Goal: Task Accomplishment & Management: Use online tool/utility

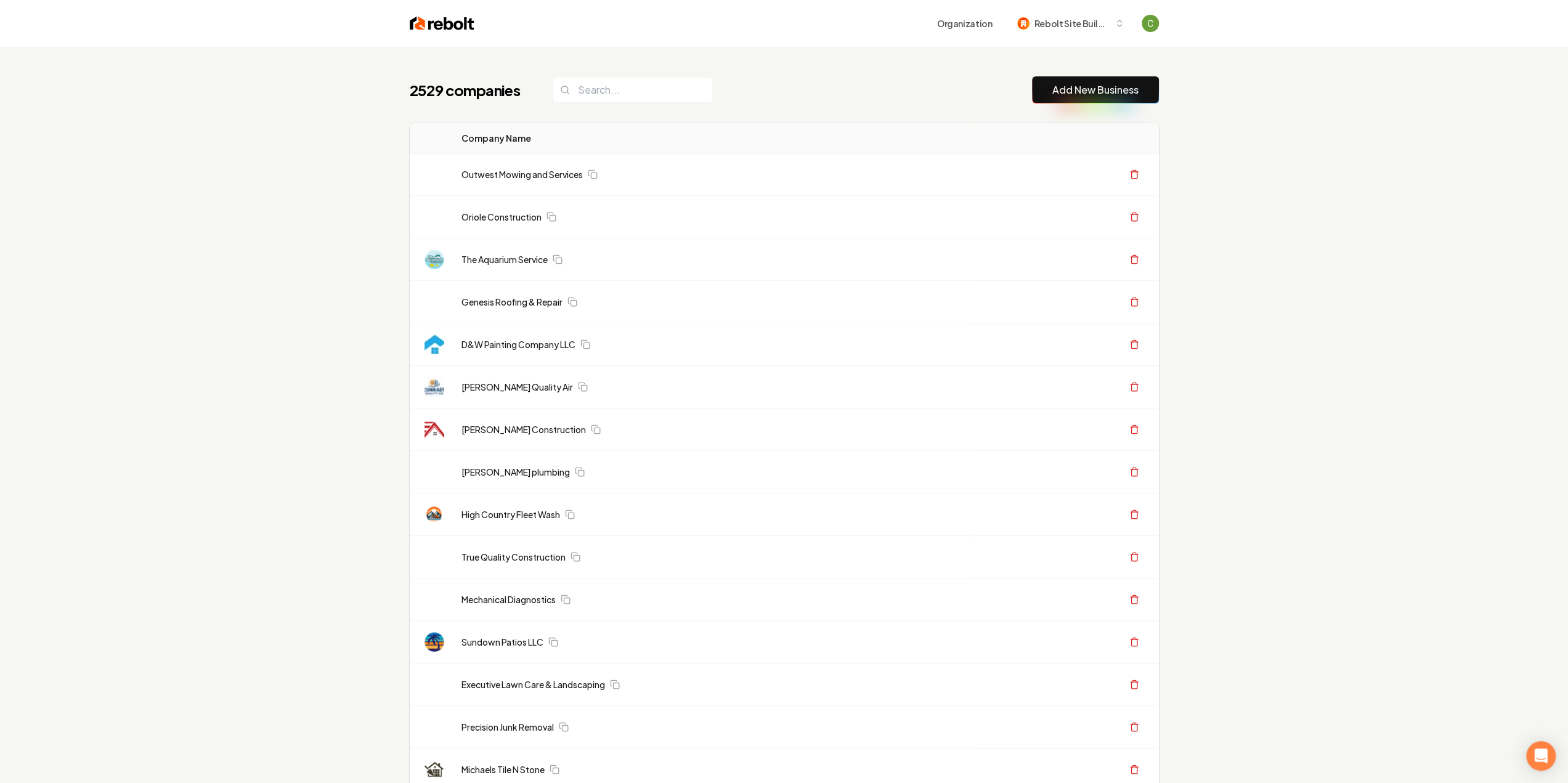
click at [1057, 88] on link "Add New Business" at bounding box center [1095, 90] width 86 height 15
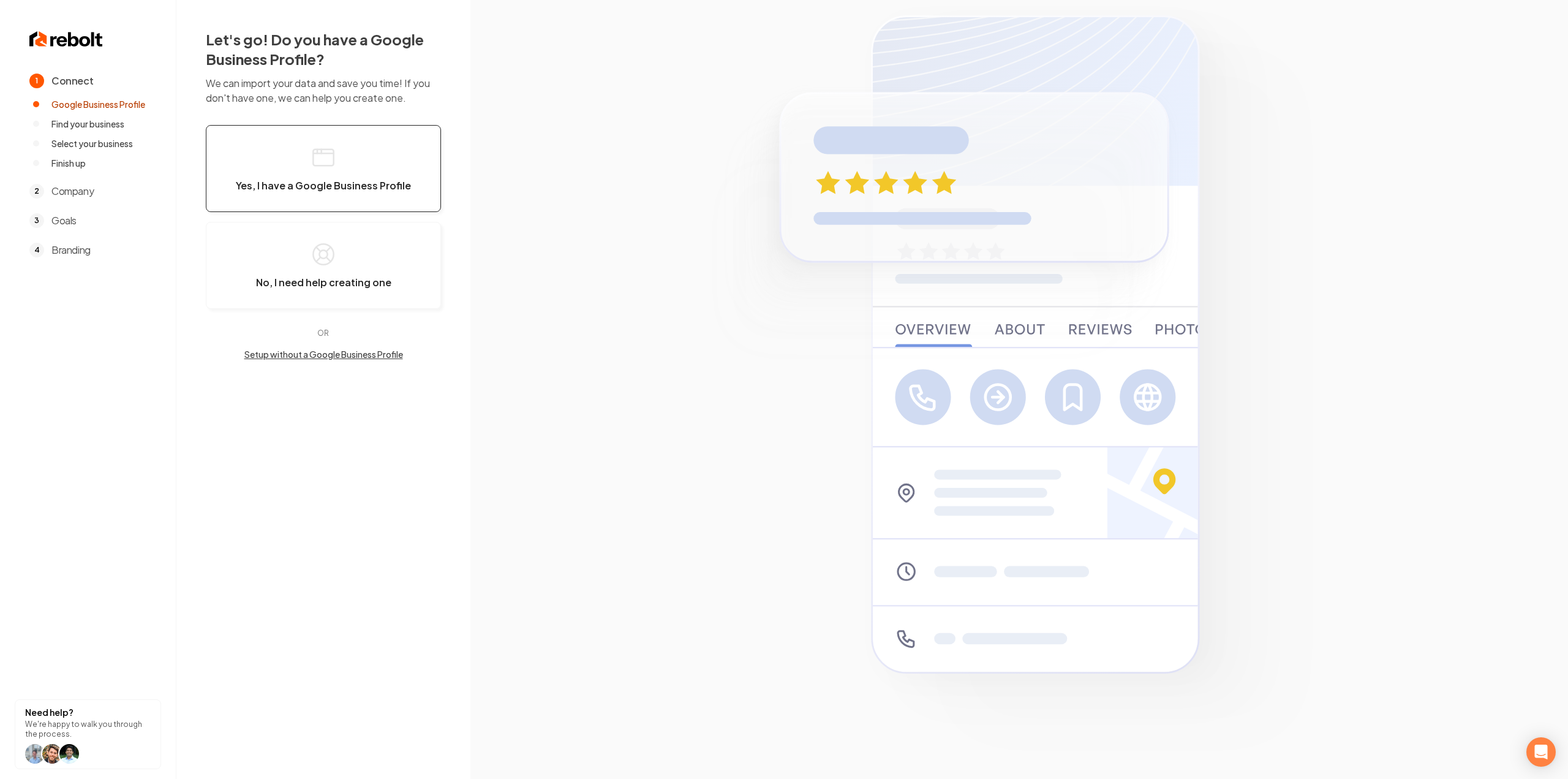
click at [278, 199] on button "Yes, I have a Google Business Profile" at bounding box center [323, 168] width 235 height 87
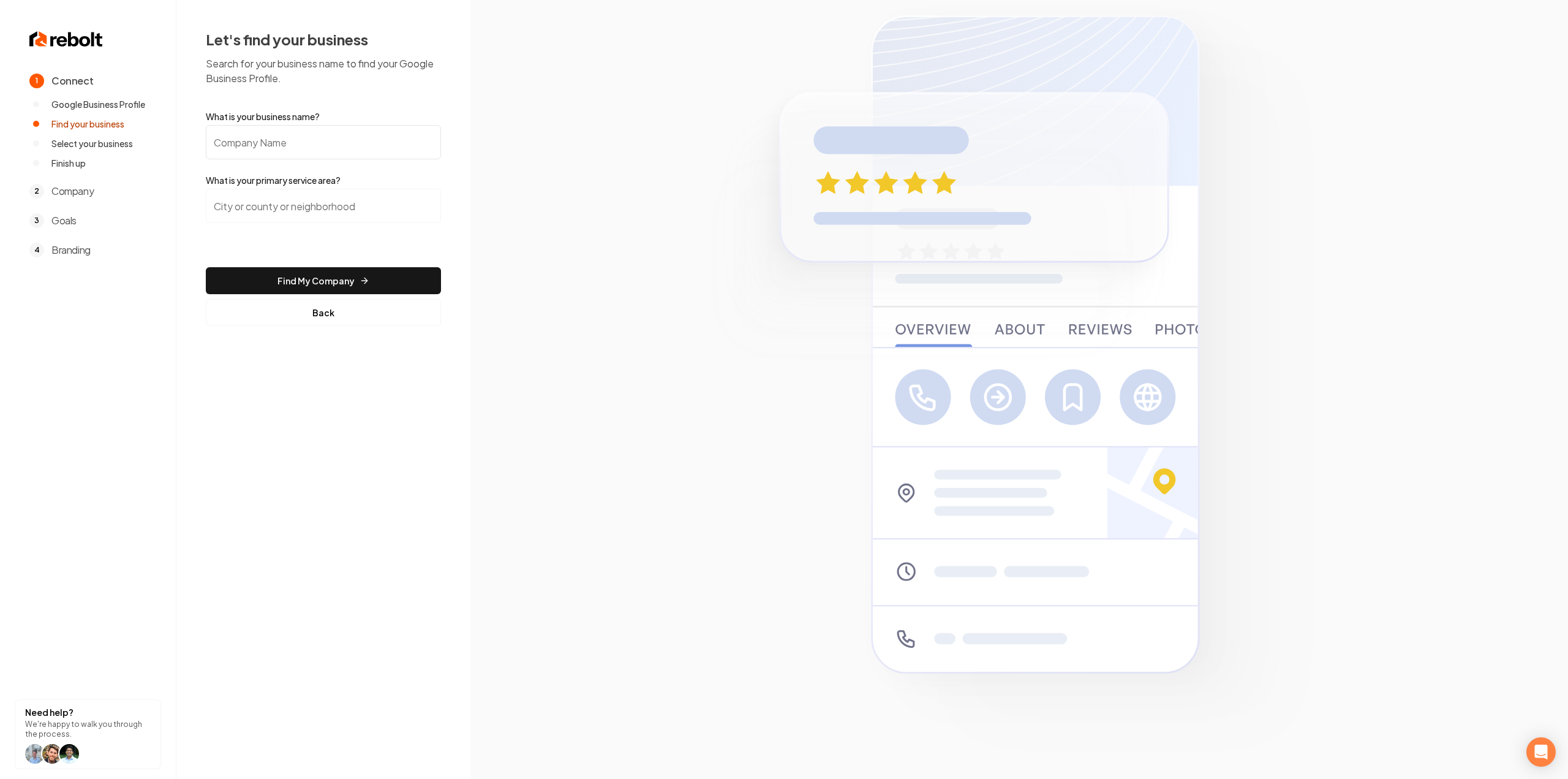
click at [287, 145] on input "What is your business name?" at bounding box center [323, 142] width 235 height 34
paste input "Keystone Heating And Air"
type input "Keystone Heating And Air"
click at [280, 222] on input "search" at bounding box center [323, 206] width 235 height 34
type input "West Jordan, UT"
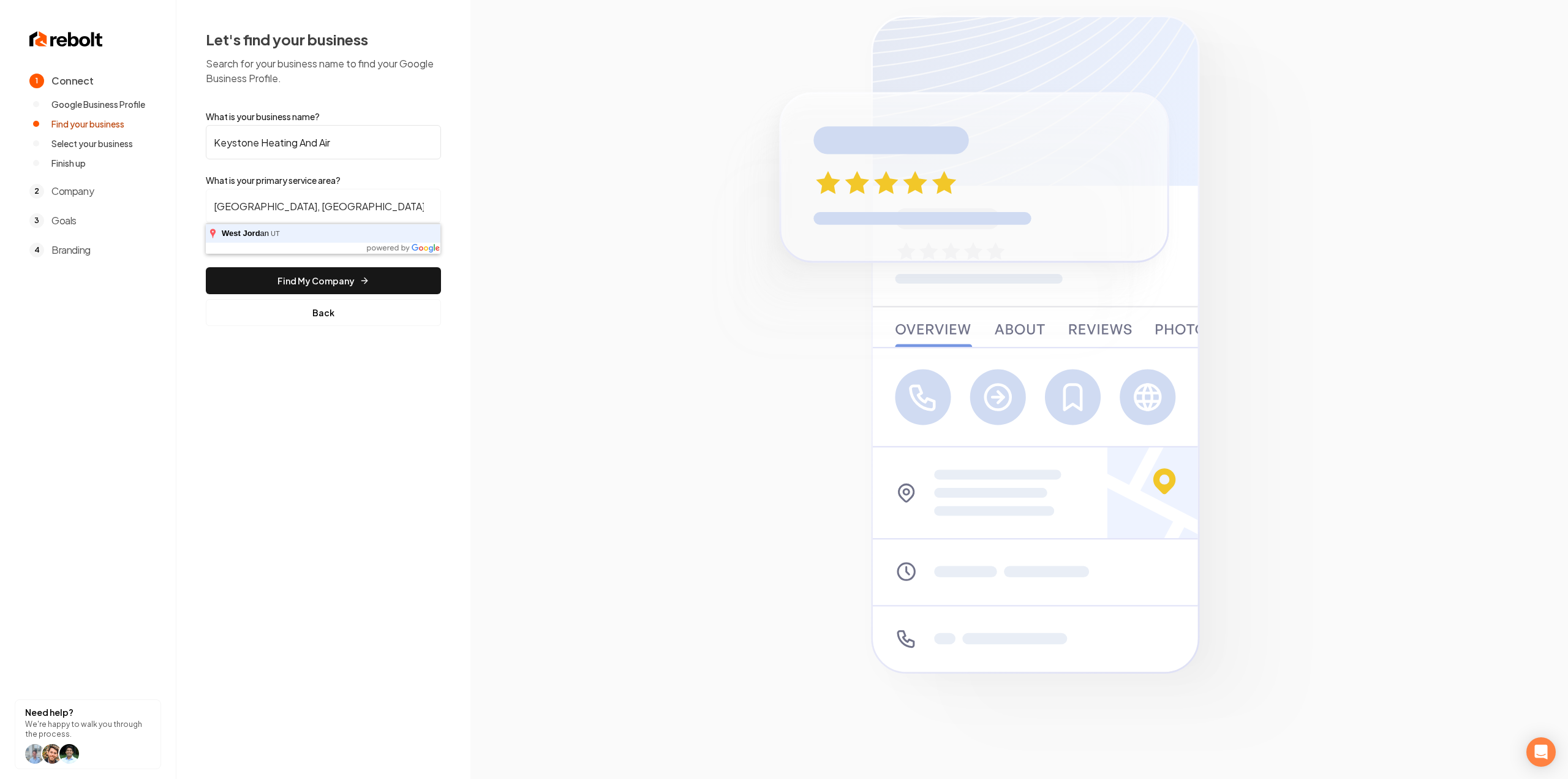
click at [206, 267] on button "Find My Company" at bounding box center [323, 280] width 235 height 27
click at [306, 278] on button "Find My Company" at bounding box center [323, 280] width 235 height 27
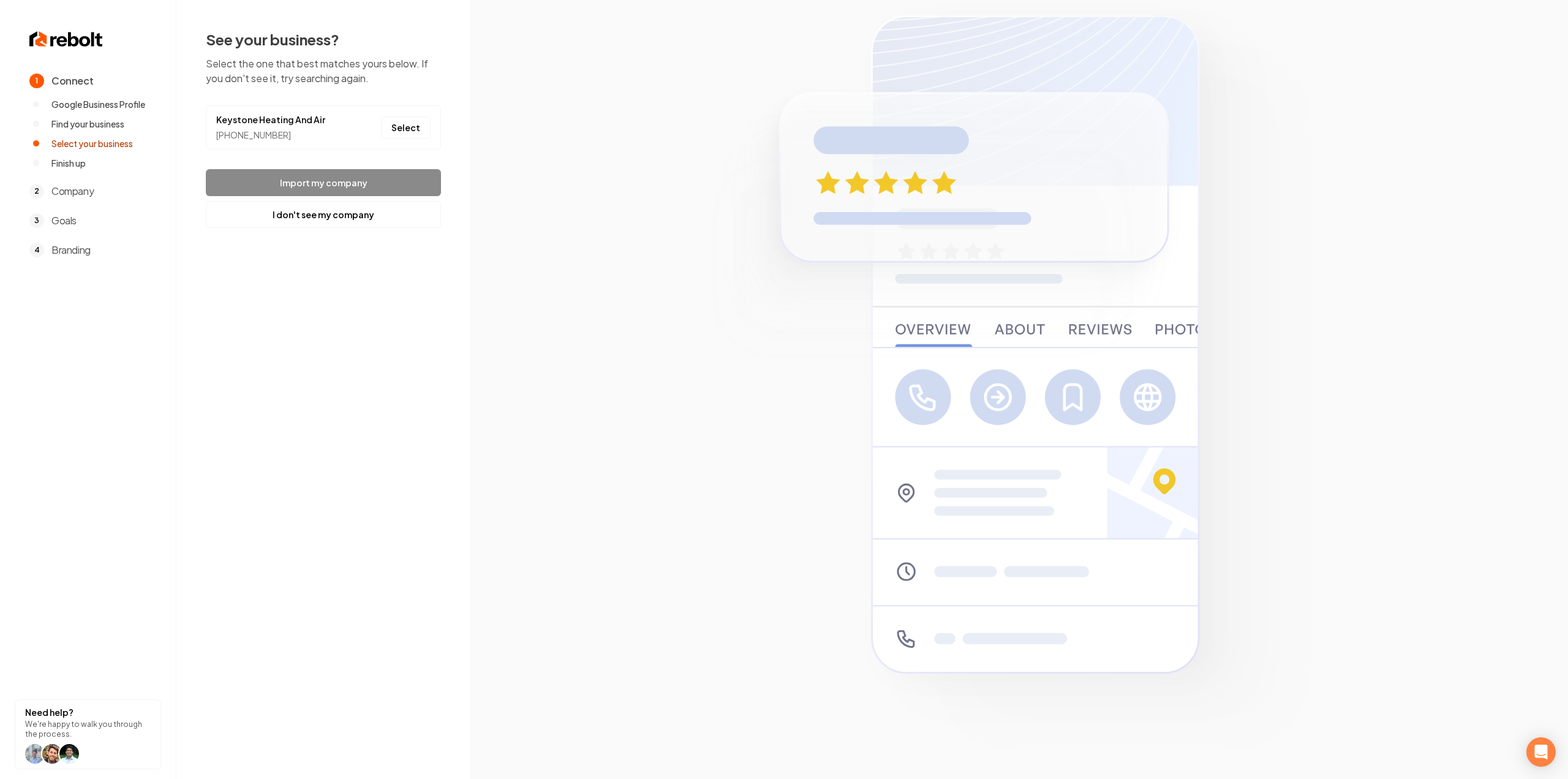
click at [708, 645] on img at bounding box center [1019, 389] width 658 height 796
click at [403, 130] on button "Select" at bounding box center [405, 128] width 50 height 22
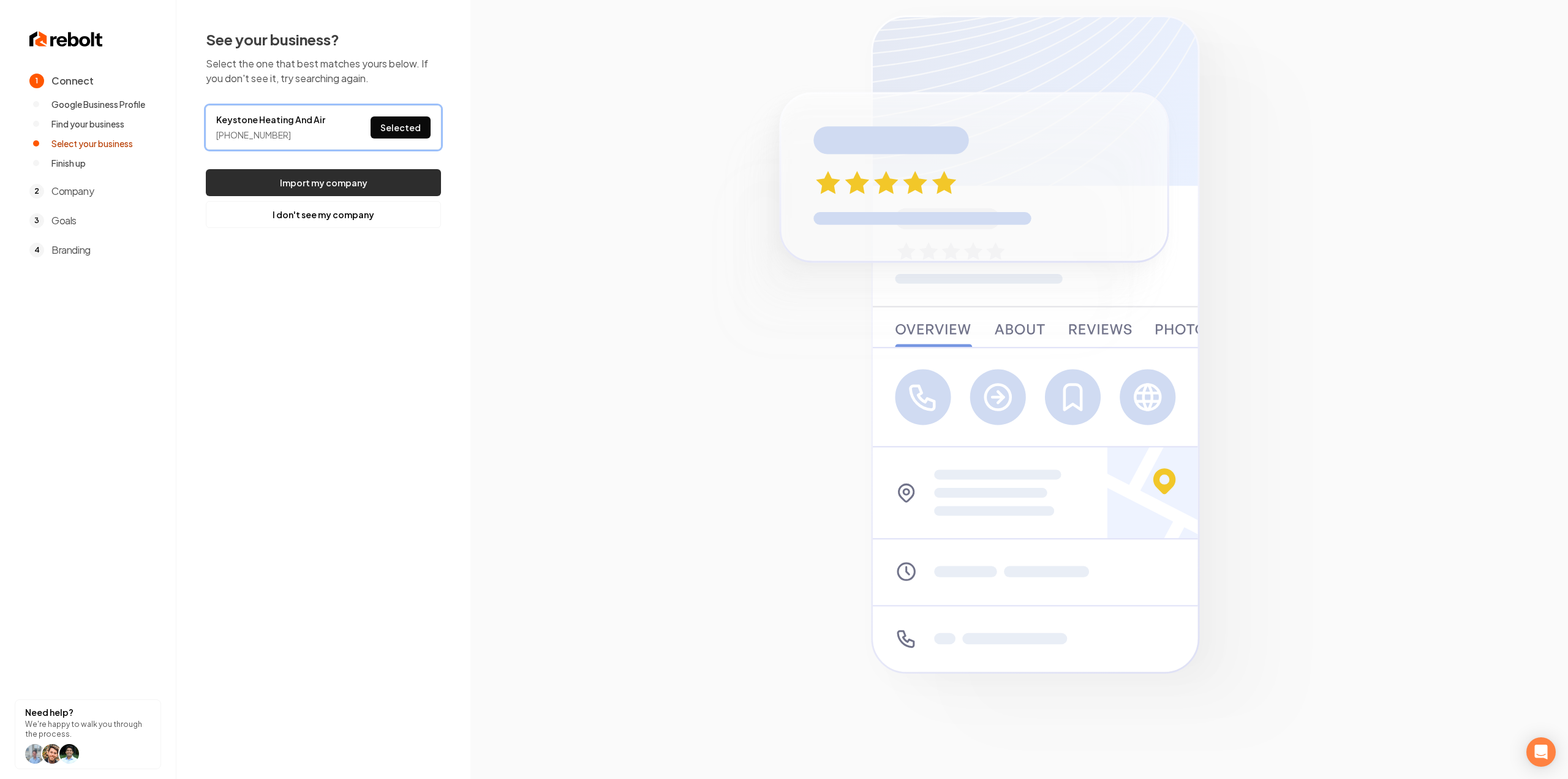
click at [411, 174] on button "Import my company" at bounding box center [323, 182] width 235 height 27
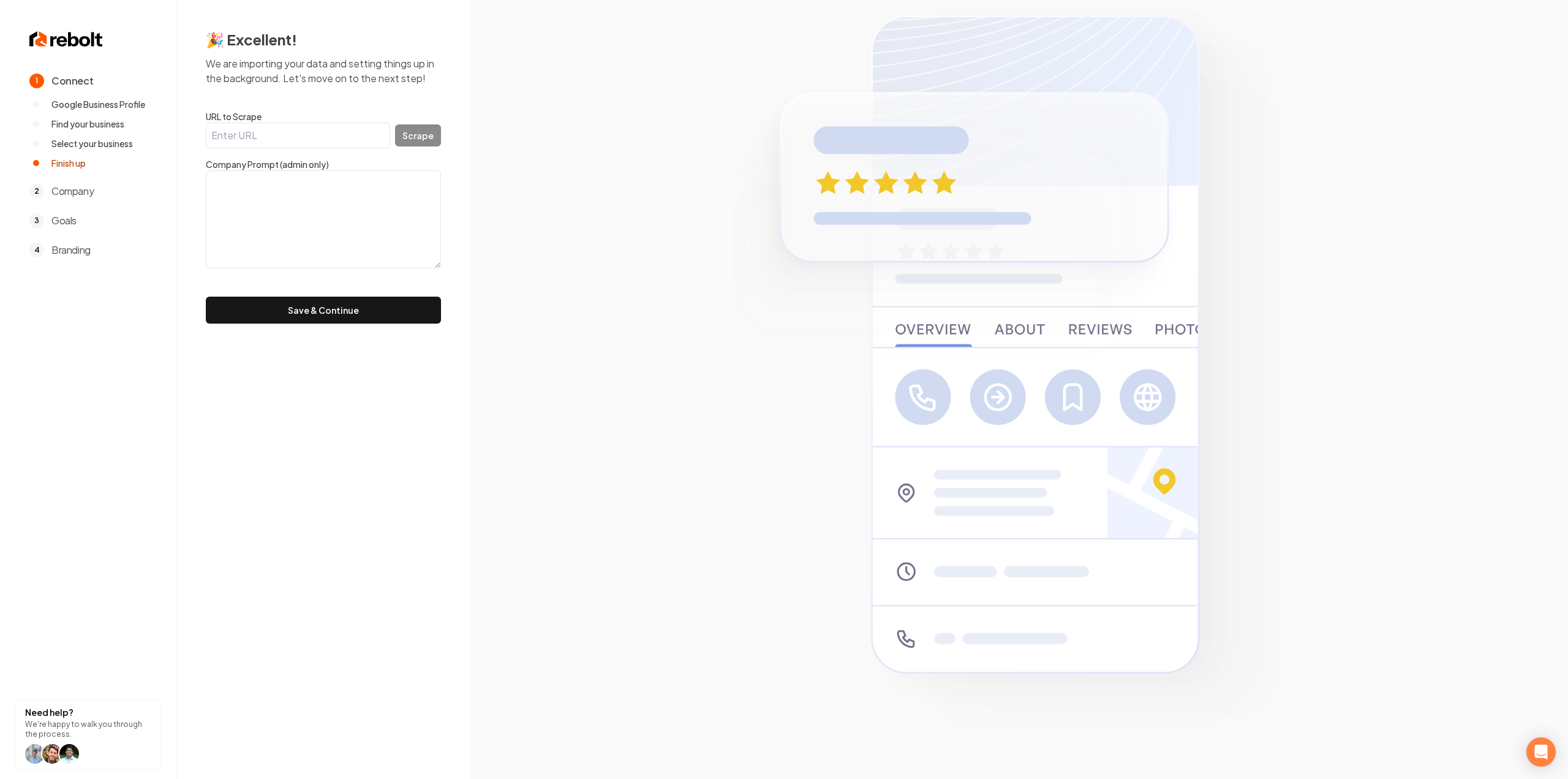
click at [296, 203] on textarea at bounding box center [323, 219] width 235 height 98
paste textarea ""Looking for an honest HVAC company in Taylorsville, UT? We are Keystone Heatin…"
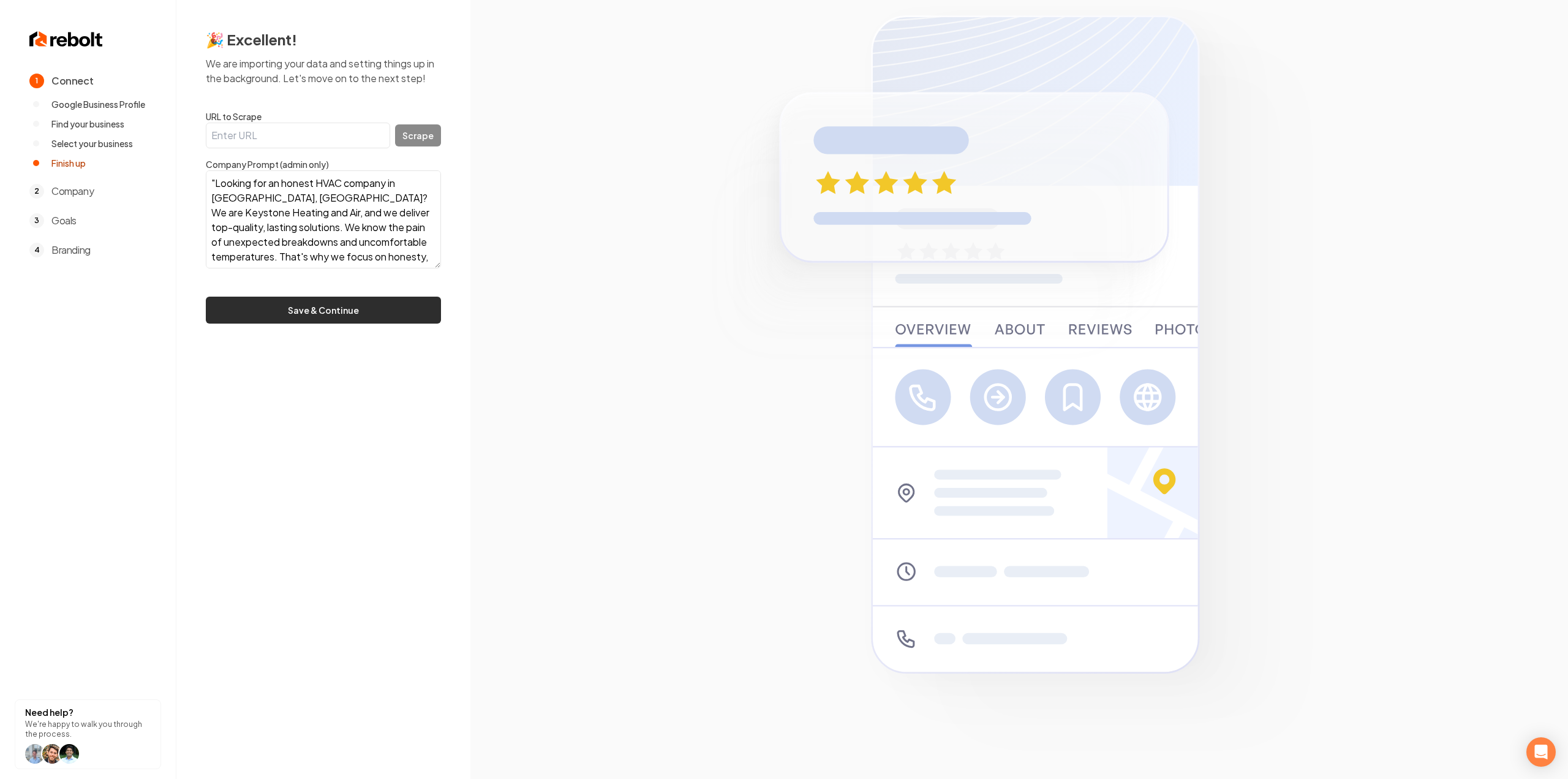
scroll to position [156, 0]
type textarea ""Looking for an honest HVAC company in Taylorsville, UT? We are Keystone Heatin…"
click at [271, 310] on button "Save & Continue" at bounding box center [323, 310] width 235 height 27
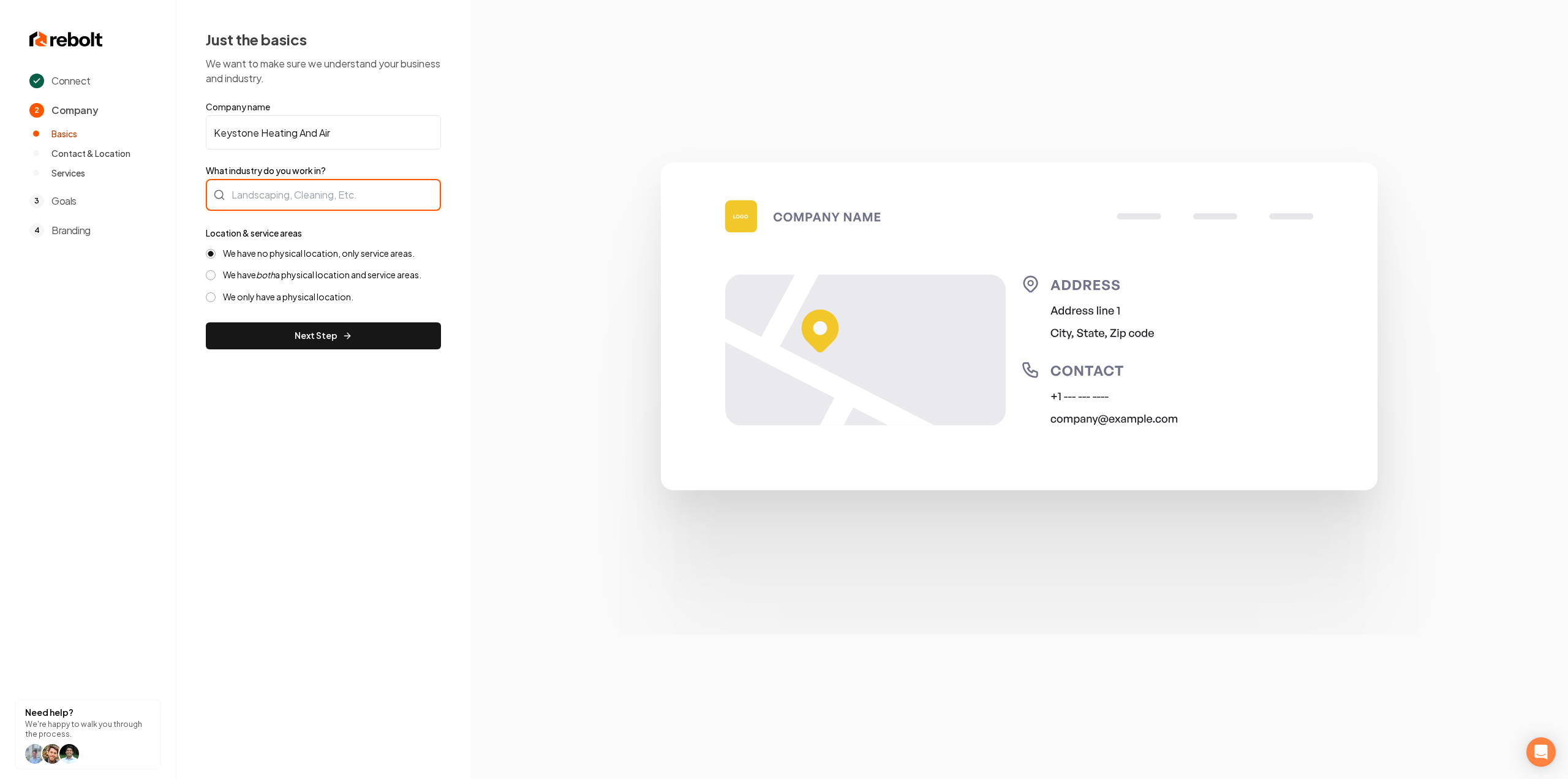
click at [290, 192] on div at bounding box center [323, 195] width 235 height 32
type input "HVAC"
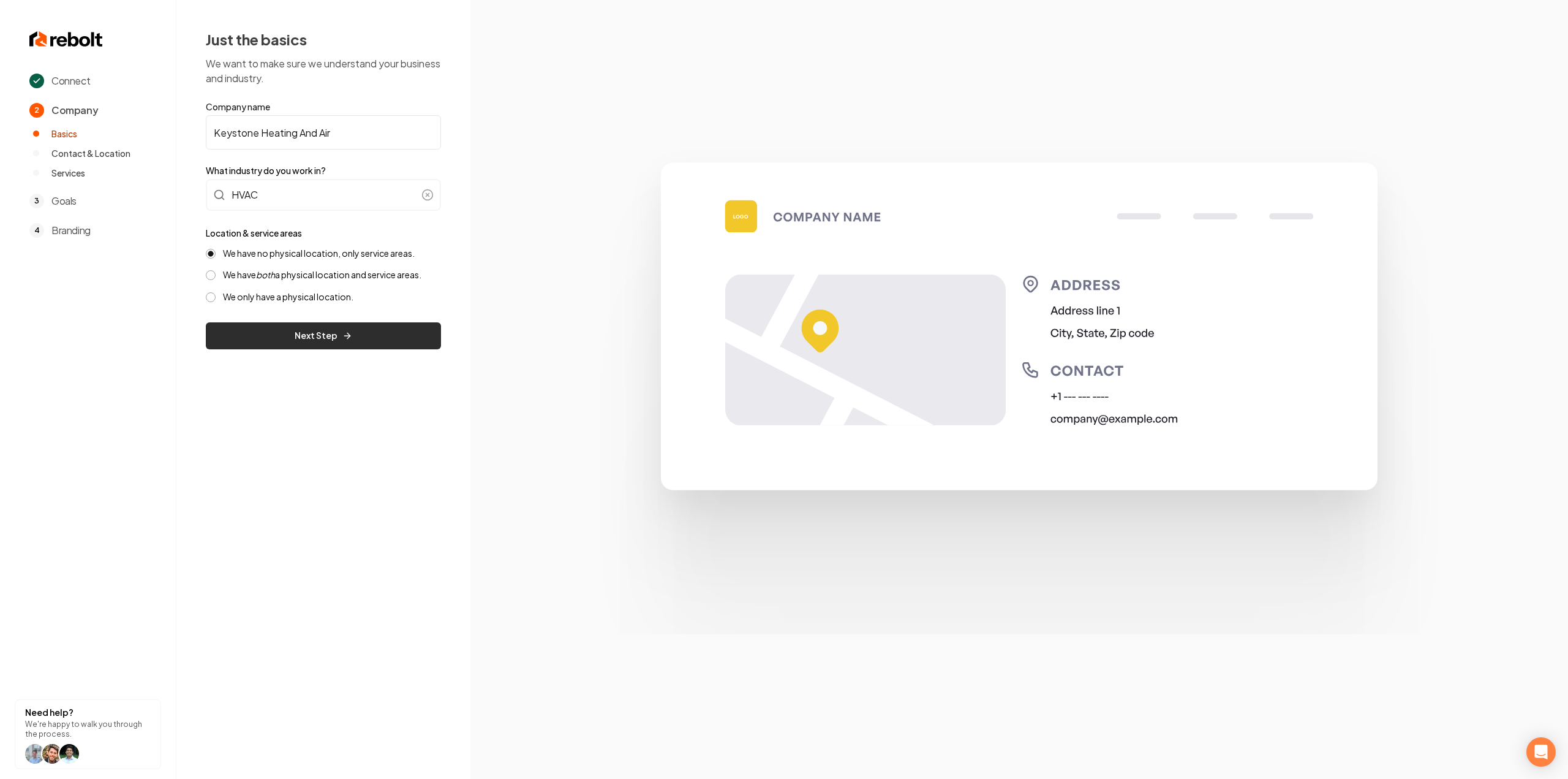
click at [367, 326] on button "Next Step" at bounding box center [323, 335] width 235 height 27
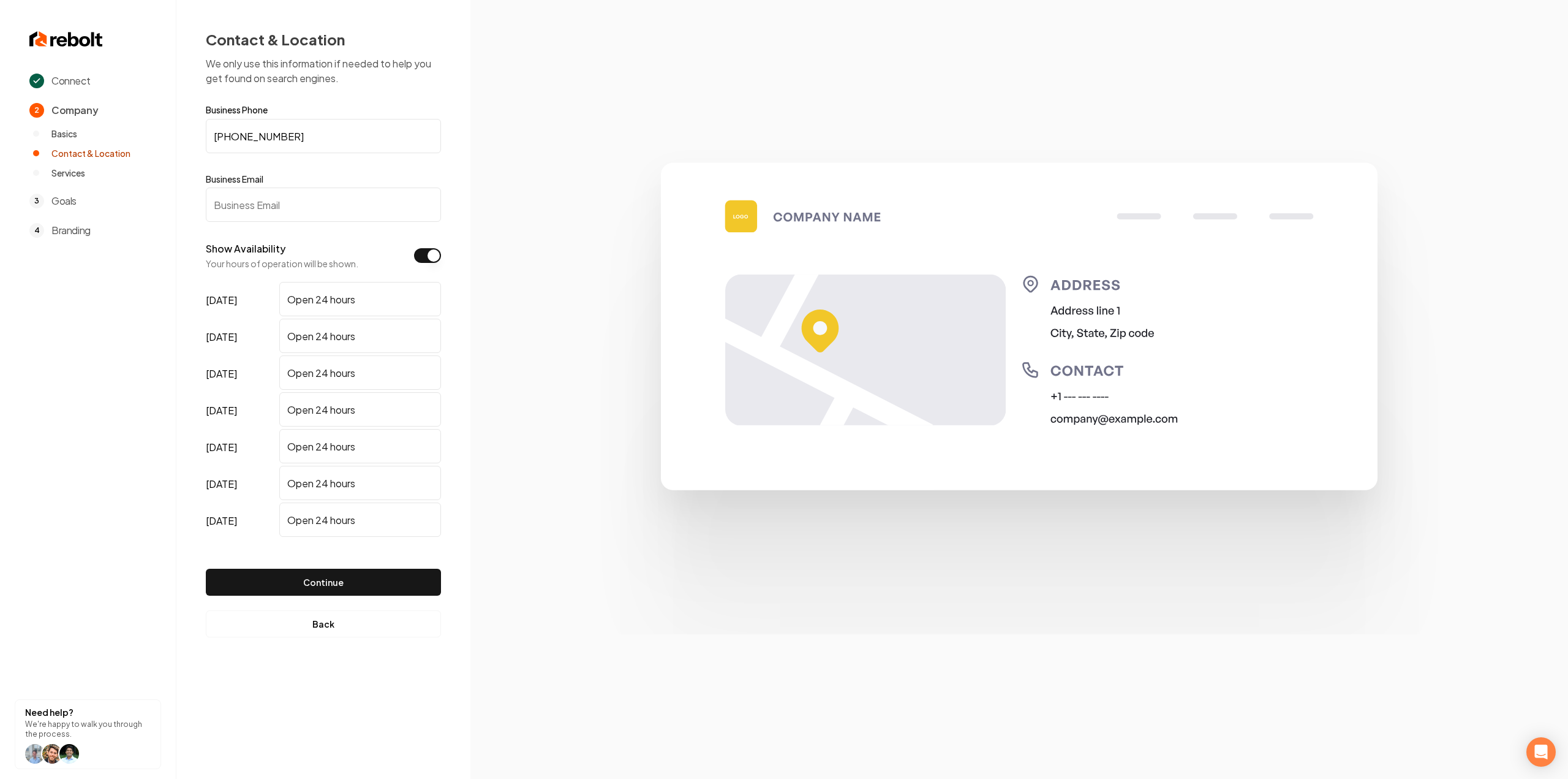
click at [275, 207] on input "Business Email" at bounding box center [323, 204] width 235 height 34
paste input "keystoneheatandair@yahoo.com"
type input "keystoneheatandair@yahoo.com"
click at [349, 592] on button "Continue" at bounding box center [323, 582] width 235 height 27
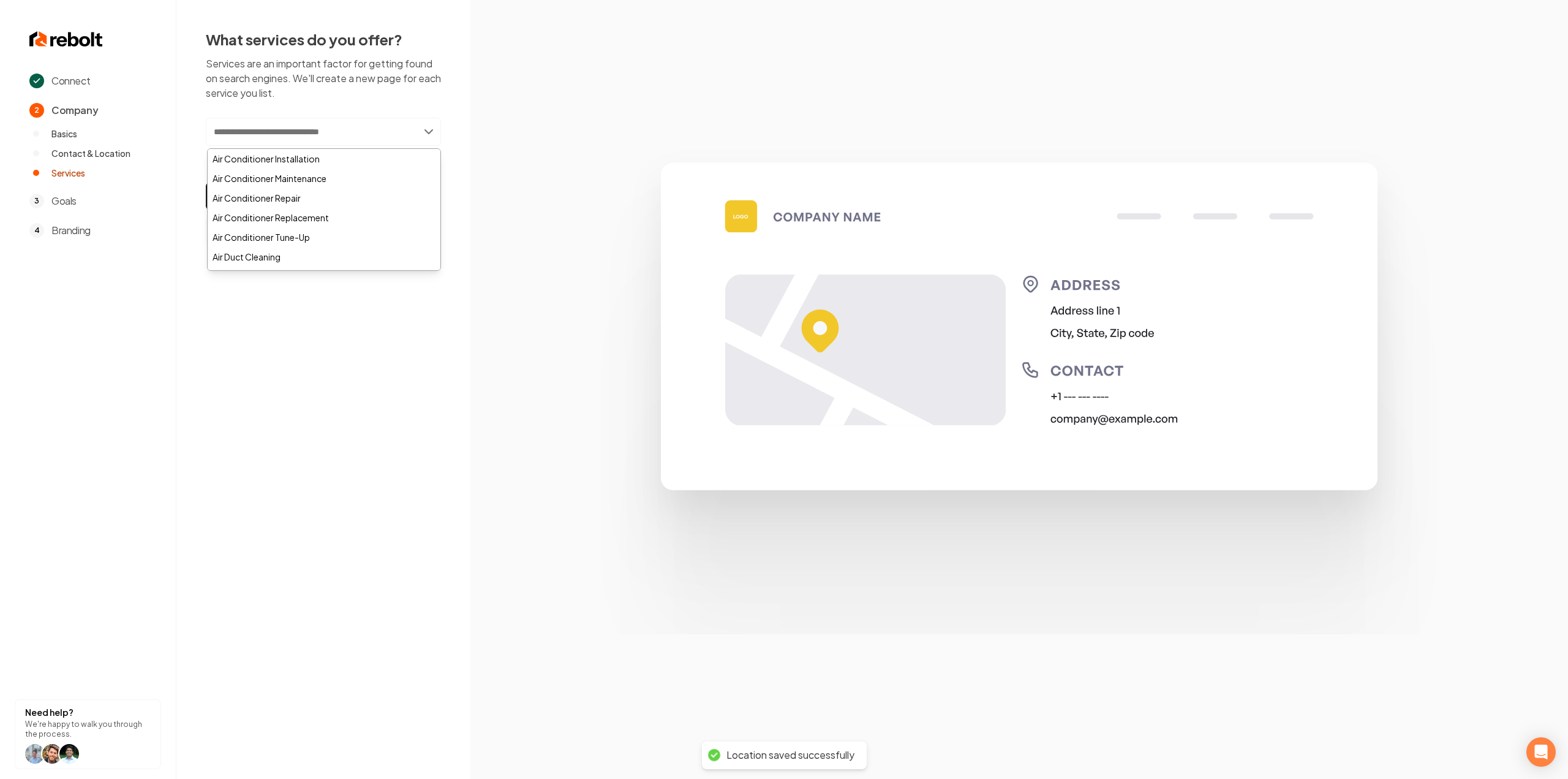
click at [261, 130] on input "text" at bounding box center [323, 132] width 235 height 28
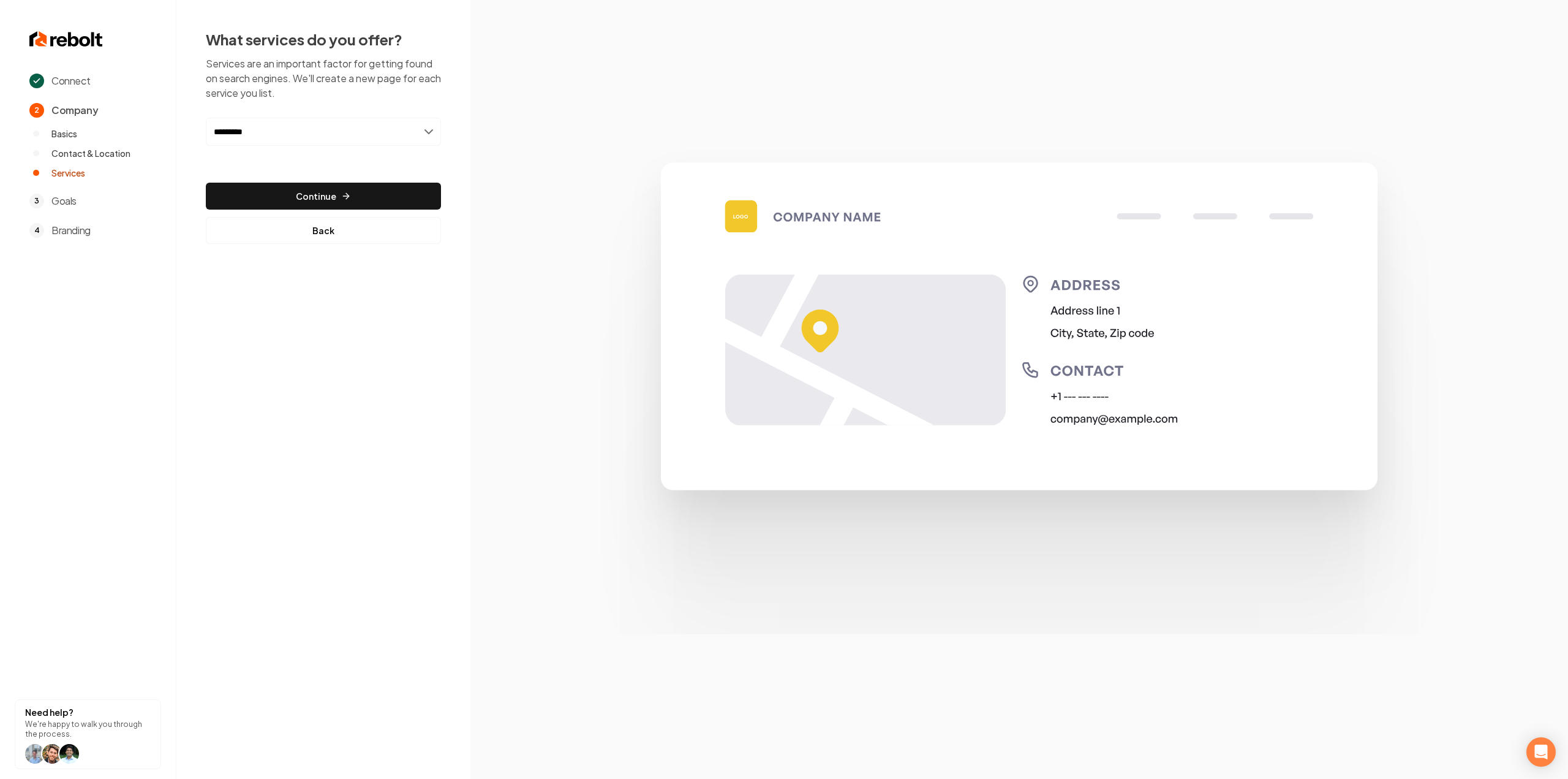
click at [53, 391] on section "Connect 2 Company Basics Contact & Location Services 3 Goals 4 Branding Need he…" at bounding box center [88, 389] width 176 height 779
click at [257, 126] on input "*********" at bounding box center [323, 132] width 235 height 28
click at [261, 126] on input "*********" at bounding box center [323, 132] width 235 height 28
type input "**********"
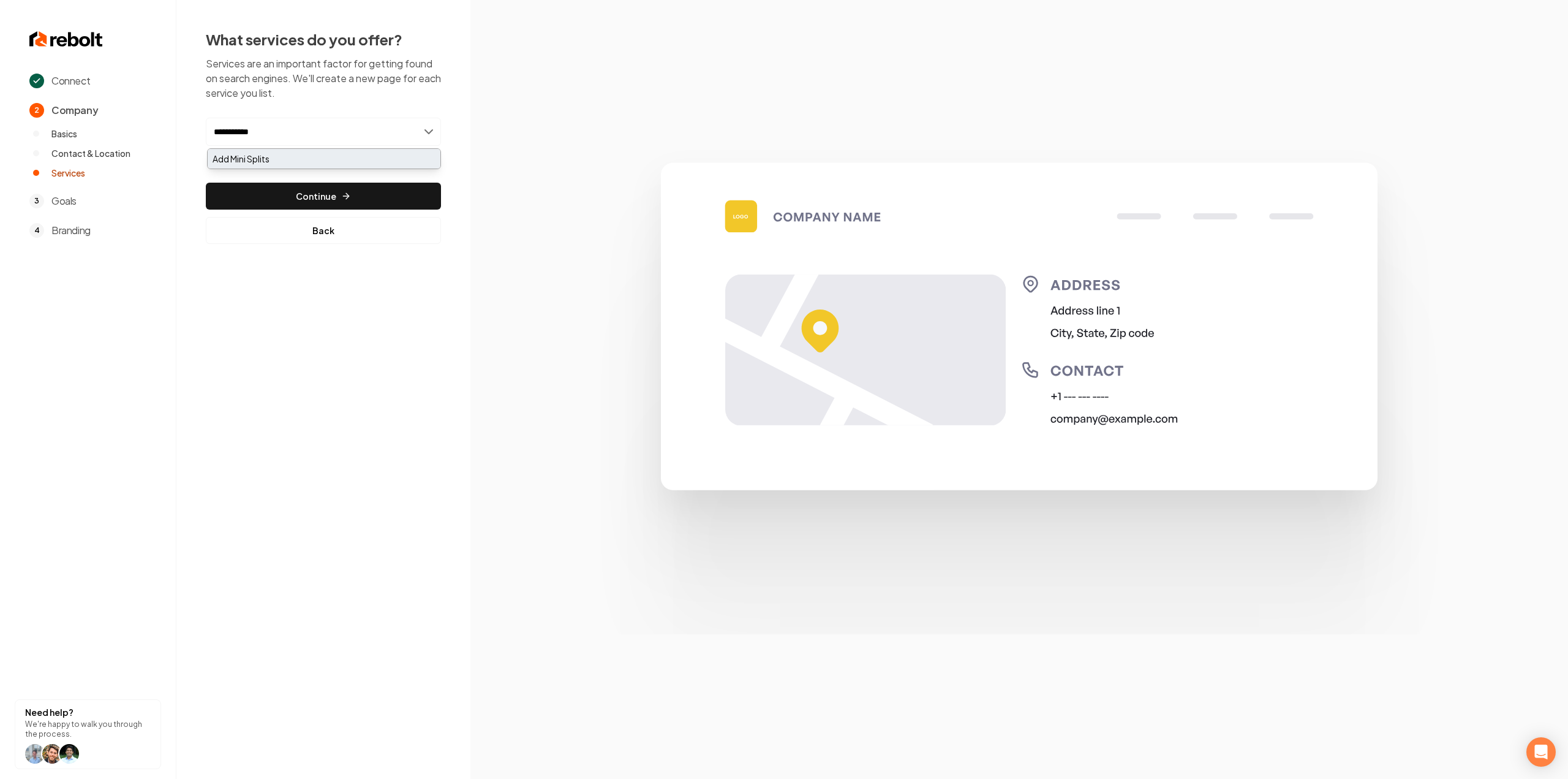
click at [266, 159] on div "Add Mini Splits" at bounding box center [324, 158] width 233 height 20
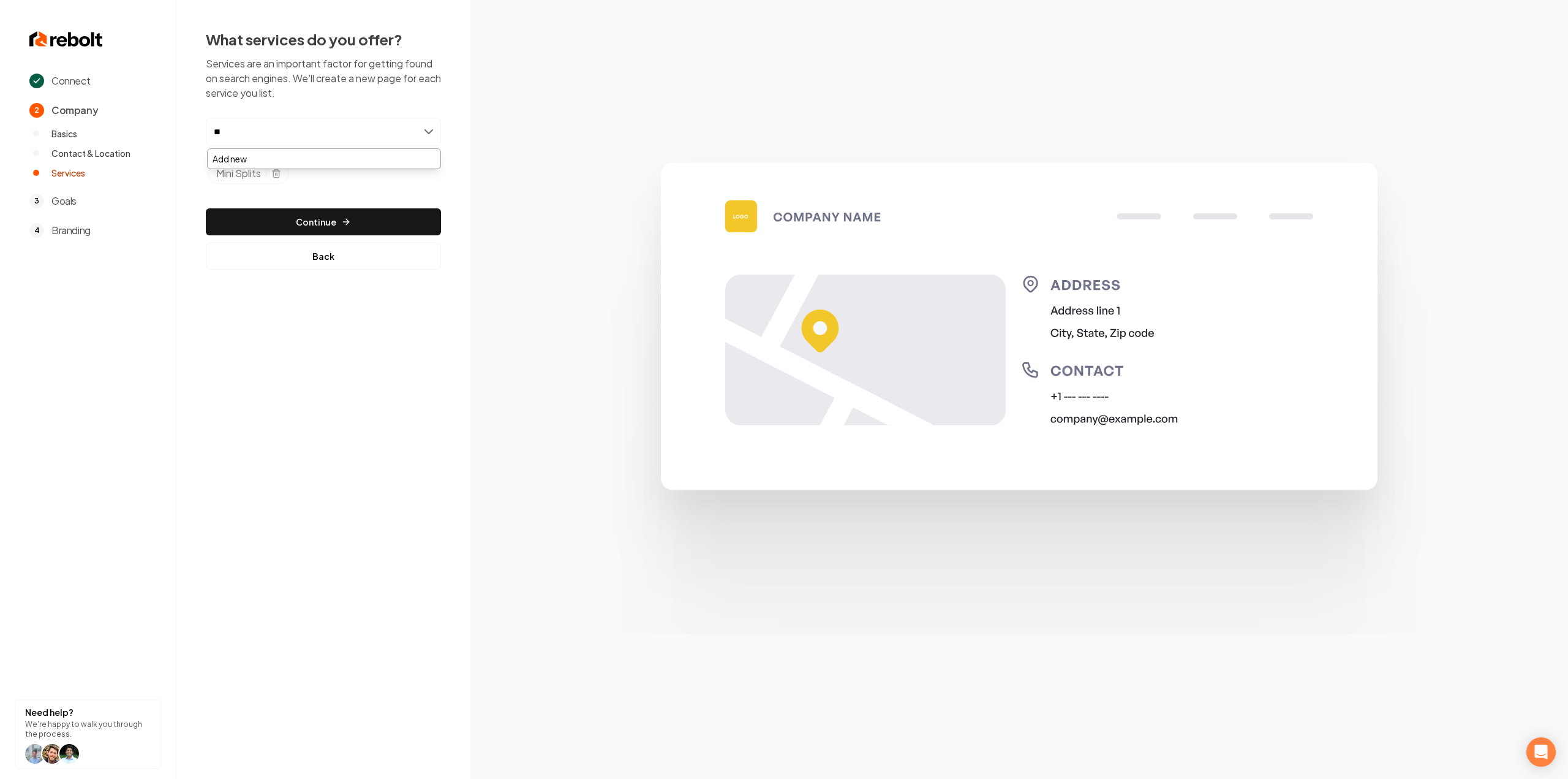
type input "*"
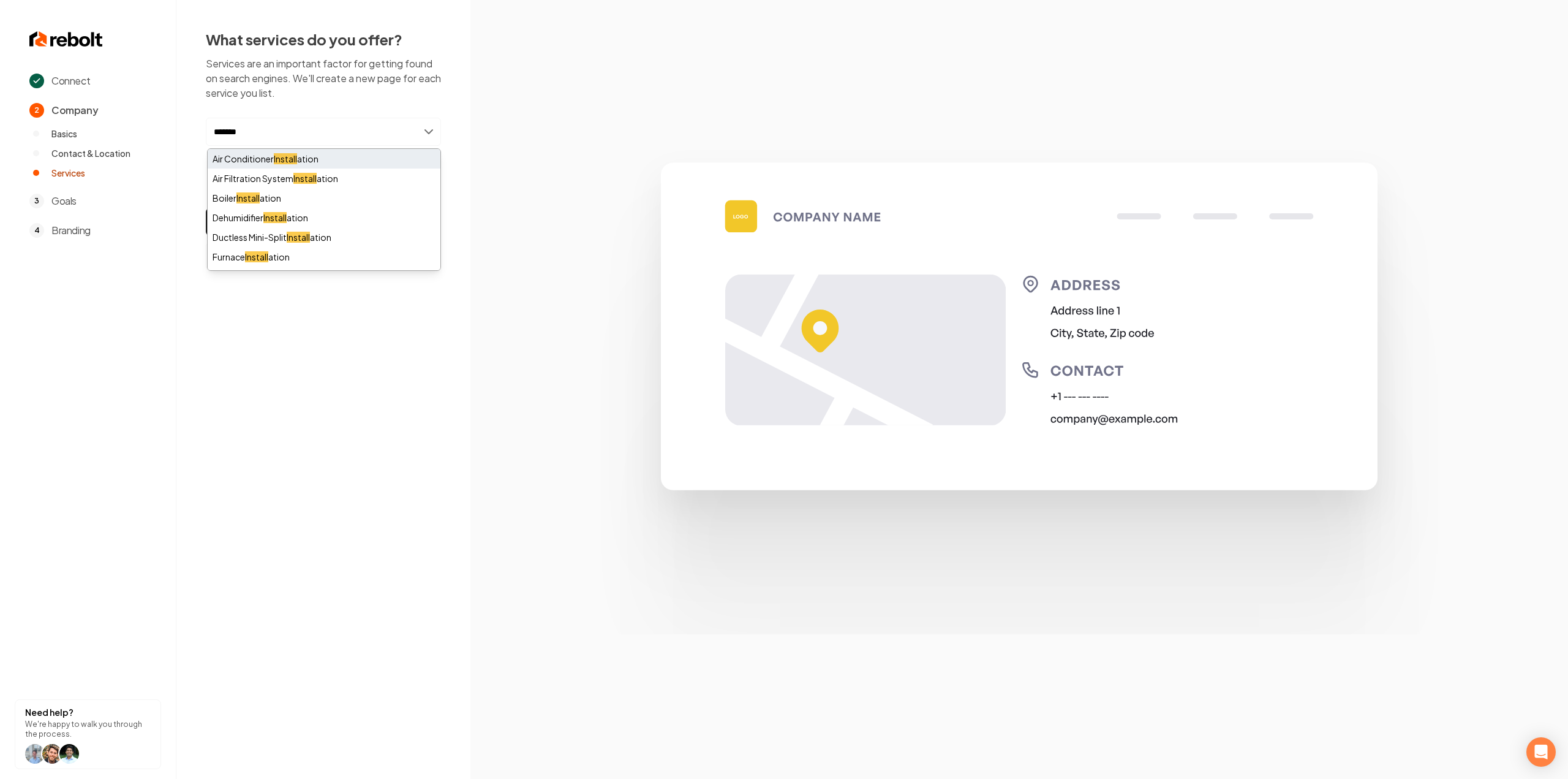
type input "*******"
click at [300, 157] on div "Air Conditioner Install ation" at bounding box center [324, 158] width 233 height 20
type input "****"
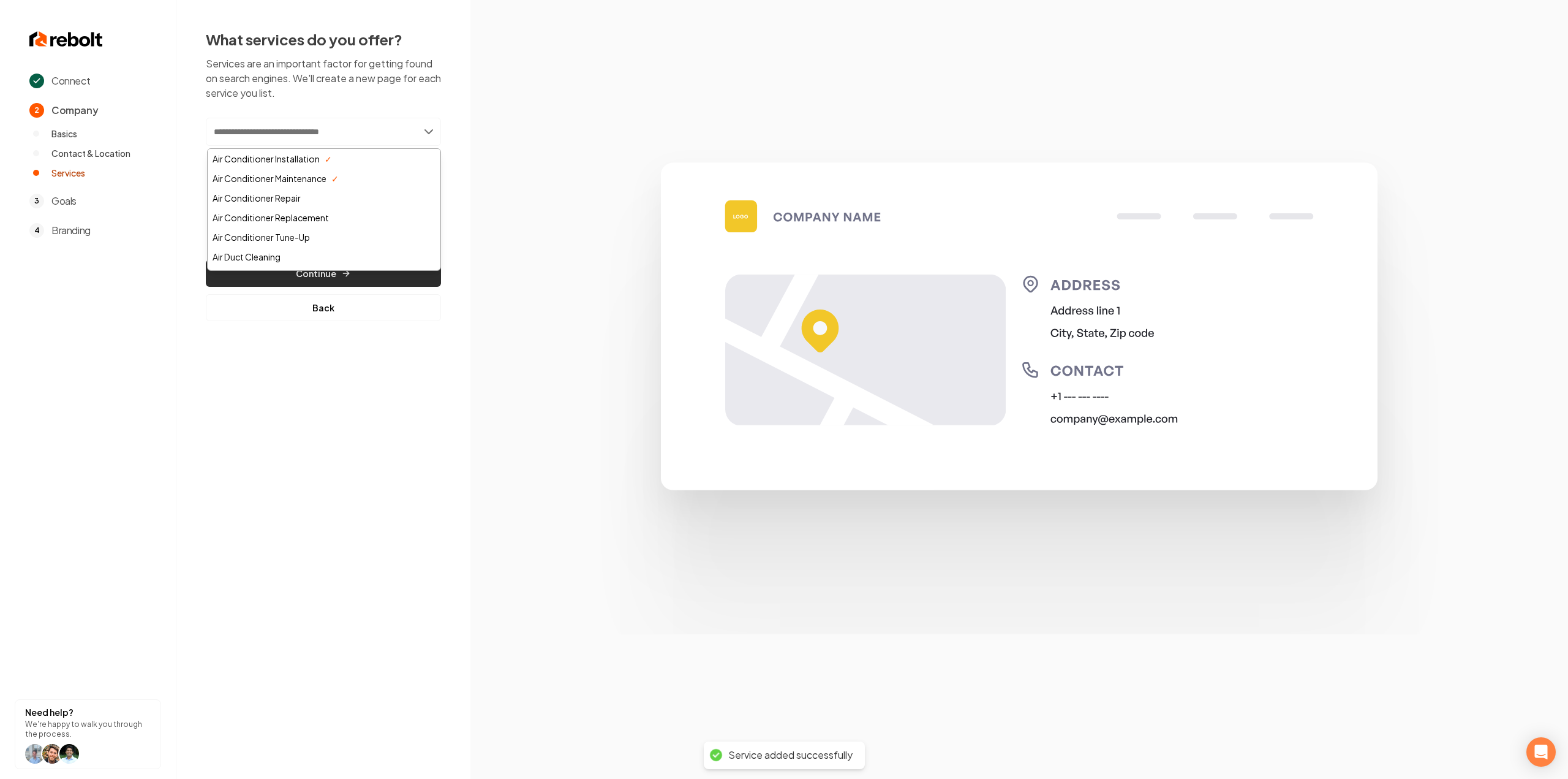
click at [337, 280] on button "Continue" at bounding box center [323, 273] width 235 height 27
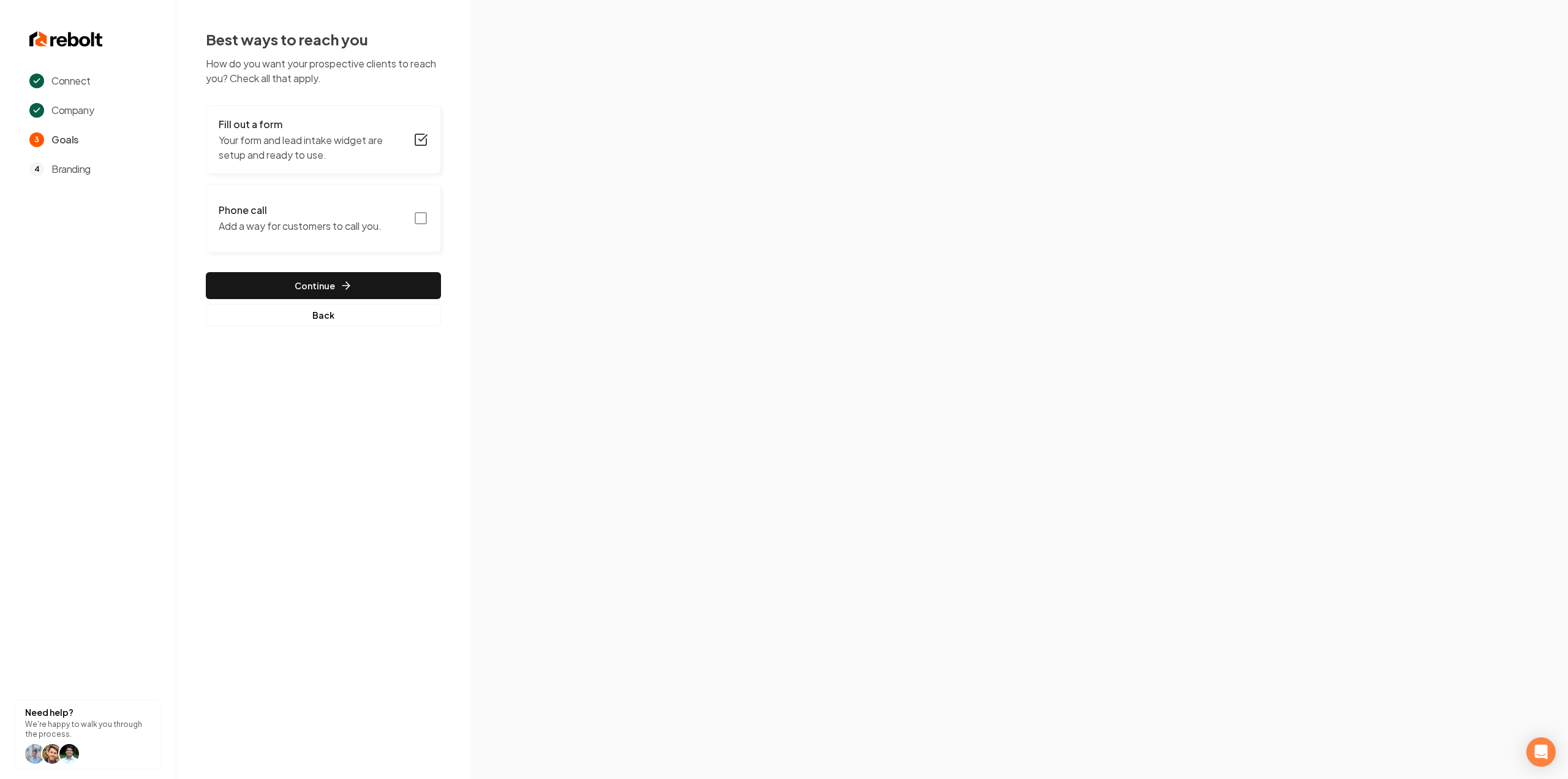
click at [420, 211] on icon "button" at bounding box center [420, 218] width 15 height 15
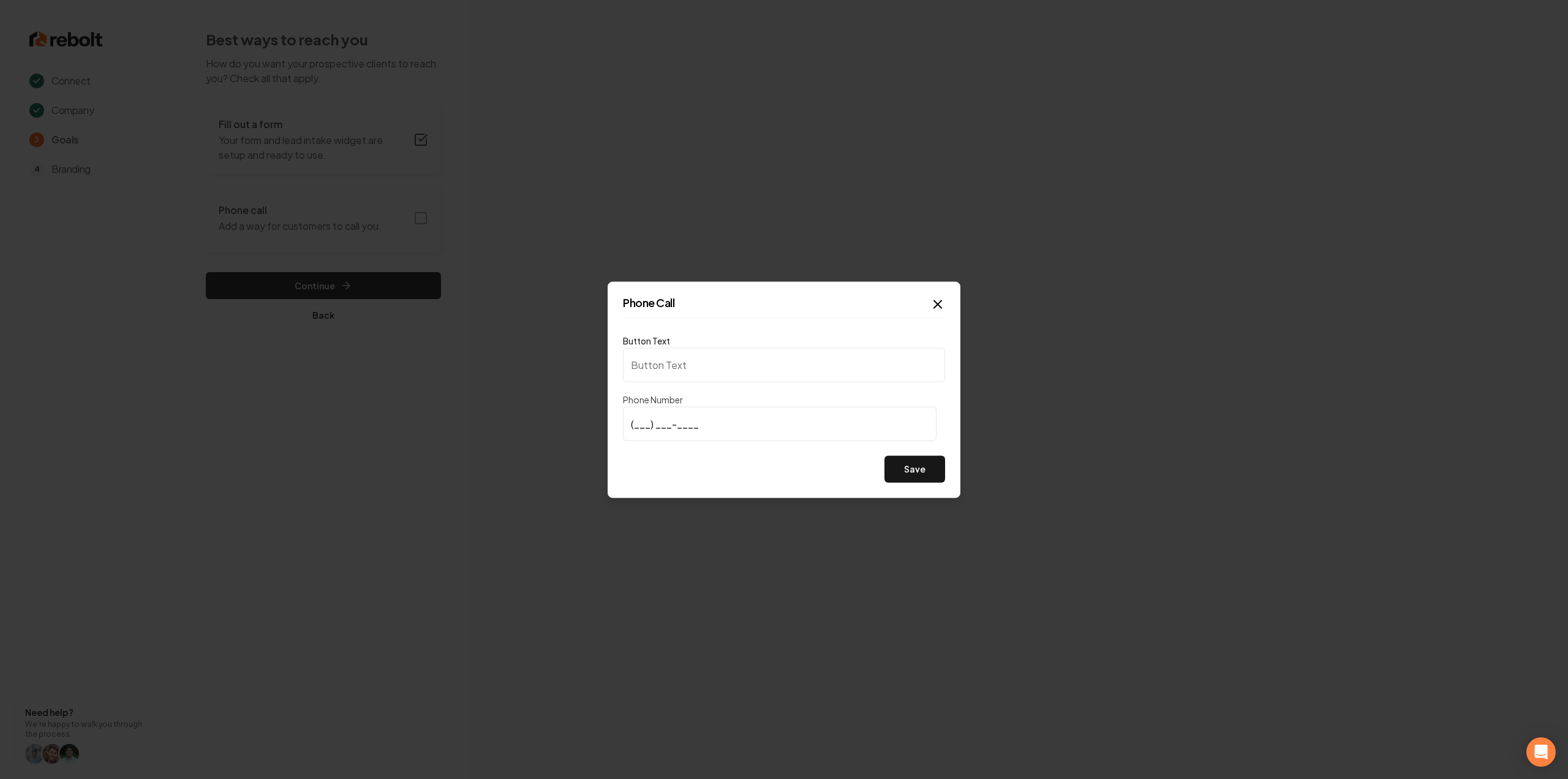
type input "Call us"
type input "(801) 792-5772"
click at [895, 471] on button "Save" at bounding box center [915, 469] width 61 height 27
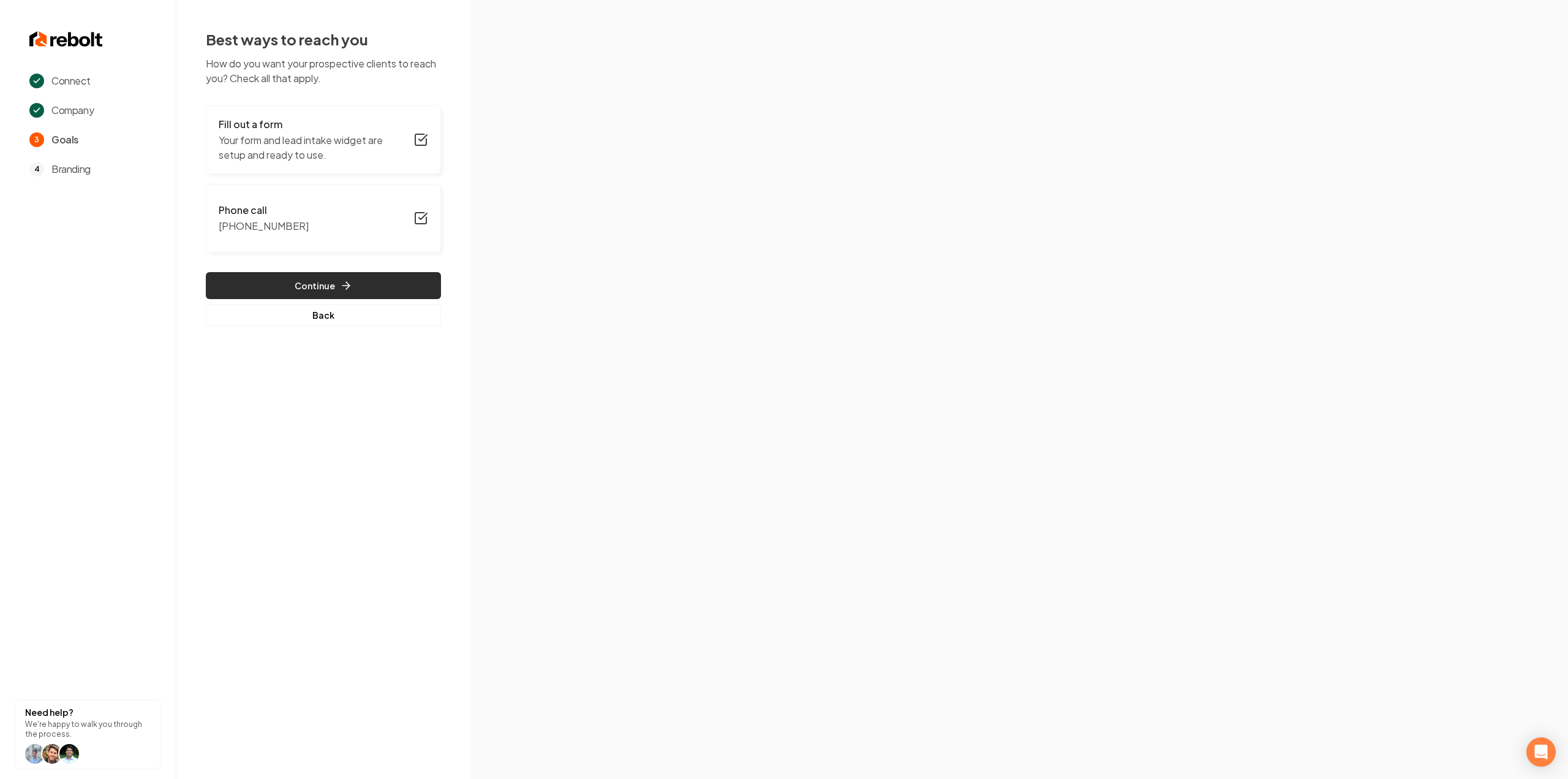
click at [254, 292] on button "Continue" at bounding box center [323, 285] width 235 height 27
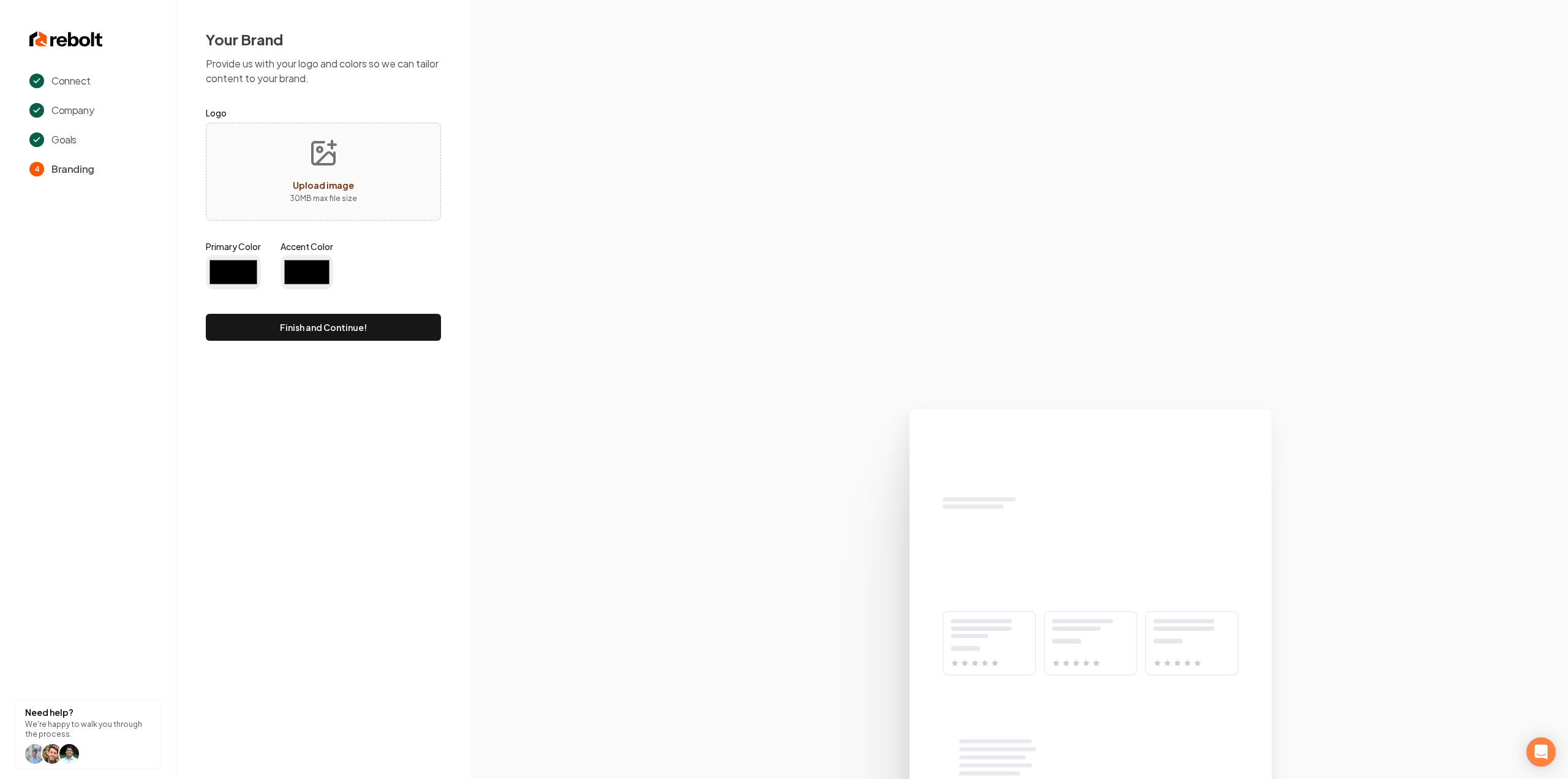
type input "#194d33"
type input "#70be00"
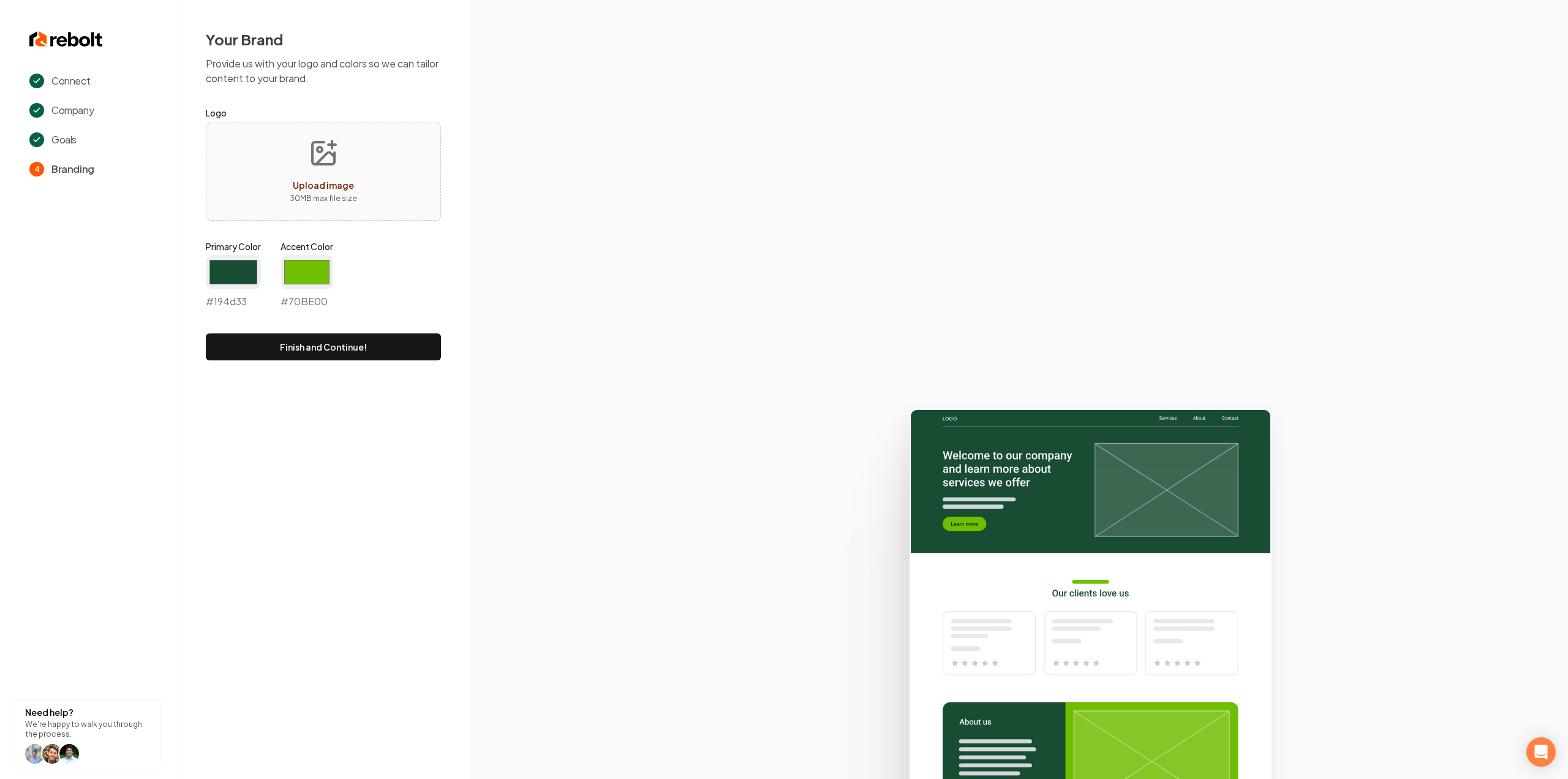
drag, startPoint x: 547, startPoint y: 616, endPoint x: 496, endPoint y: 527, distance: 102.6
click at [547, 616] on icon at bounding box center [1019, 589] width 1097 height 381
click at [244, 272] on input "#194d33" at bounding box center [233, 271] width 55 height 34
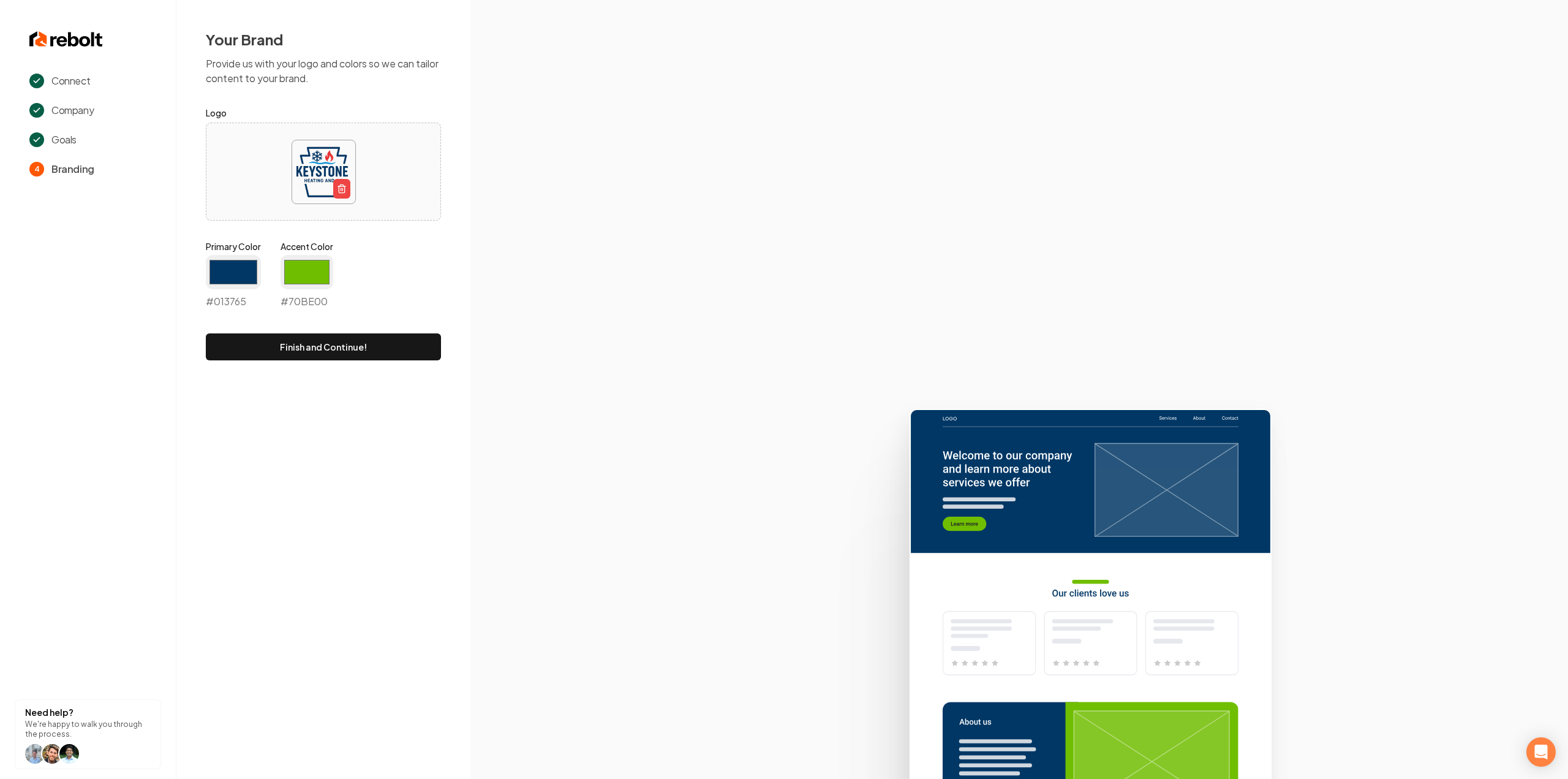
type input "#013765"
drag, startPoint x: 534, startPoint y: 231, endPoint x: 382, endPoint y: 264, distance: 155.5
click at [534, 231] on section at bounding box center [1019, 389] width 1097 height 779
click at [299, 270] on input "#70be00" at bounding box center [307, 271] width 53 height 34
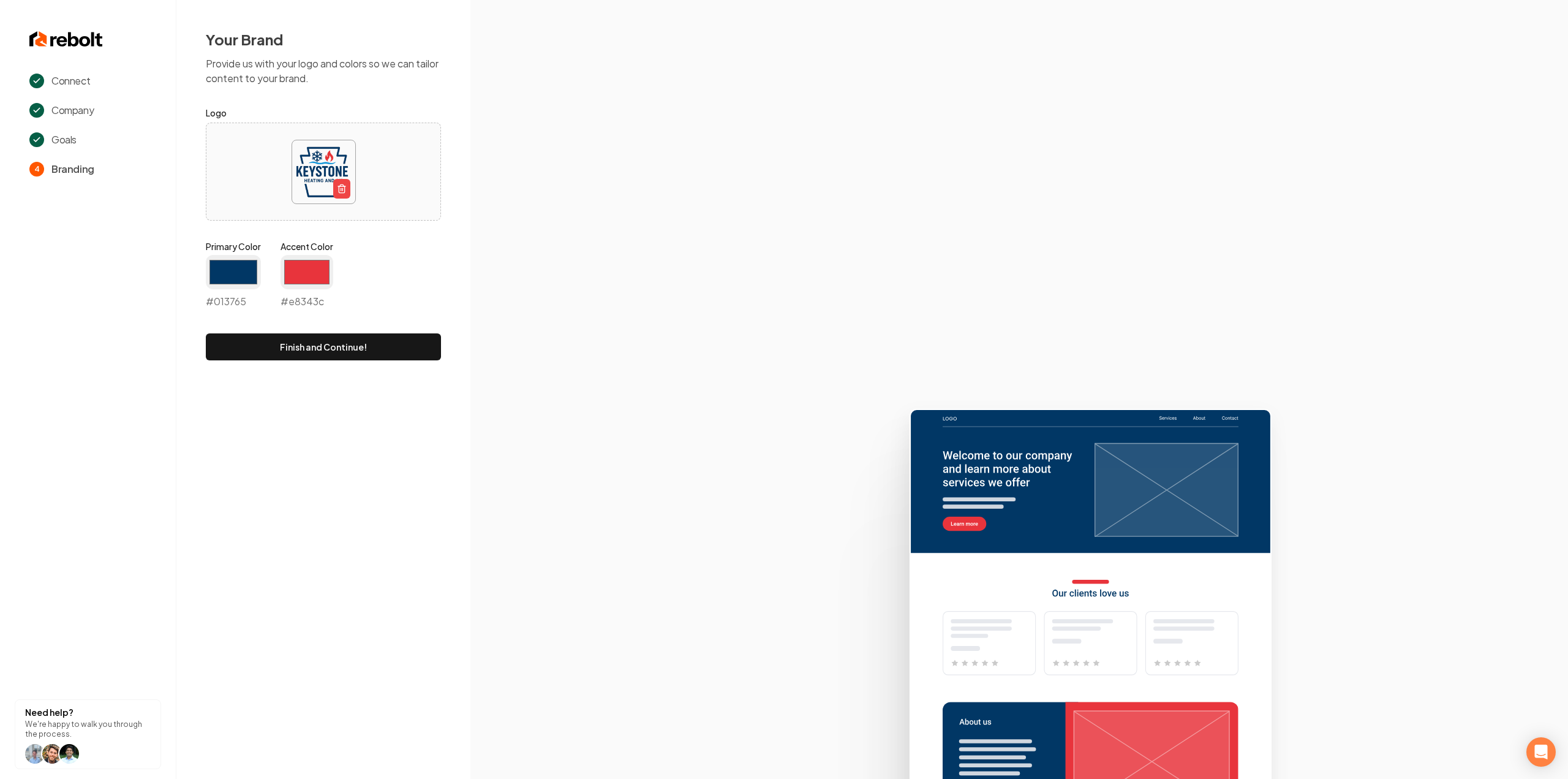
type input "#e8343c"
click at [537, 192] on section at bounding box center [1019, 389] width 1097 height 779
click at [363, 342] on button "Finish and Continue!" at bounding box center [323, 347] width 235 height 27
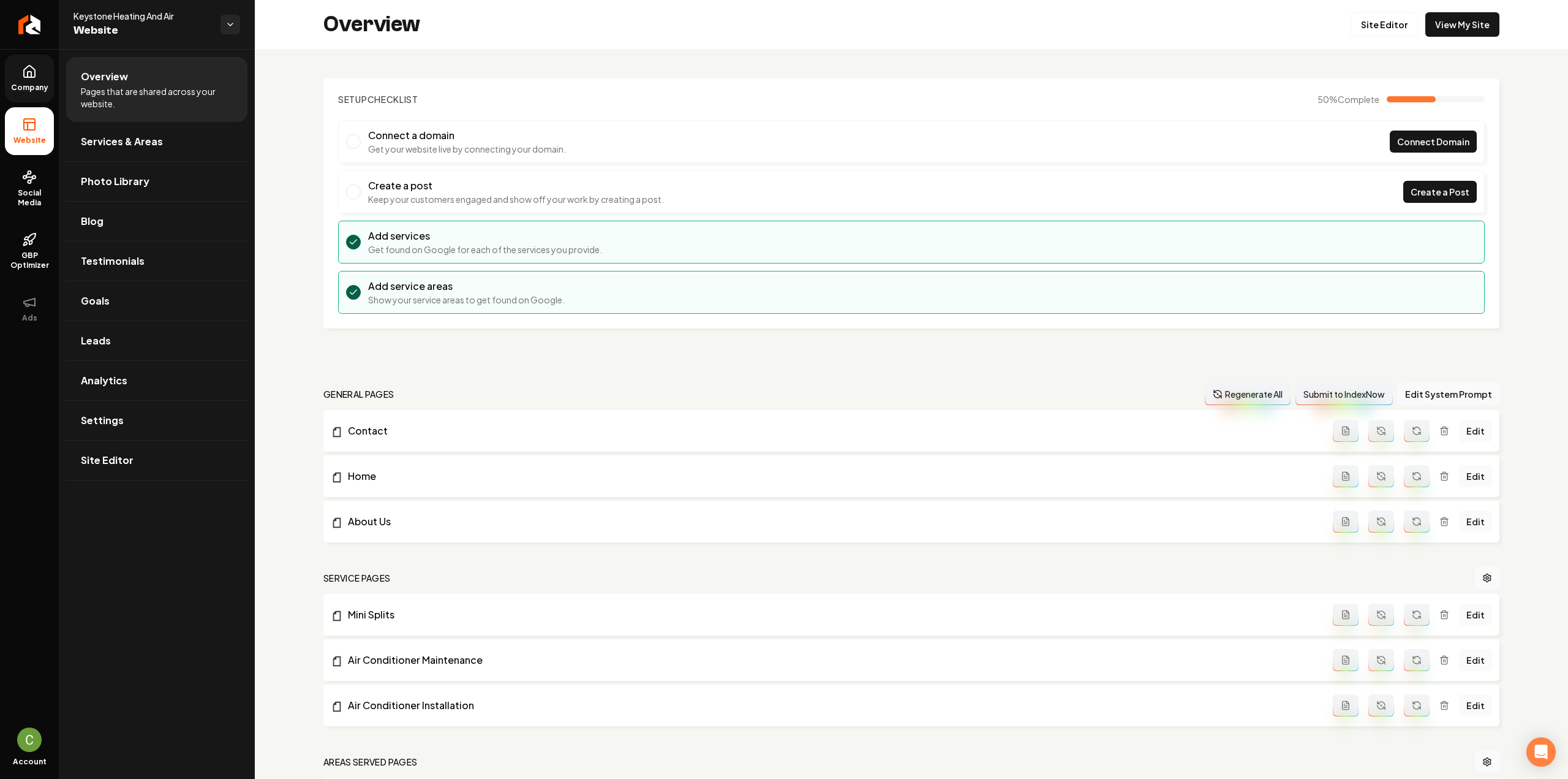
click at [38, 69] on link "Company" at bounding box center [29, 78] width 49 height 48
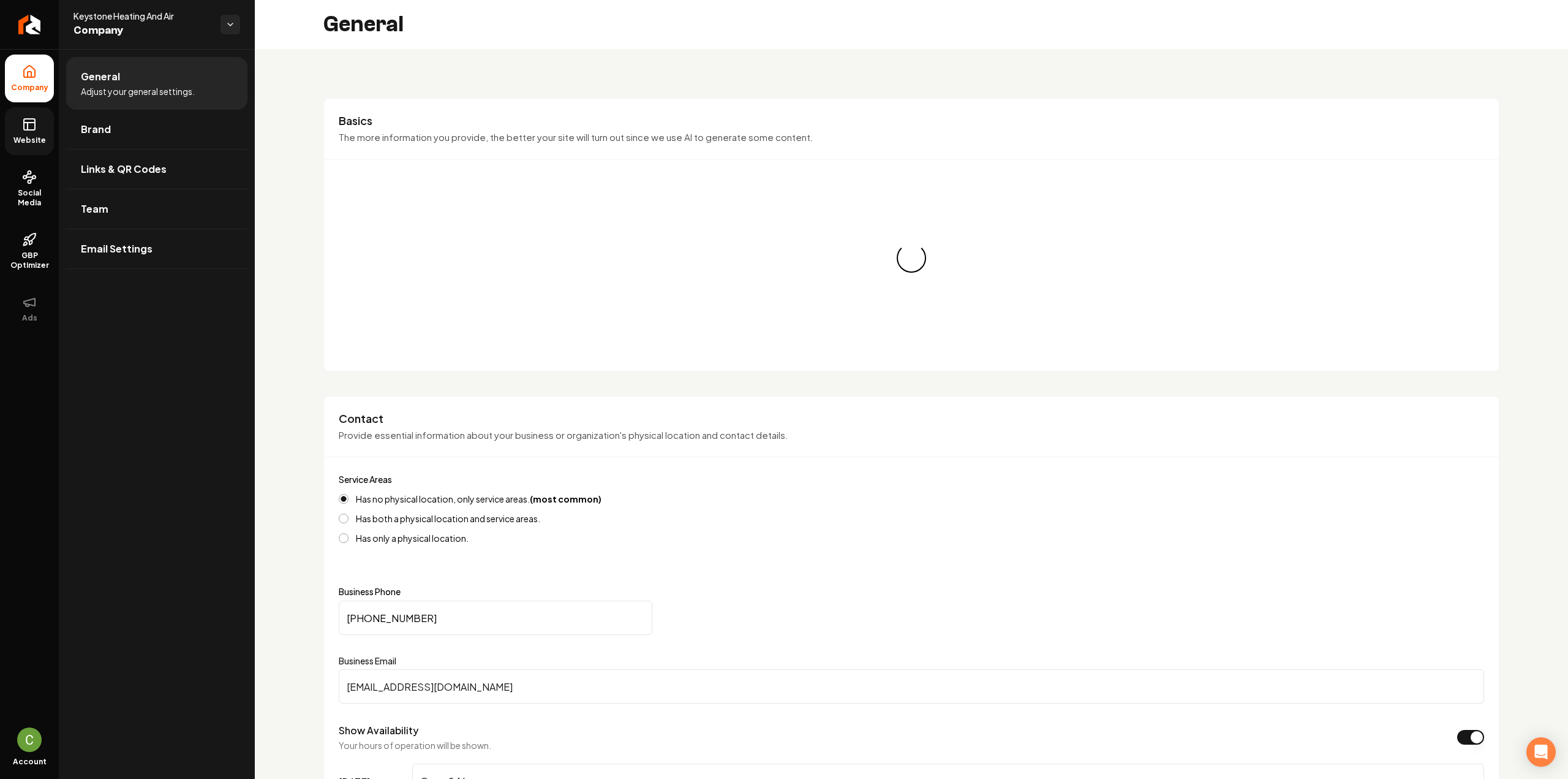
click at [22, 132] on link "Website" at bounding box center [29, 131] width 49 height 48
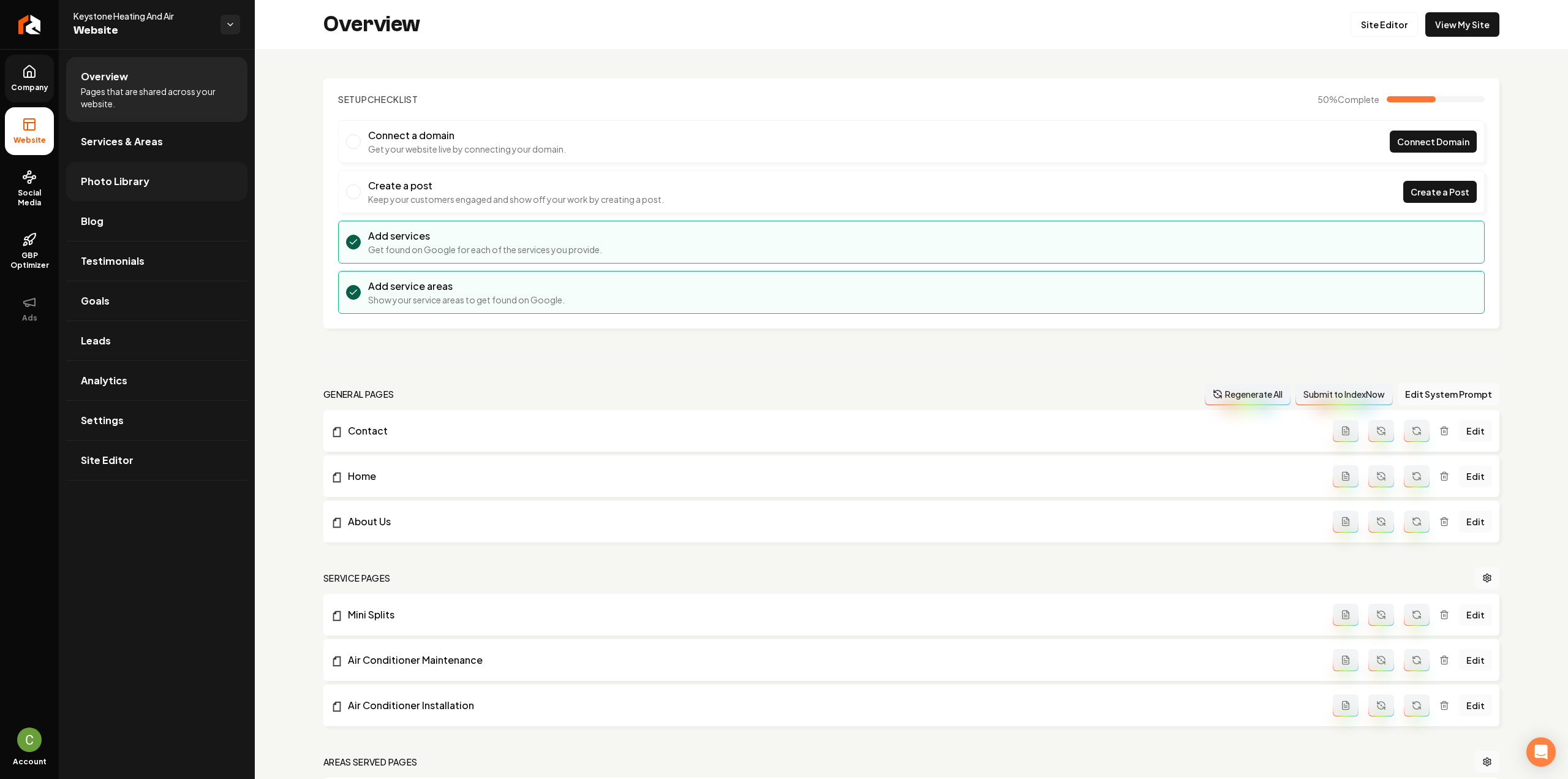
click at [135, 184] on span "Photo Library" at bounding box center [115, 181] width 68 height 15
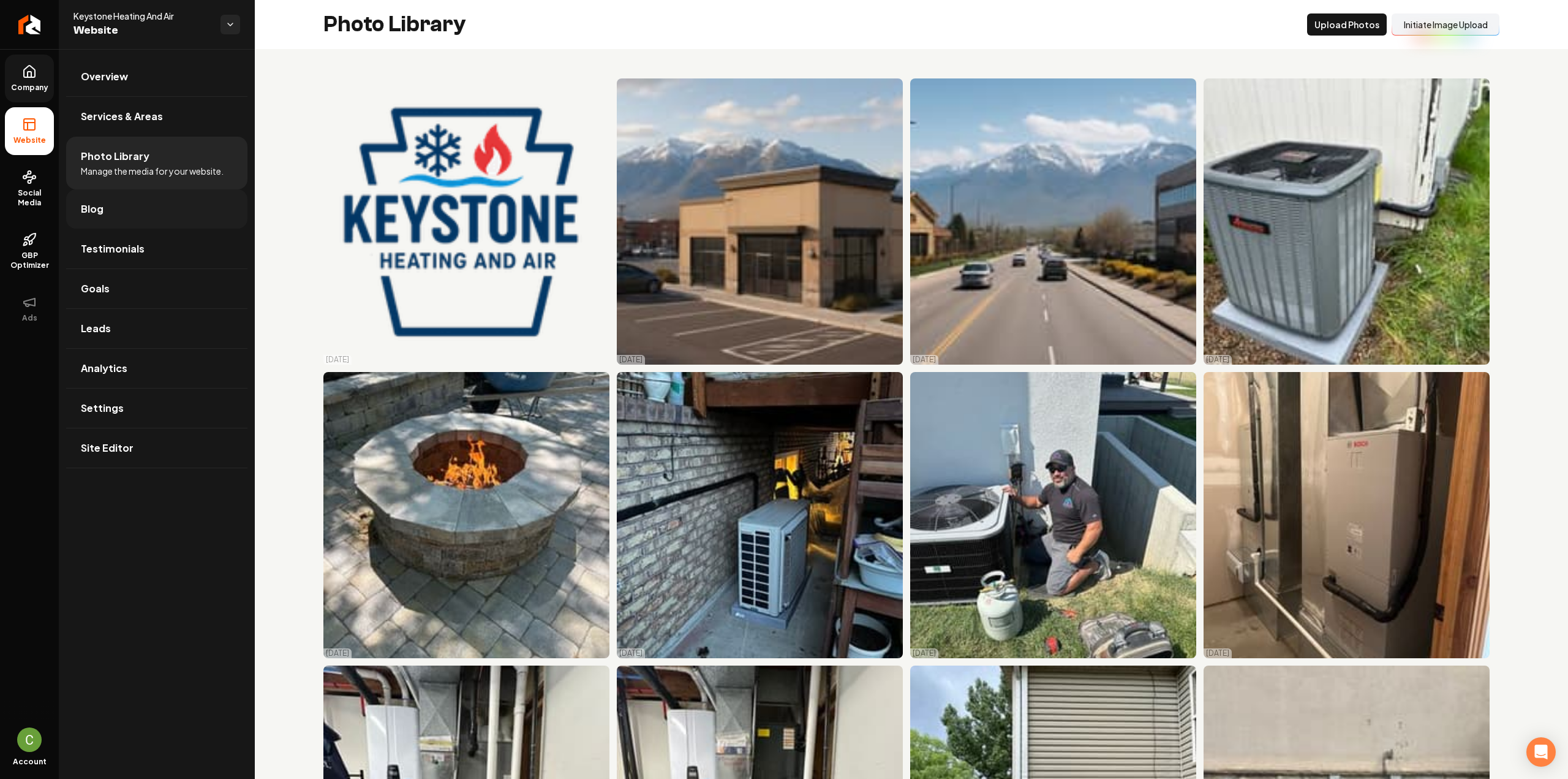
drag, startPoint x: 287, startPoint y: 432, endPoint x: 245, endPoint y: 214, distance: 222.0
click at [1011, 28] on div "Photo Library Upload Photos Initiate Image Upload" at bounding box center [911, 24] width 1314 height 49
click at [38, 75] on link "Company" at bounding box center [29, 78] width 49 height 48
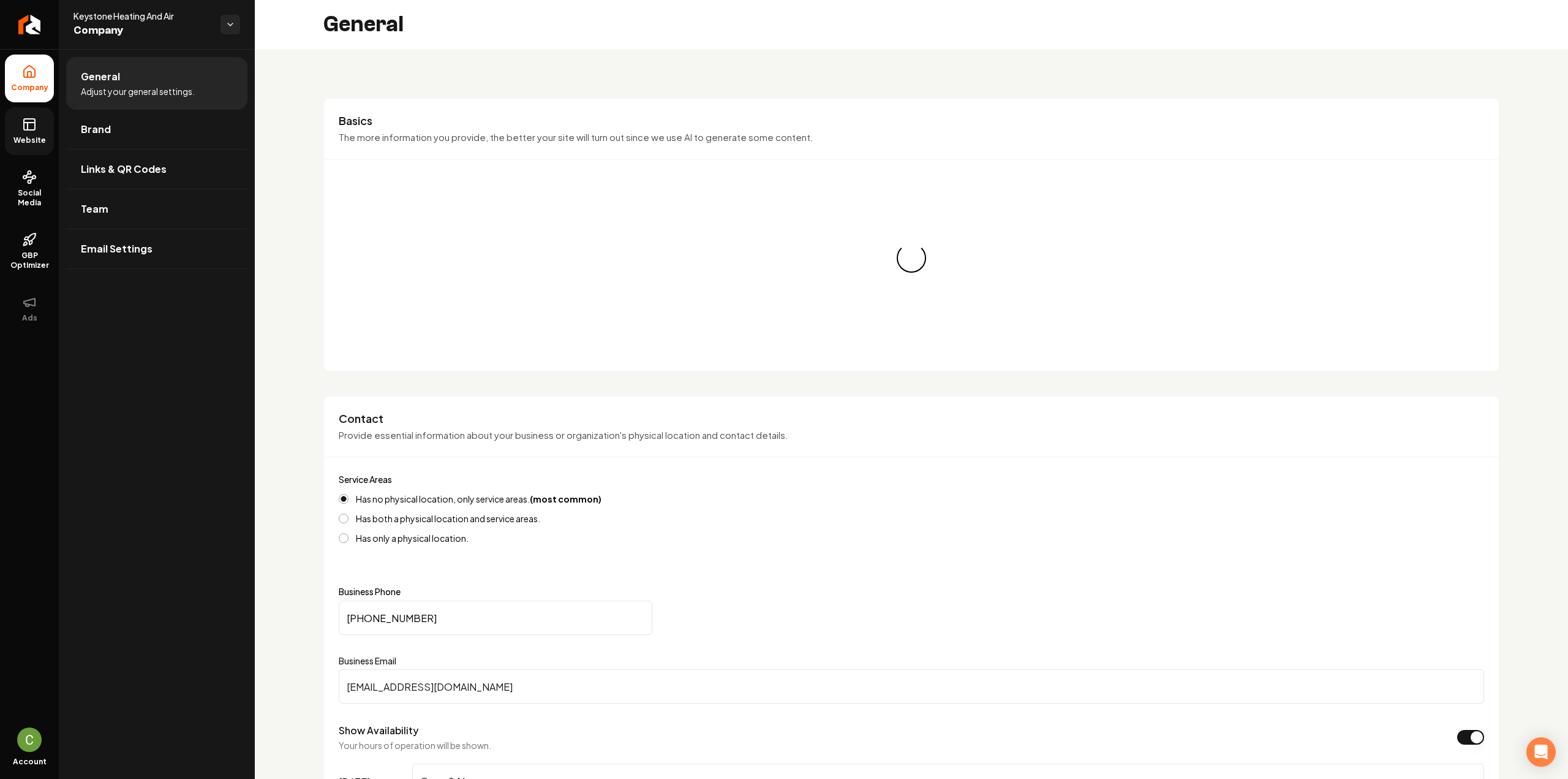
click at [33, 133] on link "Website" at bounding box center [29, 131] width 49 height 48
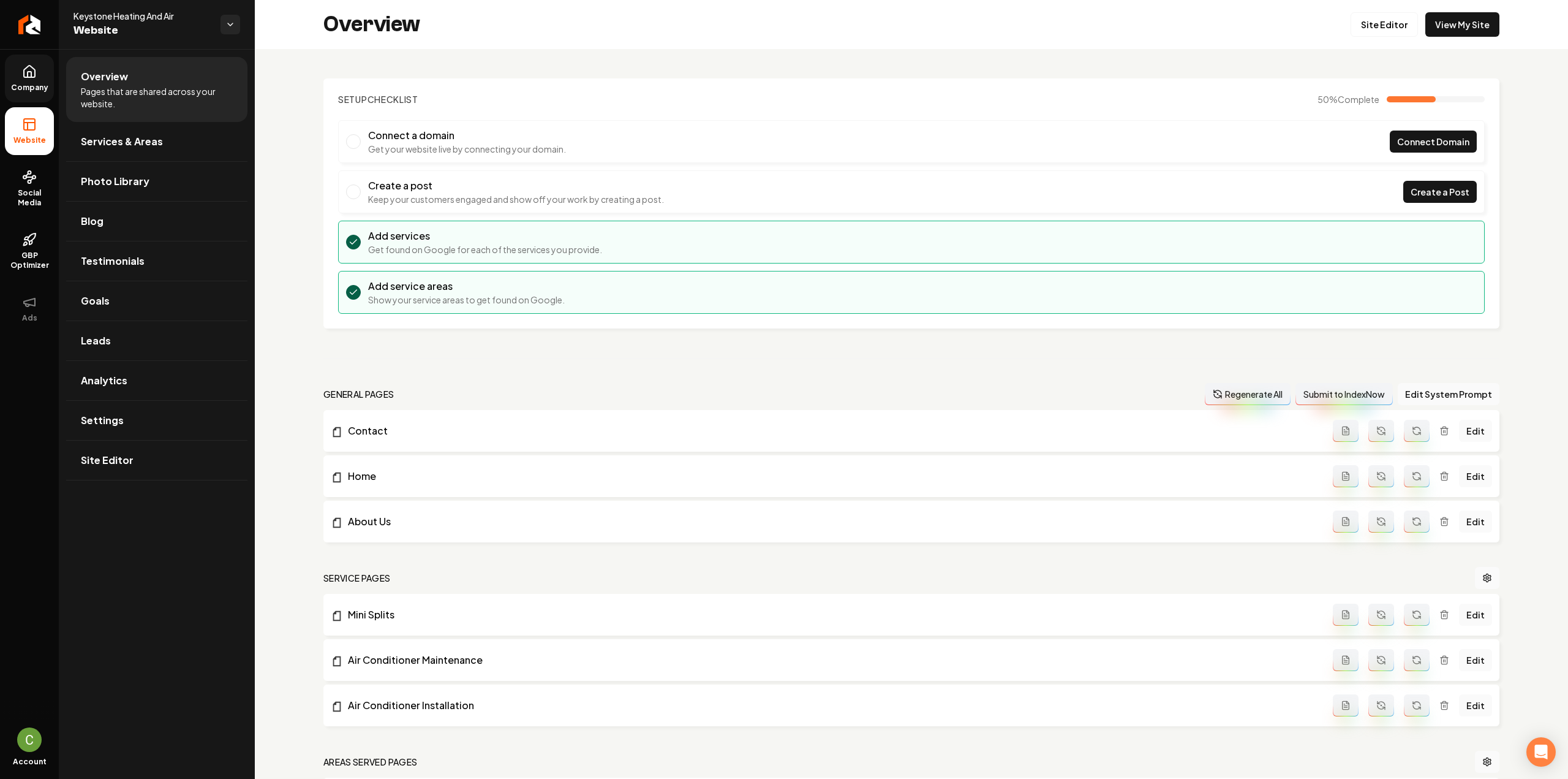
drag, startPoint x: 1094, startPoint y: 345, endPoint x: 1493, endPoint y: 77, distance: 480.7
click at [1094, 345] on div "Setup Checklist 50 % Complete Connect a domain Get your website live by connect…" at bounding box center [911, 515] width 1314 height 932
click at [1369, 31] on link "Site Editor" at bounding box center [1384, 24] width 68 height 24
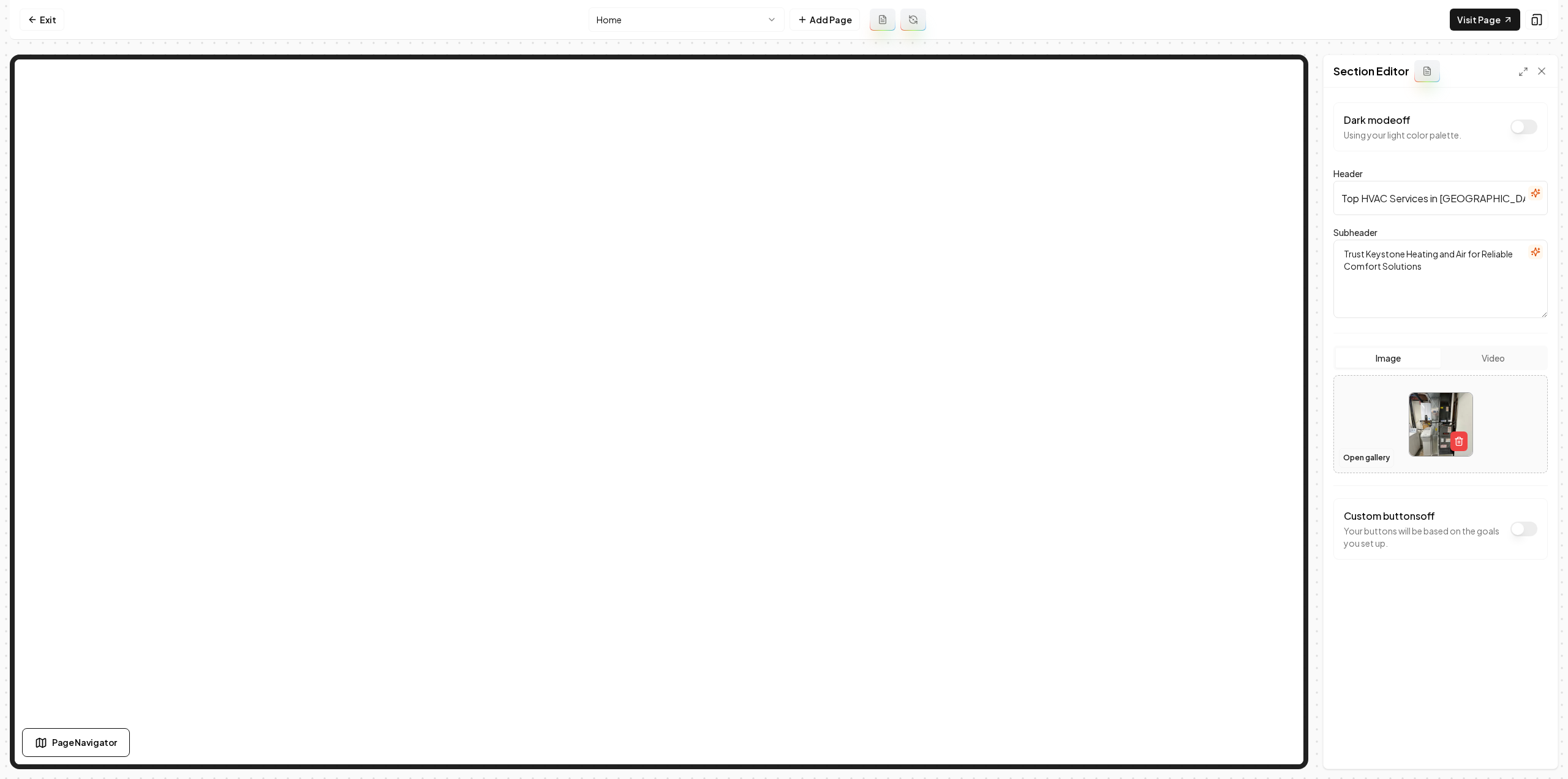
click at [1347, 455] on button "Open gallery" at bounding box center [1366, 457] width 55 height 20
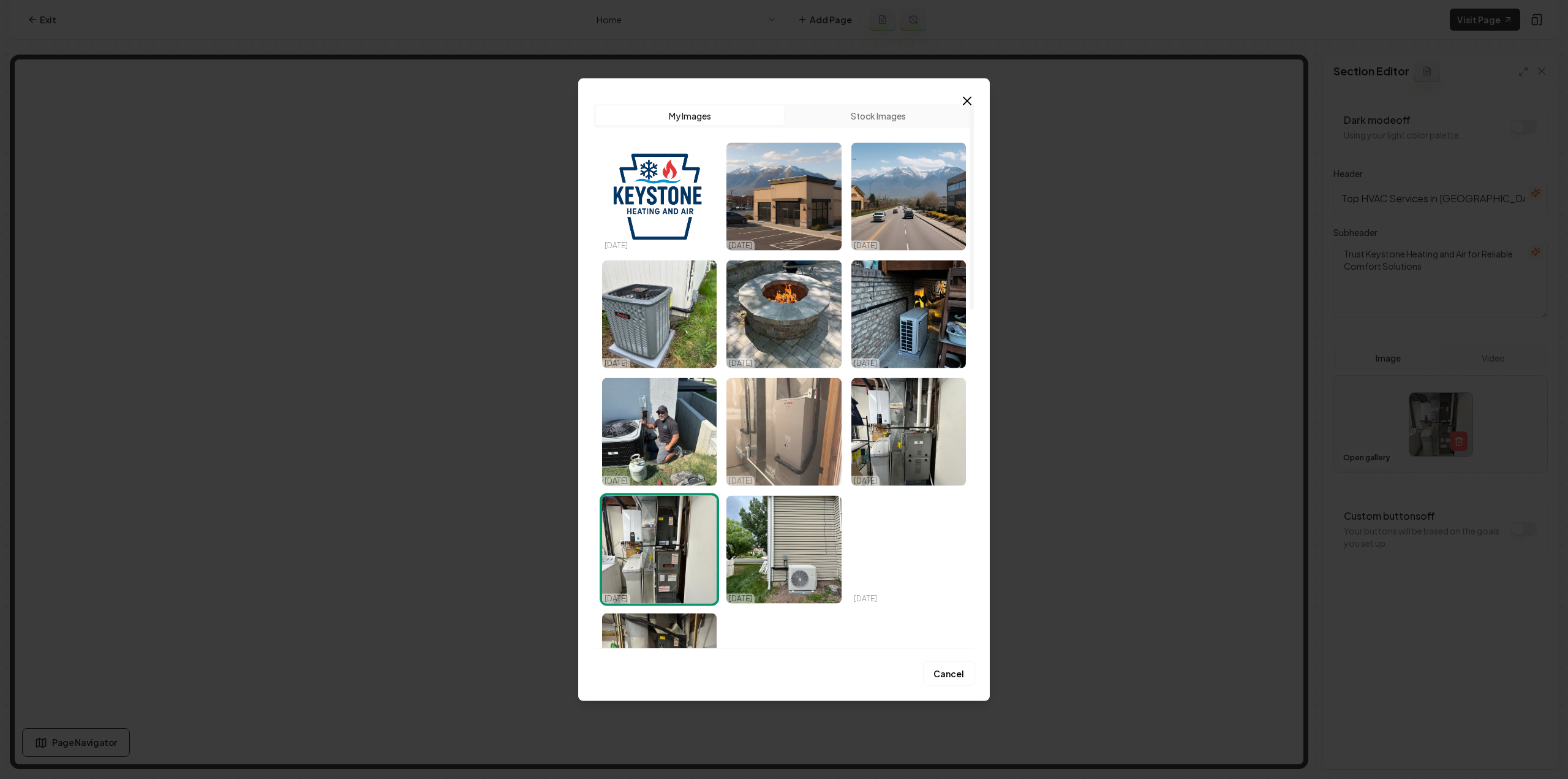
scroll to position [184, 0]
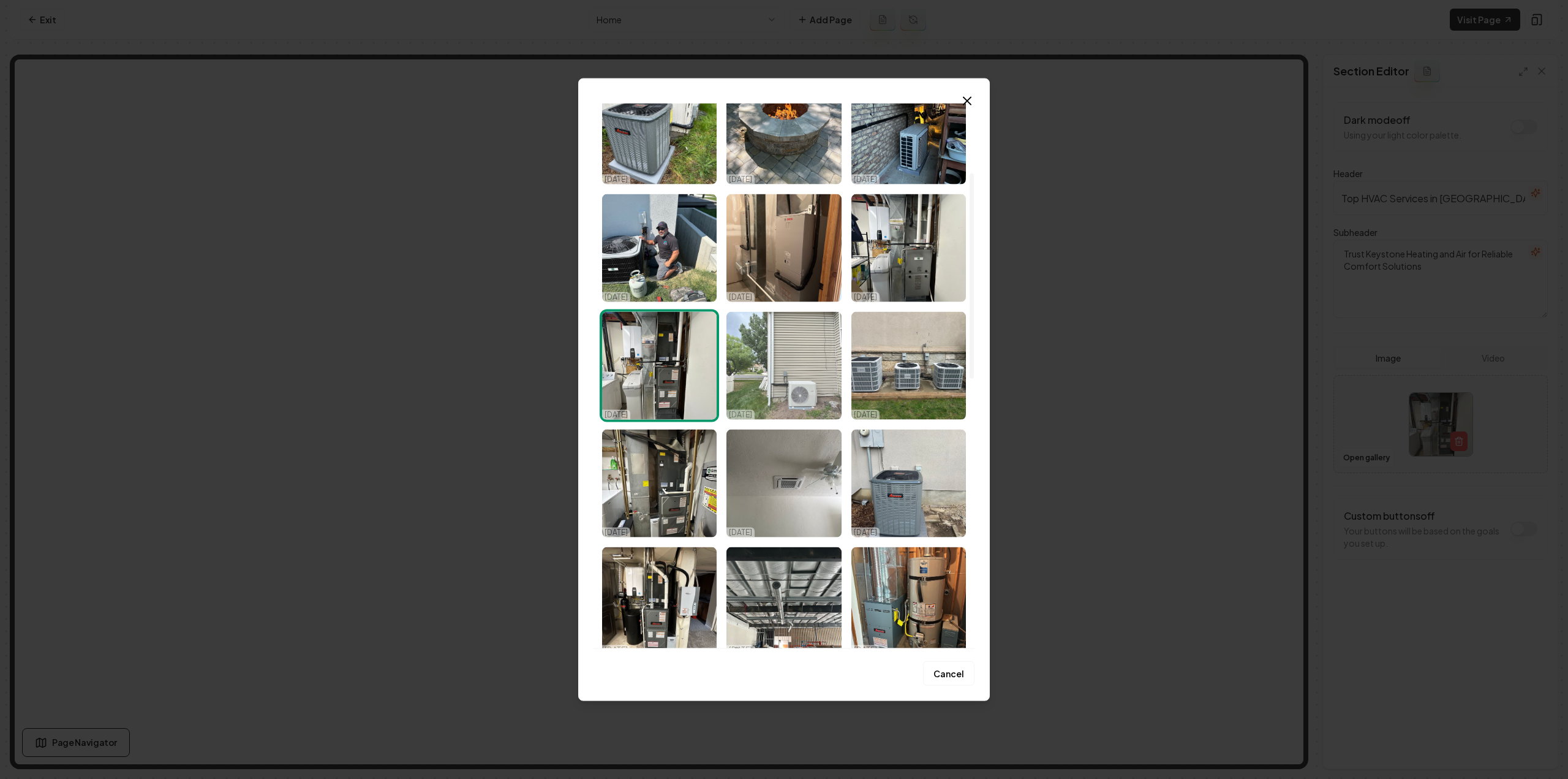
click at [779, 386] on img "Select image image_68dd5fb25c7cd75eb8329379.jpeg" at bounding box center [784, 365] width 114 height 108
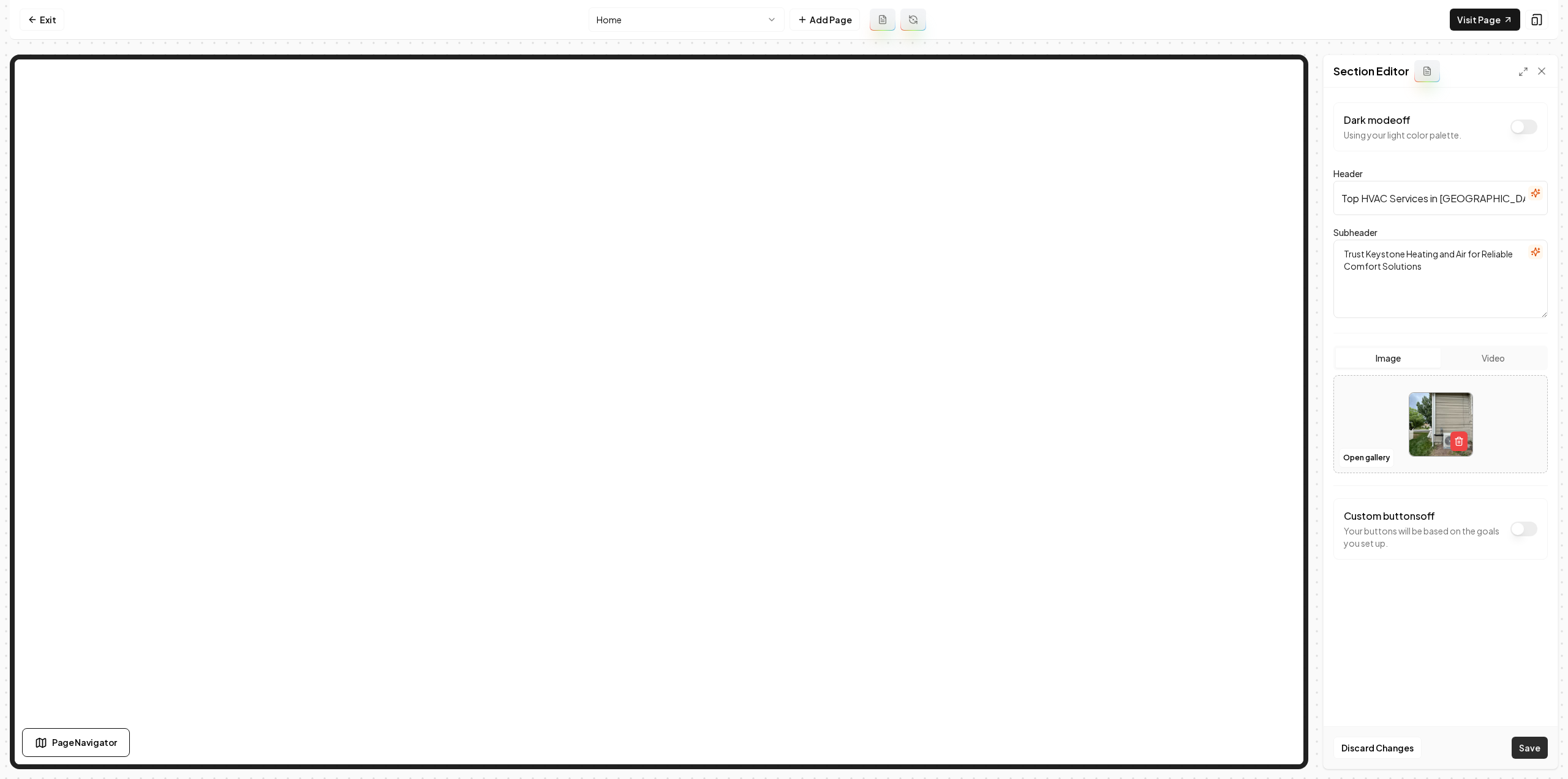
click at [1520, 736] on button "Save" at bounding box center [1530, 748] width 36 height 22
click at [1372, 457] on button "Open gallery" at bounding box center [1366, 457] width 55 height 20
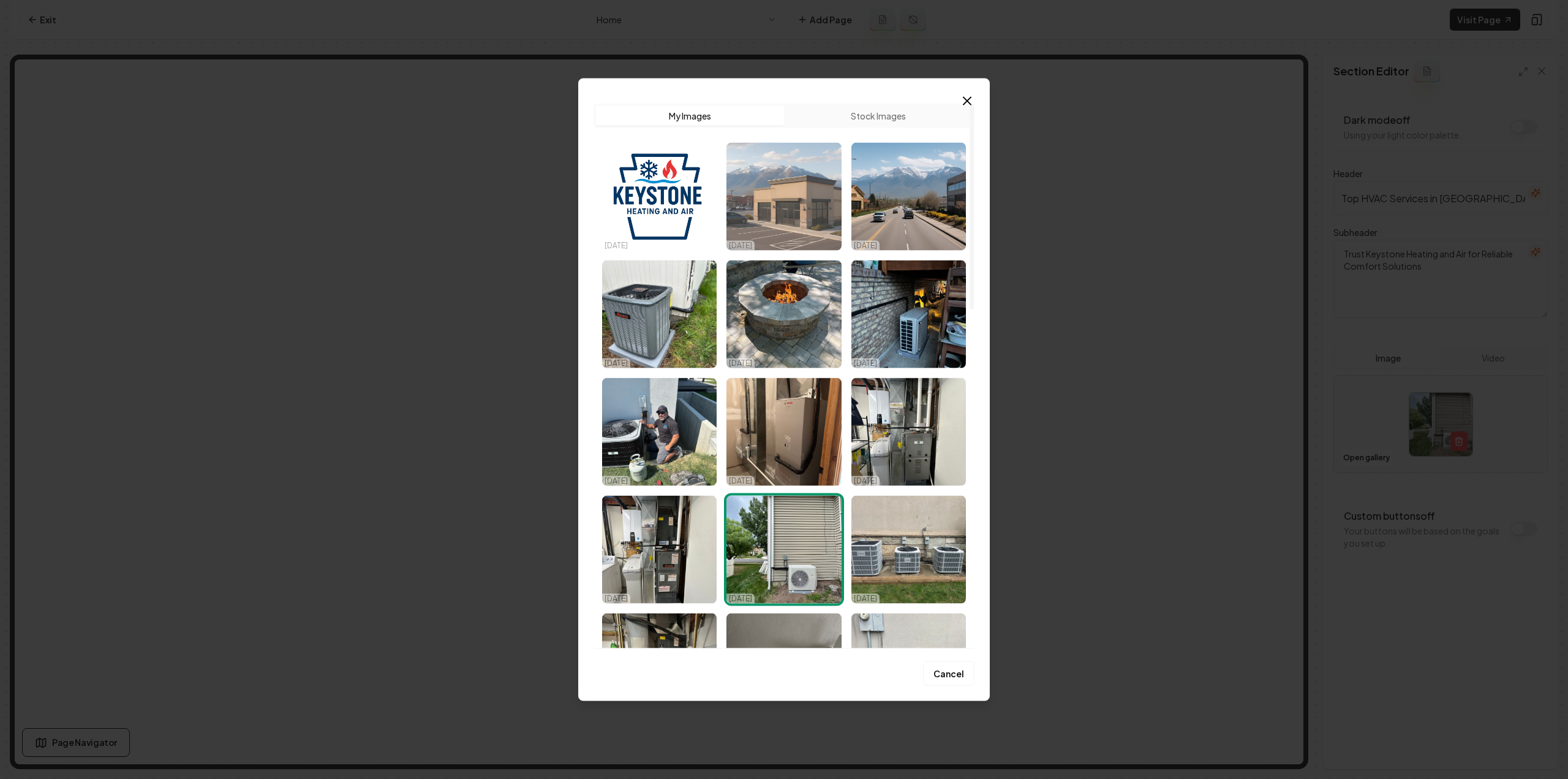
click at [746, 224] on img "Select image image_68dd5fca5c7cd75eb8332696.jpeg" at bounding box center [784, 196] width 114 height 108
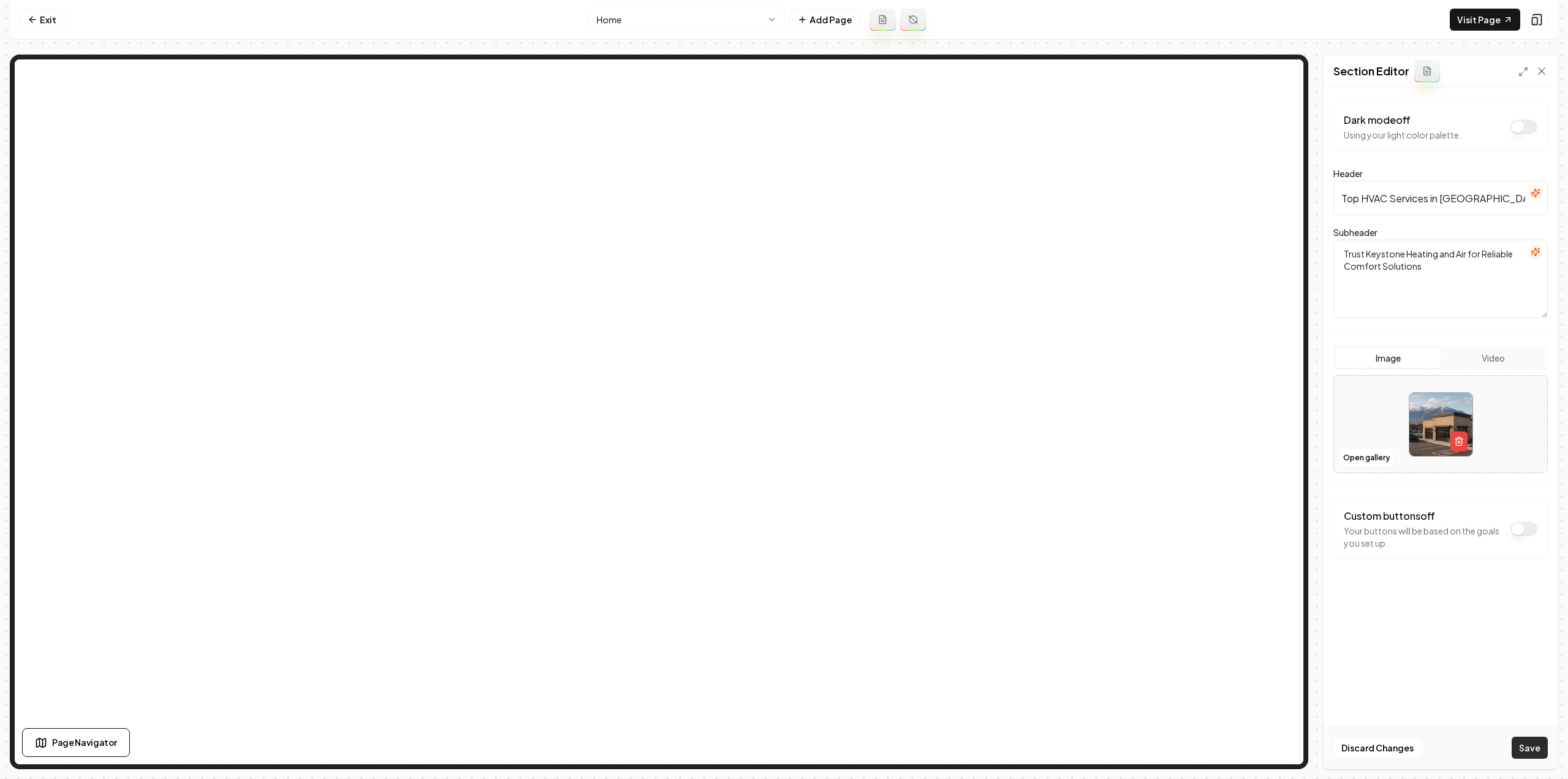
click at [1523, 751] on button "Save" at bounding box center [1530, 748] width 36 height 22
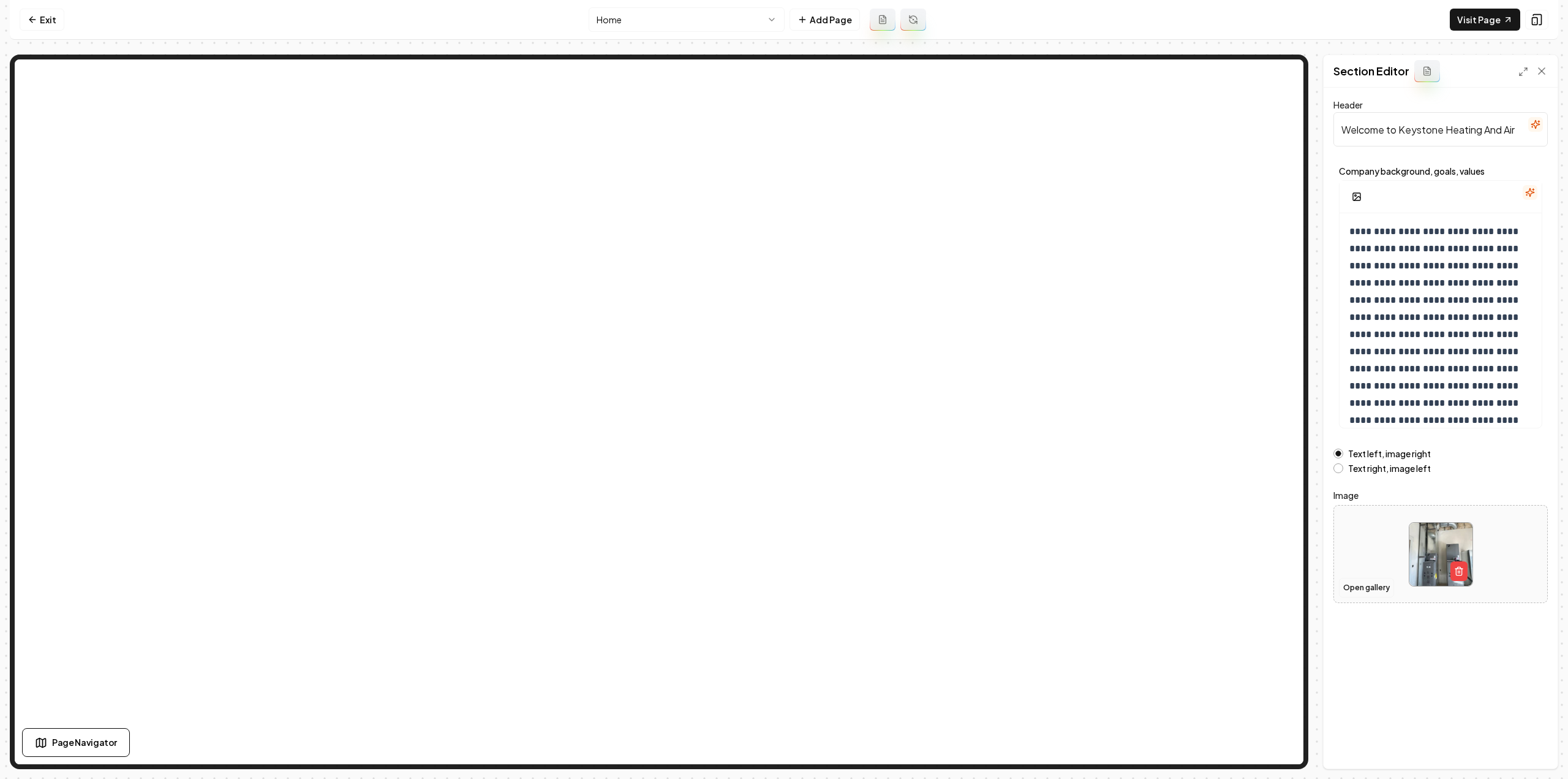
click at [1359, 582] on button "Open gallery" at bounding box center [1366, 587] width 55 height 20
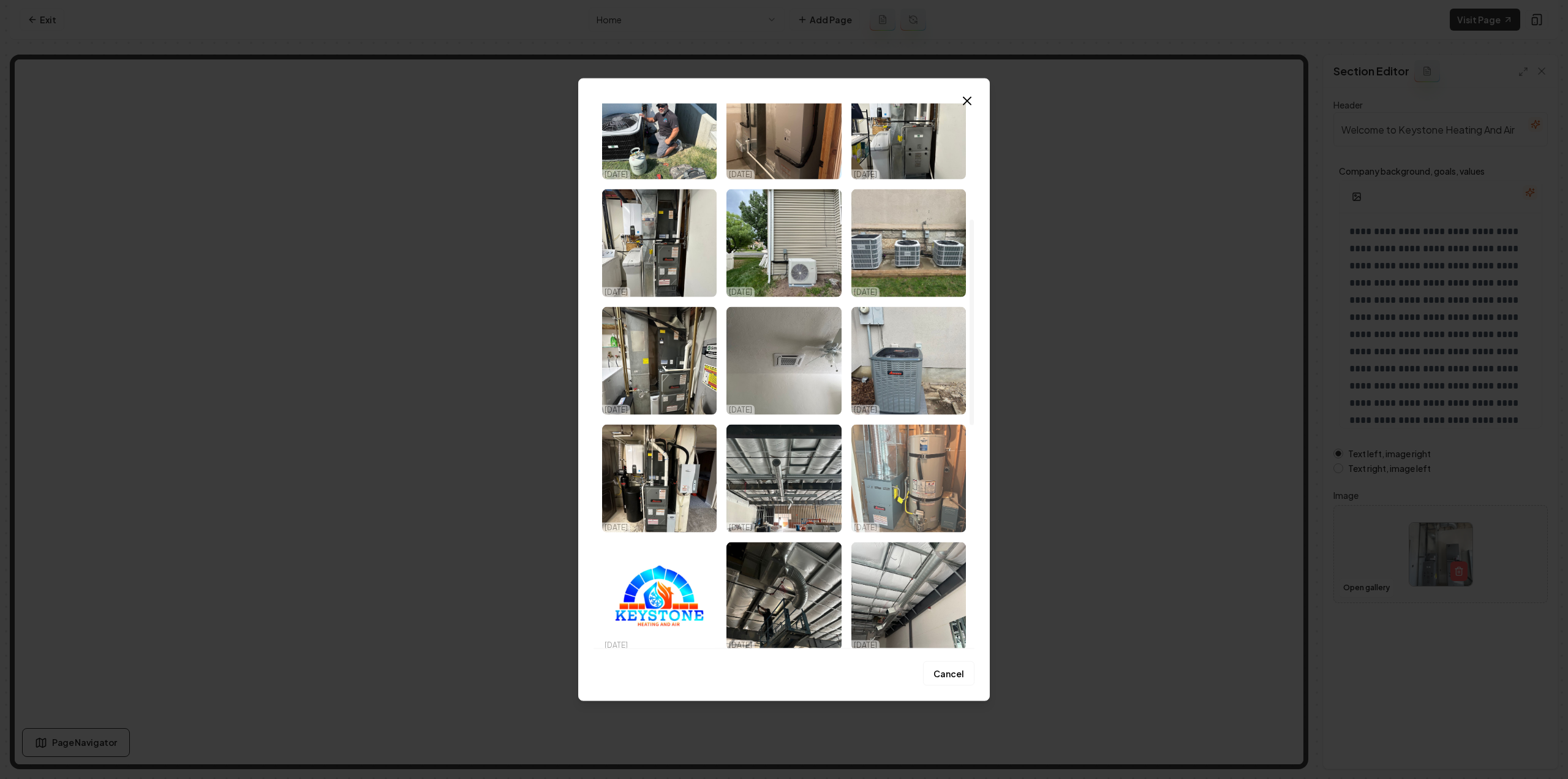
scroll to position [368, 0]
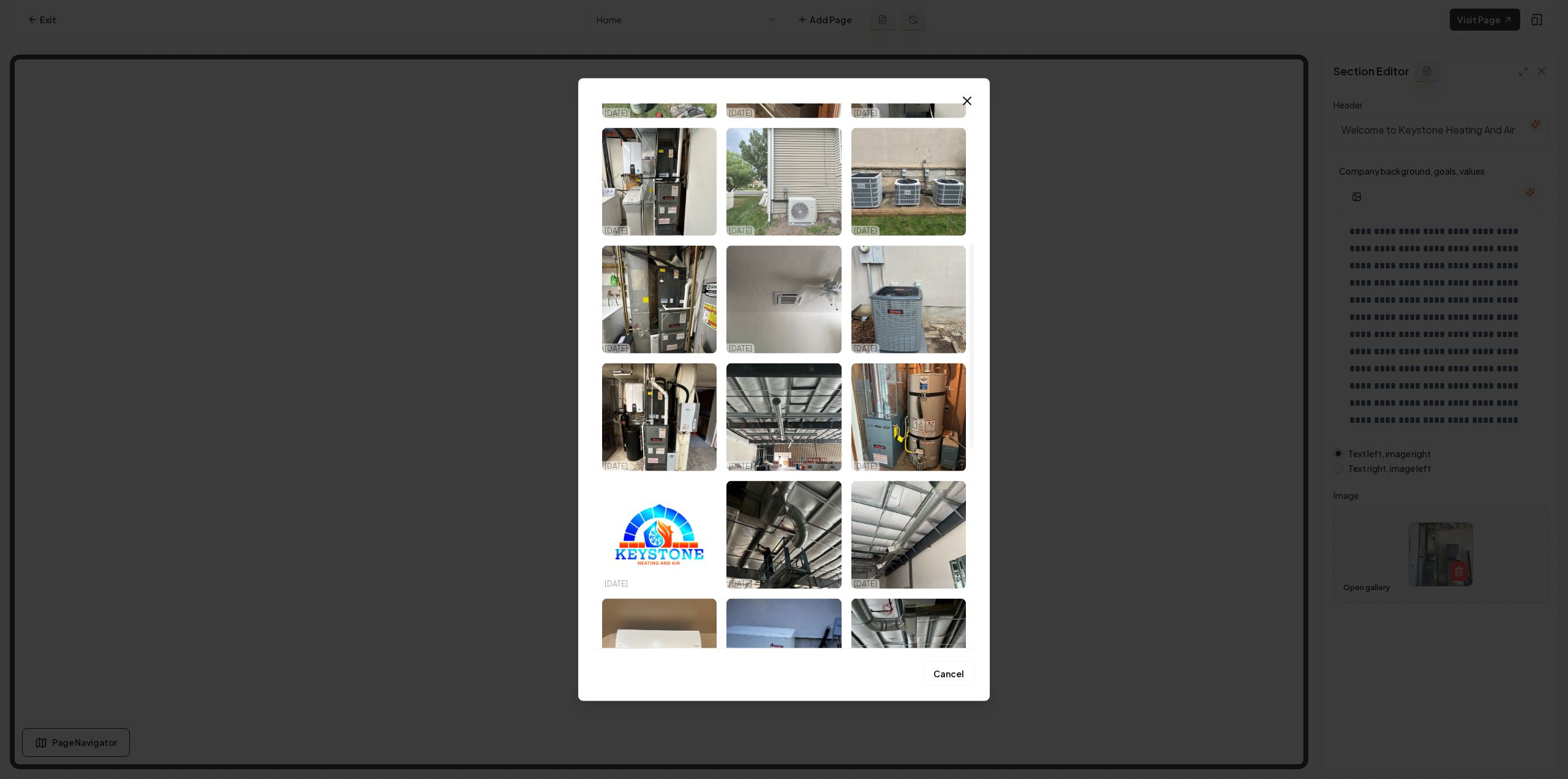
click at [809, 219] on img "Select image image_68dd5fb25c7cd75eb8329379.jpeg" at bounding box center [784, 181] width 114 height 108
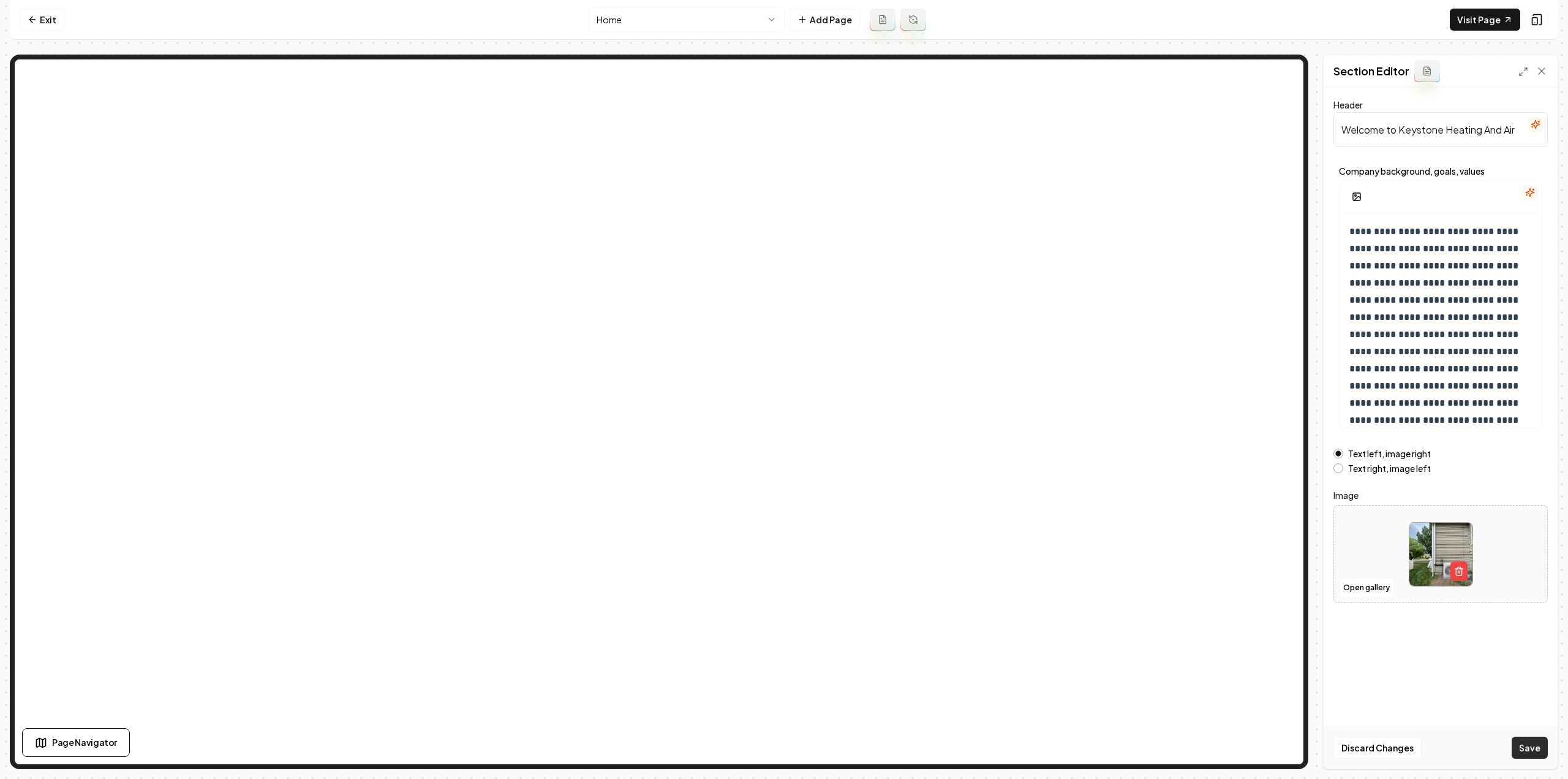
click at [1532, 757] on button "Save" at bounding box center [1530, 748] width 36 height 22
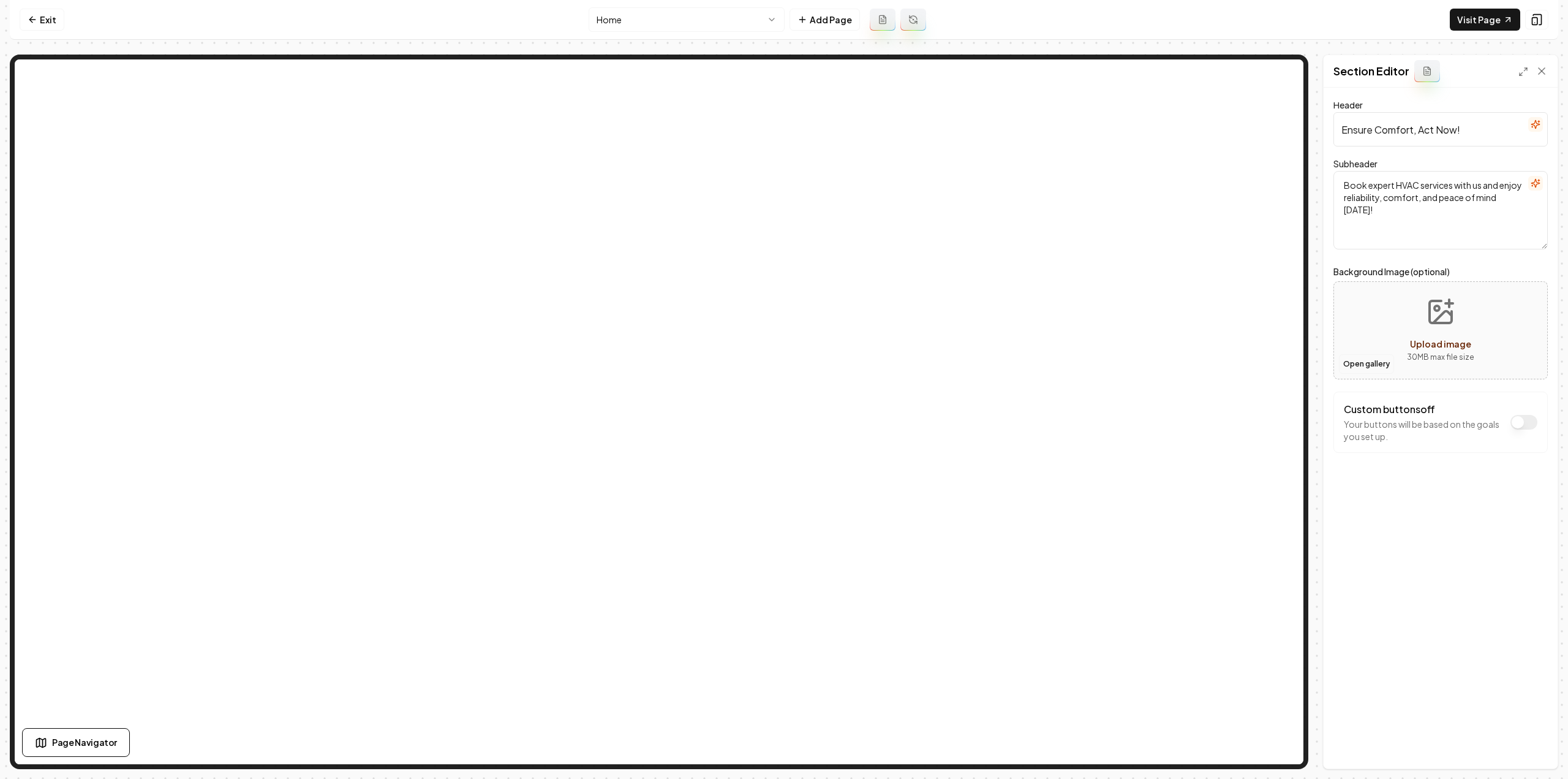
click at [1364, 366] on button "Open gallery" at bounding box center [1366, 364] width 55 height 20
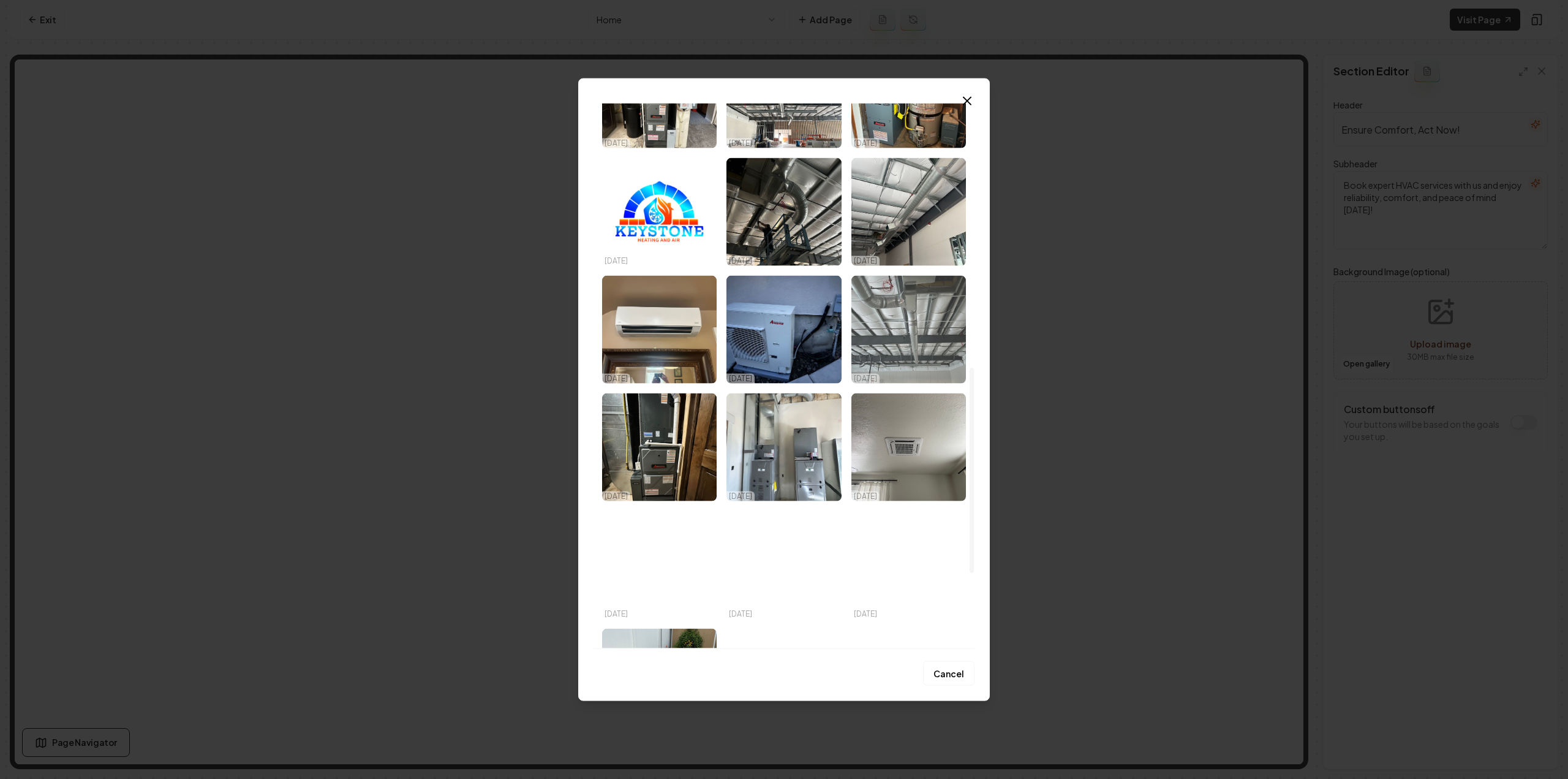
scroll to position [674, 0]
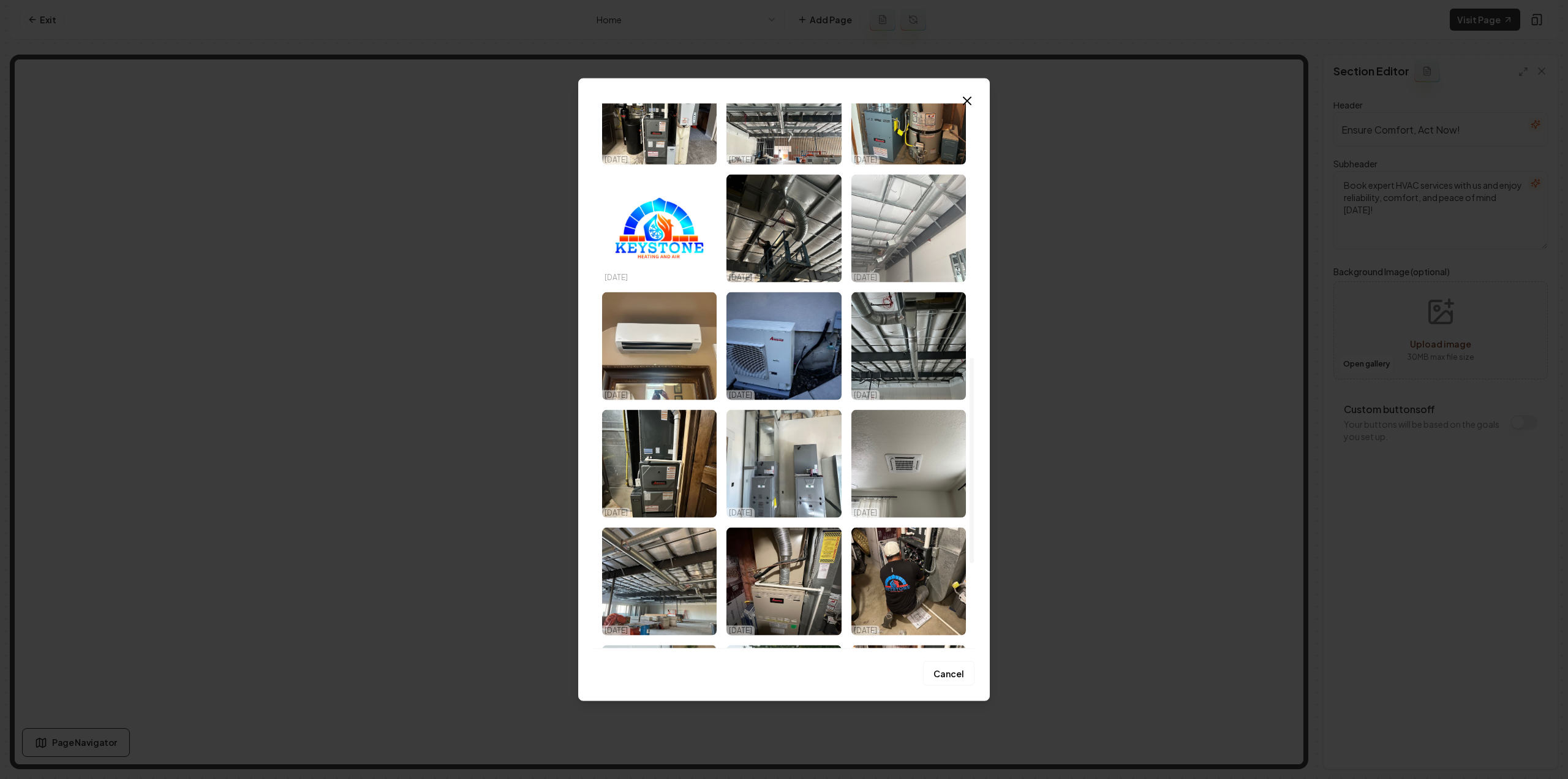
click at [892, 215] on img "Select image image_68dd5fb25c7cd75eb8329335.jpeg" at bounding box center [908, 228] width 114 height 108
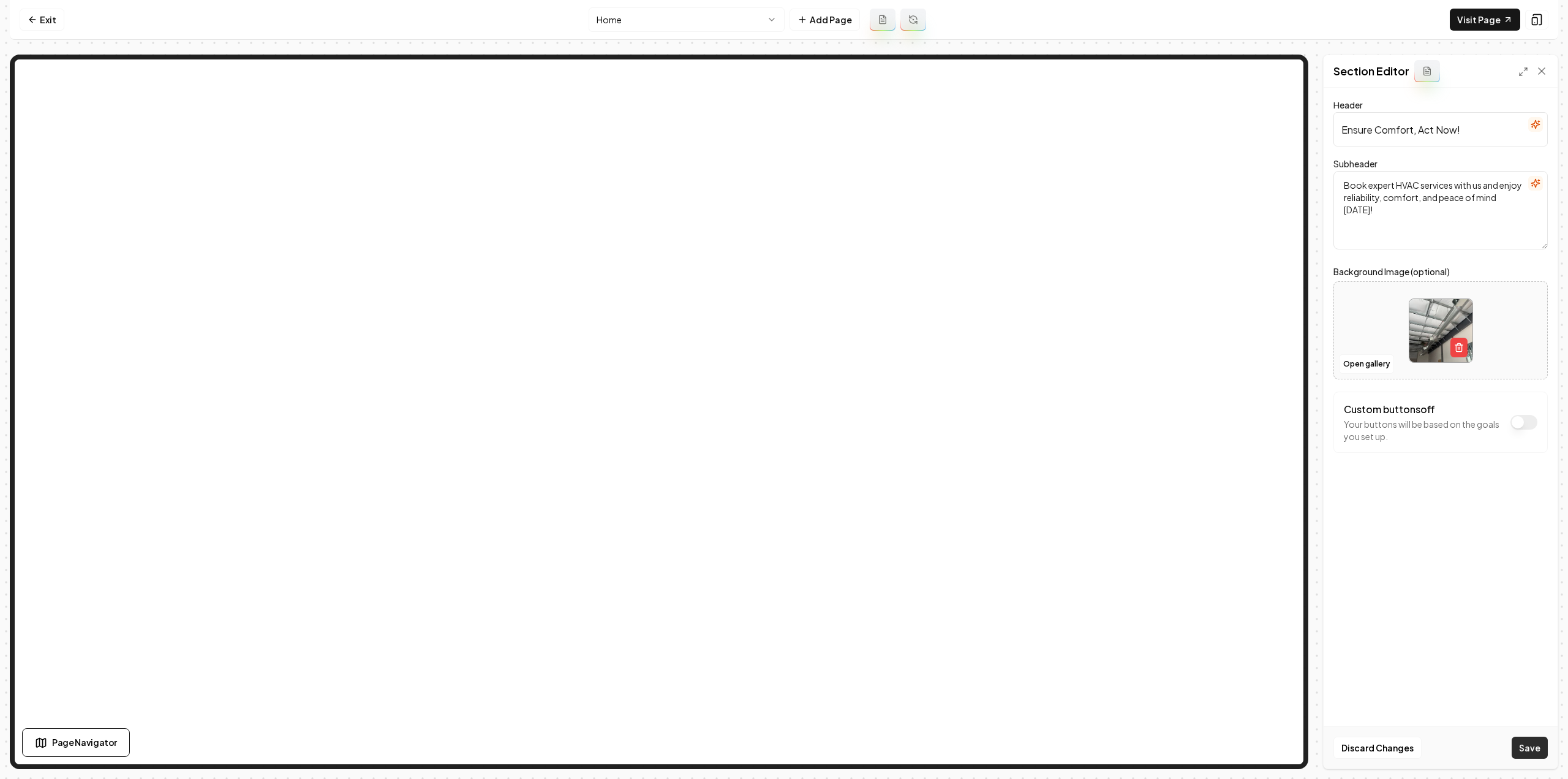
click at [1520, 746] on button "Save" at bounding box center [1530, 748] width 36 height 22
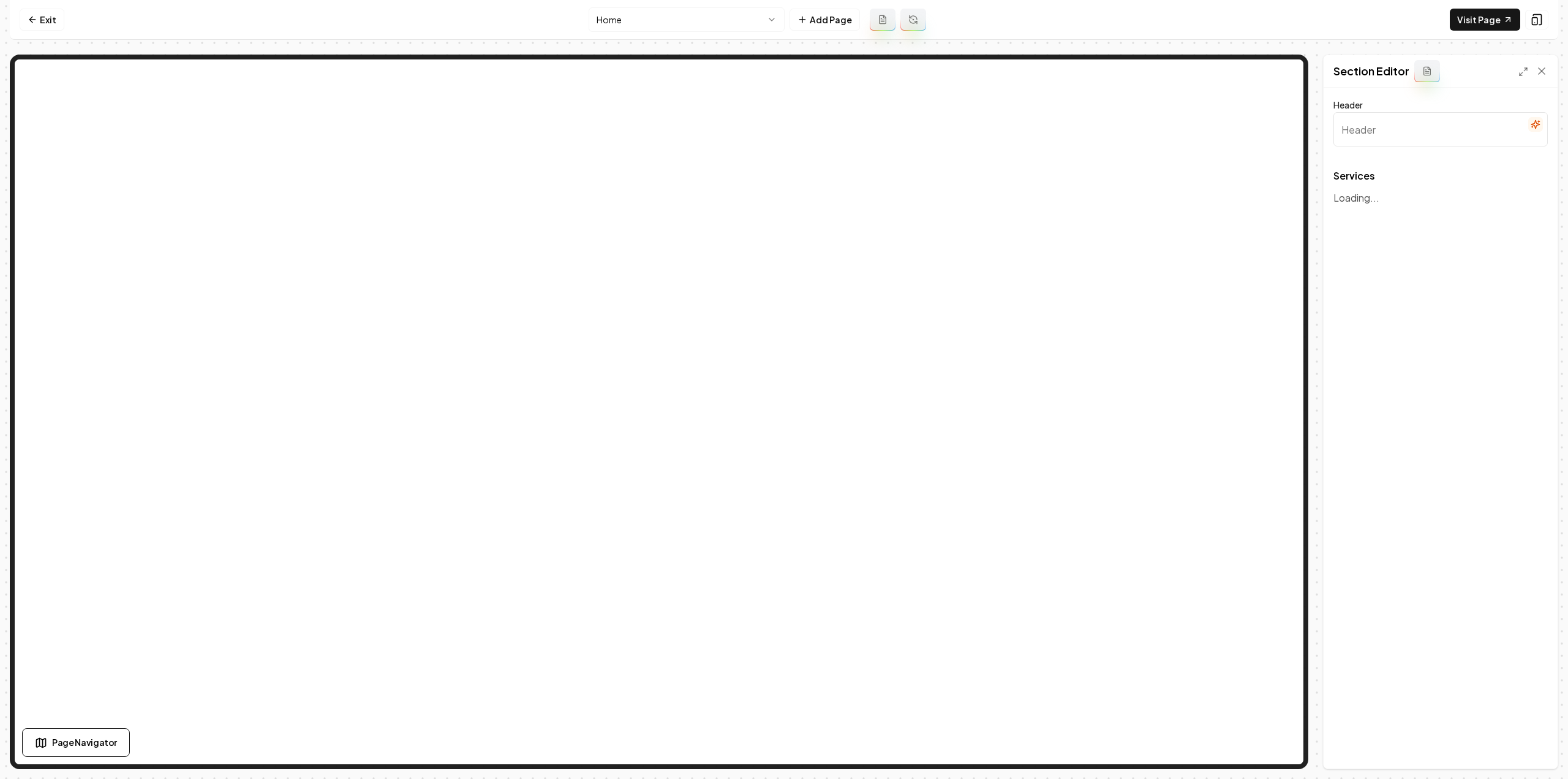
type input "Our Expert HVAC Services"
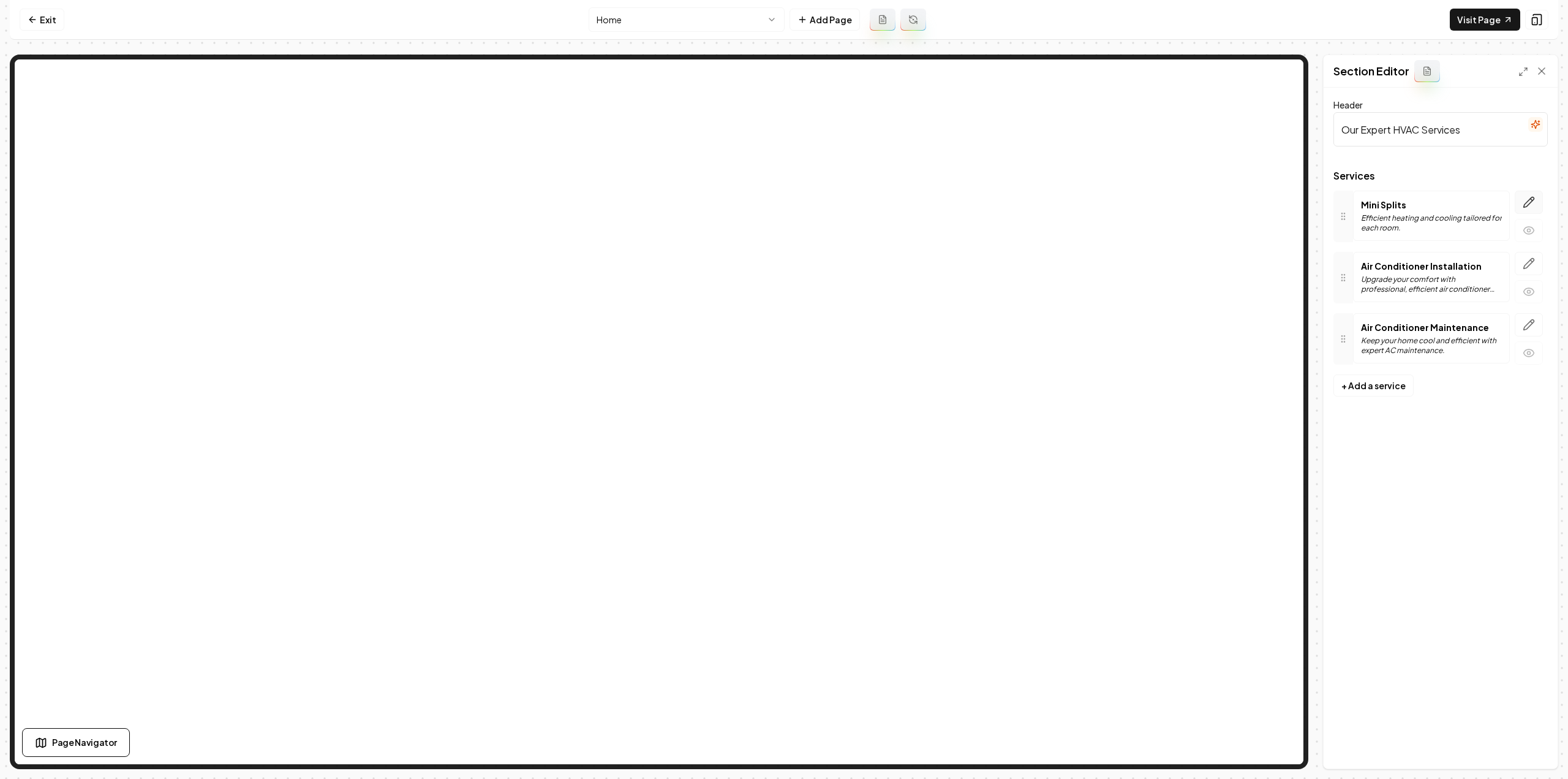
click at [1529, 199] on icon "button" at bounding box center [1529, 202] width 13 height 13
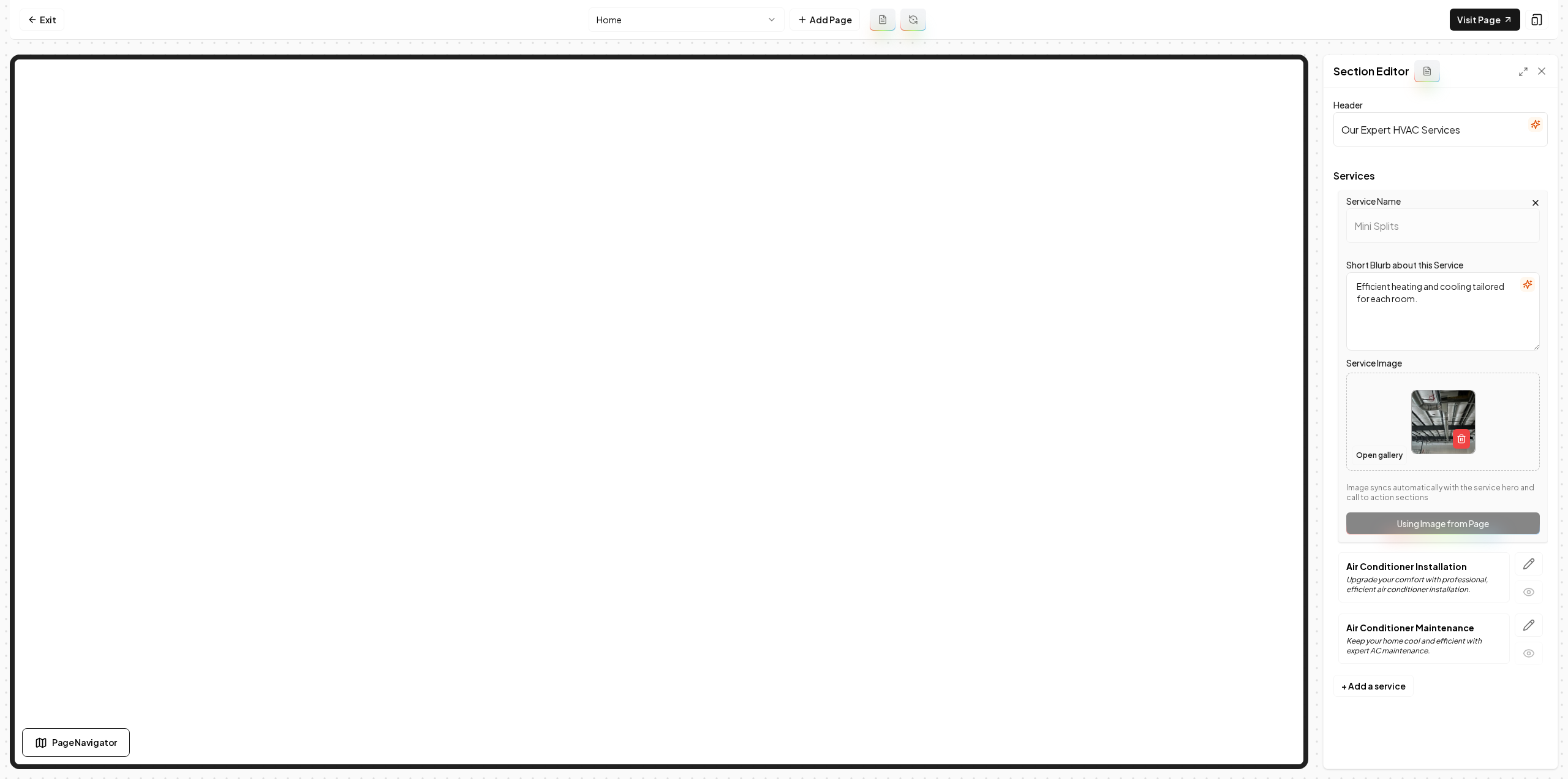
click at [1369, 449] on button "Open gallery" at bounding box center [1379, 455] width 55 height 20
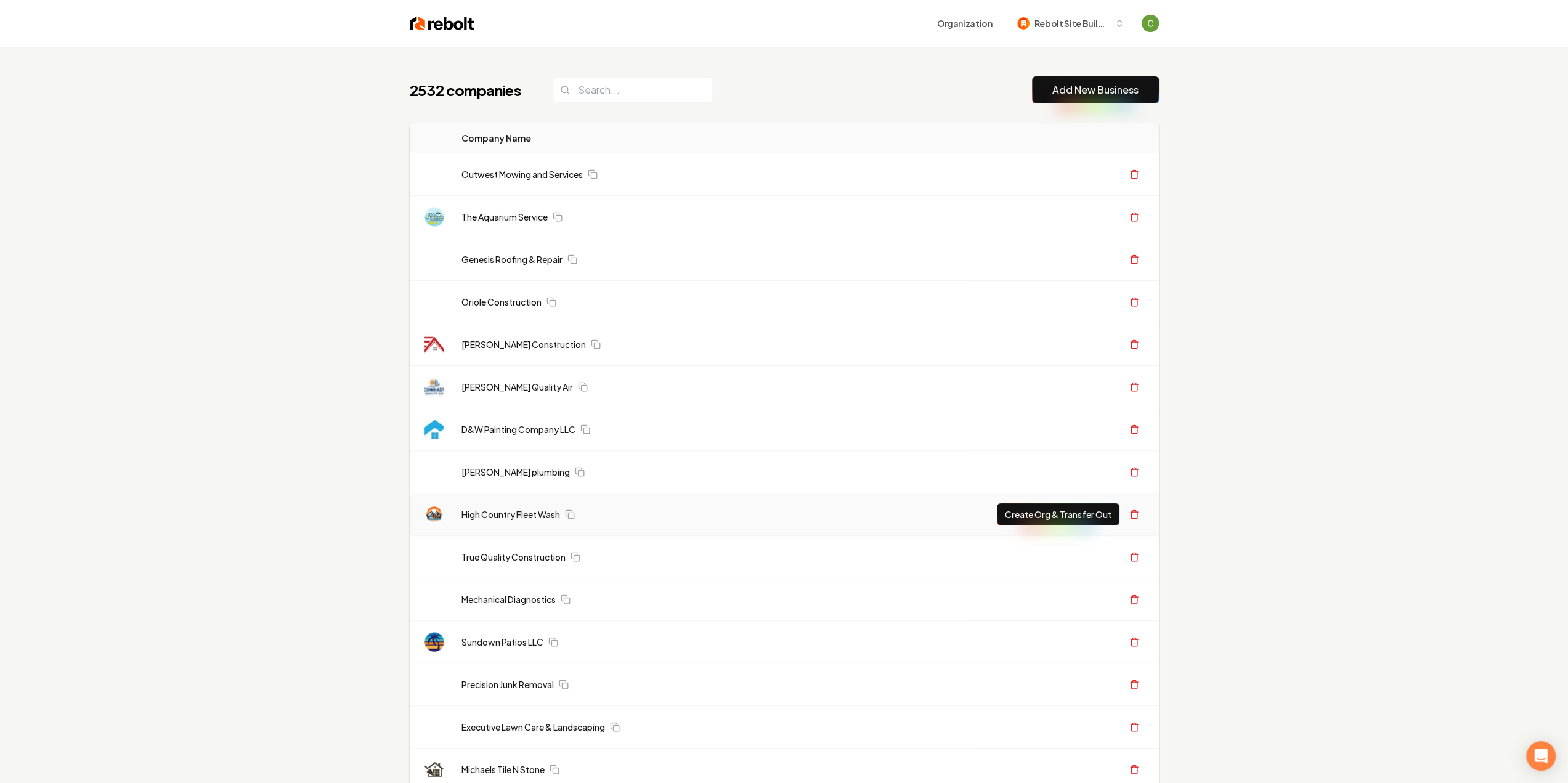
click at [1094, 93] on link "Add New Business" at bounding box center [1095, 90] width 86 height 15
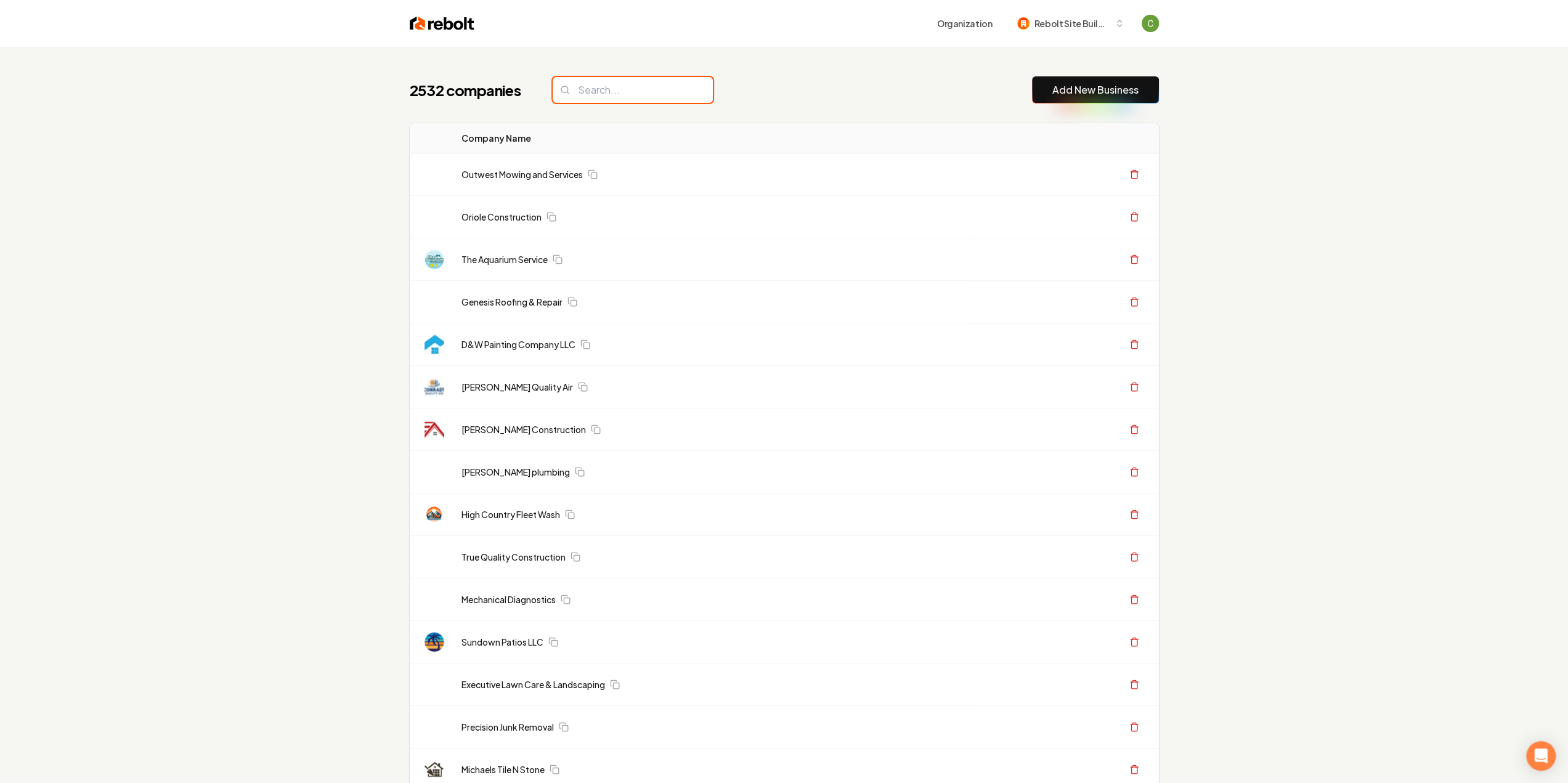
click at [577, 89] on input "search" at bounding box center [633, 90] width 160 height 26
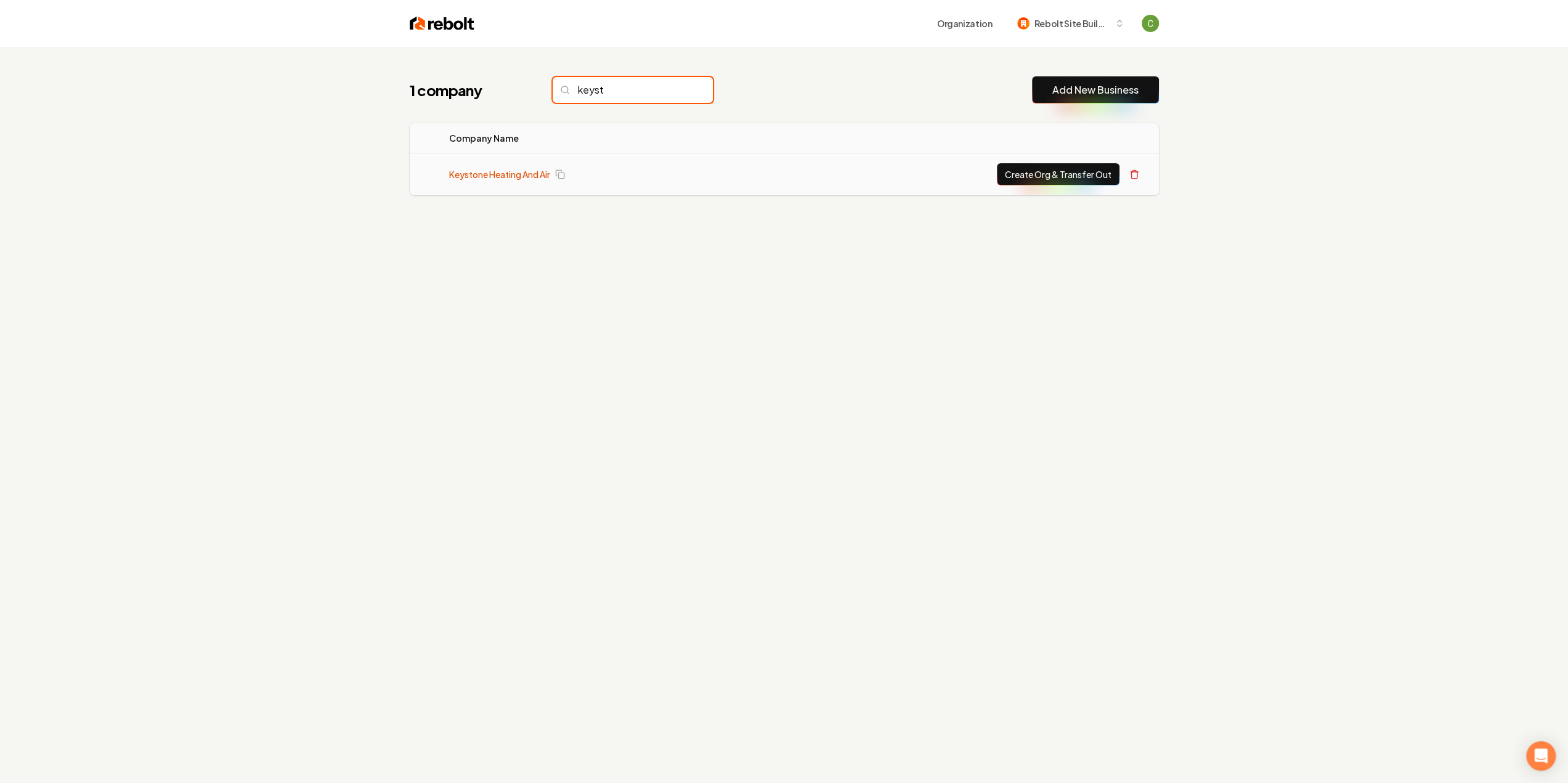
type input "keyst"
click at [526, 173] on link "Keystone Heating And Air" at bounding box center [499, 175] width 101 height 13
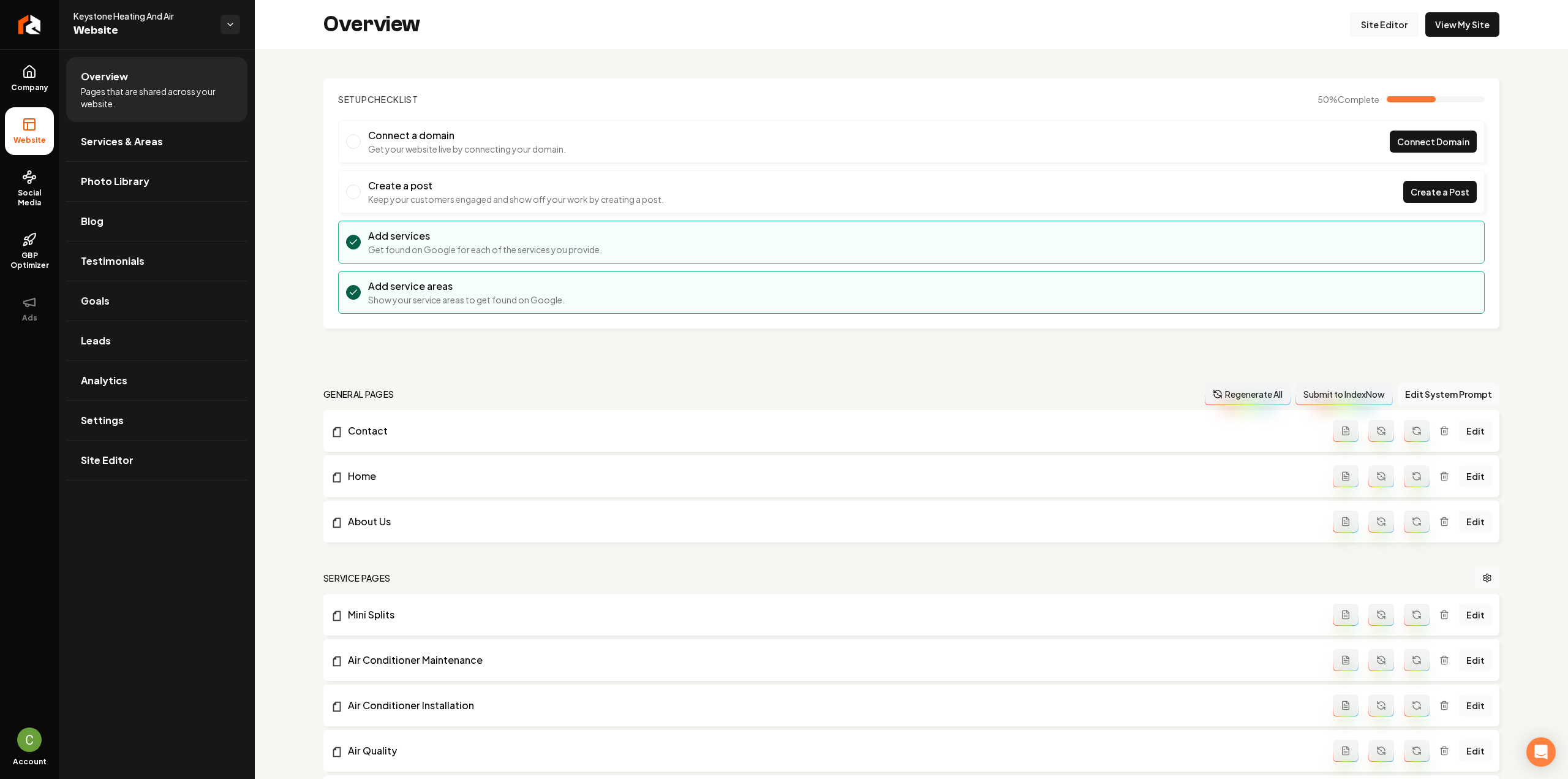
click at [1388, 31] on link "Site Editor" at bounding box center [1384, 24] width 68 height 24
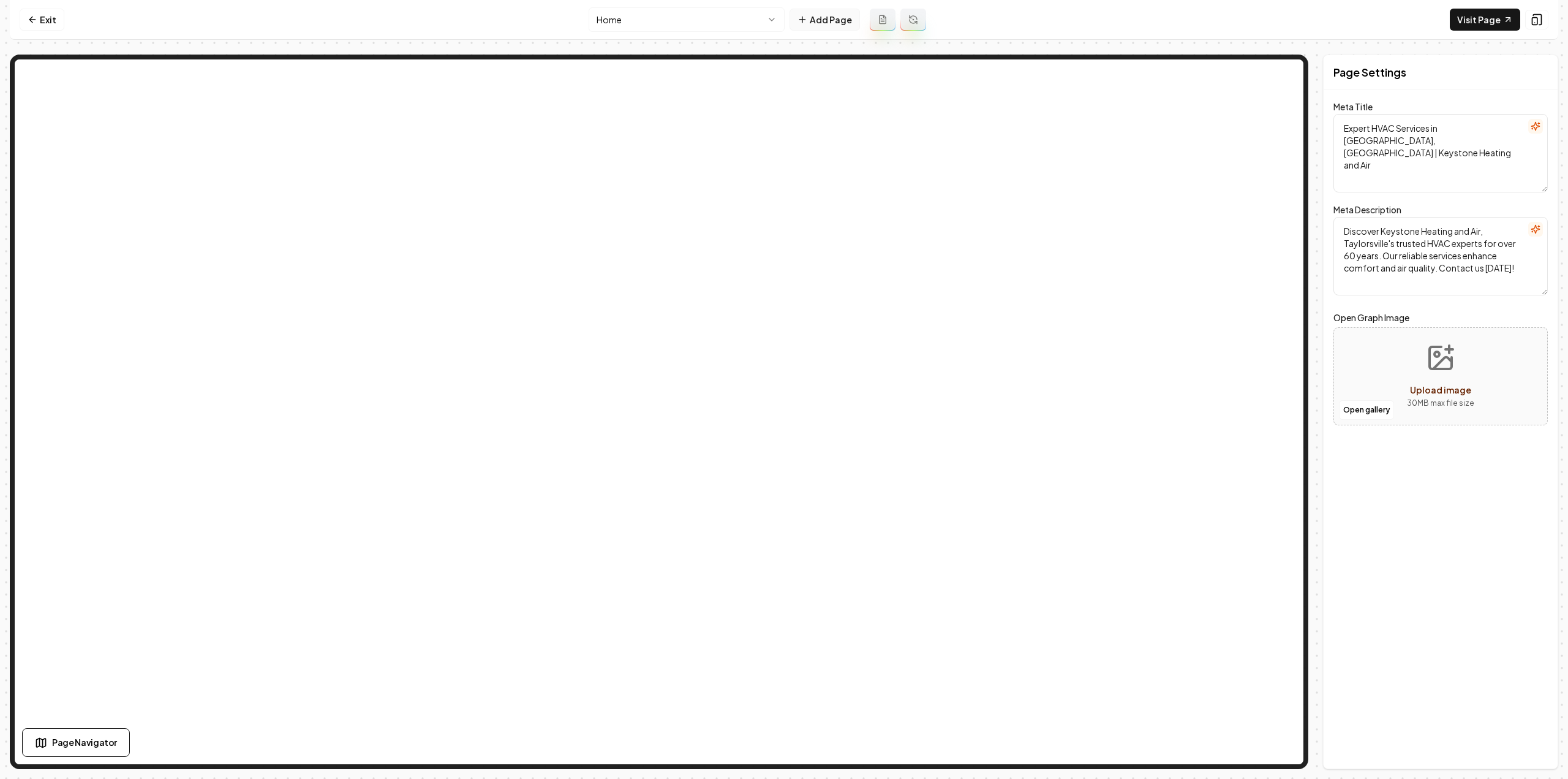
click at [813, 22] on button "Add Page" at bounding box center [824, 20] width 70 height 22
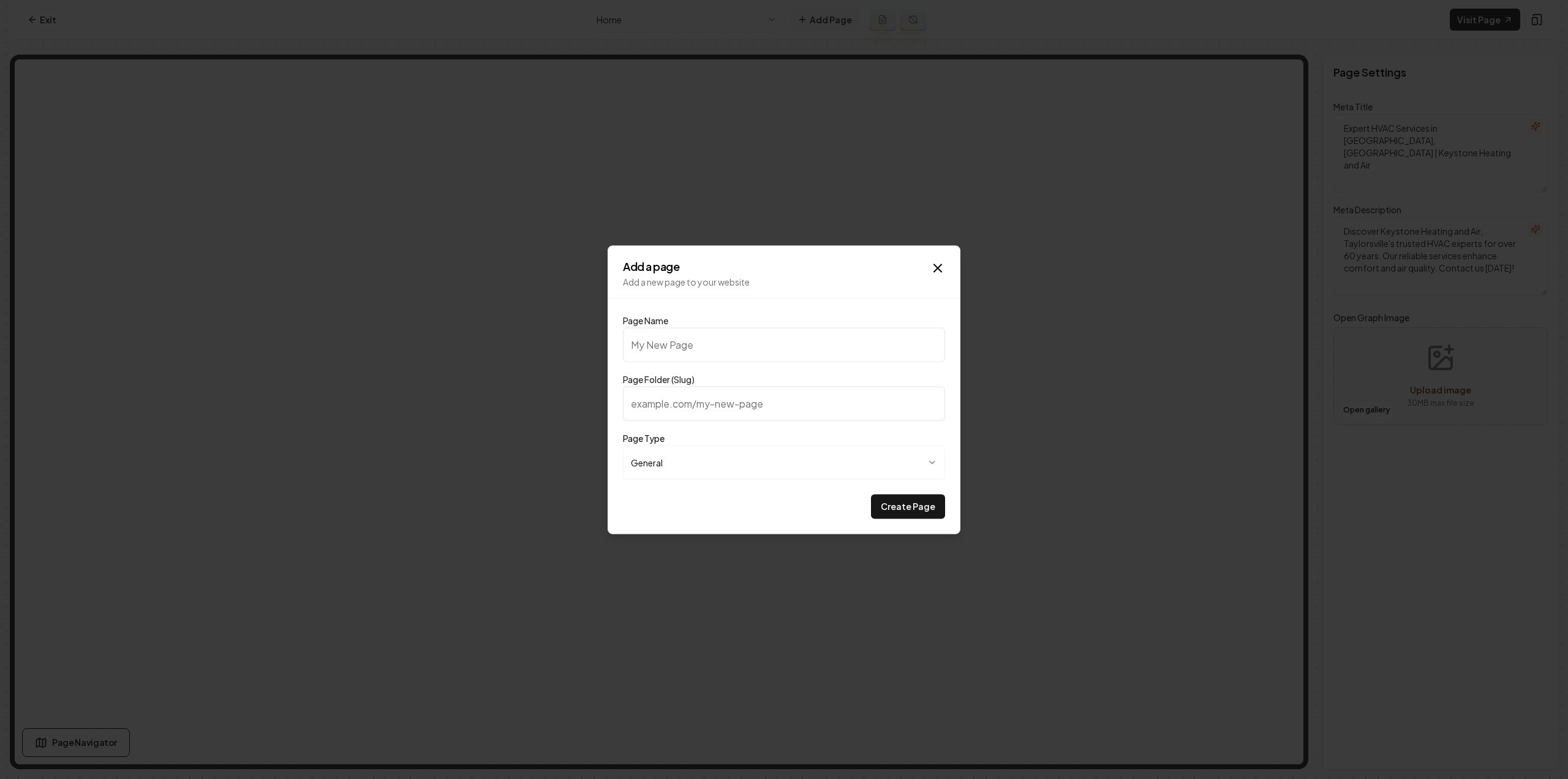
type input "G"
type input "g"
type input "Ga"
type input "ga"
type input "Gal"
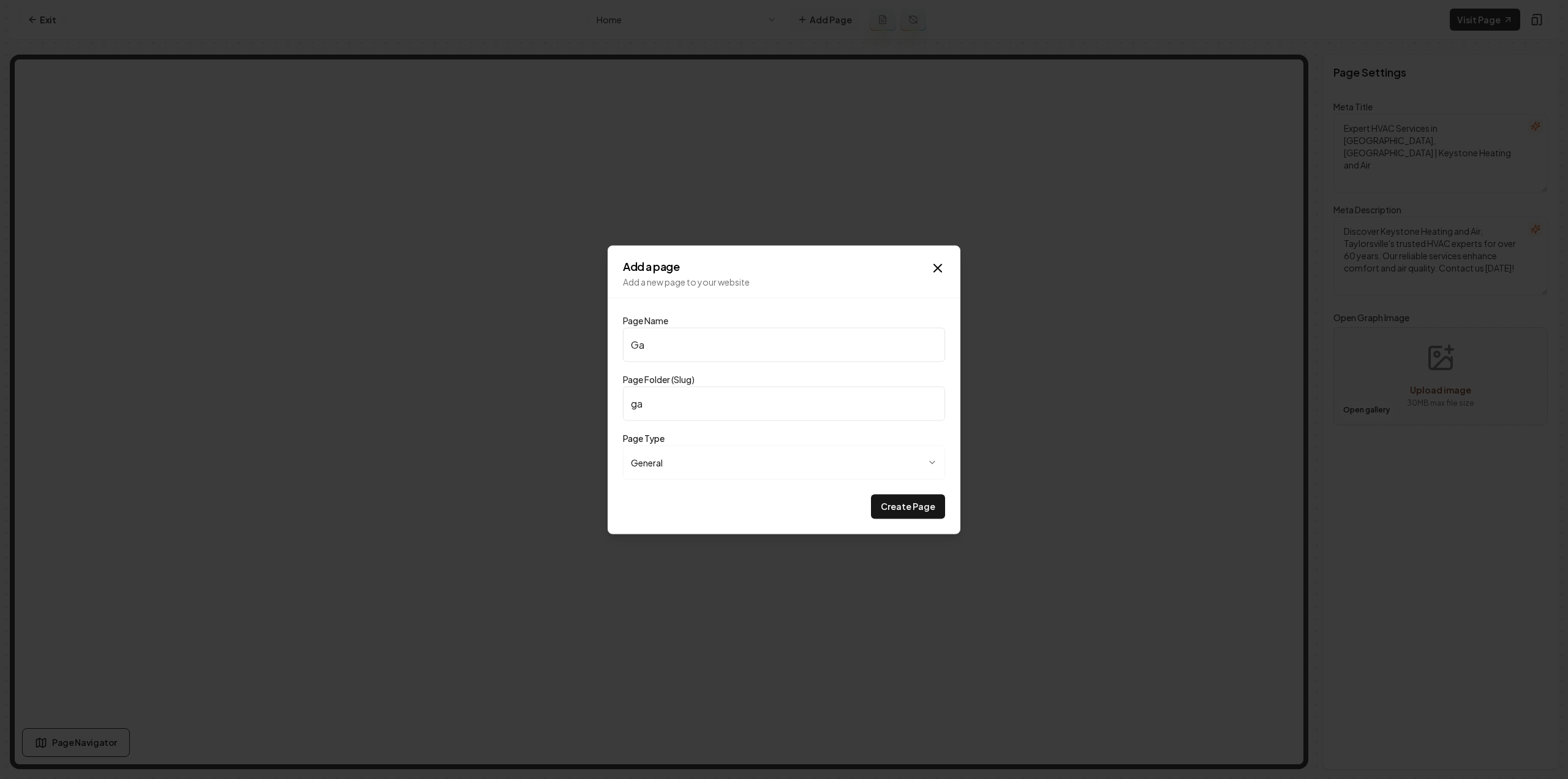
type input "gal"
type input "Gall"
type input "gall"
type input "Galle"
type input "galle"
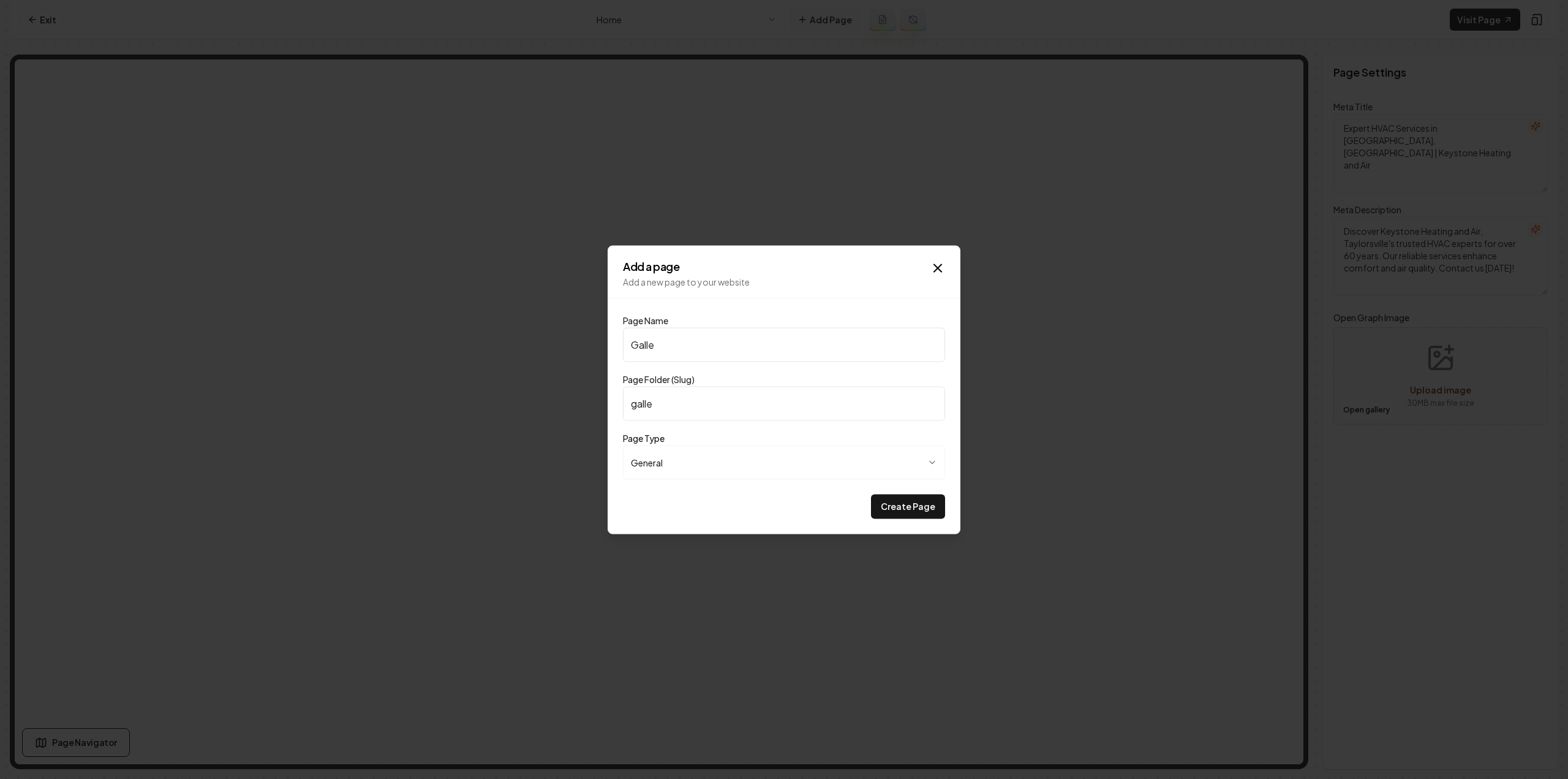
type input "Galler"
type input "galler"
type input "Gallery"
type input "gallery"
type input "Gallery"
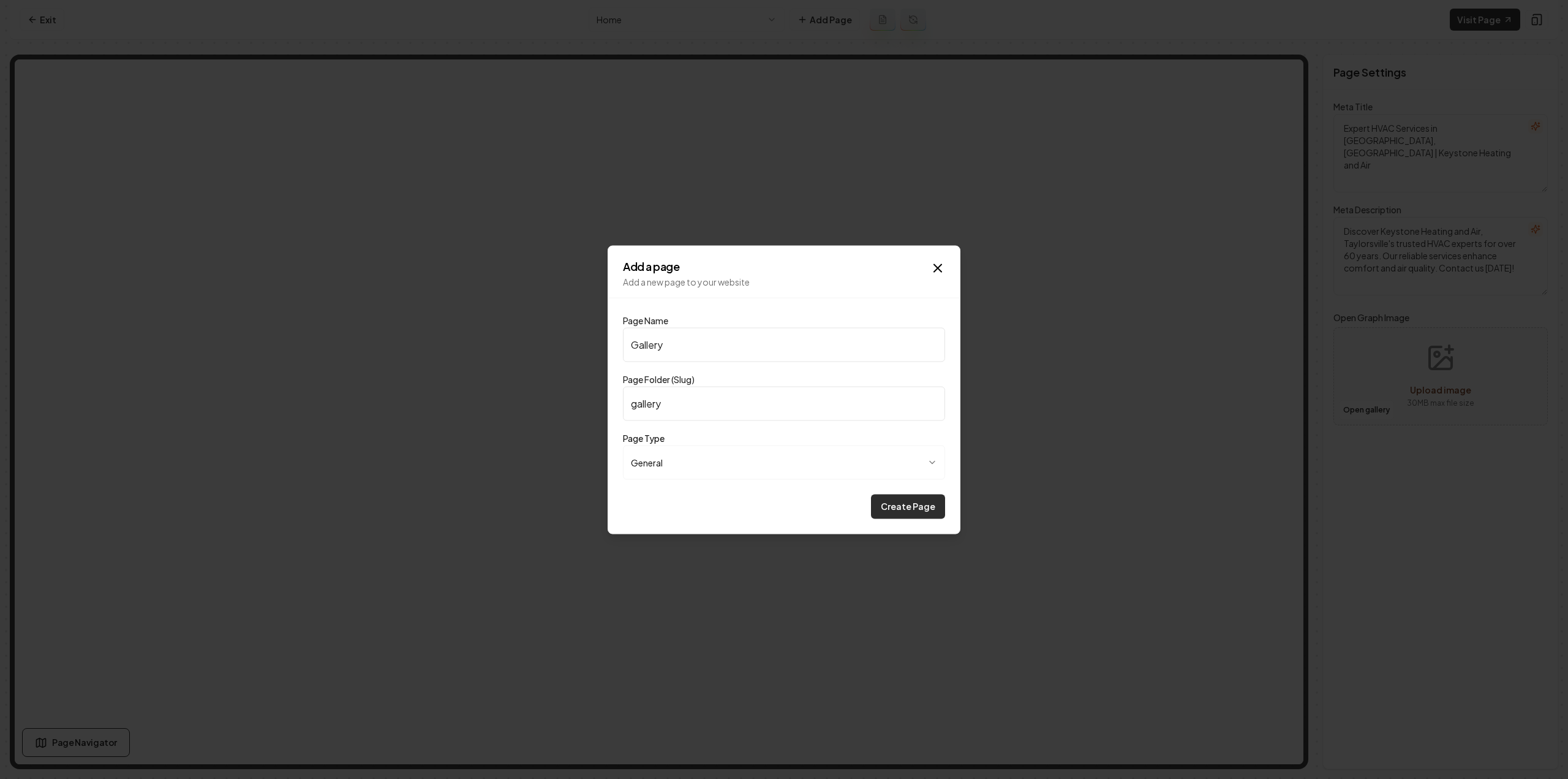
click at [926, 507] on button "Create Page" at bounding box center [908, 506] width 74 height 24
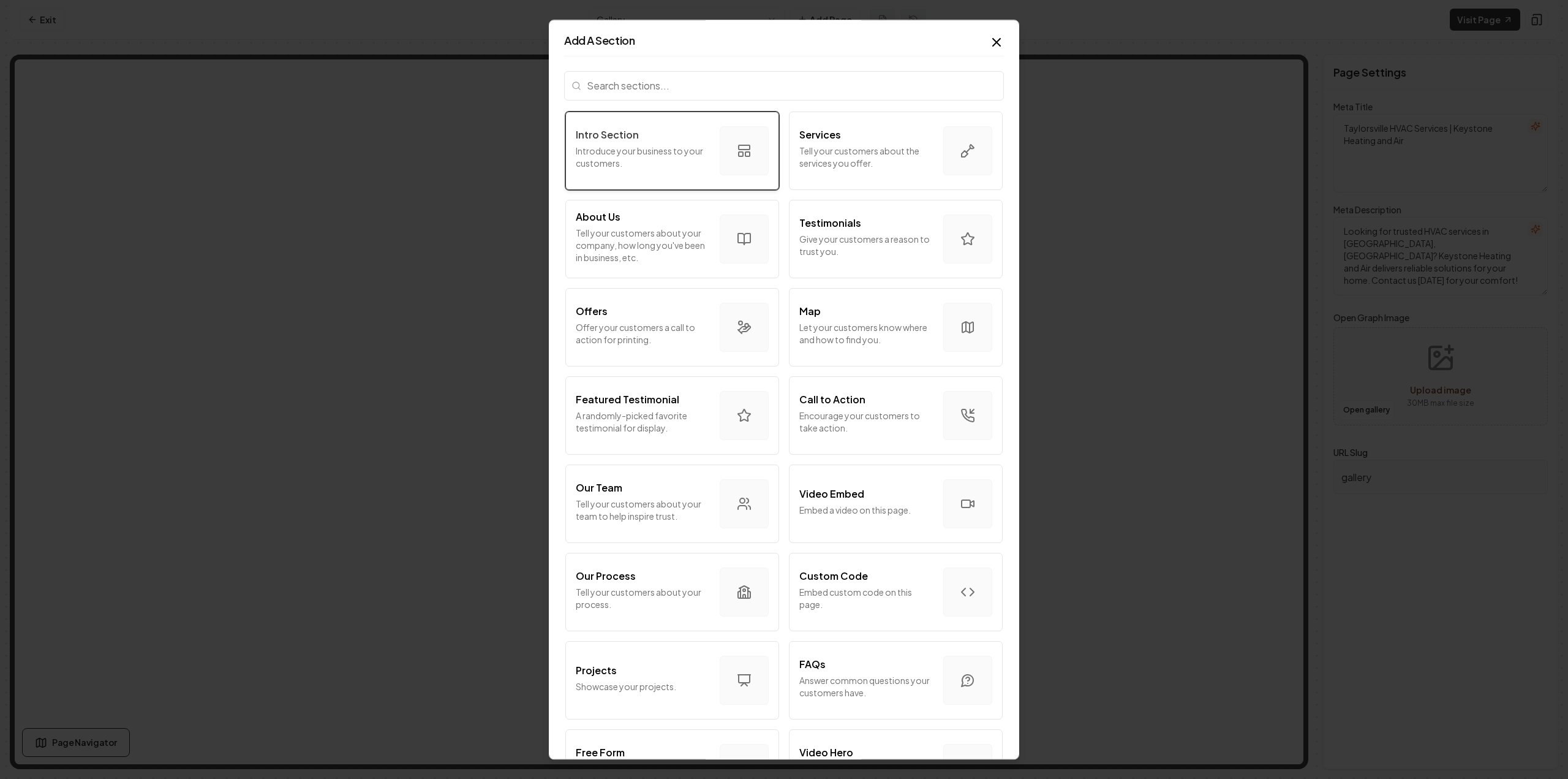
click at [635, 162] on p "Introduce your business to your customers." at bounding box center [643, 156] width 134 height 24
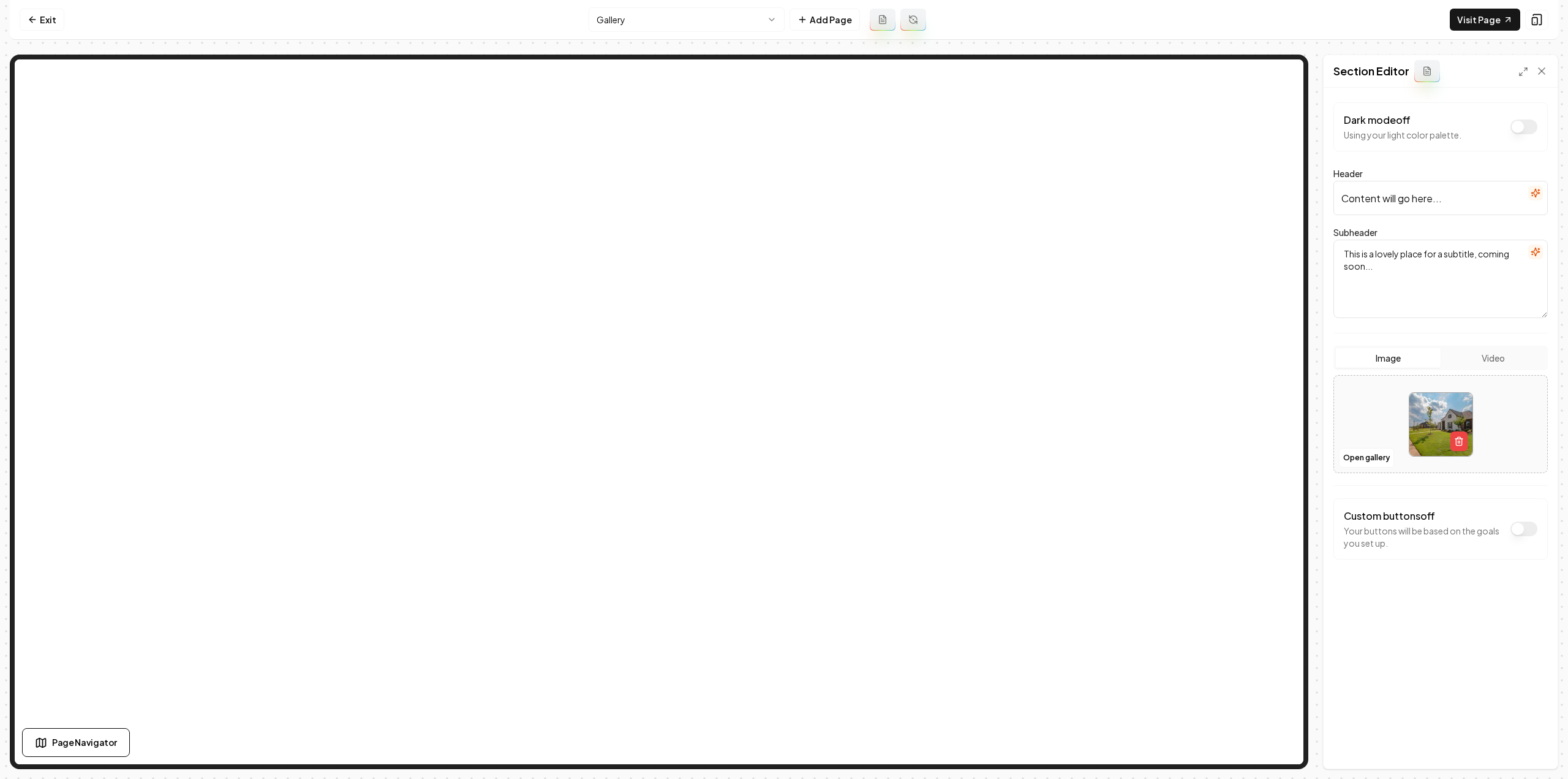
click at [1456, 203] on input "Content will go here..." at bounding box center [1440, 197] width 214 height 34
type input "Gallery"
click at [1524, 743] on button "Save" at bounding box center [1530, 748] width 36 height 22
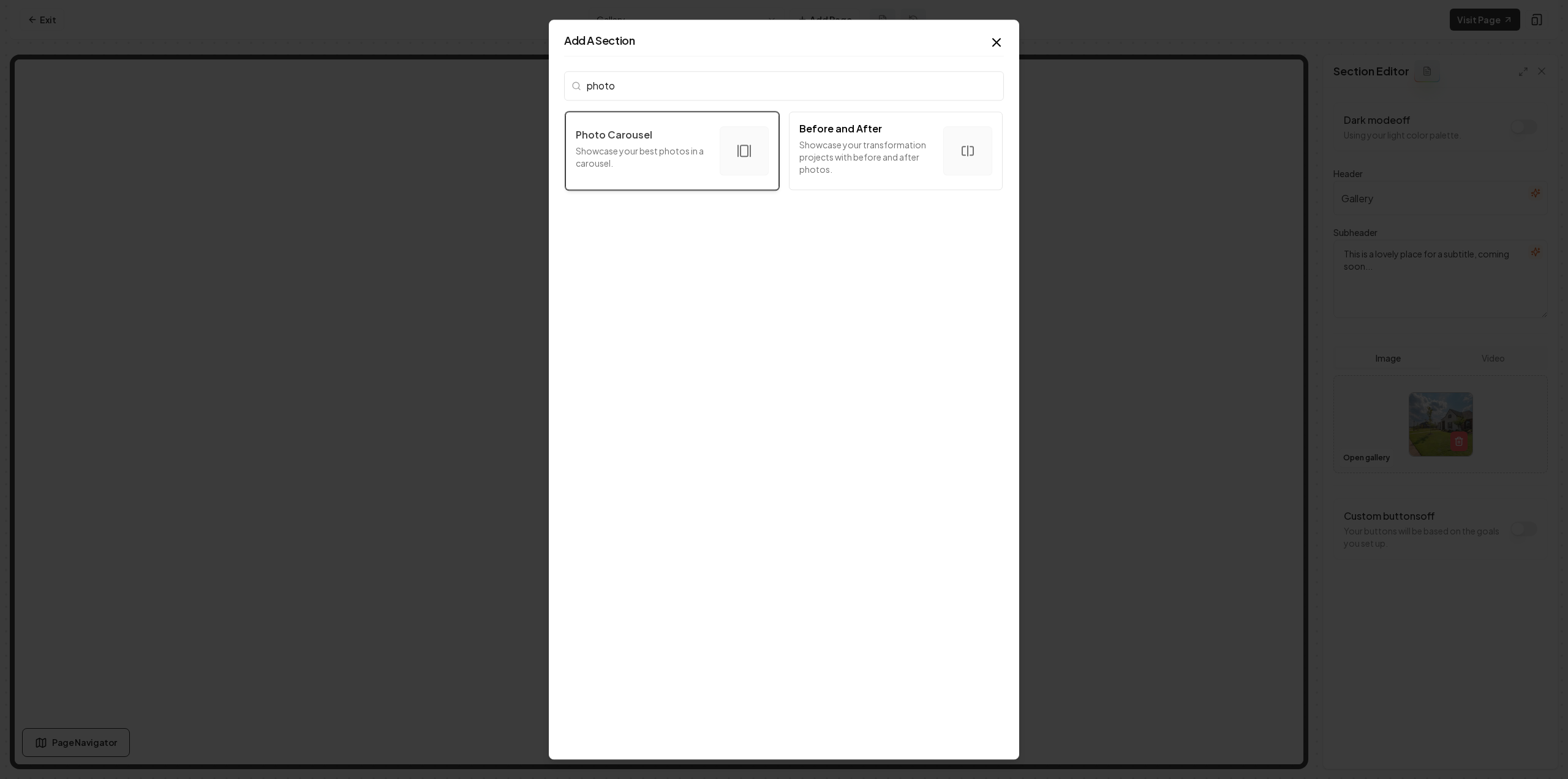
type input "photo"
click at [656, 148] on p "Showcase your best photos in a carousel." at bounding box center [643, 156] width 134 height 24
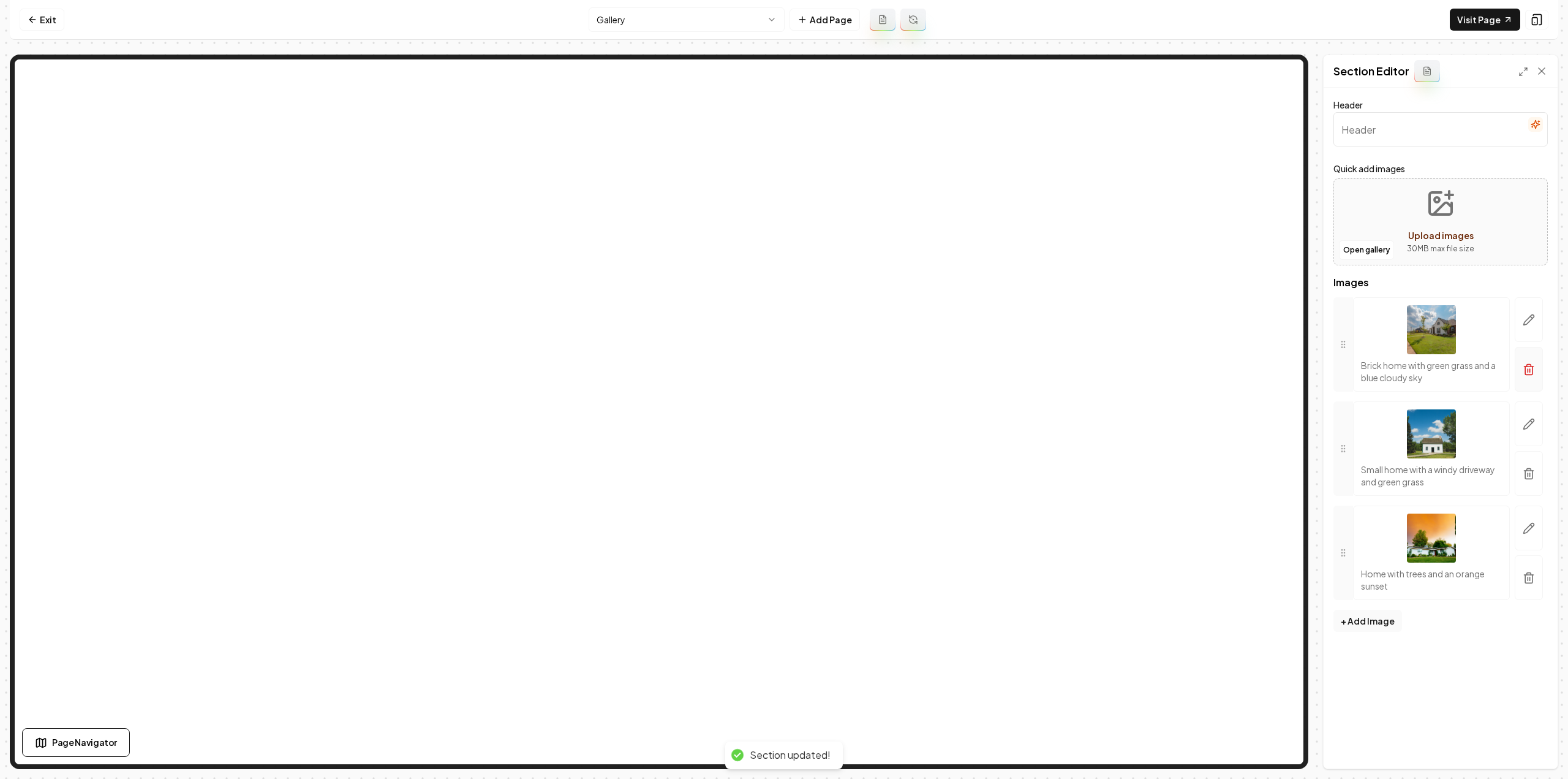
click at [1517, 370] on button "button" at bounding box center [1529, 369] width 28 height 45
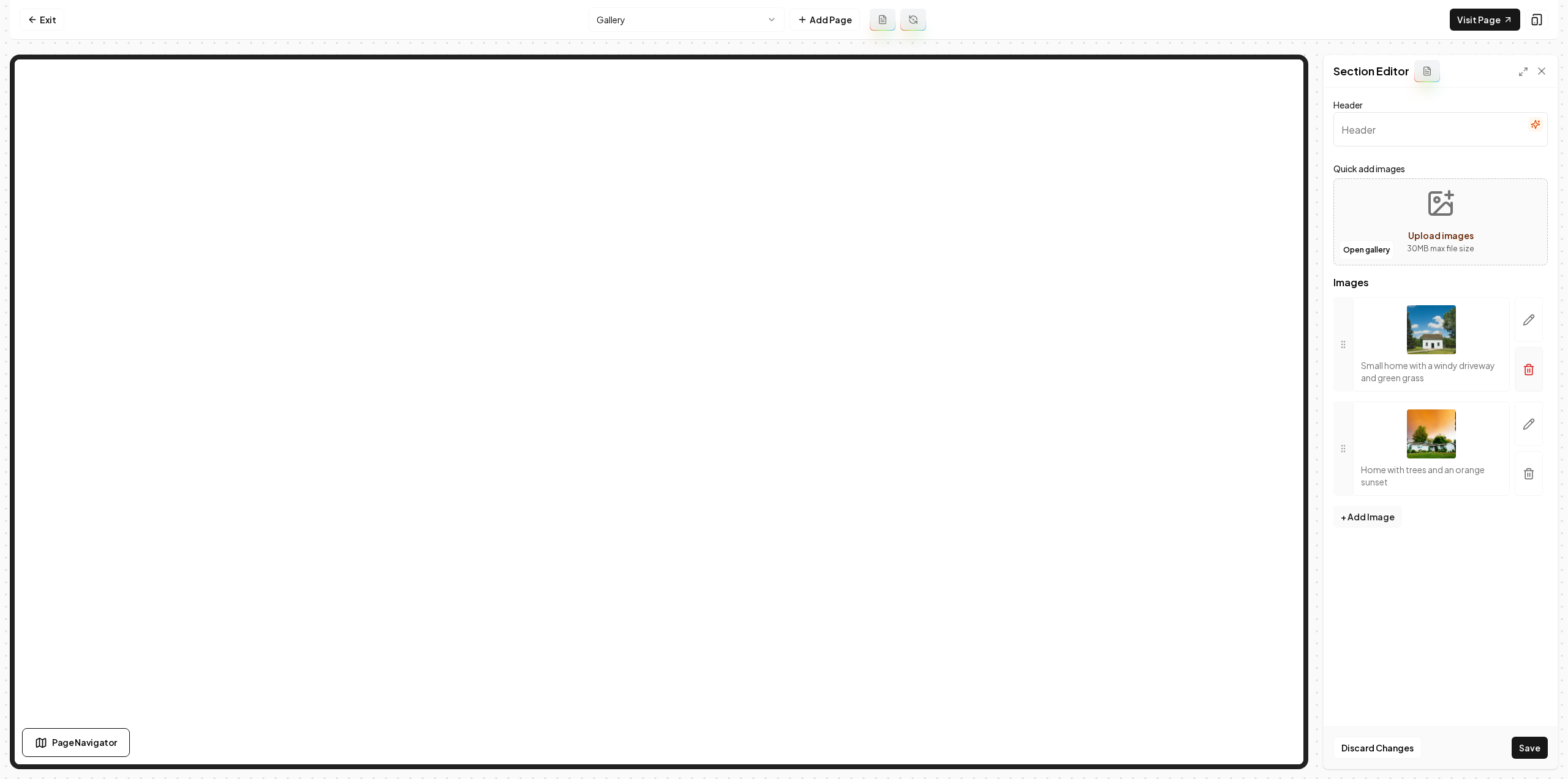
click at [1528, 370] on line "button" at bounding box center [1528, 370] width 0 height 3
click at [1528, 370] on button "button" at bounding box center [1529, 338] width 28 height 82
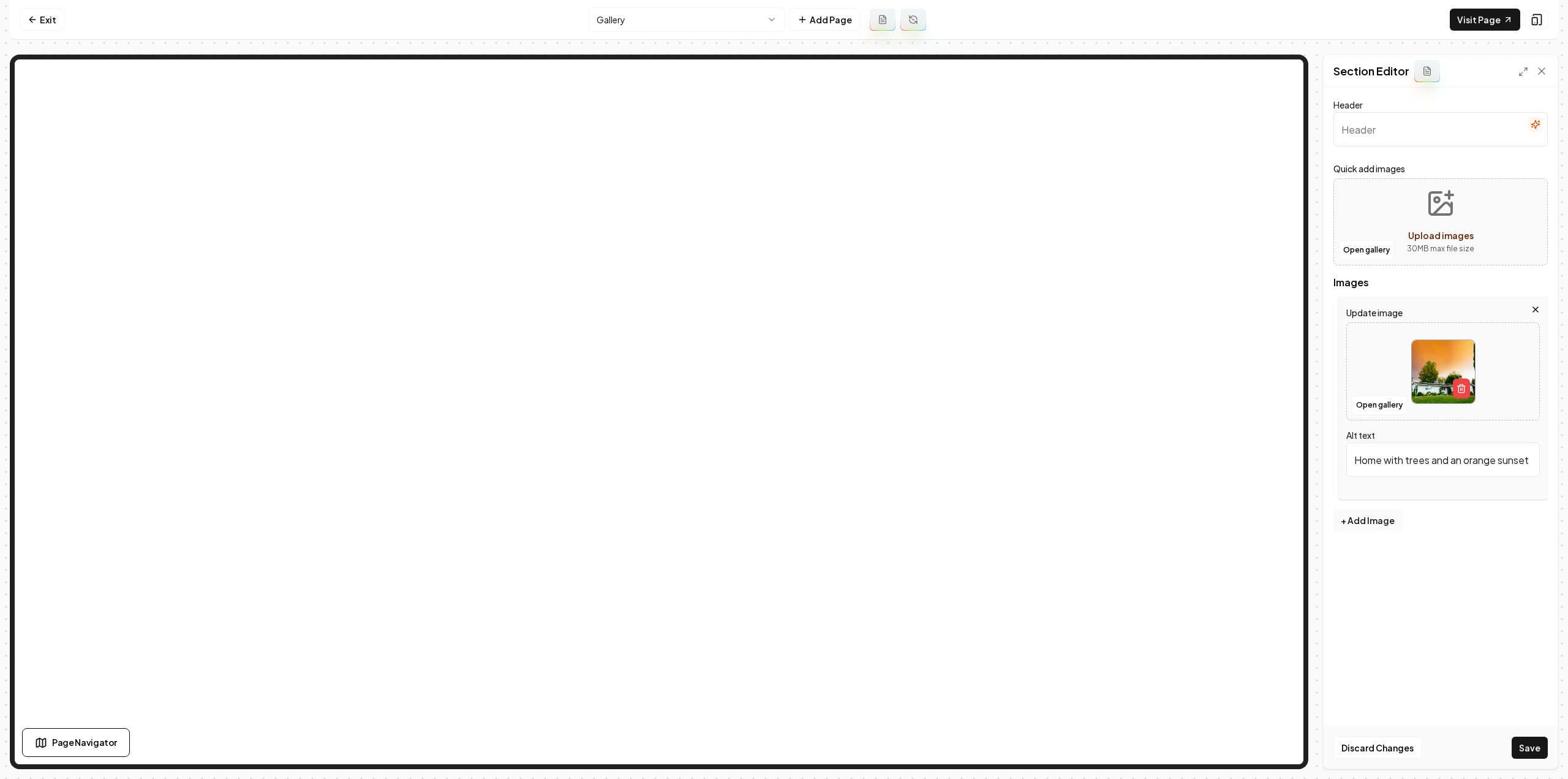
click at [1530, 312] on label "Update image" at bounding box center [1443, 312] width 194 height 15
click at [1532, 315] on label "Update image" at bounding box center [1443, 312] width 194 height 15
click at [1536, 307] on icon "button" at bounding box center [1535, 310] width 10 height 10
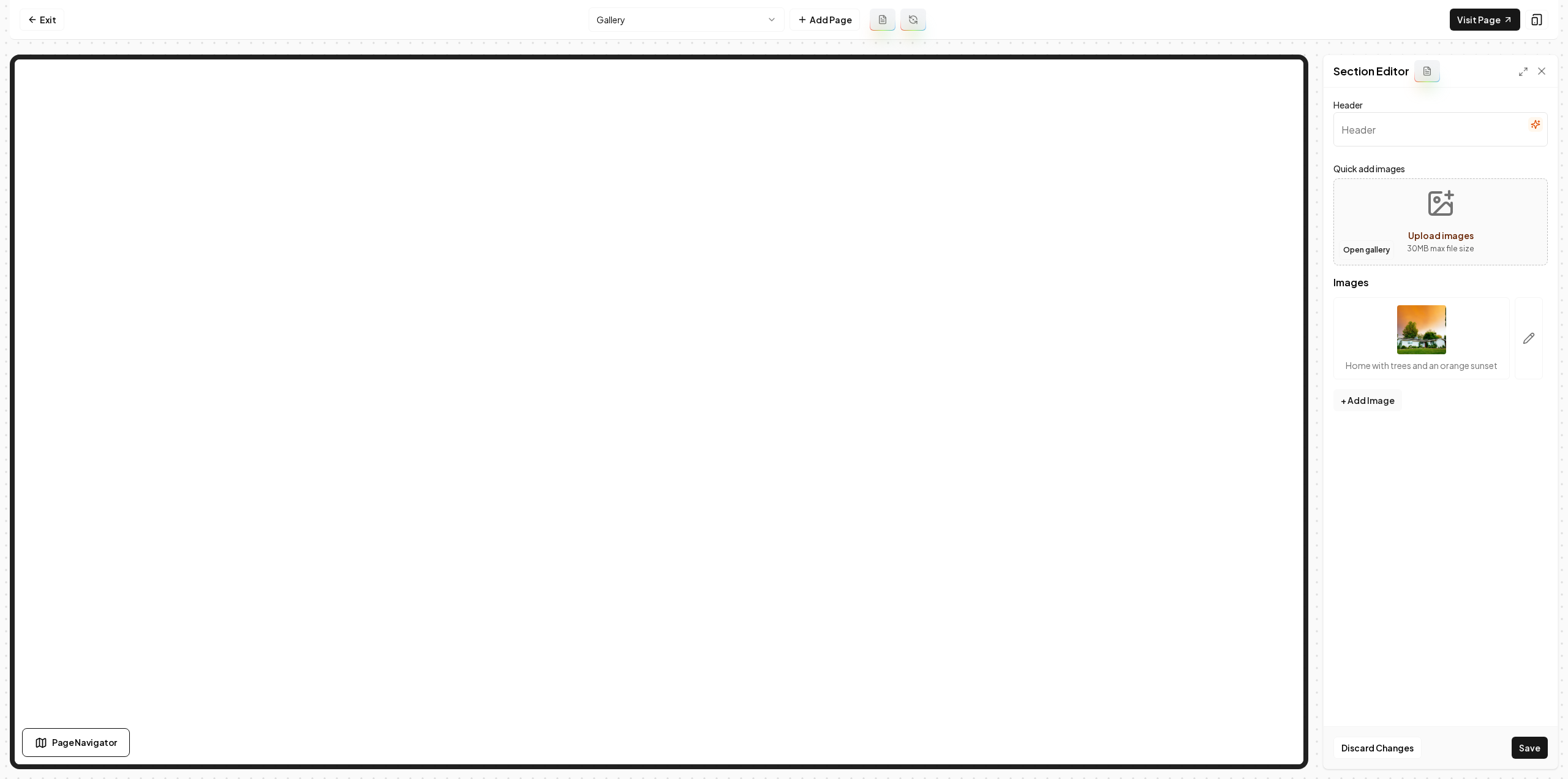
click at [1357, 250] on button "Open gallery" at bounding box center [1366, 250] width 55 height 20
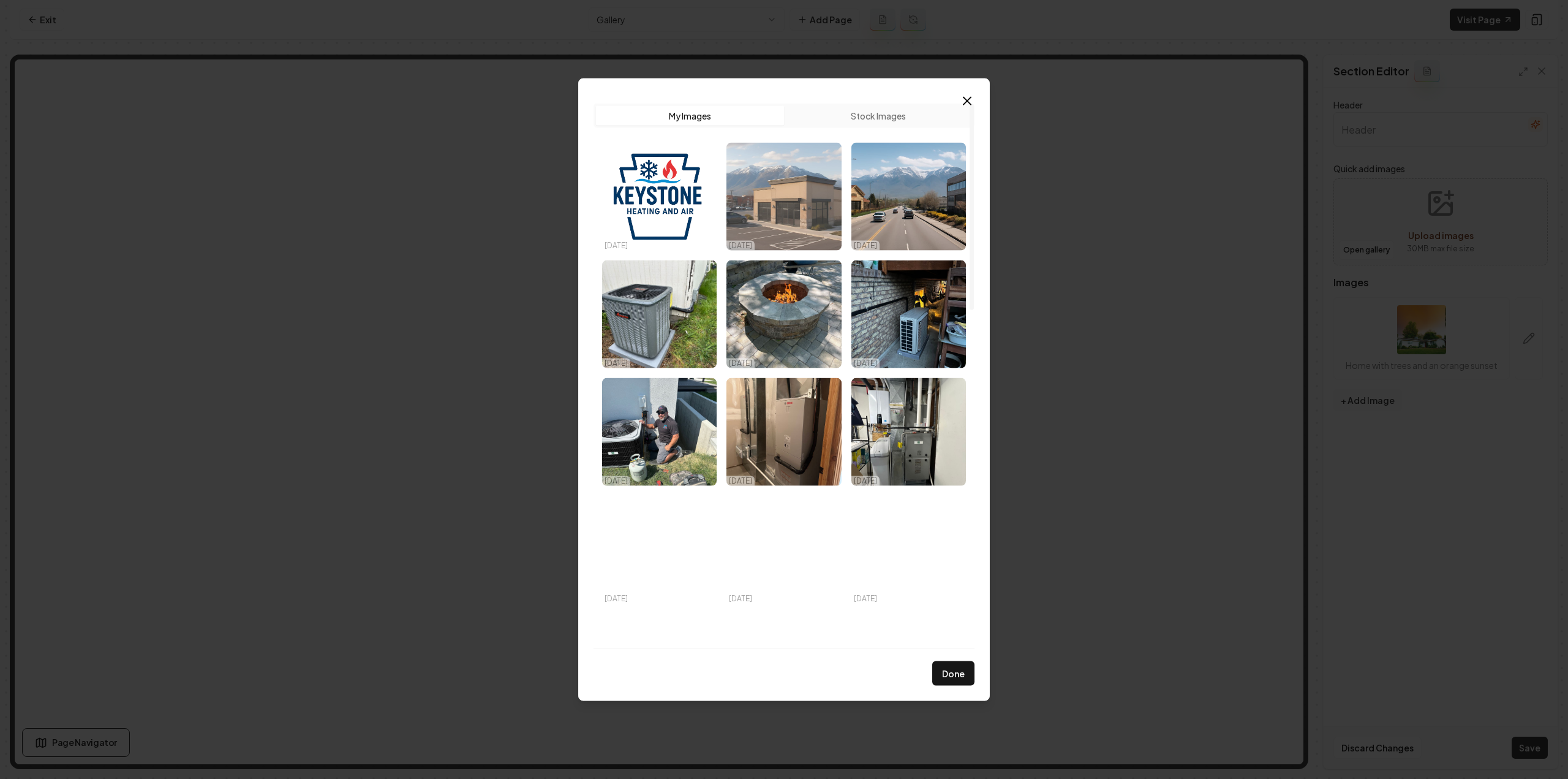
click at [777, 207] on img "Select image image_68dd5fca5c7cd75eb8332696.jpeg" at bounding box center [784, 196] width 114 height 108
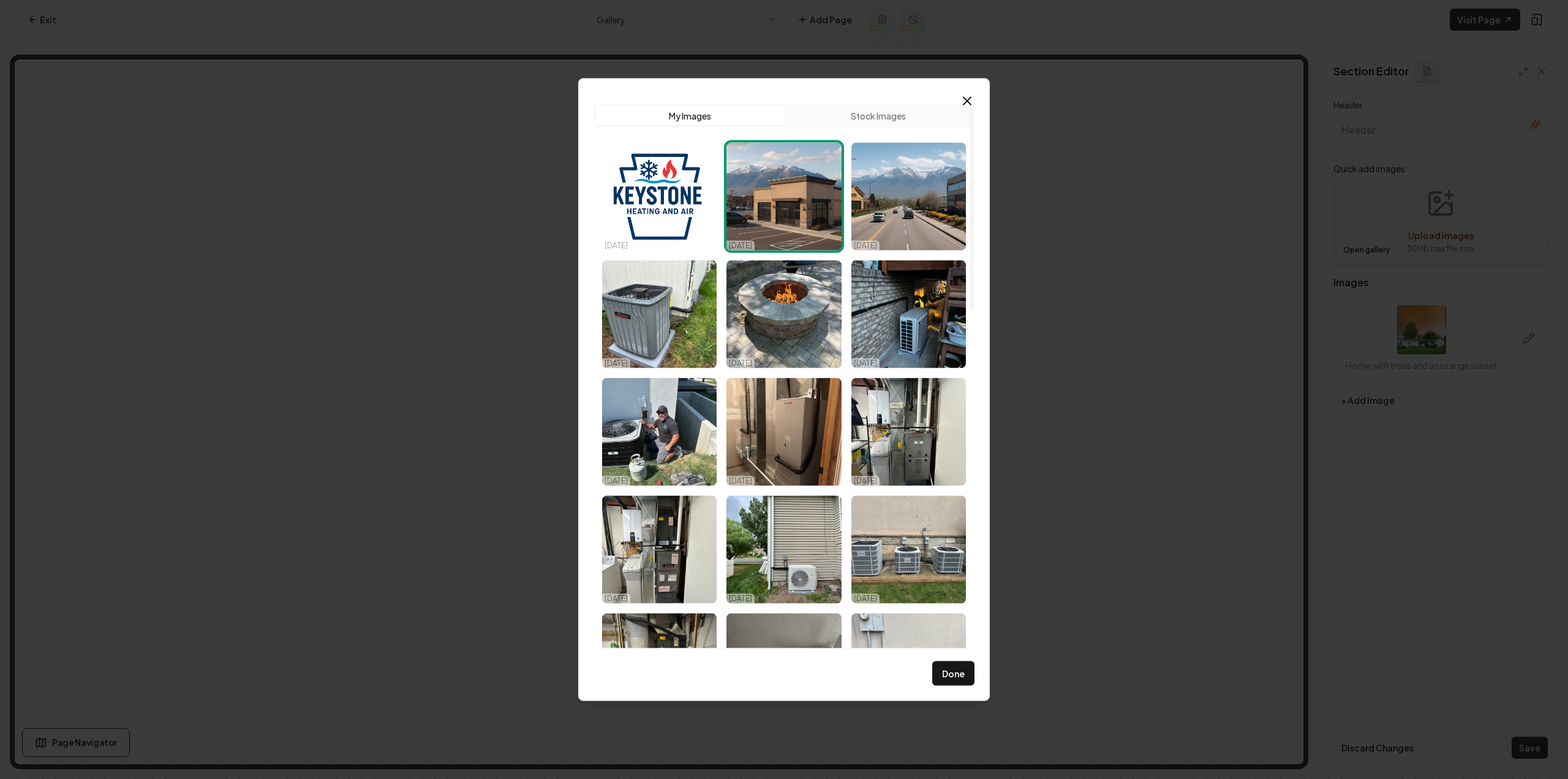
click at [777, 207] on img "Select image image_68dd5fca5c7cd75eb8332696.jpeg" at bounding box center [784, 196] width 114 height 108
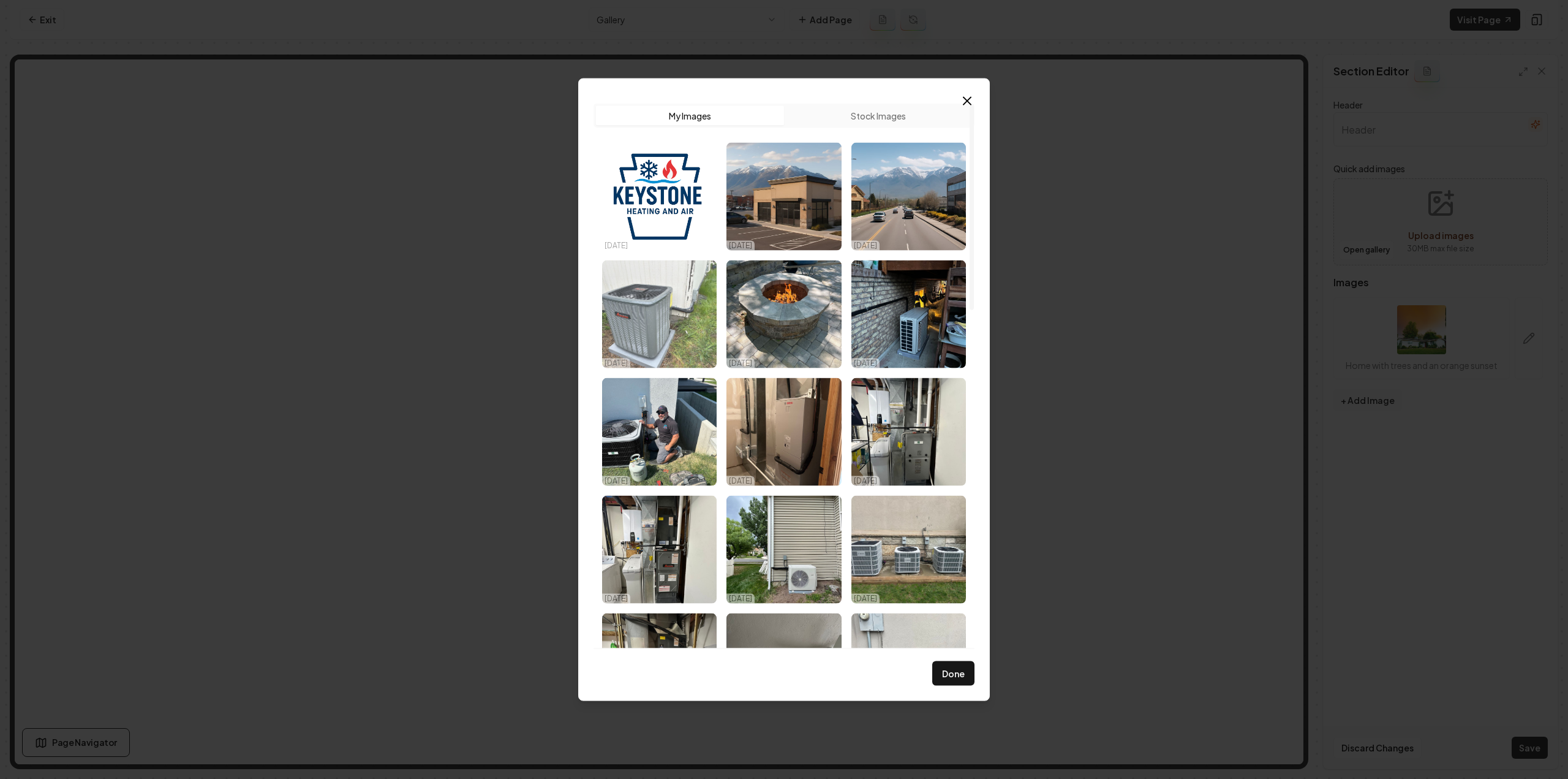
click at [708, 280] on img "Select image image_68dd5fb55c7cd75eb832a74c.jpeg" at bounding box center [660, 313] width 114 height 108
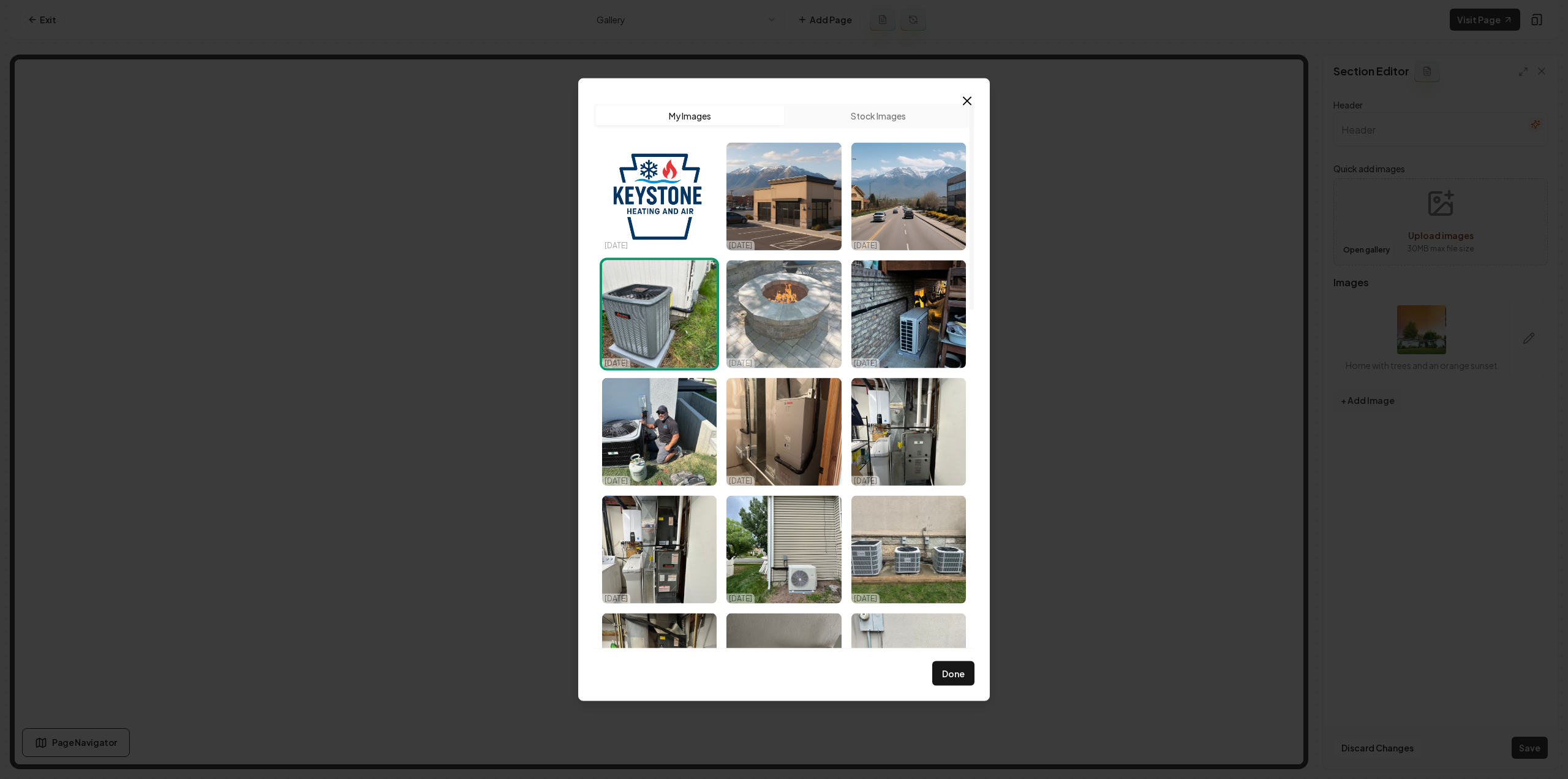
click at [781, 302] on img "Select image image_68dd5fb55c7cd75eb832a5d4.jpeg" at bounding box center [784, 313] width 114 height 108
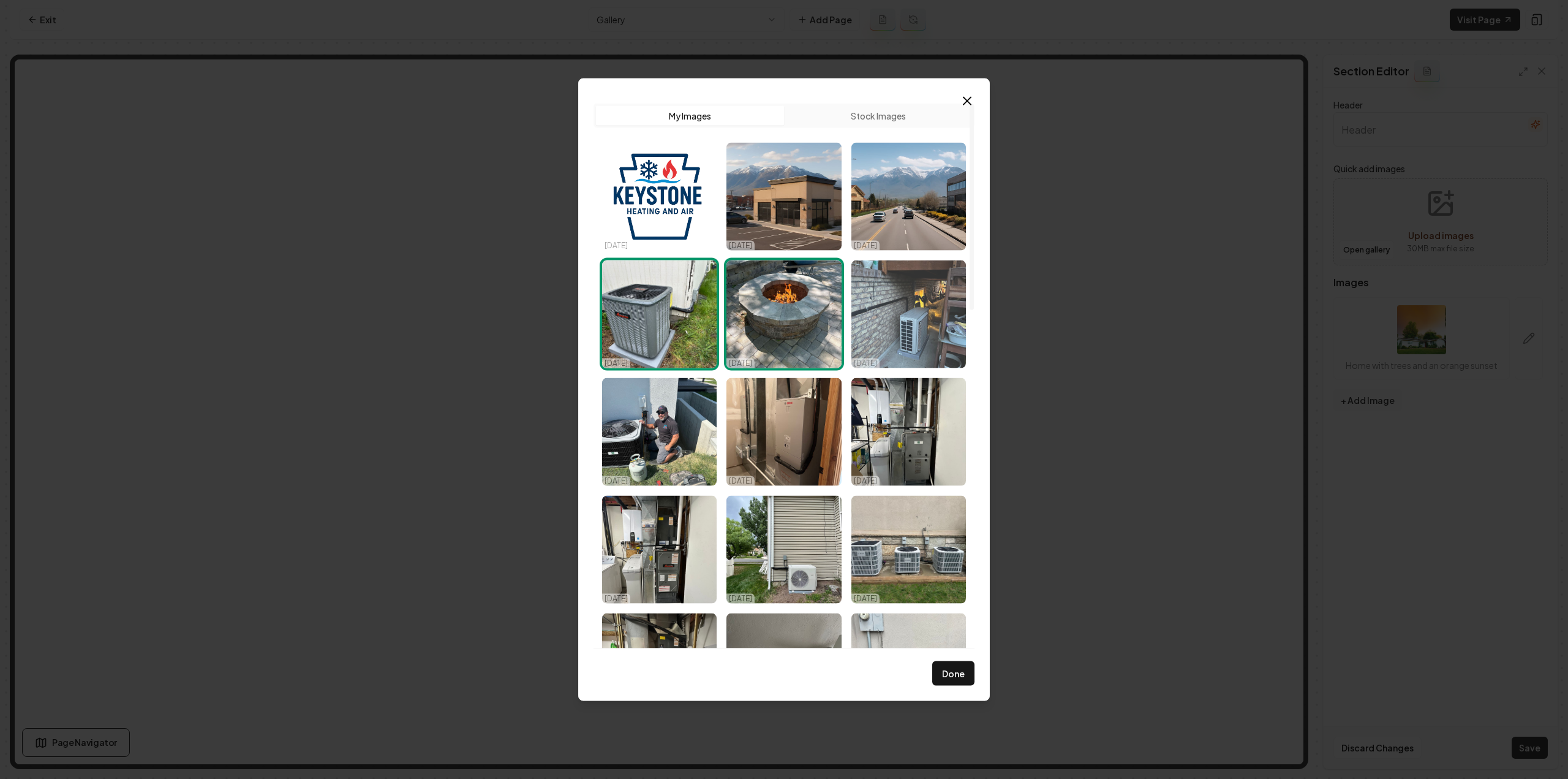
click at [868, 304] on img "Select image image_68dd5fb45c7cd75eb832a192.jpeg" at bounding box center [908, 313] width 114 height 108
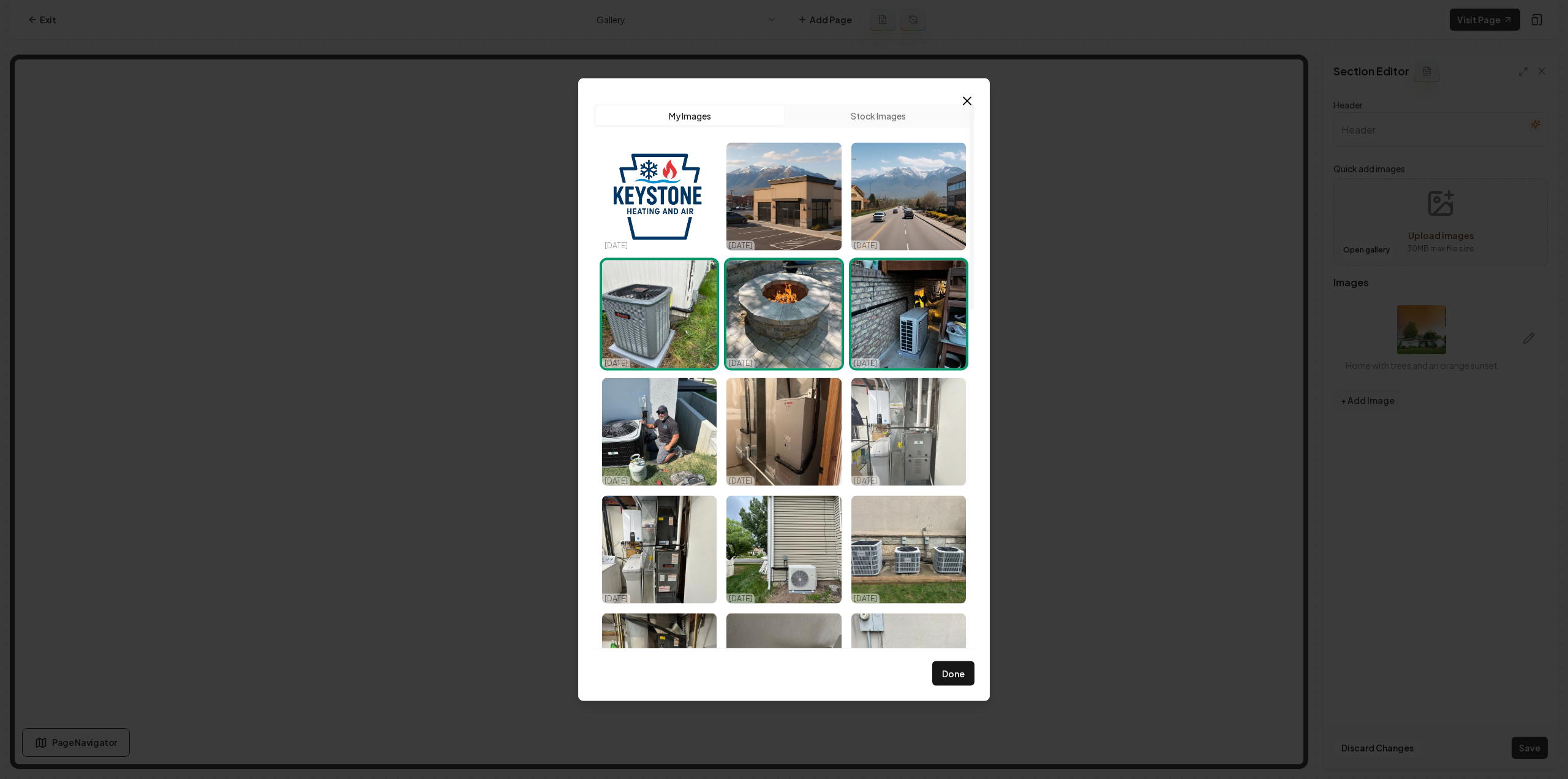
click at [880, 423] on img "Select image image_68dd5fb25c7cd75eb8329609.jpeg" at bounding box center [908, 431] width 114 height 108
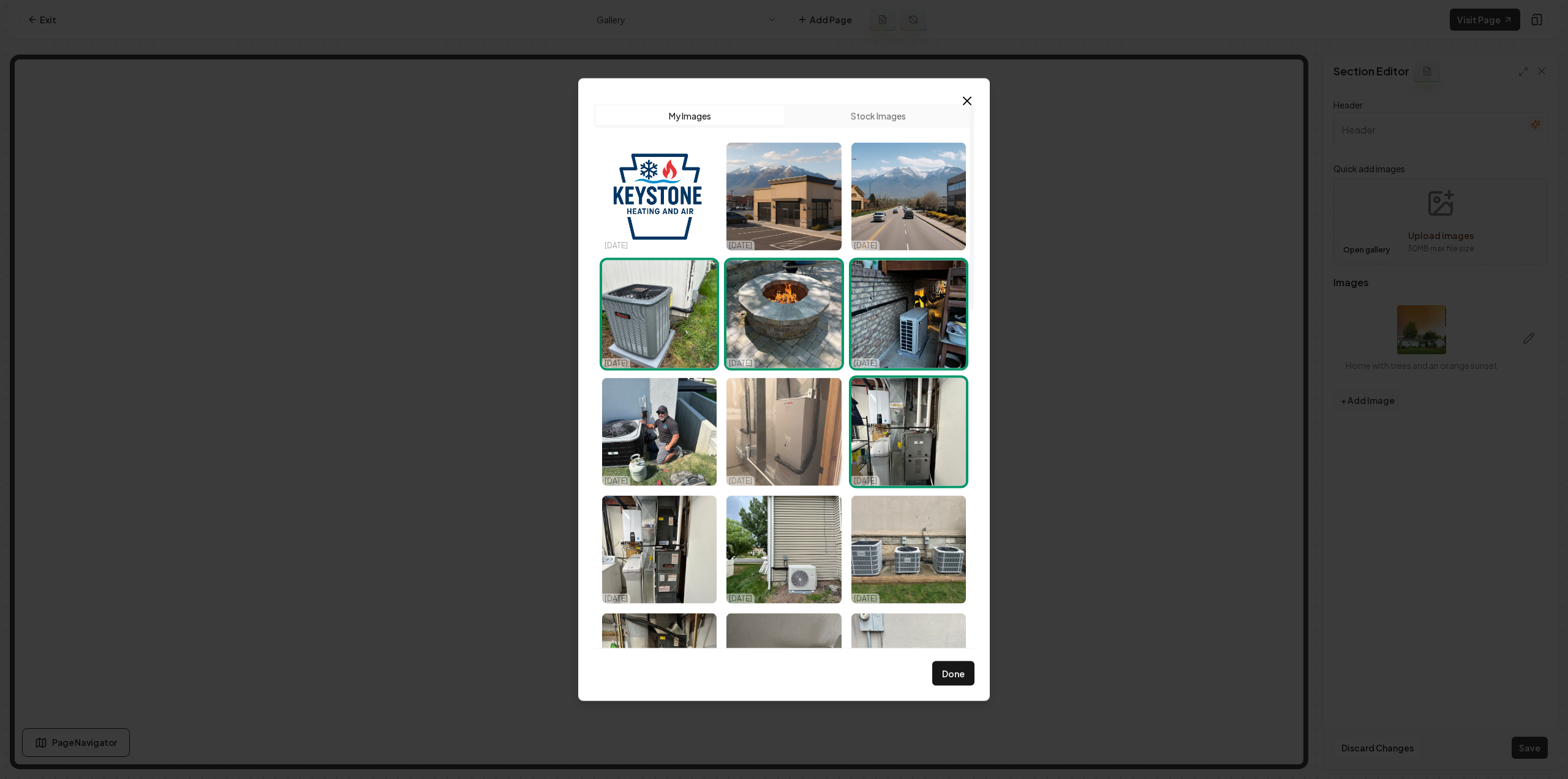
click at [775, 438] on img "Select image image_68dd5fb35c7cd75eb83299a0.jpeg" at bounding box center [784, 431] width 114 height 108
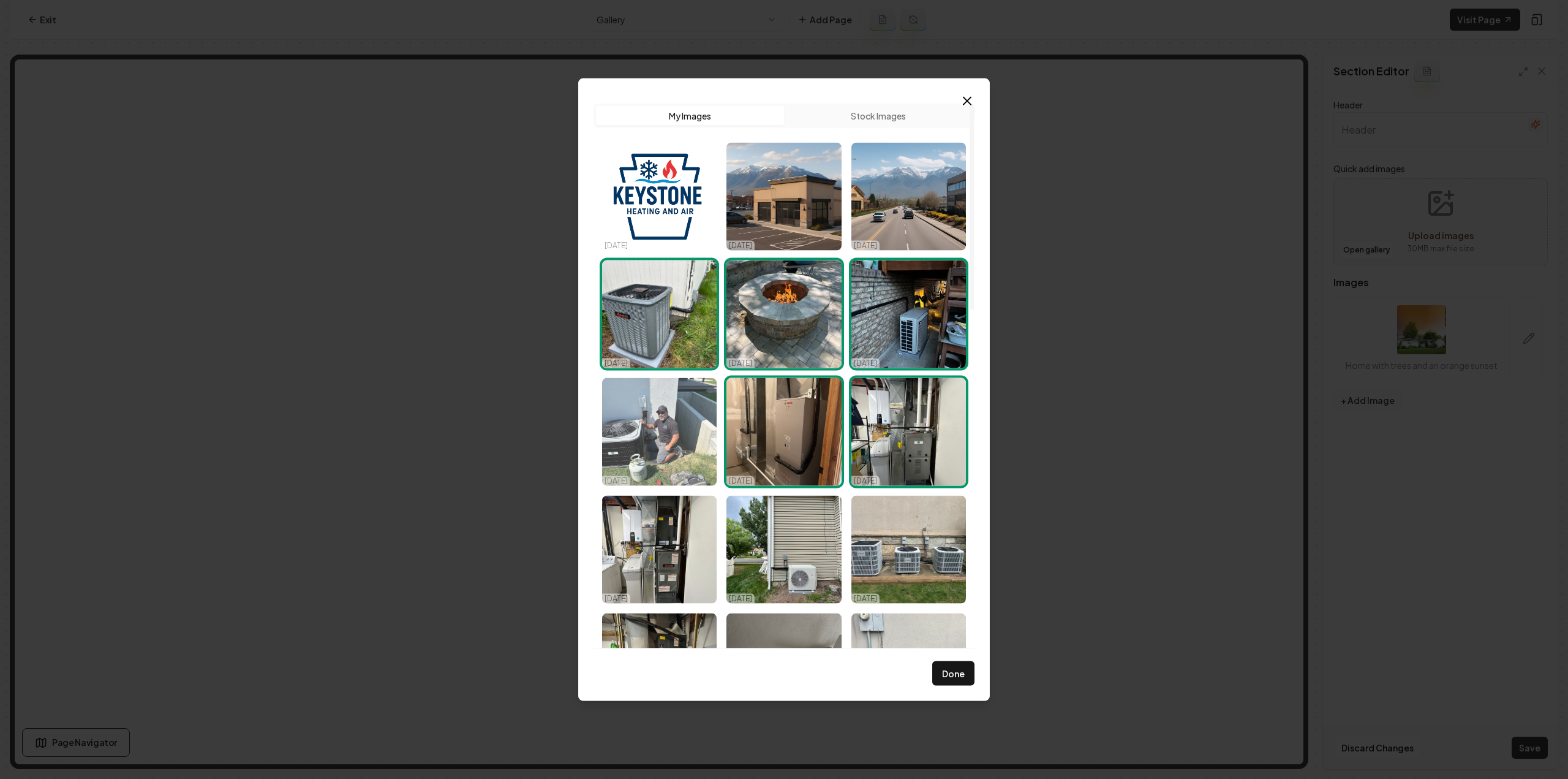
click at [666, 430] on img "Select image image_68dd5fb25c7cd75eb83295f0.jpeg" at bounding box center [660, 431] width 114 height 108
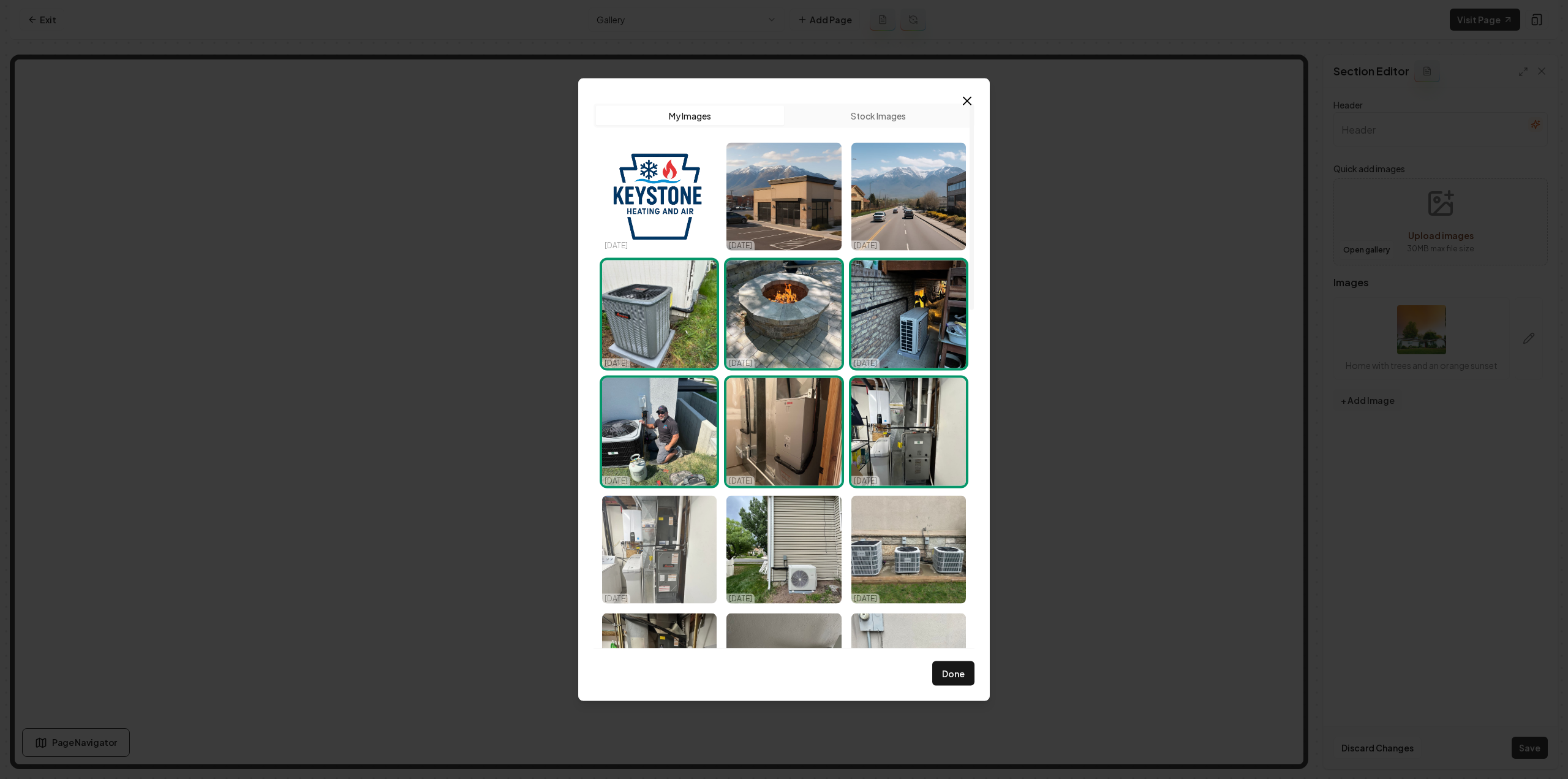
click at [662, 545] on img "Select image image_68dd5fb25c7cd75eb83292e0.jpeg" at bounding box center [660, 549] width 114 height 108
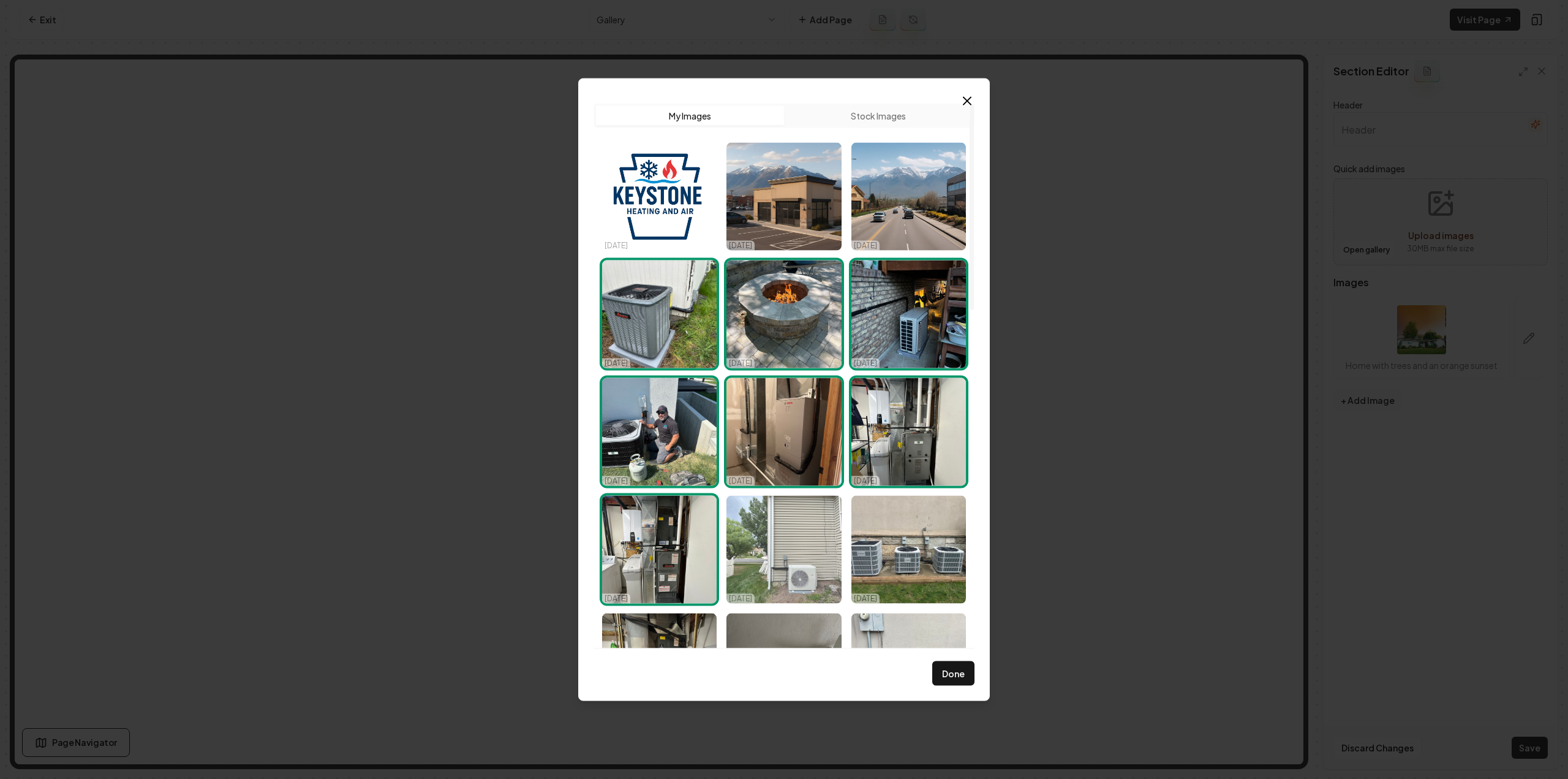
click at [806, 573] on img "Select image image_68dd5fb25c7cd75eb8329379.jpeg" at bounding box center [784, 549] width 114 height 108
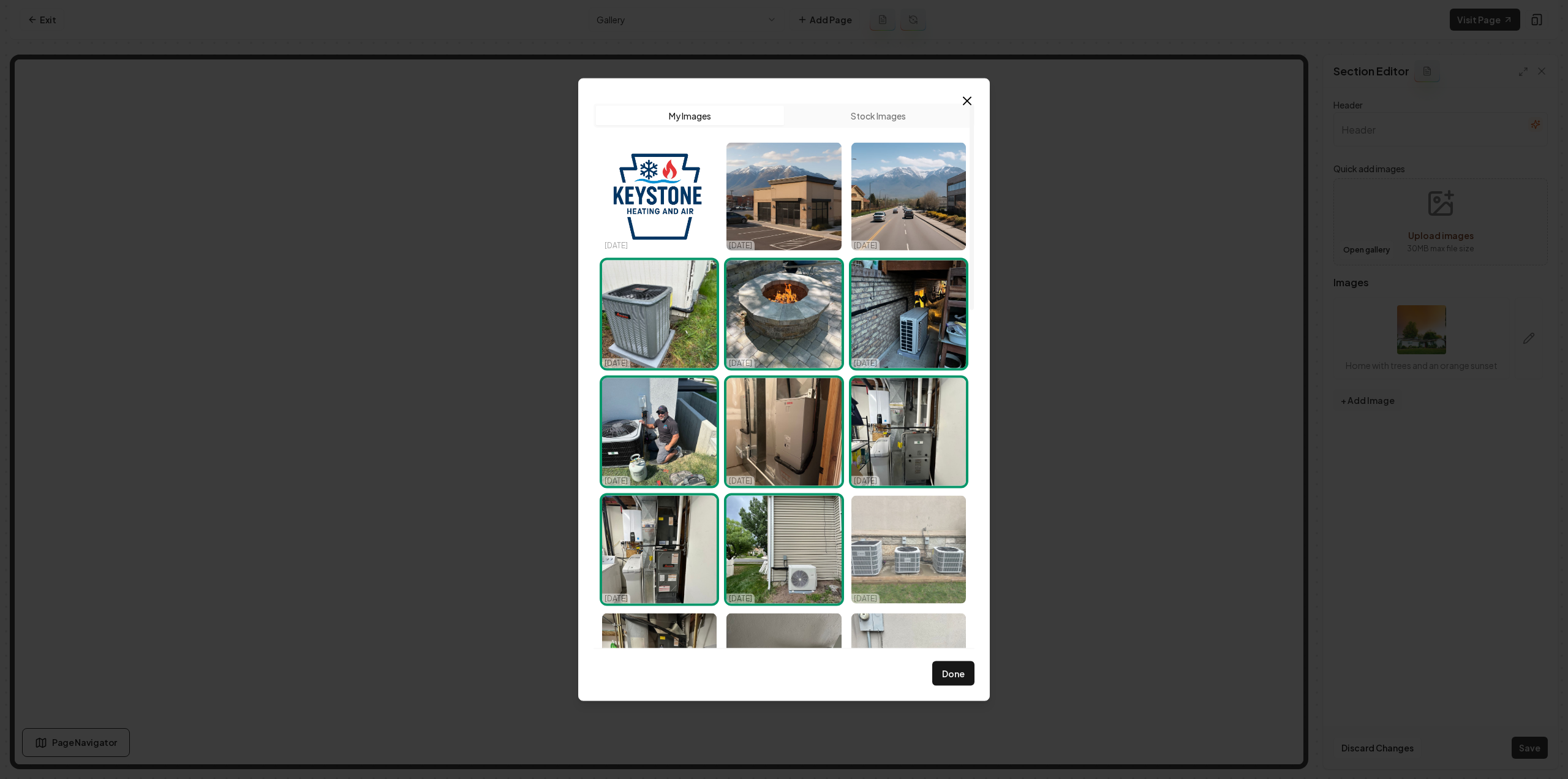
click at [887, 570] on img "Select image image_68dd5fb35c7cd75eb8329a49.jpeg" at bounding box center [908, 549] width 114 height 108
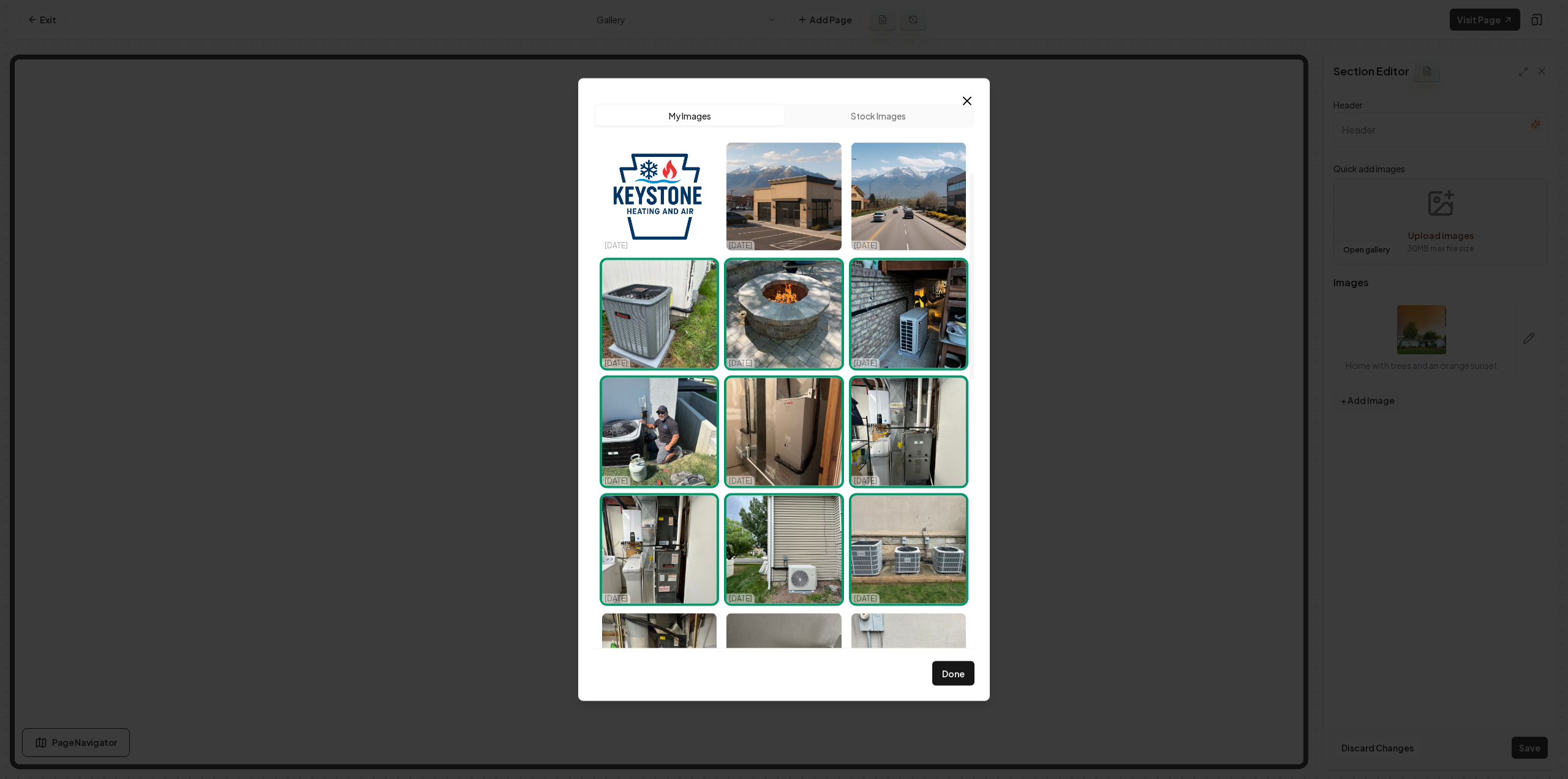
scroll to position [184, 0]
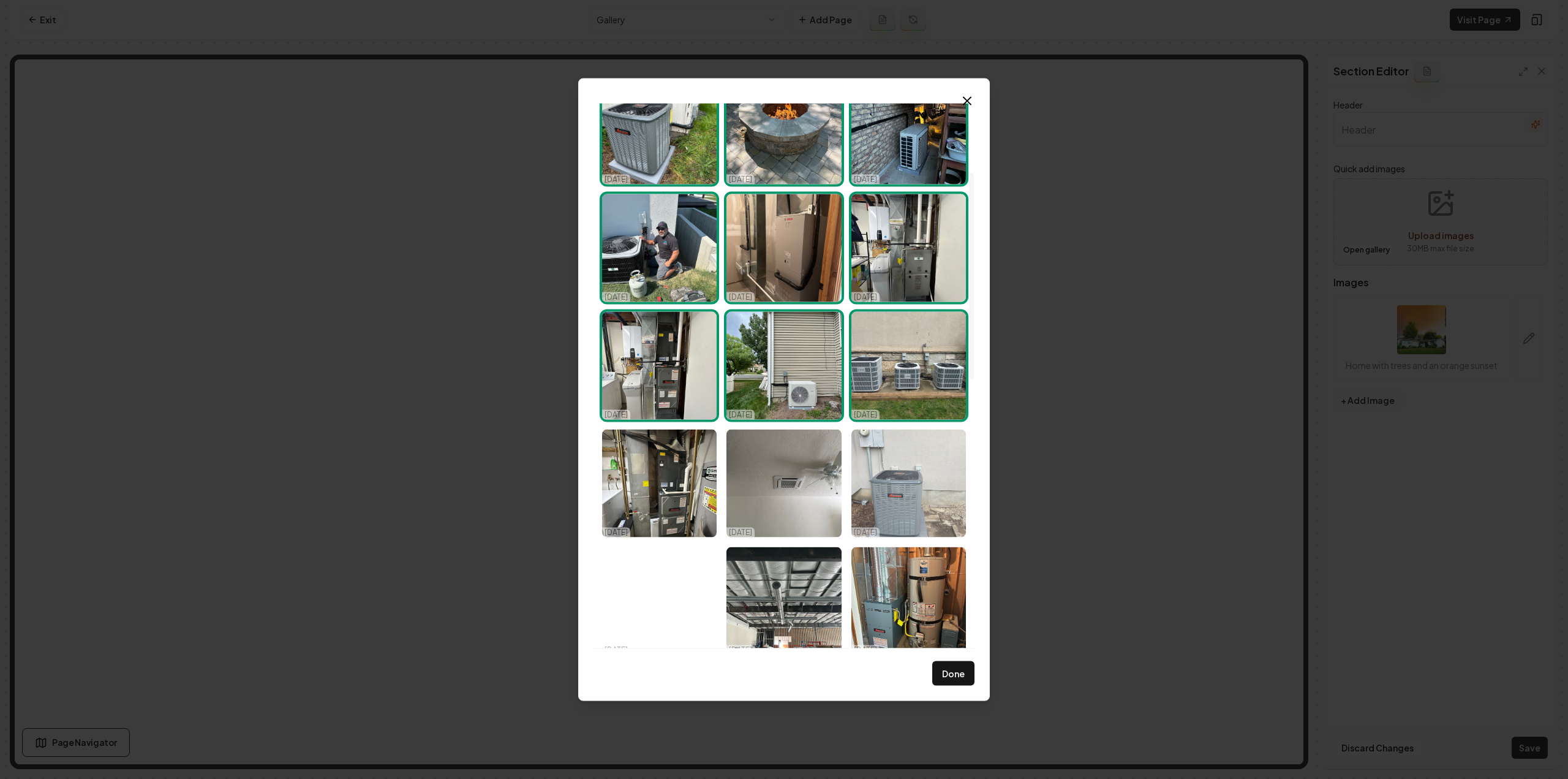
click at [900, 517] on img "Select image image_68dd5fb25c7cd75eb8329214.jpeg" at bounding box center [908, 483] width 114 height 108
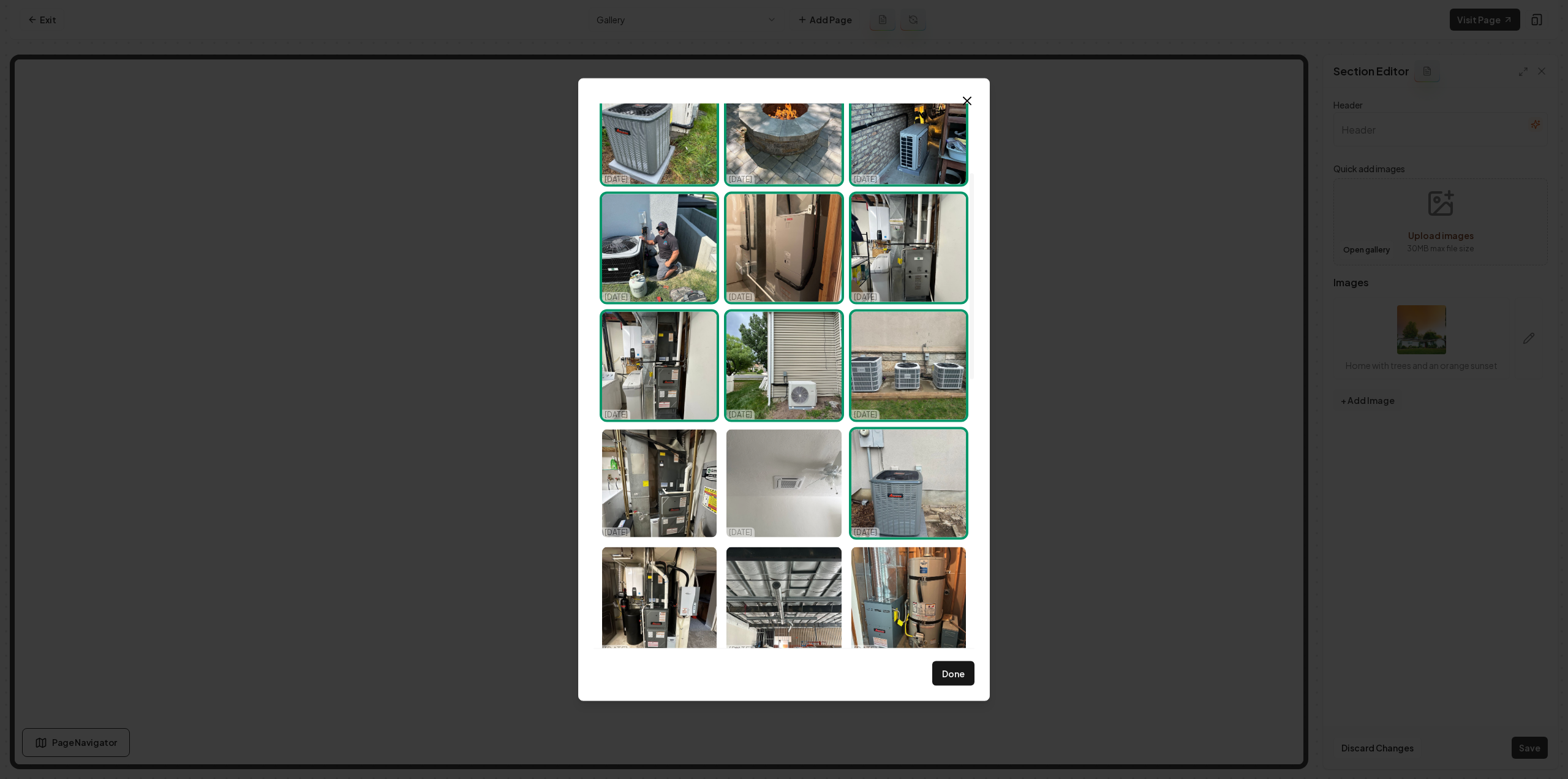
click at [761, 492] on img "Select image image_68dd5fb25c7cd75eb8329498.jpeg" at bounding box center [784, 483] width 114 height 108
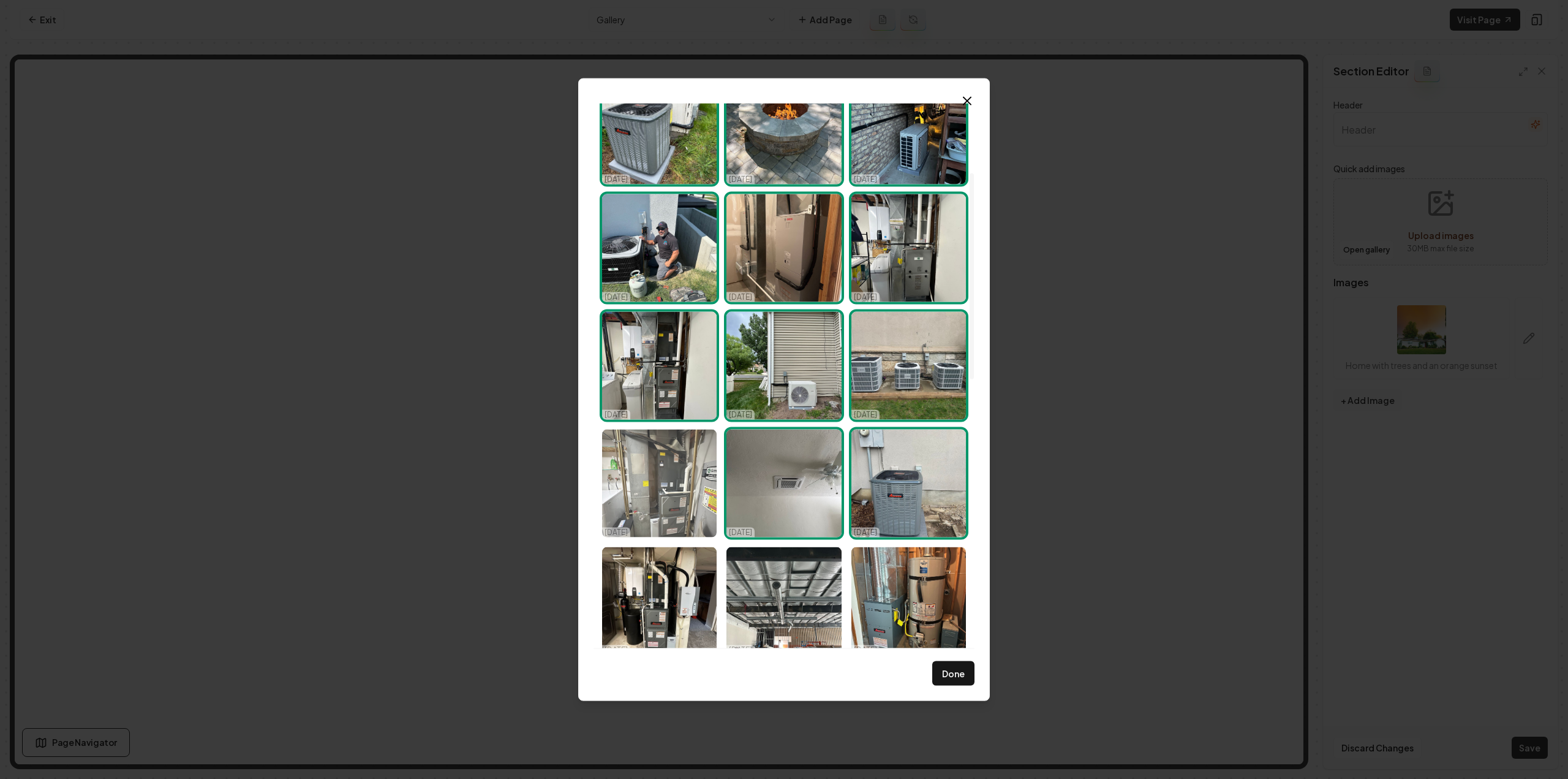
click at [683, 492] on img "Select image image_68dd5fb25c7cd75eb832940b.jpeg" at bounding box center [660, 483] width 114 height 108
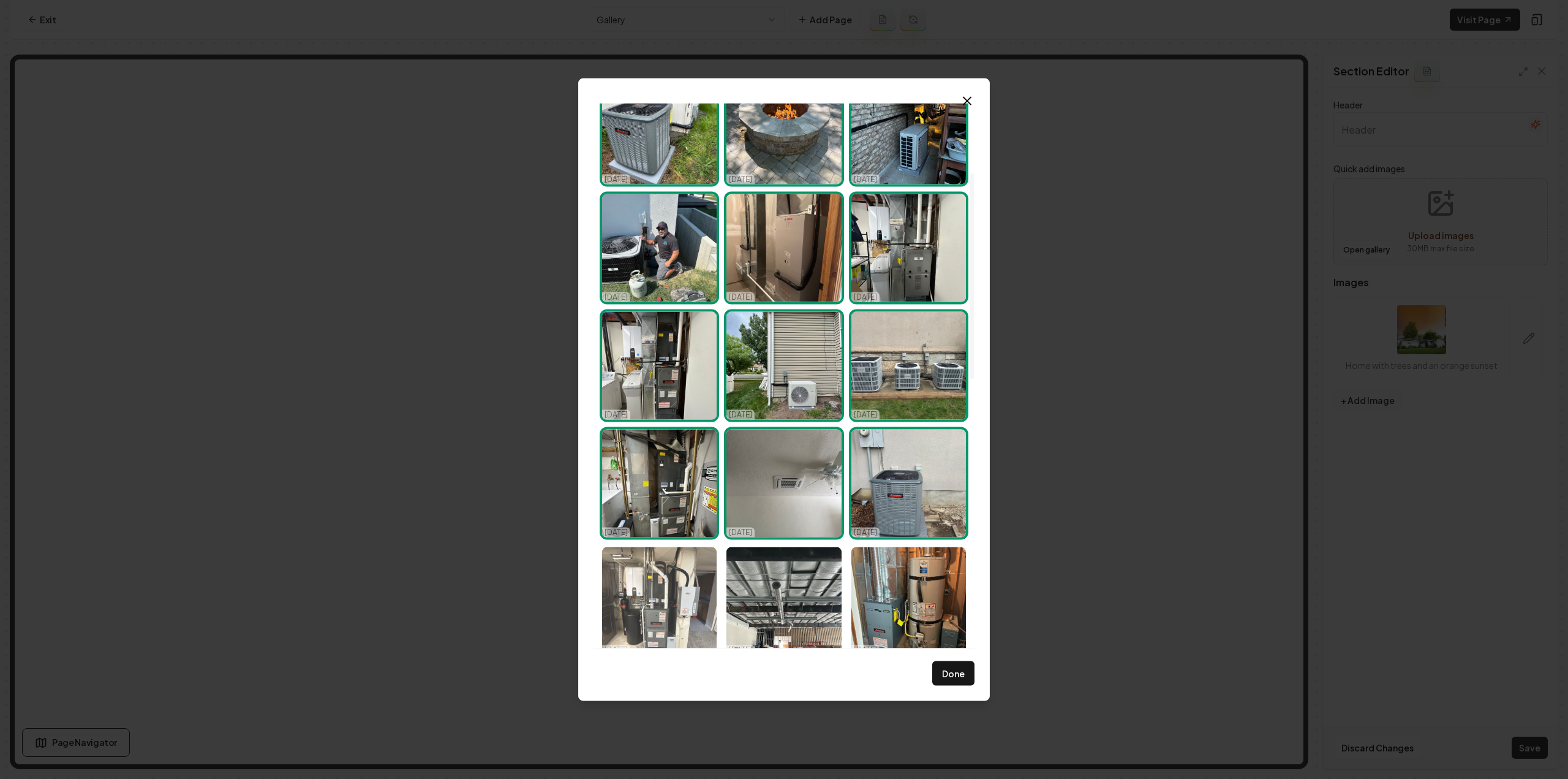
click at [686, 581] on img "Select image image_68dd5fb15c7cd75eb83290b4.jpeg" at bounding box center [660, 600] width 114 height 108
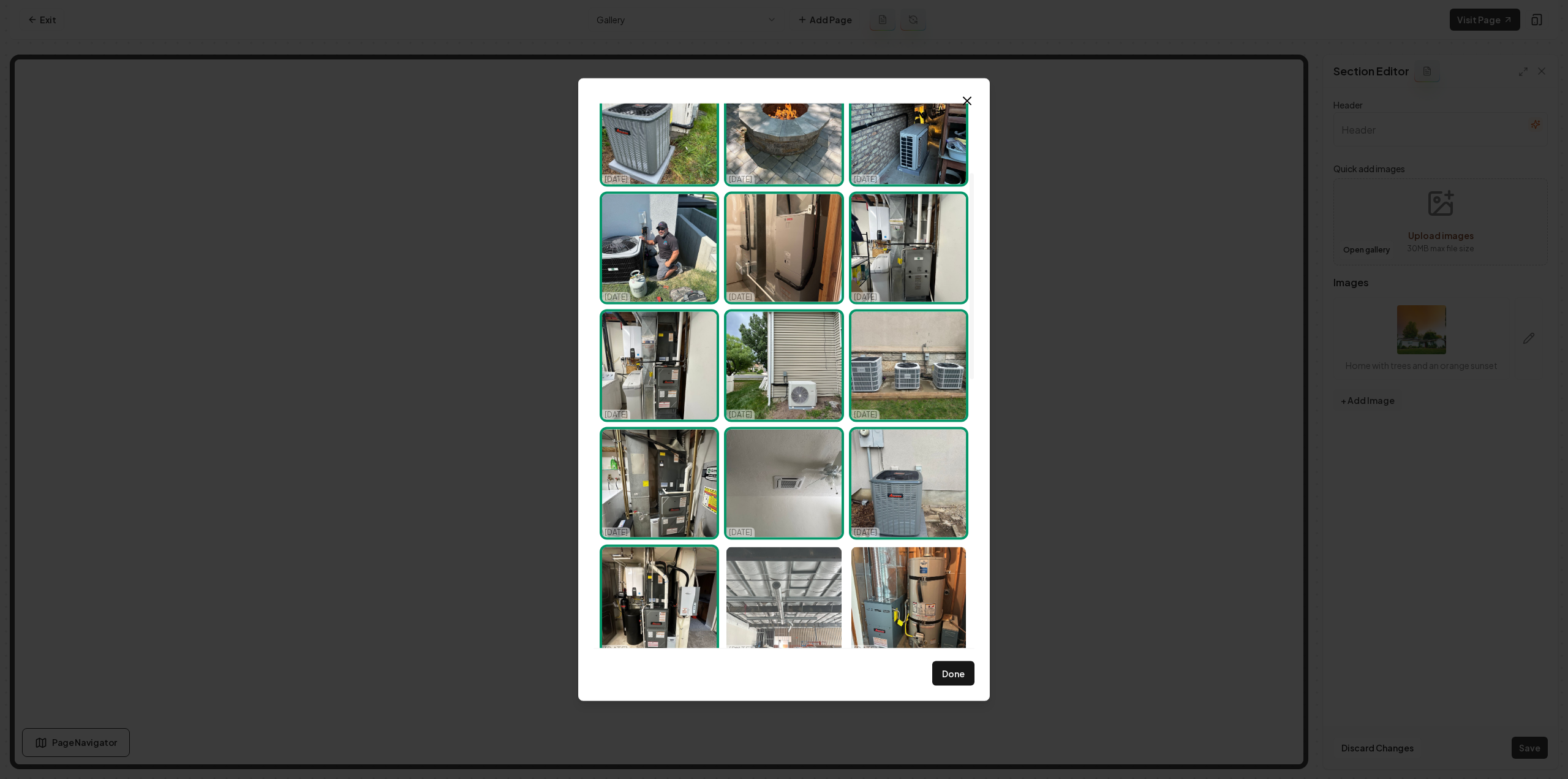
click at [746, 582] on img "Select image image_68dd5fb15c7cd75eb8328dc8.jpeg" at bounding box center [784, 600] width 114 height 108
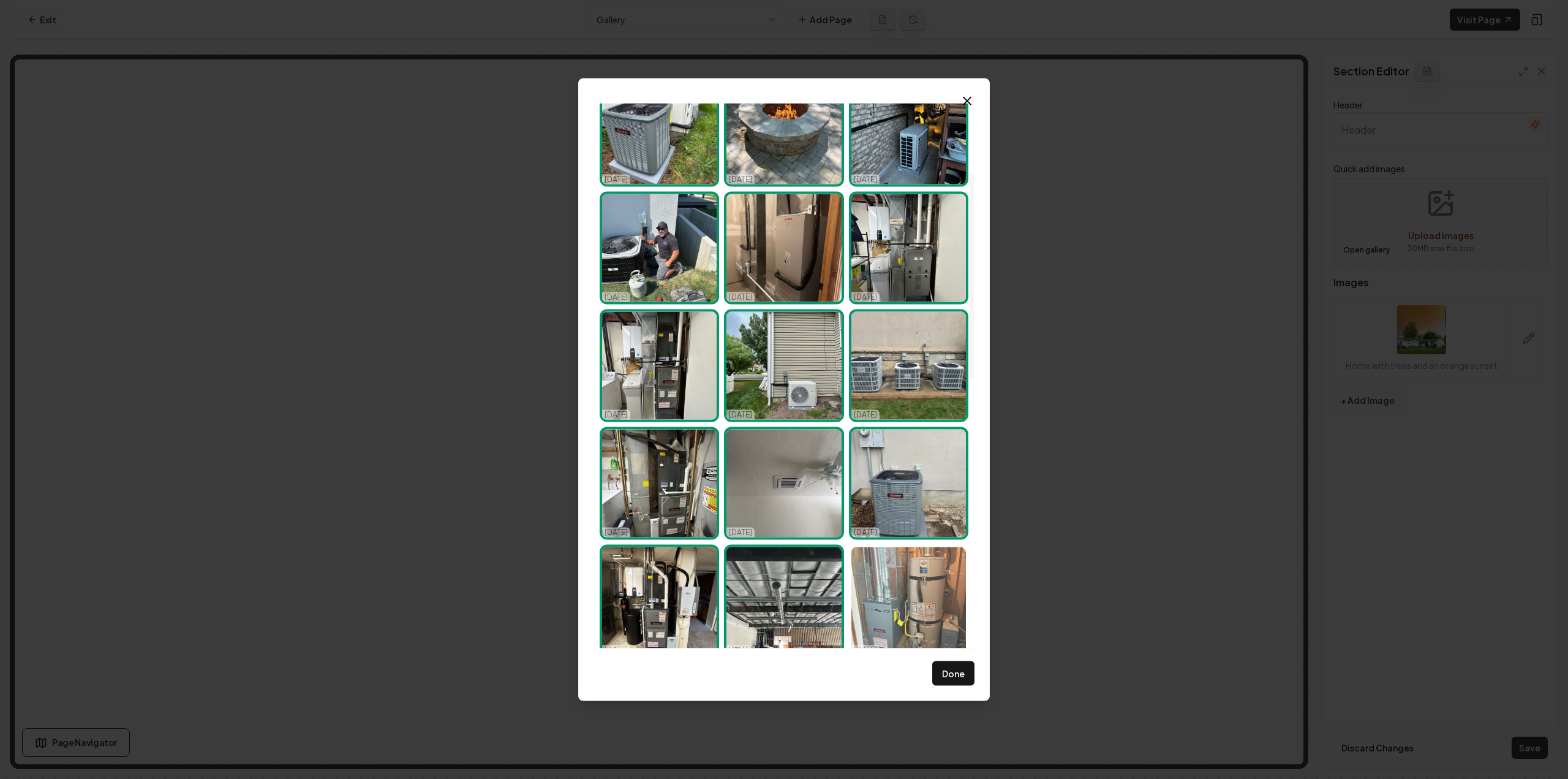
click at [885, 588] on img "Select image image_68dd5fb15c7cd75eb8328de5.jpeg" at bounding box center [908, 600] width 114 height 108
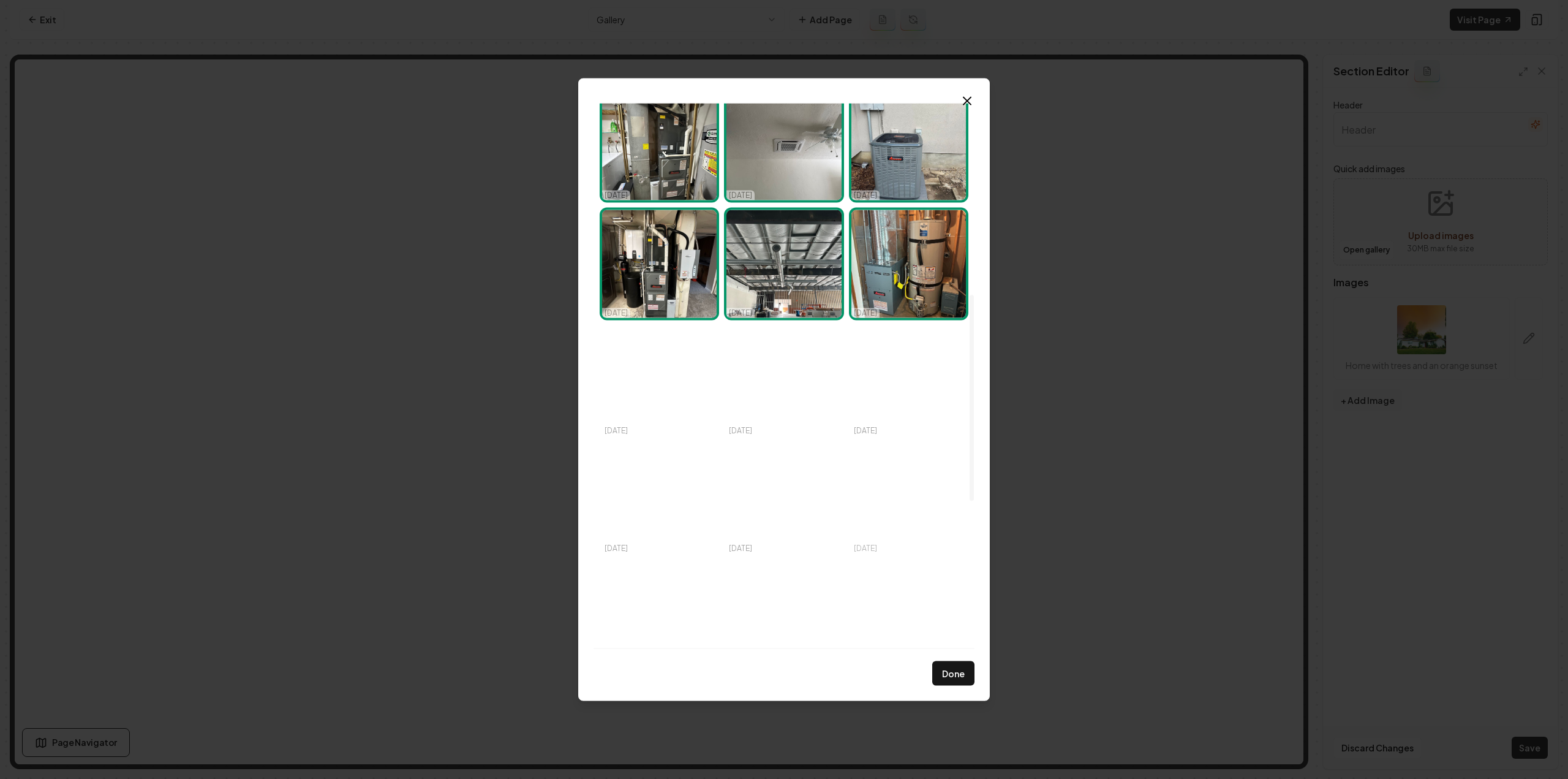
scroll to position [552, 0]
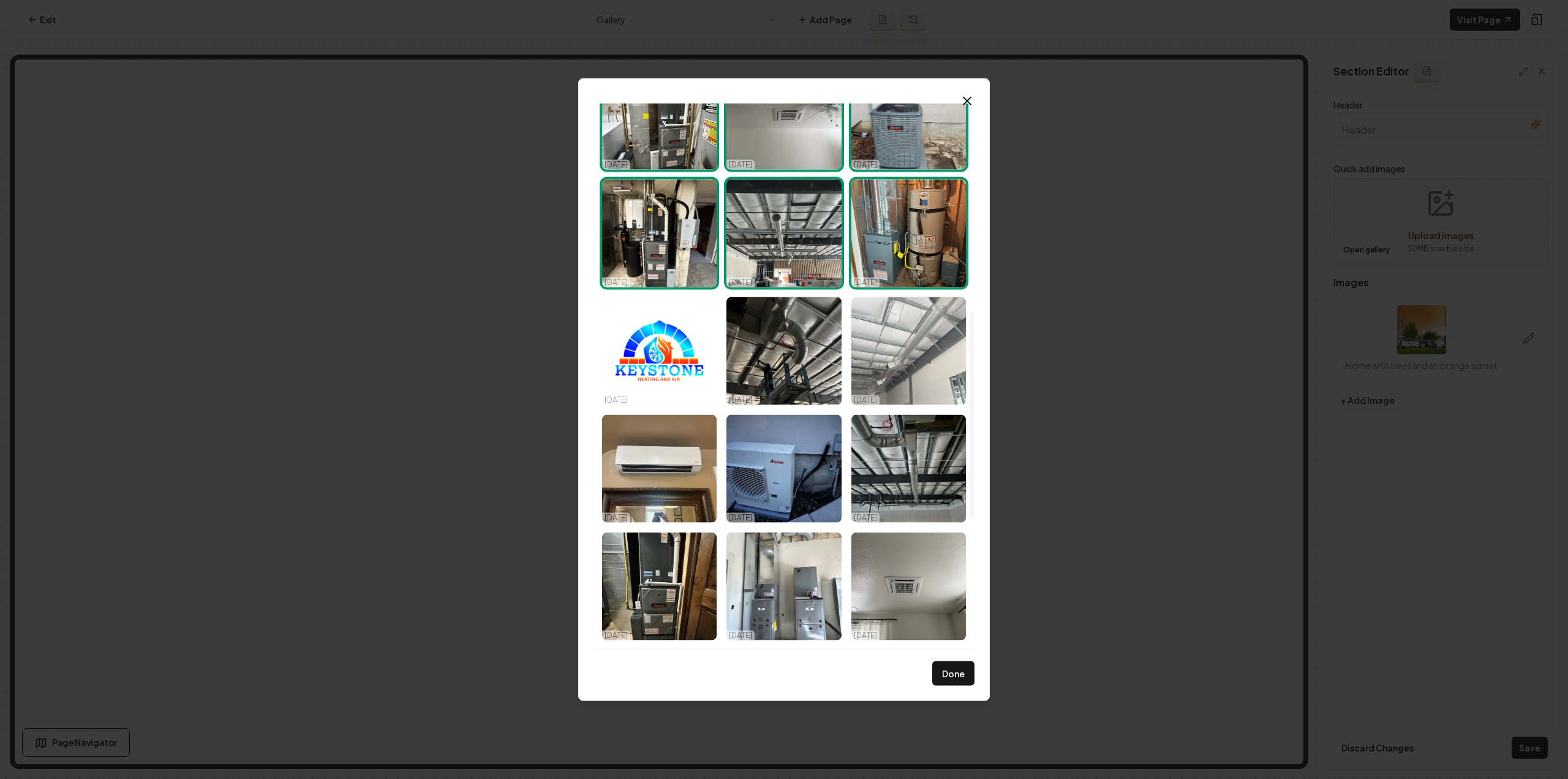
click at [890, 382] on img "Select image image_68dd5fb25c7cd75eb8329335.jpeg" at bounding box center [908, 350] width 114 height 108
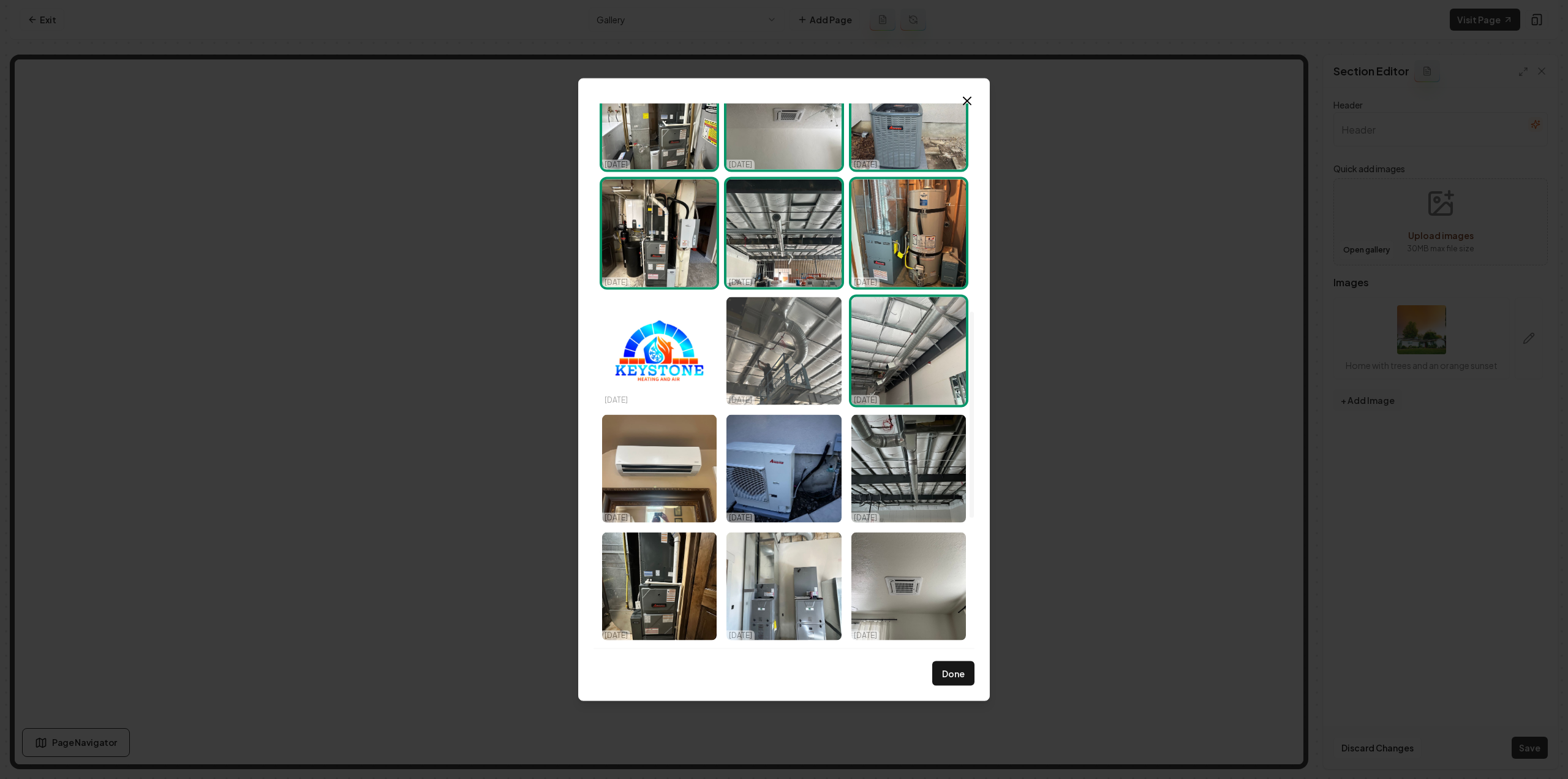
click at [782, 368] on img "Select image image_68dd5fb25c7cd75eb832924c.jpeg" at bounding box center [784, 350] width 114 height 108
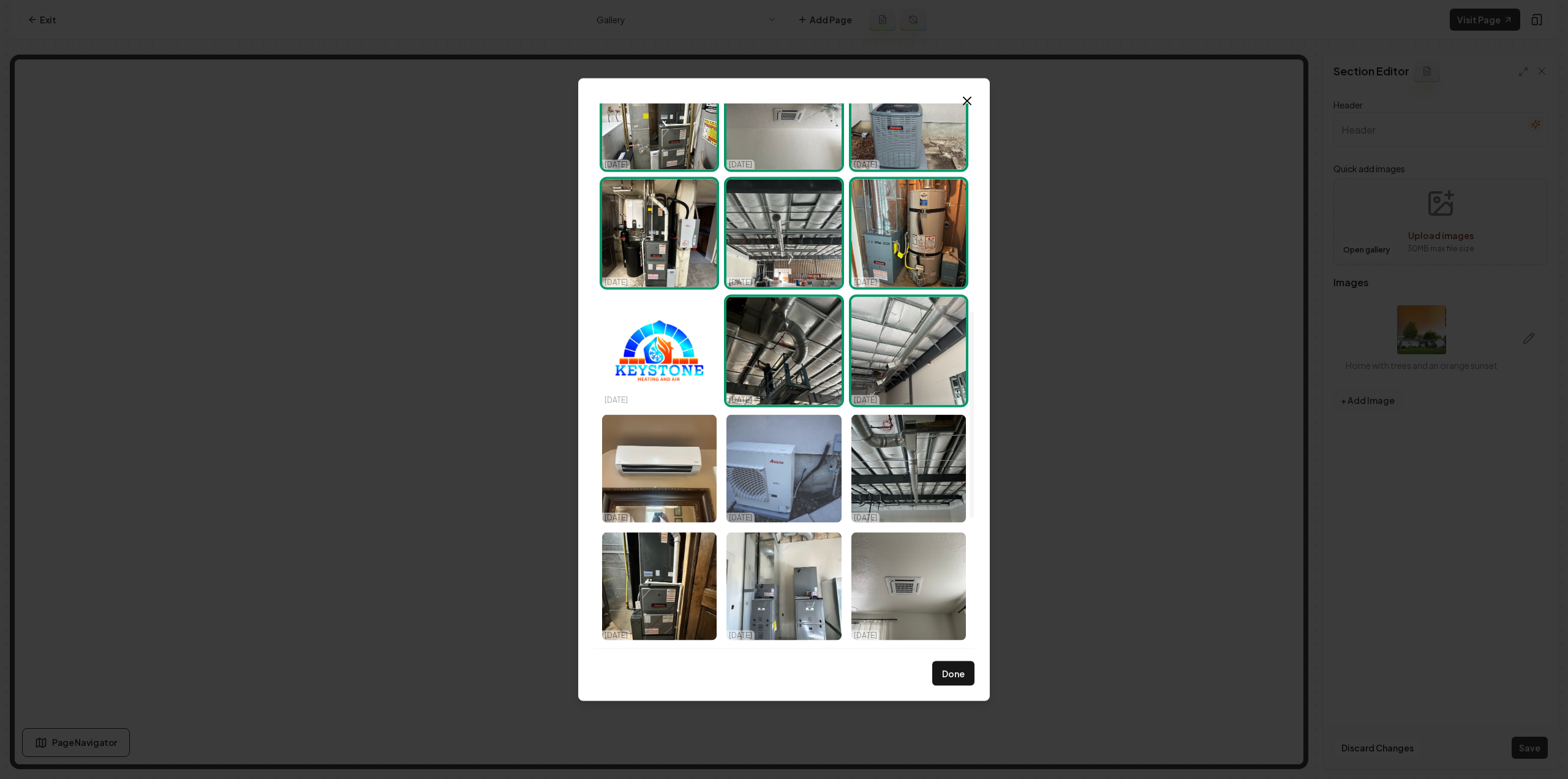
click at [749, 470] on img "Select image image_68dd5fb25c7cd75eb83292d3.jpeg" at bounding box center [784, 468] width 114 height 108
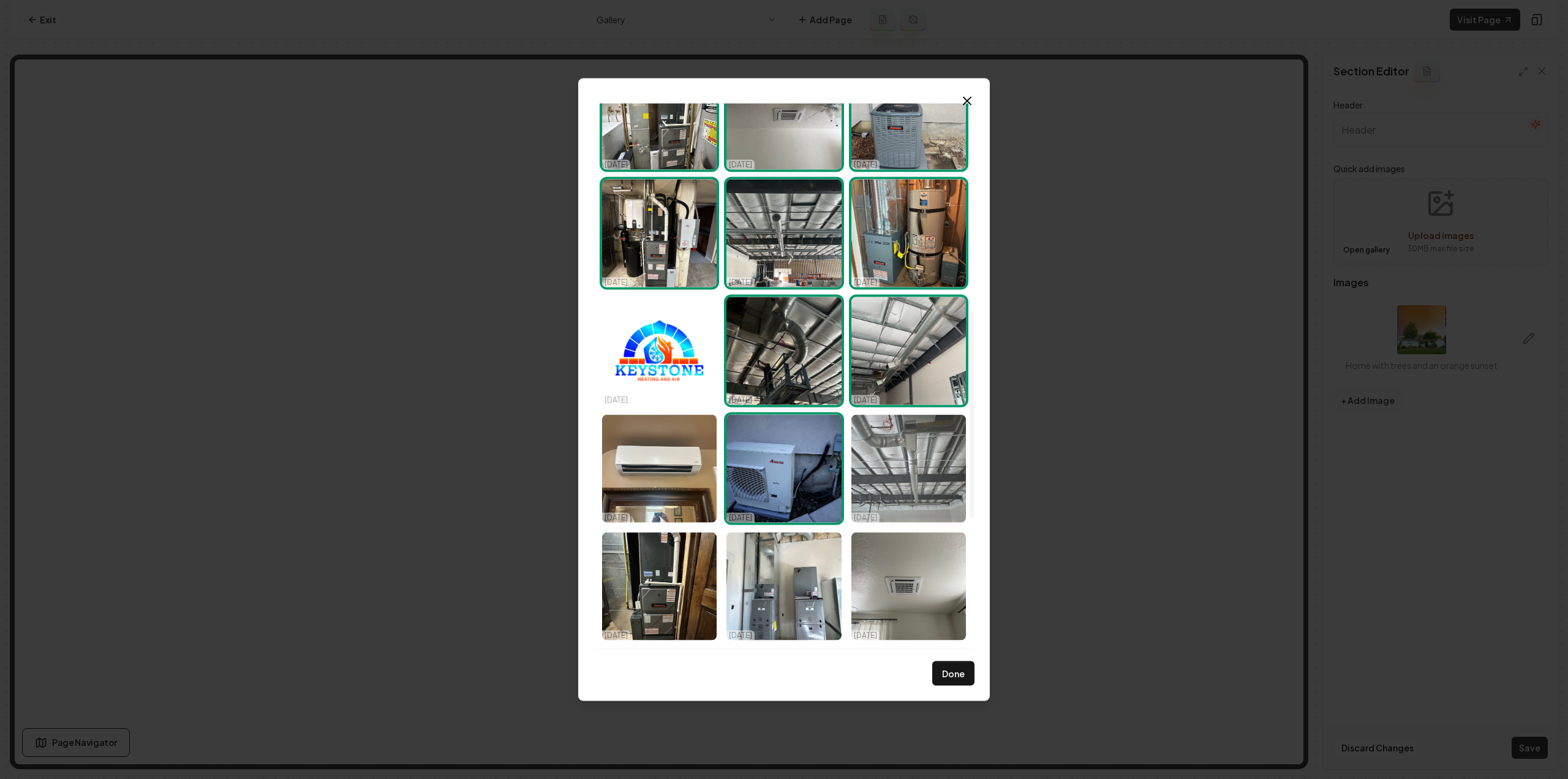
click at [961, 503] on img "Select image image_68dd5fb15c7cd75eb83290b3.jpeg" at bounding box center [908, 468] width 114 height 108
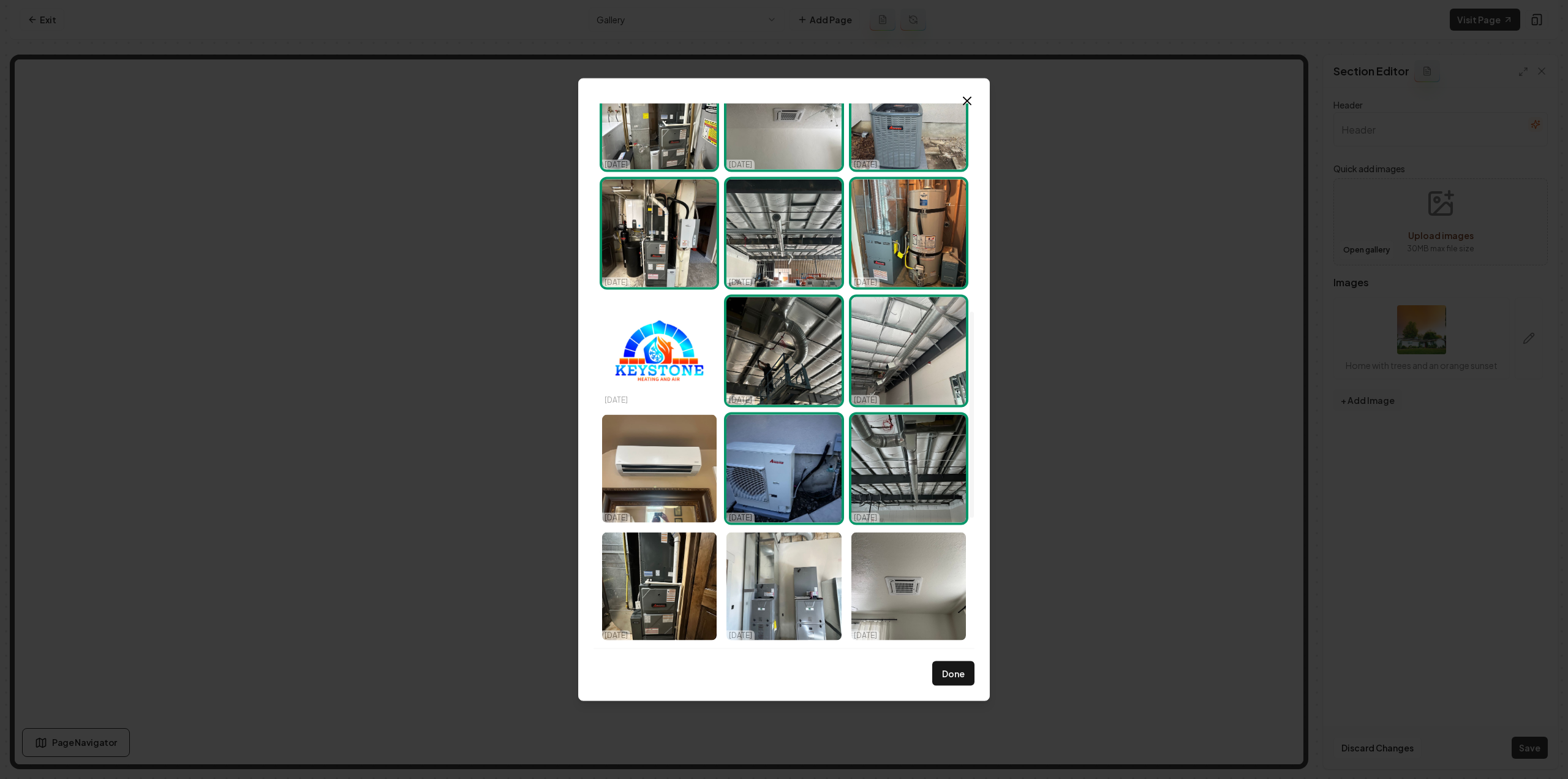
click at [720, 487] on div "10/01/25 10/01/25 10/01/25 10/01/25 10/01/25 10/01/25 10/01/25 10/01/25 10/01/2…" at bounding box center [784, 292] width 374 height 1412
click at [669, 467] on img "Select image image_68dd5fb15c7cd75eb8329082.jpeg" at bounding box center [660, 468] width 114 height 108
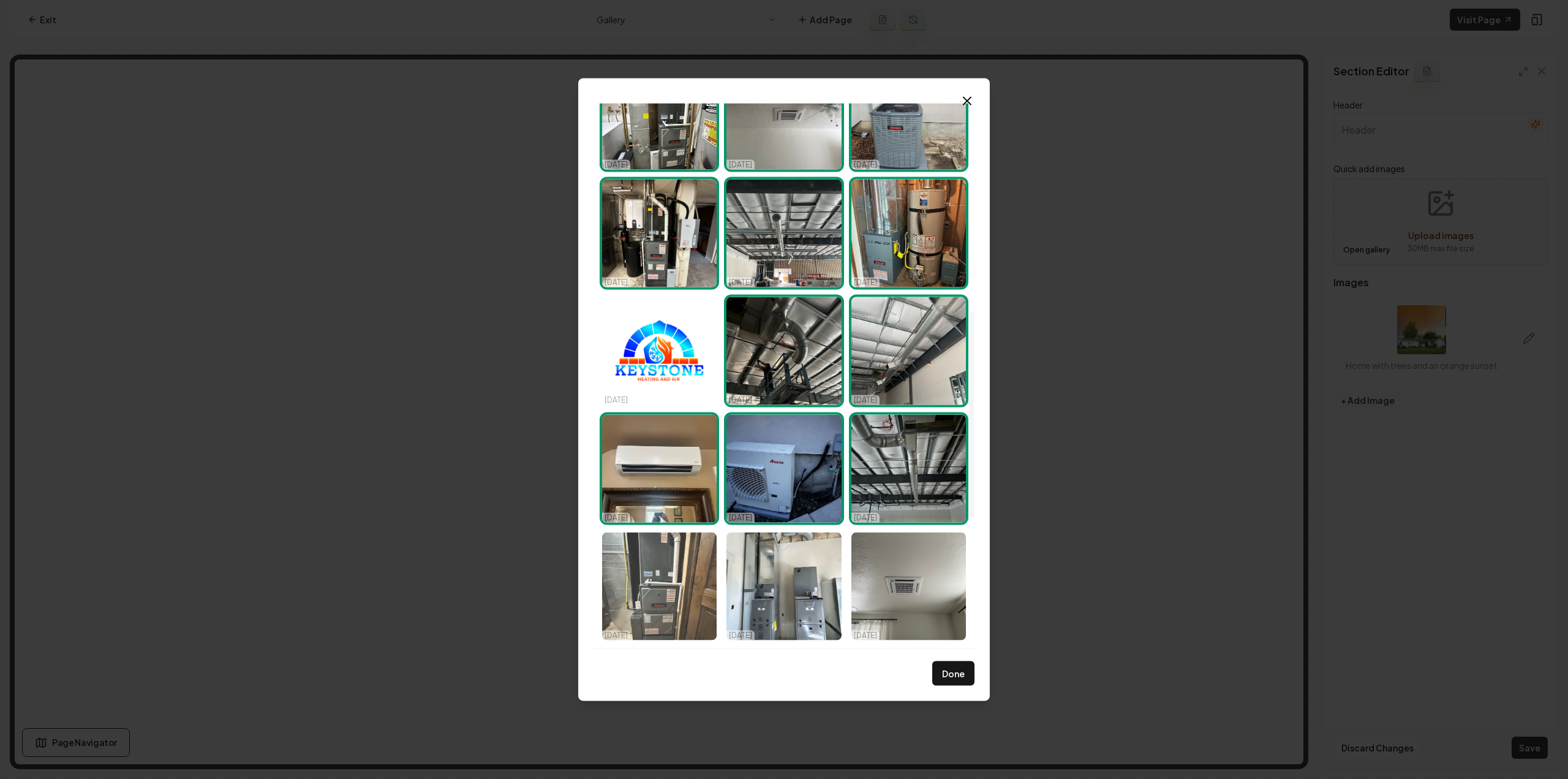
click at [664, 587] on img "Select image image_68dd5fb15c7cd75eb8328f39.jpeg" at bounding box center [660, 586] width 114 height 108
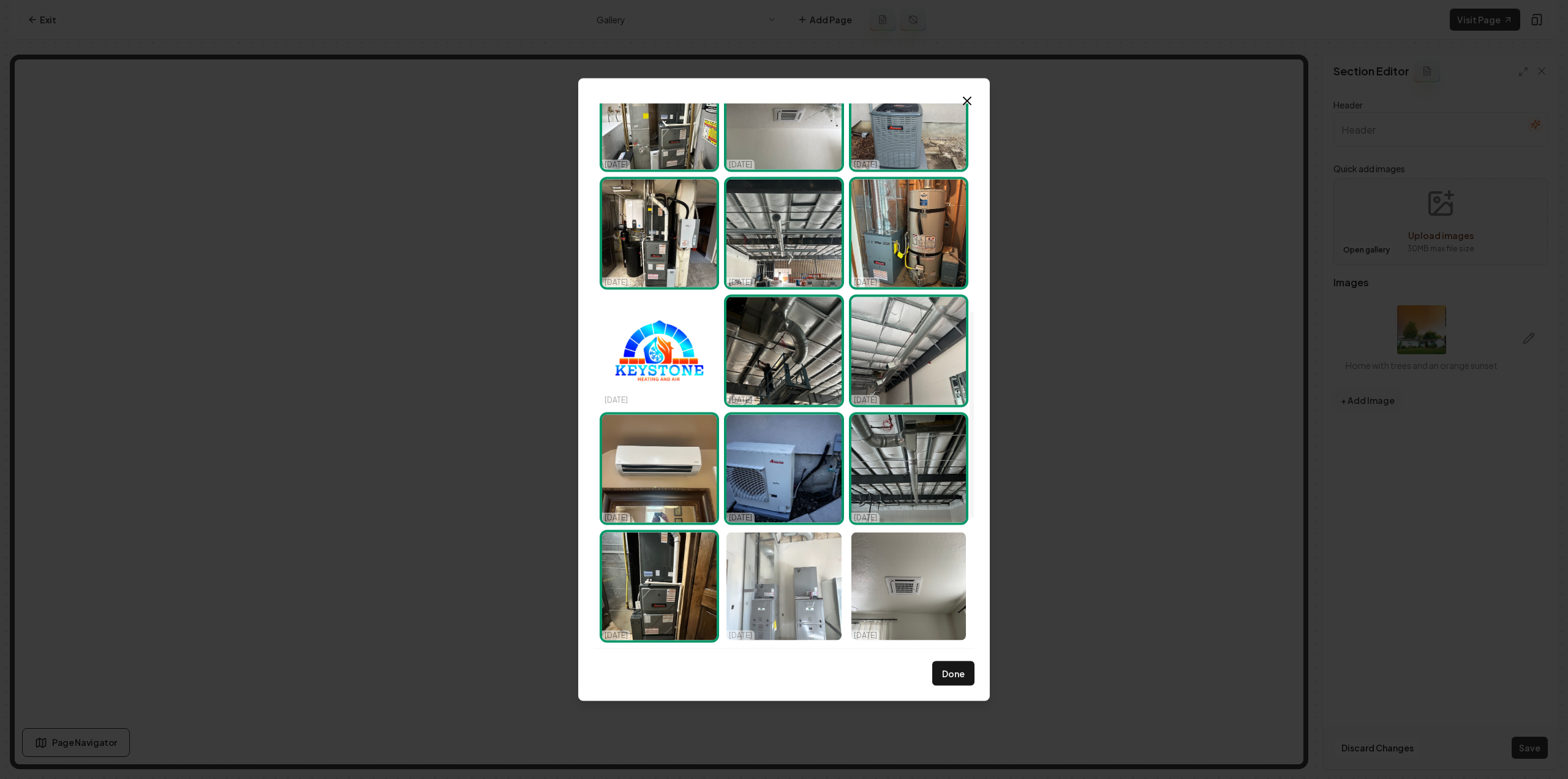
click at [745, 590] on img "Select image image_68dd5fb15c7cd75eb832914f.jpeg" at bounding box center [784, 586] width 114 height 108
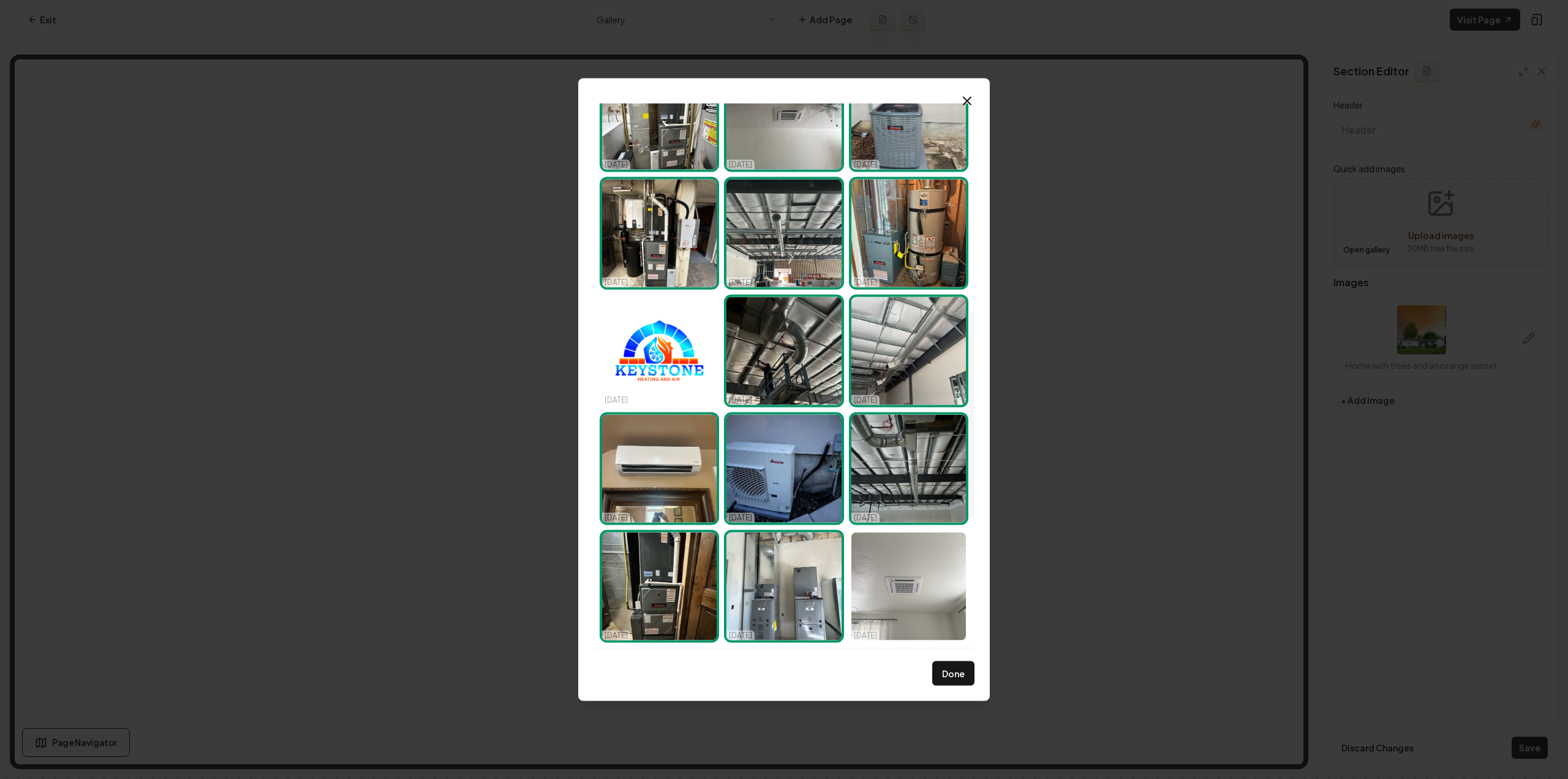
click at [879, 597] on img "Select image image_68dd5fb25c7cd75eb83294bb.jpeg" at bounding box center [908, 586] width 114 height 108
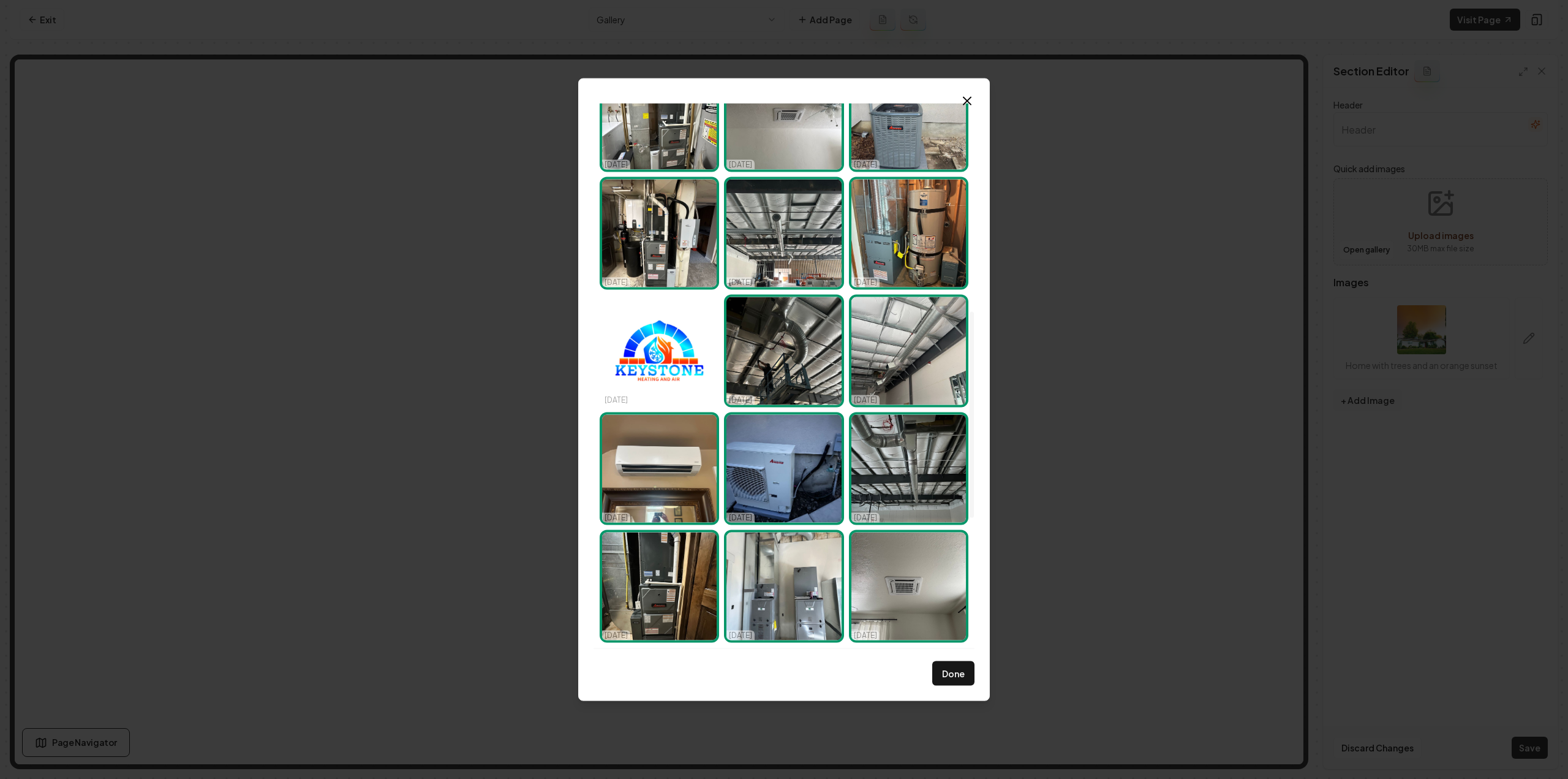
scroll to position [796, 0]
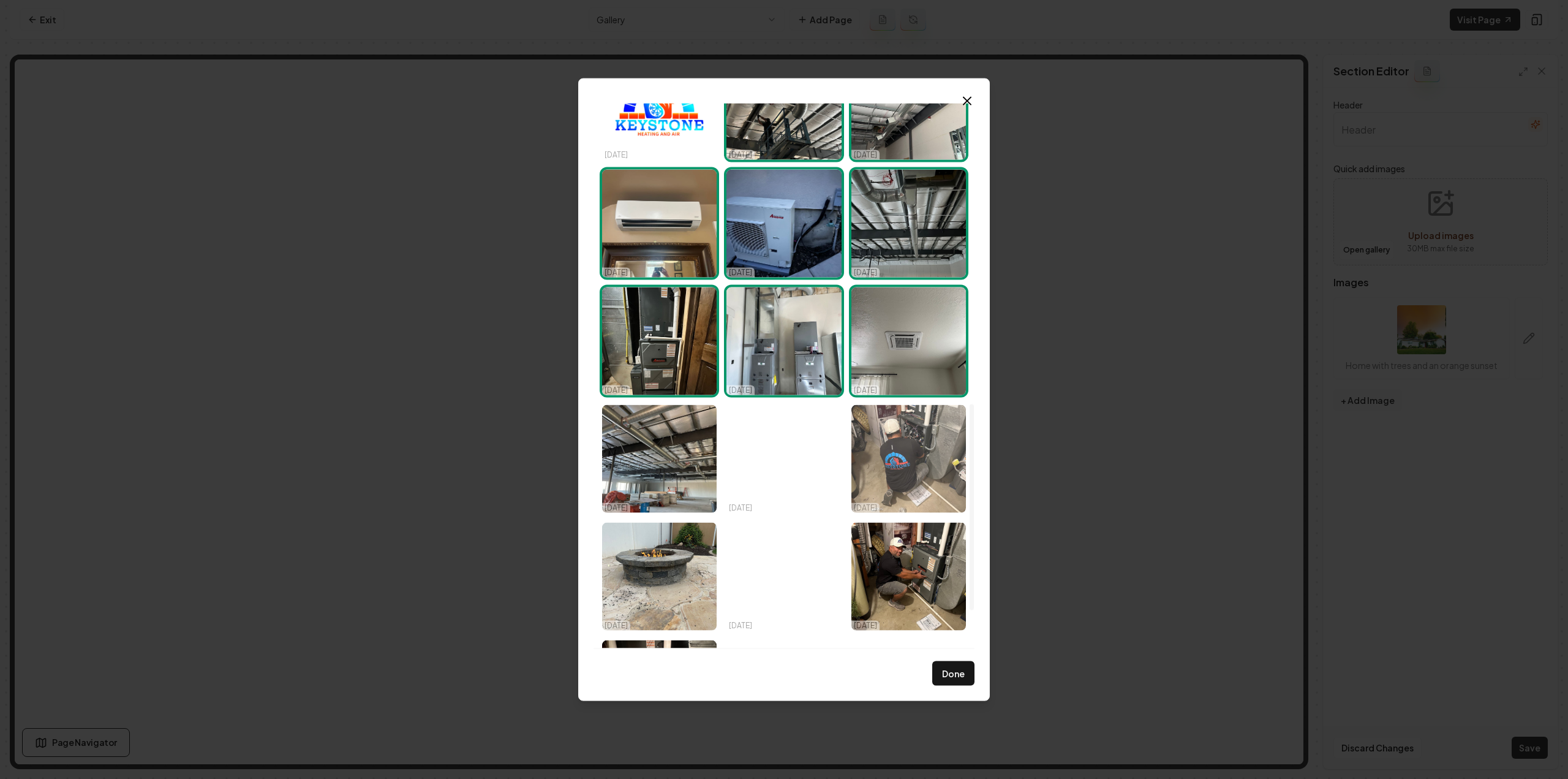
click at [893, 490] on img "Select image image_68dd5fb15c7cd75eb8329066.jpeg" at bounding box center [908, 458] width 114 height 108
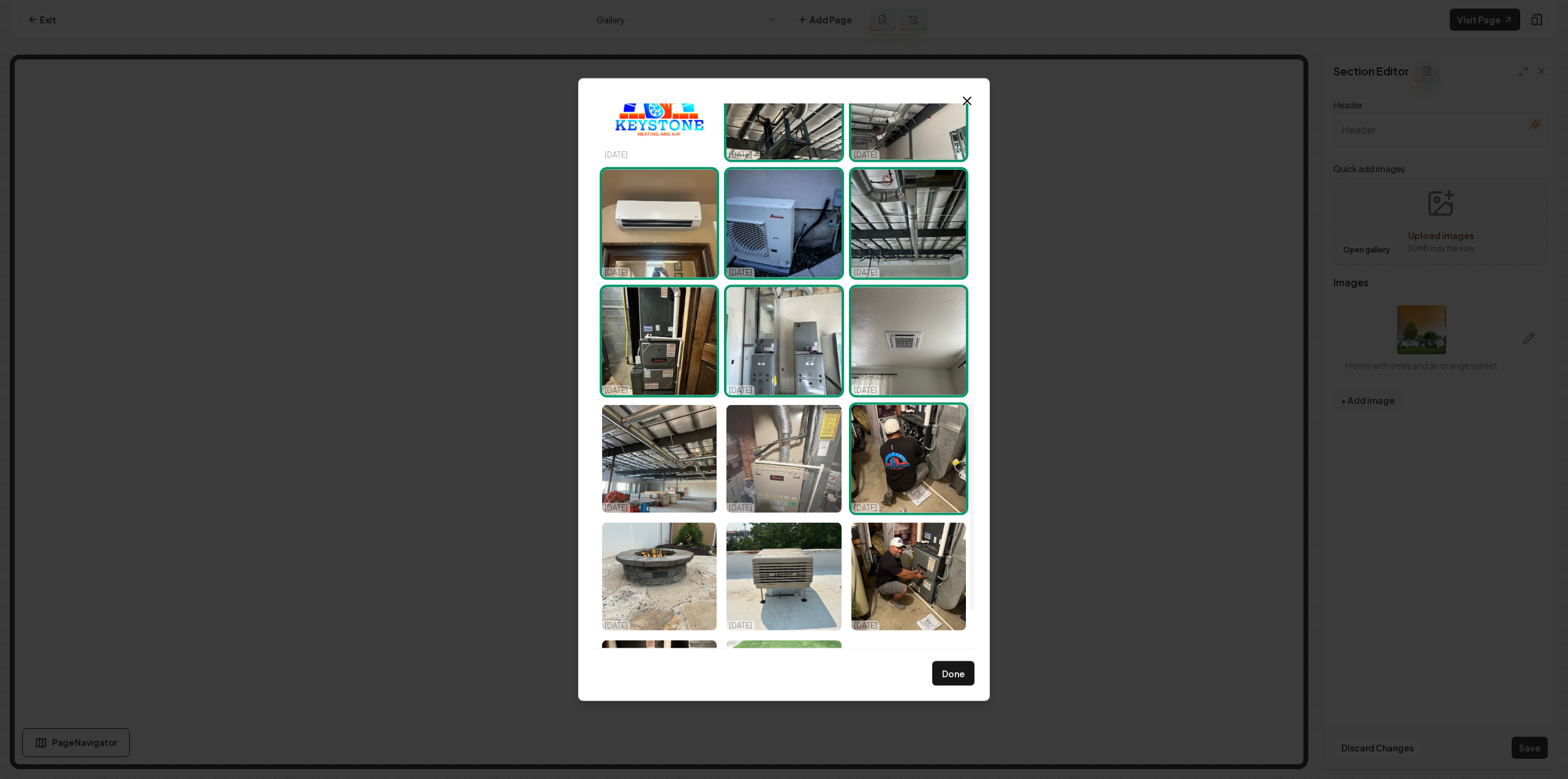
click at [828, 492] on img "Select image image_68dd5fb15c7cd75eb8328d82.jpeg" at bounding box center [784, 458] width 114 height 108
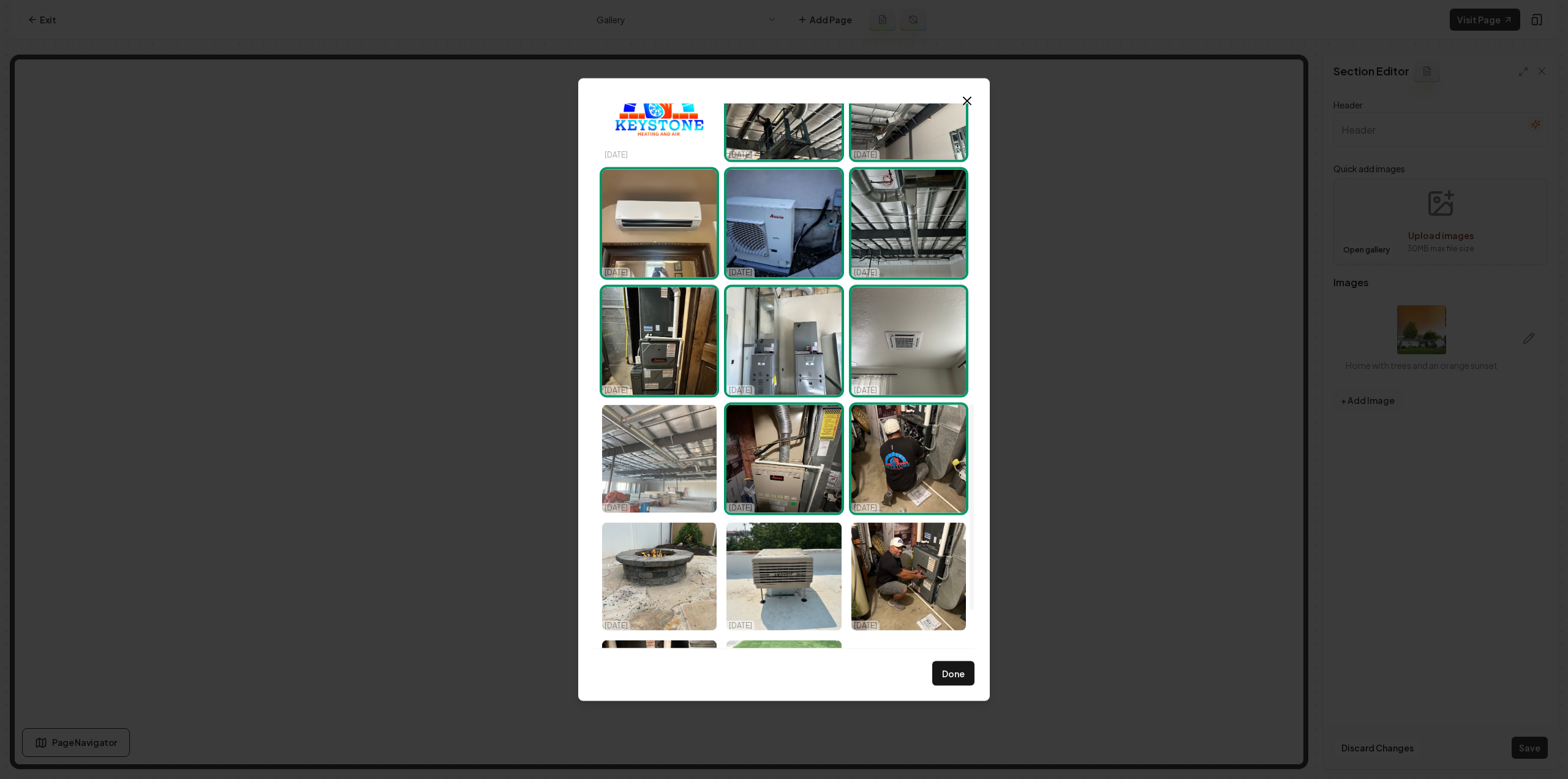
click at [705, 462] on img "Select image image_68dd5fb15c7cd75eb8328de0.jpeg" at bounding box center [660, 458] width 114 height 108
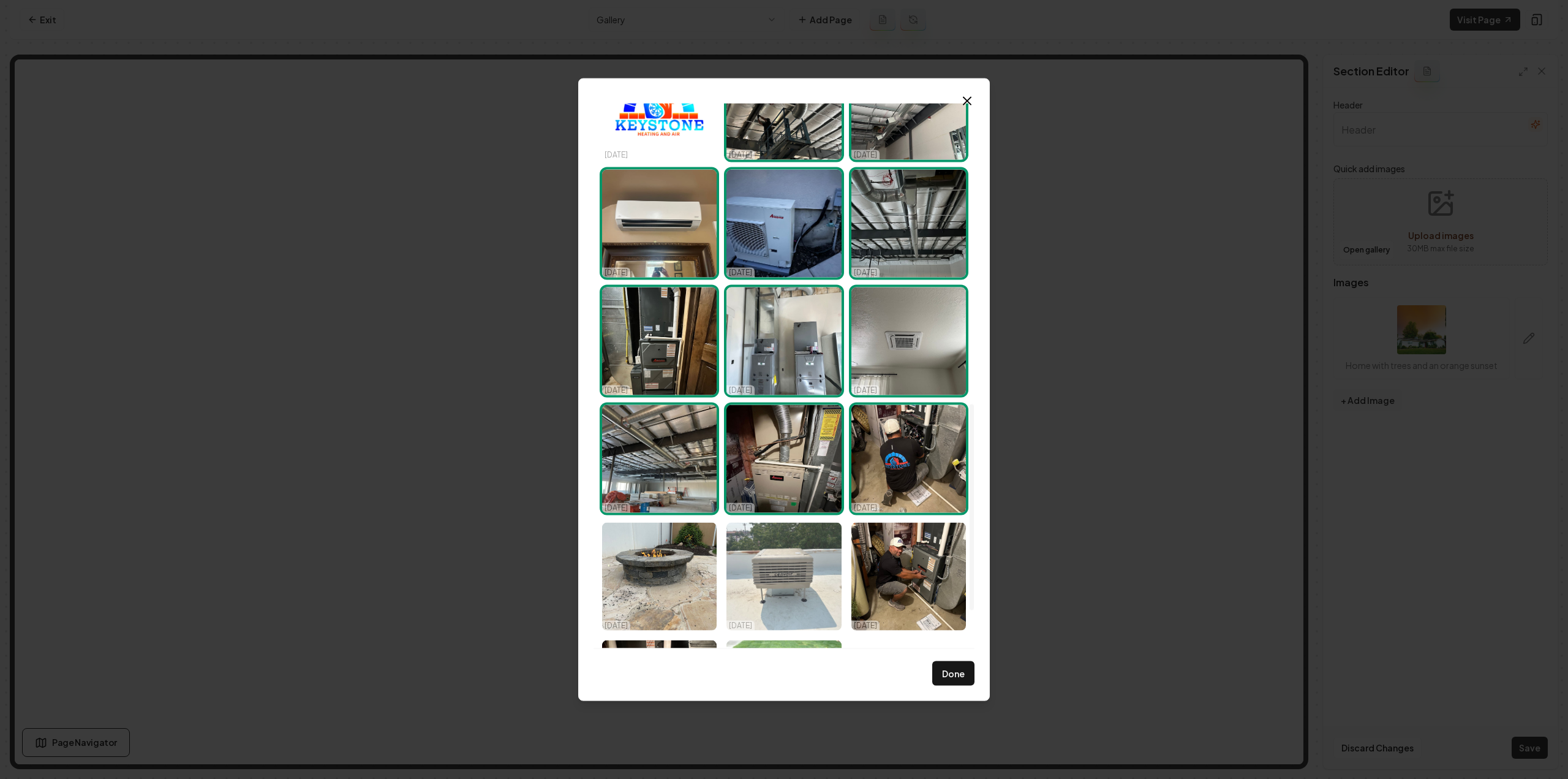
drag, startPoint x: 683, startPoint y: 562, endPoint x: 764, endPoint y: 578, distance: 82.6
click at [683, 562] on img "Select image image_68dd5fb15c7cd75eb8328dab.jpeg" at bounding box center [660, 576] width 114 height 108
click at [780, 578] on img "Select image image_68dd5fb15c7cd75eb8328e75.jpeg" at bounding box center [784, 576] width 114 height 108
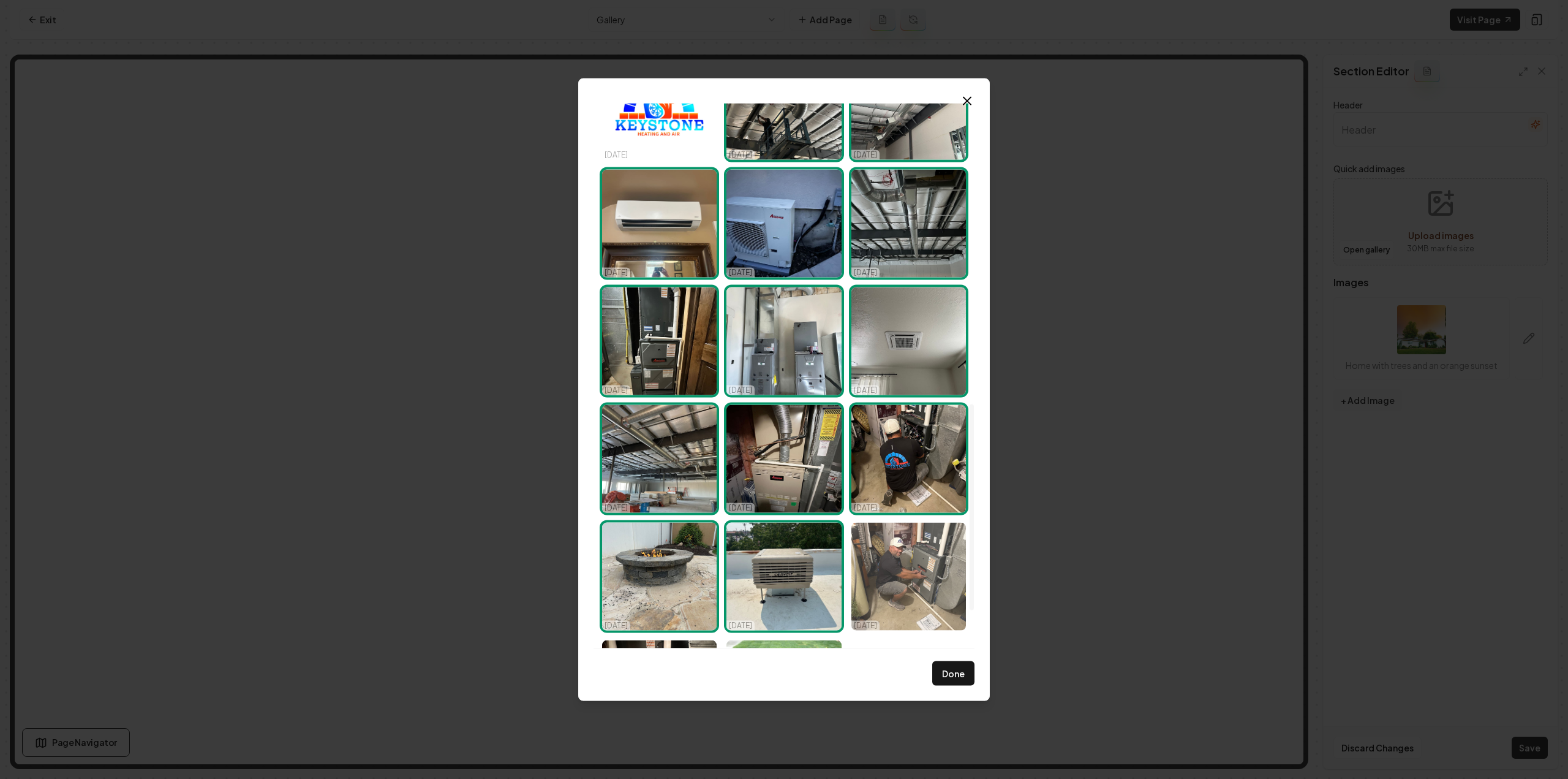
click at [922, 582] on img "Select image image_68dd5fb15c7cd75eb8328d07.jpeg" at bounding box center [908, 576] width 114 height 108
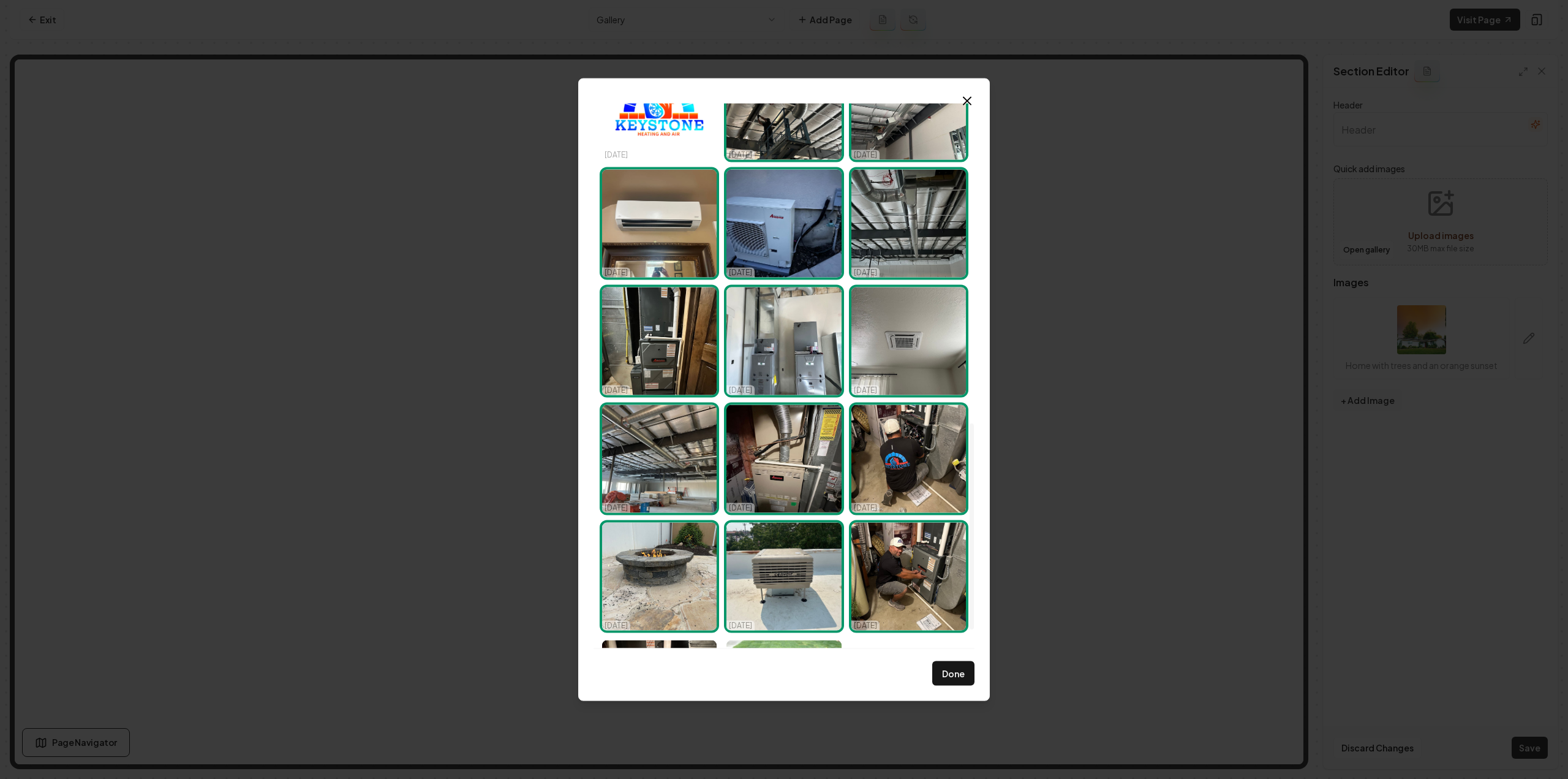
scroll to position [900, 0]
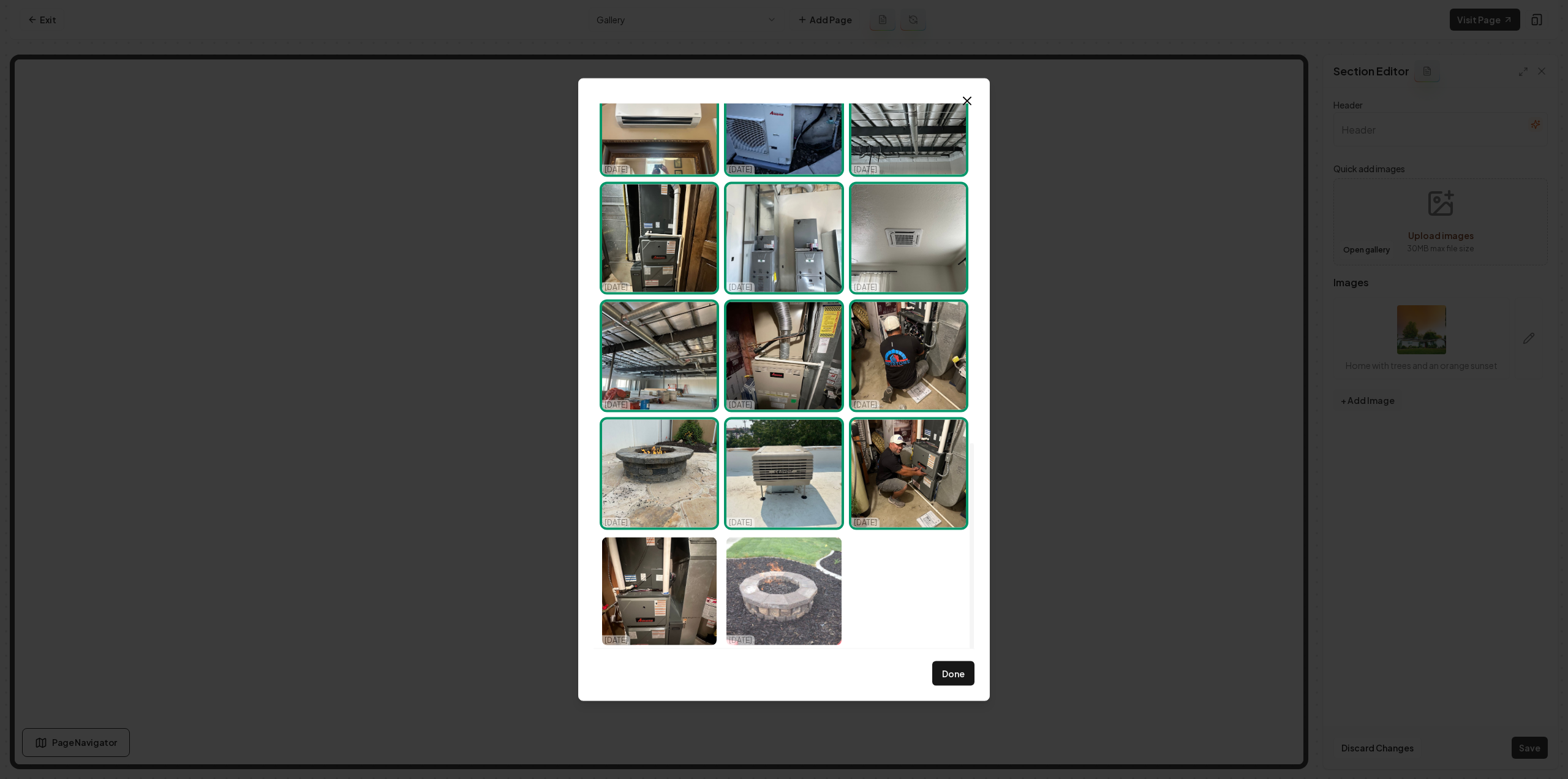
click at [768, 570] on img "Select image image_68dd5fb15c7cd75eb8328bea.jpeg" at bounding box center [784, 591] width 114 height 108
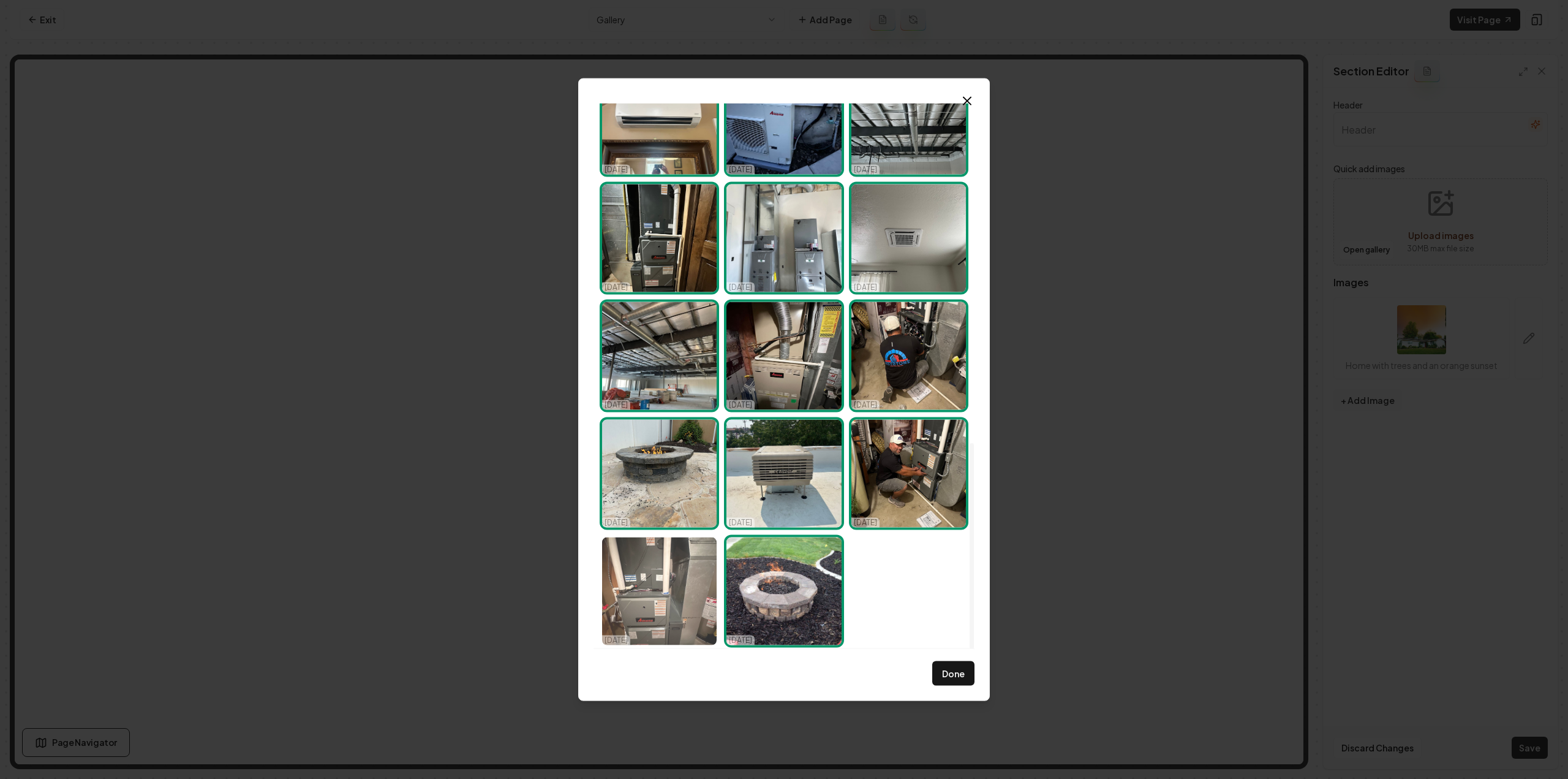
click at [678, 582] on img "Select image image_68dd5fb15c7cd75eb8328c53.jpeg" at bounding box center [660, 591] width 114 height 108
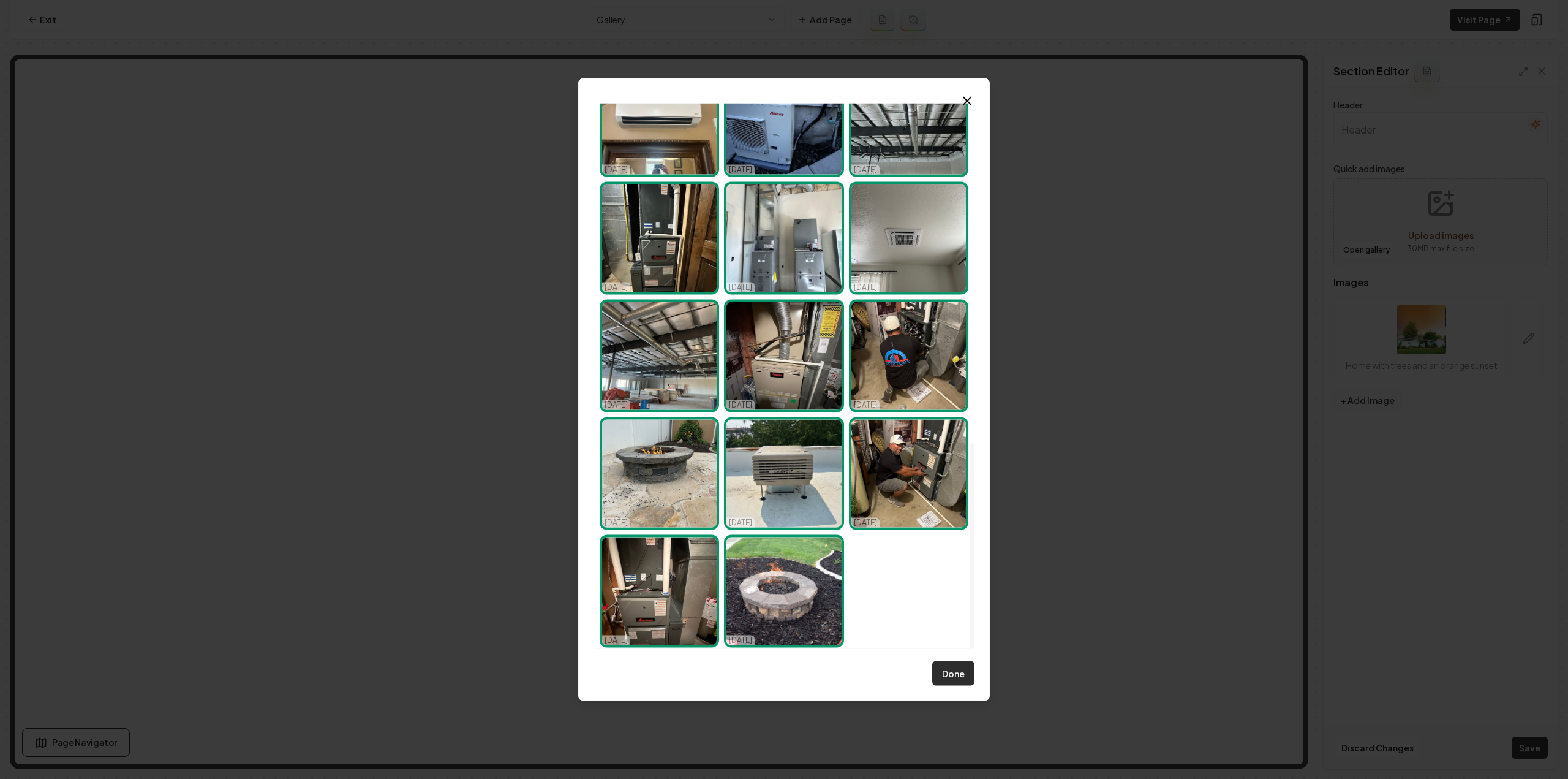
click at [950, 670] on button "Done" at bounding box center [953, 673] width 43 height 24
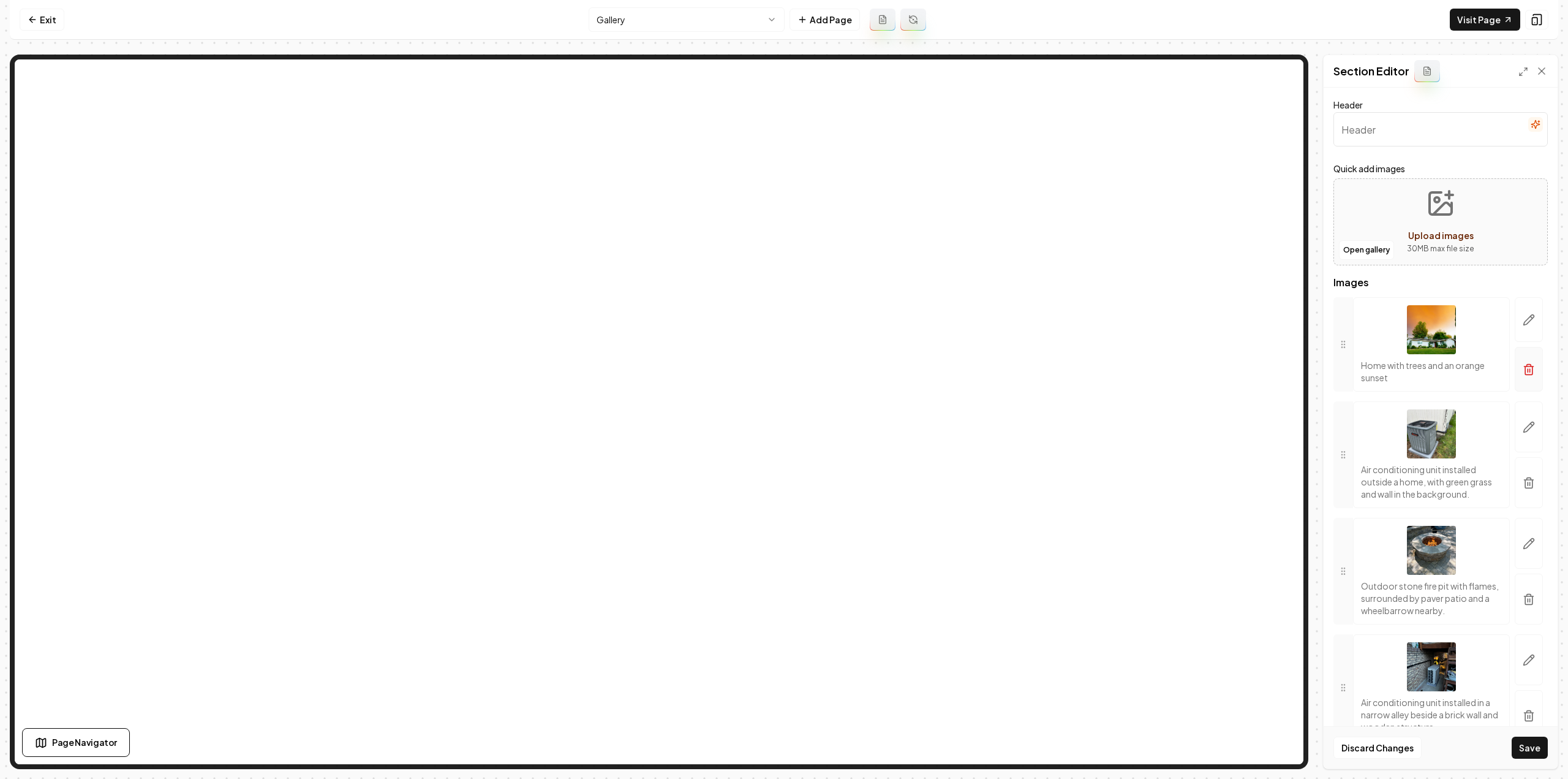
click at [1523, 372] on icon "button" at bounding box center [1529, 370] width 13 height 13
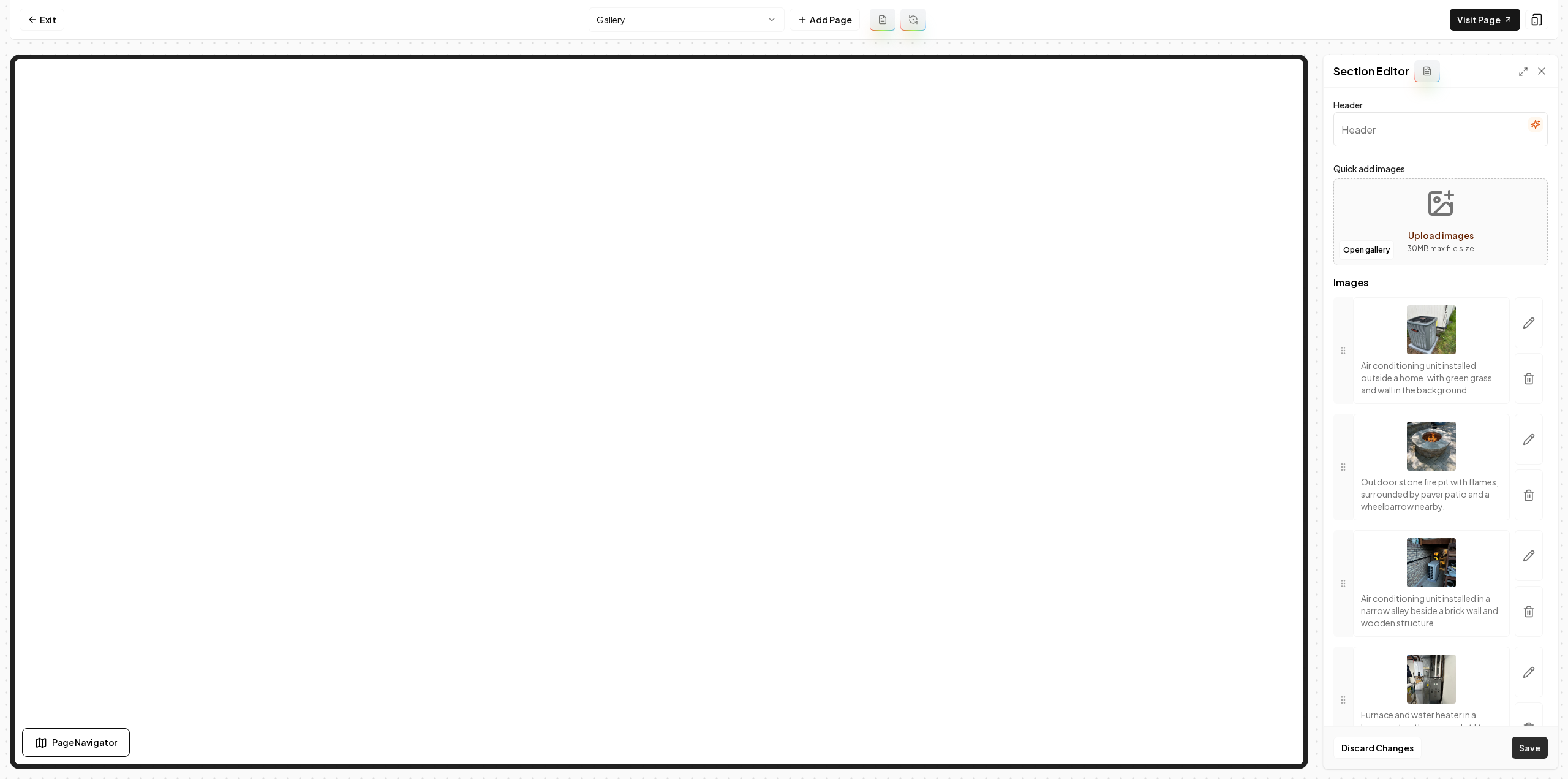
click at [1530, 751] on button "Save" at bounding box center [1530, 748] width 36 height 22
click at [47, 13] on link "Exit" at bounding box center [42, 20] width 45 height 22
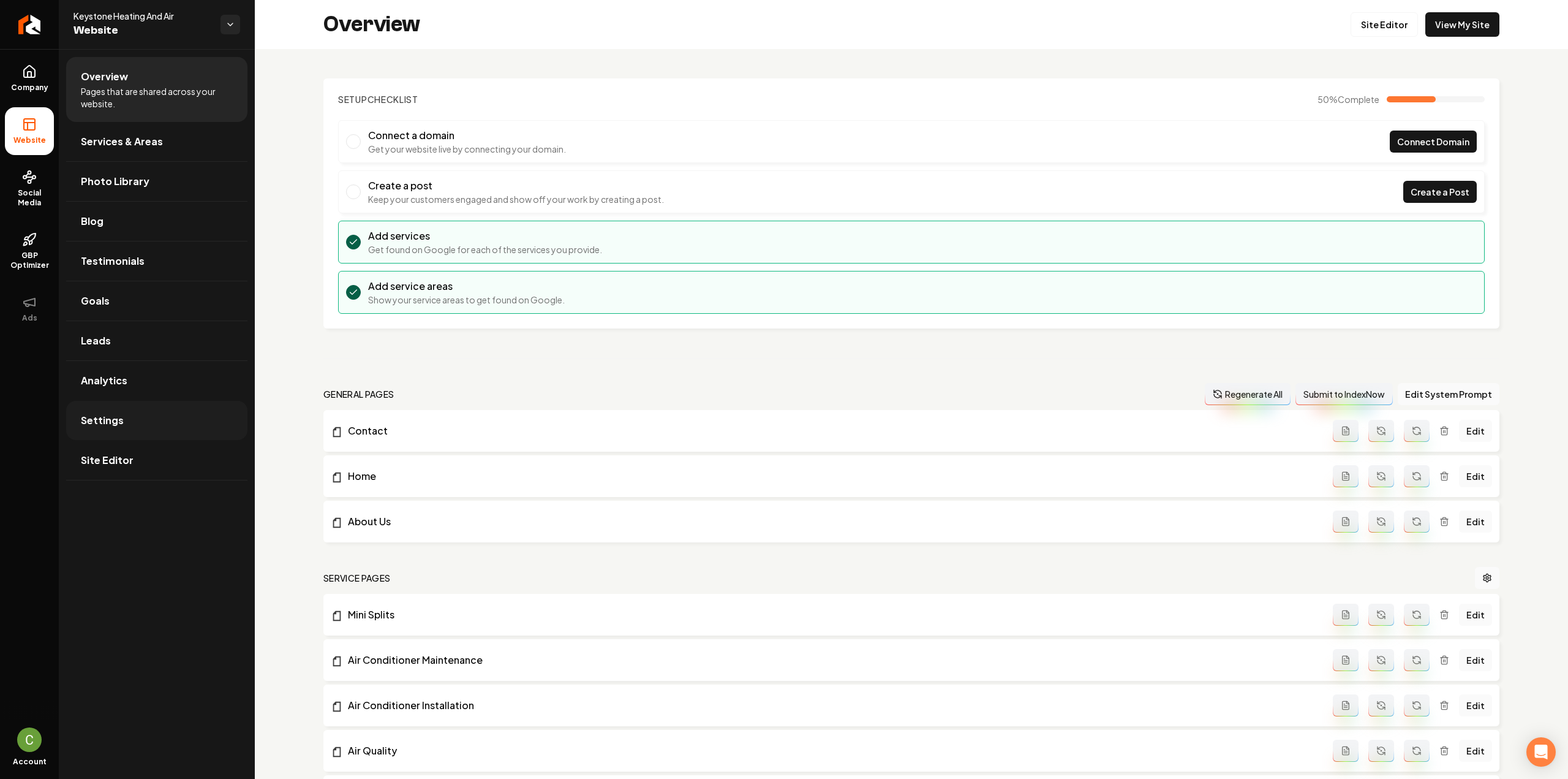
click at [114, 407] on link "Settings" at bounding box center [157, 421] width 181 height 39
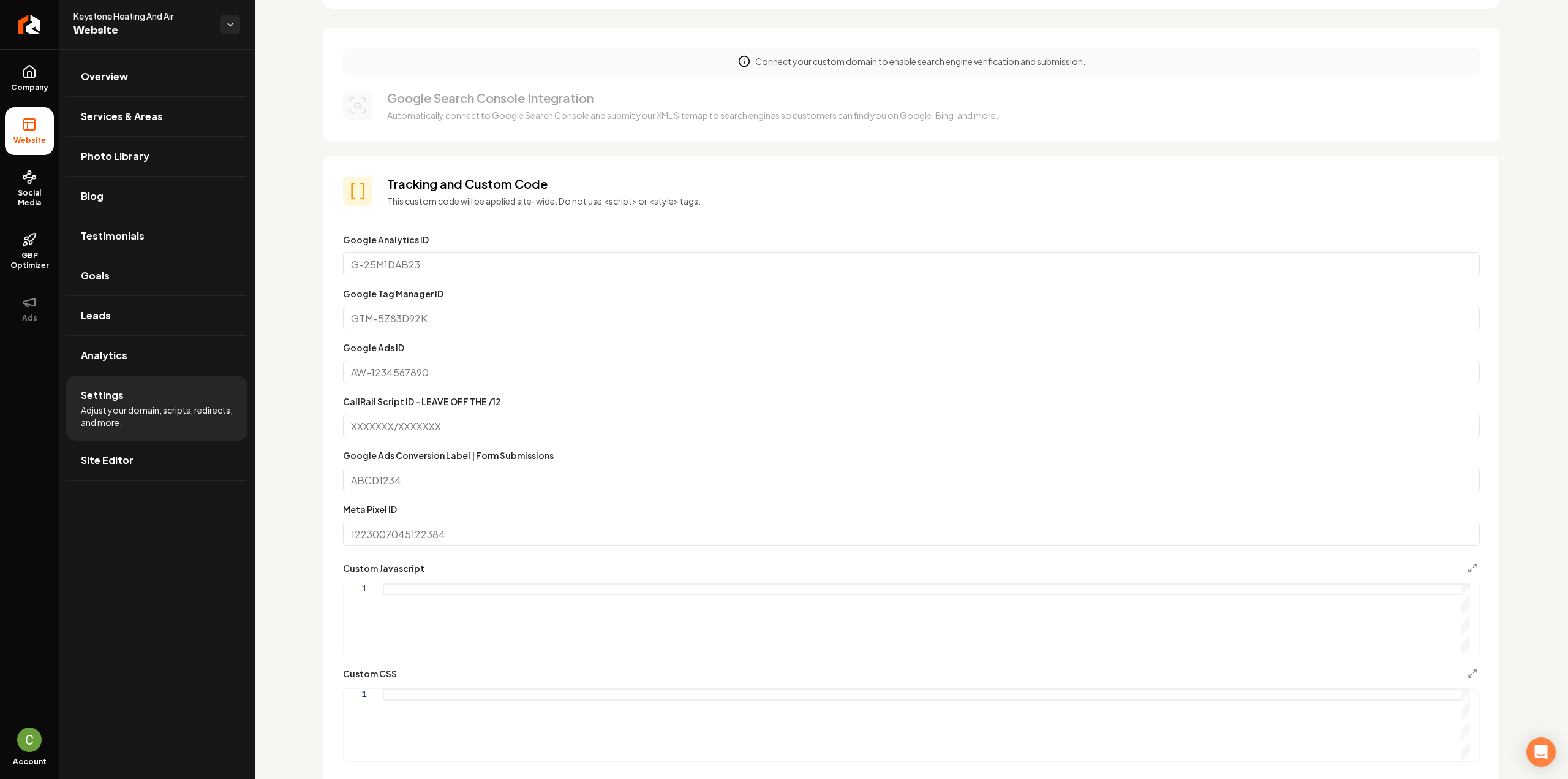
scroll to position [552, 0]
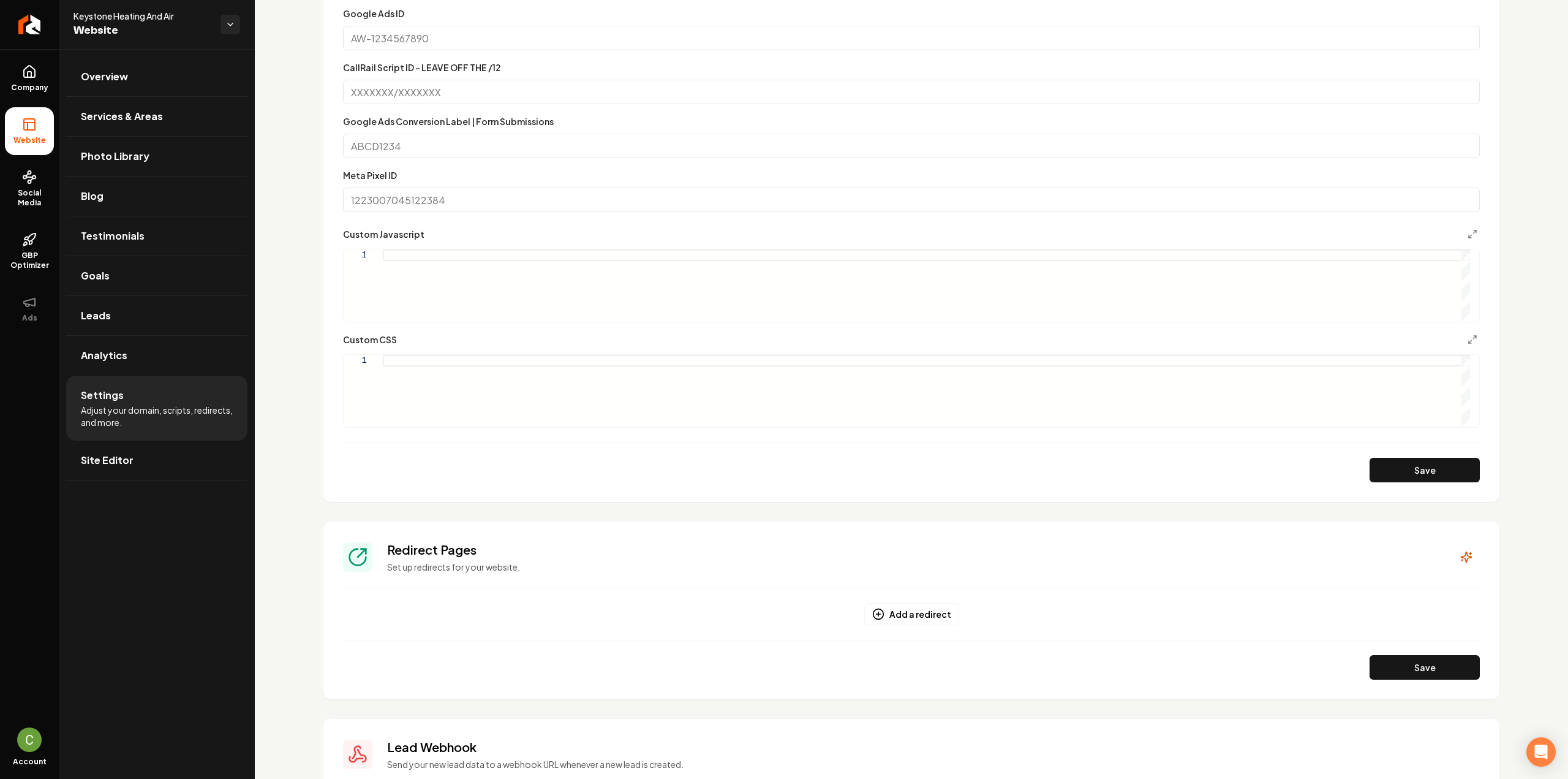
click at [485, 274] on div "Main content area" at bounding box center [926, 286] width 1087 height 73
click at [445, 372] on div "Main content area" at bounding box center [926, 391] width 1087 height 73
click at [470, 374] on div "display: none ; } .grab-gallery .grab-hero-section { padding-top: 0rem ; paddin…" at bounding box center [926, 328] width 1087 height 198
click at [1360, 457] on div "Save" at bounding box center [911, 469] width 1137 height 24
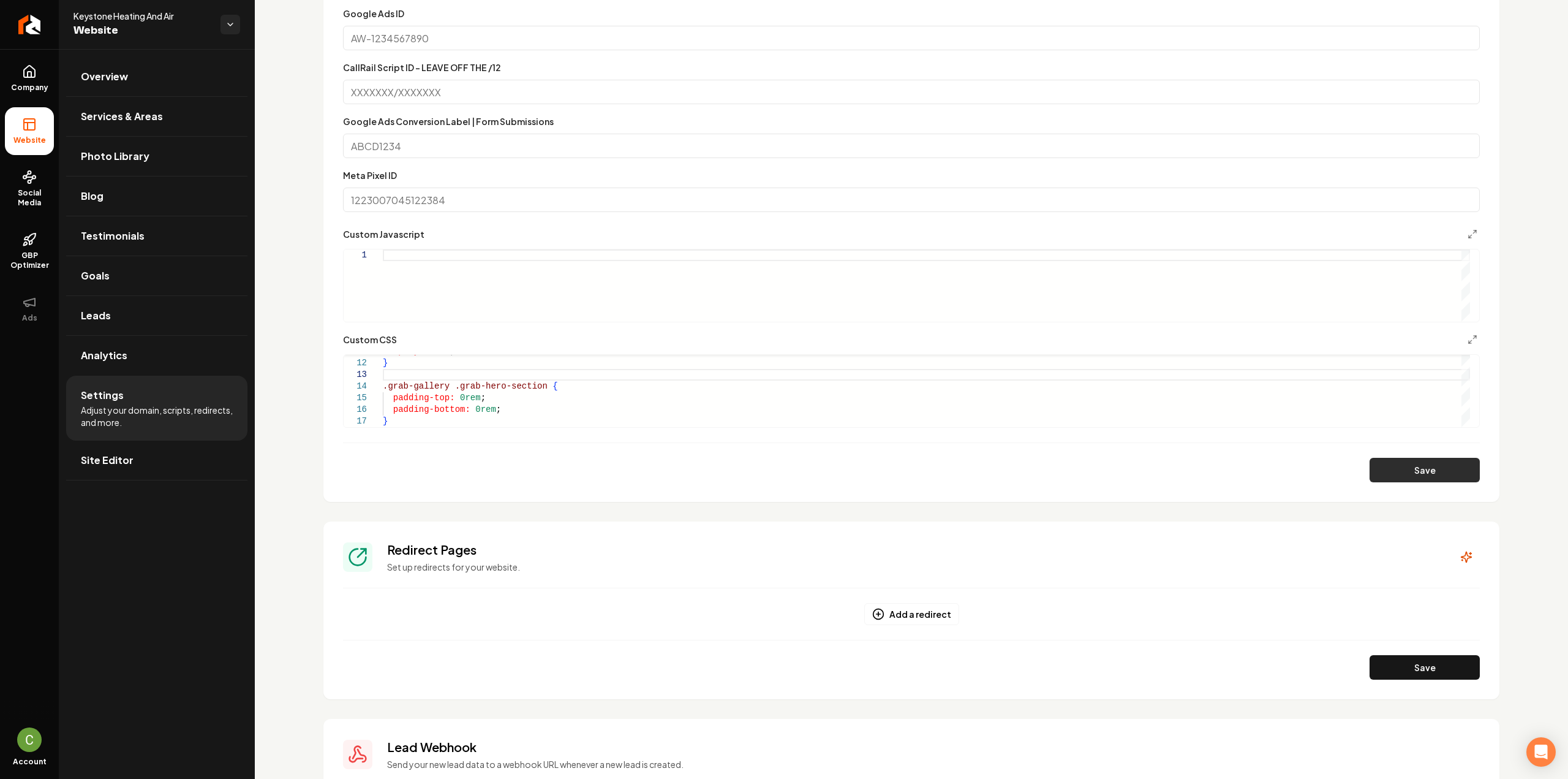
click at [1379, 467] on button "Save" at bounding box center [1424, 469] width 110 height 24
type textarea "**********"
click at [23, 80] on link "Company" at bounding box center [29, 78] width 49 height 48
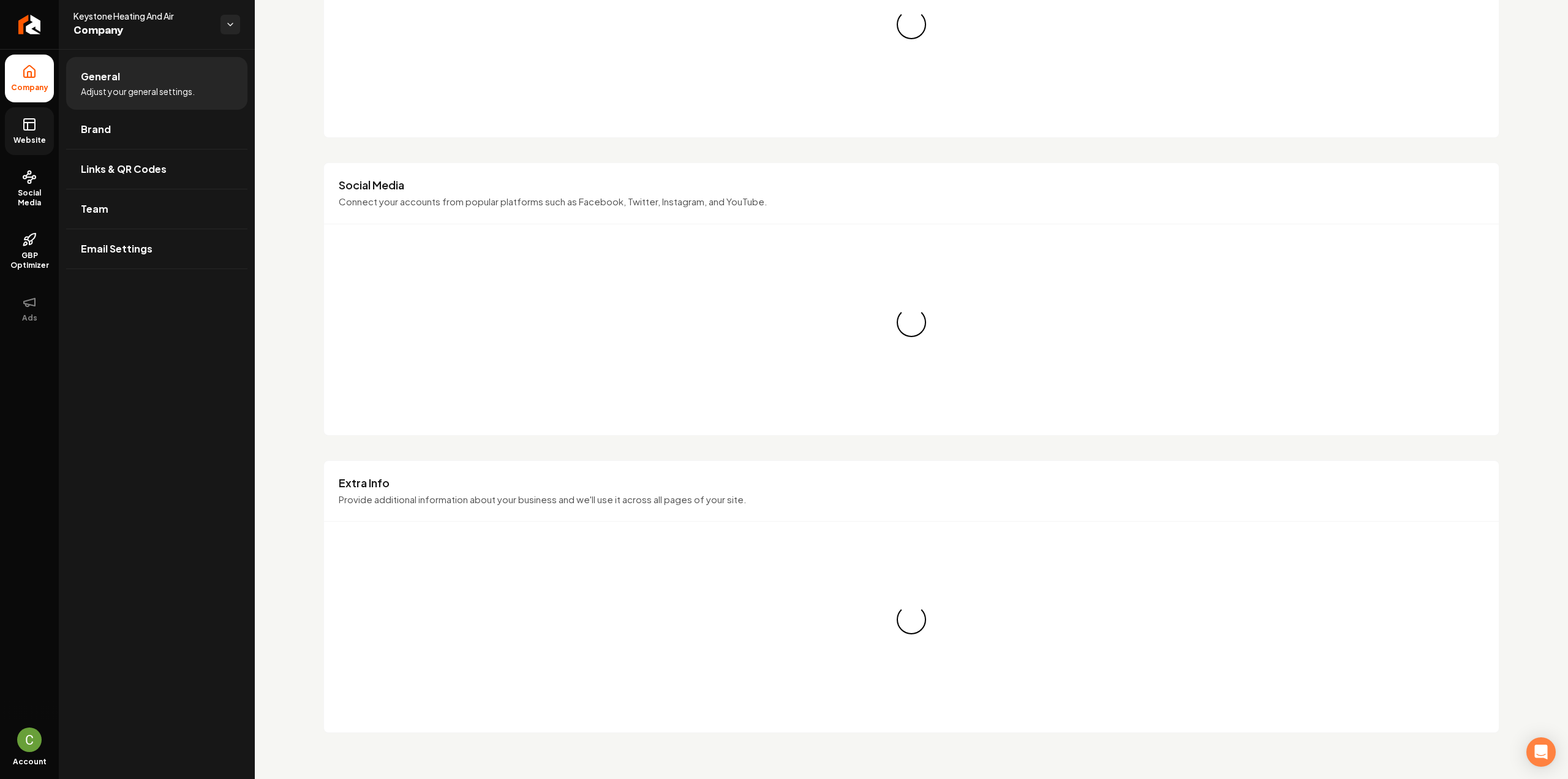
click at [23, 116] on link "Website" at bounding box center [29, 131] width 49 height 48
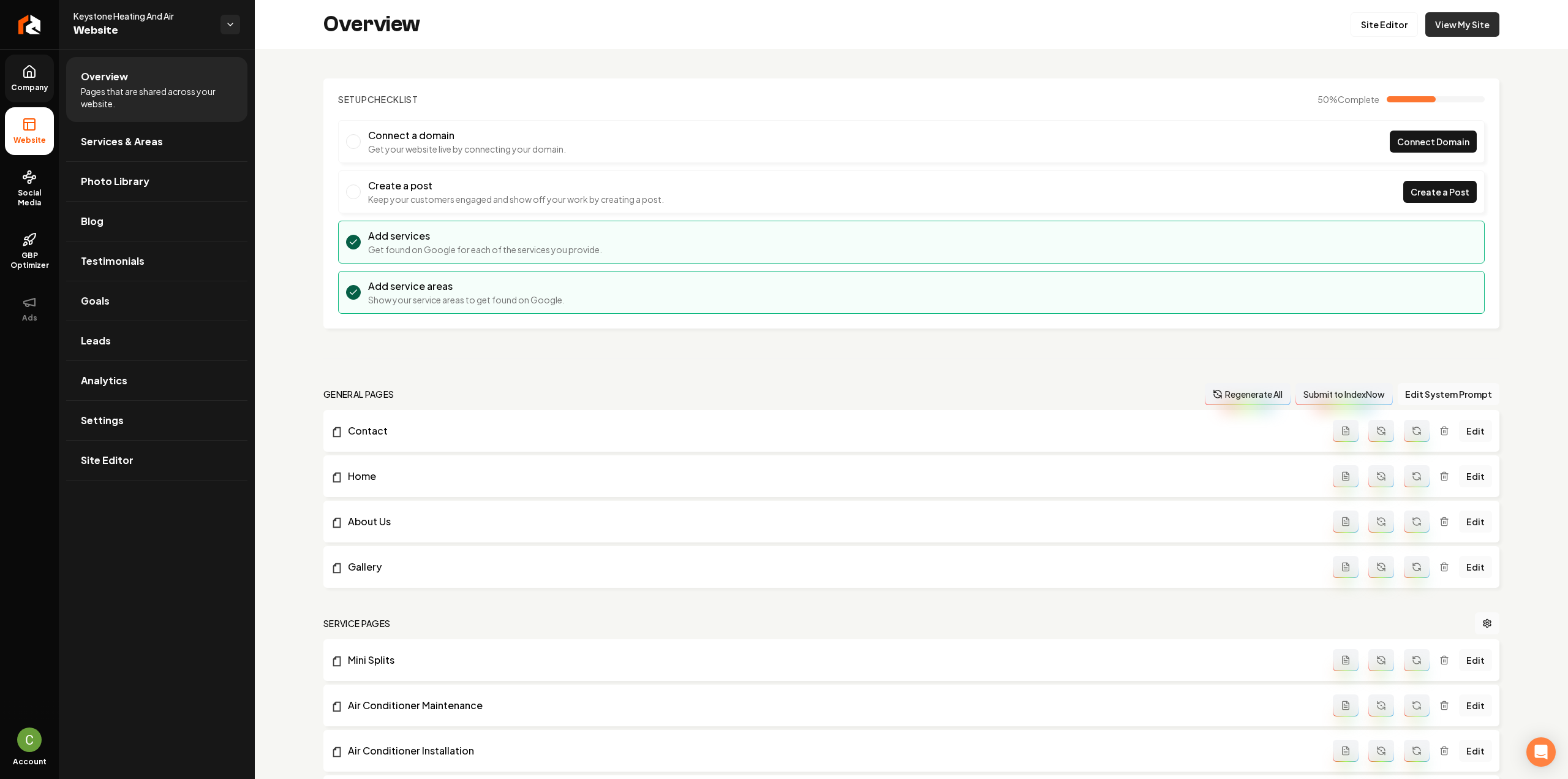
click at [1445, 23] on link "View My Site" at bounding box center [1462, 24] width 74 height 24
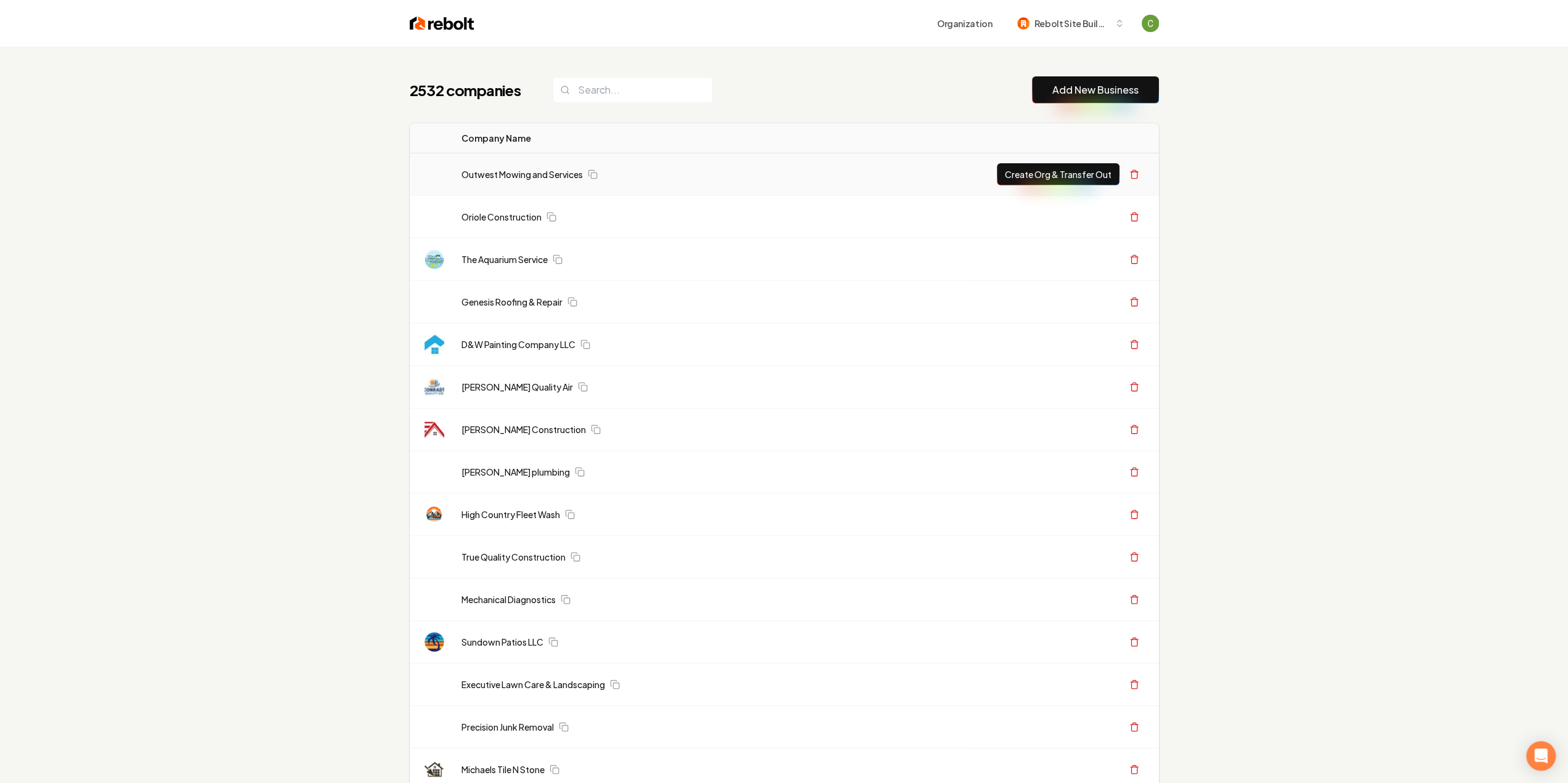
click at [1131, 87] on link "Add New Business" at bounding box center [1095, 90] width 86 height 15
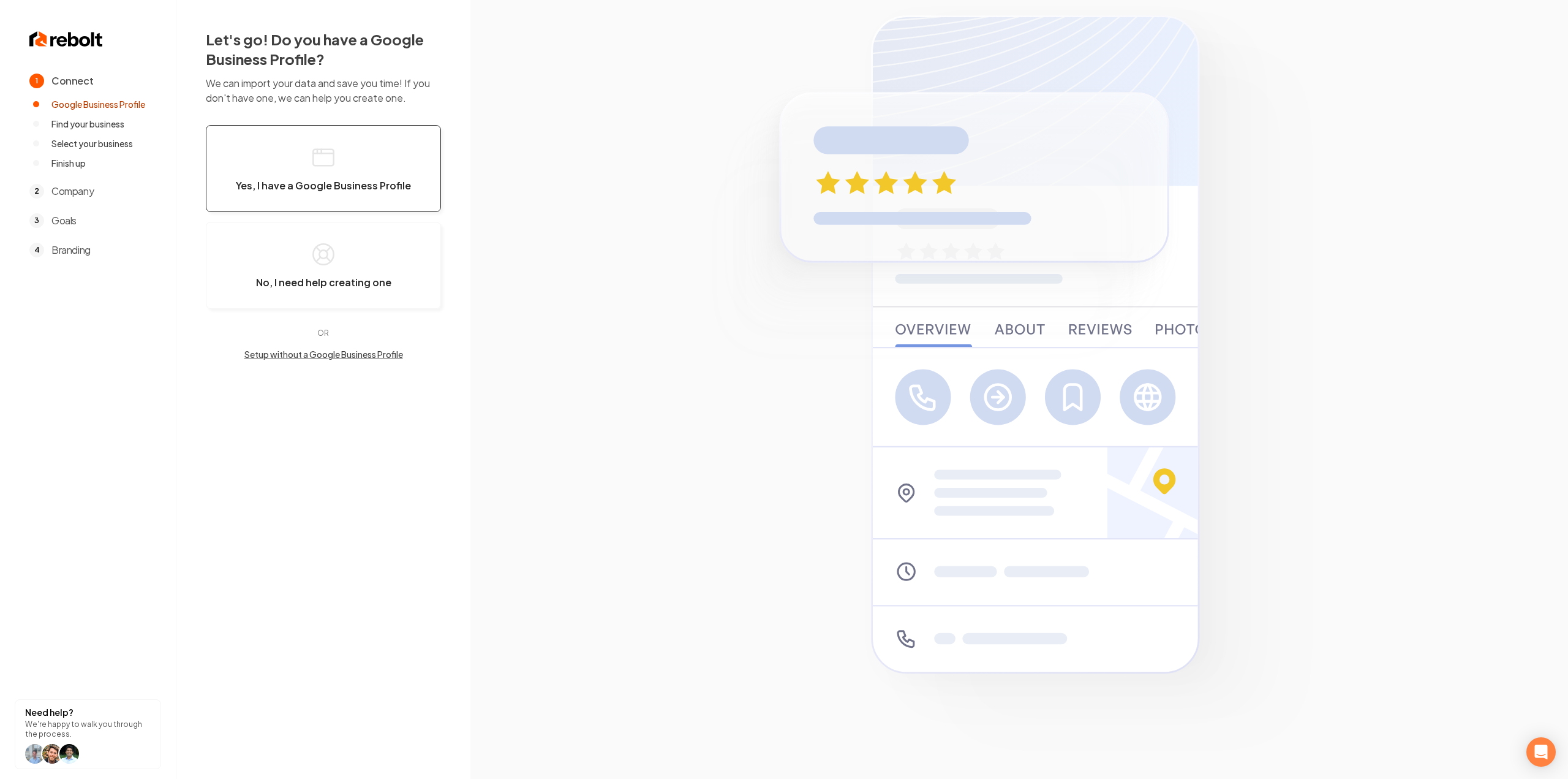
click at [382, 181] on span "Yes, I have a Google Business Profile" at bounding box center [323, 186] width 175 height 13
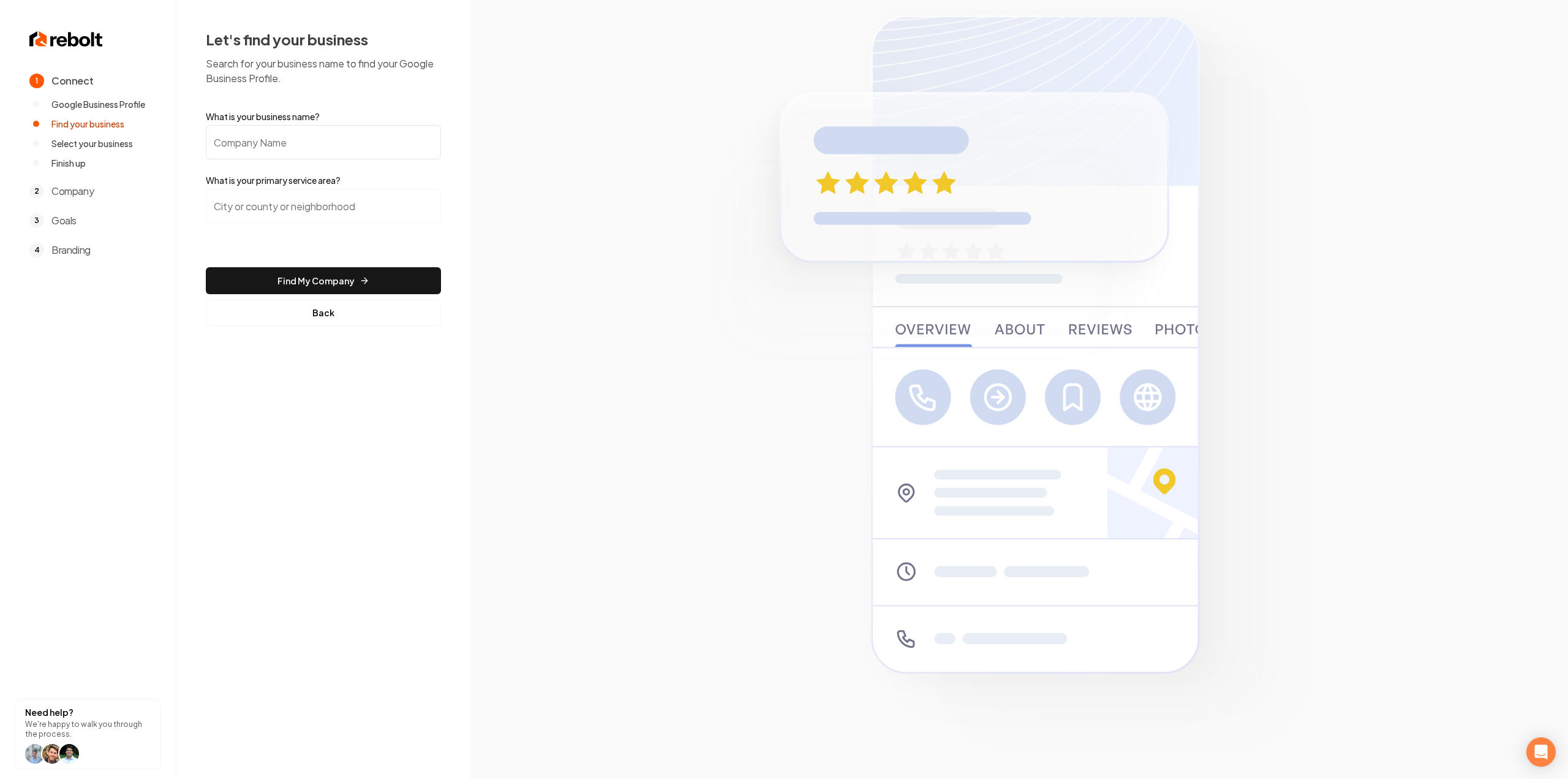
click at [348, 139] on input "What is your business name?" at bounding box center [323, 142] width 235 height 34
paste input "Incredible Garage Doors of Colorado LLC"
type input "Incredible Garage Doors of Colorado LLC"
click at [303, 200] on input "search" at bounding box center [323, 206] width 235 height 34
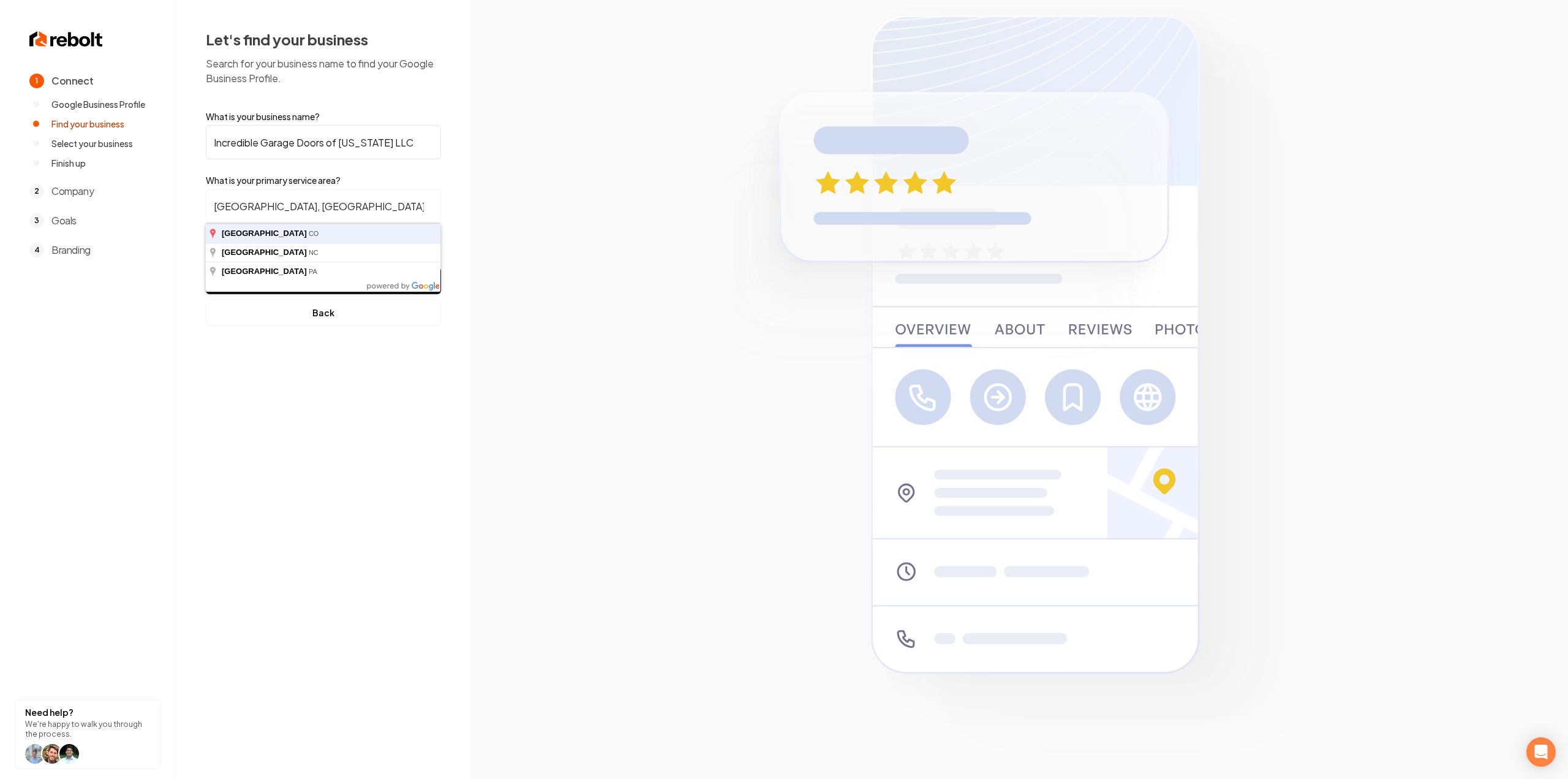
type input "Denver, CO"
click at [206, 267] on button "Find My Company" at bounding box center [323, 280] width 235 height 27
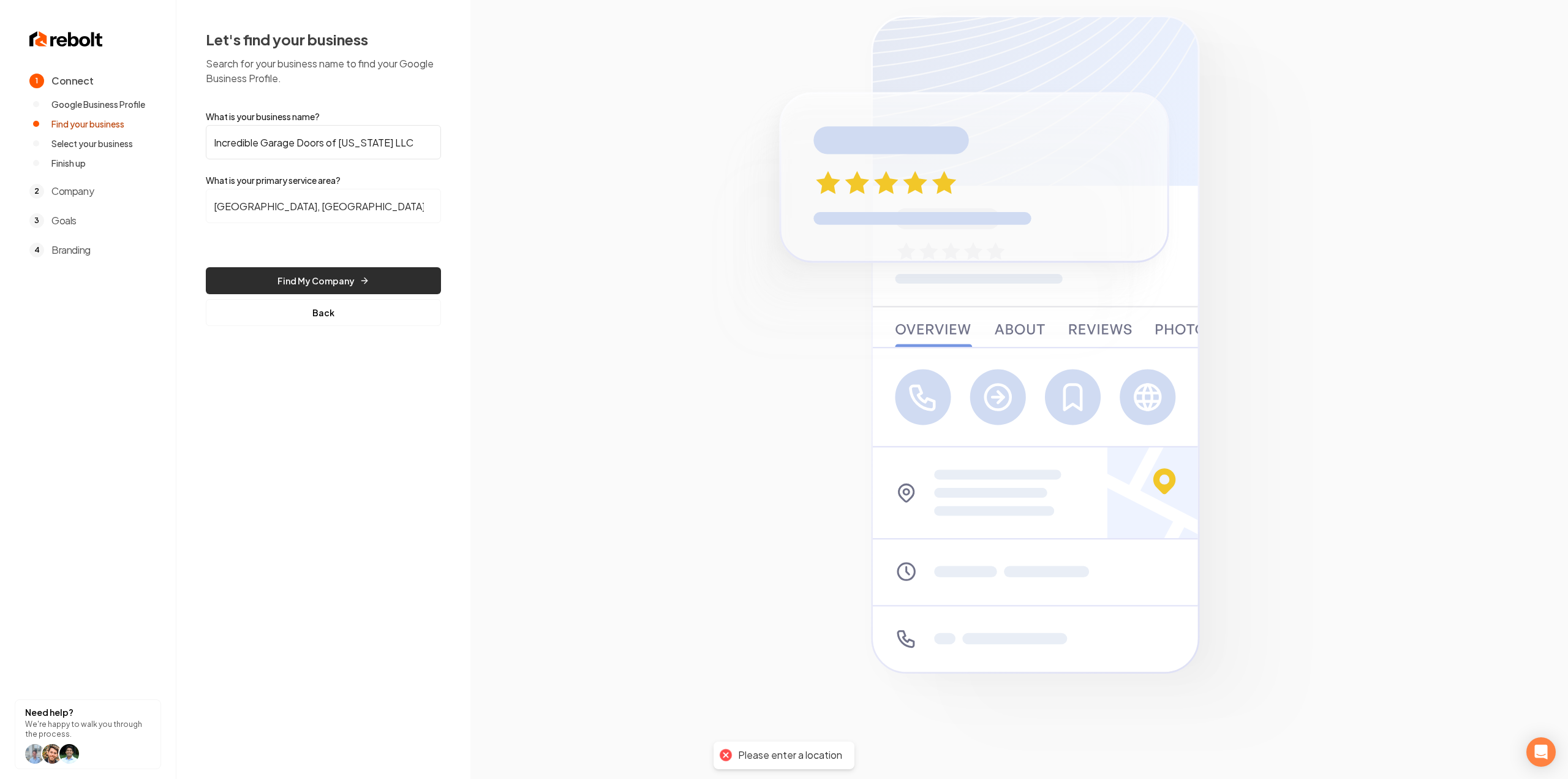
click at [317, 289] on button "Find My Company" at bounding box center [323, 280] width 235 height 27
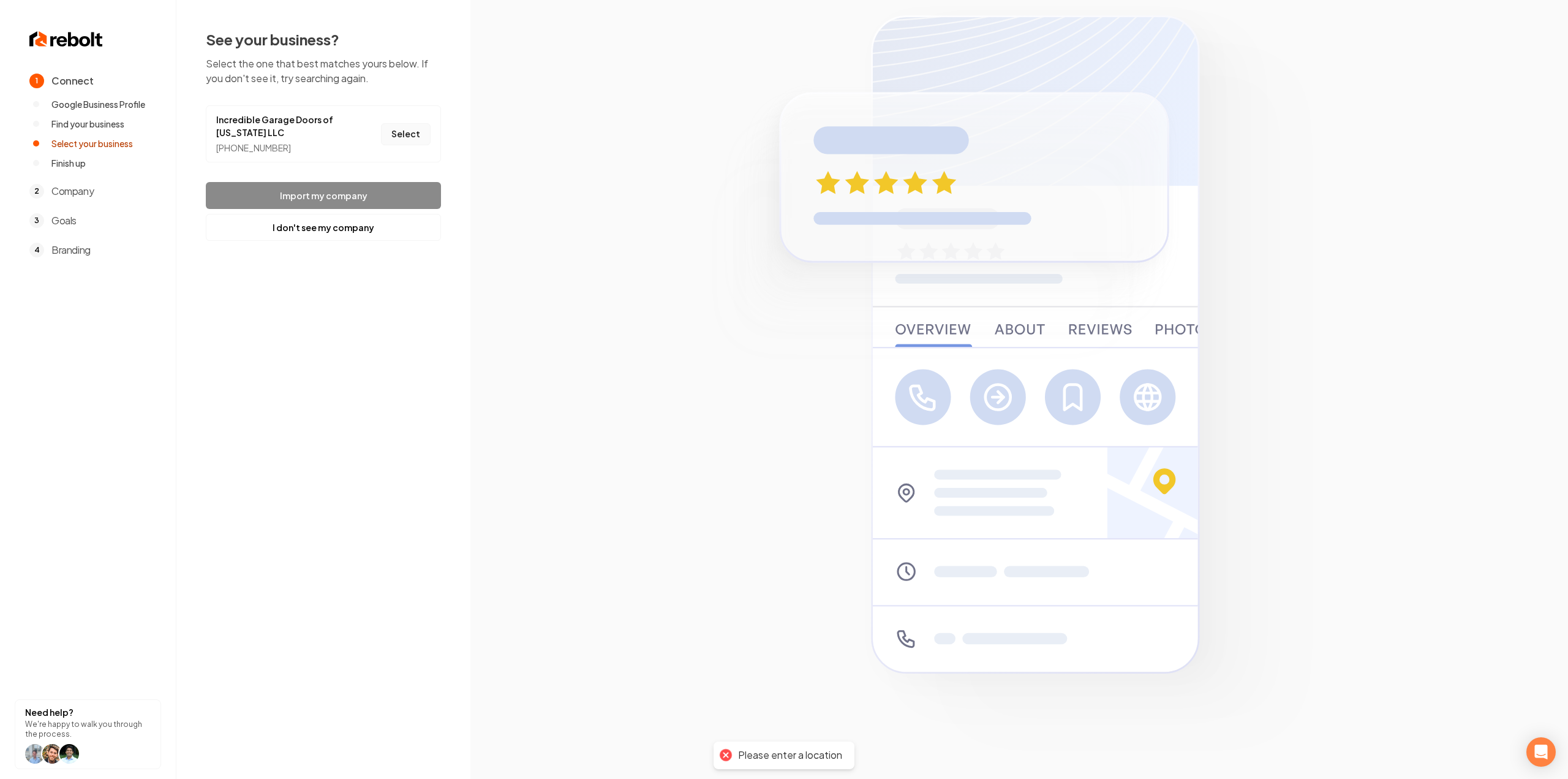
click at [422, 142] on button "Select" at bounding box center [405, 135] width 50 height 22
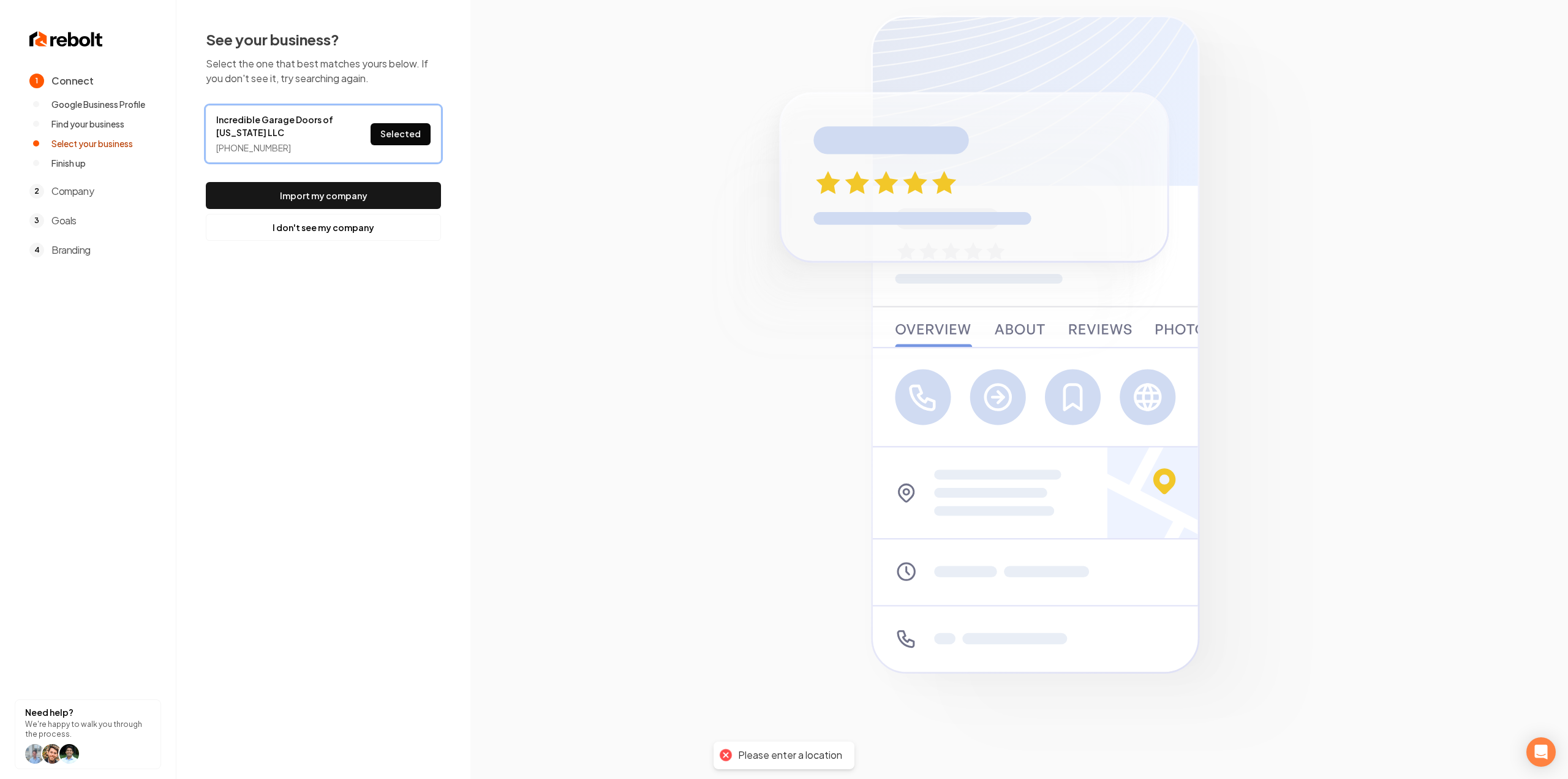
click at [393, 179] on div "See your business? Select the one that best matches yours below. If you don't s…" at bounding box center [323, 135] width 235 height 211
click at [397, 197] on button "Import my company" at bounding box center [323, 195] width 235 height 27
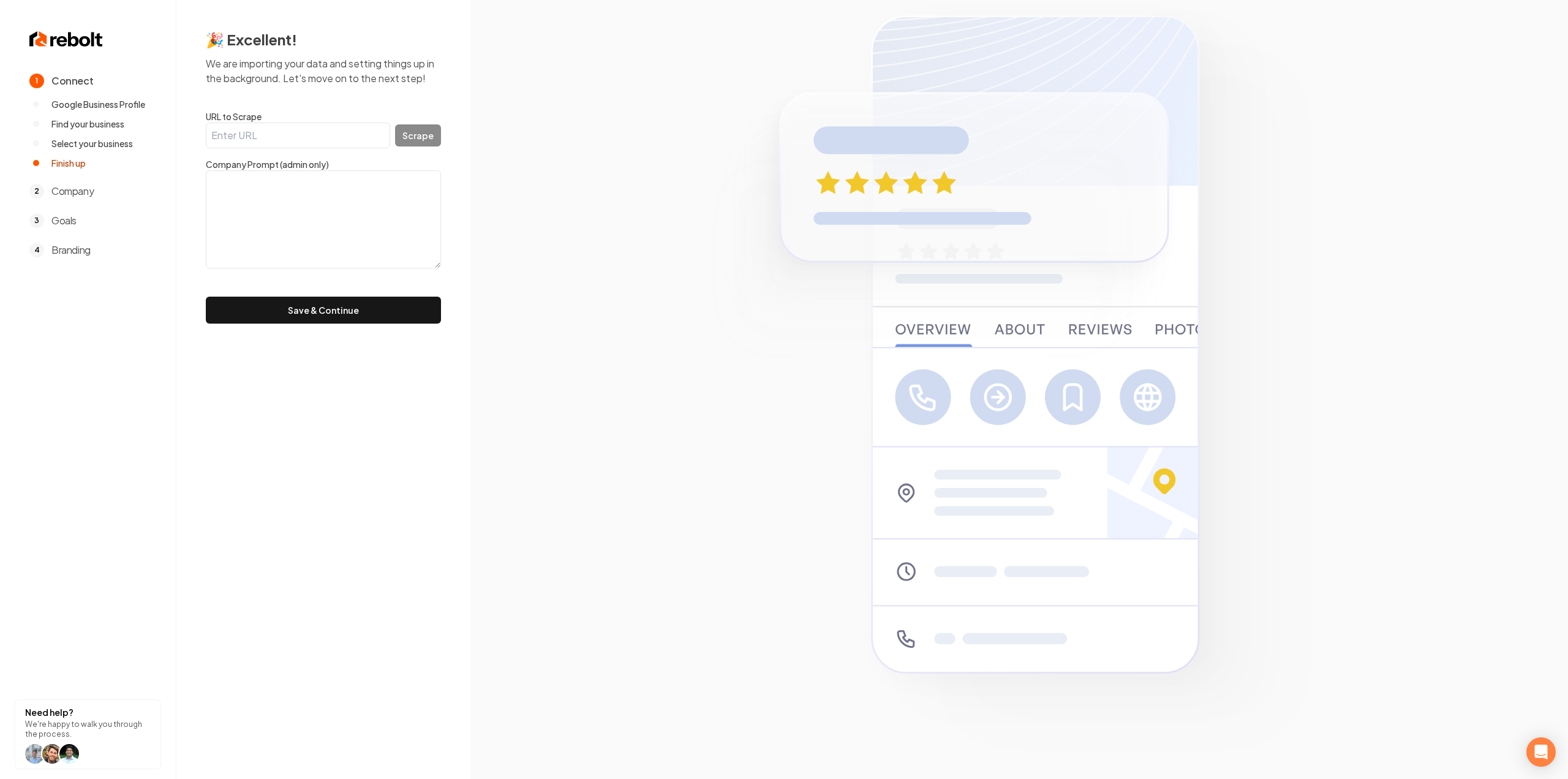
click at [295, 121] on label "URL to Scrape" at bounding box center [323, 116] width 235 height 13
click at [295, 123] on input "URL to Scrape" at bounding box center [298, 135] width 184 height 26
paste input "https://www.incrediblegaragedoors.com/"
type input "https://www.incrediblegaragedoors.com/"
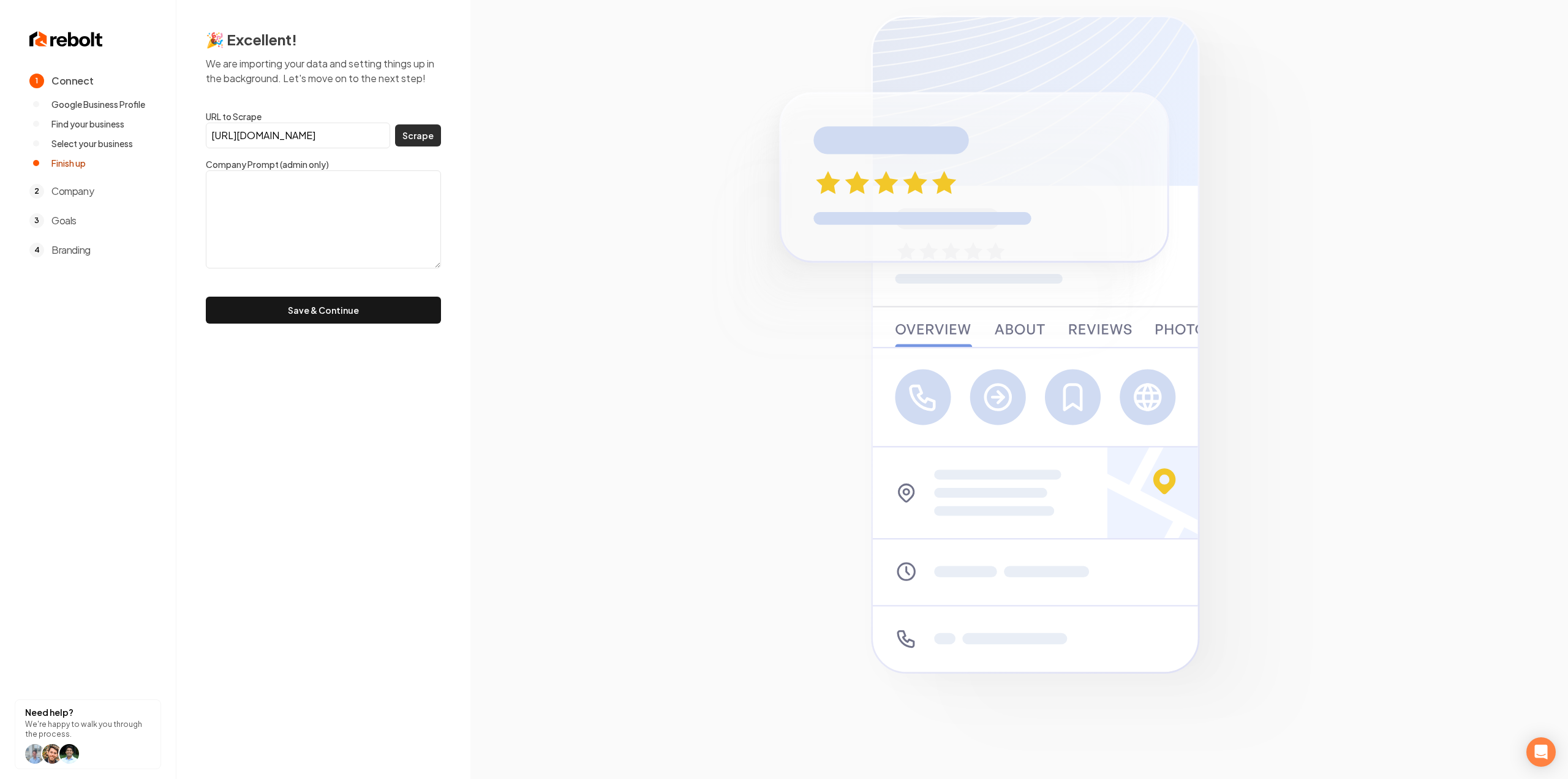
click at [401, 127] on button "Scrape" at bounding box center [418, 135] width 46 height 22
type textarea "Incredible Garage Doors of Colorado, LLC offers top-quality garage door install…"
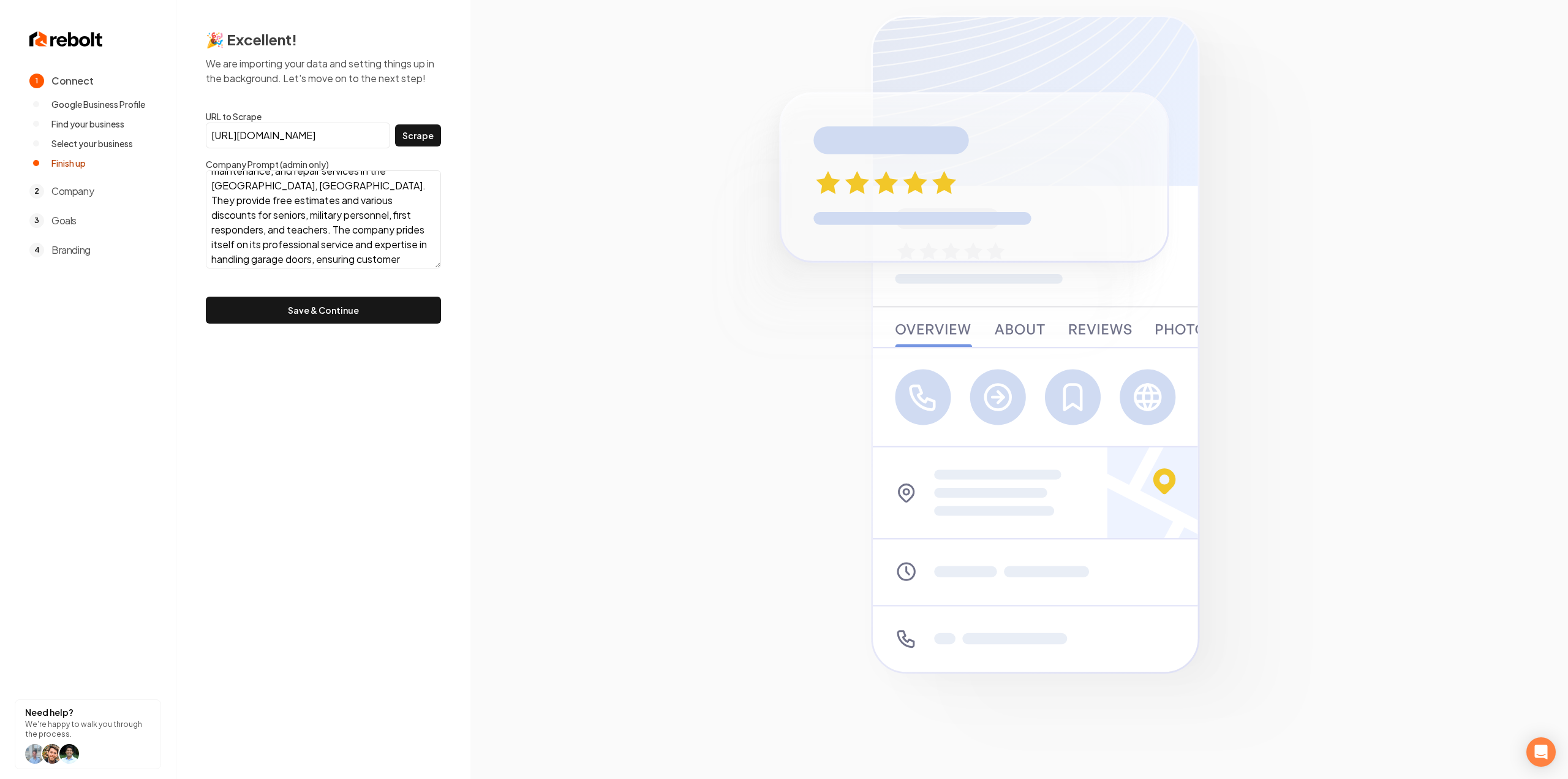
scroll to position [59, 0]
click at [296, 298] on button "Save & Continue" at bounding box center [323, 310] width 235 height 27
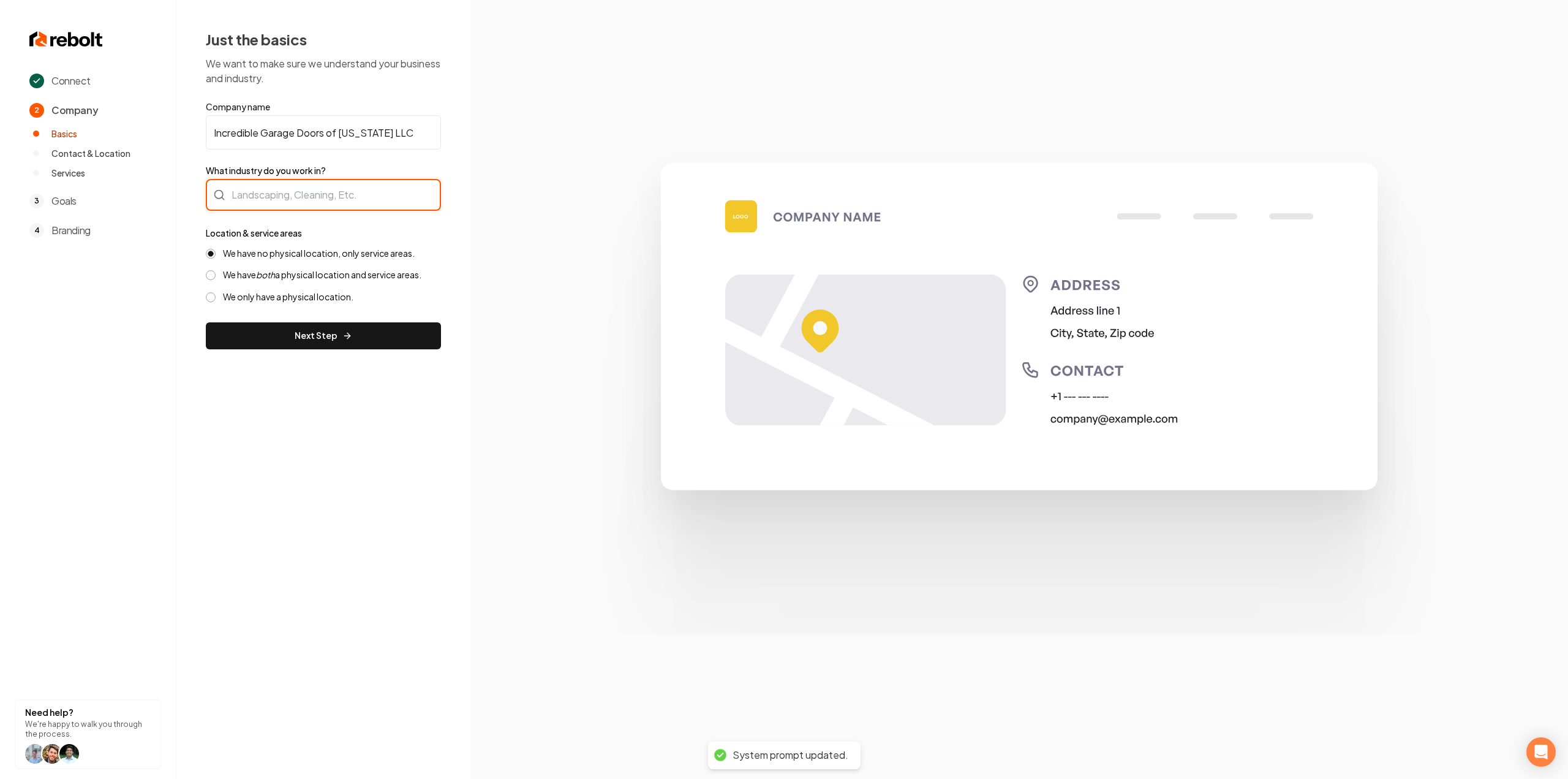
click at [311, 189] on div at bounding box center [323, 195] width 235 height 32
type input "Garage Doors"
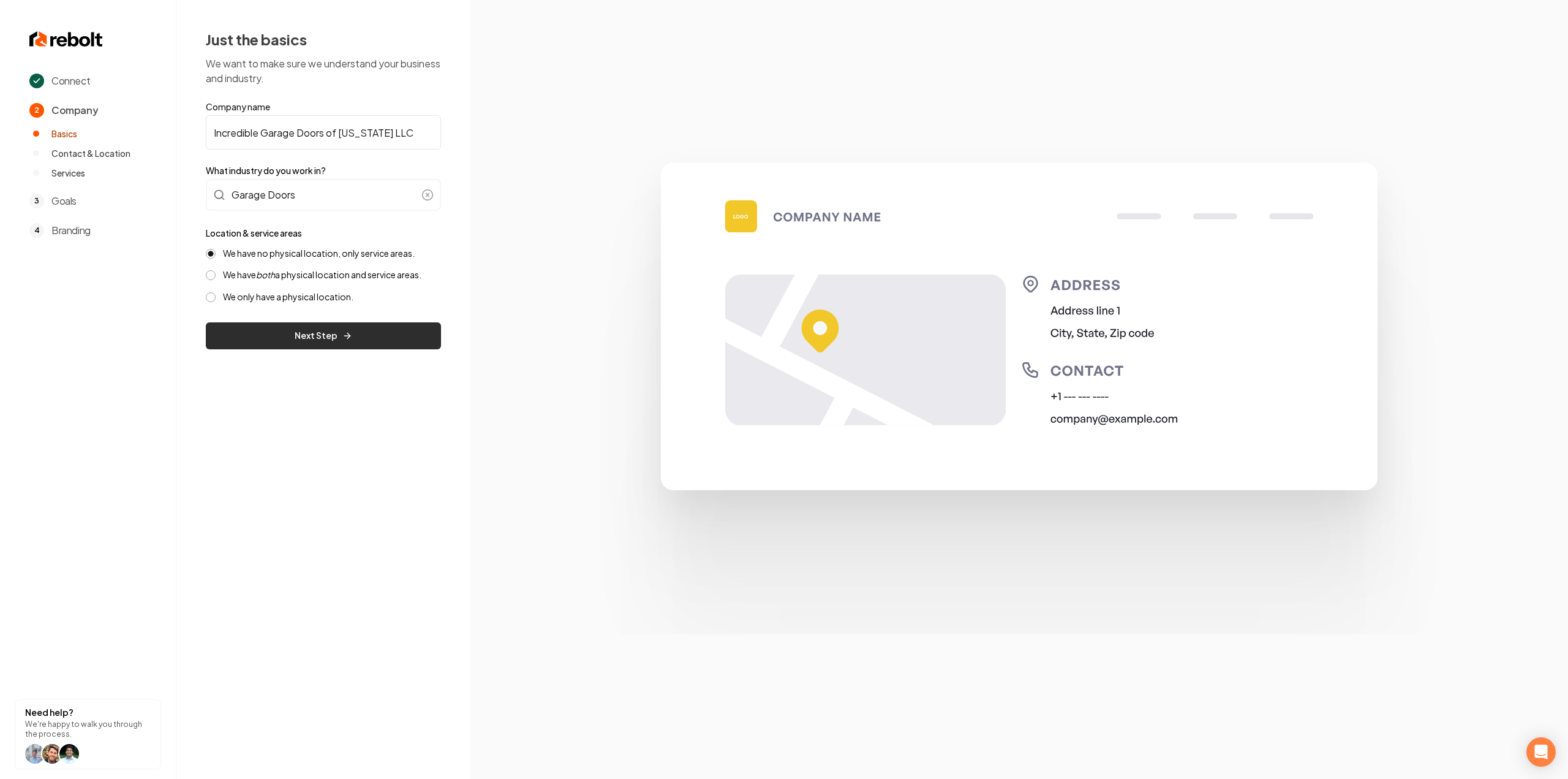
click at [250, 332] on button "Next Step" at bounding box center [323, 335] width 235 height 27
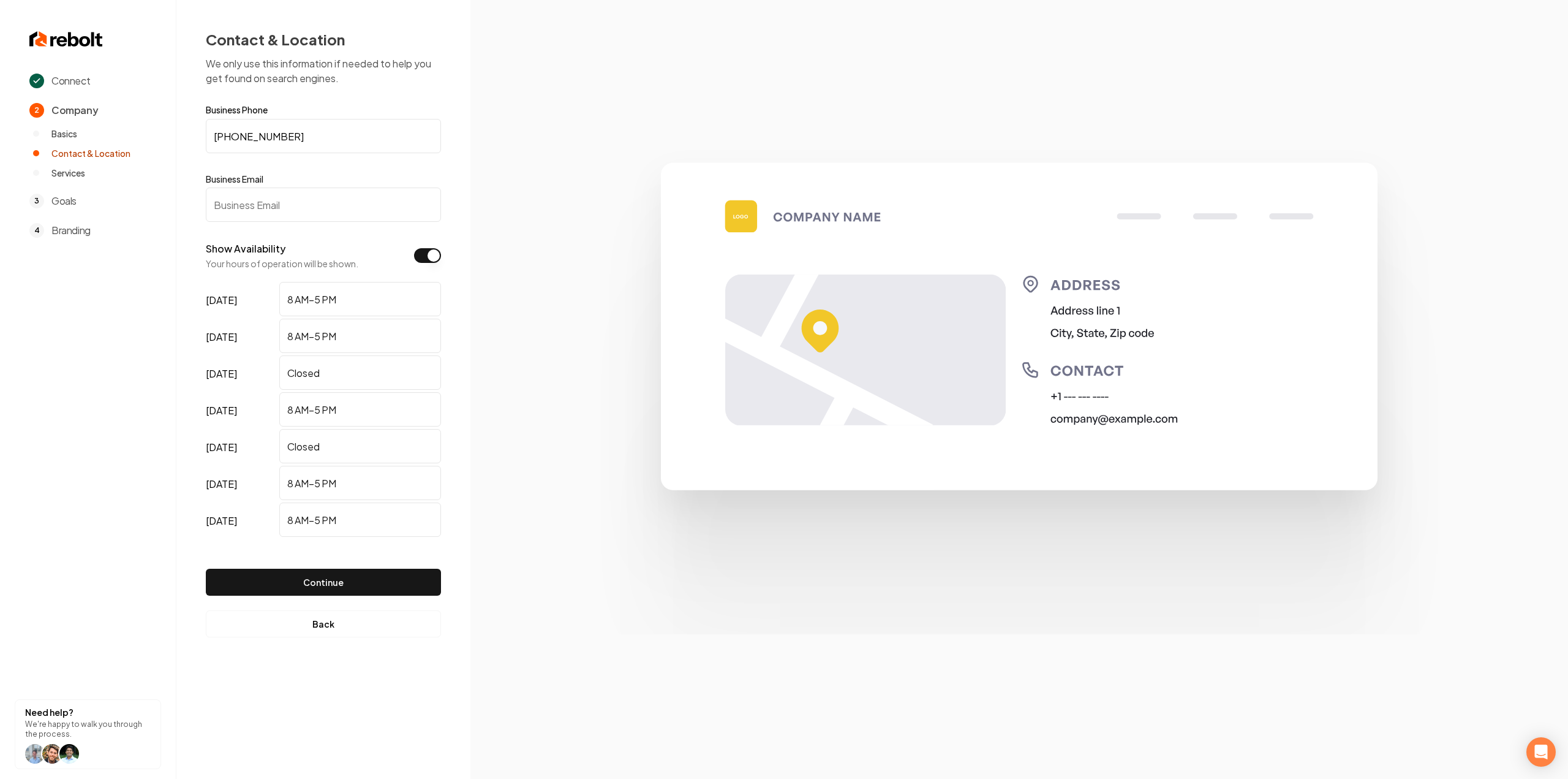
click at [268, 222] on form "Business Phone (303) 868-6193 Business Email Show Availability Your hours of op…" at bounding box center [323, 355] width 235 height 500
click at [267, 206] on input "Business Email" at bounding box center [323, 204] width 235 height 34
paste input "incrediblegaragedoors@gmail.com"
type input "incrediblegaragedoors@gmail.com"
click at [302, 577] on button "Continue" at bounding box center [323, 582] width 235 height 27
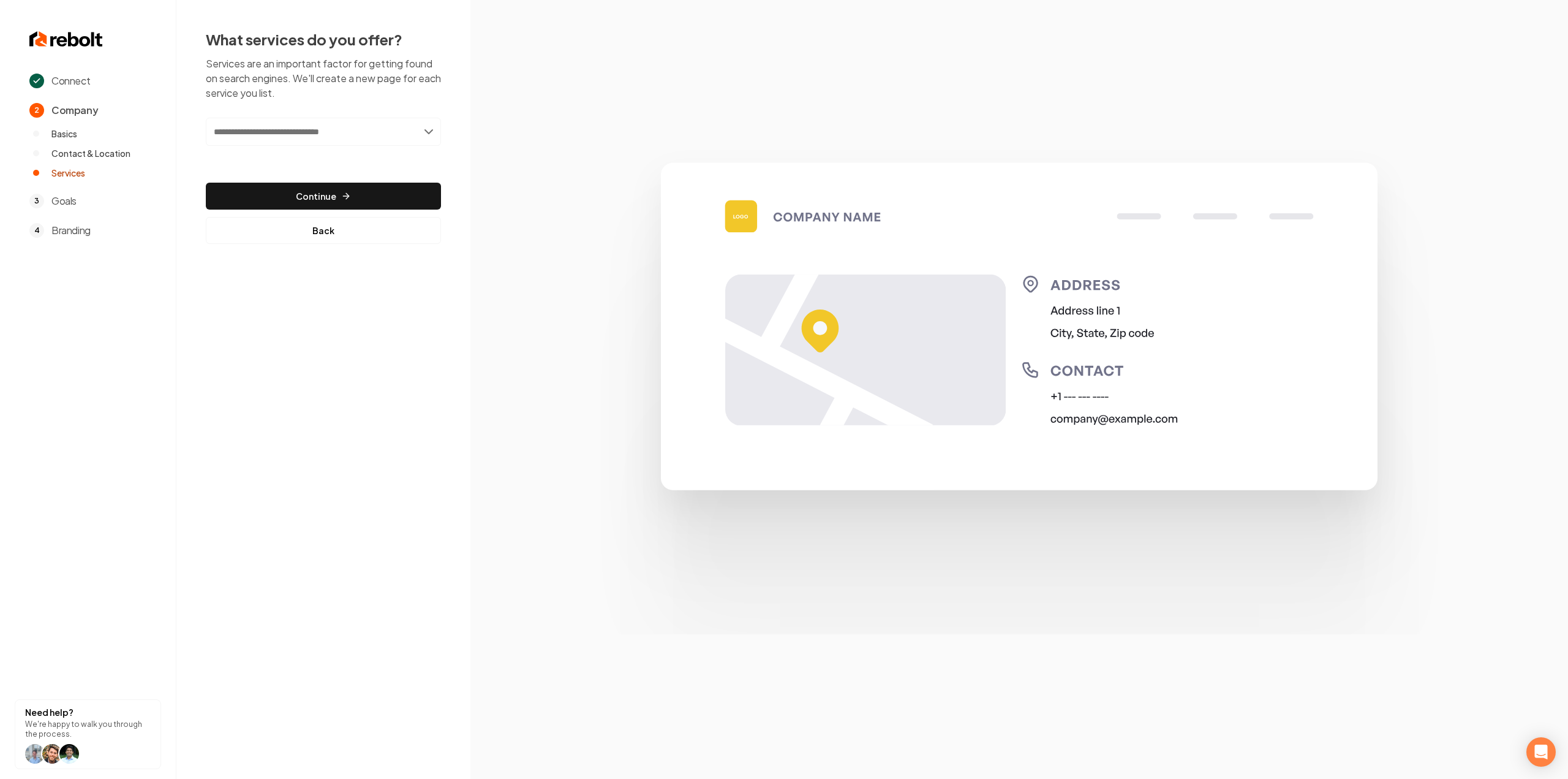
click at [377, 129] on input "text" at bounding box center [323, 132] width 235 height 28
paste input "**********"
type input "**********"
click at [346, 159] on div "Add Garage Door Installation" at bounding box center [324, 158] width 233 height 20
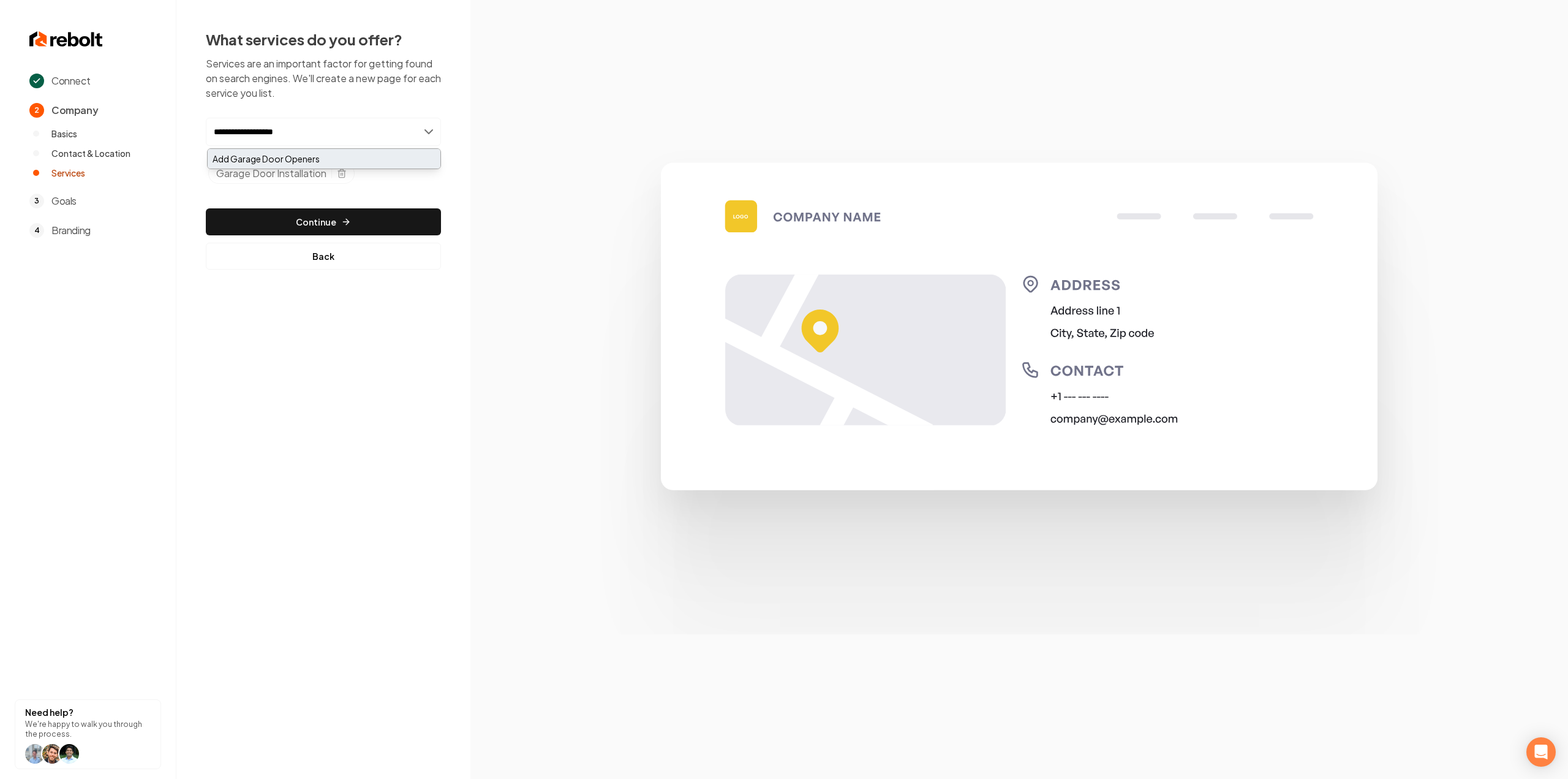
type input "**********"
click at [290, 164] on div "Add Garage Door Openers" at bounding box center [324, 158] width 233 height 20
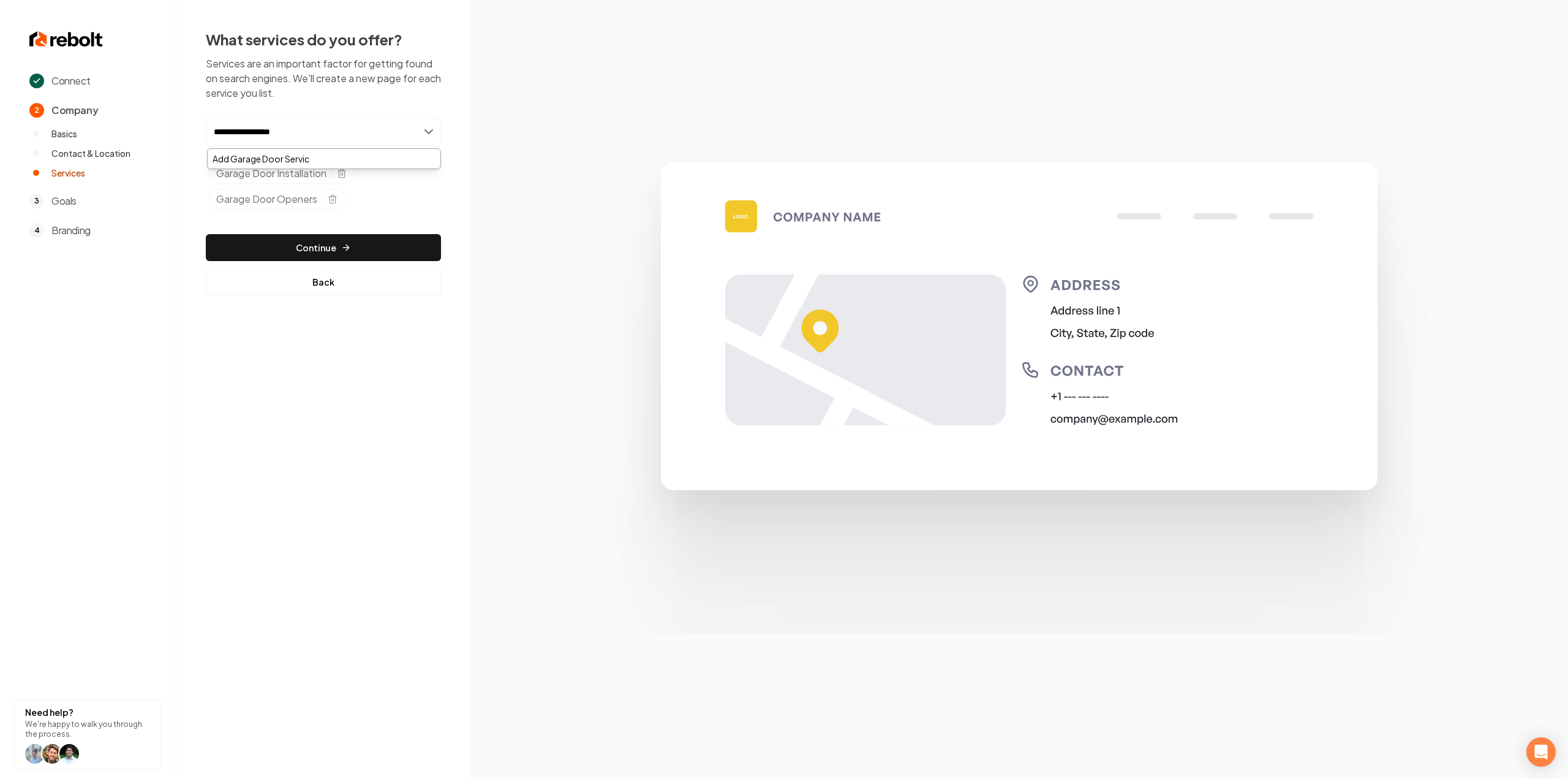
type input "**********"
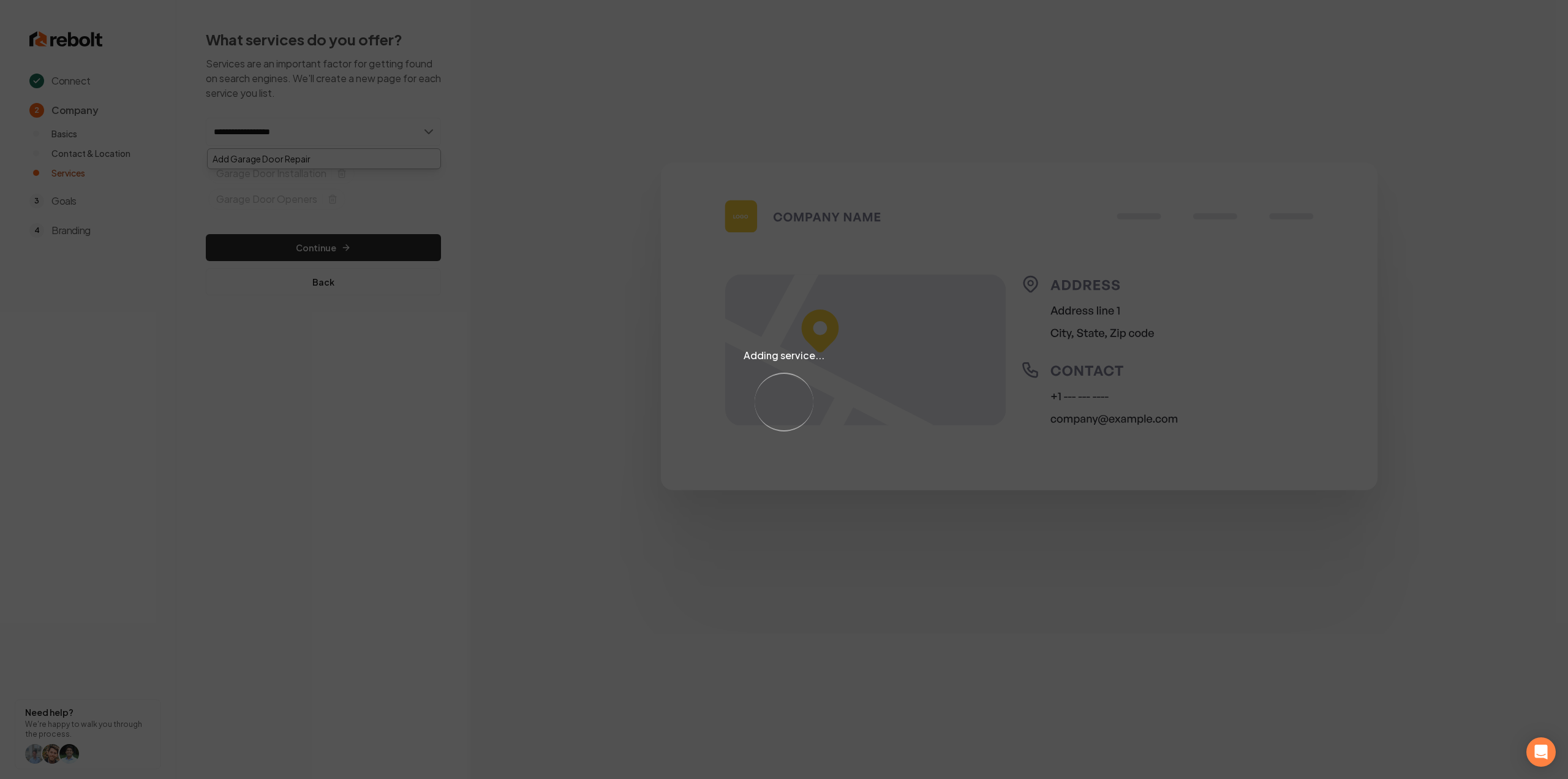
type input "**********"
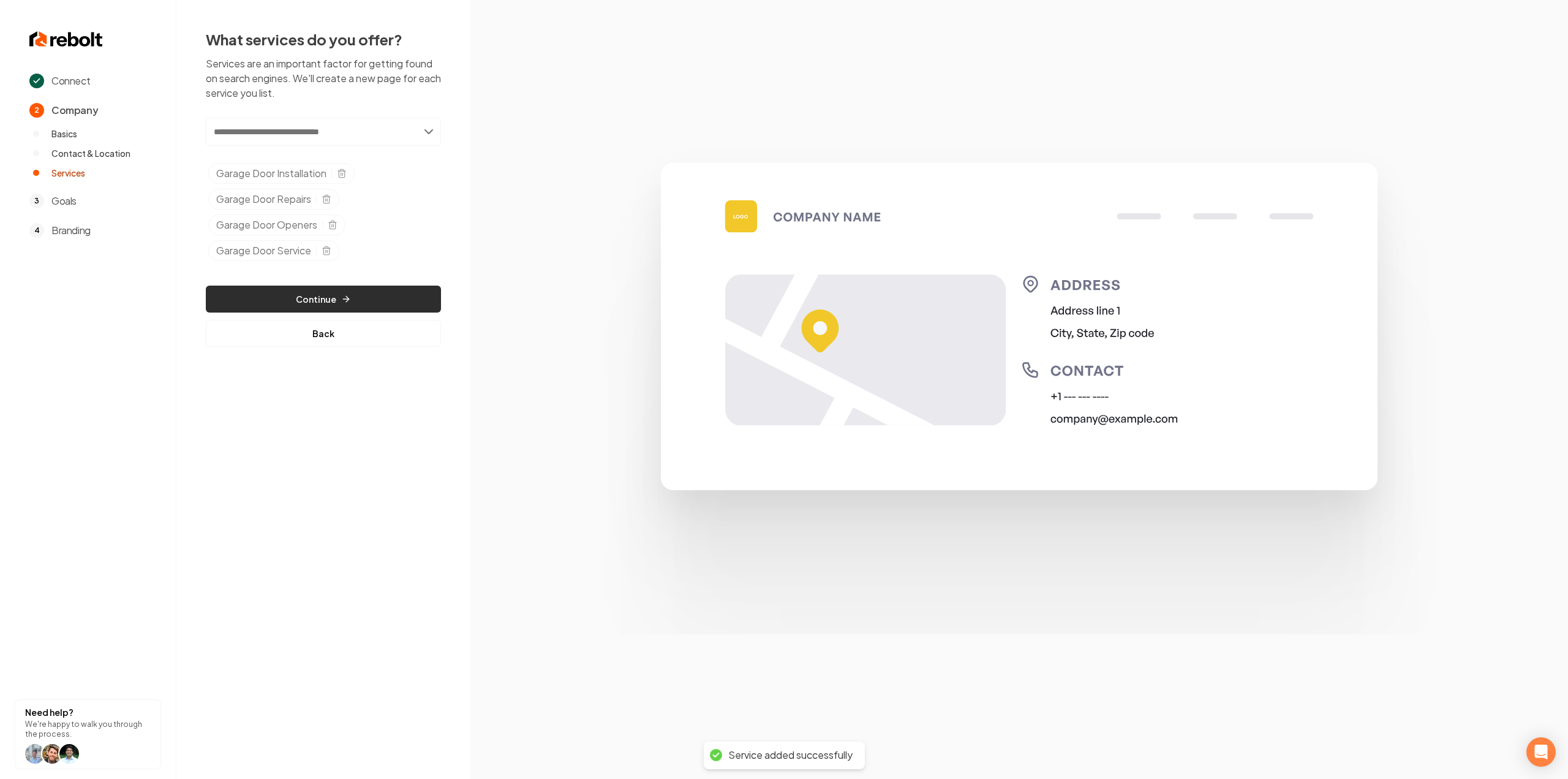
click at [303, 295] on button "Continue" at bounding box center [323, 298] width 235 height 27
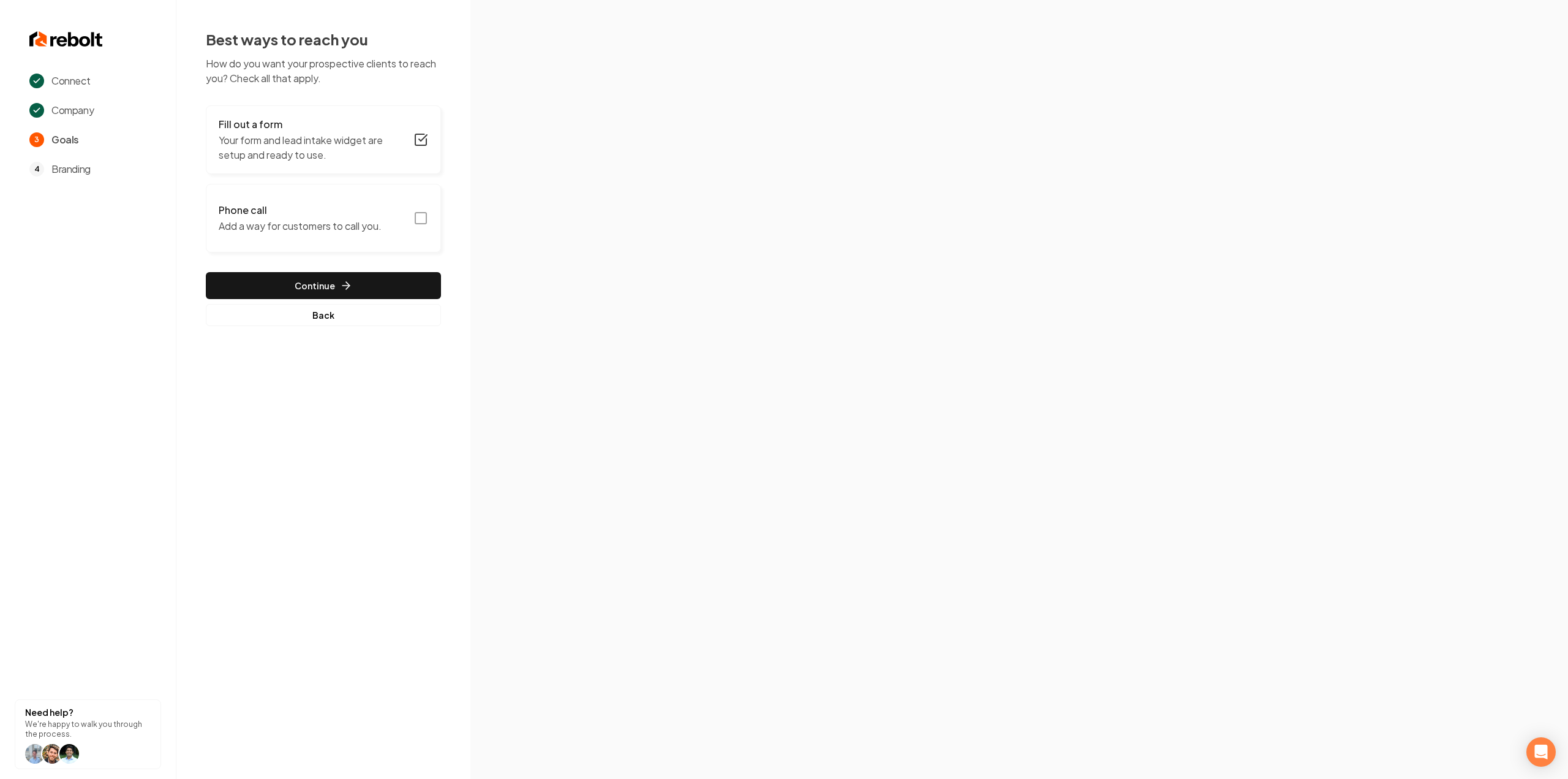
click at [418, 222] on icon "button" at bounding box center [420, 218] width 15 height 15
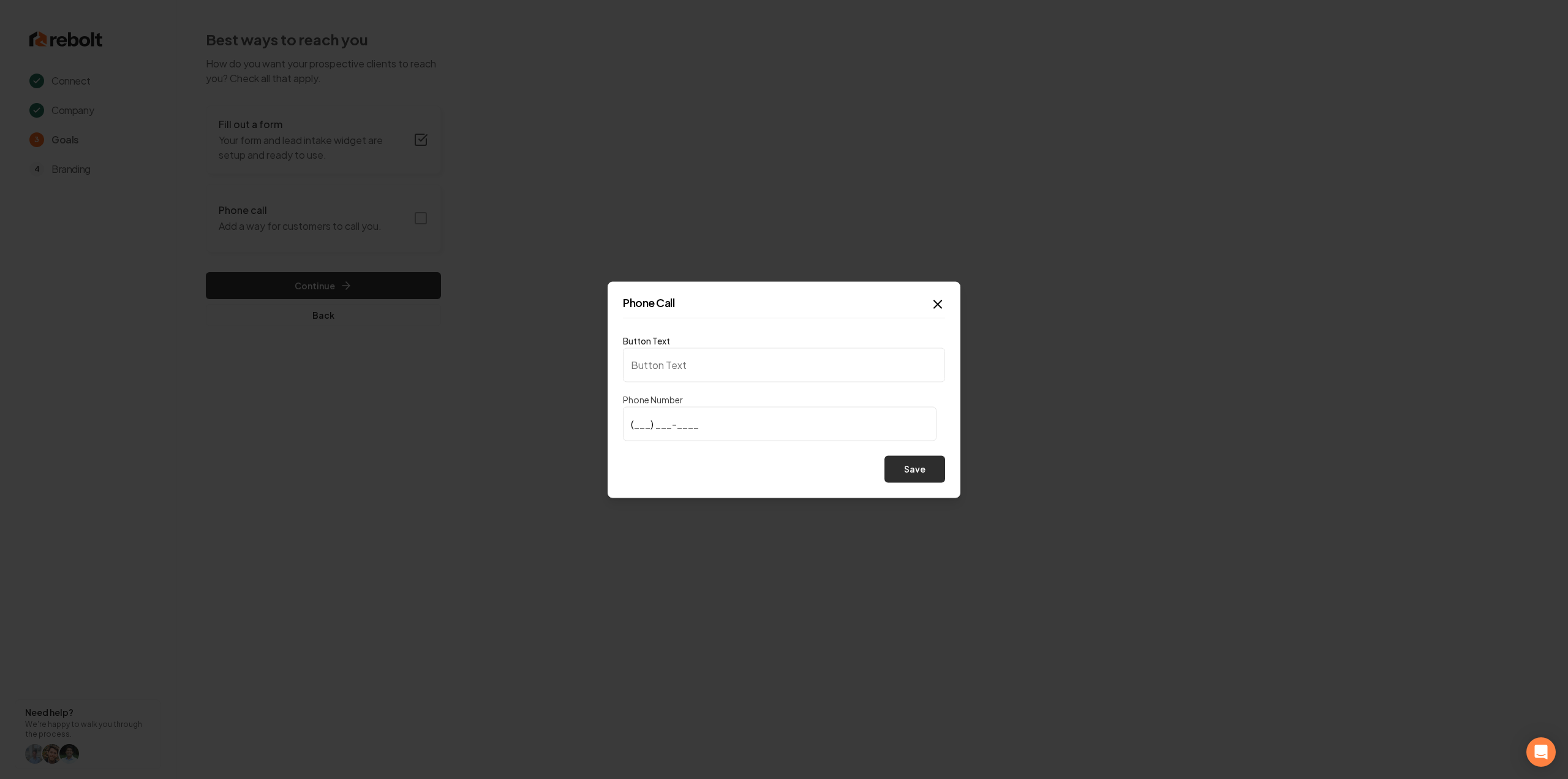
type input "Call us"
type input "(303) 868-6193"
click at [913, 471] on button "Save" at bounding box center [915, 469] width 61 height 27
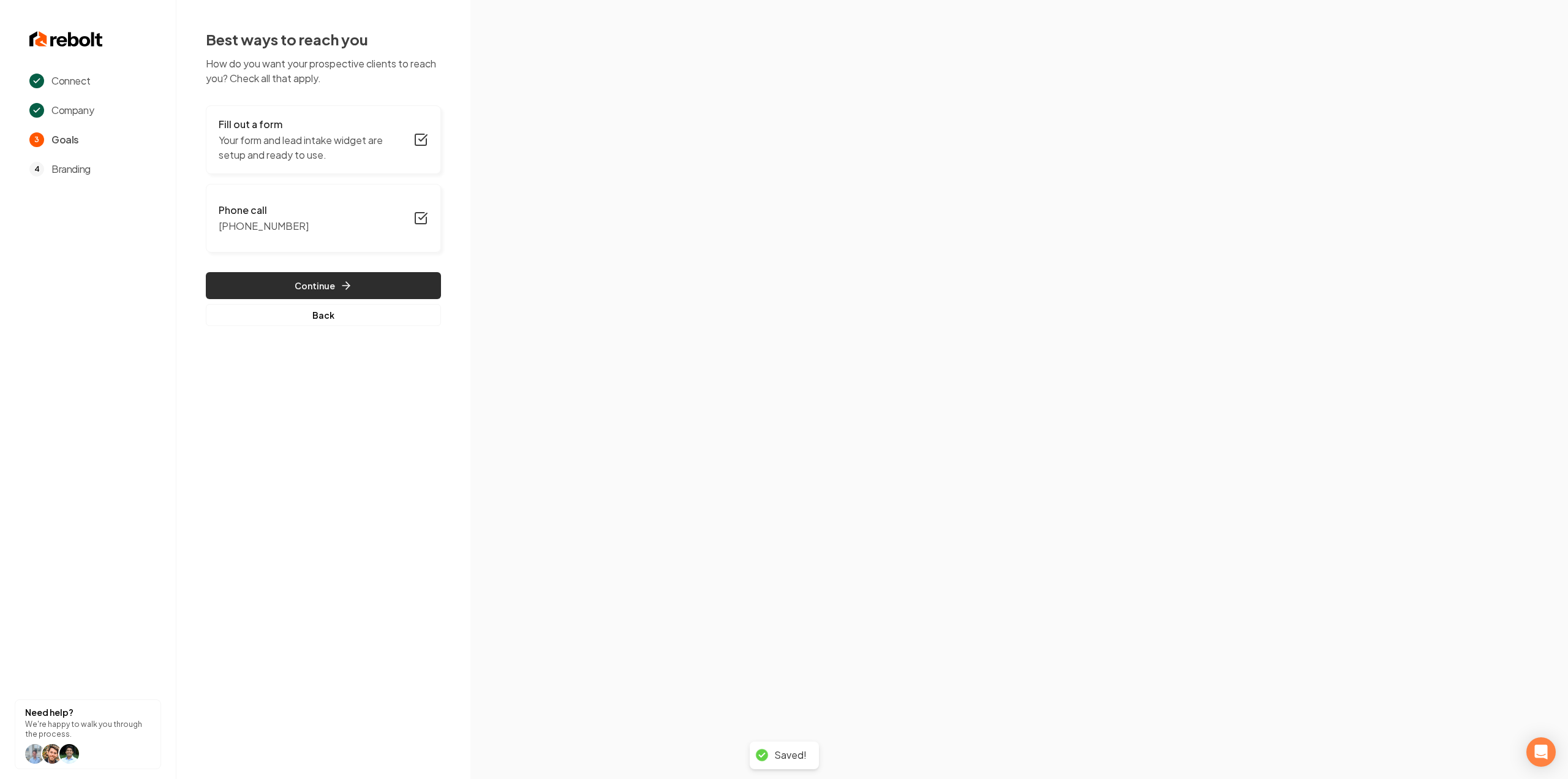
click at [234, 290] on button "Continue" at bounding box center [323, 285] width 235 height 27
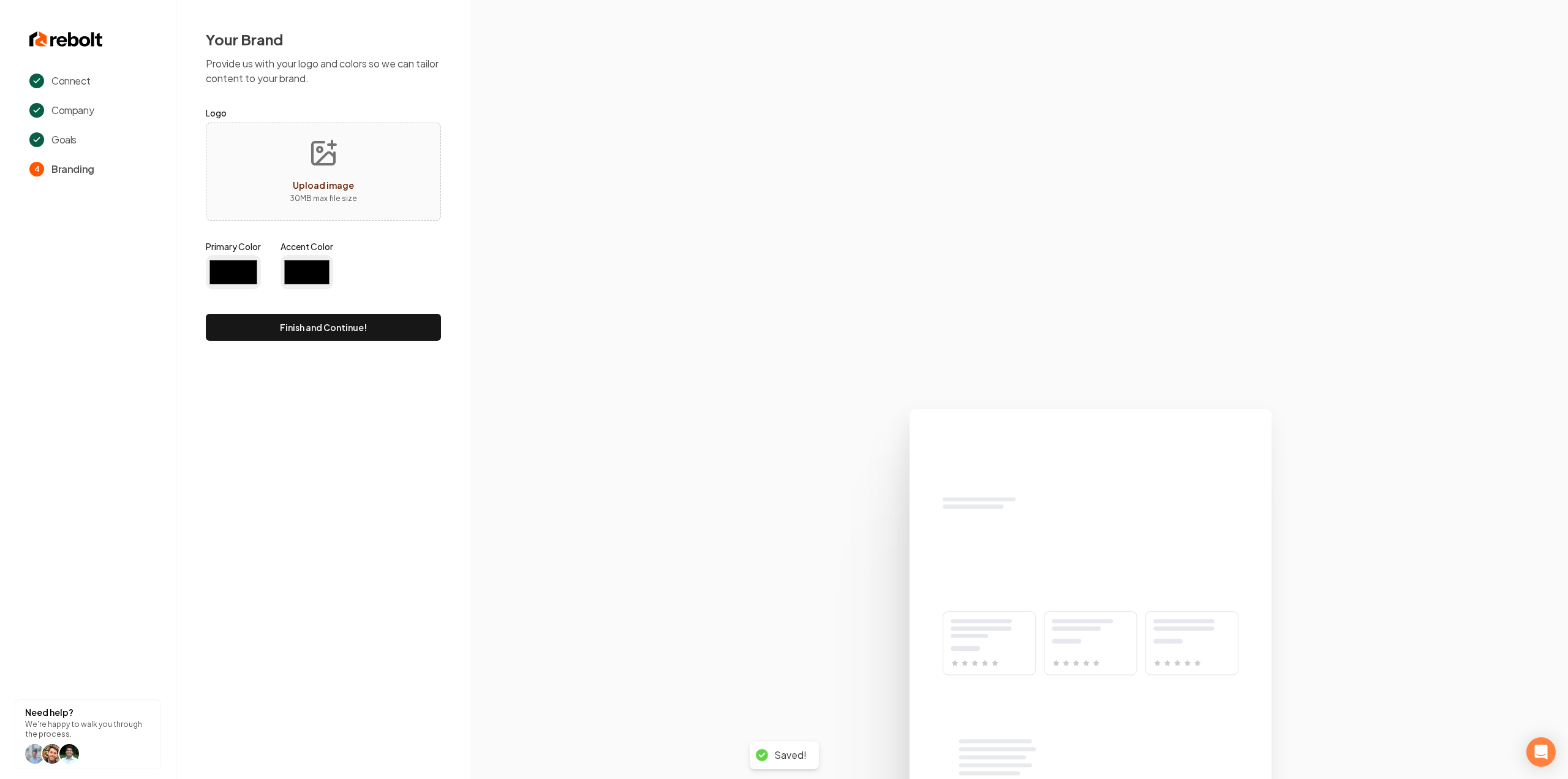
type input "#194d33"
type input "#70be00"
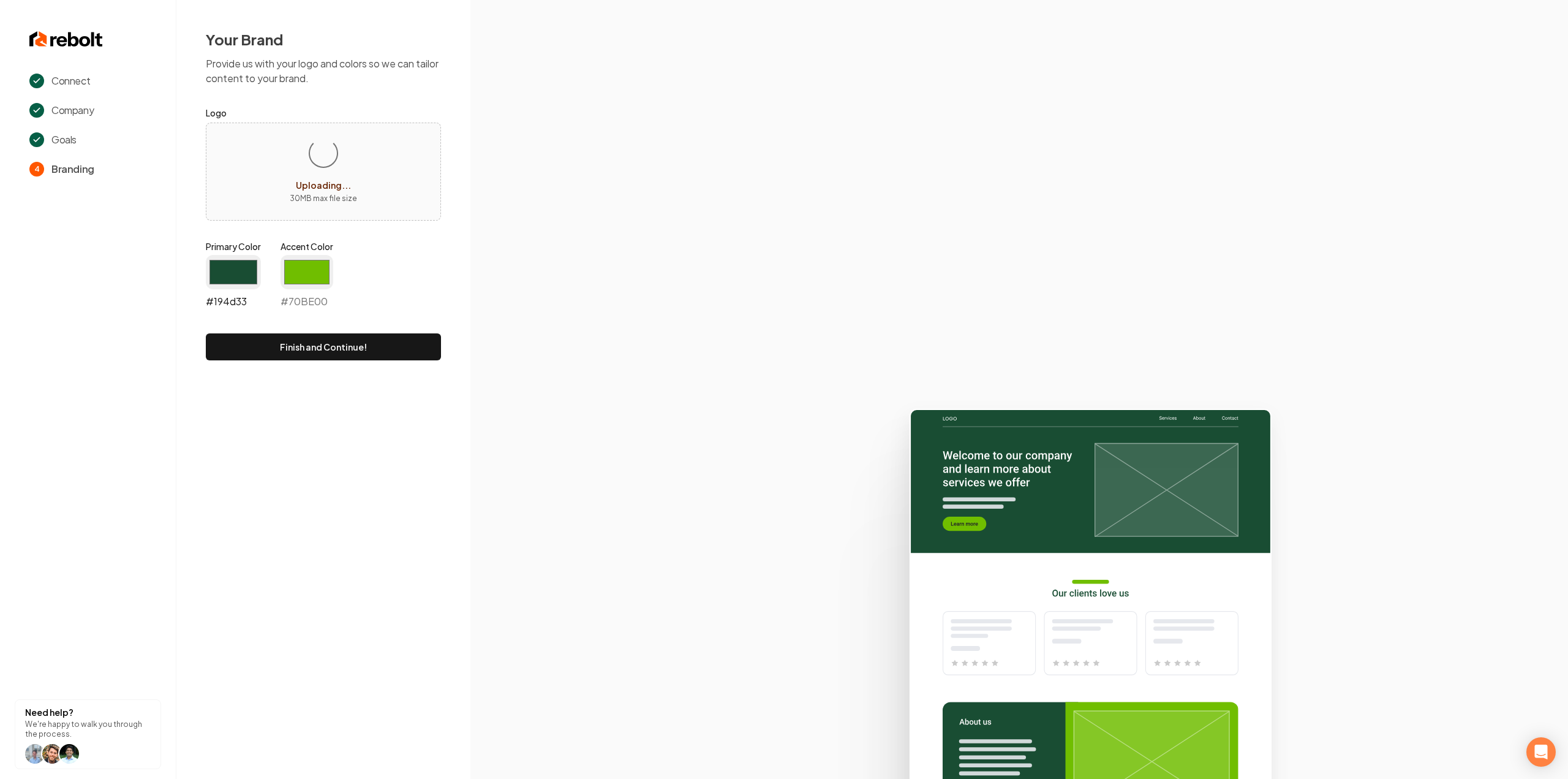
click at [249, 275] on input "#194d33" at bounding box center [233, 271] width 55 height 34
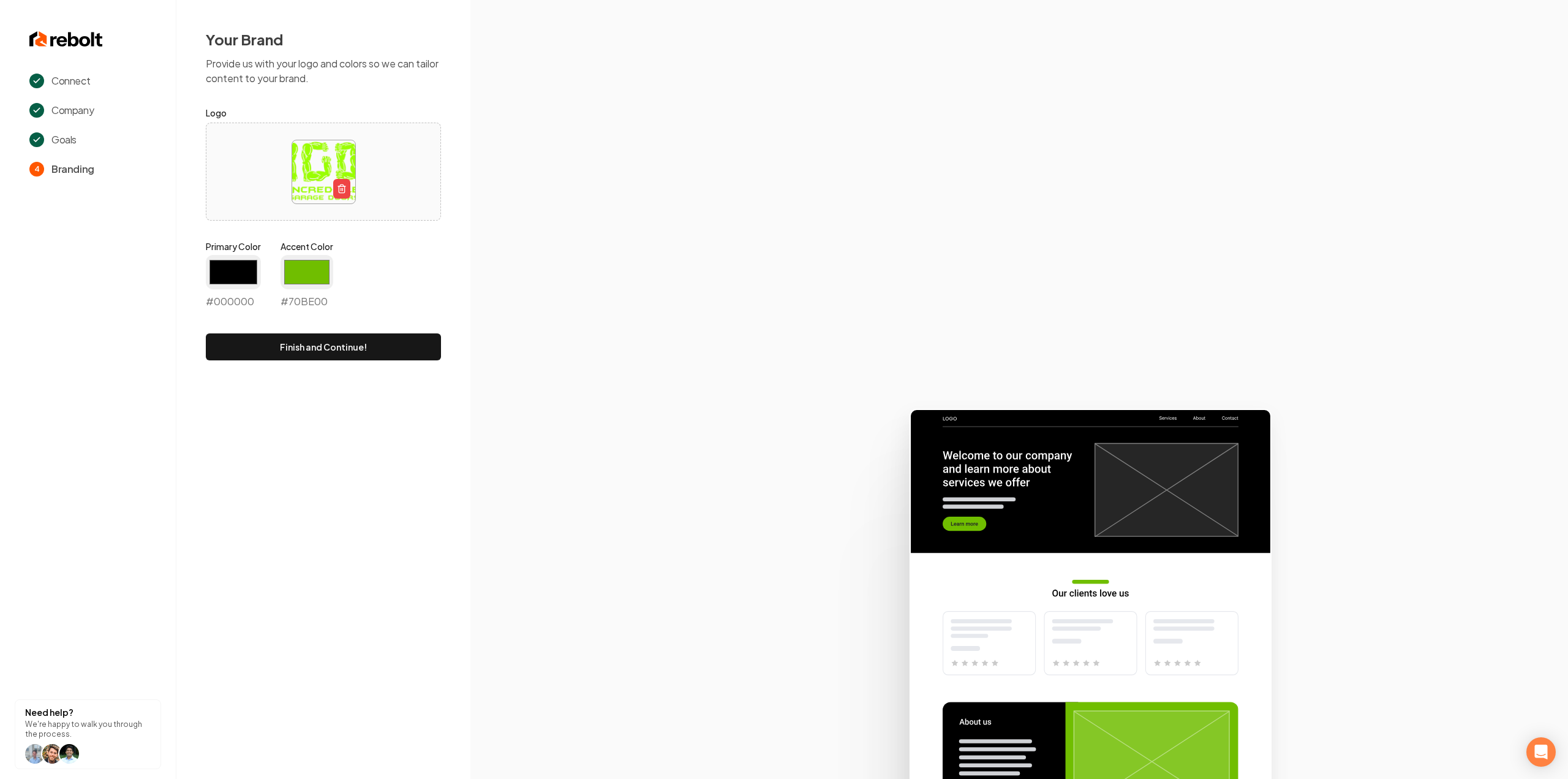
type input "#000000"
click at [399, 250] on div "Primary Color #000000 #000000 Accent Color #70be00 #70BE00" at bounding box center [323, 276] width 235 height 73
click at [310, 272] on input "#70be00" at bounding box center [307, 271] width 53 height 34
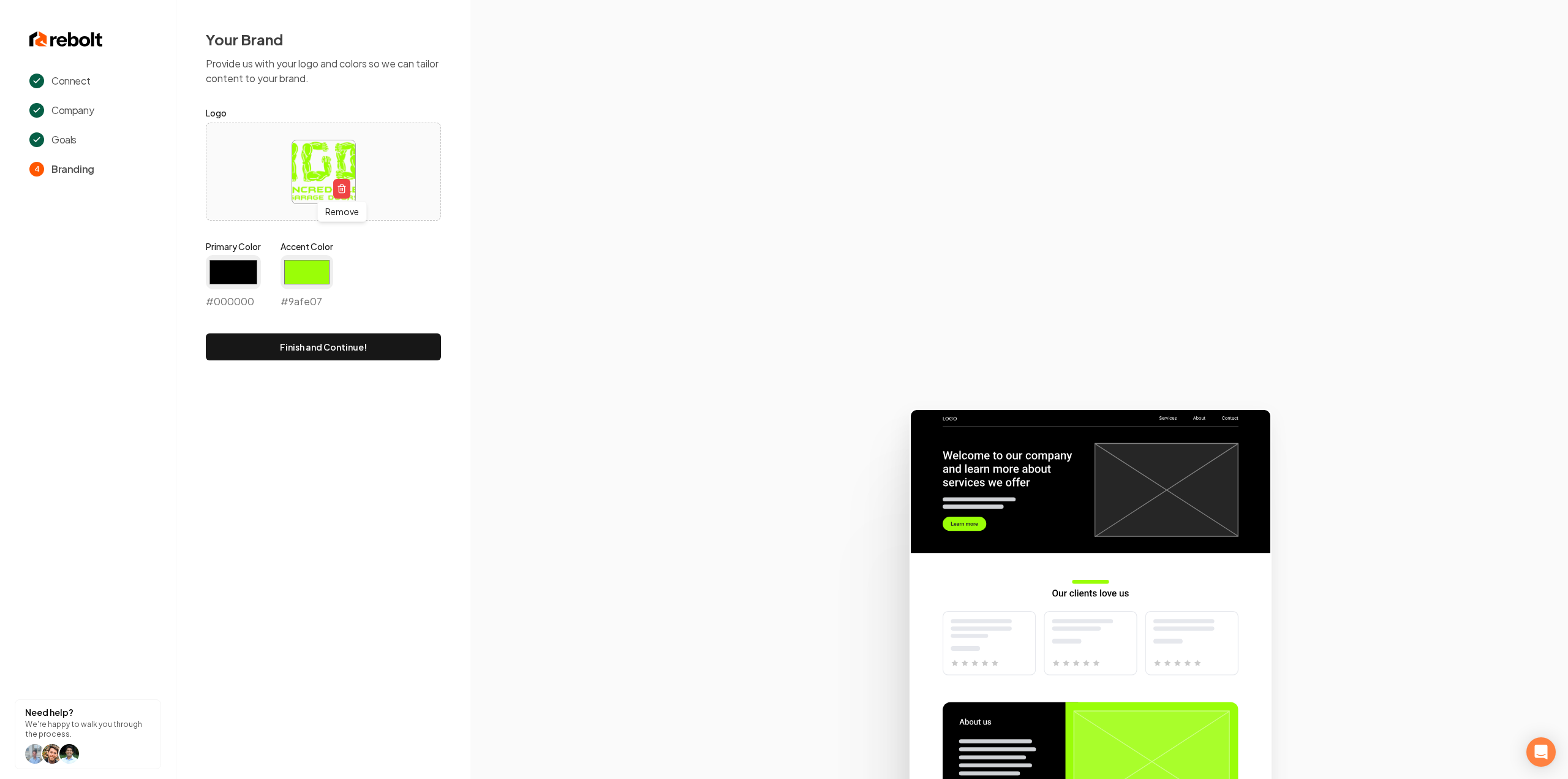
type input "#9afe07"
drag, startPoint x: 611, startPoint y: 234, endPoint x: 524, endPoint y: 287, distance: 101.9
click at [611, 234] on section at bounding box center [1019, 389] width 1097 height 779
click at [280, 344] on button "Finish and Continue!" at bounding box center [323, 347] width 235 height 27
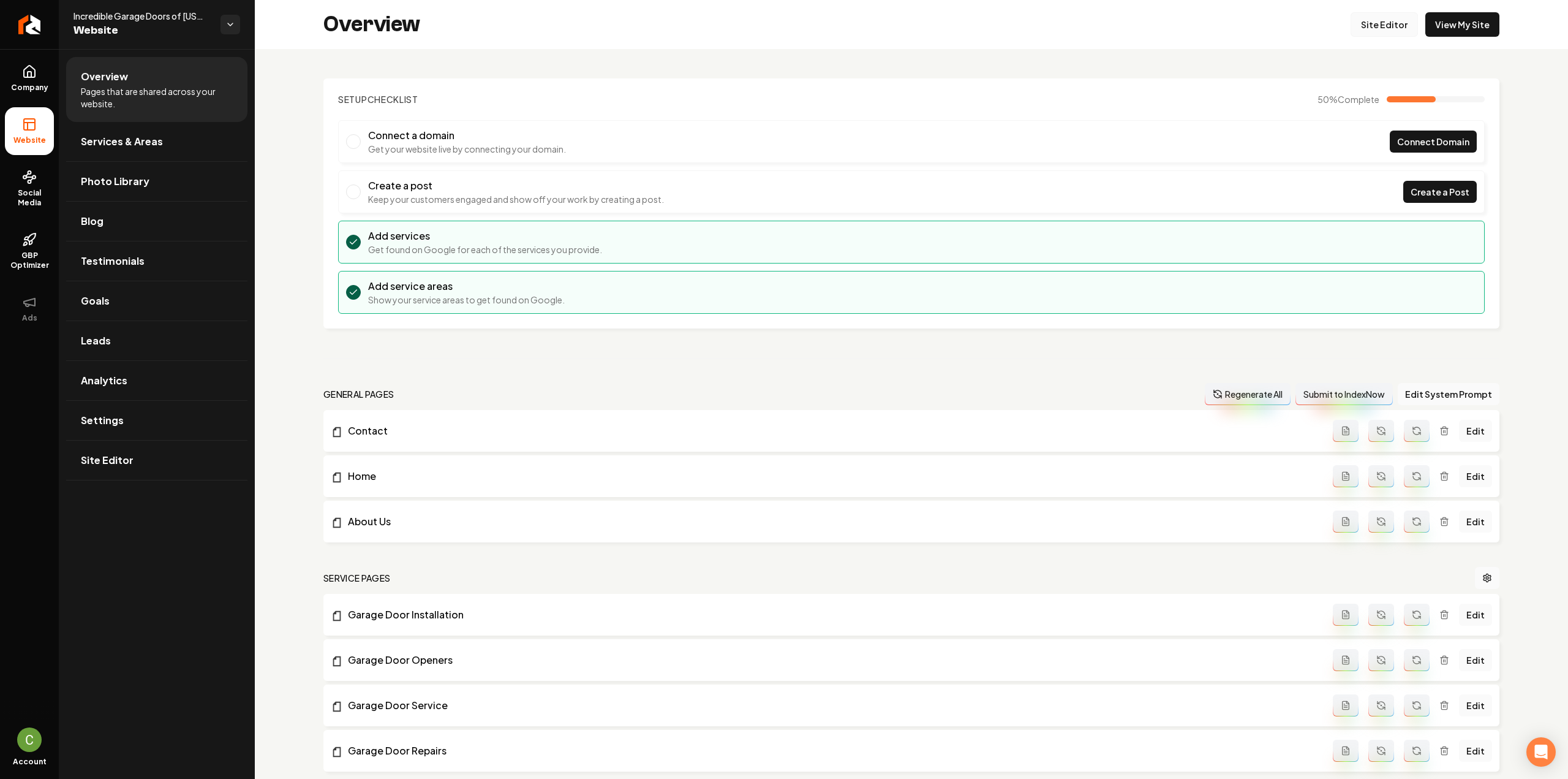
click at [1367, 27] on link "Site Editor" at bounding box center [1384, 24] width 68 height 24
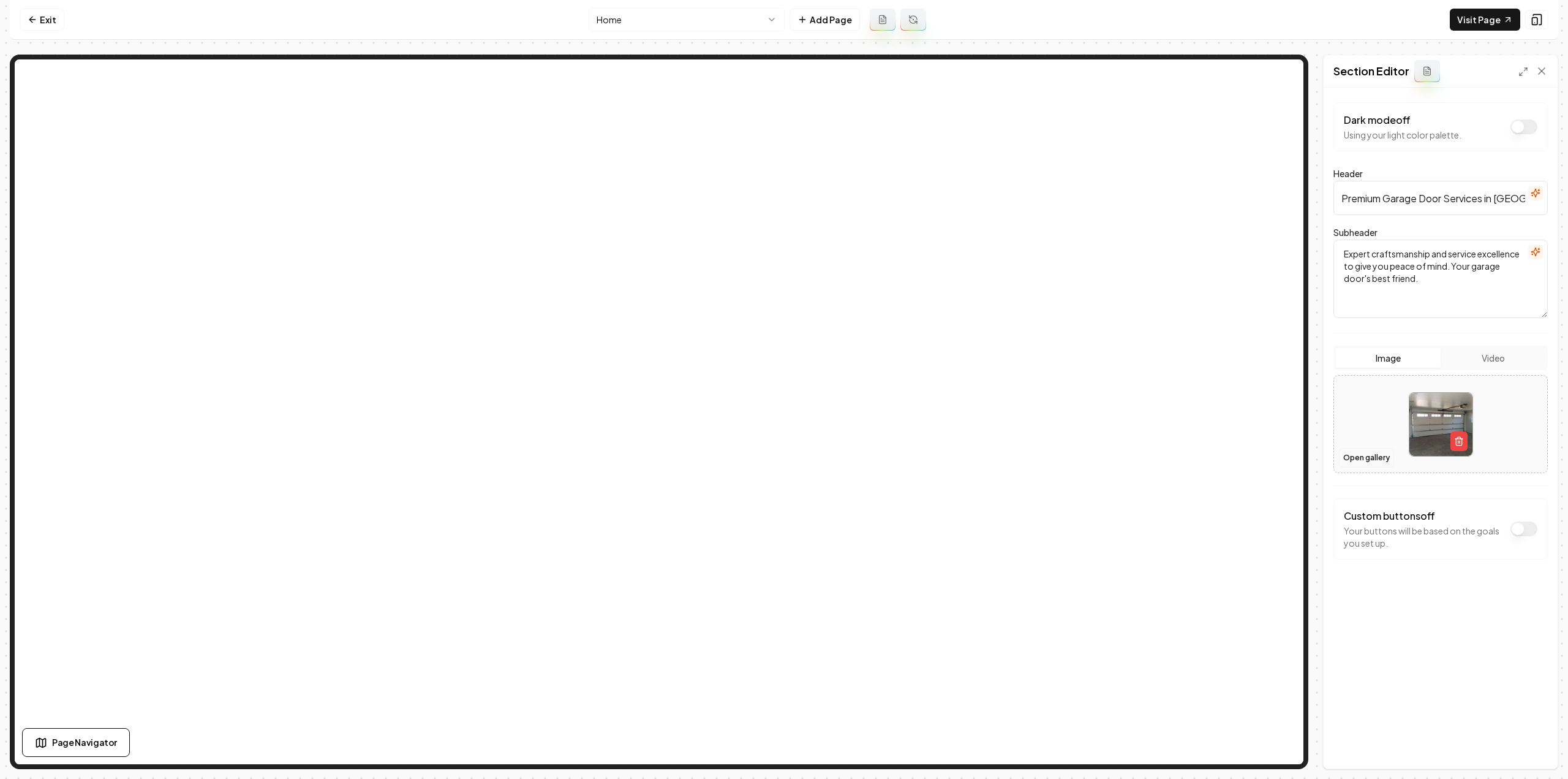
click at [1361, 454] on button "Open gallery" at bounding box center [1366, 457] width 55 height 20
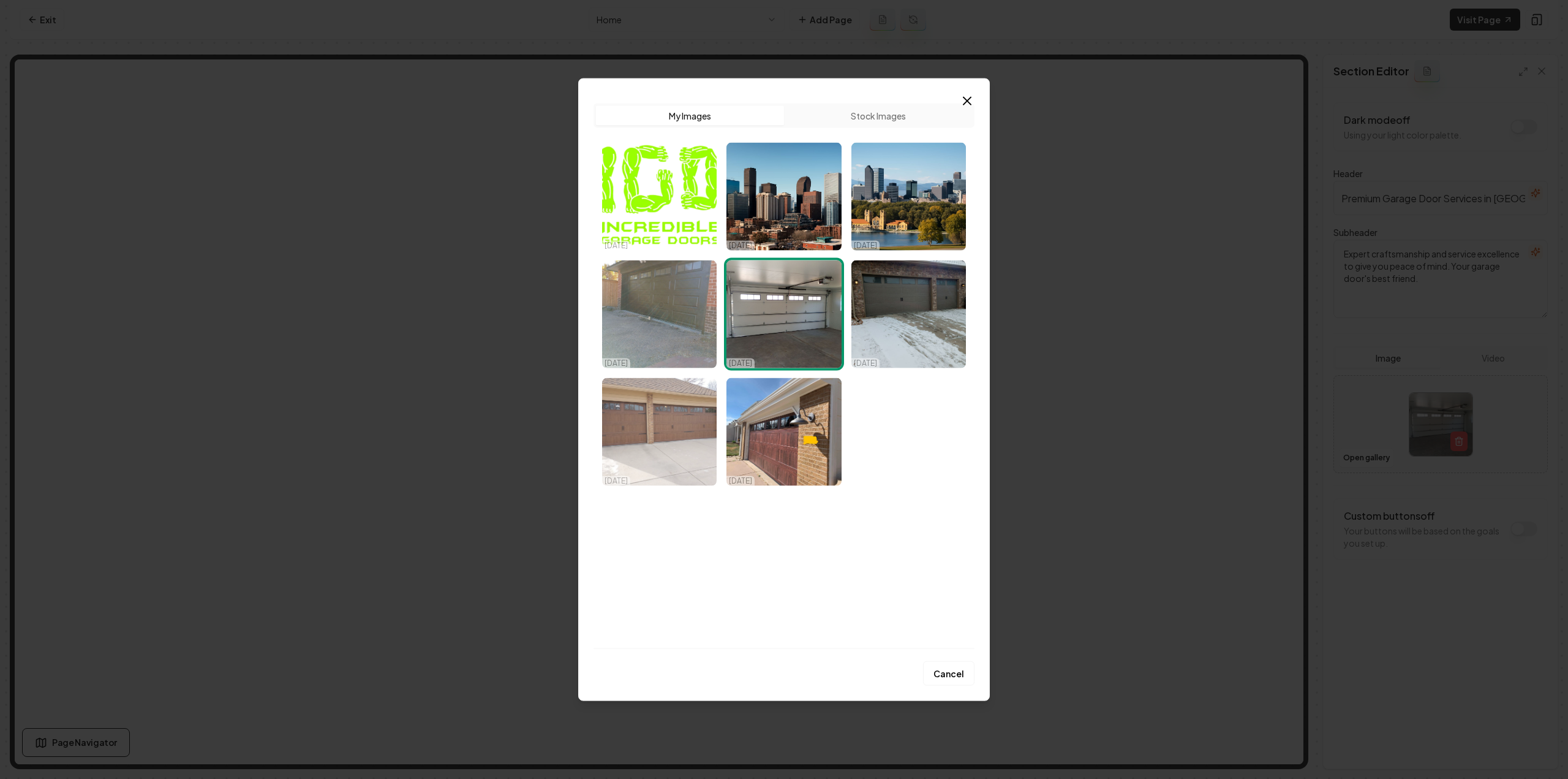
click at [682, 426] on img "Select image image_68dd6b975c7cd75eb8803193.jpeg" at bounding box center [660, 431] width 114 height 108
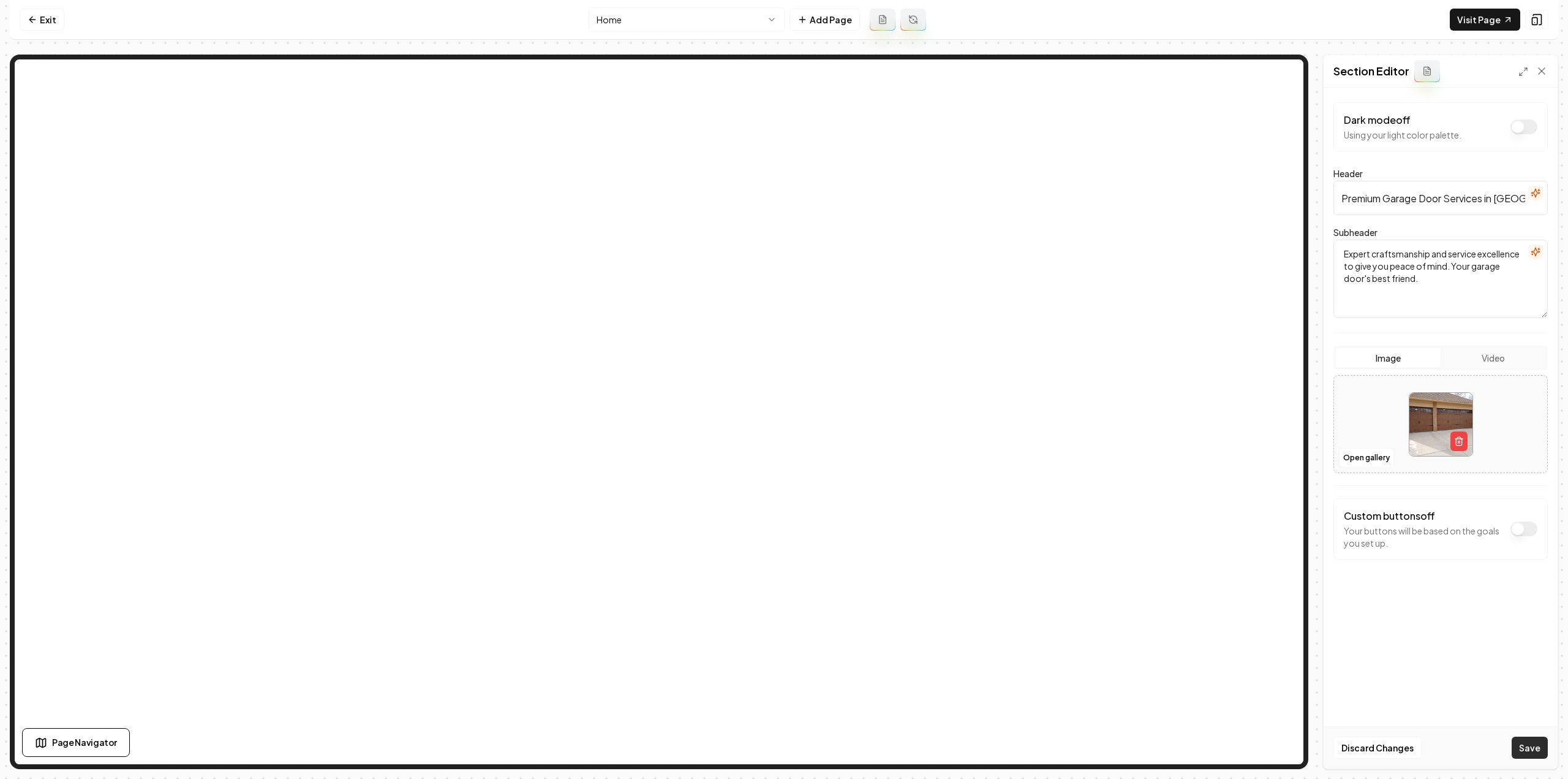
click at [1528, 746] on button "Save" at bounding box center [1530, 748] width 36 height 22
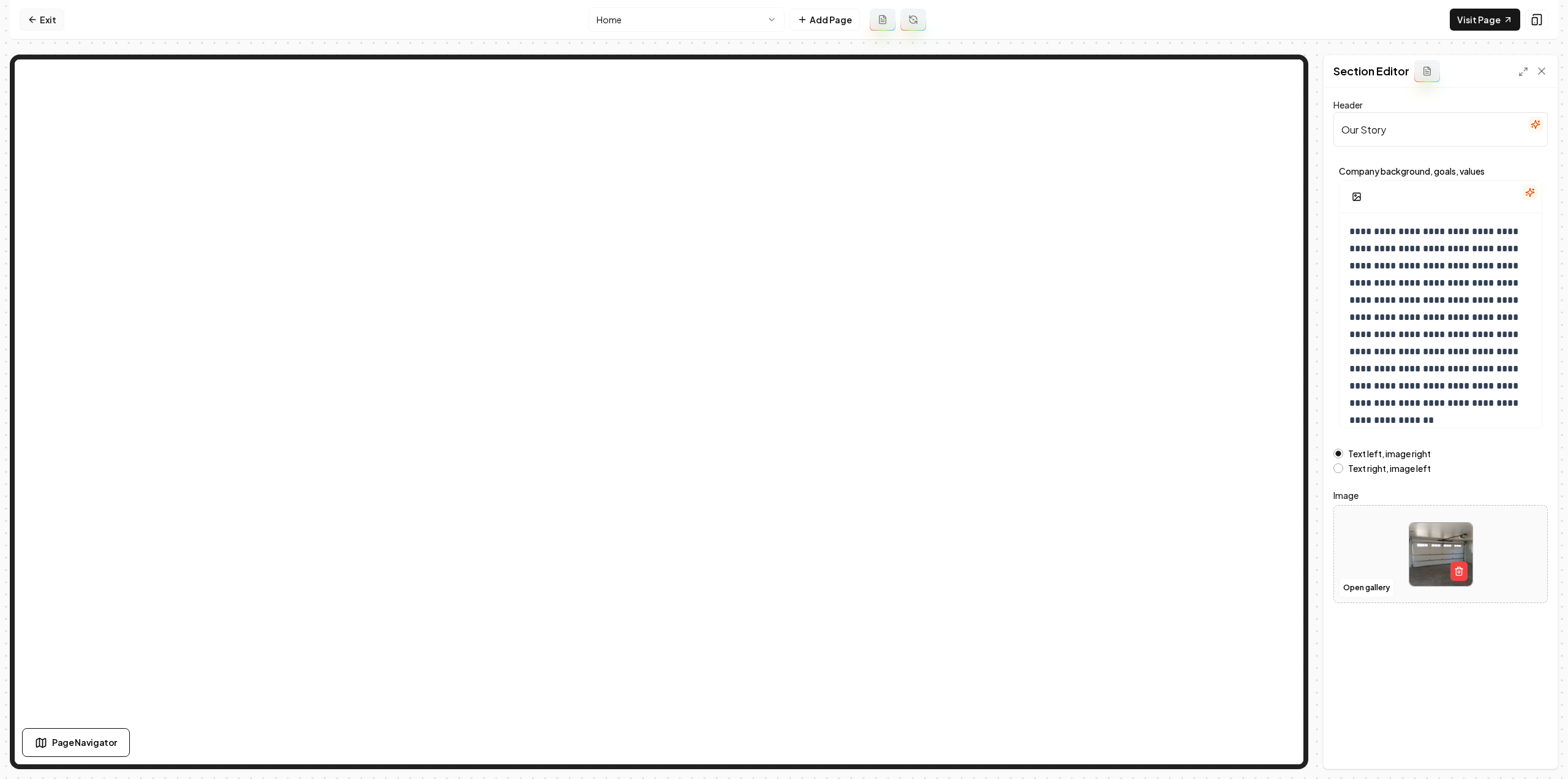
click at [41, 24] on link "Exit" at bounding box center [42, 20] width 45 height 22
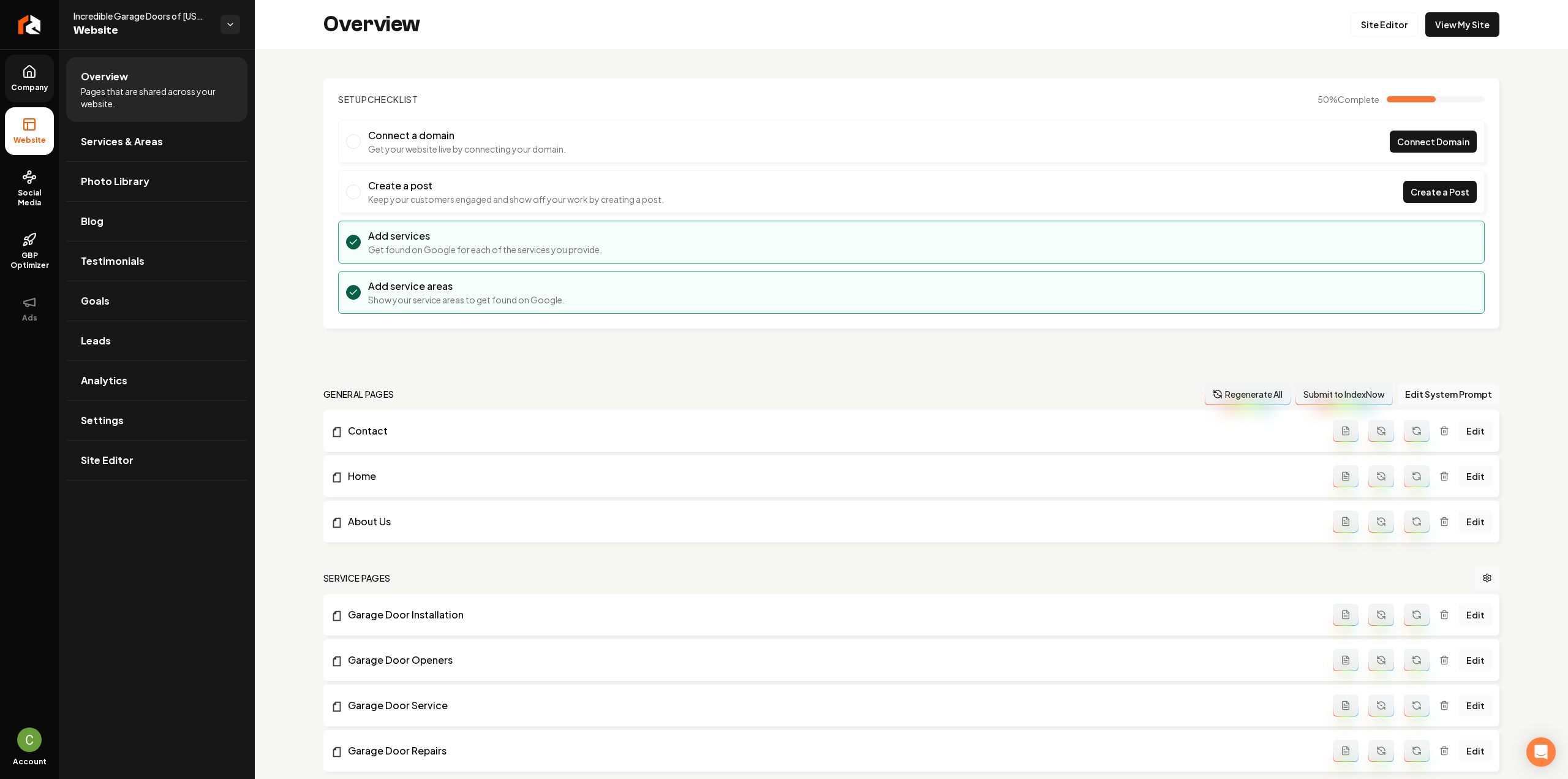
click at [41, 82] on link "Company" at bounding box center [29, 78] width 49 height 48
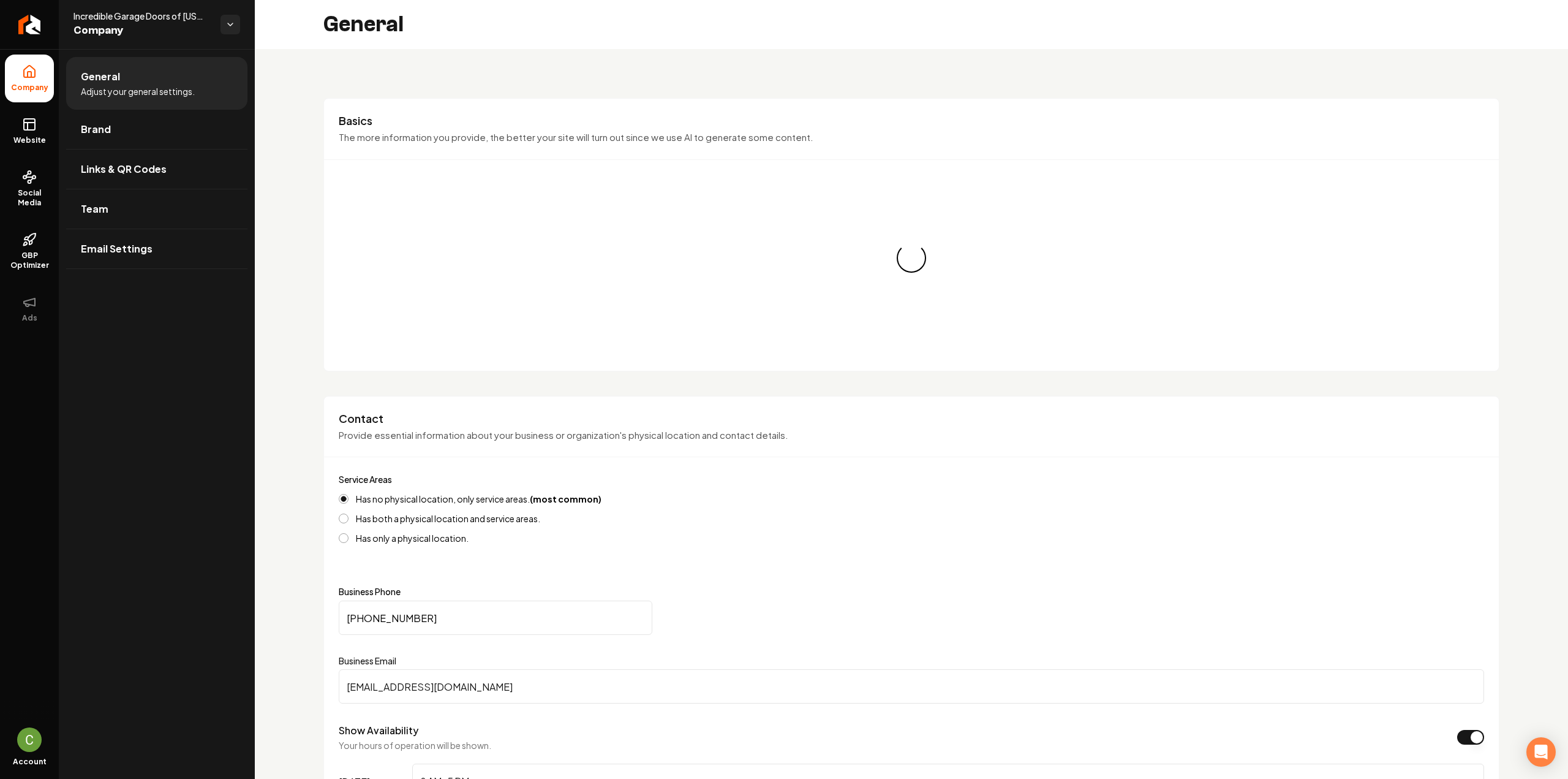
click at [105, 135] on span "Brand" at bounding box center [96, 129] width 30 height 15
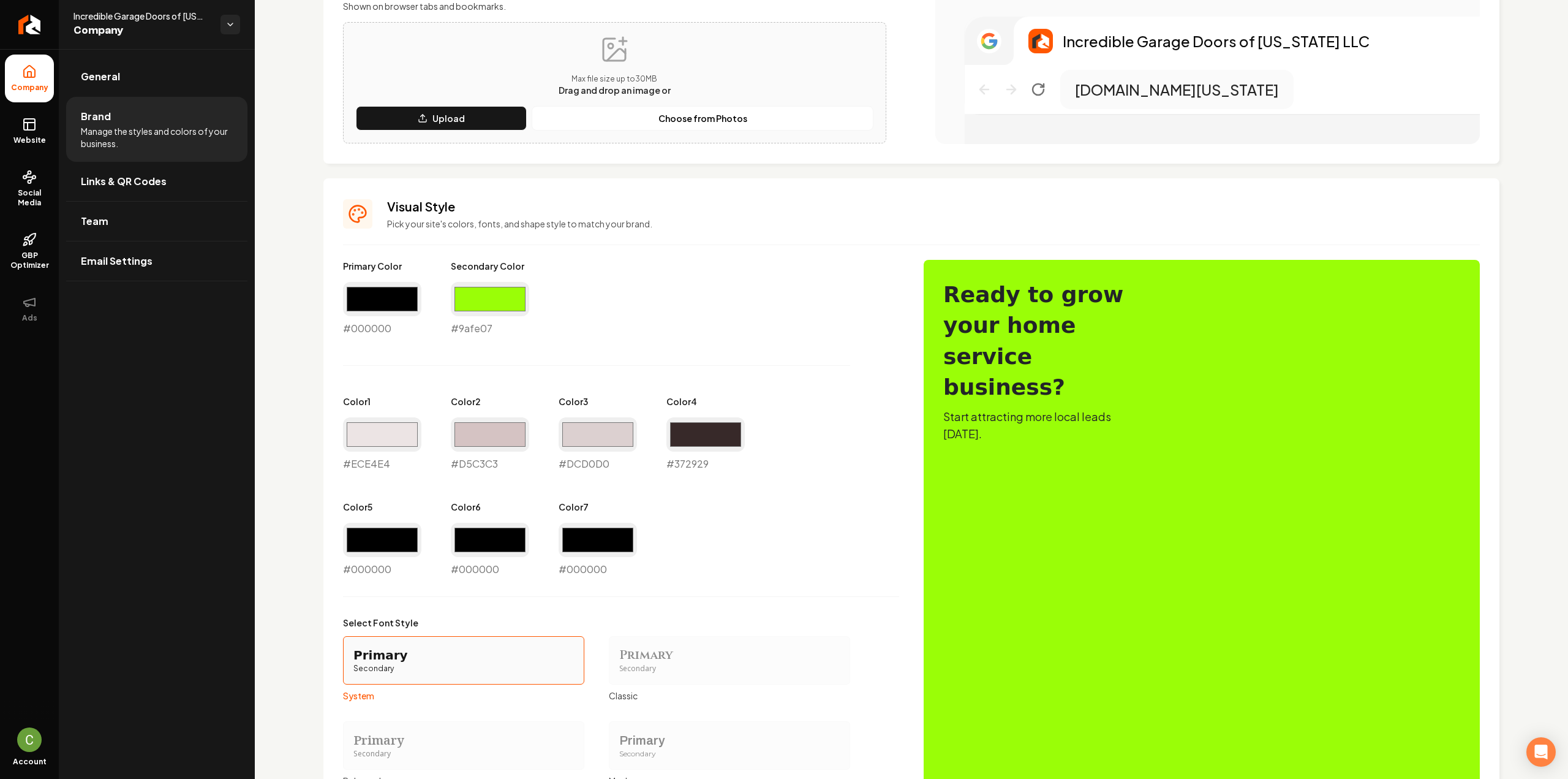
scroll to position [429, 0]
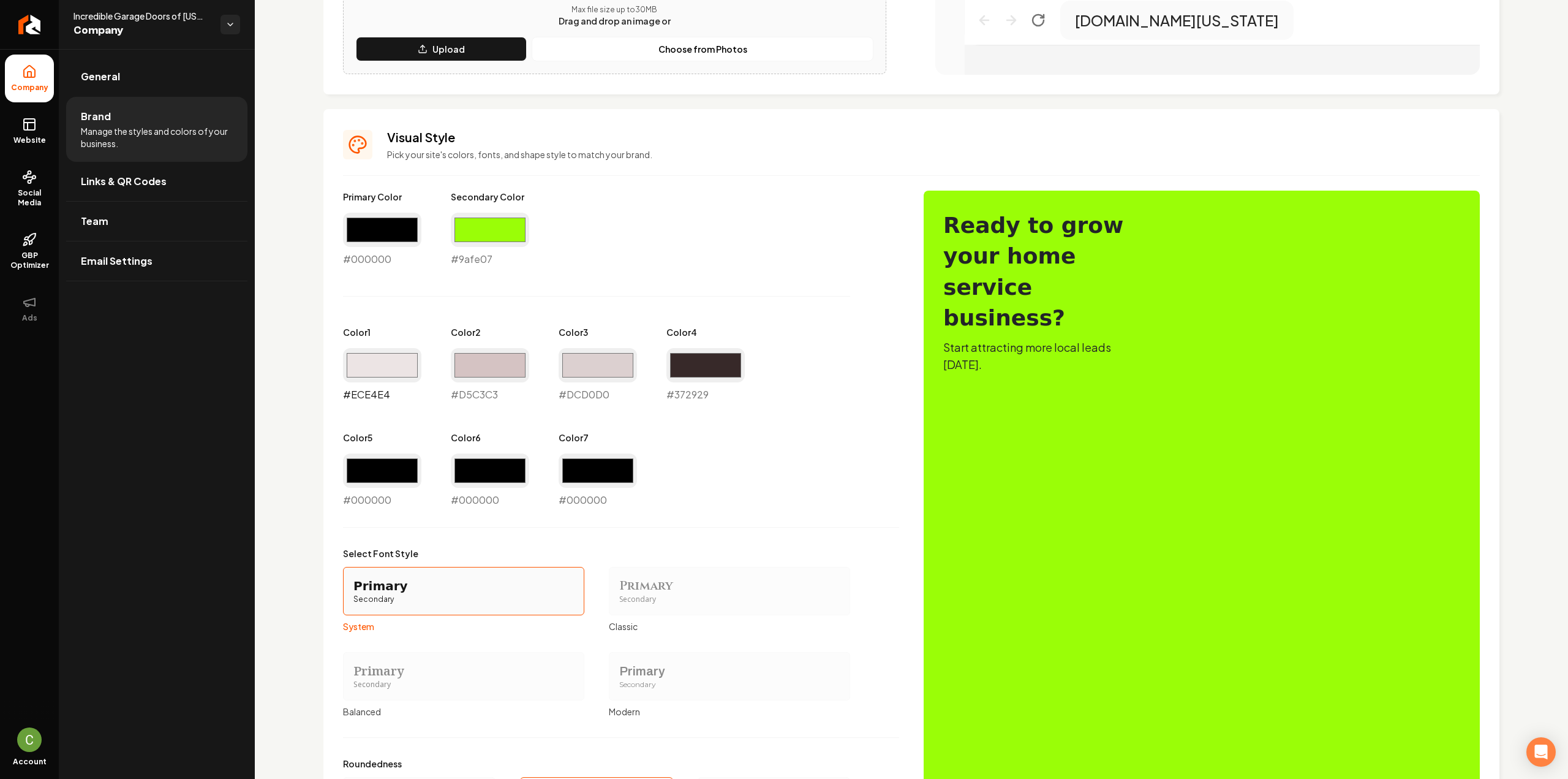
click at [381, 351] on input "#ece4e4" at bounding box center [382, 365] width 78 height 34
type input "#e9ece4"
click at [468, 365] on input "#d5c3c3" at bounding box center [490, 365] width 78 height 34
type input "#cfd5c3"
drag, startPoint x: 591, startPoint y: 361, endPoint x: 593, endPoint y: 370, distance: 9.2
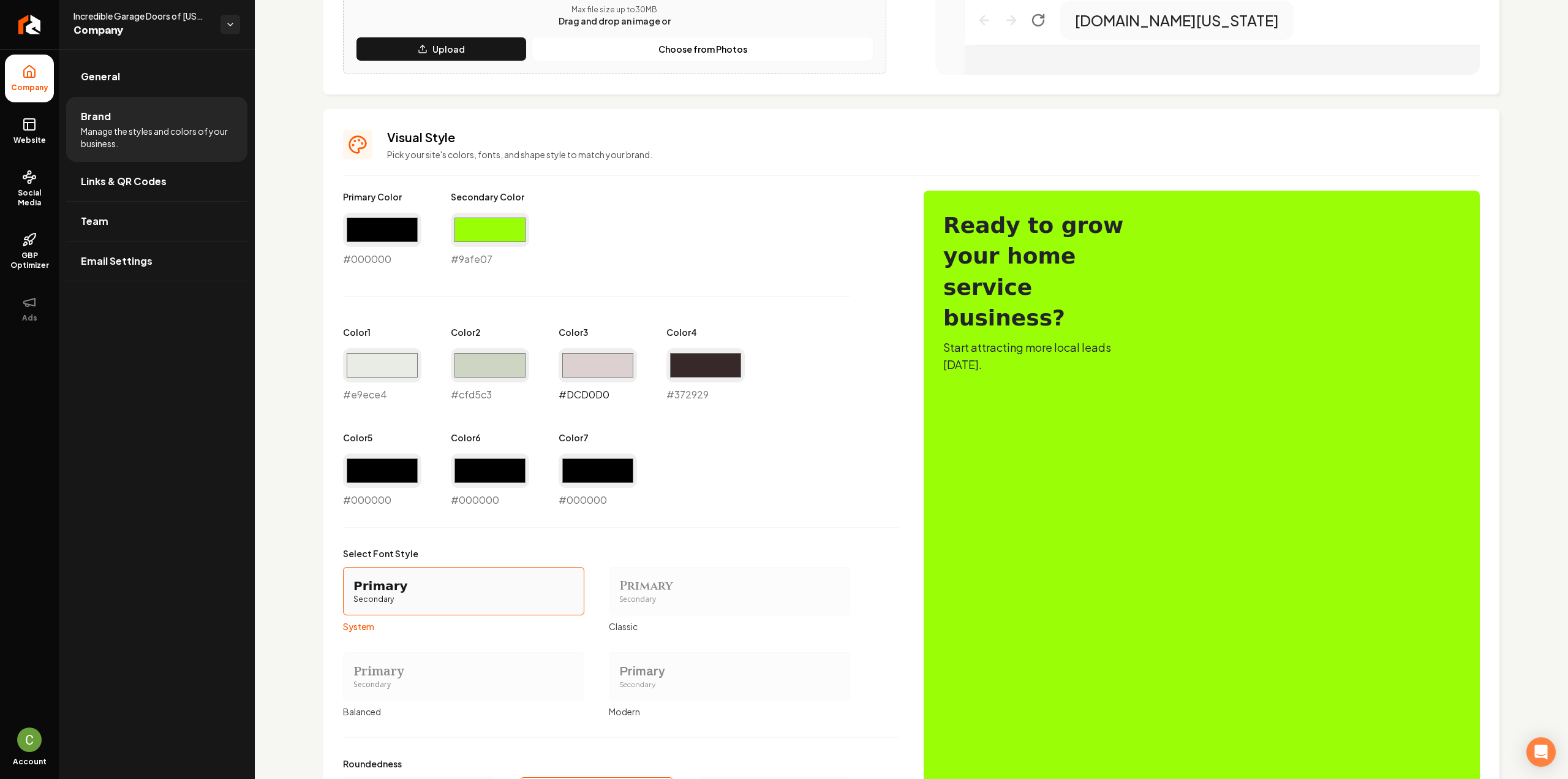
click at [591, 361] on input "#dcd0d0" at bounding box center [597, 365] width 78 height 34
type input "#d4dcd0"
click at [697, 365] on input "#372929" at bounding box center [706, 365] width 78 height 34
type input "#2e3829"
click at [783, 347] on div "Primary Color #000000 #000000 Secondary Color #9afe07 #9afe07 Color 1 #e9ece4 #…" at bounding box center [621, 349] width 556 height 317
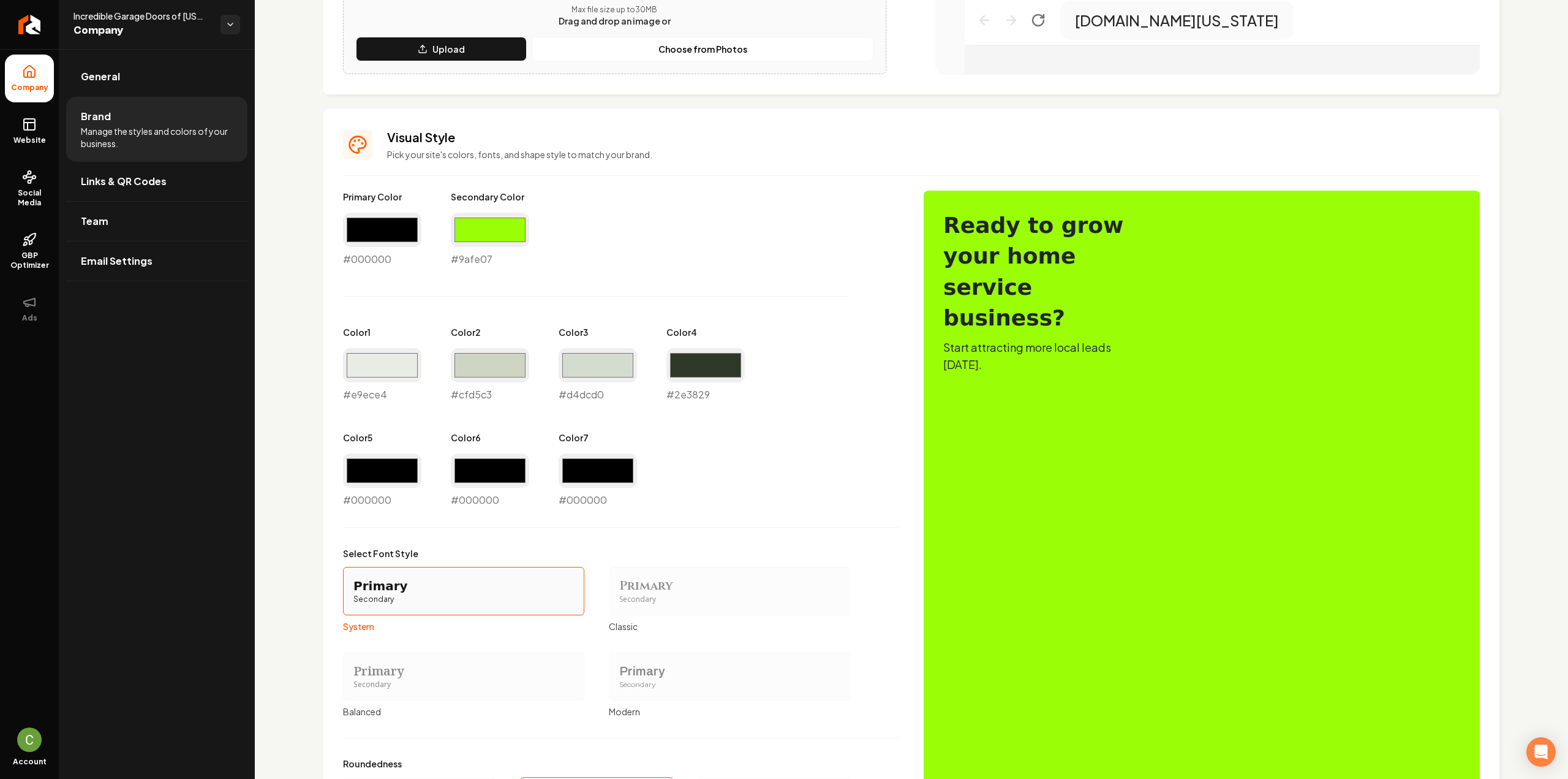
scroll to position [577, 0]
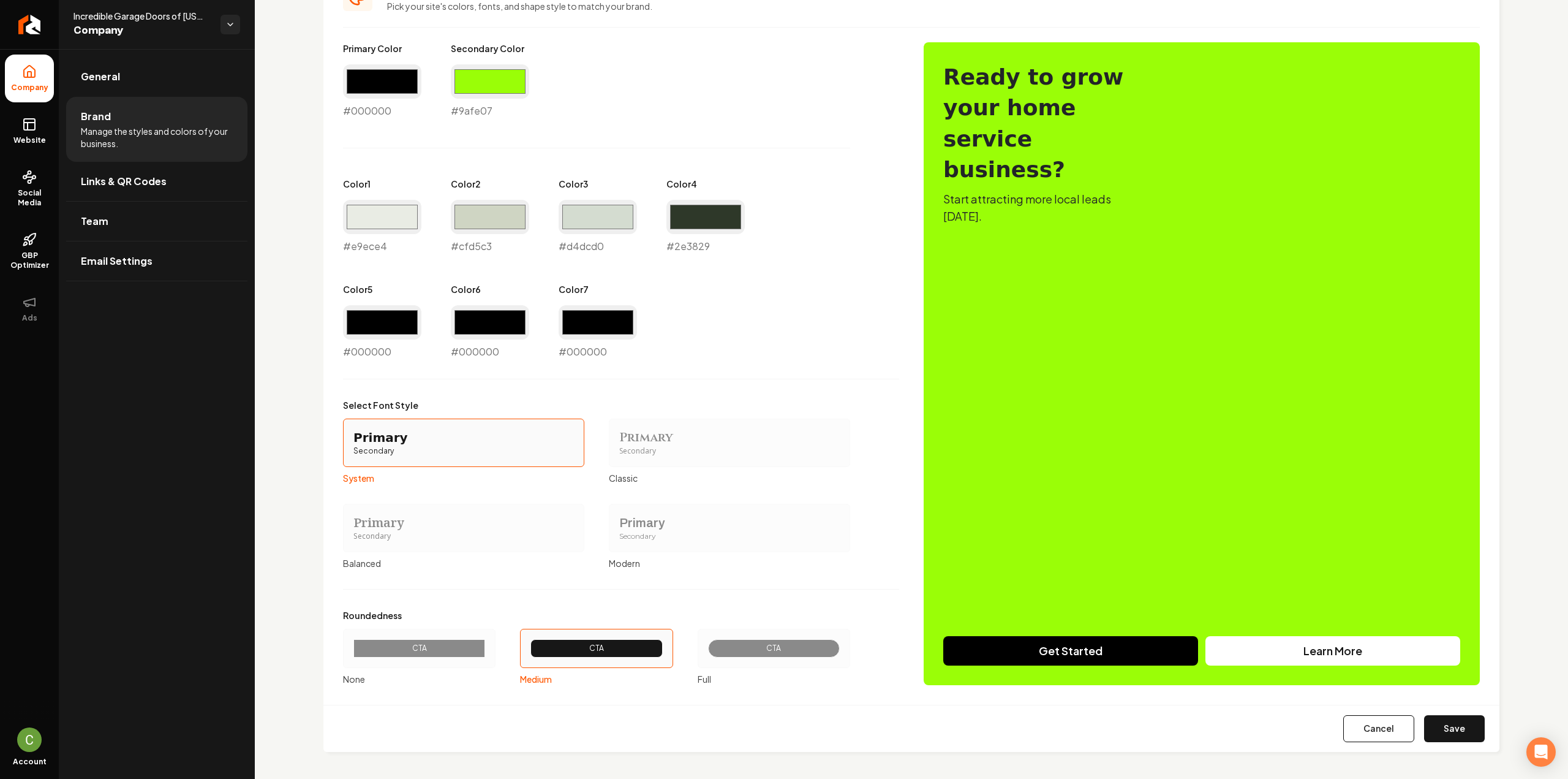
click at [637, 534] on div "Secondary" at bounding box center [729, 536] width 220 height 10
click at [618, 532] on button "Primary Secondary Modern" at bounding box center [613, 527] width 10 height 10
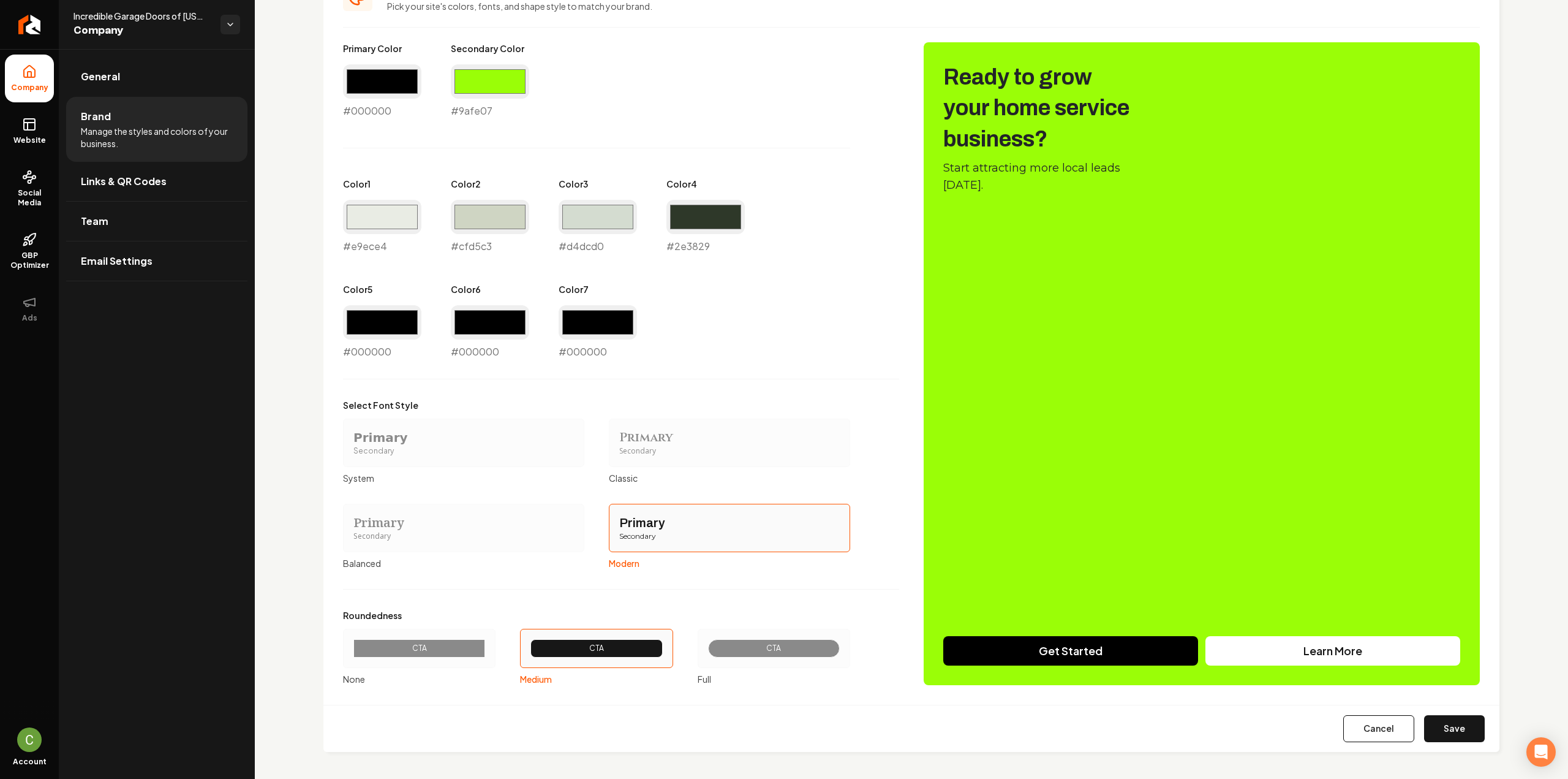
click at [780, 656] on div "CTA" at bounding box center [774, 648] width 153 height 39
click at [707, 653] on button "CTA Full" at bounding box center [702, 648] width 10 height 10
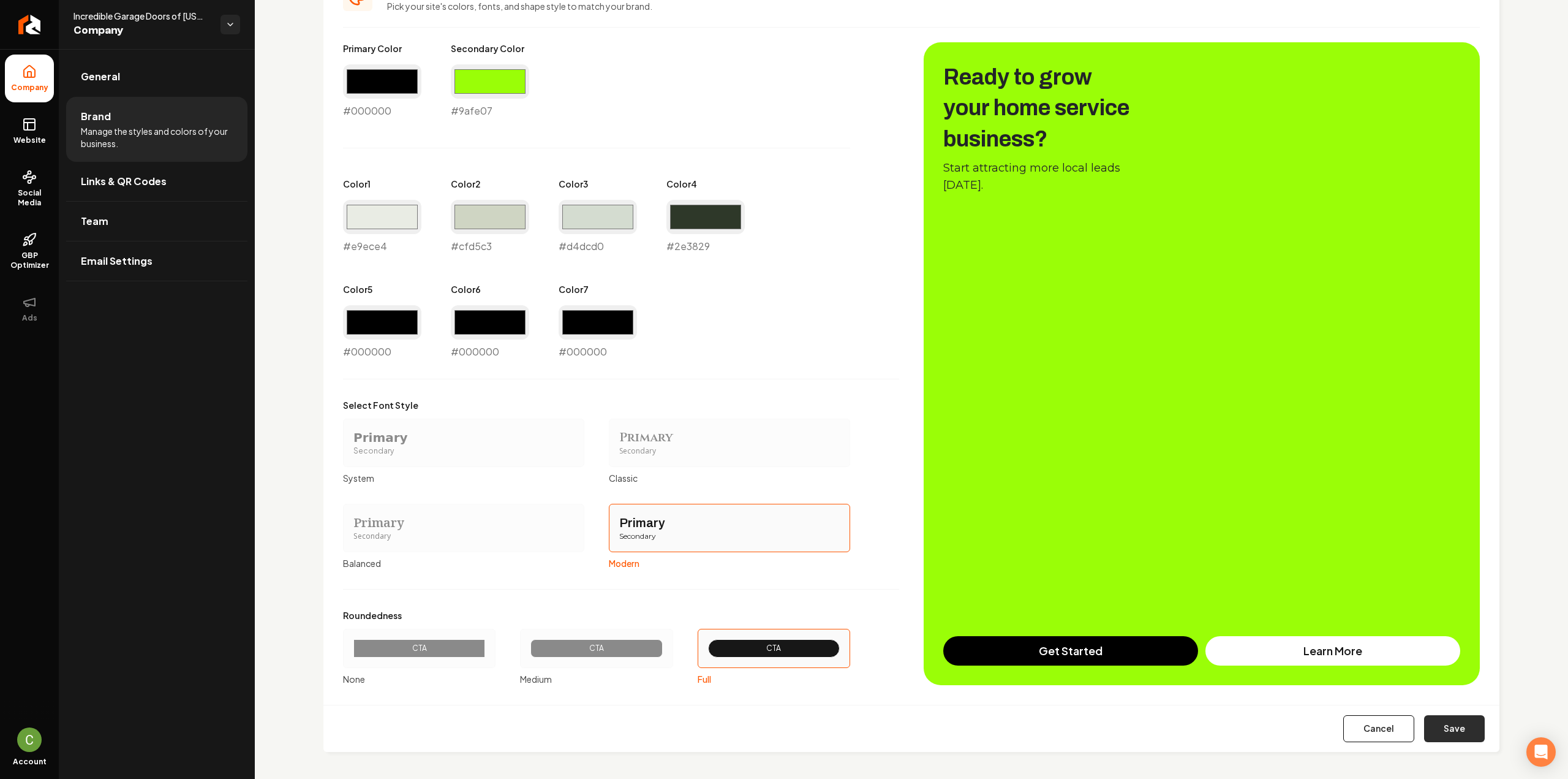
click at [1451, 716] on button "Save" at bounding box center [1454, 728] width 61 height 27
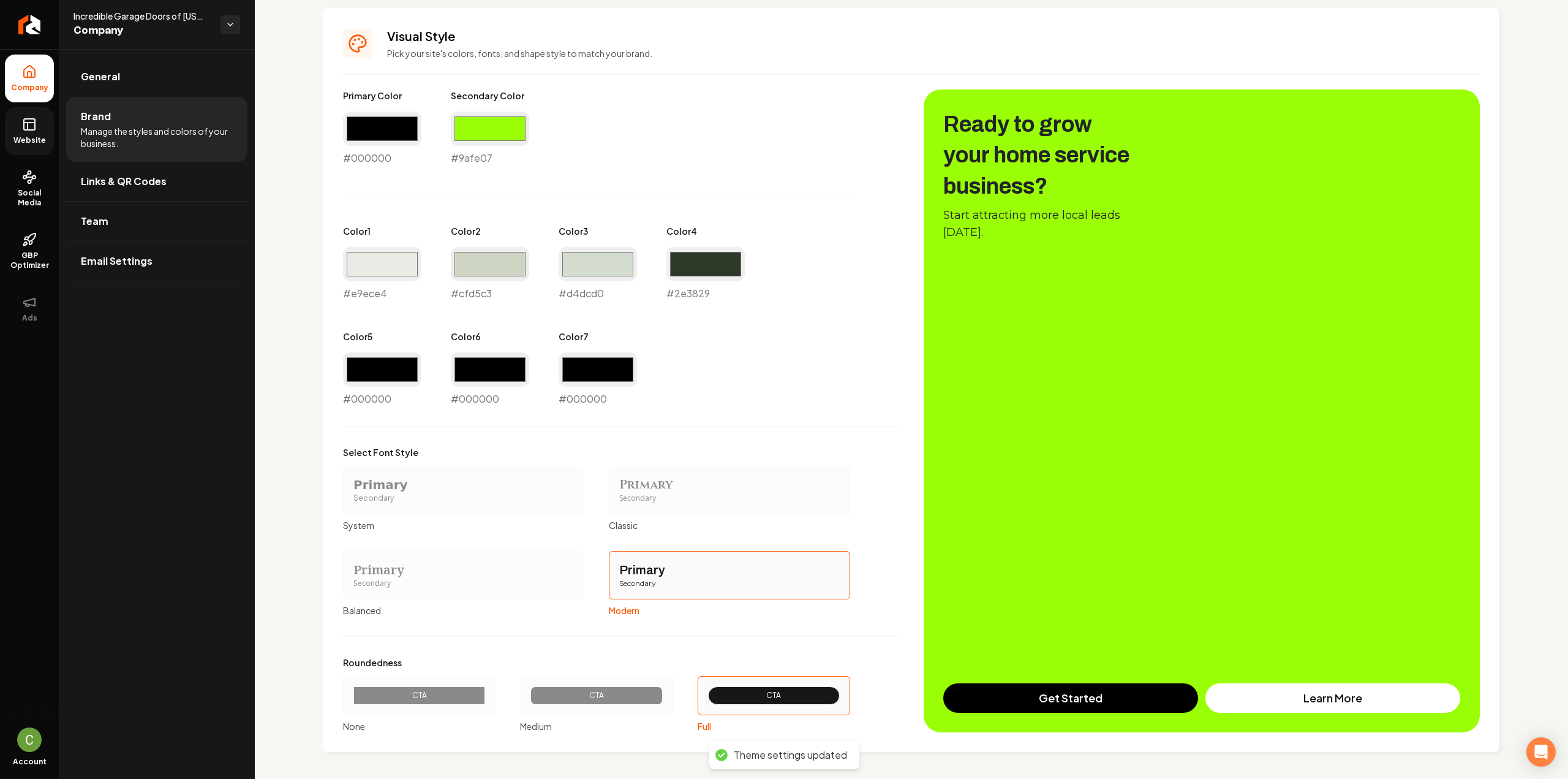
click at [37, 112] on link "Website" at bounding box center [29, 131] width 49 height 48
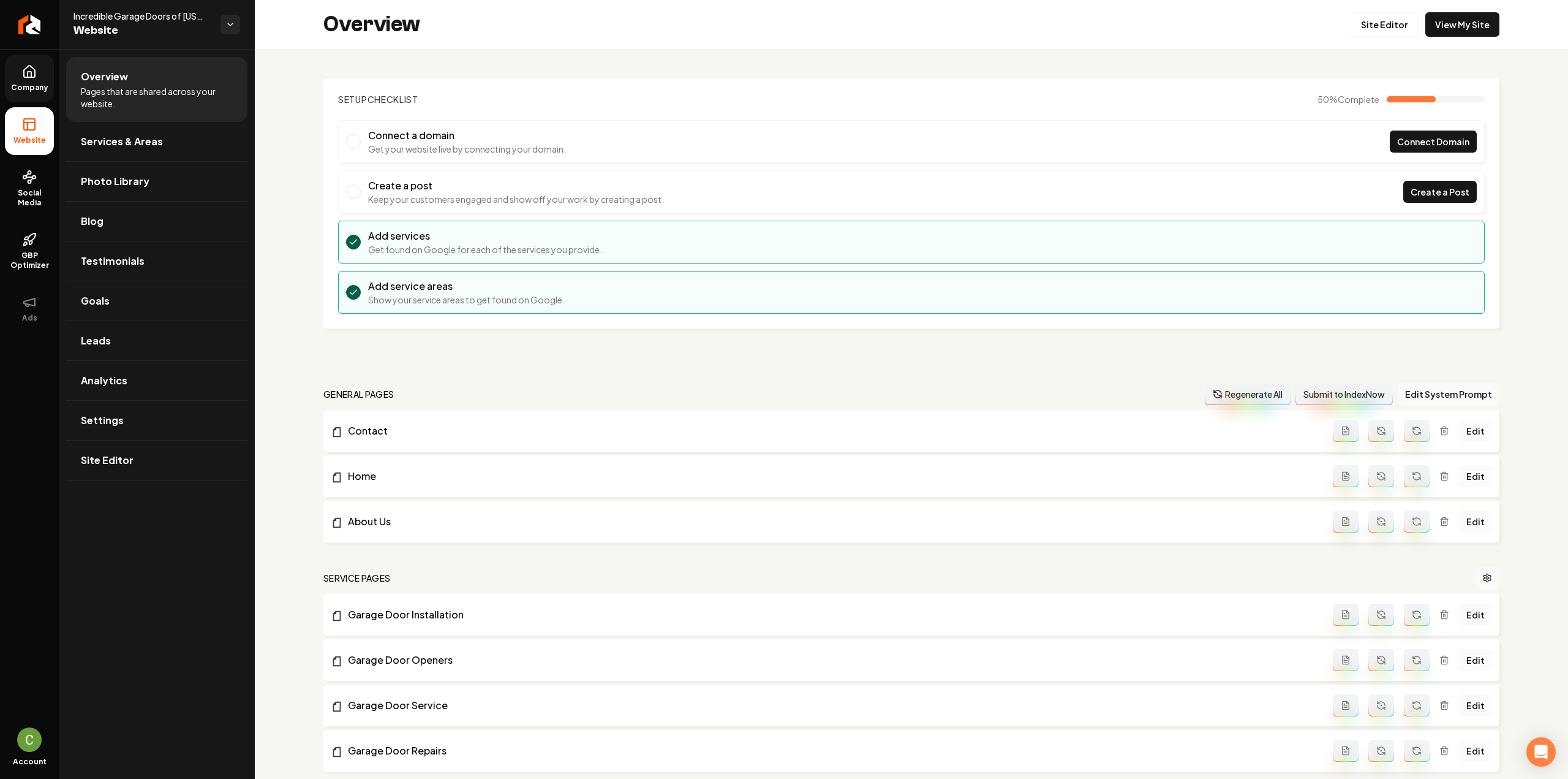
click at [1399, 38] on div "Overview Site Editor View My Site" at bounding box center [911, 24] width 1314 height 49
click at [1396, 34] on link "Site Editor" at bounding box center [1384, 24] width 68 height 24
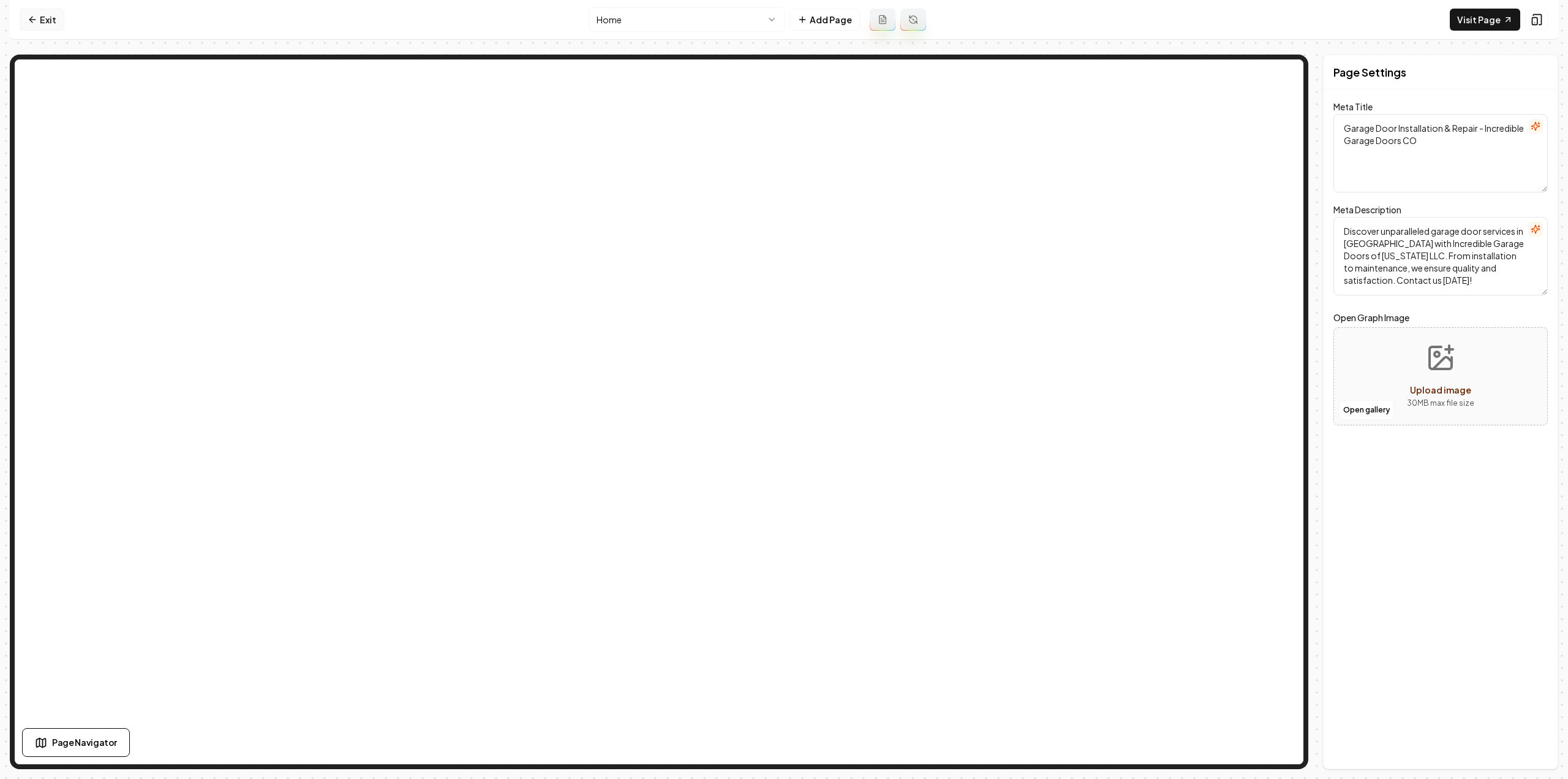
click at [22, 17] on link "Exit" at bounding box center [42, 20] width 45 height 22
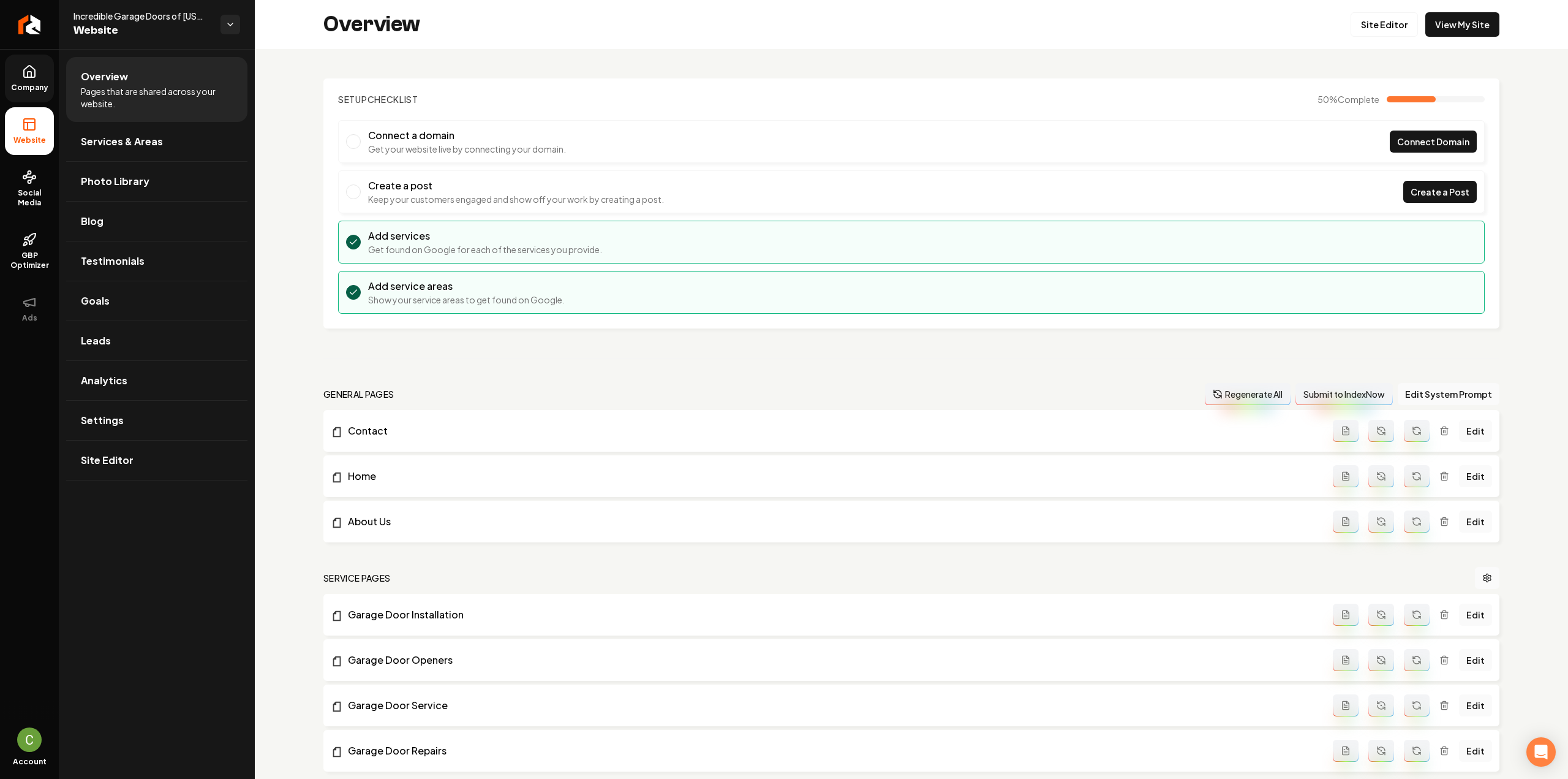
click at [17, 68] on link "Company" at bounding box center [29, 78] width 49 height 48
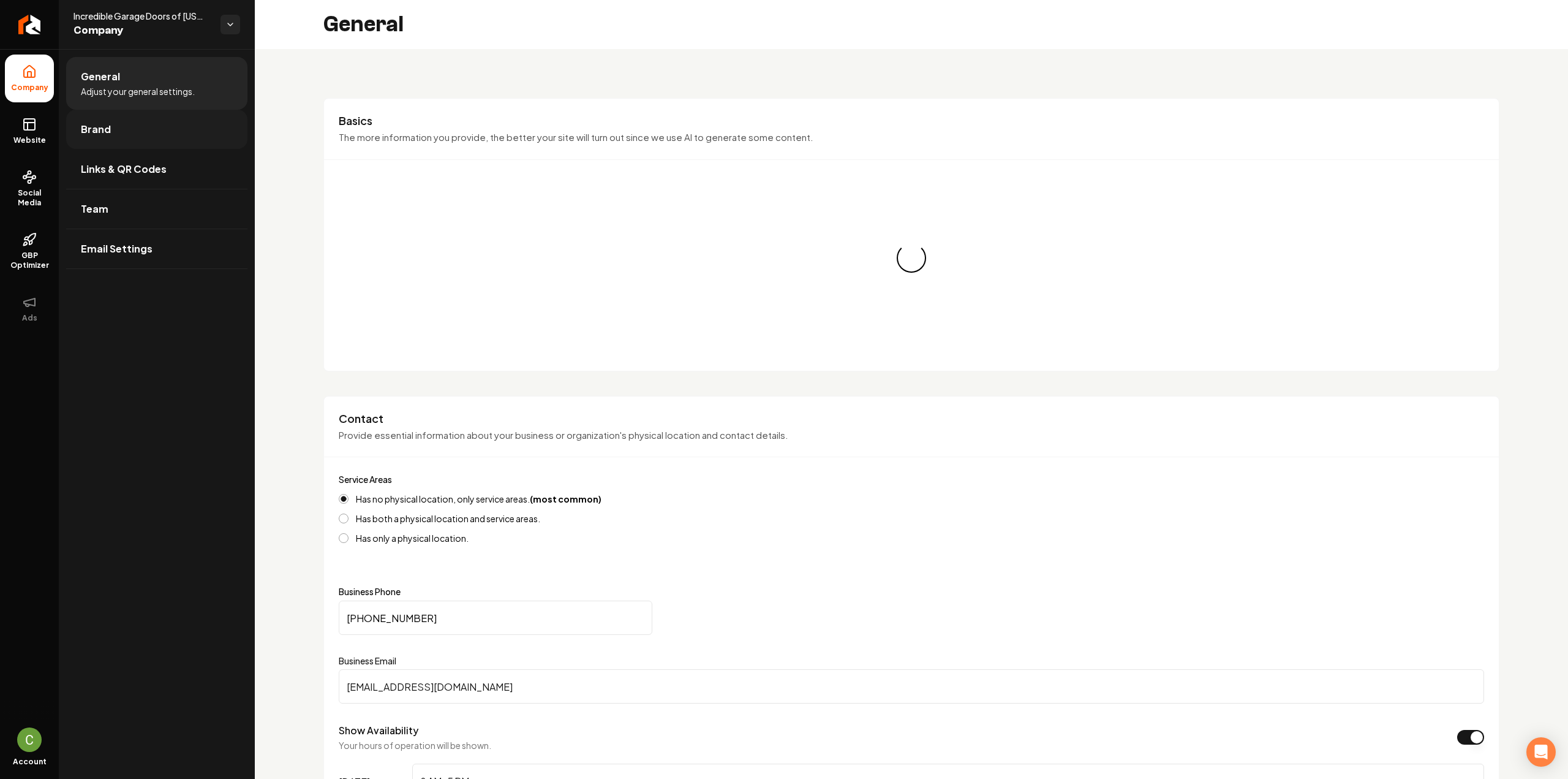
click at [93, 112] on link "Brand" at bounding box center [157, 129] width 181 height 39
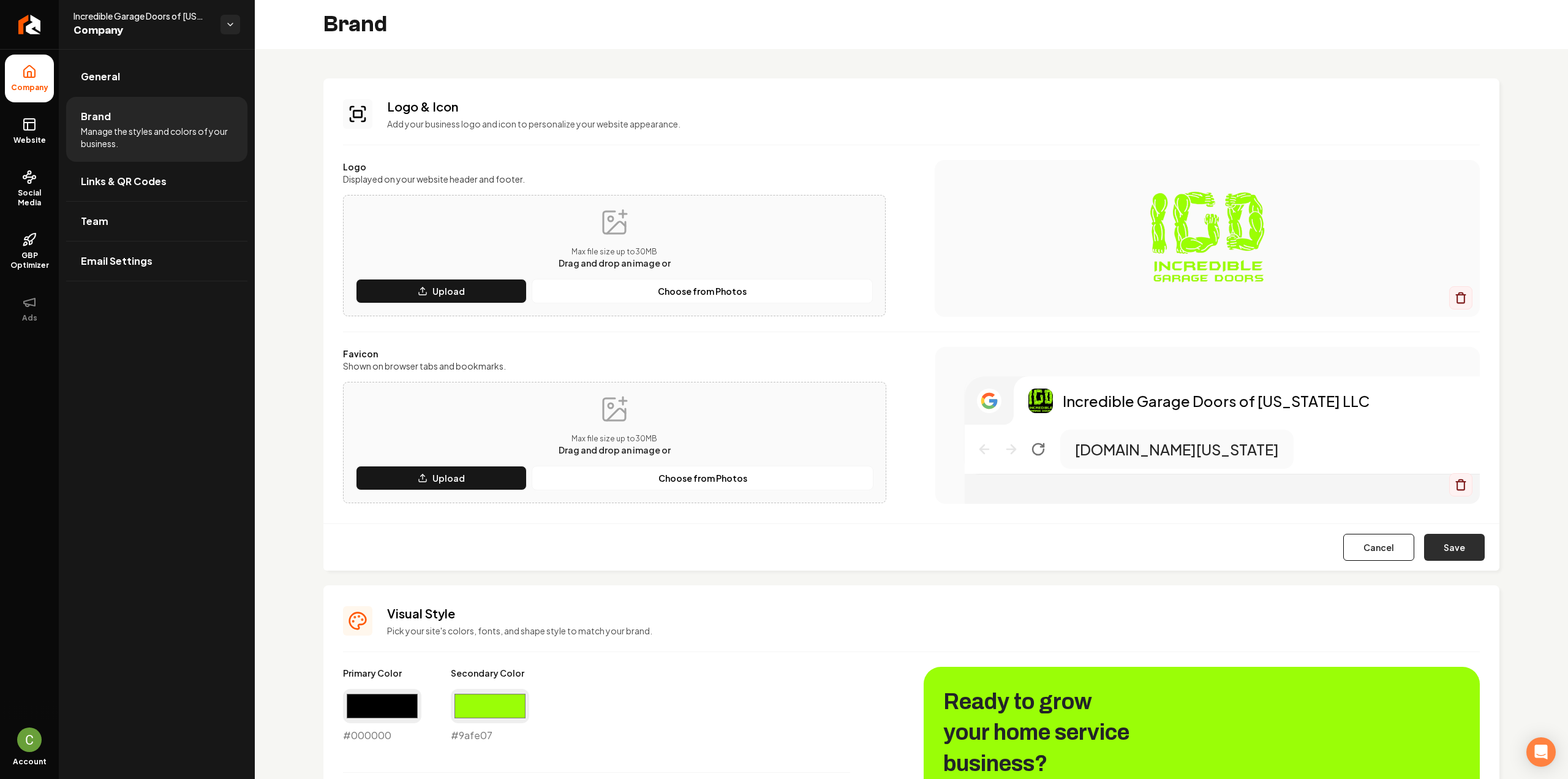
click at [1459, 539] on button "Save" at bounding box center [1454, 547] width 61 height 27
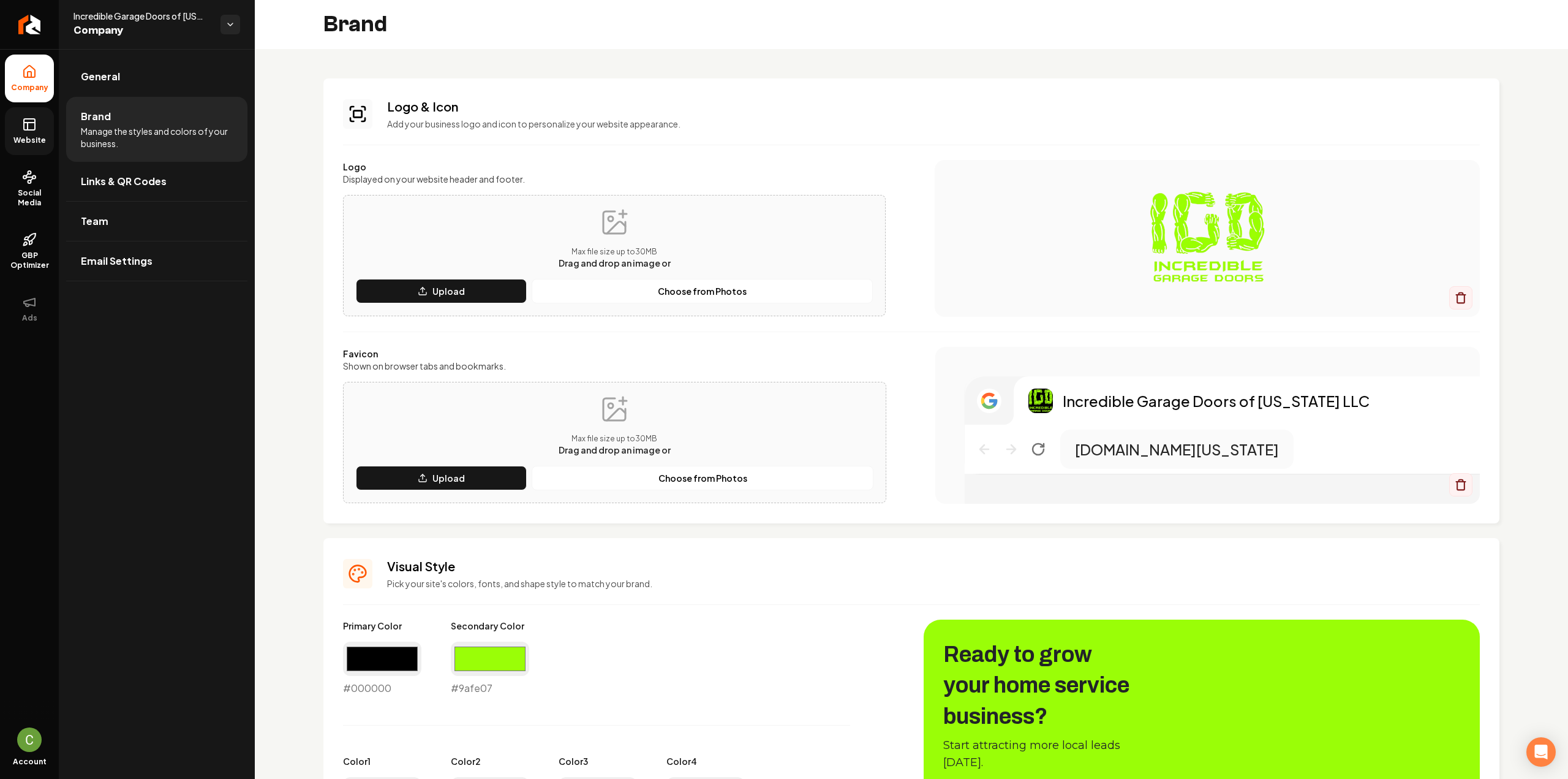
click at [26, 148] on link "Website" at bounding box center [29, 131] width 49 height 48
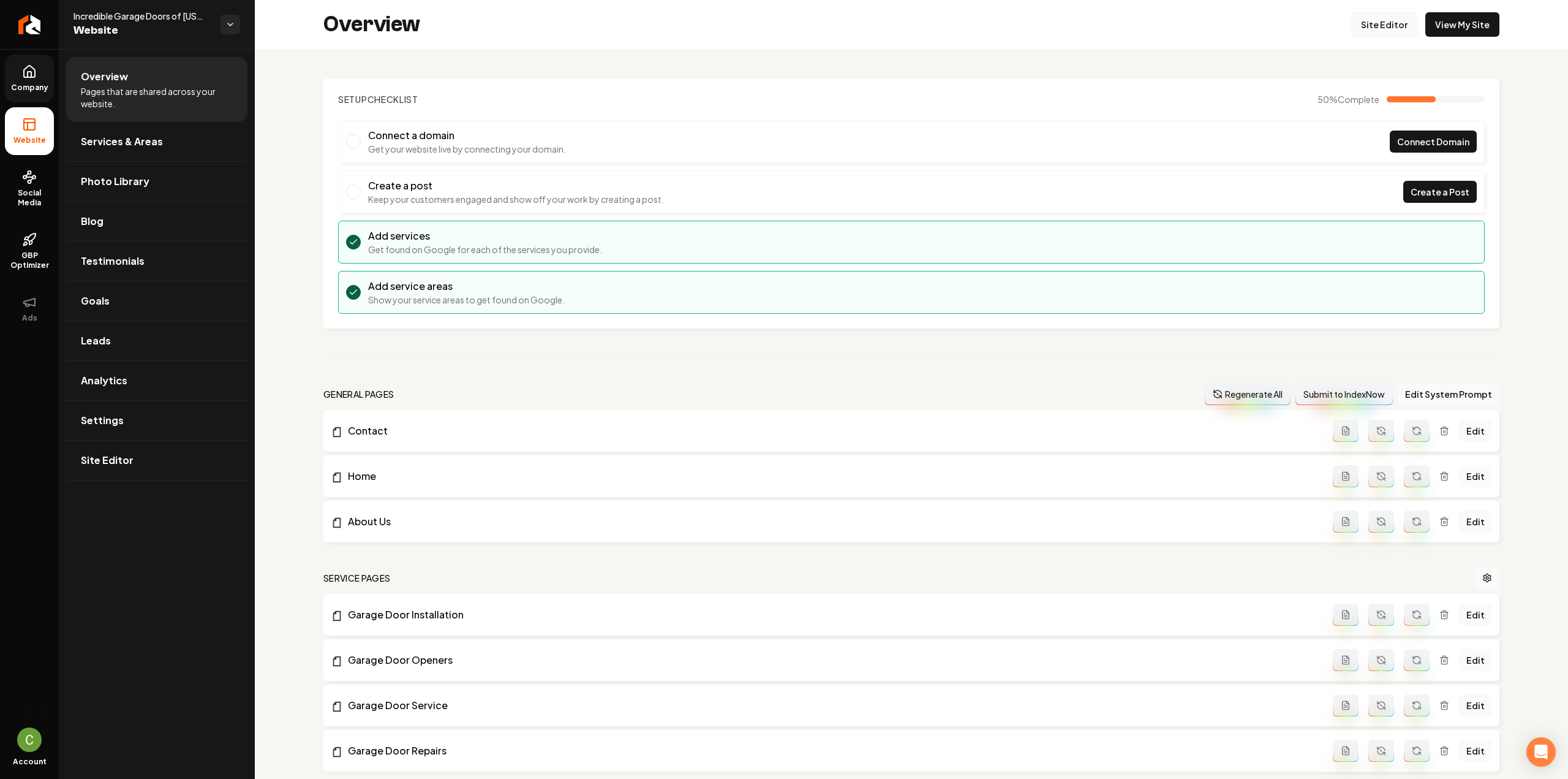
click at [1362, 14] on link "Site Editor" at bounding box center [1384, 24] width 68 height 24
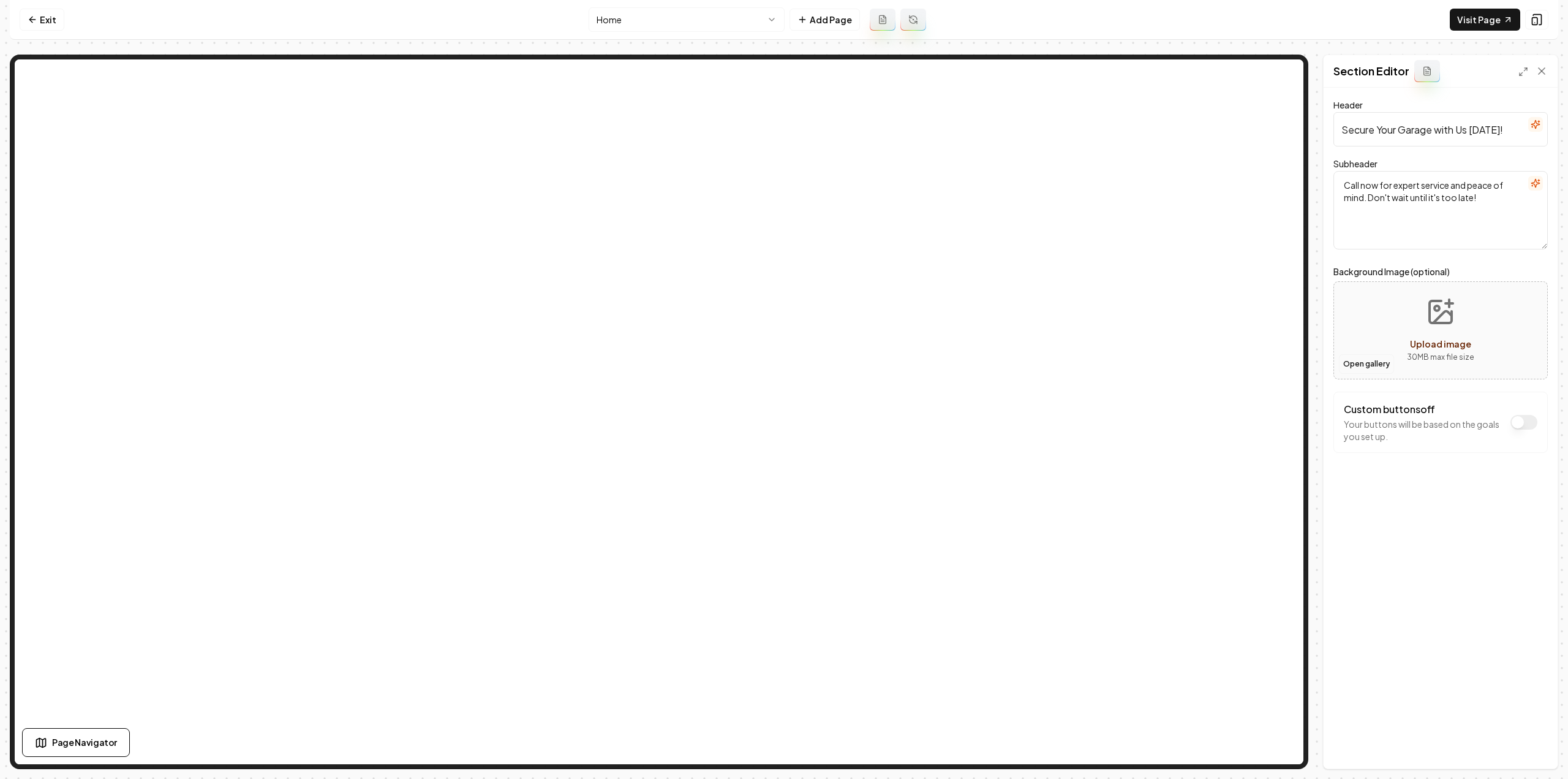
click at [1349, 358] on button "Open gallery" at bounding box center [1366, 364] width 55 height 20
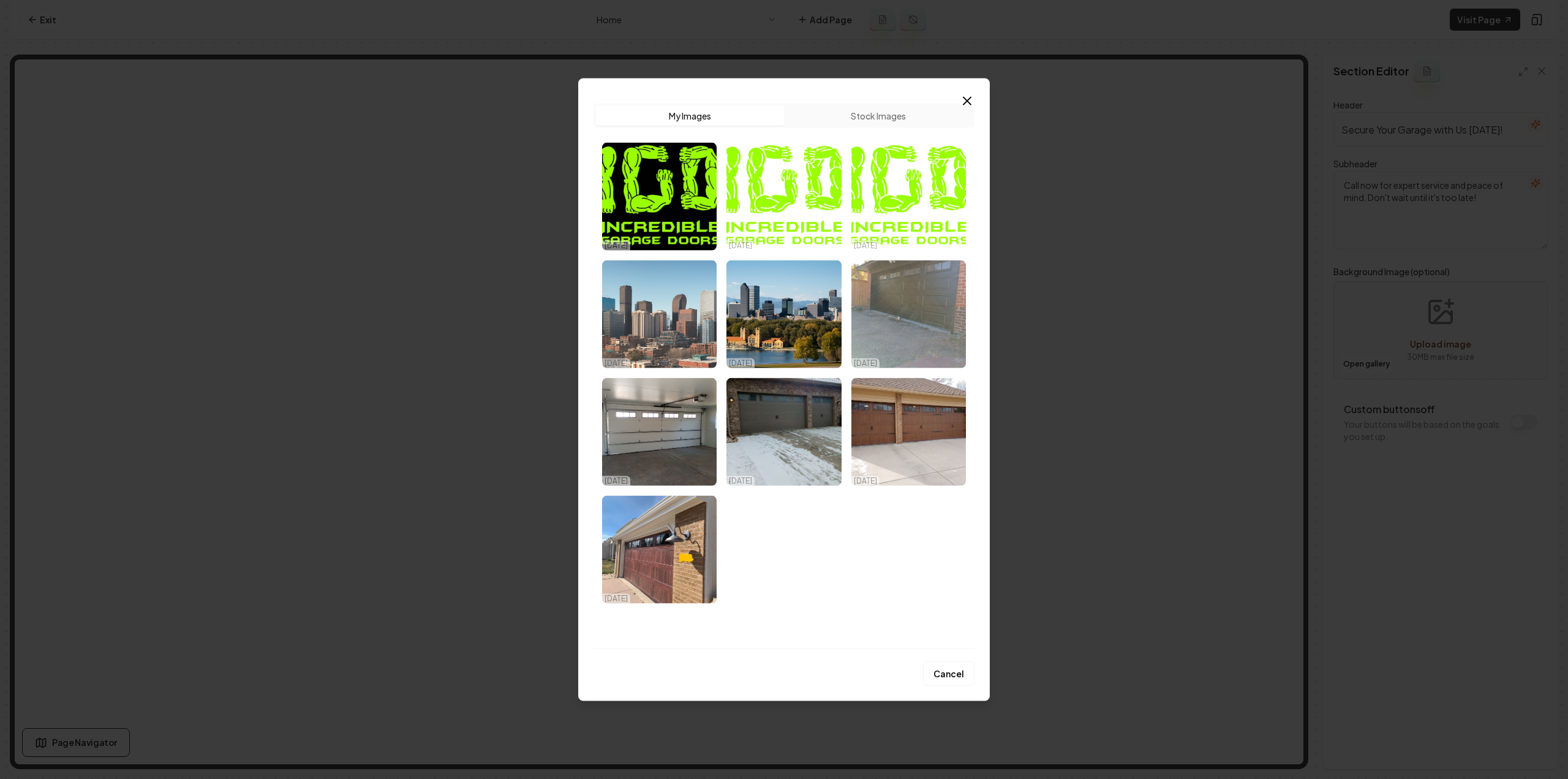
click at [652, 324] on img "Select image image_68dd6ba75c7cd75eb880a13d.jpeg" at bounding box center [660, 313] width 114 height 108
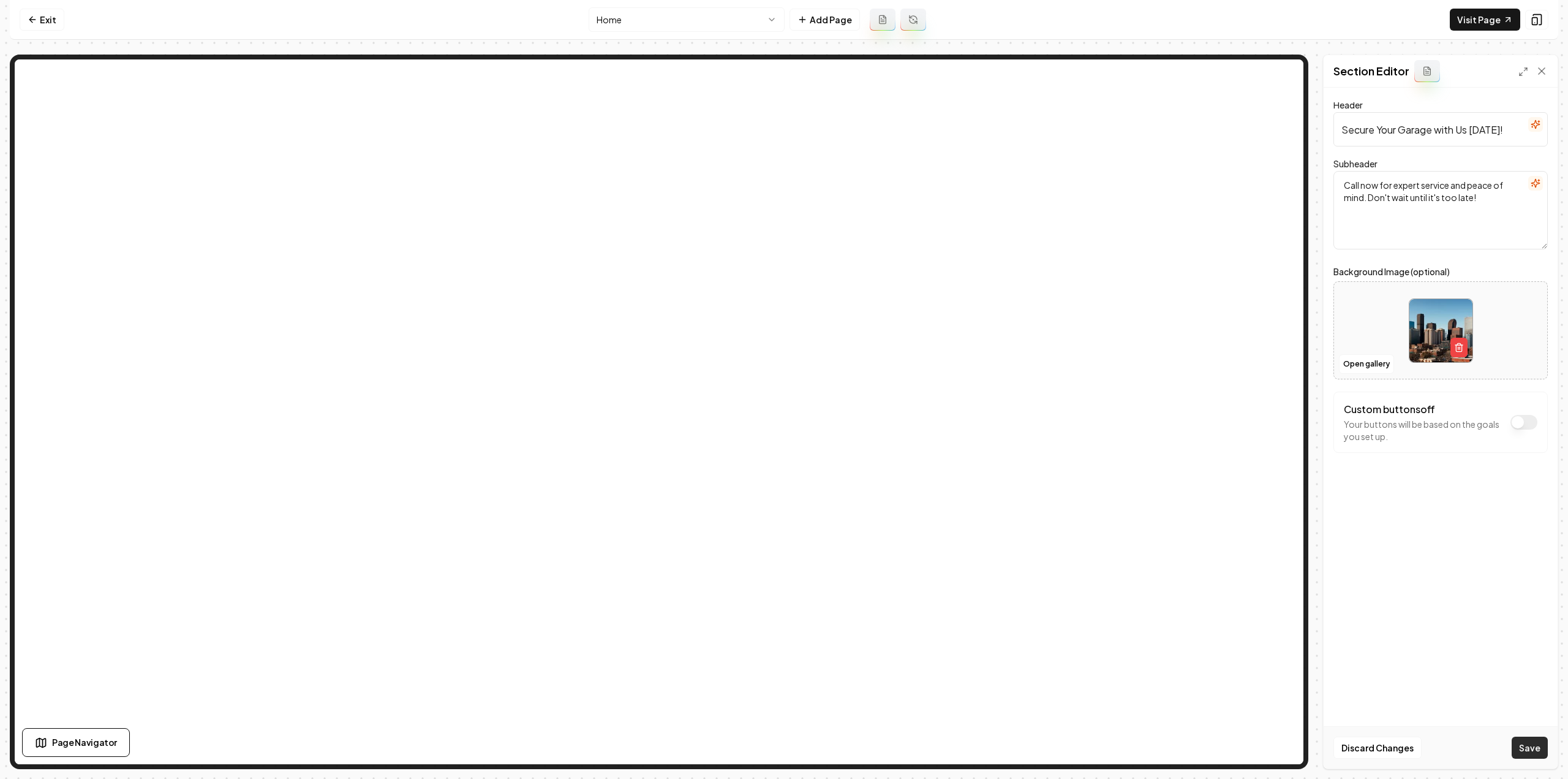
click at [1529, 747] on button "Save" at bounding box center [1530, 748] width 36 height 22
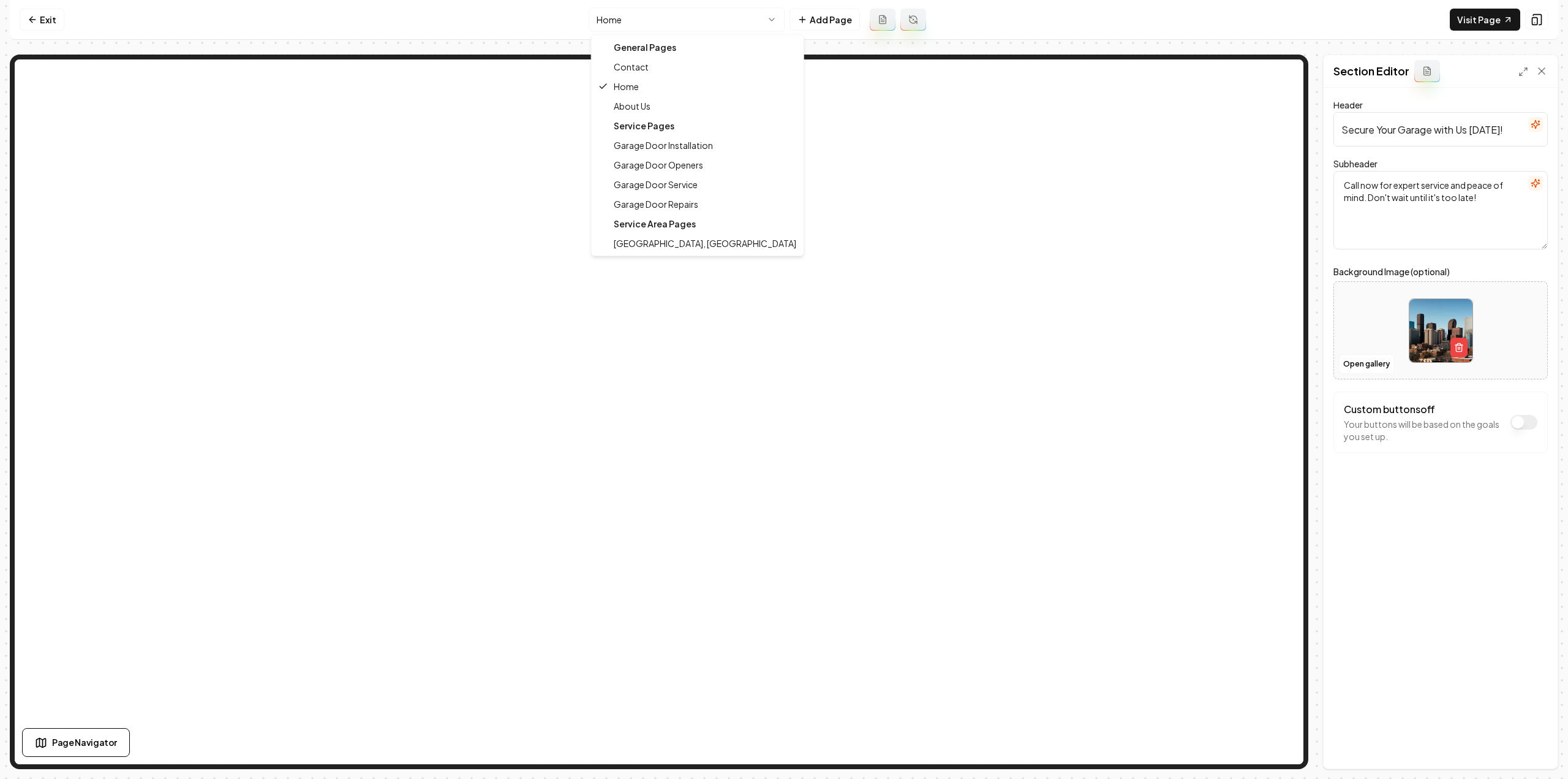
click at [633, 23] on html "Computer Required This feature is only available on a computer. Please switch t…" at bounding box center [784, 389] width 1568 height 779
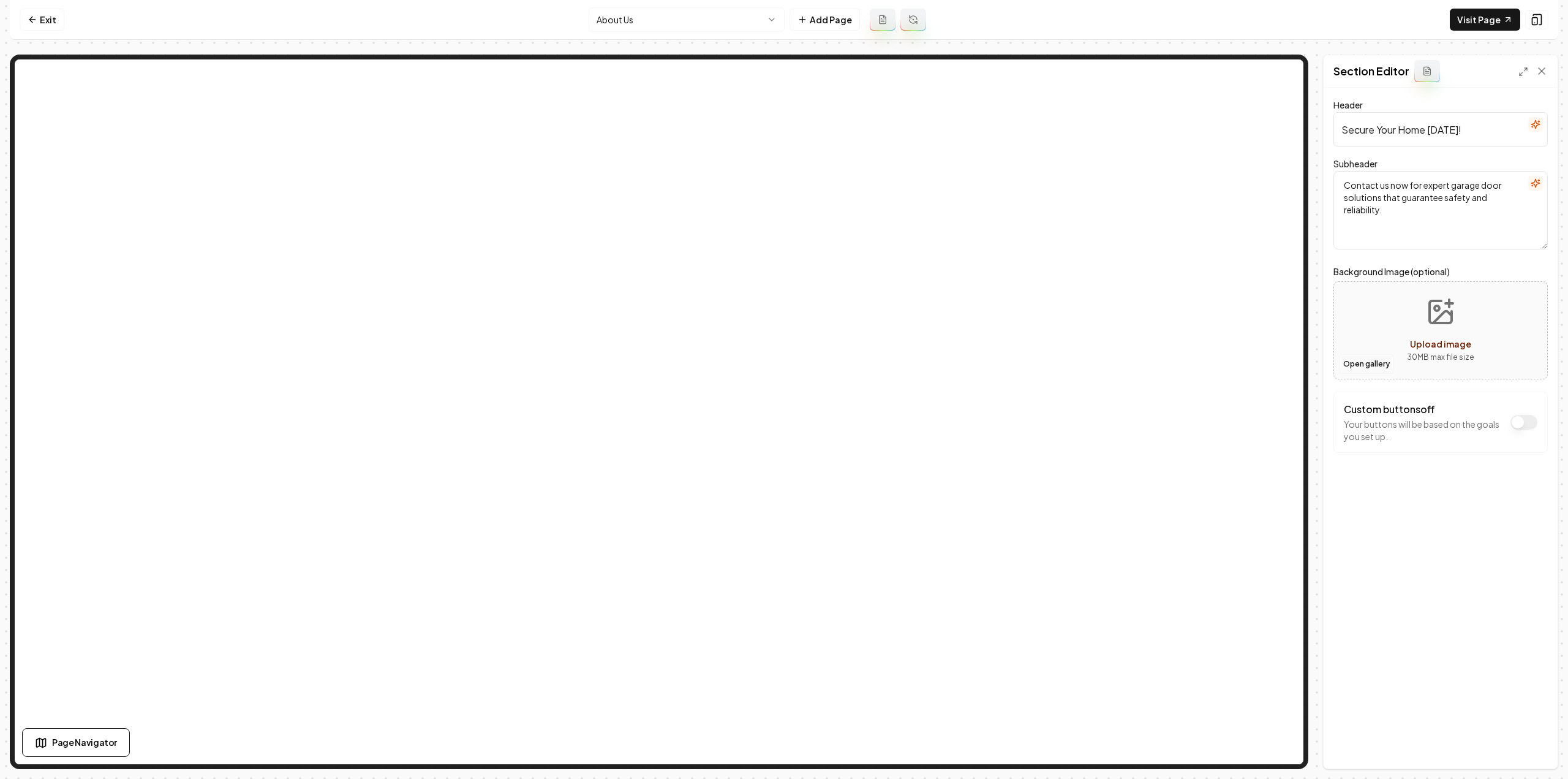
click at [1356, 363] on button "Open gallery" at bounding box center [1366, 364] width 55 height 20
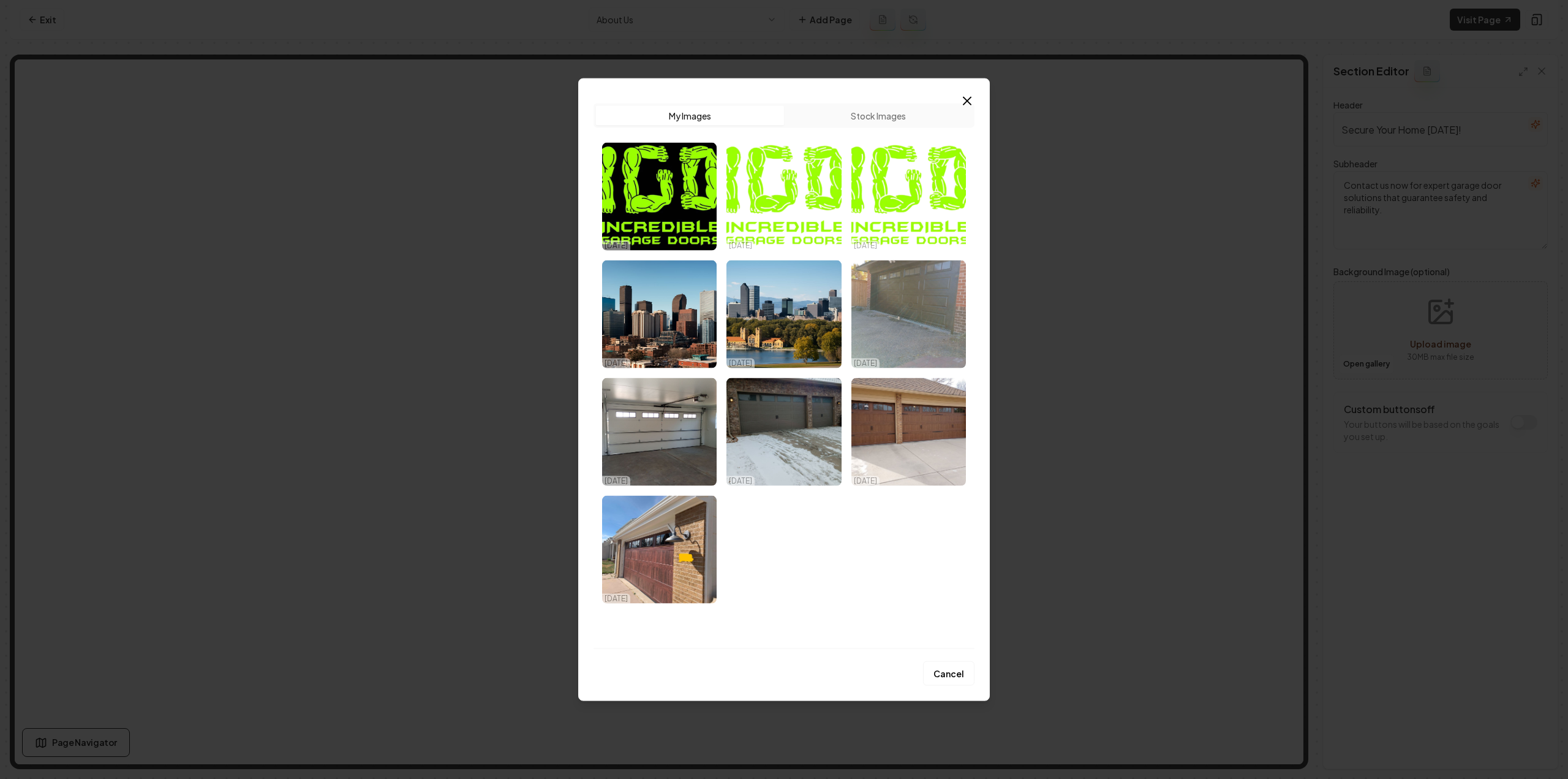
click at [658, 573] on img "Select image image_68dd6b975c7cd75eb880314f.jpeg" at bounding box center [660, 549] width 114 height 108
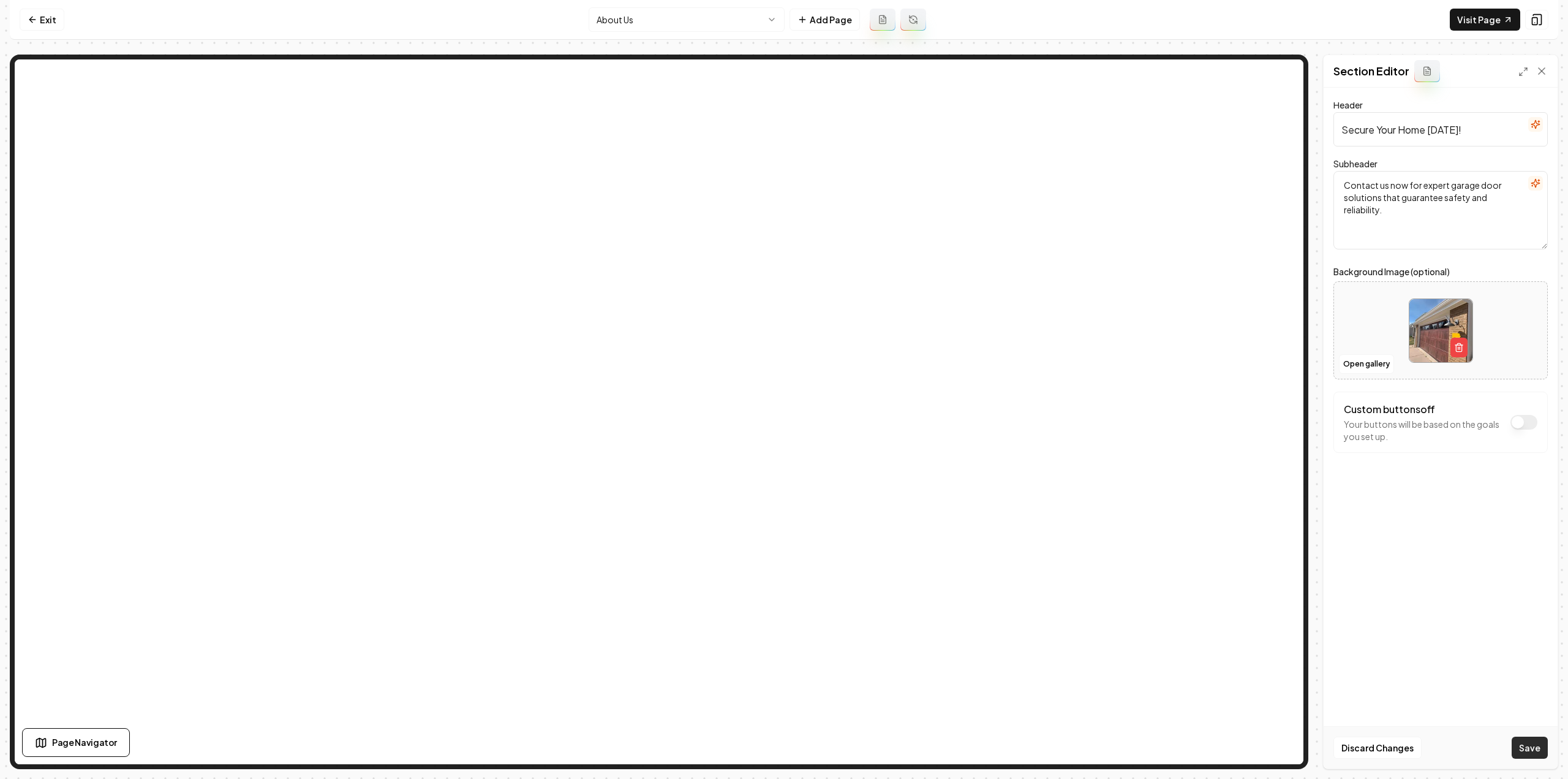
click at [1530, 748] on button "Save" at bounding box center [1530, 748] width 36 height 22
click at [629, 27] on html "Computer Required This feature is only available on a computer. Please switch t…" at bounding box center [784, 389] width 1568 height 779
click at [1374, 362] on button "Open gallery" at bounding box center [1366, 364] width 55 height 20
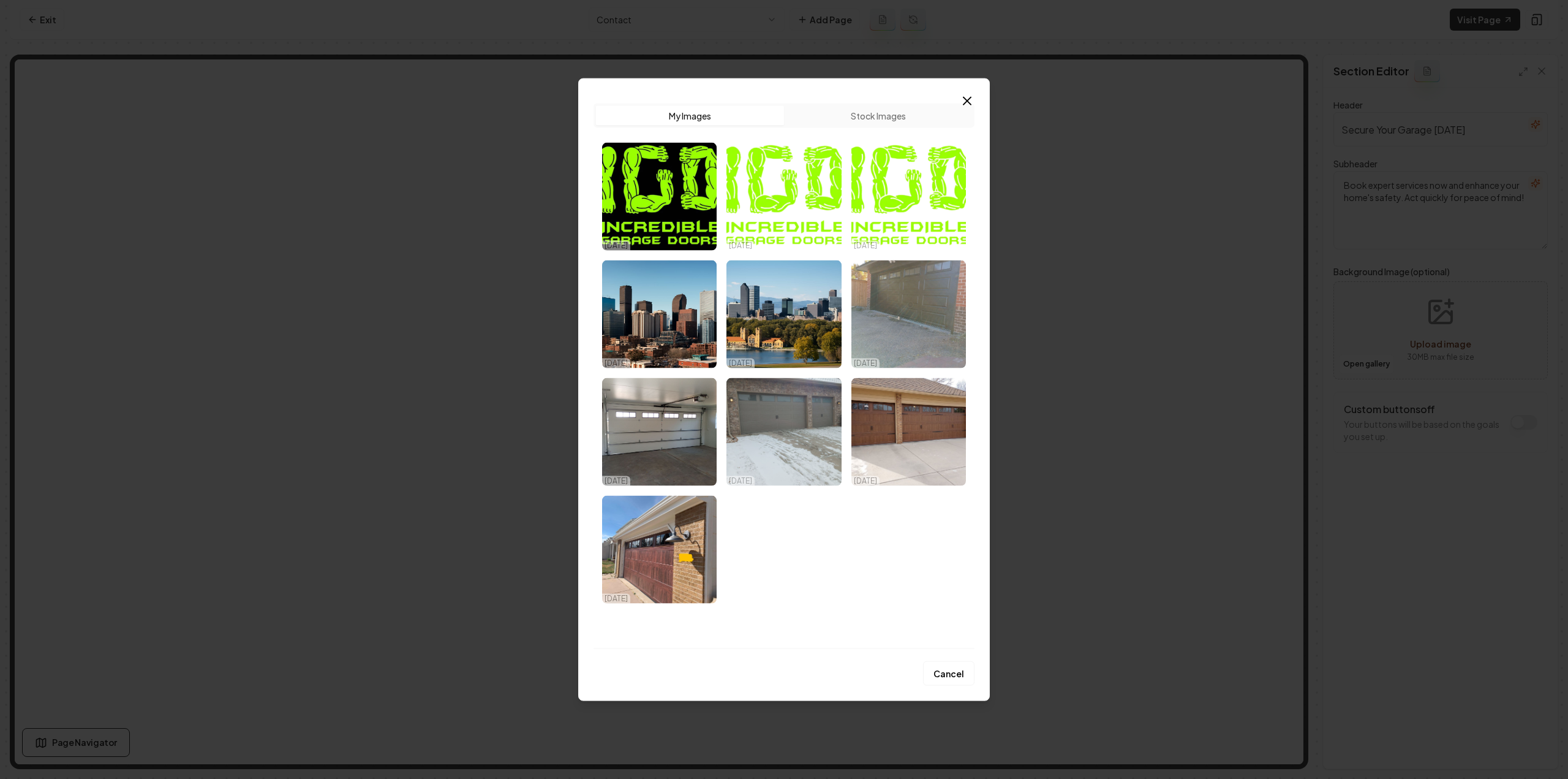
click at [791, 430] on img "Select image image_68dd6b975c7cd75eb88033d1.jpeg" at bounding box center [784, 431] width 114 height 108
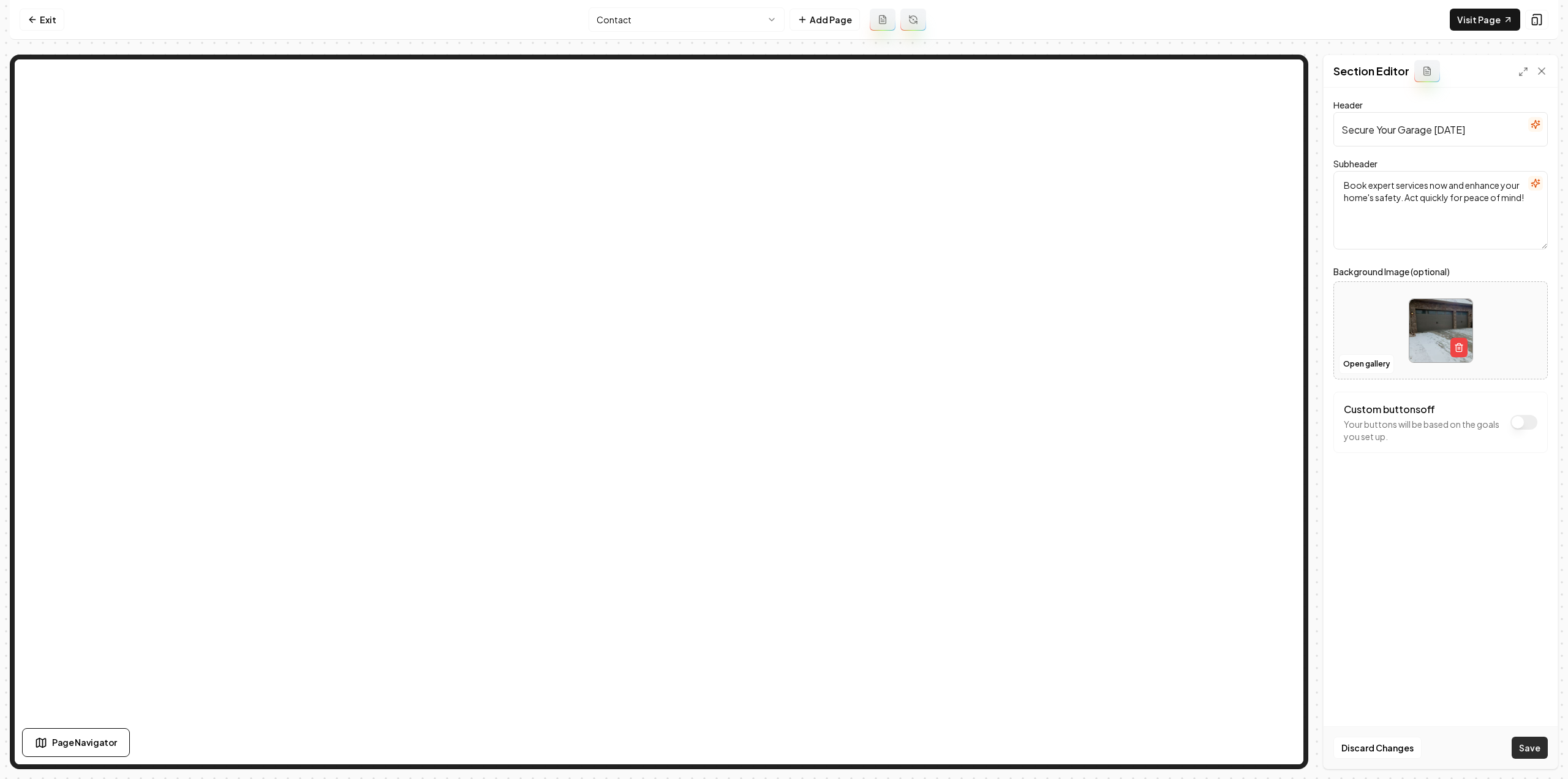
click at [1516, 748] on button "Save" at bounding box center [1530, 748] width 36 height 22
click at [613, 13] on html "Computer Required This feature is only available on a computer. Please switch t…" at bounding box center [784, 389] width 1568 height 779
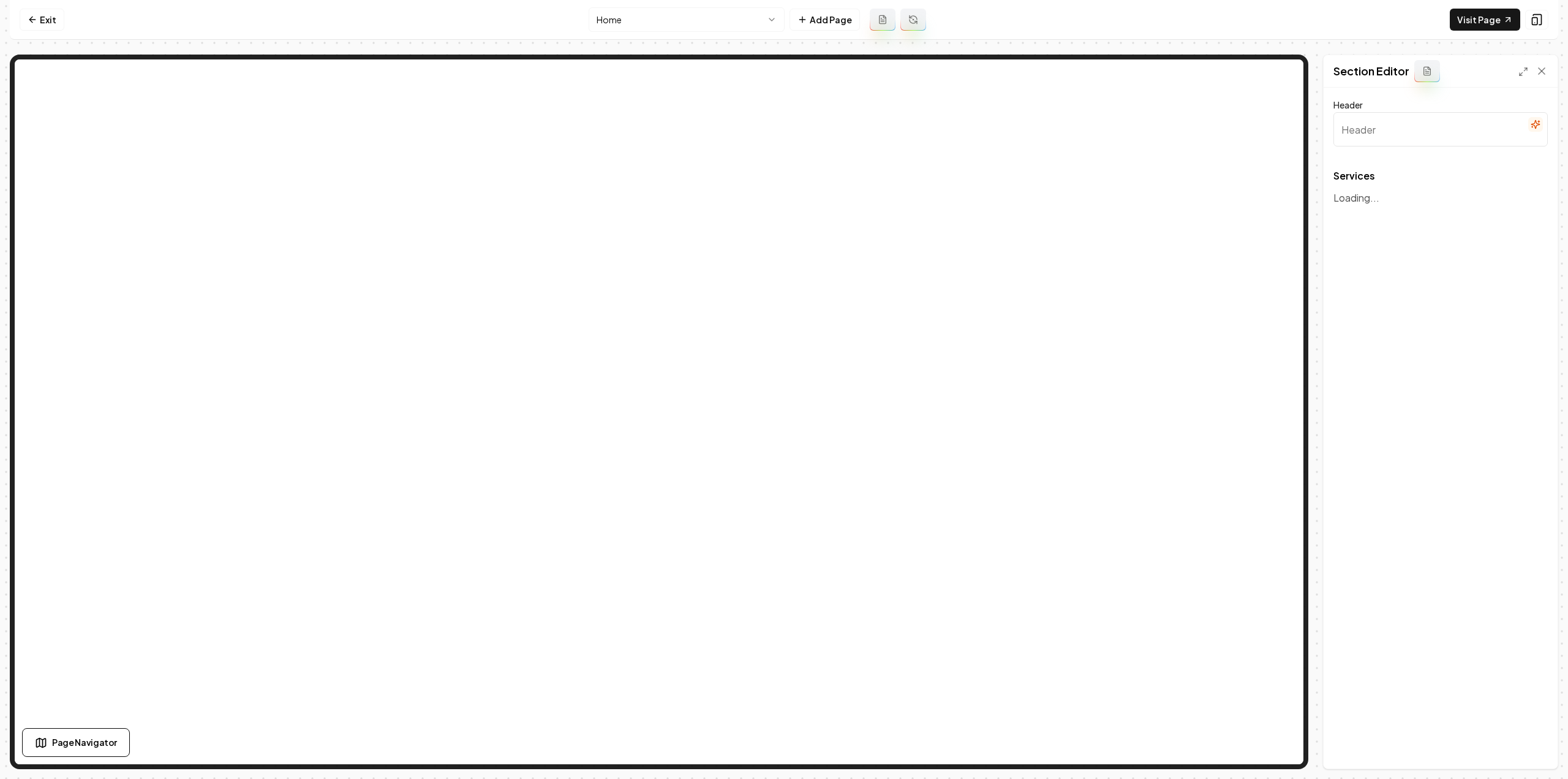
type input "Our Premium Garage Door Services"
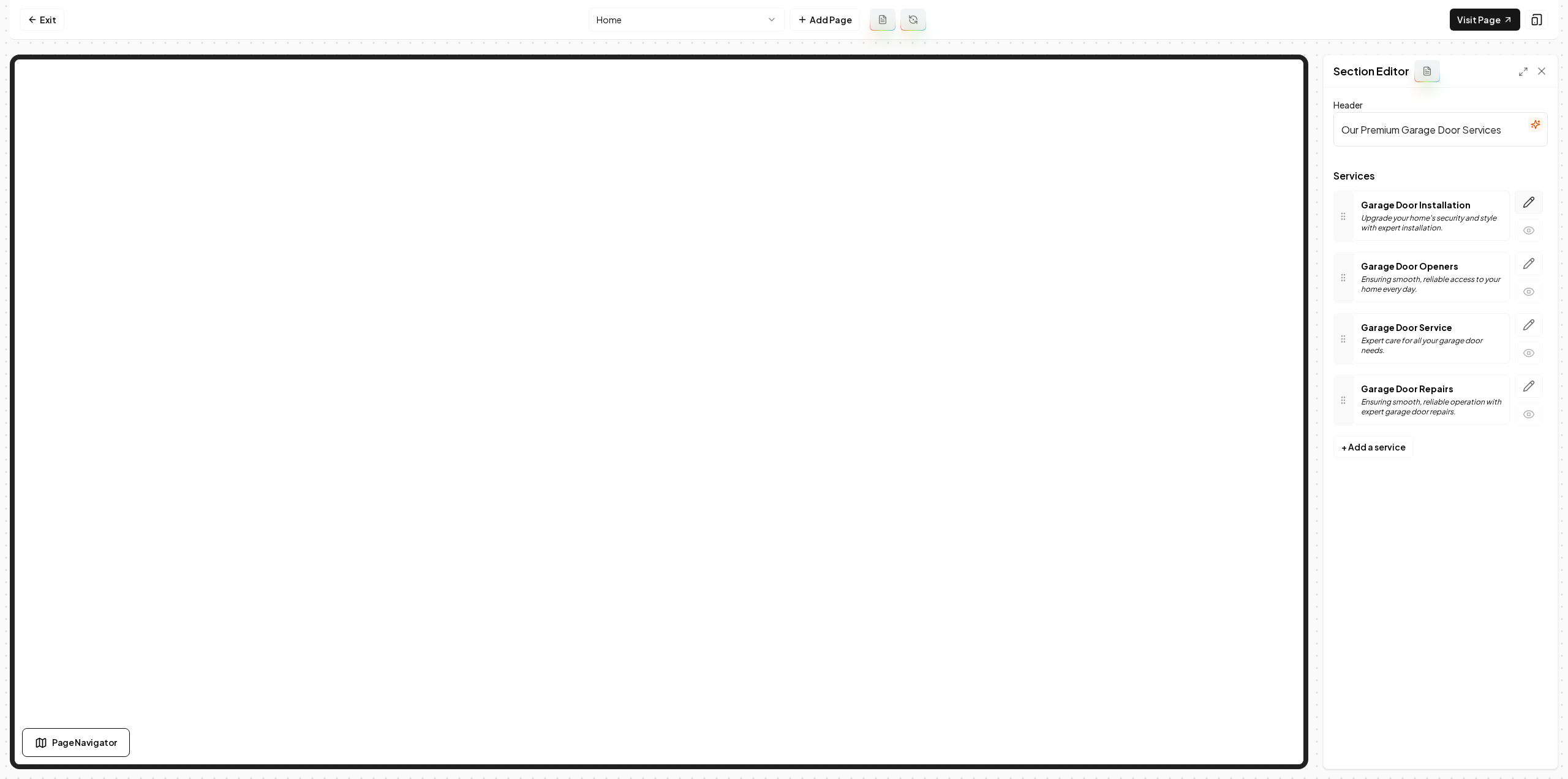
click at [1529, 199] on icon "button" at bounding box center [1529, 202] width 10 height 10
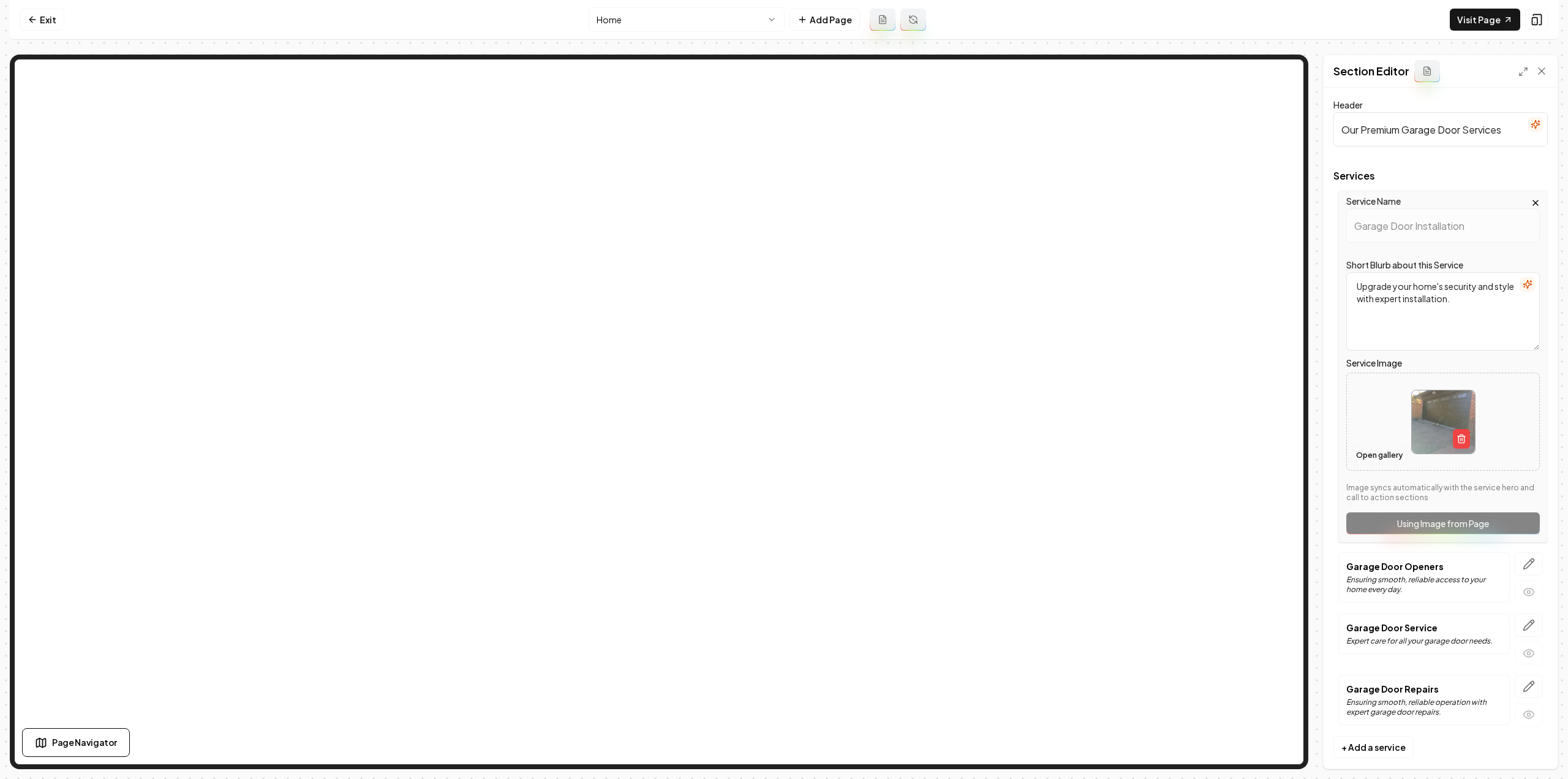
click at [1383, 457] on button "Open gallery" at bounding box center [1379, 455] width 55 height 20
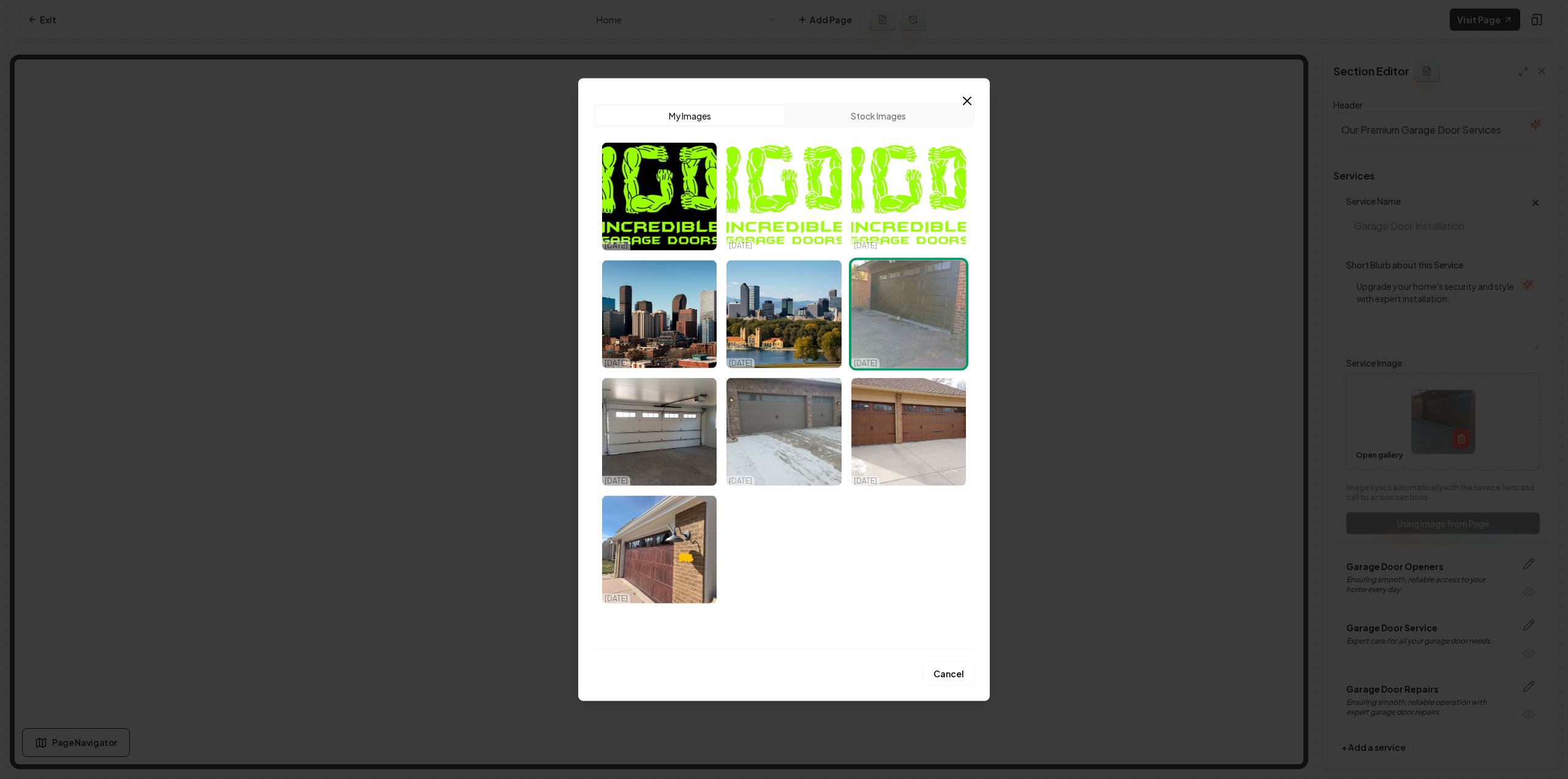
click at [777, 439] on img "Select image image_68dd6b975c7cd75eb88033d1.jpeg" at bounding box center [784, 431] width 114 height 108
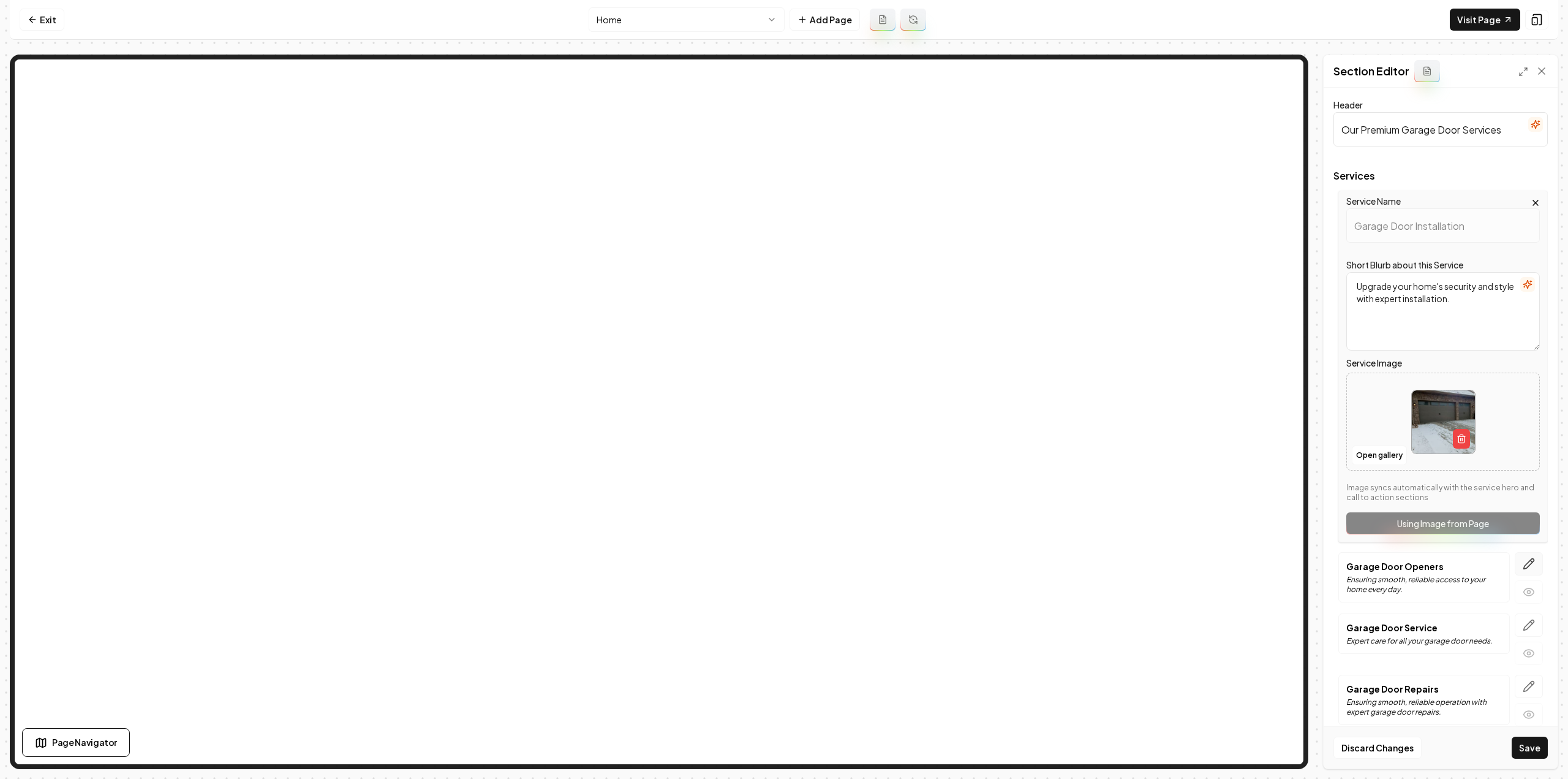
click at [1533, 559] on button "button" at bounding box center [1529, 564] width 28 height 23
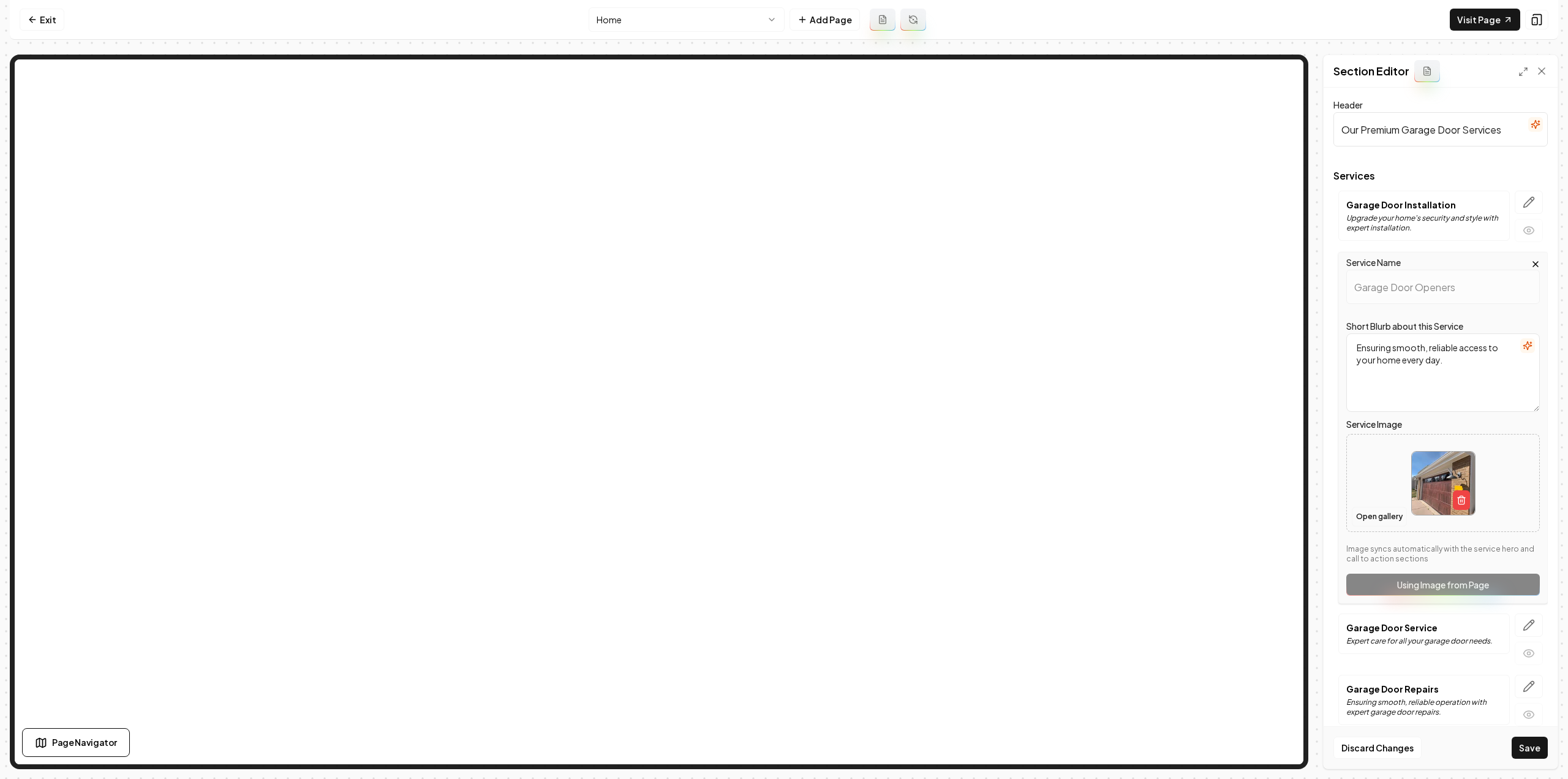
click at [1376, 522] on button "Open gallery" at bounding box center [1379, 517] width 55 height 20
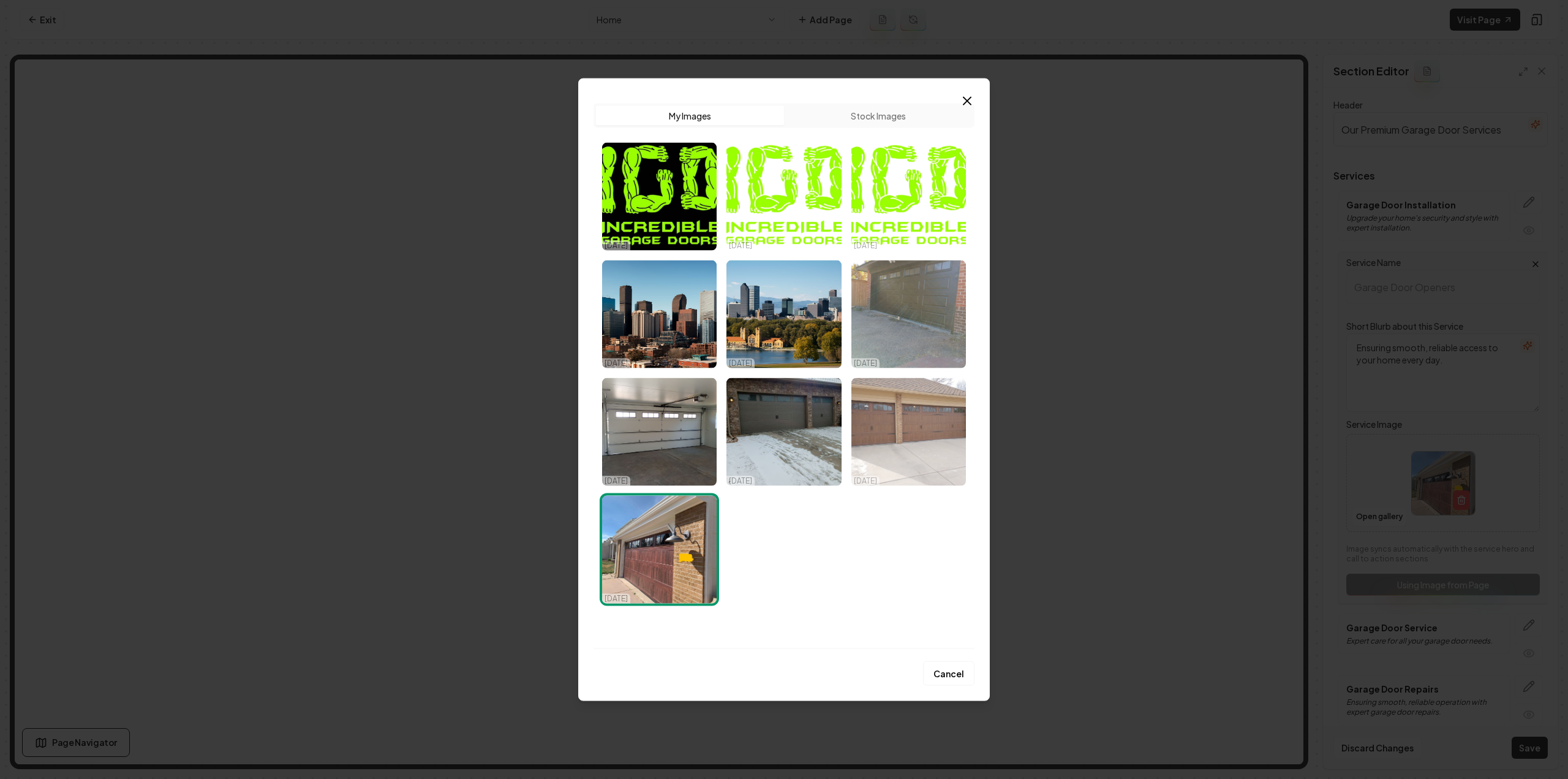
click at [920, 429] on img "Select image image_68dd6b975c7cd75eb8803193.jpeg" at bounding box center [908, 431] width 114 height 108
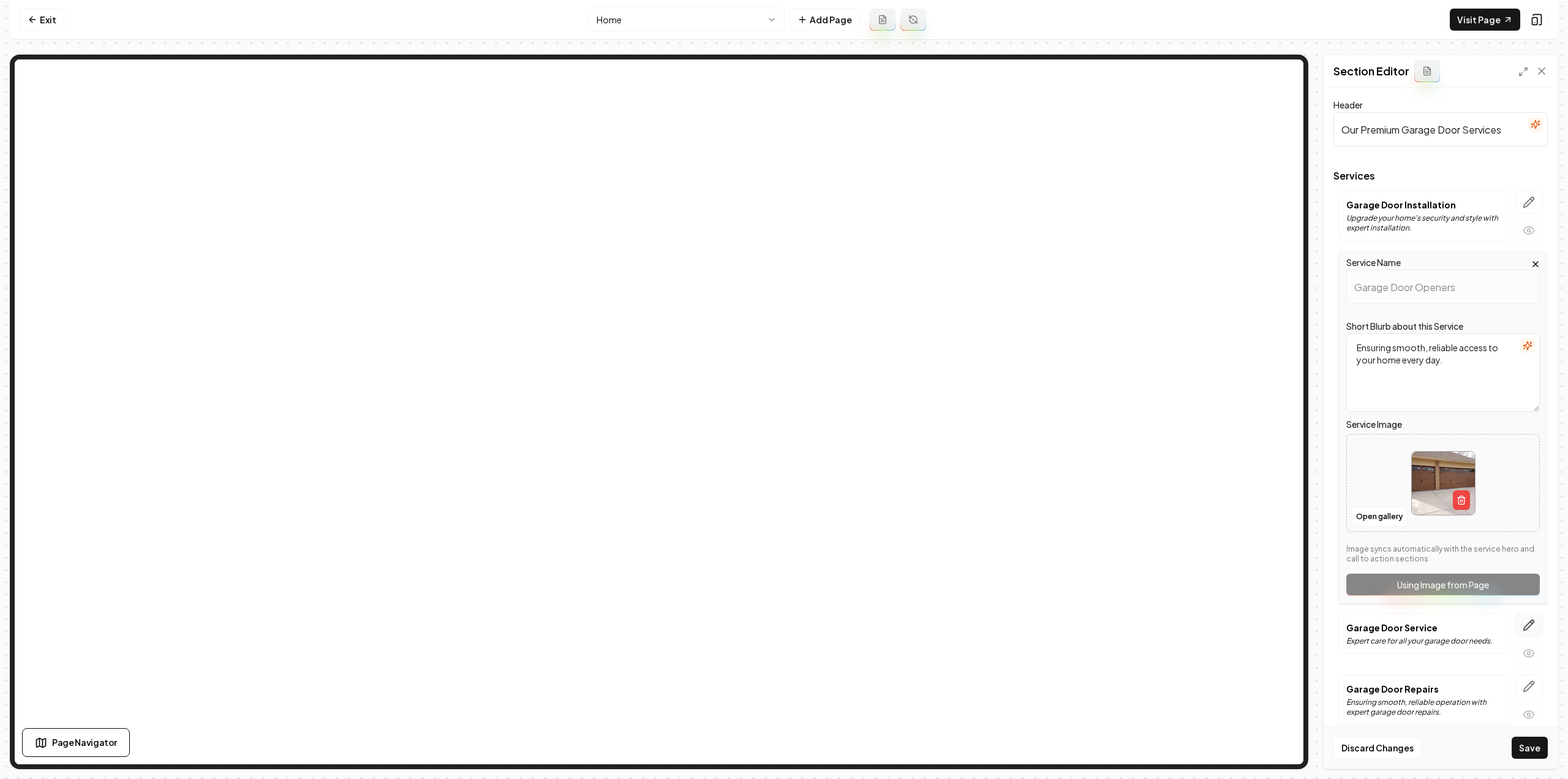
click at [1524, 622] on icon "button" at bounding box center [1529, 625] width 10 height 10
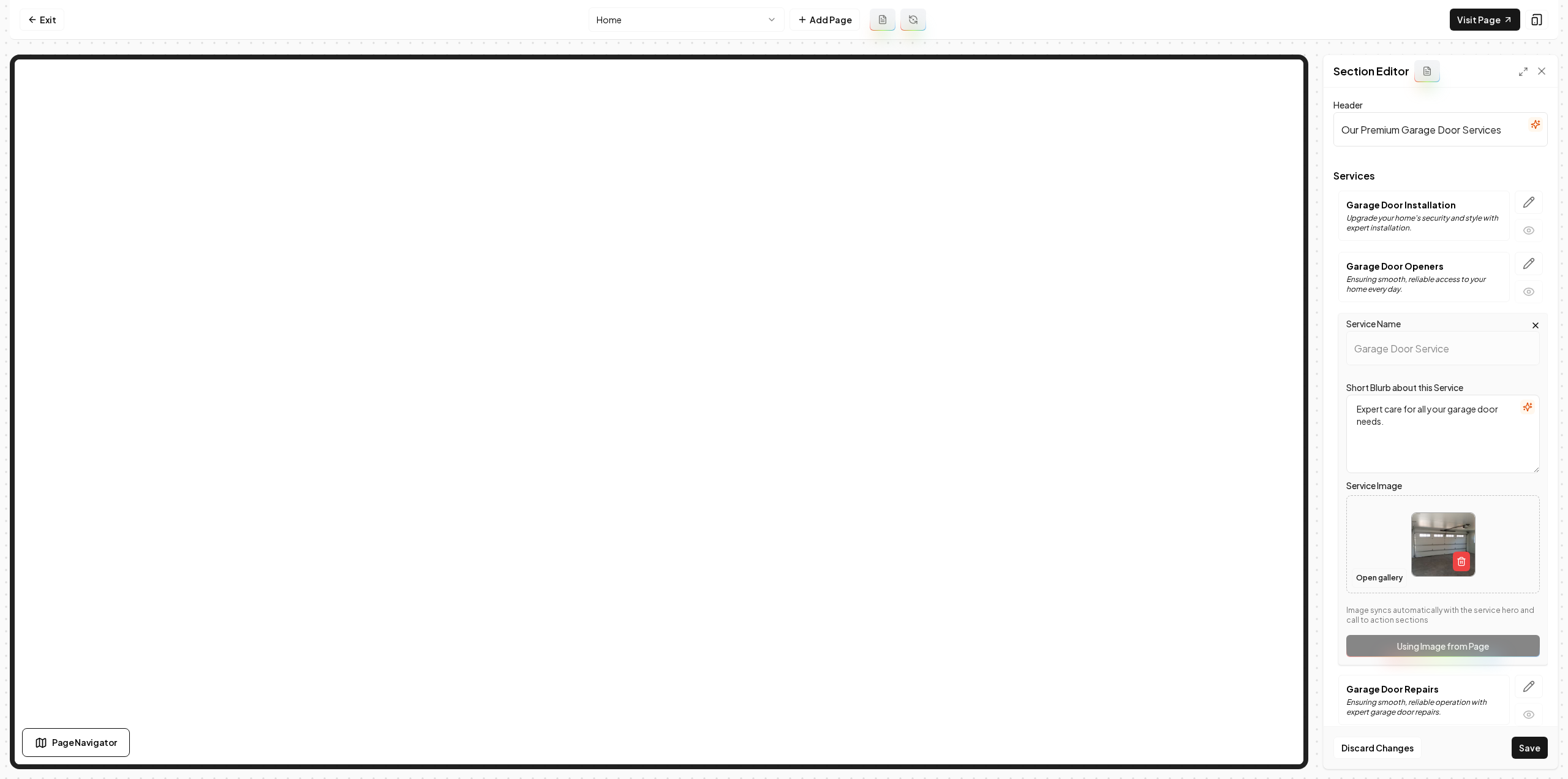
click at [1377, 578] on button "Open gallery" at bounding box center [1379, 577] width 55 height 20
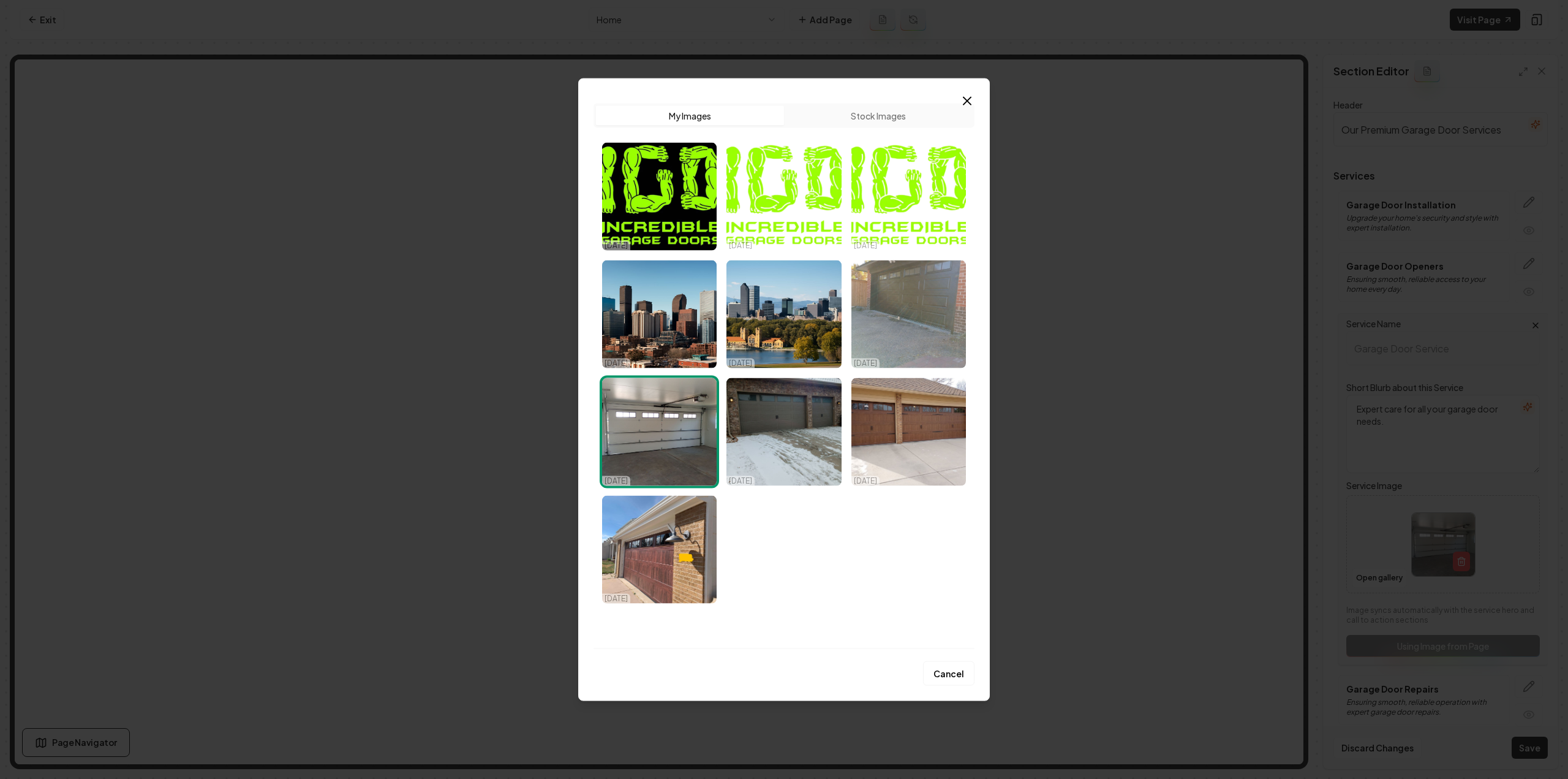
click at [667, 436] on img "Select image image_68dd6b975c7cd75eb8803485.jpeg" at bounding box center [660, 431] width 114 height 108
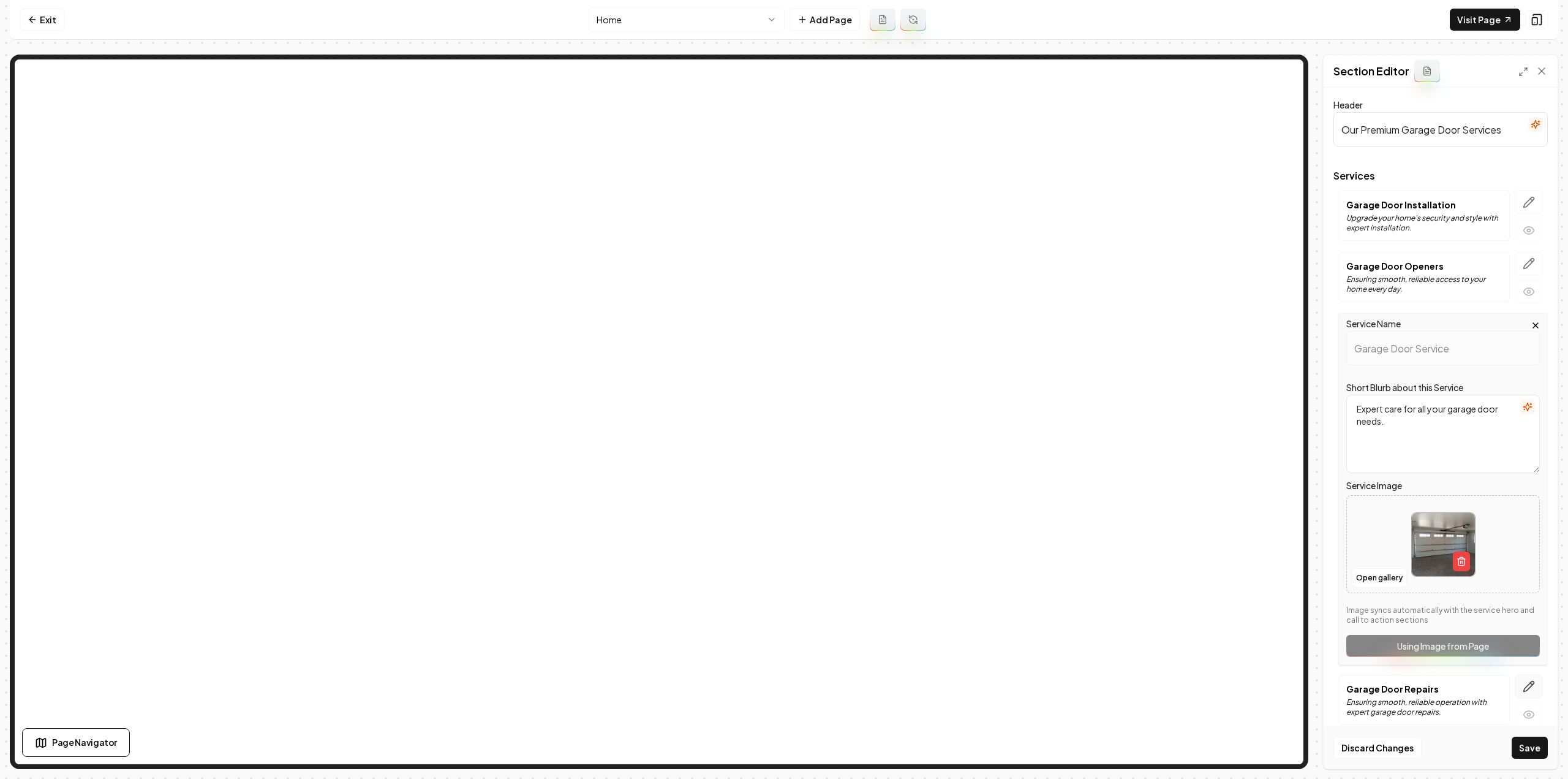
click at [1524, 681] on icon "button" at bounding box center [1529, 686] width 10 height 10
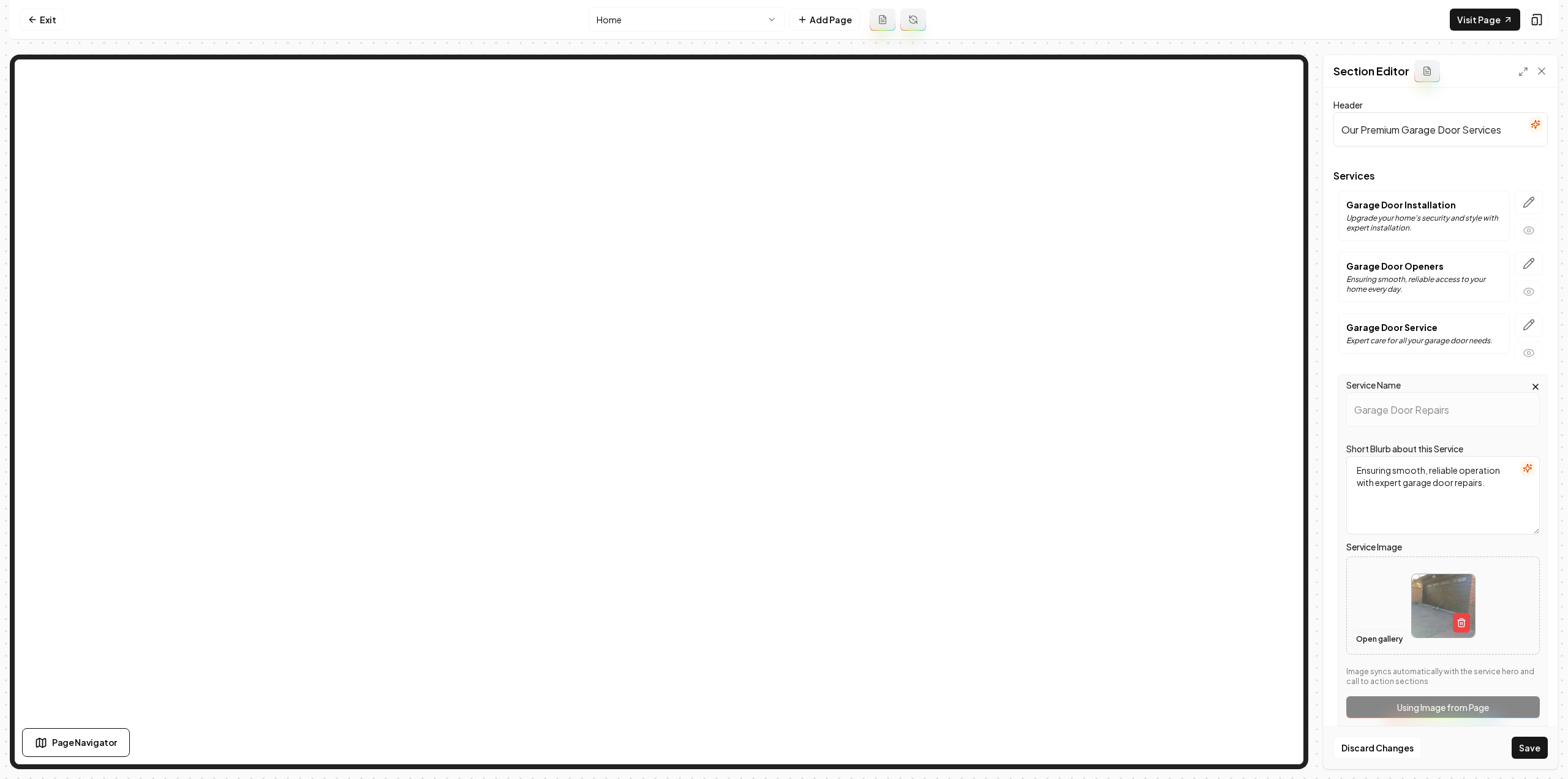
click at [1373, 635] on button "Open gallery" at bounding box center [1379, 639] width 55 height 20
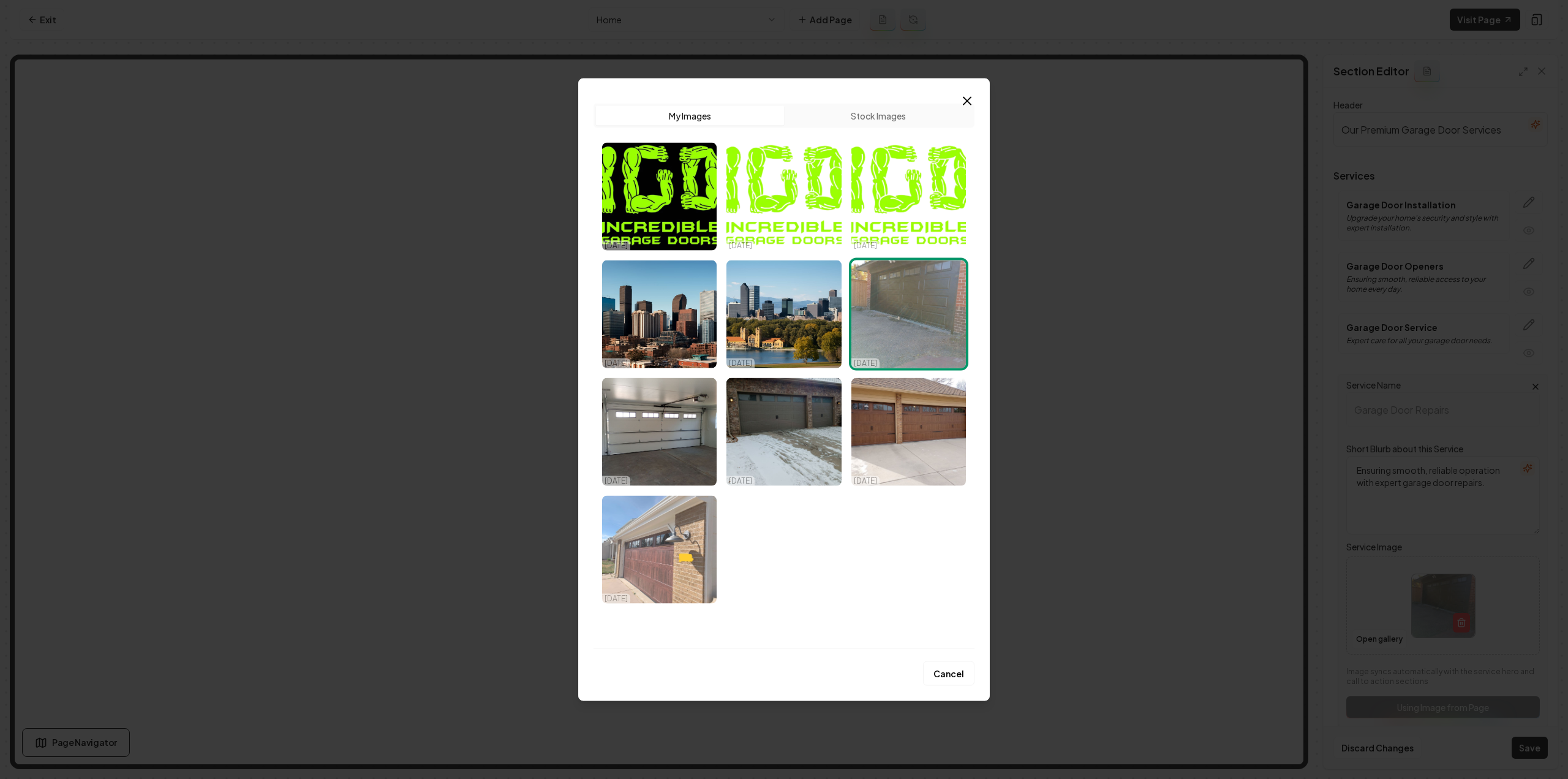
click at [671, 530] on img "Select image image_68dd6b975c7cd75eb880314f.jpeg" at bounding box center [660, 549] width 114 height 108
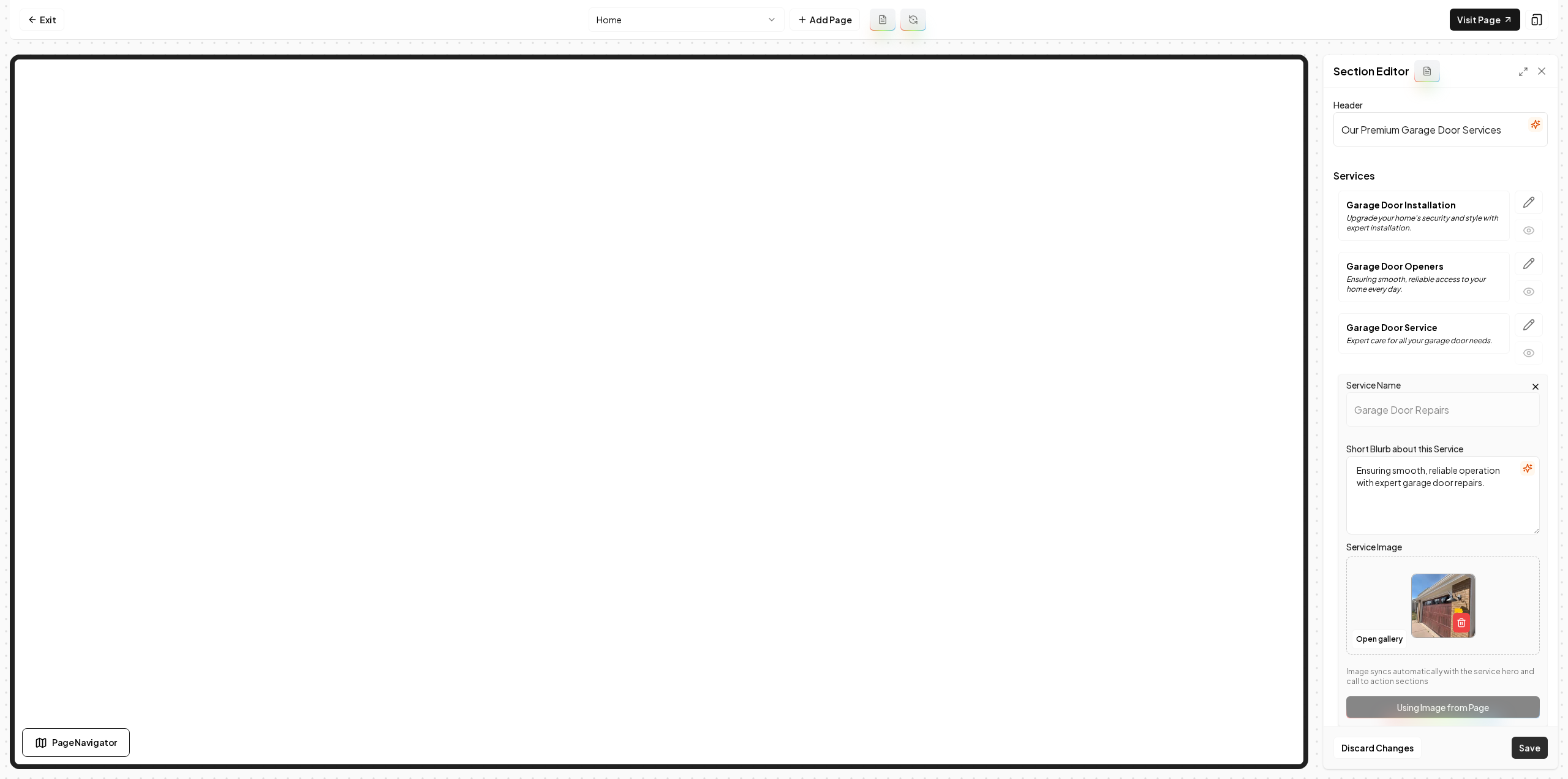
click at [1531, 741] on button "Save" at bounding box center [1530, 748] width 36 height 22
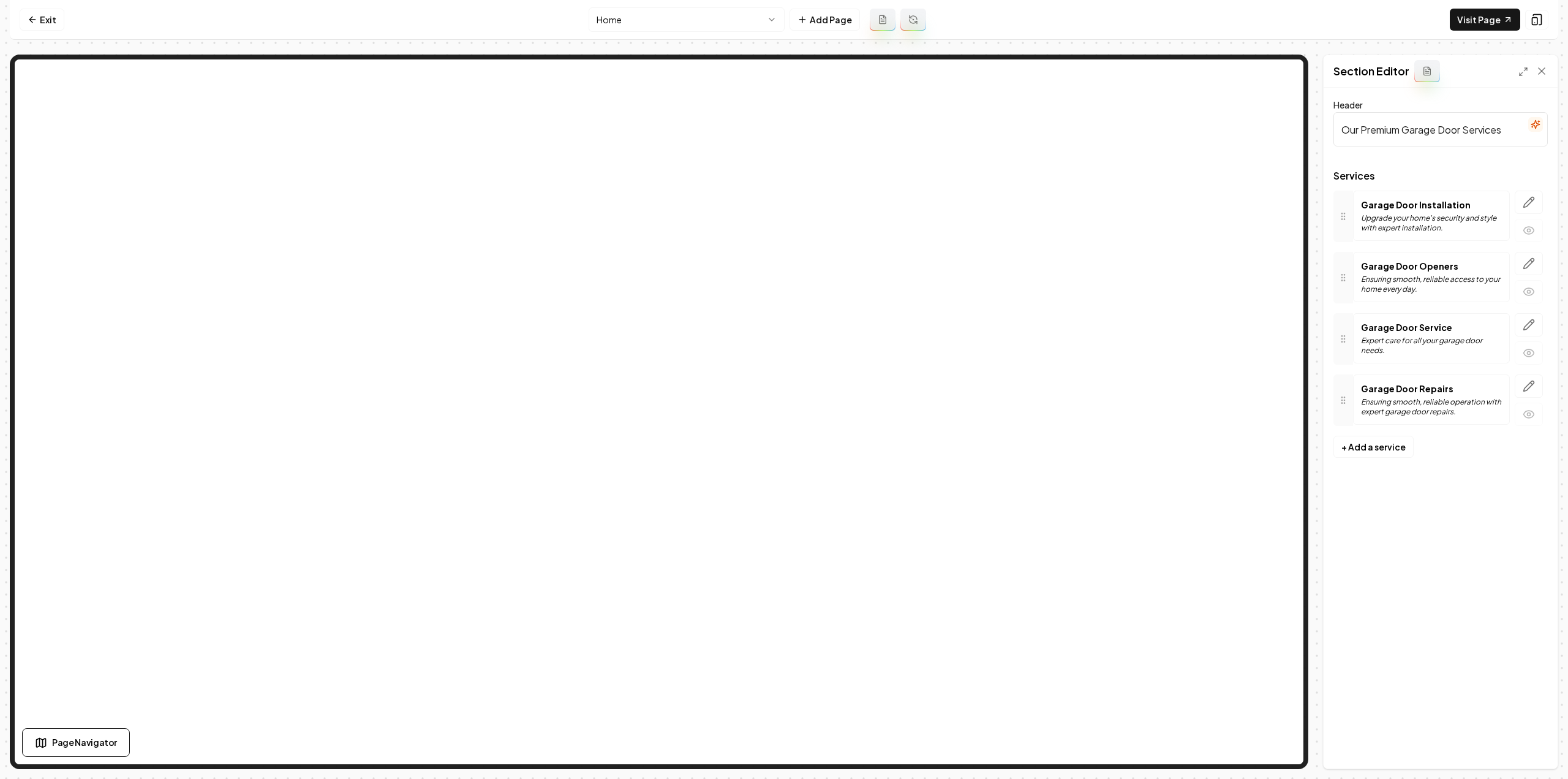
click at [643, 24] on html "Computer Required This feature is only available on a computer. Please switch t…" at bounding box center [784, 389] width 1568 height 779
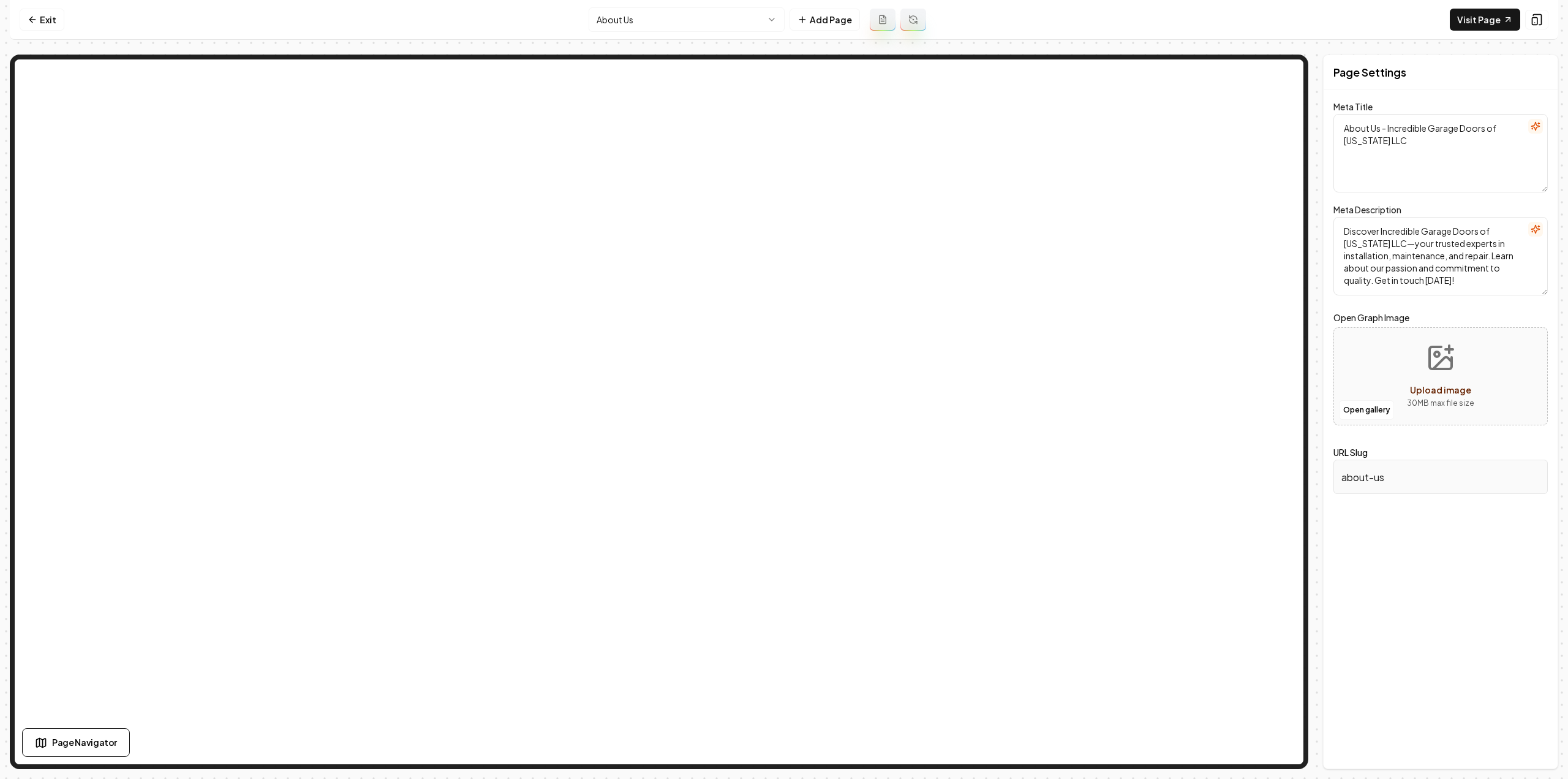
click at [713, 17] on html "Computer Required This feature is only available on a computer. Please switch t…" at bounding box center [784, 389] width 1568 height 779
click at [42, 15] on link "Exit" at bounding box center [42, 20] width 45 height 22
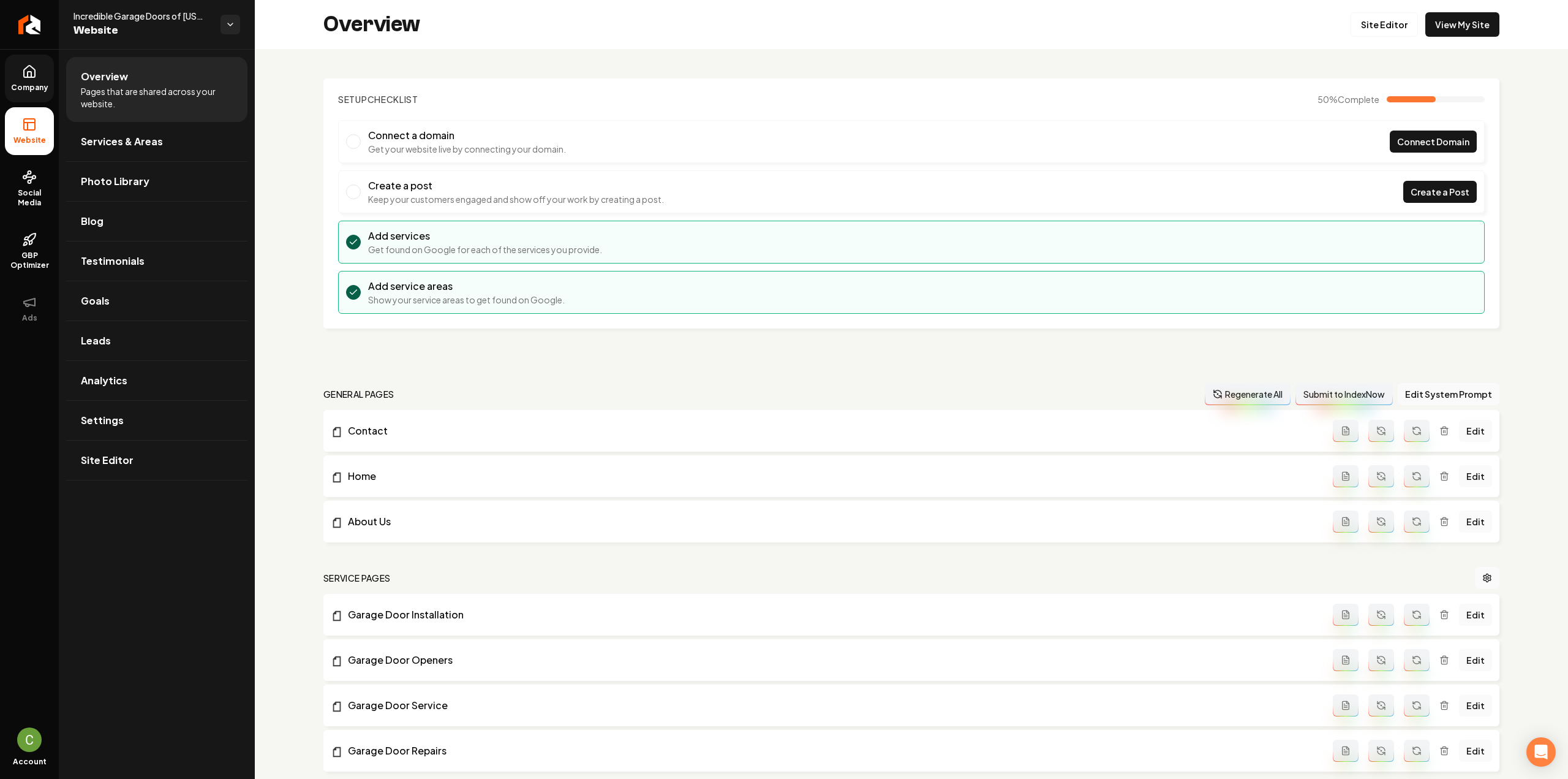
click at [26, 93] on link "Company" at bounding box center [29, 78] width 49 height 48
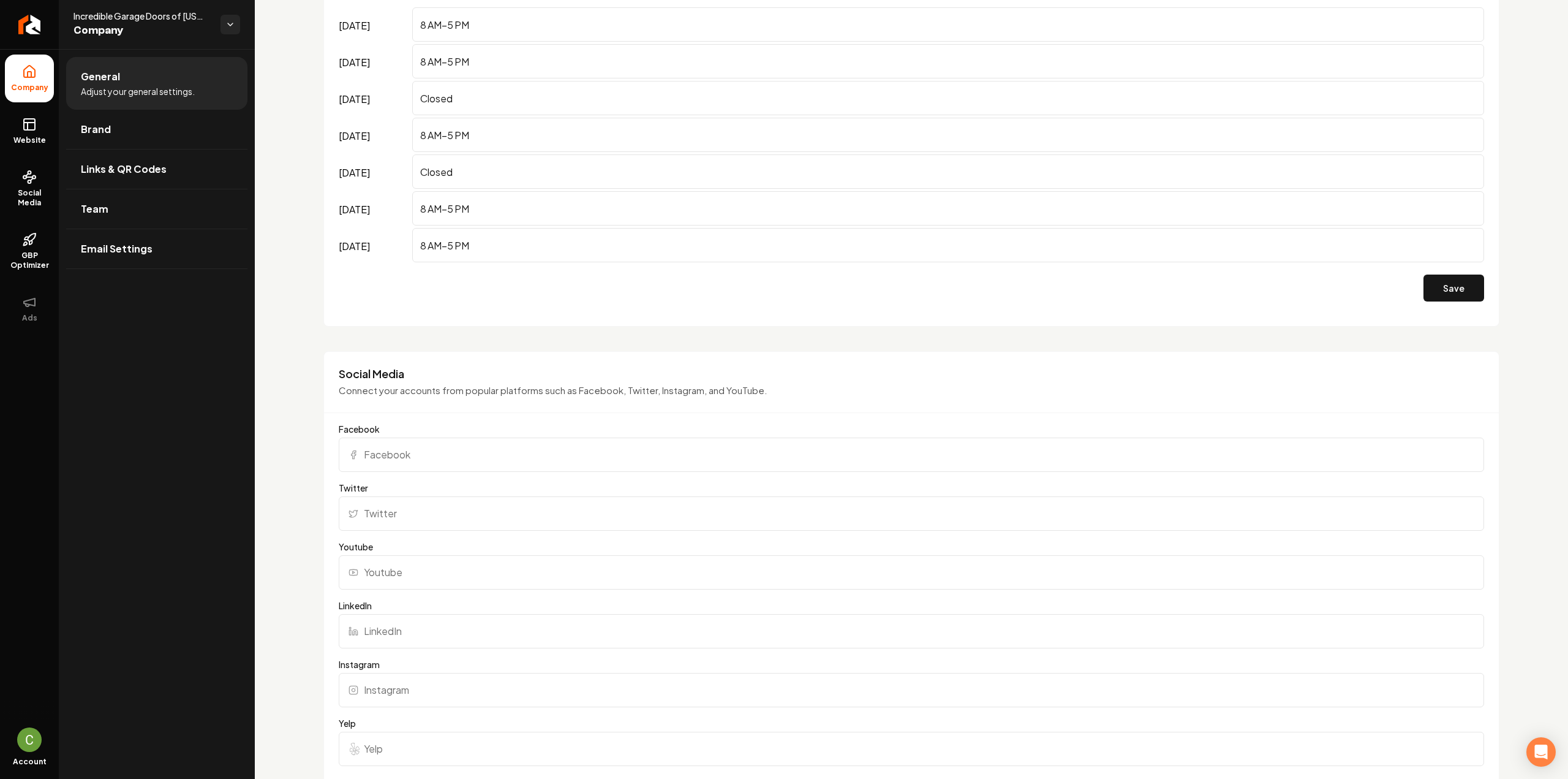
scroll to position [919, 0]
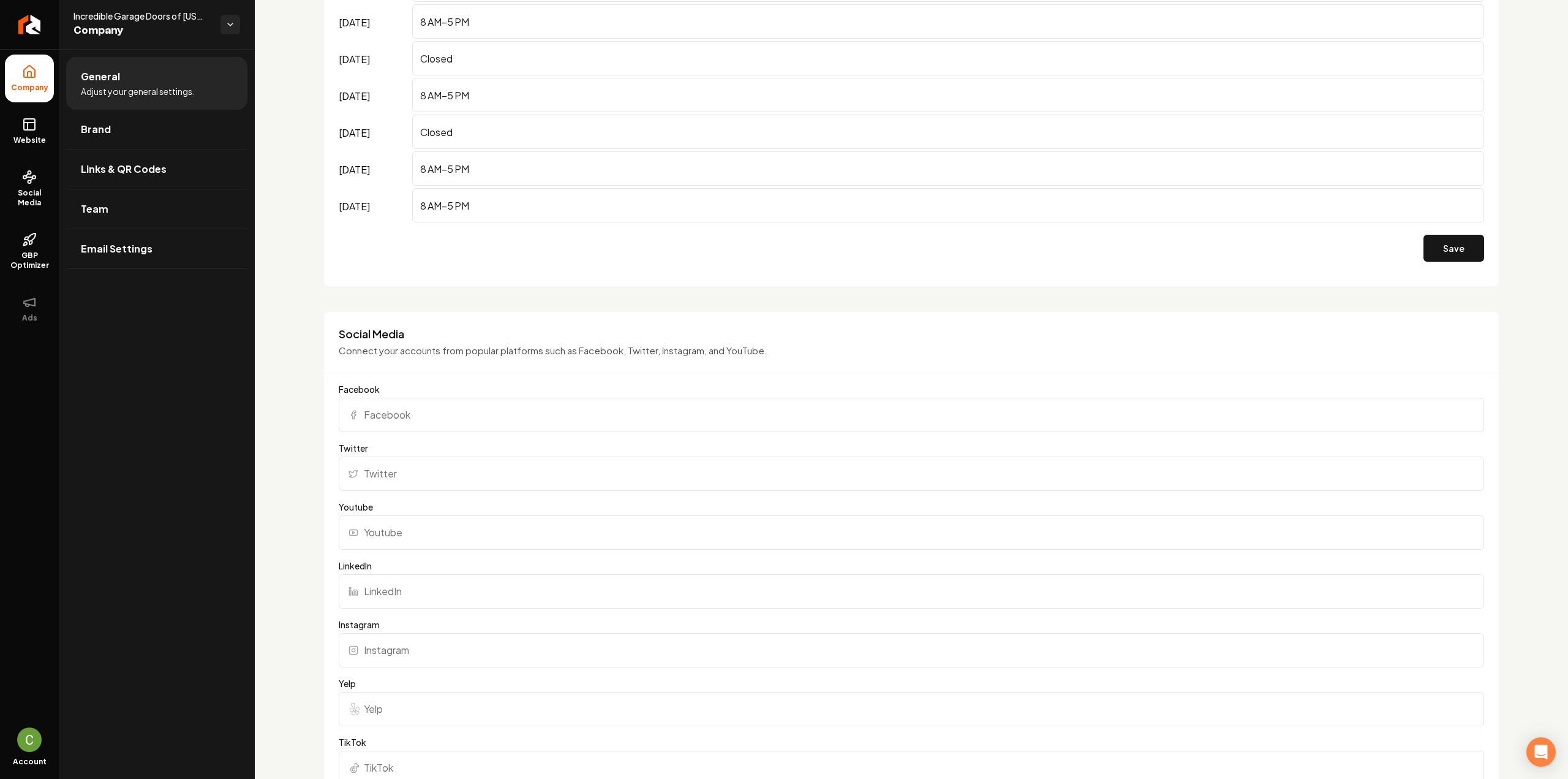
click at [456, 441] on label "Twitter" at bounding box center [911, 448] width 1145 height 13
click at [456, 456] on input "Twitter" at bounding box center [911, 473] width 1145 height 34
click at [455, 416] on input "Facebook" at bounding box center [911, 414] width 1145 height 34
paste input "https://www.facebook.com/incrediblegaragedoors"
type input "https://www.facebook.com/incrediblegaragedoors"
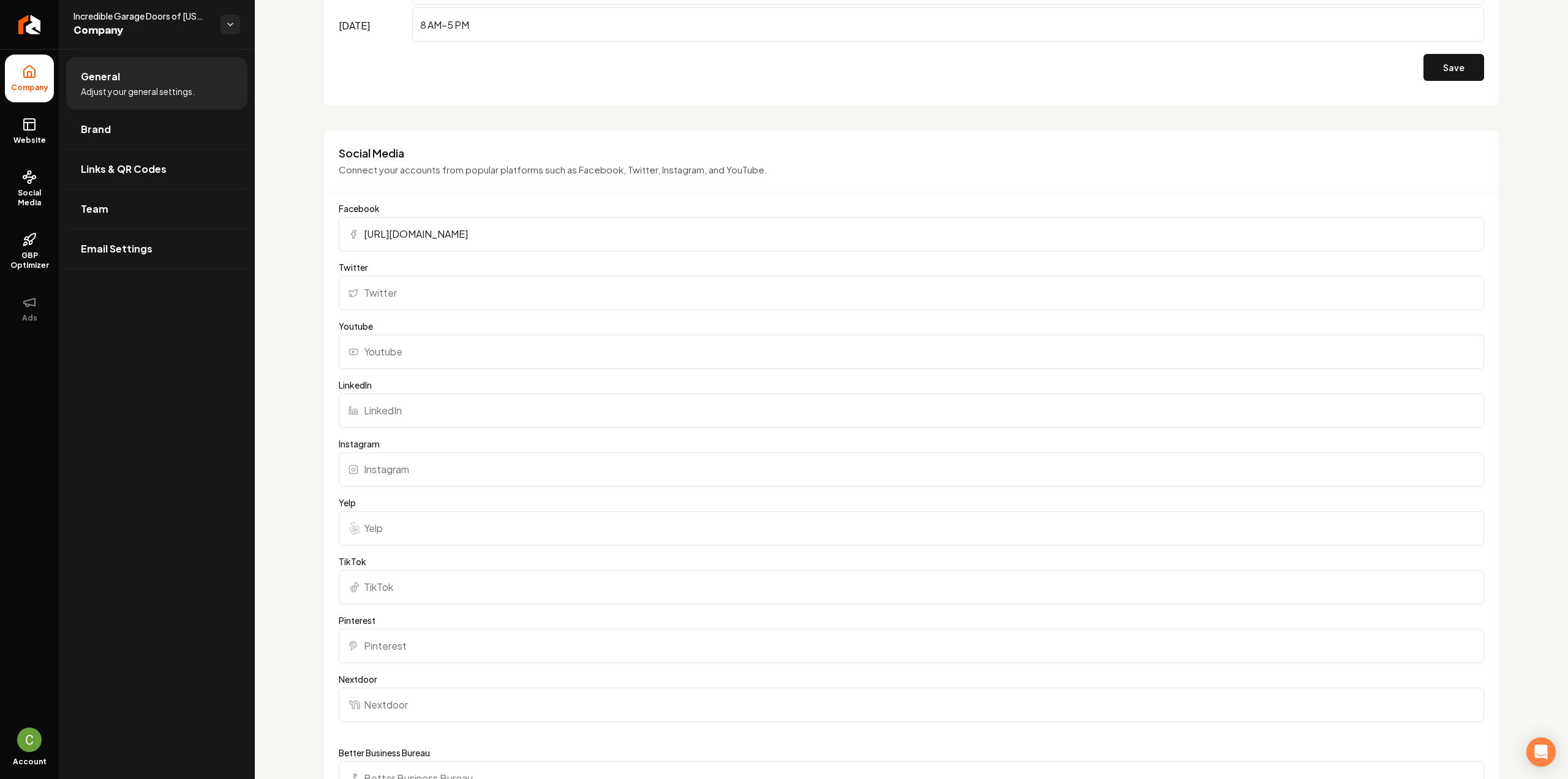
scroll to position [1103, 0]
click at [388, 455] on input "Instagram" at bounding box center [911, 466] width 1145 height 34
paste input "https://www.instagram.com/incredible_garage_doors/"
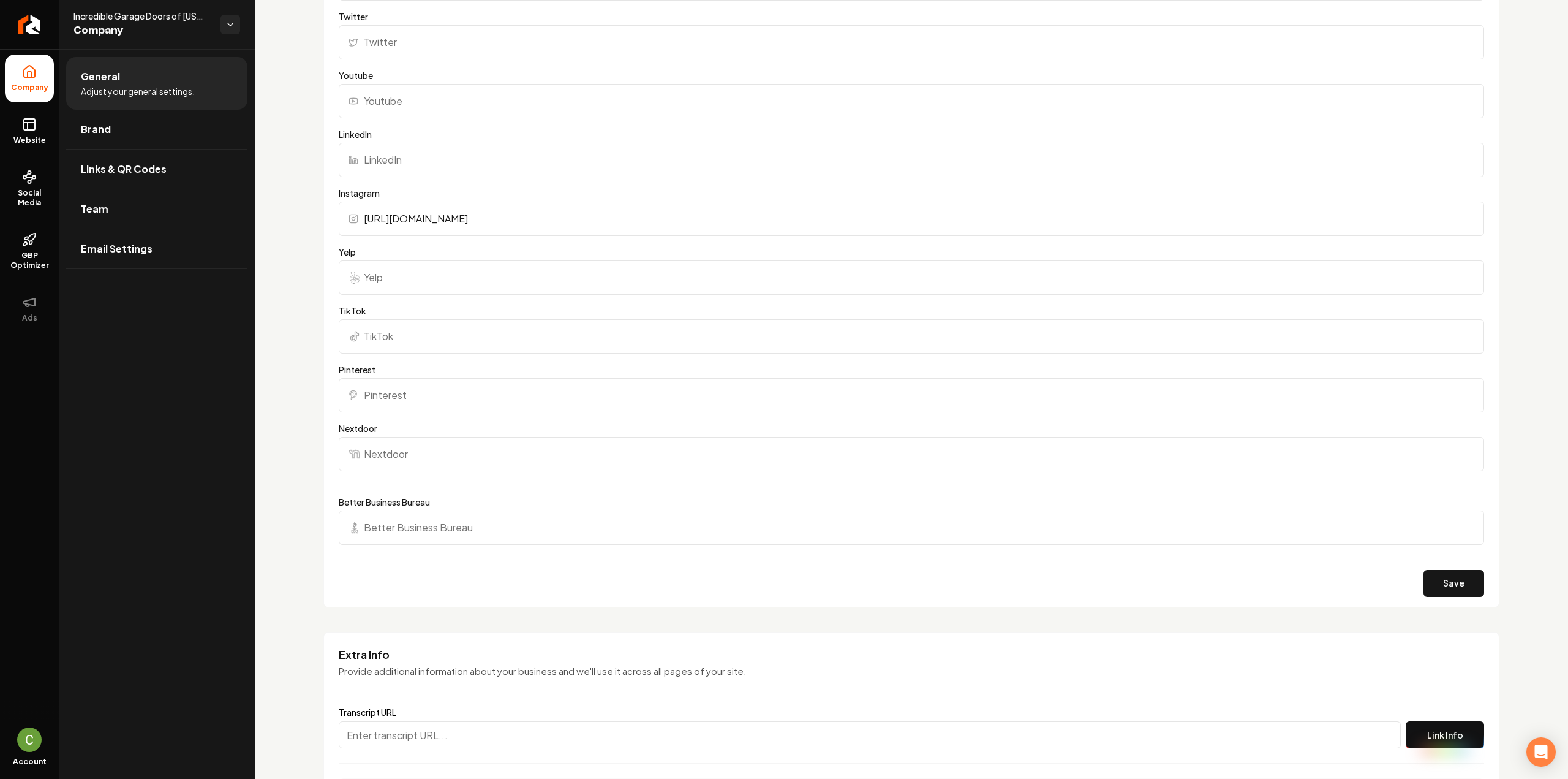
scroll to position [1470, 0]
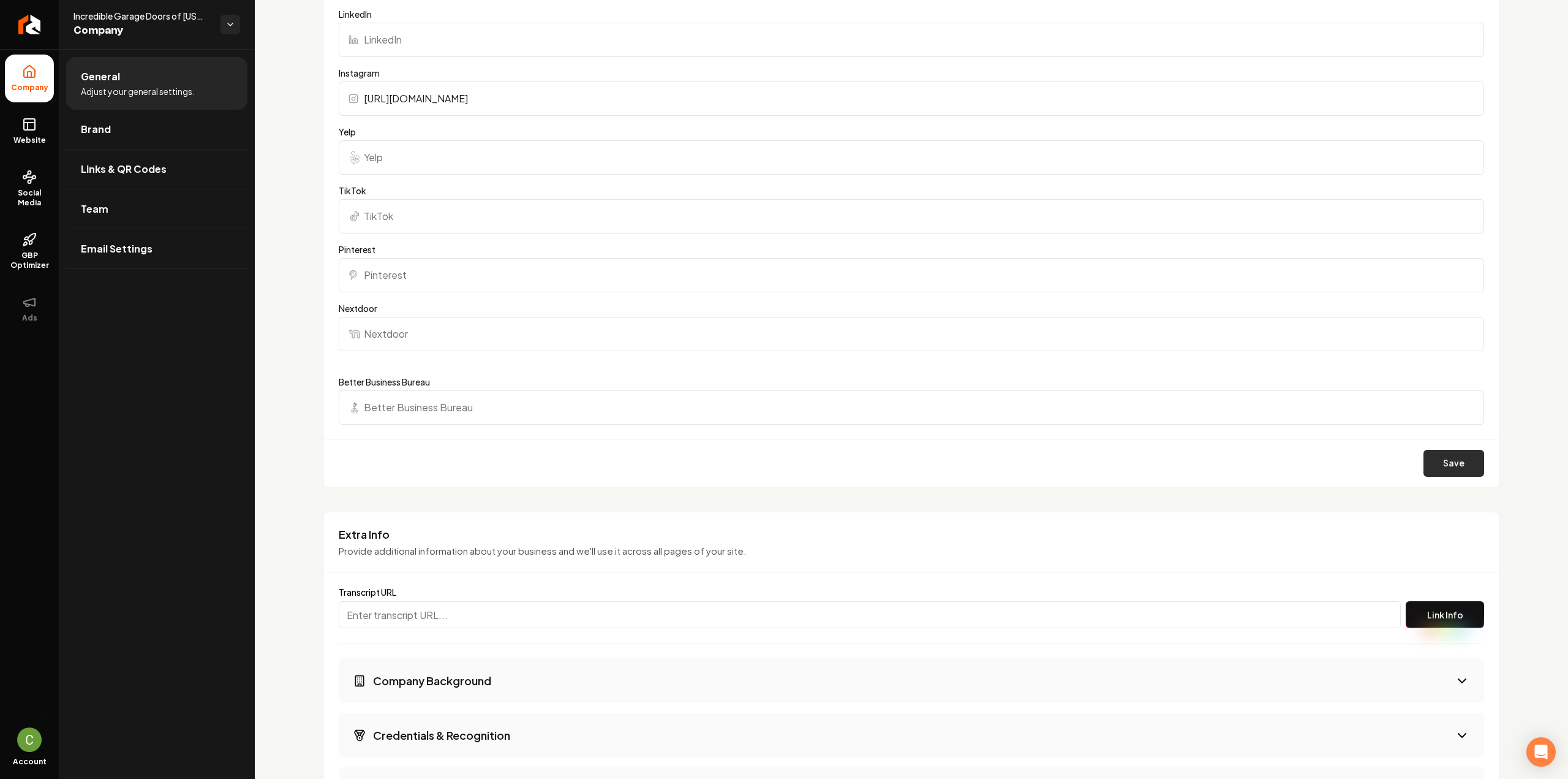
type input "https://www.instagram.com/incredible_garage_doors/"
click at [1426, 467] on button "Save" at bounding box center [1454, 463] width 61 height 27
click at [35, 126] on rect at bounding box center [29, 124] width 11 height 11
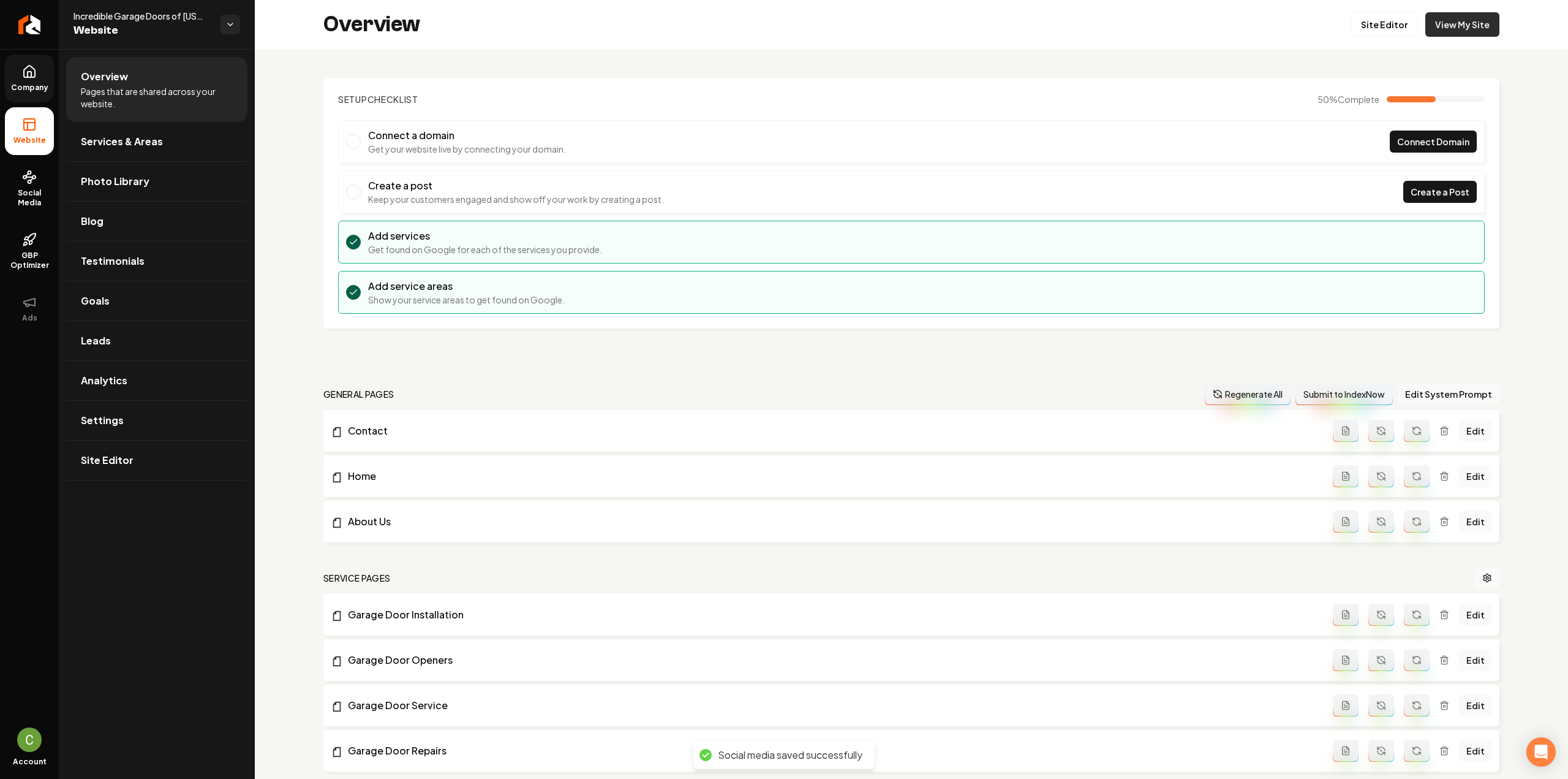
click at [1440, 20] on link "View My Site" at bounding box center [1462, 24] width 74 height 24
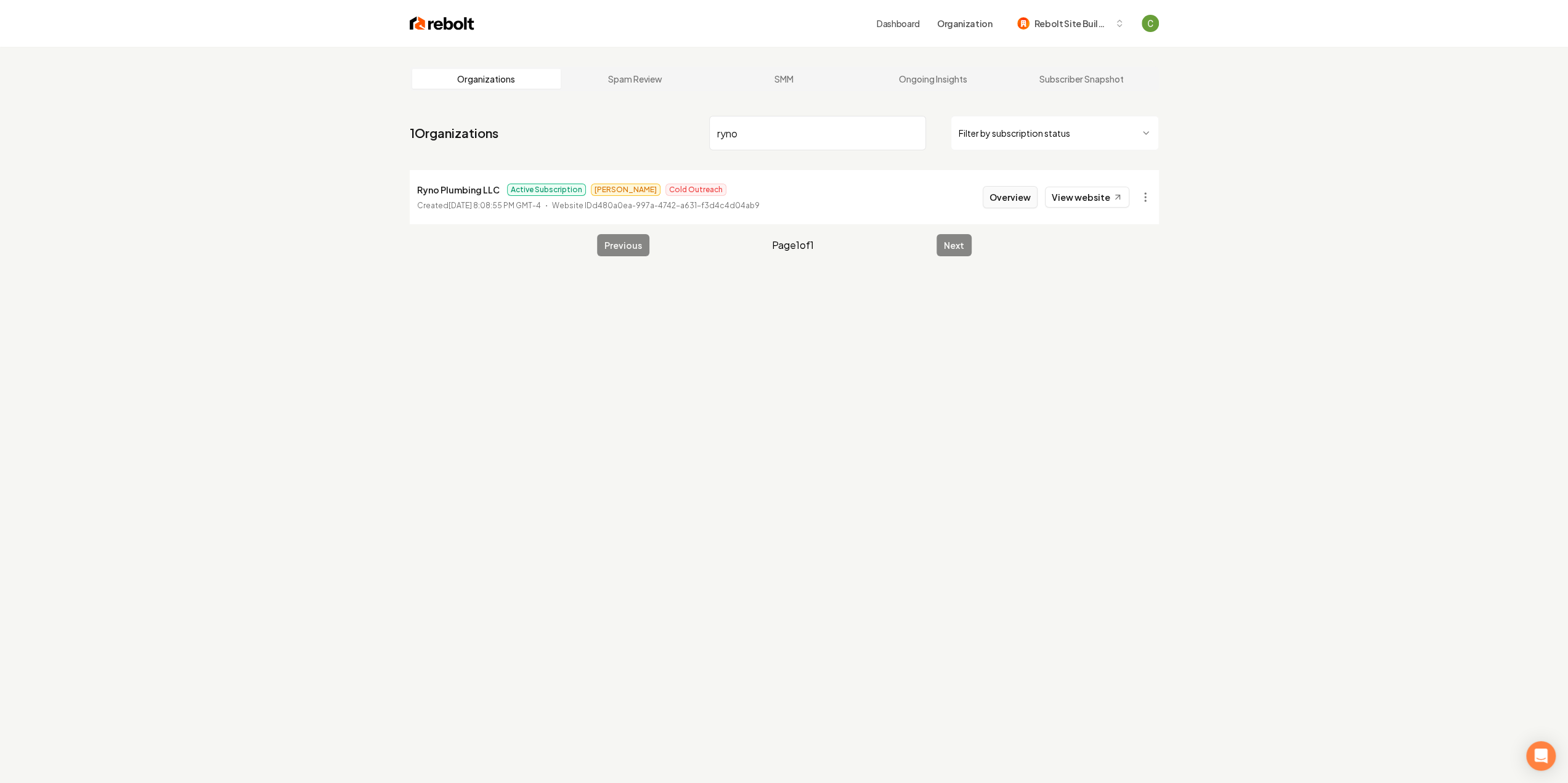
type input "ryno"
click at [993, 196] on button "Overview" at bounding box center [1010, 197] width 55 height 22
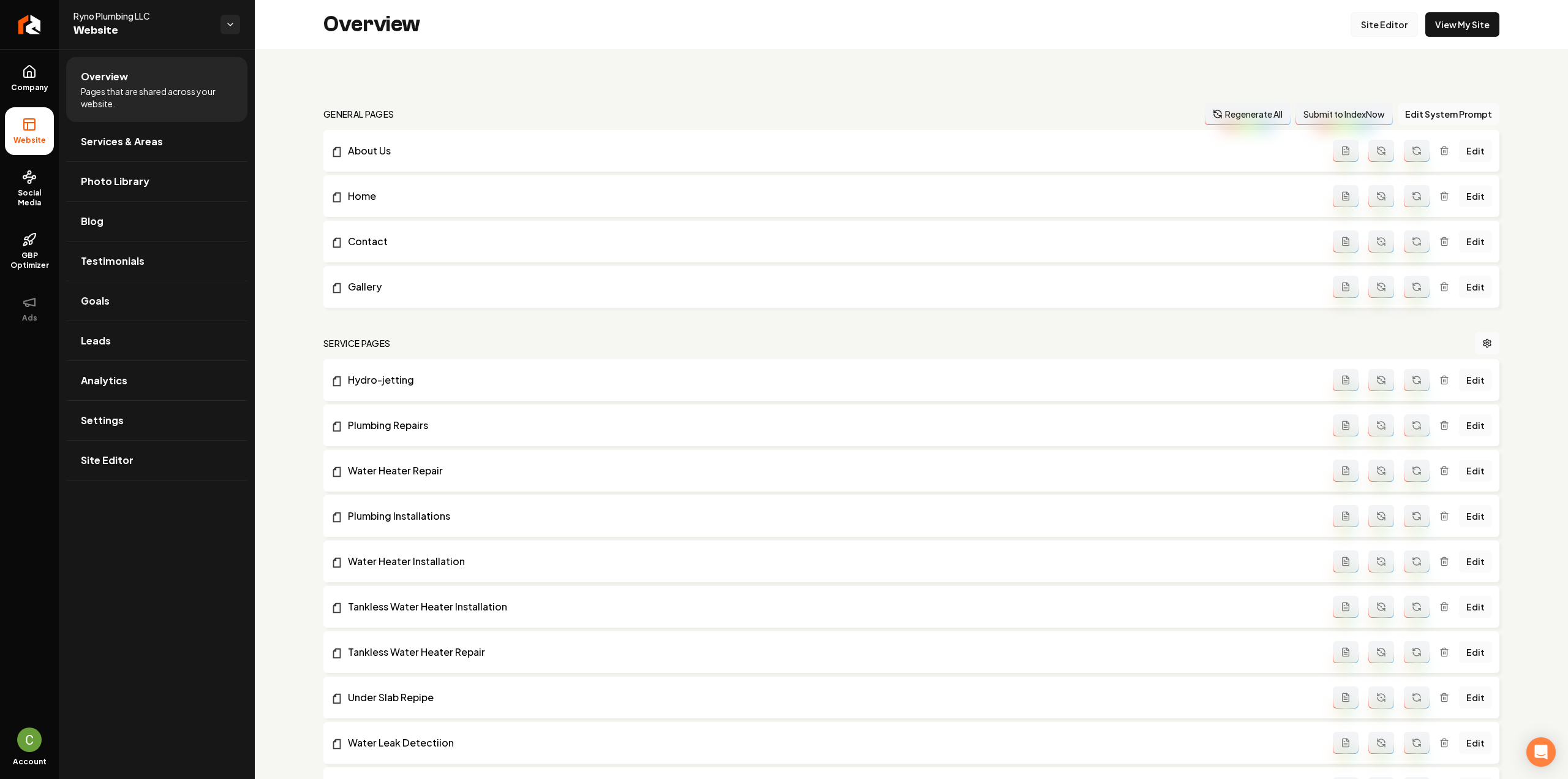
click at [1379, 22] on link "Site Editor" at bounding box center [1384, 24] width 68 height 24
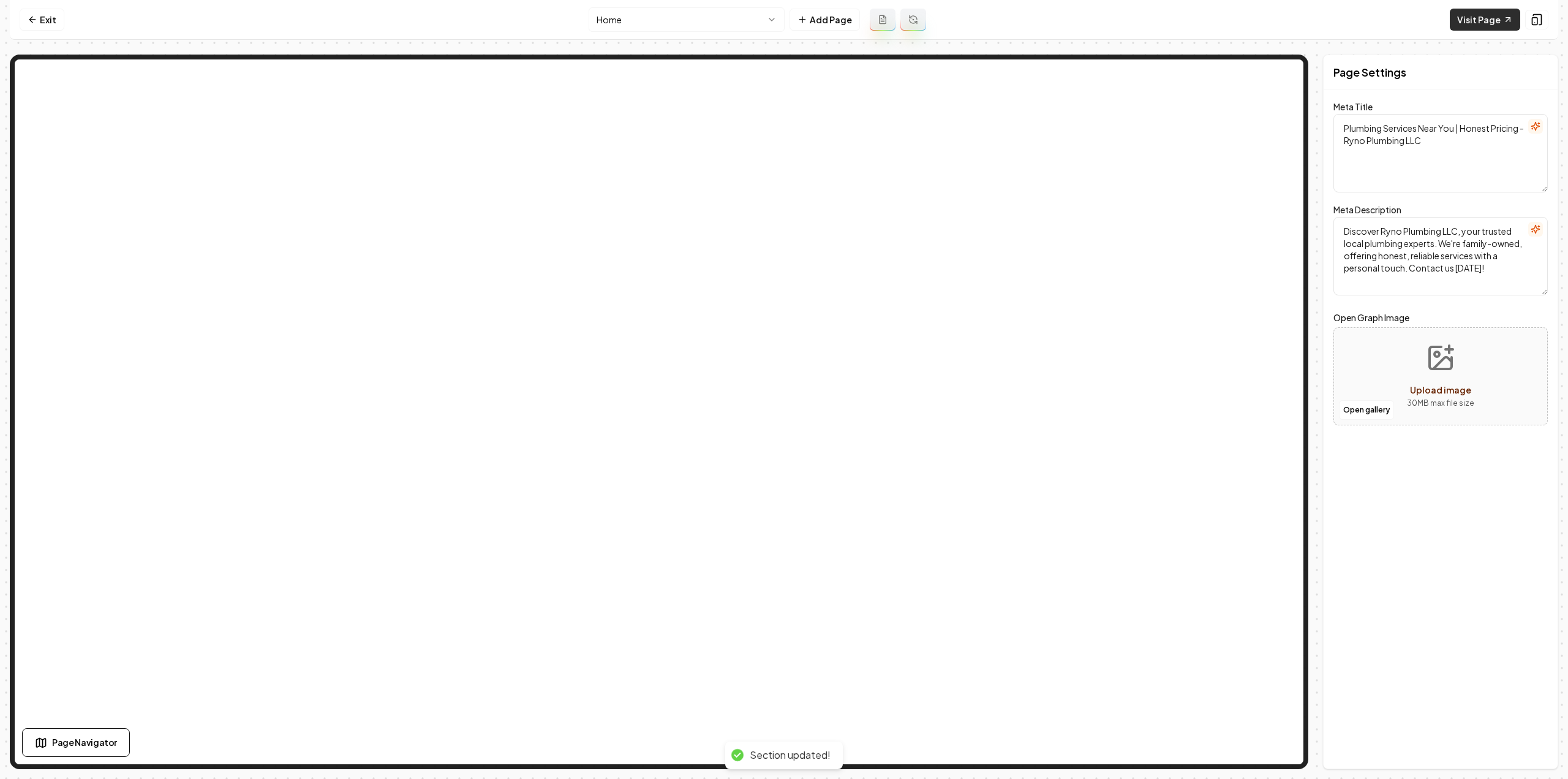
click at [1480, 21] on link "Visit Page" at bounding box center [1484, 20] width 70 height 22
click at [1486, 17] on link "Visit Page" at bounding box center [1484, 20] width 70 height 22
click at [47, 21] on link "Exit" at bounding box center [42, 20] width 45 height 22
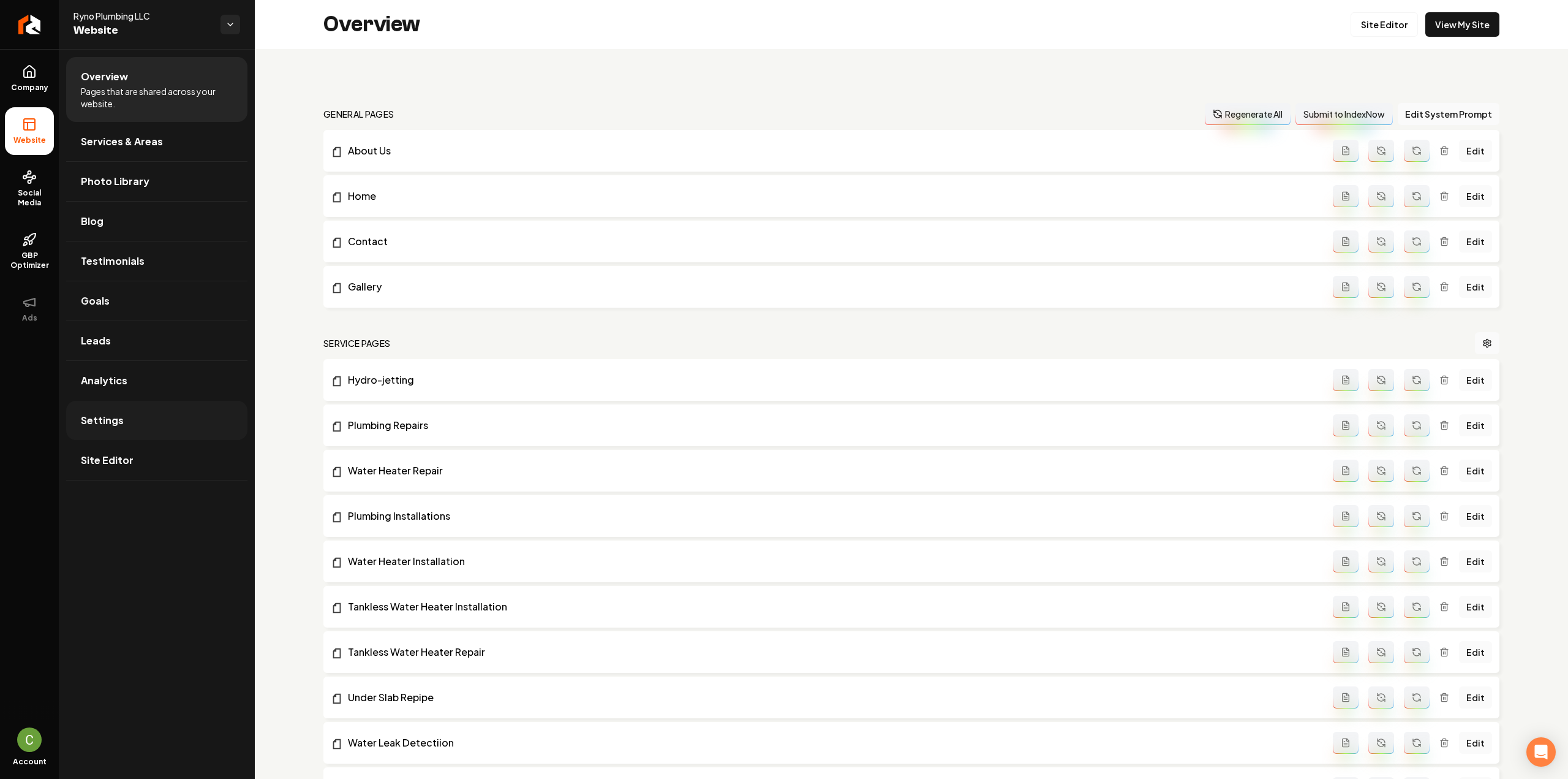
click at [130, 409] on link "Settings" at bounding box center [157, 421] width 181 height 39
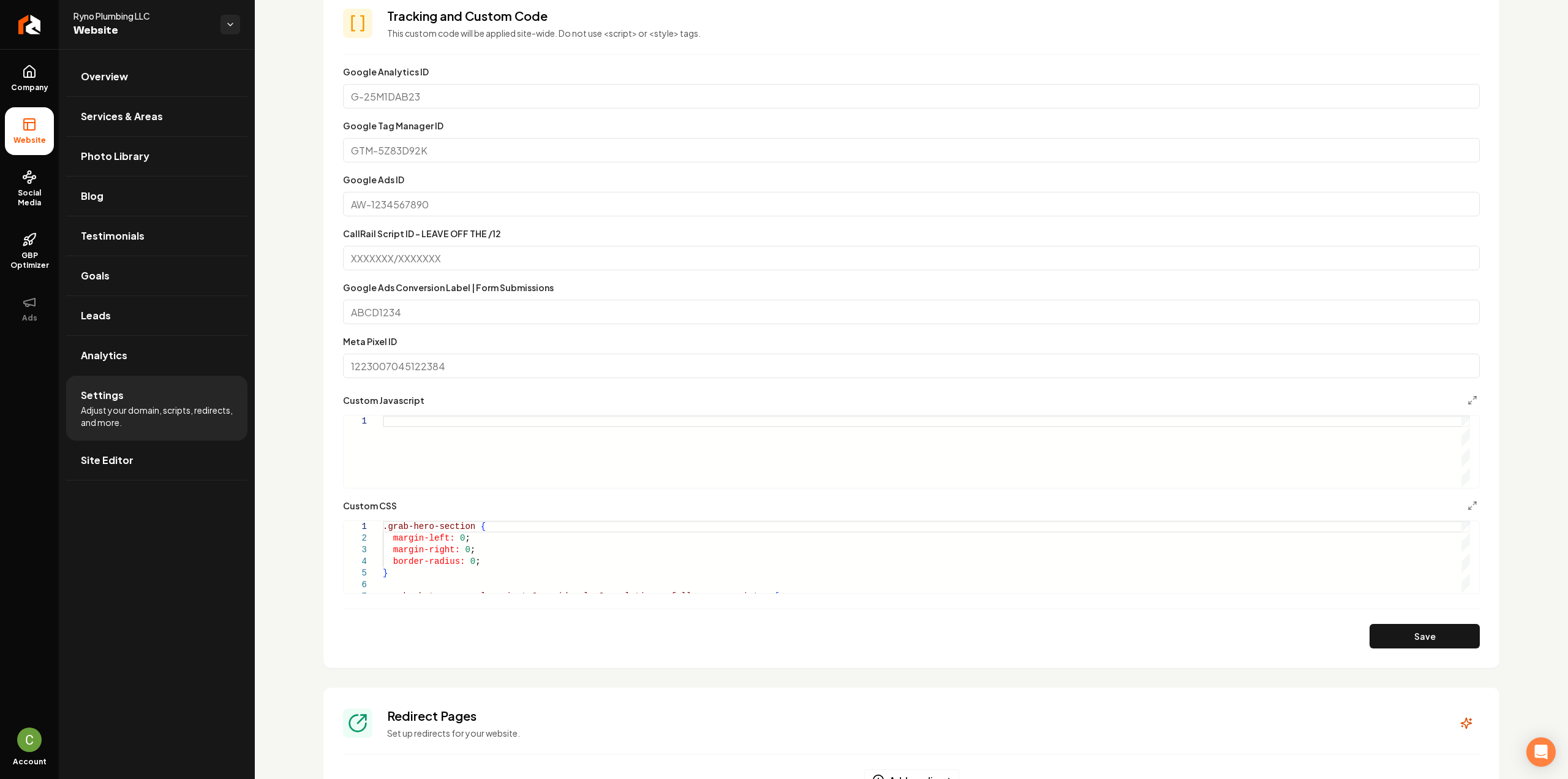
scroll to position [805, 0]
click at [458, 570] on div ".grab-hero-section { margin-left: 0 ; margin-right: 0 ; border-radius: 0 ; } .g…" at bounding box center [926, 601] width 1087 height 163
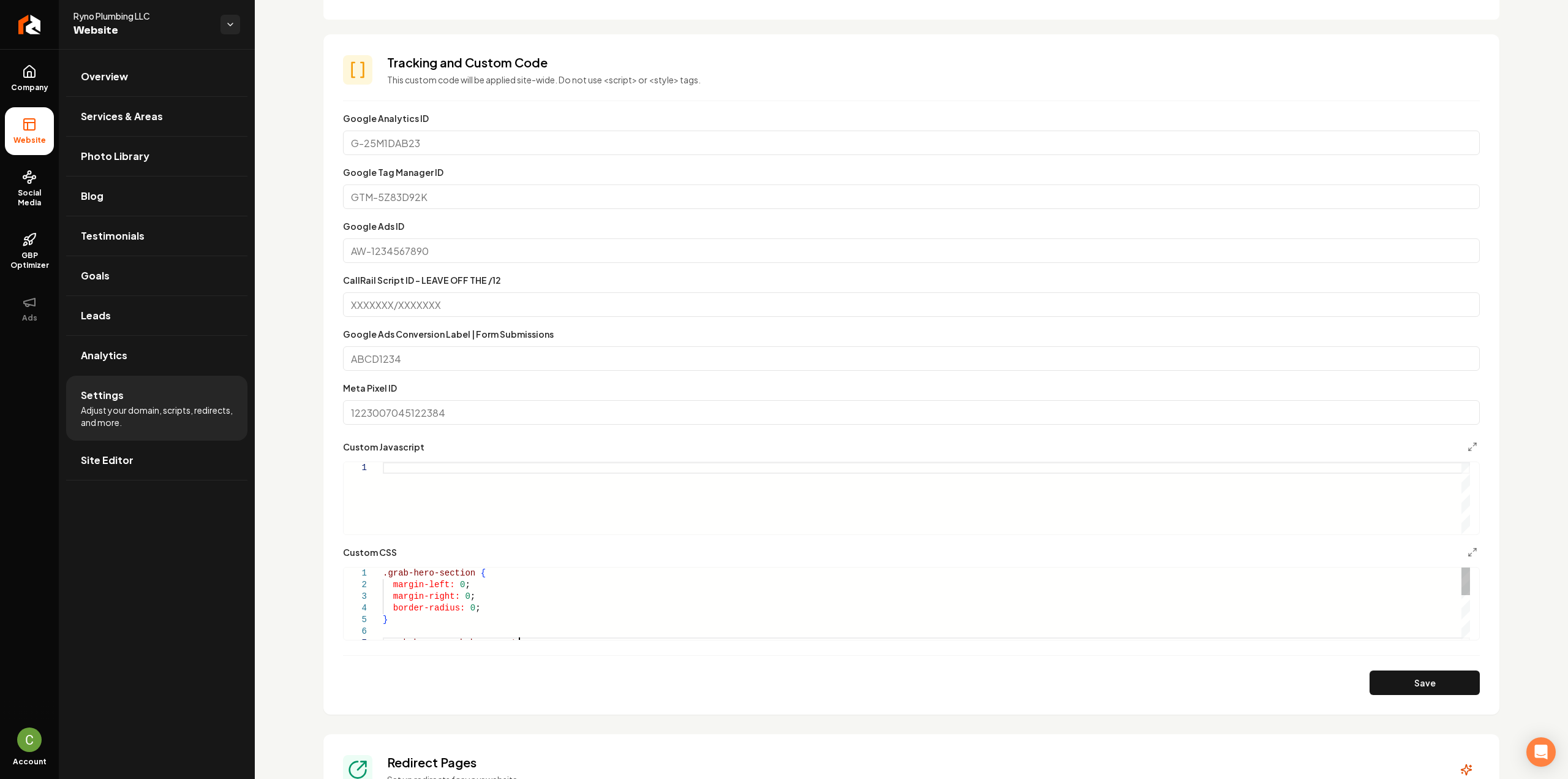
scroll to position [744, 0]
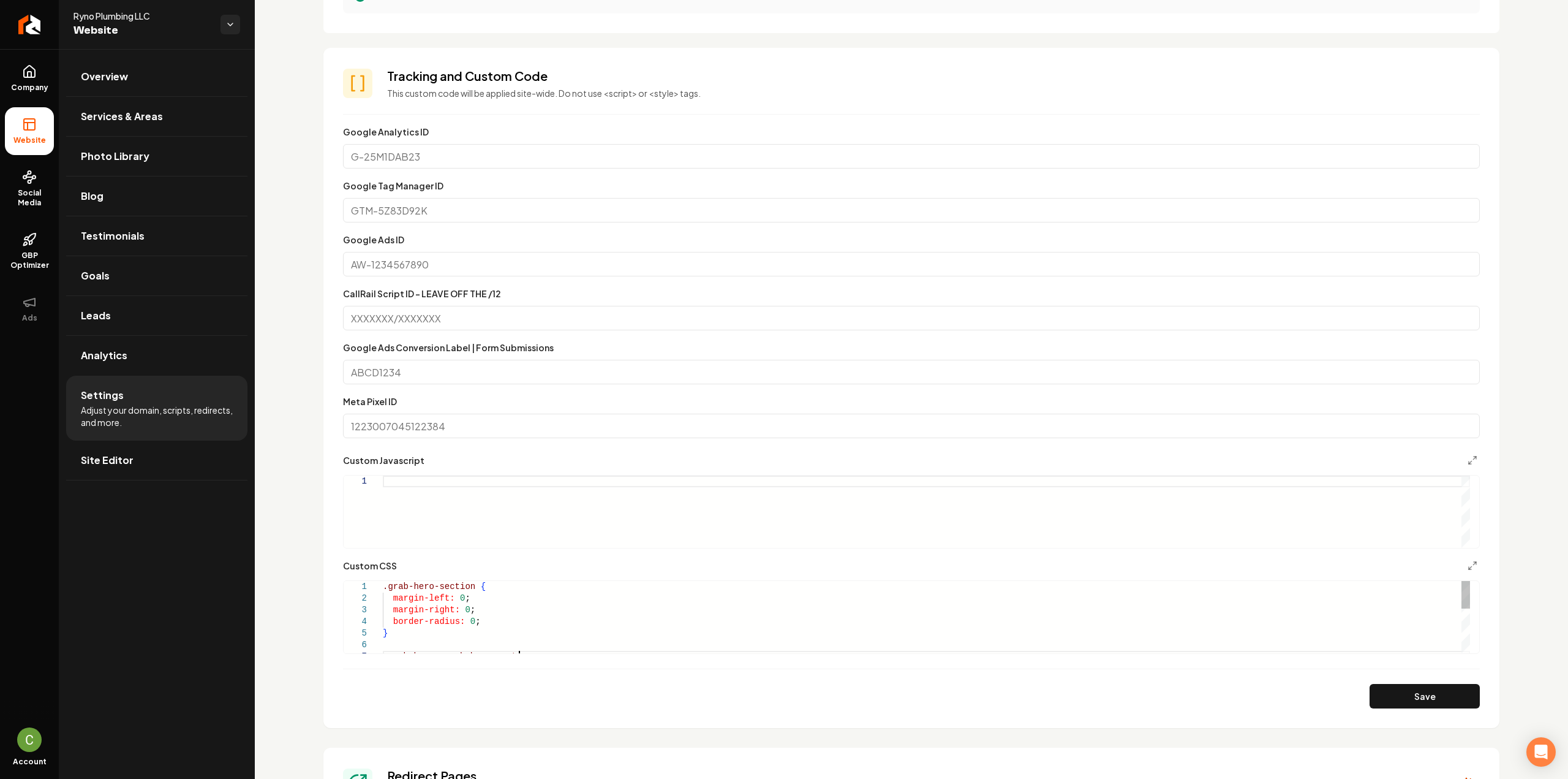
click at [411, 624] on div "margin-left: 0 ; margin-right: 0 ; border-radius: 0 ; } .grab-home .grab-hero-s…" at bounding box center [926, 674] width 1087 height 186
click at [399, 624] on div "margin-left: 0 ; margin-right: 0 ; border-radius: 0 ; } .grab-home .grab-hero-s…" at bounding box center [926, 674] width 1087 height 186
click at [396, 630] on div "margin-left: 0 ; margin-right: 0 ; border-radius: 0 ; } .grab-home .grab-hero-s…" at bounding box center [926, 674] width 1087 height 186
drag, startPoint x: 403, startPoint y: 635, endPoint x: 351, endPoint y: 564, distance: 88.0
click at [383, 581] on div "margin-left: 0 ; margin-right: 0 ; border-radius: 0 ; } .grab-home .grab-hero-s…" at bounding box center [926, 674] width 1087 height 186
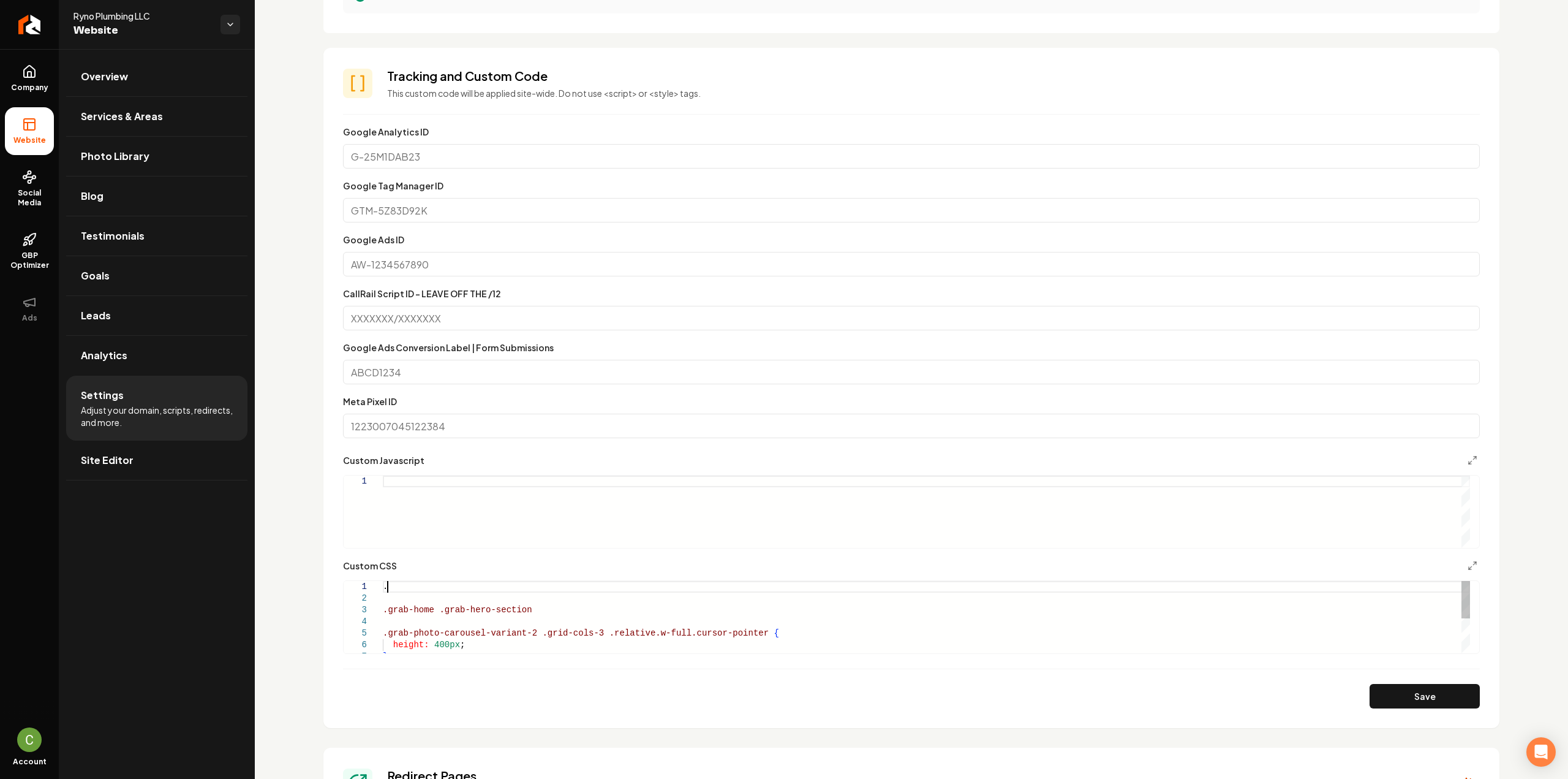
scroll to position [10, 4]
click at [554, 622] on div ".grab-home .grab-hero-section .grab-photo-carousel-variant-2 .grid-cols-3 .rela…" at bounding box center [926, 643] width 1087 height 186
click at [425, 639] on div ".grab-home .grab-hero-section margin-right: 0 ; border-radius: 0 ; } .grab-hero…" at bounding box center [926, 674] width 1087 height 186
drag, startPoint x: 487, startPoint y: 629, endPoint x: 334, endPoint y: 568, distance: 164.7
click at [383, 581] on div ".grab-home .grab-hero-section margin-right: 0 ; border-radius: 0 ; } .grab-hero…" at bounding box center [926, 674] width 1087 height 186
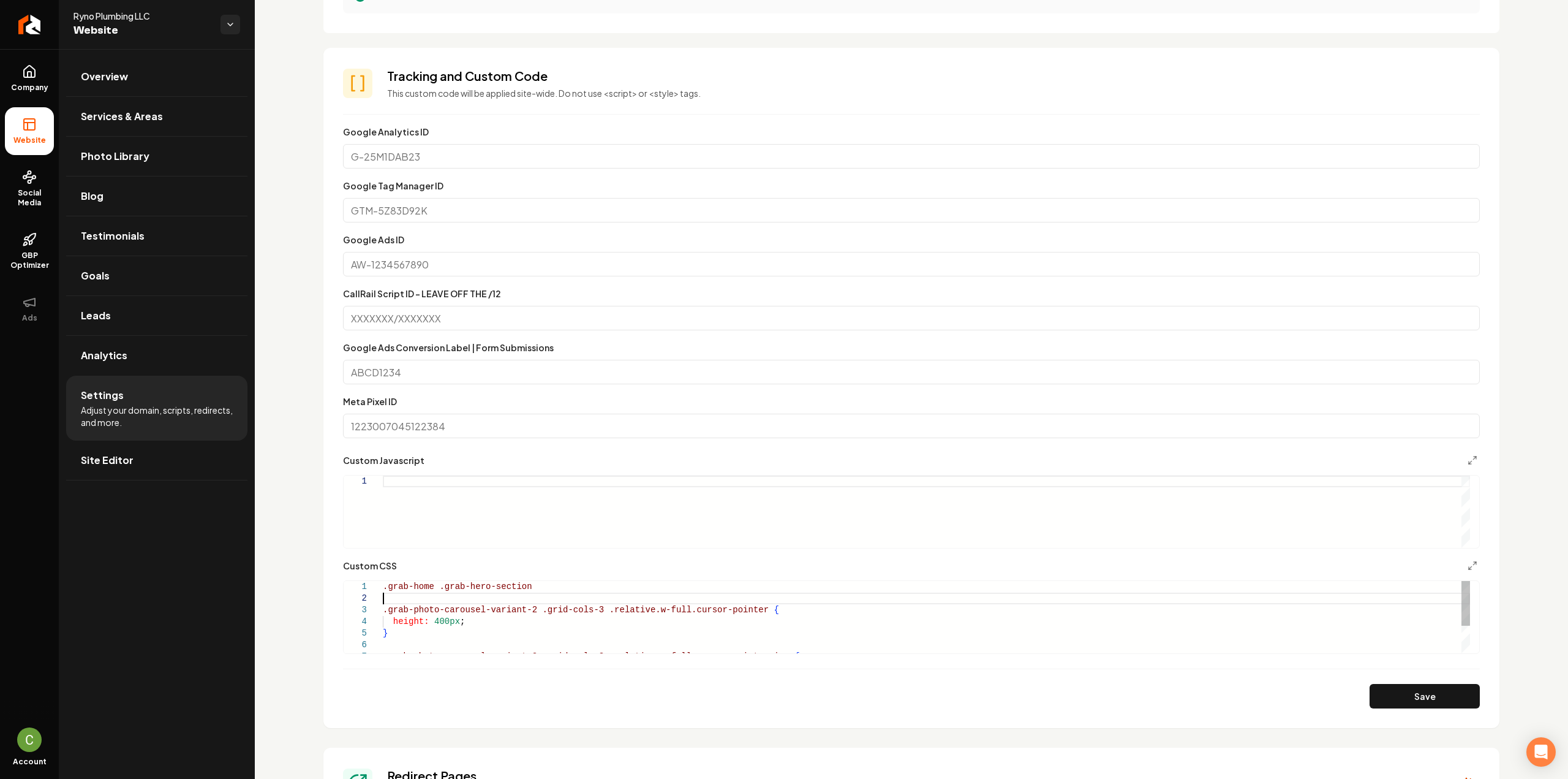
click at [542, 593] on div ".grab-home .grab-hero-section .grab-photo-carousel-variant-2 .grid-cols-3 .rela…" at bounding box center [926, 639] width 1087 height 116
click at [542, 587] on div ".grab-home .grab-hero-section .grab-photo-carousel-variant-2 .grid-cols-3 .rela…" at bounding box center [926, 639] width 1087 height 116
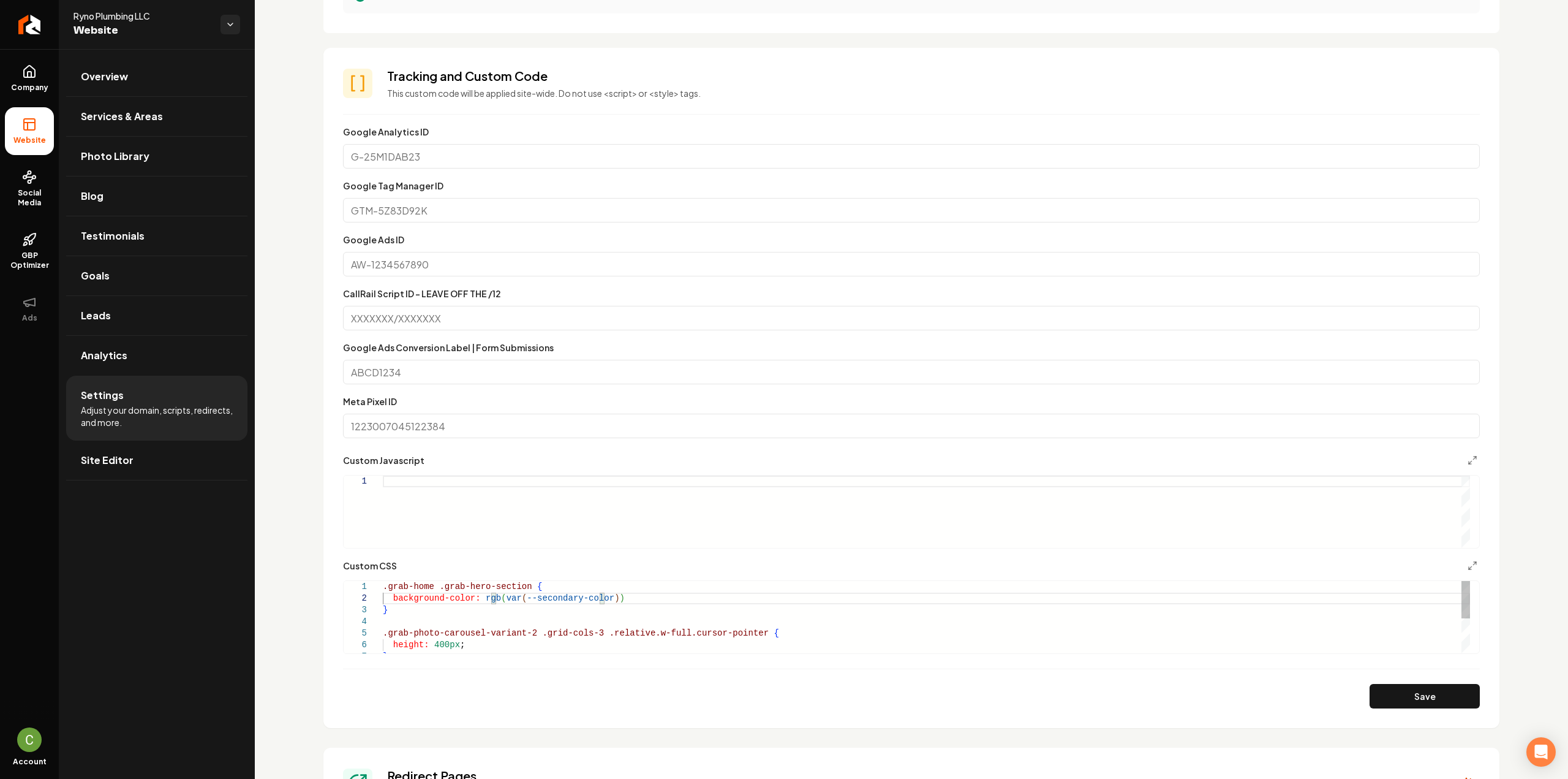
scroll to position [13, 225]
click at [1369, 702] on button "Save" at bounding box center [1424, 695] width 110 height 24
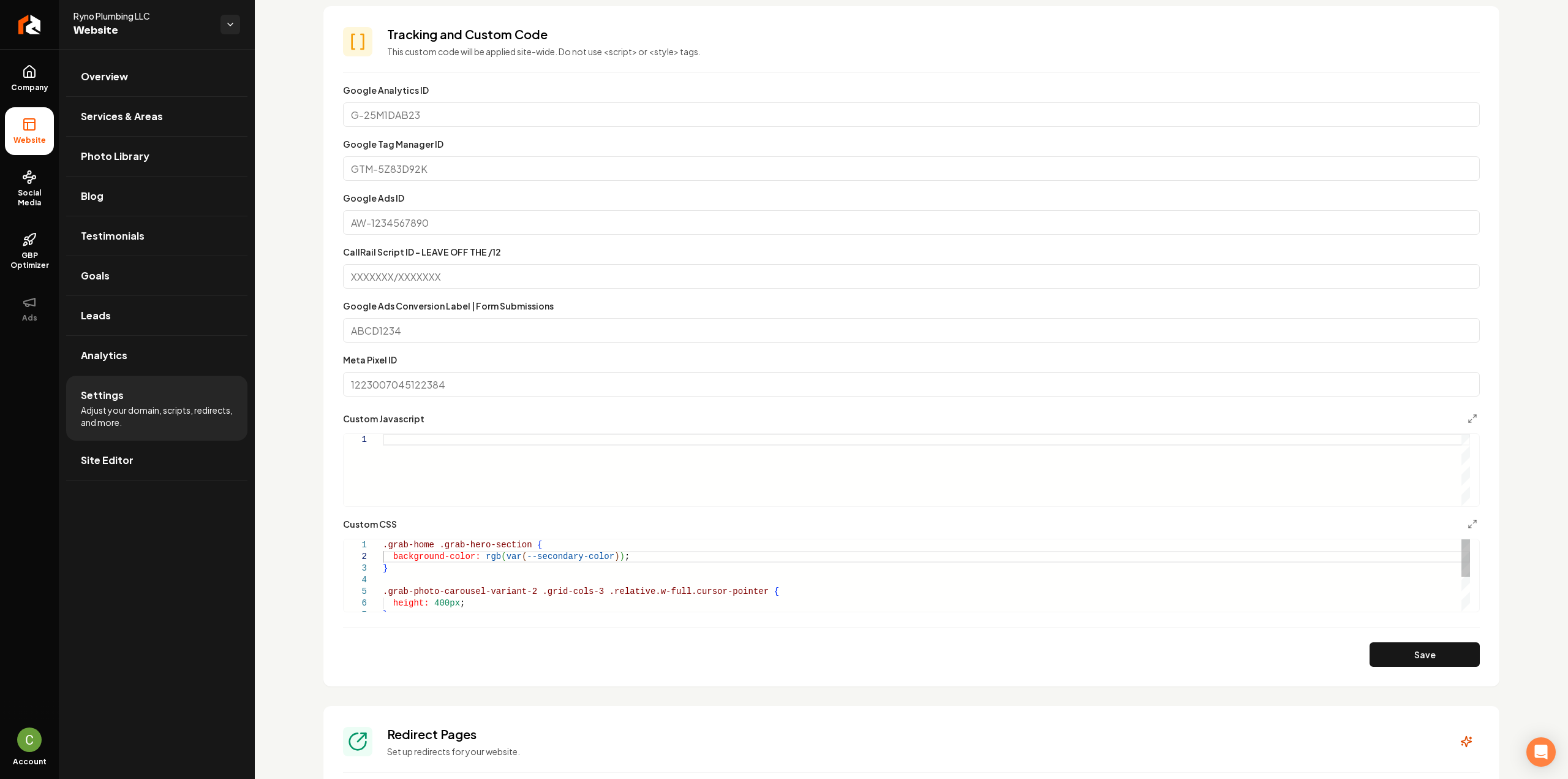
scroll to position [805, 0]
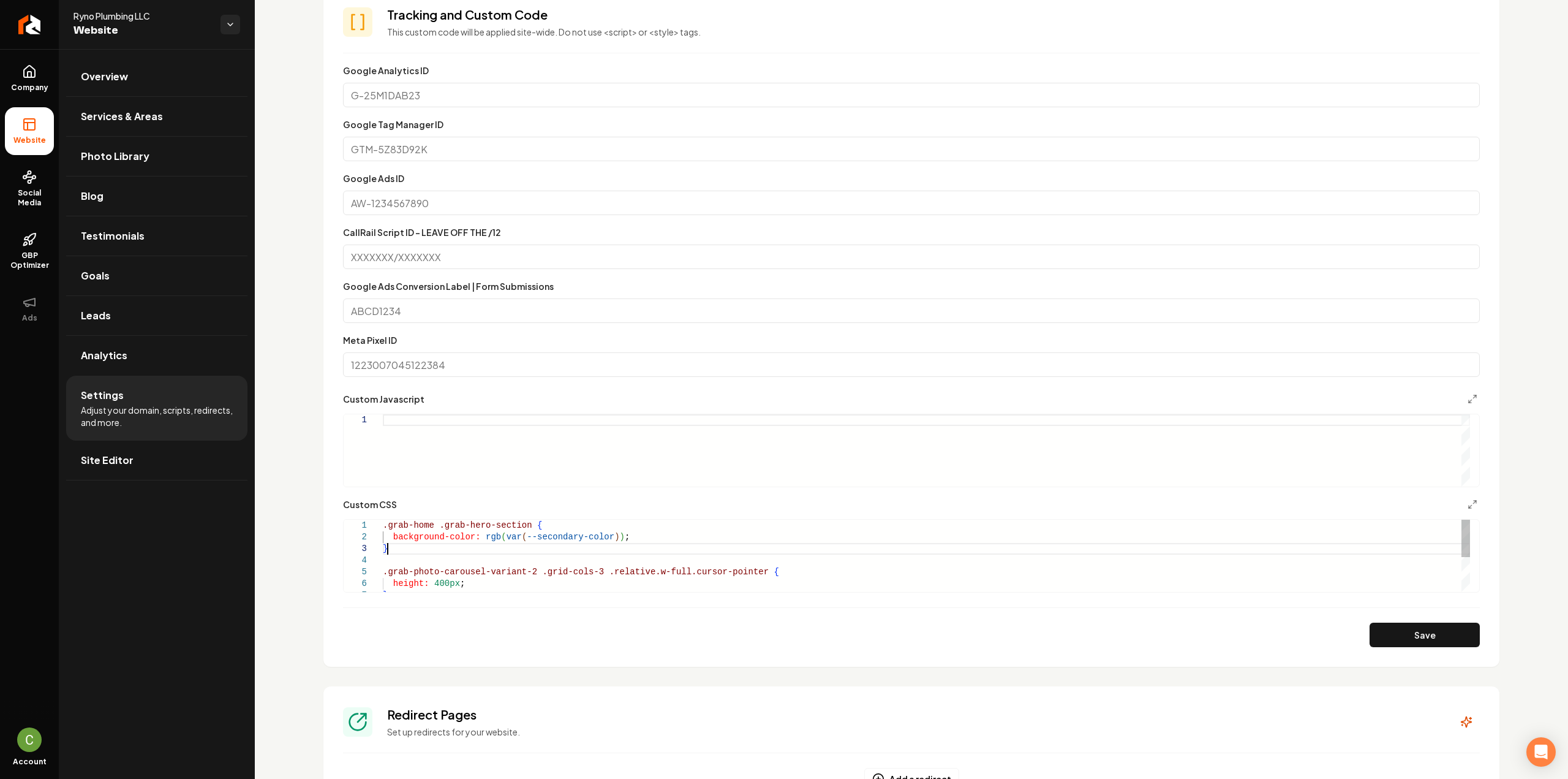
click at [441, 547] on div ".grab-home .grab-hero-section { .grab-photo-carousel-variant-2 .grid-cols-3 .re…" at bounding box center [926, 589] width 1087 height 139
click at [1438, 640] on button "Save" at bounding box center [1424, 635] width 110 height 24
click at [492, 590] on div "**********" at bounding box center [911, 555] width 1137 height 73
click at [487, 580] on div ".grab-home .grab-hero-section { background-color: rgb ( var ( --secondary-color…" at bounding box center [926, 603] width 1087 height 186
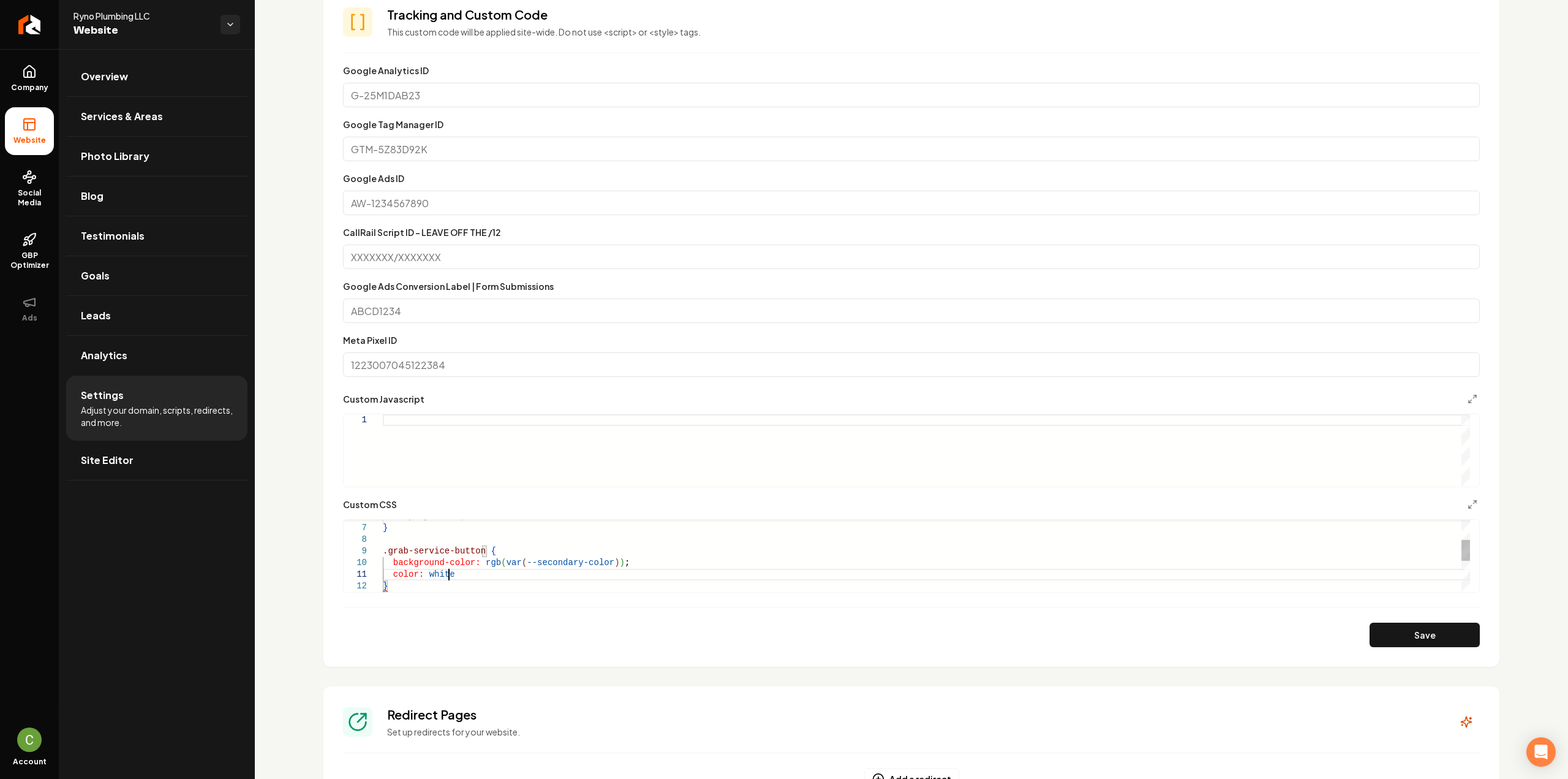
scroll to position [10, 75]
click at [1414, 646] on section "**********" at bounding box center [911, 326] width 1176 height 680
click at [1403, 639] on button "Save" at bounding box center [1424, 635] width 110 height 24
click at [476, 548] on div "display: none ; } .grab-service-button { background-color: rgb ( var ( --second…" at bounding box center [926, 574] width 1087 height 245
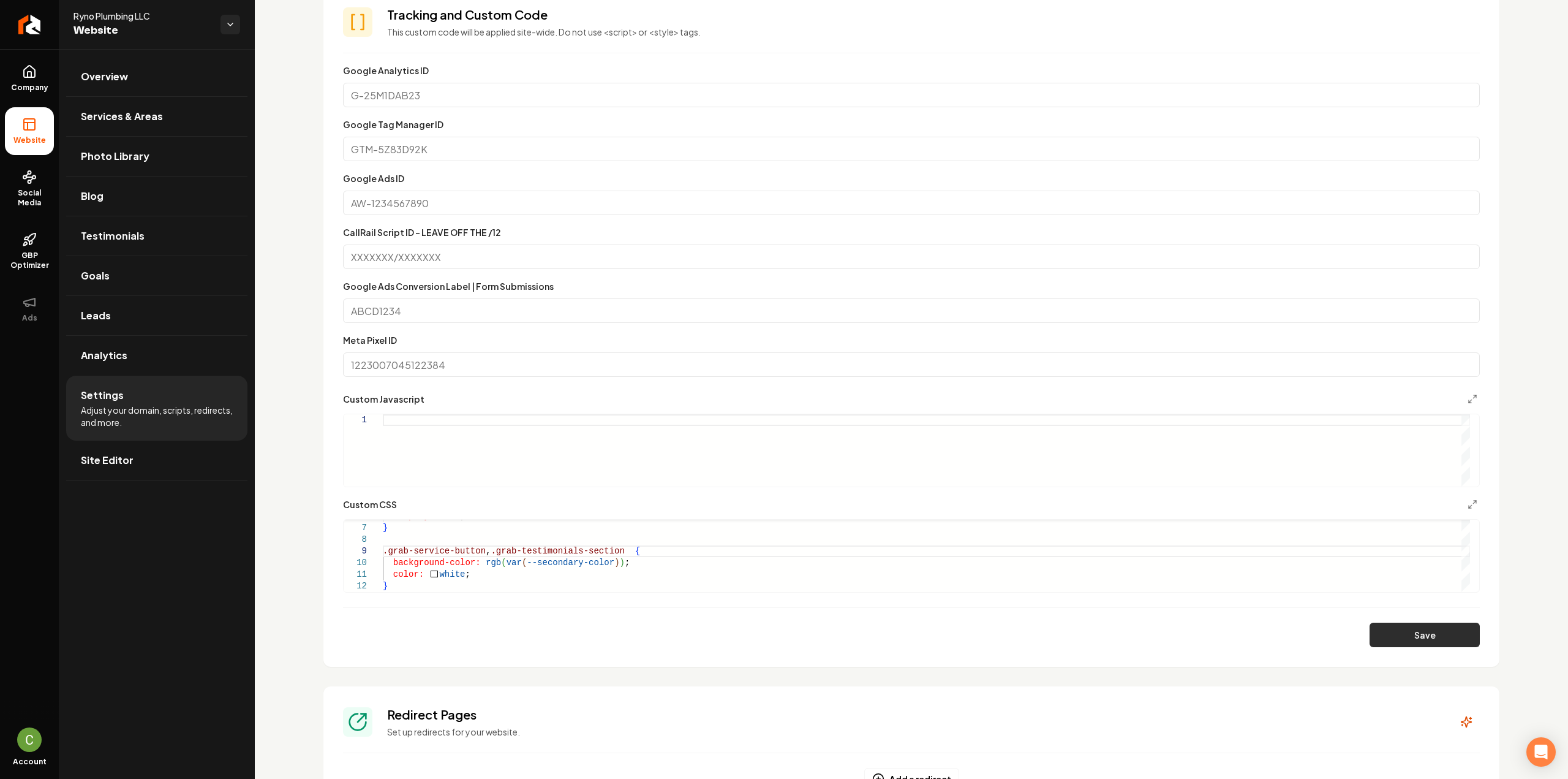
click at [1385, 636] on button "Save" at bounding box center [1424, 635] width 110 height 24
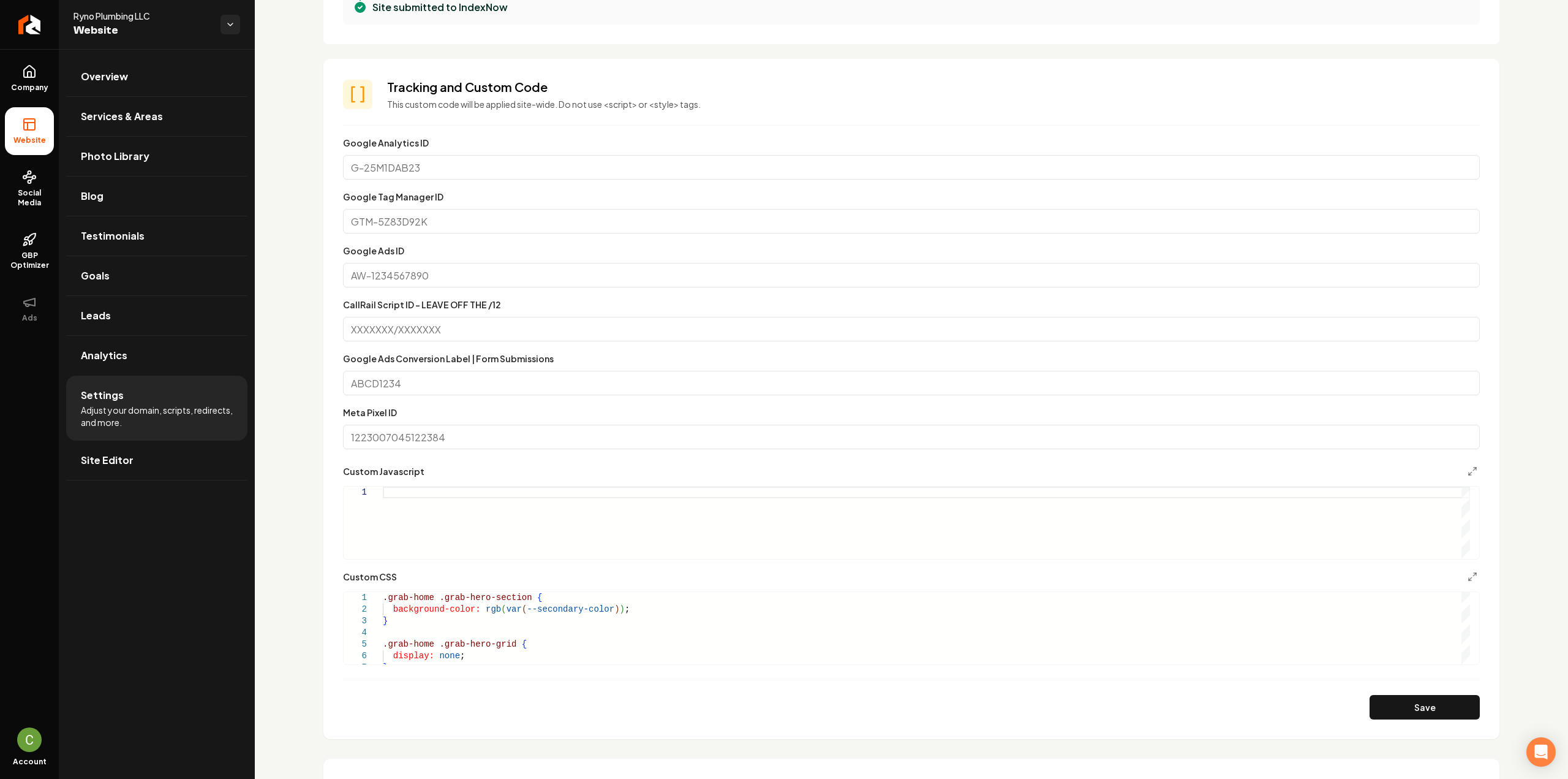
scroll to position [805, 0]
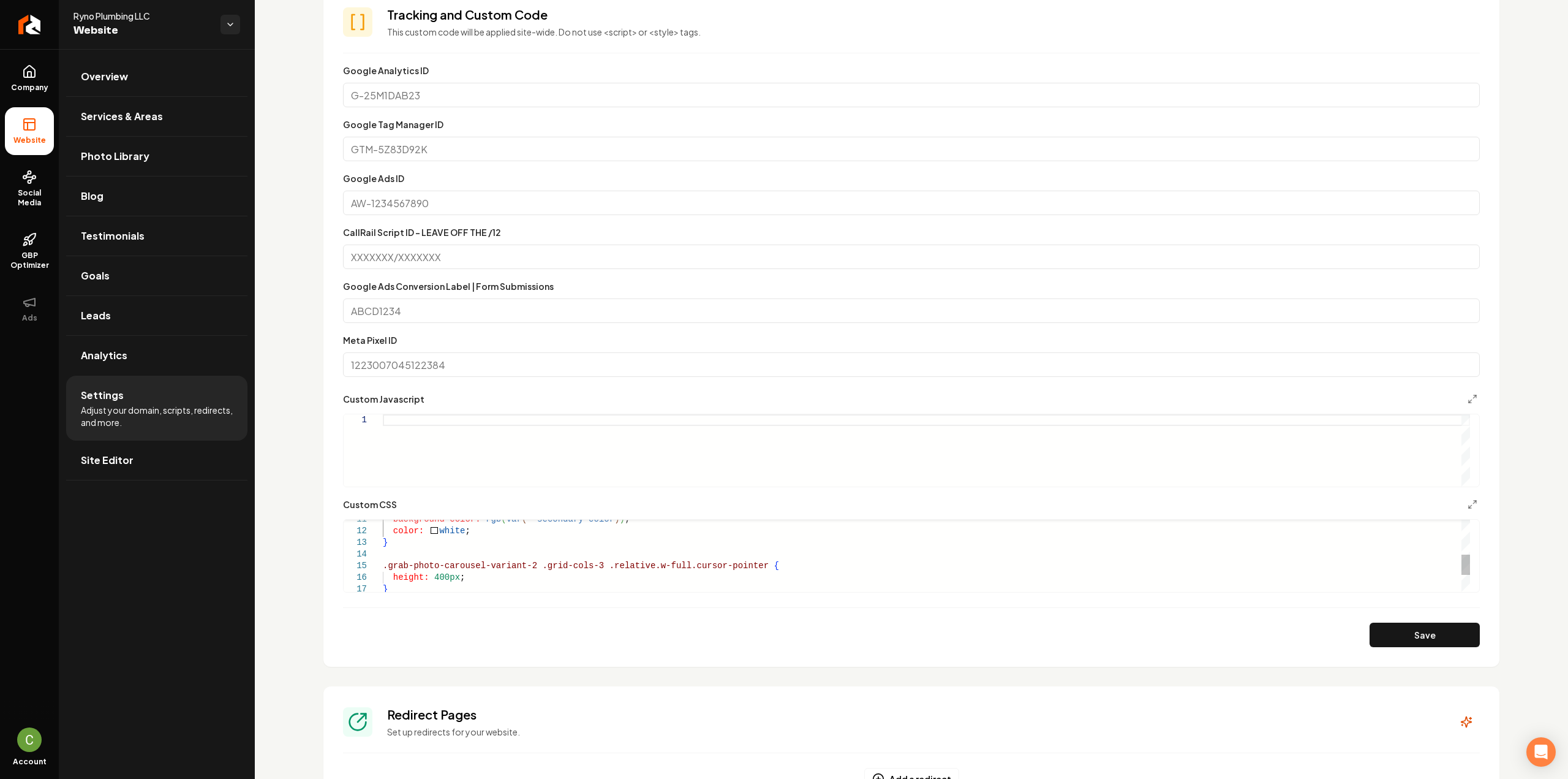
click at [413, 543] on div "background-color: rgb ( var ( --secondary-color ) ) ; color: white ; } .grab-ph…" at bounding box center [926, 524] width 1087 height 256
click at [1383, 632] on button "Save" at bounding box center [1424, 635] width 110 height 24
click at [496, 570] on div "color: white ; } .grab-testimonials-title , color: white !important ; .grab-tes…" at bounding box center [926, 539] width 1087 height 315
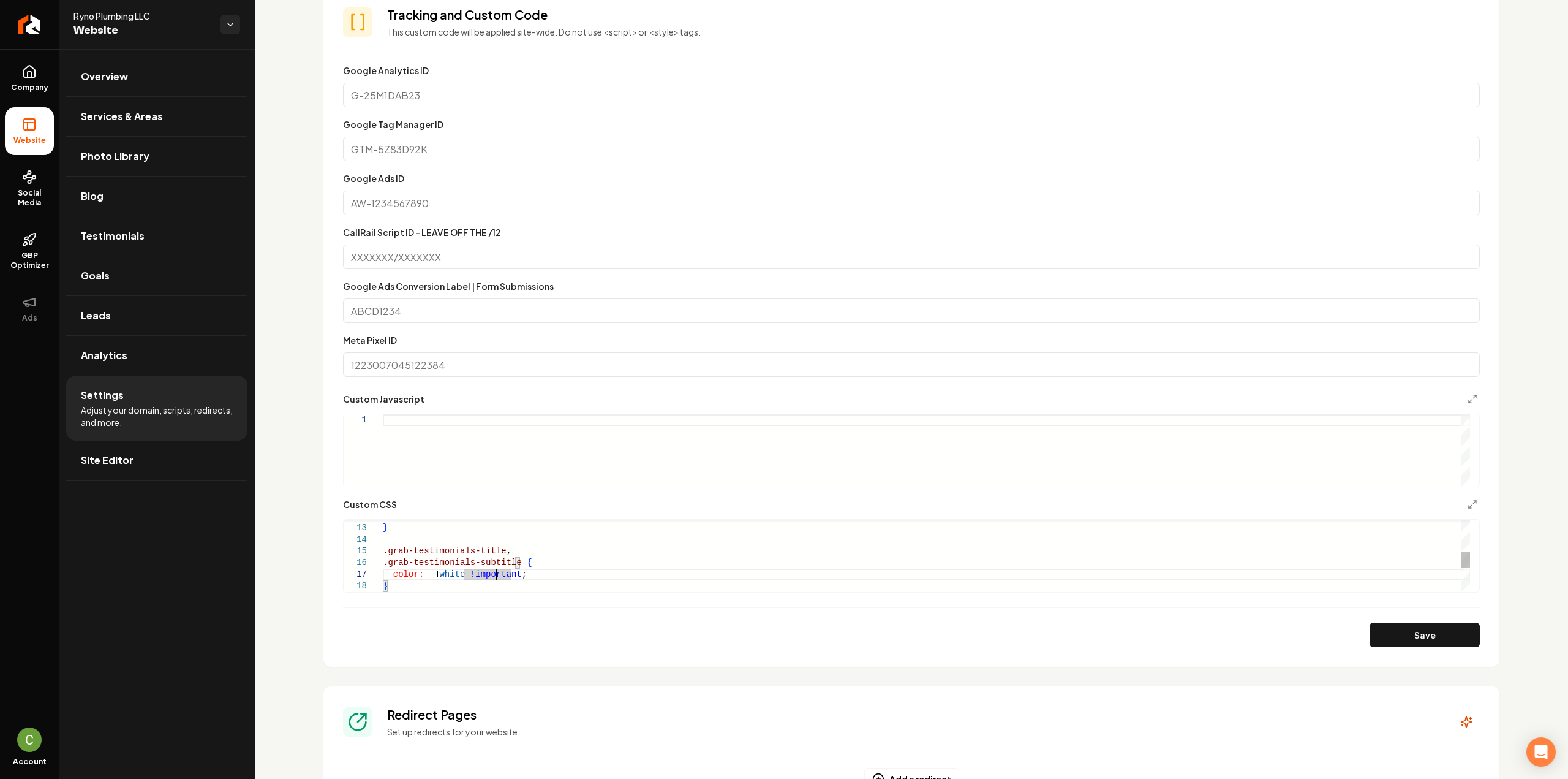
click at [496, 562] on div "color: white ; } .grab-testimonials-title , color: white !important ; .grab-tes…" at bounding box center [926, 539] width 1087 height 315
type textarea "**********"
click at [1377, 629] on button "Save" at bounding box center [1424, 635] width 110 height 24
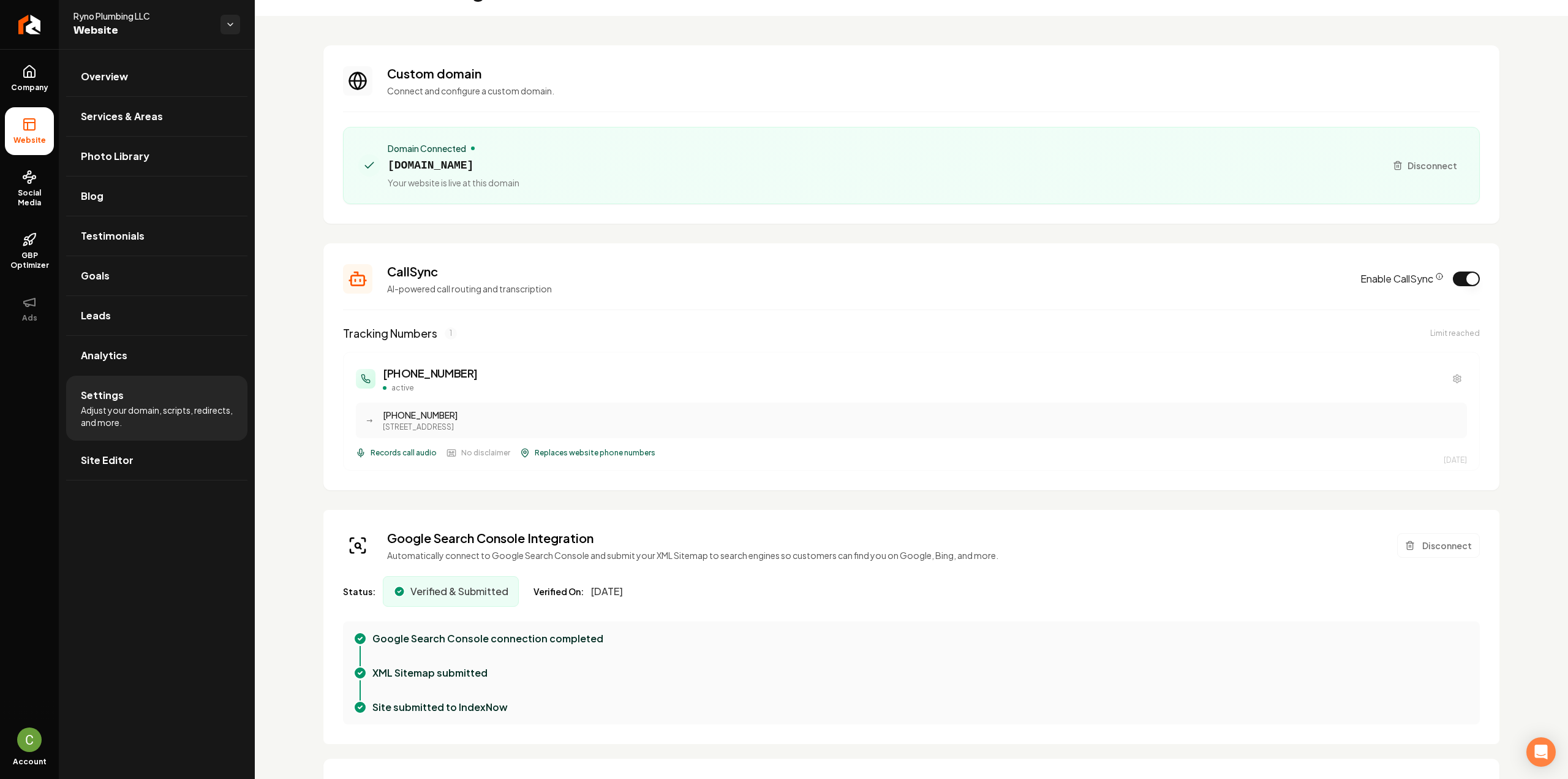
scroll to position [0, 0]
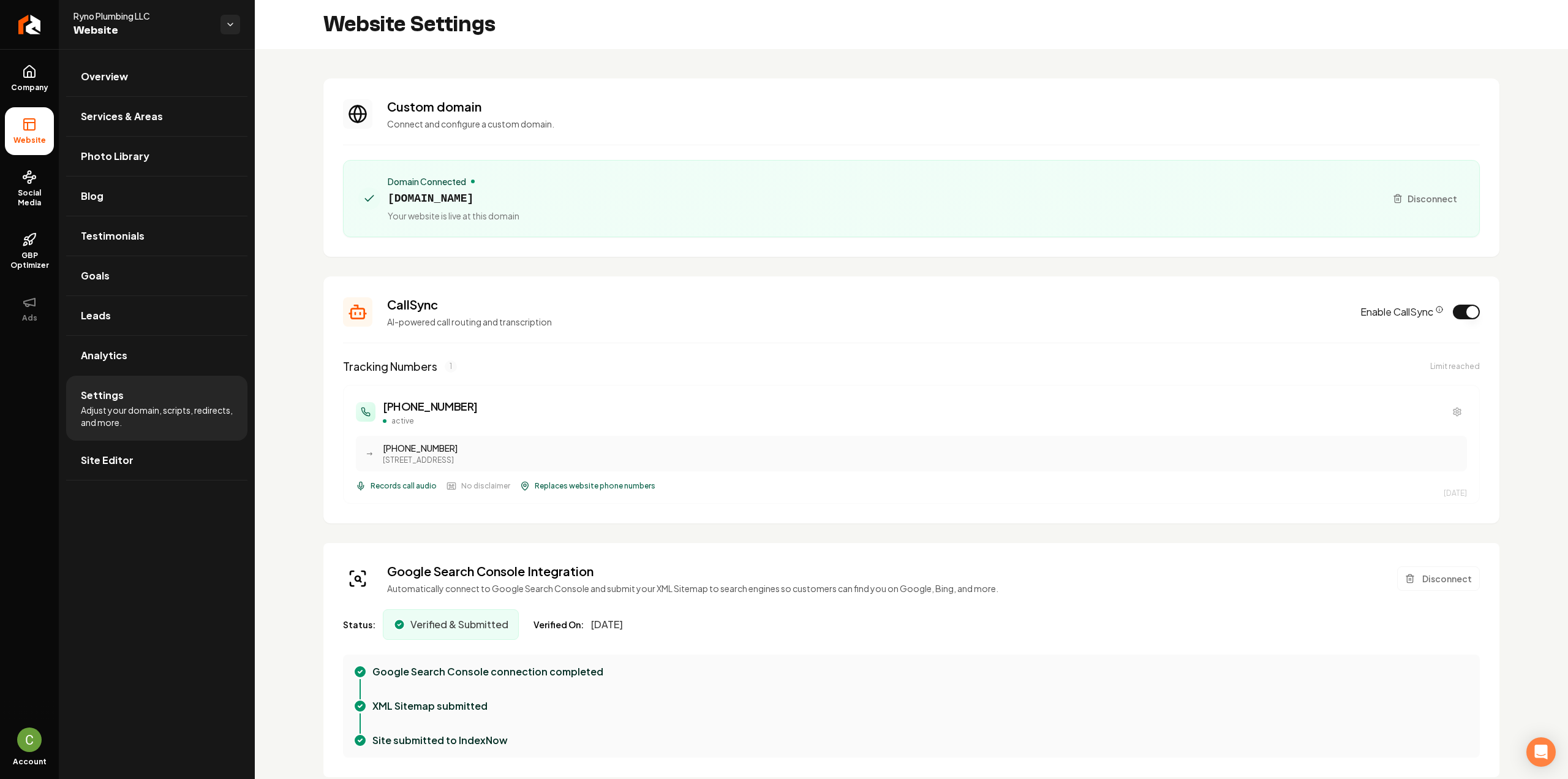
drag, startPoint x: 45, startPoint y: 80, endPoint x: 35, endPoint y: 103, distance: 25.1
click at [45, 80] on link "Company" at bounding box center [29, 78] width 49 height 48
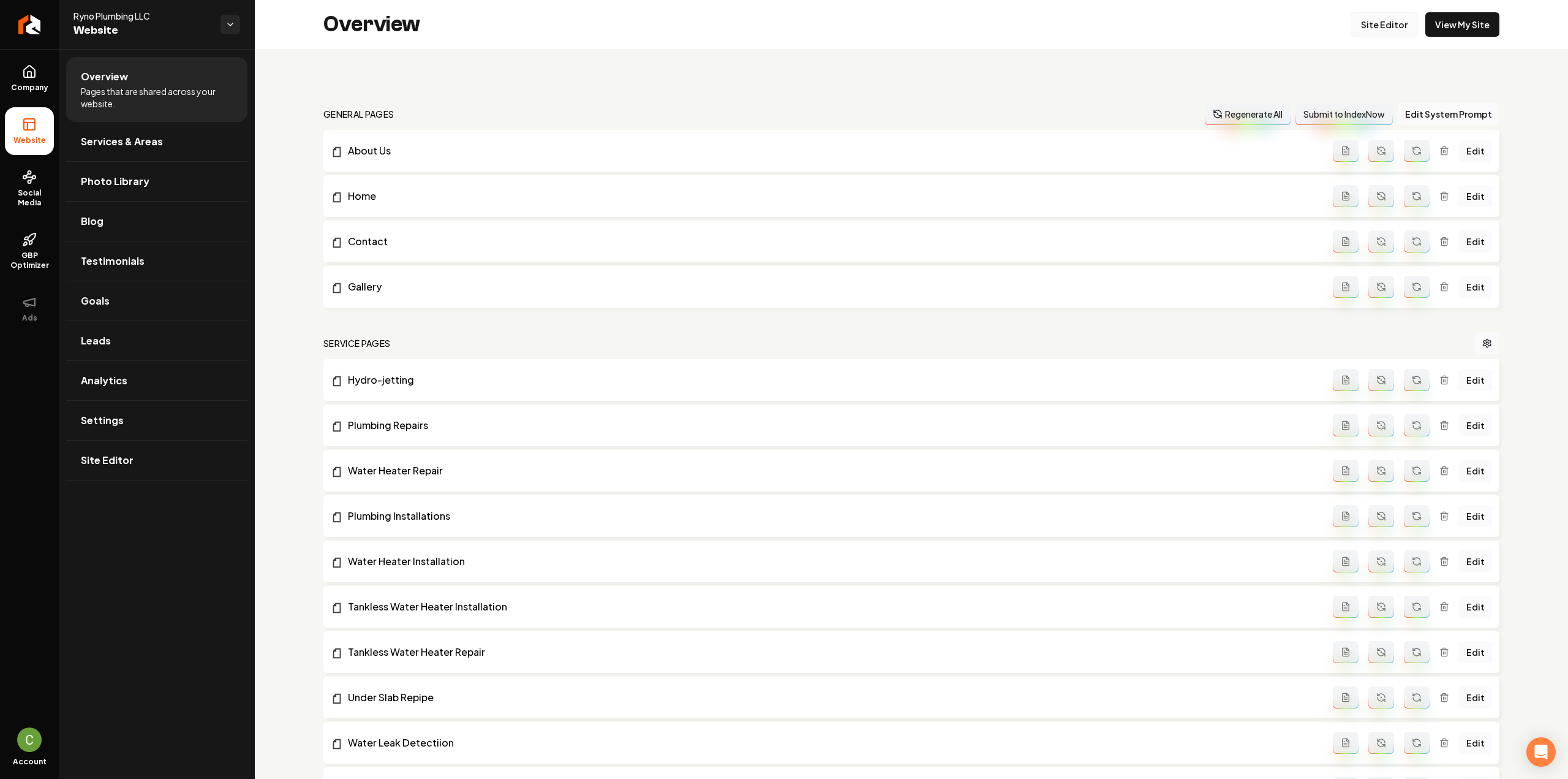
click at [1383, 35] on link "Site Editor" at bounding box center [1384, 24] width 68 height 24
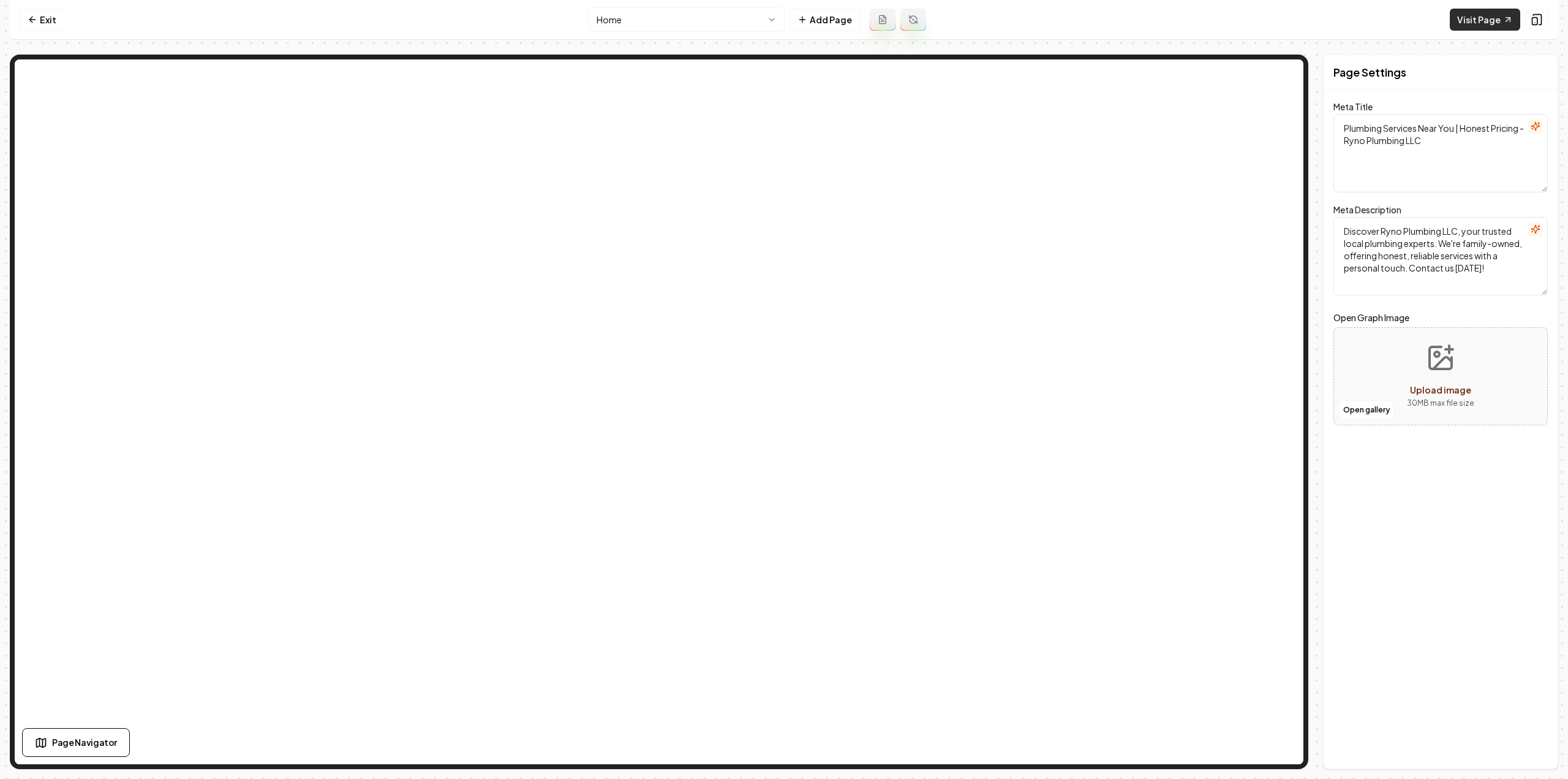
click at [1484, 14] on link "Visit Page" at bounding box center [1484, 20] width 70 height 22
click at [42, 17] on link "Exit" at bounding box center [42, 20] width 45 height 22
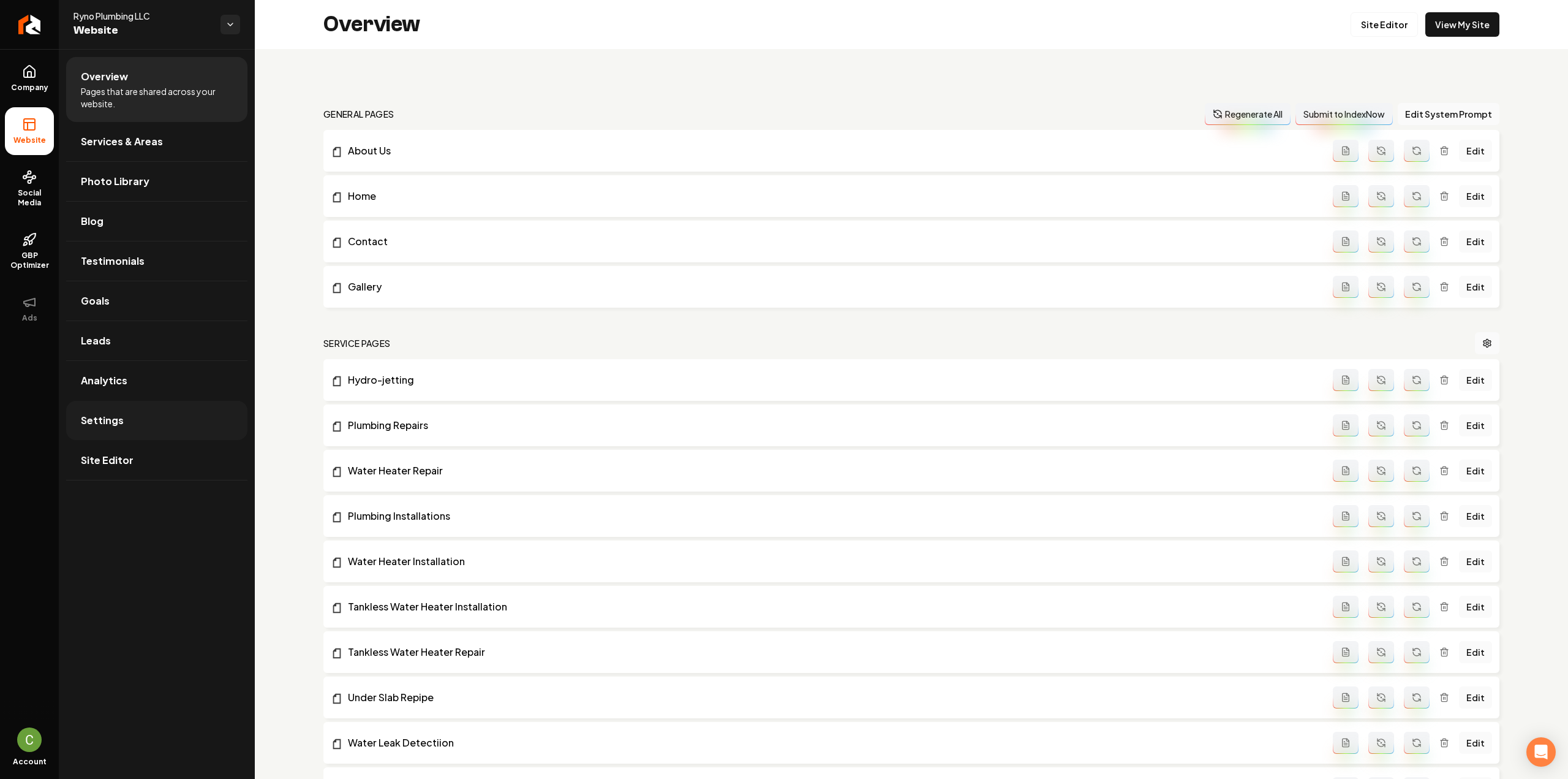
click at [136, 423] on link "Settings" at bounding box center [157, 421] width 181 height 39
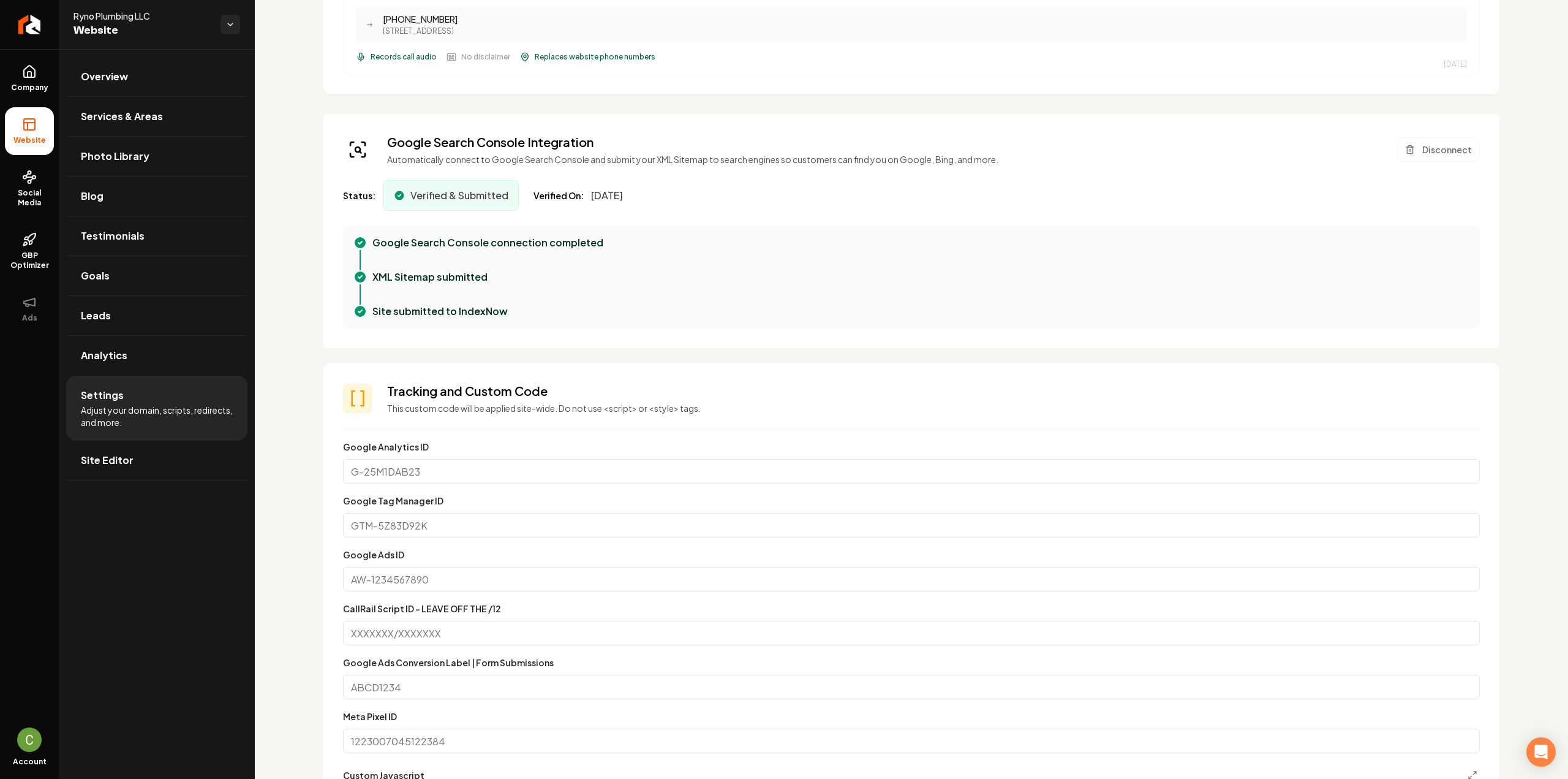
scroll to position [858, 0]
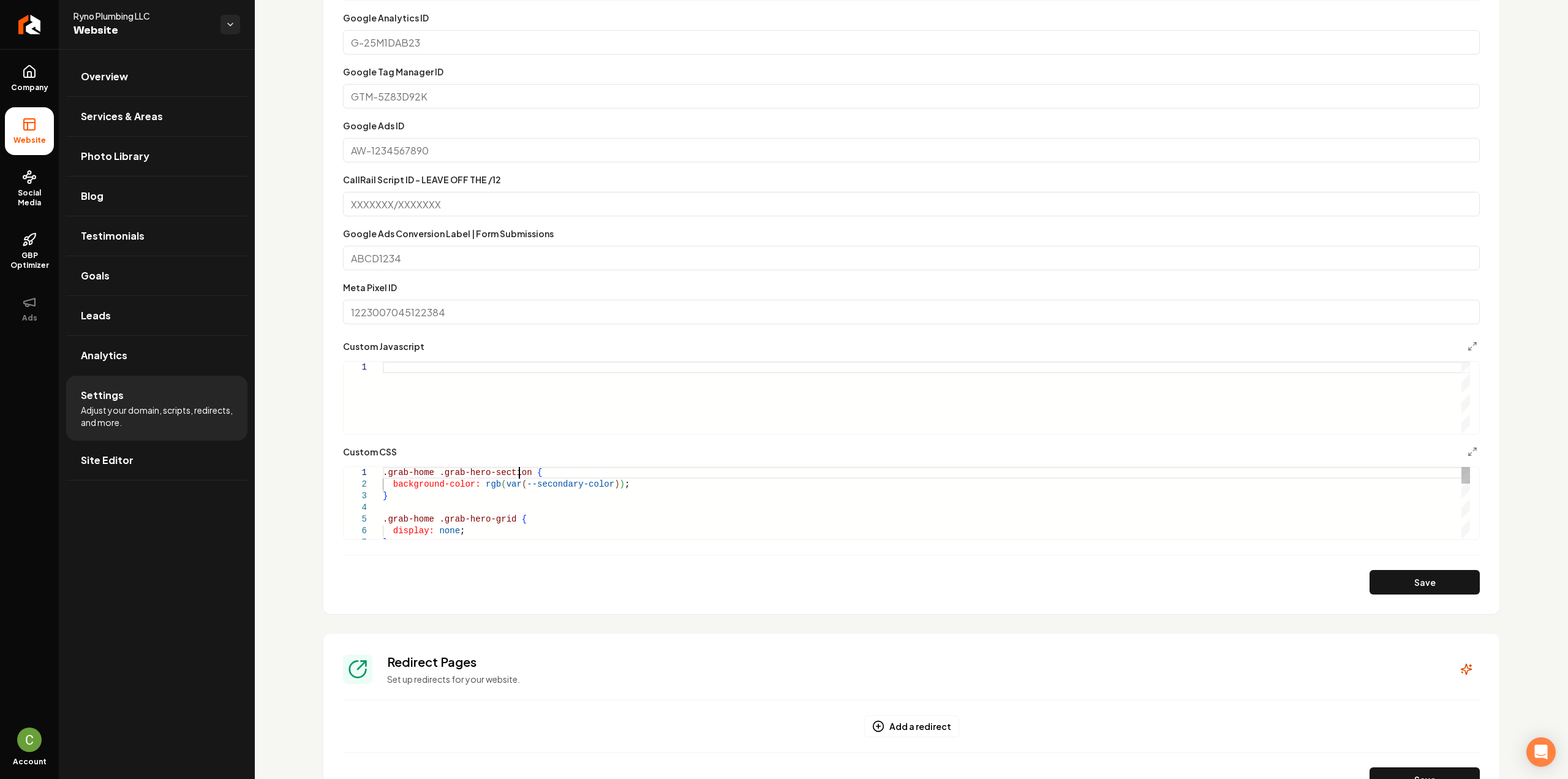
click at [519, 472] on div ".grab-home .grab-hero-section { background-color: rgb ( var ( --secondary-color…" at bounding box center [926, 623] width 1087 height 315
drag, startPoint x: 1341, startPoint y: 566, endPoint x: 1348, endPoint y: 569, distance: 7.6
click at [1344, 566] on form "**********" at bounding box center [911, 302] width 1137 height 584
click at [1369, 577] on button "Save" at bounding box center [1424, 582] width 110 height 24
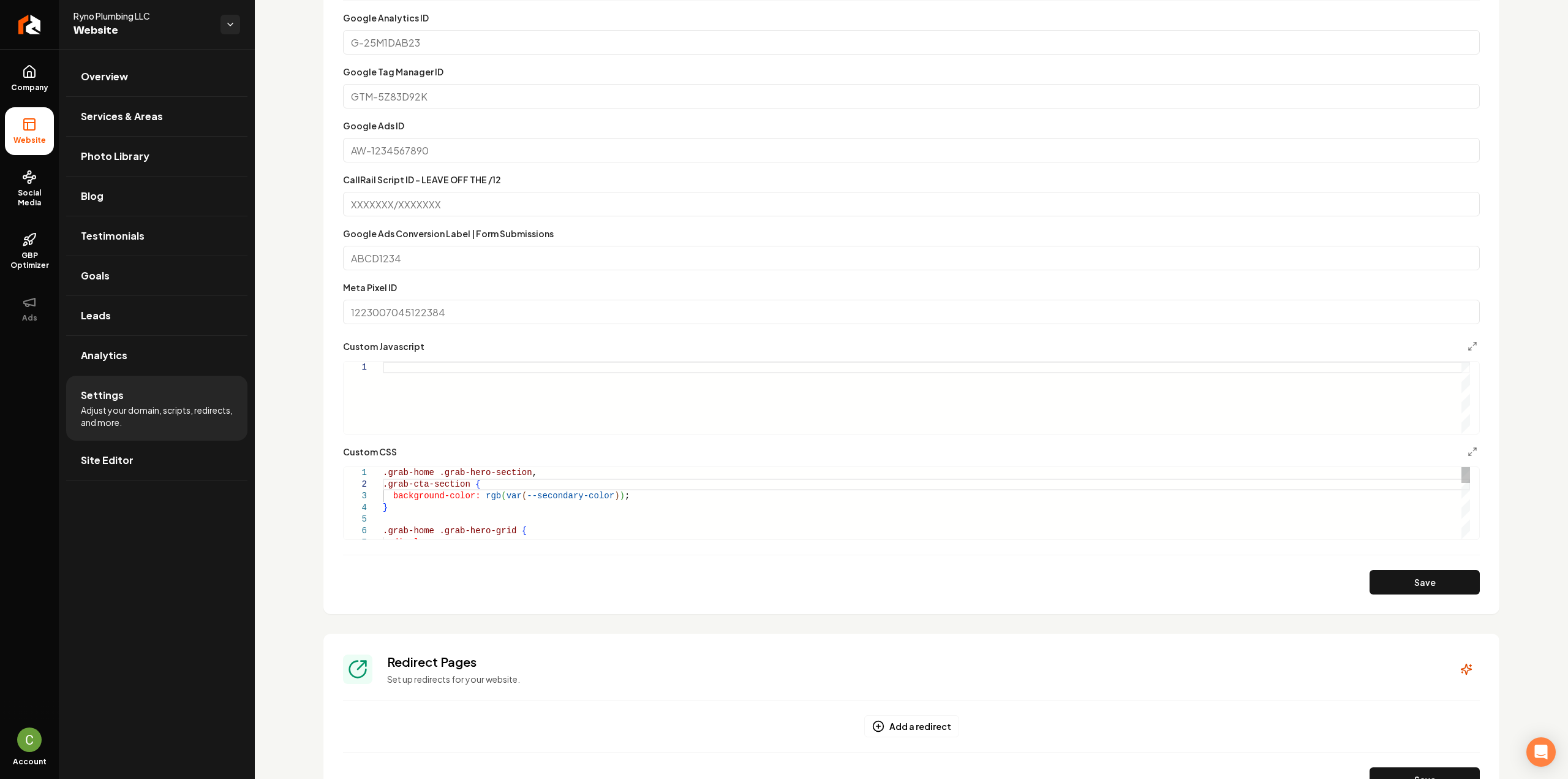
click at [485, 508] on div ".grab-home .grab-hero-section , background-color: rgb ( var ( --secondary-color…" at bounding box center [926, 629] width 1087 height 326
type textarea "**********"
click at [1421, 574] on button "Save" at bounding box center [1424, 582] width 110 height 24
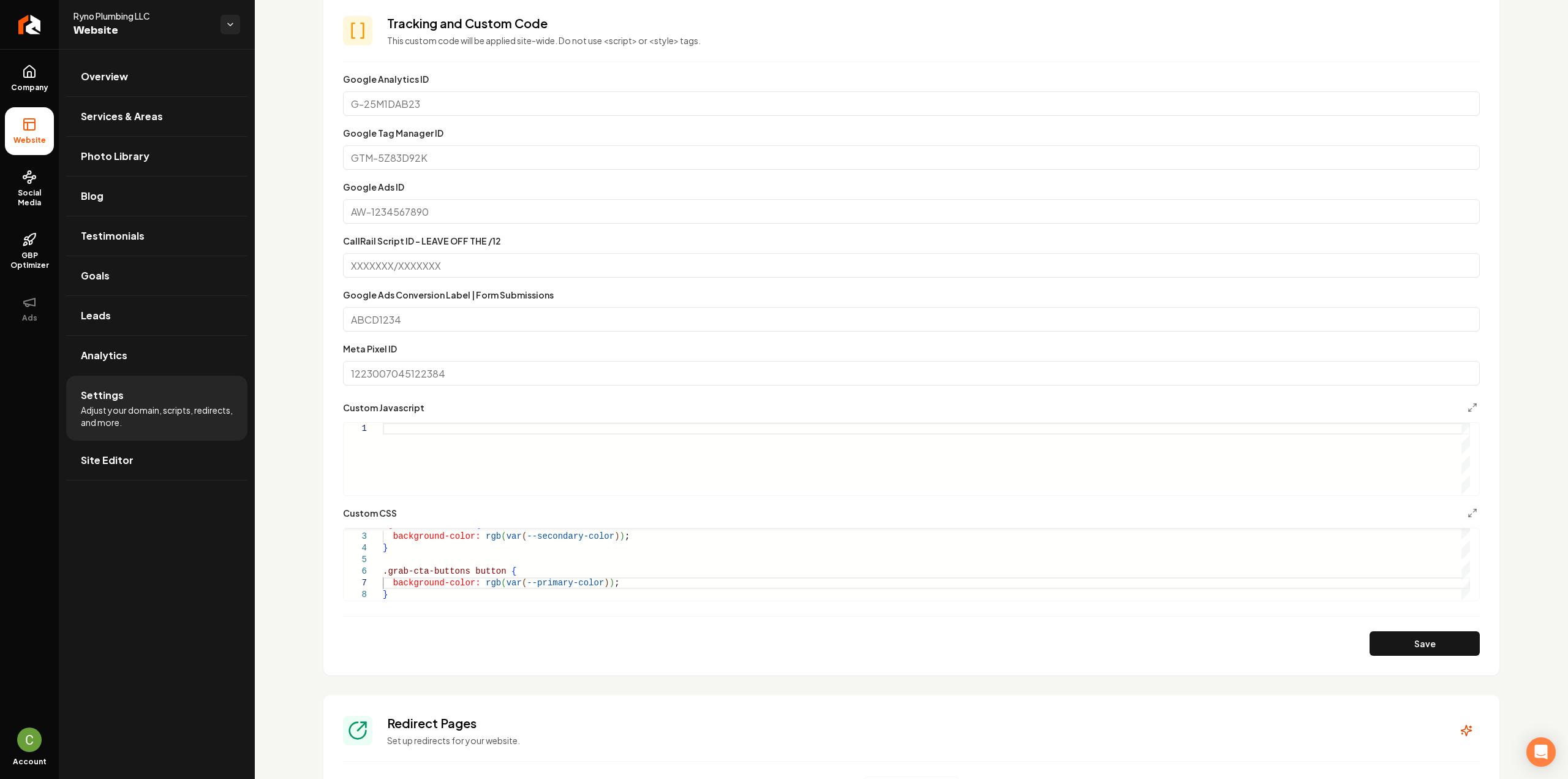
drag, startPoint x: 36, startPoint y: 70, endPoint x: 34, endPoint y: 112, distance: 42.0
click at [36, 70] on icon at bounding box center [29, 71] width 15 height 15
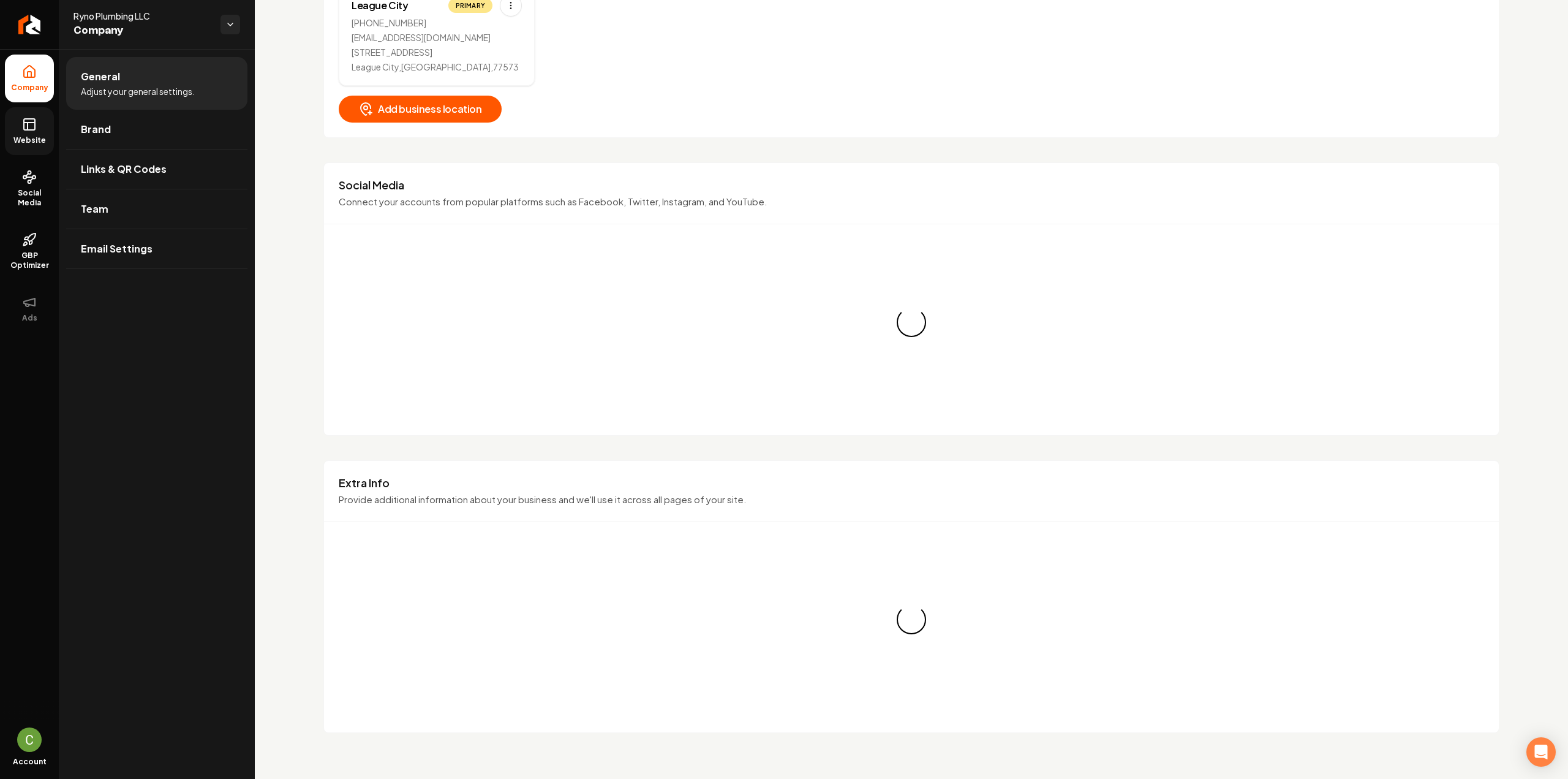
click at [33, 137] on span "Website" at bounding box center [29, 140] width 43 height 10
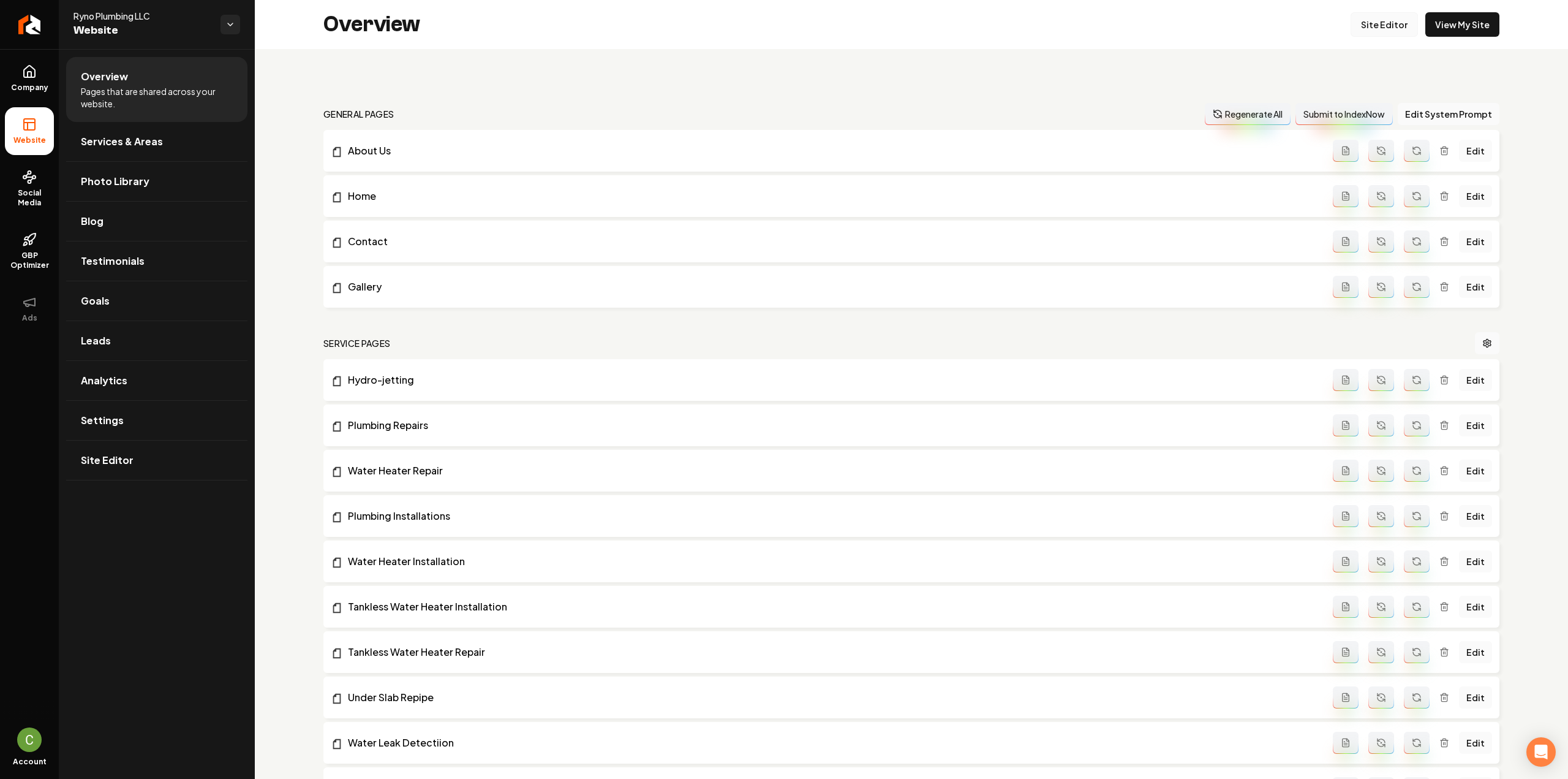
click at [1398, 23] on link "Site Editor" at bounding box center [1384, 24] width 68 height 24
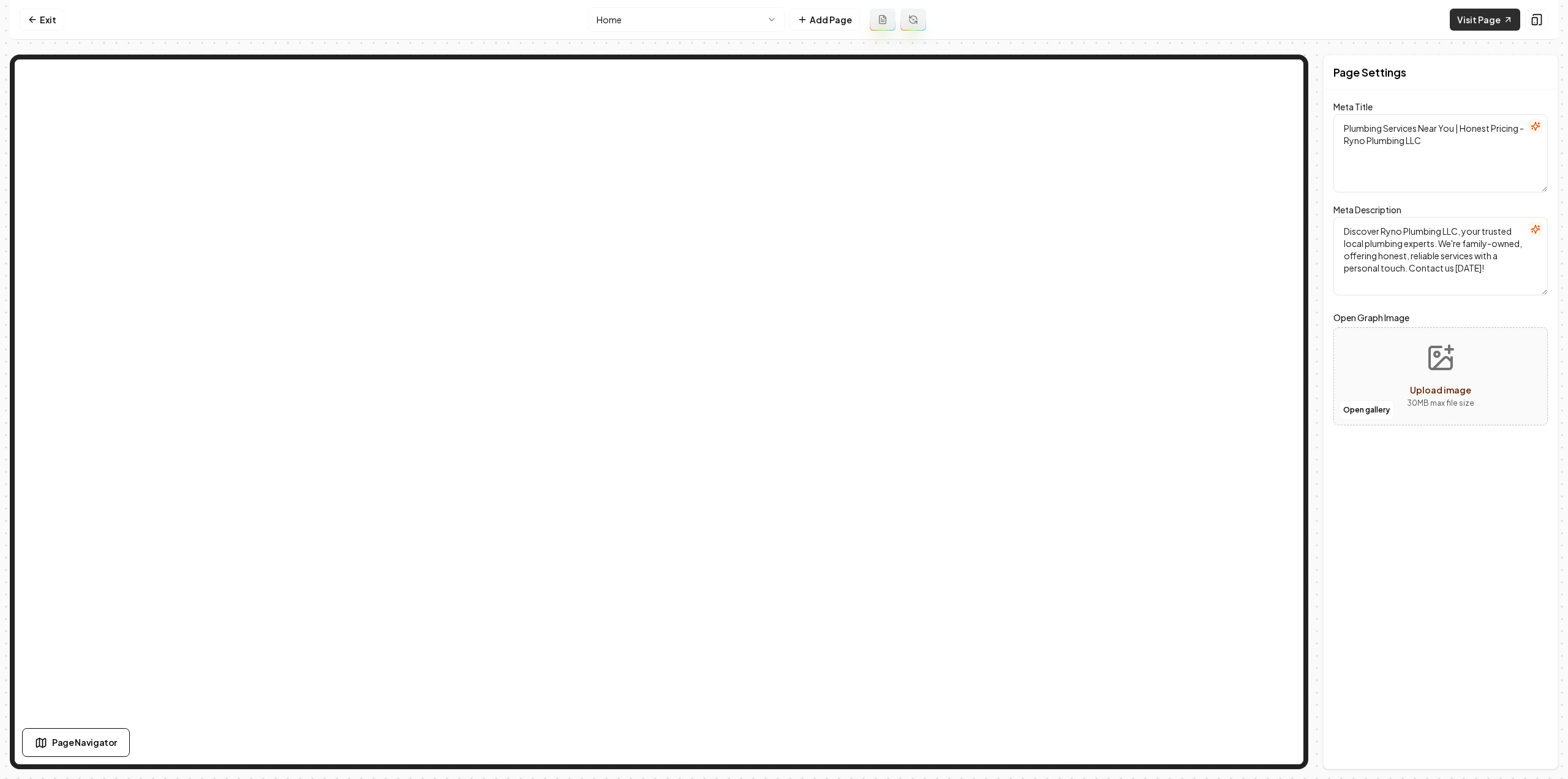
click at [1495, 20] on link "Visit Page" at bounding box center [1484, 20] width 70 height 22
click at [42, 31] on nav "Exit Home Add Page Visit Page" at bounding box center [784, 20] width 1548 height 40
click at [39, 26] on link "Exit" at bounding box center [42, 20] width 45 height 22
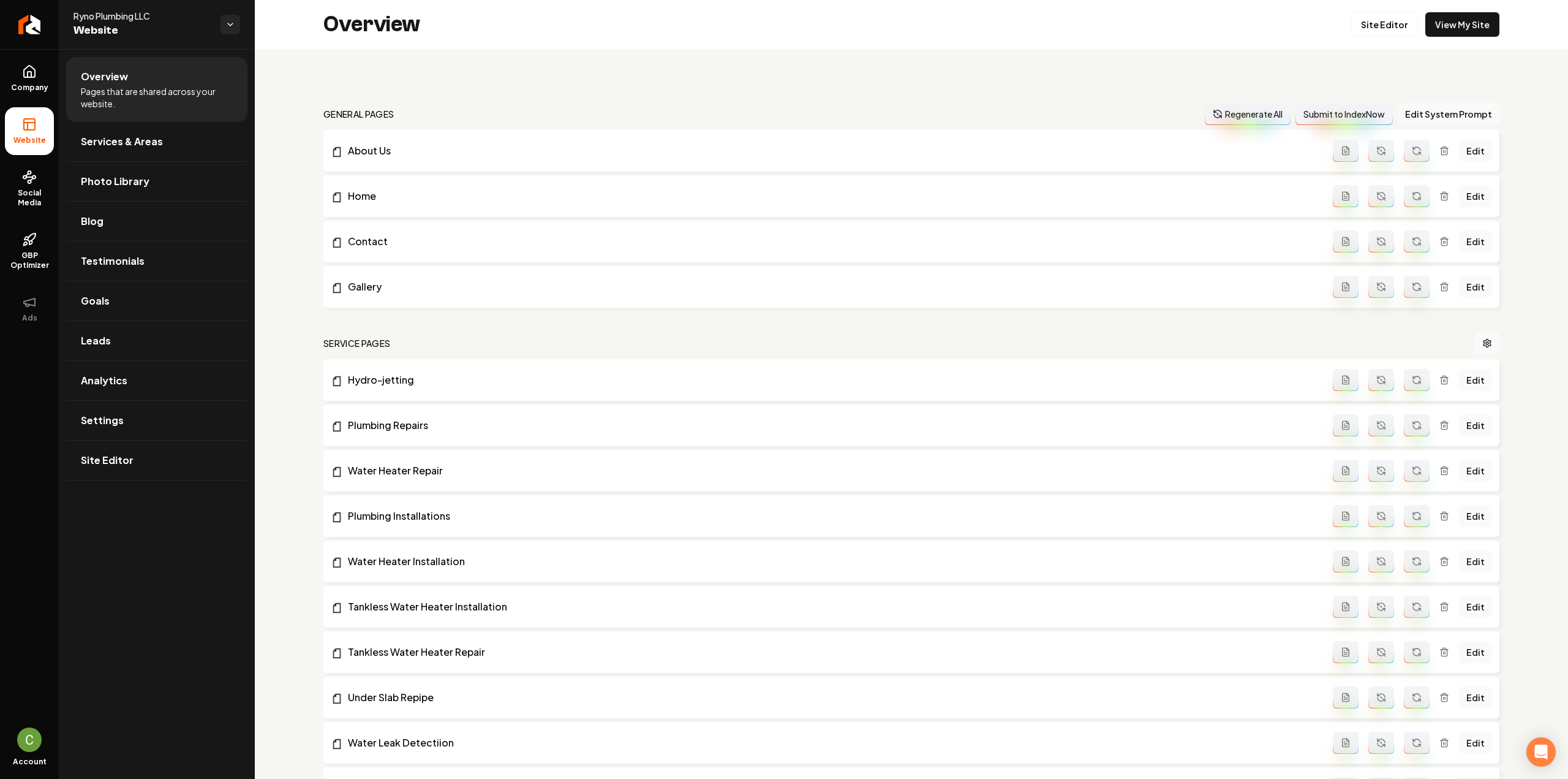
drag, startPoint x: 22, startPoint y: 78, endPoint x: 24, endPoint y: 128, distance: 50.0
click at [21, 78] on link "Company" at bounding box center [29, 78] width 49 height 48
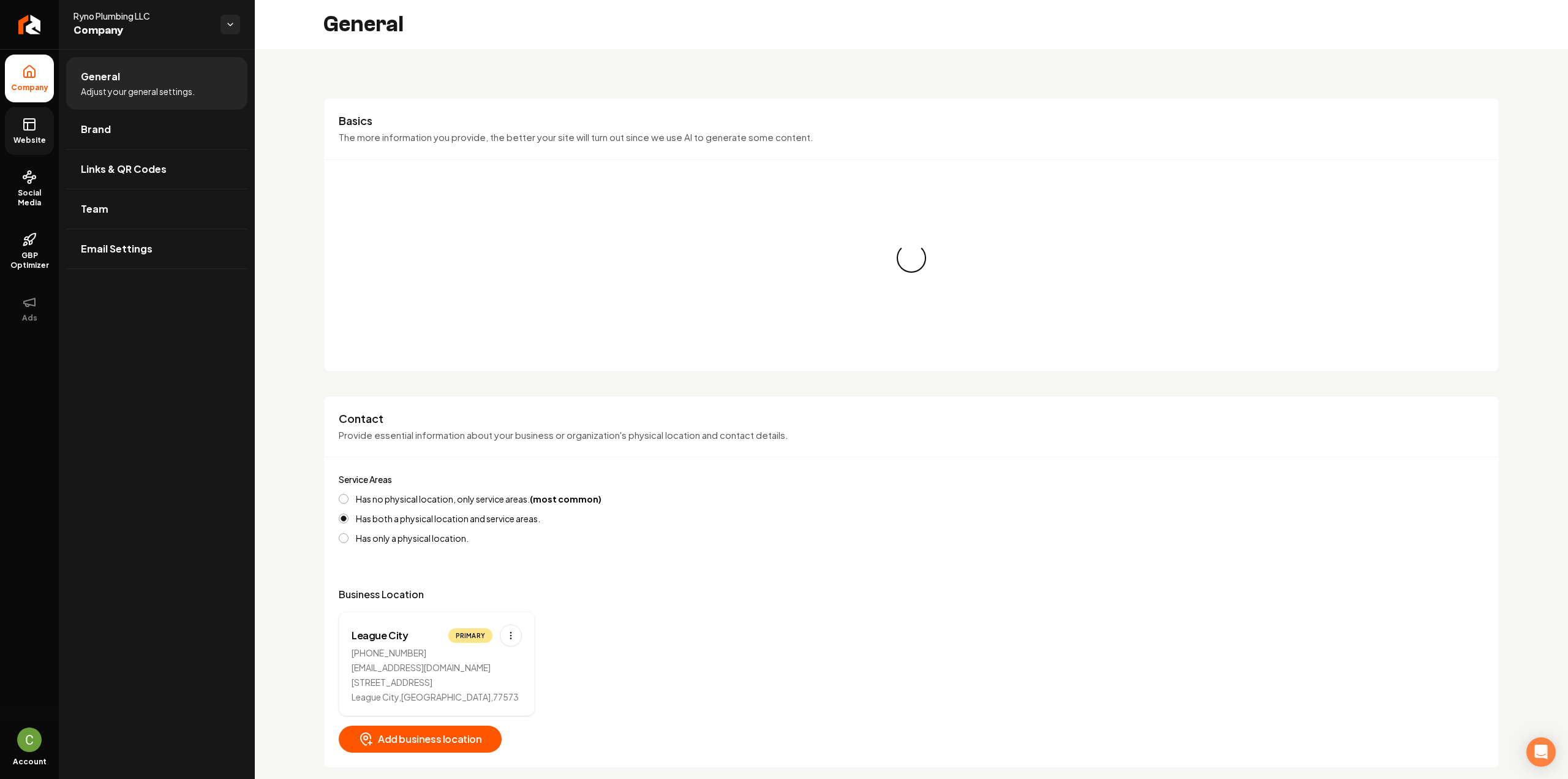
click at [24, 128] on rect at bounding box center [29, 124] width 11 height 11
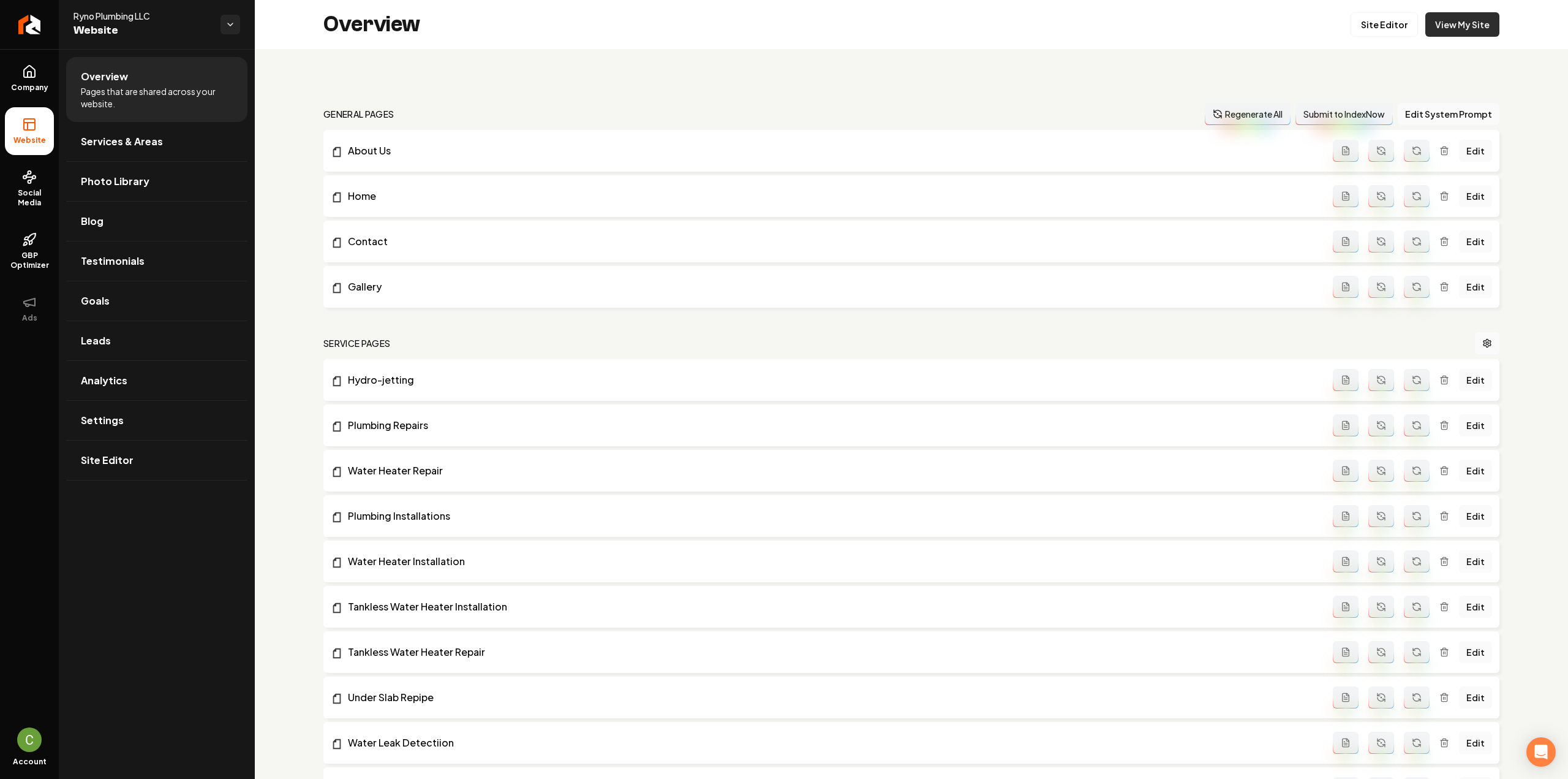
click at [1449, 34] on link "View My Site" at bounding box center [1462, 24] width 74 height 24
click at [1371, 43] on div "Overview Site Editor View My Site" at bounding box center [911, 24] width 1314 height 49
click at [1375, 29] on link "Site Editor" at bounding box center [1384, 24] width 68 height 24
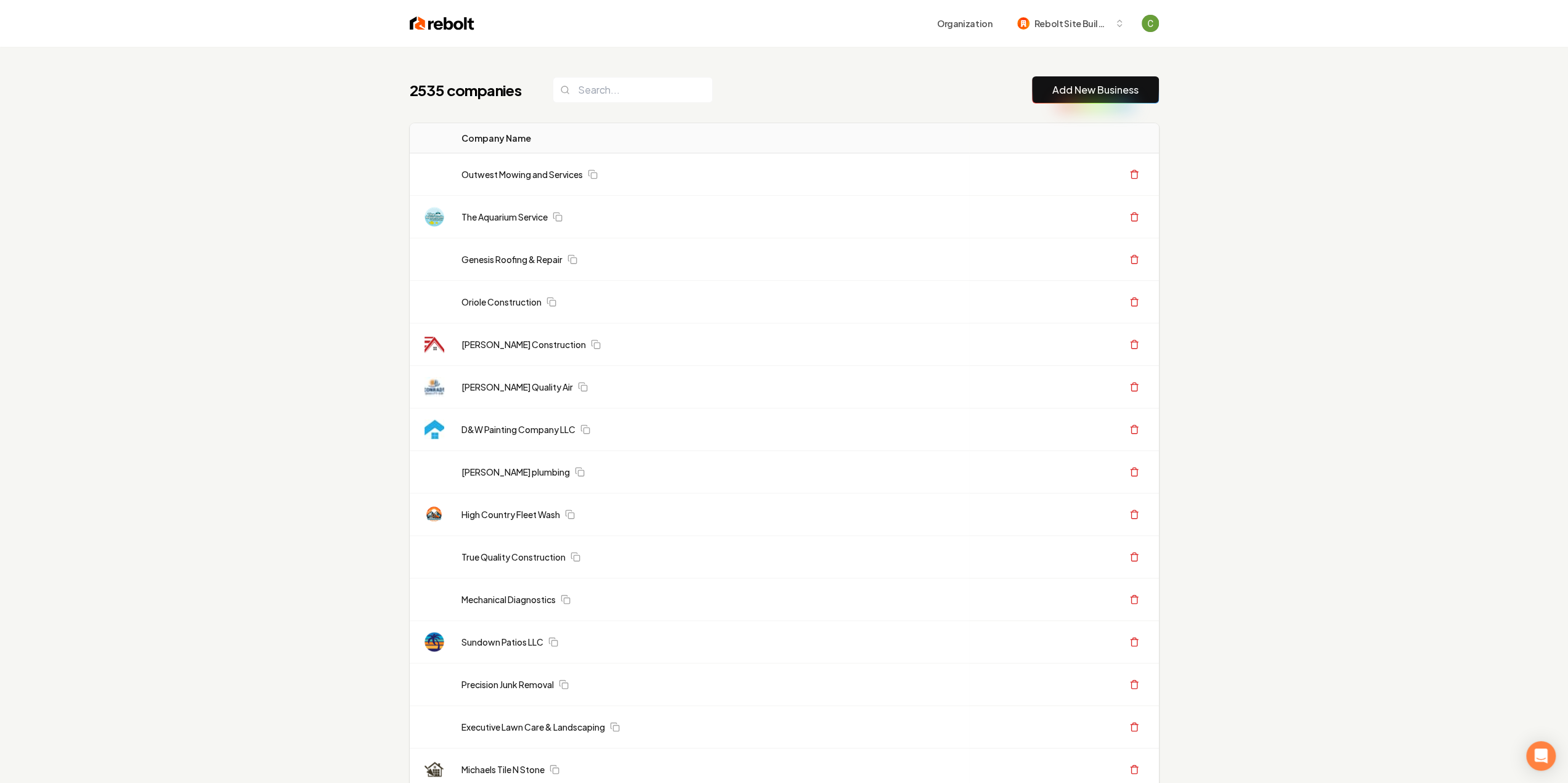
click at [1085, 79] on button "Add New Business" at bounding box center [1095, 90] width 127 height 27
click at [1086, 95] on link "Add New Business" at bounding box center [1095, 90] width 86 height 15
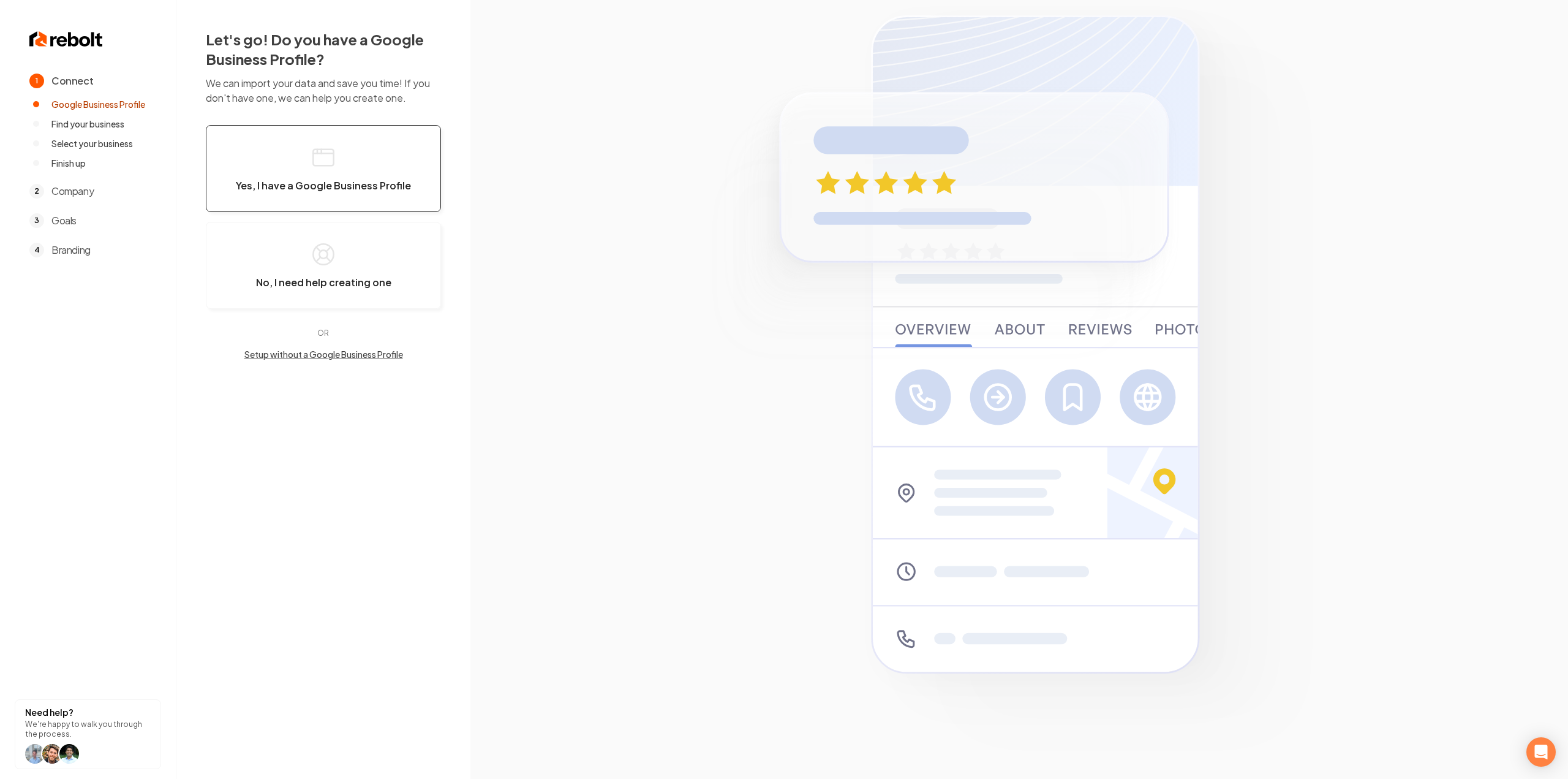
click at [277, 139] on button "Yes, I have a Google Business Profile" at bounding box center [323, 168] width 235 height 87
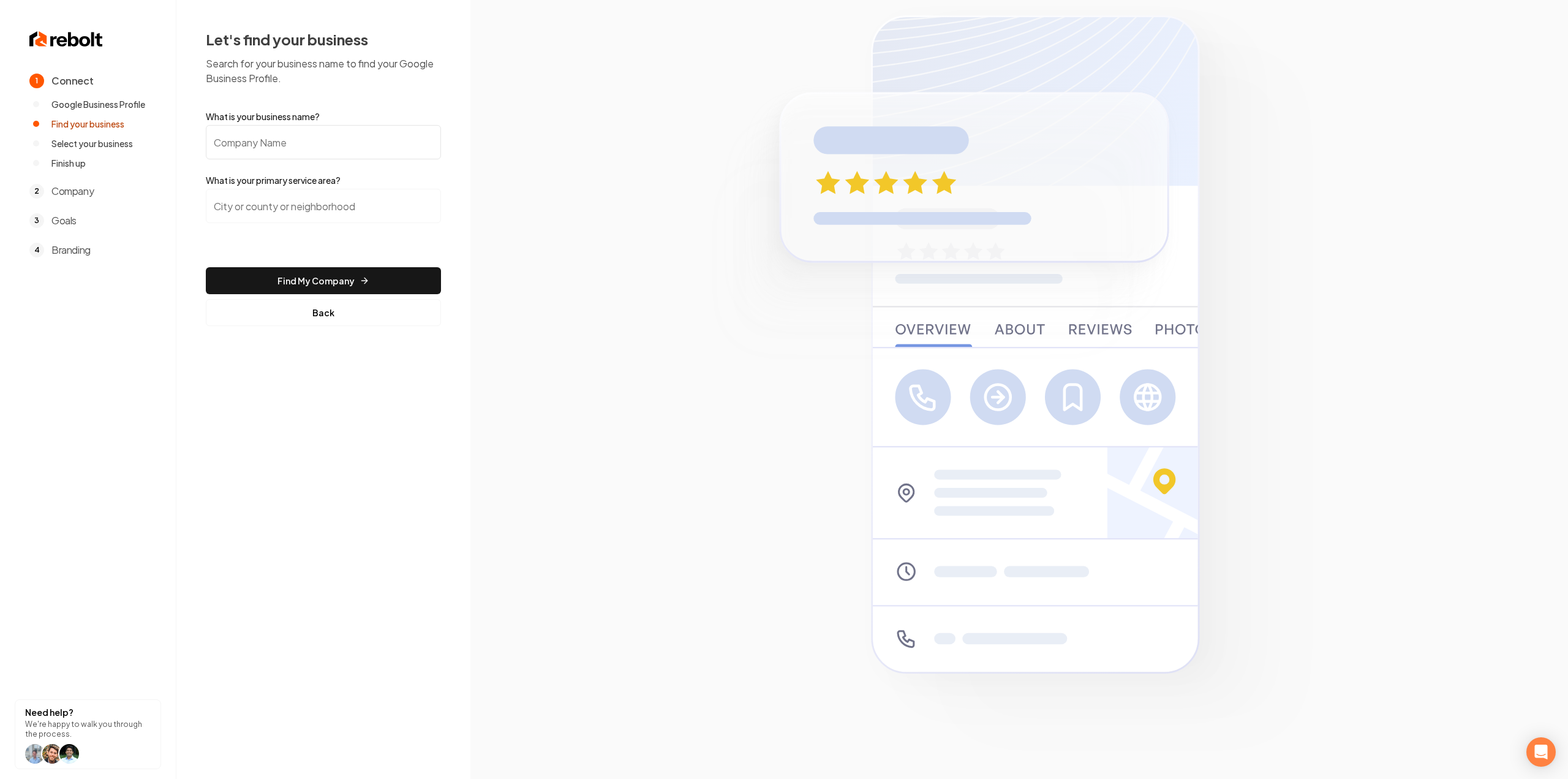
click at [290, 149] on input "What is your business name?" at bounding box center [323, 142] width 235 height 34
paste input "Incredible Garage Doors of [US_STATE] LLC"
click at [280, 208] on input "search" at bounding box center [323, 206] width 235 height 34
click at [426, 146] on input "Incredible Garage Doors of [US_STATE] LLC" at bounding box center [323, 142] width 235 height 34
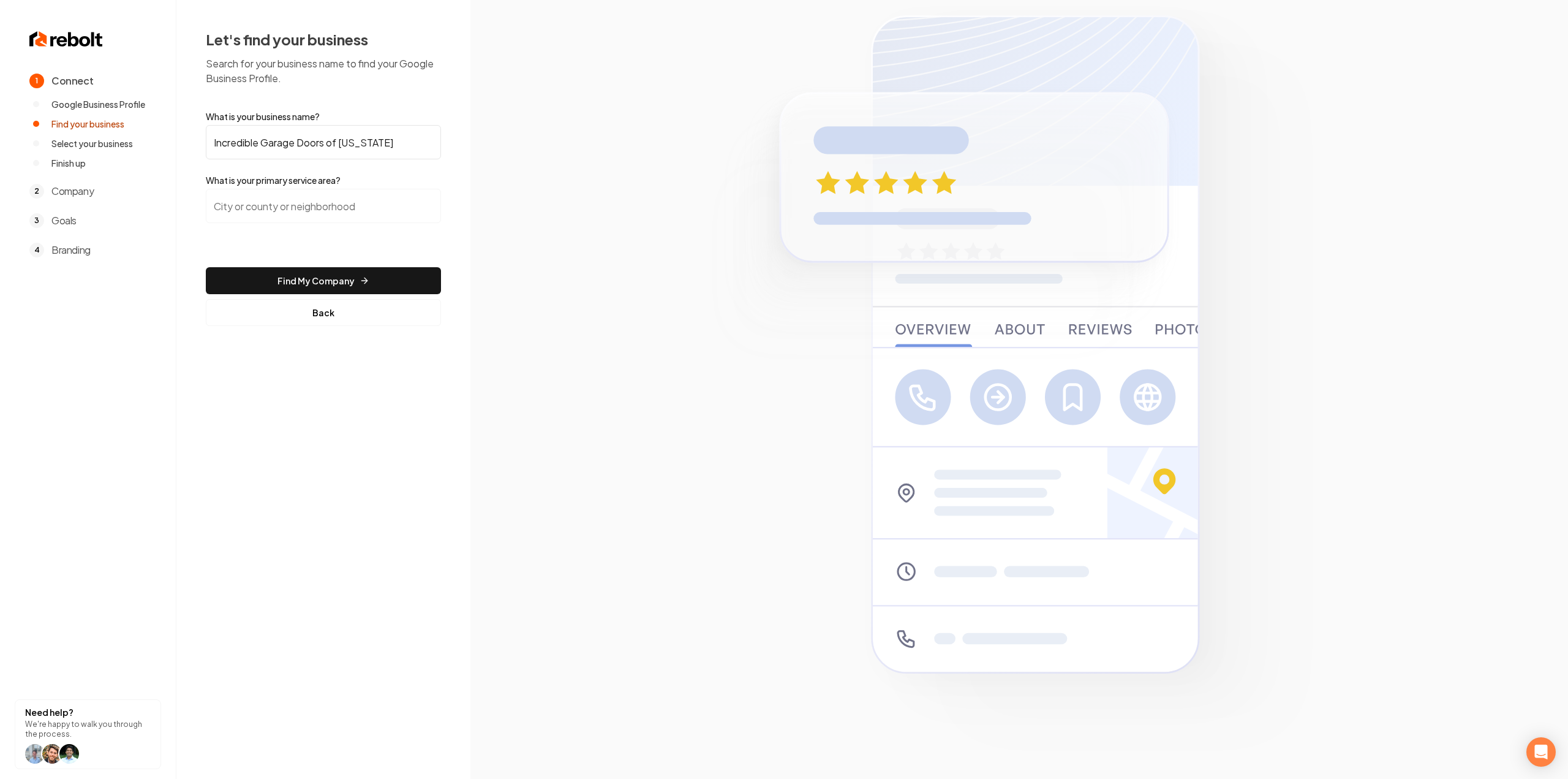
type input "Incredible Garage Doors of Colorado"
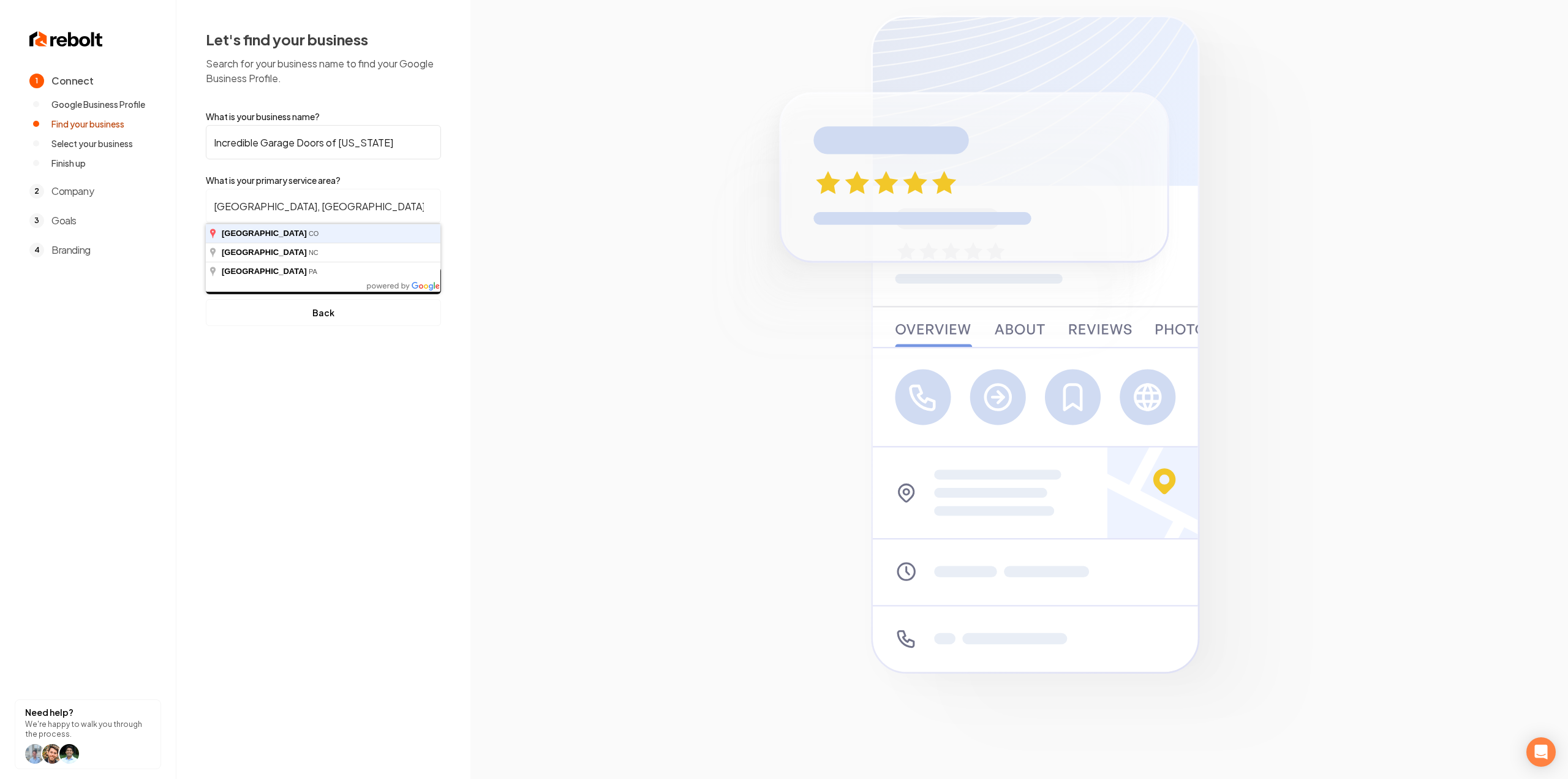
type input "[GEOGRAPHIC_DATA], [GEOGRAPHIC_DATA]"
click at [206, 267] on button "Find My Company" at bounding box center [323, 280] width 235 height 27
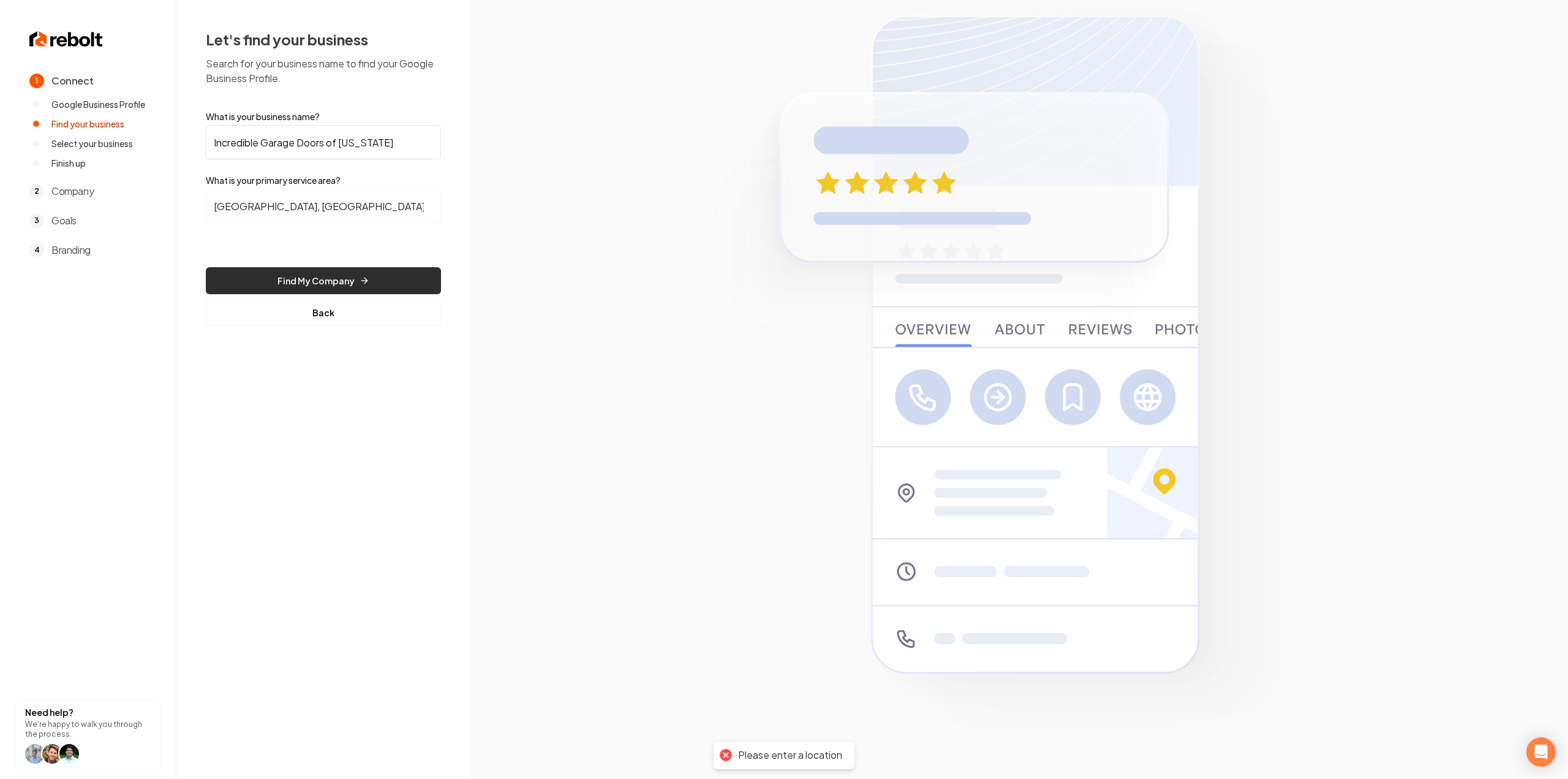
click at [343, 271] on button "Find My Company" at bounding box center [323, 280] width 235 height 27
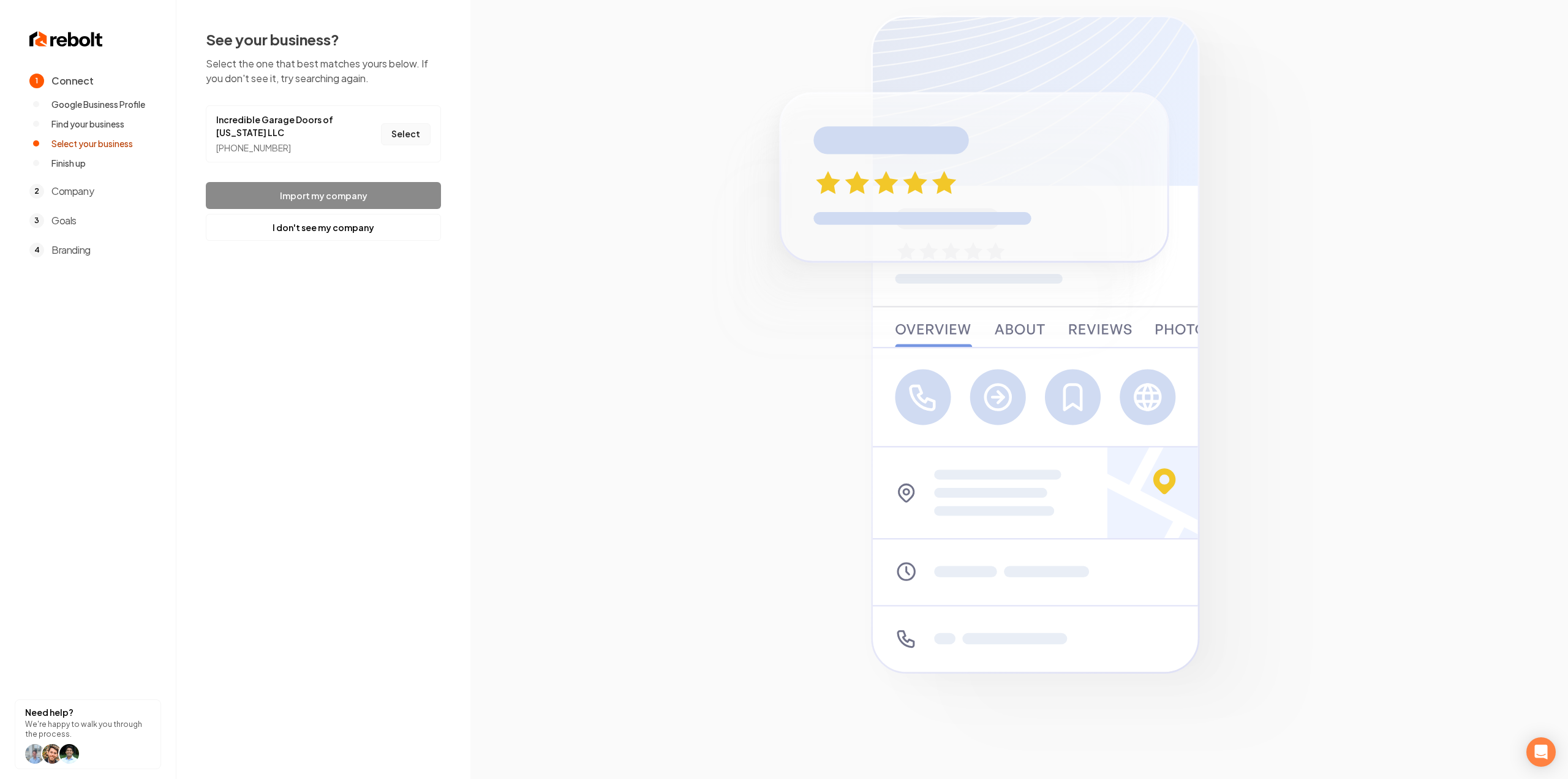
click at [418, 132] on button "Select" at bounding box center [405, 135] width 50 height 22
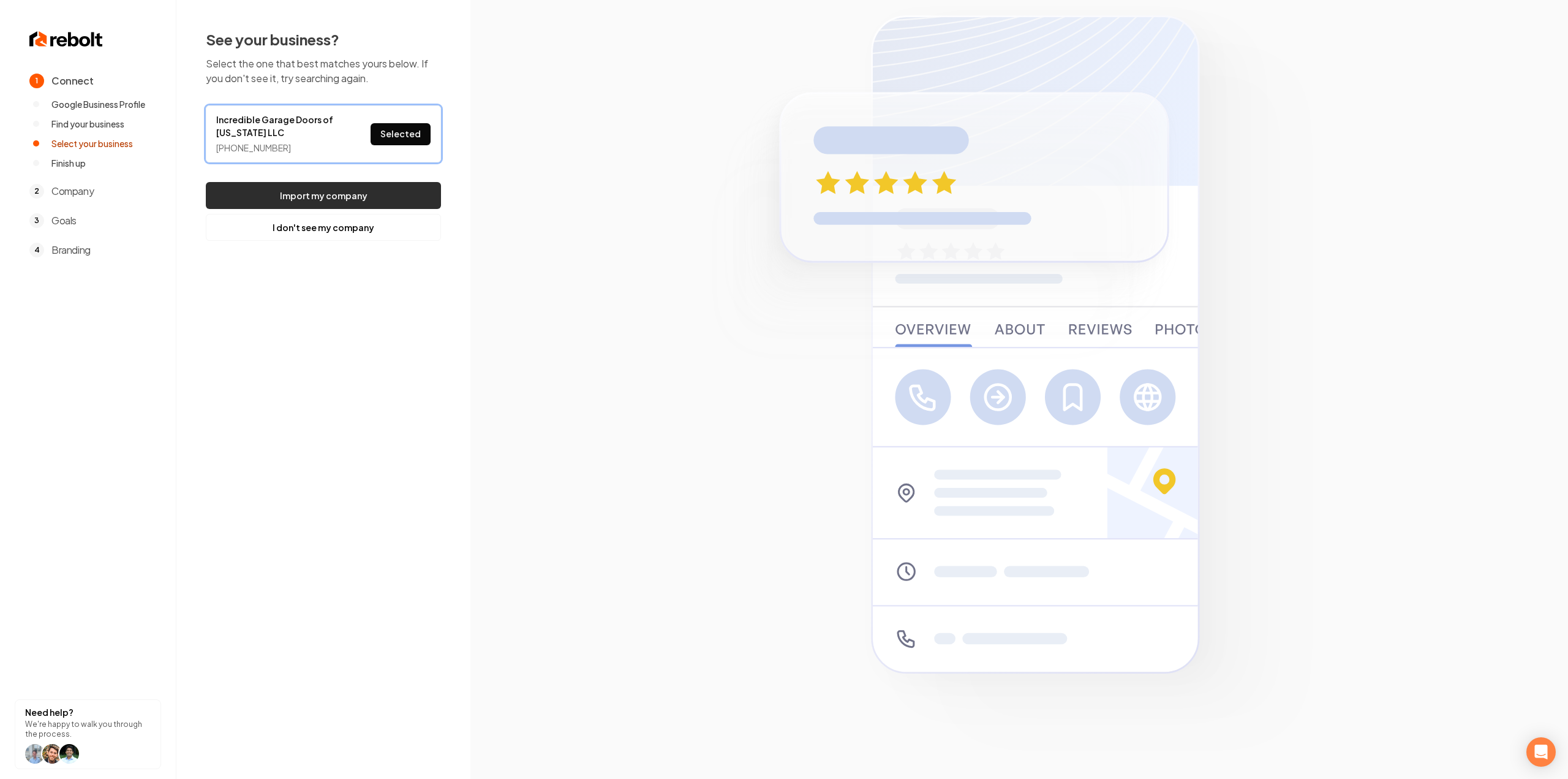
click at [384, 189] on button "Import my company" at bounding box center [323, 195] width 235 height 27
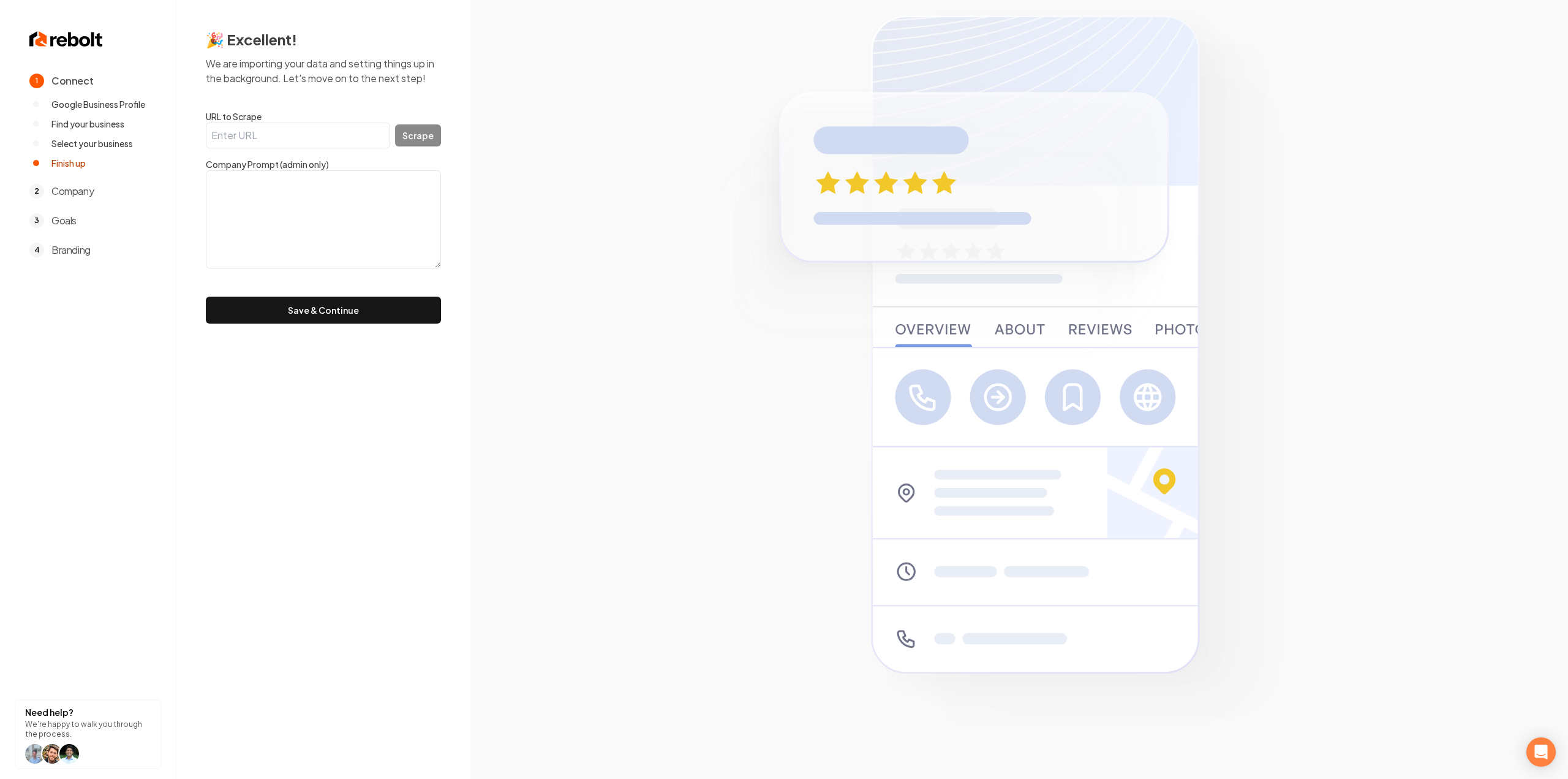
click at [367, 126] on input "URL to Scrape" at bounding box center [298, 135] width 184 height 26
paste input "https://www.incrediblegaragedoors.com/"
type input "https://www.incrediblegaragedoors.com/"
click at [411, 135] on button "Scrape" at bounding box center [418, 135] width 46 height 22
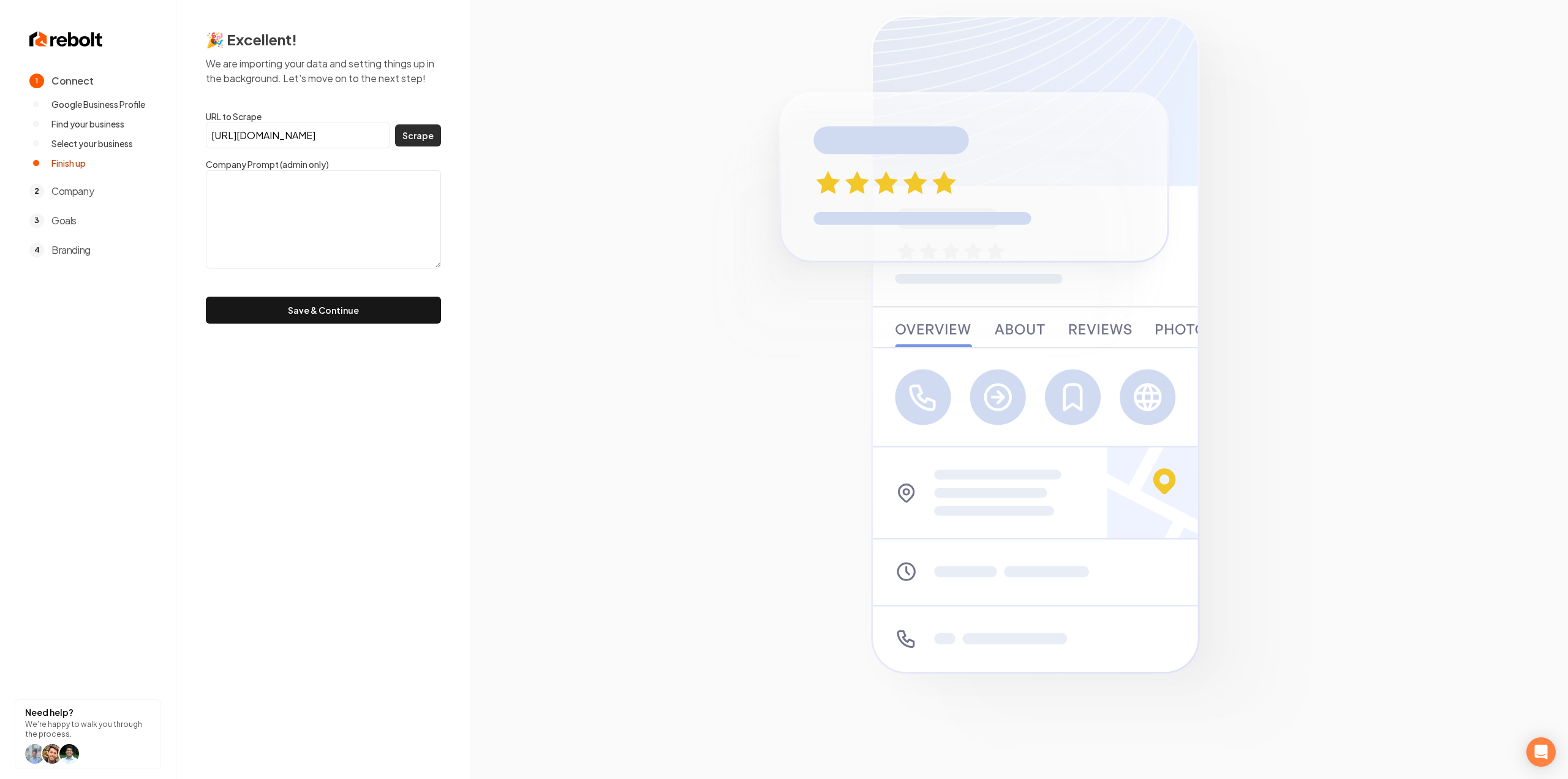
scroll to position [0, 0]
type textarea "Incredible Garage Doors of Colorado, LLC offers top-quality garage door install…"
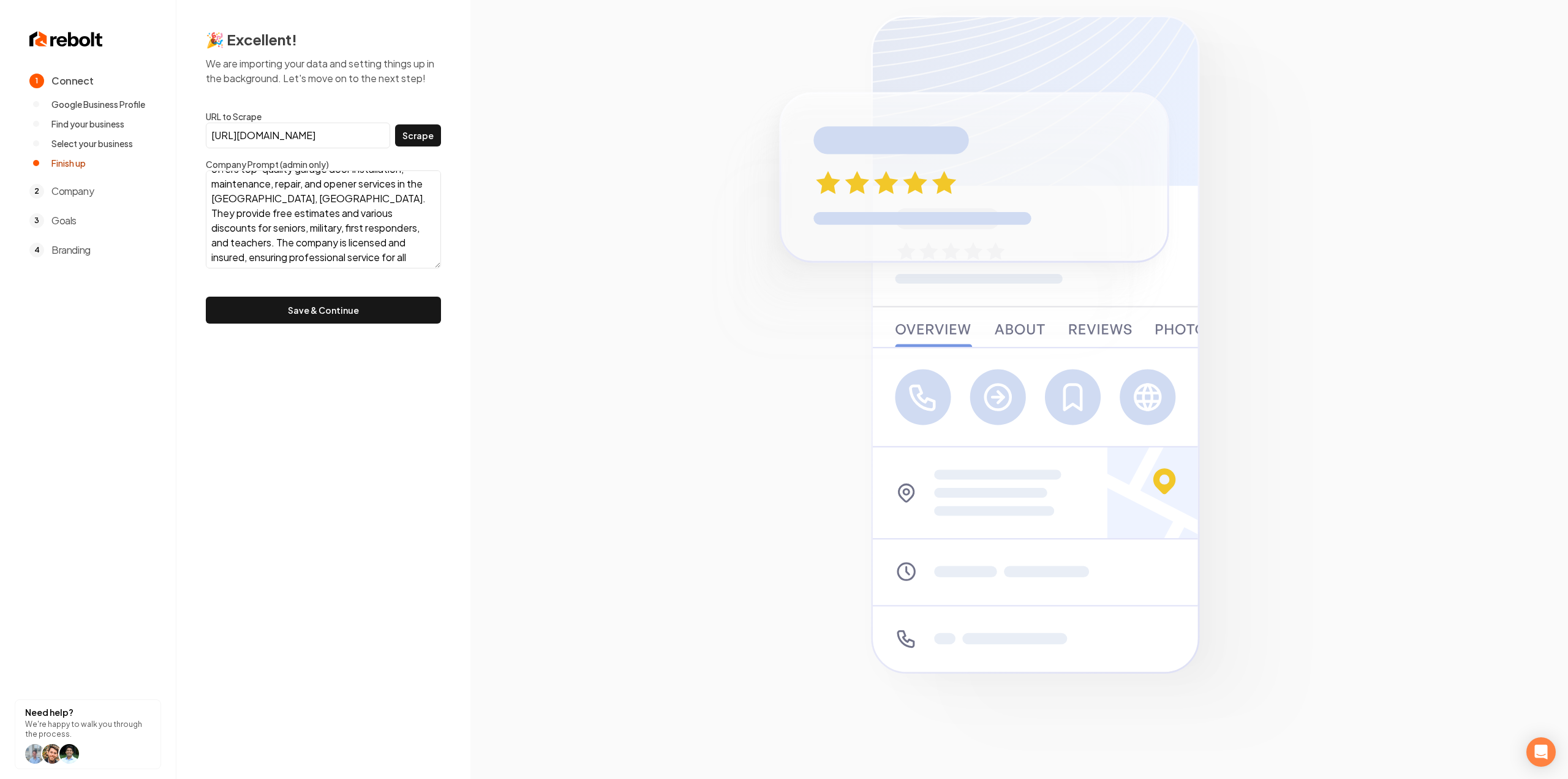
scroll to position [45, 0]
click at [335, 296] on button "Save & Continue" at bounding box center [323, 310] width 235 height 27
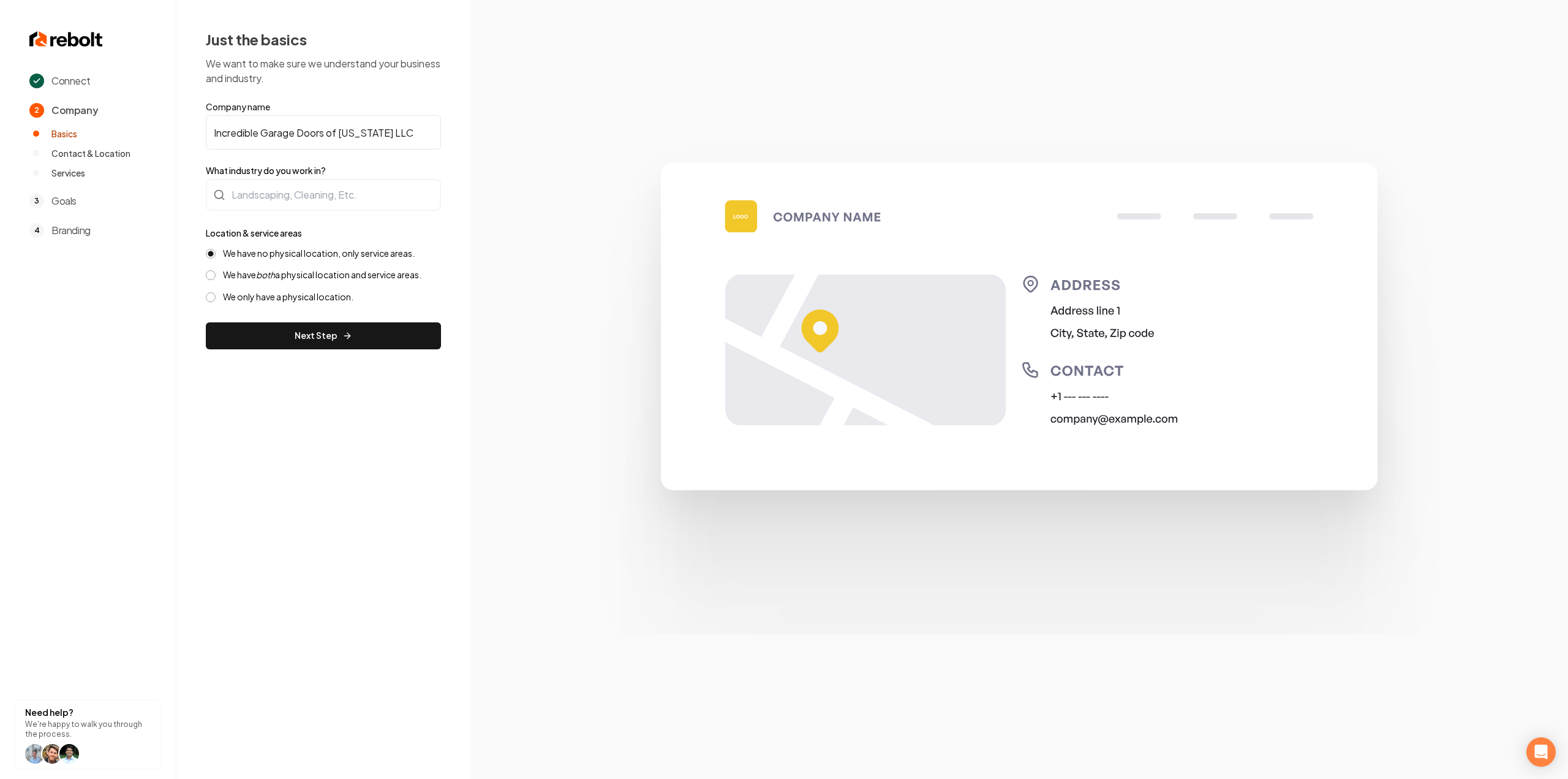
click at [183, 426] on div "Connect 2 Company Basics Contact & Location Services 3 Goals 4 Branding Need he…" at bounding box center [784, 389] width 1568 height 779
click at [272, 277] on icon "both" at bounding box center [265, 275] width 19 height 11
click at [215, 277] on button "We have both a physical location and service areas." at bounding box center [211, 275] width 10 height 10
click at [275, 257] on label "We have no physical location, only service areas." at bounding box center [319, 253] width 192 height 12
click at [215, 257] on button "We have no physical location, only service areas." at bounding box center [211, 254] width 10 height 10
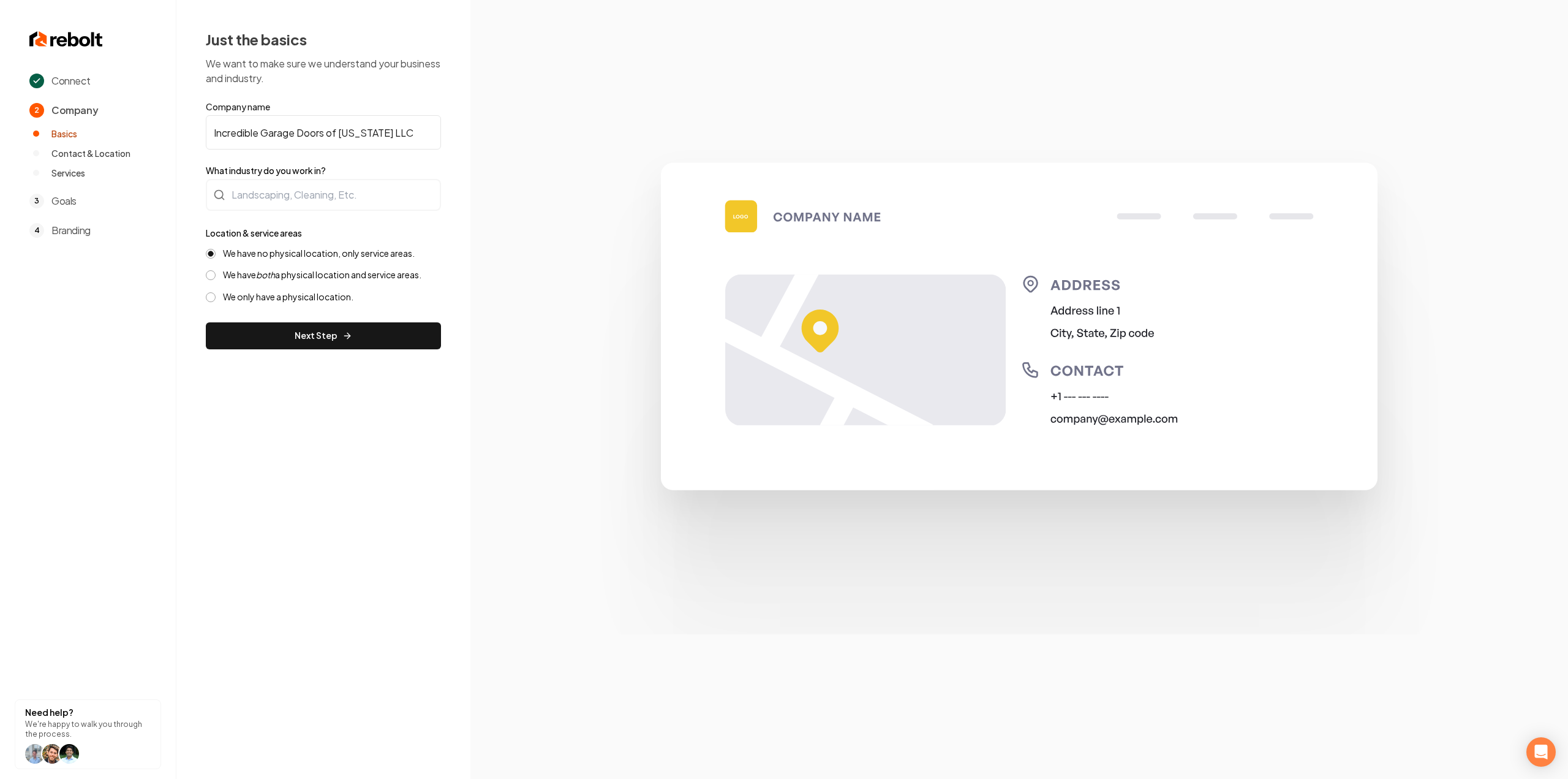
drag, startPoint x: 276, startPoint y: 348, endPoint x: 252, endPoint y: 273, distance: 78.7
click at [246, 371] on div "Just the basics We want to make sure we understand your business and industry. …" at bounding box center [324, 189] width 294 height 379
click at [267, 182] on div at bounding box center [323, 195] width 235 height 32
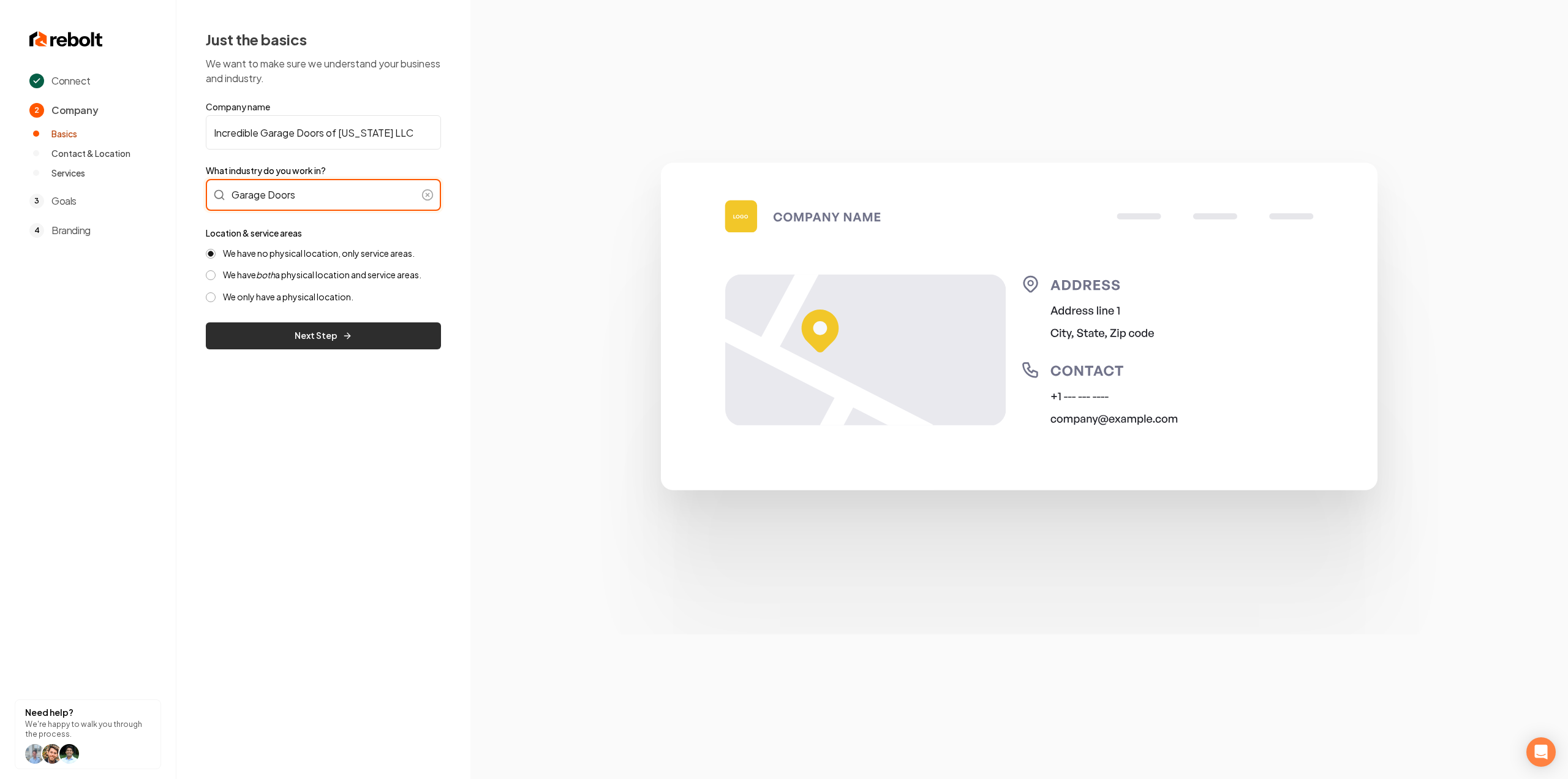
type input "Garage Doors"
click at [277, 342] on button "Next Step" at bounding box center [323, 335] width 235 height 27
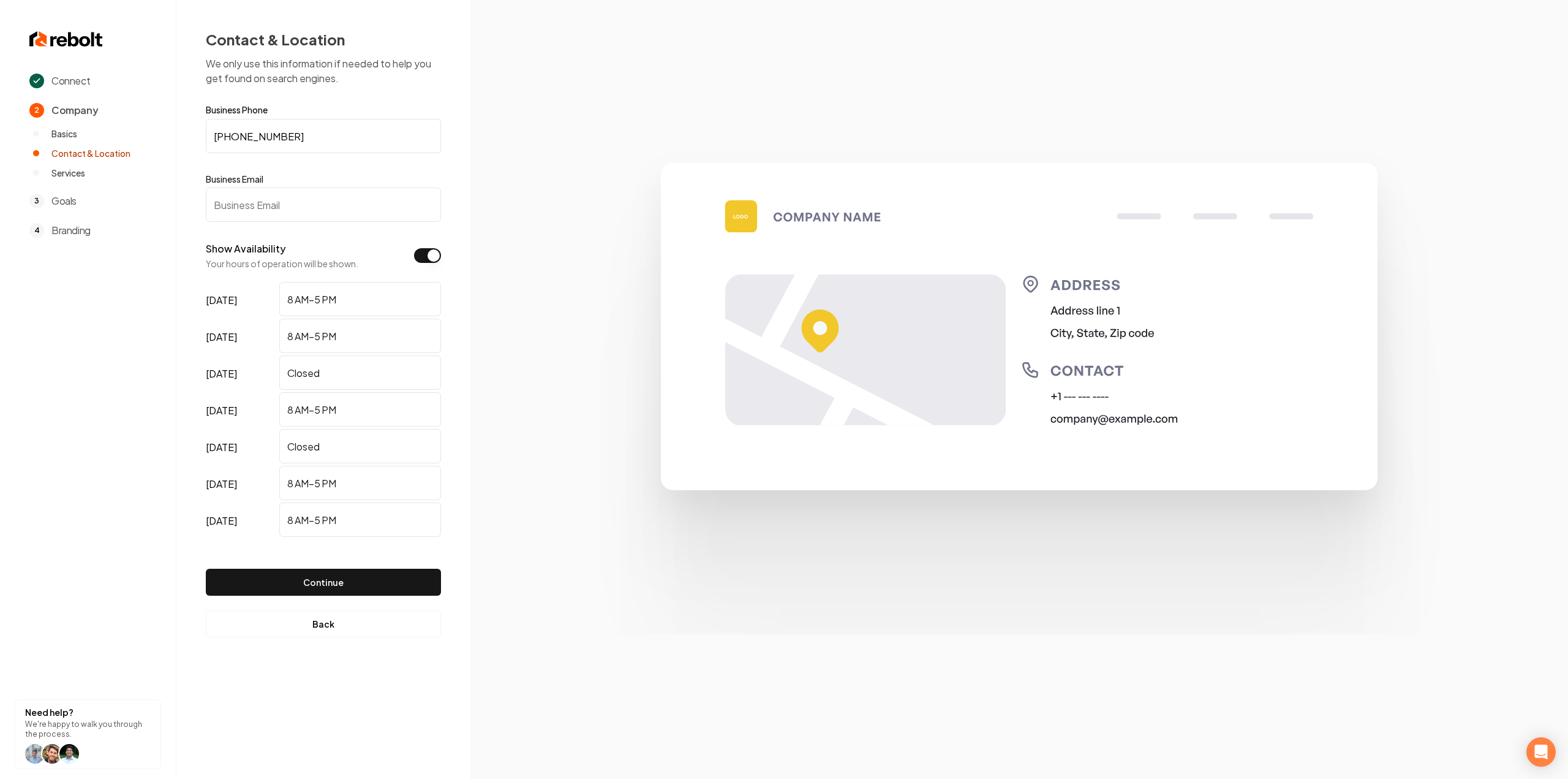
drag, startPoint x: 349, startPoint y: 579, endPoint x: 322, endPoint y: 1, distance: 578.6
click at [324, 19] on div "Contact & Location We only use this information if needed to help you get found…" at bounding box center [324, 333] width 294 height 667
click at [248, 220] on input "Business Email" at bounding box center [323, 204] width 235 height 34
paste input "incrediblegaragedoors@gmail.com"
type input "incrediblegaragedoors@gmail.com"
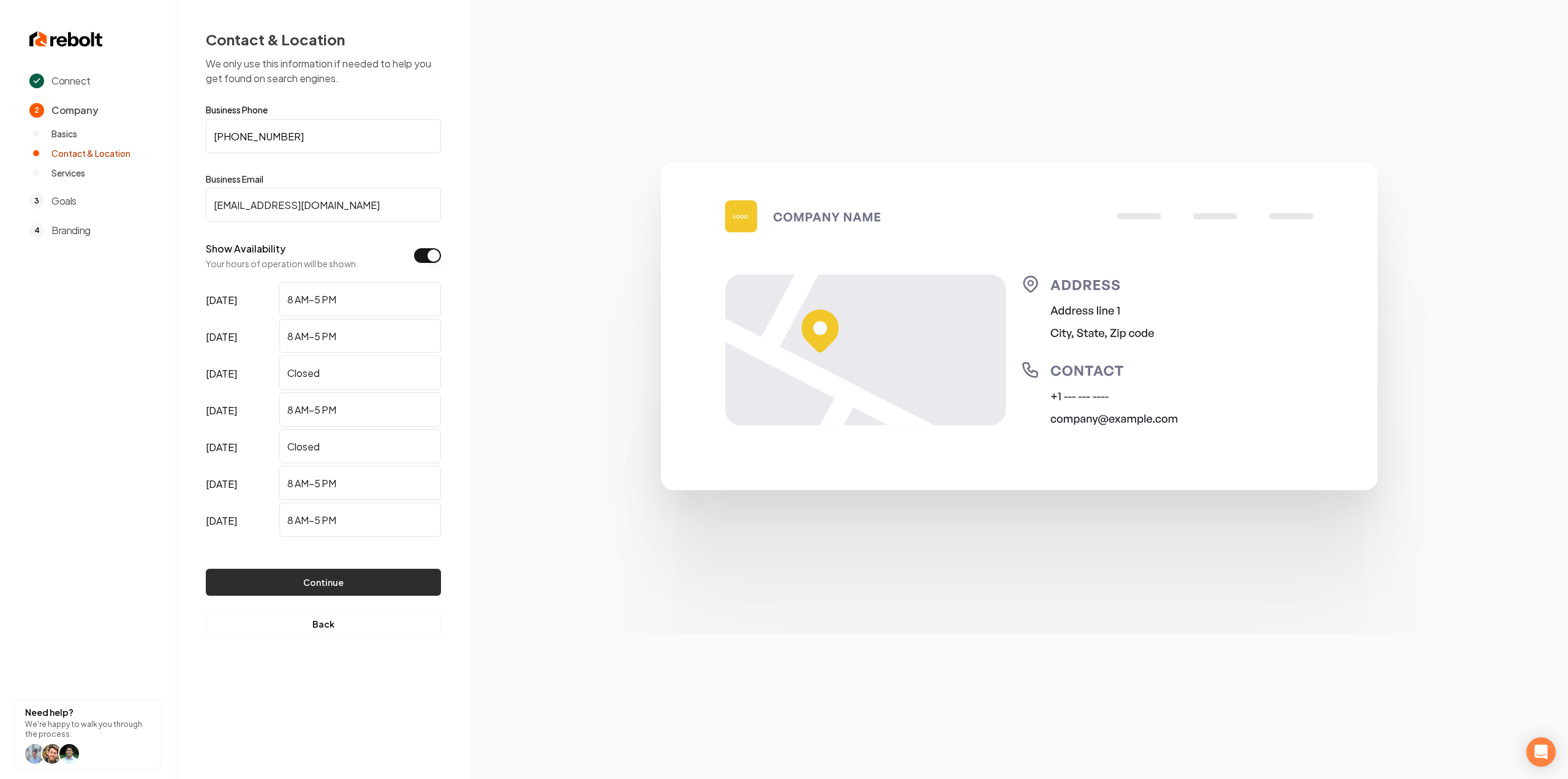
click at [268, 569] on button "Continue" at bounding box center [323, 582] width 235 height 27
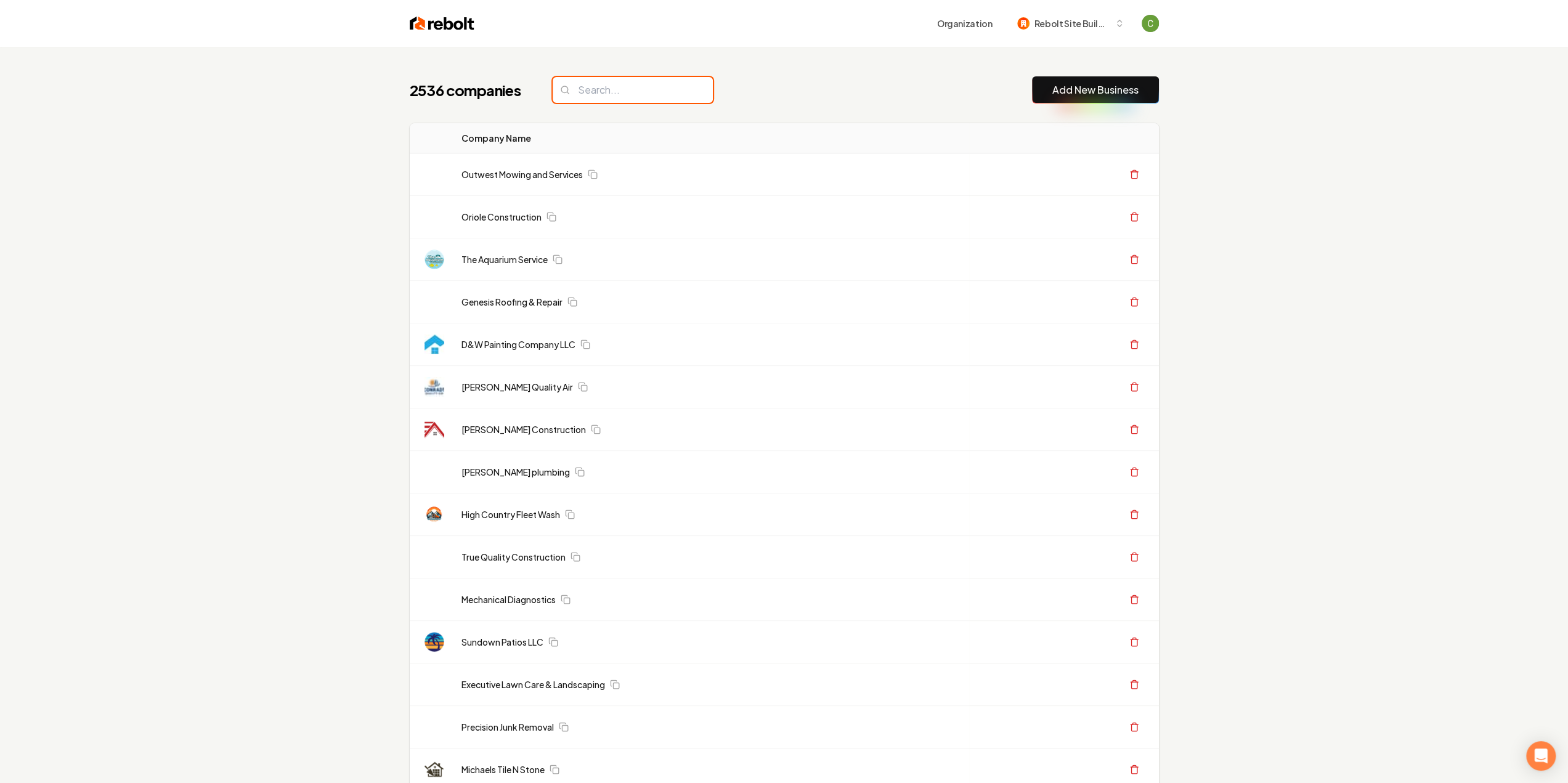
click at [627, 99] on input "search" at bounding box center [633, 90] width 160 height 26
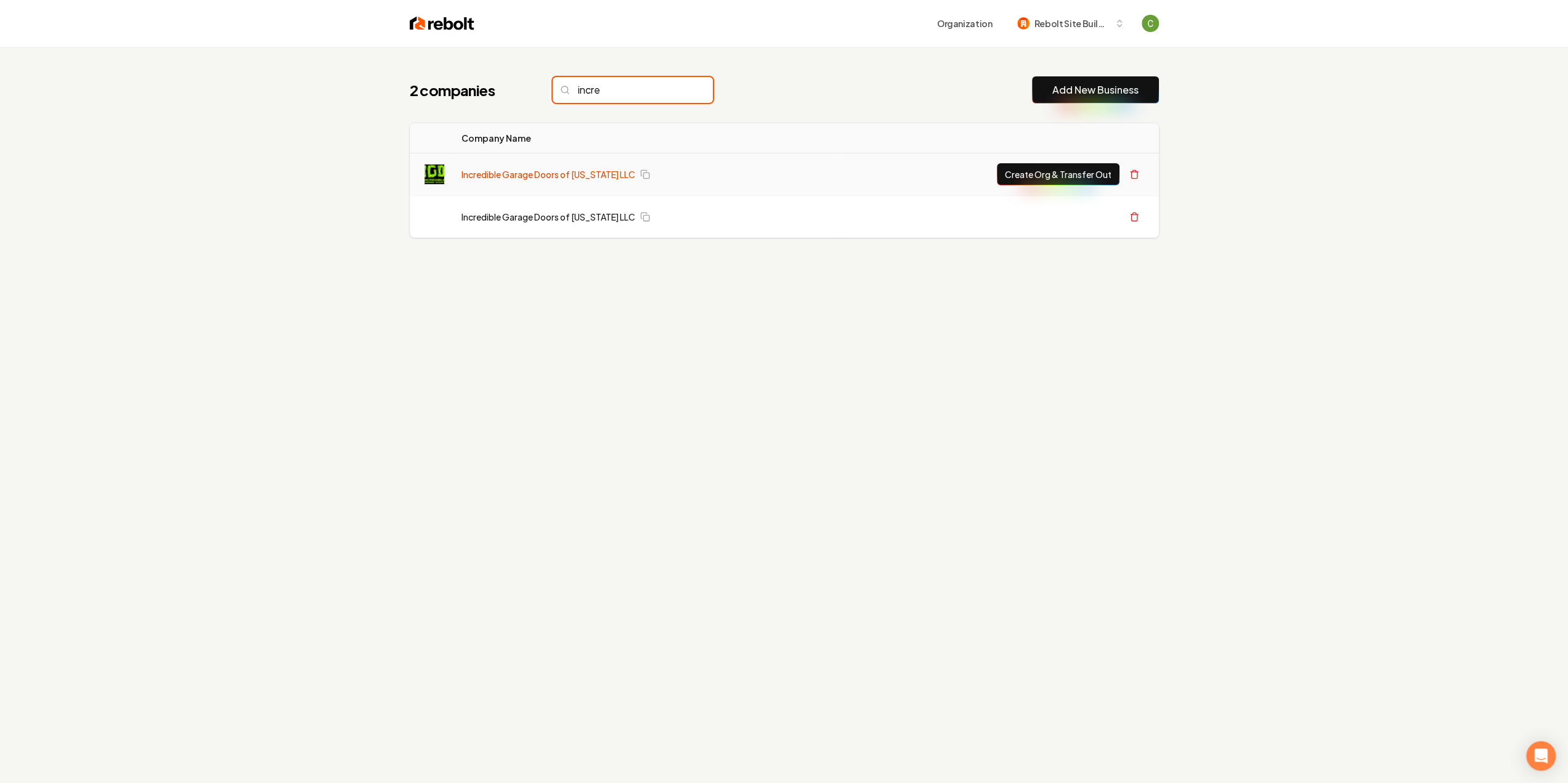
type input "incre"
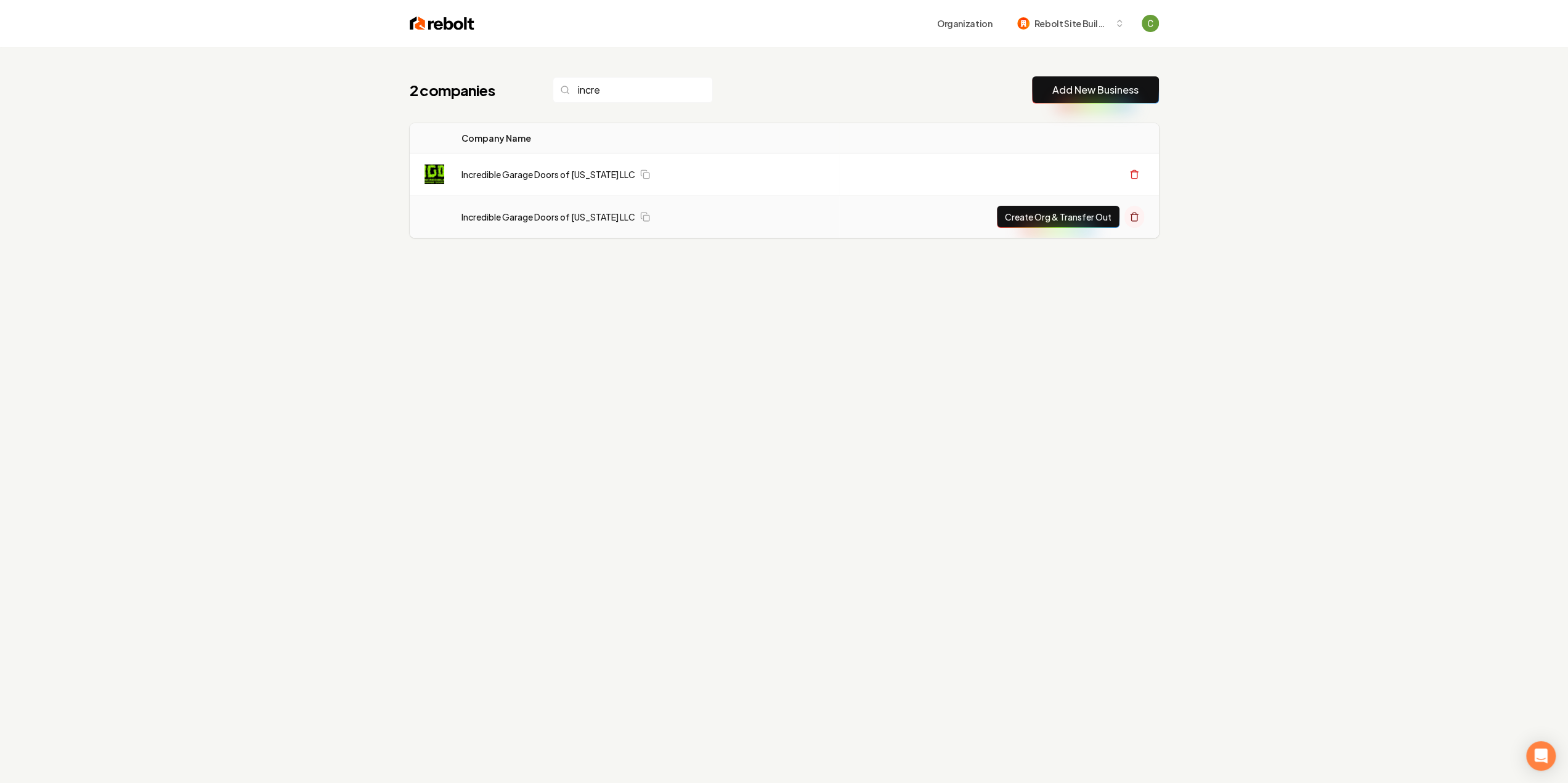
click at [1137, 212] on icon at bounding box center [1134, 217] width 10 height 10
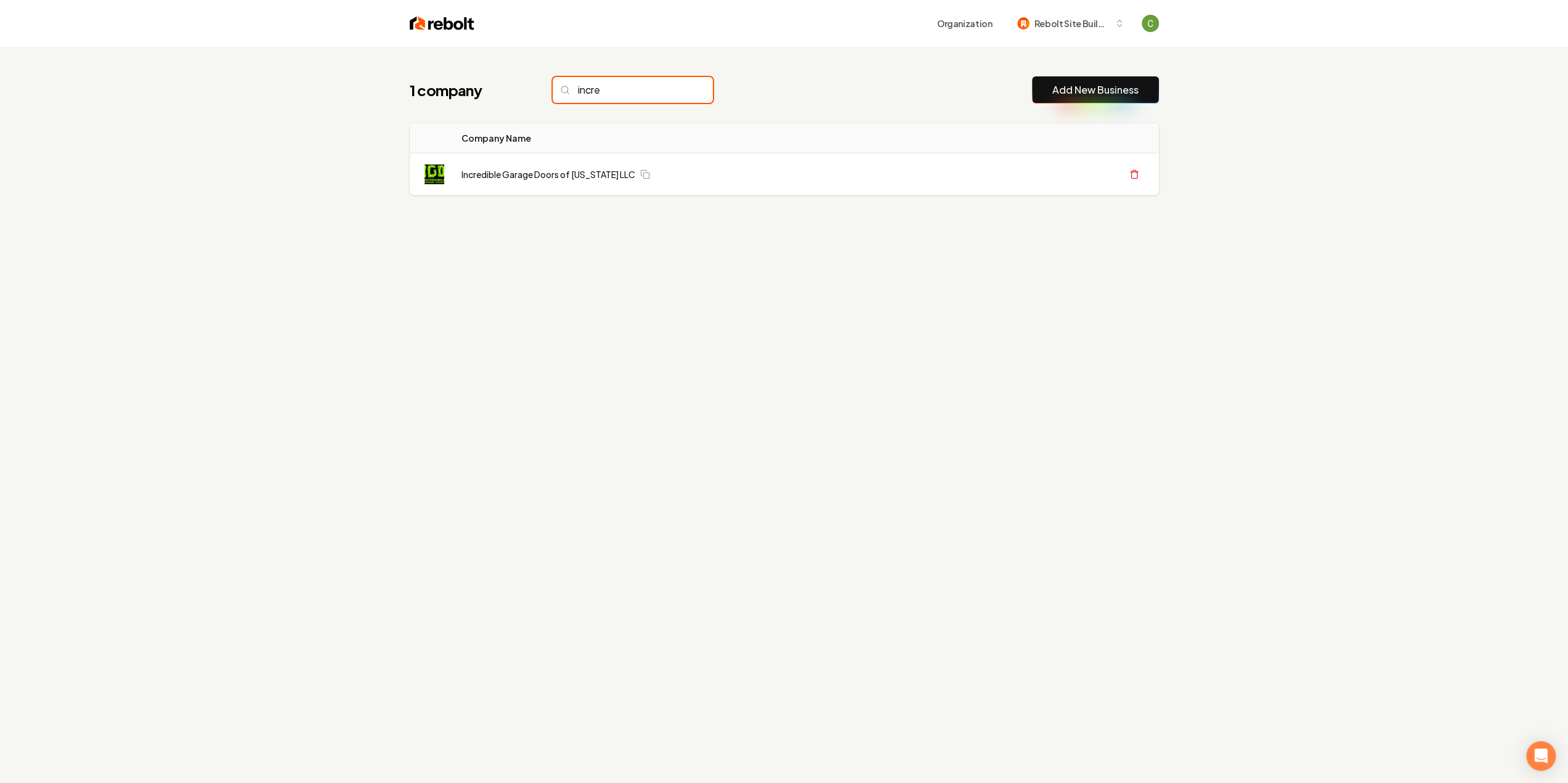
click at [678, 89] on input "incre" at bounding box center [633, 90] width 160 height 26
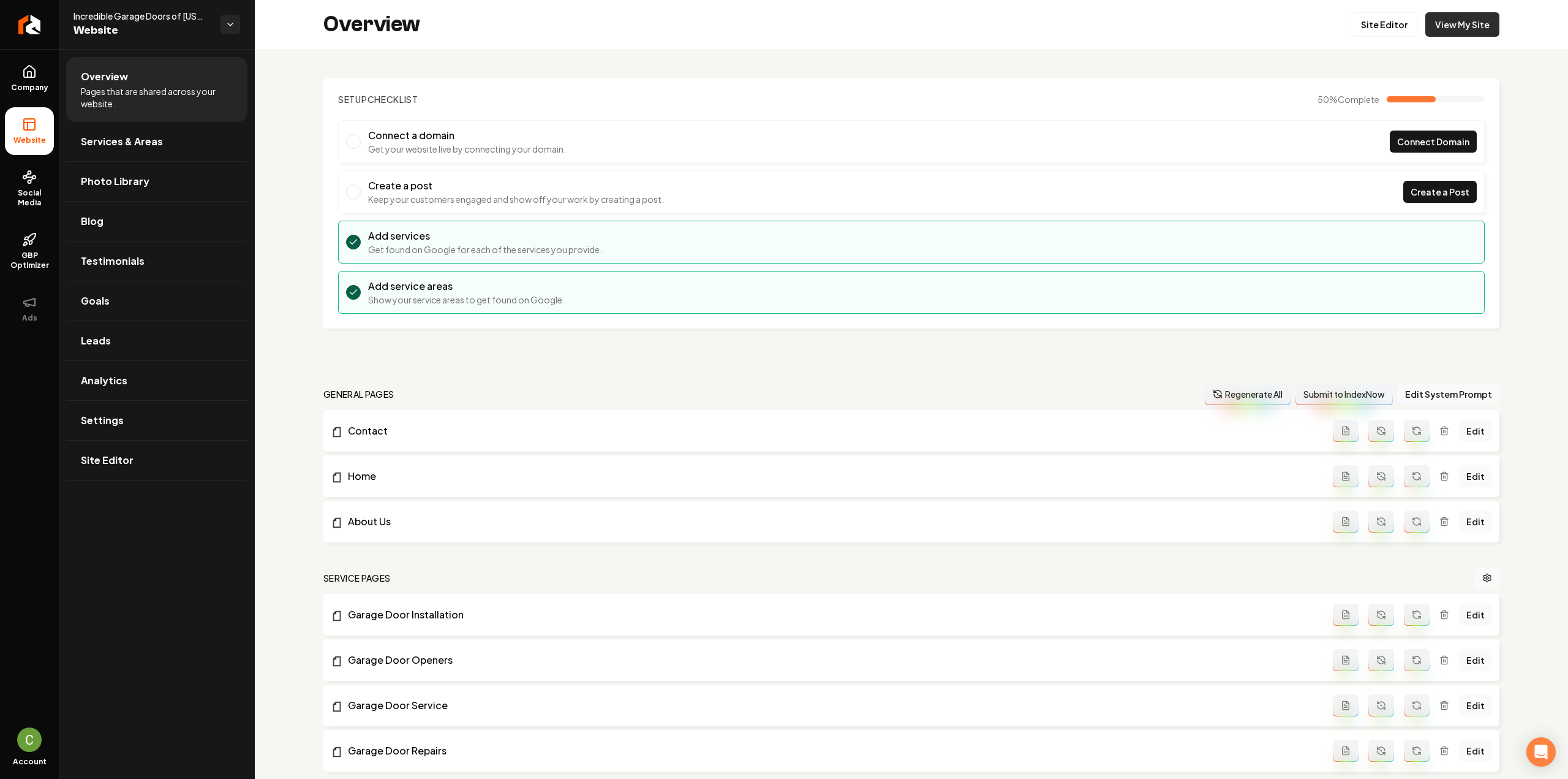
click at [1440, 29] on link "View My Site" at bounding box center [1462, 24] width 74 height 24
drag, startPoint x: 94, startPoint y: 417, endPoint x: 105, endPoint y: 365, distance: 53.2
click at [94, 417] on span "Settings" at bounding box center [102, 420] width 43 height 15
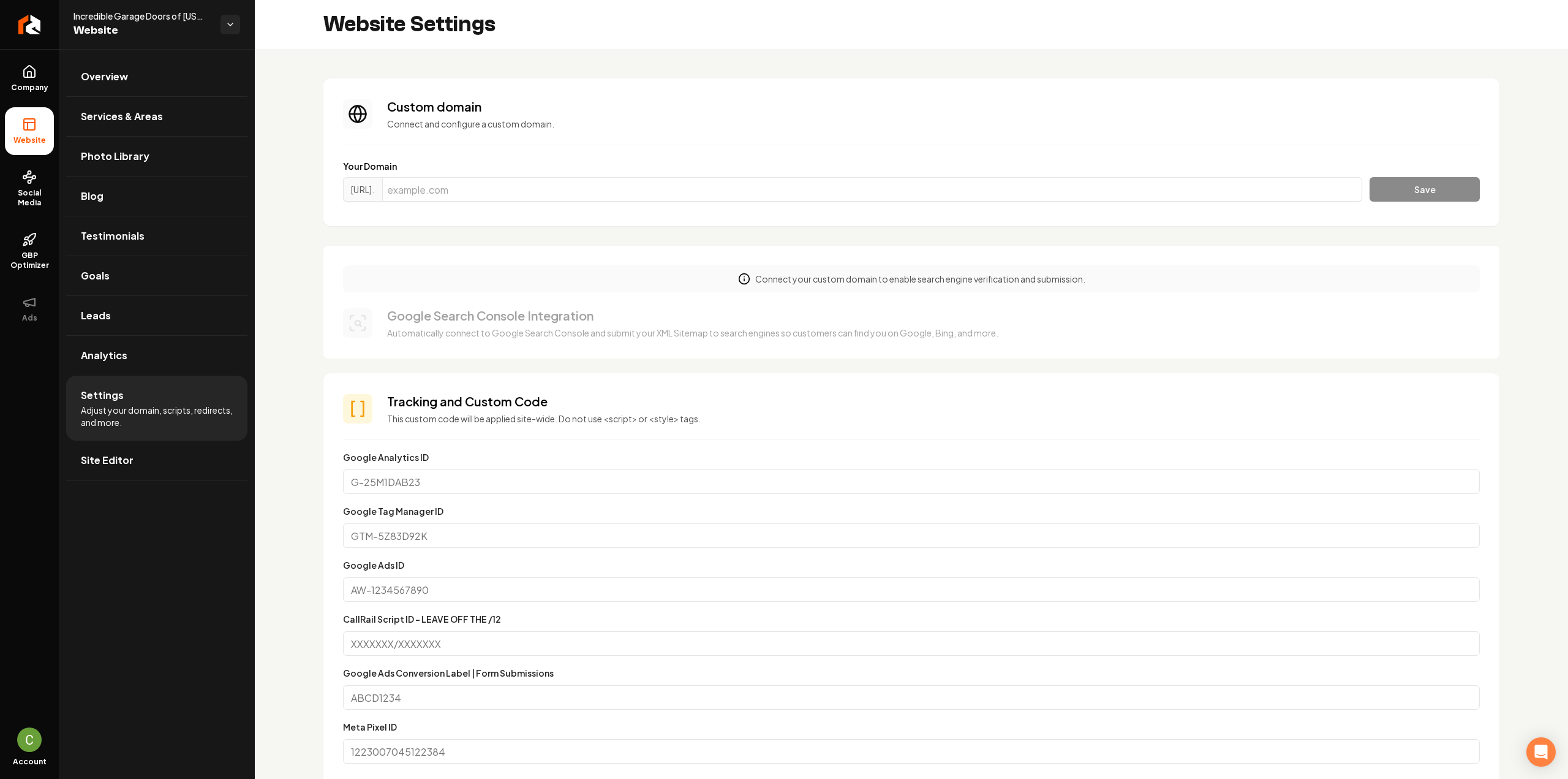
scroll to position [490, 0]
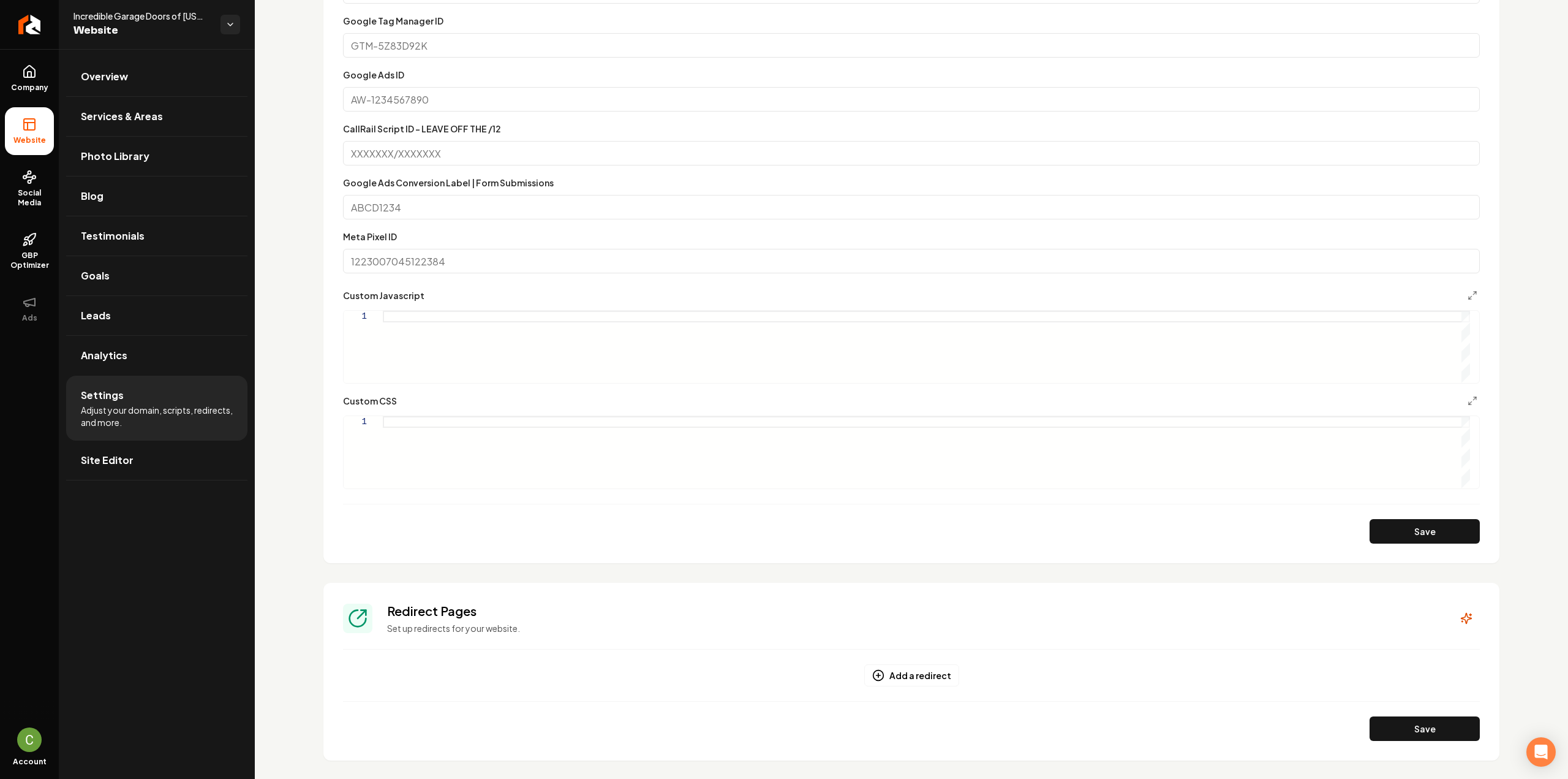
click at [486, 497] on form "Google Analytics ID Google Tag Manager ID Google Ads ID CallRail Script ID - LE…" at bounding box center [911, 251] width 1137 height 584
click at [482, 455] on div "Main content area" at bounding box center [926, 453] width 1087 height 73
type textarea "**********"
click at [489, 340] on div "Main content area" at bounding box center [926, 347] width 1087 height 73
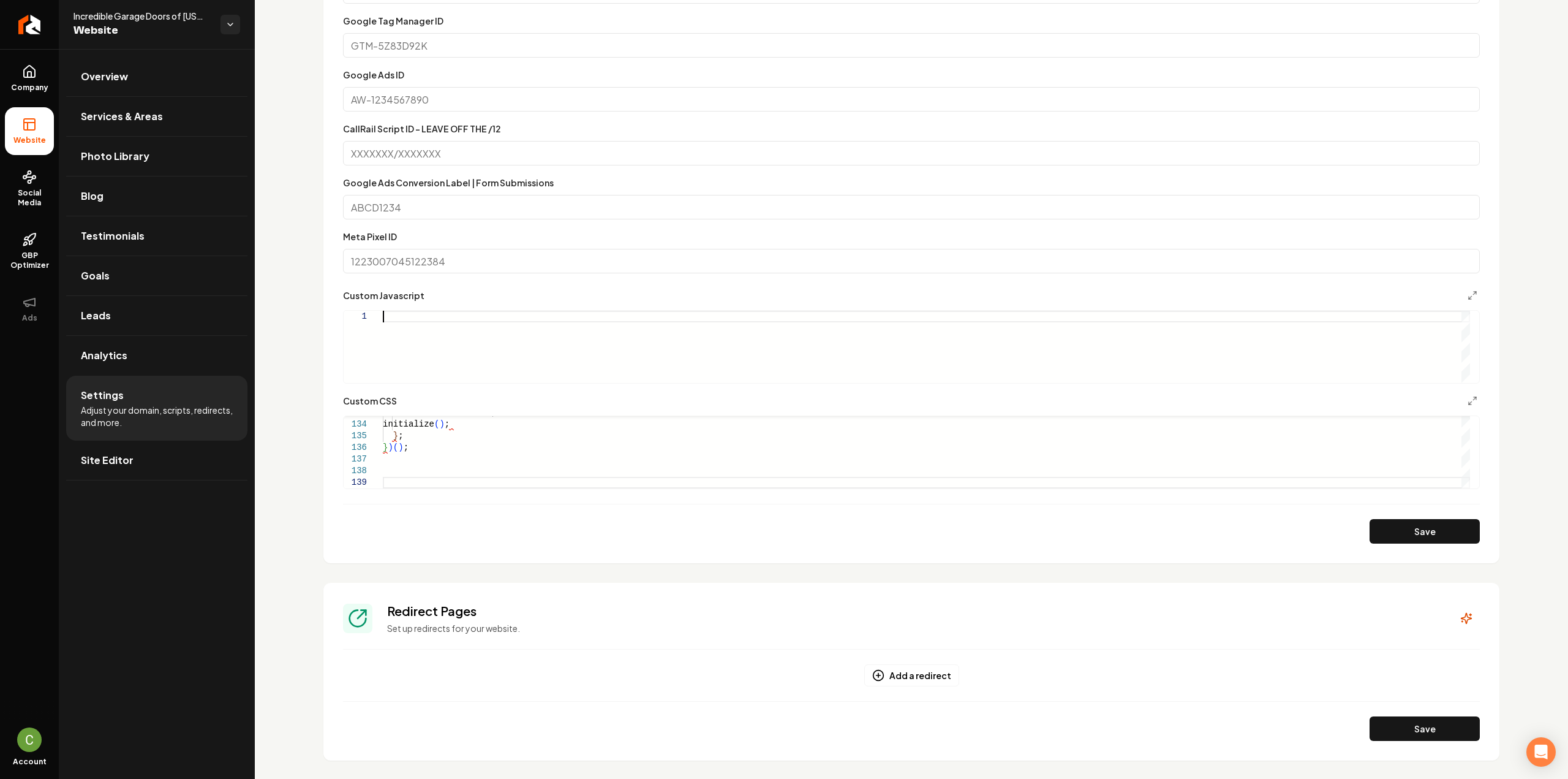
type textarea "**********"
click at [600, 364] on div "Main content area" at bounding box center [926, 347] width 1087 height 73
type textarea "**********"
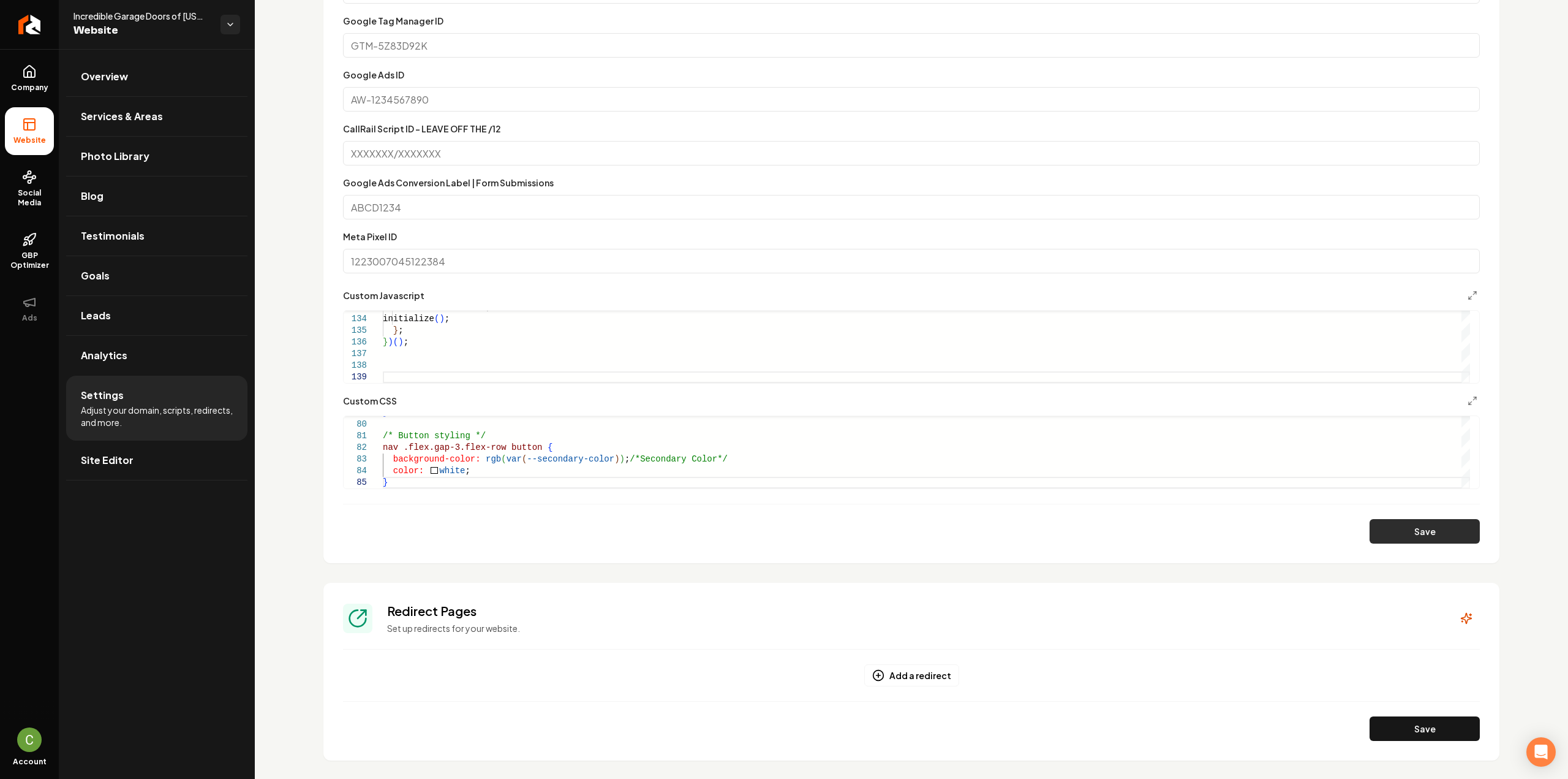
click at [1384, 529] on button "Save" at bounding box center [1424, 531] width 110 height 24
type textarea "**********"
click at [48, 78] on link "Company" at bounding box center [29, 78] width 49 height 48
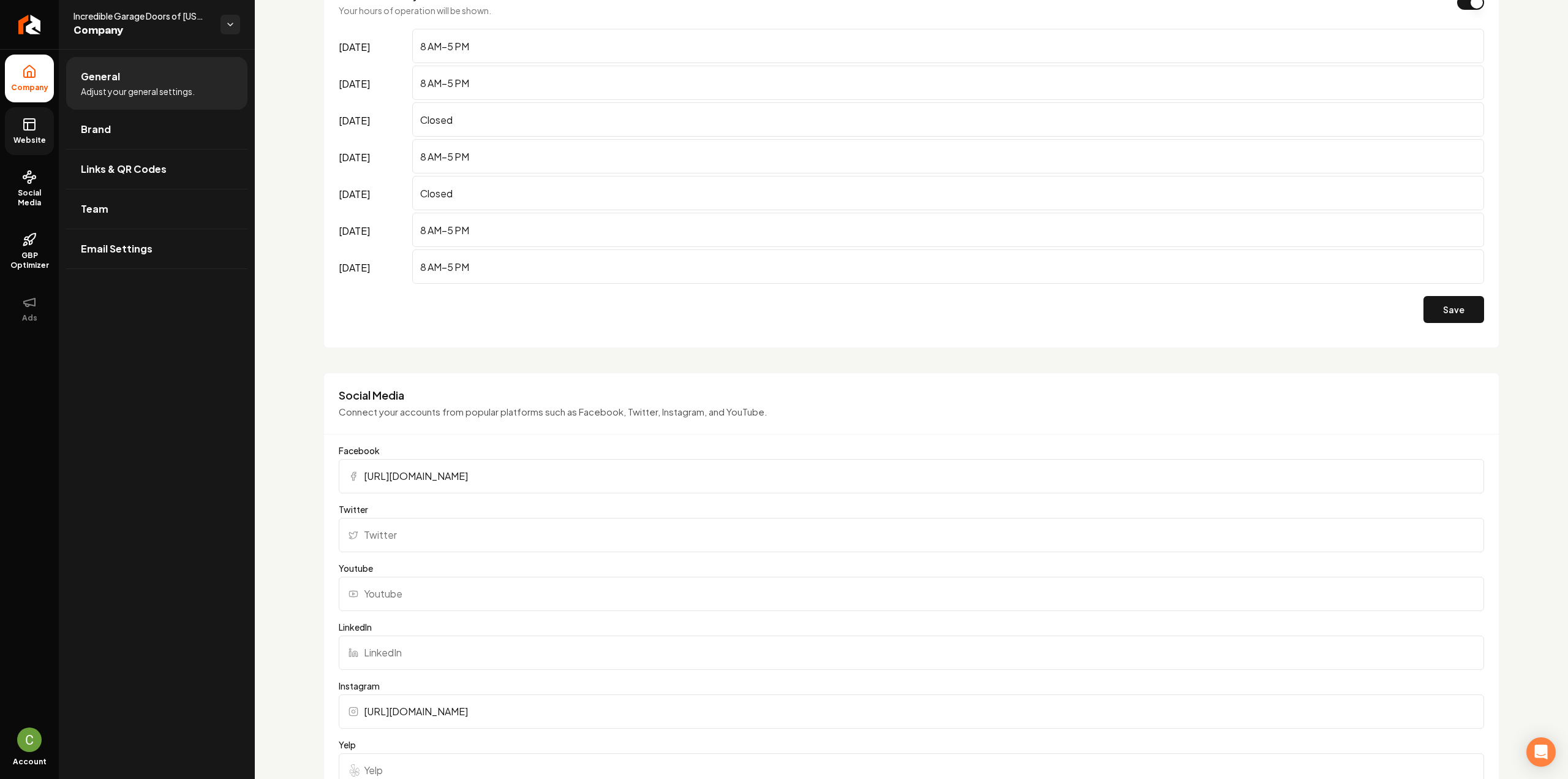
click at [40, 133] on link "Website" at bounding box center [29, 131] width 49 height 48
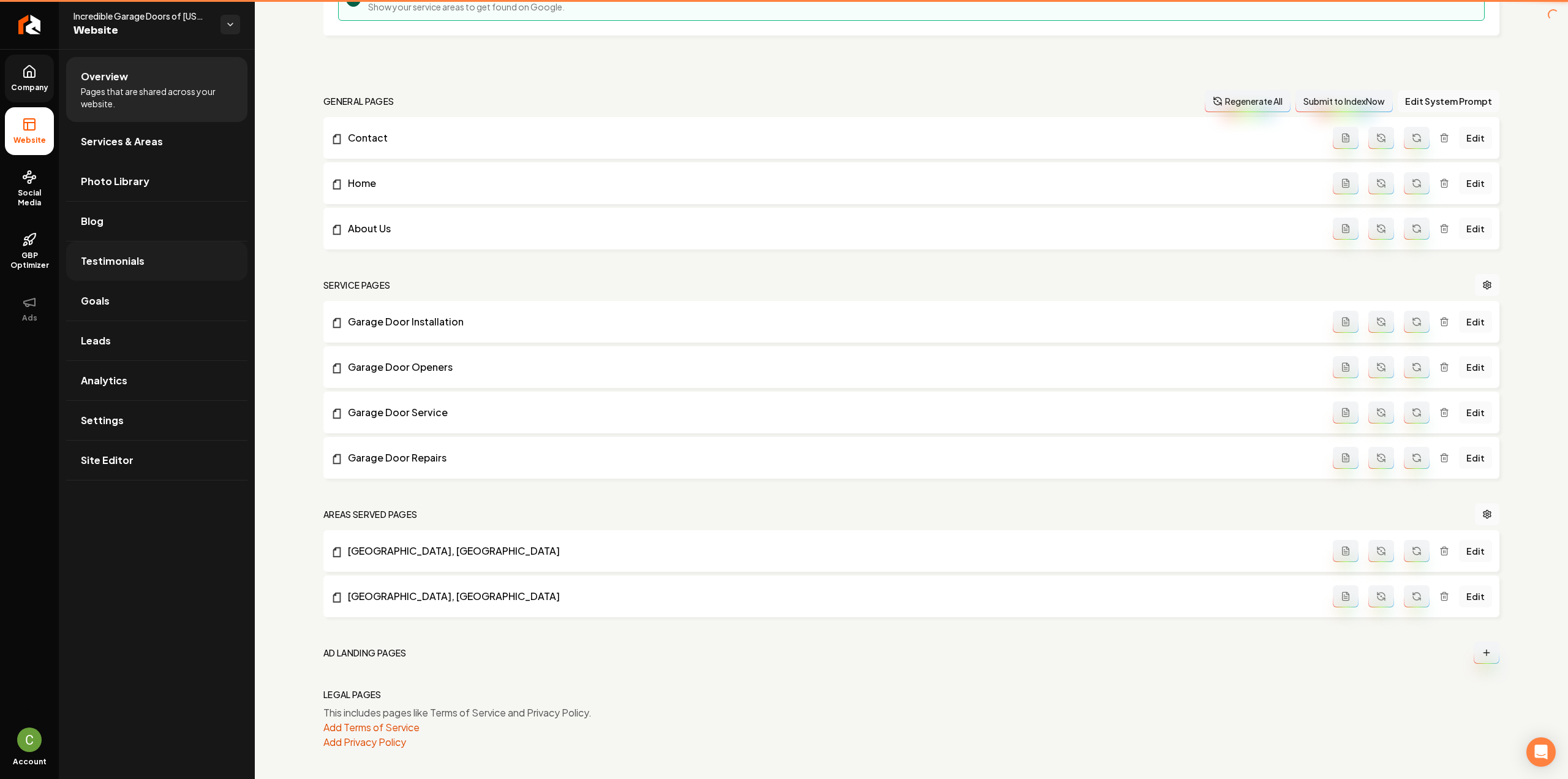
scroll to position [290, 0]
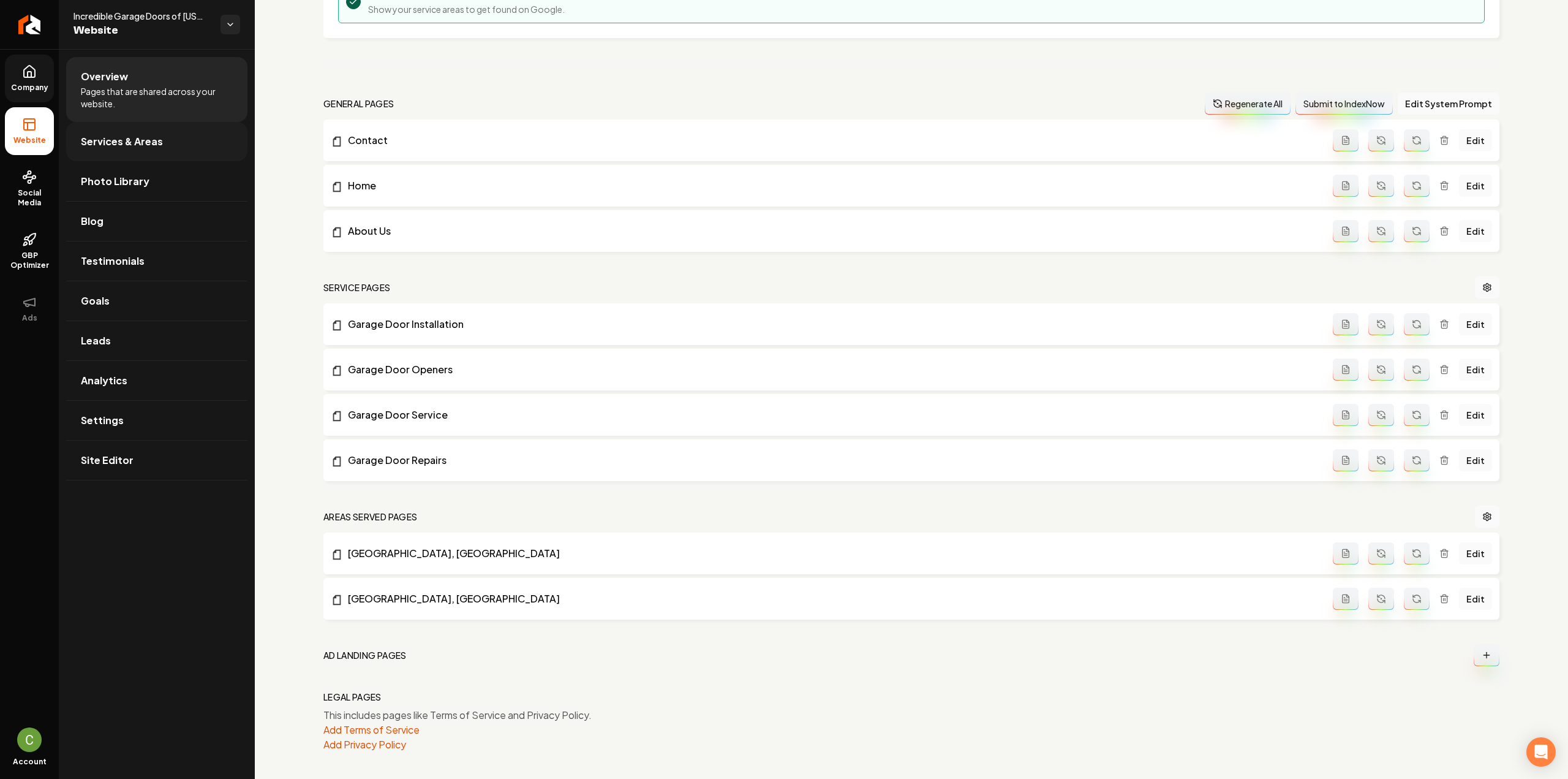
click at [131, 154] on link "Services & Areas" at bounding box center [157, 142] width 181 height 39
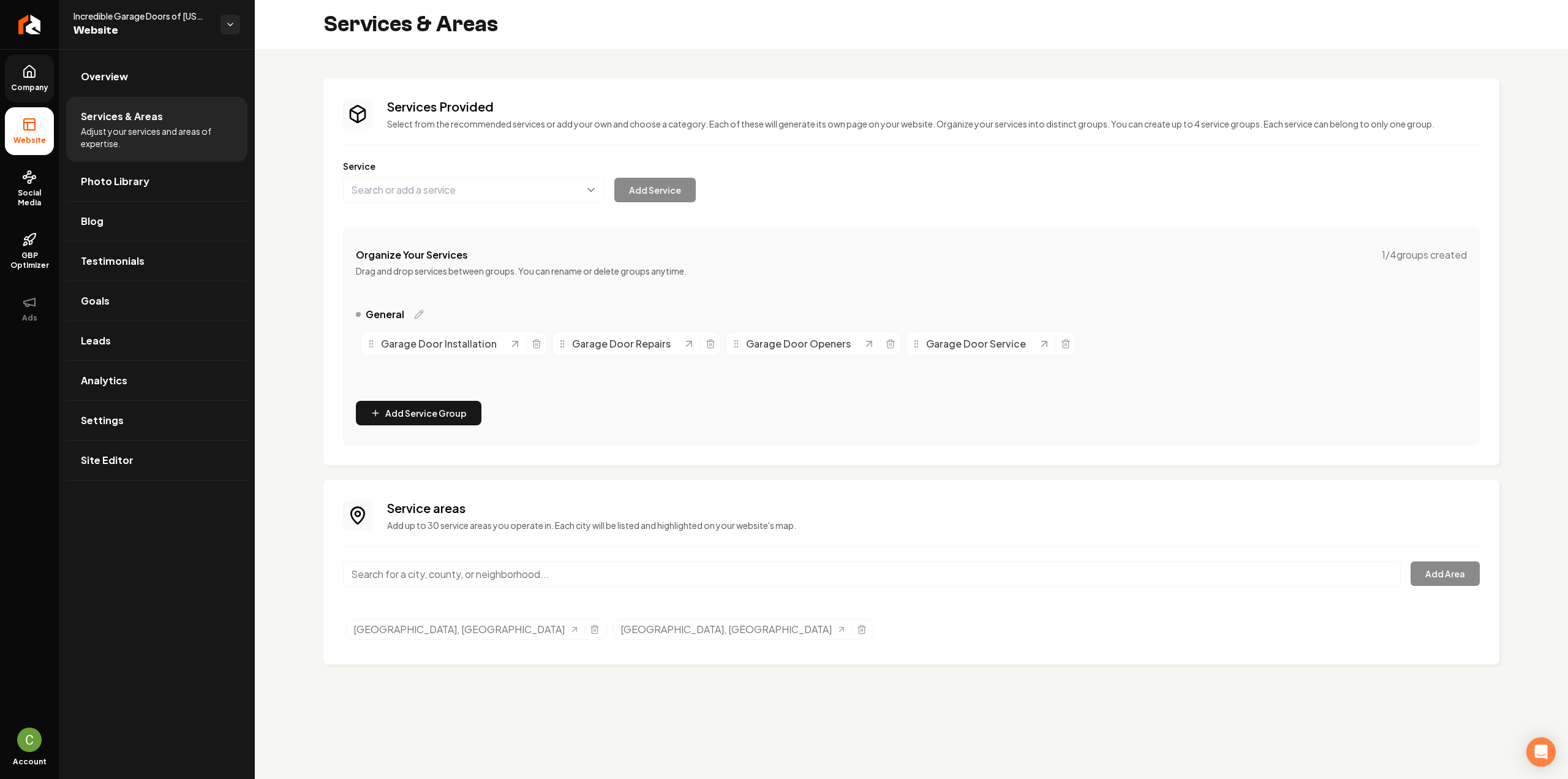
click at [18, 63] on link "Company" at bounding box center [29, 78] width 49 height 48
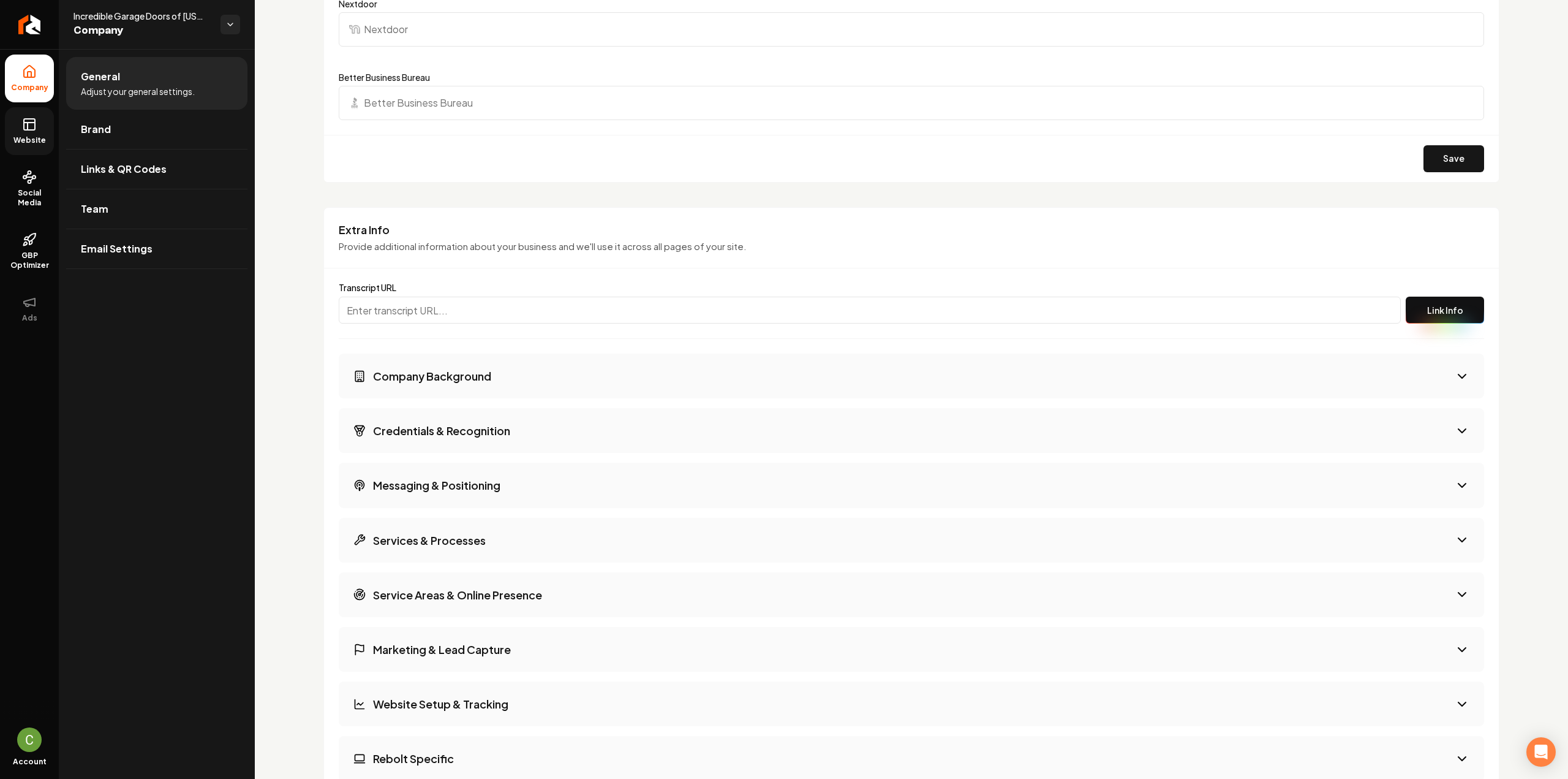
scroll to position [1960, 0]
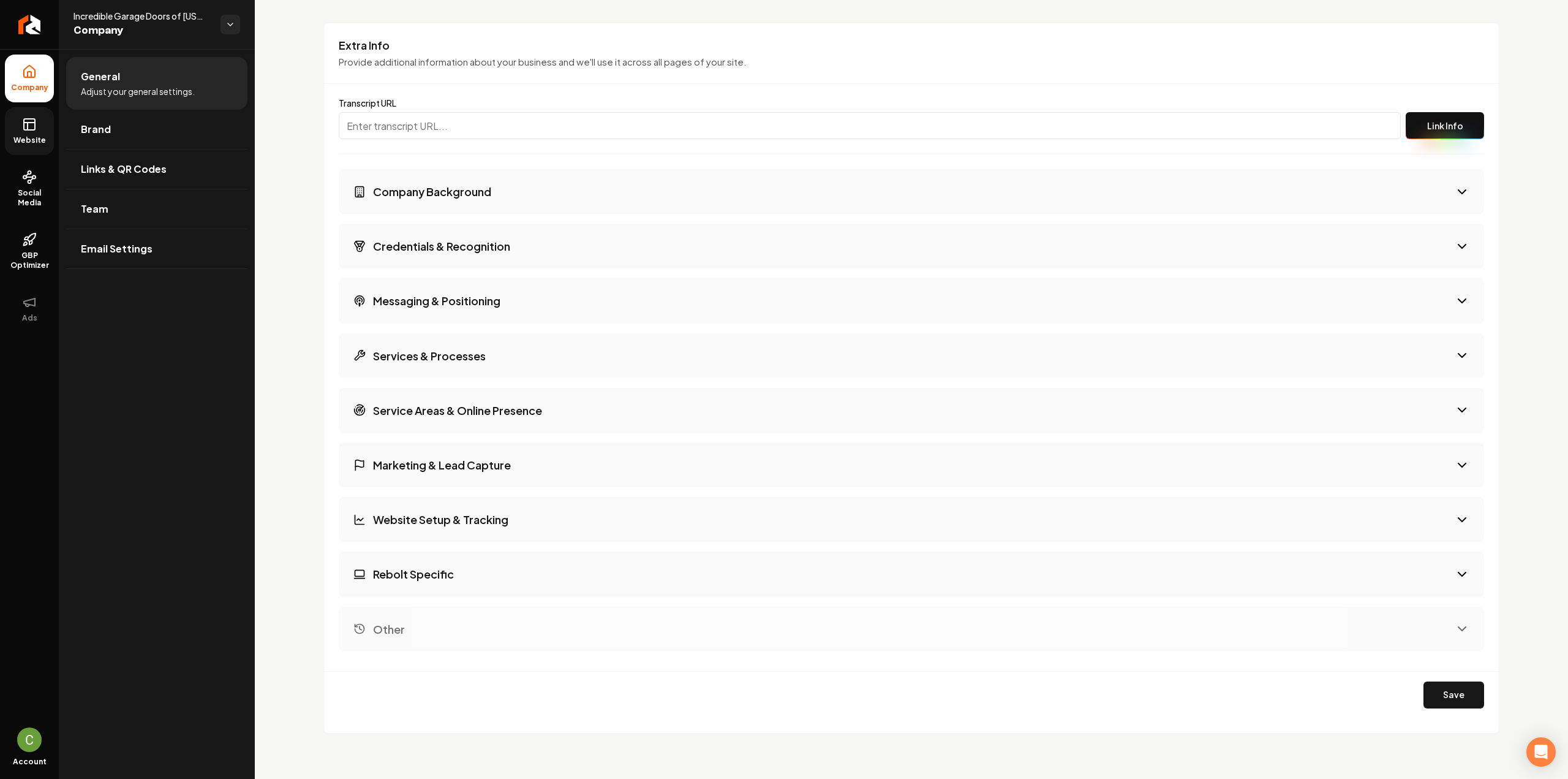
click at [10, 128] on link "Website" at bounding box center [29, 131] width 49 height 48
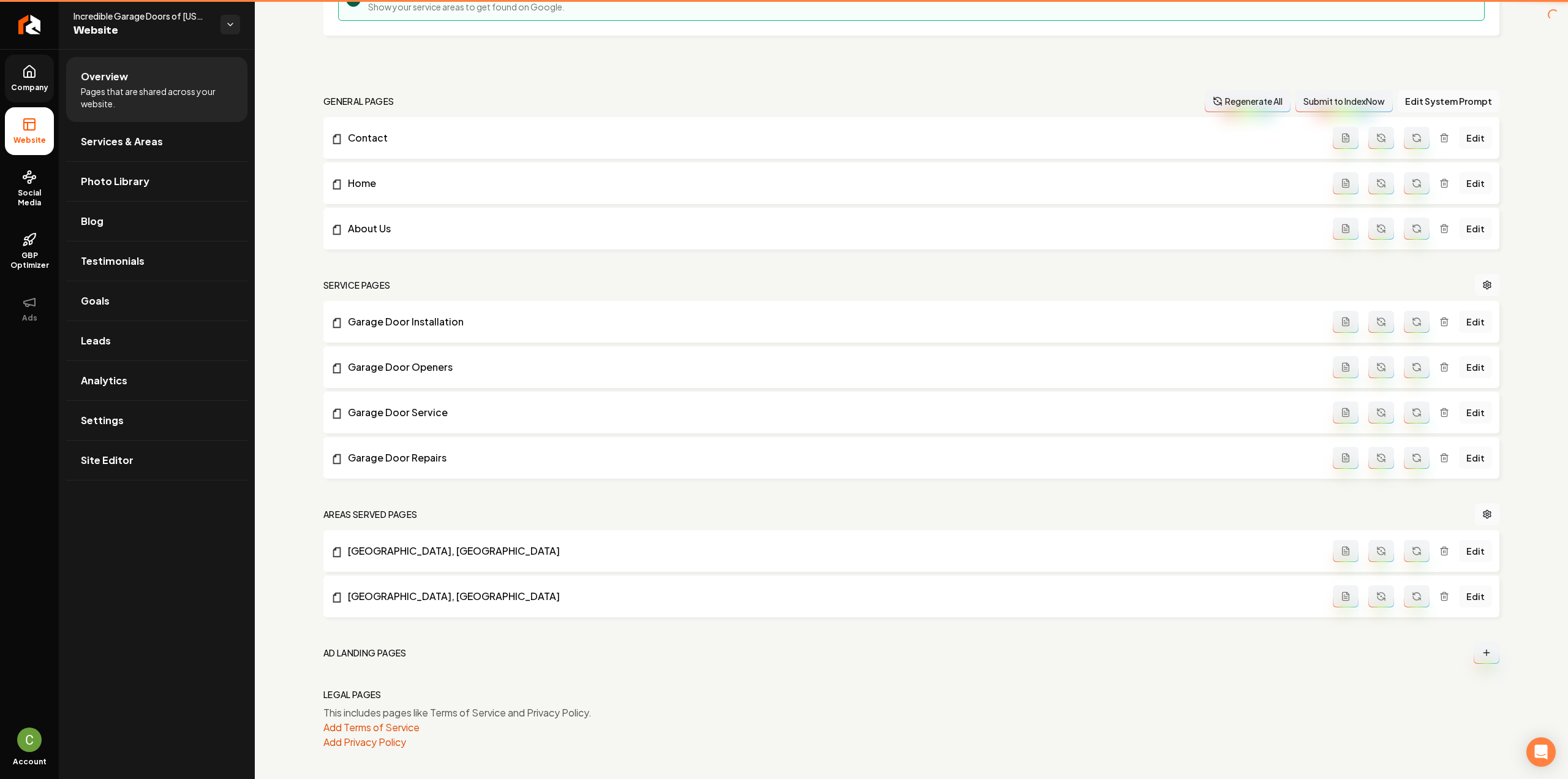
scroll to position [290, 0]
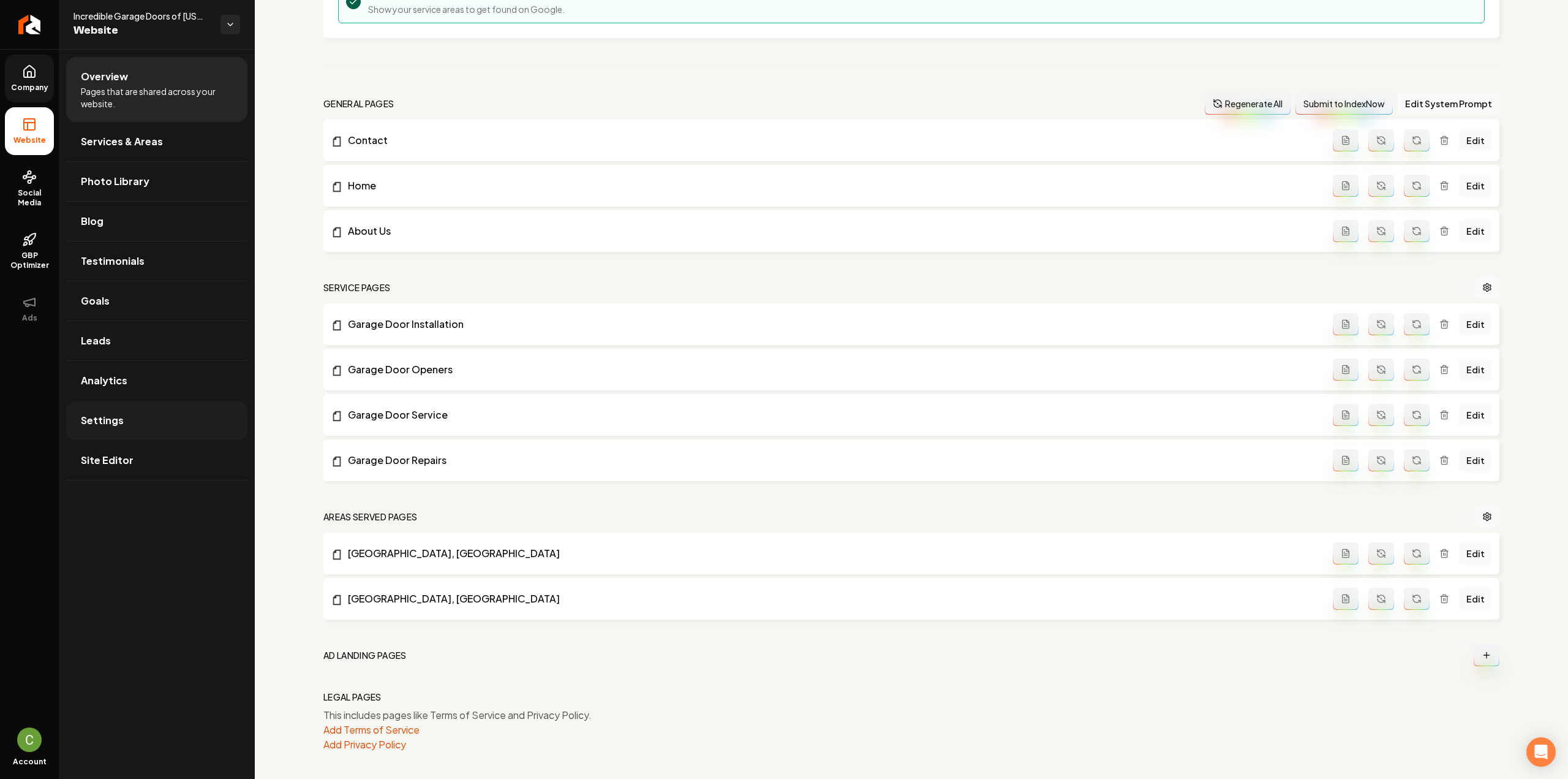
click at [119, 426] on link "Settings" at bounding box center [157, 421] width 181 height 39
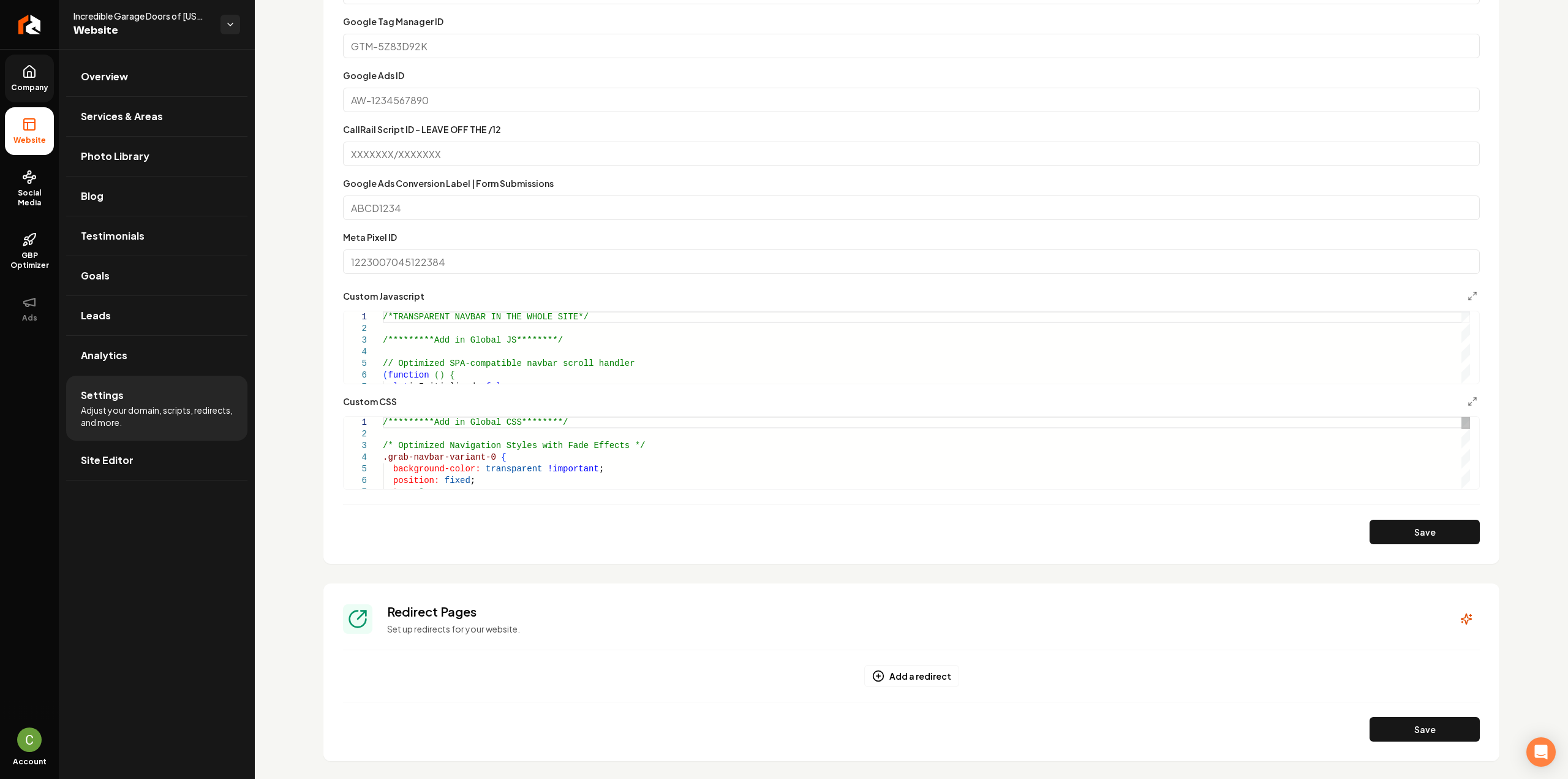
scroll to position [490, 0]
click at [480, 445] on div "color: white !important ; transition: color 0.3s ease !important ; } .grab-navb…" at bounding box center [926, 702] width 1087 height 1001
type textarea "**********"
click at [1416, 527] on button "Save" at bounding box center [1424, 531] width 110 height 24
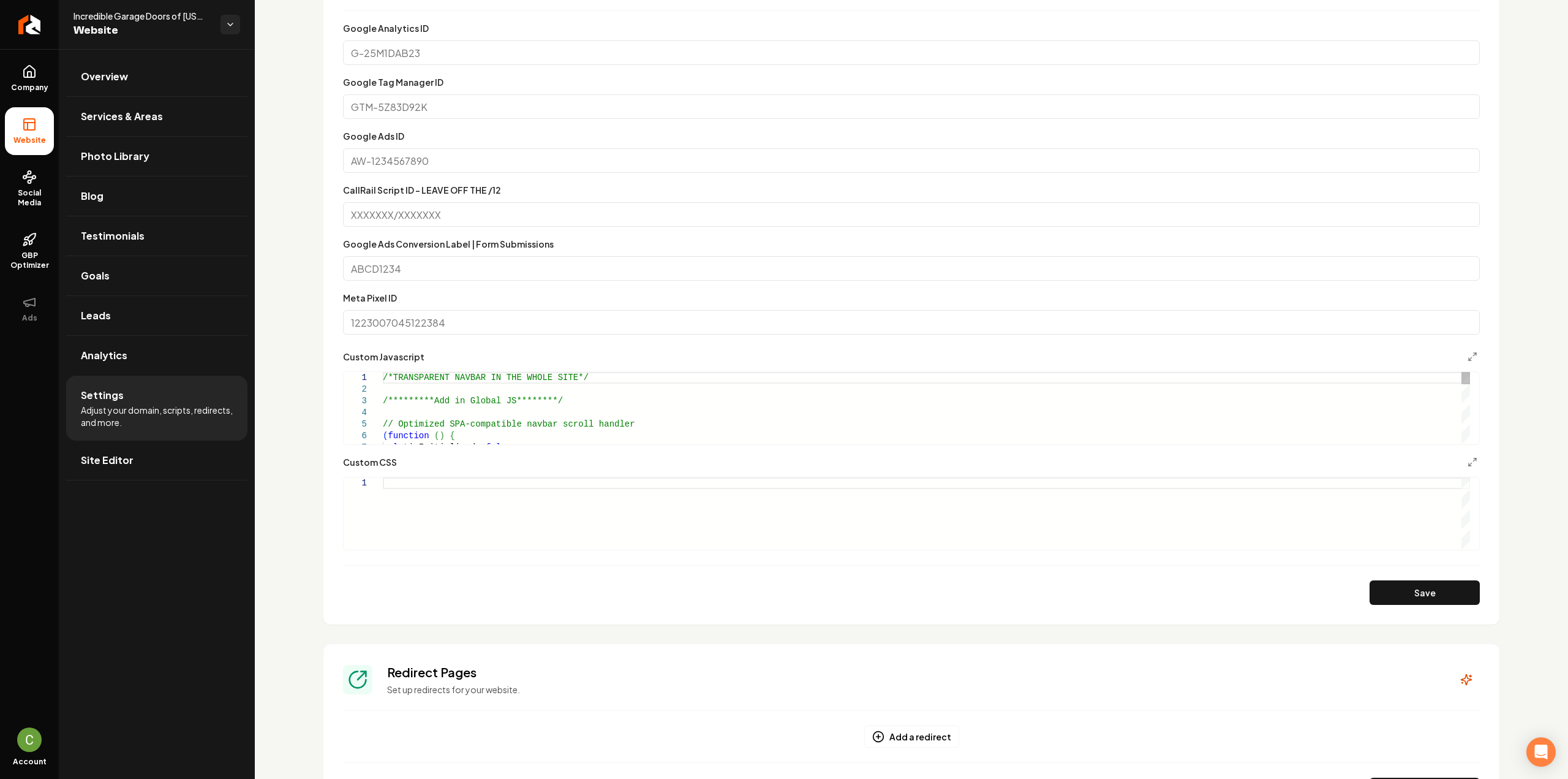
scroll to position [734, 0]
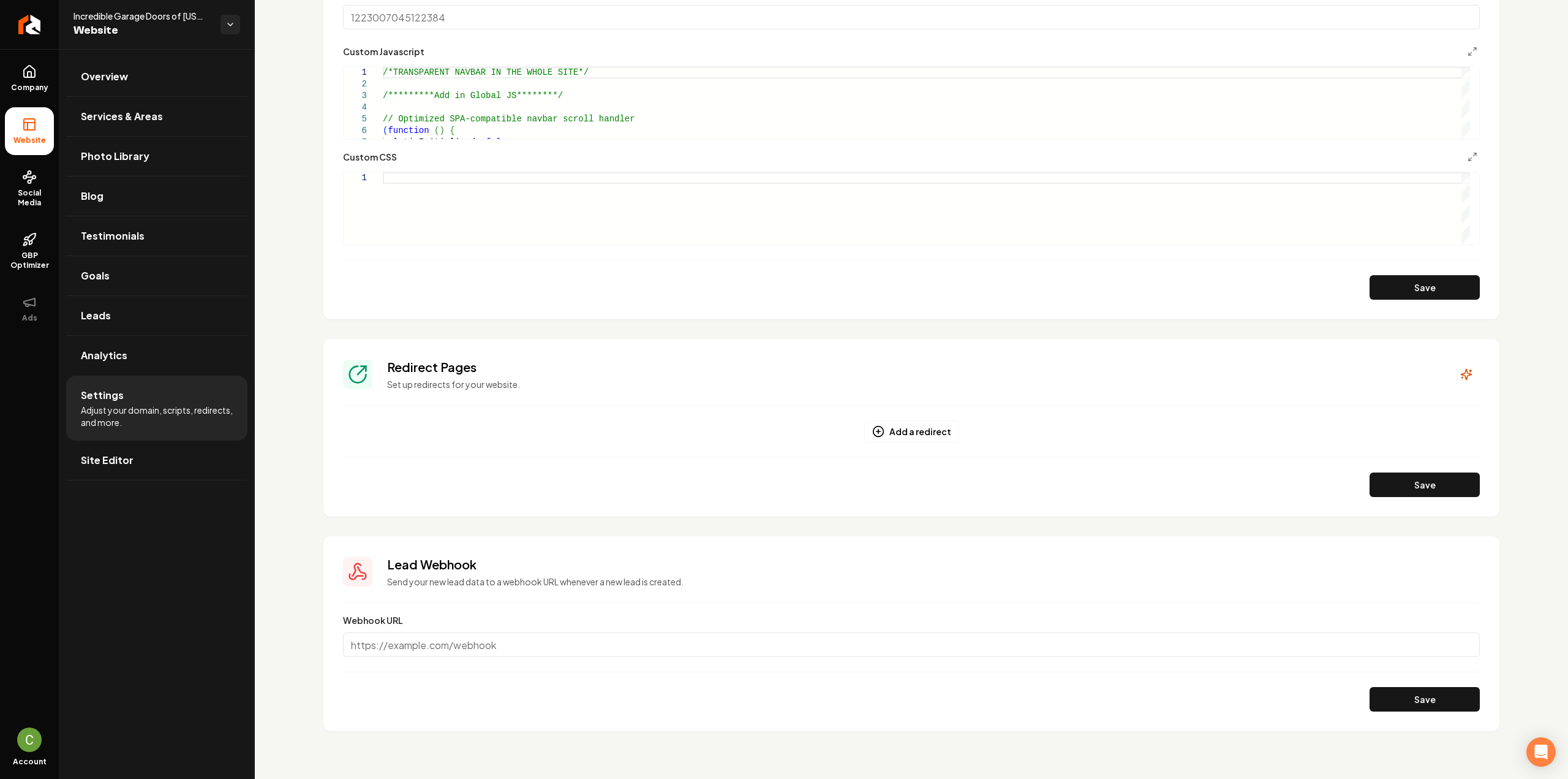
click at [538, 220] on div "Main content area" at bounding box center [926, 209] width 1087 height 73
type textarea "**********"
click at [436, 213] on div "Main content area" at bounding box center [926, 209] width 1087 height 73
click at [1373, 285] on button "Save" at bounding box center [1424, 287] width 110 height 24
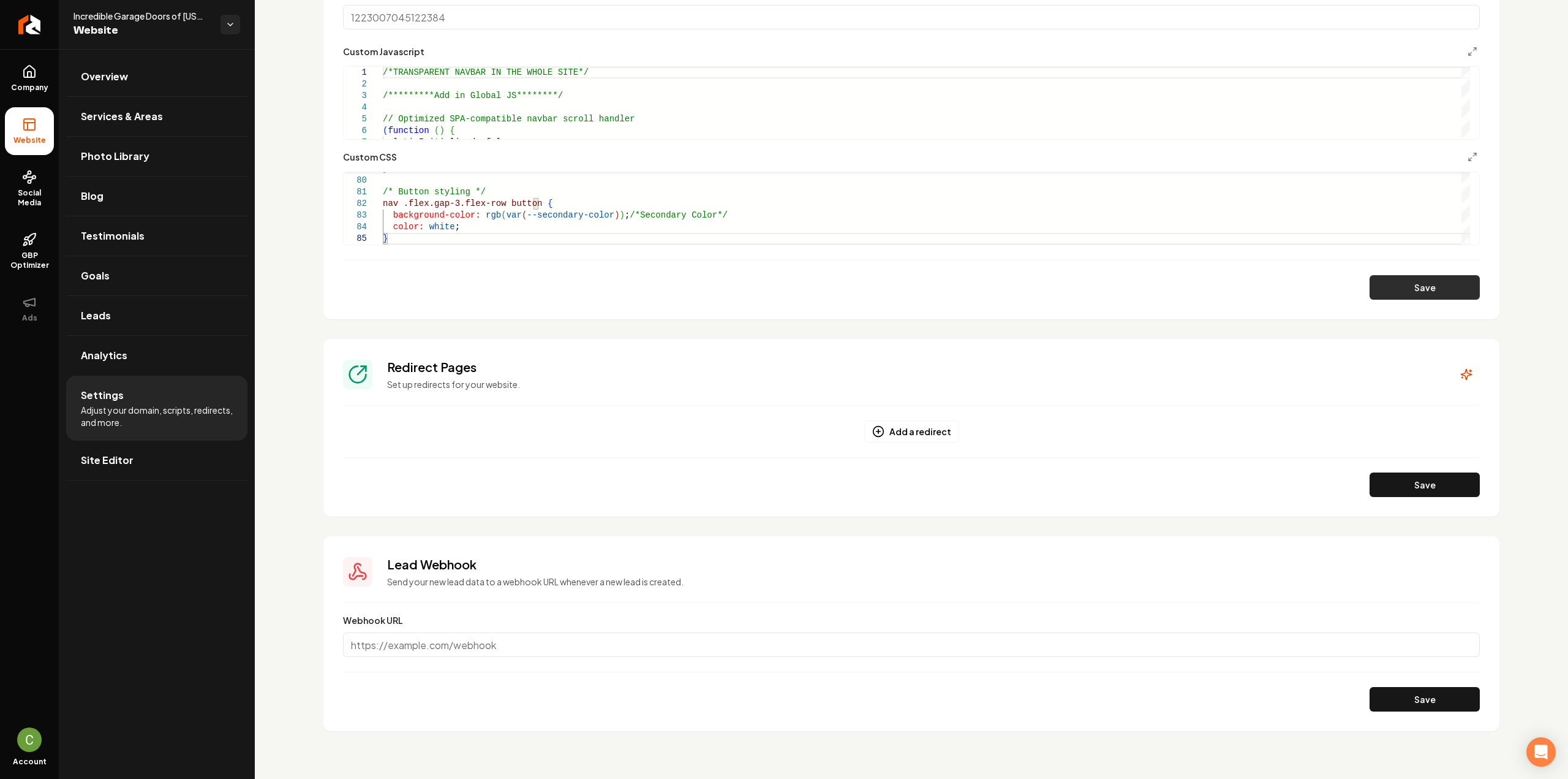
type textarea "**********"
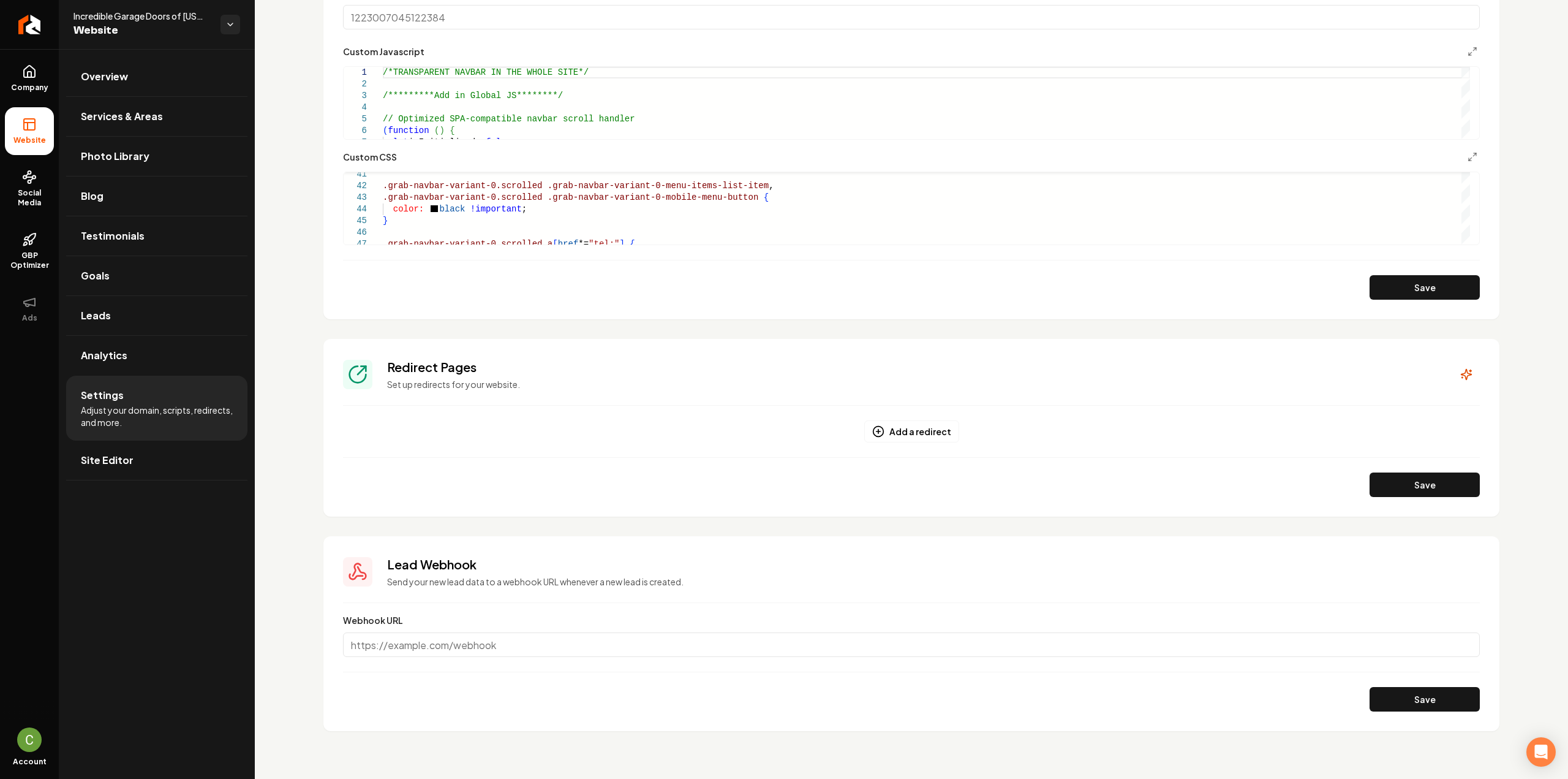
drag, startPoint x: 121, startPoint y: 462, endPoint x: 152, endPoint y: 435, distance: 41.1
click at [121, 462] on span "Site Editor" at bounding box center [107, 460] width 53 height 15
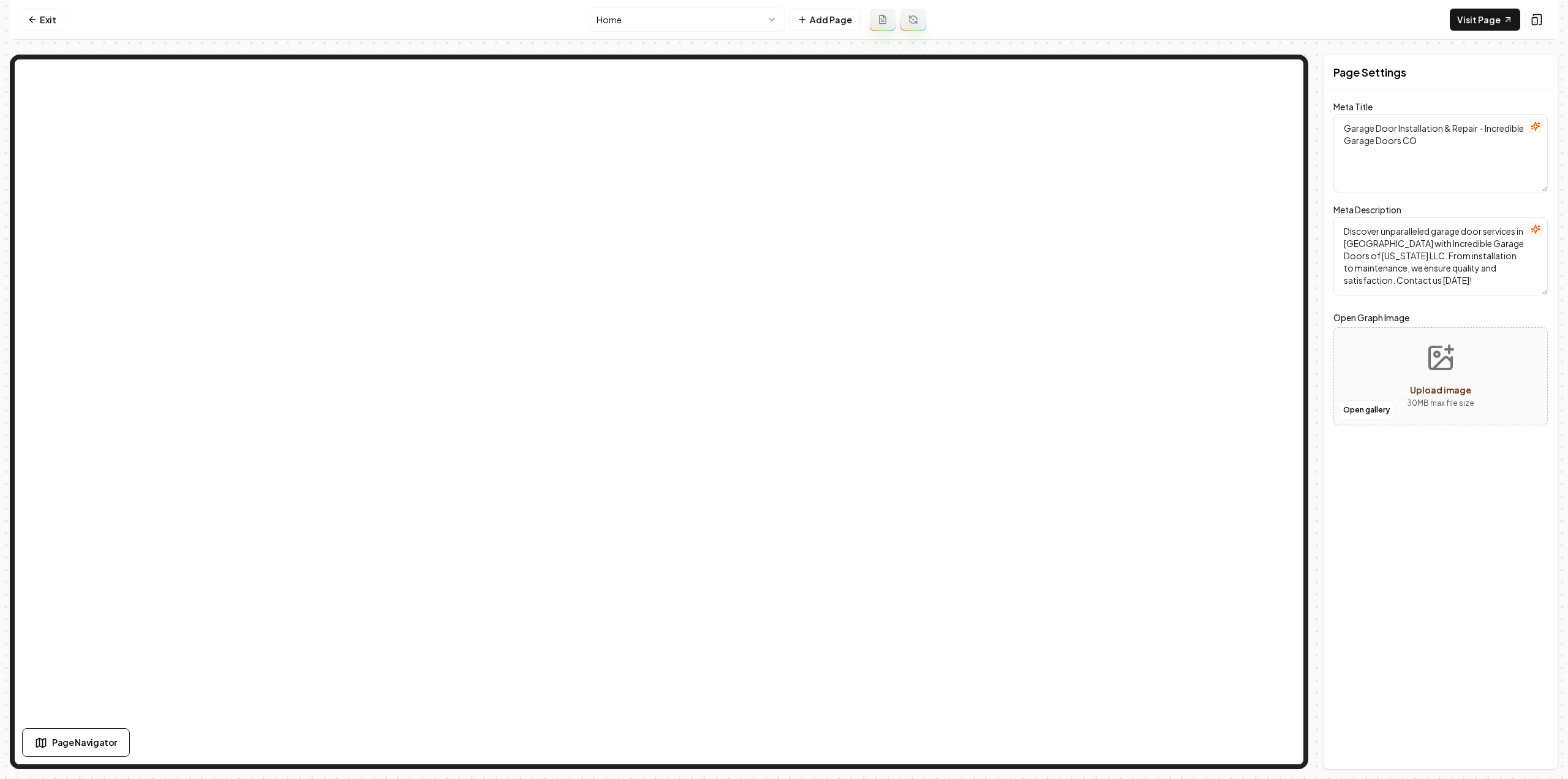
click at [752, 25] on html "Computer Required This feature is only available on a computer. Please switch t…" at bounding box center [784, 389] width 1568 height 779
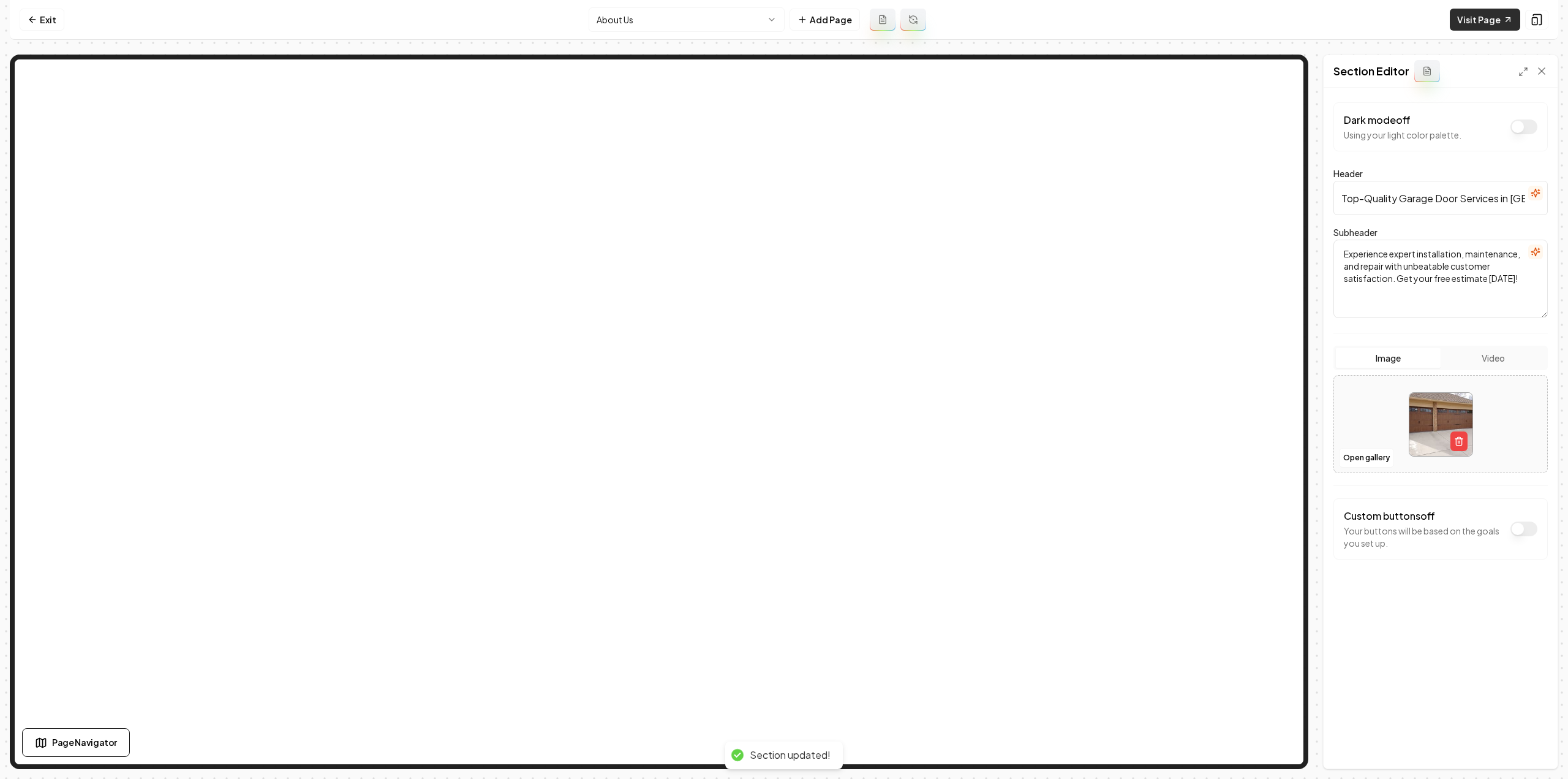
click at [1480, 17] on link "Visit Page" at bounding box center [1484, 20] width 70 height 22
click at [38, 8] on link "Exit" at bounding box center [42, 20] width 45 height 22
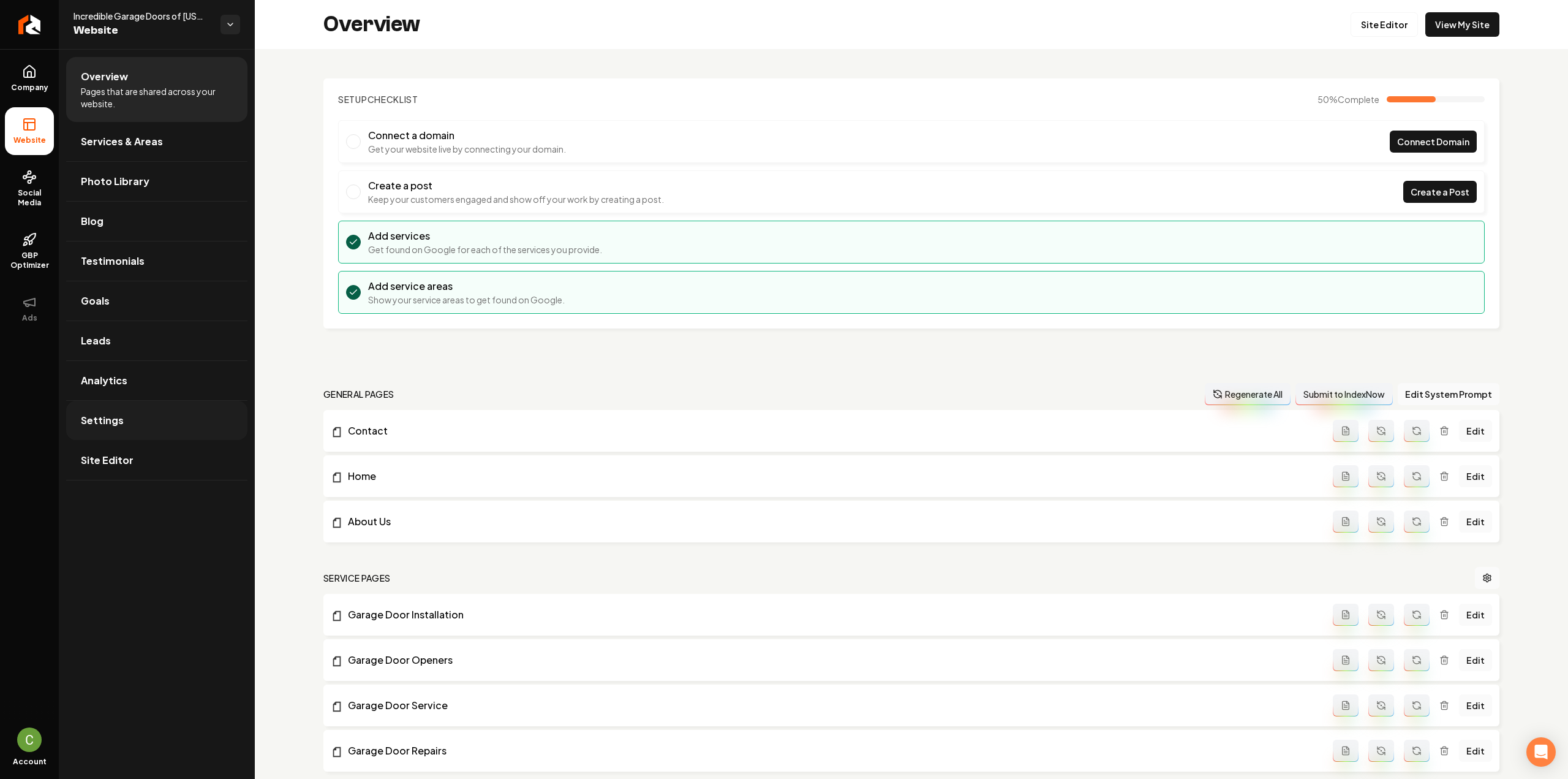
click at [114, 423] on span "Settings" at bounding box center [102, 420] width 43 height 15
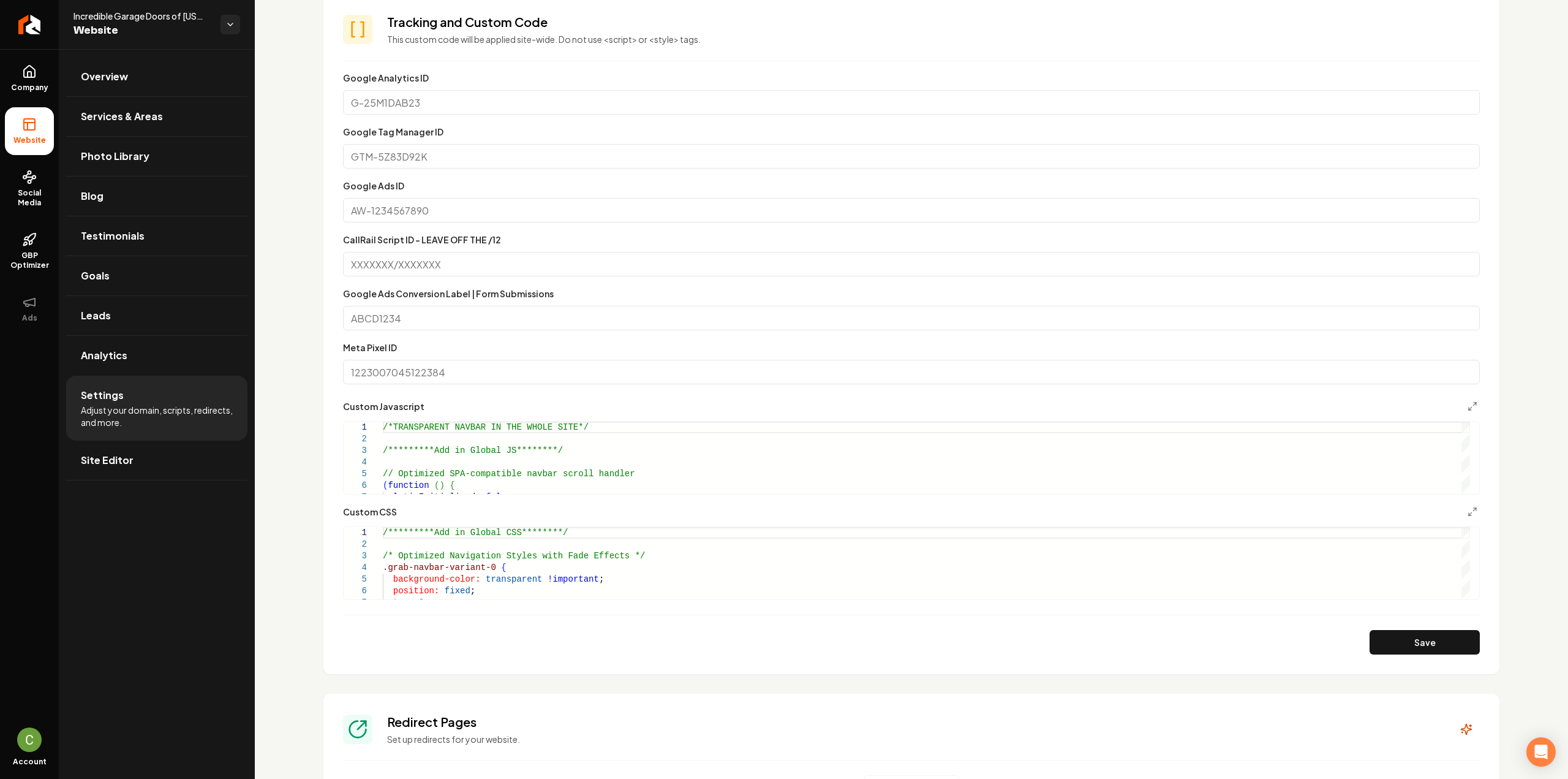
scroll to position [429, 0]
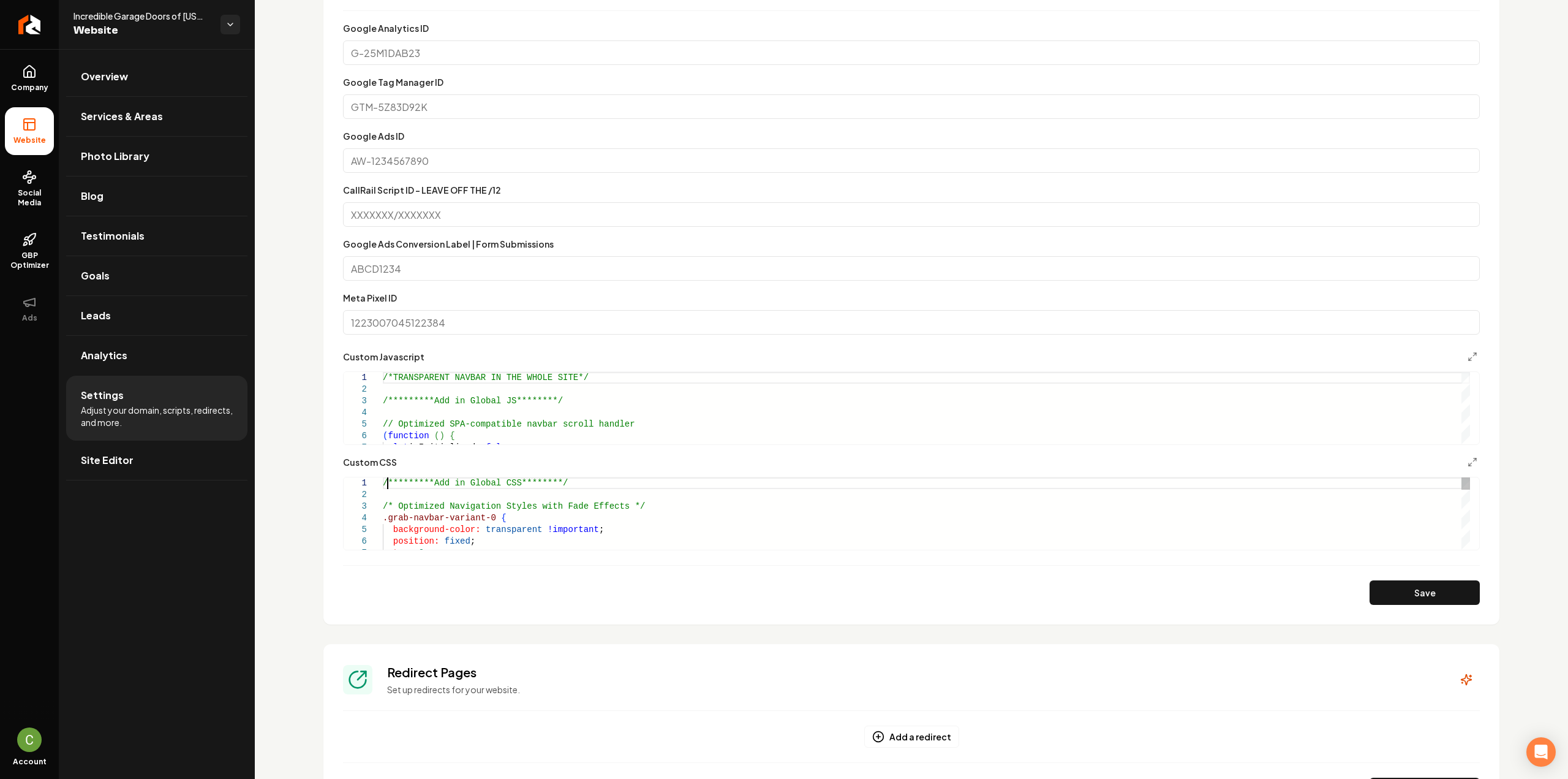
type textarea "**********"
click at [1416, 590] on button "Save" at bounding box center [1424, 592] width 110 height 24
drag, startPoint x: 22, startPoint y: 65, endPoint x: 45, endPoint y: 79, distance: 26.9
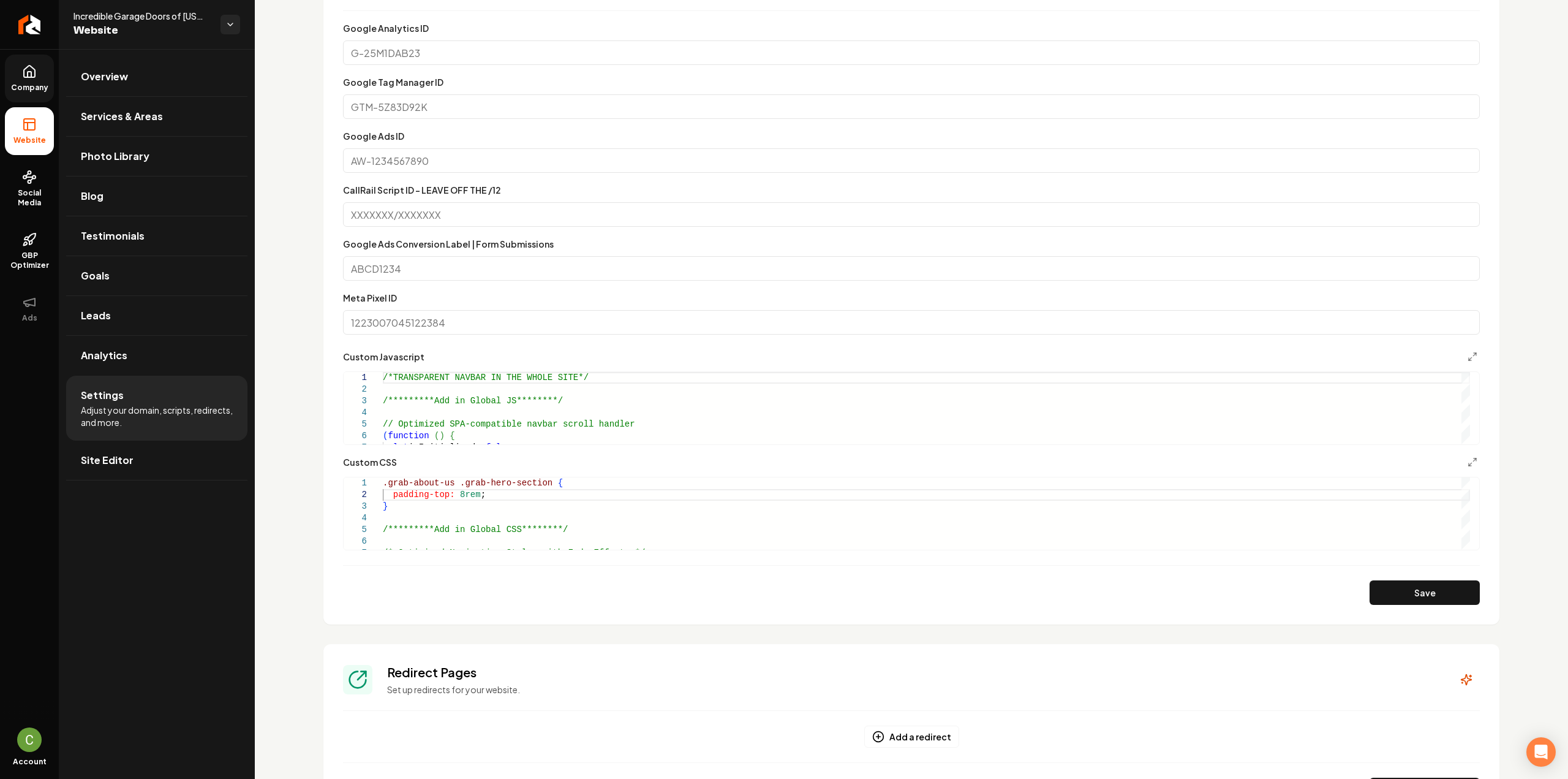
click at [22, 65] on link "Company" at bounding box center [29, 78] width 49 height 48
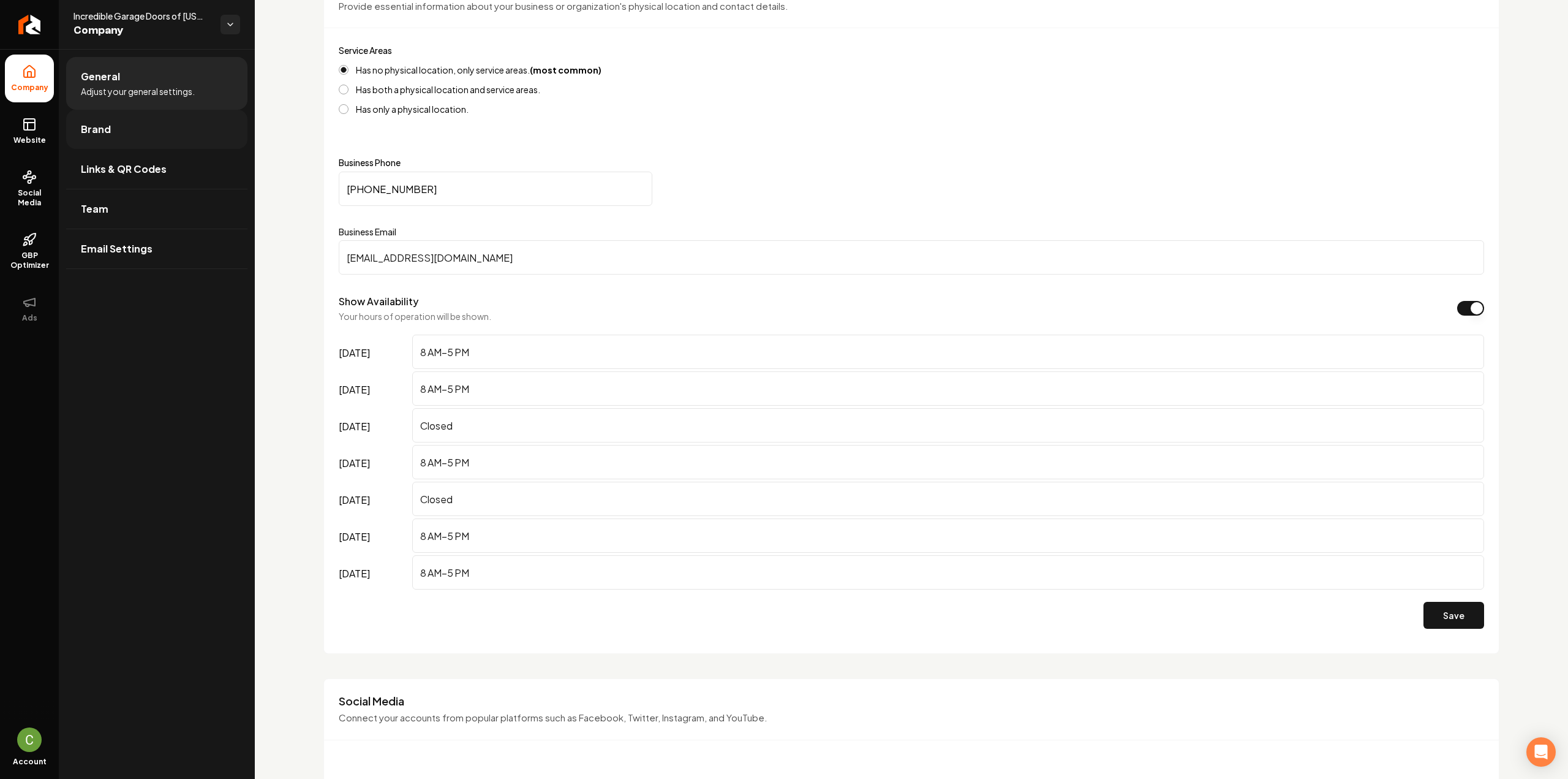
click at [94, 115] on link "Brand" at bounding box center [157, 129] width 181 height 39
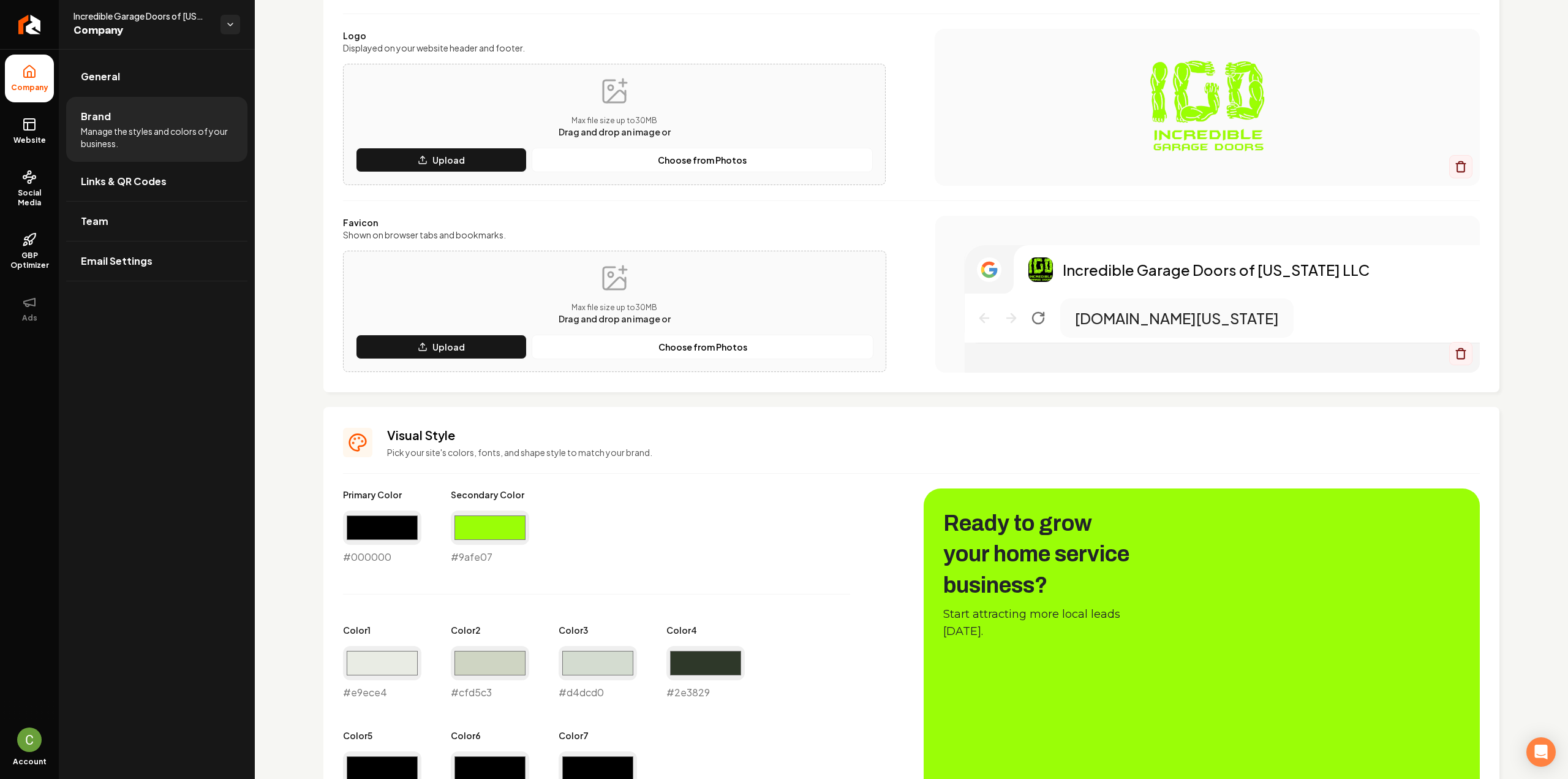
scroll to position [245, 0]
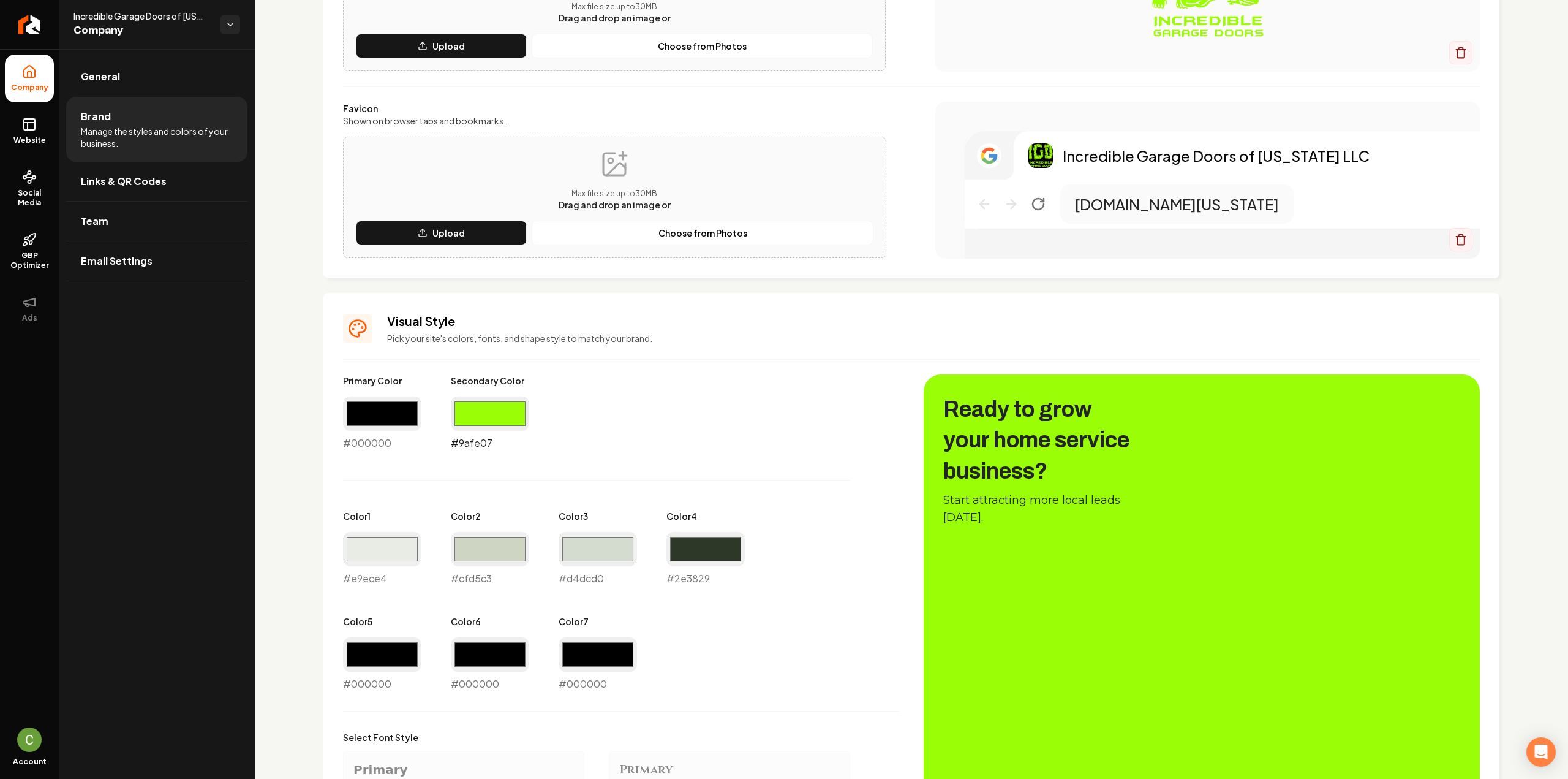
click at [464, 416] on input "#9afe07" at bounding box center [490, 413] width 78 height 34
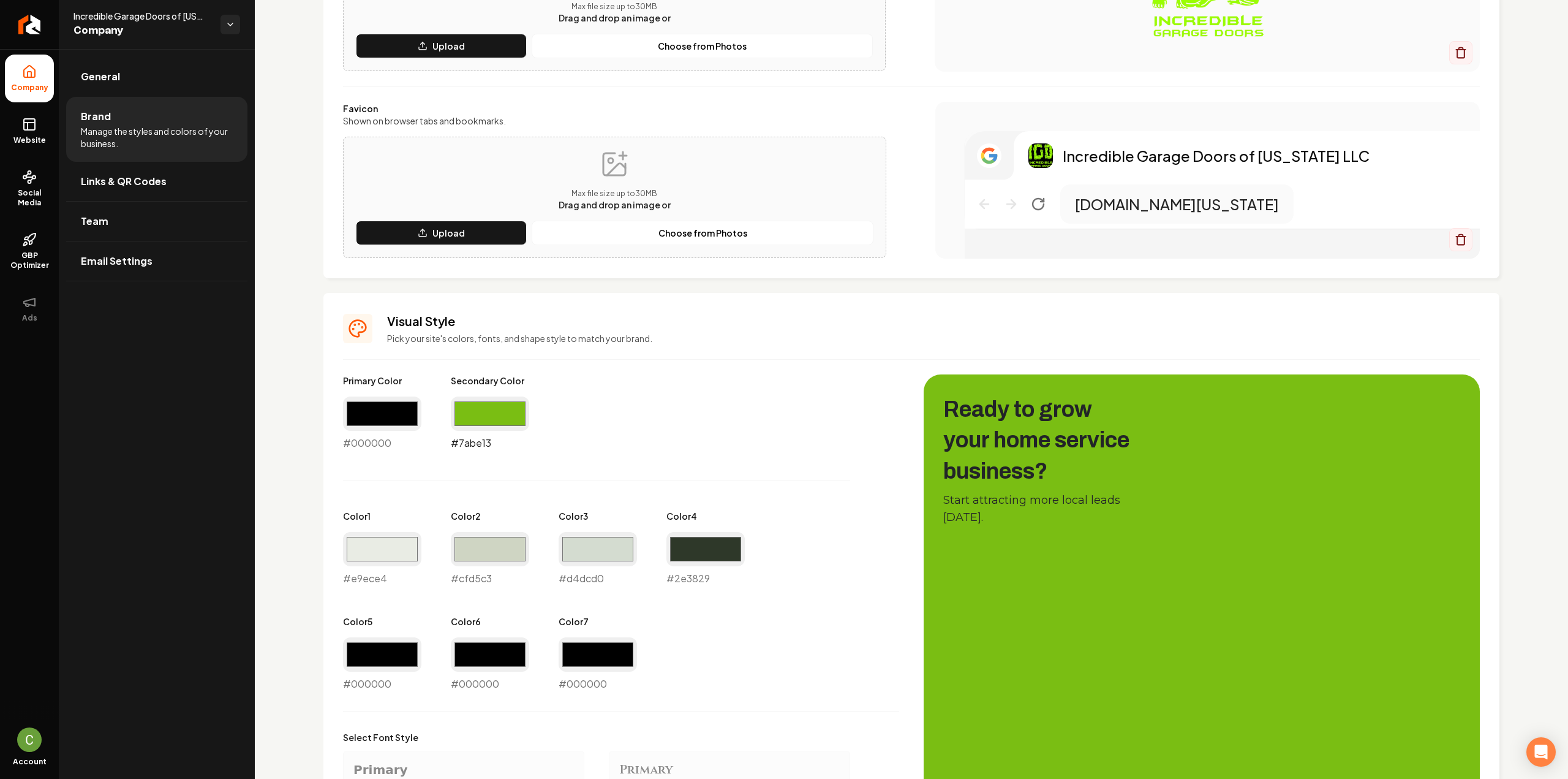
click at [500, 408] on input "#7abe13" at bounding box center [490, 413] width 78 height 34
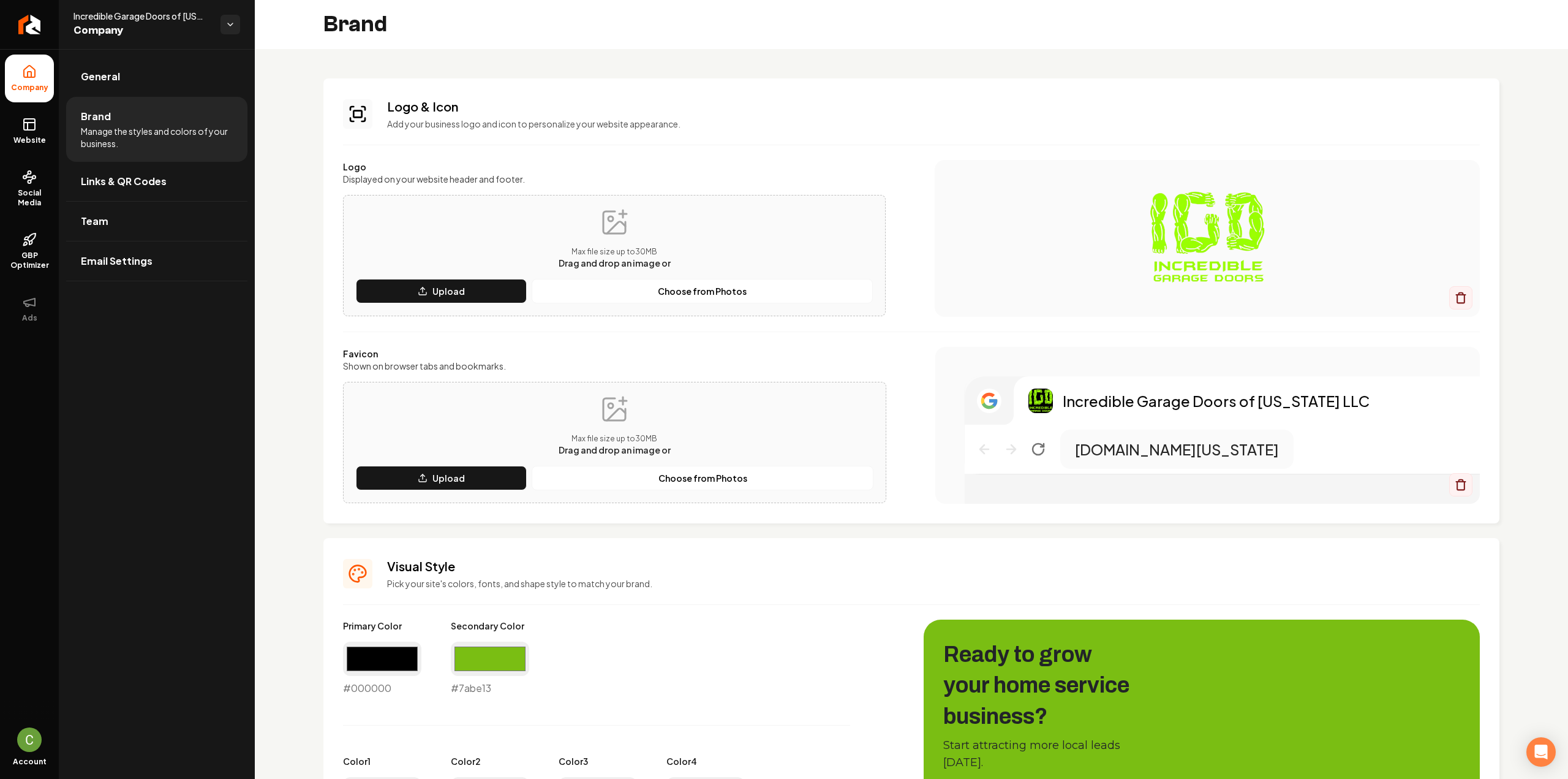
click at [1195, 242] on img "Main content area" at bounding box center [1208, 238] width 496 height 98
click at [475, 663] on input "#7abe13" at bounding box center [490, 658] width 78 height 34
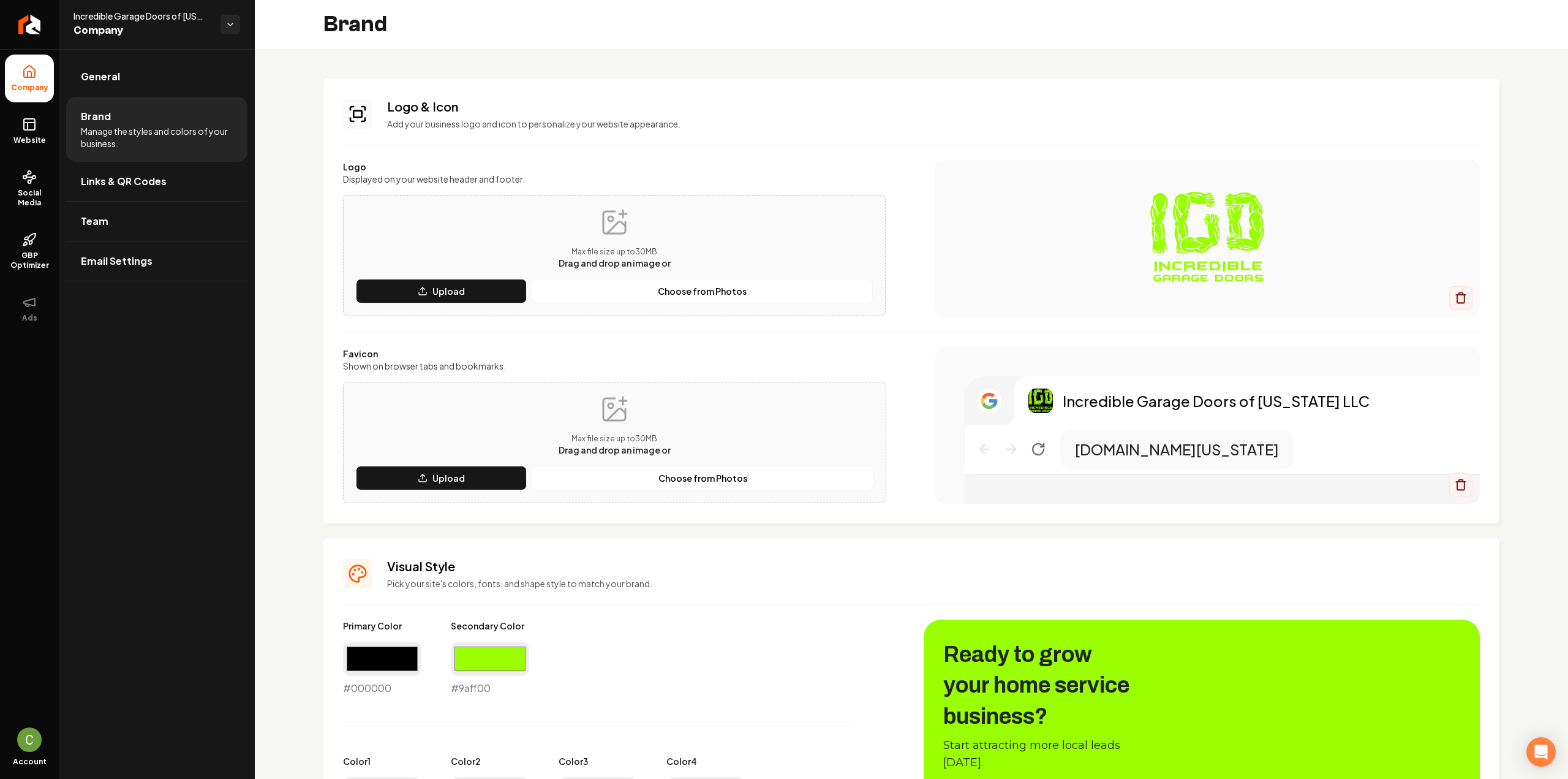
type input "#9aff00"
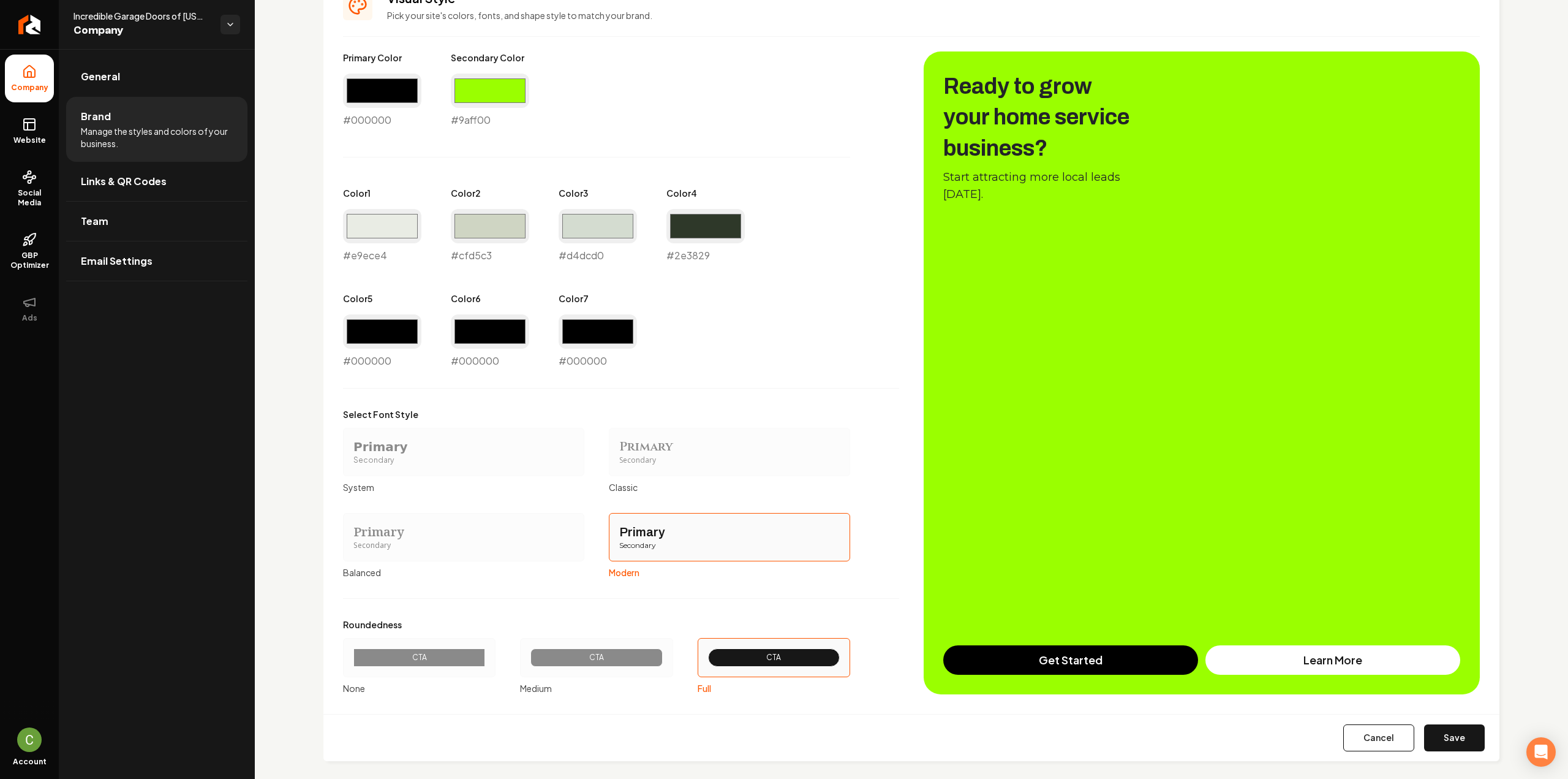
scroll to position [577, 0]
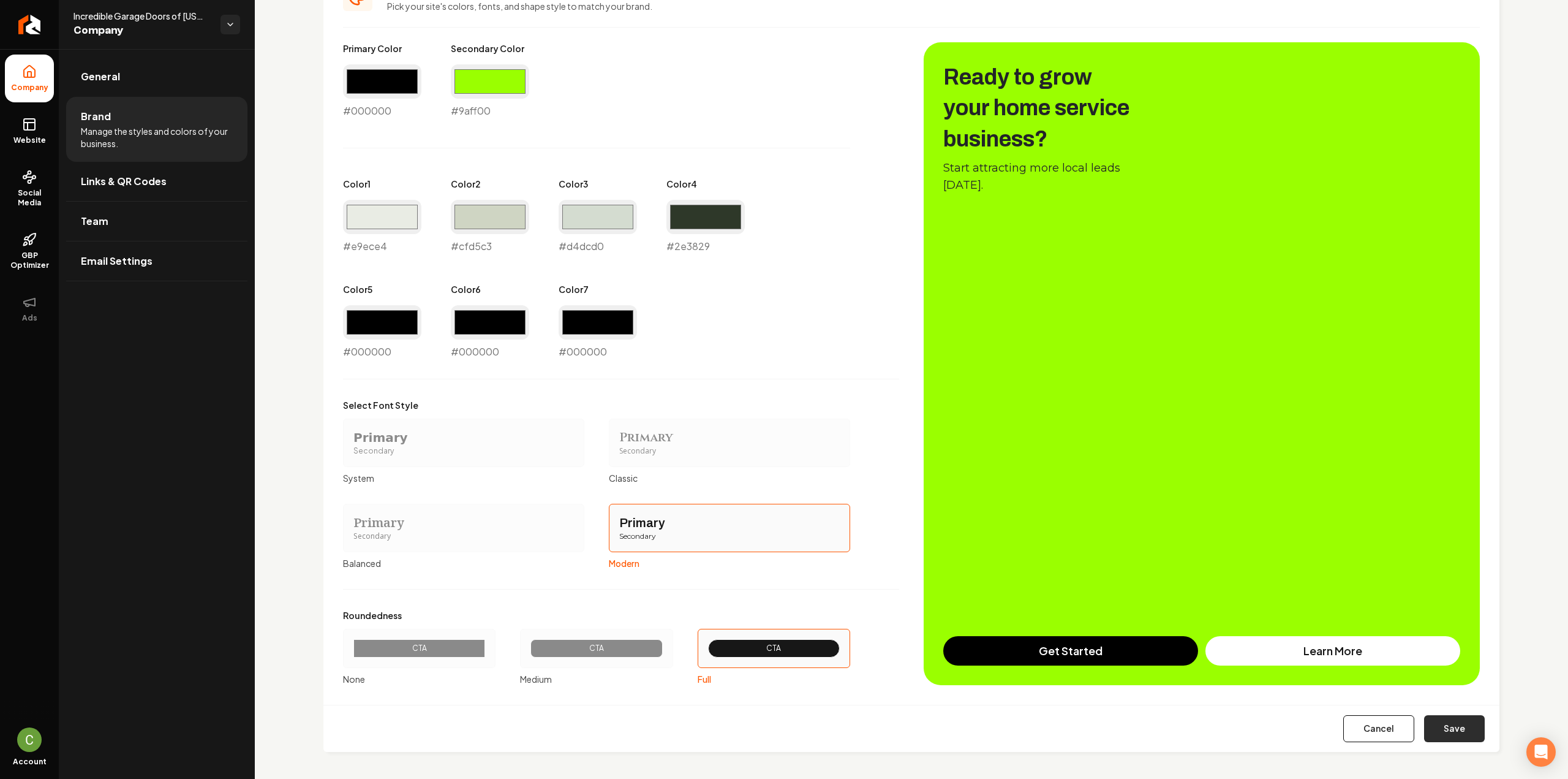
click at [1444, 731] on button "Save" at bounding box center [1454, 728] width 61 height 27
click at [16, 140] on span "Website" at bounding box center [29, 140] width 43 height 10
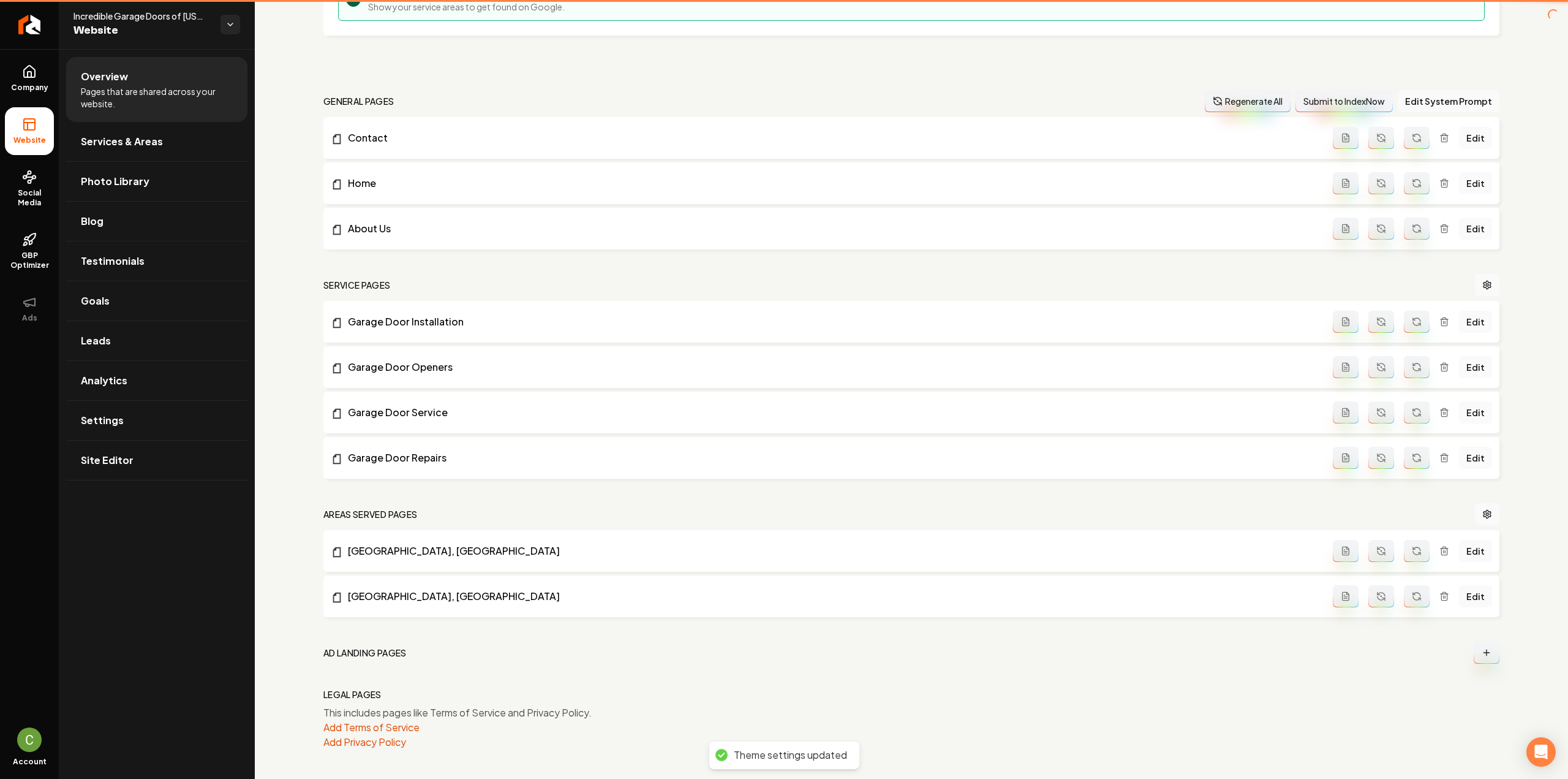
scroll to position [290, 0]
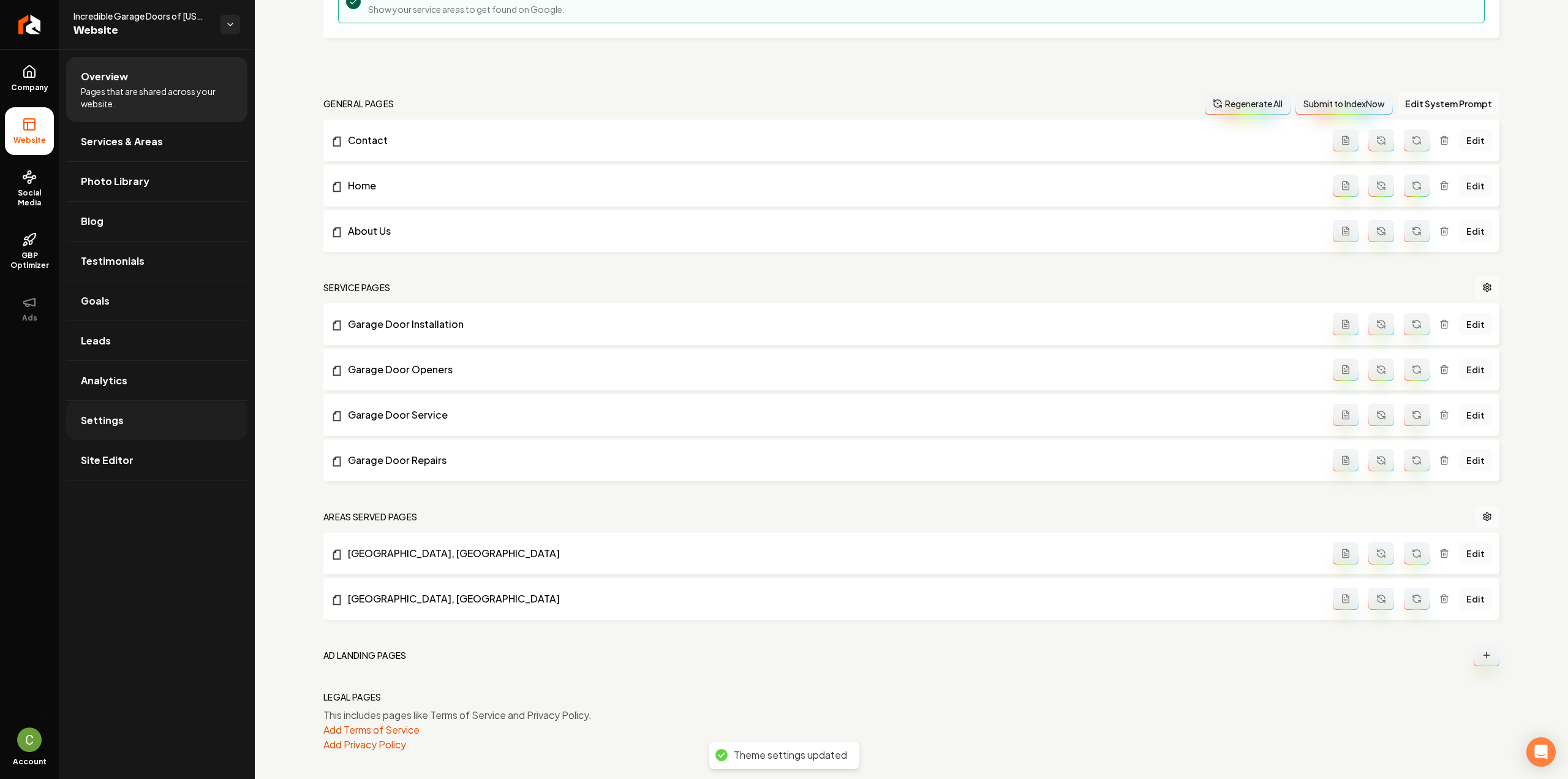
click at [125, 430] on link "Settings" at bounding box center [157, 421] width 181 height 39
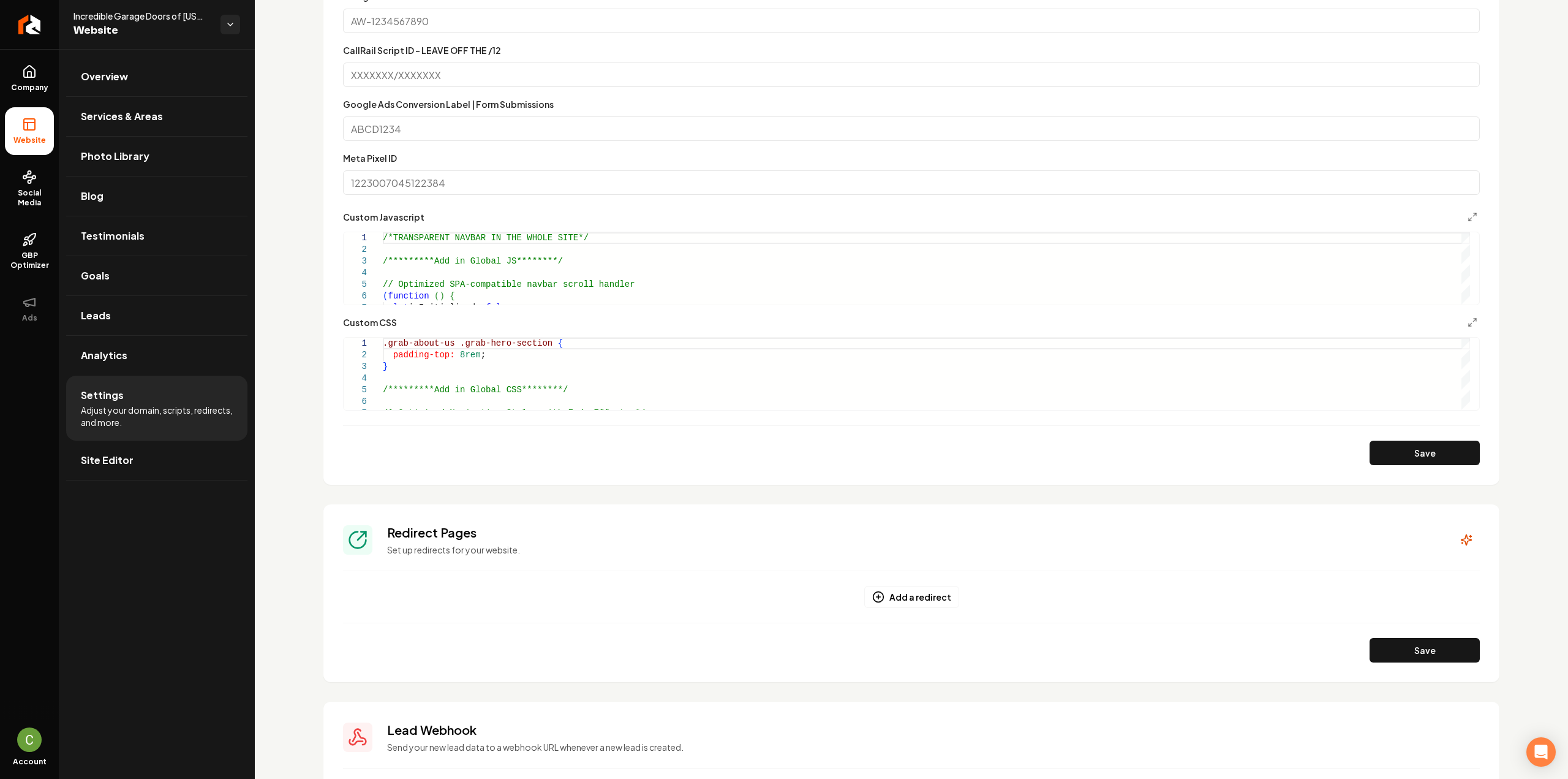
scroll to position [613, 0]
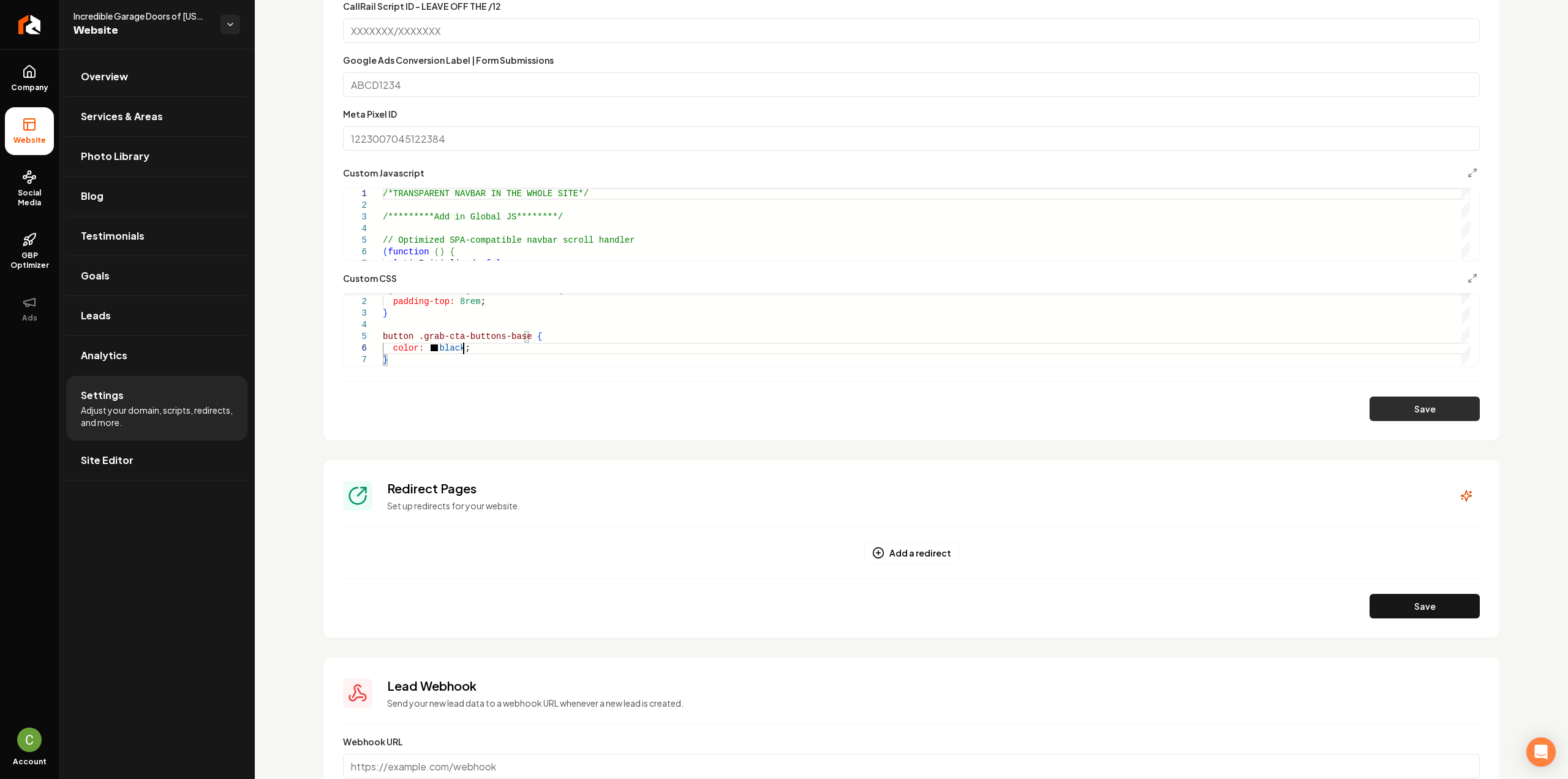
click at [1405, 407] on button "Save" at bounding box center [1424, 408] width 110 height 24
click at [1390, 415] on button "Save" at bounding box center [1424, 408] width 110 height 24
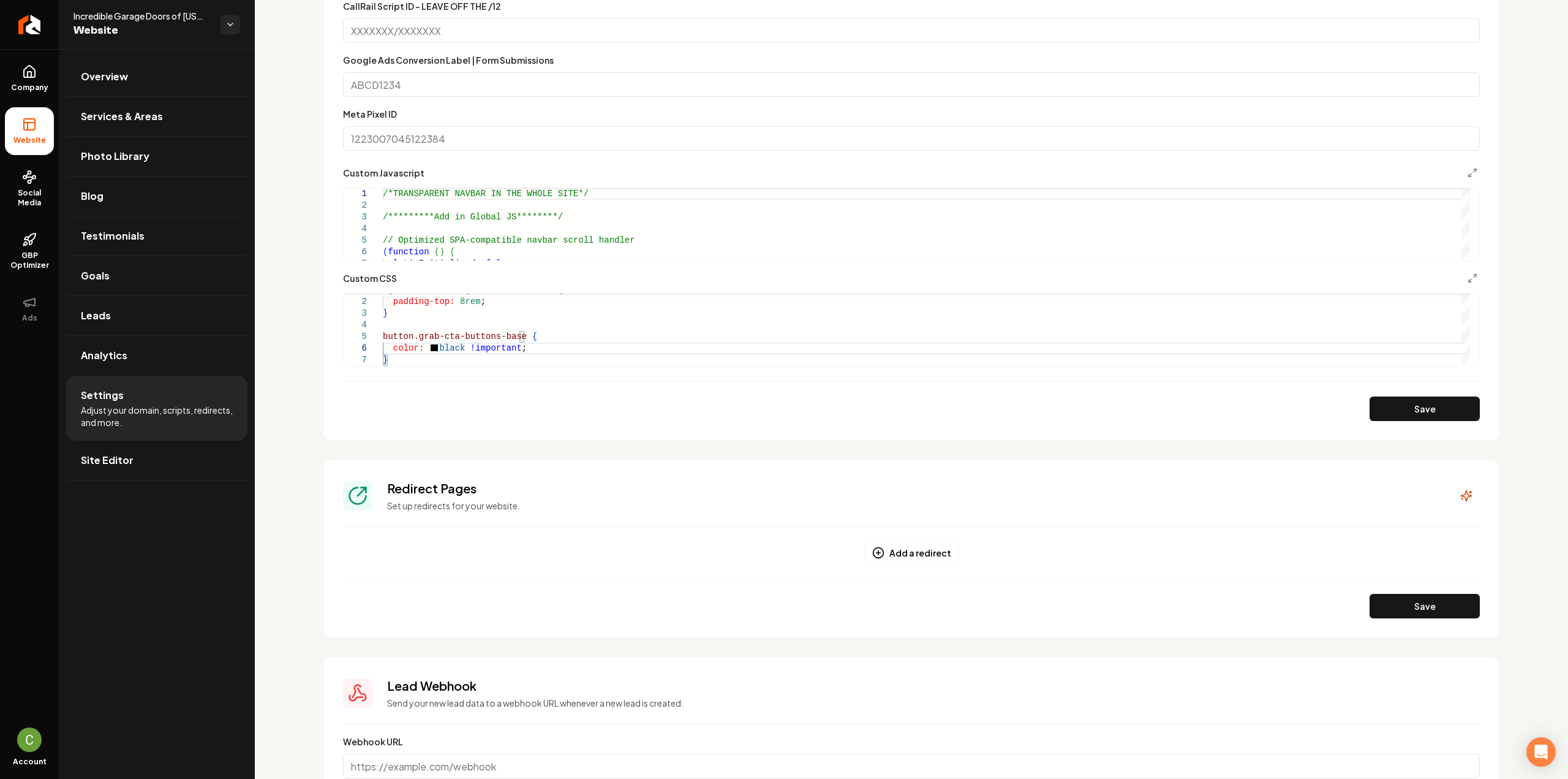
type textarea "**********"
click at [1421, 416] on button "Save" at bounding box center [1424, 408] width 110 height 24
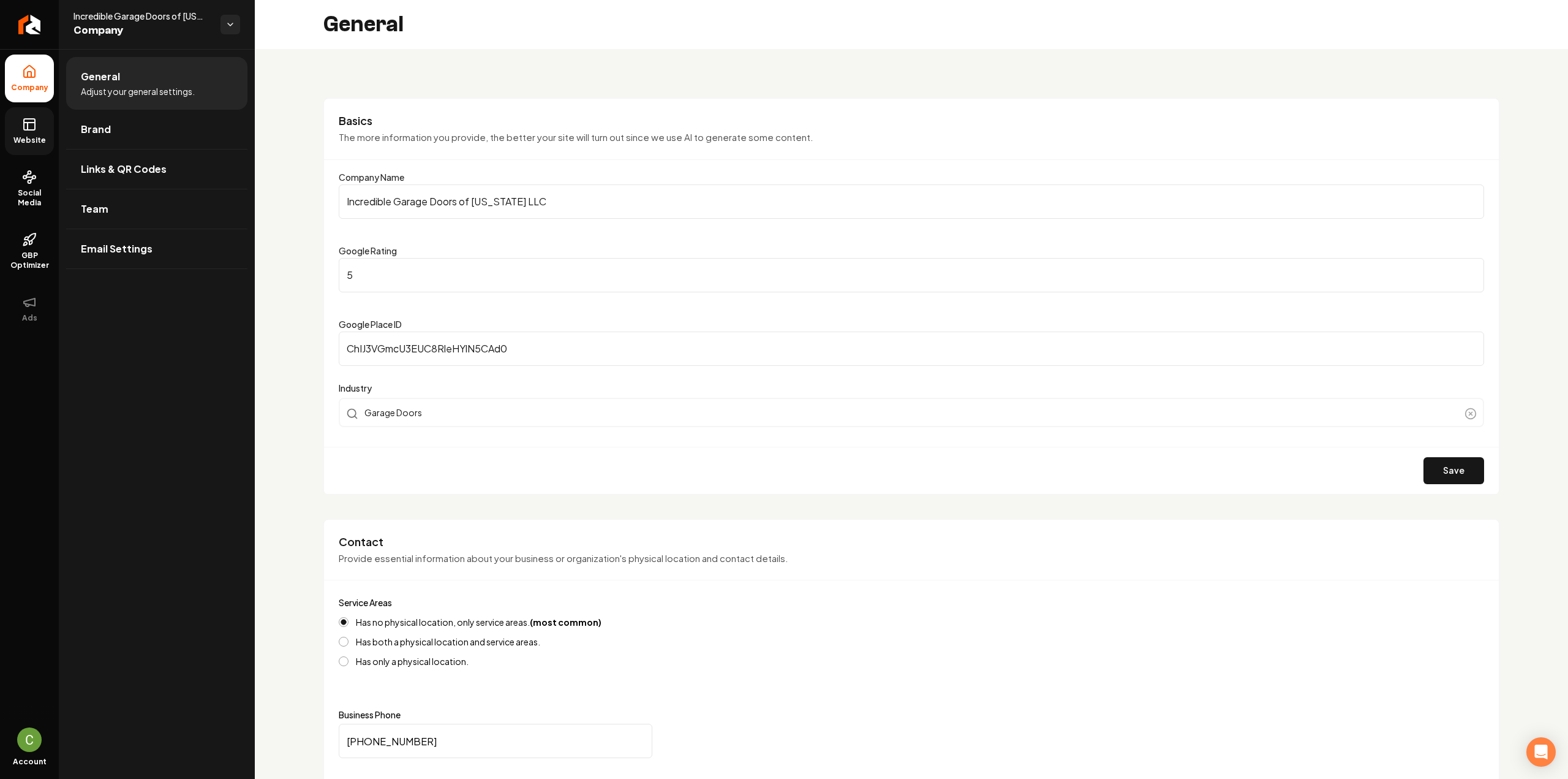
click at [48, 130] on link "Website" at bounding box center [29, 131] width 49 height 48
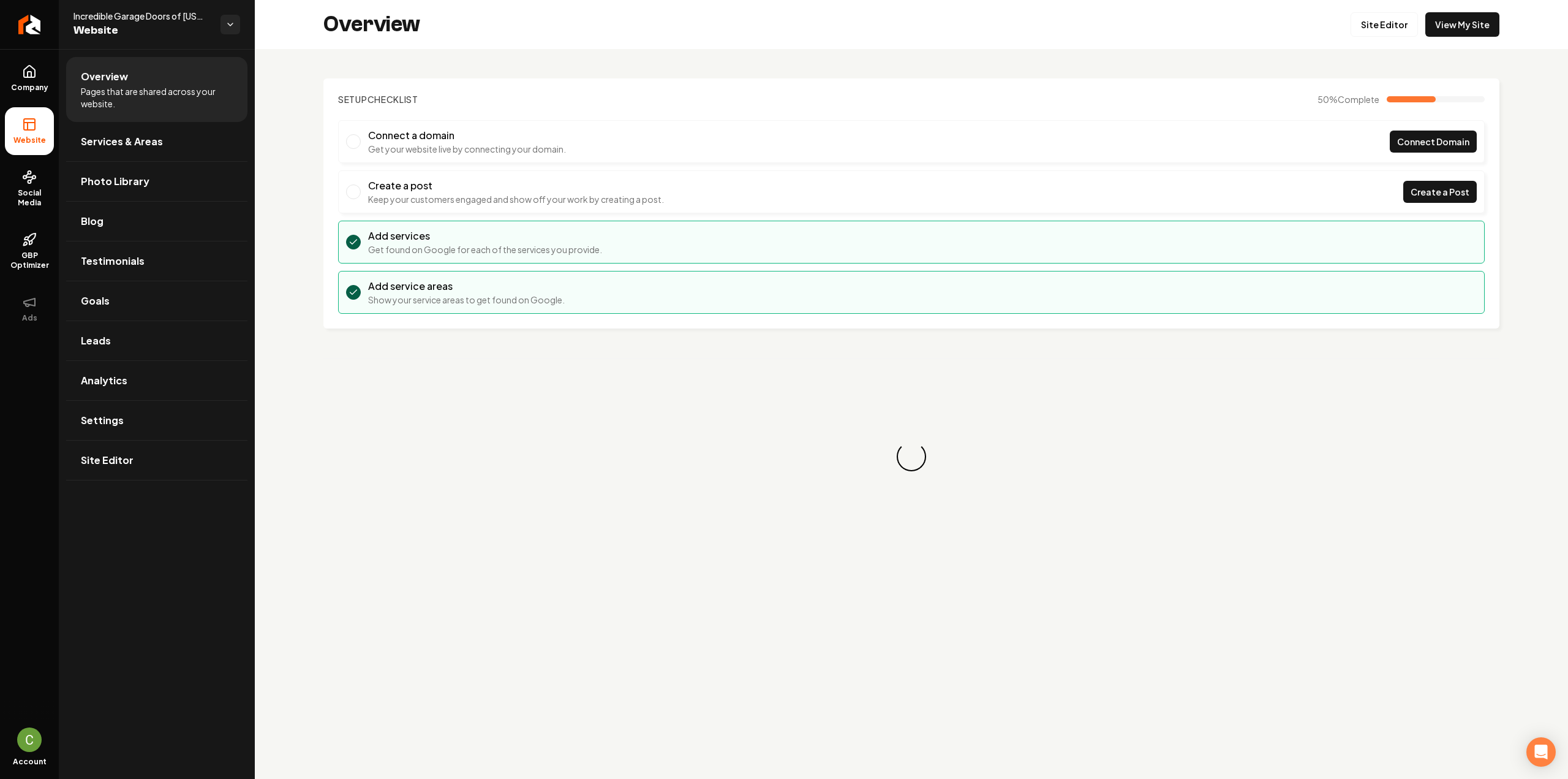
click at [1470, 24] on link "View My Site" at bounding box center [1462, 24] width 74 height 24
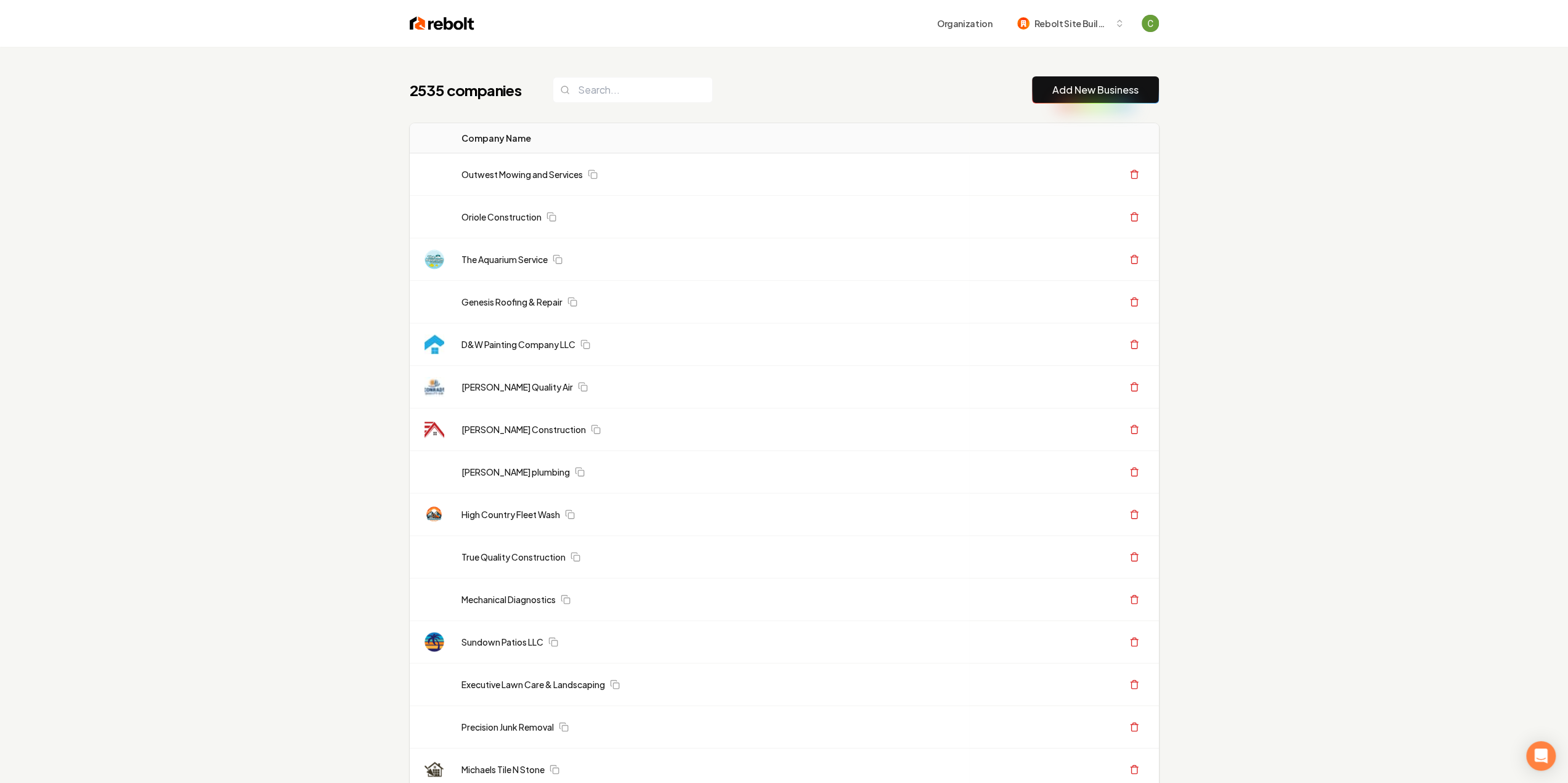
click at [1105, 84] on link "Add New Business" at bounding box center [1095, 90] width 86 height 15
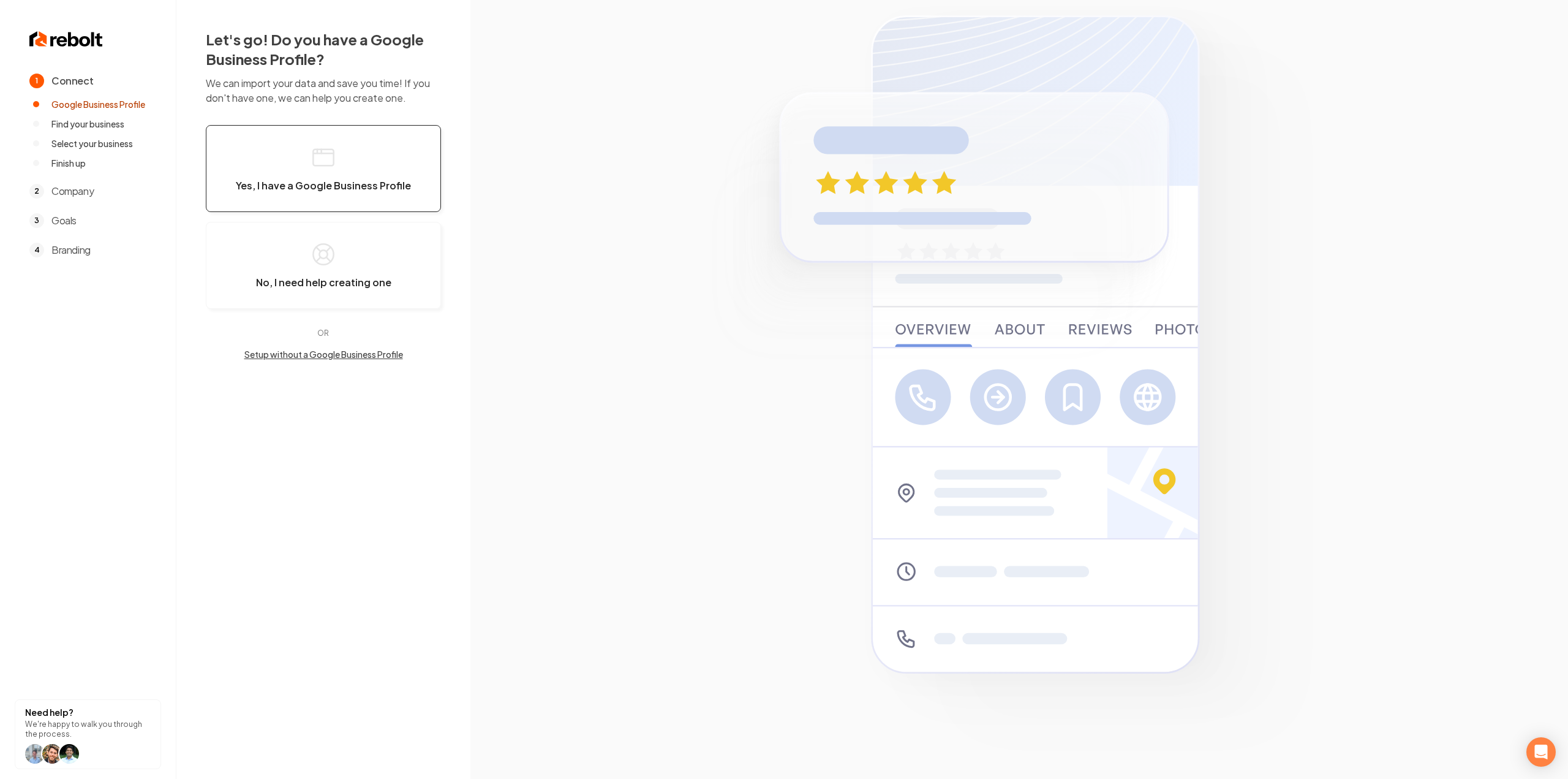
click at [345, 184] on span "Yes, I have a Google Business Profile" at bounding box center [323, 186] width 175 height 13
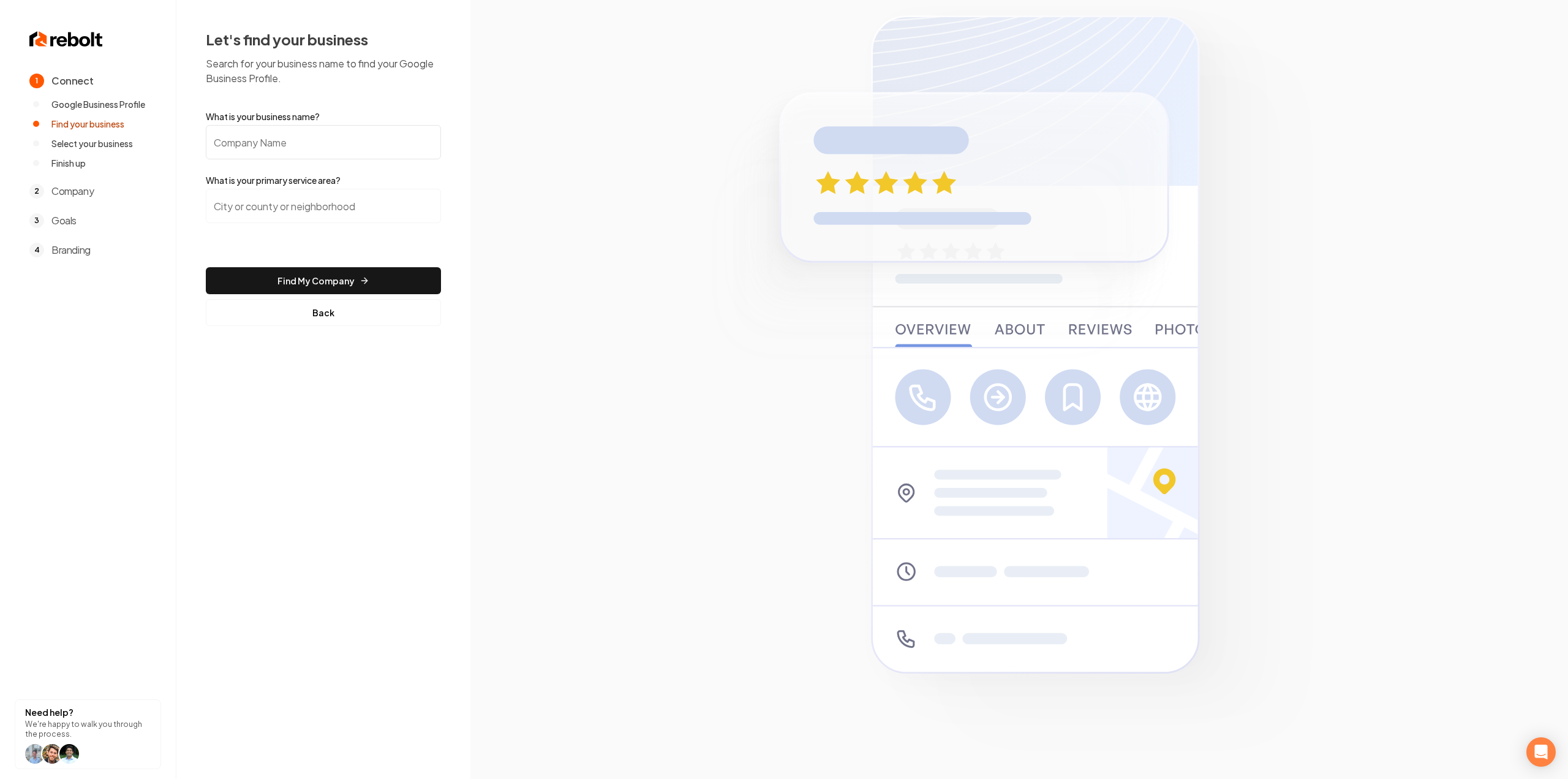
click at [249, 158] on input "What is your business name?" at bounding box center [323, 142] width 235 height 34
paste input "TLE Power Wash"
type input "TLE Power Wash"
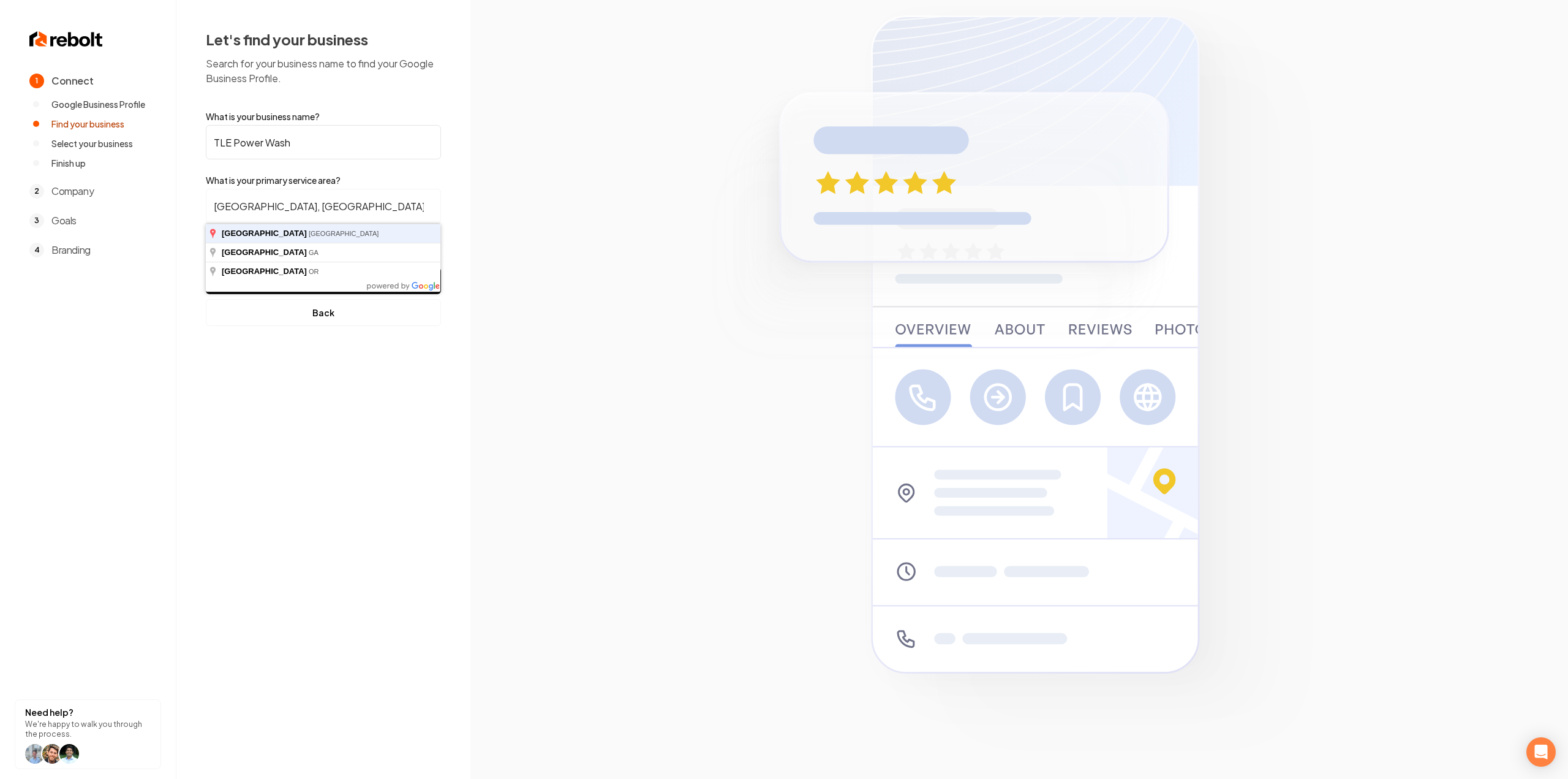
type input "Dallas, TX"
click at [206, 267] on button "Find My Company" at bounding box center [323, 280] width 235 height 27
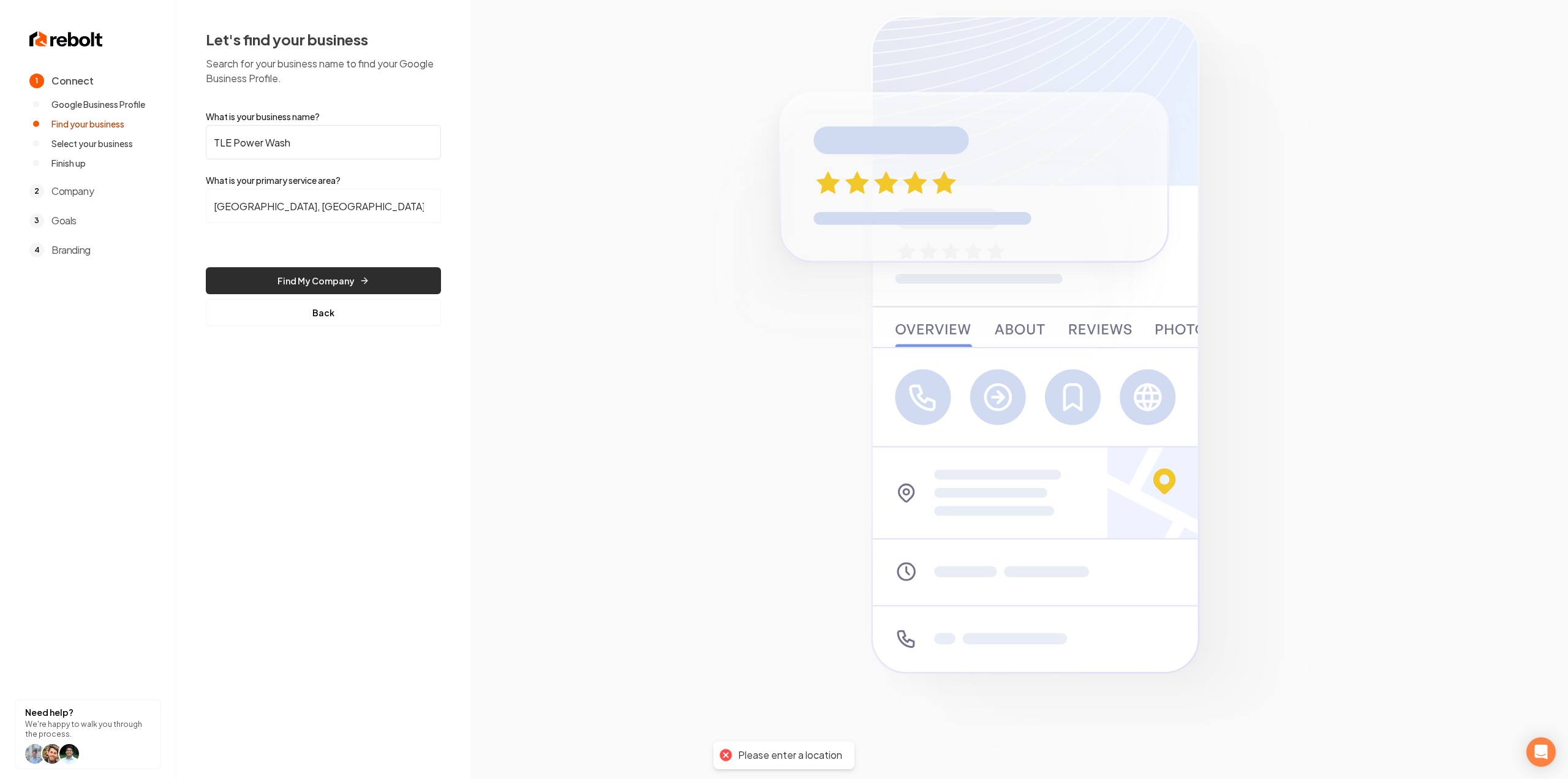
click at [287, 268] on button "Find My Company" at bounding box center [323, 280] width 235 height 27
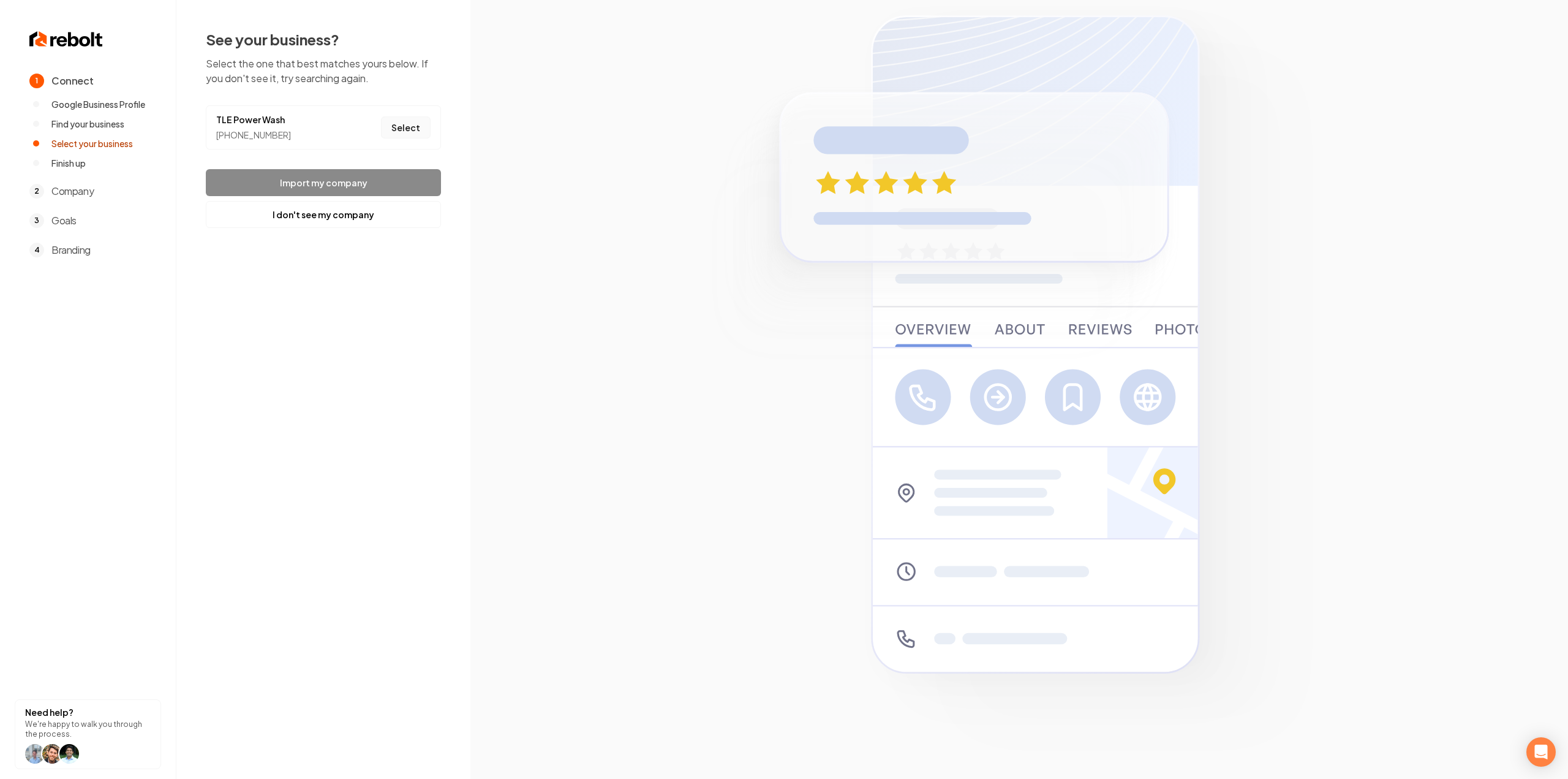
click at [409, 134] on button "Select" at bounding box center [405, 128] width 50 height 22
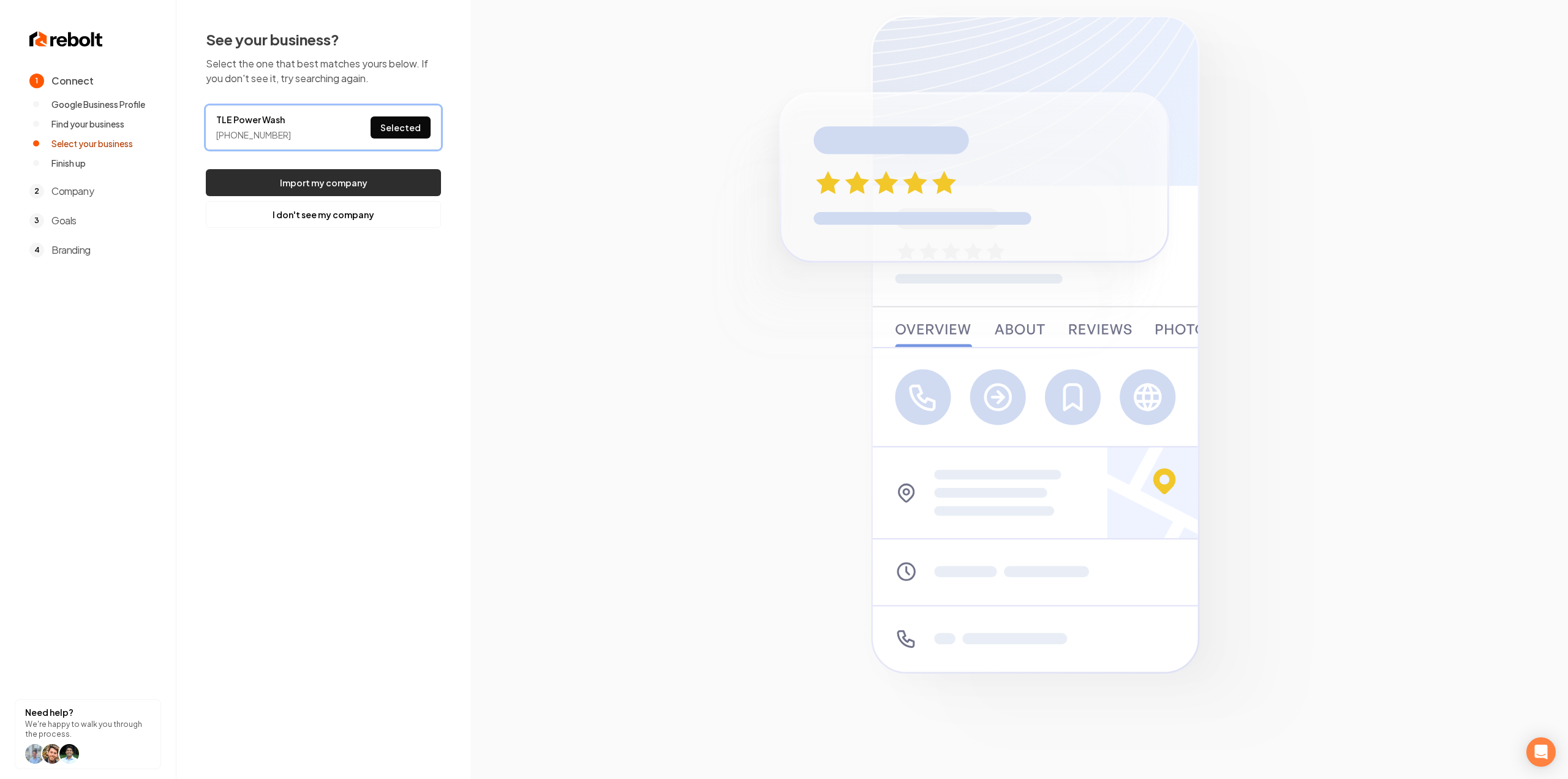
click at [381, 181] on button "Import my company" at bounding box center [323, 182] width 235 height 27
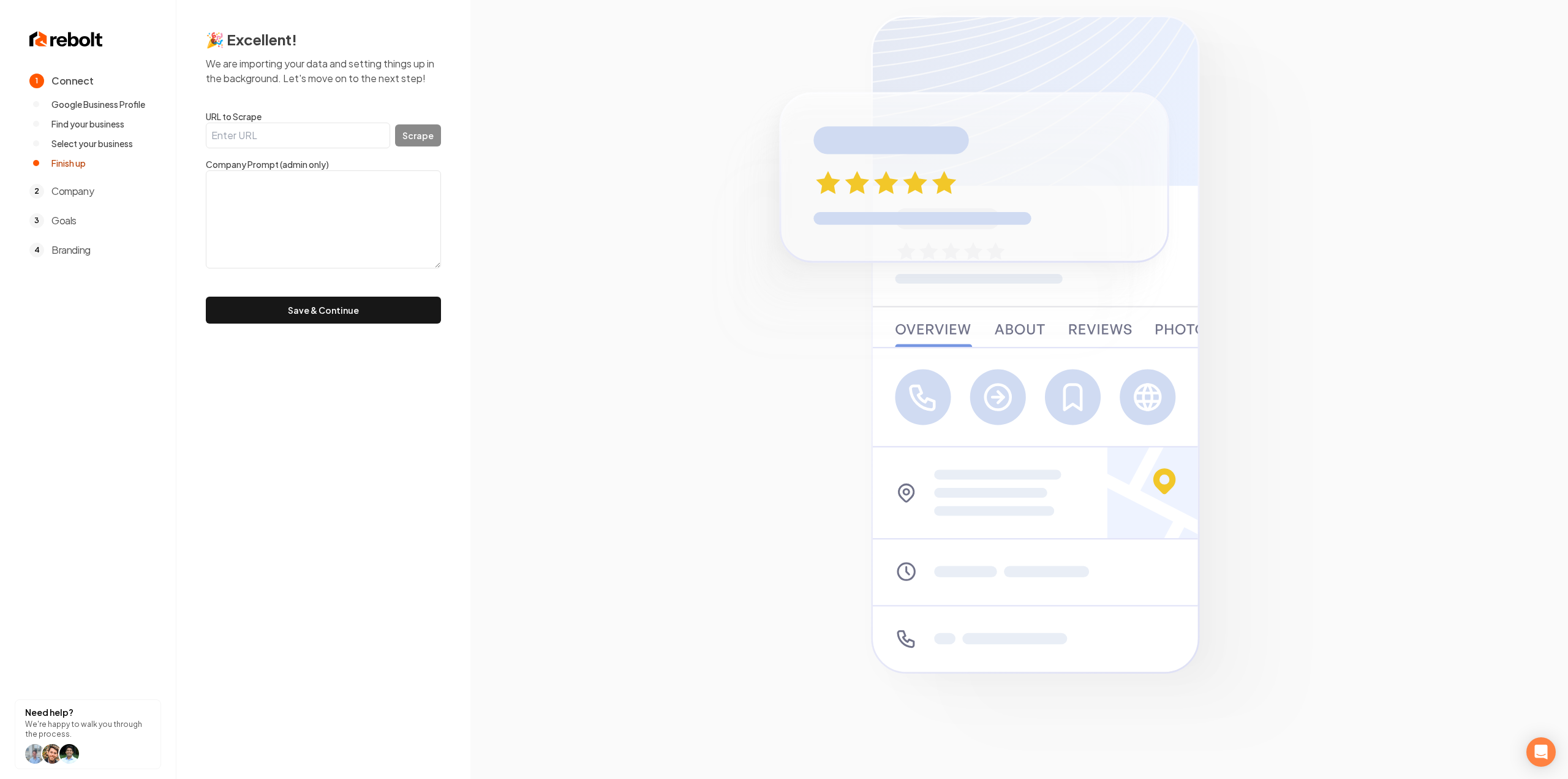
click at [365, 127] on input "URL to Scrape" at bounding box center [298, 135] width 184 height 26
paste input "https://tlepowerwash.com/"
type input "https://tlepowerwash.com/"
click at [401, 134] on button "Scrape" at bounding box center [418, 135] width 46 height 22
type textarea "We are a family owned business providing professional power washing, wood resto…"
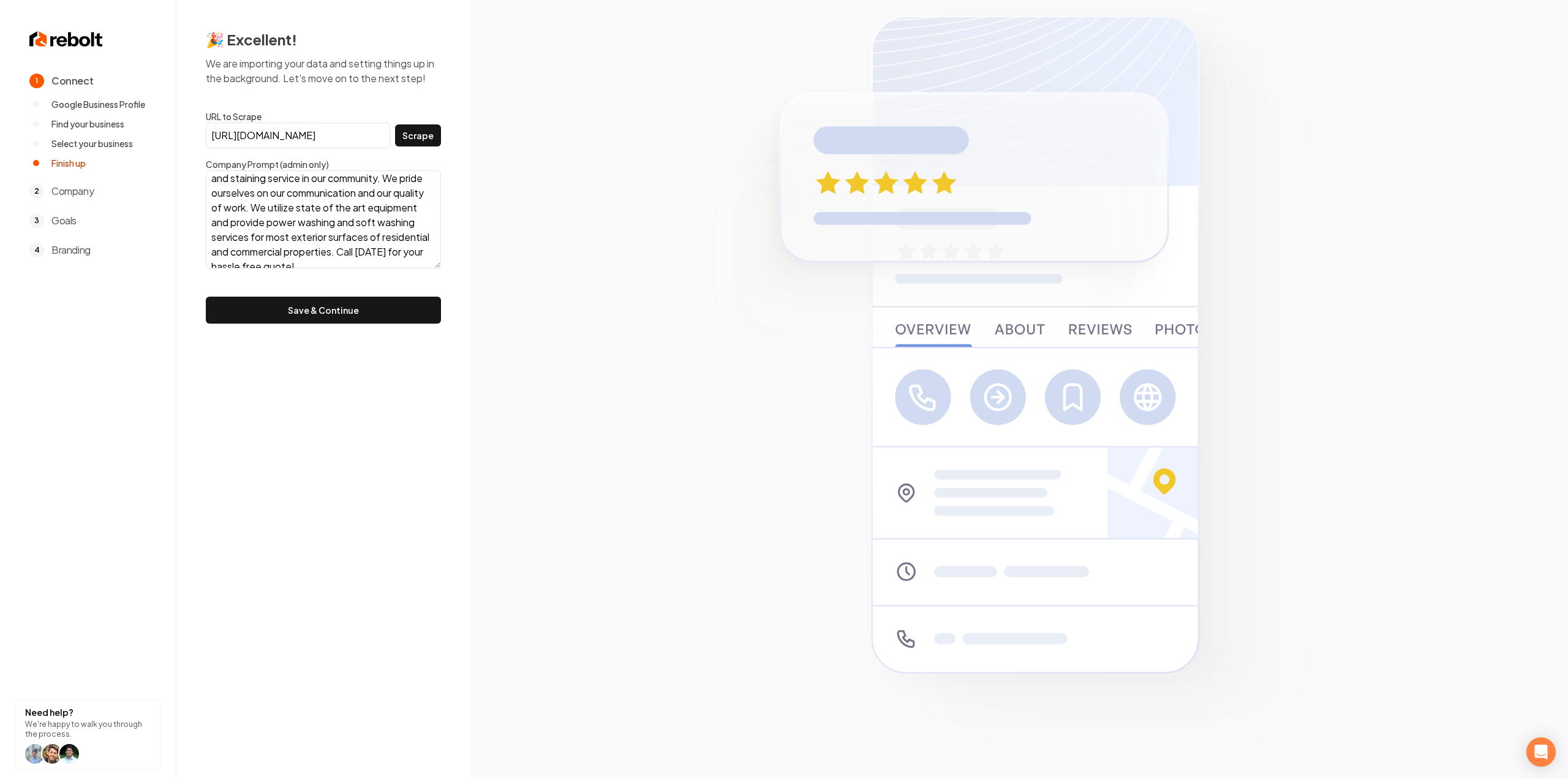
scroll to position [59, 0]
click at [290, 301] on button "Save & Continue" at bounding box center [323, 310] width 235 height 27
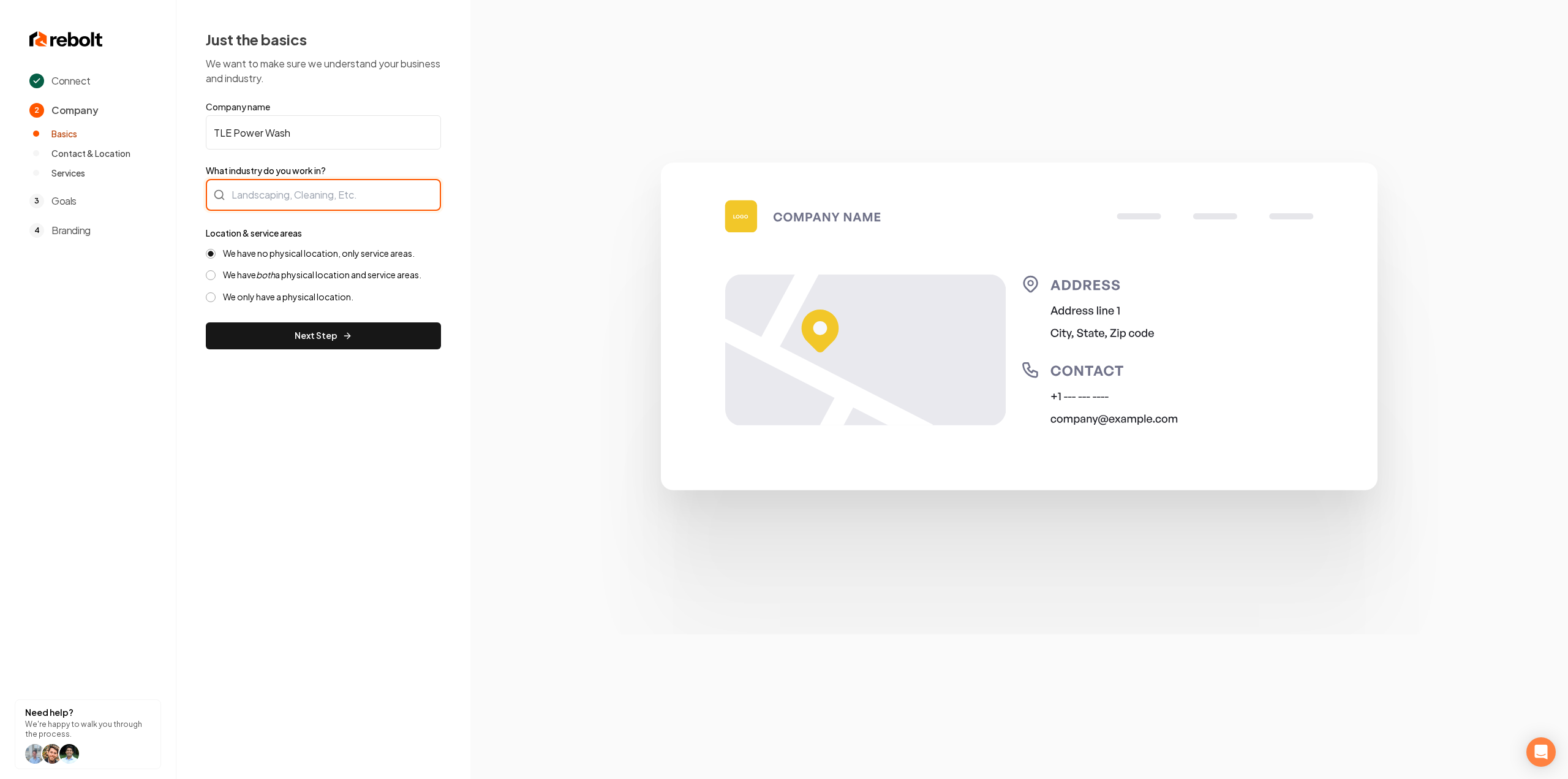
click at [294, 187] on div at bounding box center [323, 195] width 235 height 32
type input "Pressure Washing"
click at [317, 279] on label "We have both a physical location and service areas." at bounding box center [322, 275] width 199 height 12
click at [215, 279] on button "We have both a physical location and service areas." at bounding box center [211, 275] width 10 height 10
click at [334, 255] on label "We have no physical location, only service areas." at bounding box center [319, 253] width 192 height 12
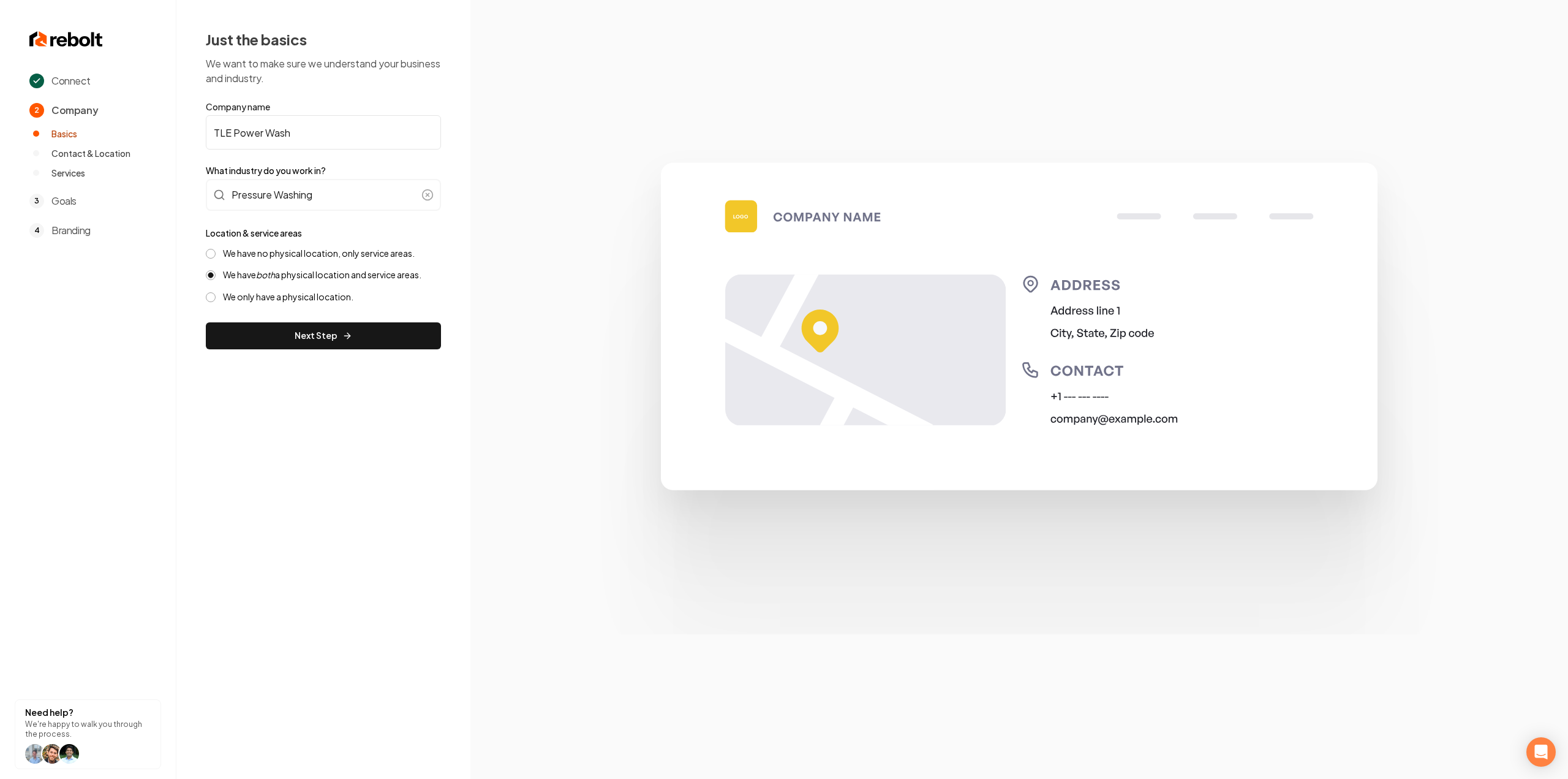
click at [215, 255] on button "We have no physical location, only service areas." at bounding box center [211, 254] width 10 height 10
click at [259, 340] on button "Next Step" at bounding box center [323, 335] width 235 height 27
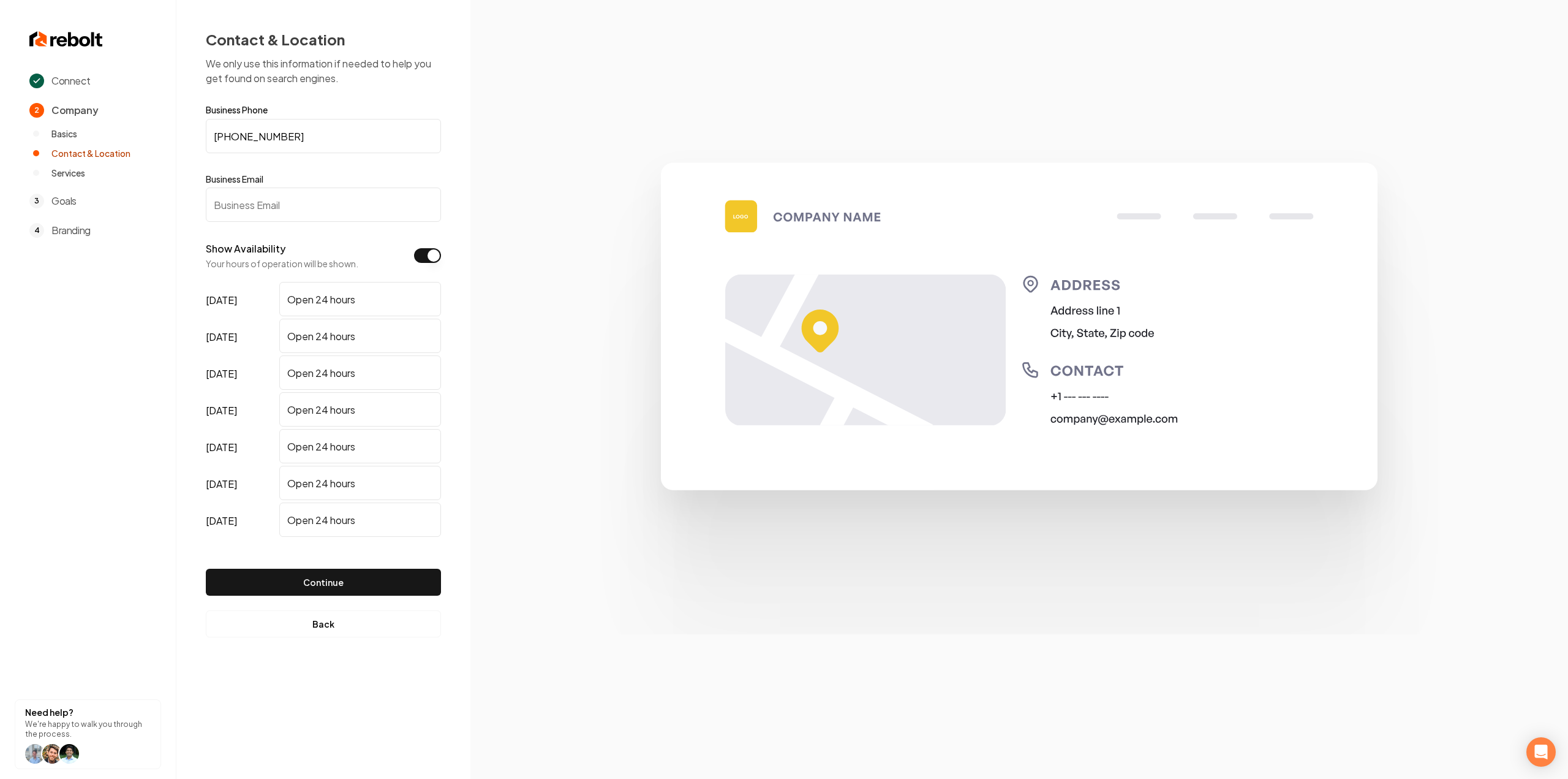
click at [265, 192] on input "Business Email" at bounding box center [323, 204] width 235 height 34
paste input "tlepowerwash@gmail.com"
type input "tlepowerwash@gmail.com"
click at [308, 568] on div "Continue" at bounding box center [323, 572] width 235 height 66
click at [310, 579] on button "Continue" at bounding box center [323, 582] width 235 height 27
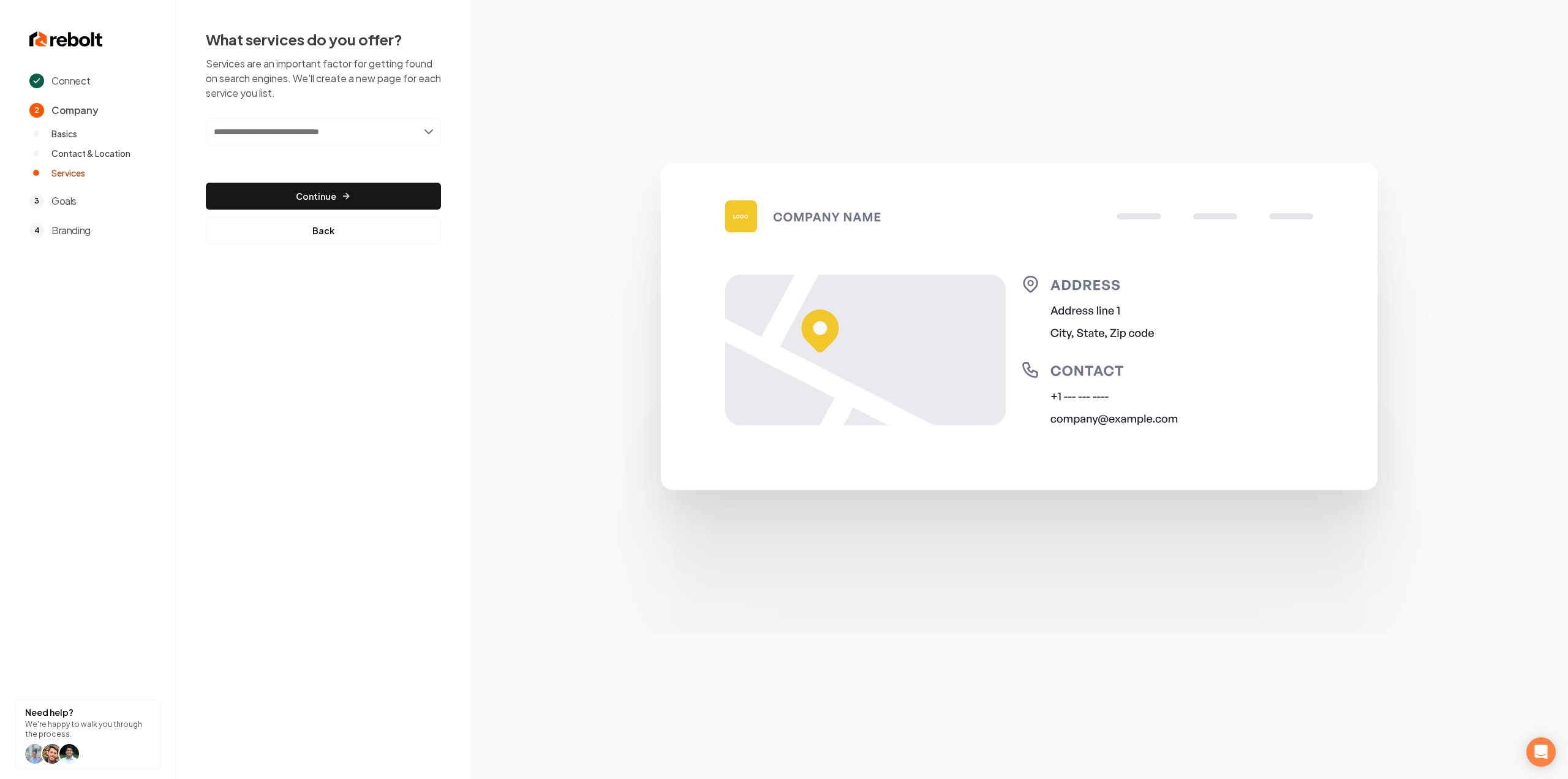
click at [344, 130] on input "text" at bounding box center [323, 132] width 235 height 28
click at [542, 176] on section at bounding box center [1019, 389] width 1097 height 779
click at [360, 129] on input "text" at bounding box center [323, 132] width 235 height 28
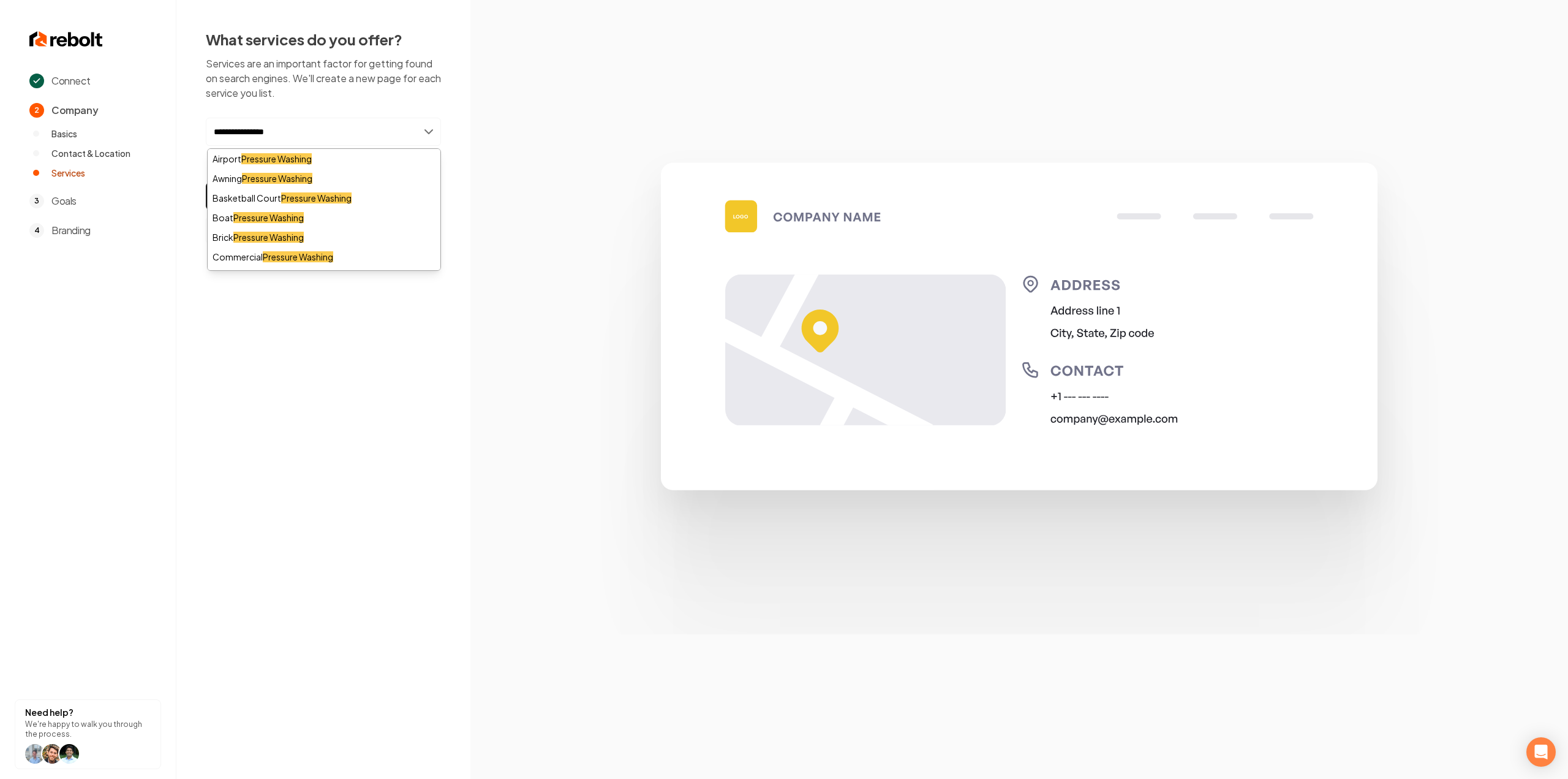
type input "**********"
click at [281, 265] on div "Add Pressure Washing" at bounding box center [324, 261] width 233 height 20
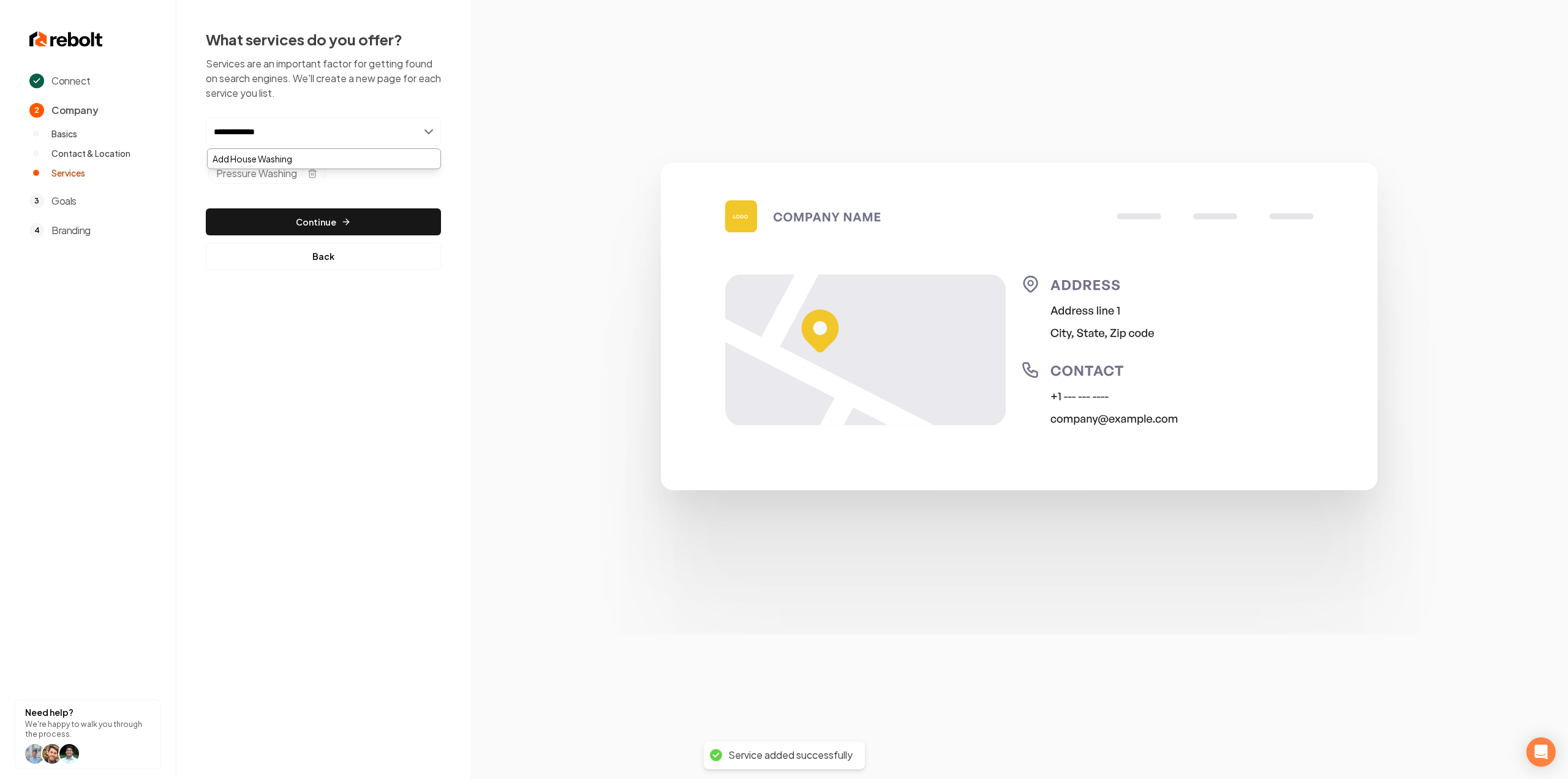
type input "**********"
click at [295, 157] on div "Add House Washing" at bounding box center [324, 158] width 233 height 20
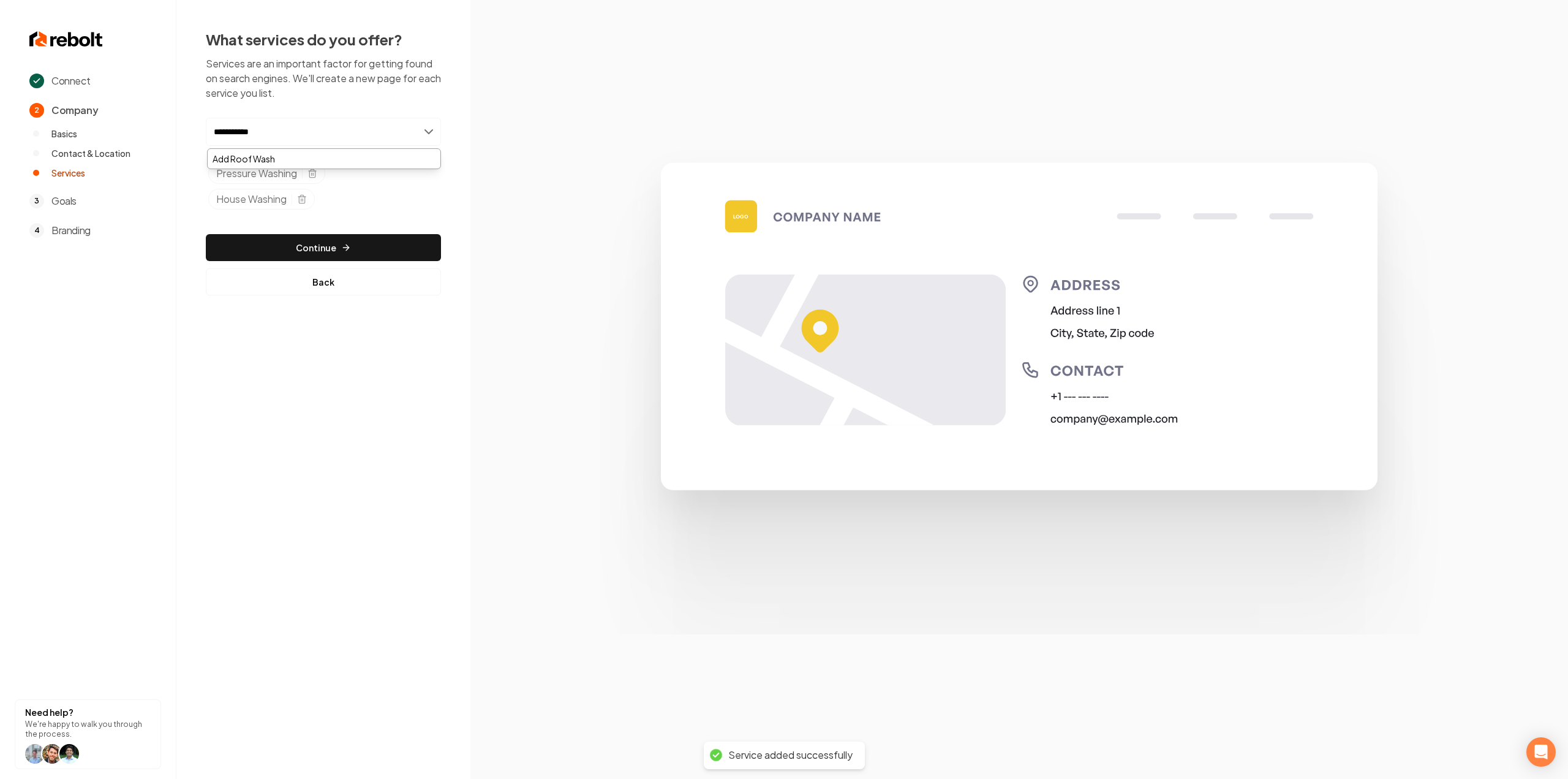
type input "**********"
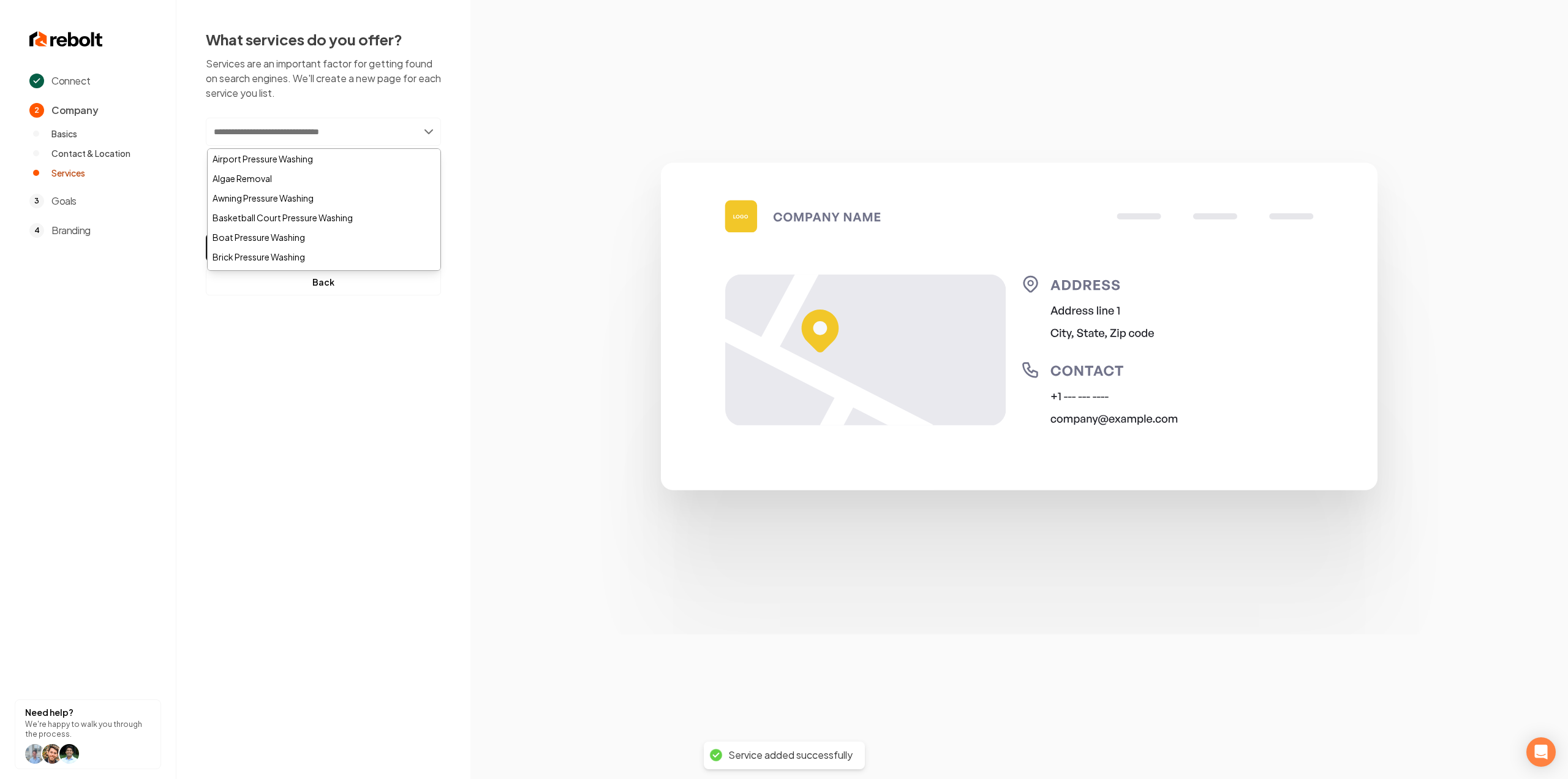
type input "*"
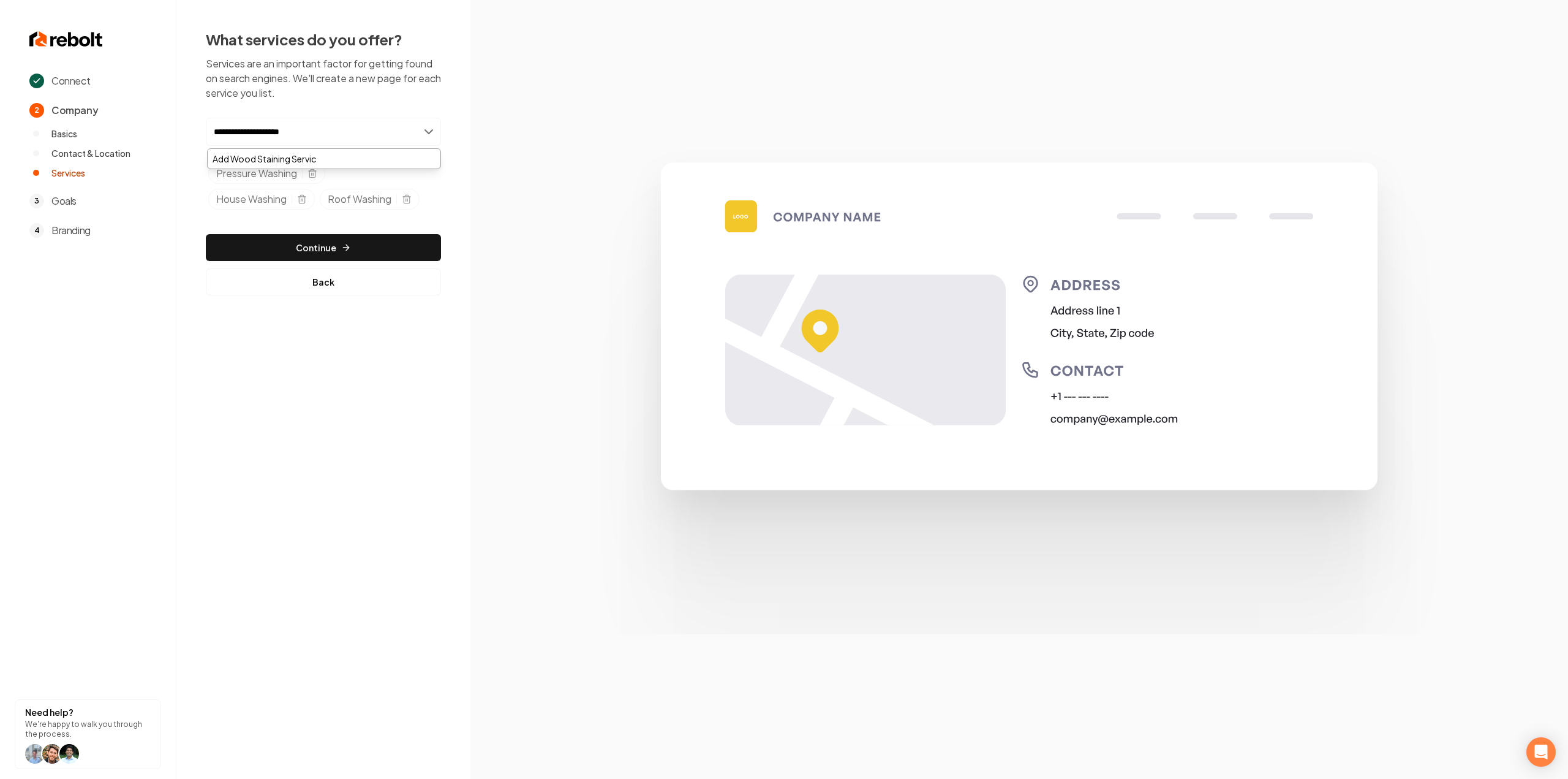
type input "**********"
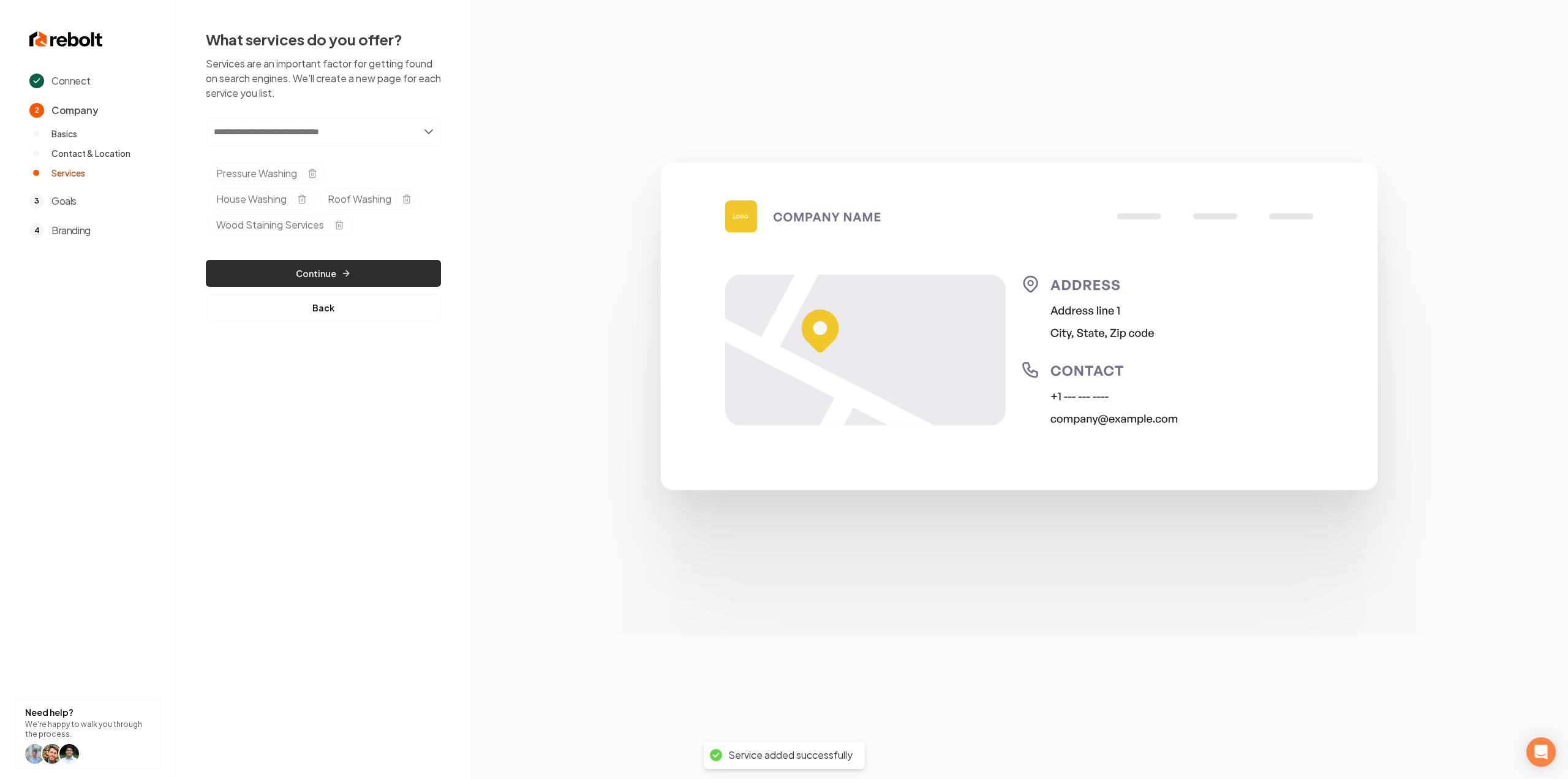
click at [369, 260] on button "Continue" at bounding box center [323, 273] width 235 height 27
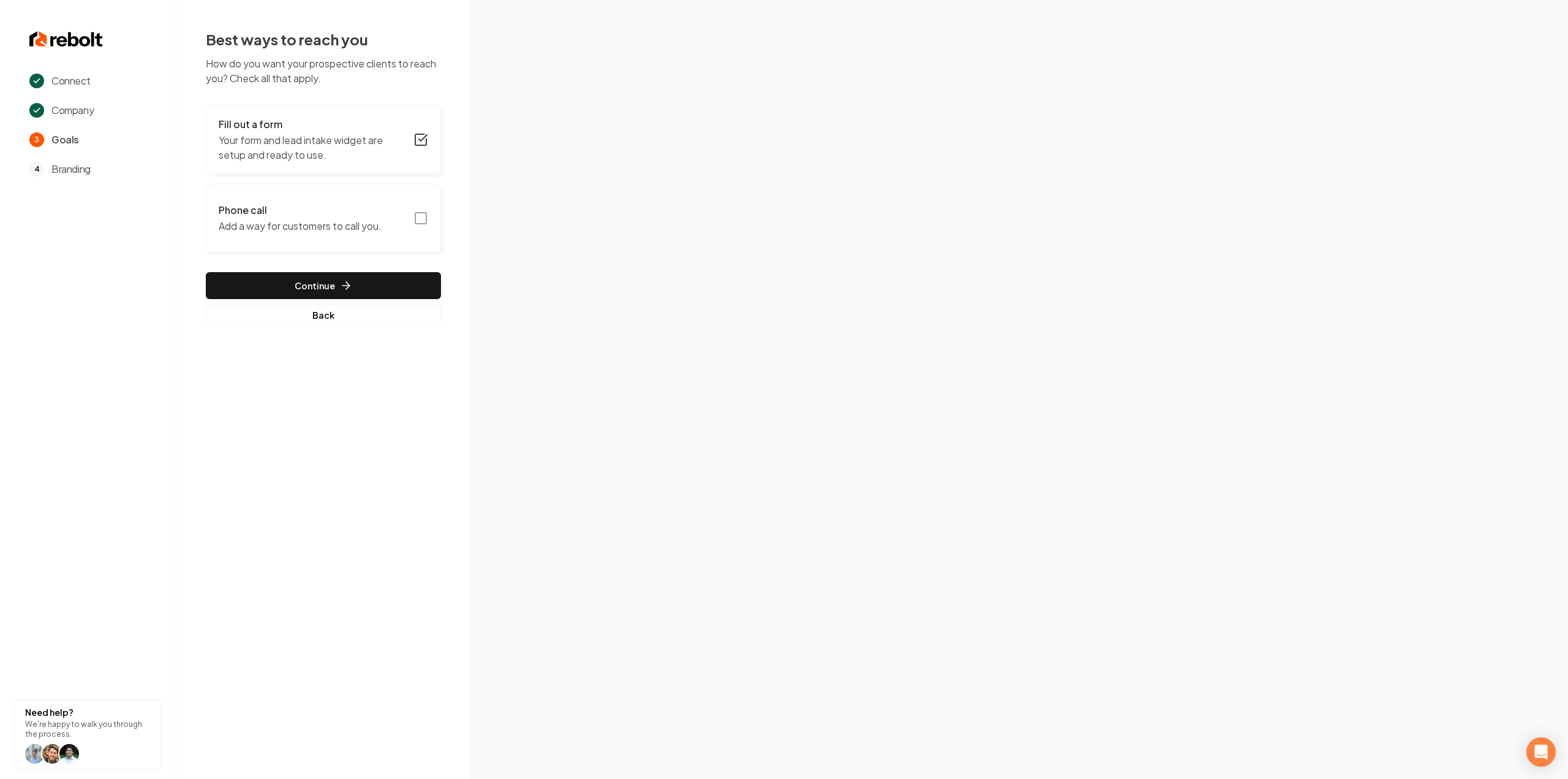
click at [425, 213] on rect "button" at bounding box center [421, 218] width 11 height 11
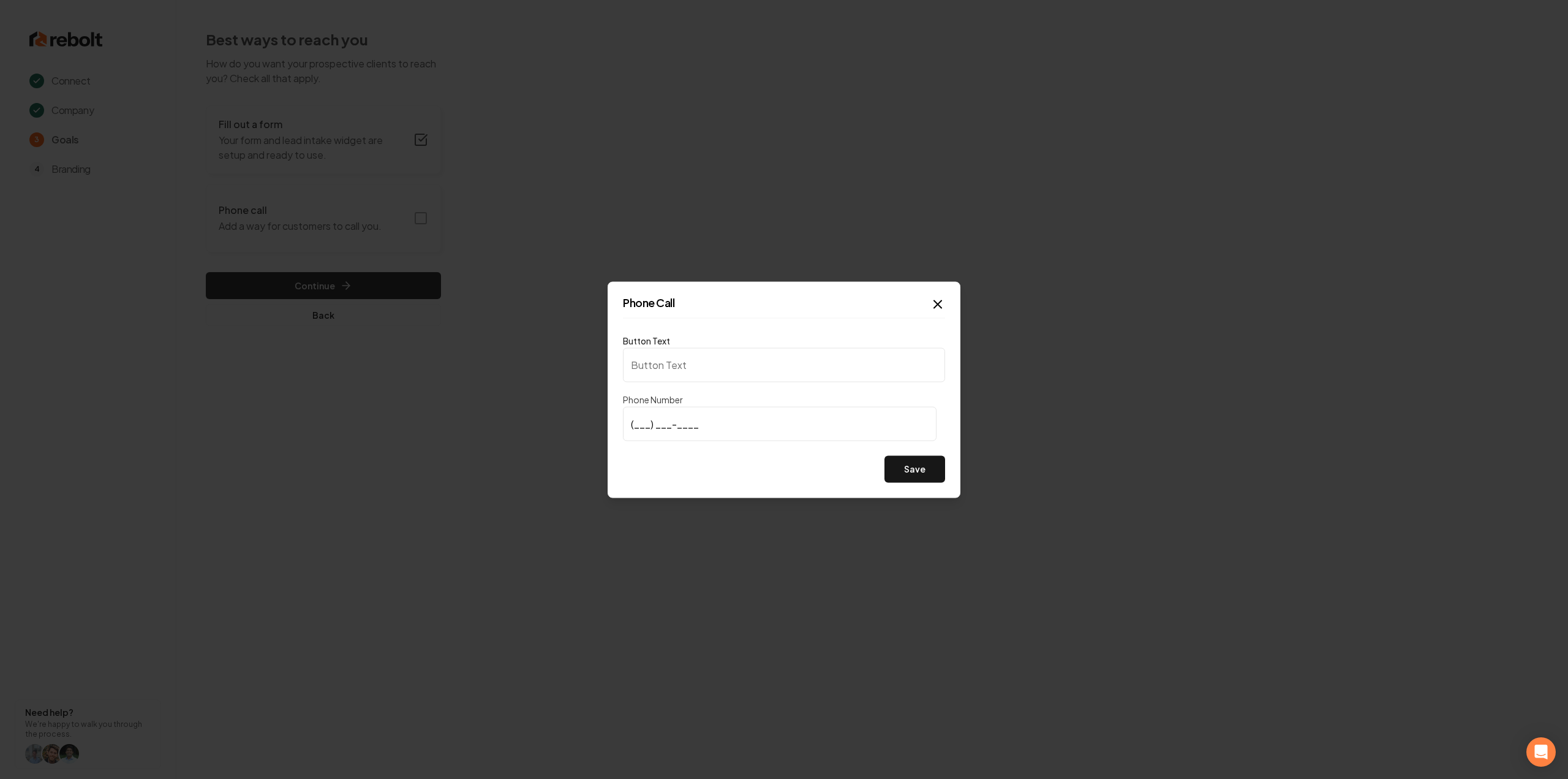
type input "Call us"
type input "(469) 867-0285"
click at [929, 460] on button "Save" at bounding box center [915, 469] width 61 height 27
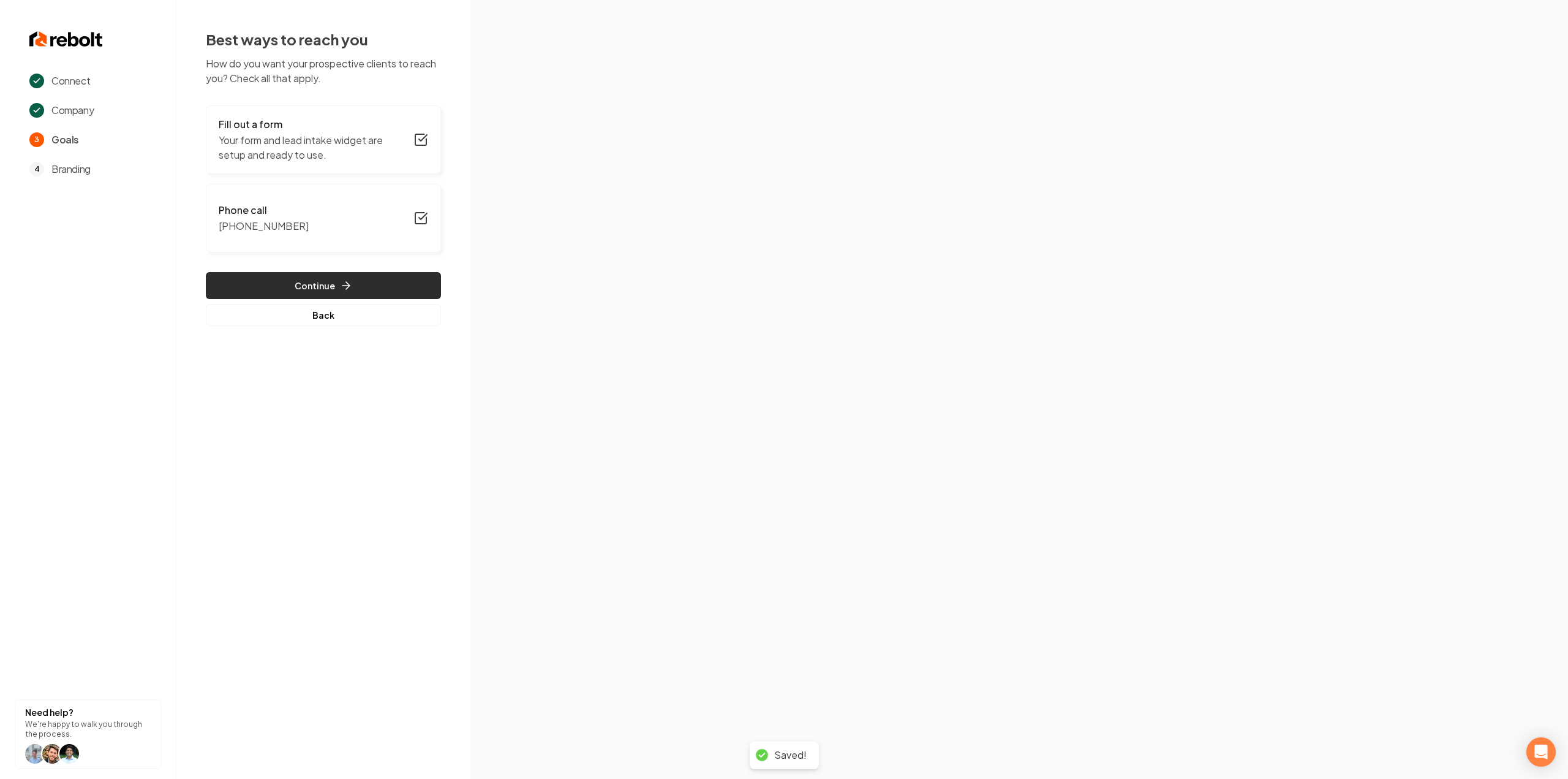
click at [310, 281] on button "Continue" at bounding box center [323, 285] width 235 height 27
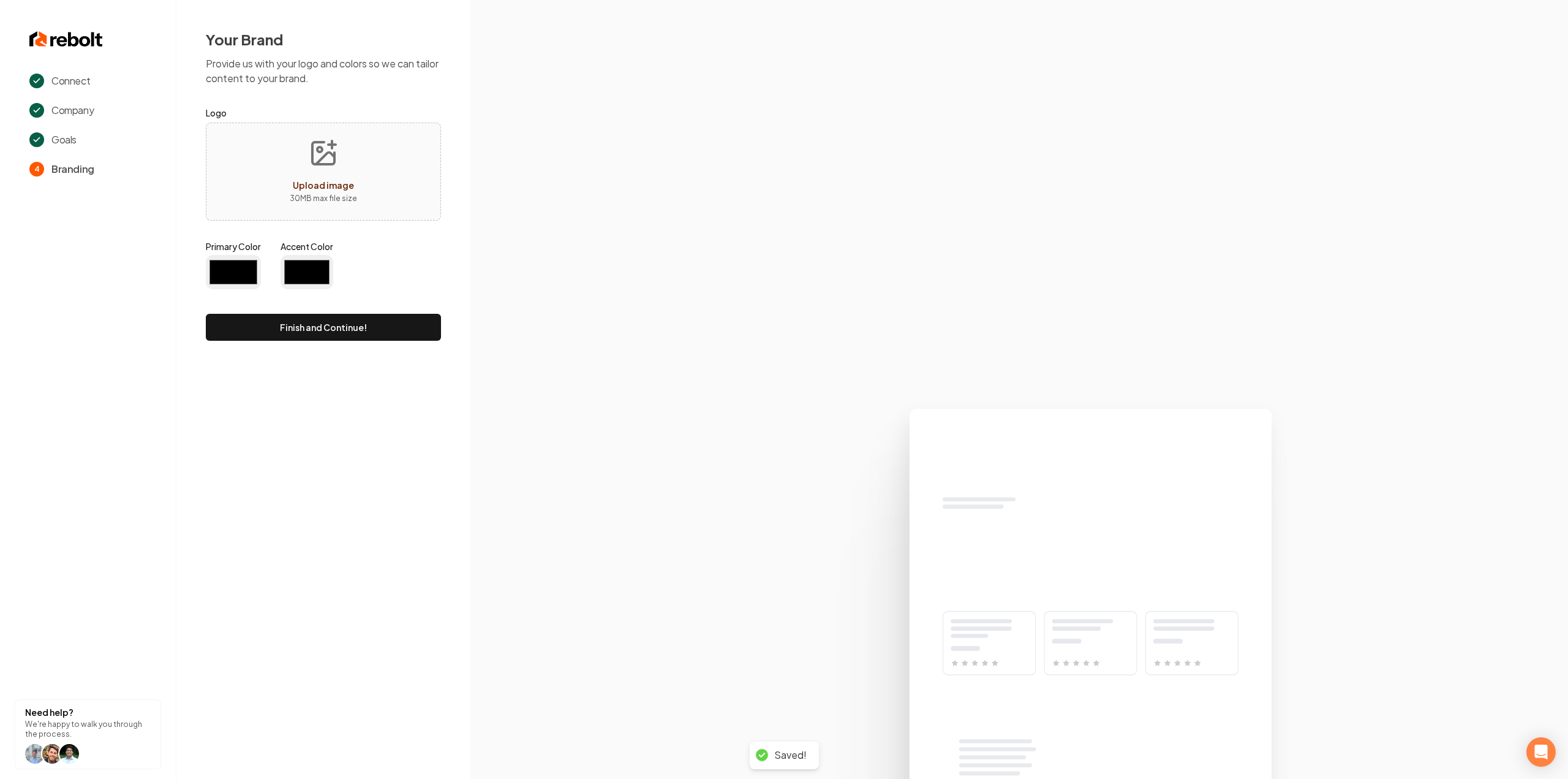
type input "#194d33"
type input "#70be00"
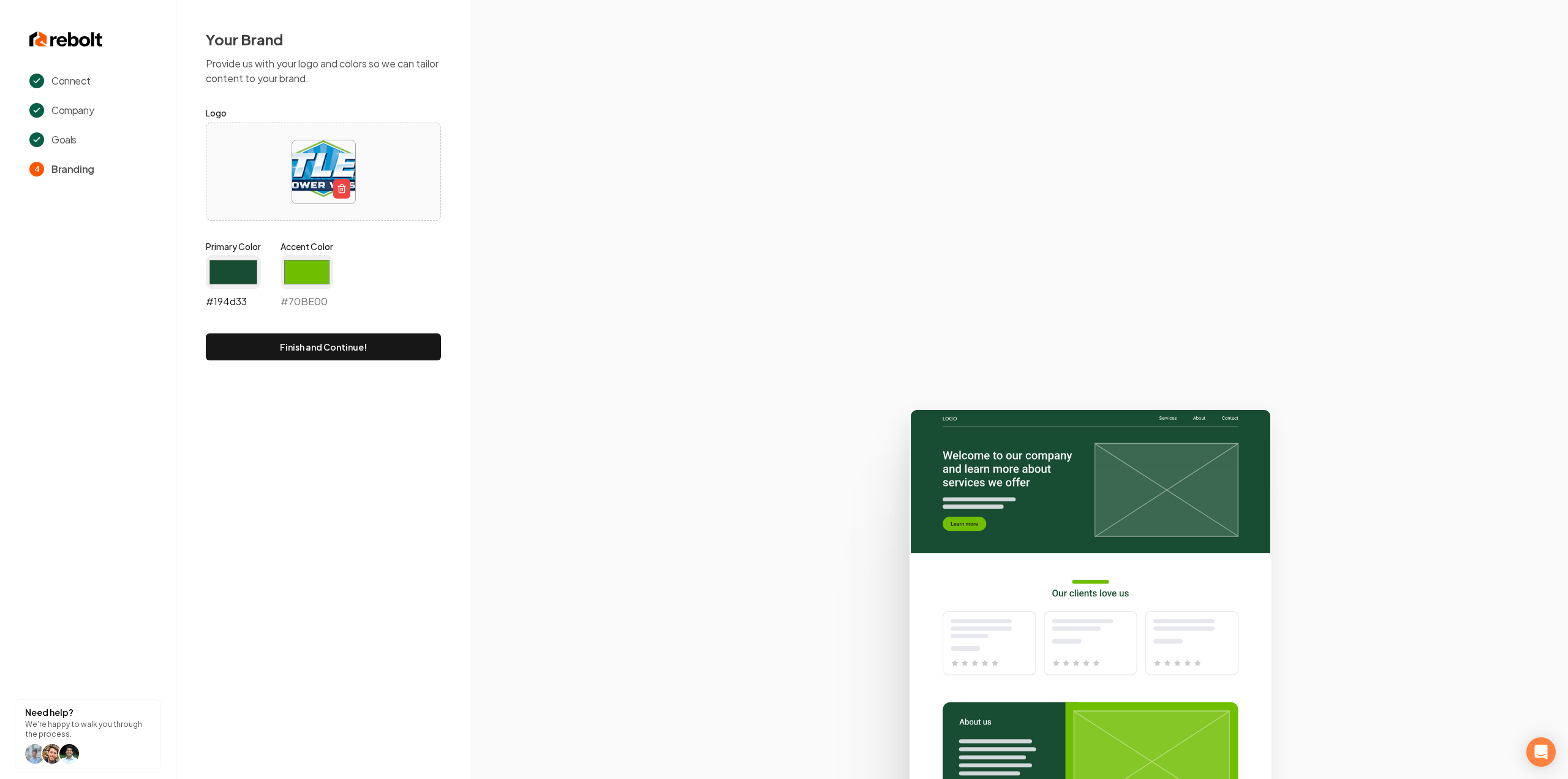
click at [239, 277] on input "#194d33" at bounding box center [233, 271] width 55 height 34
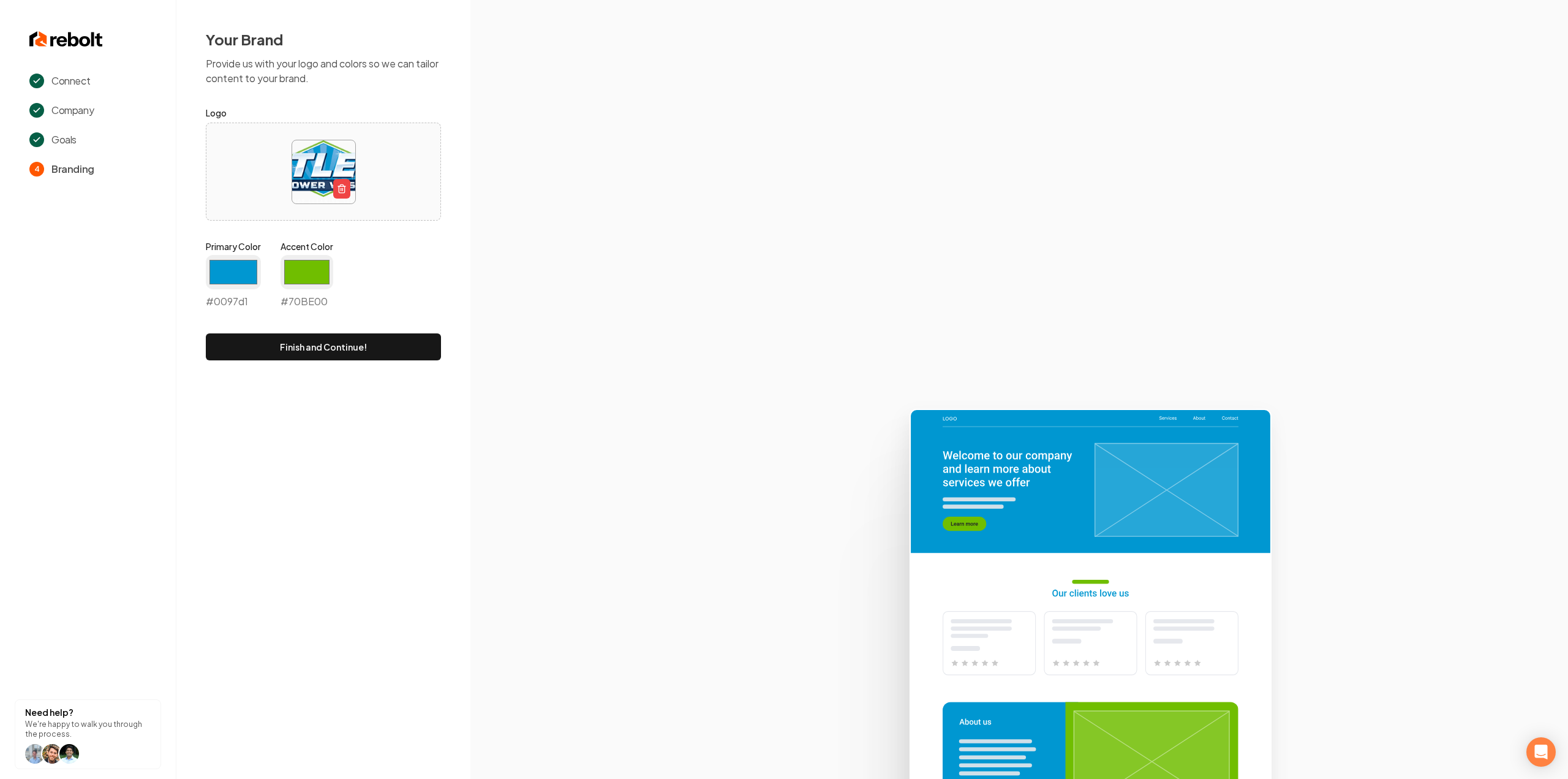
type input "#0097d1"
click at [365, 260] on div "Primary Color #0097d1 #0097d1 Accent Color #70be00 #70BE00" at bounding box center [323, 276] width 235 height 73
click at [310, 281] on input "#70be00" at bounding box center [307, 271] width 53 height 34
type input "#284468"
click at [328, 184] on img at bounding box center [324, 172] width 63 height 63
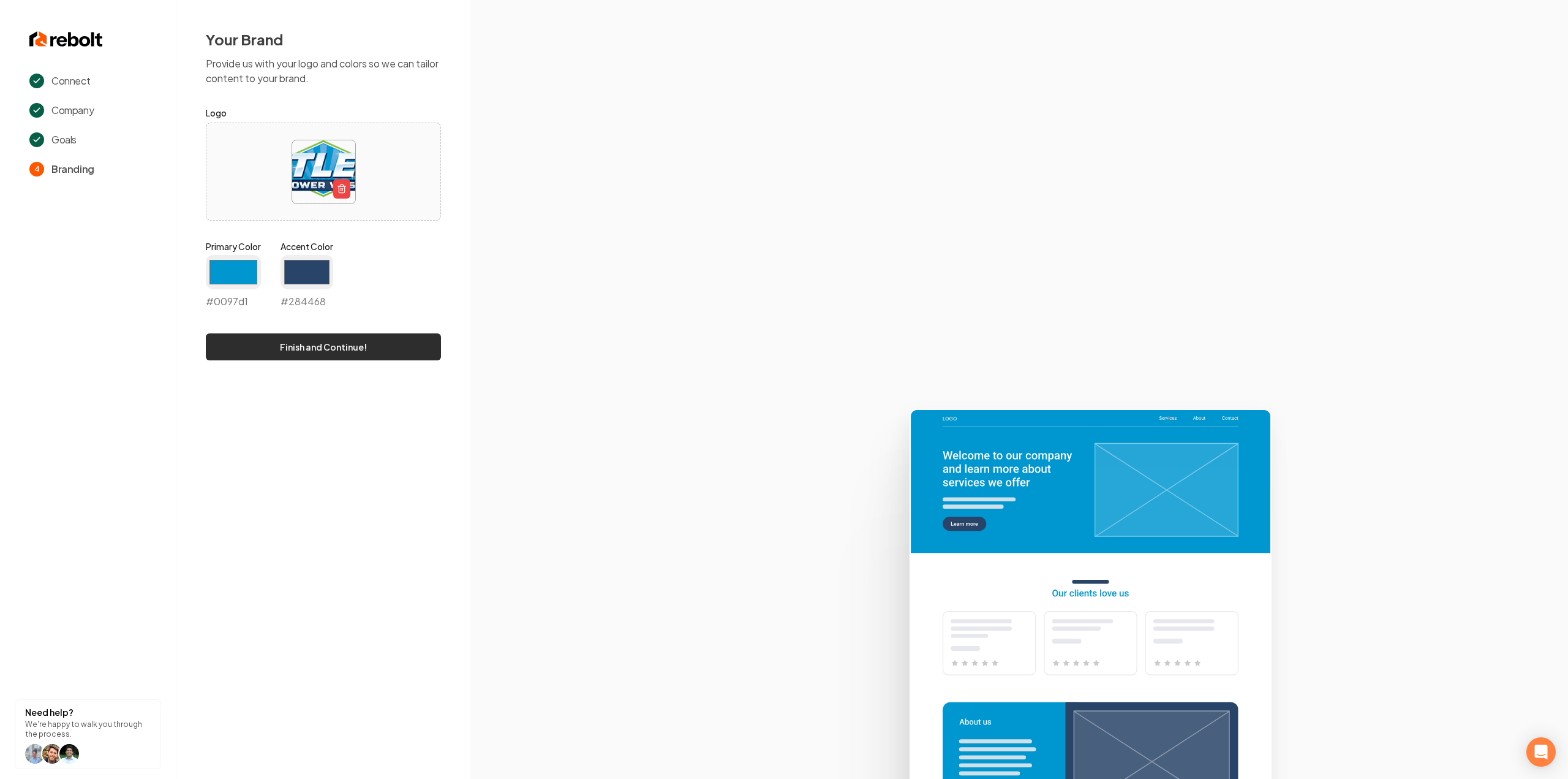
click at [366, 350] on button "Finish and Continue!" at bounding box center [323, 347] width 235 height 27
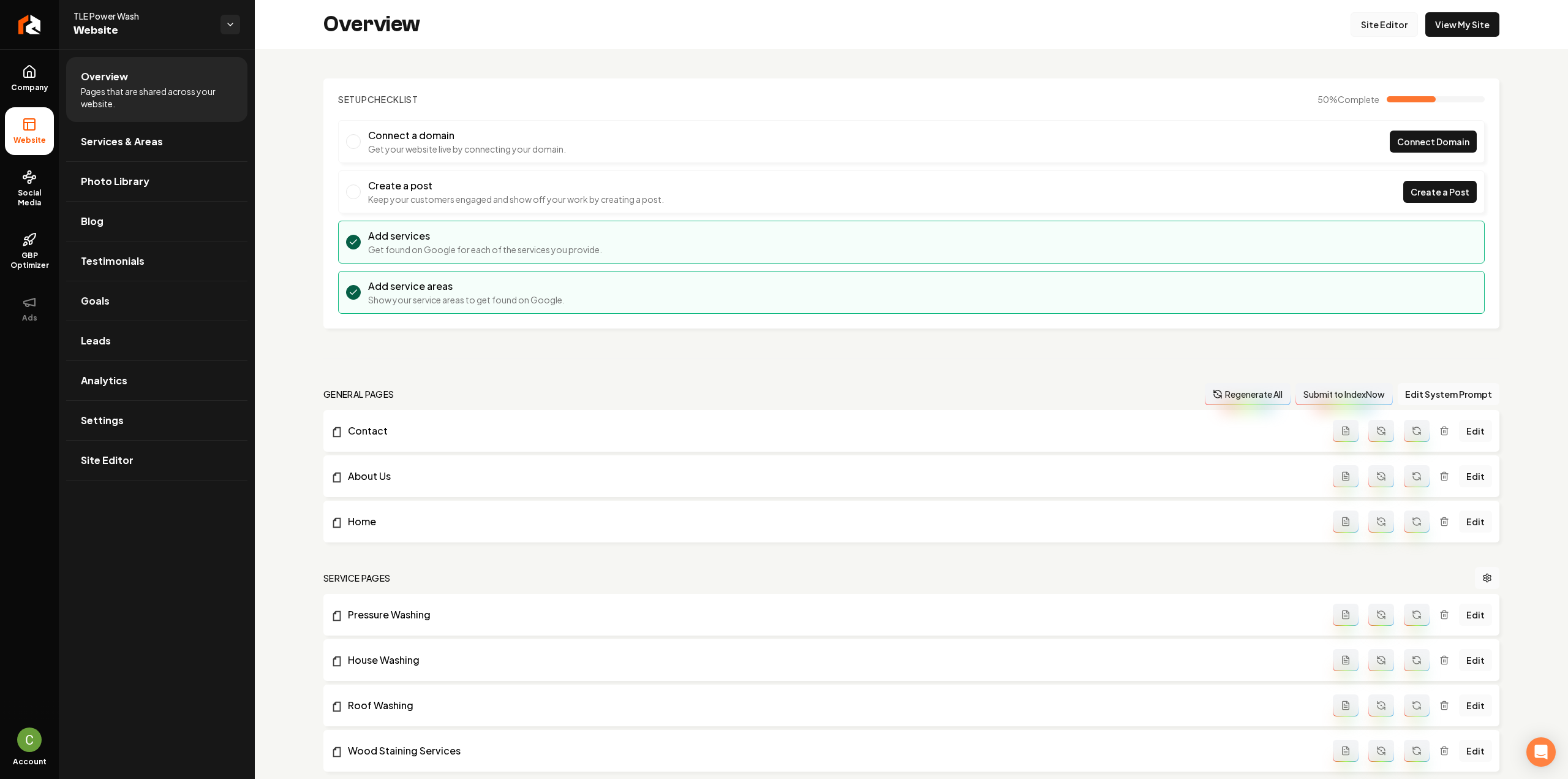
click at [1369, 30] on link "Site Editor" at bounding box center [1384, 24] width 68 height 24
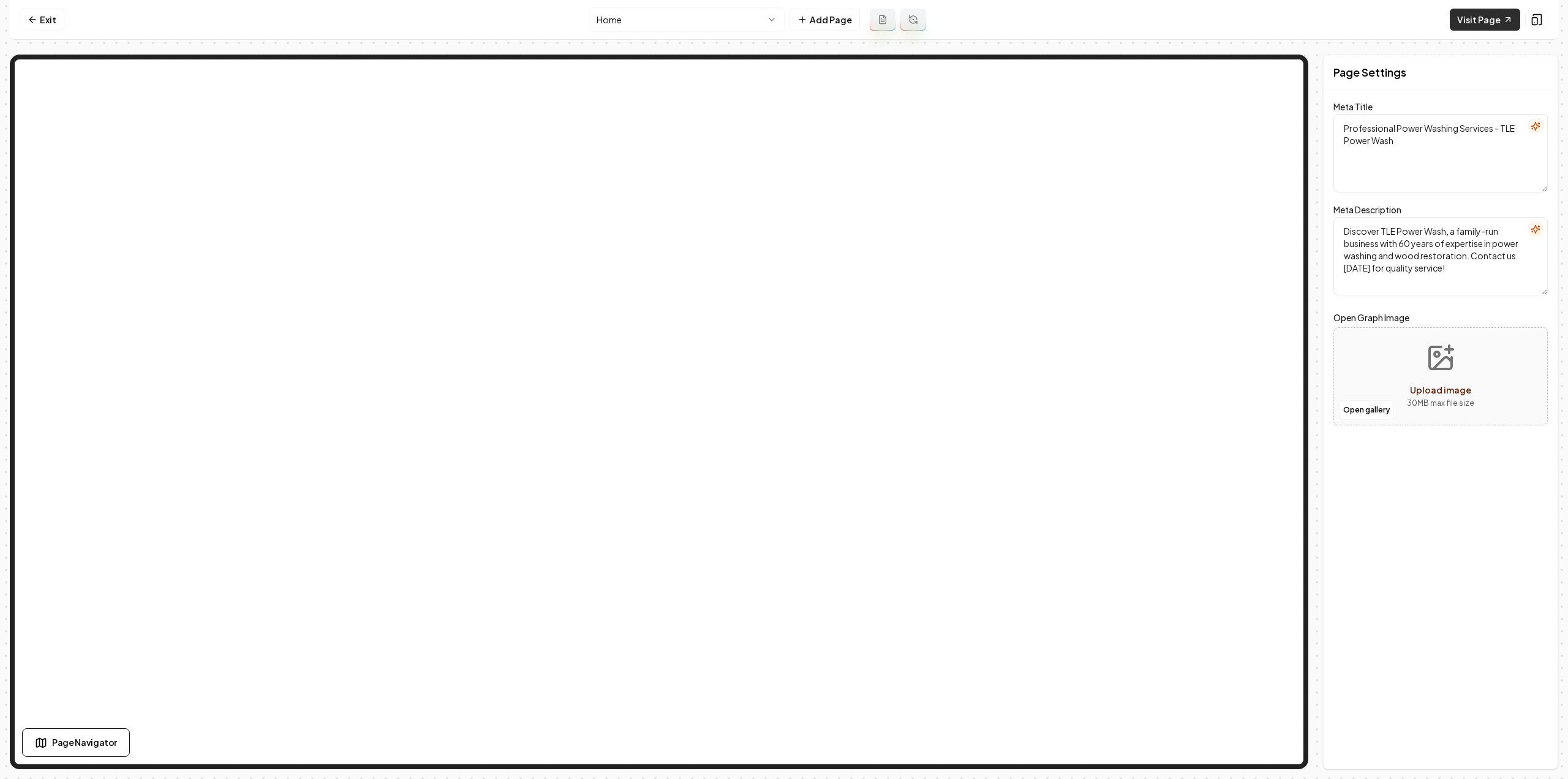
click at [1475, 13] on link "Visit Page" at bounding box center [1484, 20] width 70 height 22
drag, startPoint x: 48, startPoint y: 25, endPoint x: 50, endPoint y: 51, distance: 26.1
click at [48, 24] on link "Exit" at bounding box center [42, 20] width 45 height 22
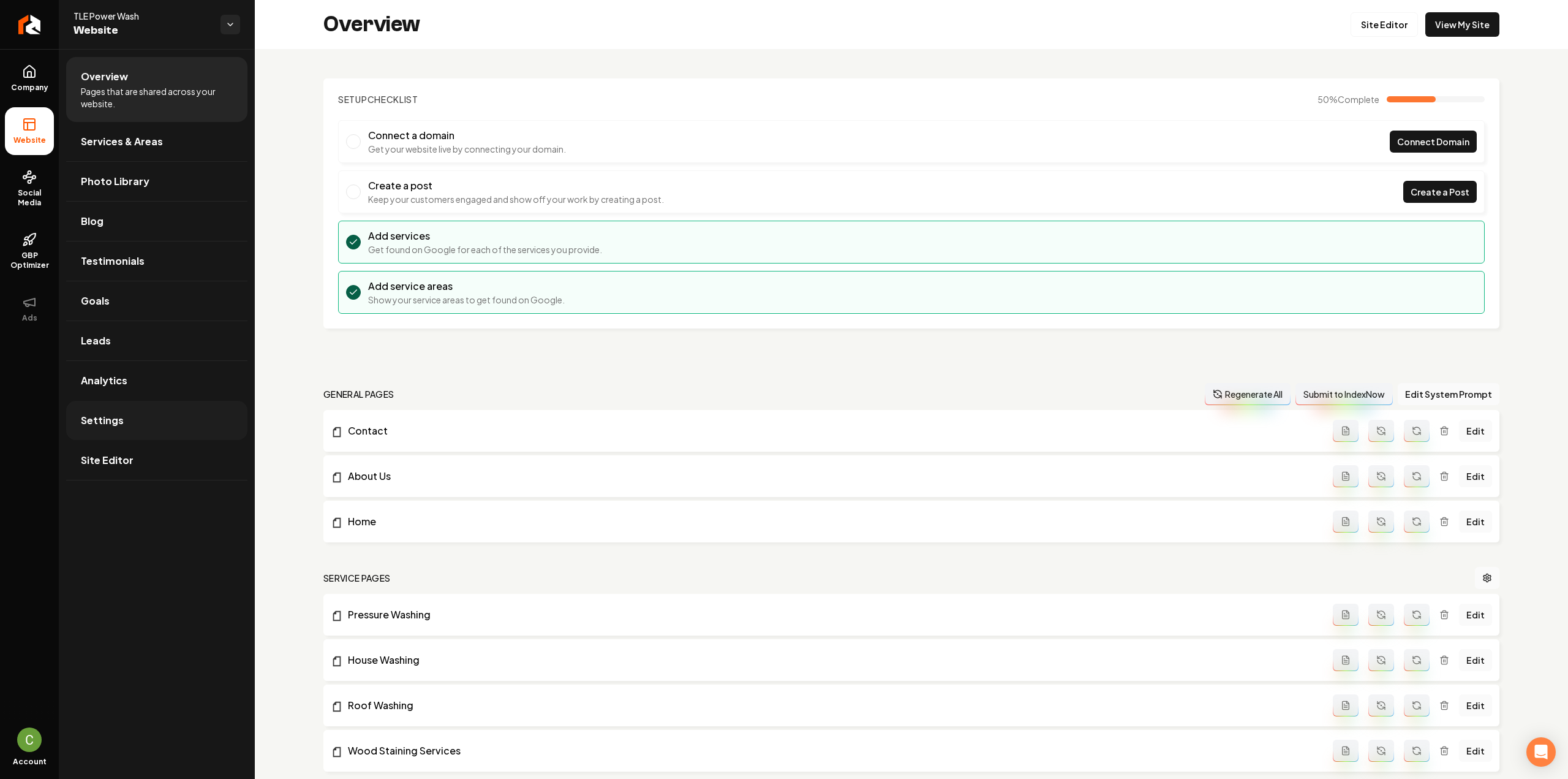
click at [133, 421] on link "Settings" at bounding box center [157, 421] width 181 height 39
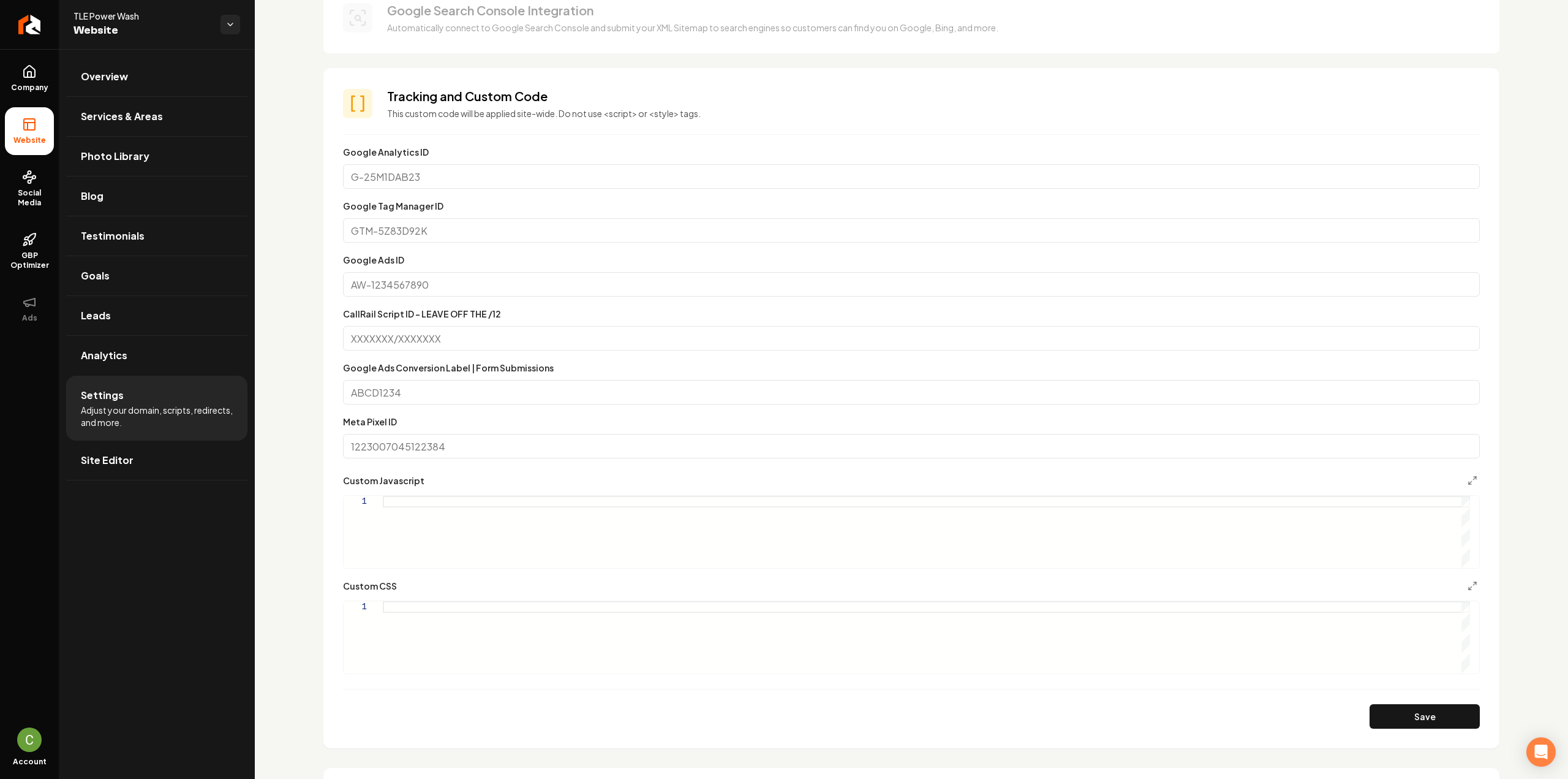
scroll to position [368, 0]
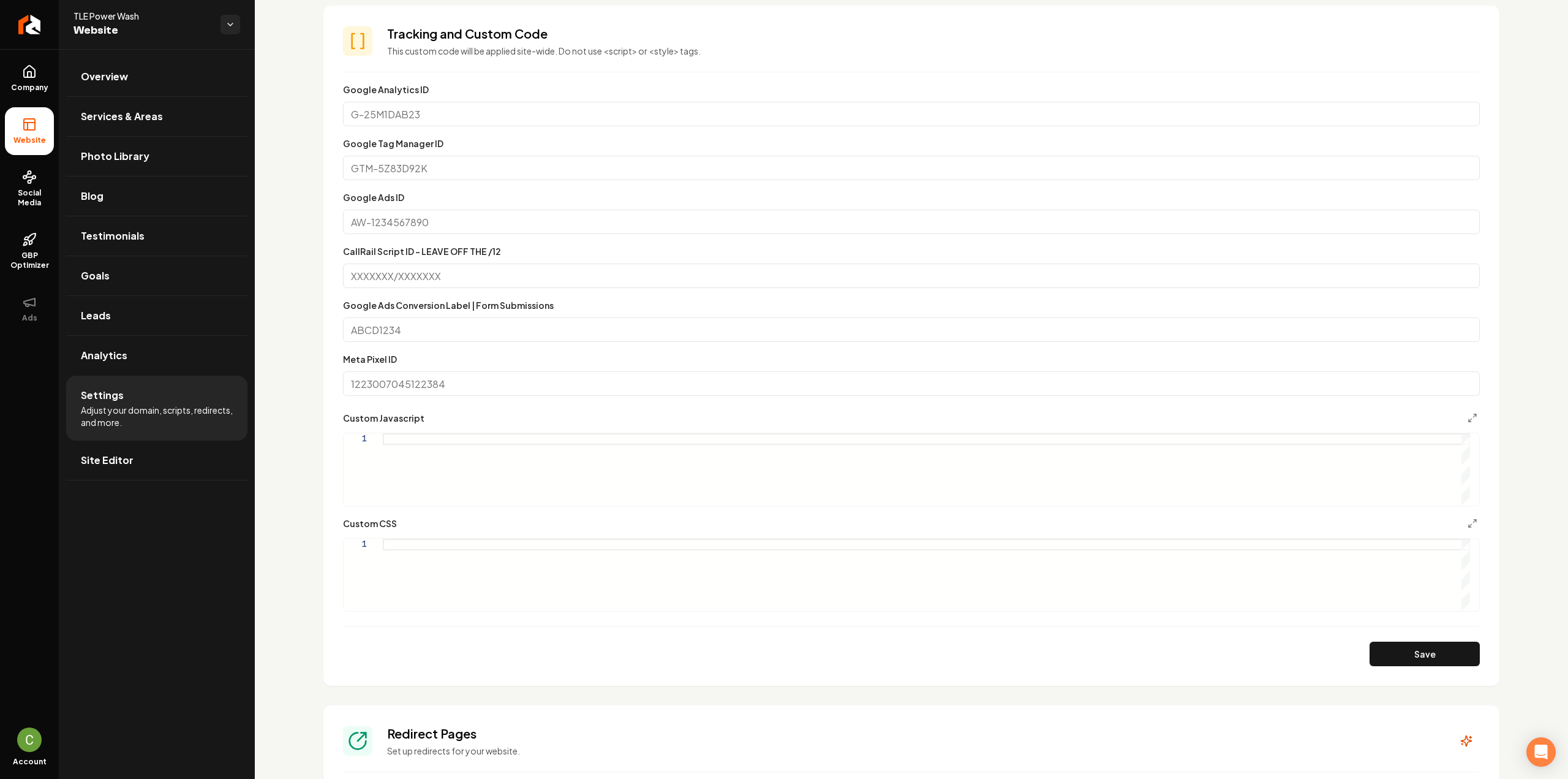
click at [436, 584] on div "Main content area" at bounding box center [926, 575] width 1087 height 73
click at [486, 546] on div ".grab-navbar-variant-2-logo img { height: 8rem ; max-height: 8rem ; }" at bounding box center [926, 575] width 1087 height 73
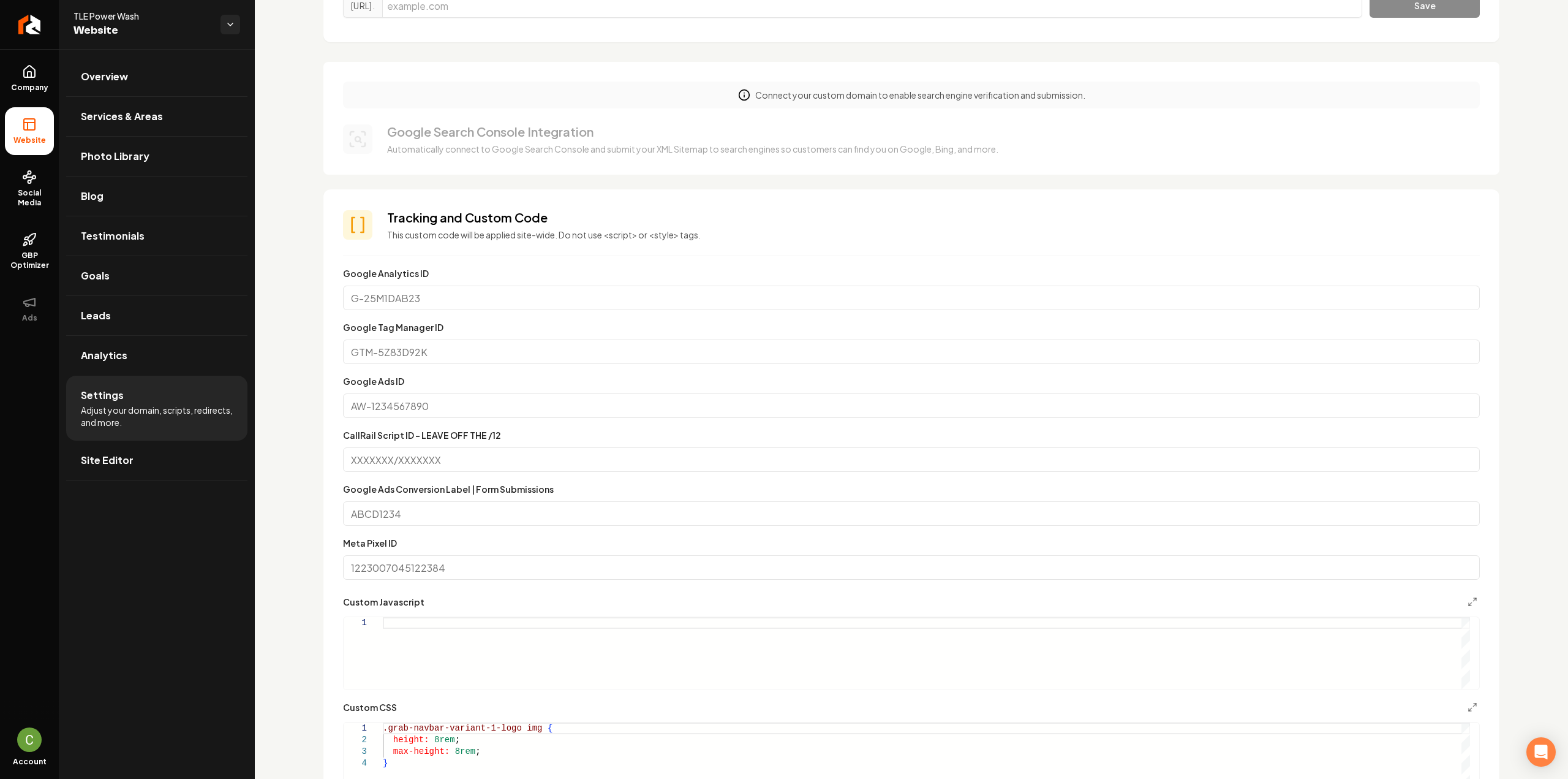
scroll to position [306, 0]
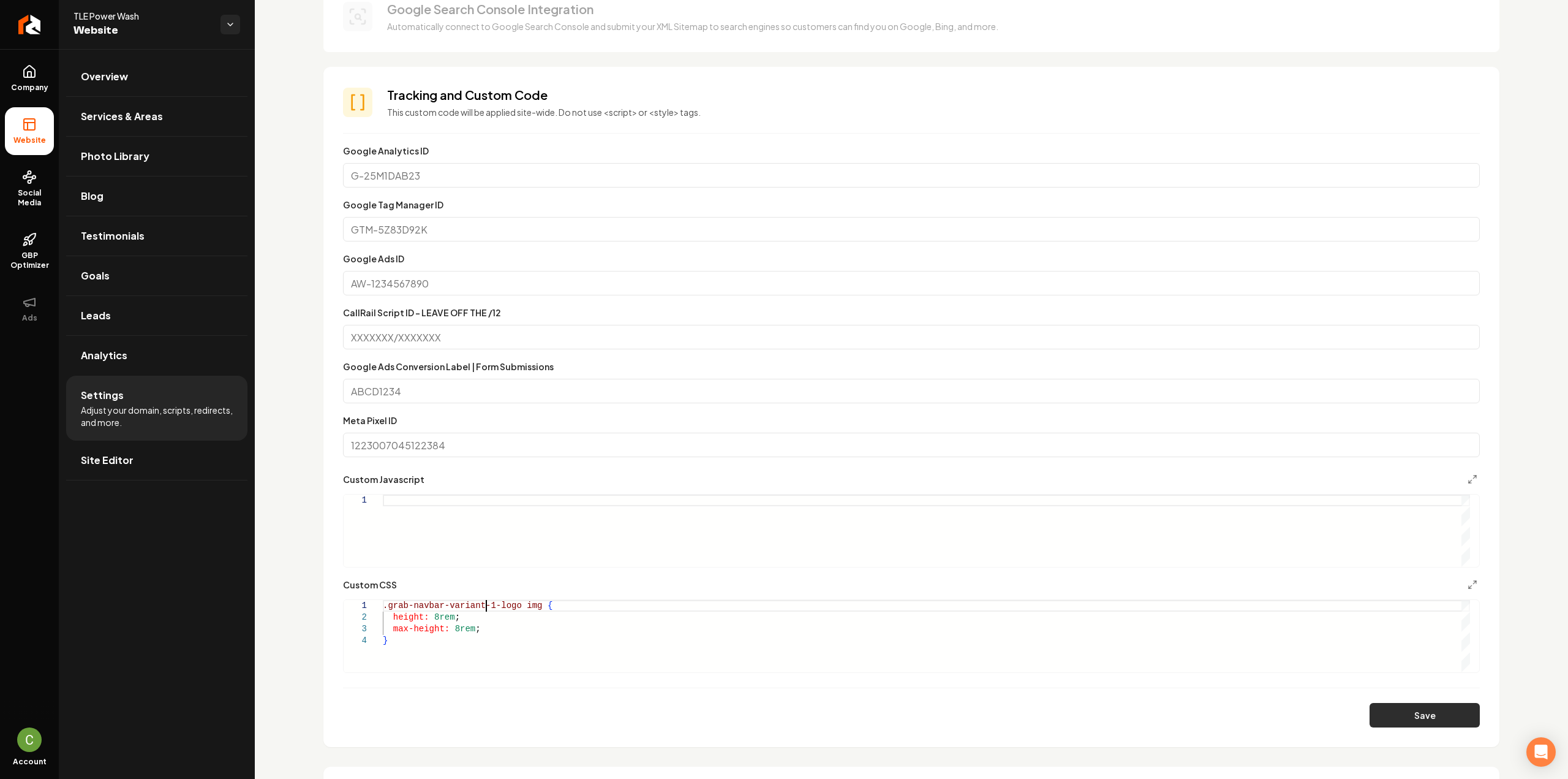
type textarea "**********"
click at [1419, 721] on button "Save" at bounding box center [1424, 715] width 110 height 24
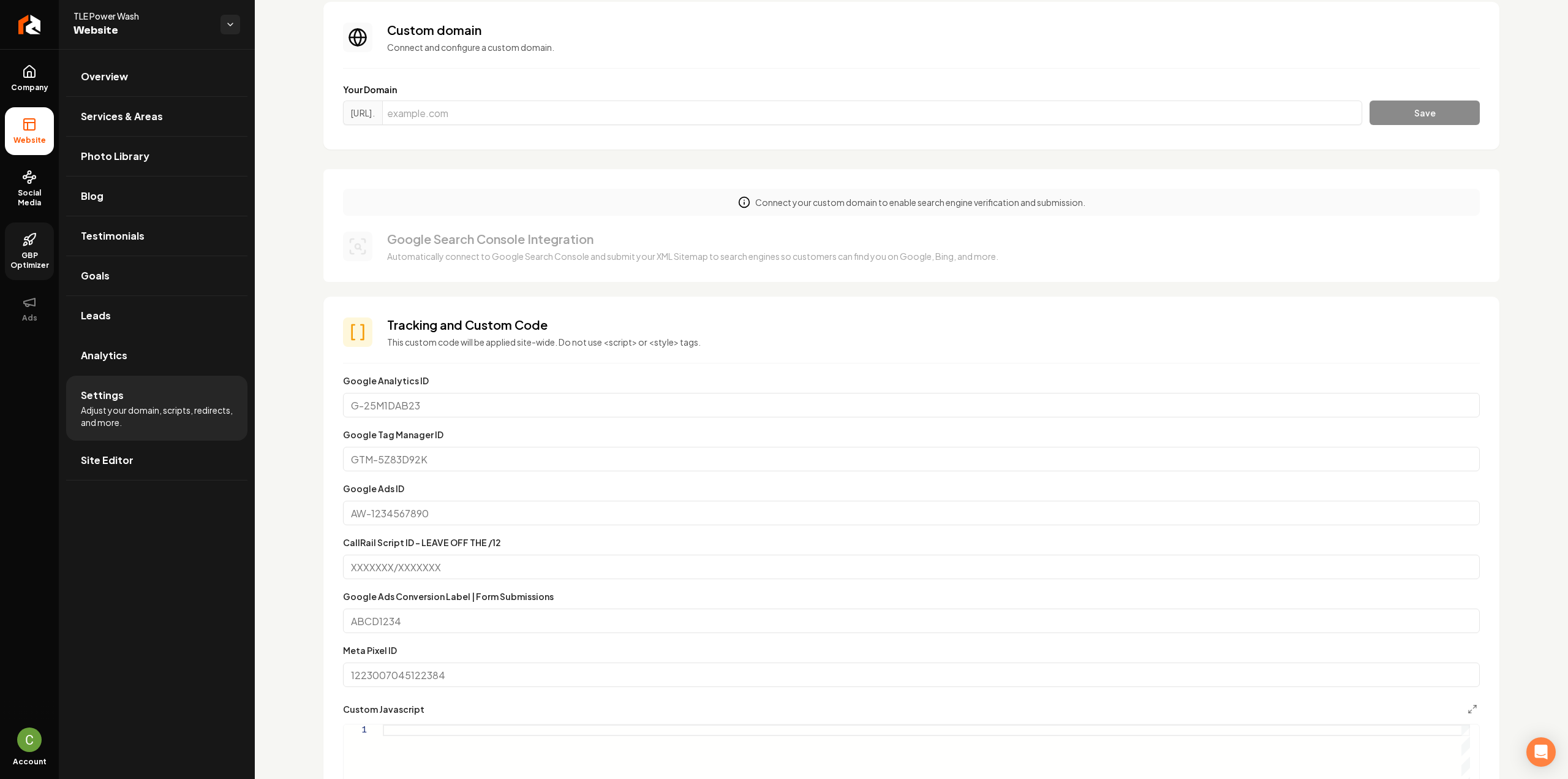
scroll to position [61, 0]
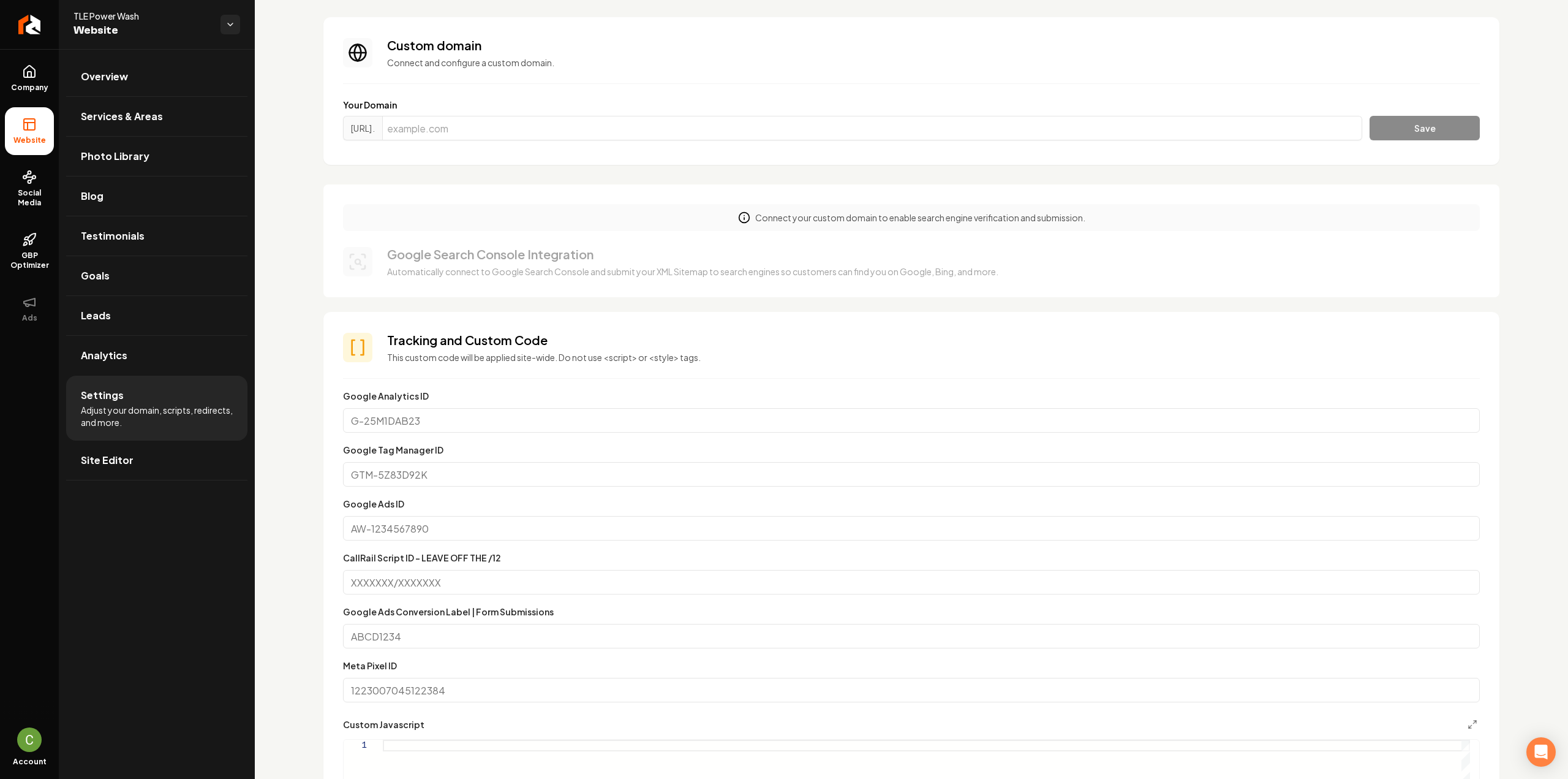
click at [36, 91] on span "Company" at bounding box center [30, 88] width 47 height 10
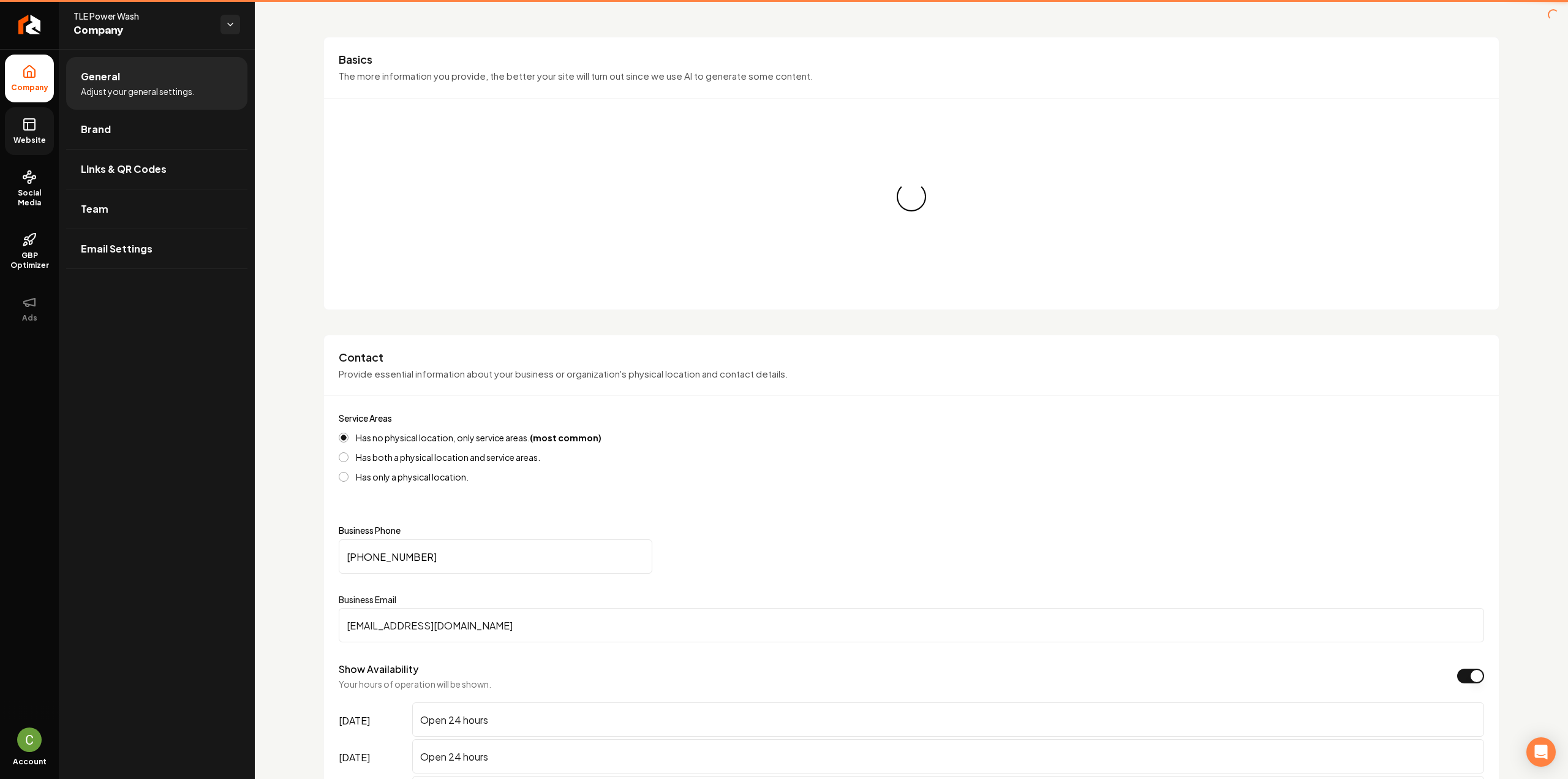
click at [34, 137] on span "Website" at bounding box center [29, 140] width 43 height 10
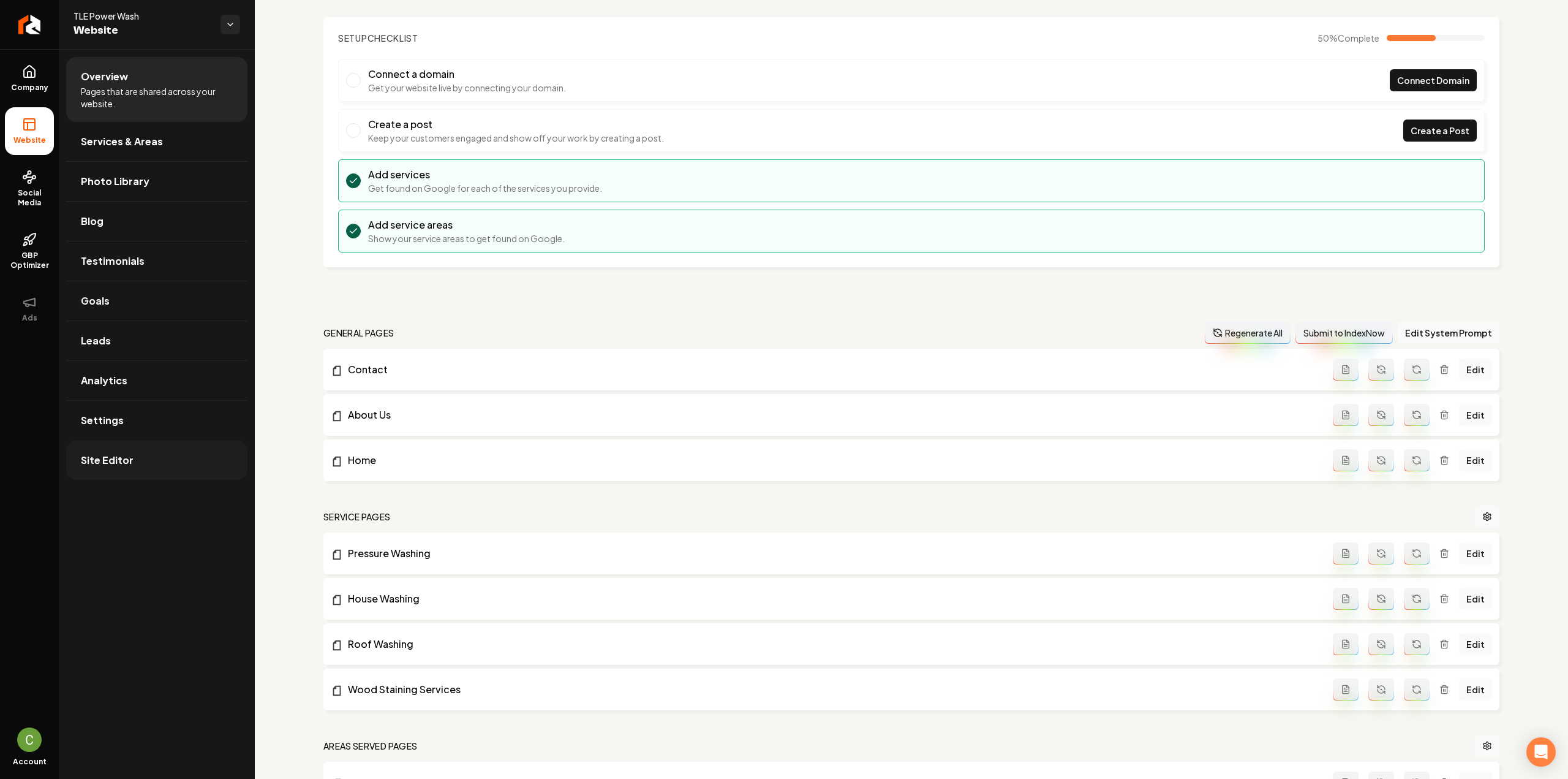
click at [147, 463] on link "Site Editor" at bounding box center [157, 460] width 181 height 39
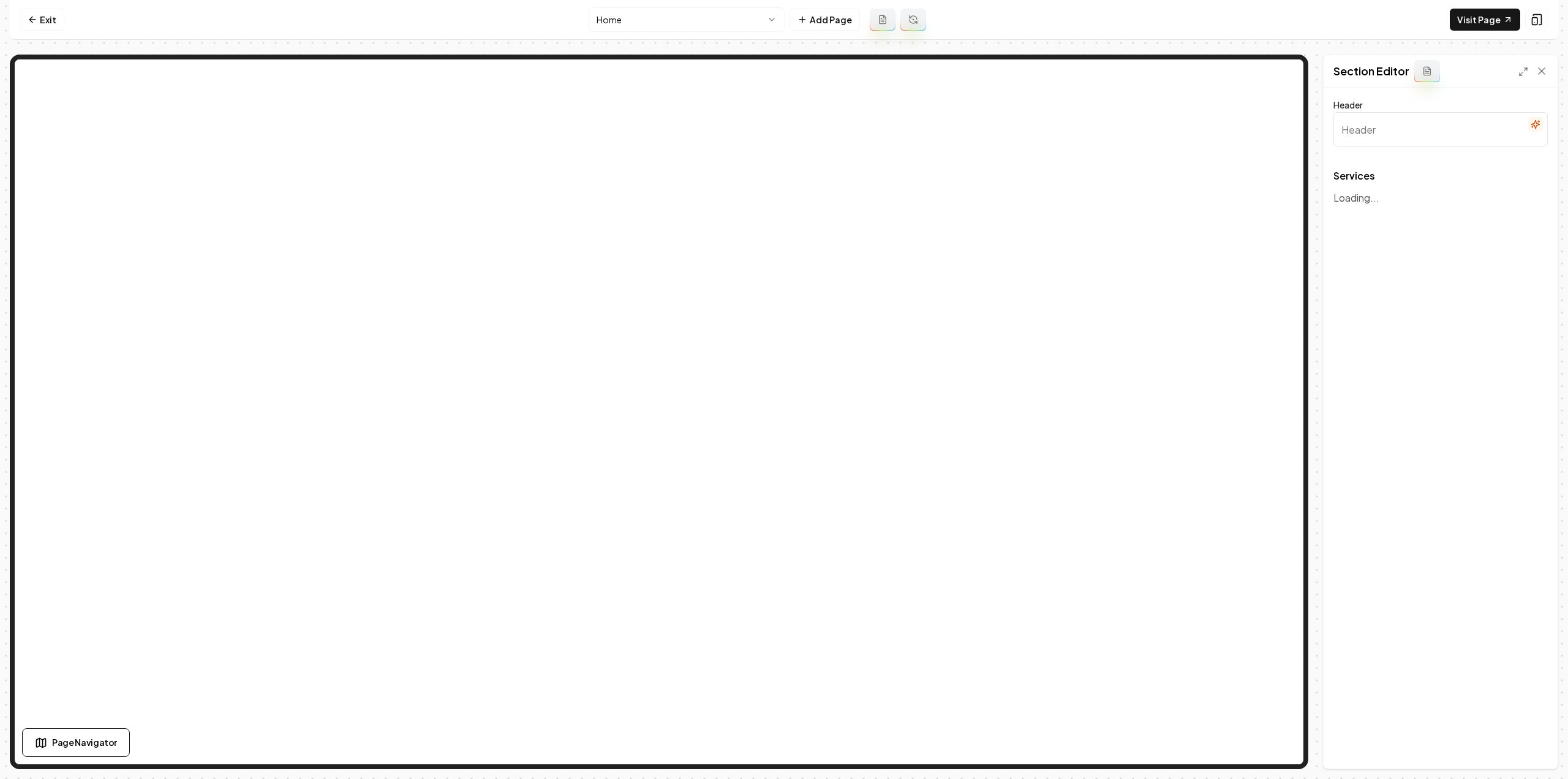
type input "Our Expert Services"
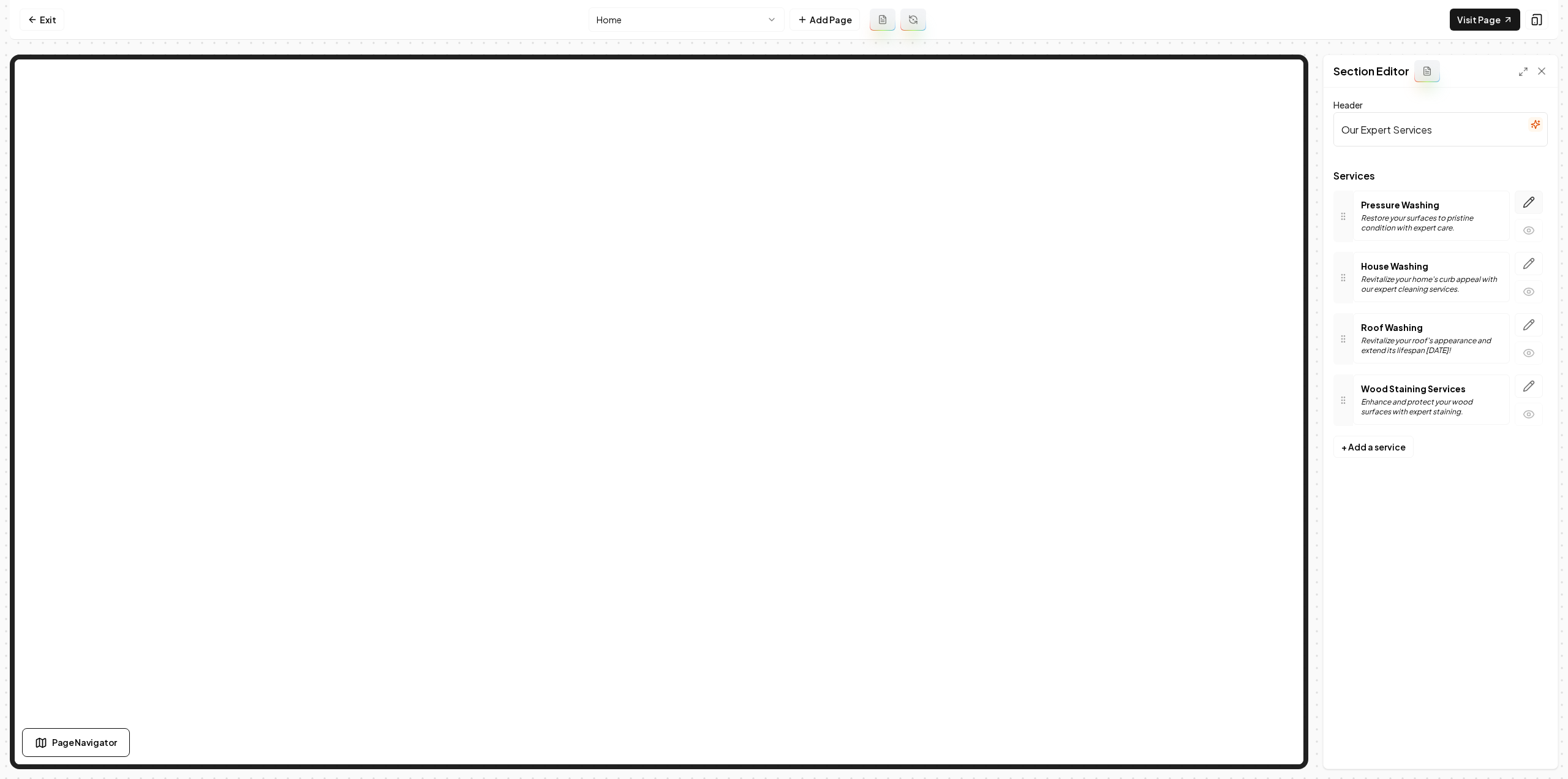
click at [1521, 202] on button "button" at bounding box center [1529, 202] width 28 height 23
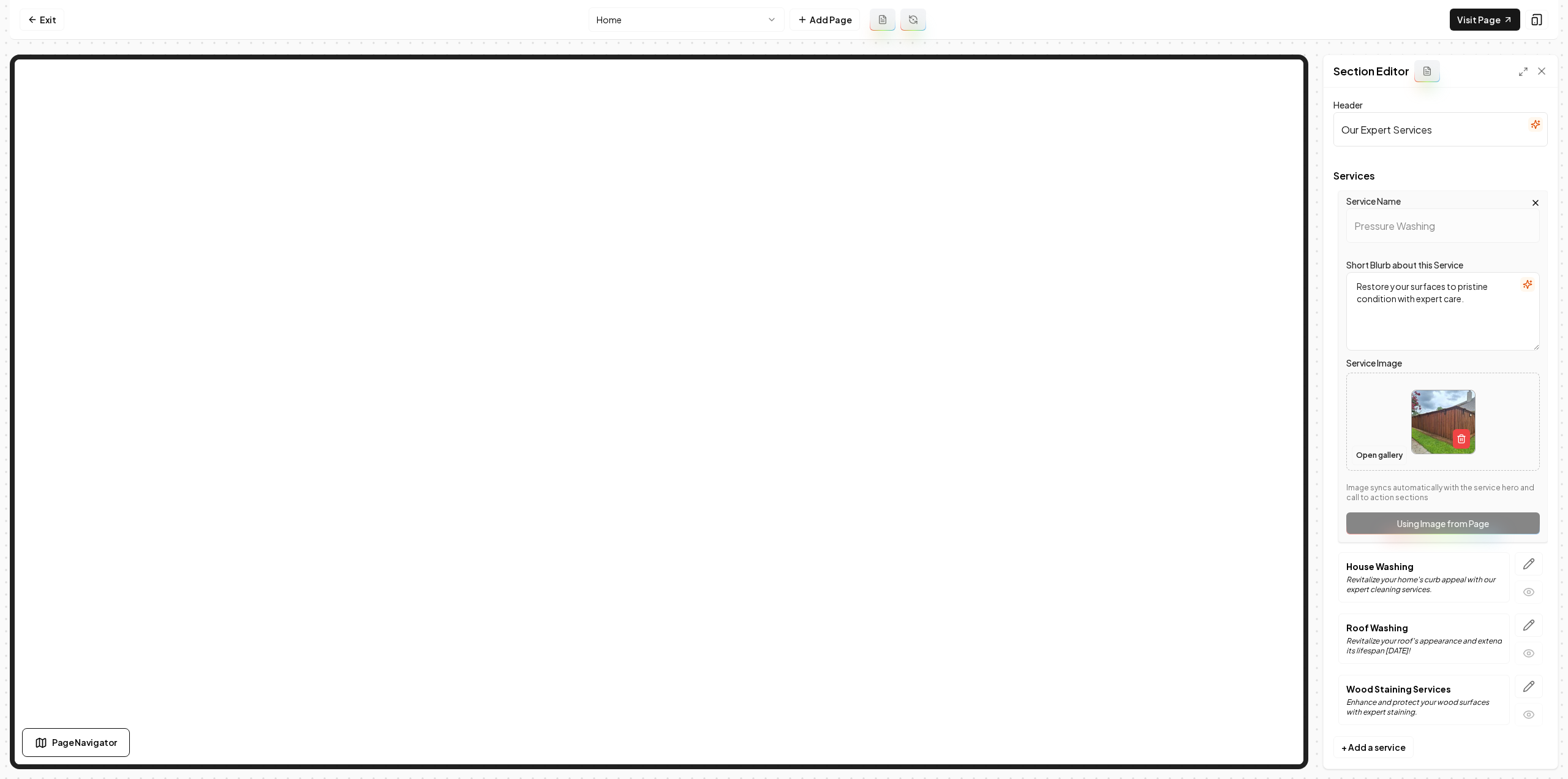
click at [1378, 456] on button "Open gallery" at bounding box center [1379, 455] width 55 height 20
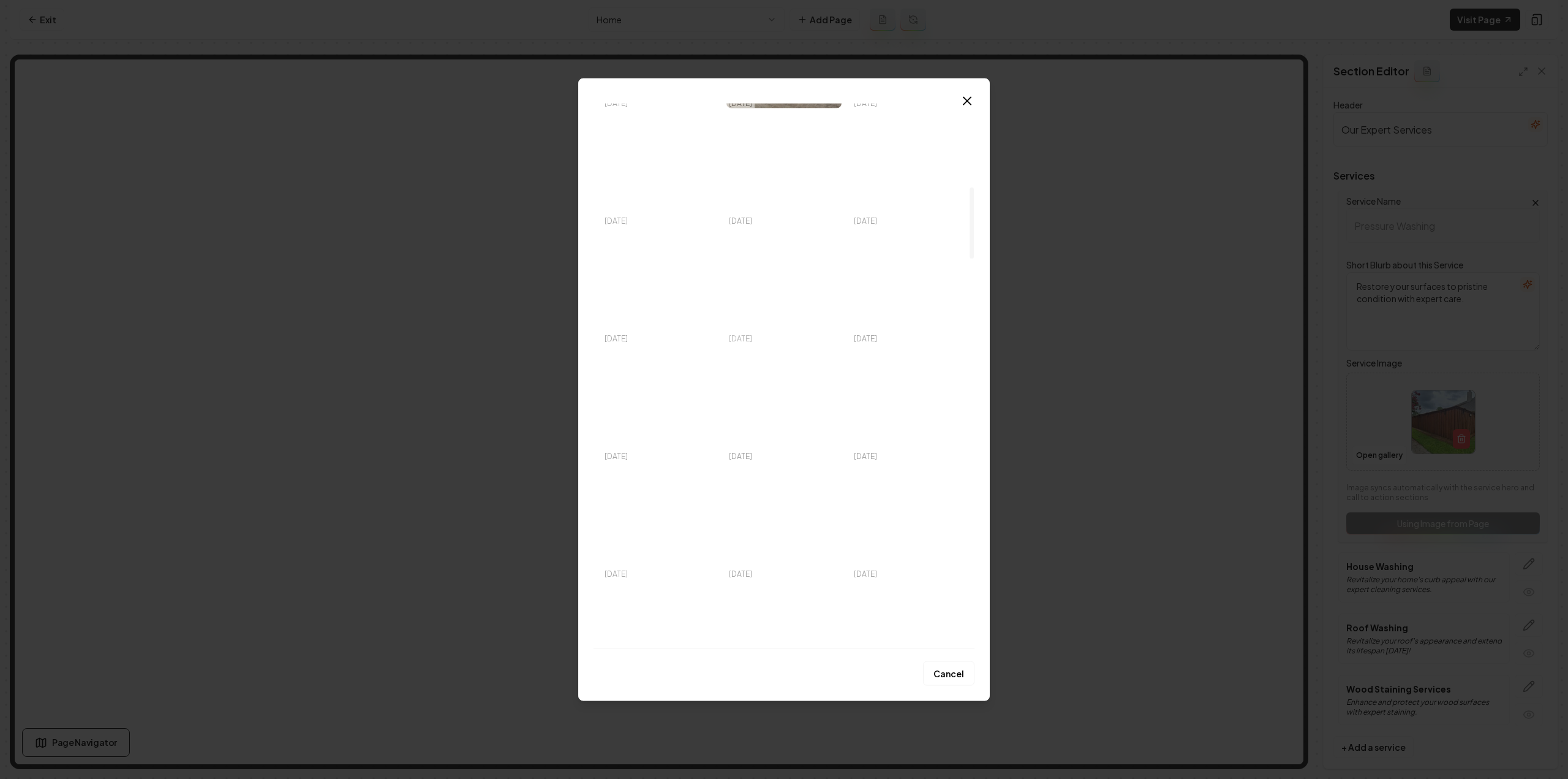
scroll to position [674, 0]
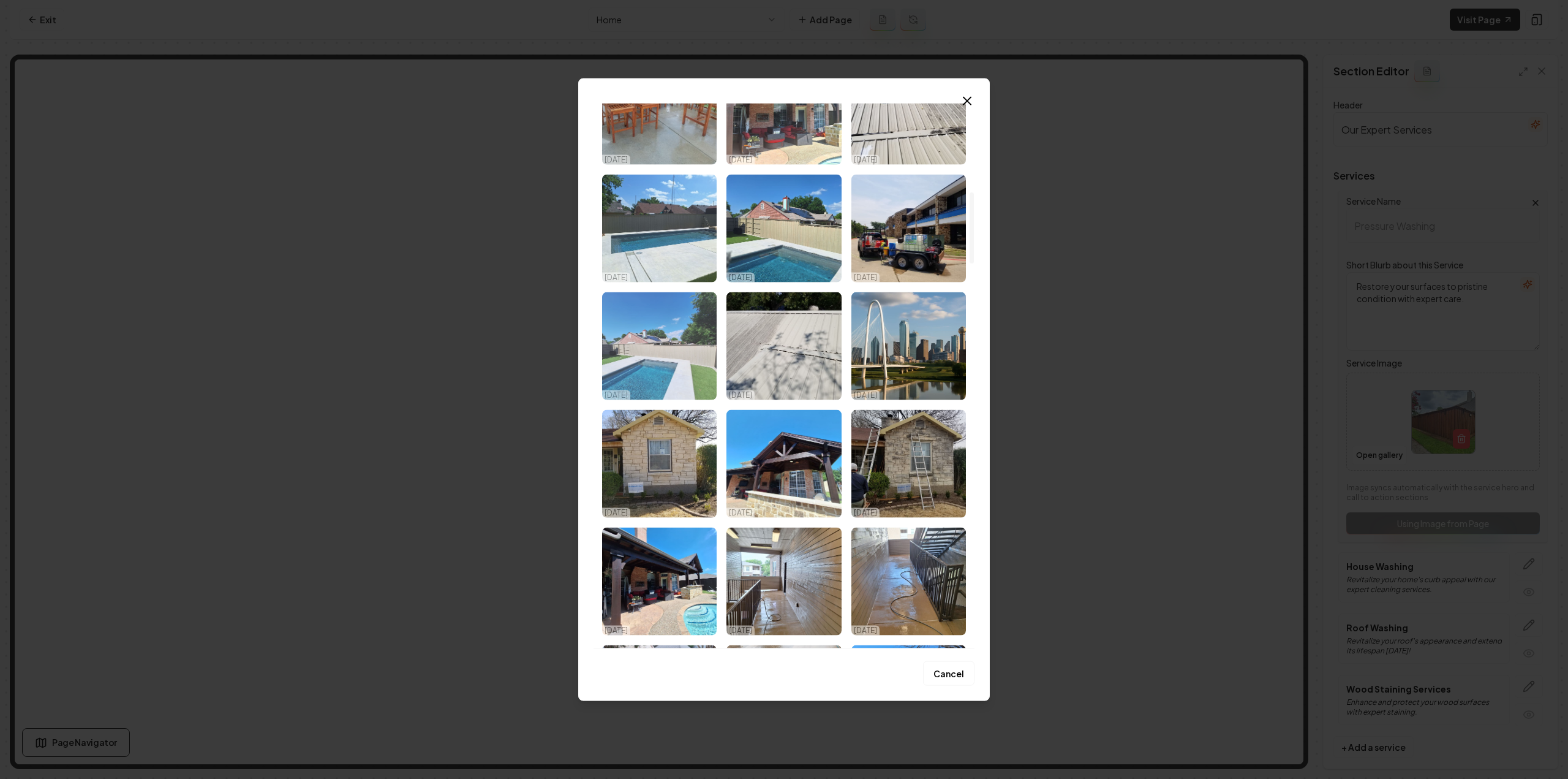
click at [683, 349] on img "Select image image_68dd77965c7cd75eb8c80fd6.jpeg" at bounding box center [660, 345] width 114 height 108
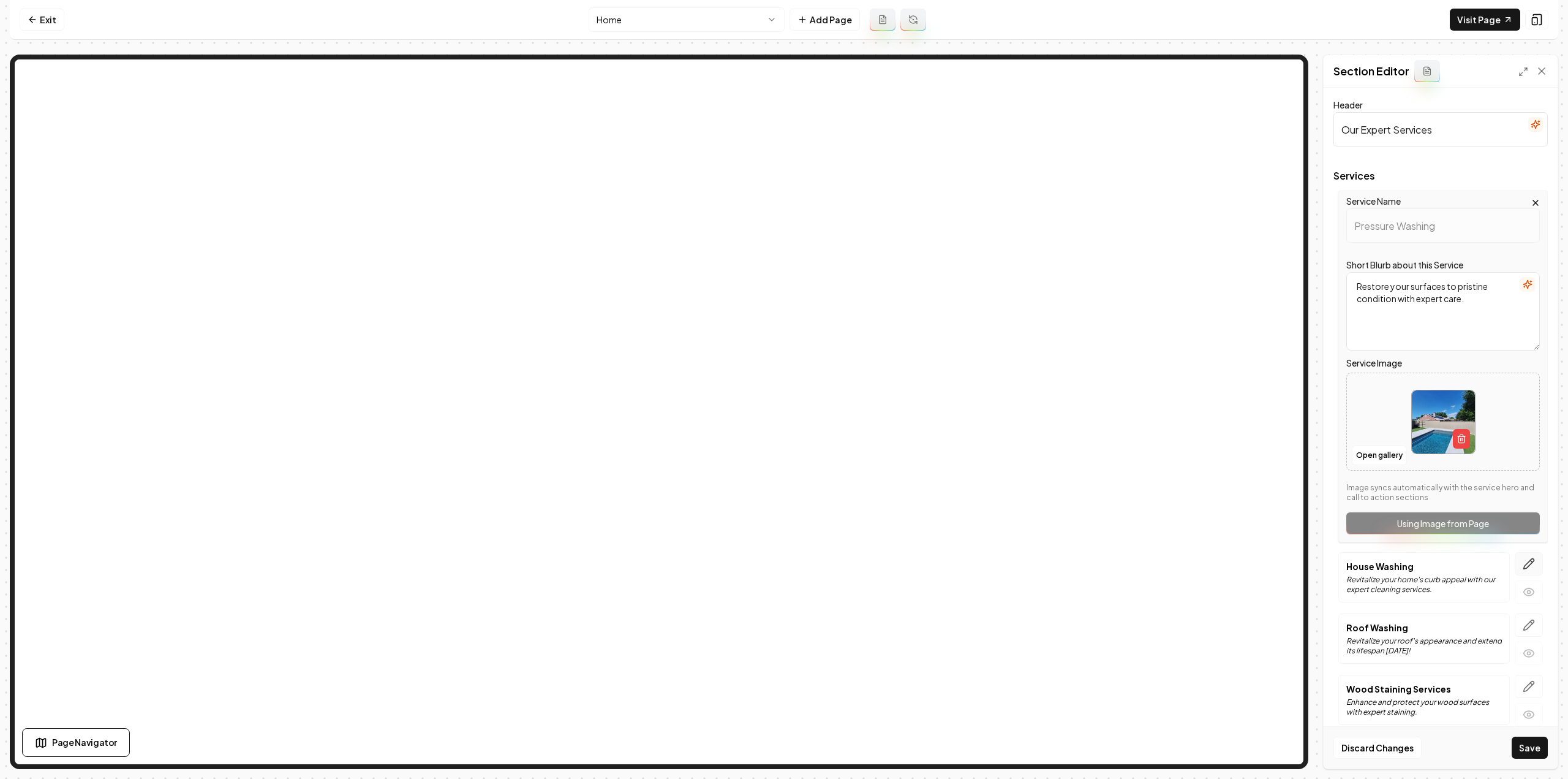
click at [1524, 562] on icon "button" at bounding box center [1529, 564] width 10 height 10
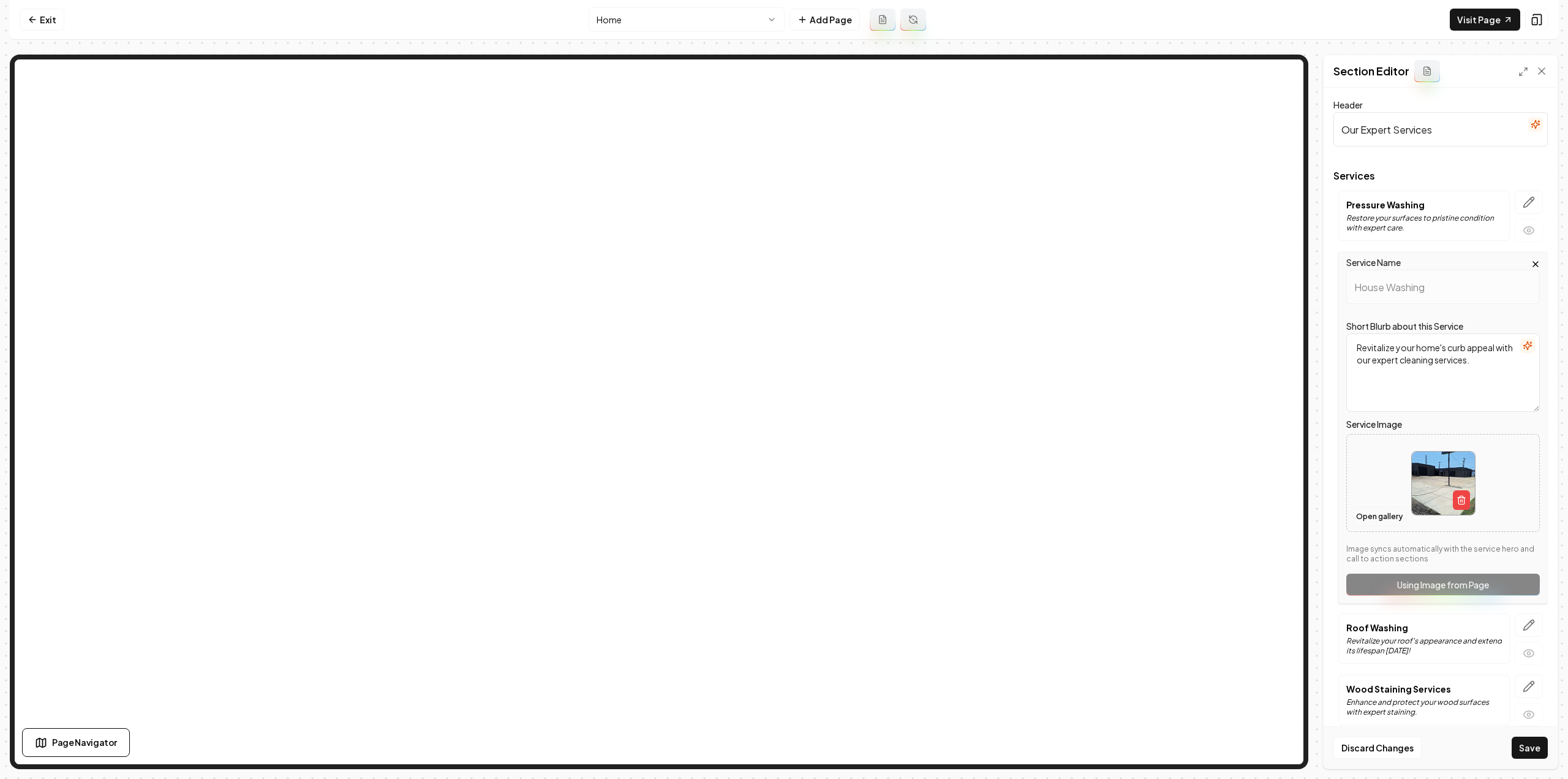
click at [1377, 515] on button "Open gallery" at bounding box center [1379, 517] width 55 height 20
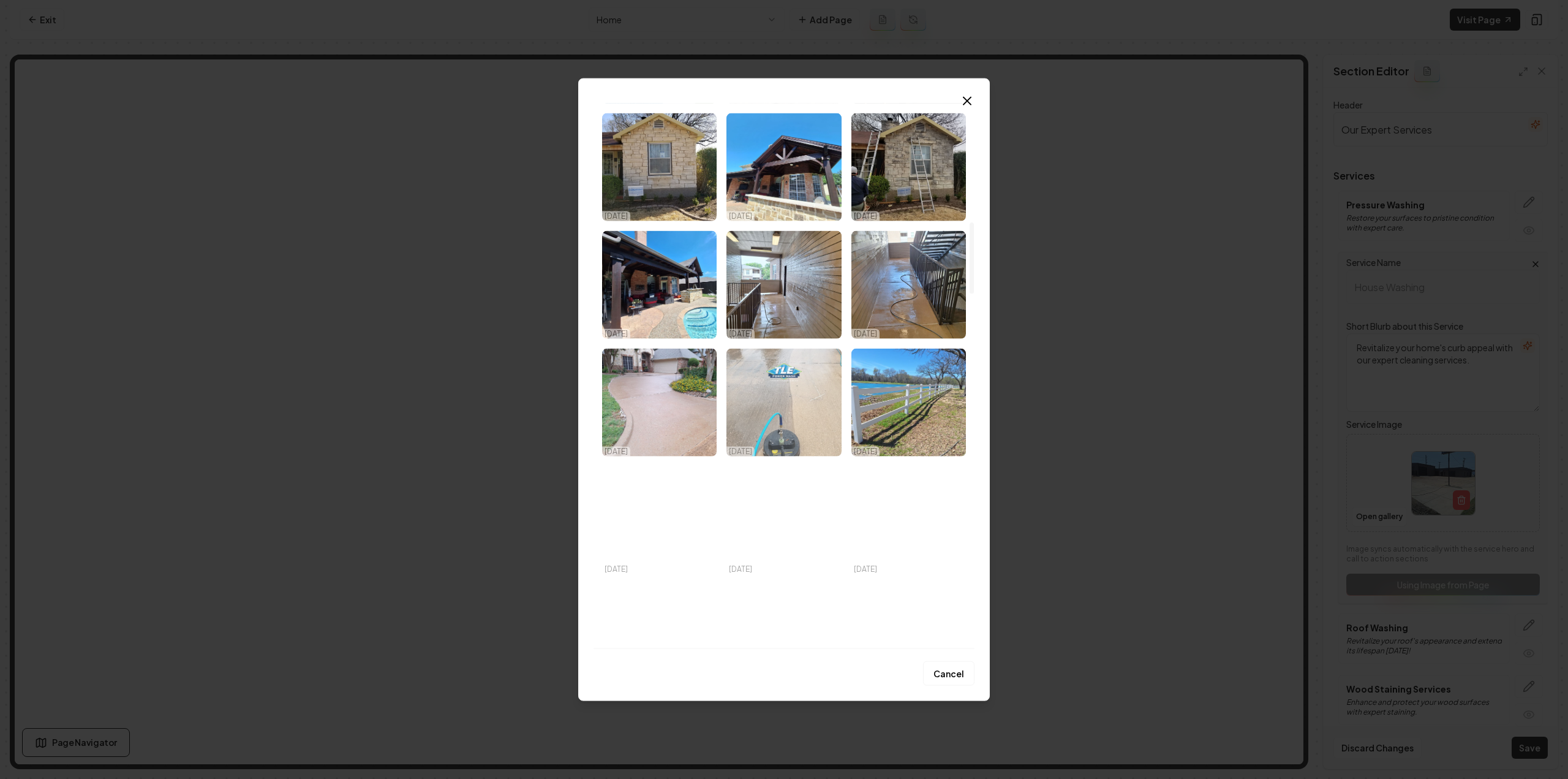
scroll to position [848, 0]
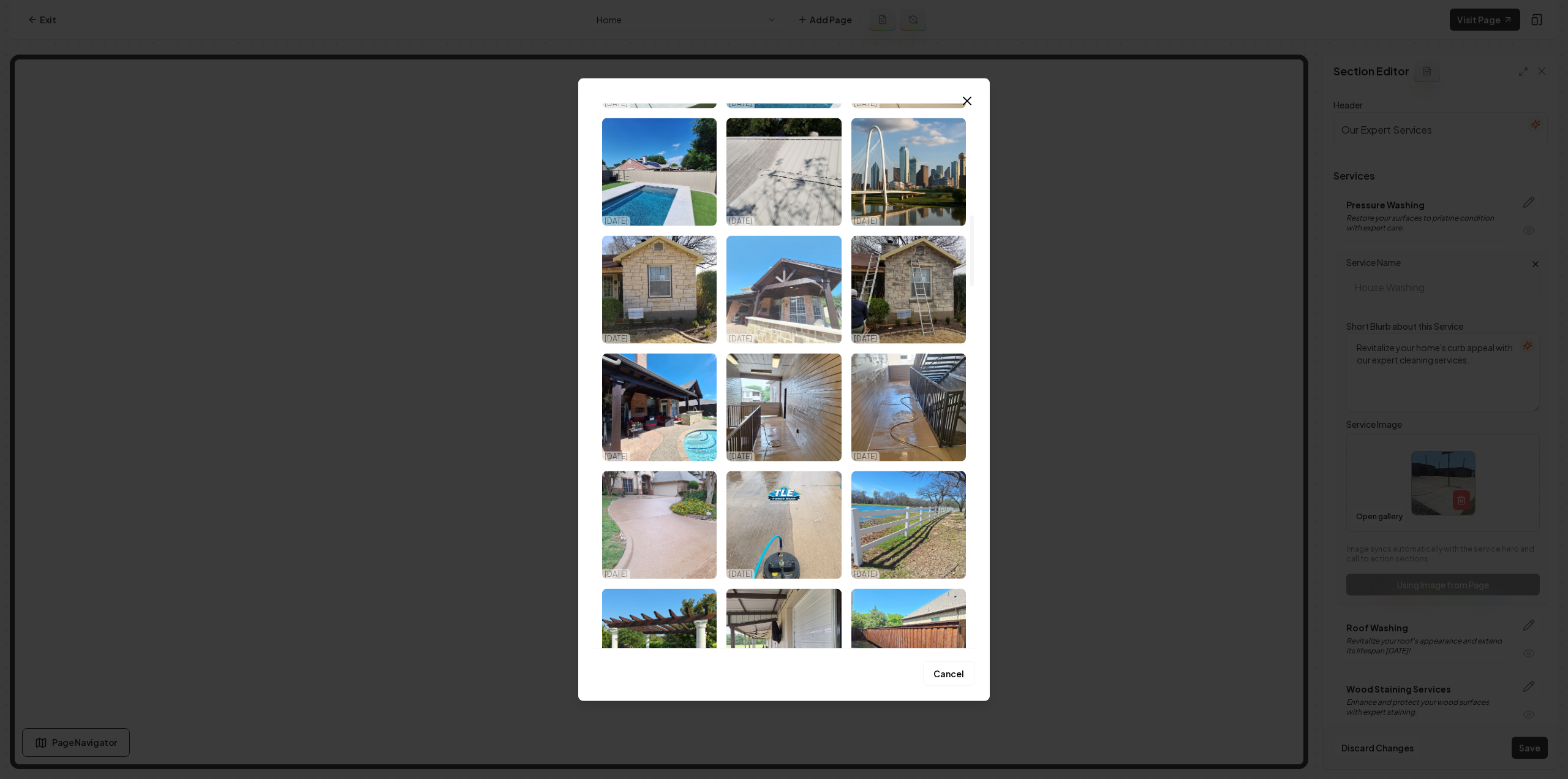
click at [804, 293] on img "Select image image_68dd77945c7cd75eb8c7ffc2.jpeg" at bounding box center [784, 289] width 114 height 108
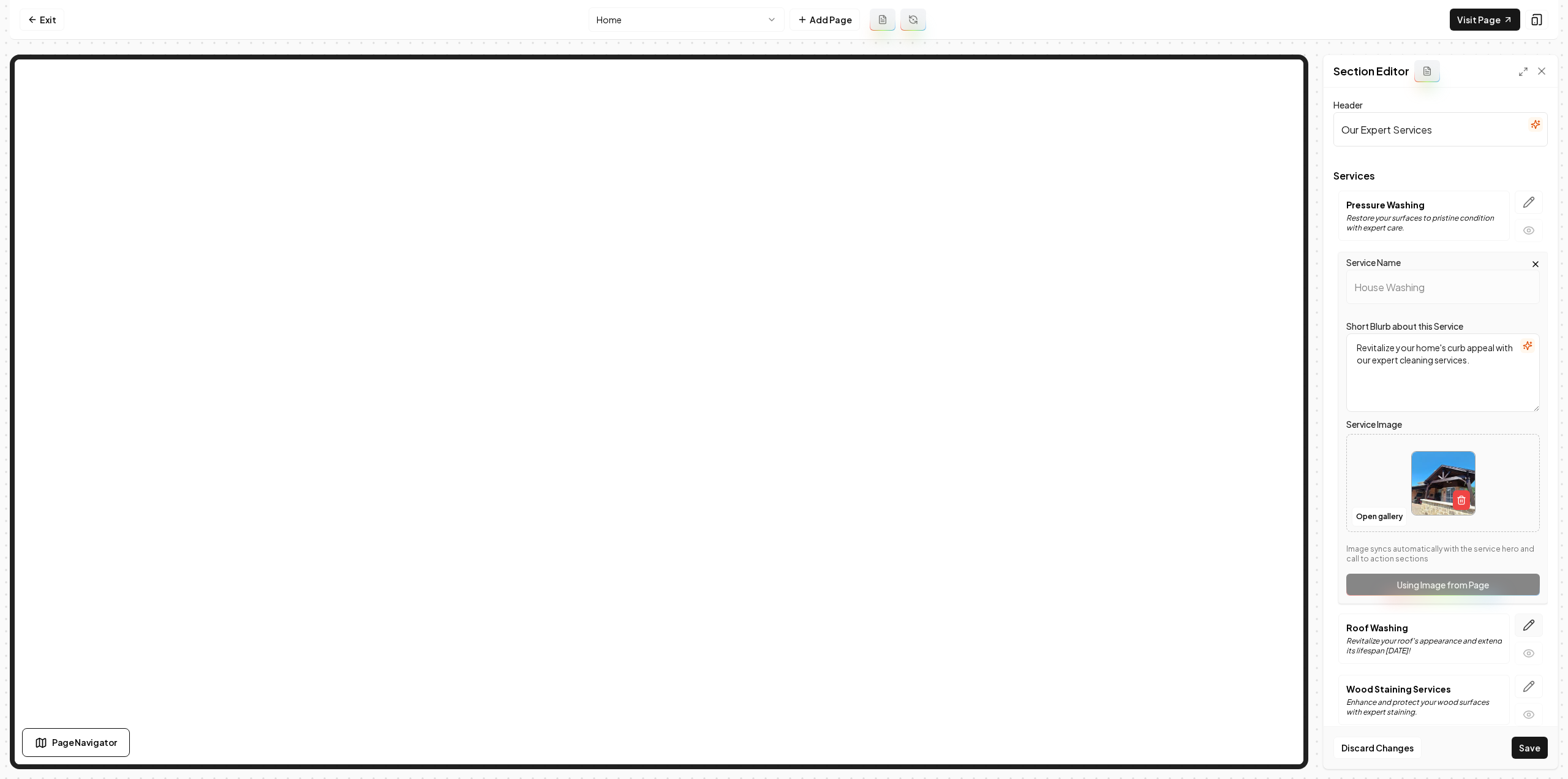
click at [1515, 623] on button "button" at bounding box center [1529, 624] width 28 height 23
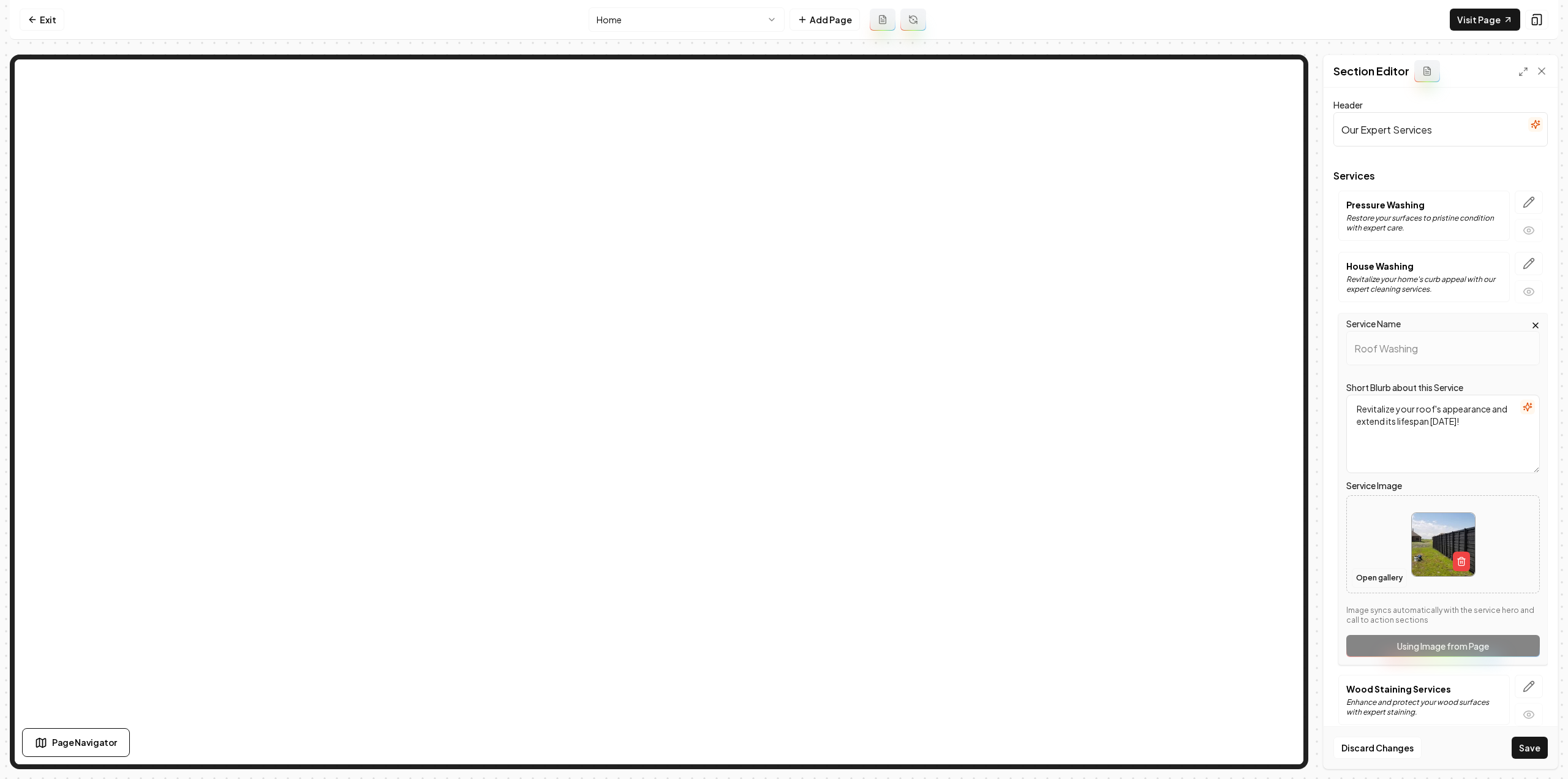
click at [1382, 579] on button "Open gallery" at bounding box center [1379, 577] width 55 height 20
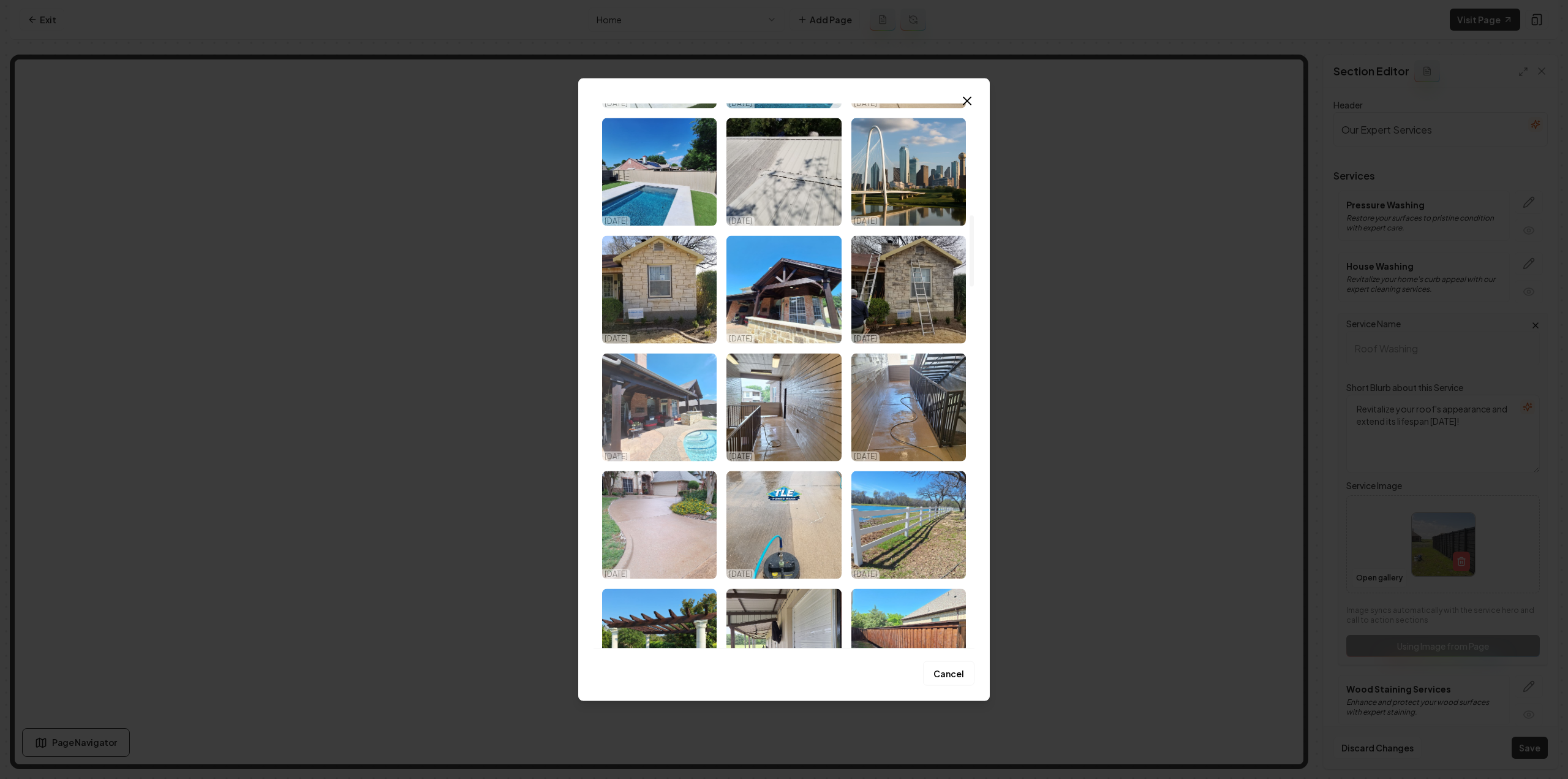
click at [697, 377] on img "Select image image_68dd77925c7cd75eb8c7f128.jpeg" at bounding box center [660, 407] width 114 height 108
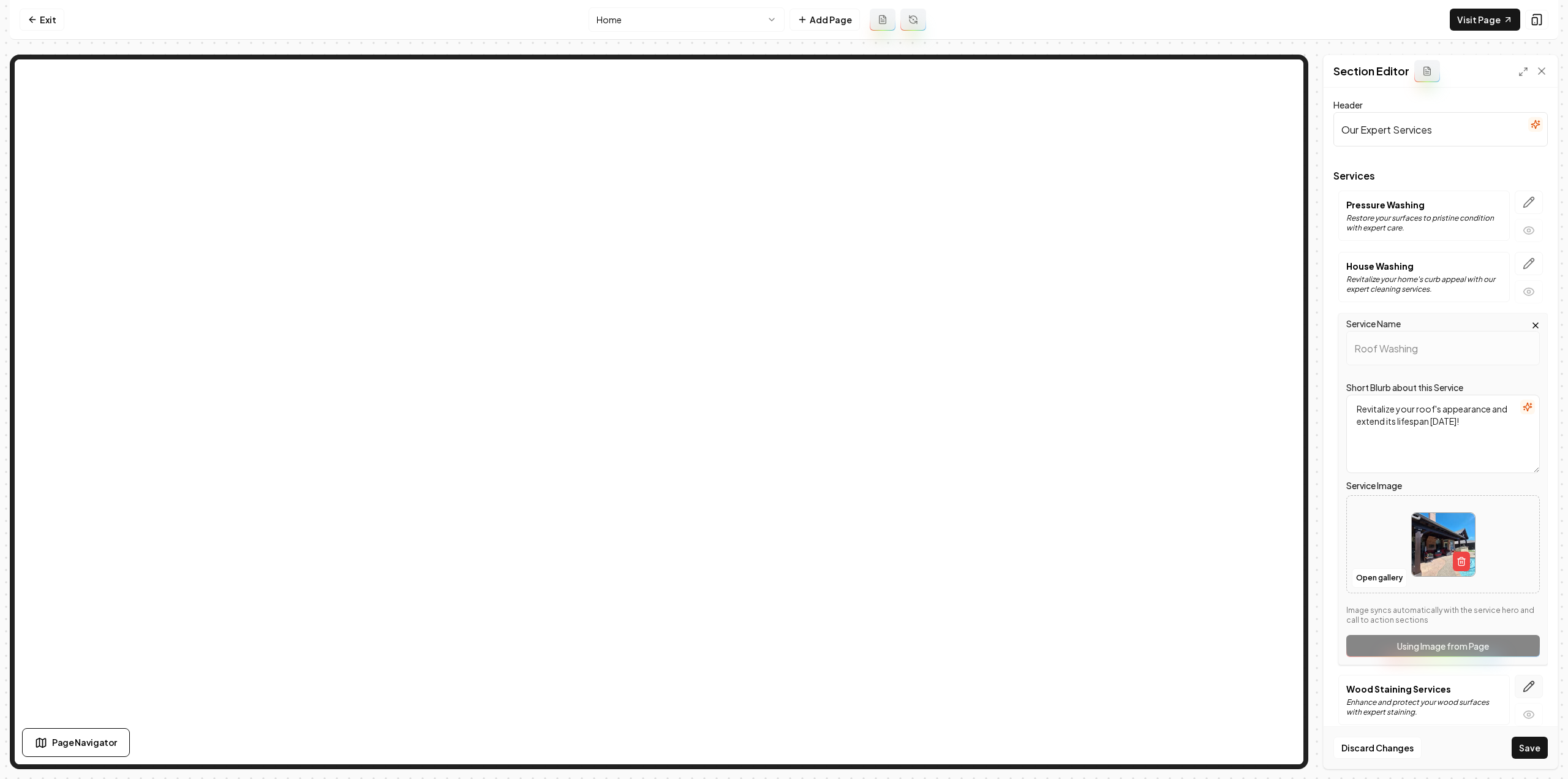
click at [1523, 686] on icon "button" at bounding box center [1529, 686] width 13 height 13
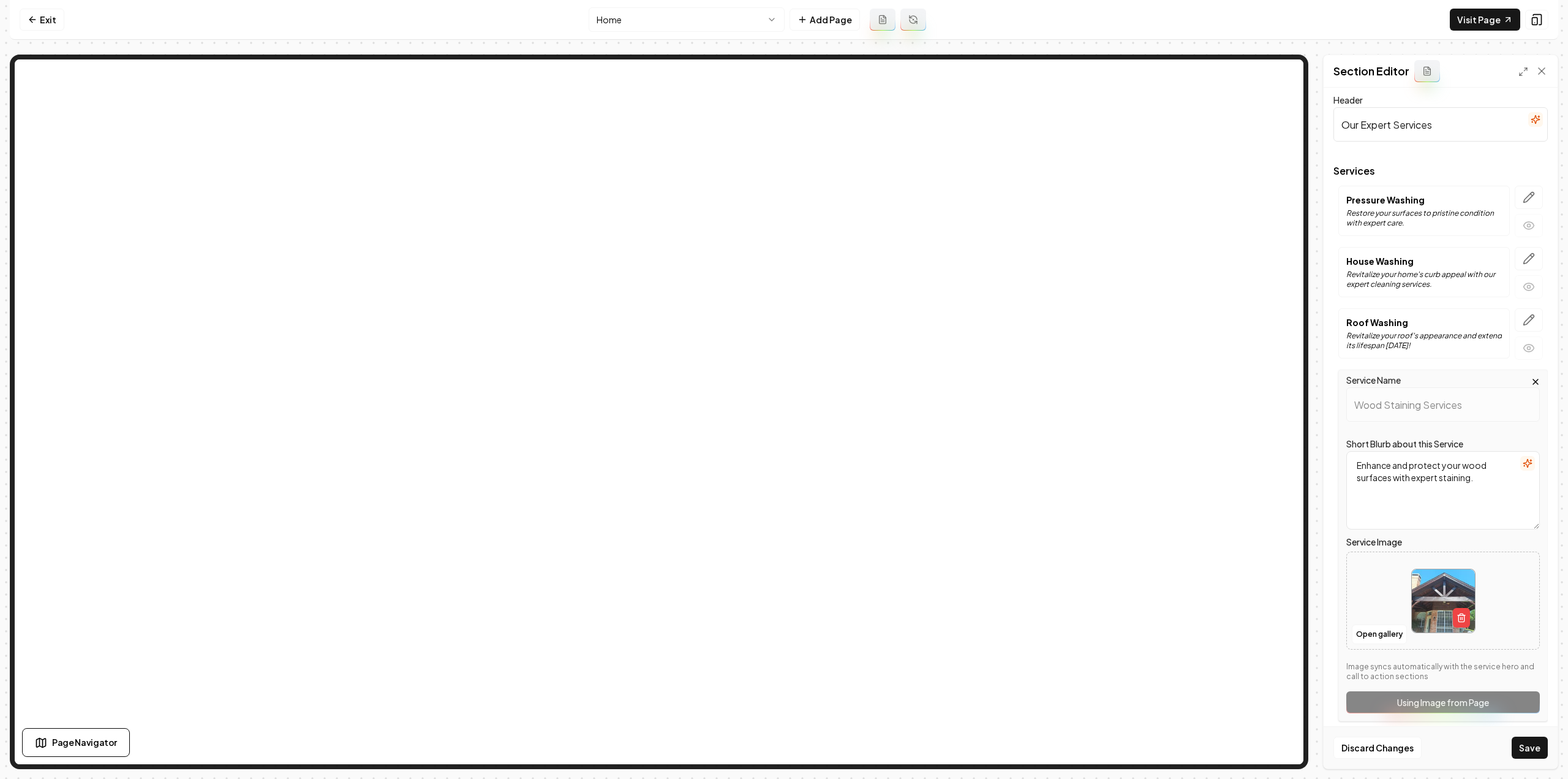
scroll to position [10, 0]
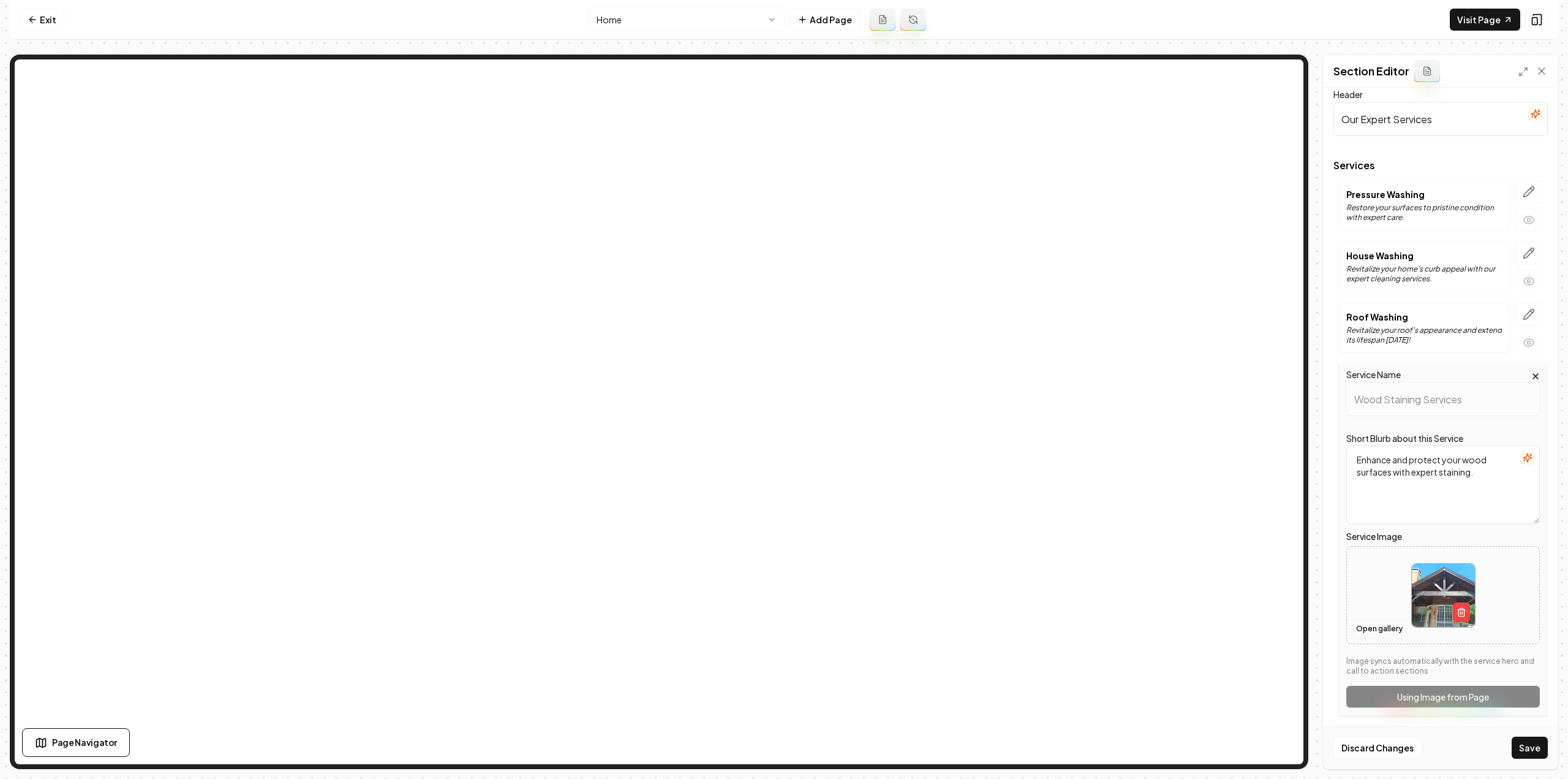
click at [1380, 633] on button "Open gallery" at bounding box center [1379, 628] width 55 height 20
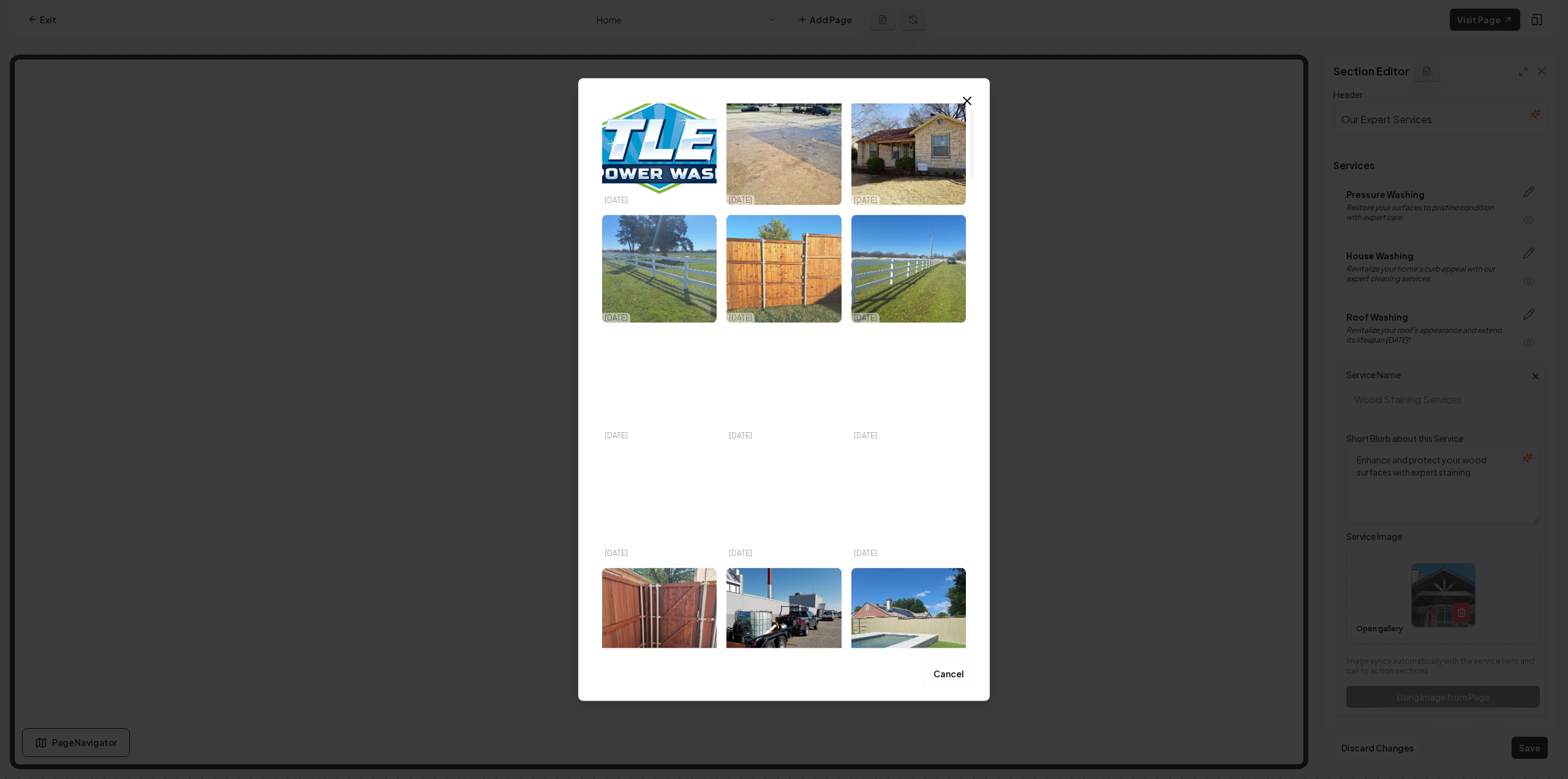
scroll to position [61, 0]
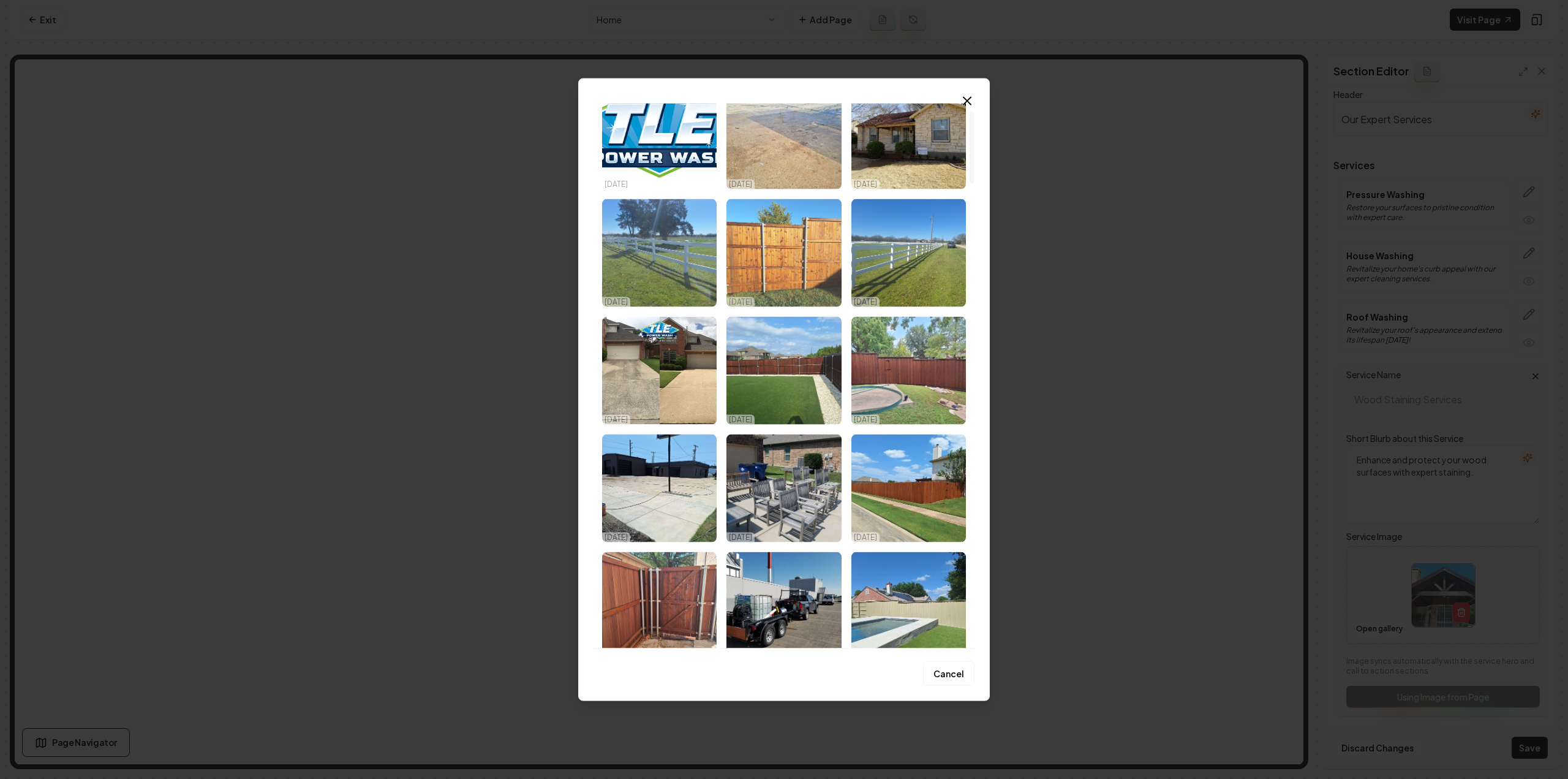
click at [768, 229] on img "Select image image_68dd779b5c7cd75eb8c82a28.jpeg" at bounding box center [784, 252] width 114 height 108
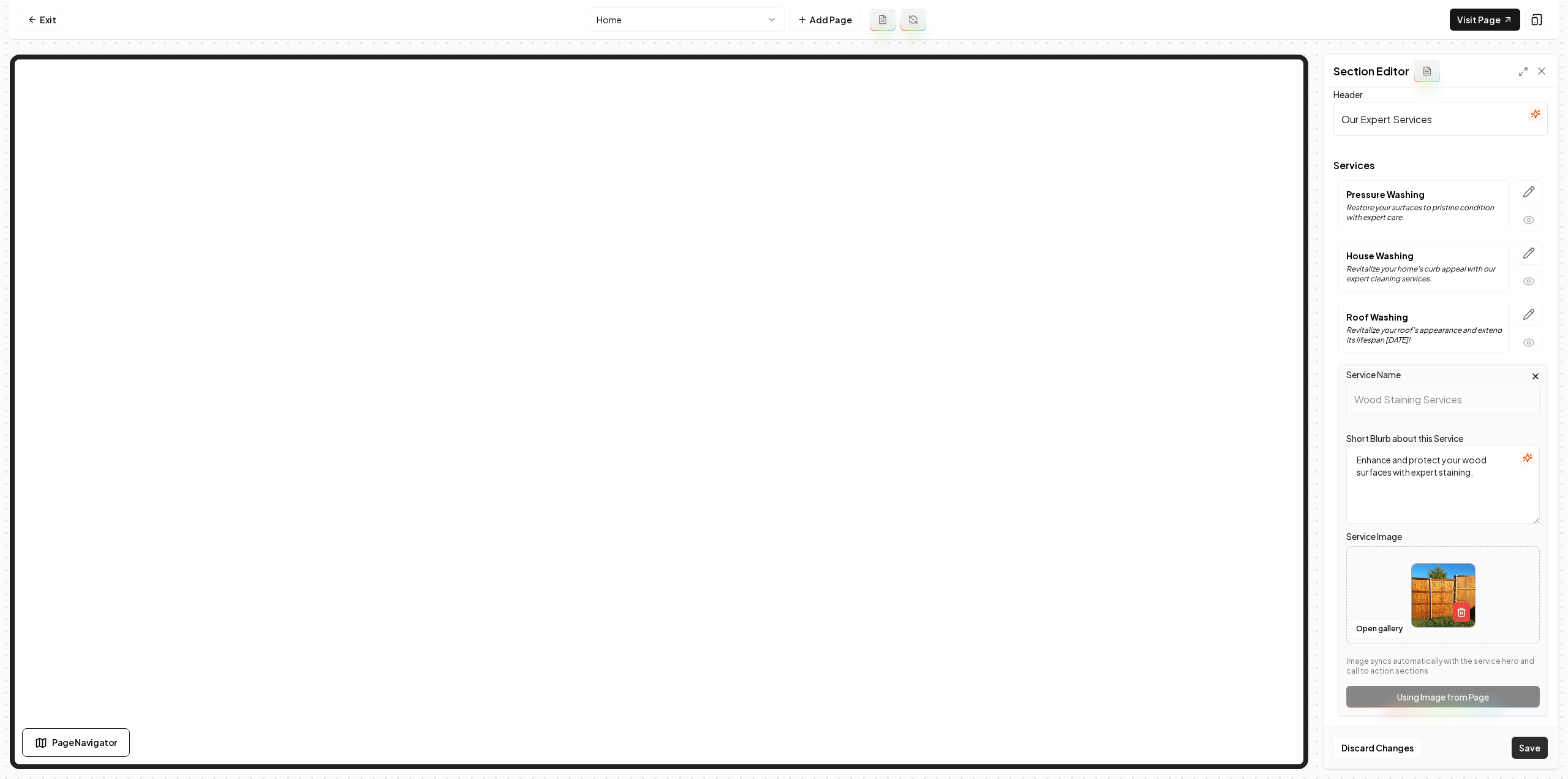
click at [1516, 749] on button "Save" at bounding box center [1530, 748] width 36 height 22
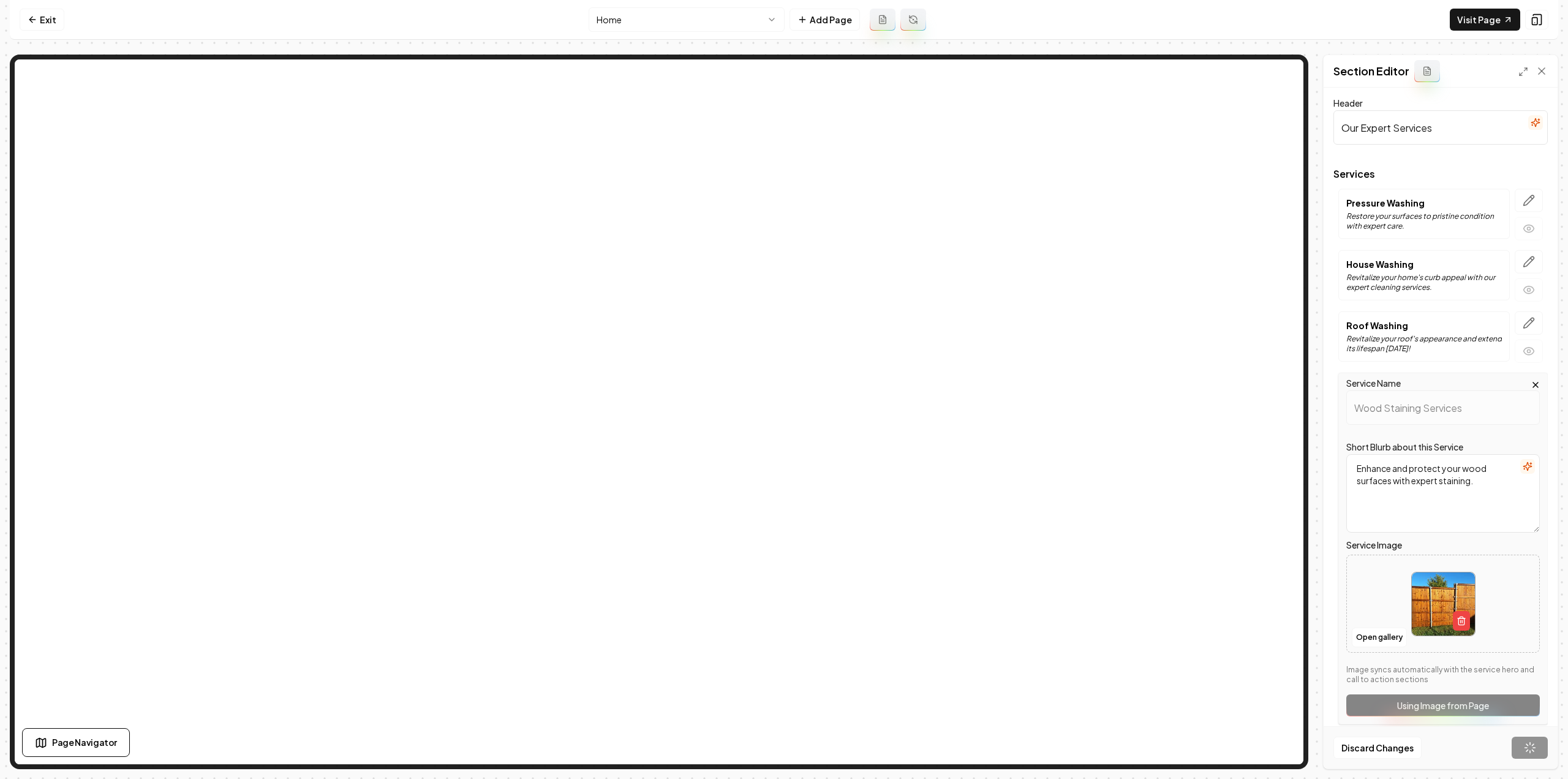
scroll to position [0, 0]
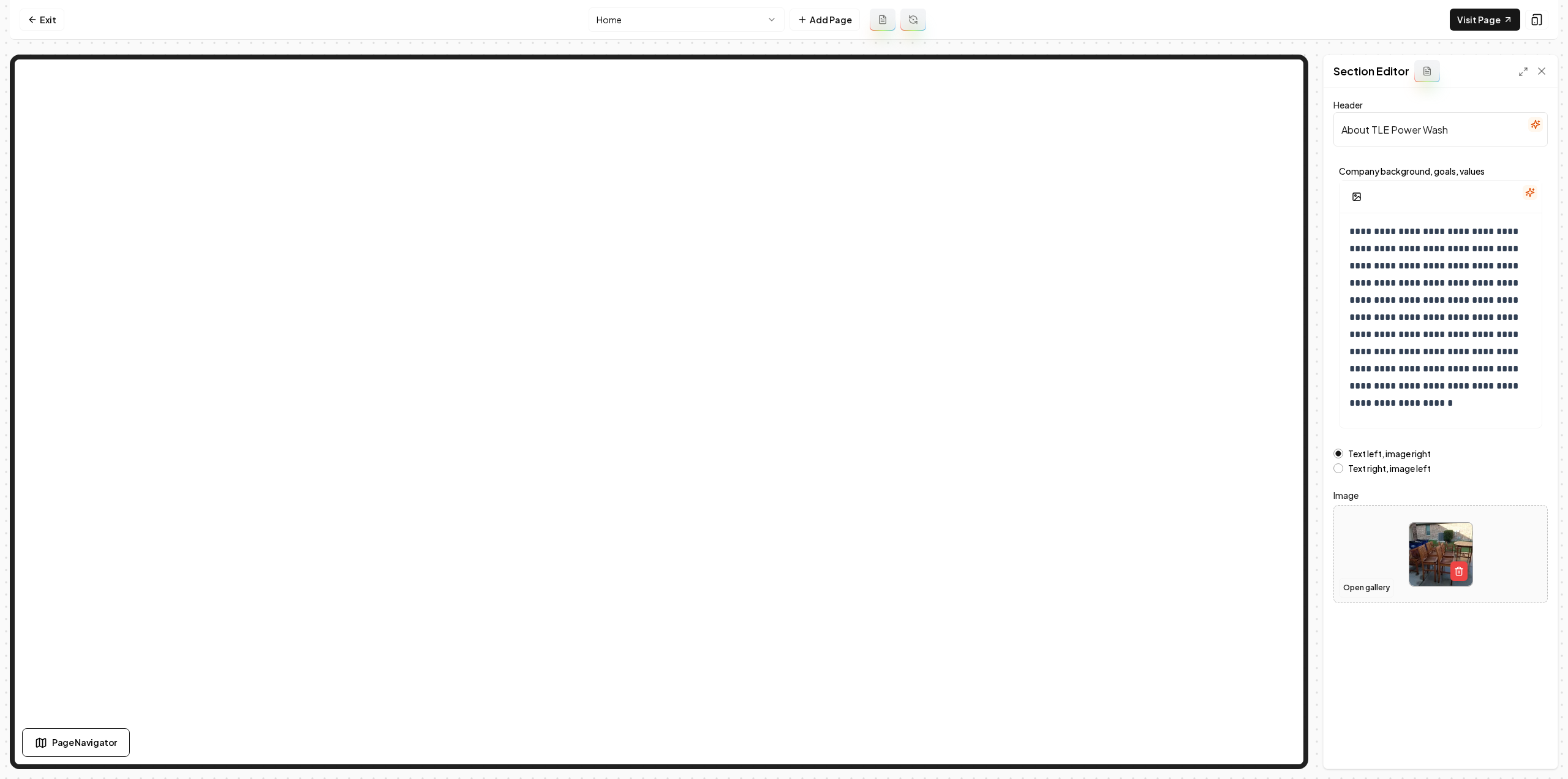
click at [1371, 588] on button "Open gallery" at bounding box center [1366, 587] width 55 height 20
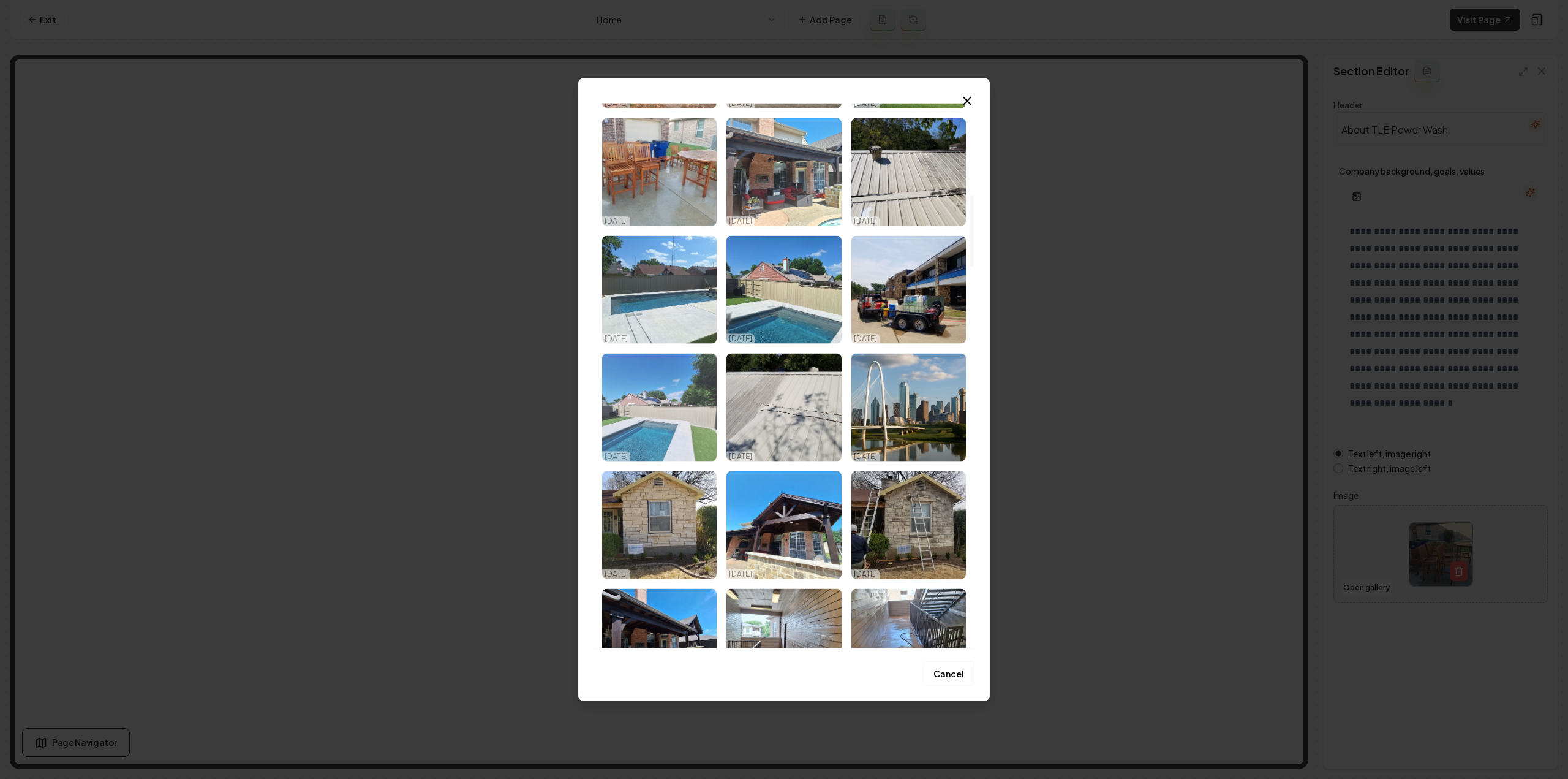
scroll to position [796, 0]
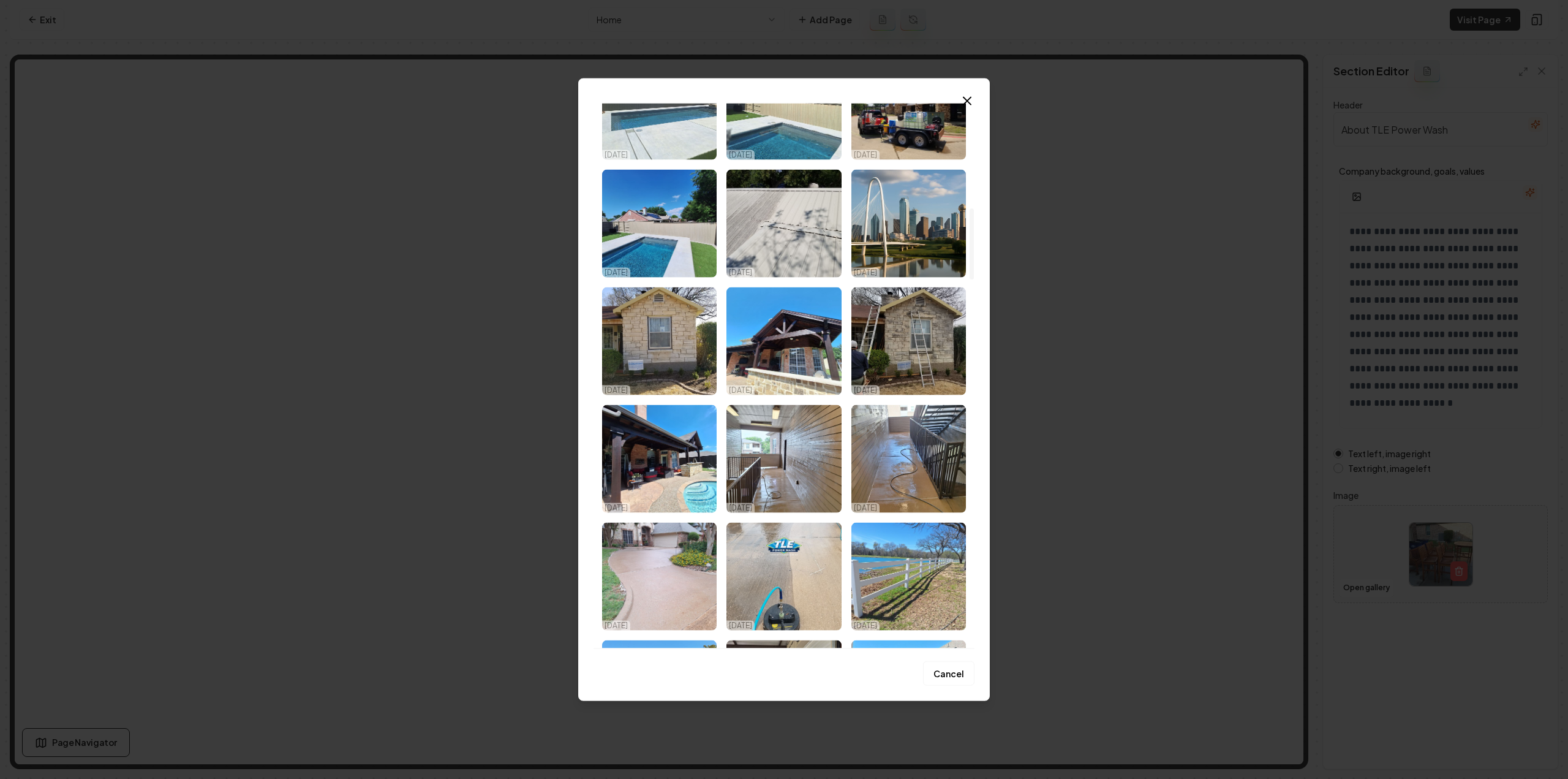
click at [795, 367] on img "Select image image_68dd77945c7cd75eb8c7ffc2.jpeg" at bounding box center [784, 340] width 114 height 108
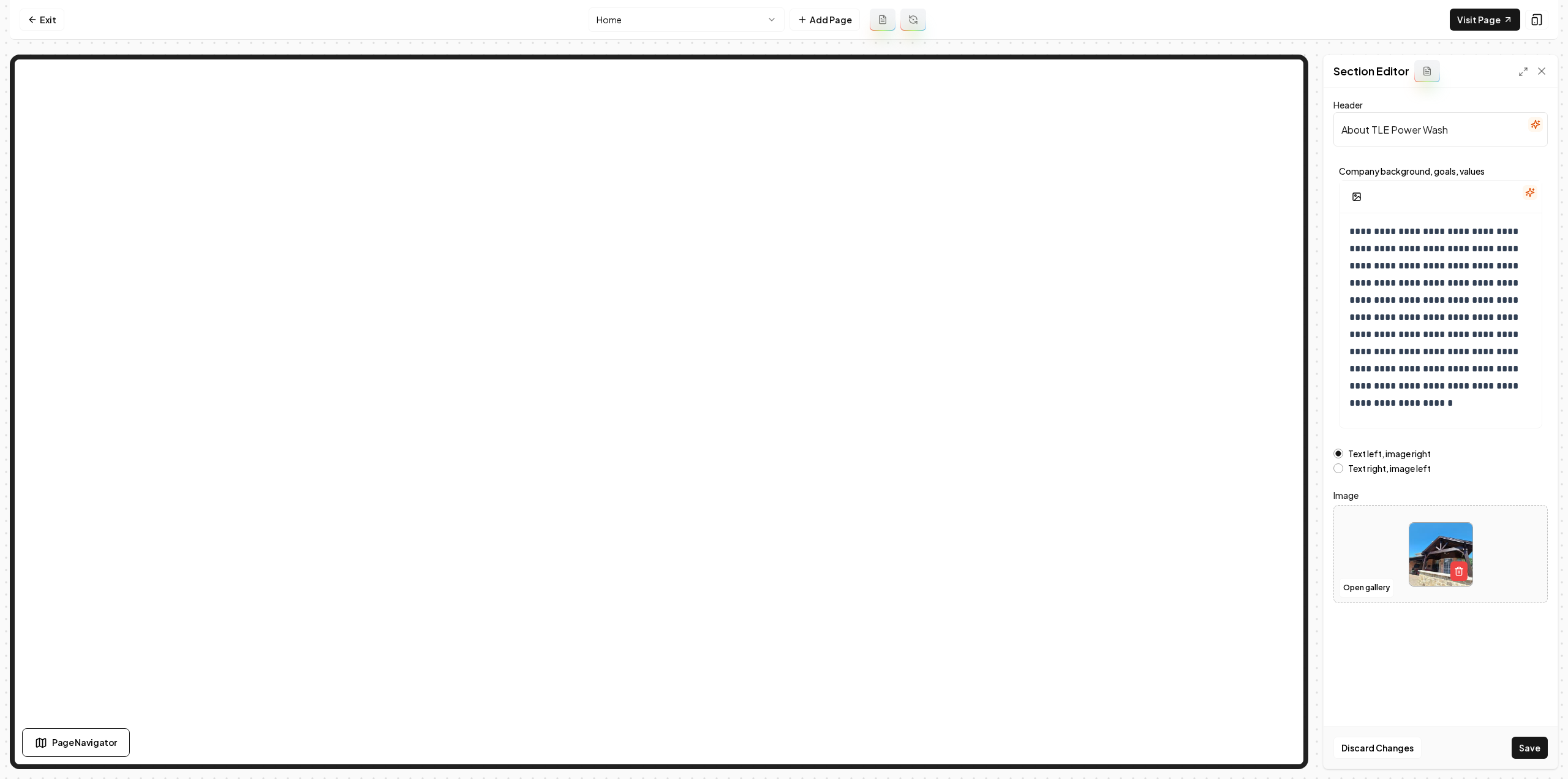
click at [1534, 739] on button "Save" at bounding box center [1530, 748] width 36 height 22
click at [712, 21] on html "**********" at bounding box center [784, 389] width 1568 height 779
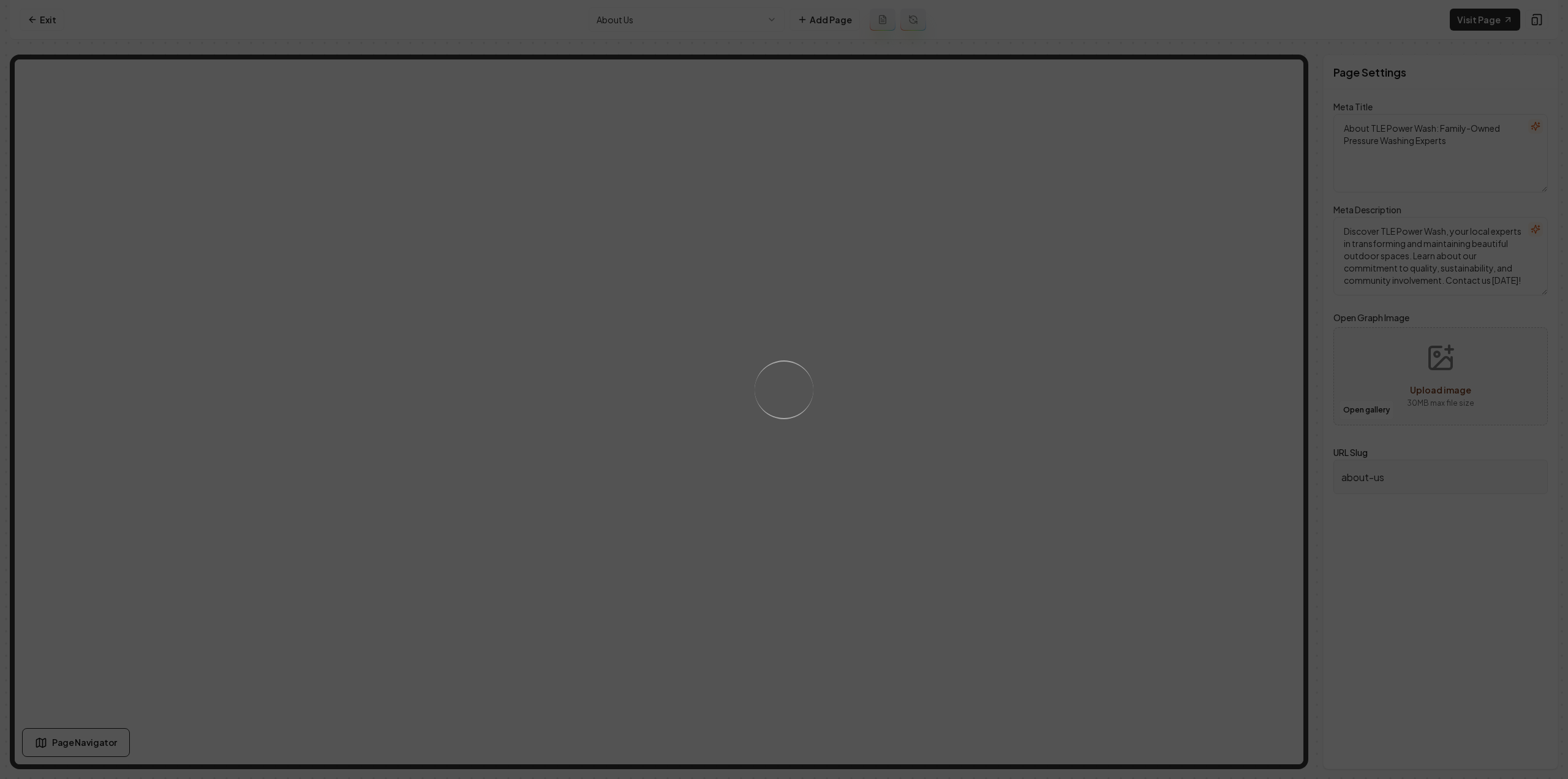
click at [1137, 334] on div "Loading..." at bounding box center [784, 389] width 1568 height 779
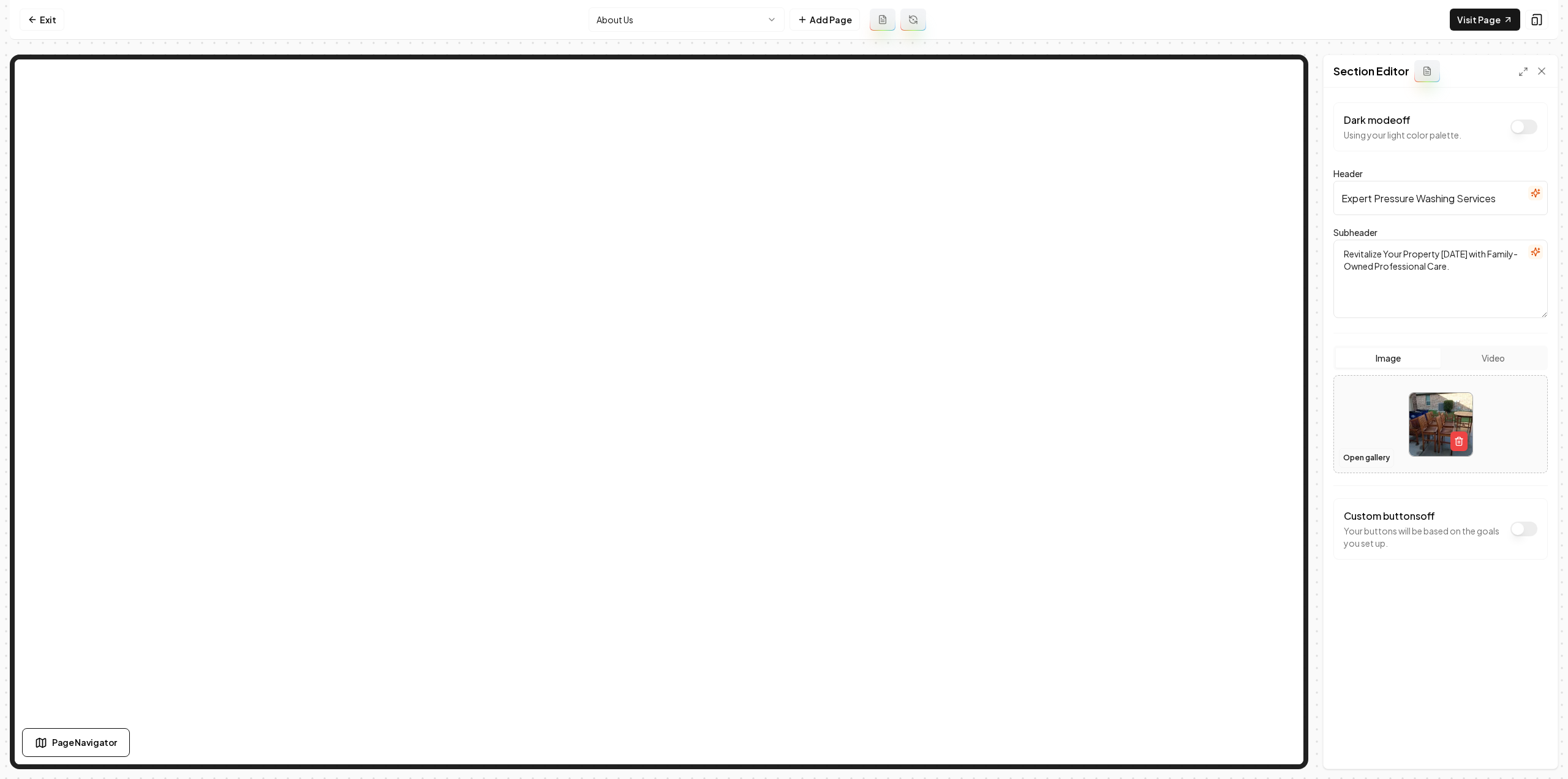
click at [1367, 458] on button "Open gallery" at bounding box center [1366, 457] width 55 height 20
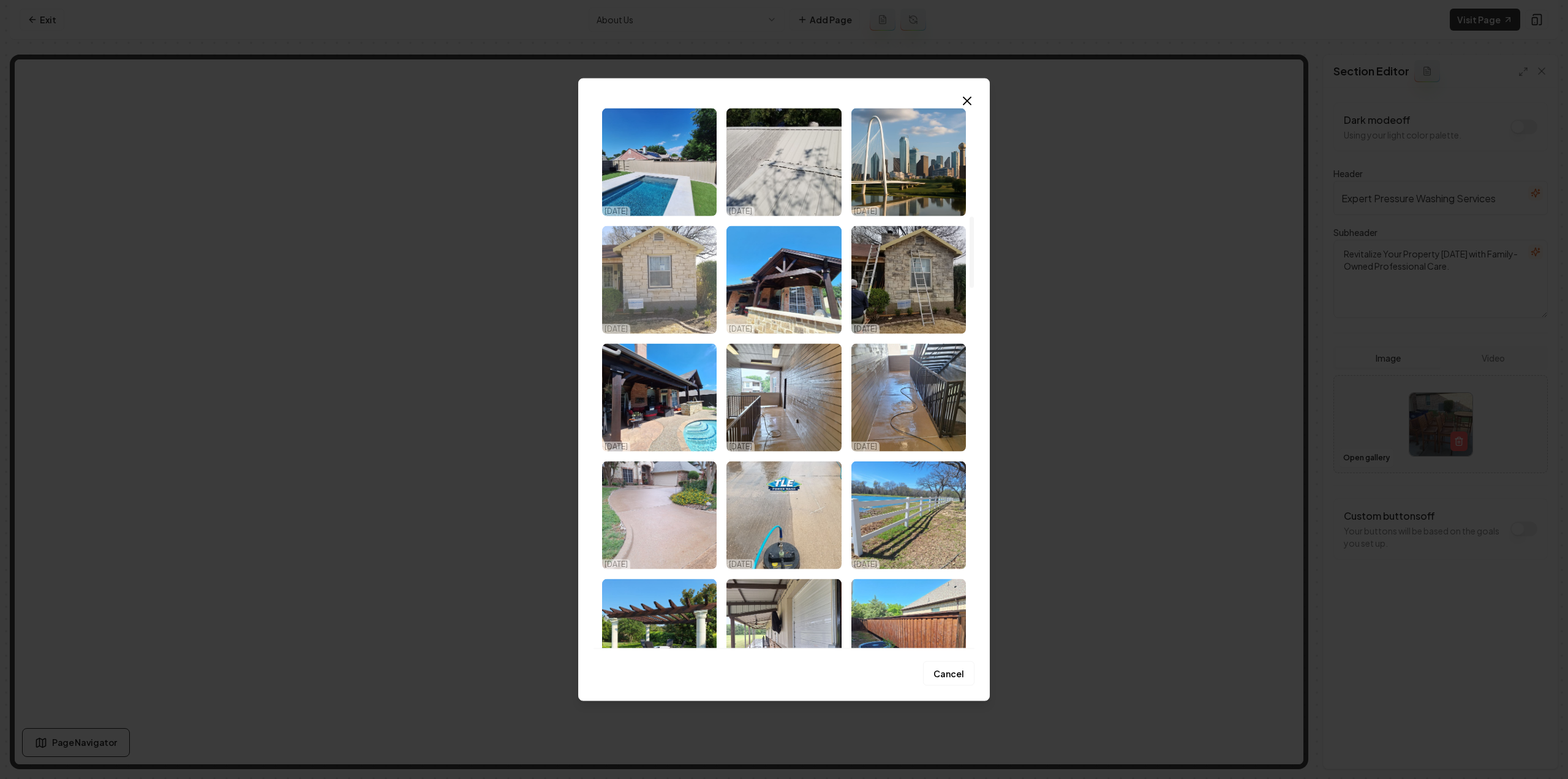
scroll to position [919, 0]
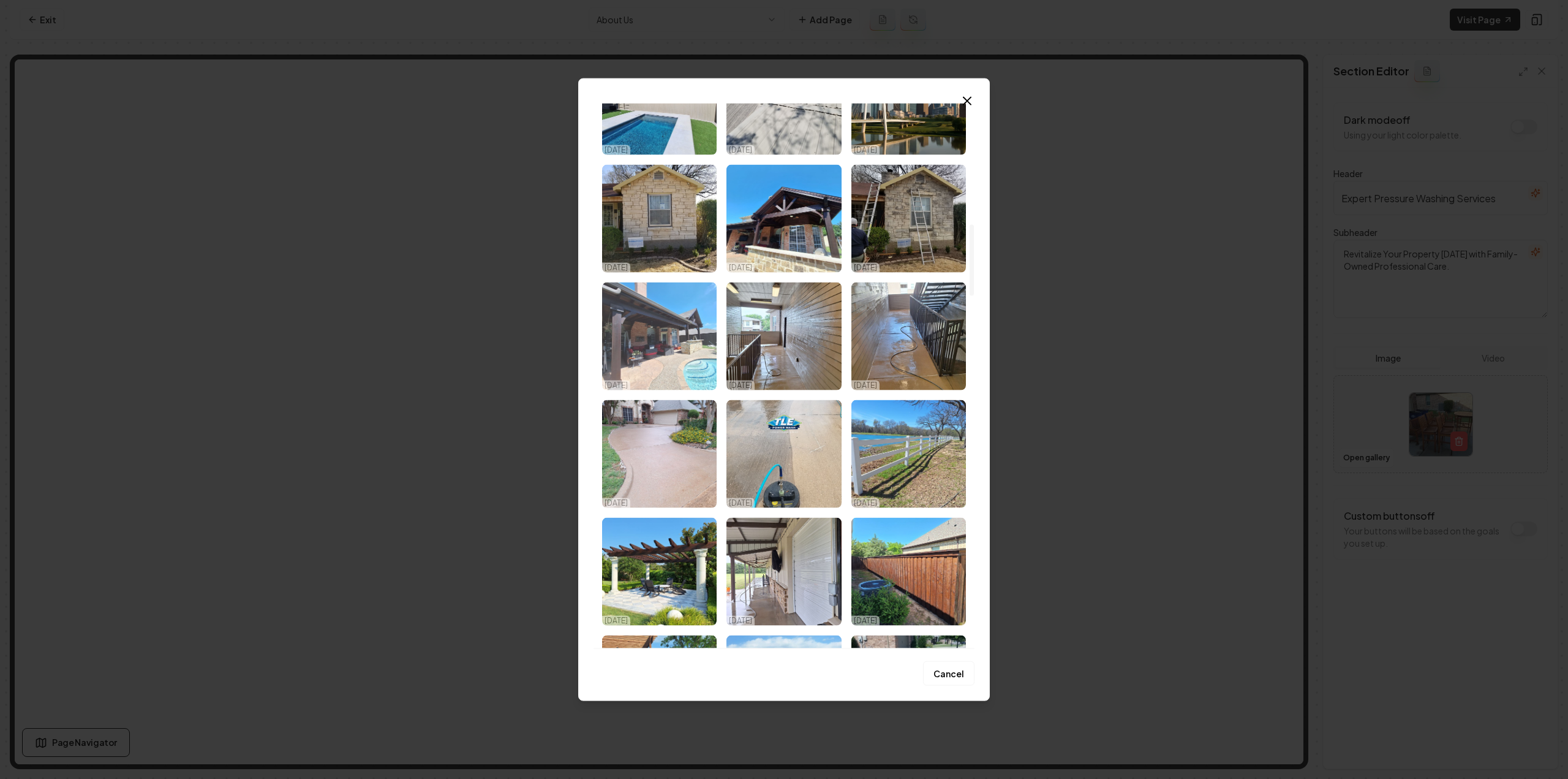
click at [648, 309] on img "Select image image_68dd77925c7cd75eb8c7f128.jpeg" at bounding box center [660, 335] width 114 height 108
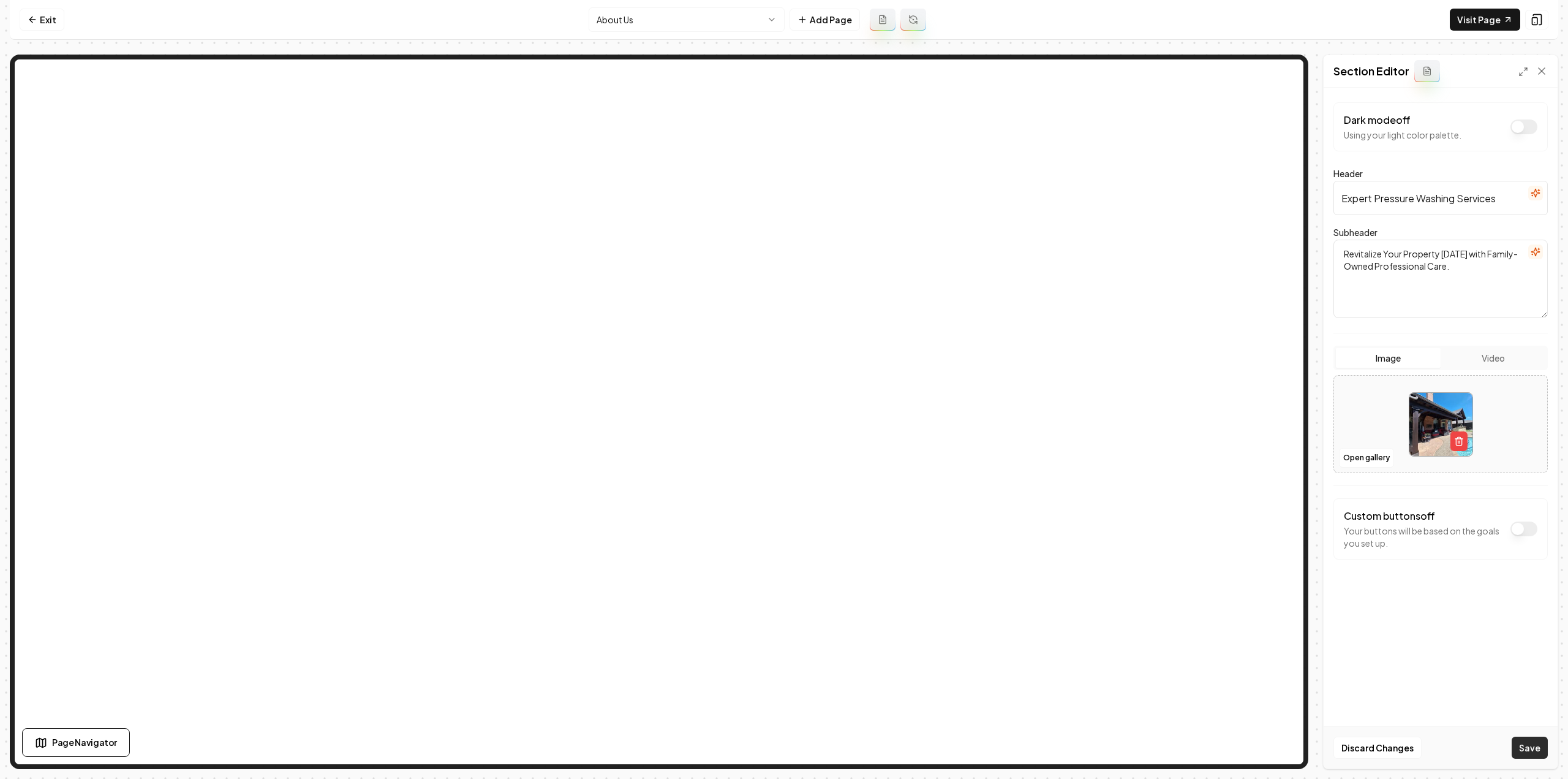
click at [1525, 743] on button "Save" at bounding box center [1530, 748] width 36 height 22
click at [32, 25] on link "Exit" at bounding box center [42, 20] width 45 height 22
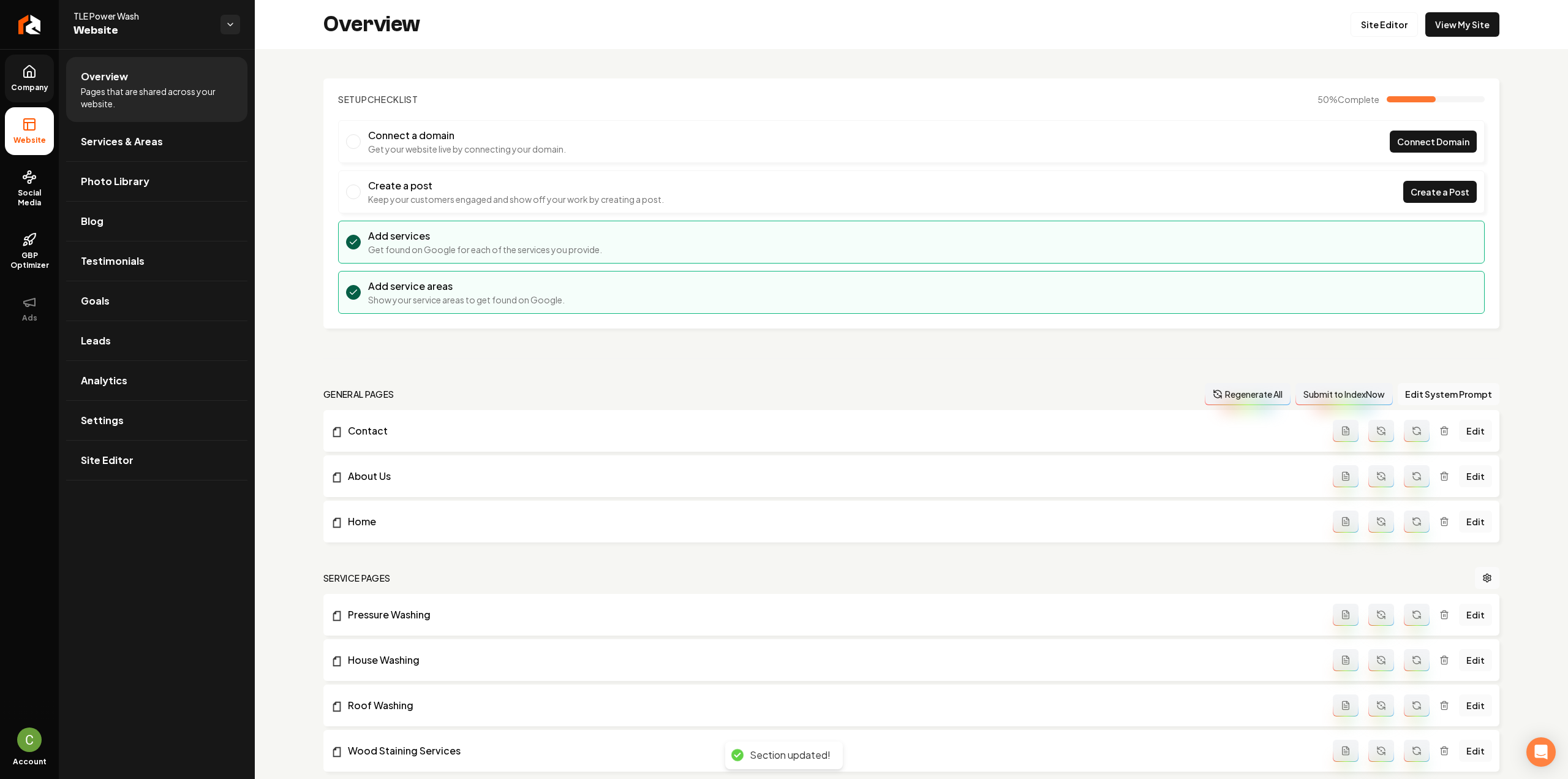
click at [38, 83] on span "Company" at bounding box center [30, 88] width 47 height 10
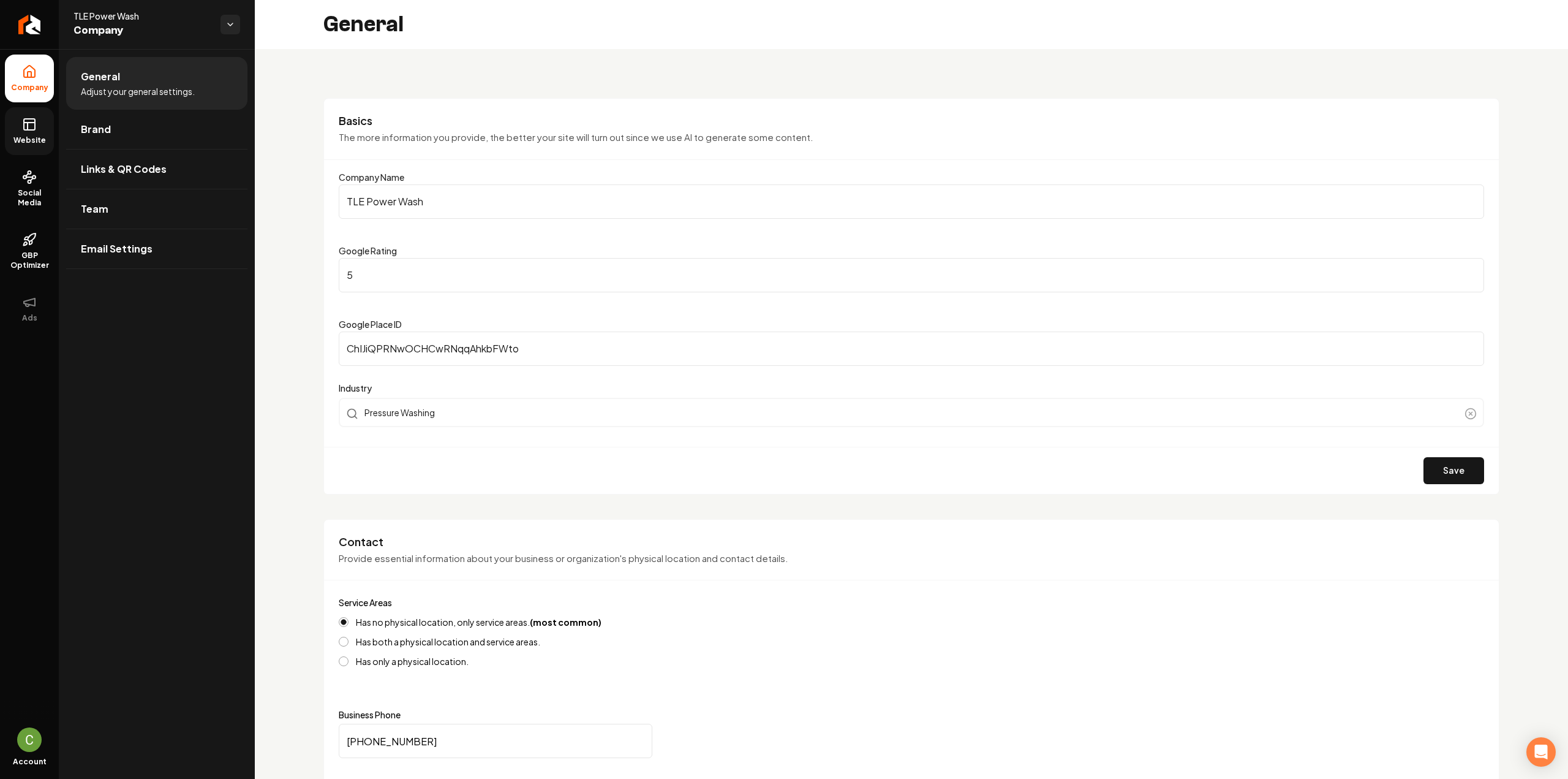
click at [9, 133] on link "Website" at bounding box center [29, 131] width 49 height 48
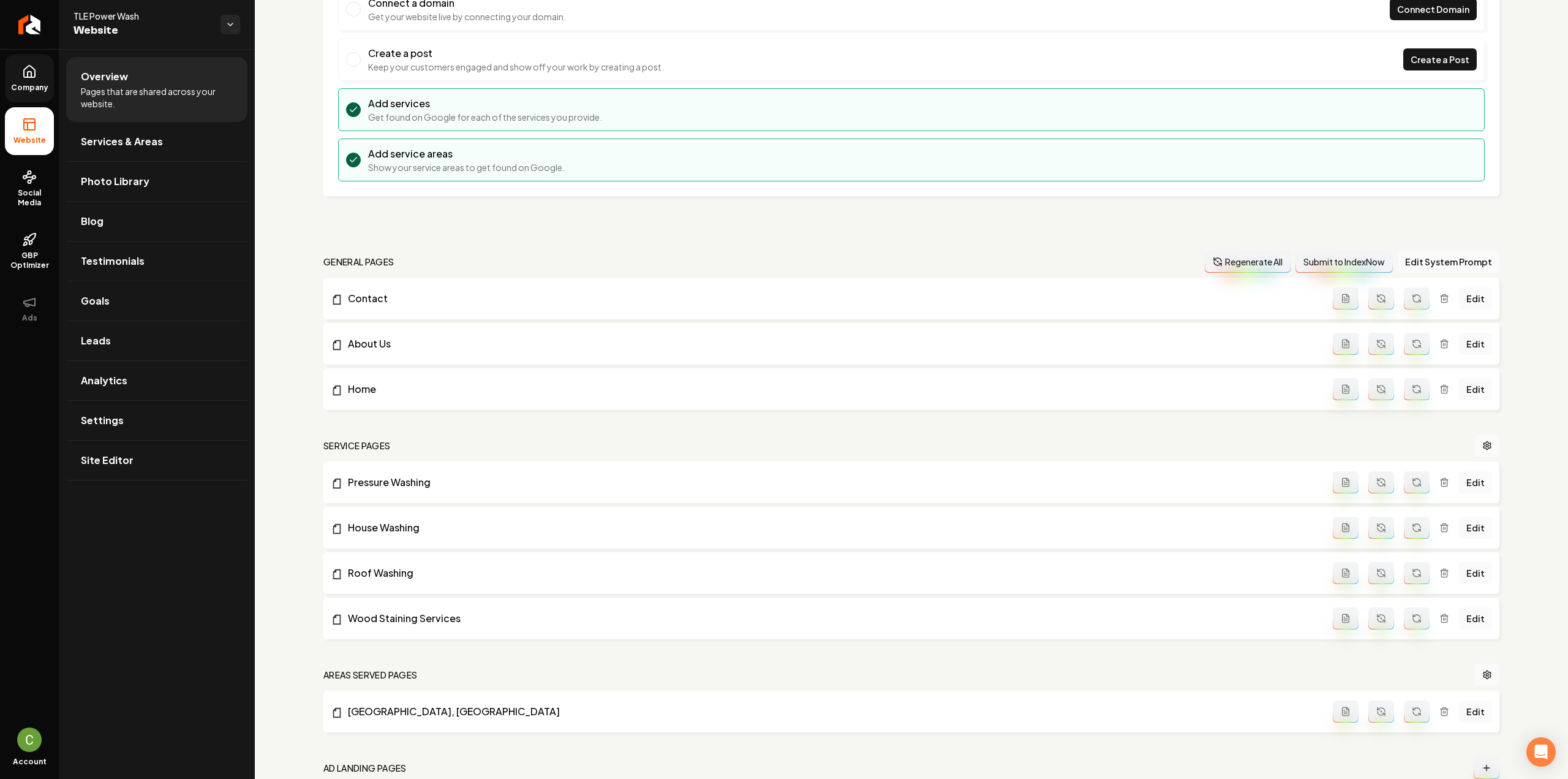
scroll to position [245, 0]
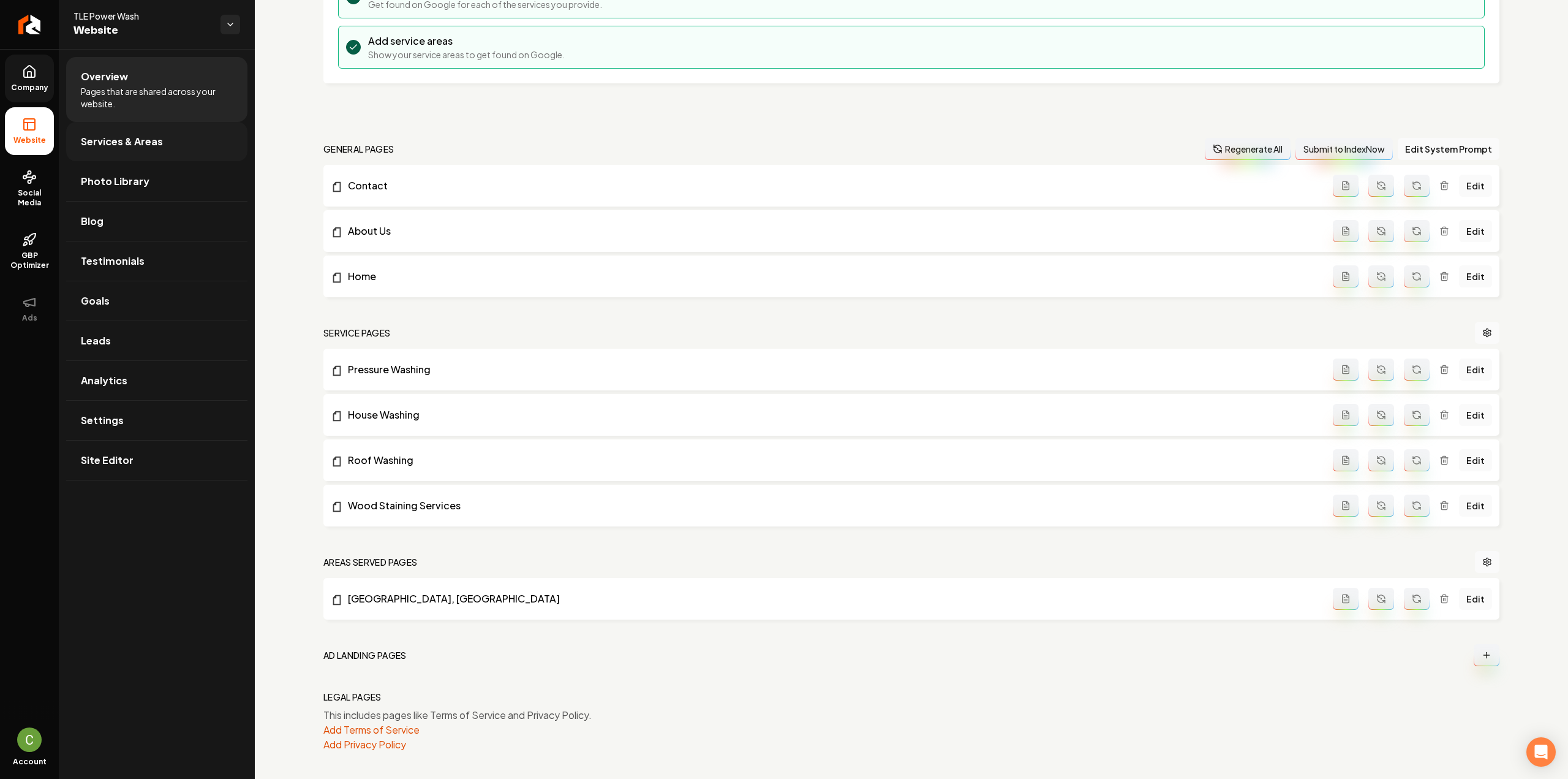
click at [119, 144] on span "Services & Areas" at bounding box center [122, 141] width 82 height 15
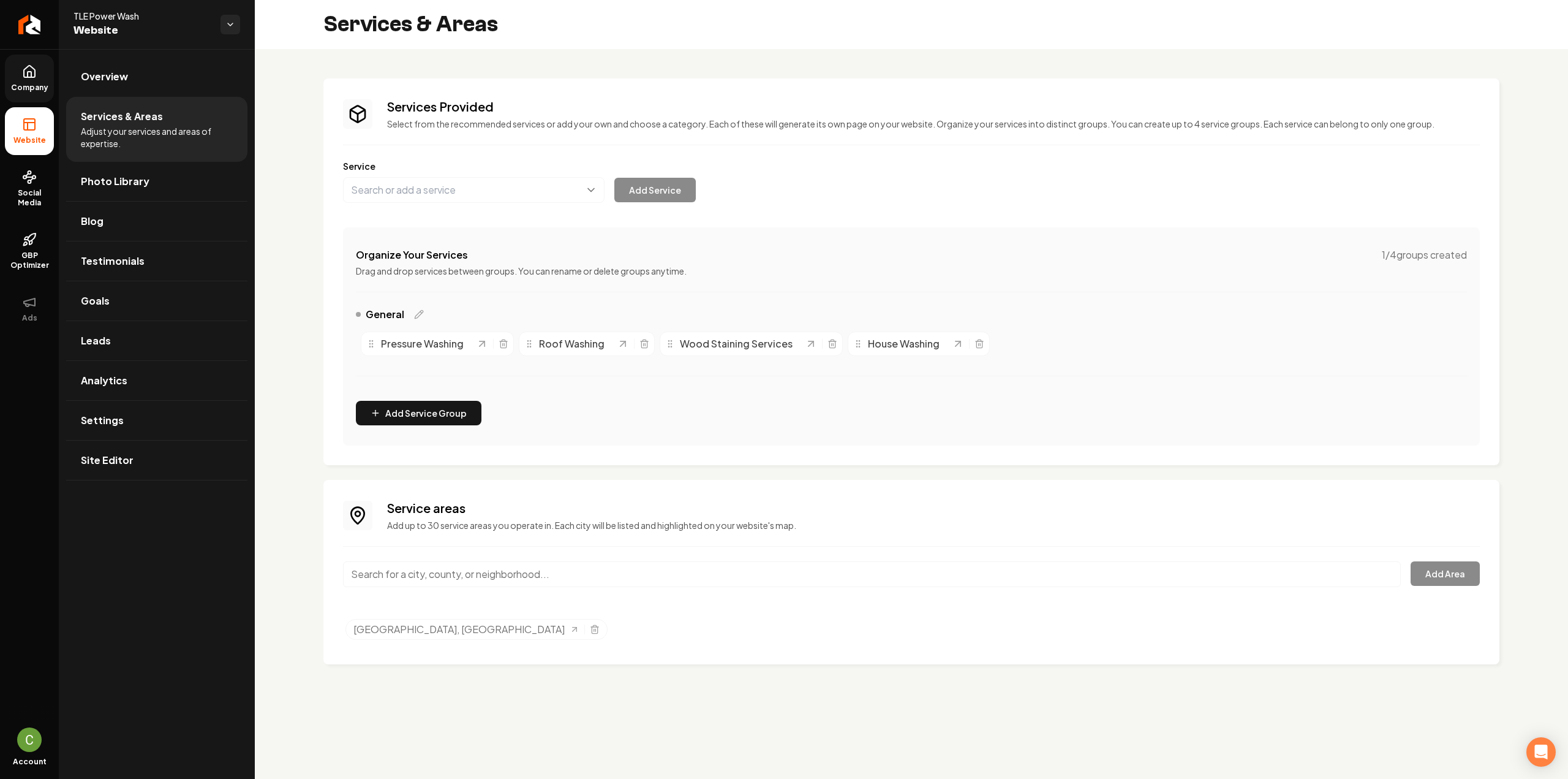
click at [418, 577] on input "Main content area" at bounding box center [871, 574] width 1058 height 26
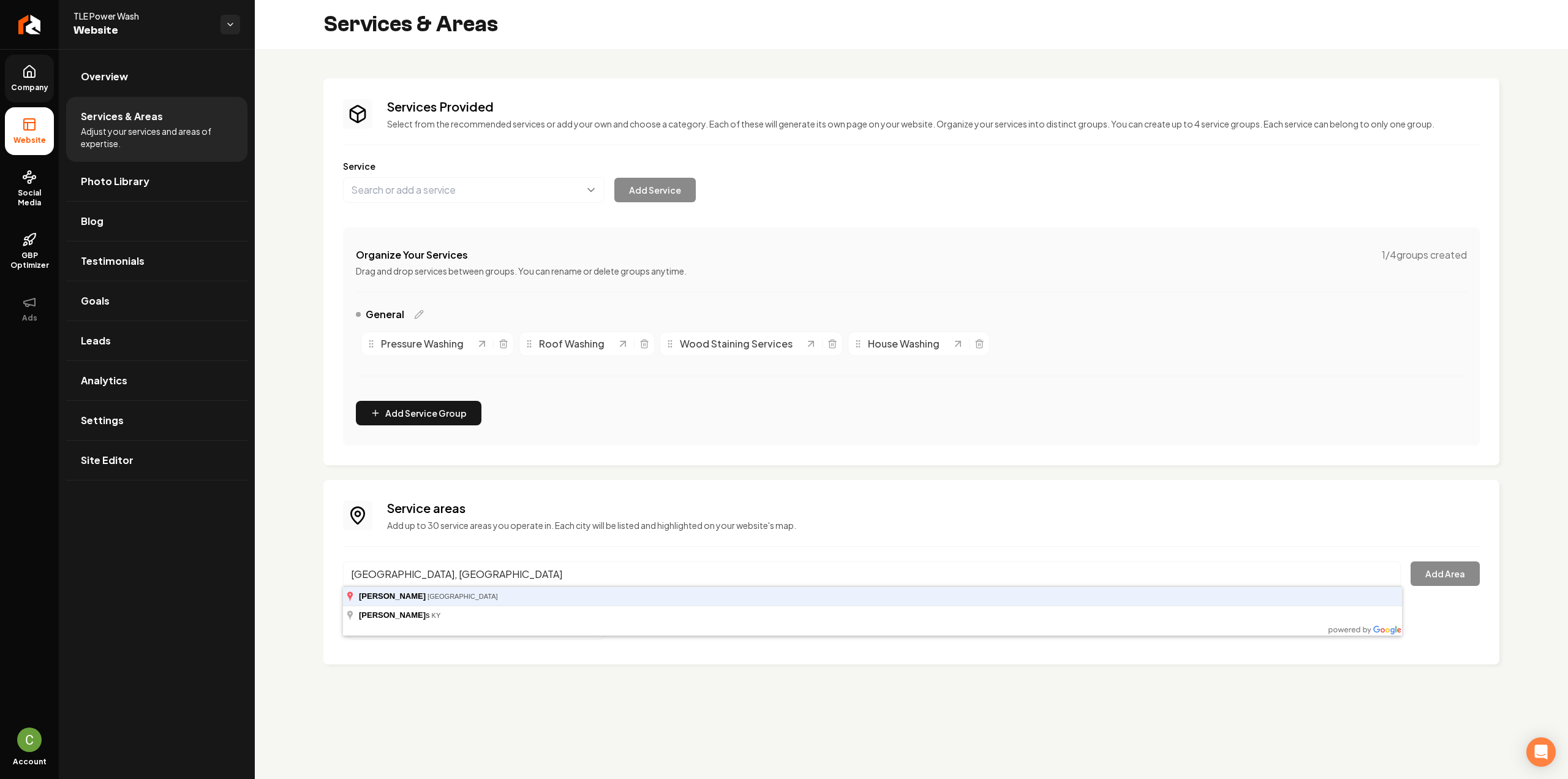
type input "Rowlett, TX"
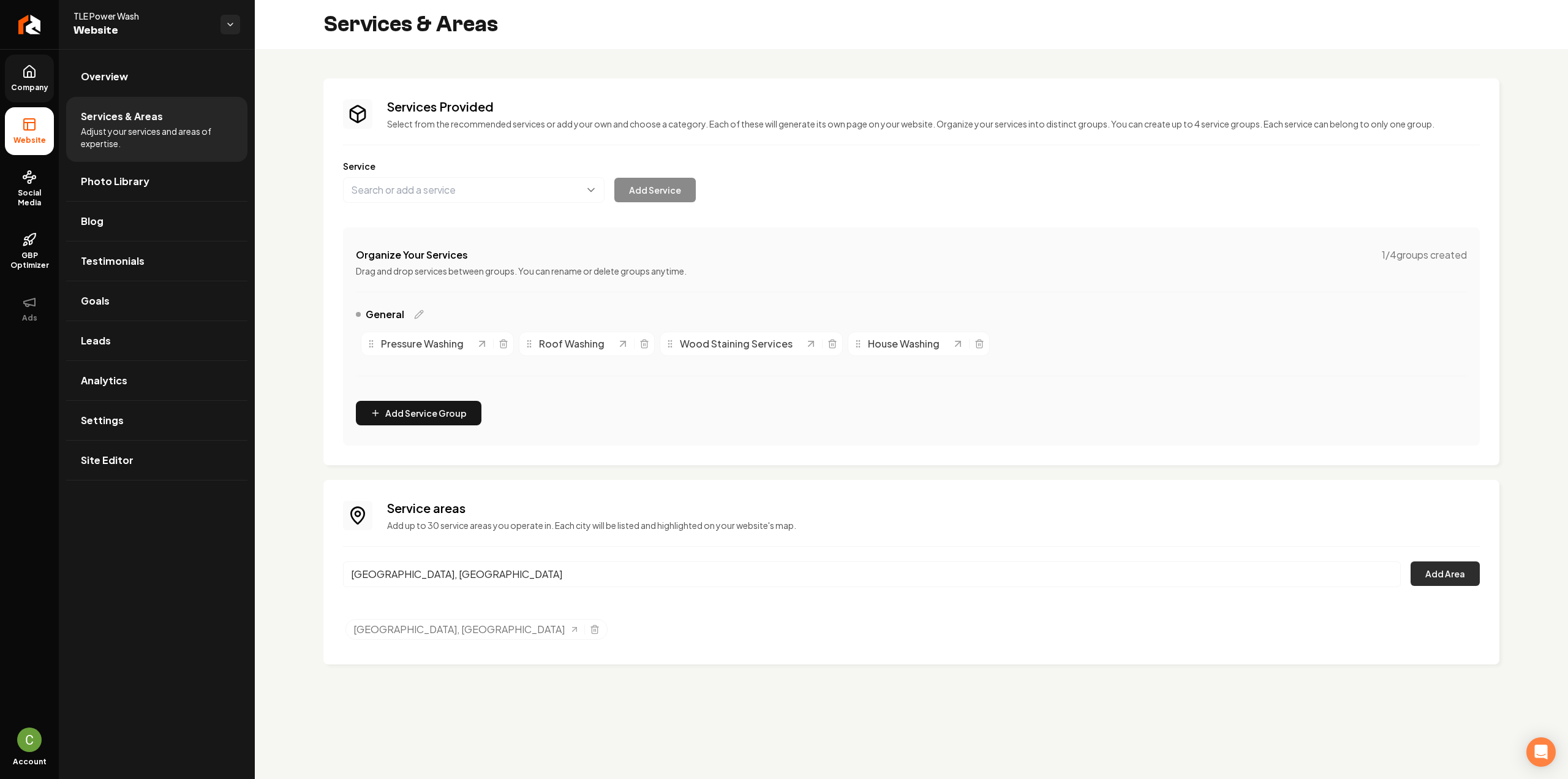
click at [1466, 574] on button "Add Area" at bounding box center [1445, 573] width 69 height 24
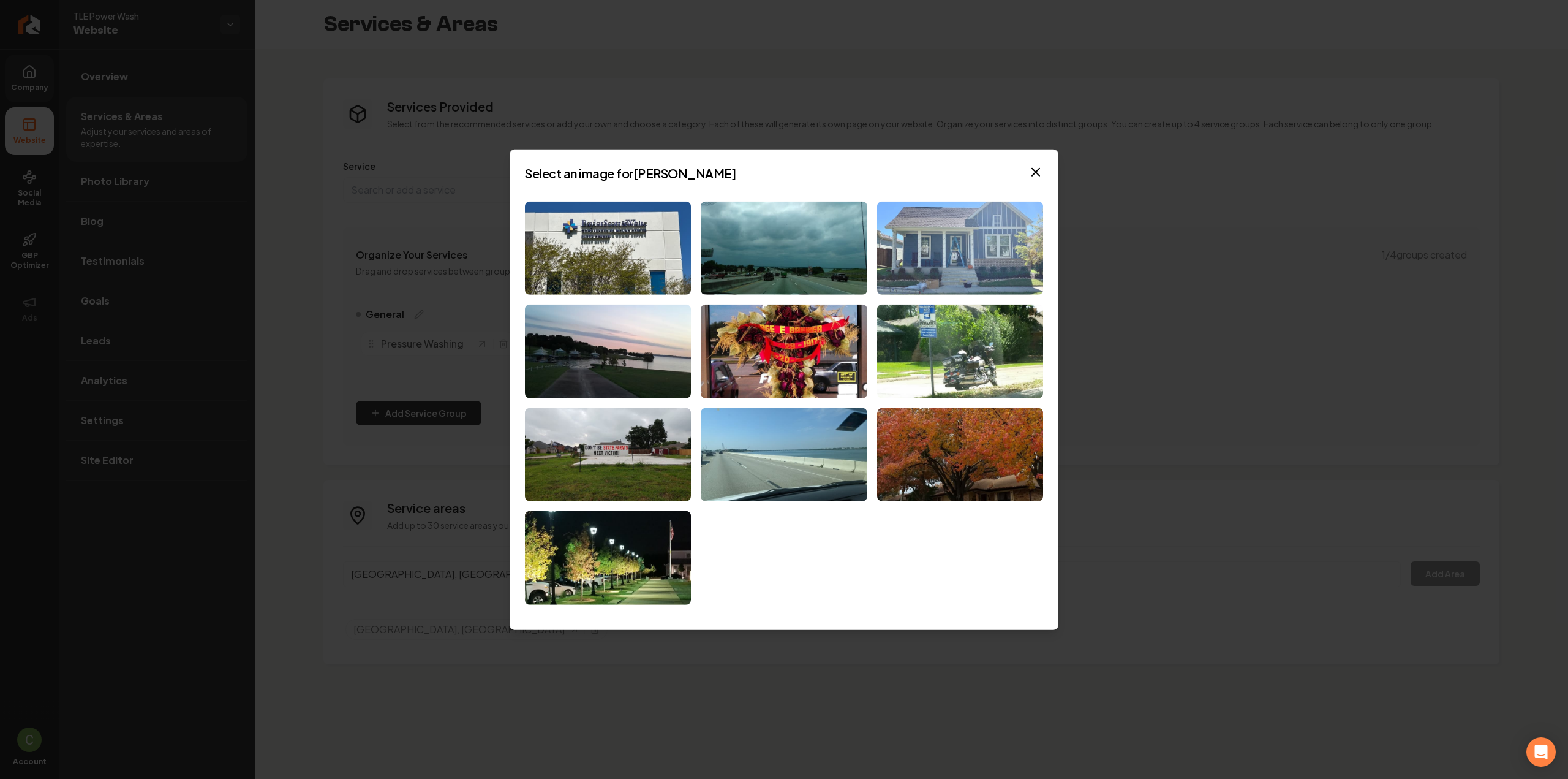
click at [952, 271] on img at bounding box center [960, 248] width 166 height 93
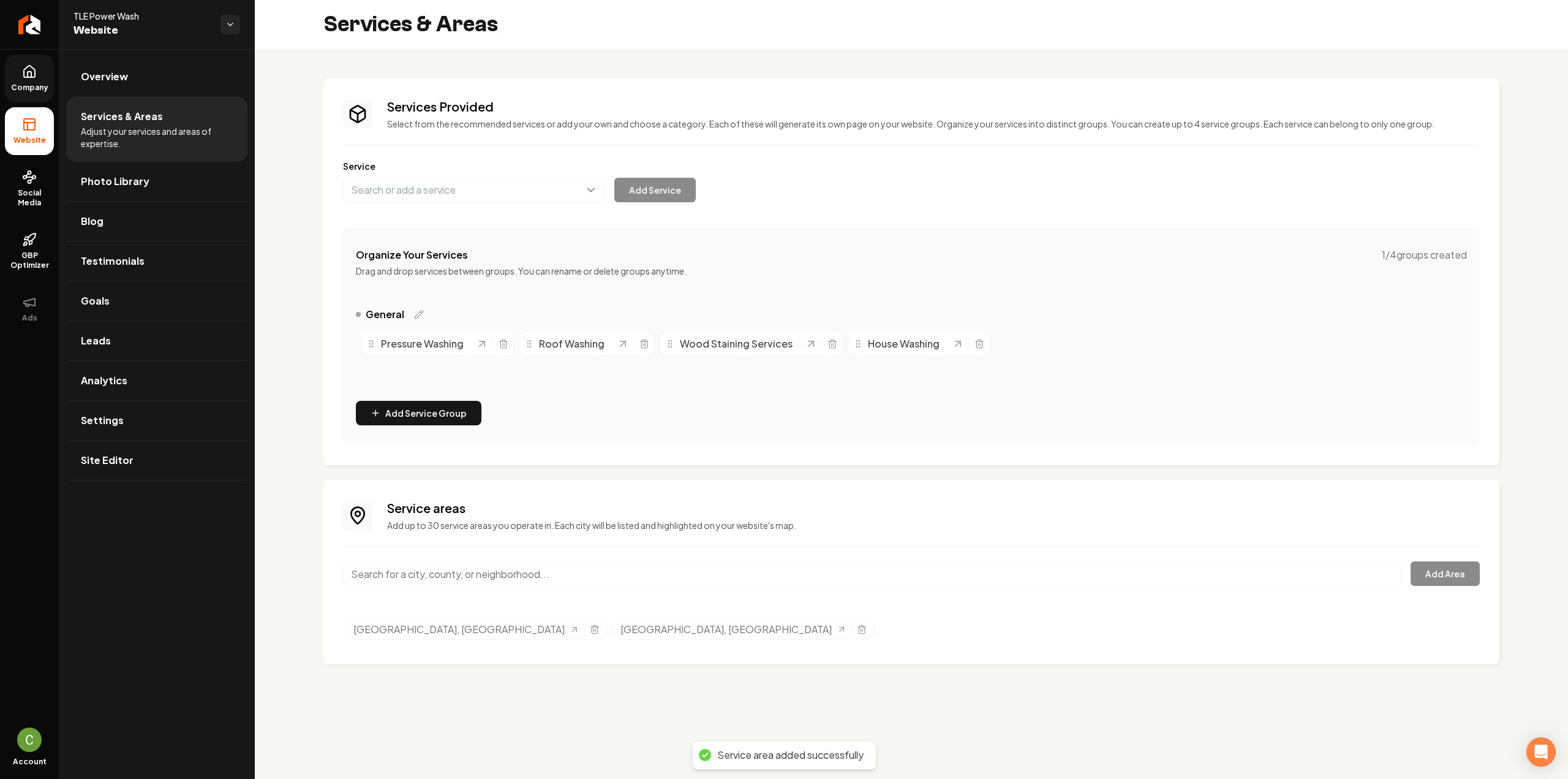
click at [479, 573] on input "Main content area" at bounding box center [871, 574] width 1058 height 26
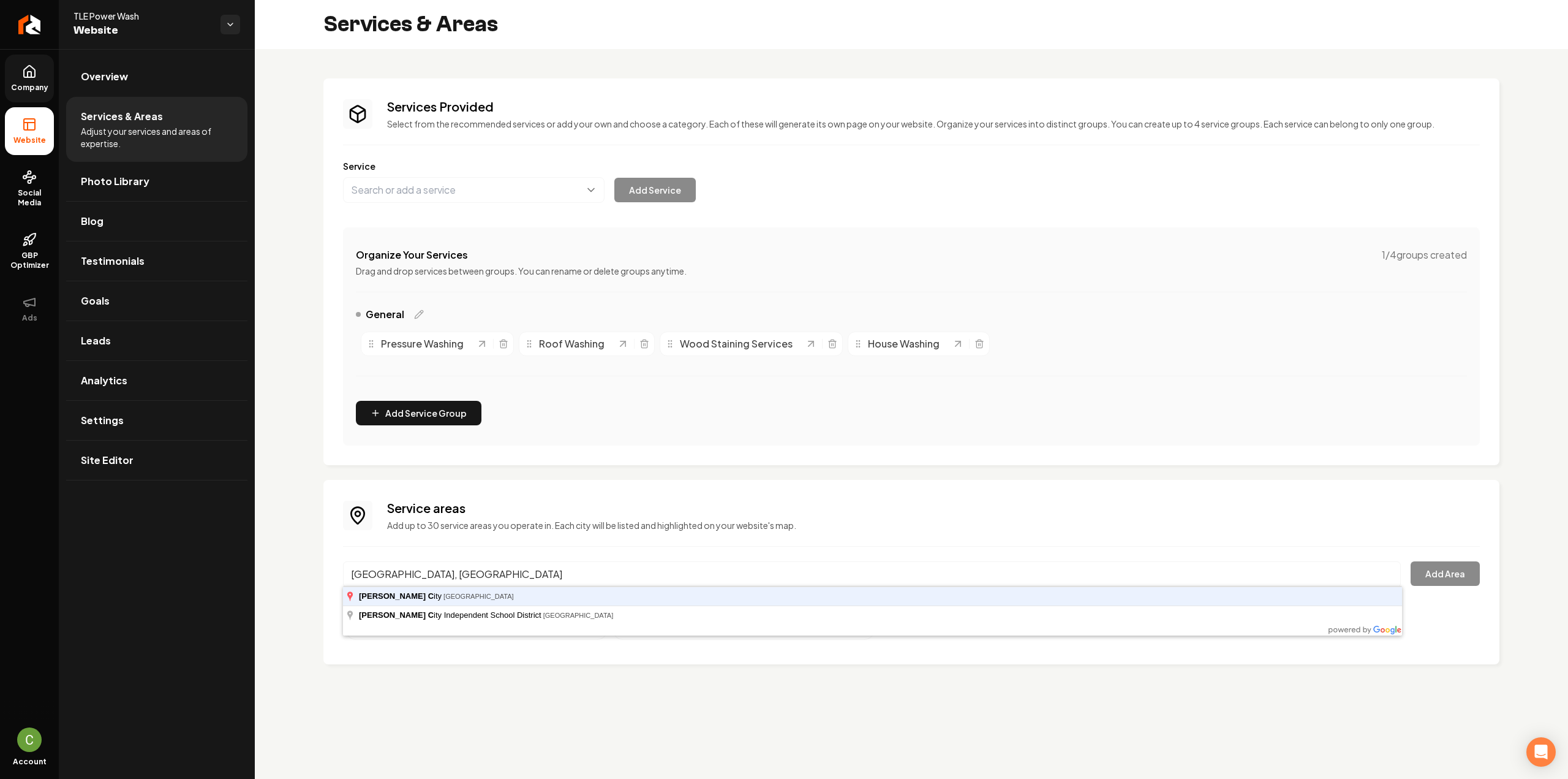
type input "Royse City, TX"
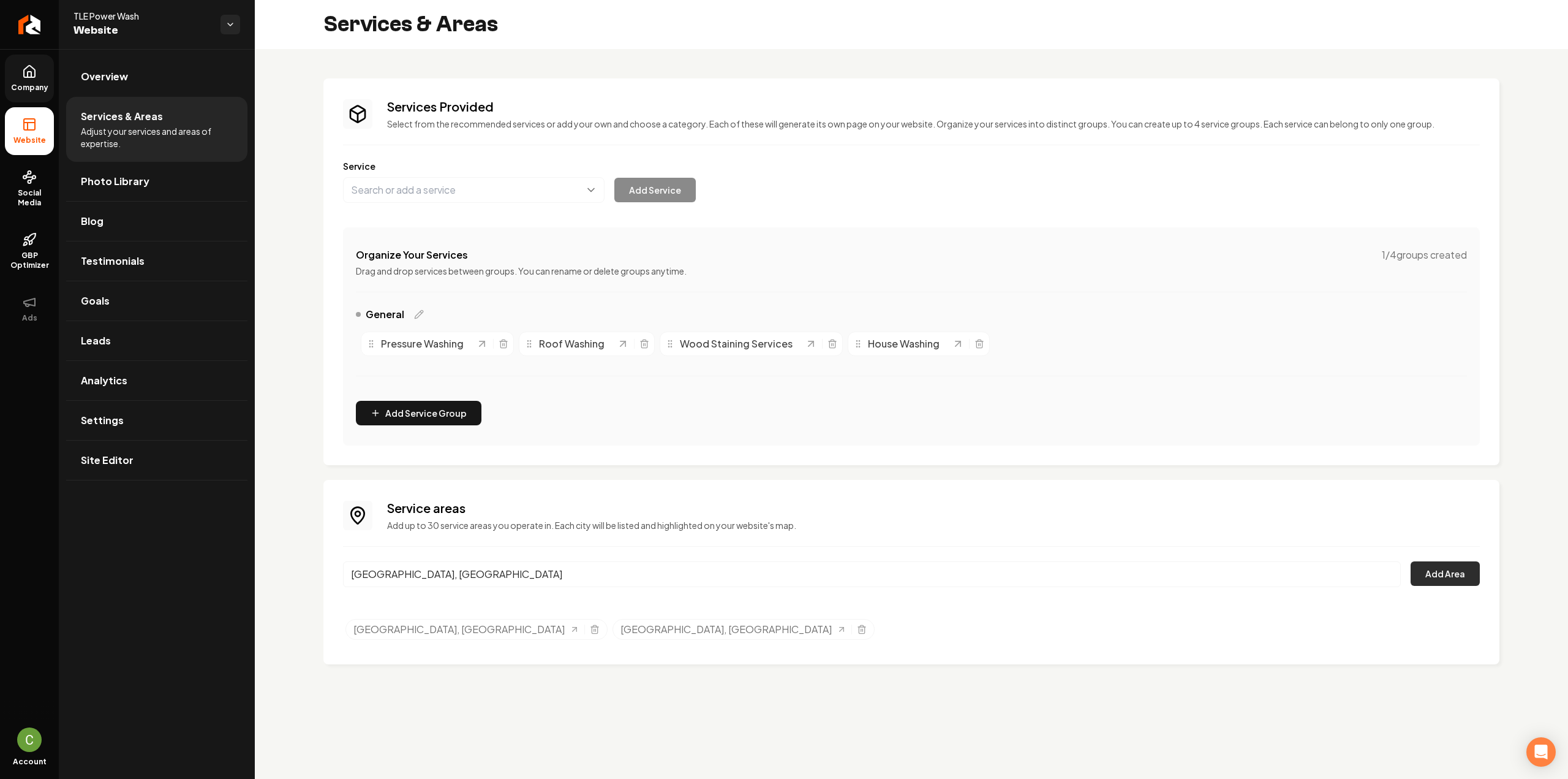
click at [1456, 572] on button "Add Area" at bounding box center [1445, 573] width 69 height 24
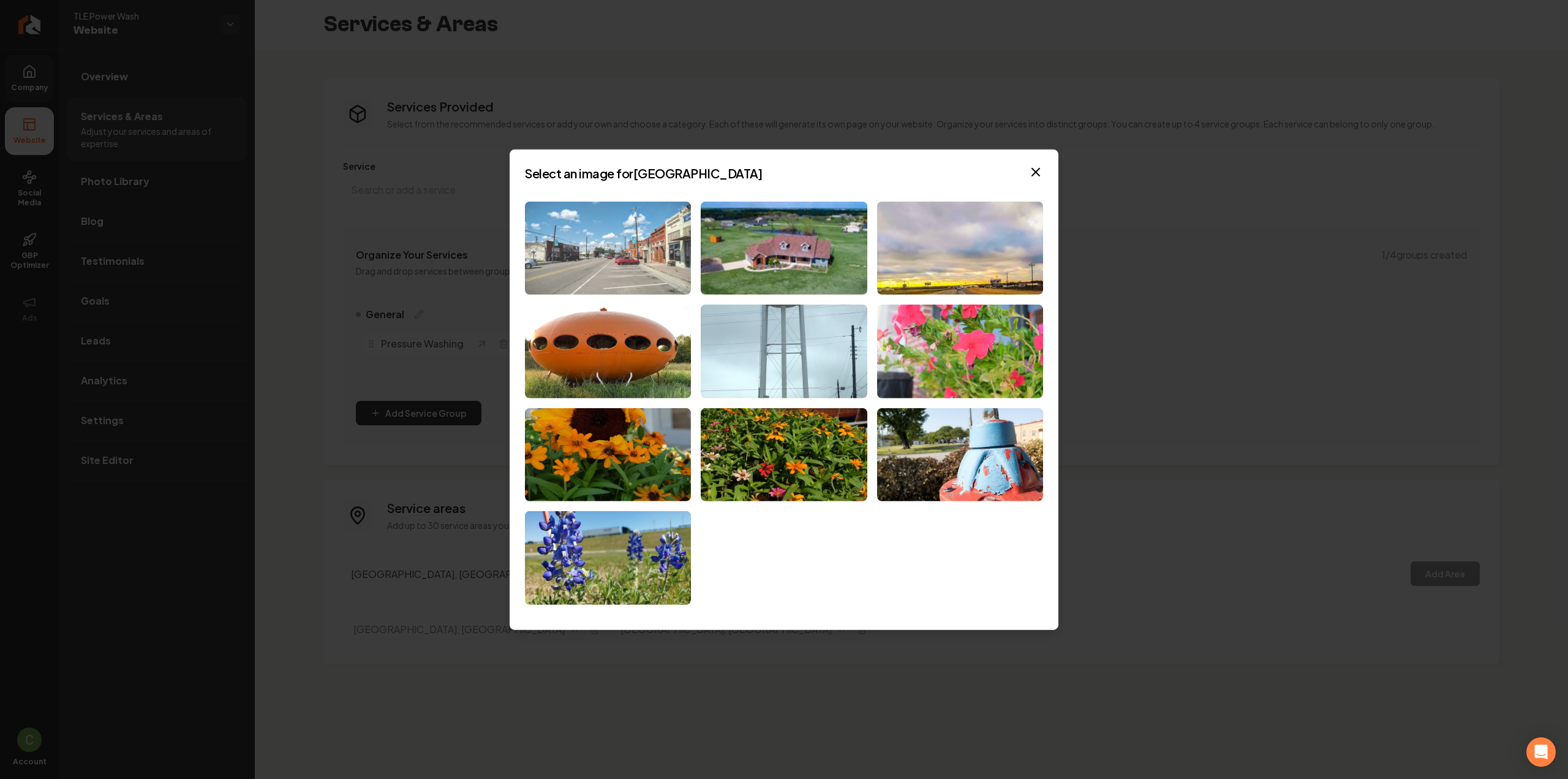
click at [646, 261] on img at bounding box center [608, 248] width 166 height 93
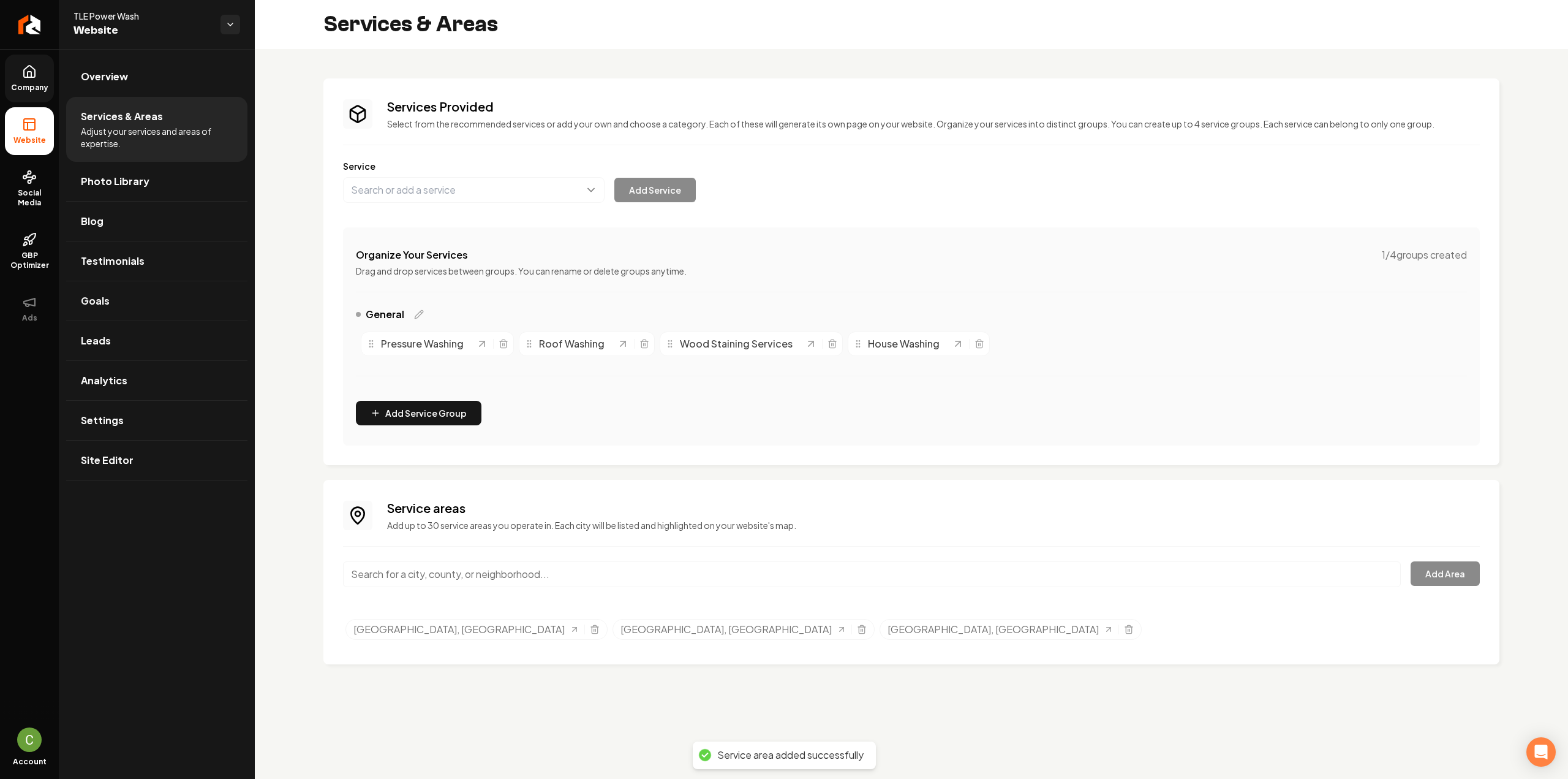
click at [473, 610] on div "Service areas Add up to 30 service areas you operate in. Each city will be list…" at bounding box center [911, 572] width 1137 height 145
click at [482, 573] on input "Main content area" at bounding box center [871, 574] width 1058 height 26
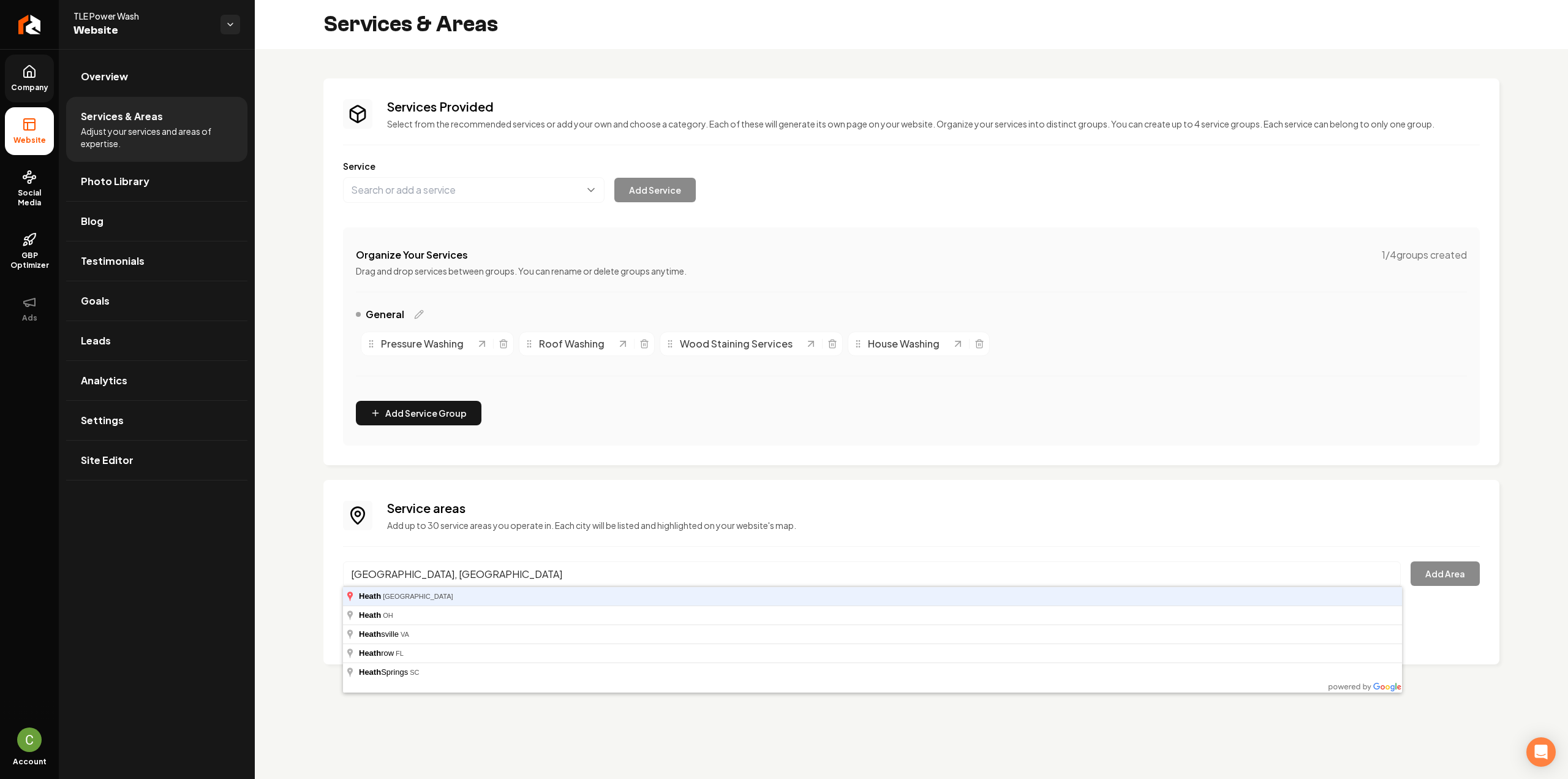
type input "Heath, TX"
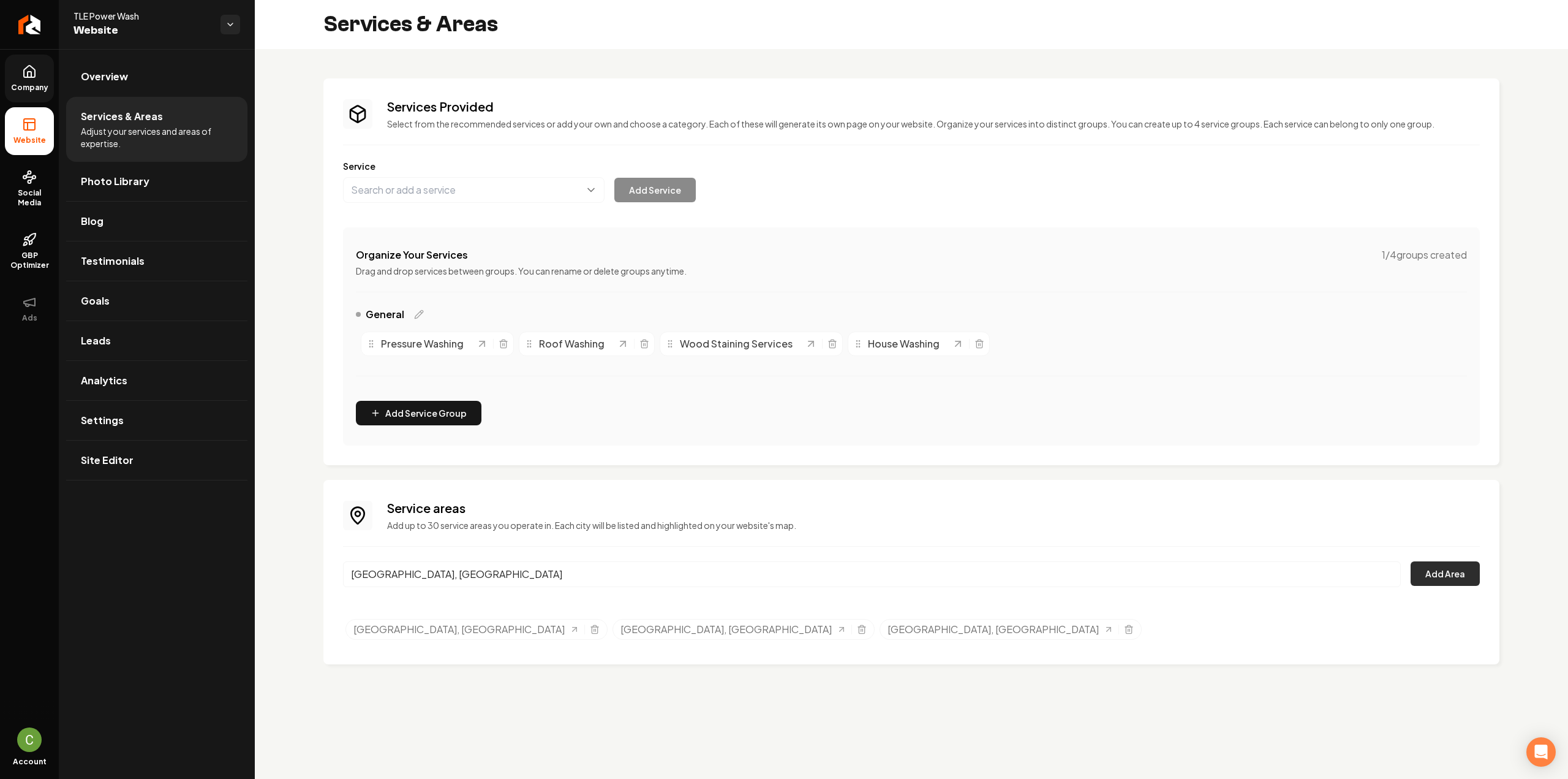
click at [1442, 573] on button "Add Area" at bounding box center [1445, 573] width 69 height 24
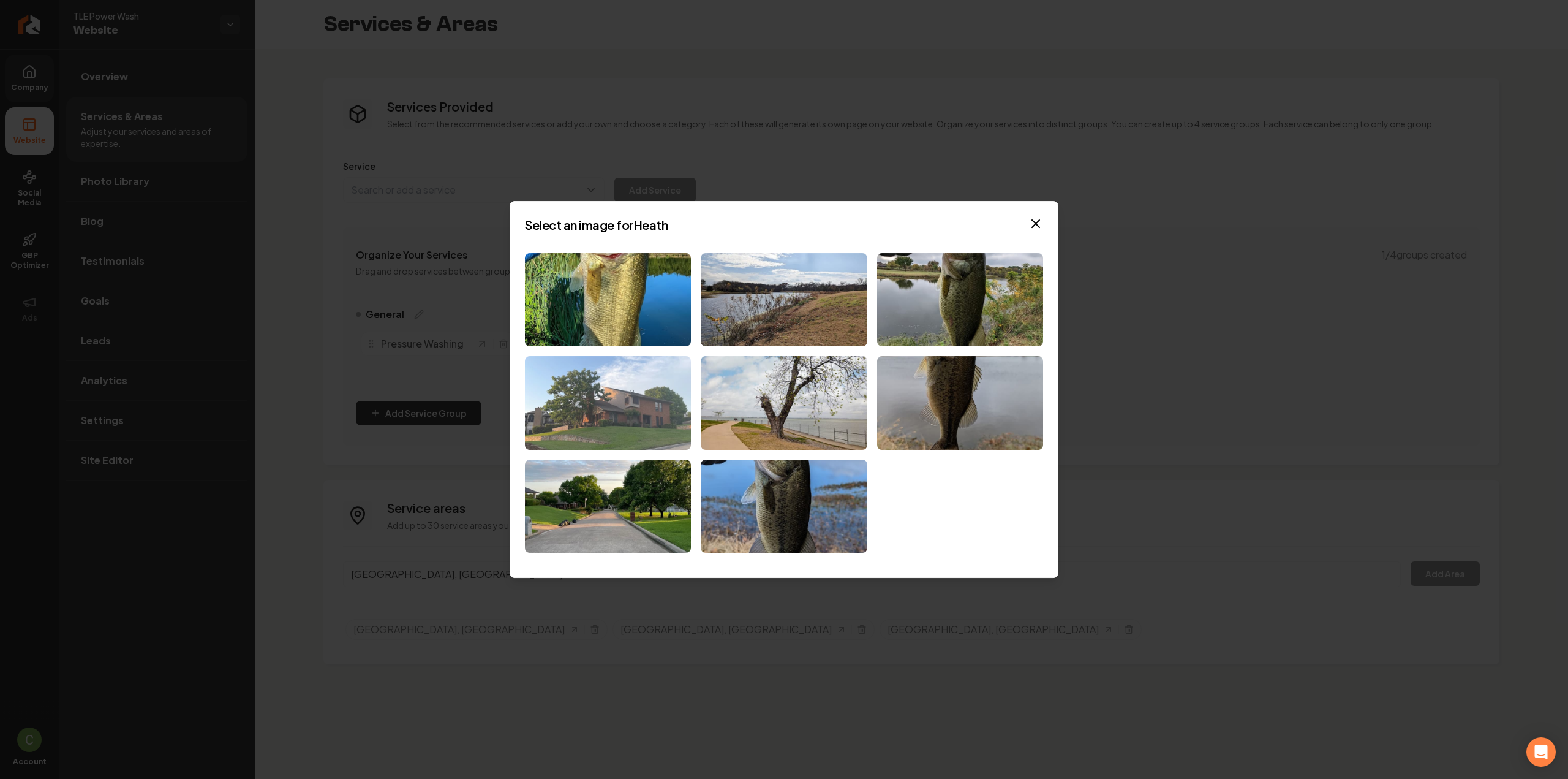
click at [627, 418] on img at bounding box center [608, 402] width 166 height 93
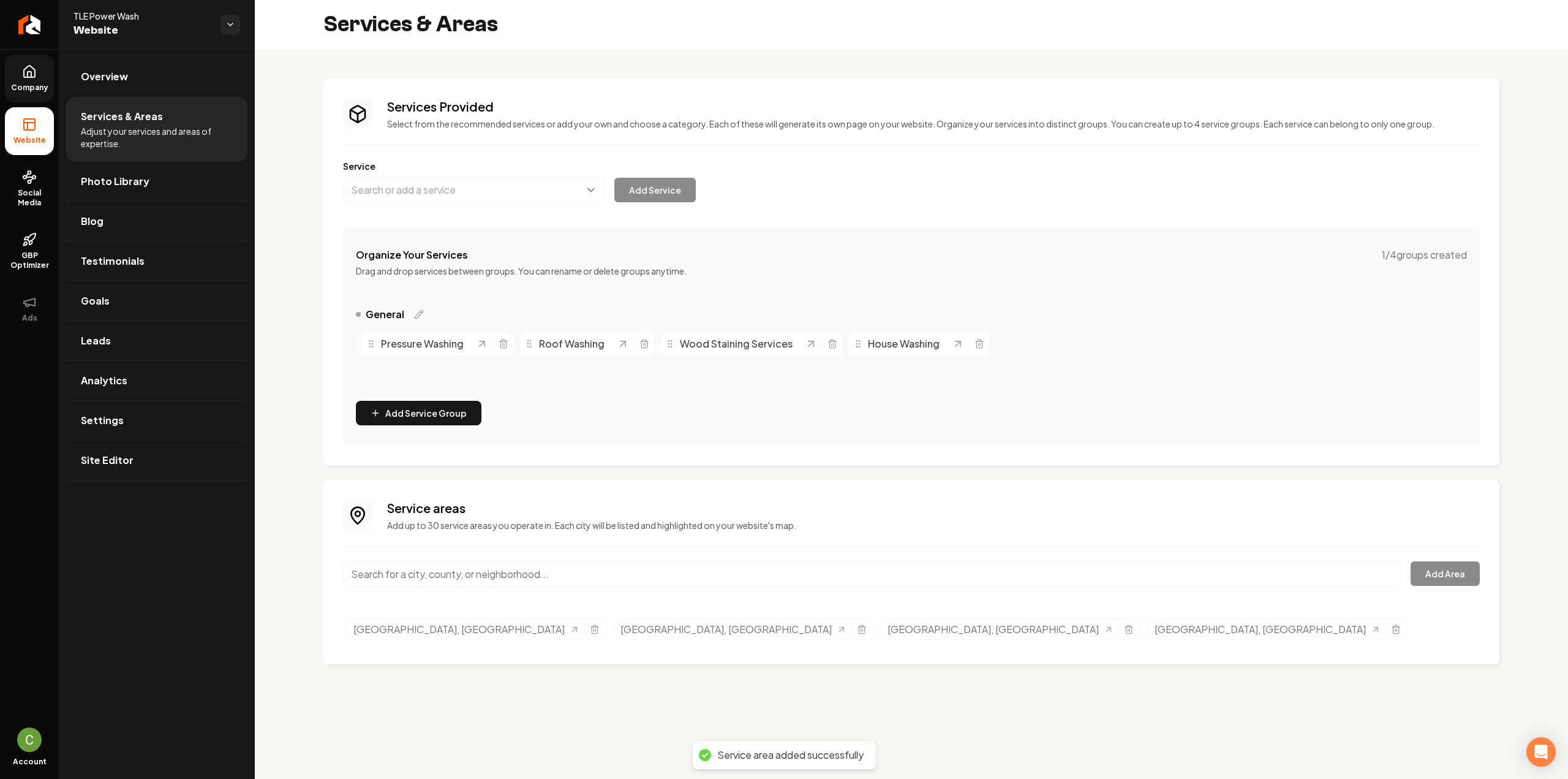
click at [447, 570] on input "Main content area" at bounding box center [871, 574] width 1058 height 26
type input "p"
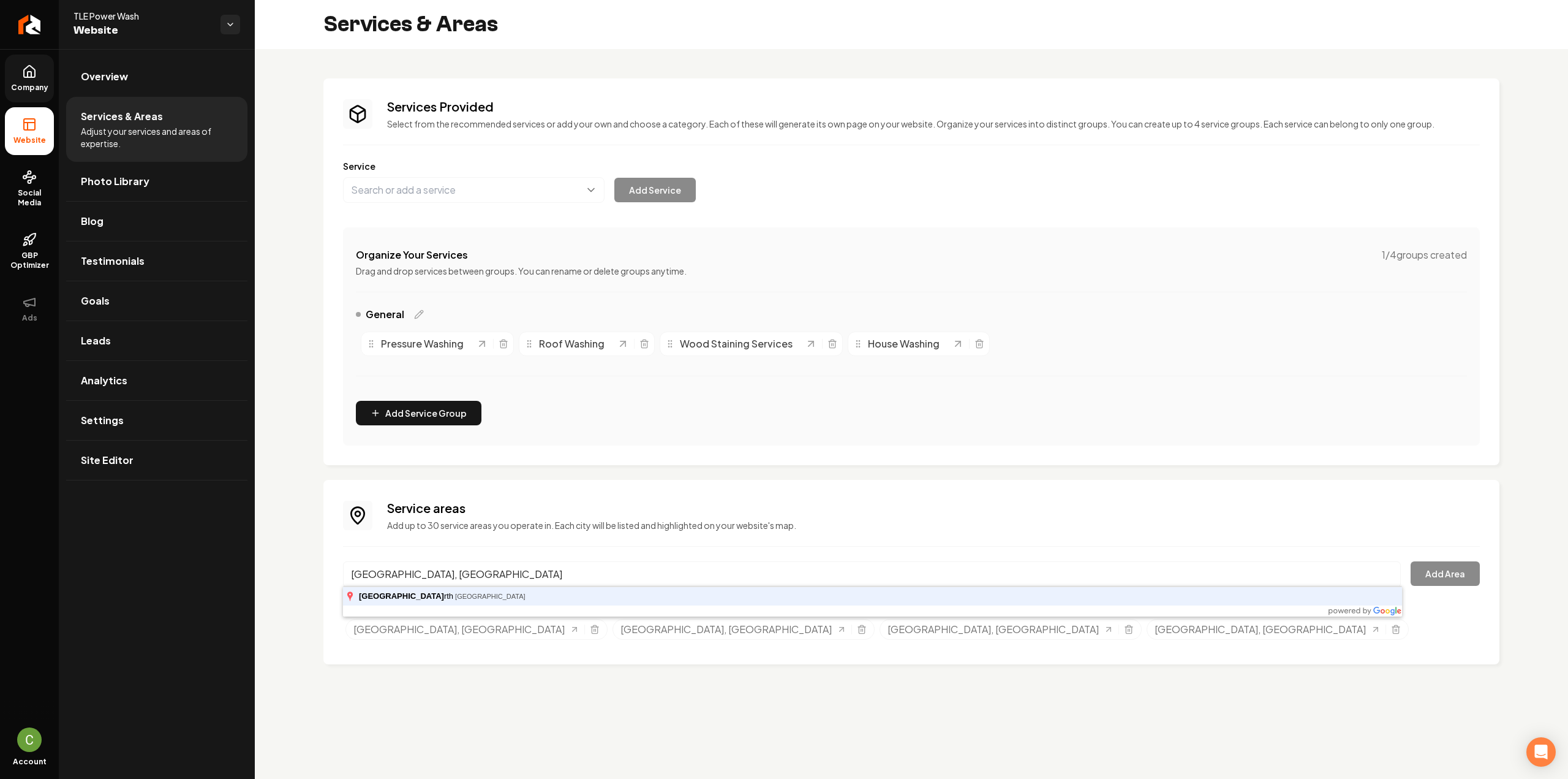
type input "Fort Worth, TX"
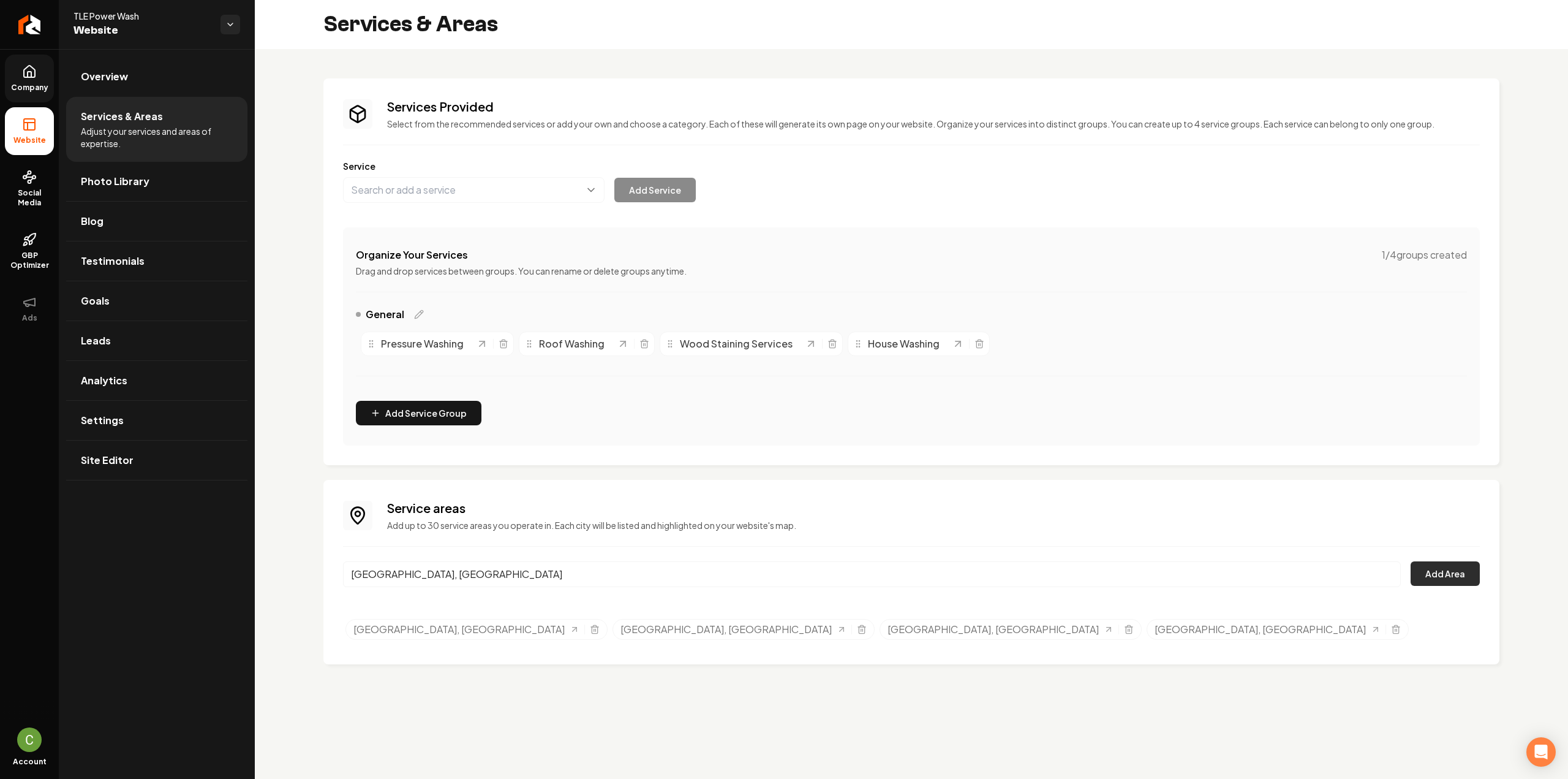
click at [1468, 570] on button "Add Area" at bounding box center [1445, 573] width 69 height 24
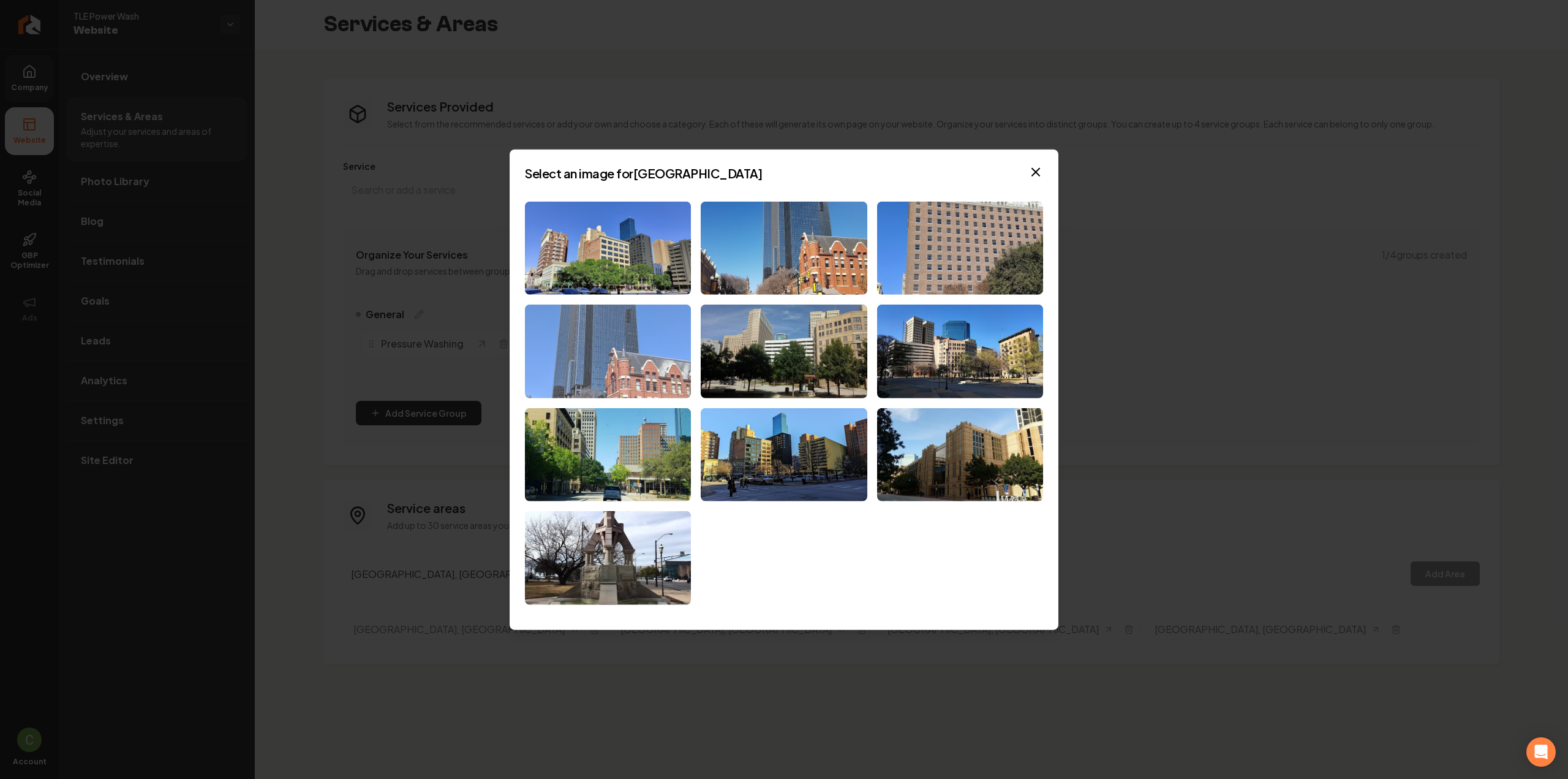
click at [630, 358] on img at bounding box center [608, 351] width 166 height 93
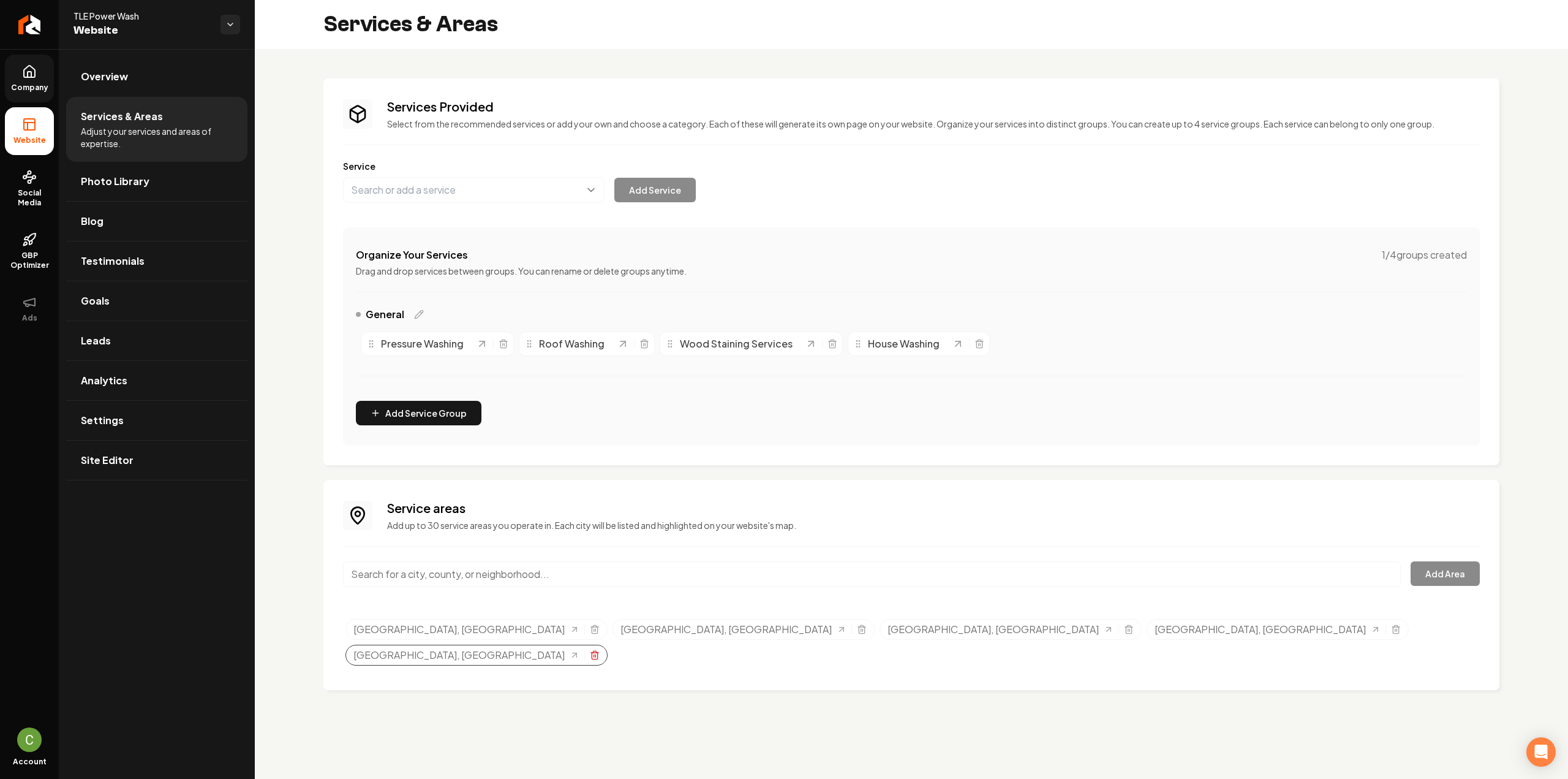
click at [597, 653] on icon "Selected tags" at bounding box center [595, 656] width 6 height 7
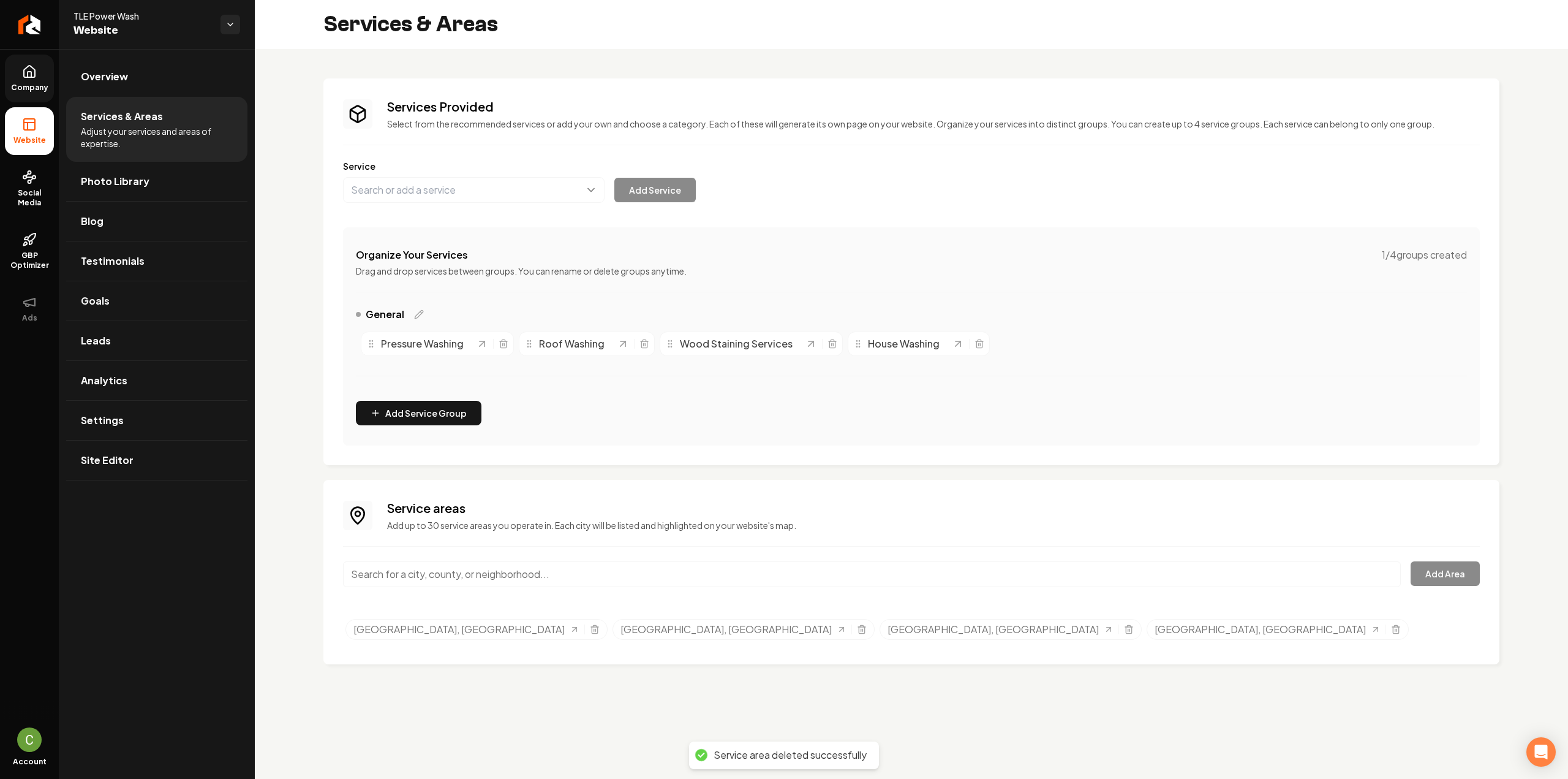
click at [526, 570] on input "Main content area" at bounding box center [871, 574] width 1058 height 26
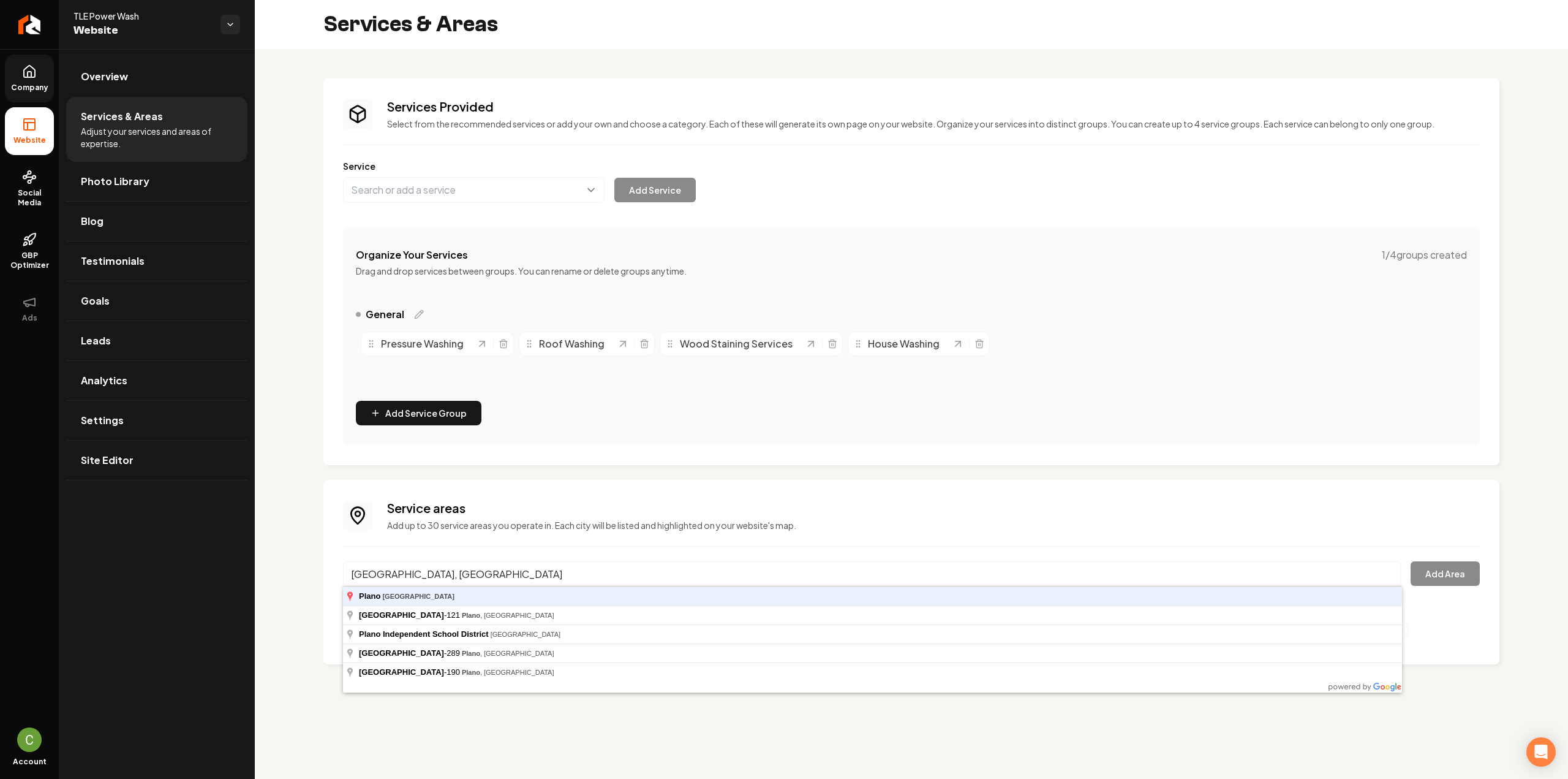
type input "Plano, TX"
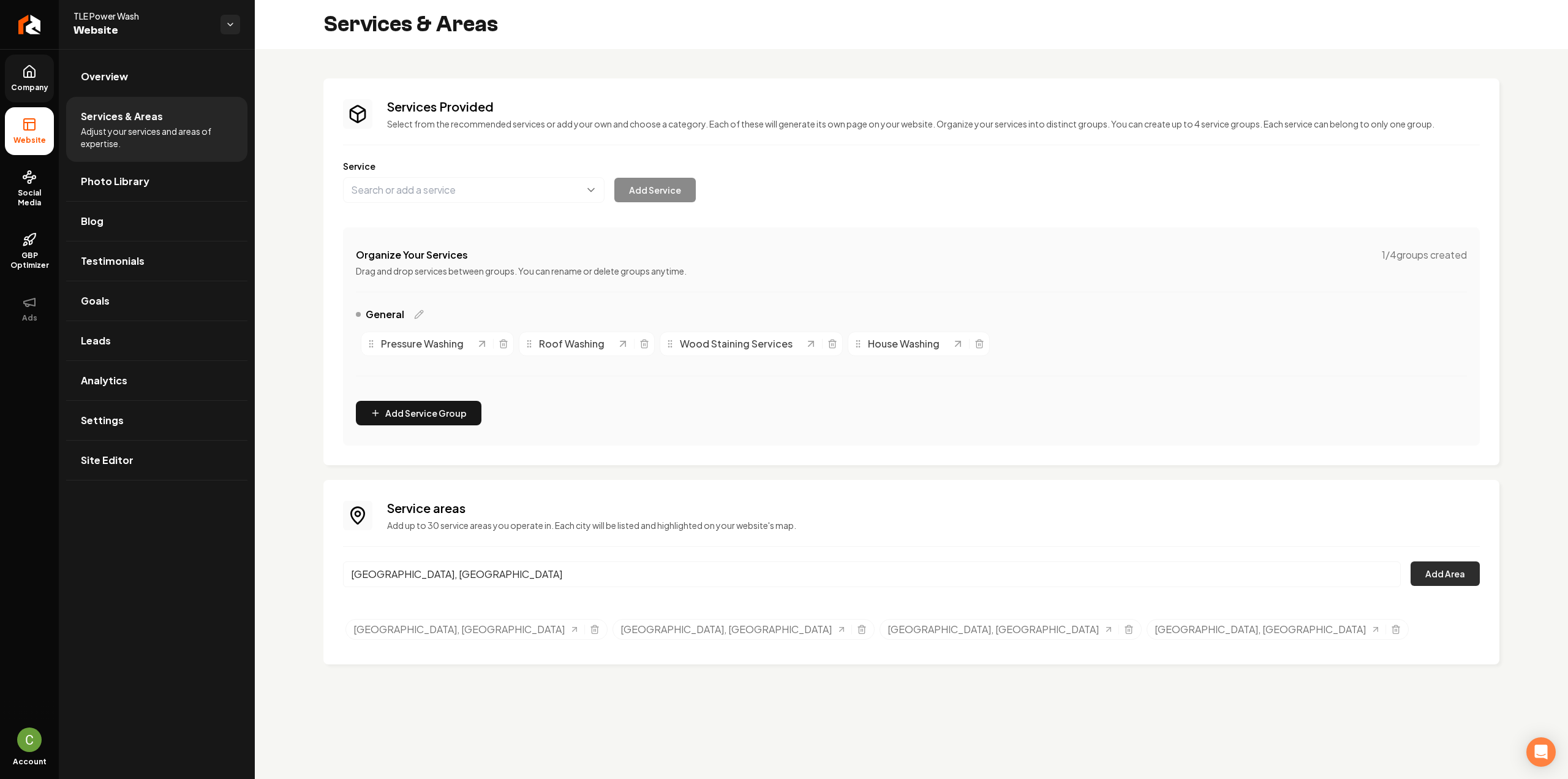
click at [1430, 563] on button "Add Area" at bounding box center [1445, 573] width 69 height 24
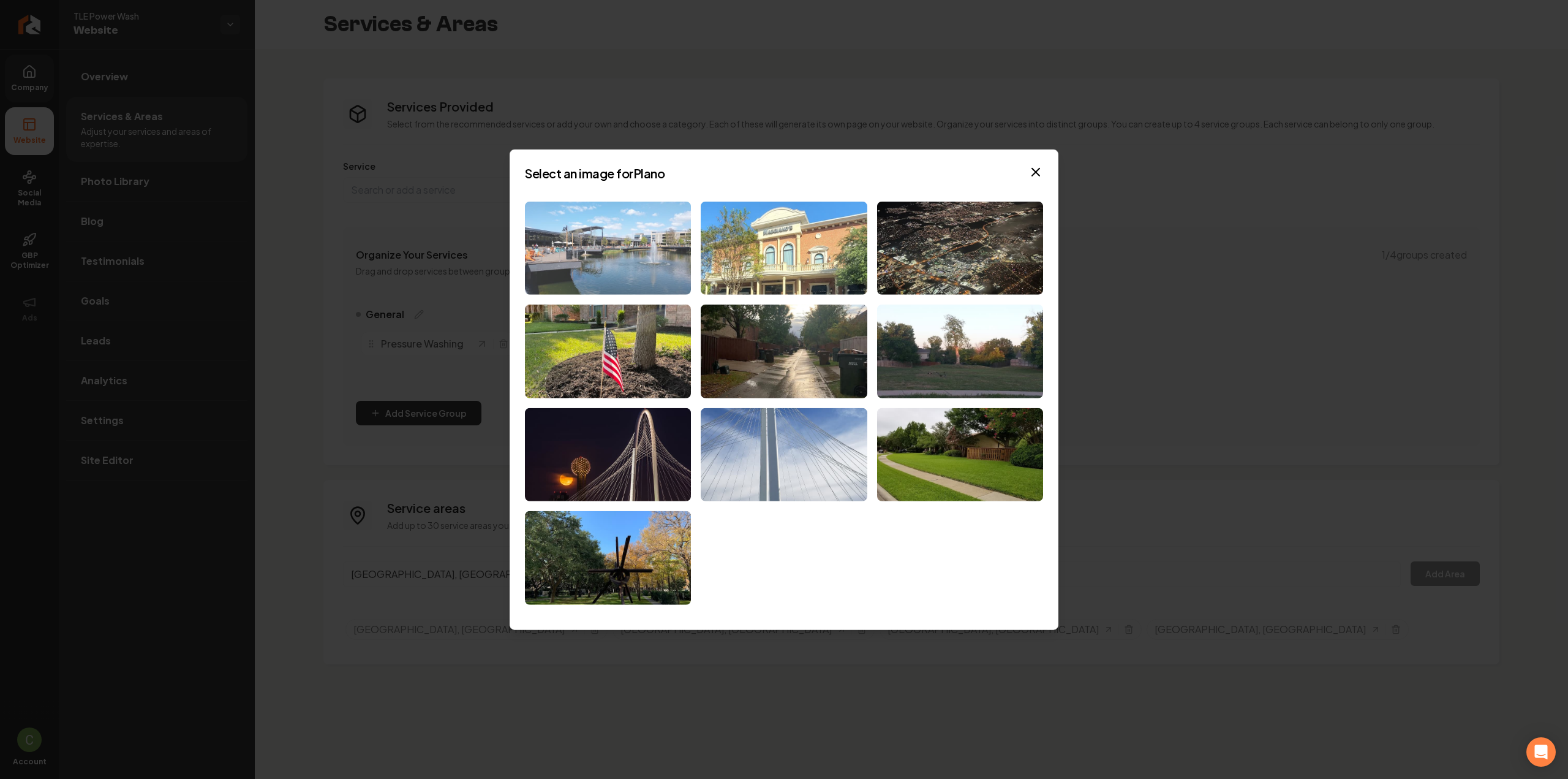
click at [607, 231] on img at bounding box center [608, 248] width 166 height 93
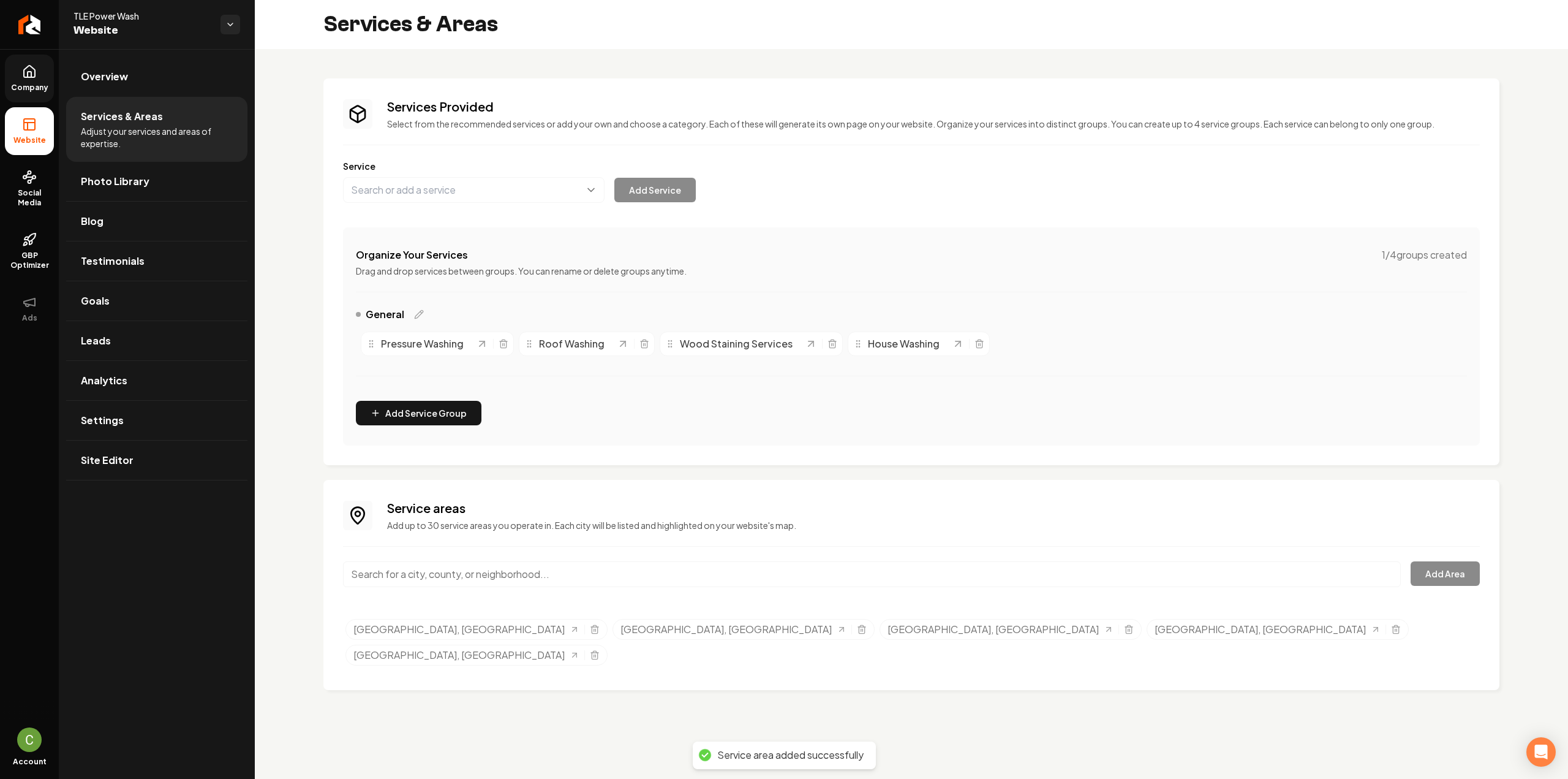
click at [461, 566] on input "Main content area" at bounding box center [871, 574] width 1058 height 26
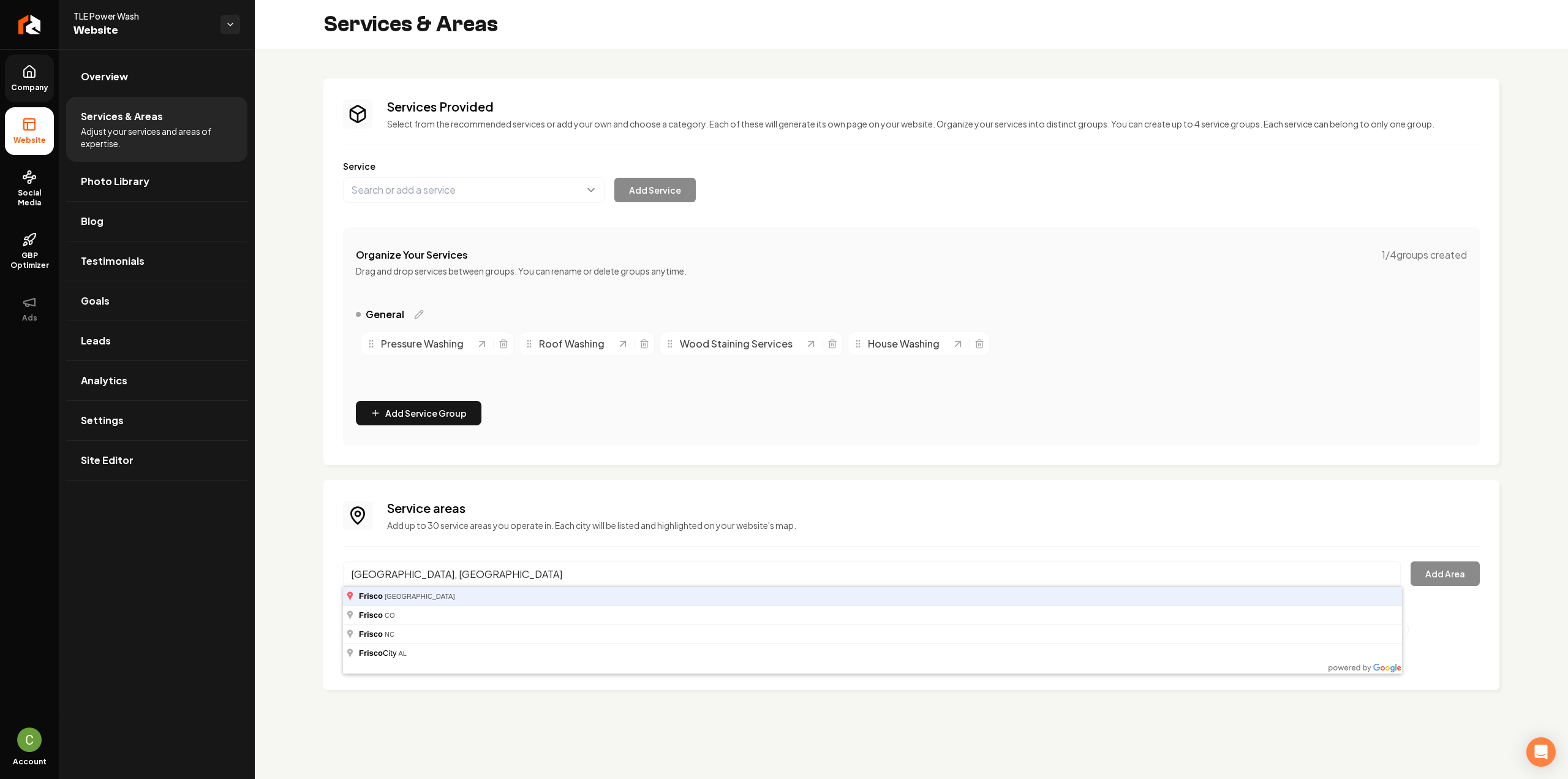
type input "Frisco, TX"
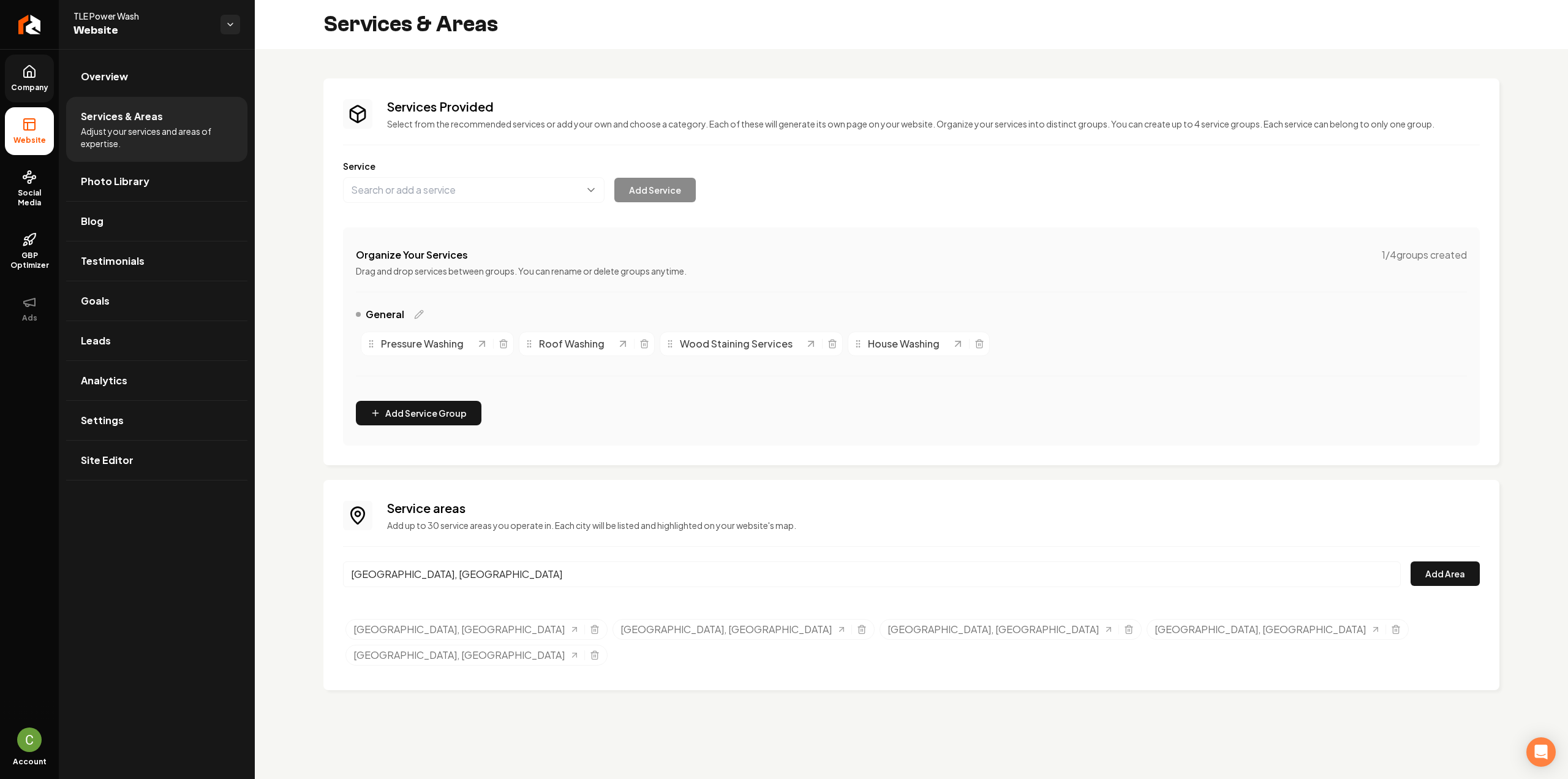
click at [1431, 557] on div "Service areas Add up to 30 service areas you operate in. Each city will be list…" at bounding box center [911, 584] width 1137 height 171
click at [1431, 568] on button "Add Area" at bounding box center [1445, 573] width 69 height 24
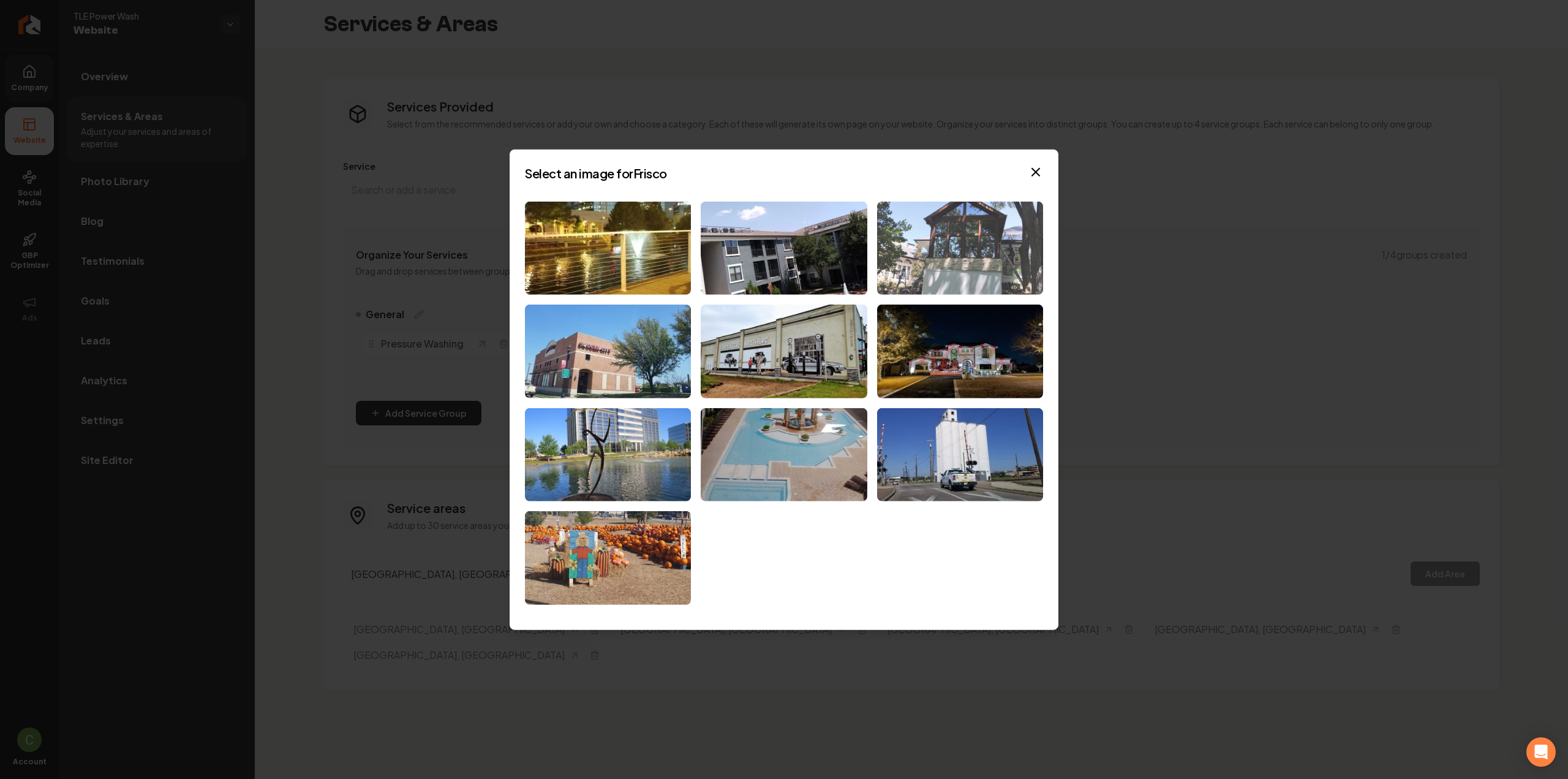
click at [913, 250] on img at bounding box center [960, 248] width 166 height 93
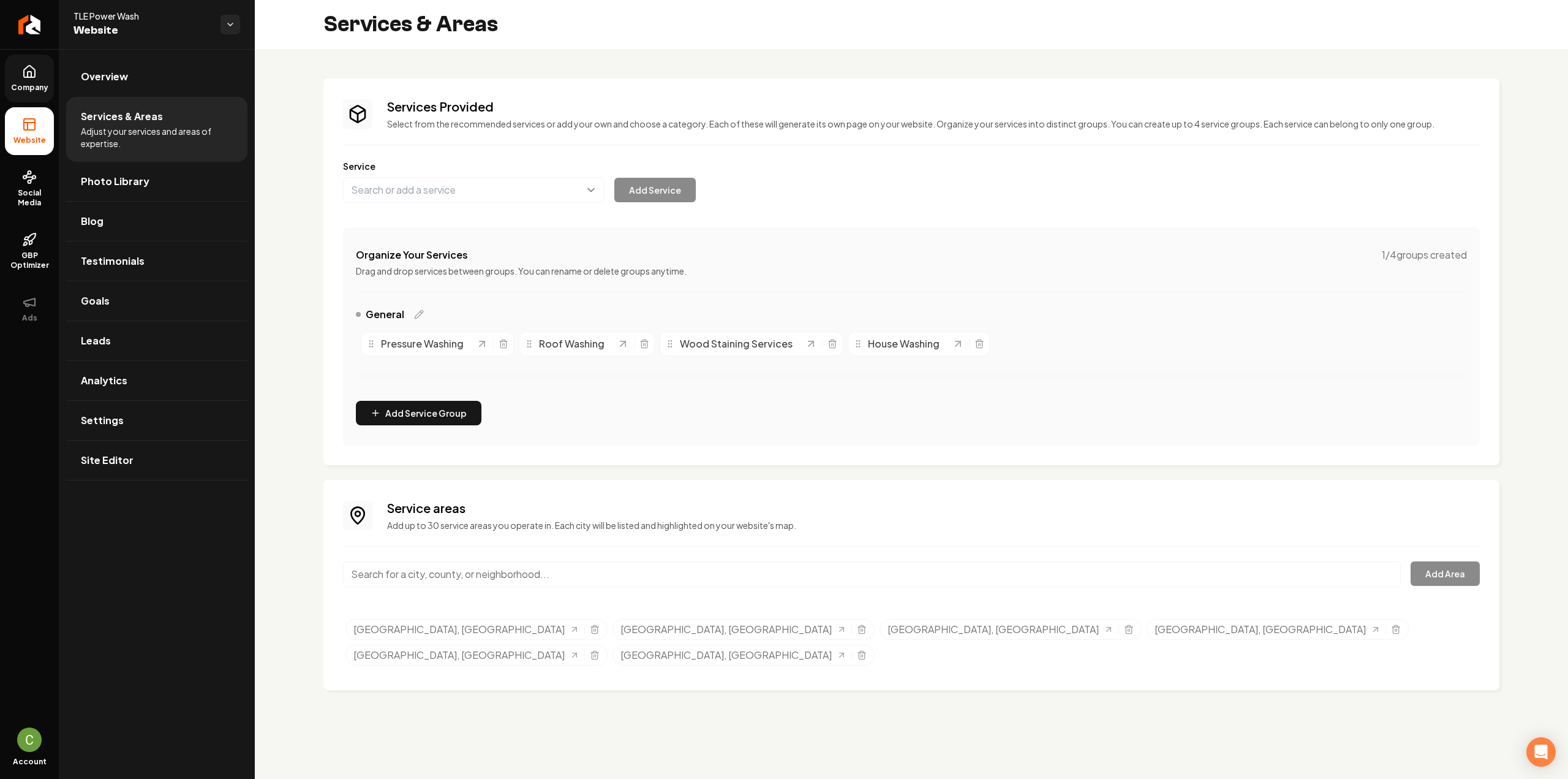
click at [17, 80] on link "Company" at bounding box center [29, 78] width 49 height 48
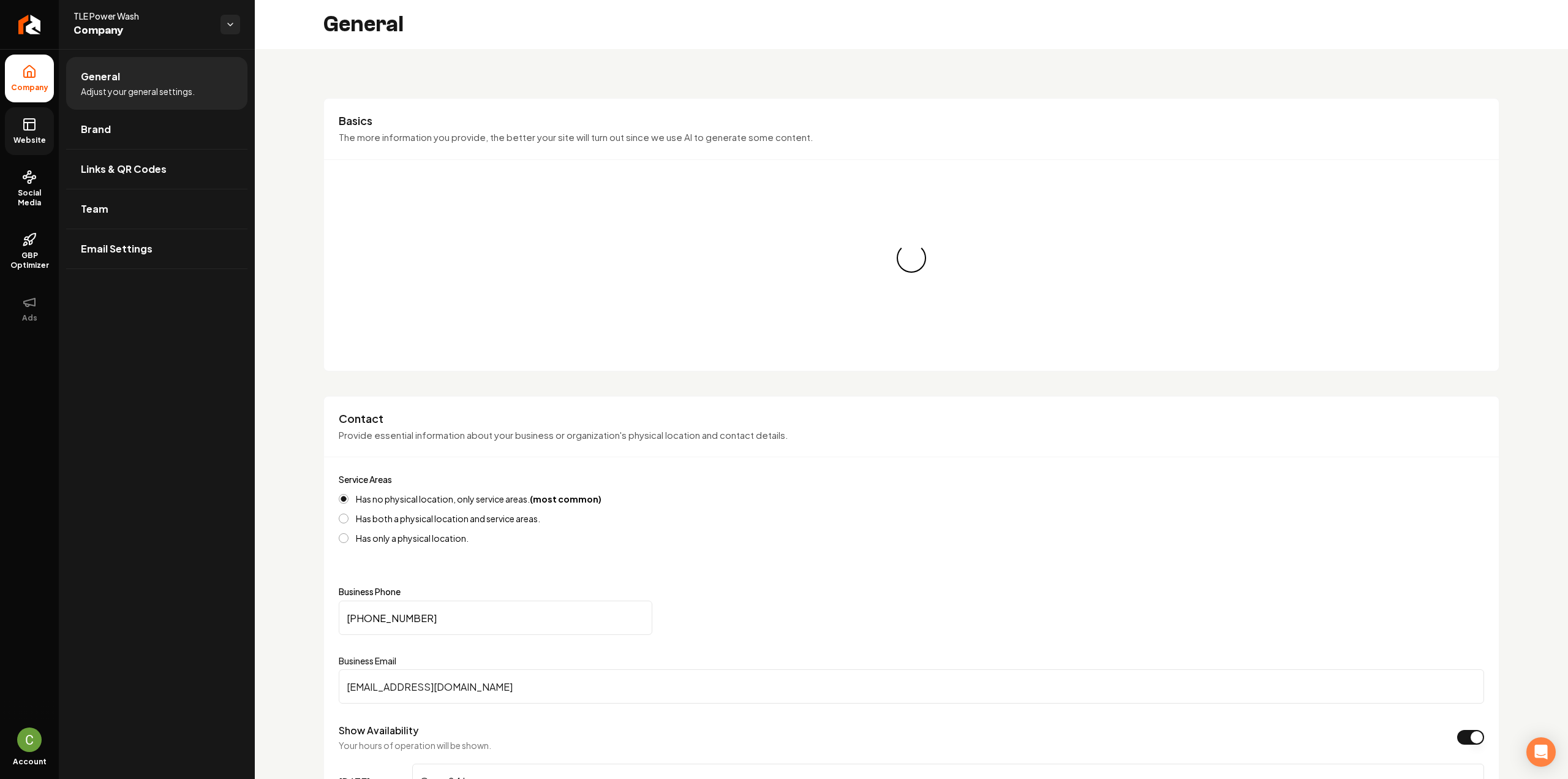
click at [32, 133] on link "Website" at bounding box center [29, 131] width 49 height 48
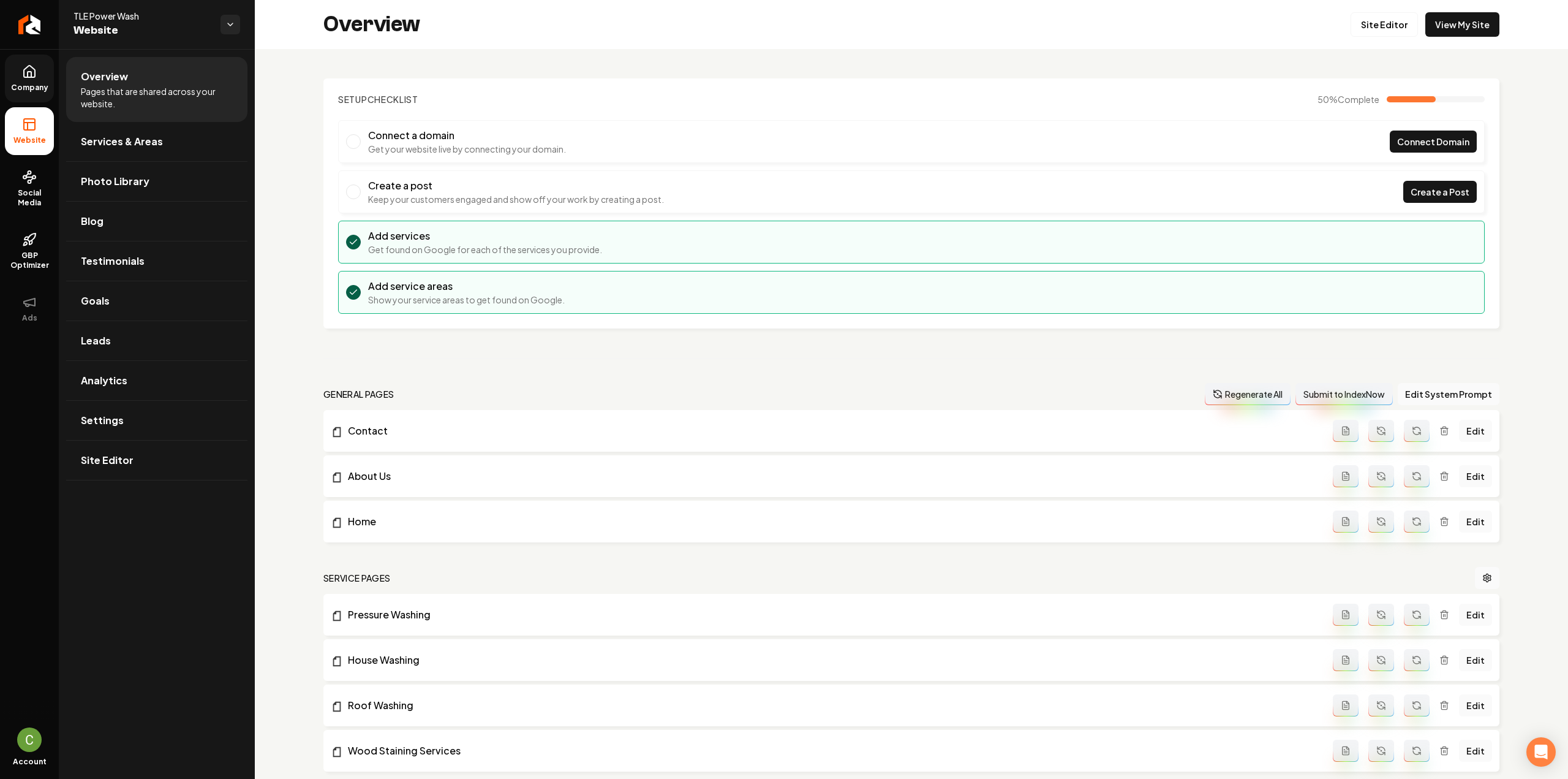
click at [38, 83] on span "Company" at bounding box center [30, 88] width 47 height 10
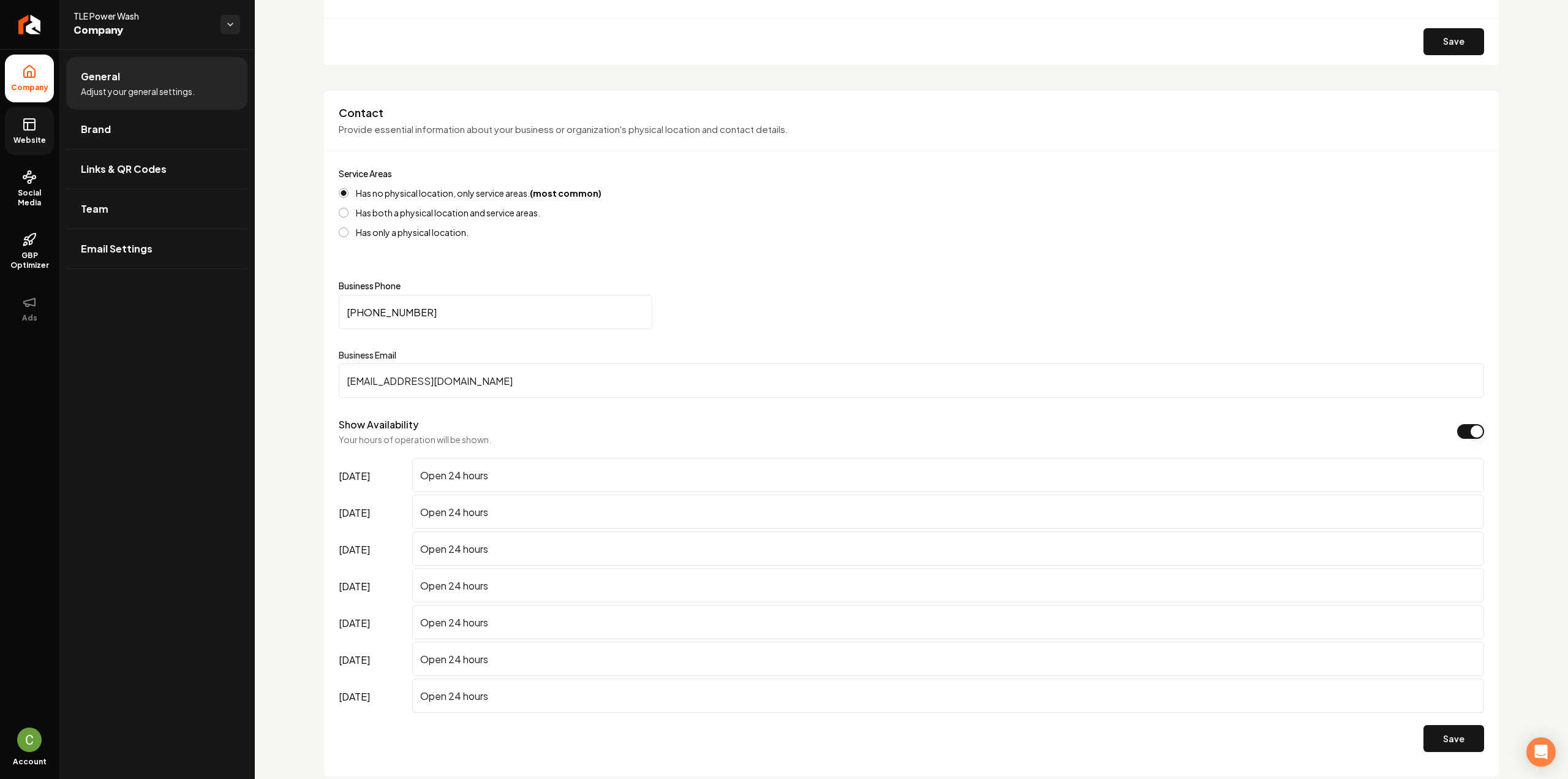
scroll to position [858, 0]
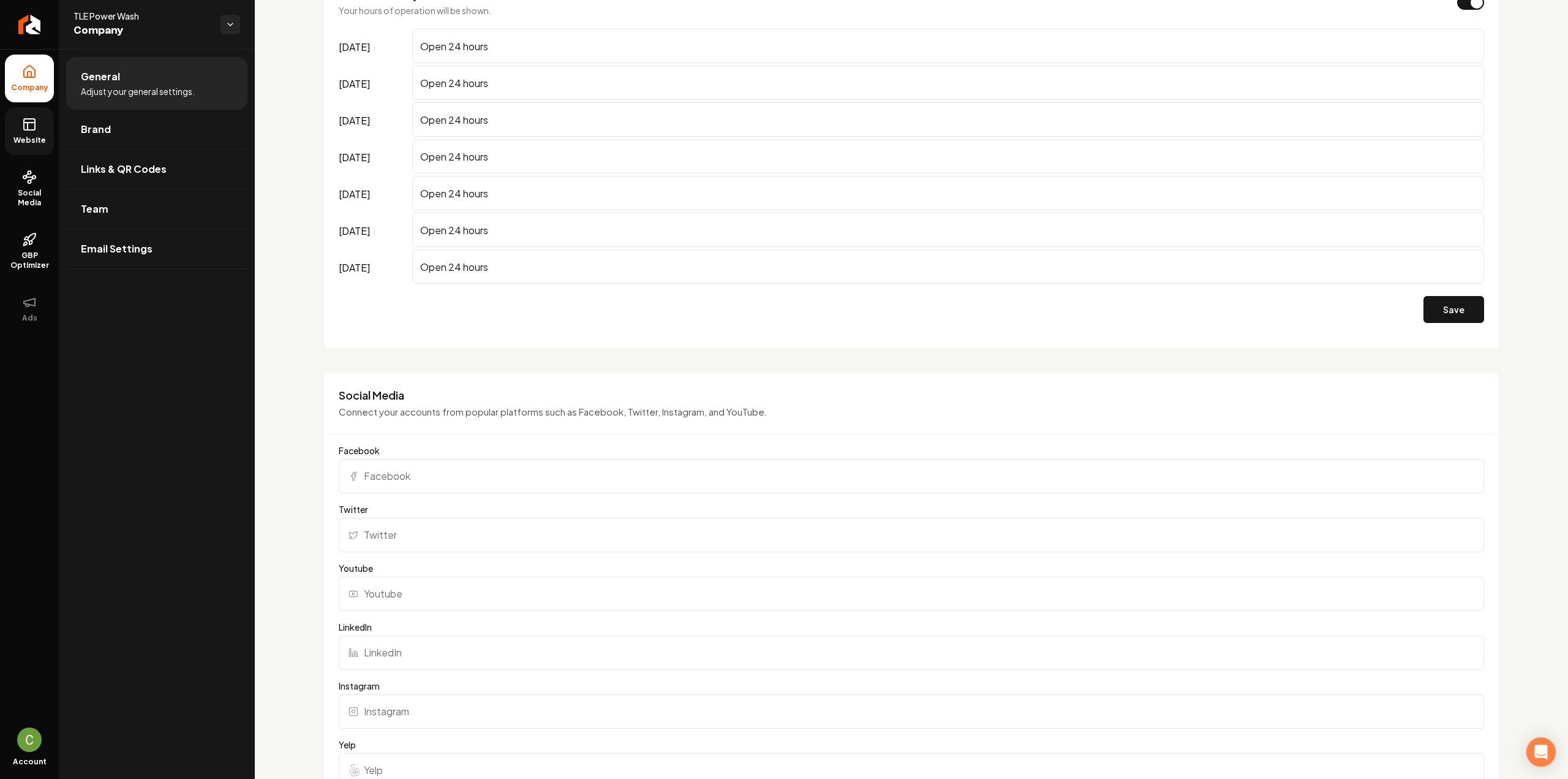
click at [457, 469] on input "Facebook" at bounding box center [911, 476] width 1145 height 34
paste input "https://www.google.com/search?kgmid=/g/11td0w5y9b"
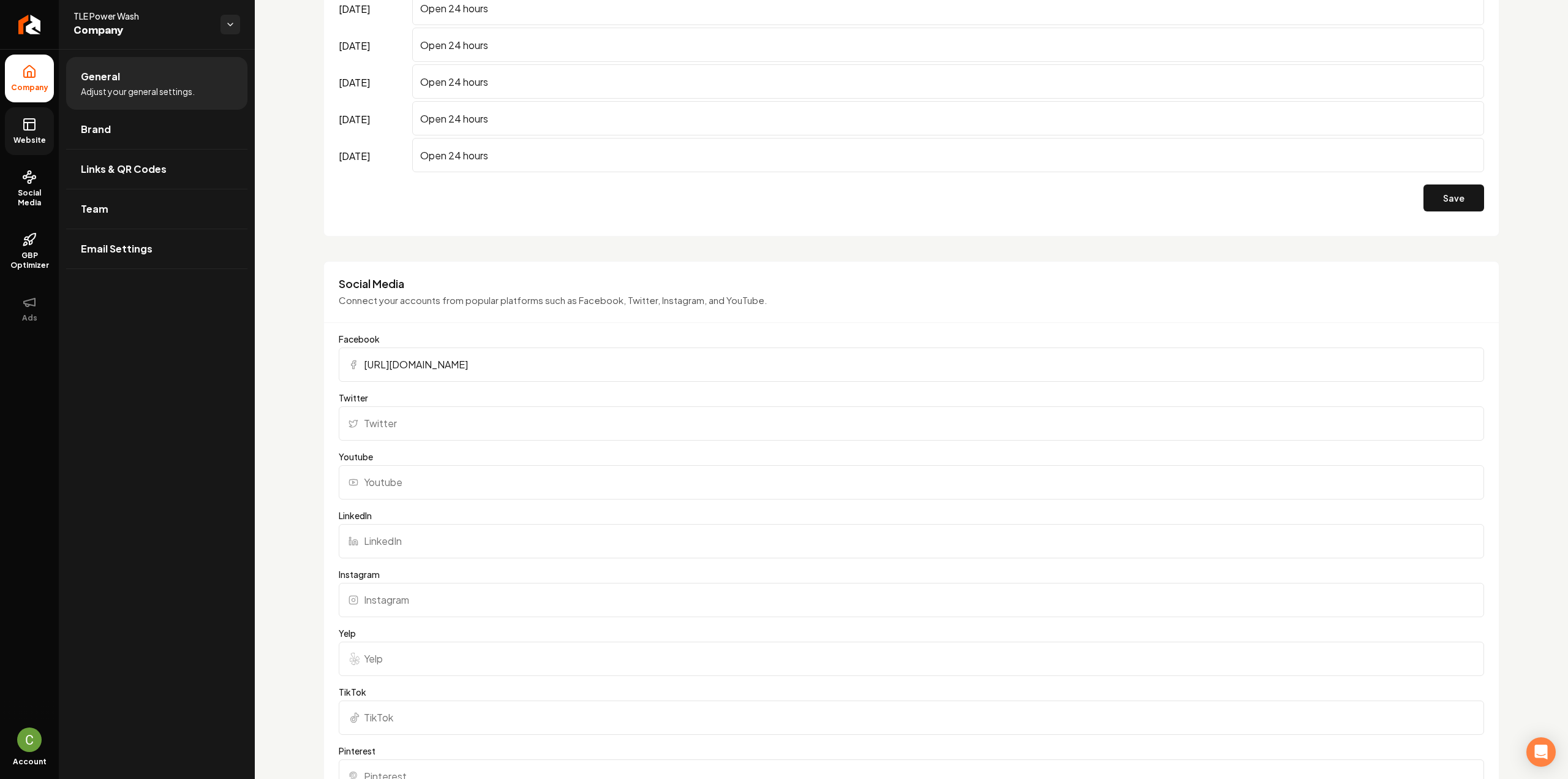
scroll to position [1287, 0]
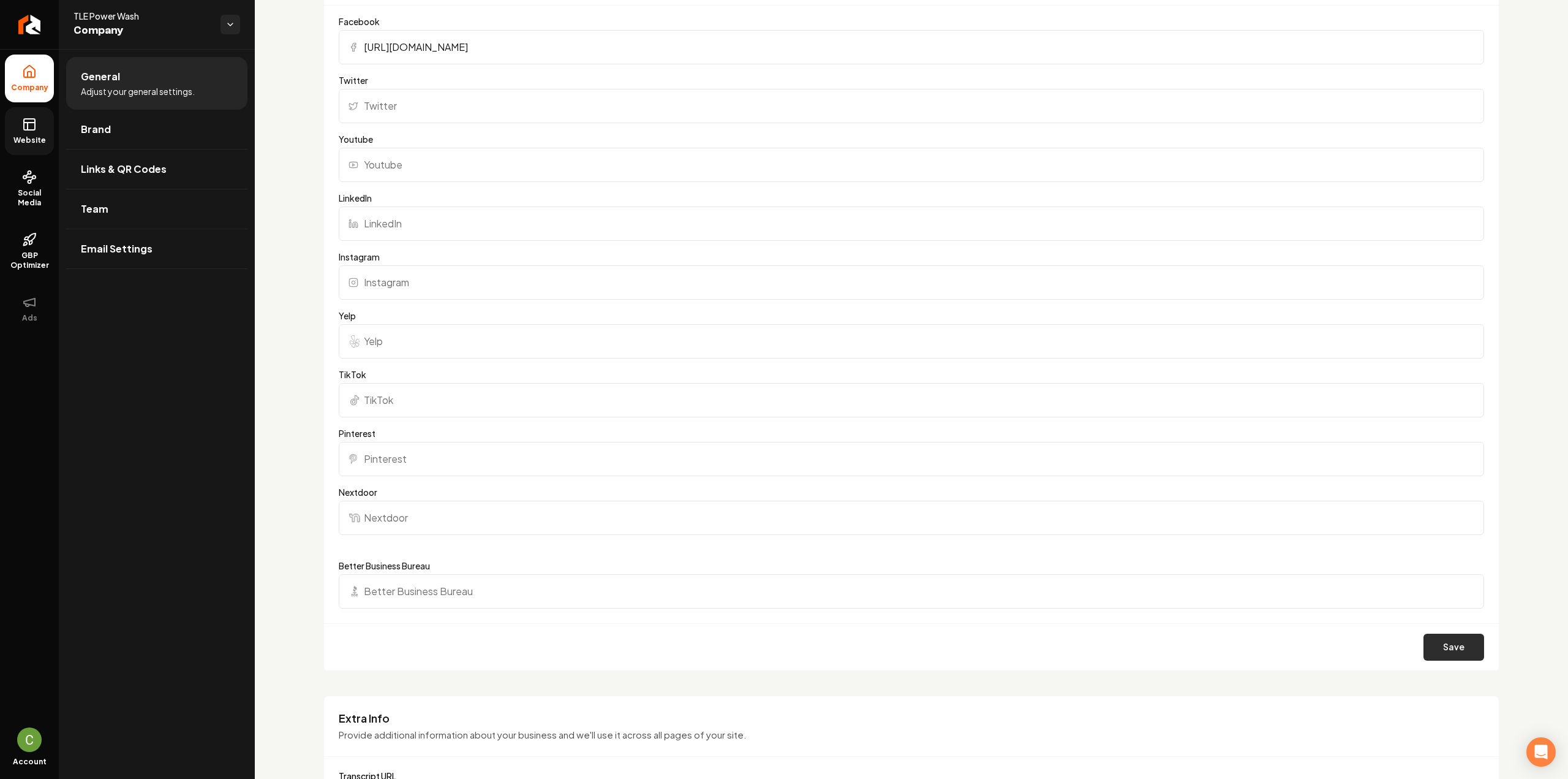
type input "https://www.google.com/search?kgmid=/g/11td0w5y9b"
click at [1443, 645] on button "Save" at bounding box center [1454, 646] width 61 height 27
click at [24, 135] on span "Website" at bounding box center [29, 140] width 43 height 10
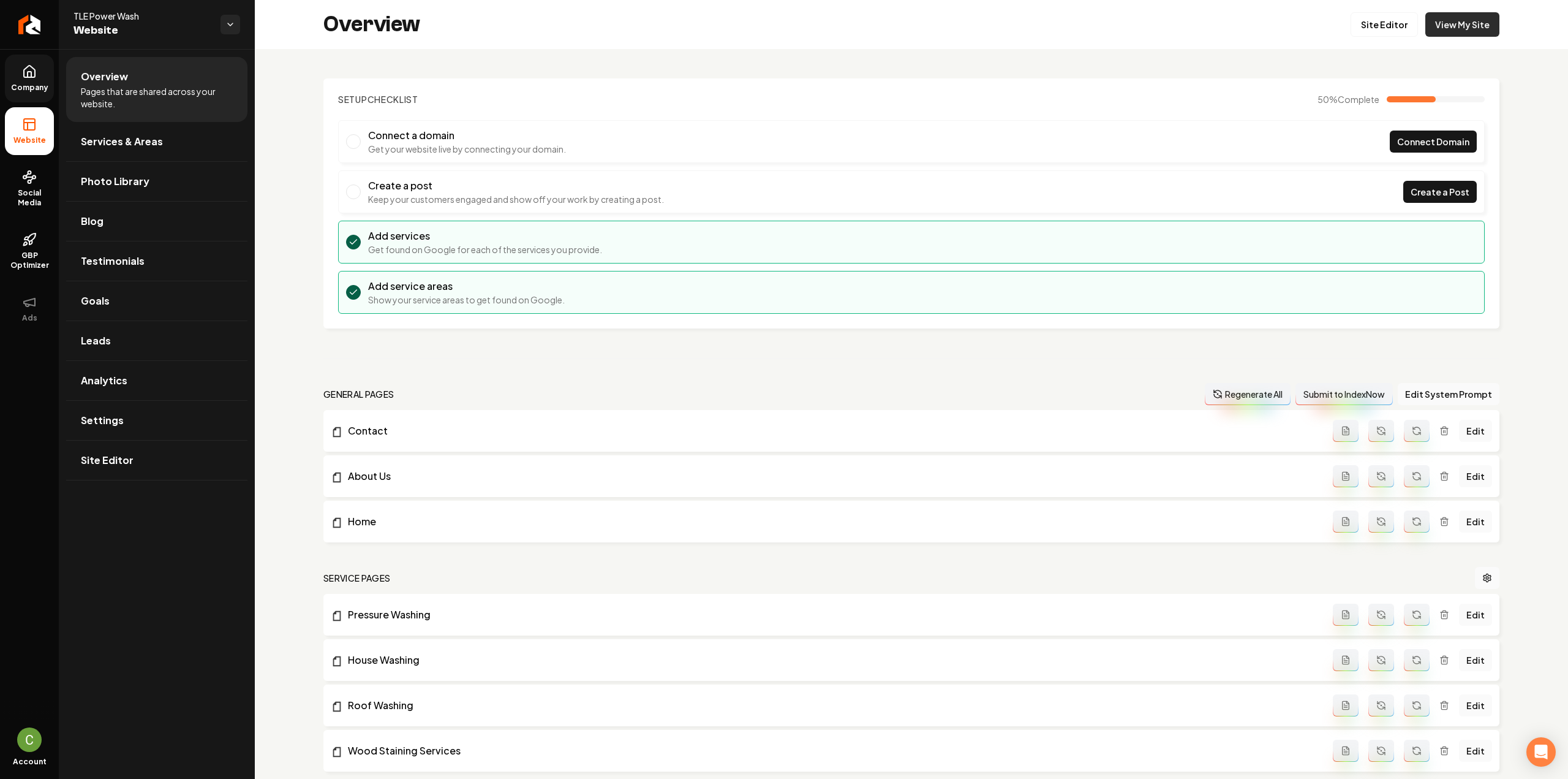
click at [1445, 21] on link "View My Site" at bounding box center [1462, 24] width 74 height 24
drag, startPoint x: 131, startPoint y: 139, endPoint x: 139, endPoint y: 149, distance: 12.8
click at [131, 139] on span "Services & Areas" at bounding box center [122, 141] width 82 height 15
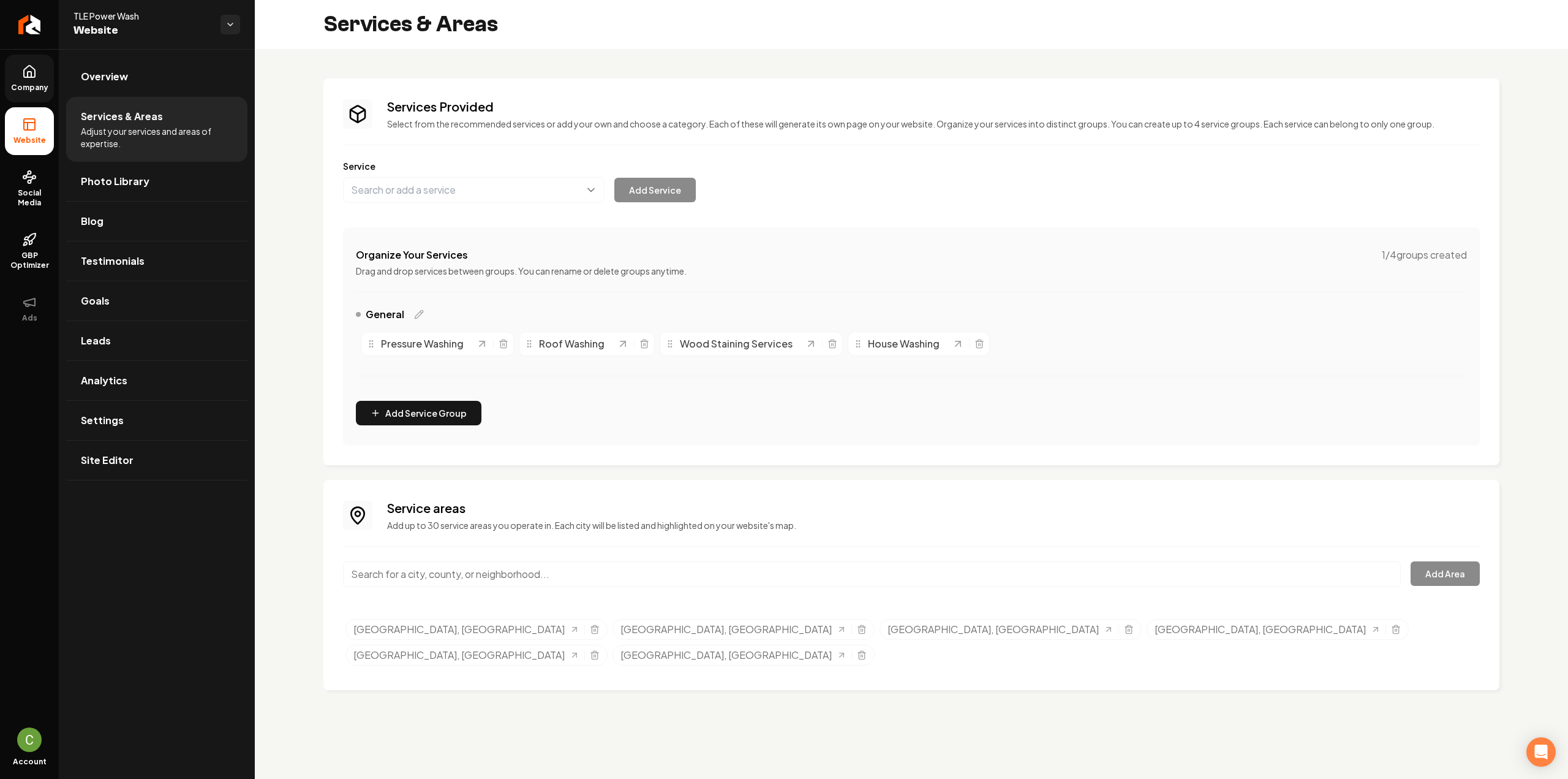
click at [330, 215] on div "Services Provided Select from the recommended services or add your own and choo…" at bounding box center [911, 271] width 1176 height 386
click at [363, 189] on button "Main content area" at bounding box center [473, 190] width 261 height 26
type input "Fence Staining"
click at [473, 208] on div "Services Provided Select from the recommended services or add your own and choo…" at bounding box center [911, 272] width 1137 height 347
click at [471, 215] on div "Services Provided Select from the recommended services or add your own and choo…" at bounding box center [911, 272] width 1137 height 347
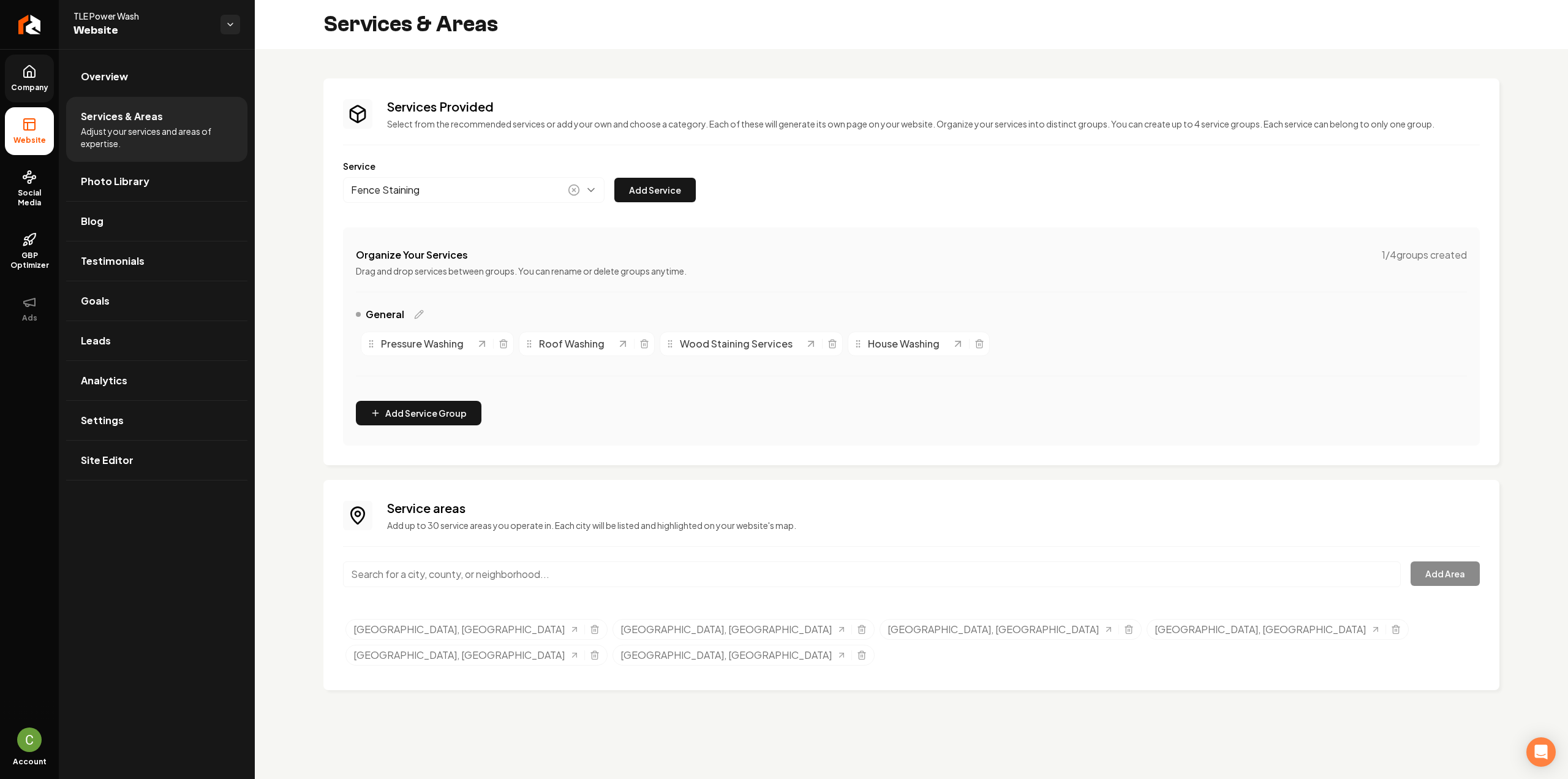
click at [471, 218] on div "Services Provided Select from the recommended services or add your own and choo…" at bounding box center [911, 272] width 1137 height 347
click at [402, 213] on div "Services Provided Select from the recommended services or add your own and choo…" at bounding box center [911, 272] width 1137 height 347
click at [662, 190] on button "Add Service" at bounding box center [655, 190] width 82 height 24
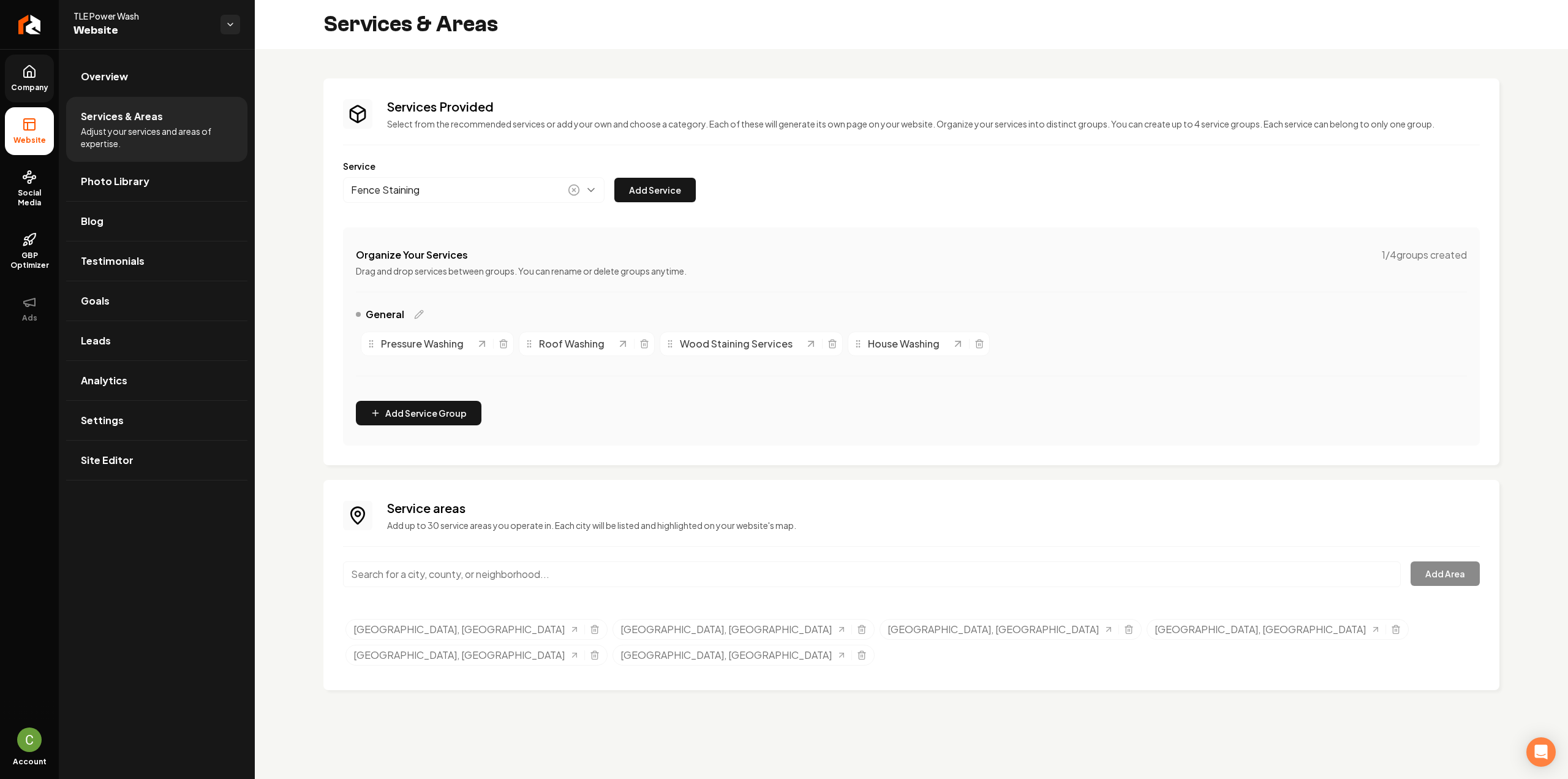
click at [335, 240] on div "Services Provided Select from the recommended services or add your own and choo…" at bounding box center [911, 271] width 1176 height 386
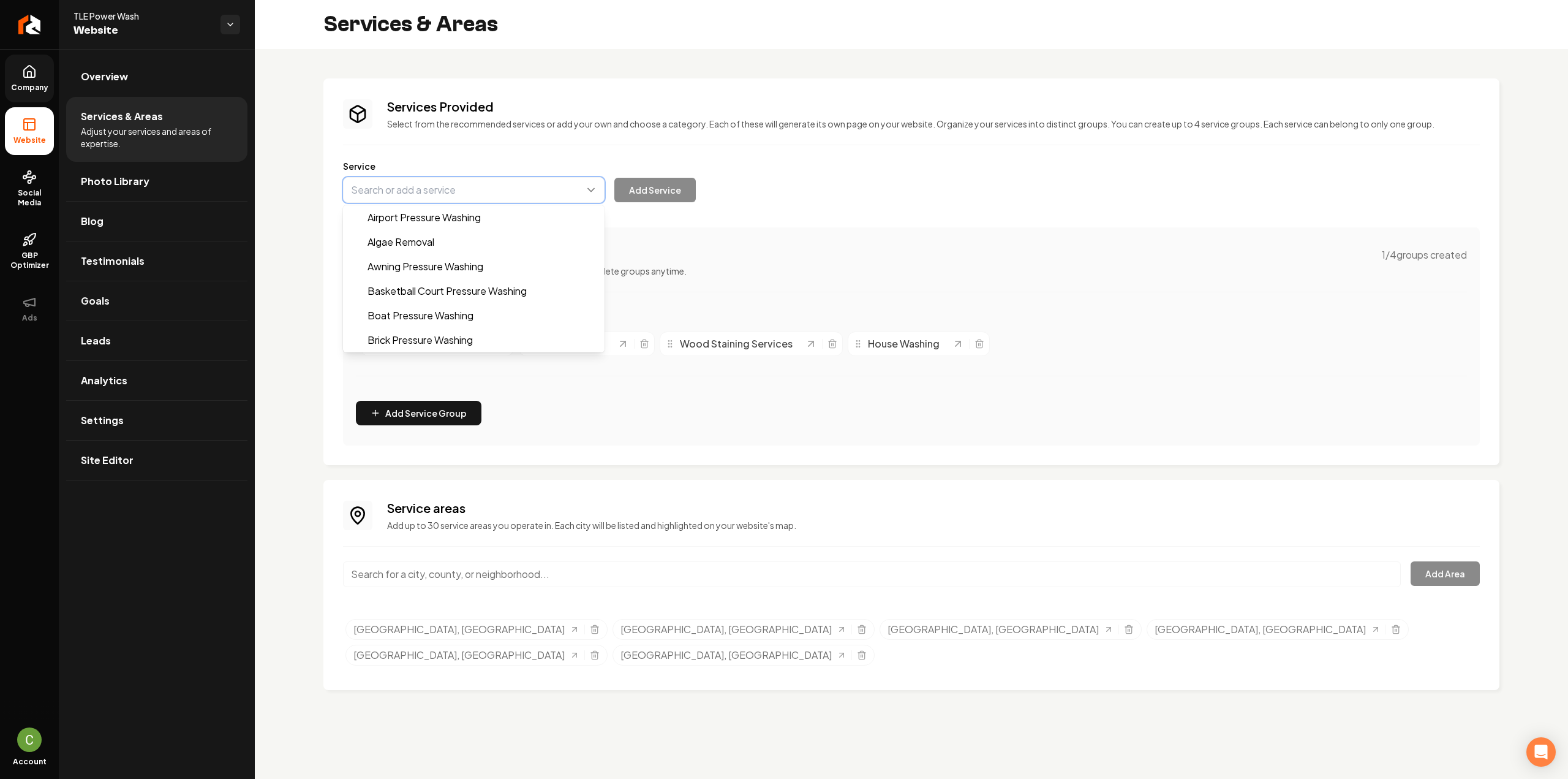
click at [505, 193] on button "Main content area" at bounding box center [473, 190] width 261 height 26
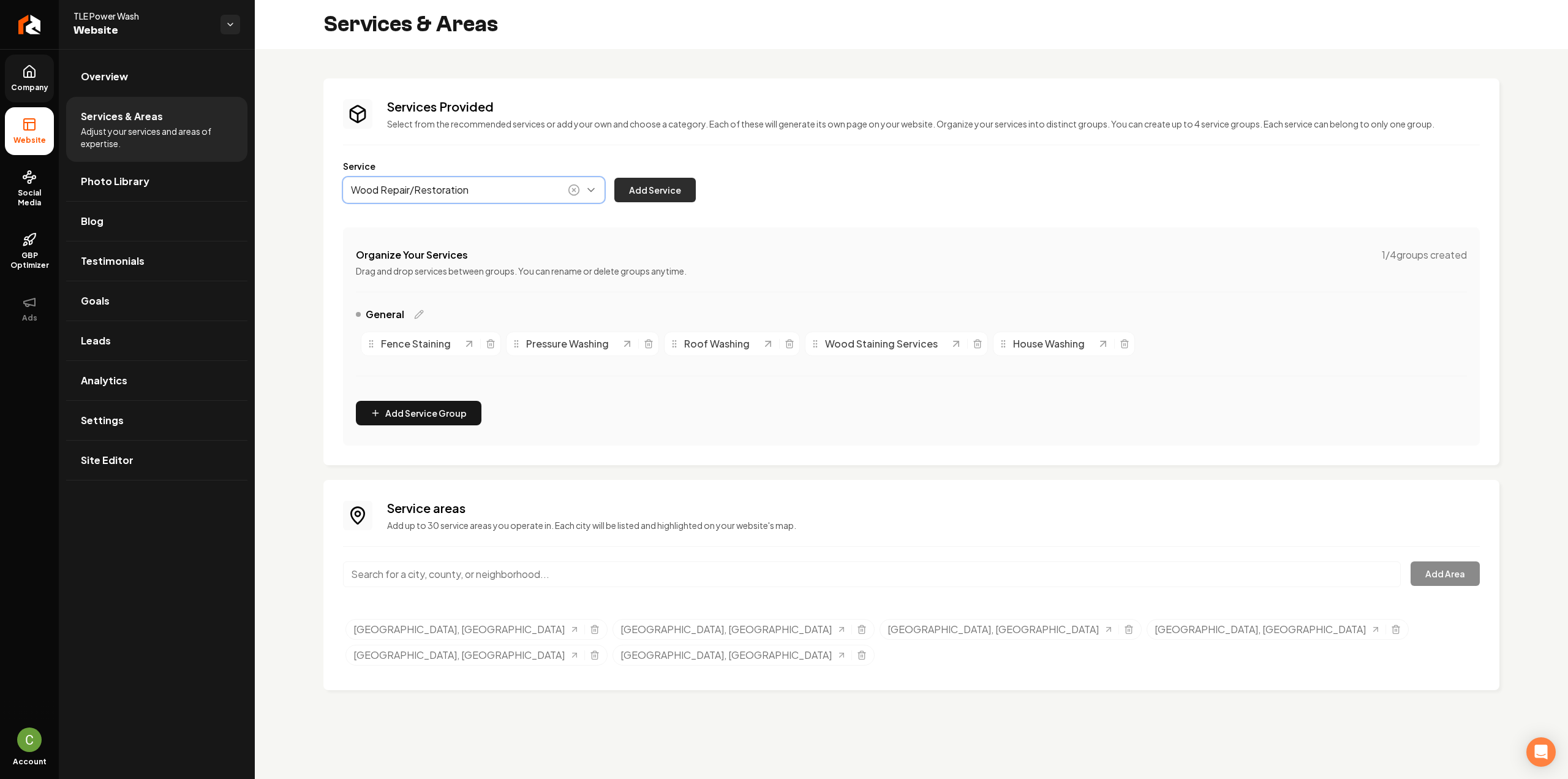
type input "Wood Repair/Restoration"
click at [636, 199] on button "Add Service" at bounding box center [655, 190] width 82 height 24
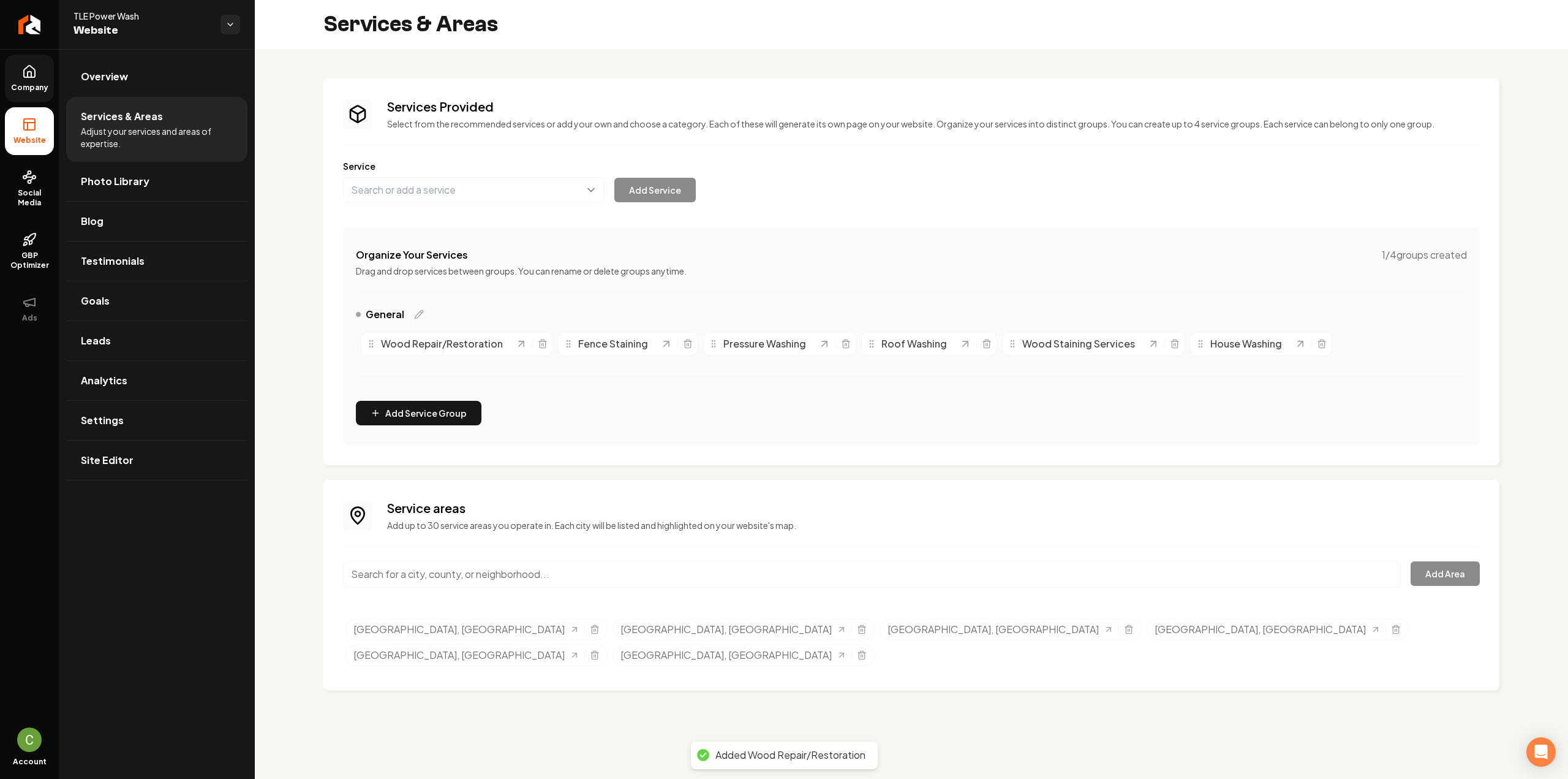
click at [26, 89] on span "Company" at bounding box center [30, 88] width 47 height 10
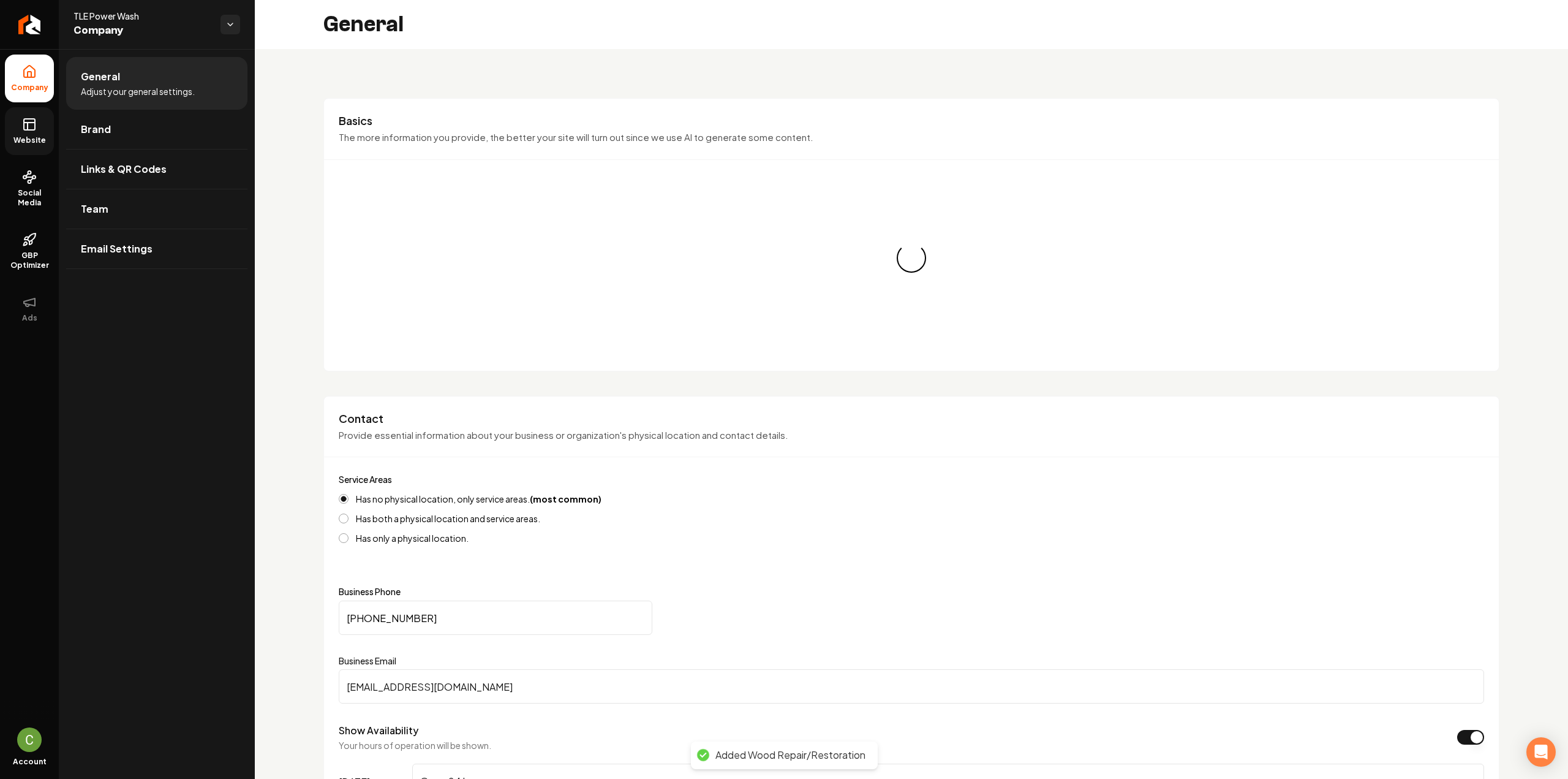
click at [23, 139] on span "Website" at bounding box center [29, 140] width 43 height 10
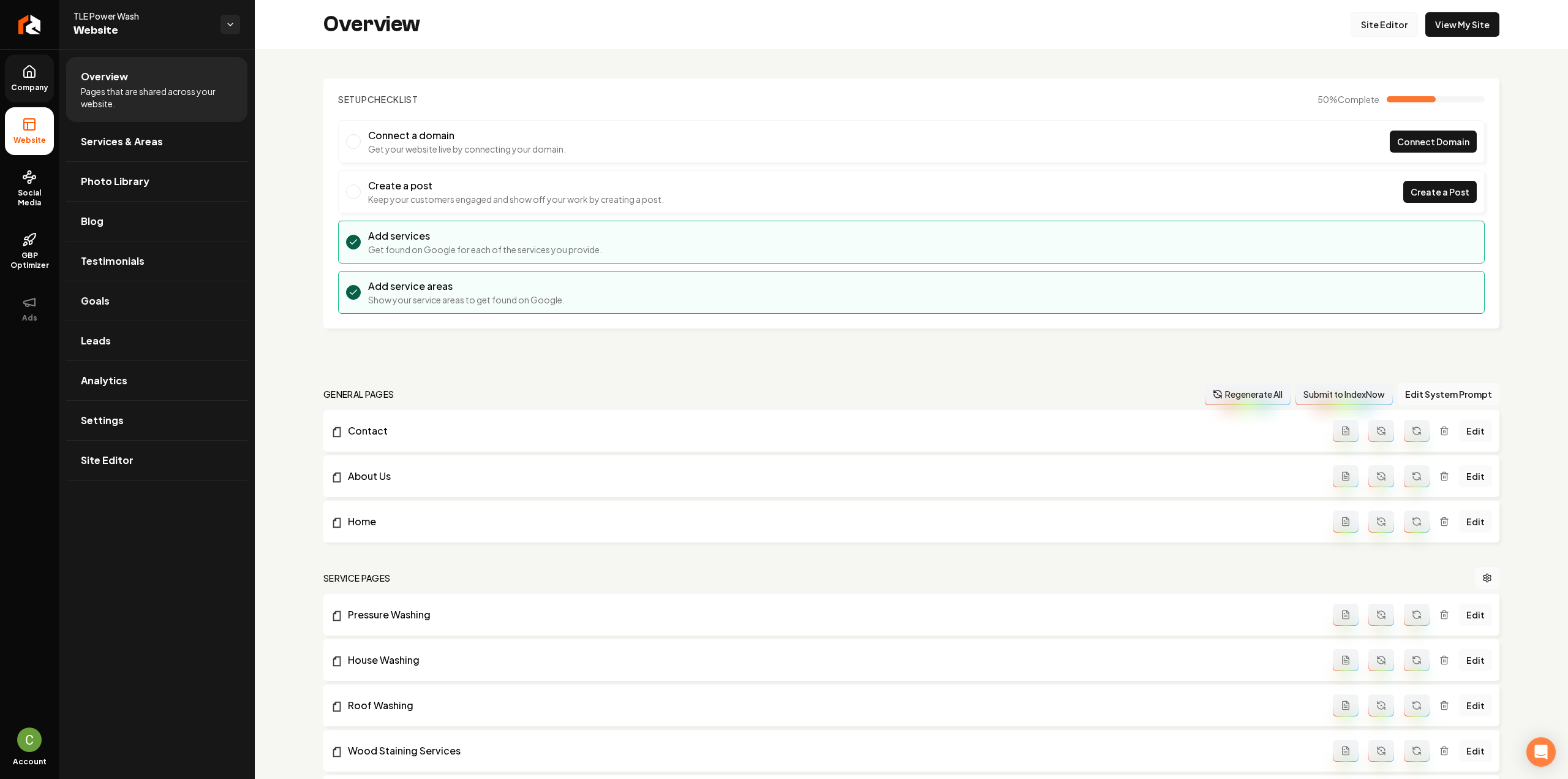
click at [1385, 27] on link "Site Editor" at bounding box center [1384, 24] width 68 height 24
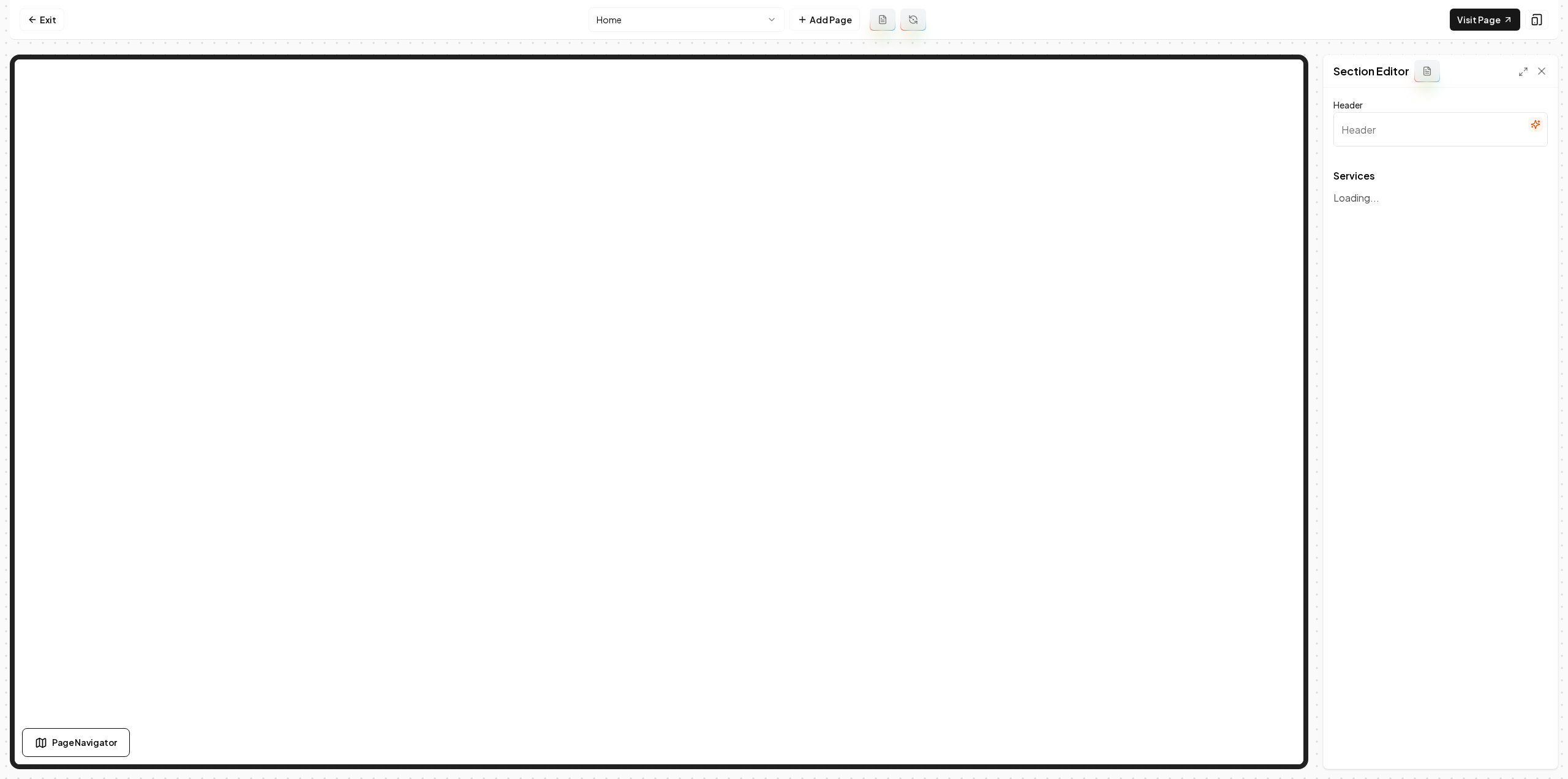
type input "Our Expert Services"
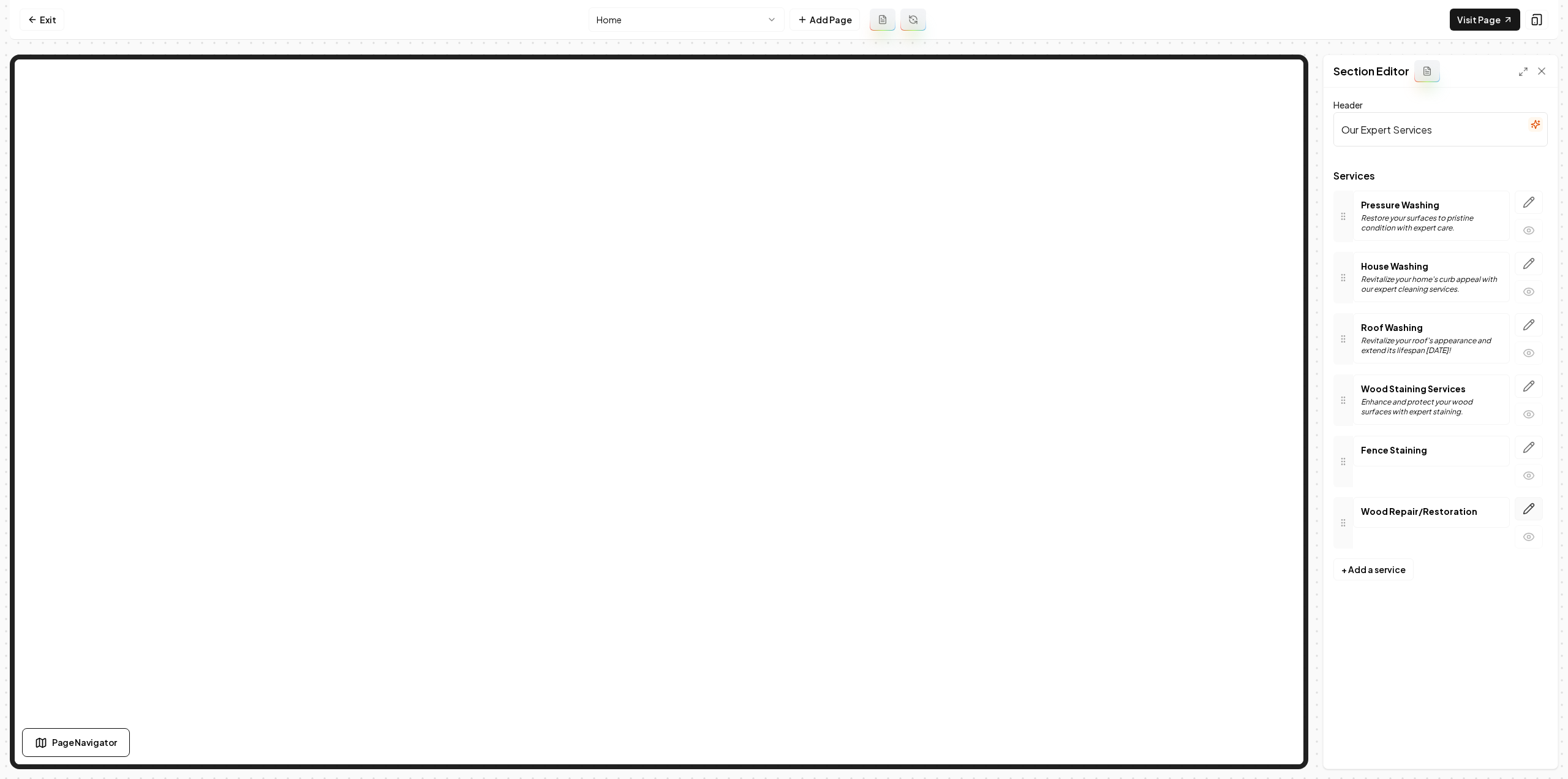
click at [1535, 503] on button "button" at bounding box center [1529, 508] width 28 height 23
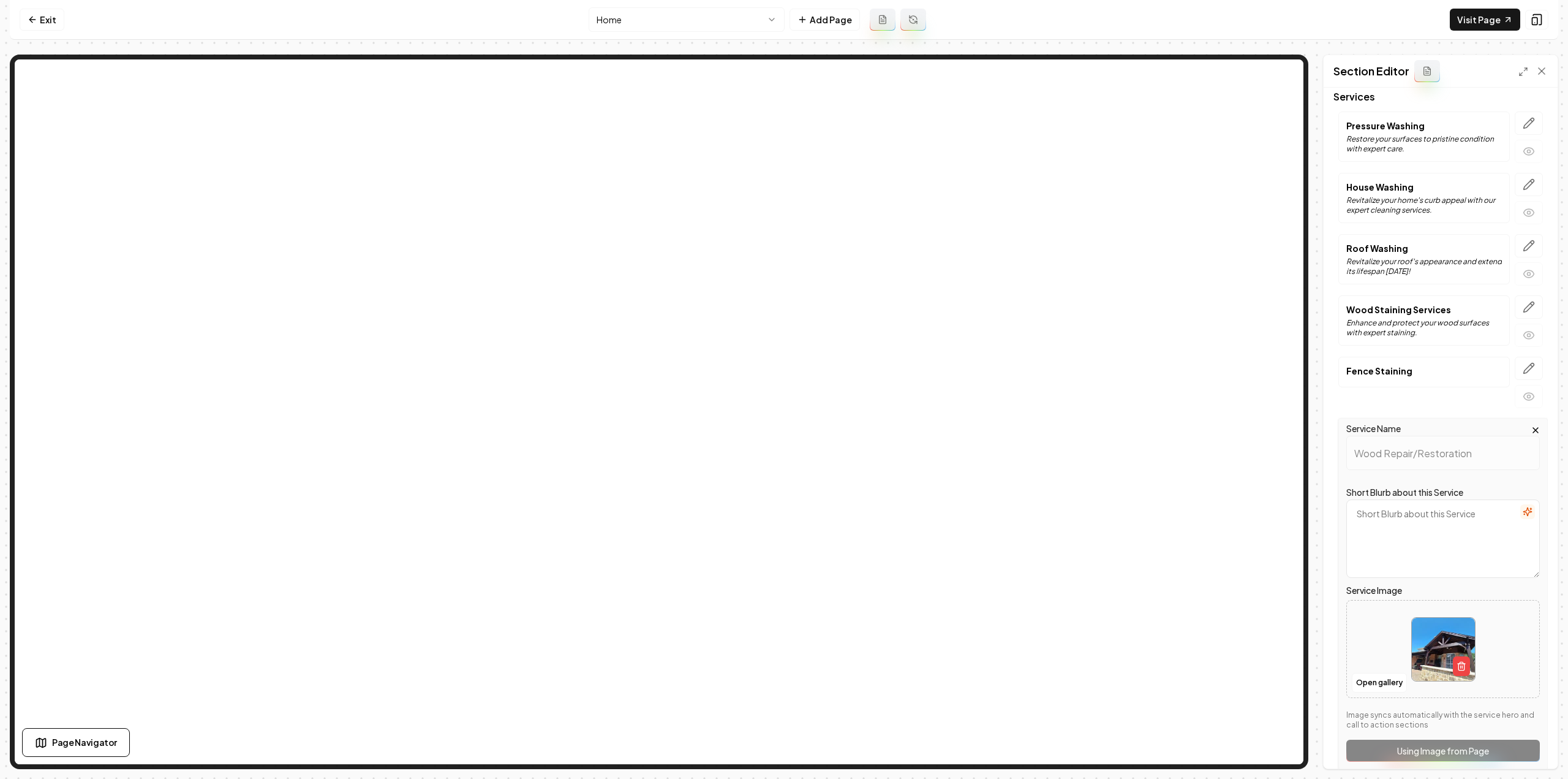
scroll to position [131, 0]
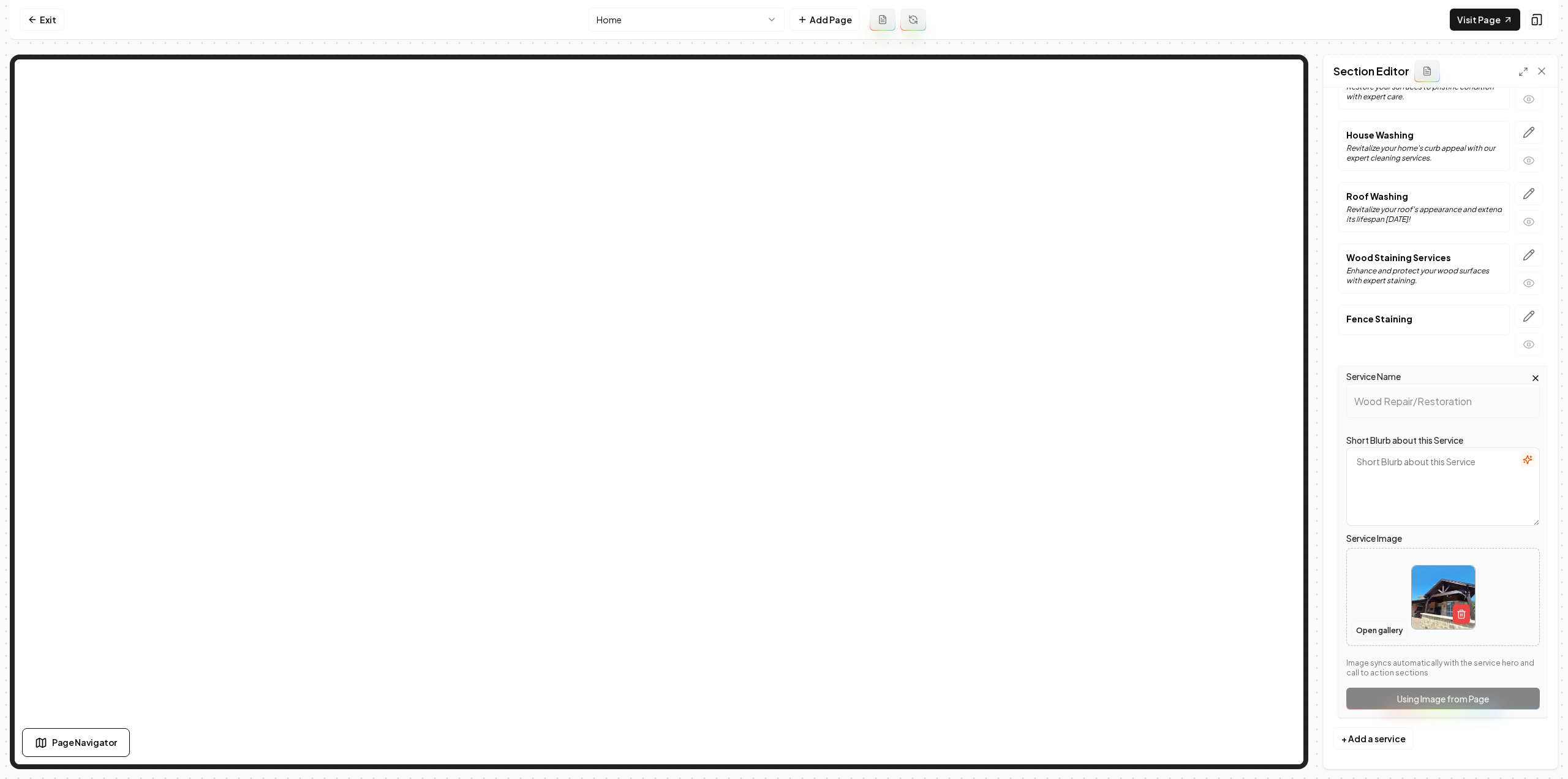
click at [1375, 624] on button "Open gallery" at bounding box center [1379, 630] width 55 height 20
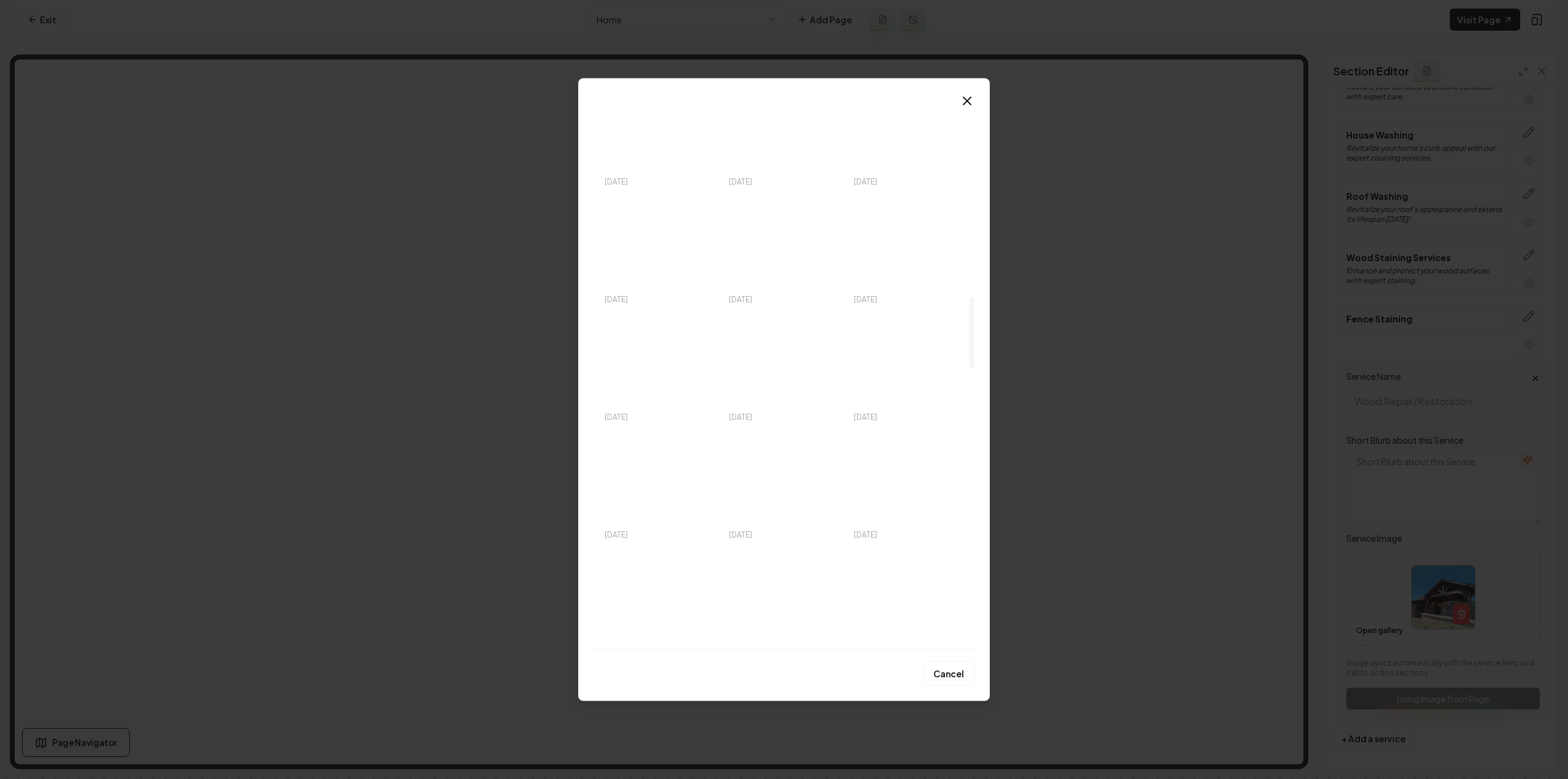
scroll to position [1470, 0]
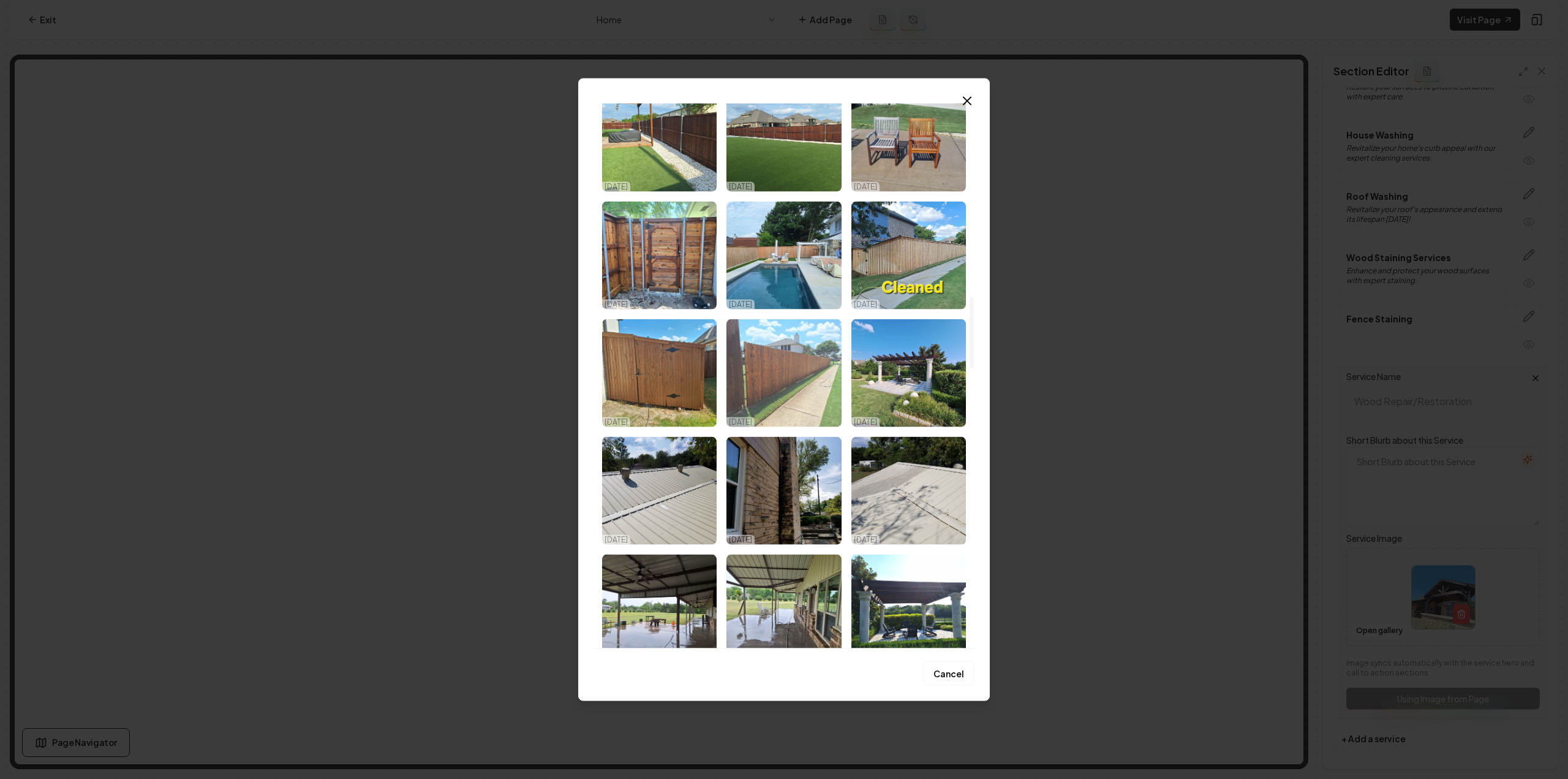
click at [790, 362] on img "Select image image_68dd778e5c7cd75eb8c7d35c.jpeg" at bounding box center [784, 372] width 114 height 108
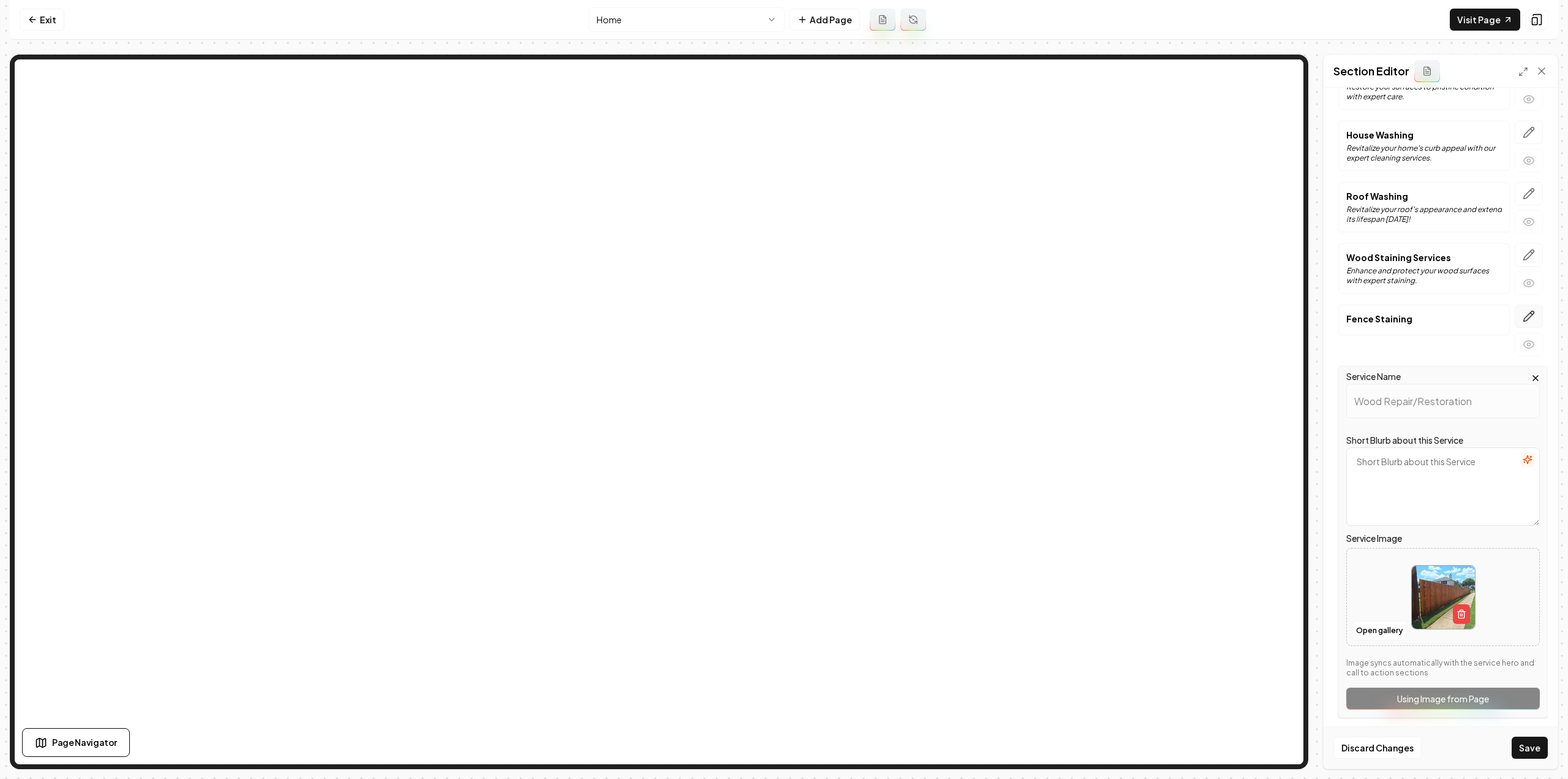
click at [1524, 312] on icon "button" at bounding box center [1529, 316] width 10 height 10
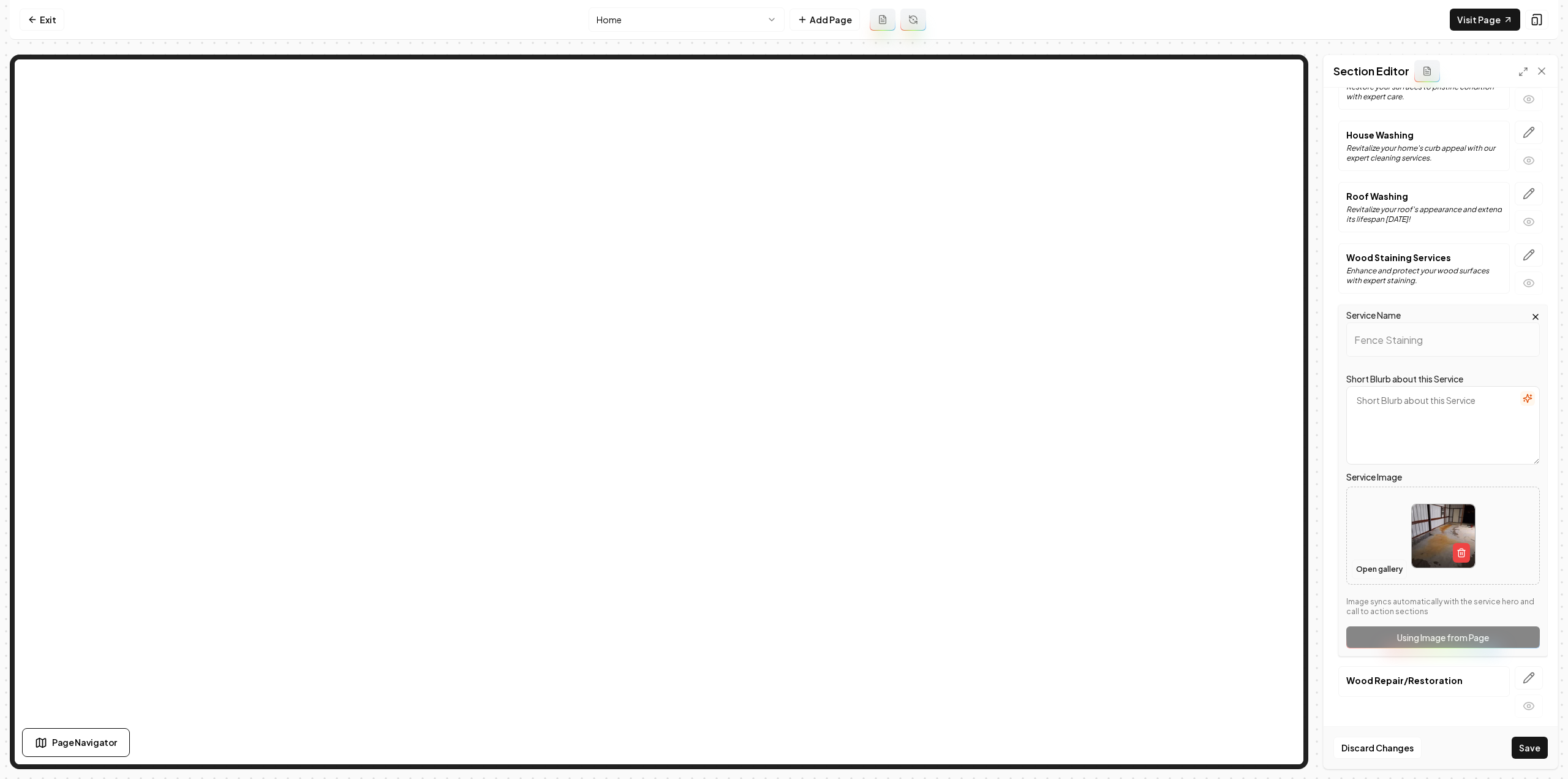
click at [1367, 566] on button "Open gallery" at bounding box center [1379, 569] width 55 height 20
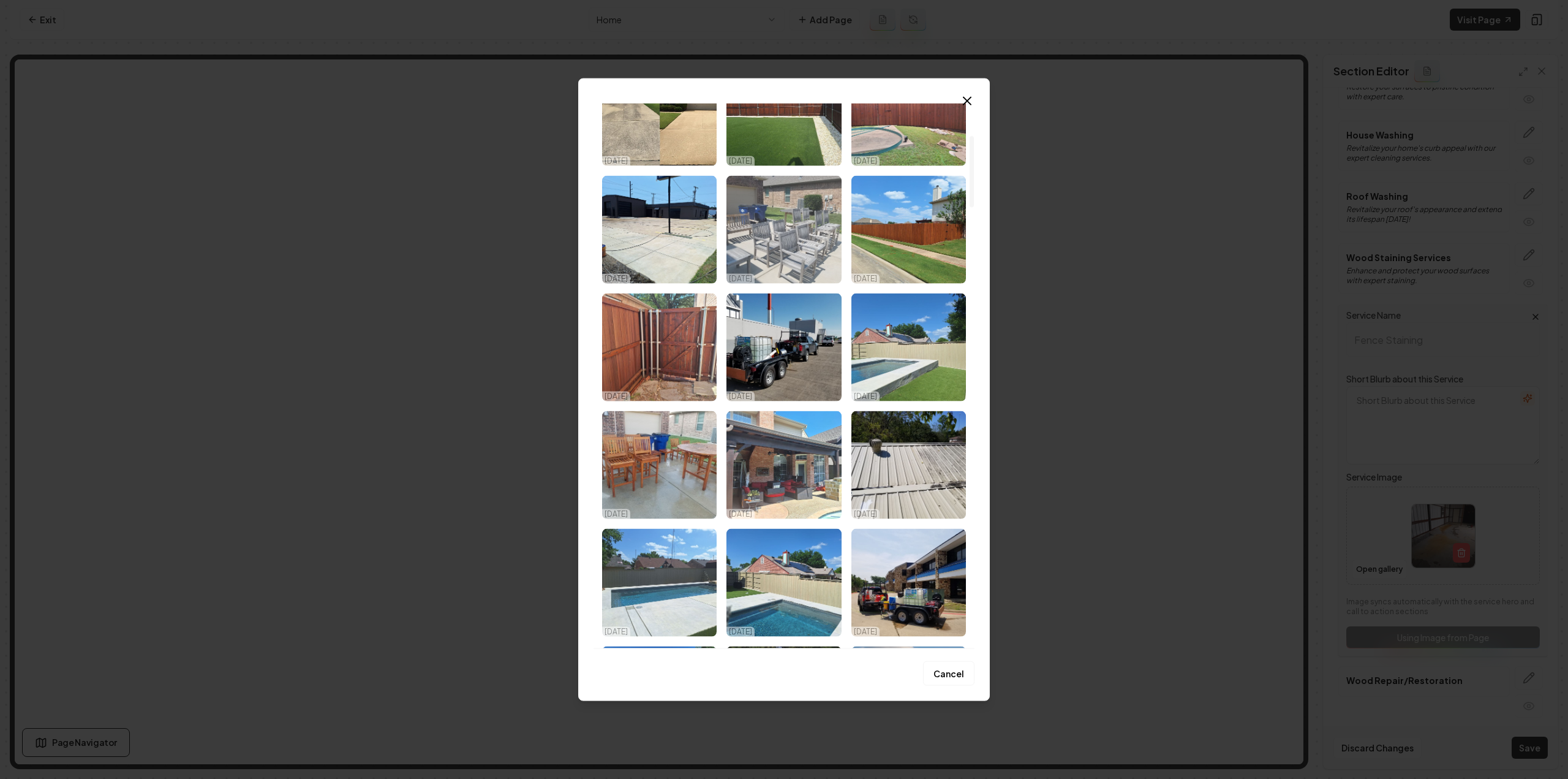
scroll to position [245, 0]
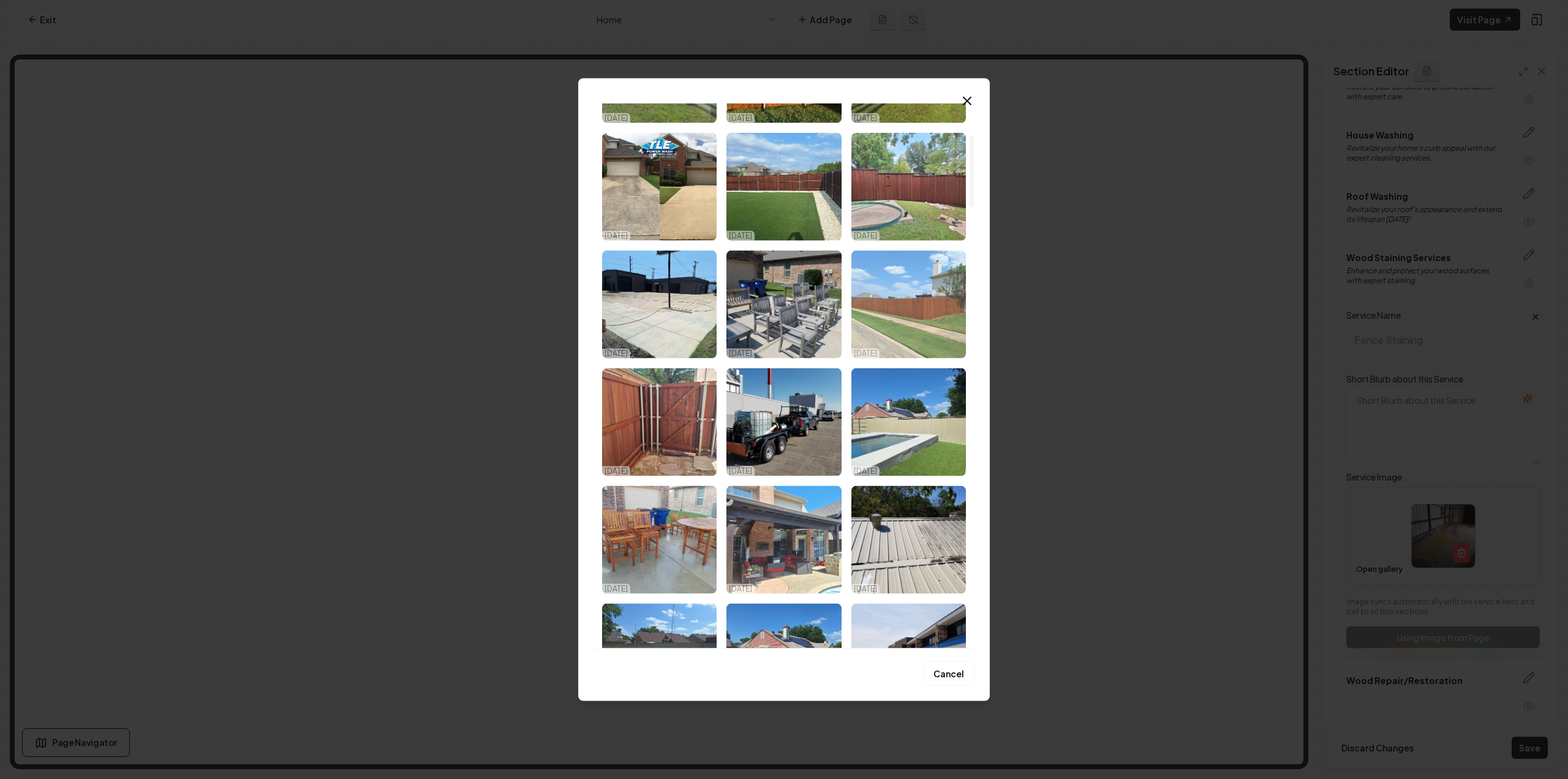
click at [915, 291] on img "Select image image_68dd77985c7cd75eb8c81889.jpeg" at bounding box center [908, 303] width 114 height 108
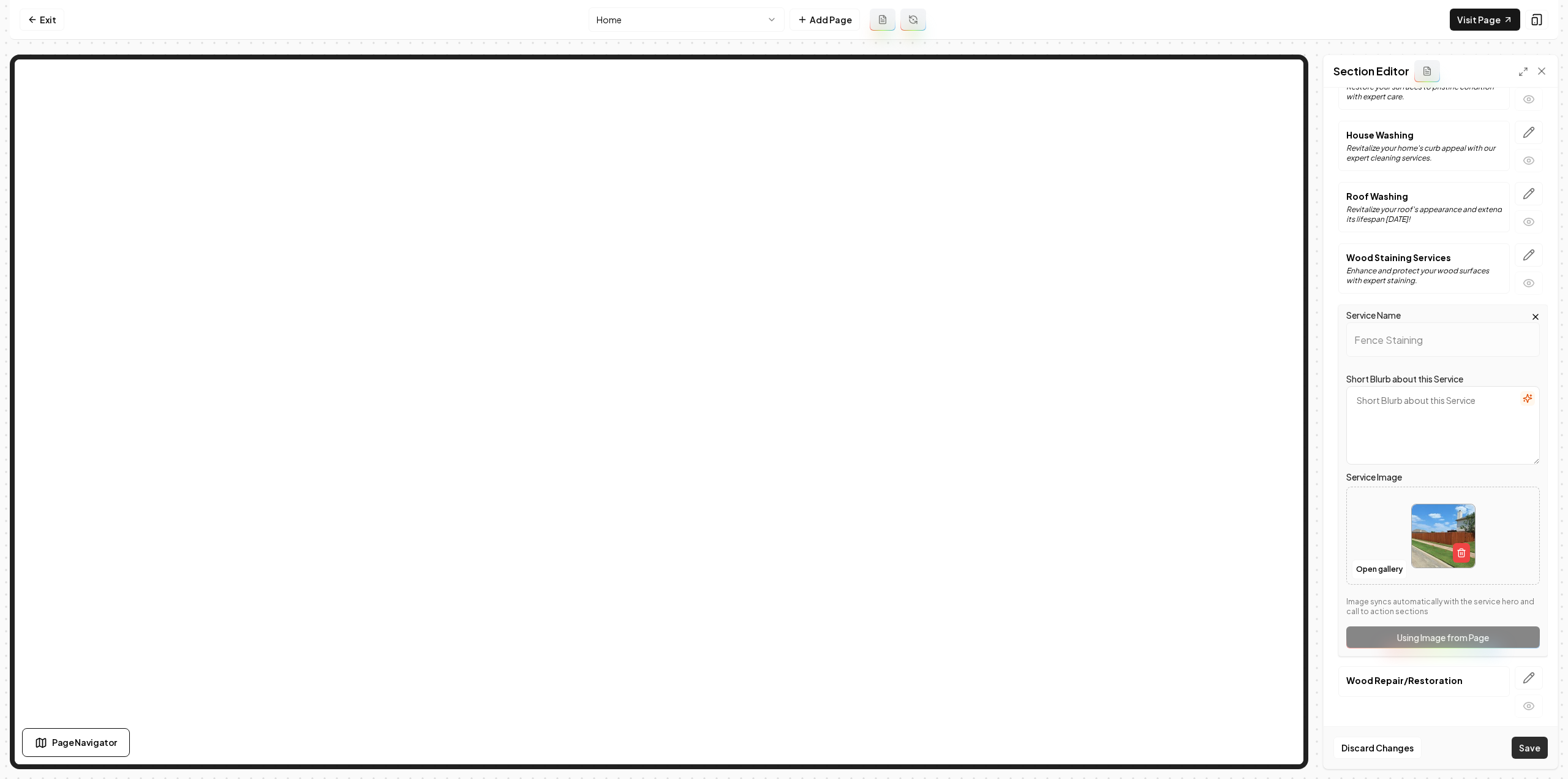
click at [1541, 754] on button "Save" at bounding box center [1530, 748] width 36 height 22
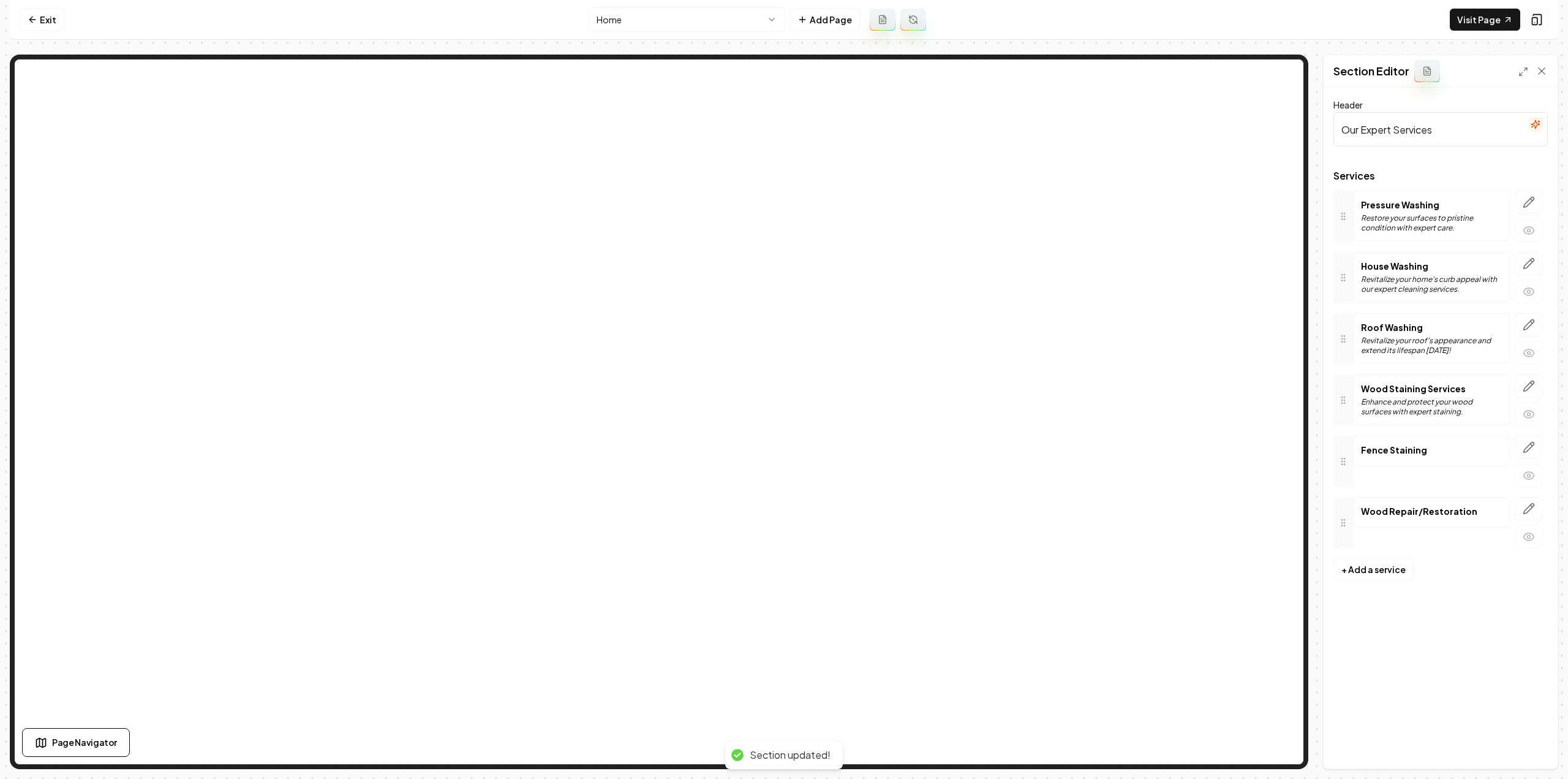
scroll to position [0, 0]
click at [1530, 444] on icon "button" at bounding box center [1531, 445] width 2 height 2
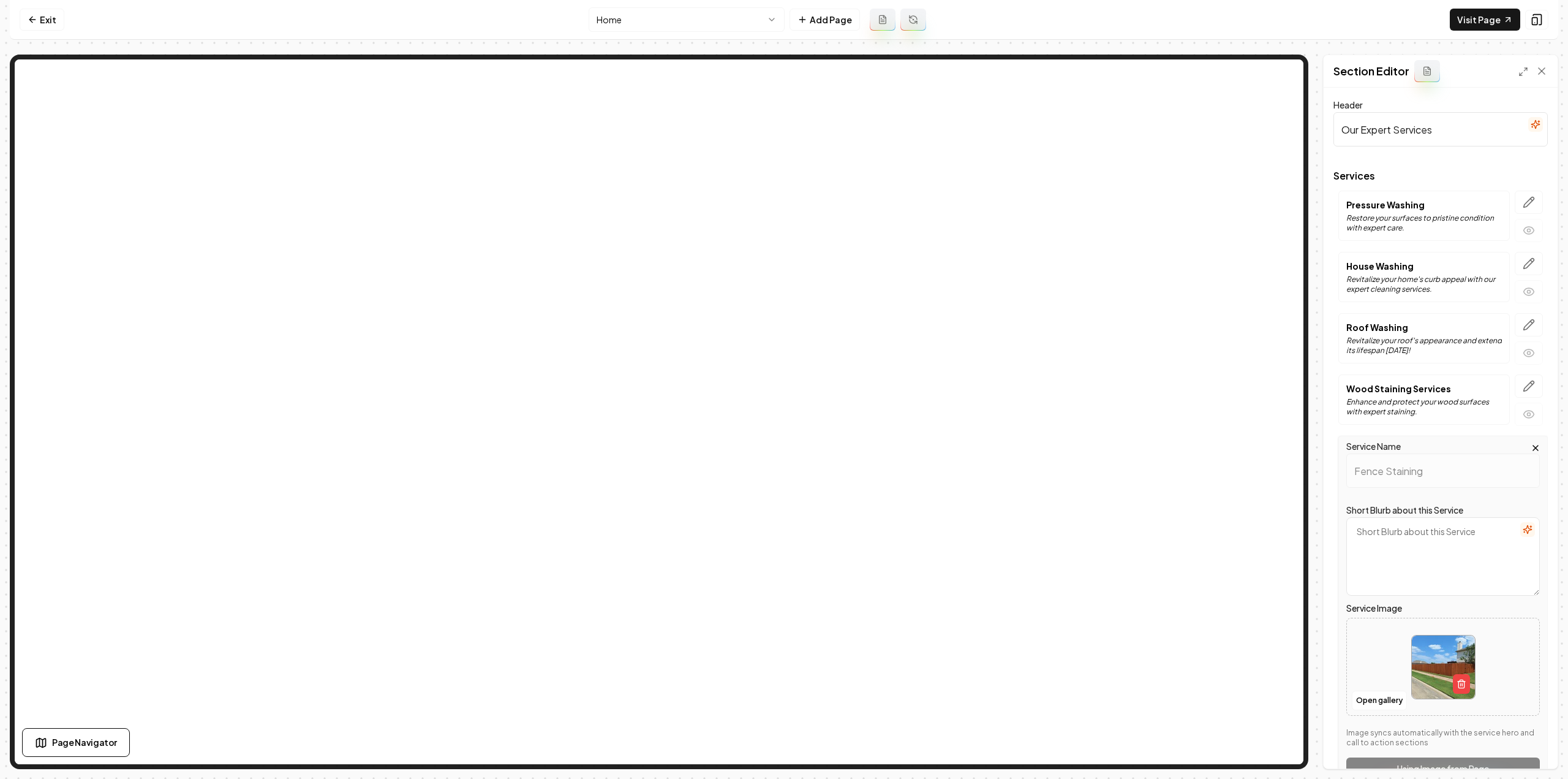
scroll to position [61, 0]
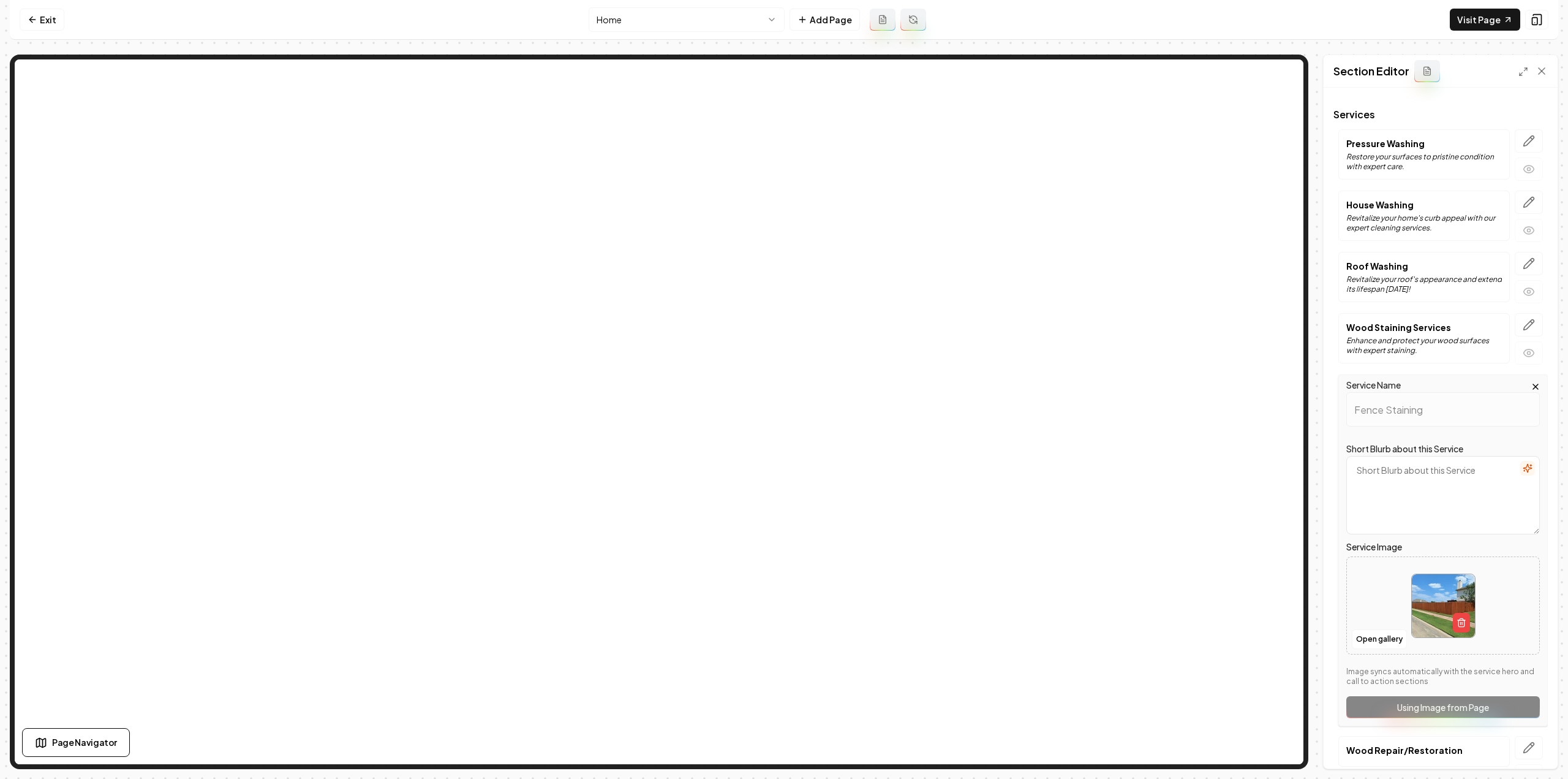
click at [1523, 464] on icon "button" at bounding box center [1527, 468] width 8 height 8
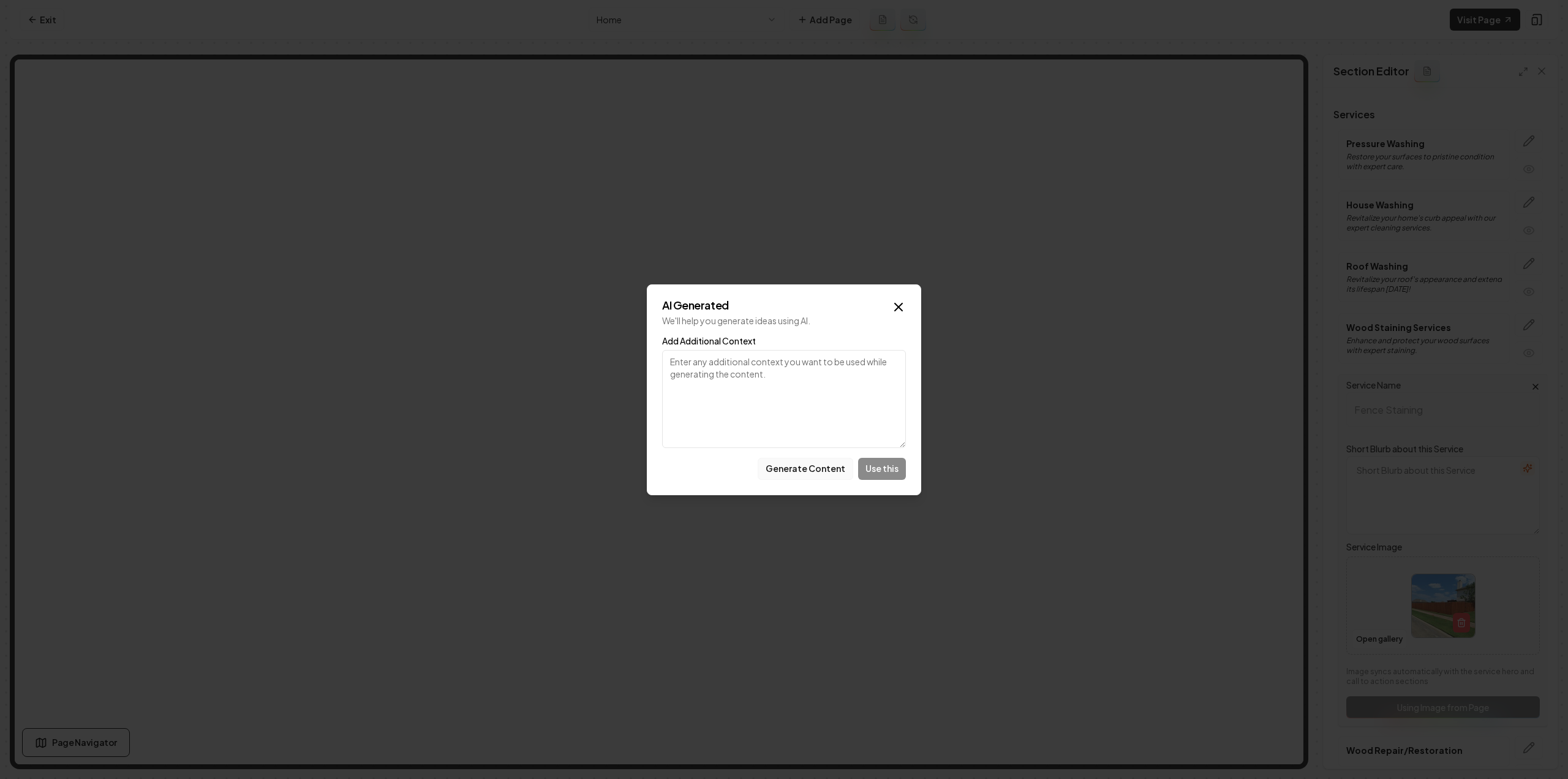
click at [805, 466] on button "Generate Content" at bounding box center [805, 469] width 96 height 22
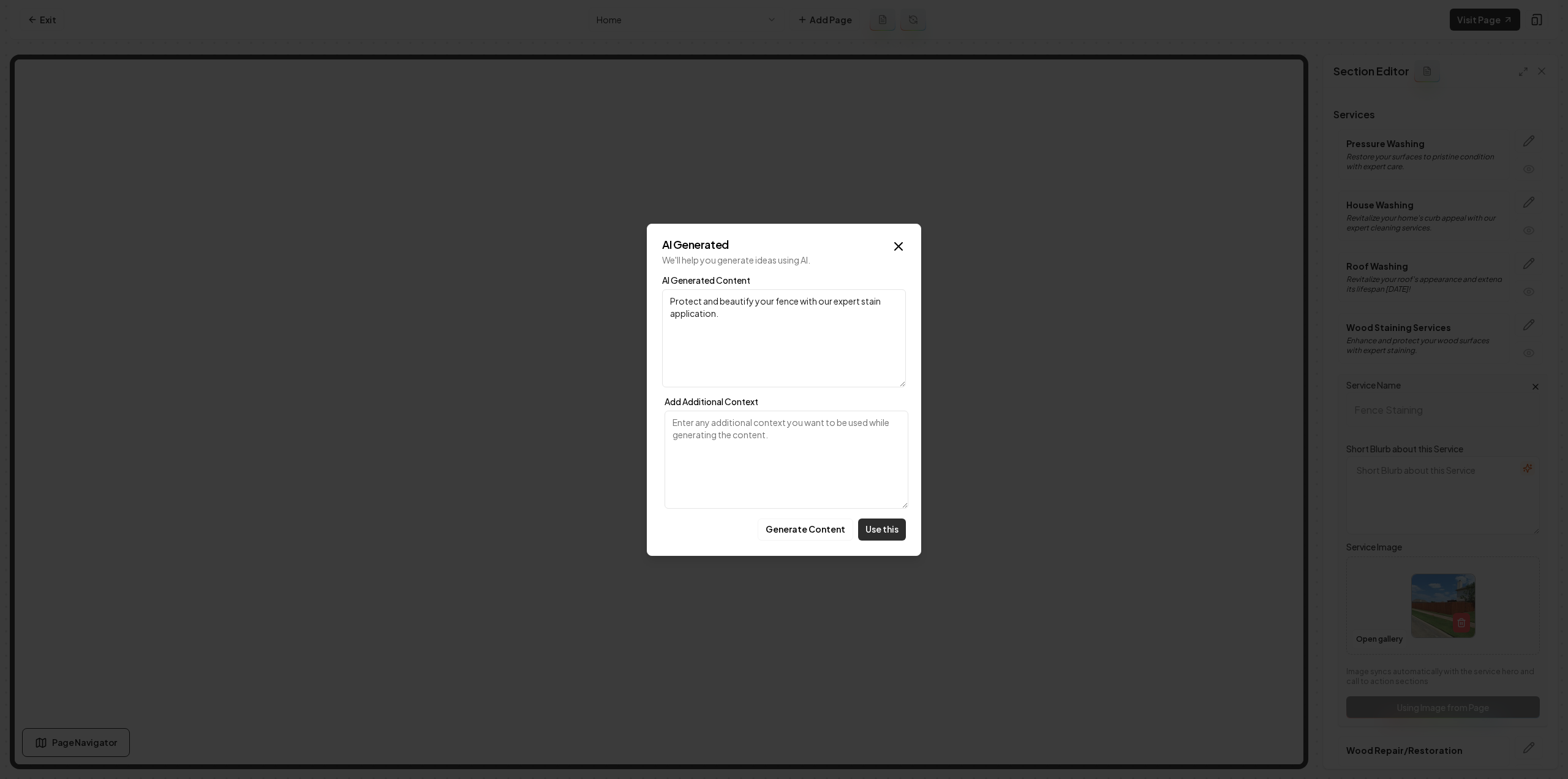
click at [889, 522] on button "Use this" at bounding box center [882, 529] width 48 height 22
type textarea "Protect and beautify your fence with our expert stain application."
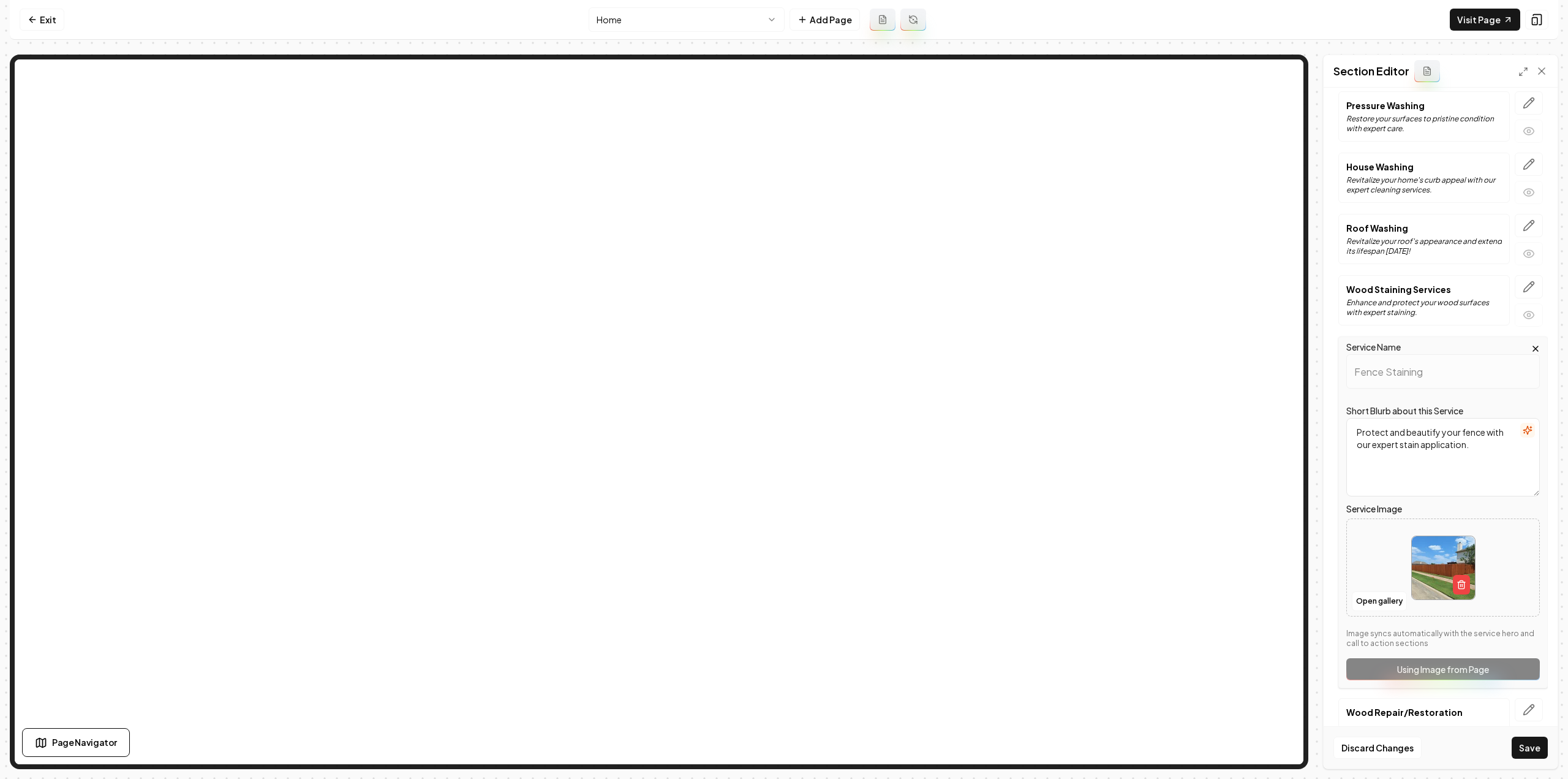
scroll to position [131, 0]
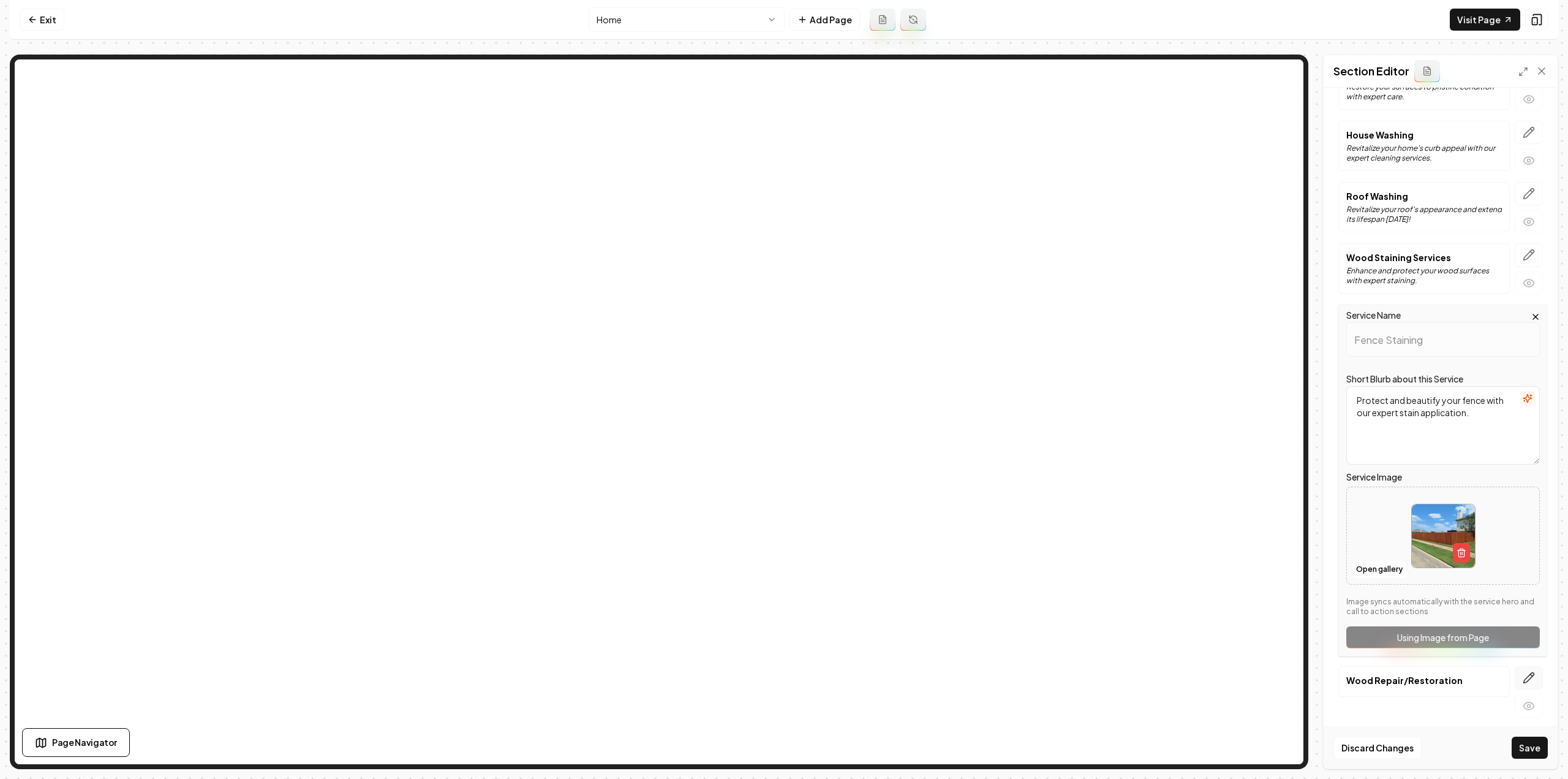
click at [1523, 676] on icon "button" at bounding box center [1529, 678] width 13 height 13
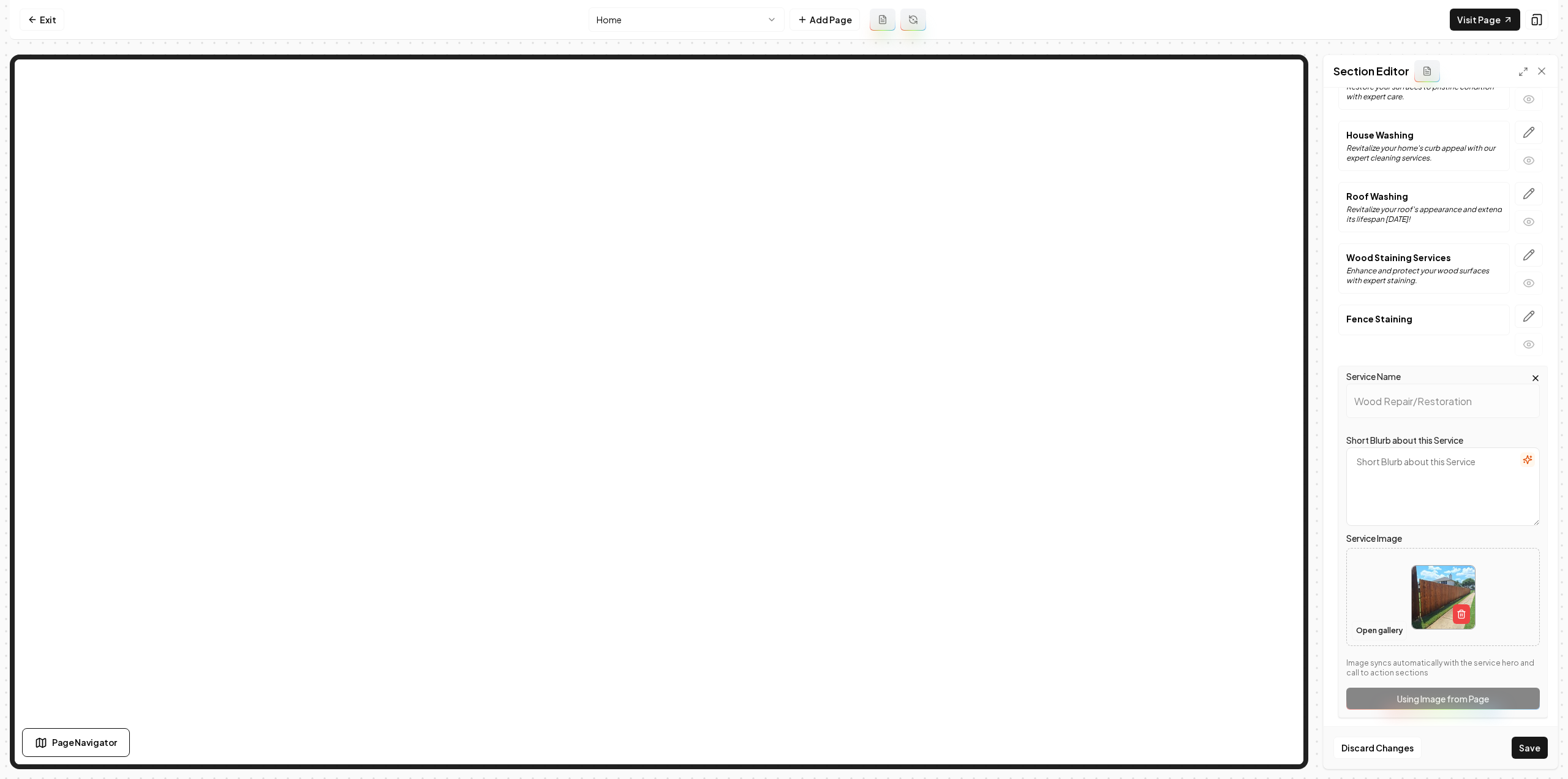
click at [1384, 627] on button "Open gallery" at bounding box center [1379, 630] width 55 height 20
click at [1523, 455] on icon "button" at bounding box center [1528, 460] width 10 height 10
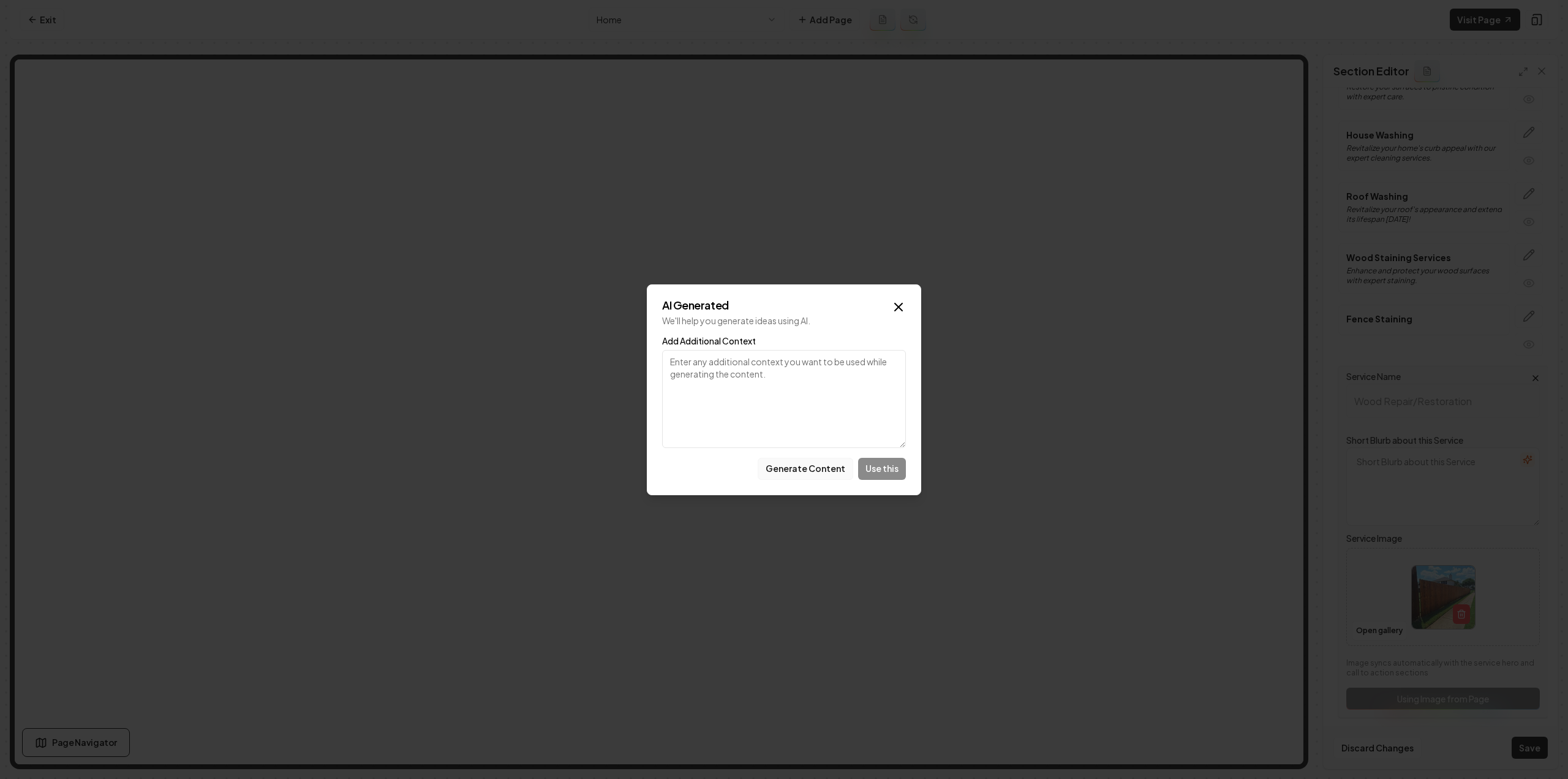
click at [814, 474] on button "Generate Content" at bounding box center [805, 469] width 96 height 22
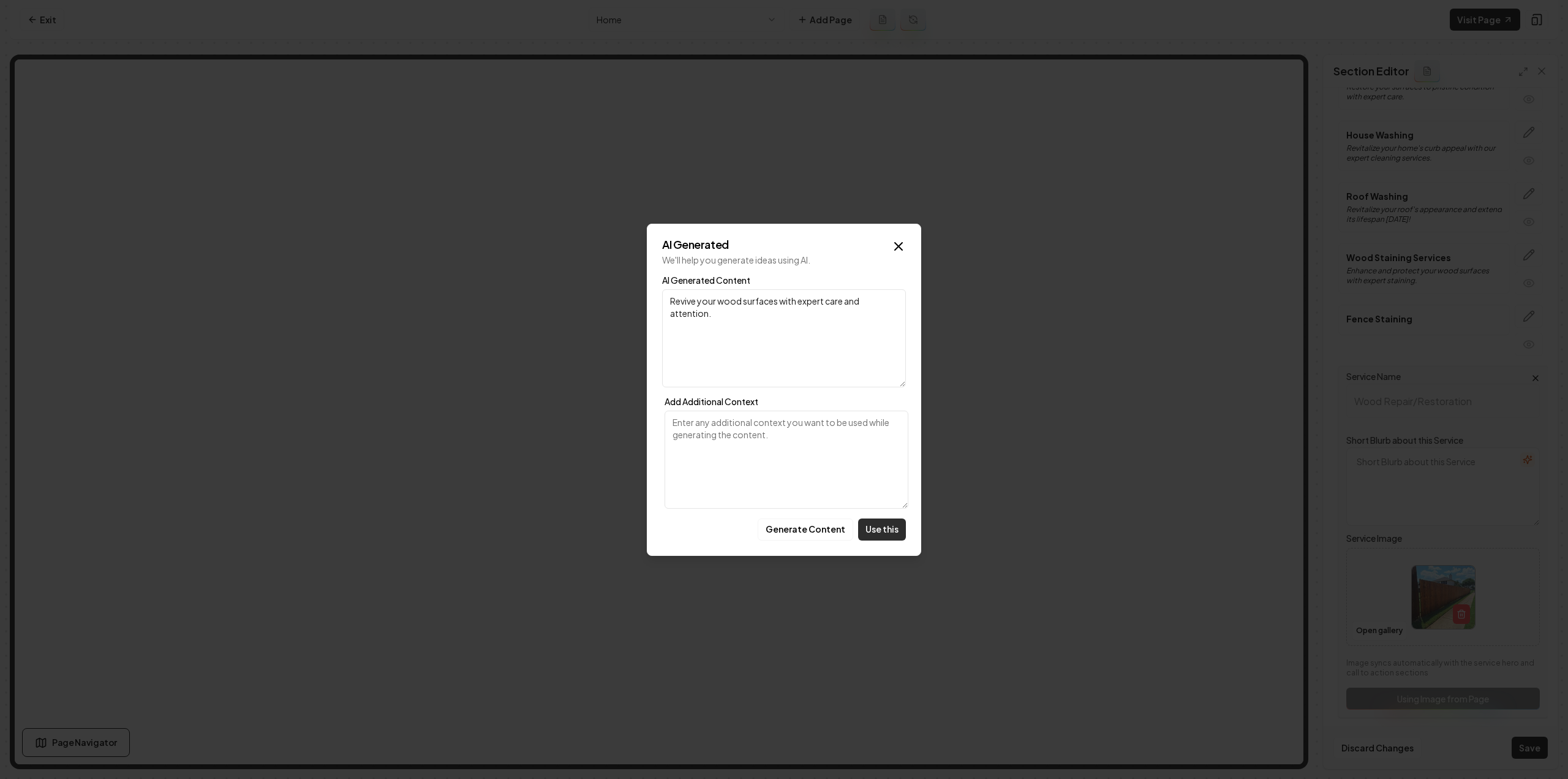
click at [884, 537] on button "Use this" at bounding box center [882, 529] width 48 height 22
type textarea "Revive your wood surfaces with expert care and attention."
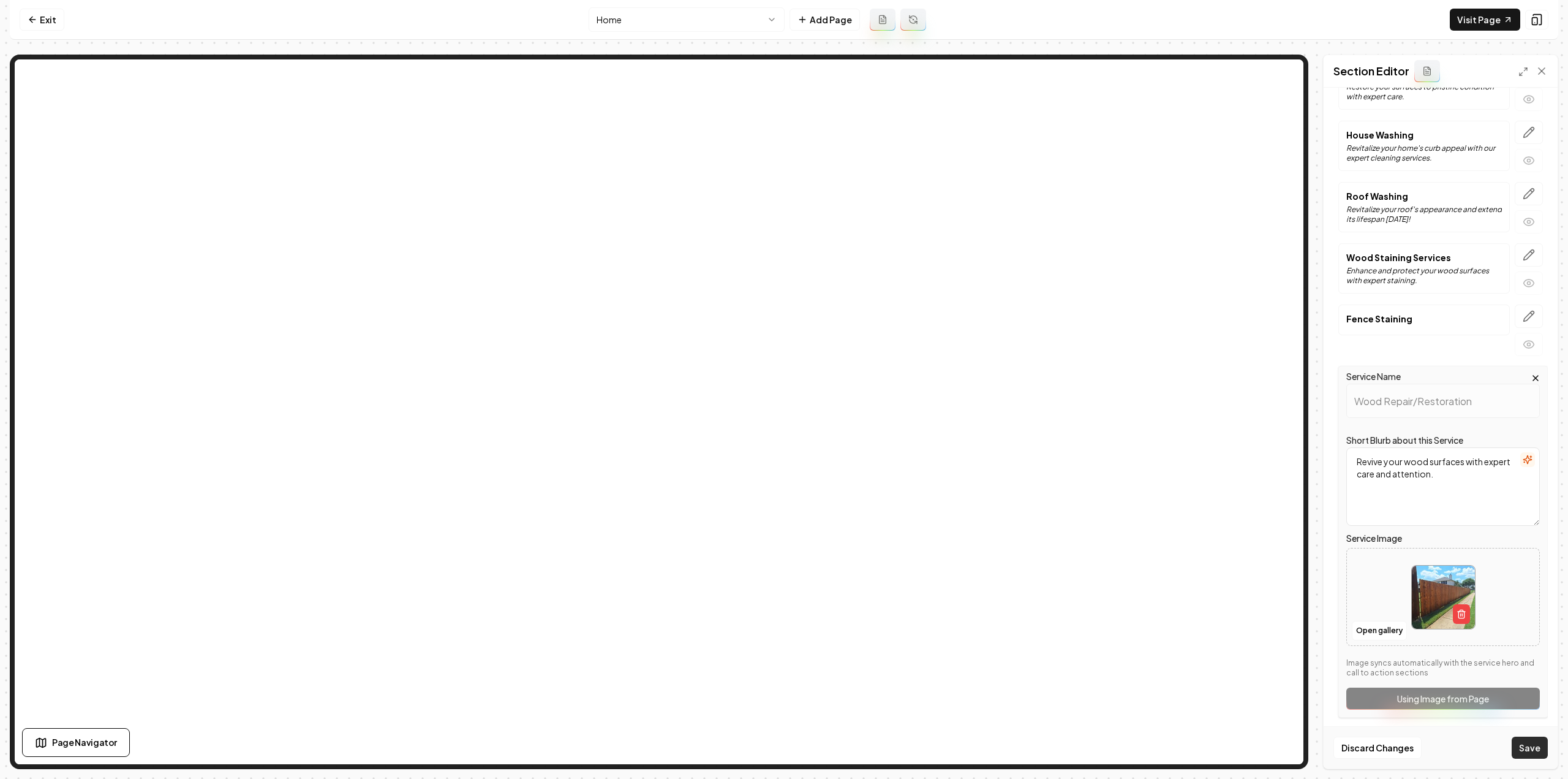
click at [1535, 750] on button "Save" at bounding box center [1530, 748] width 36 height 22
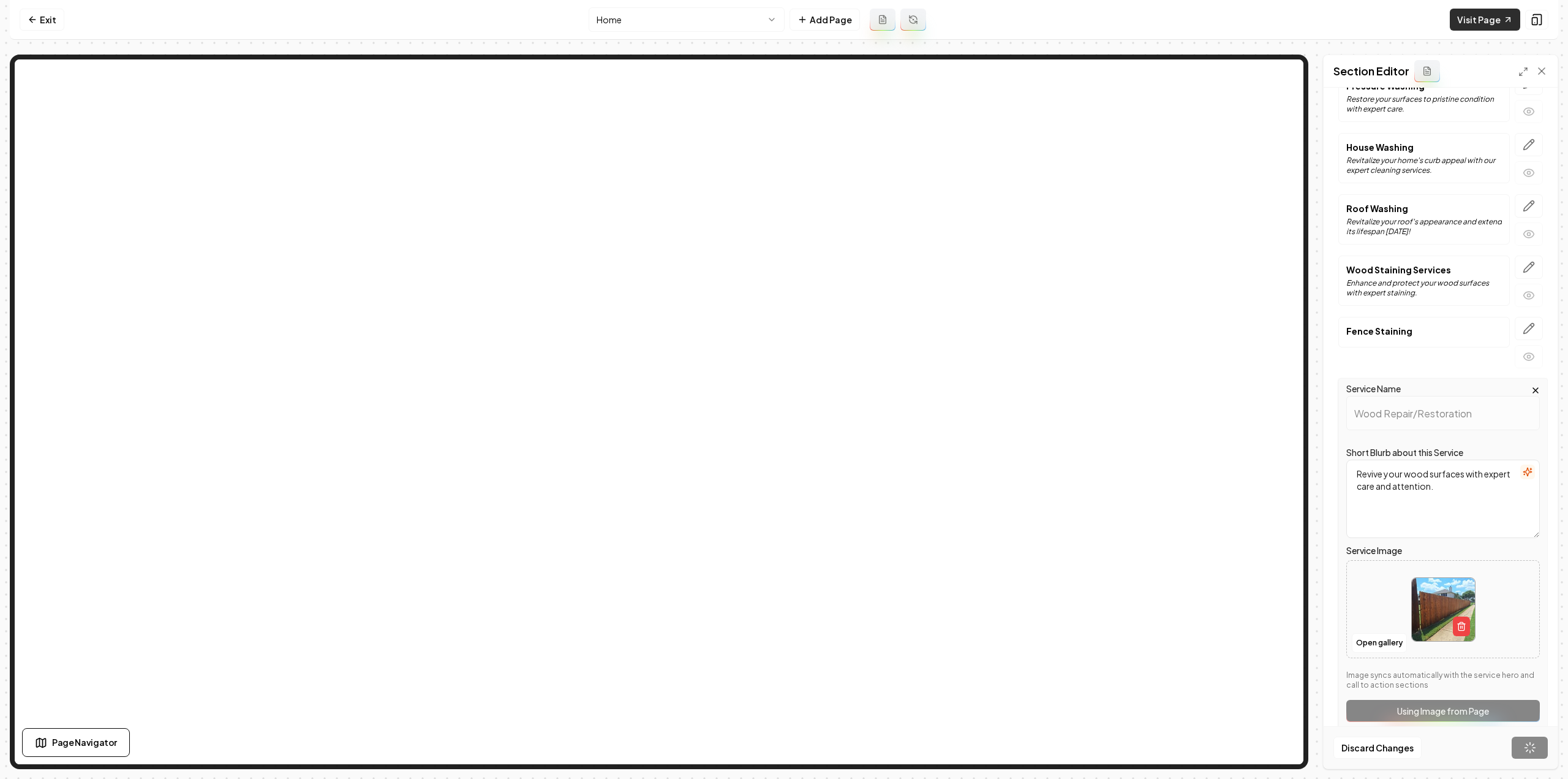
click at [1496, 19] on link "Visit Page" at bounding box center [1484, 20] width 70 height 22
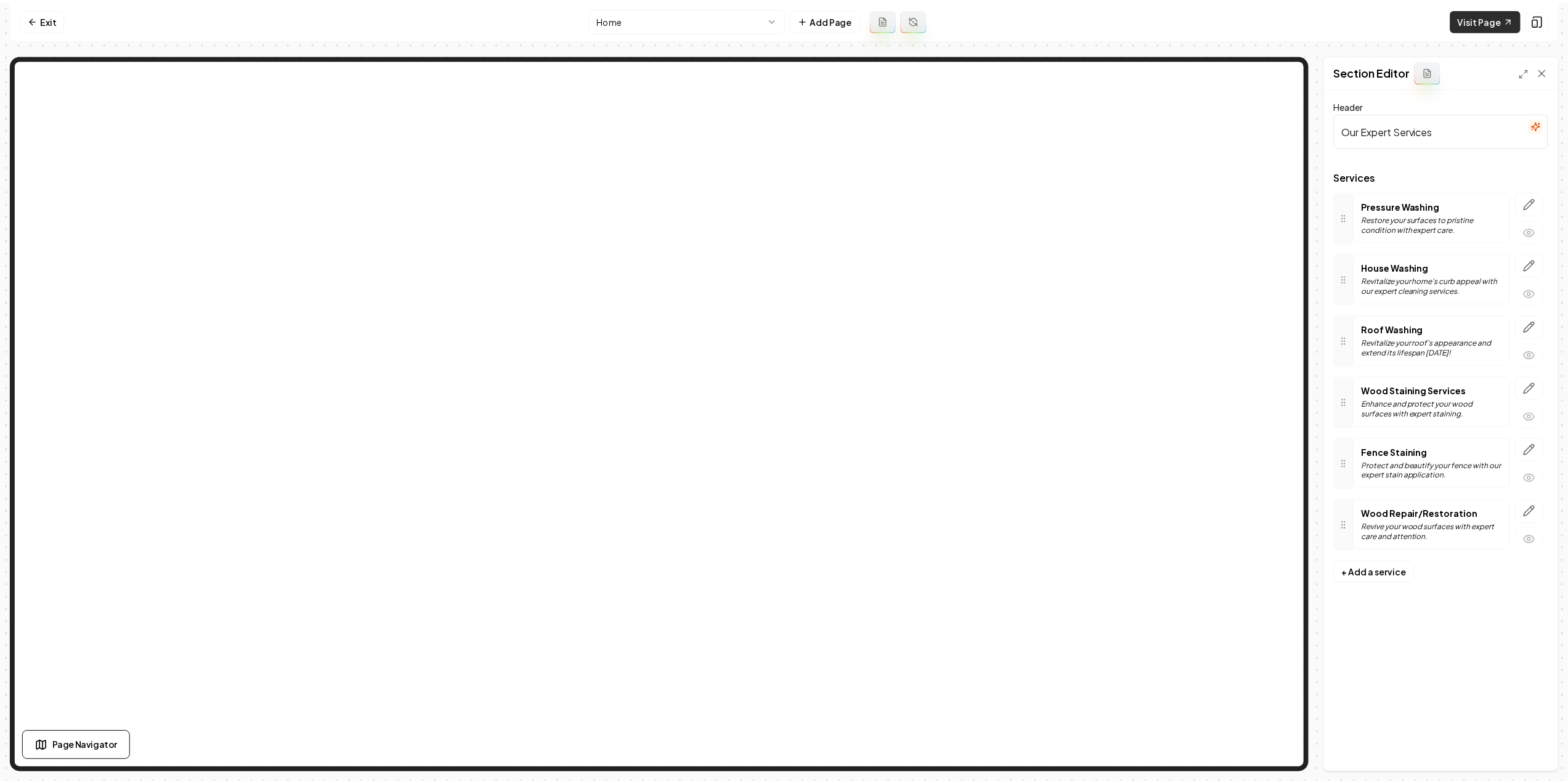
scroll to position [0, 0]
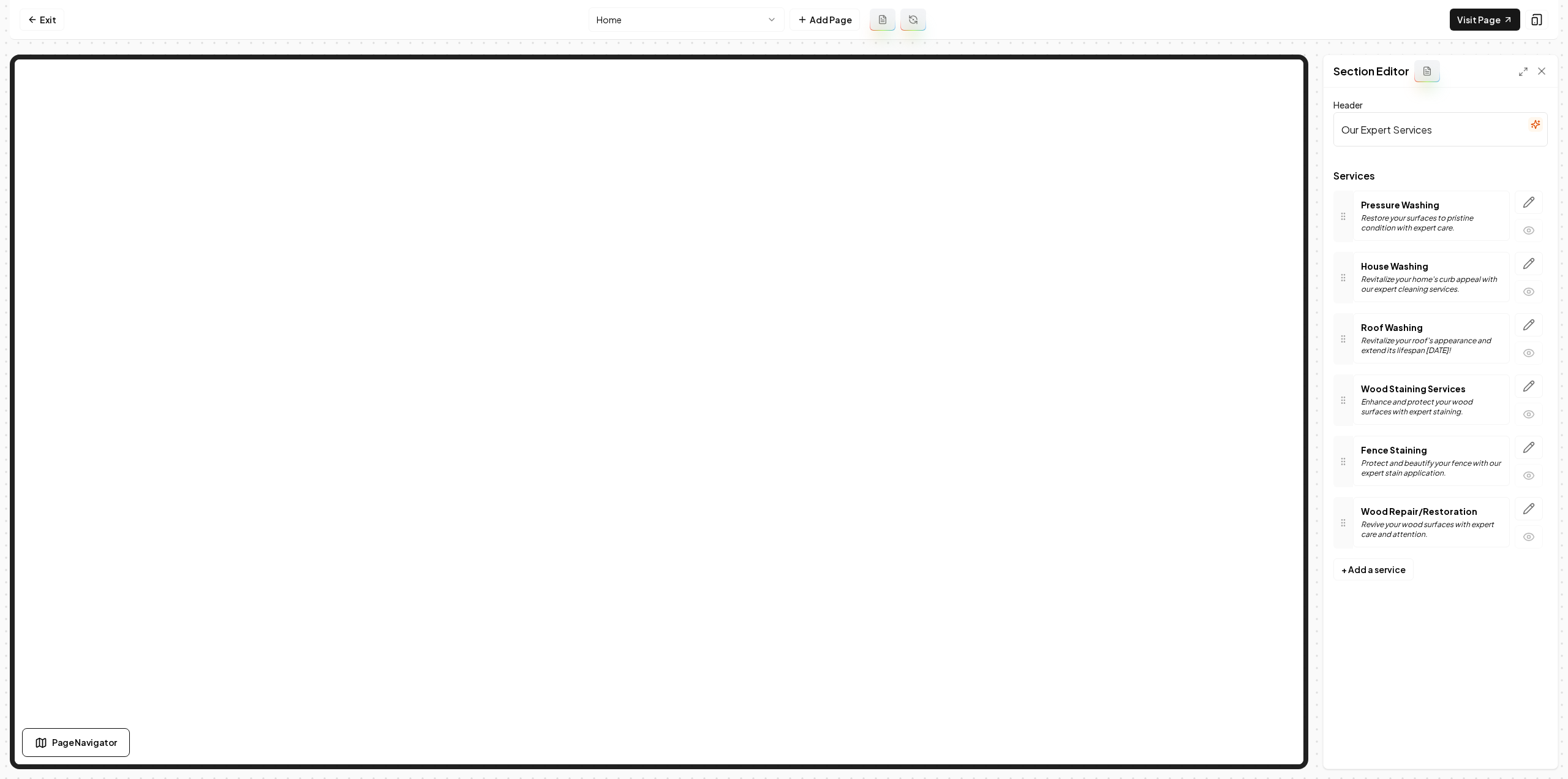
click at [38, 22] on link "Exit" at bounding box center [42, 20] width 45 height 22
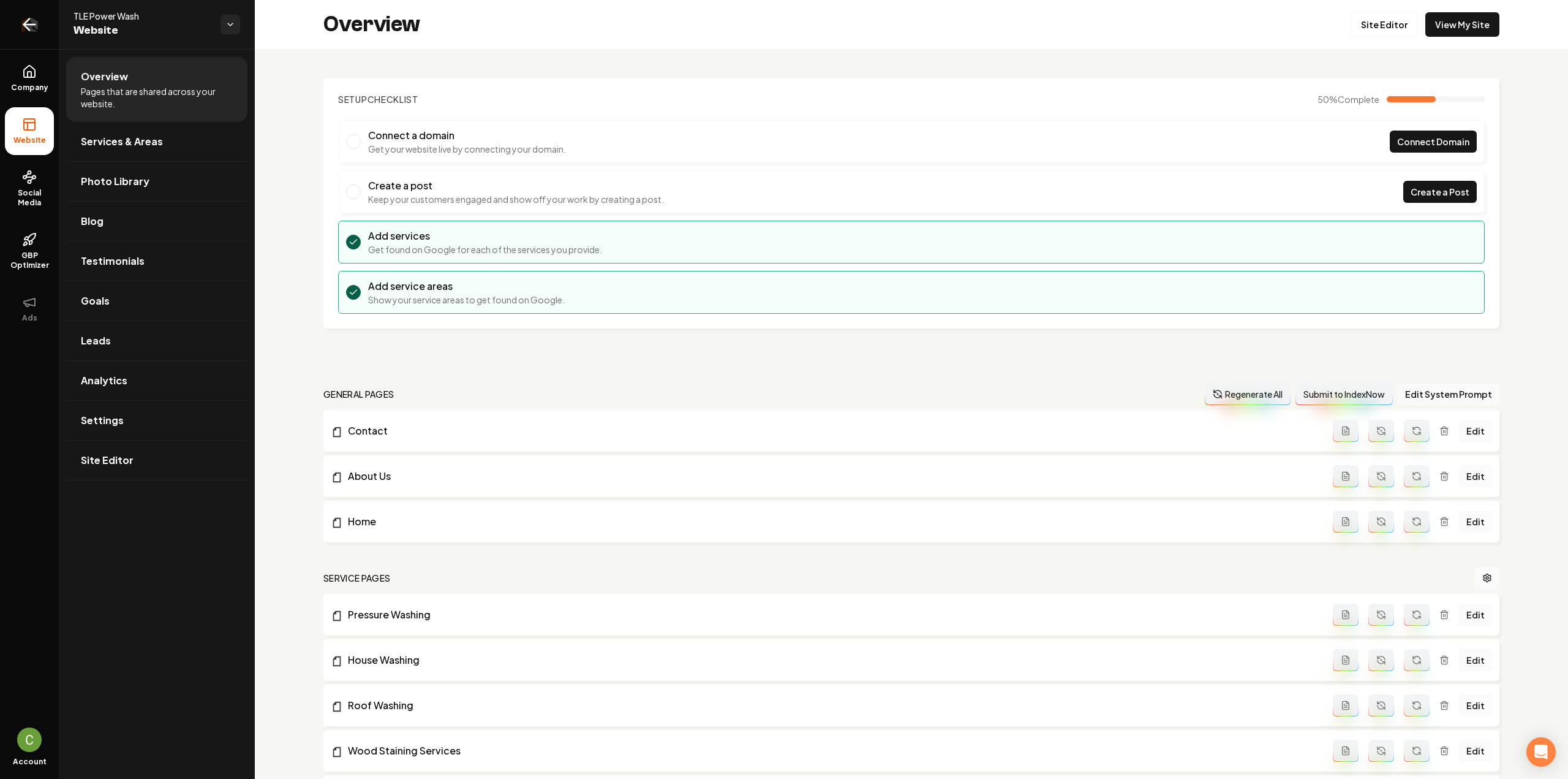
click at [39, 33] on link "Return to dashboard" at bounding box center [29, 24] width 59 height 49
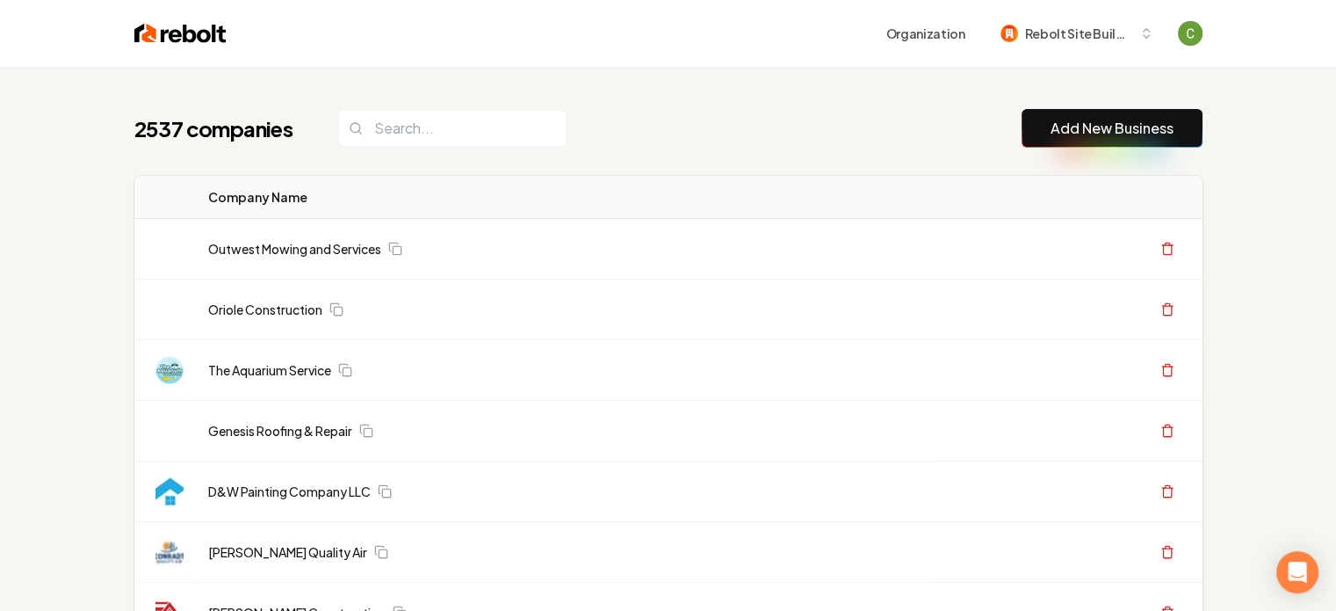
click at [1144, 137] on link "Add New Business" at bounding box center [1112, 128] width 123 height 21
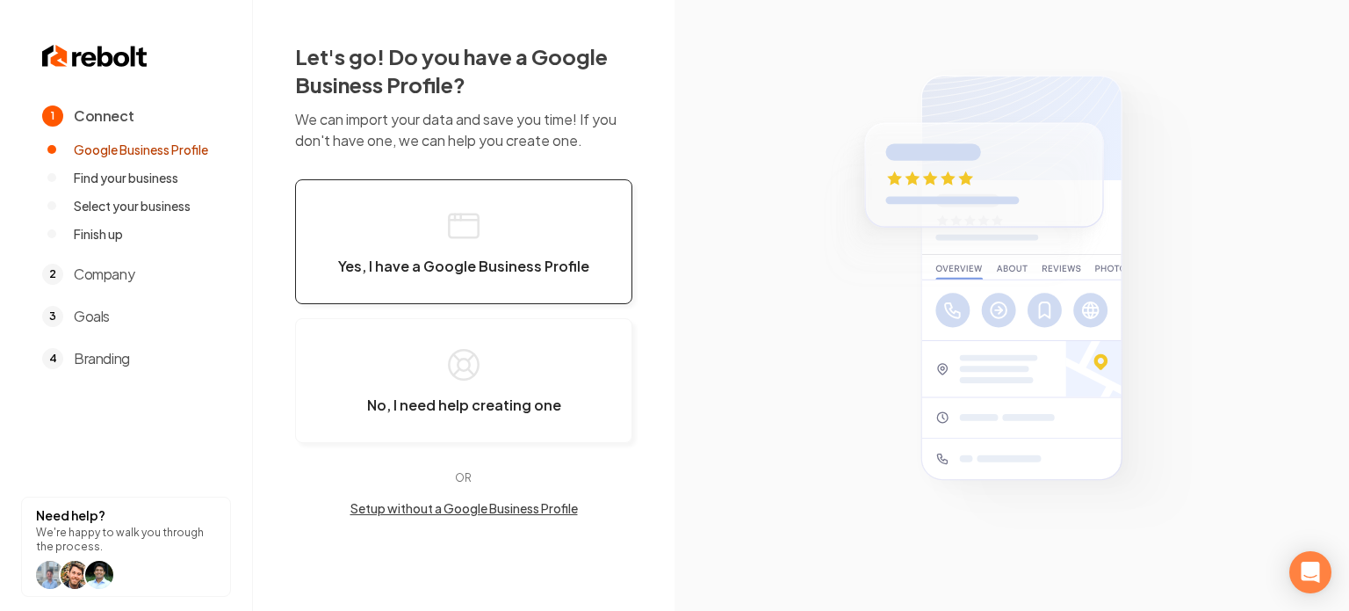
click at [580, 221] on button "Yes, I have a Google Business Profile" at bounding box center [463, 241] width 337 height 125
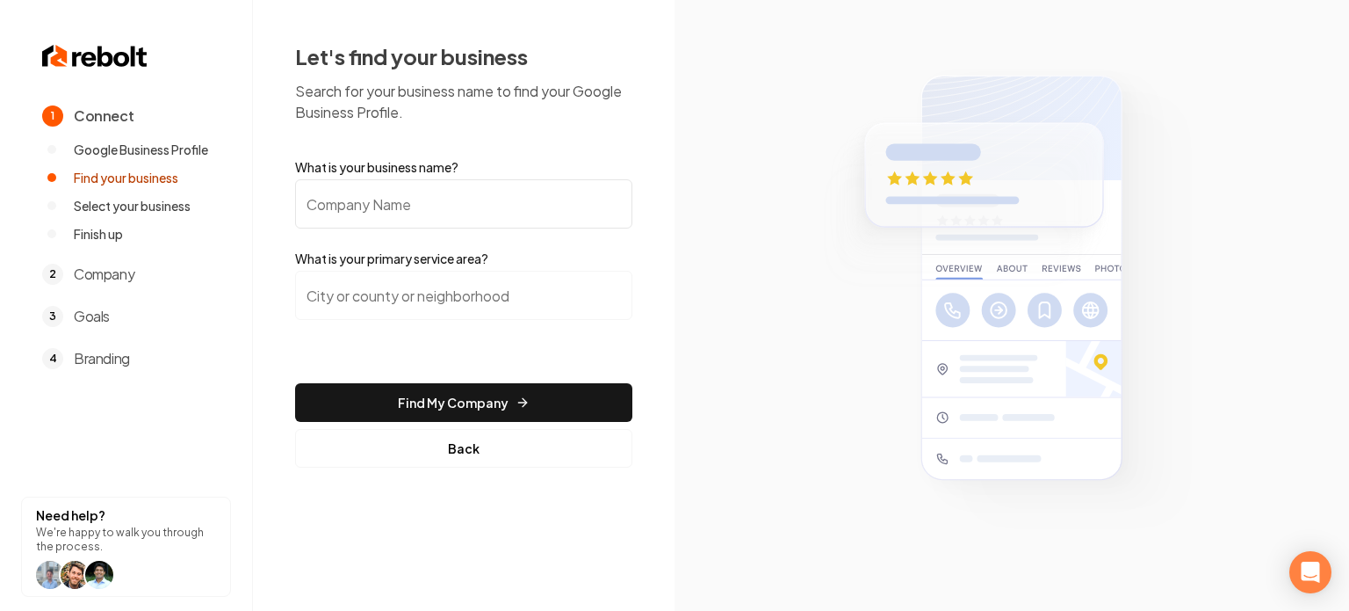
click at [437, 167] on label "What is your business name?" at bounding box center [463, 167] width 337 height 18
click at [437, 179] on input "What is your business name?" at bounding box center [463, 203] width 337 height 49
click at [412, 207] on input "What is your business name?" at bounding box center [463, 203] width 337 height 49
paste input "[PERSON_NAME] Plumbing Sewer and Drain Cleaning"
type input "[PERSON_NAME] Plumbing Sewer and Drain Cleaning"
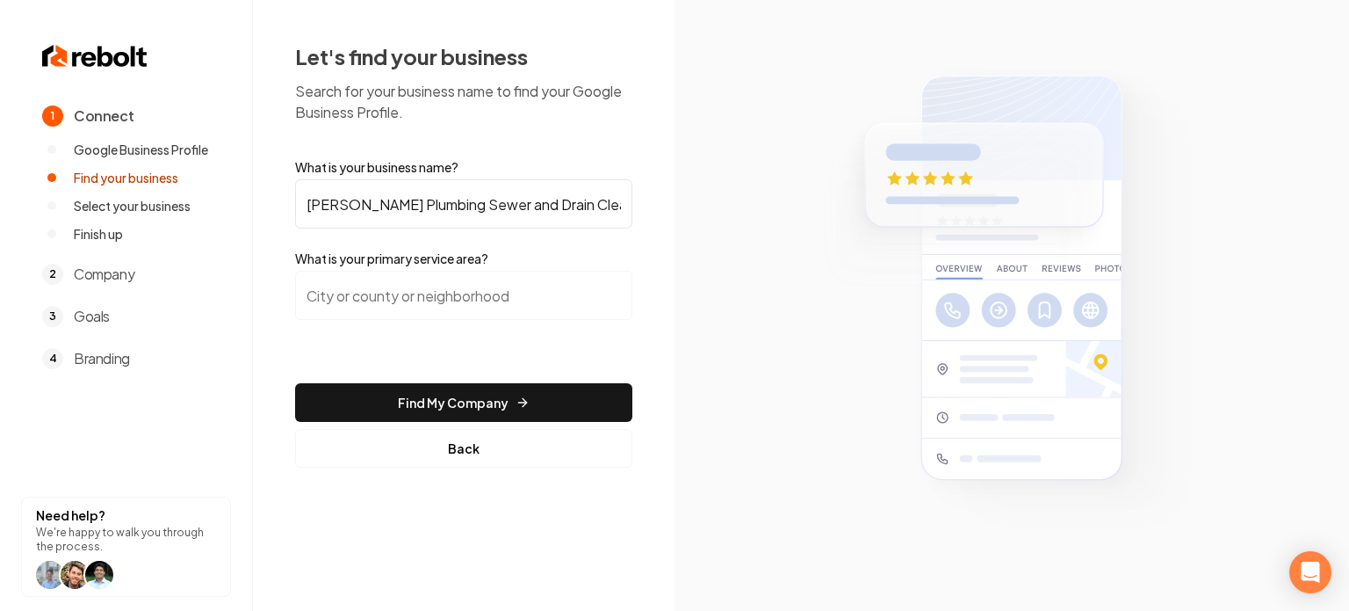
click at [401, 282] on input "search" at bounding box center [463, 295] width 337 height 49
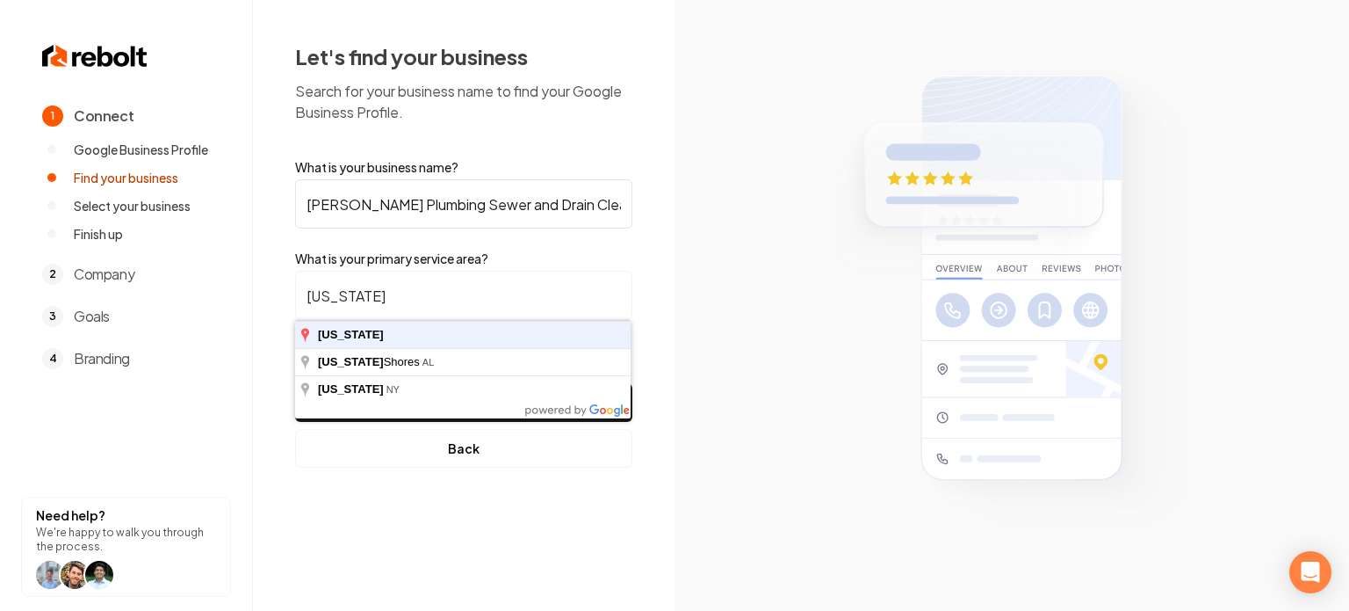
type input "[US_STATE]"
click at [295, 383] on button "Find My Company" at bounding box center [463, 402] width 337 height 39
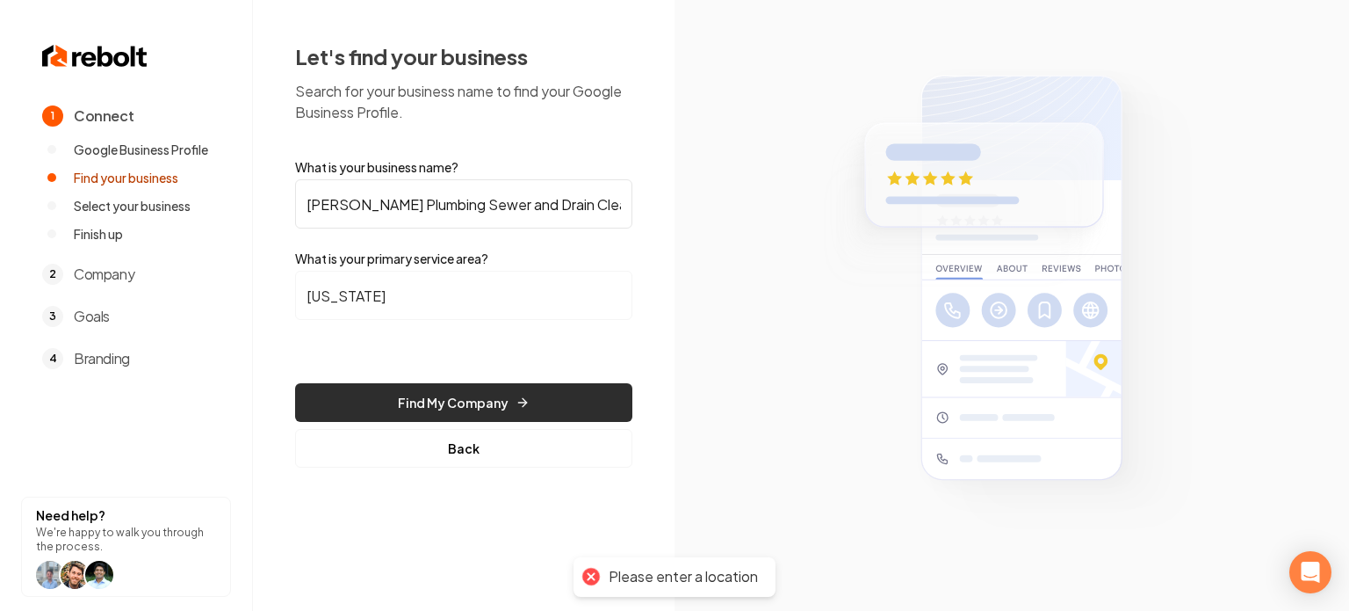
click at [460, 391] on button "Find My Company" at bounding box center [463, 402] width 337 height 39
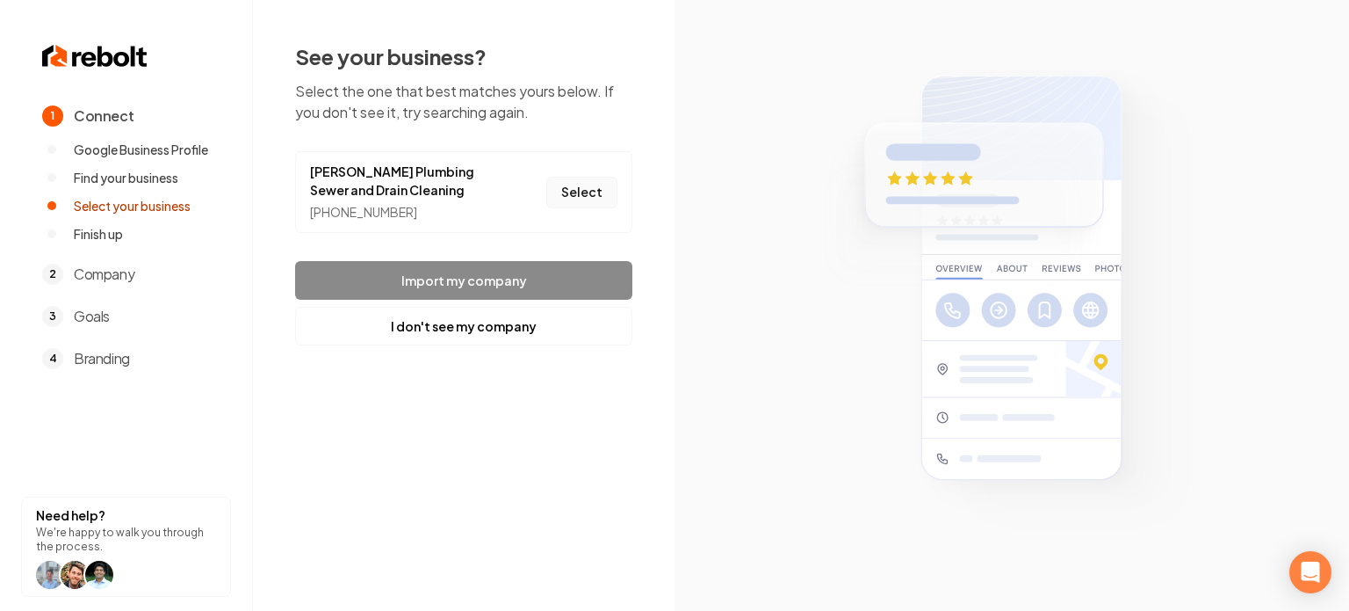
click at [557, 192] on button "Select" at bounding box center [581, 193] width 71 height 32
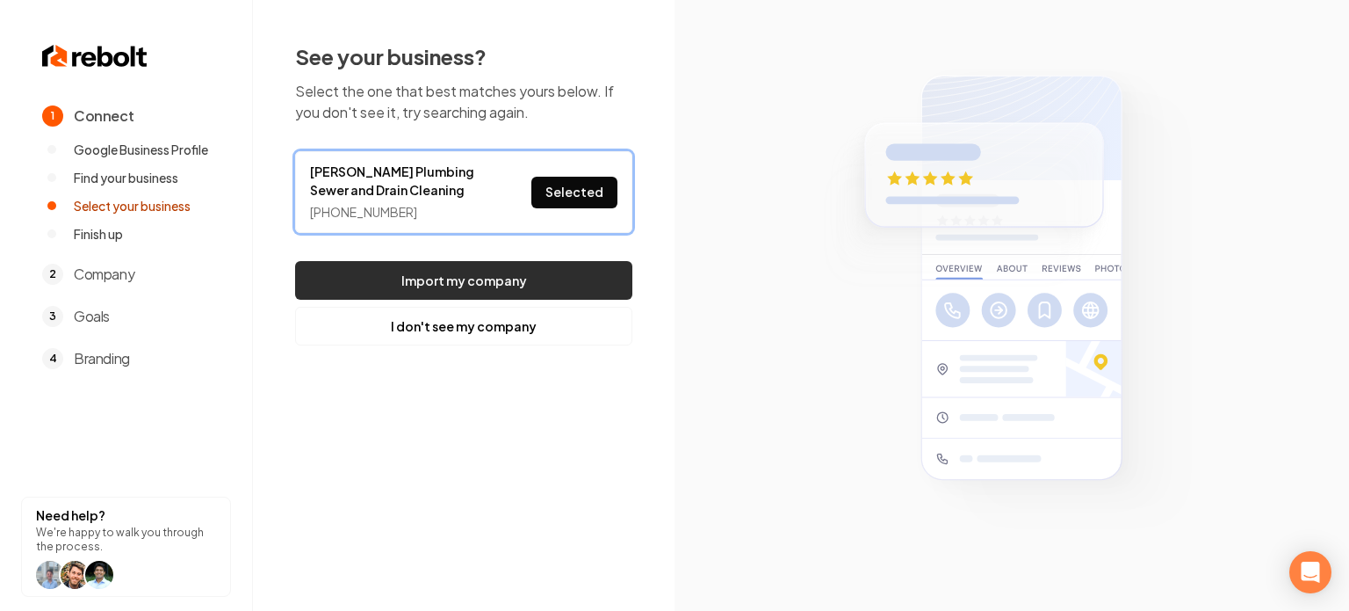
click at [541, 268] on button "Import my company" at bounding box center [463, 280] width 337 height 39
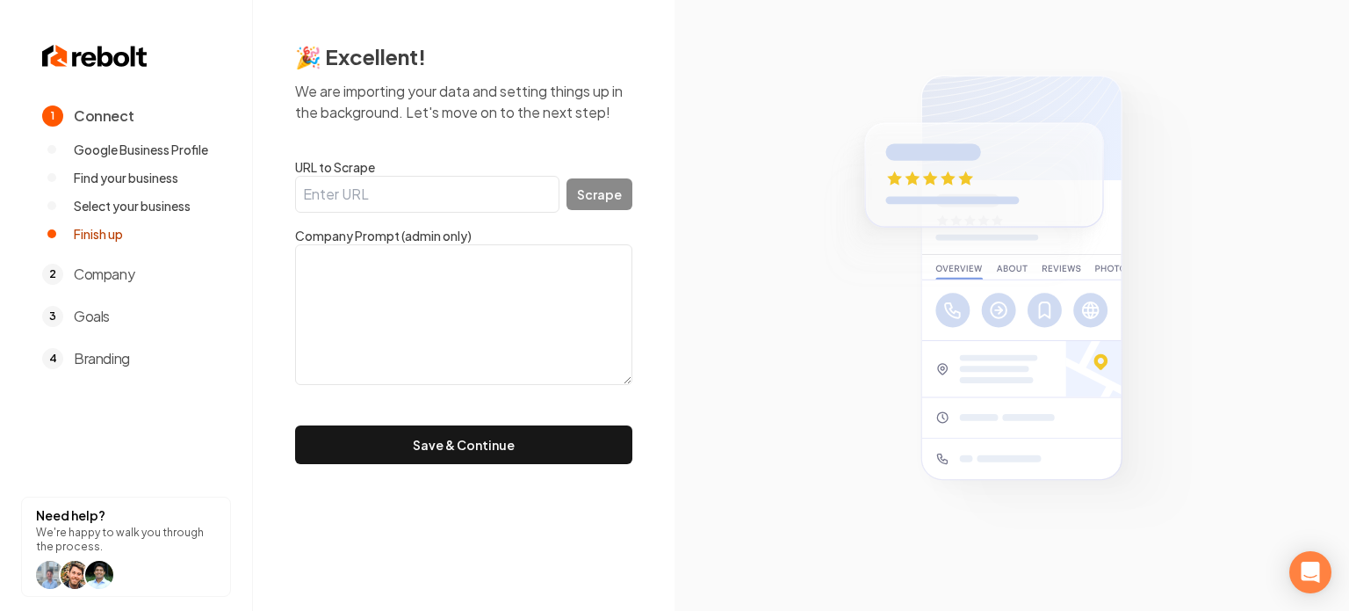
click at [372, 209] on input "URL to Scrape" at bounding box center [427, 194] width 264 height 37
paste input "[URL][DOMAIN_NAME]"
type input "[URL][DOMAIN_NAME]"
click at [575, 195] on button "Scrape" at bounding box center [600, 194] width 66 height 32
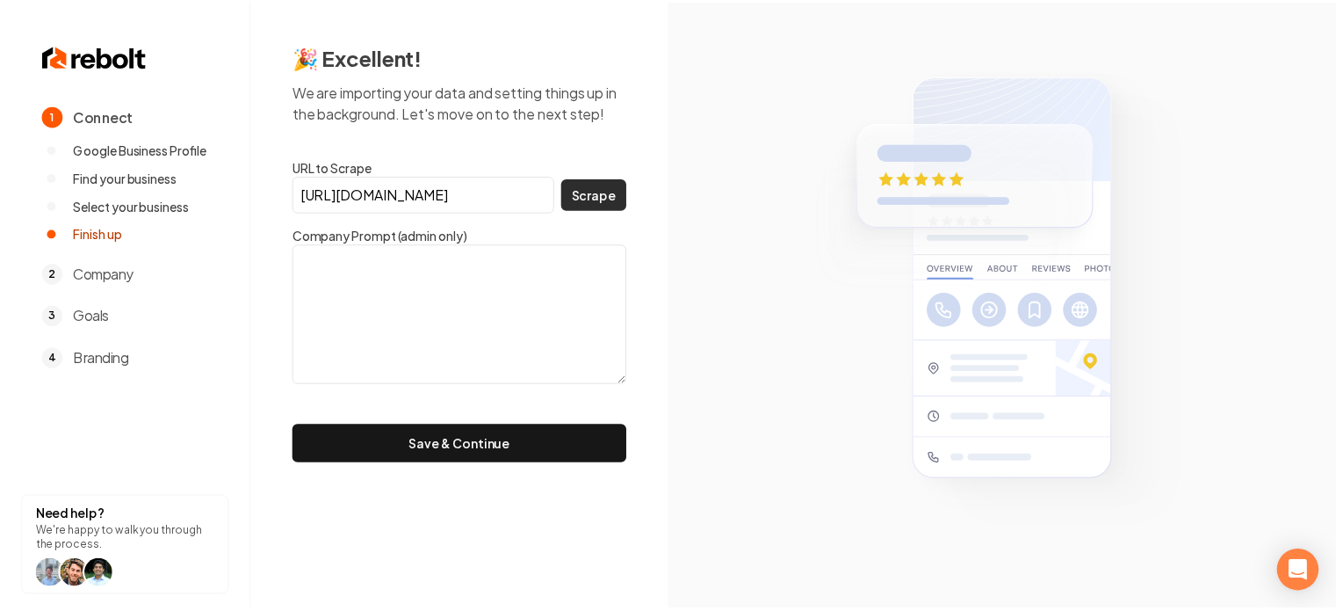
scroll to position [0, 0]
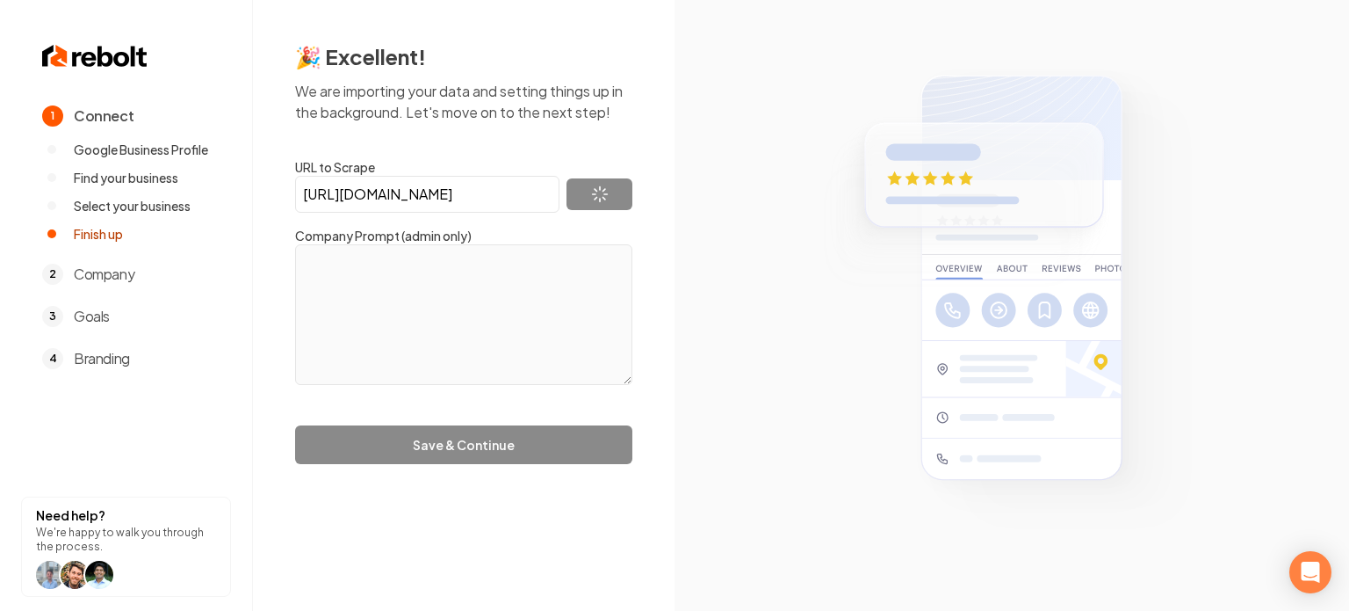
type textarea "[PERSON_NAME] Plumbing Sewer and Drain Cleaning is a full-service plumbing prov…"
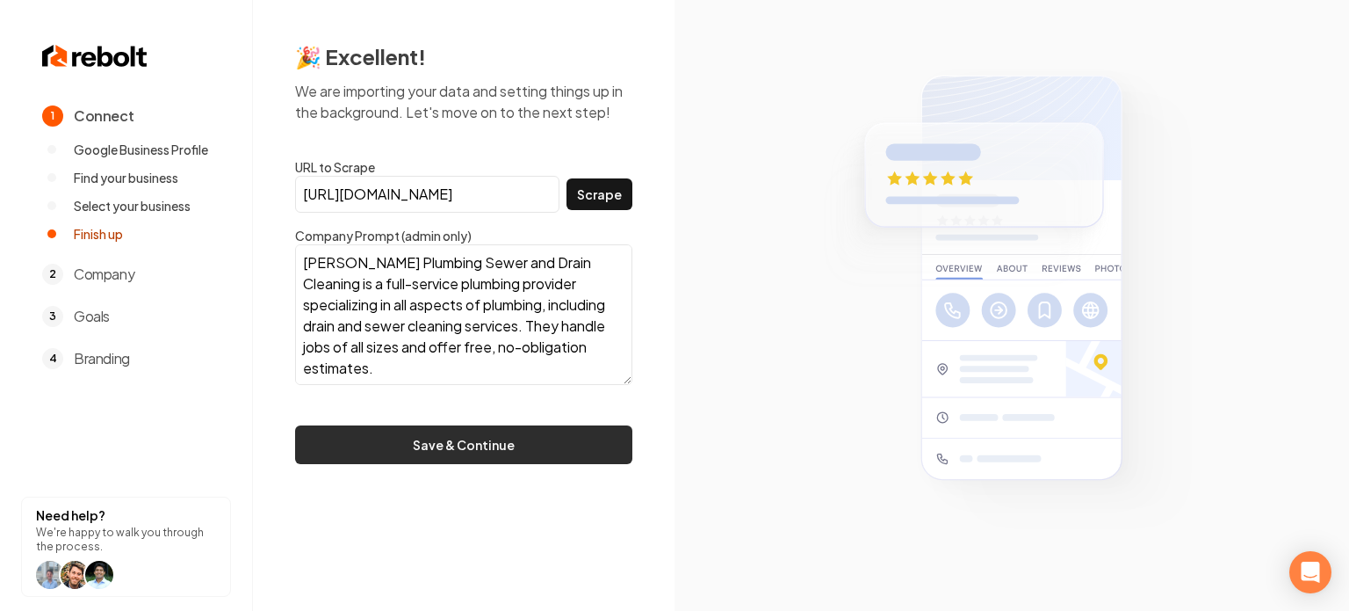
click at [478, 444] on button "Save & Continue" at bounding box center [463, 444] width 337 height 39
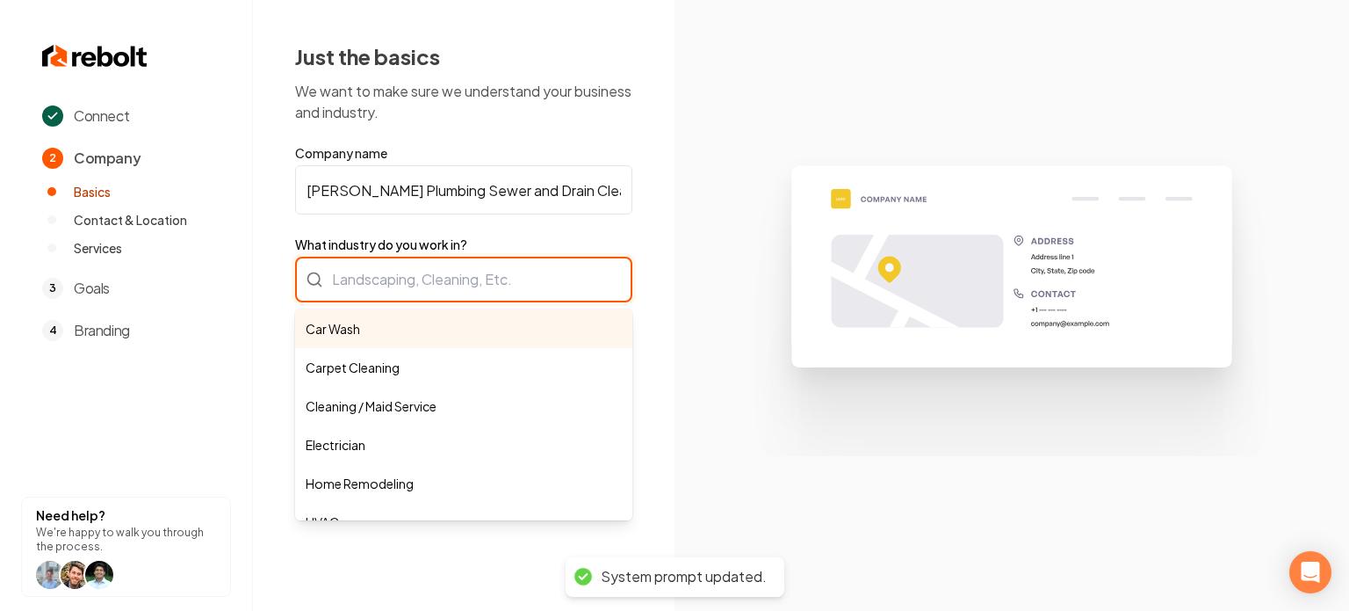
click at [411, 275] on div "Car Wash Carpet Cleaning Cleaning / Maid Service Electrician Home Remodeling HV…" at bounding box center [463, 280] width 337 height 46
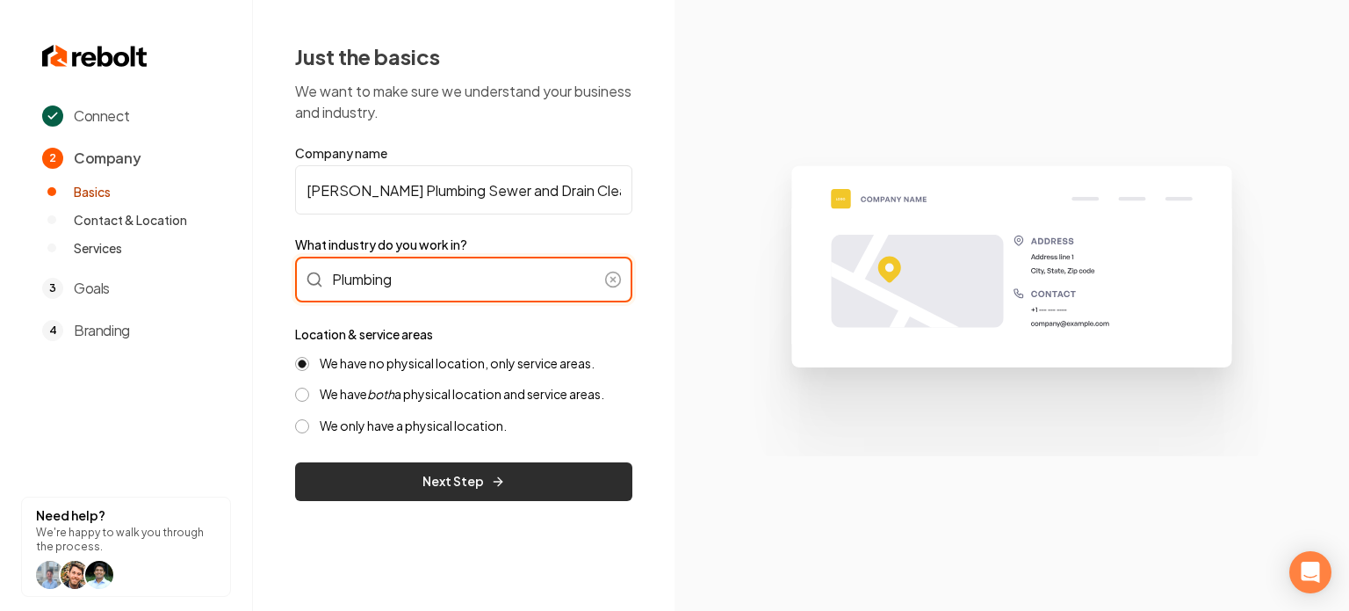
type input "Plumbing"
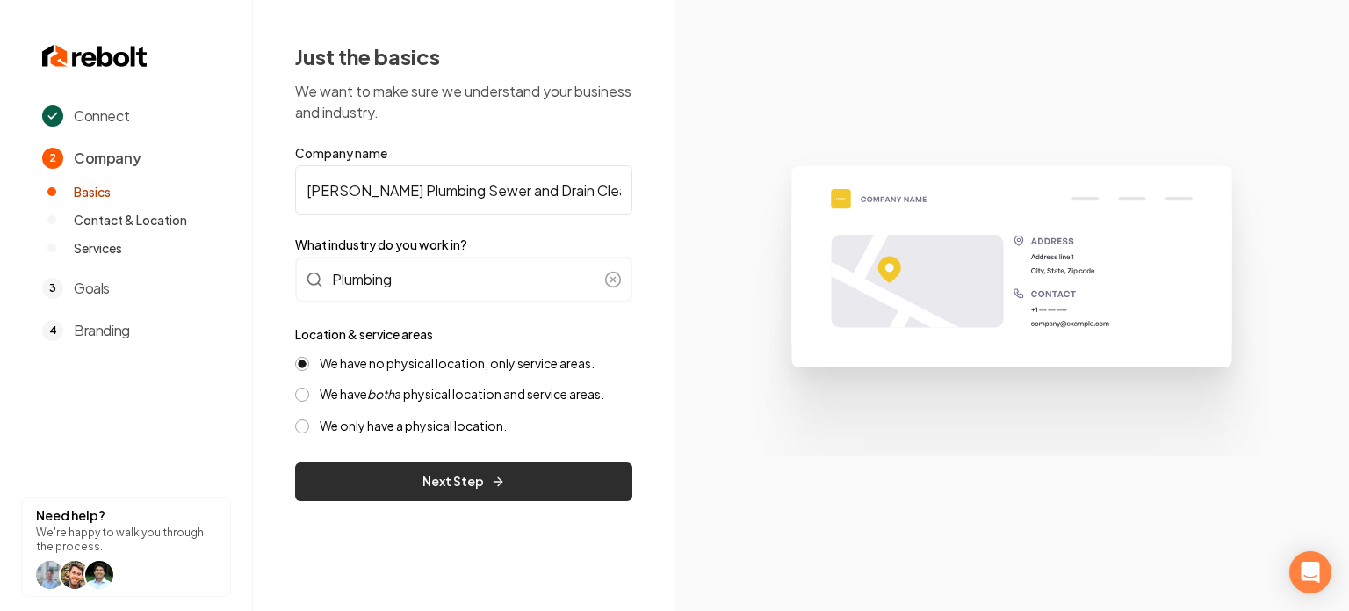
click at [401, 470] on button "Next Step" at bounding box center [463, 481] width 337 height 39
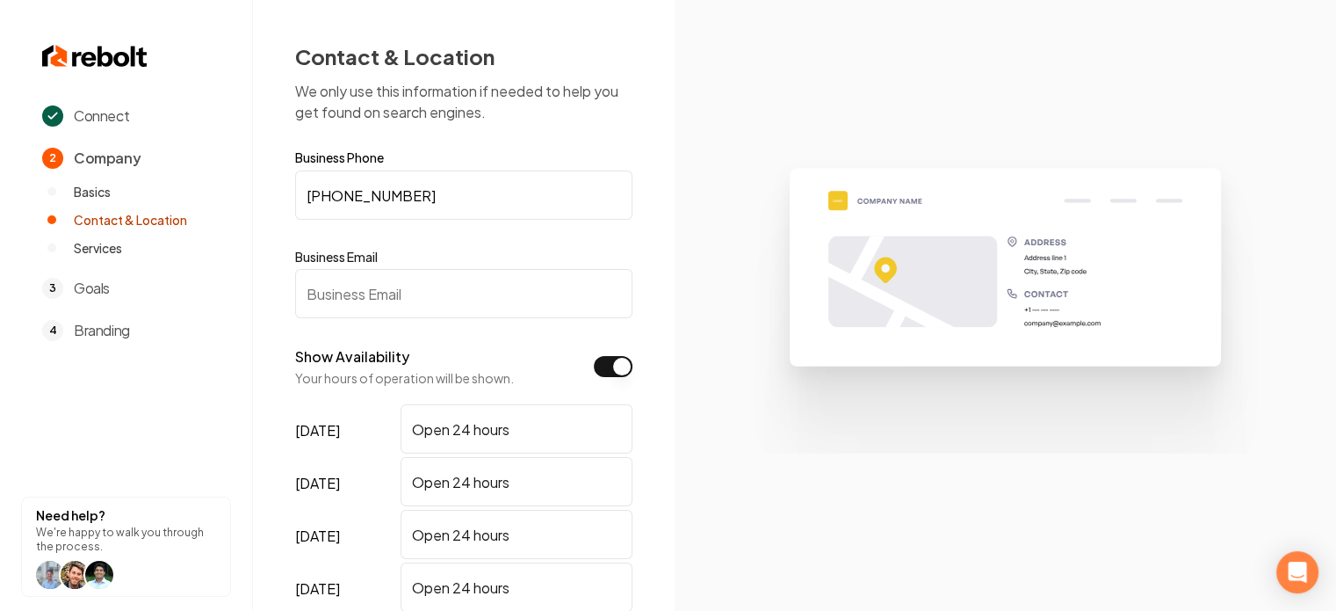
click at [514, 285] on input "Business Email" at bounding box center [463, 293] width 337 height 49
click at [510, 287] on input "Business Email" at bounding box center [463, 293] width 337 height 49
paste input "[EMAIL_ADDRESS][DOMAIN_NAME]"
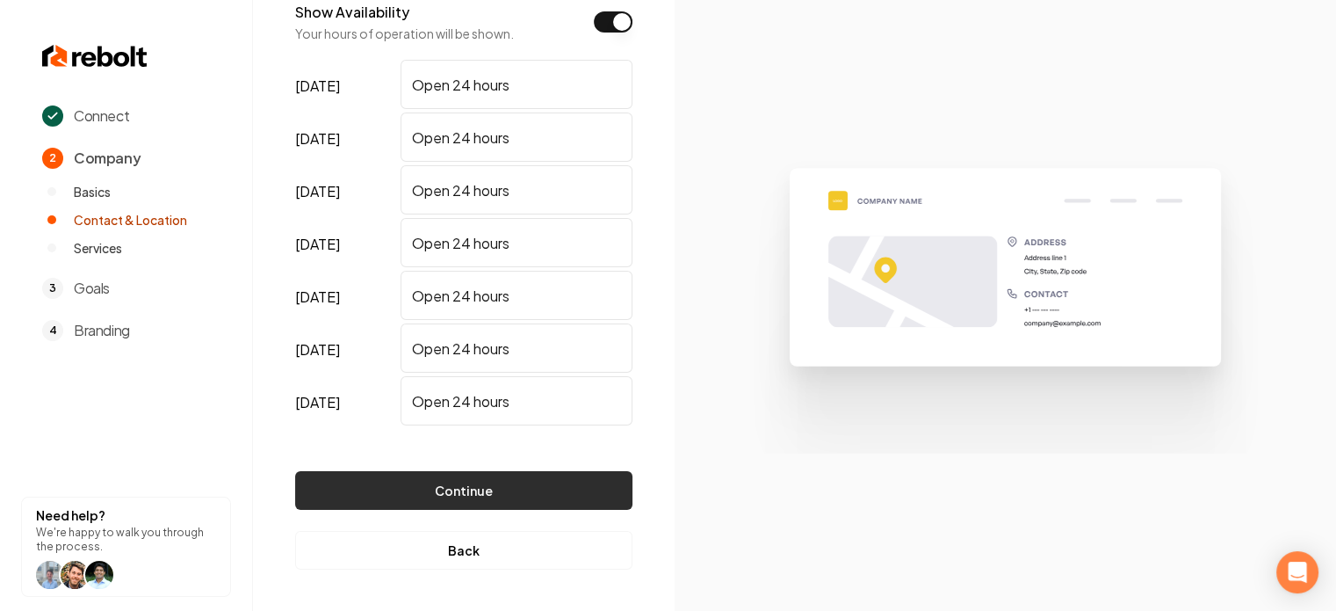
click at [496, 471] on button "Continue" at bounding box center [463, 490] width 337 height 39
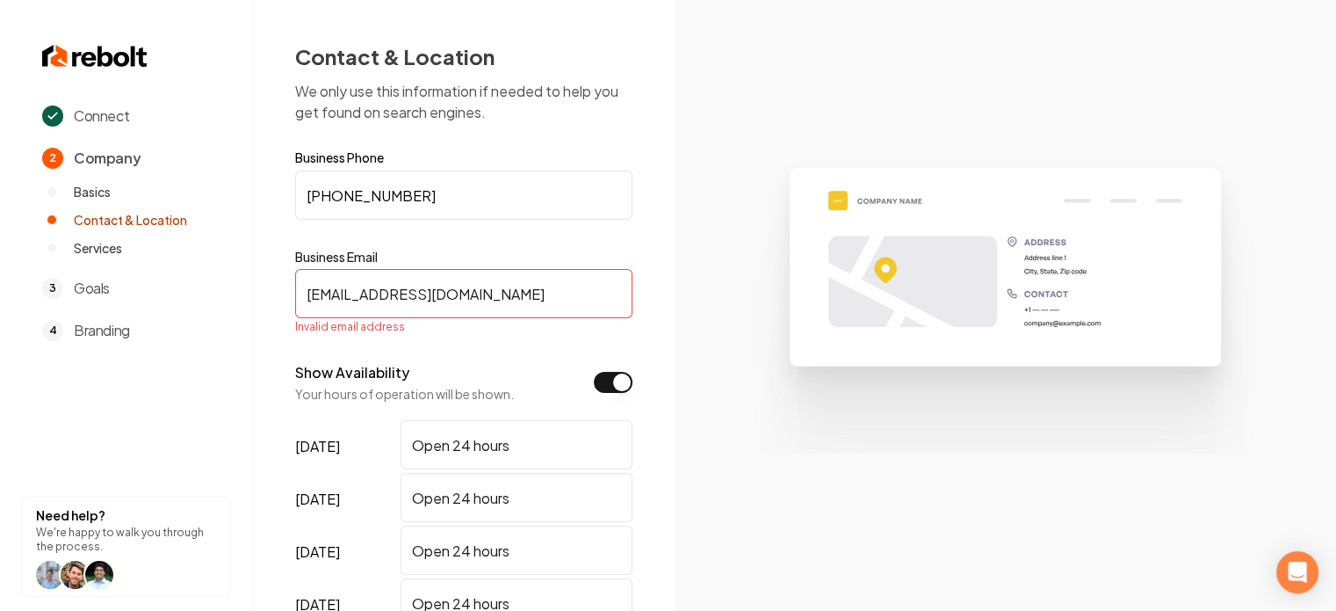
drag, startPoint x: 308, startPoint y: 292, endPoint x: 286, endPoint y: 292, distance: 22.8
click at [286, 292] on div "Contact & Location We only use this information if needed to help you get found…" at bounding box center [464, 486] width 422 height 972
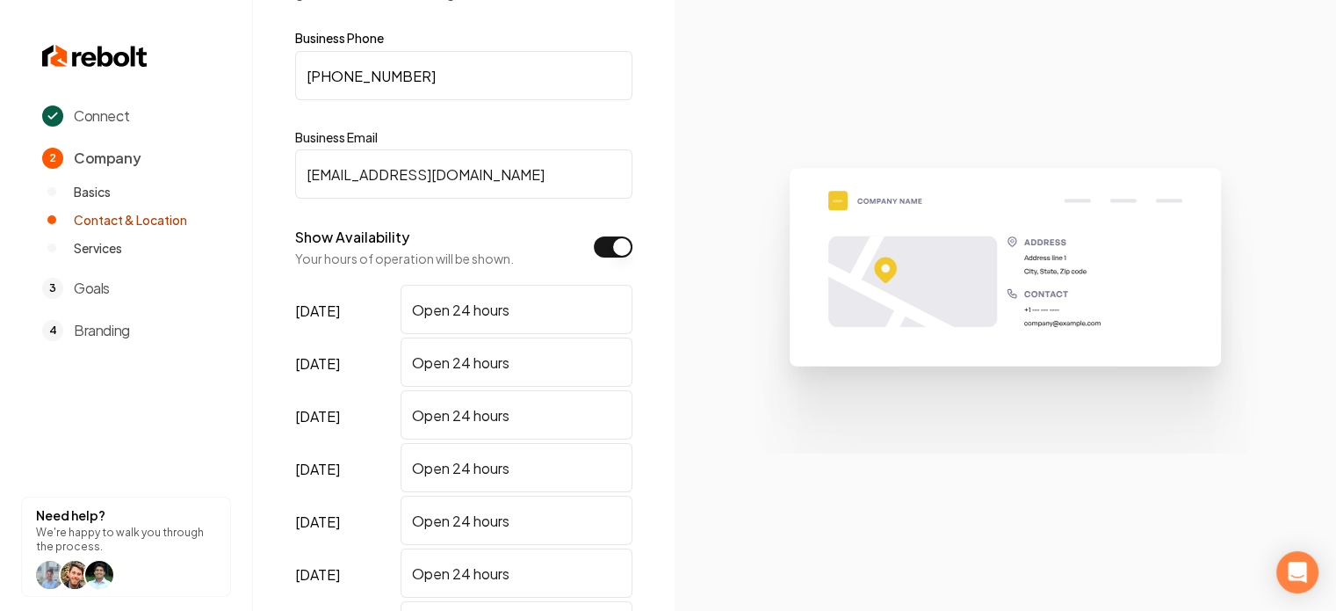
scroll to position [344, 0]
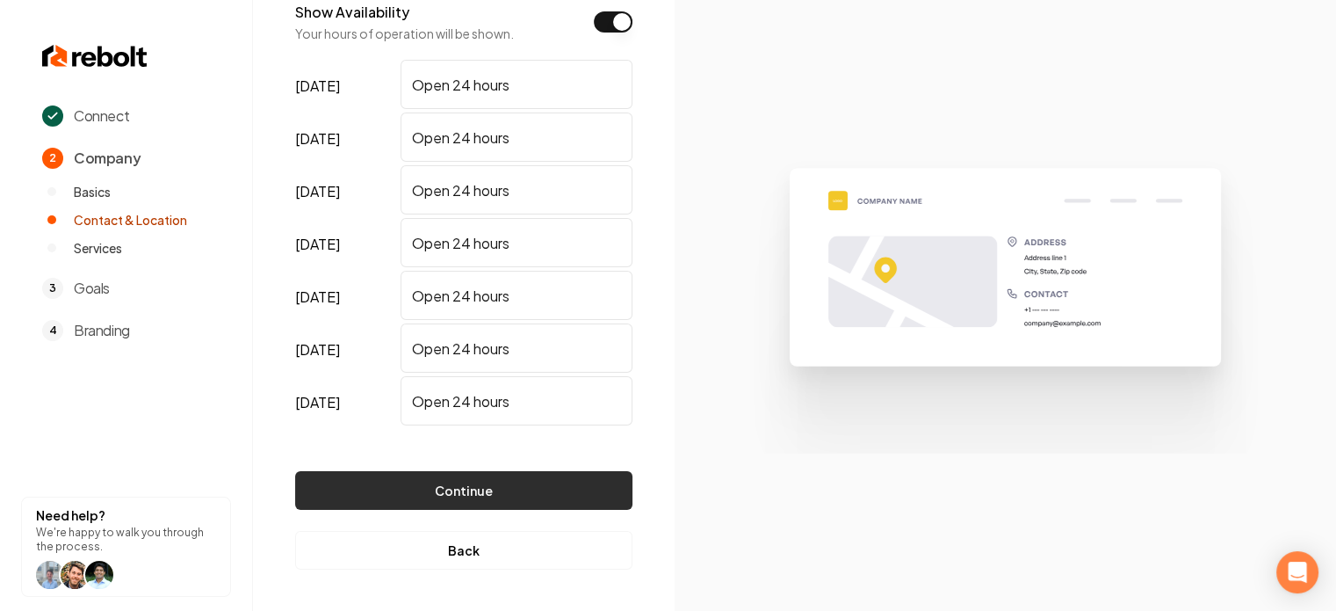
type input "[EMAIL_ADDRESS][DOMAIN_NAME]"
click at [481, 488] on button "Continue" at bounding box center [463, 490] width 337 height 39
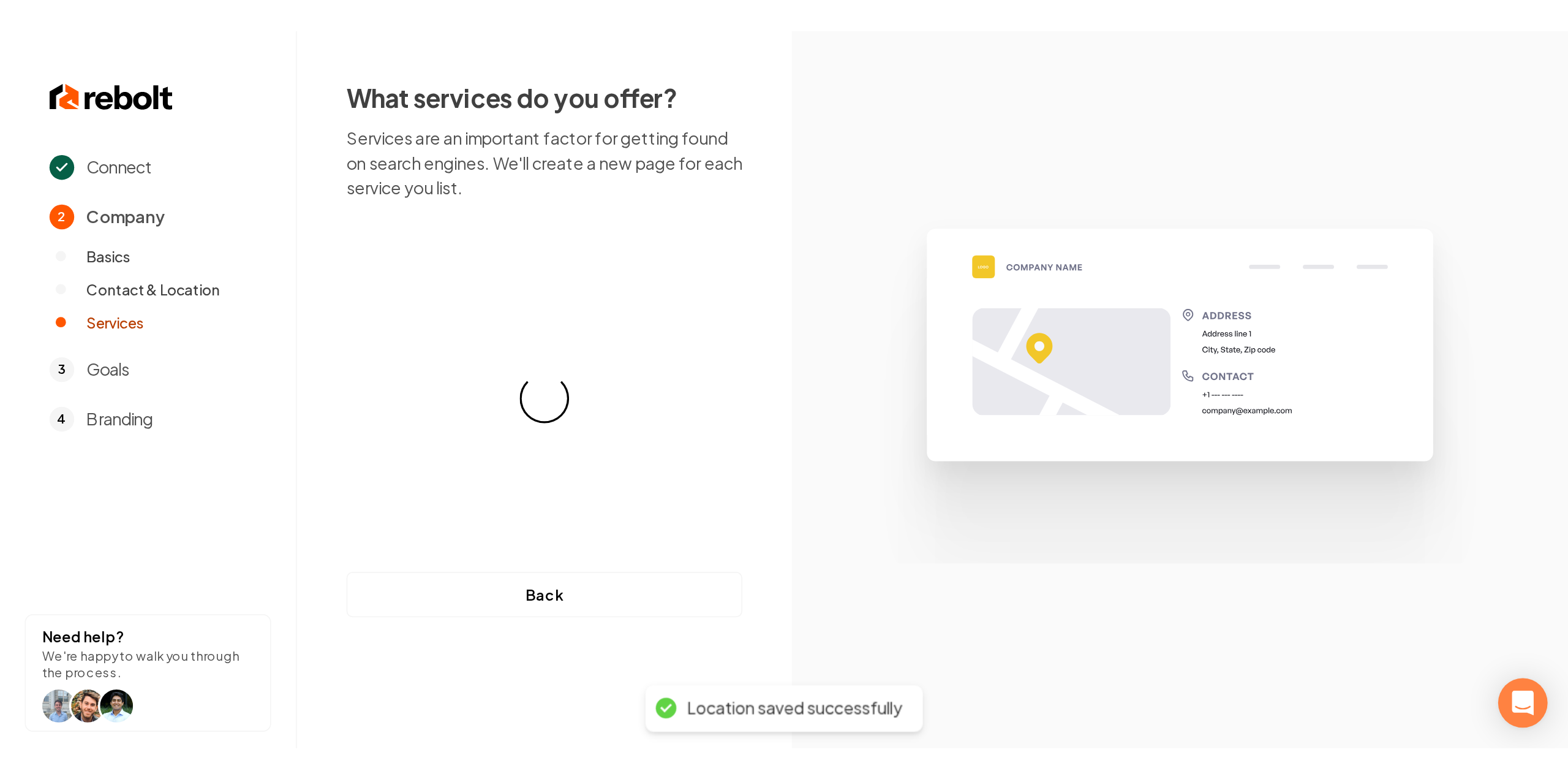
scroll to position [0, 0]
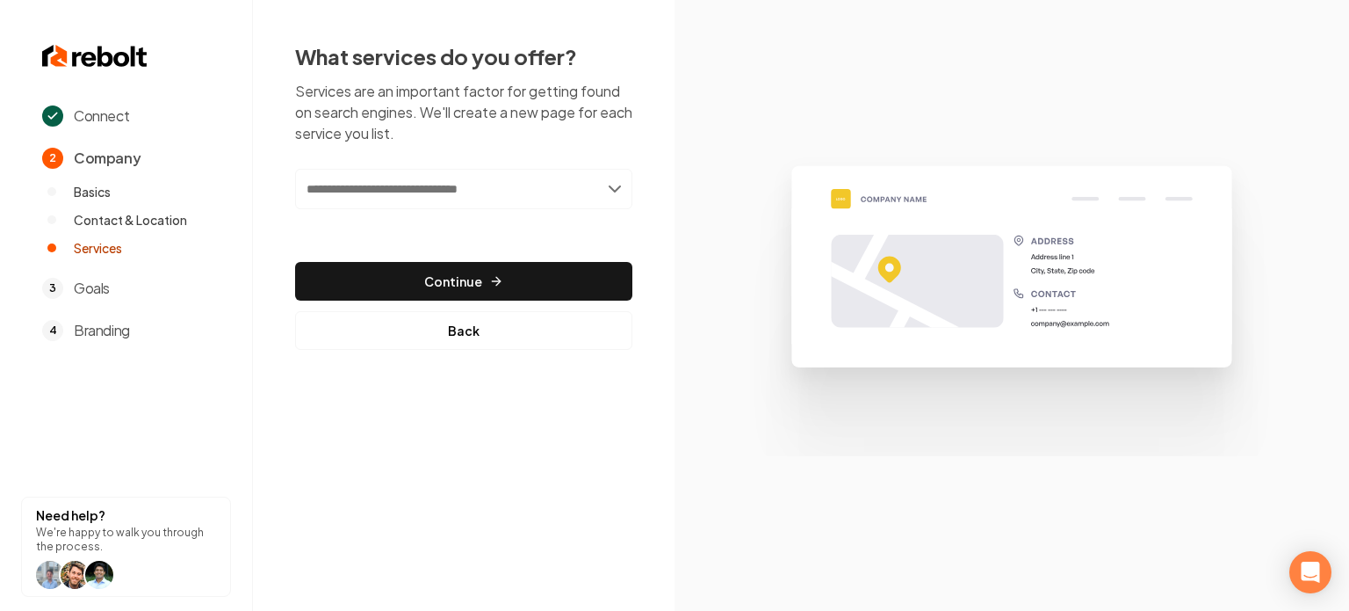
click at [414, 161] on div "What services do you offer? Services are an important factor for getting found …" at bounding box center [463, 195] width 337 height 307
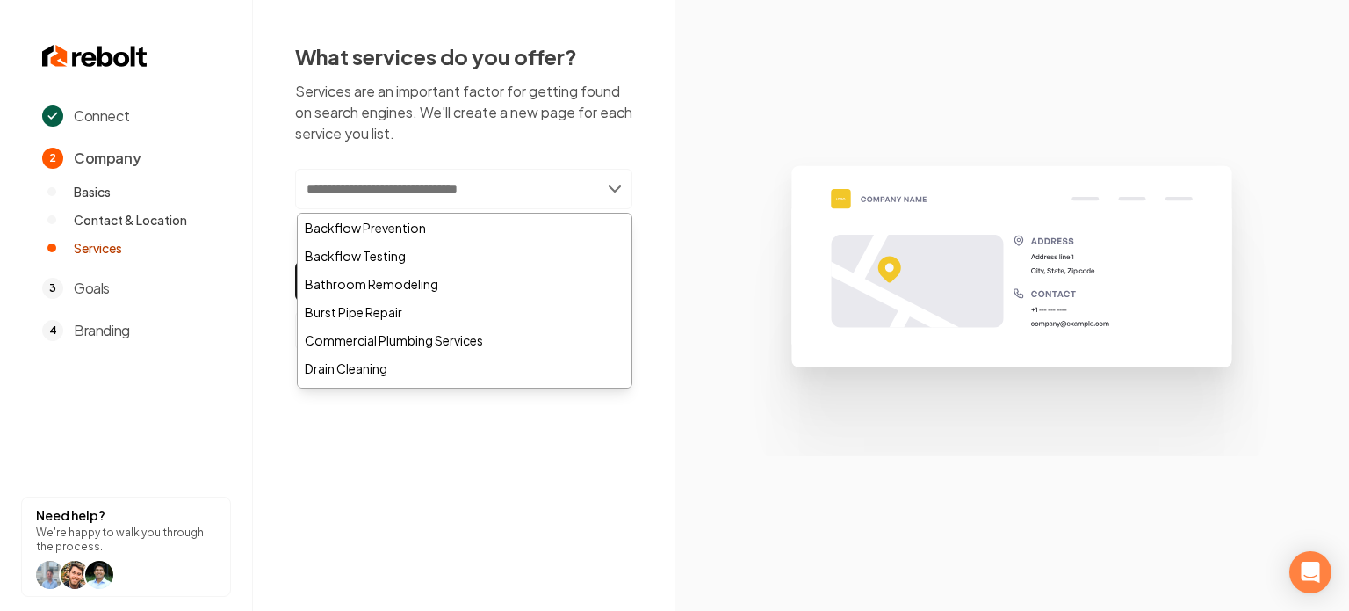
click at [413, 204] on input "text" at bounding box center [463, 189] width 337 height 40
paste input "*********"
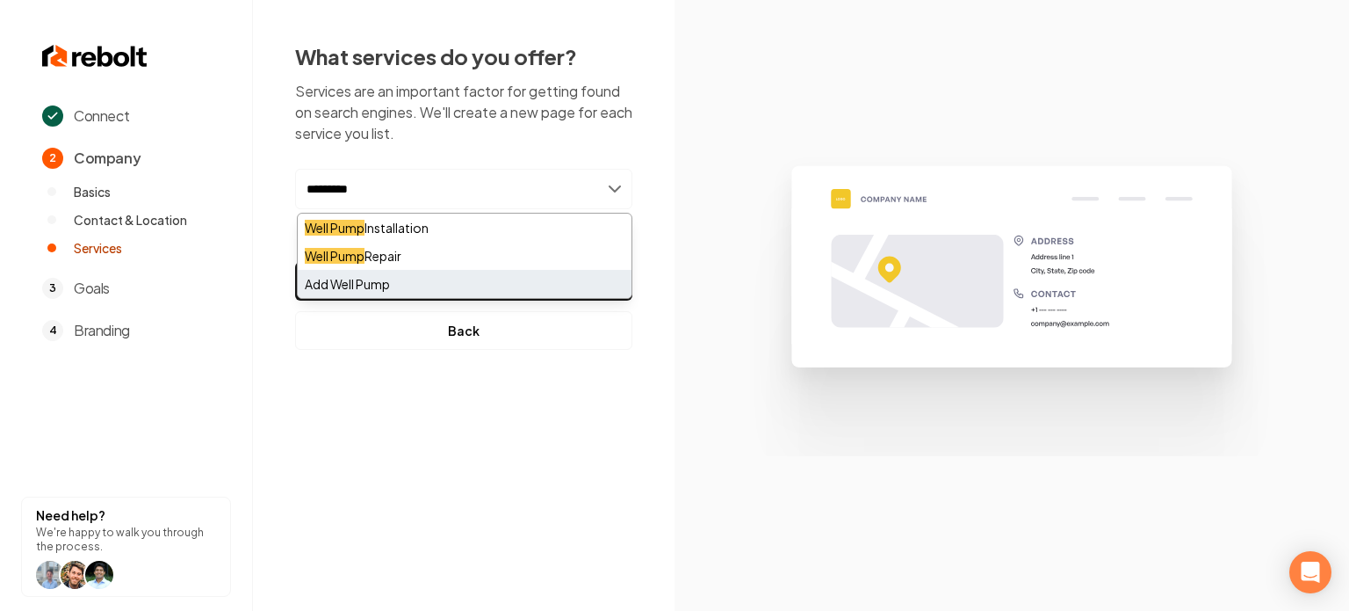
type input "*********"
click at [412, 270] on div "Add Well Pump" at bounding box center [465, 284] width 334 height 28
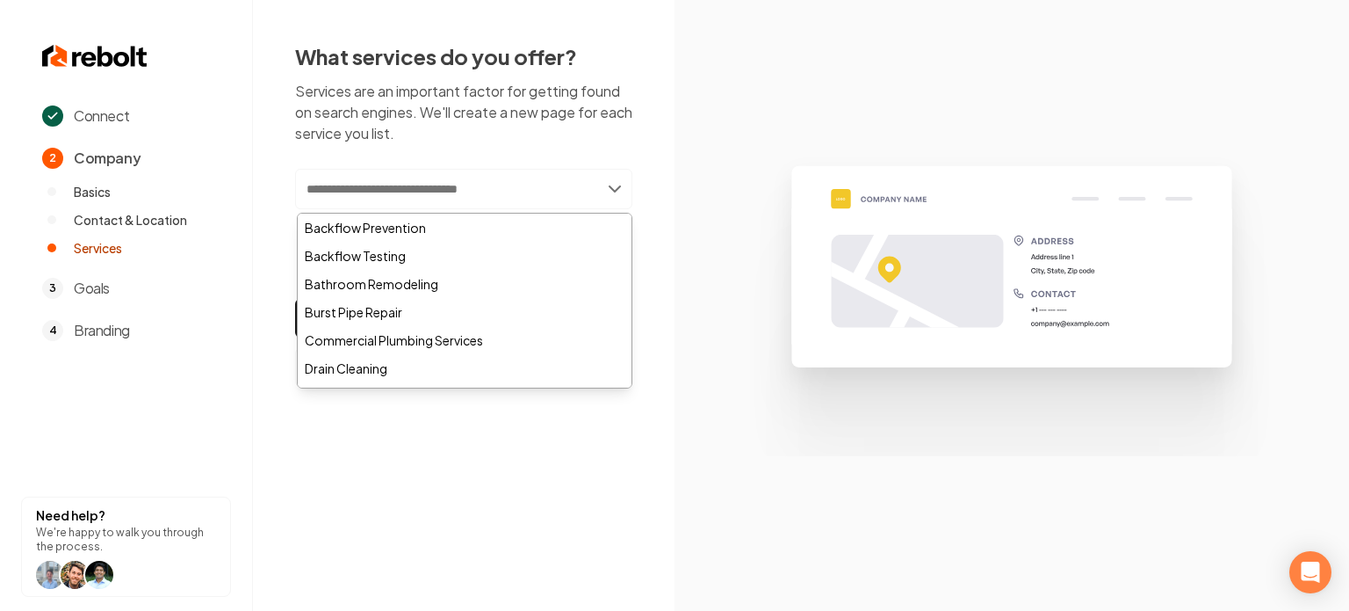
paste input "**********"
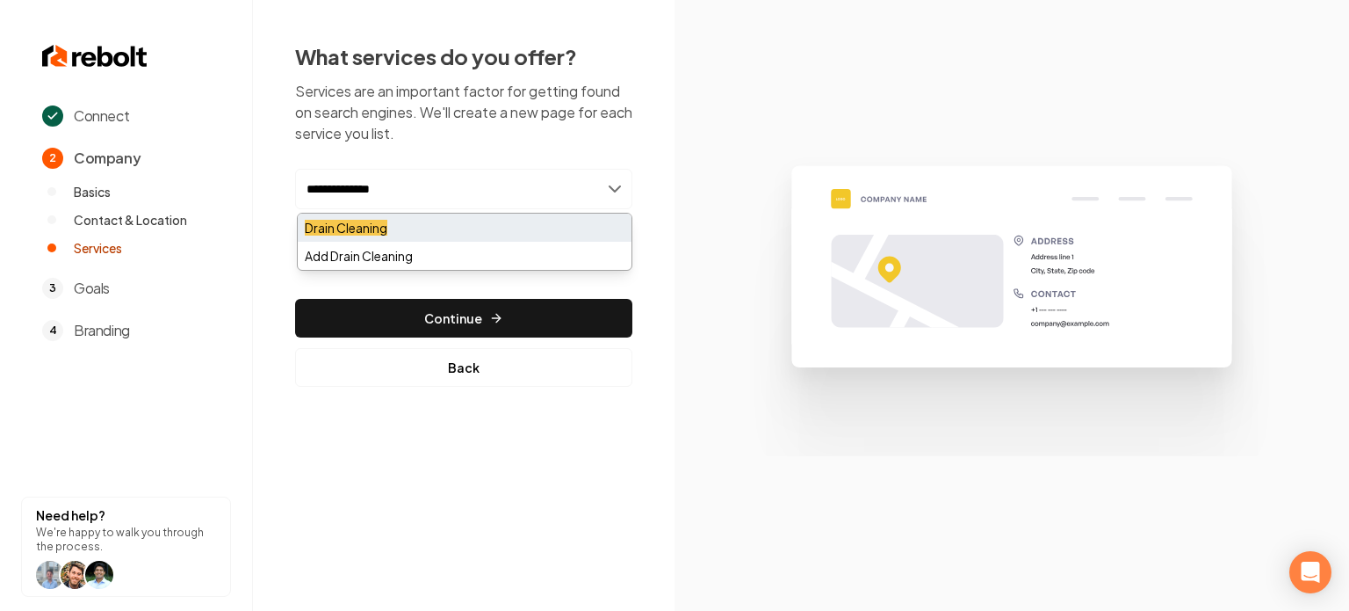
type input "**********"
click at [424, 226] on div "Drain Cleaning" at bounding box center [465, 227] width 334 height 28
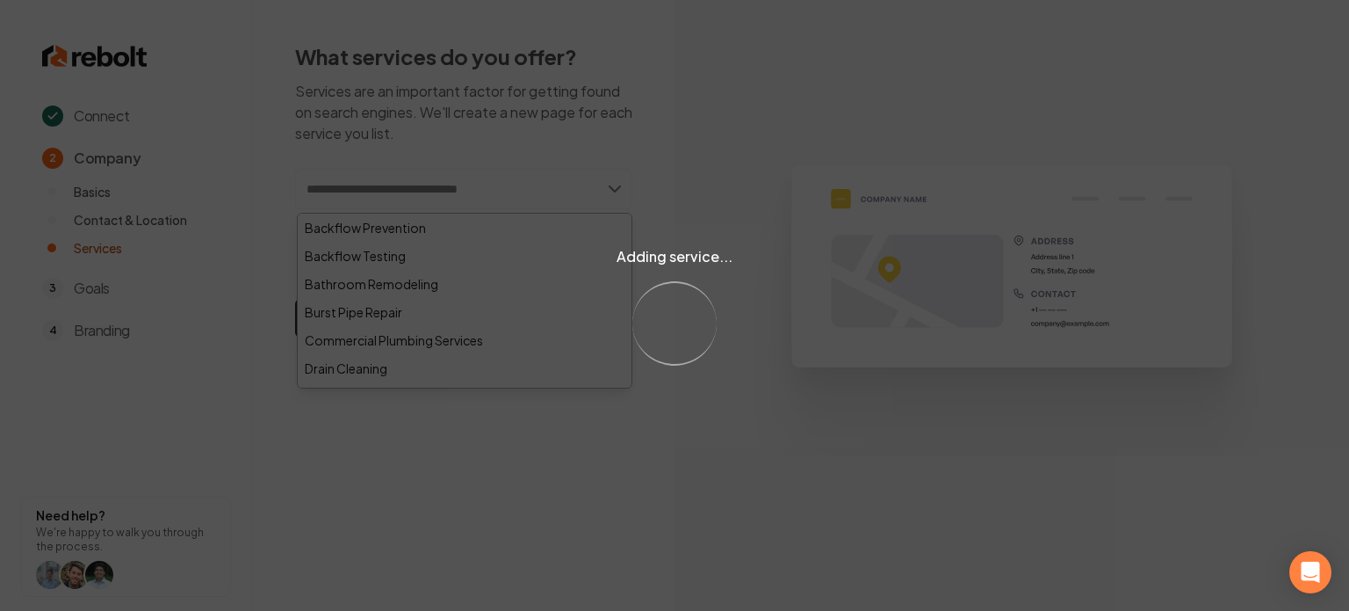
paste input "**********"
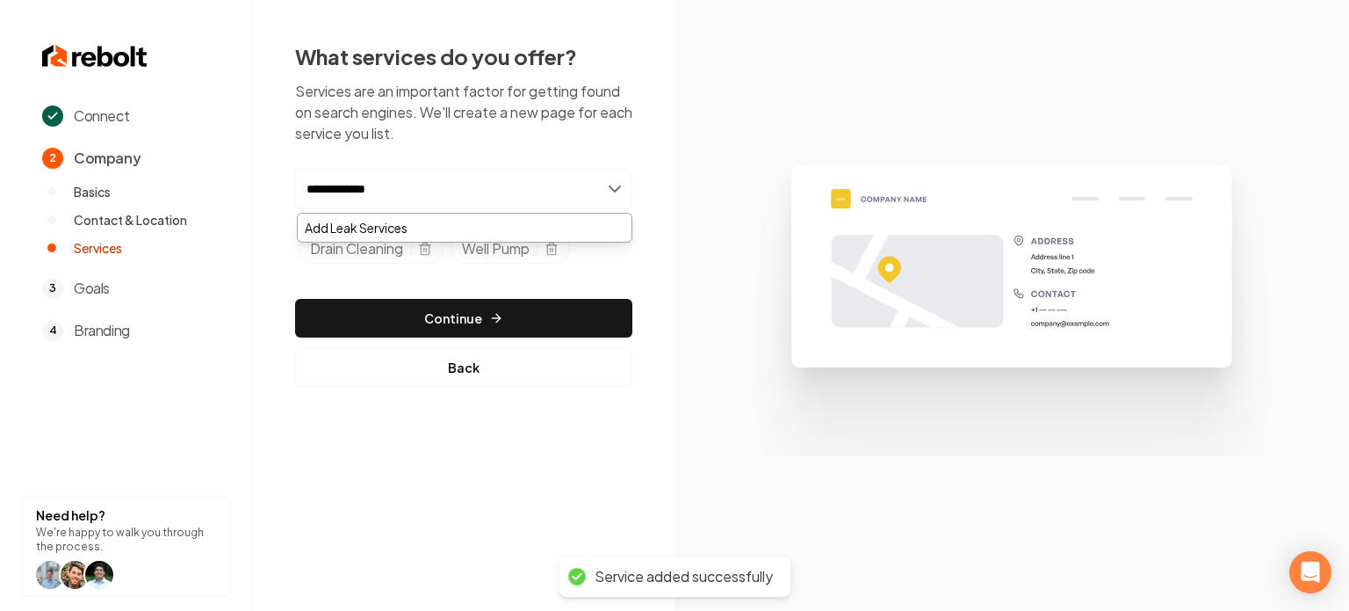
type input "**********"
click at [383, 221] on div "Add Leak Services" at bounding box center [465, 227] width 334 height 28
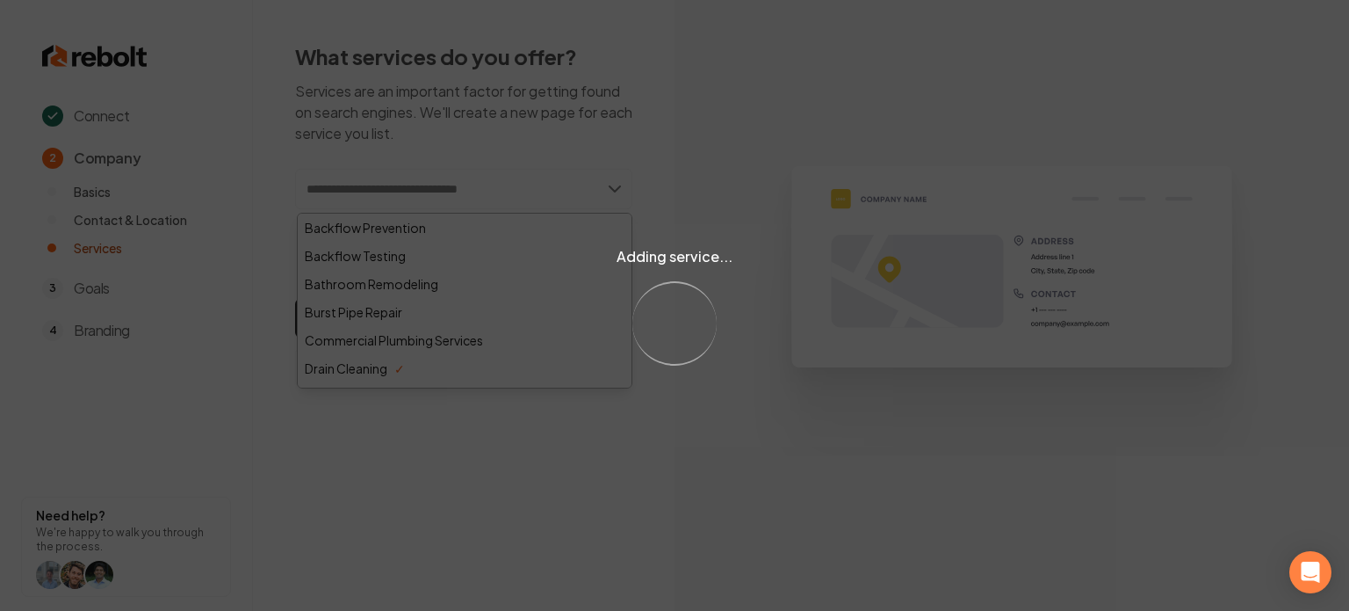
paste input "**********"
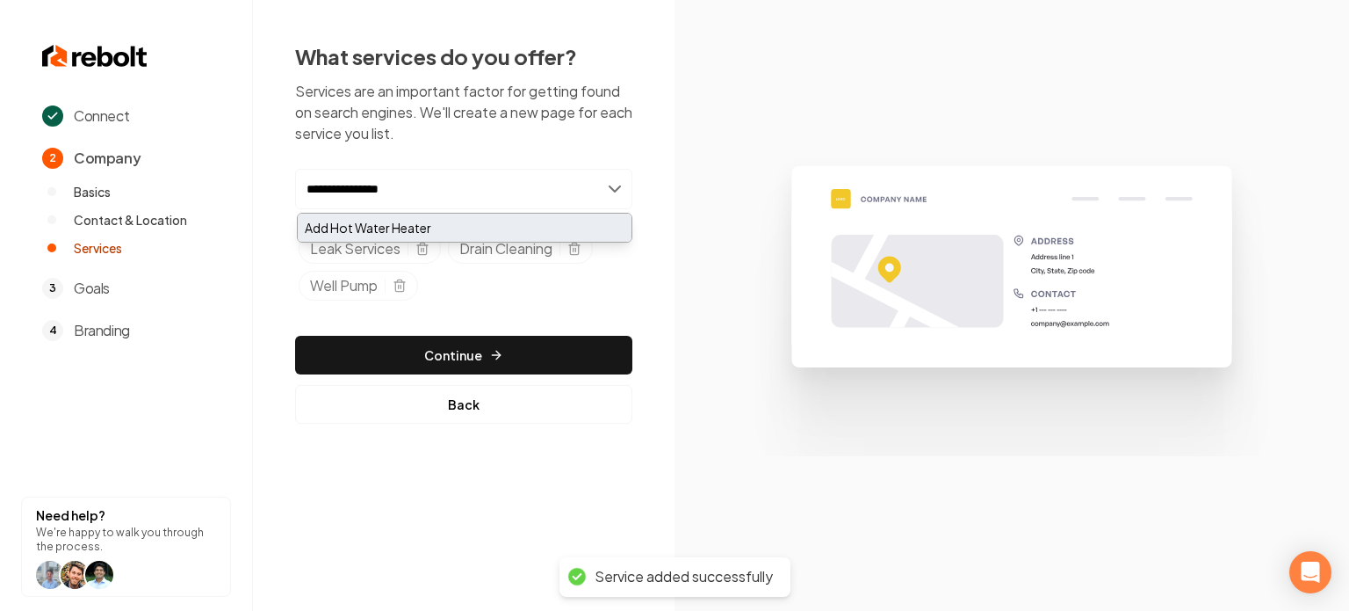
type input "**********"
click at [358, 223] on div "Add Hot Water Heater" at bounding box center [465, 227] width 334 height 28
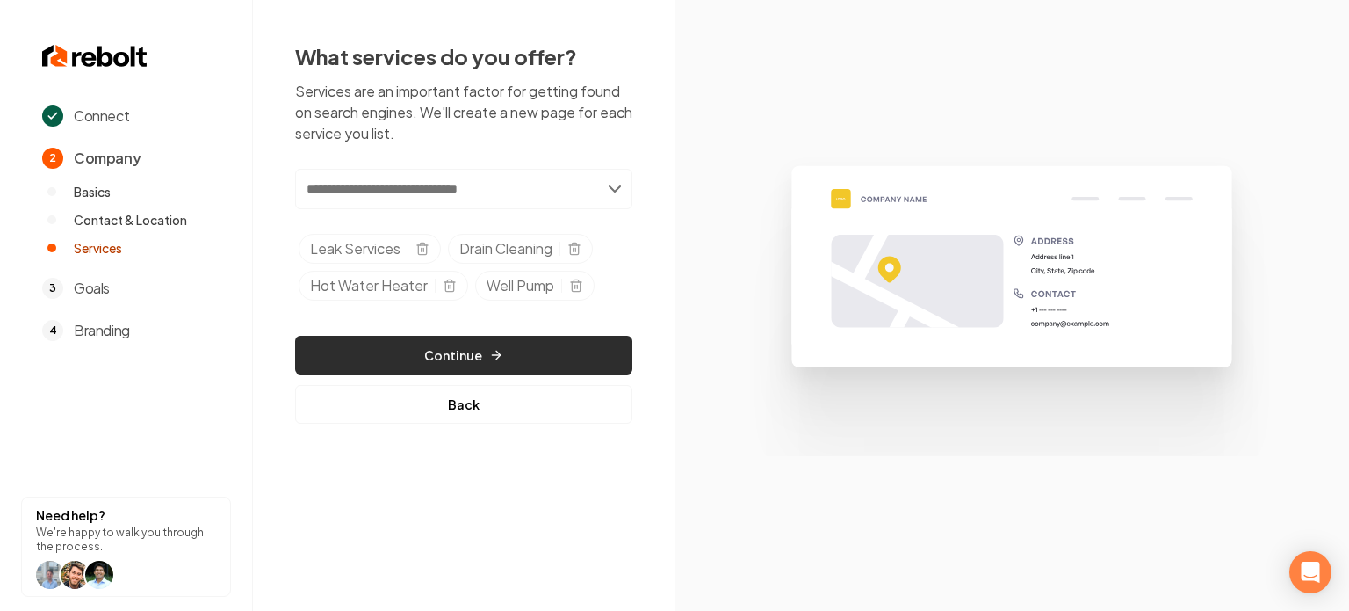
click at [405, 344] on button "Continue" at bounding box center [463, 355] width 337 height 39
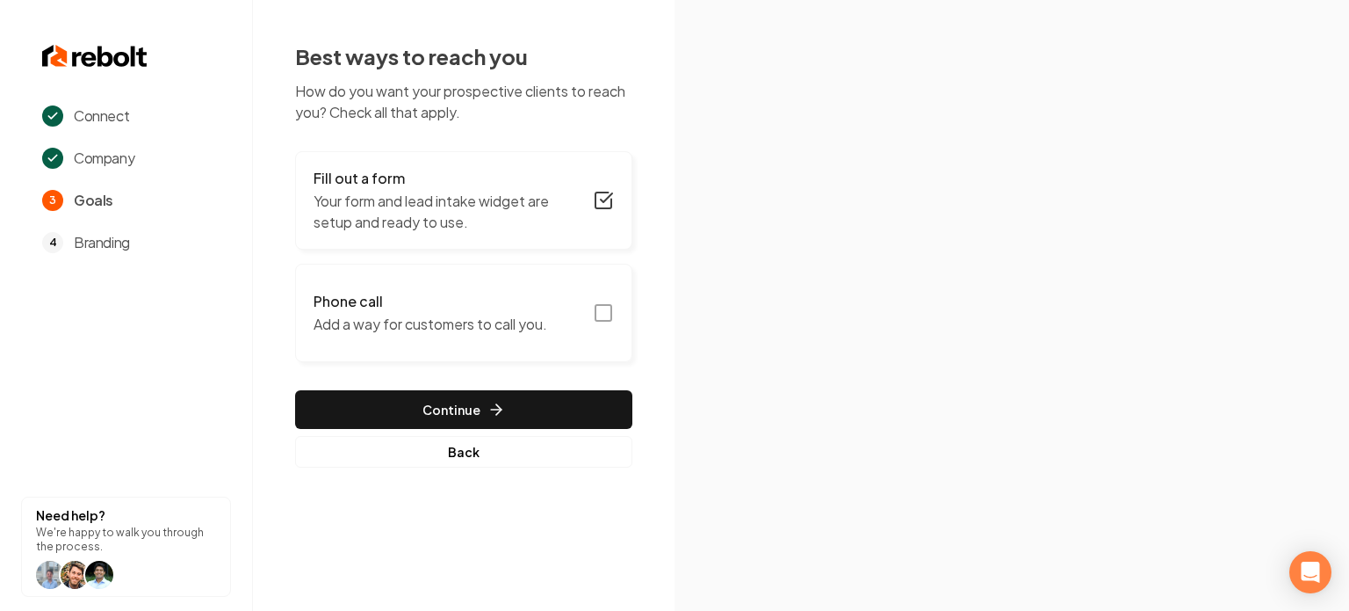
click at [597, 323] on button "Phone call Add a way for customers to call you." at bounding box center [463, 313] width 337 height 98
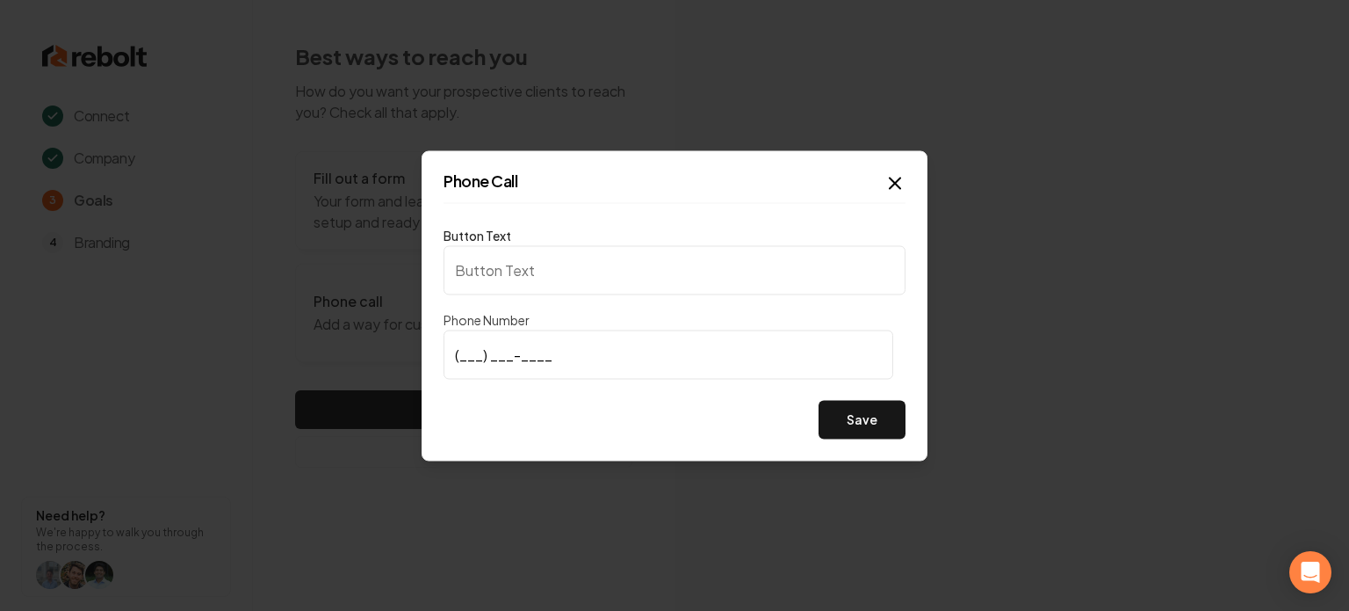
type input "Call us"
type input "[PHONE_NUMBER]"
click at [851, 424] on button "Save" at bounding box center [862, 419] width 87 height 39
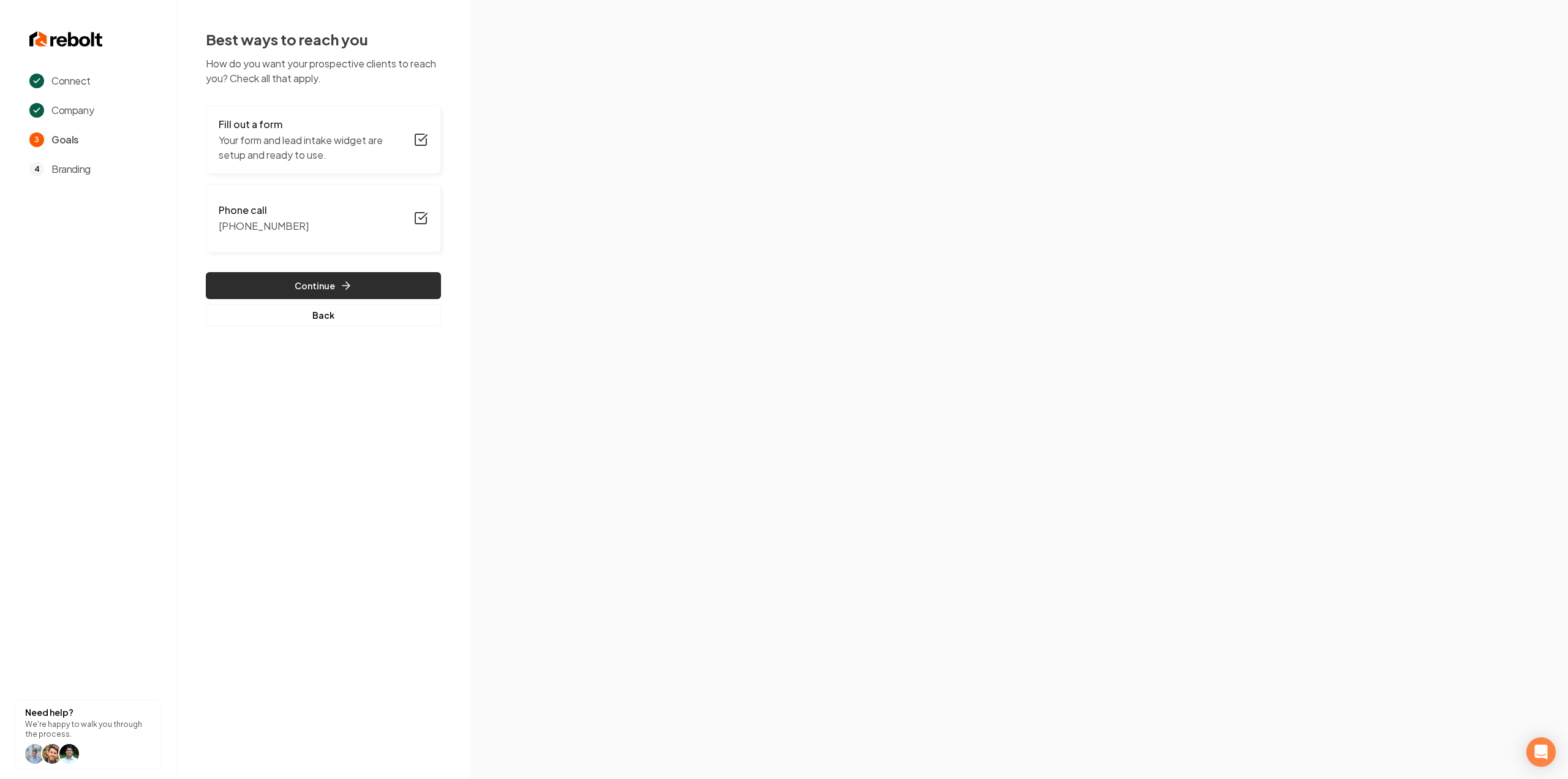
click at [343, 290] on icon "button" at bounding box center [347, 286] width 13 height 13
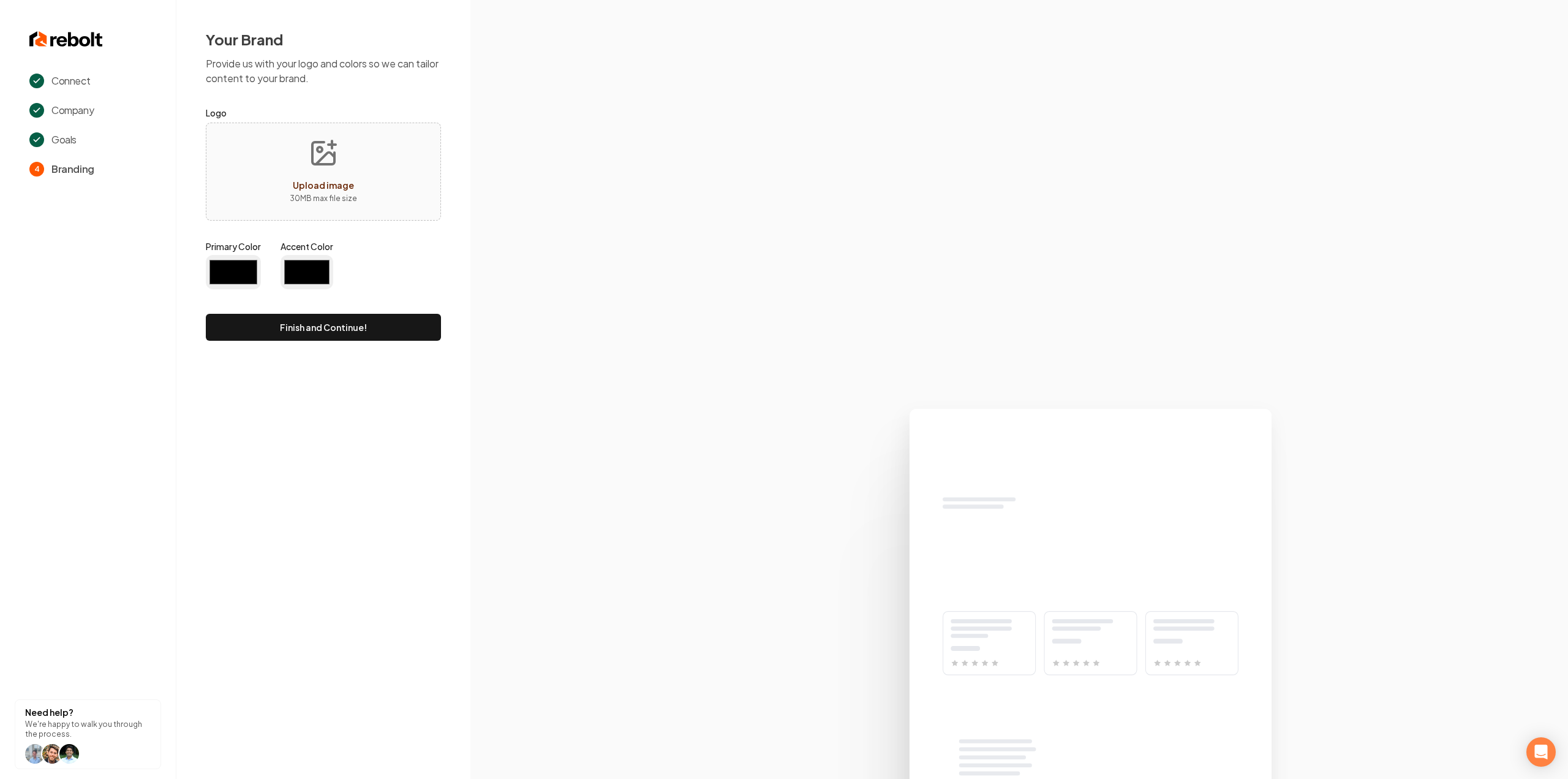
type input "#194d33"
type input "#70be00"
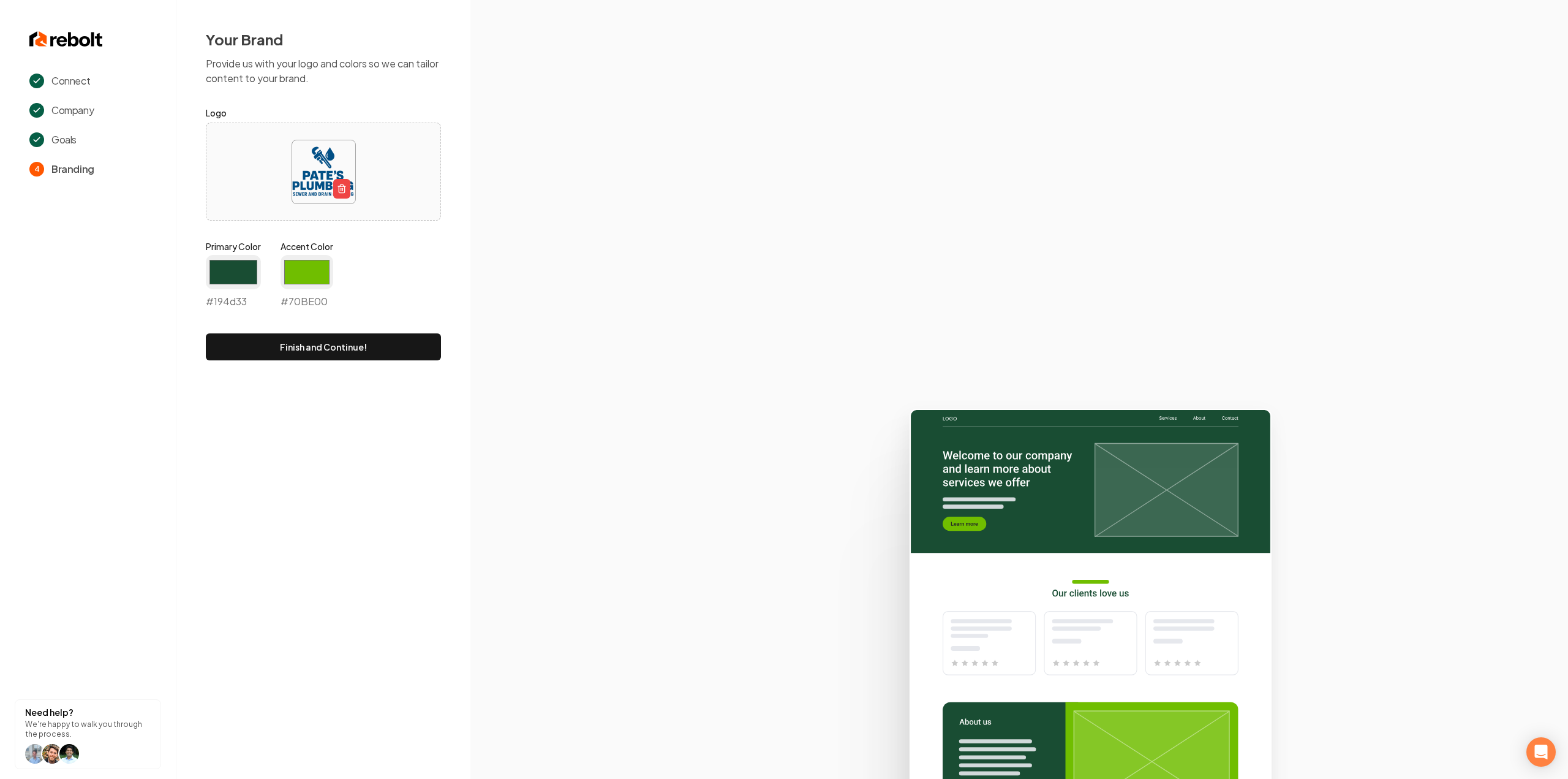
click at [233, 255] on div "Primary Color #194d33 #194d33" at bounding box center [233, 274] width 55 height 68
click at [234, 273] on input "#194d33" at bounding box center [233, 271] width 55 height 34
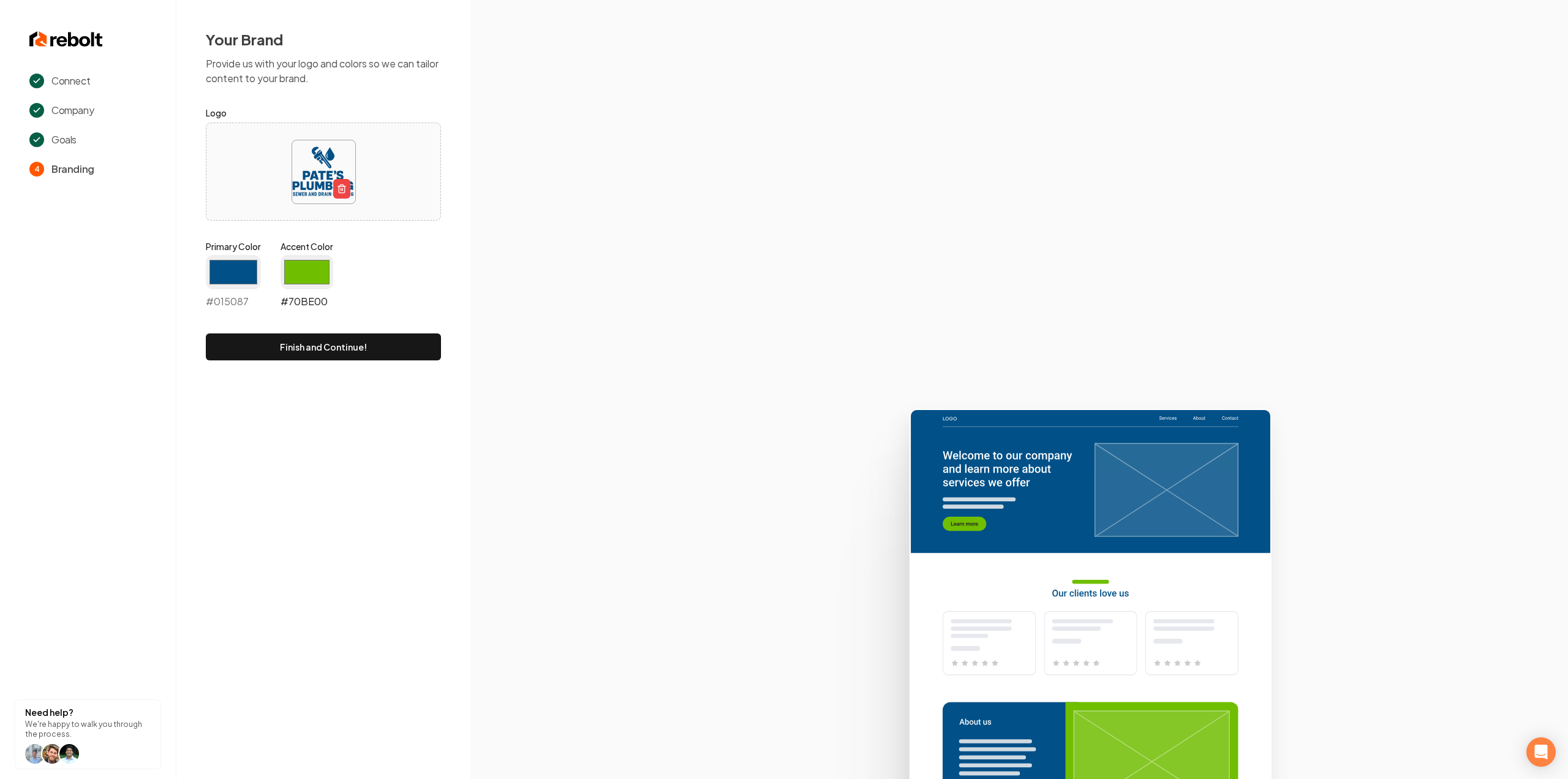
type input "#015087"
click at [299, 266] on input "#70be00" at bounding box center [307, 271] width 53 height 34
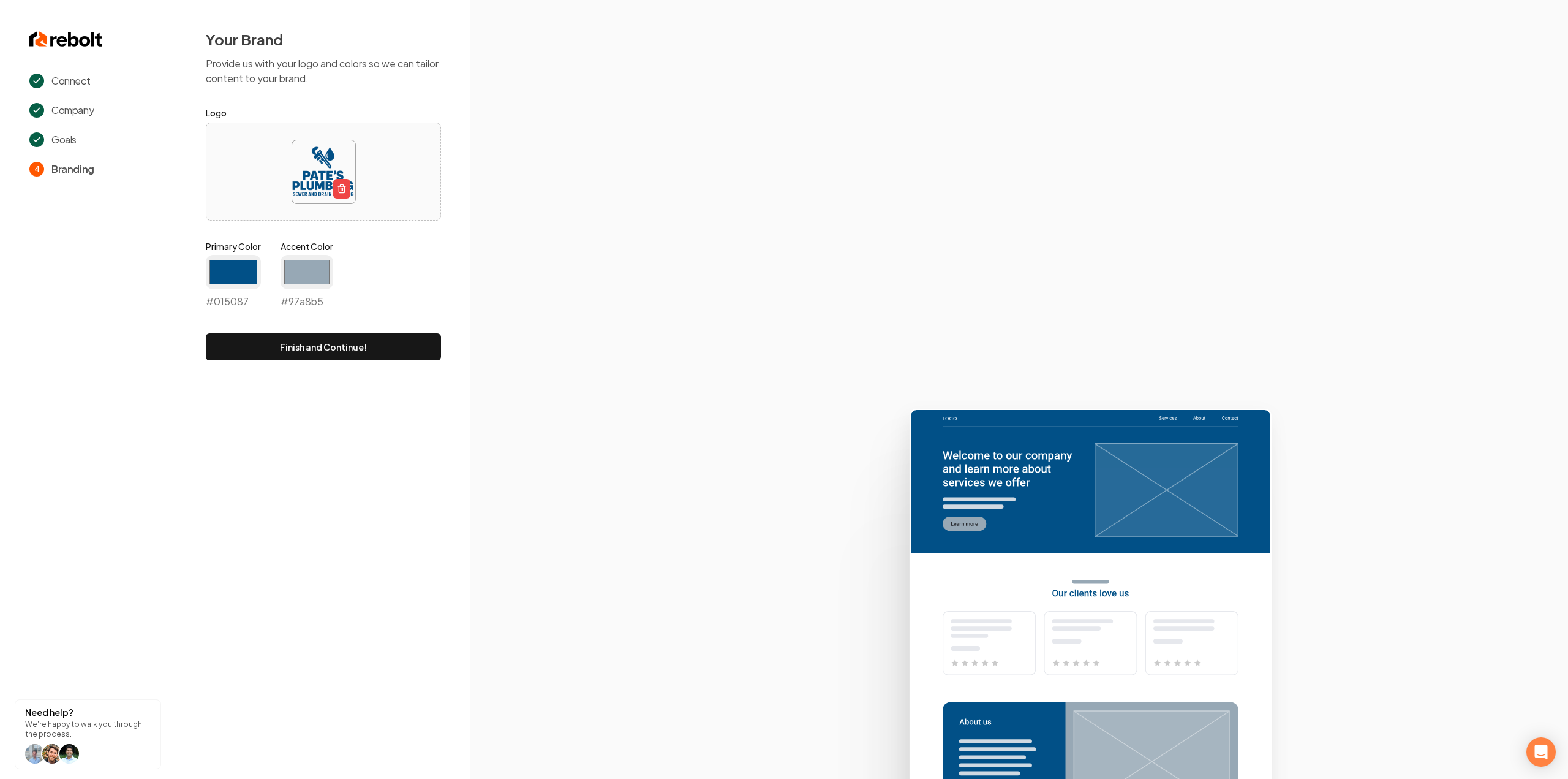
type input "#97a8b5"
click at [380, 229] on form "Logo Primary Color #015087 #015087 Accent Color #97a8b5 #97a8b5 Finish and Cont…" at bounding box center [323, 232] width 235 height 255
click at [322, 351] on button "Finish and Continue!" at bounding box center [323, 347] width 235 height 27
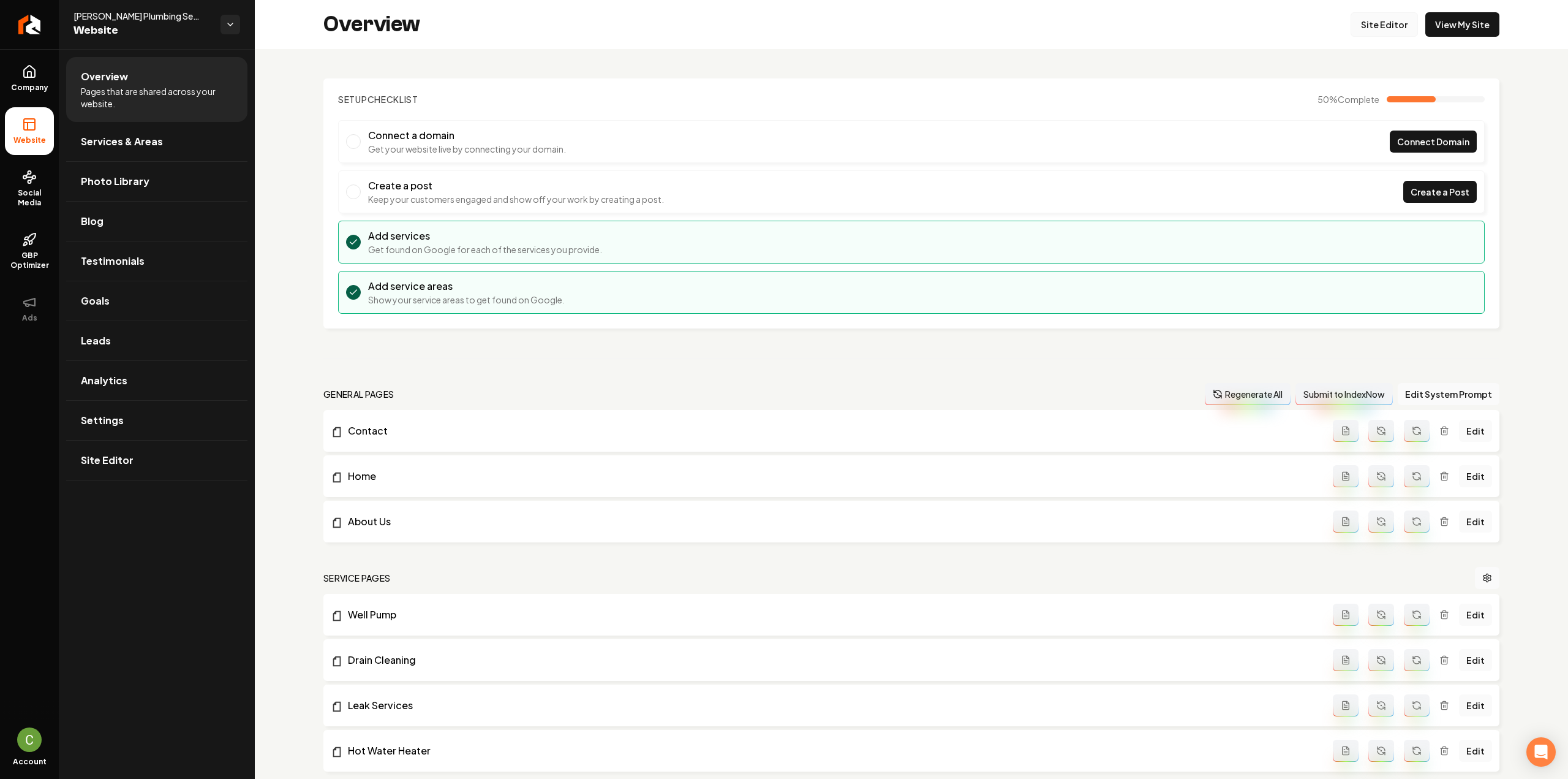
click at [931, 25] on link "Site Editor" at bounding box center [1384, 24] width 68 height 24
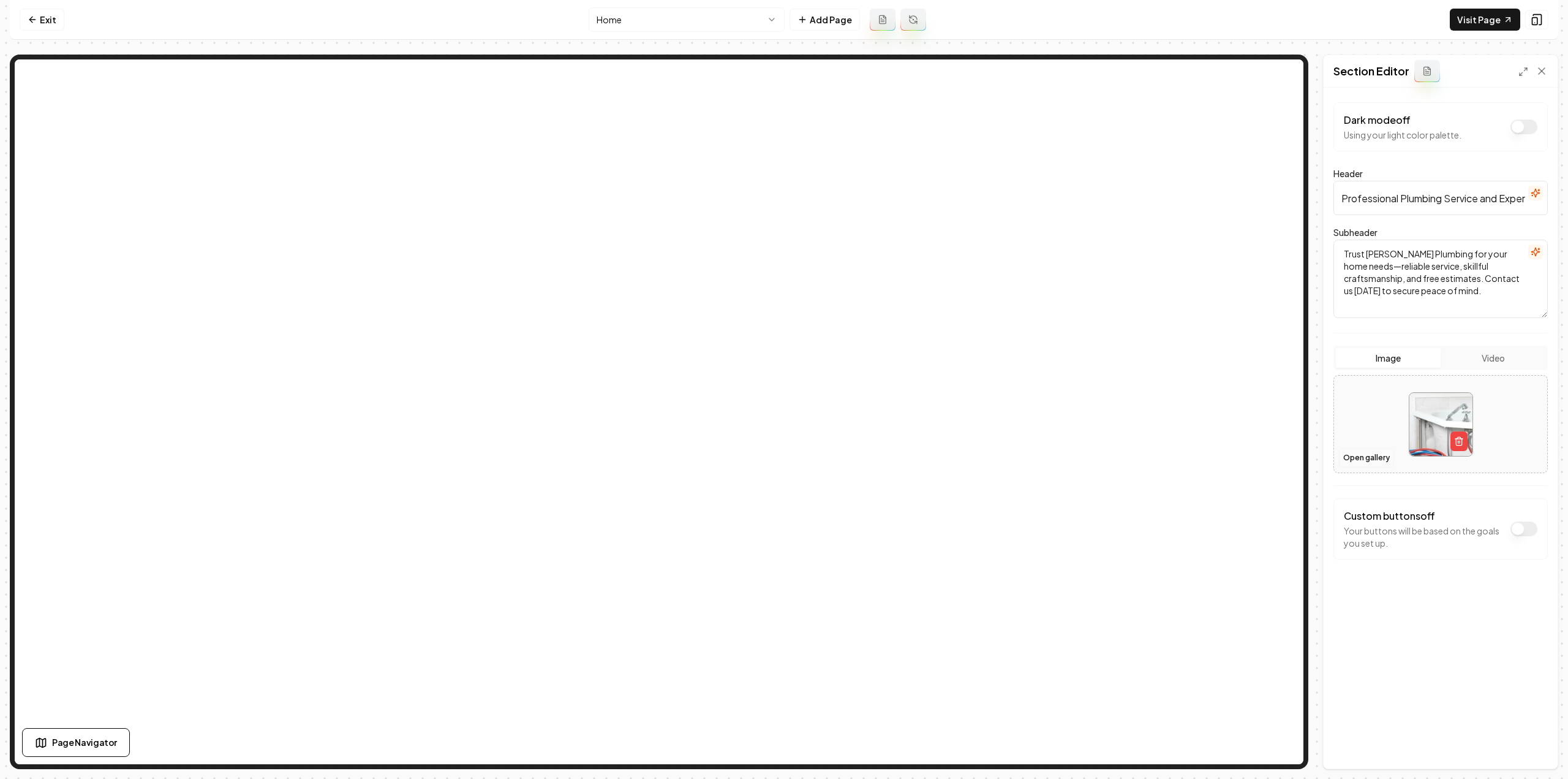
click at [931, 425] on button "Open gallery" at bounding box center [1366, 457] width 55 height 20
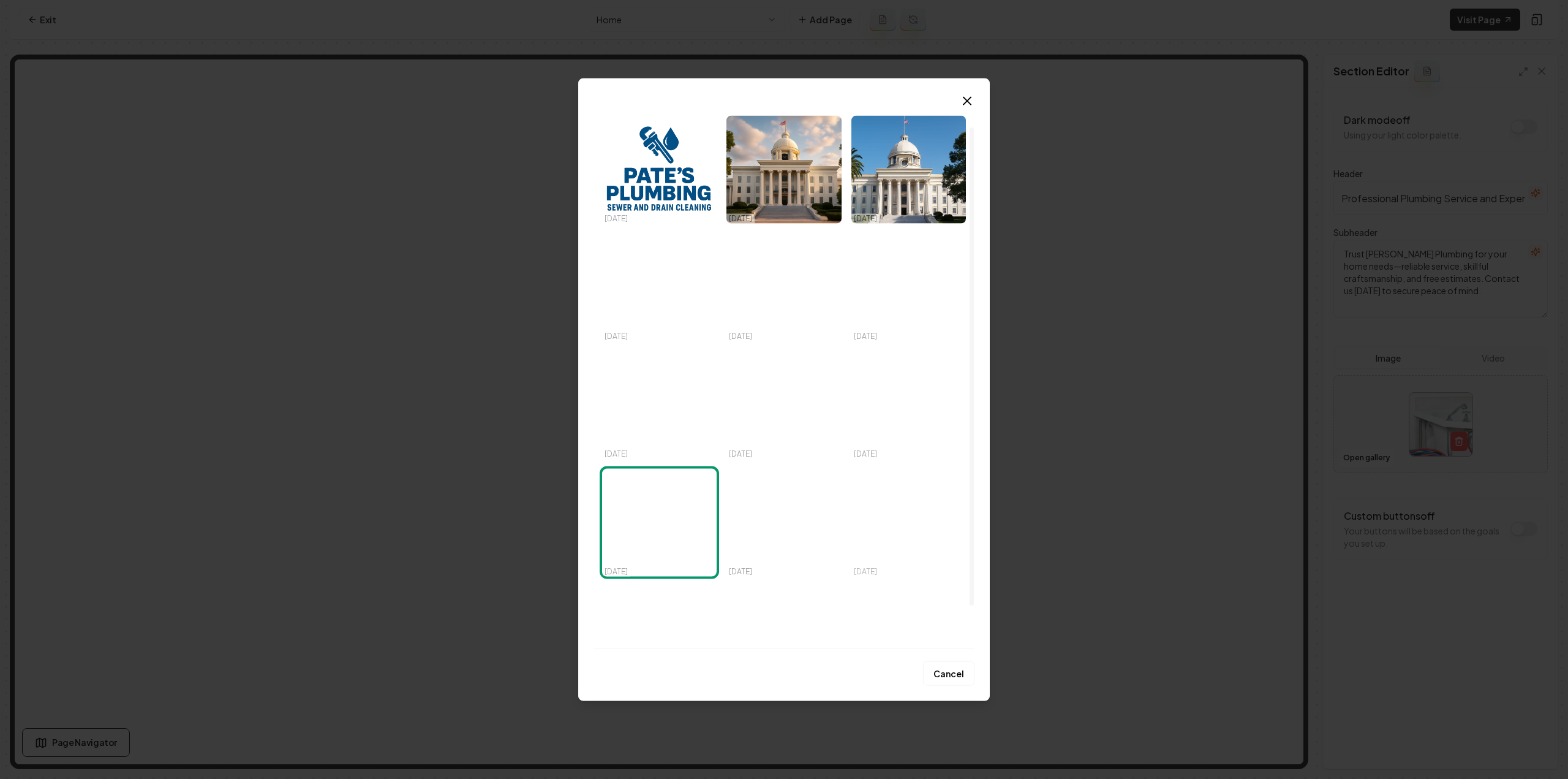
scroll to position [15, 0]
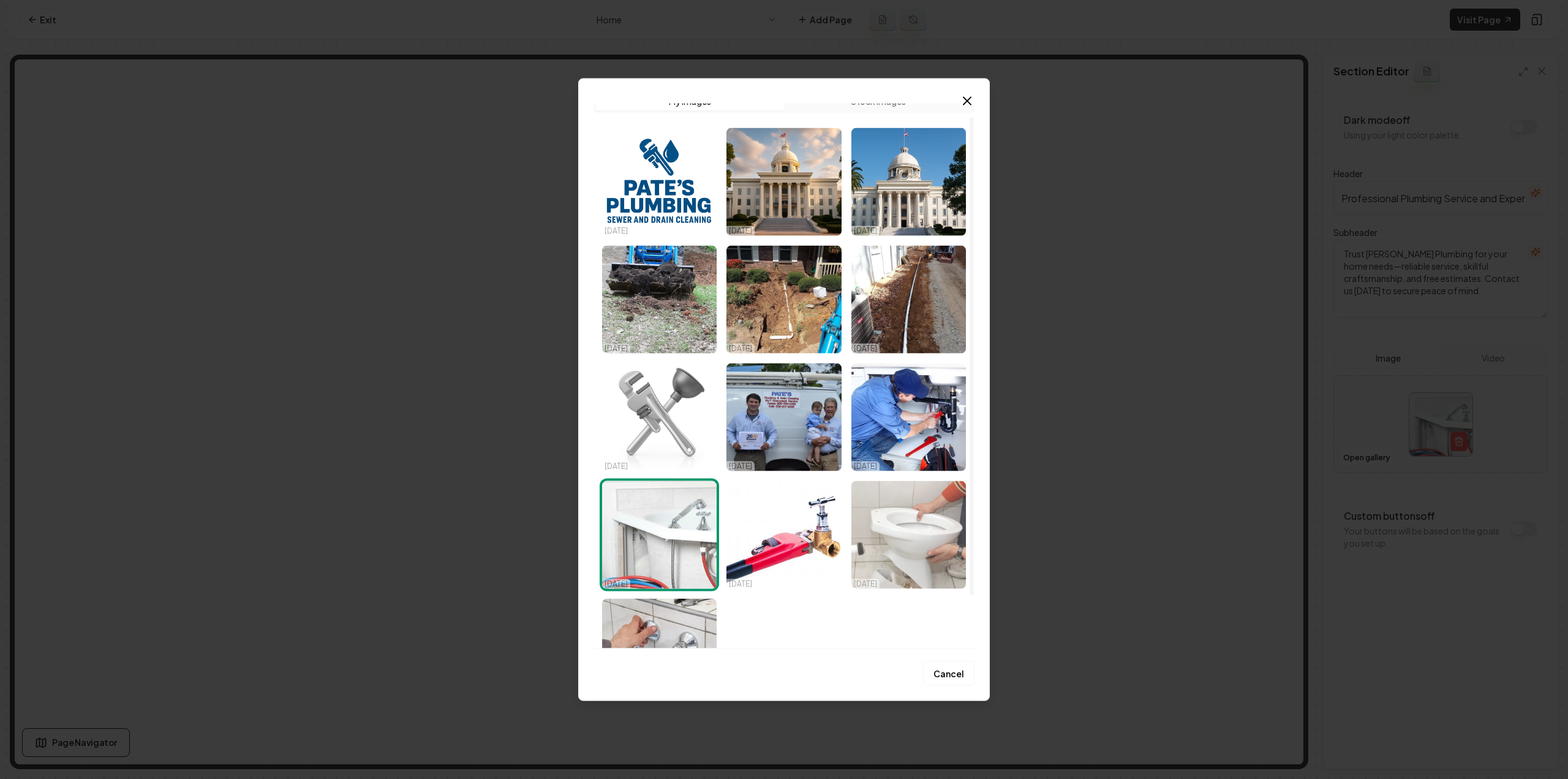
click at [920, 425] on img "Select image image_68dd80965c7cd75eb8fecf3c.jpeg" at bounding box center [908, 534] width 114 height 108
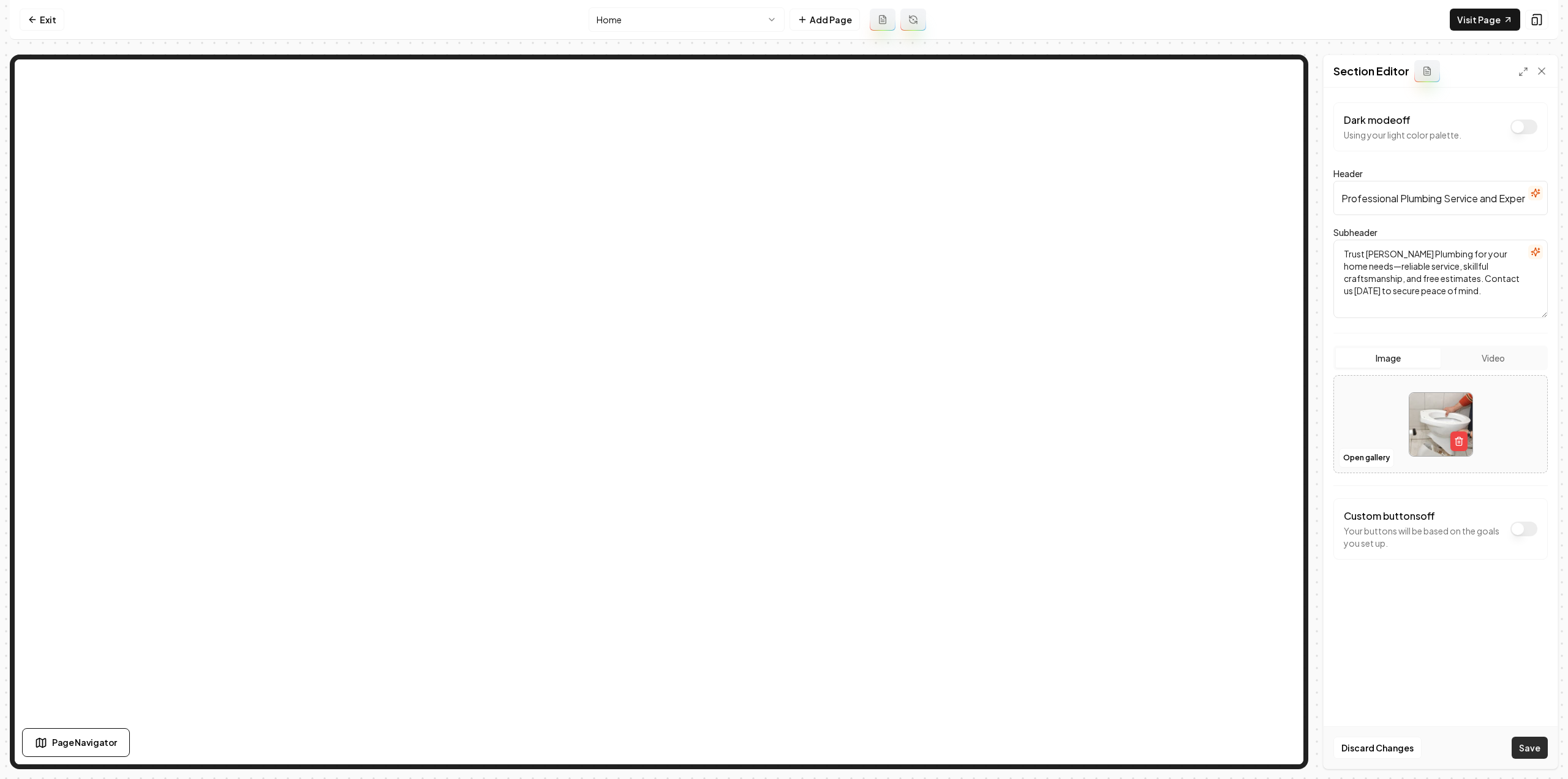
click at [931, 425] on button "Save" at bounding box center [1530, 748] width 36 height 22
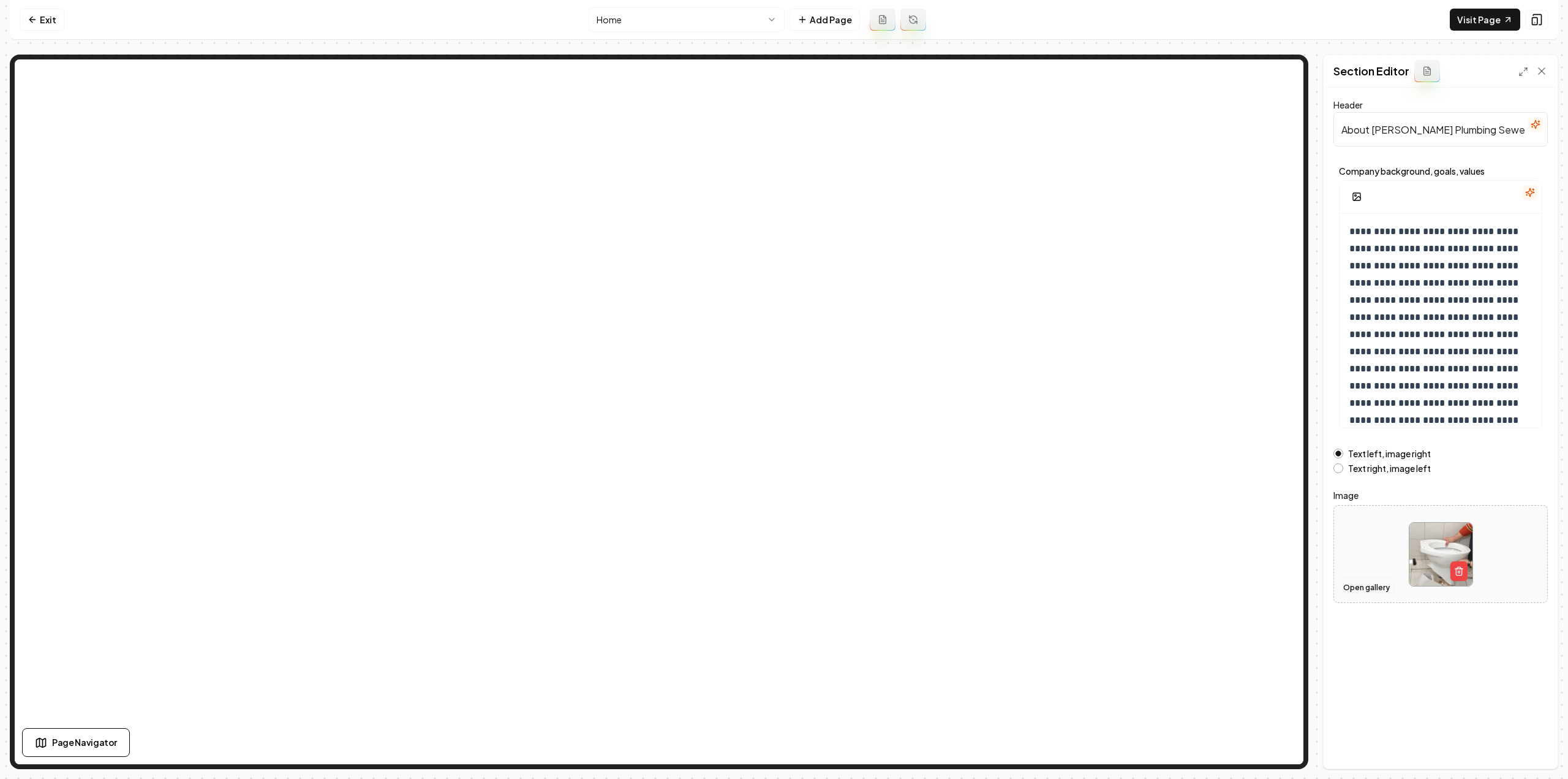
click at [931, 425] on button "Open gallery" at bounding box center [1366, 587] width 55 height 20
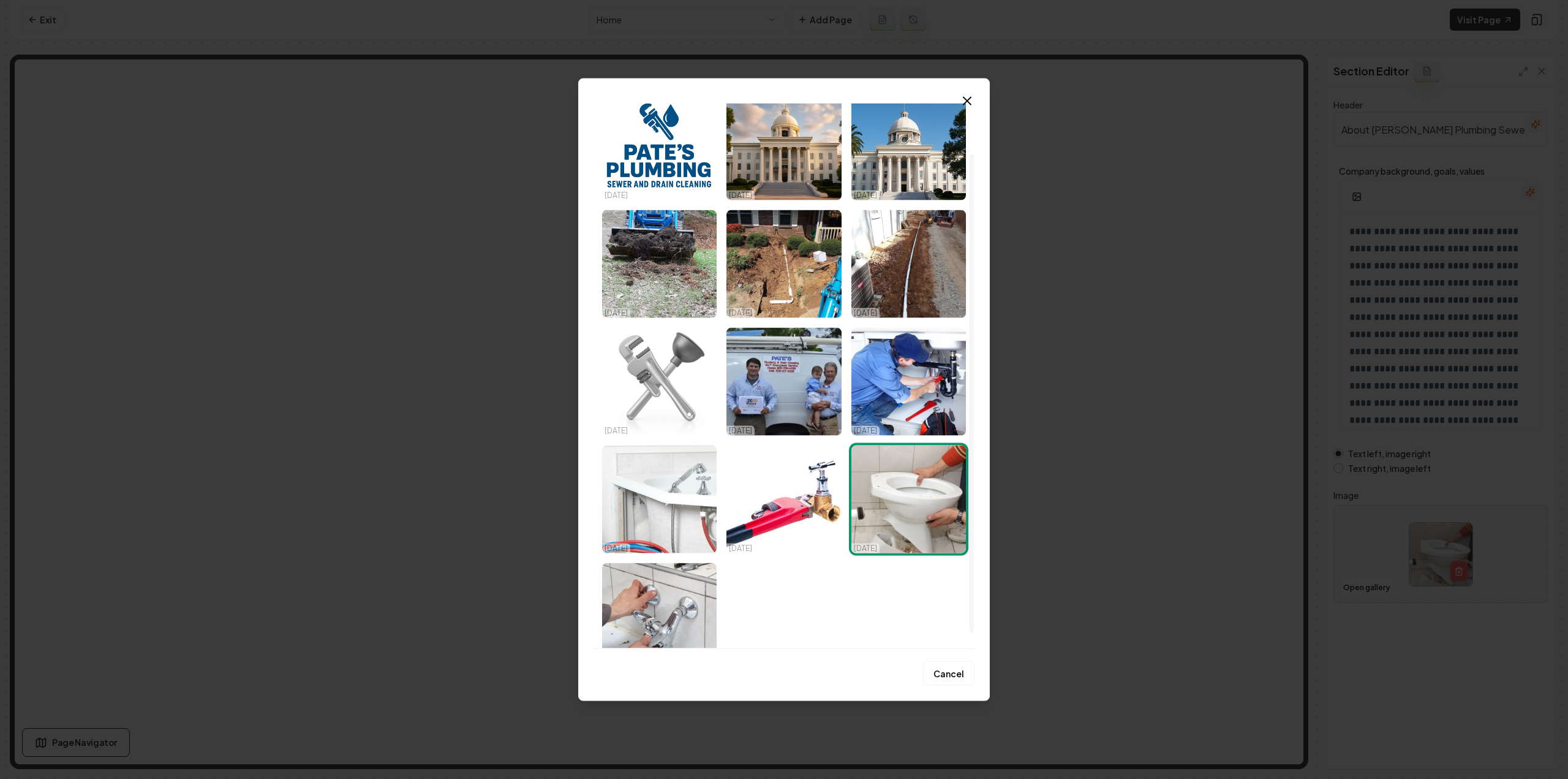
scroll to position [76, 0]
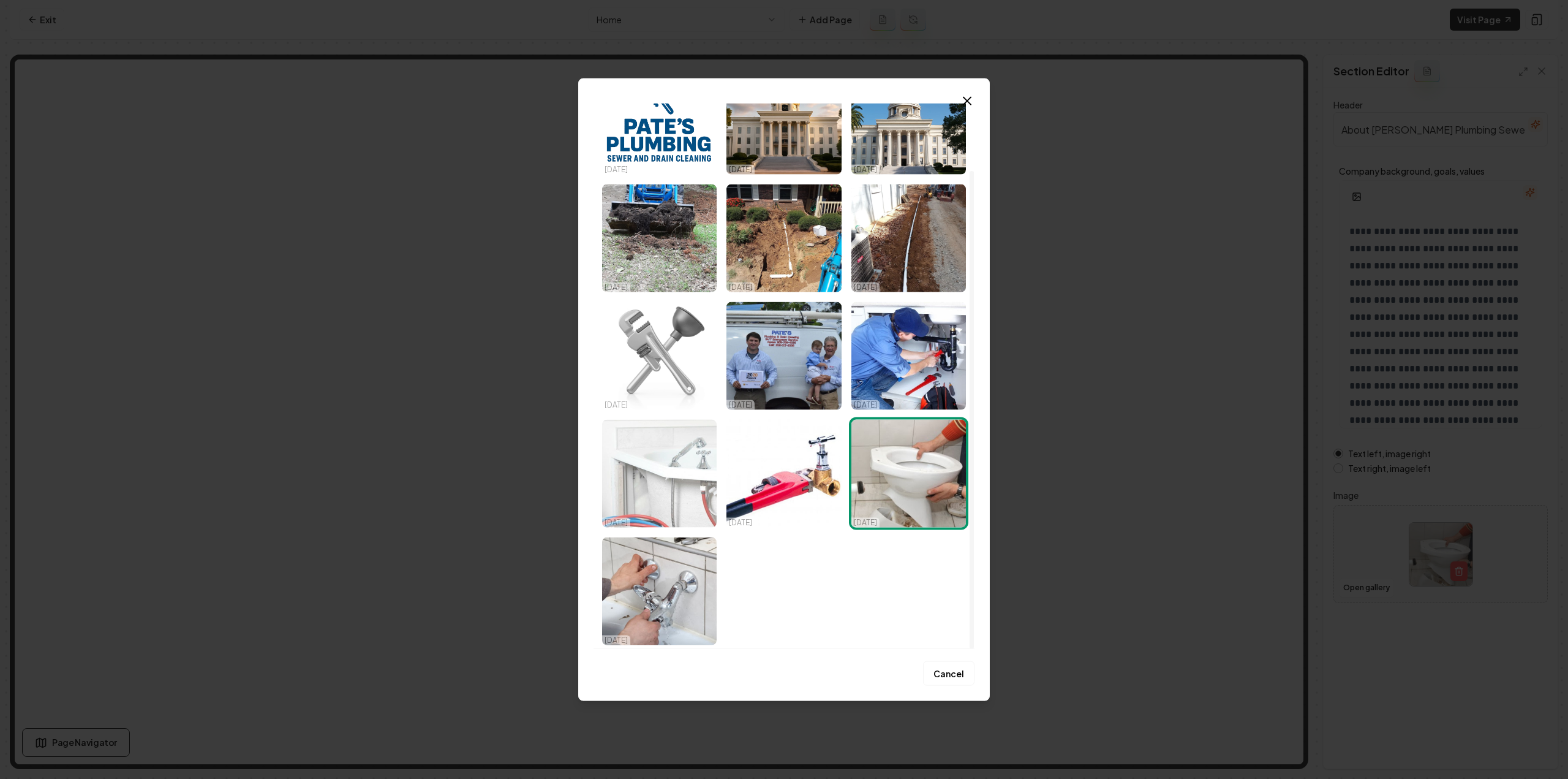
click at [638, 425] on img "Select image image_68dd80975c7cd75eb8fecfe3.jpeg" at bounding box center [660, 473] width 114 height 108
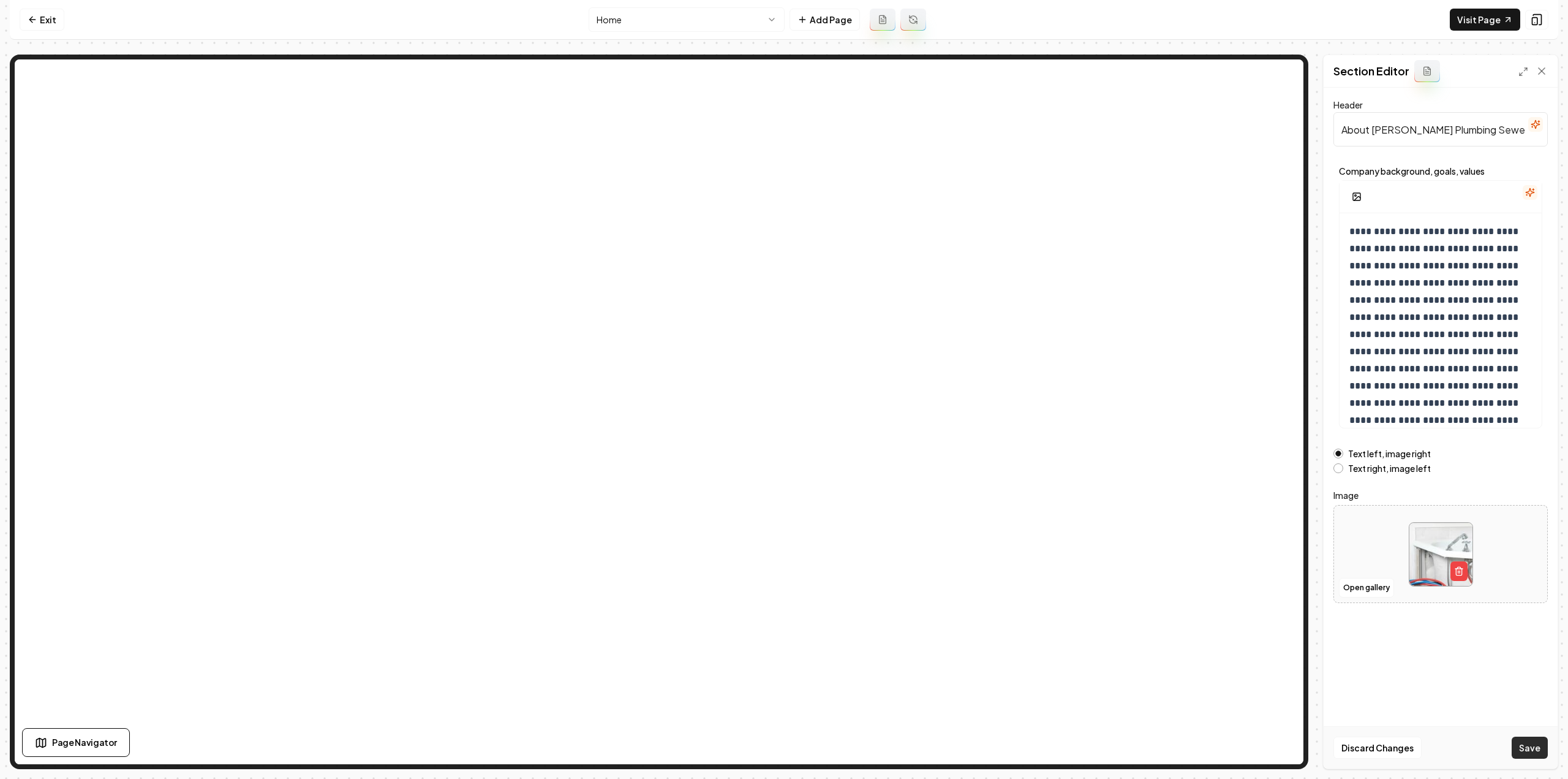
click at [931, 425] on button "Save" at bounding box center [1530, 748] width 36 height 22
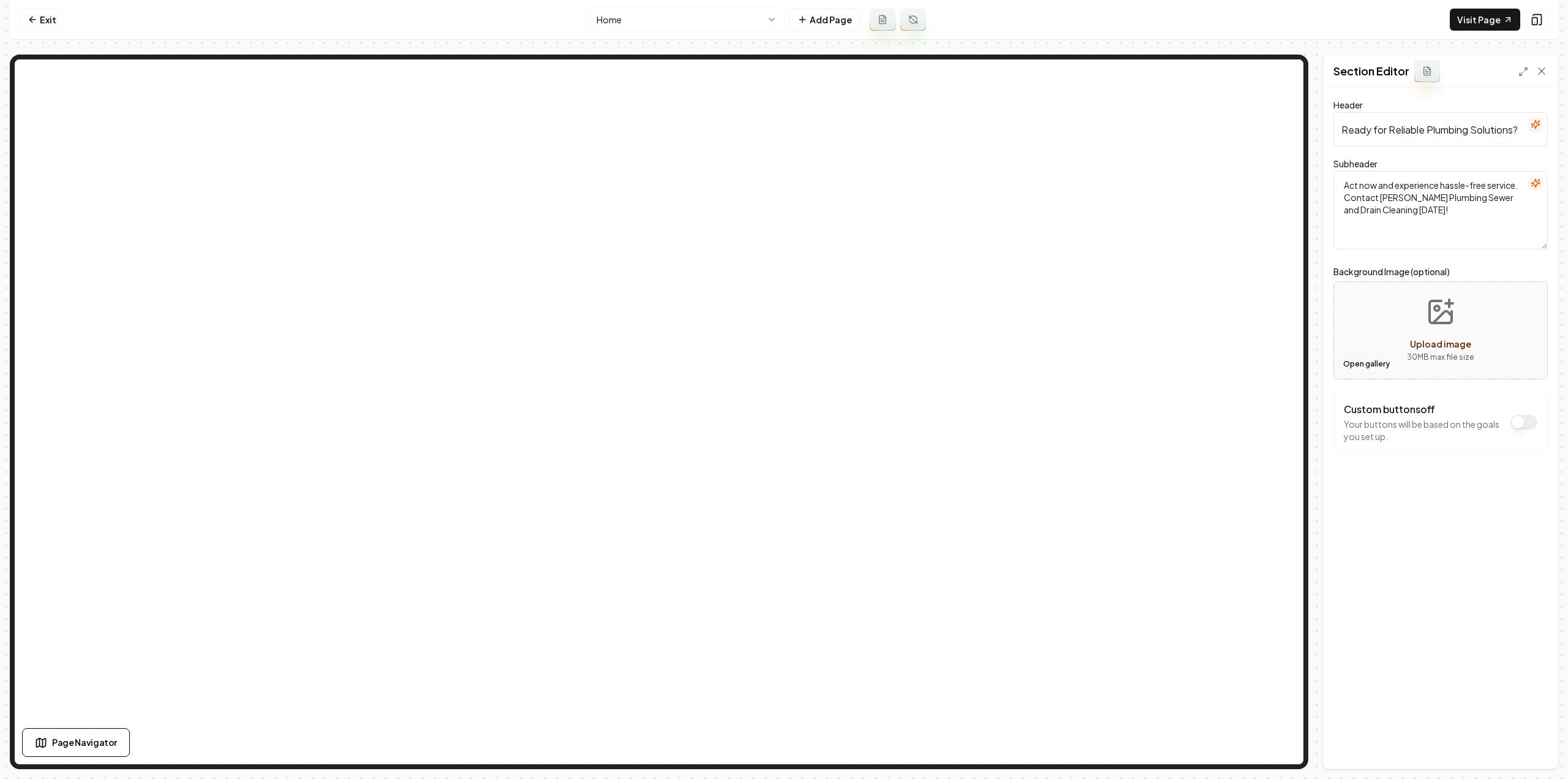
click at [931, 365] on button "Open gallery" at bounding box center [1366, 364] width 55 height 20
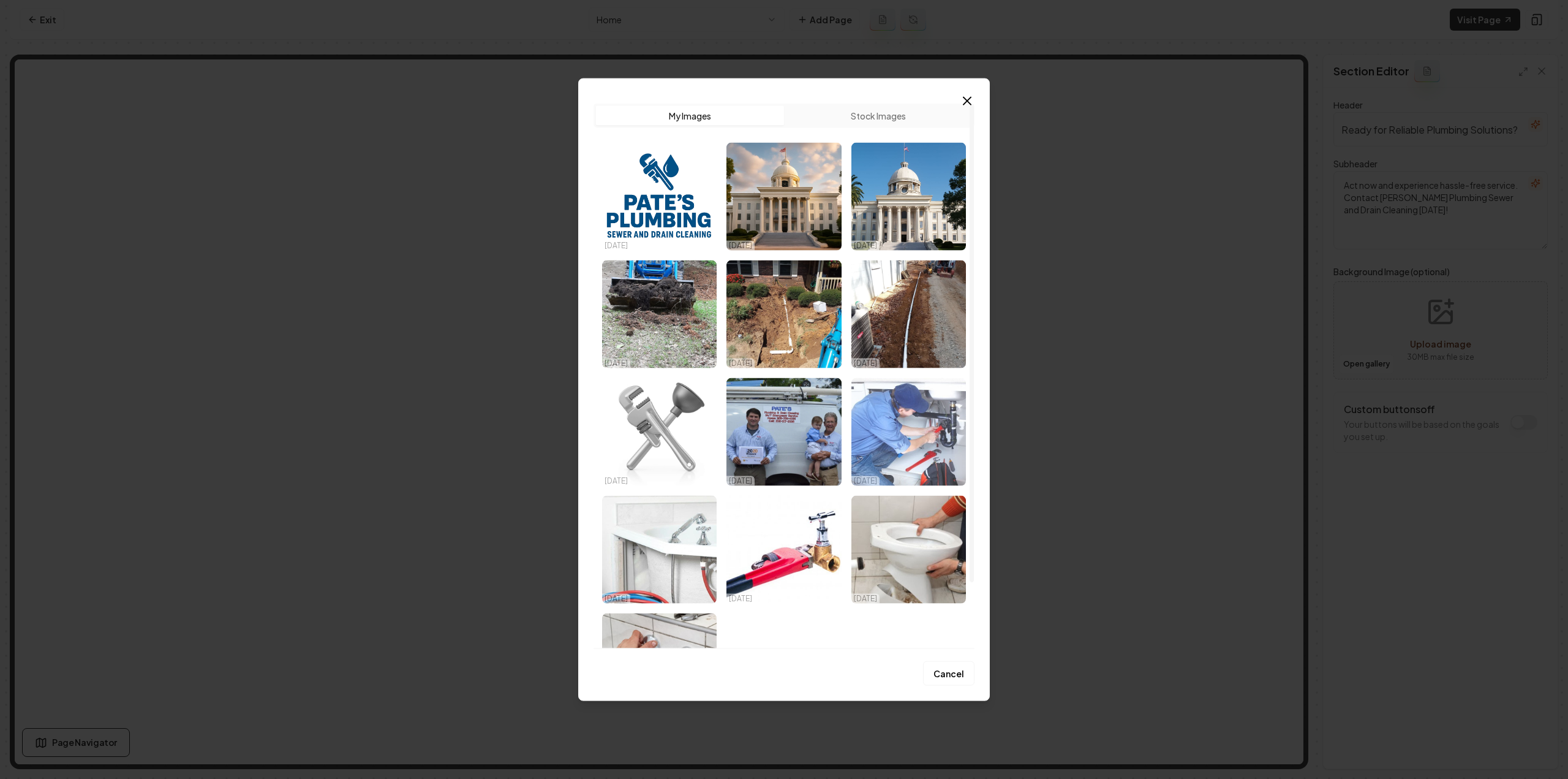
click at [905, 425] on img "Select image image_68dd80975c7cd75eb8fed0a9.jpeg" at bounding box center [908, 431] width 114 height 108
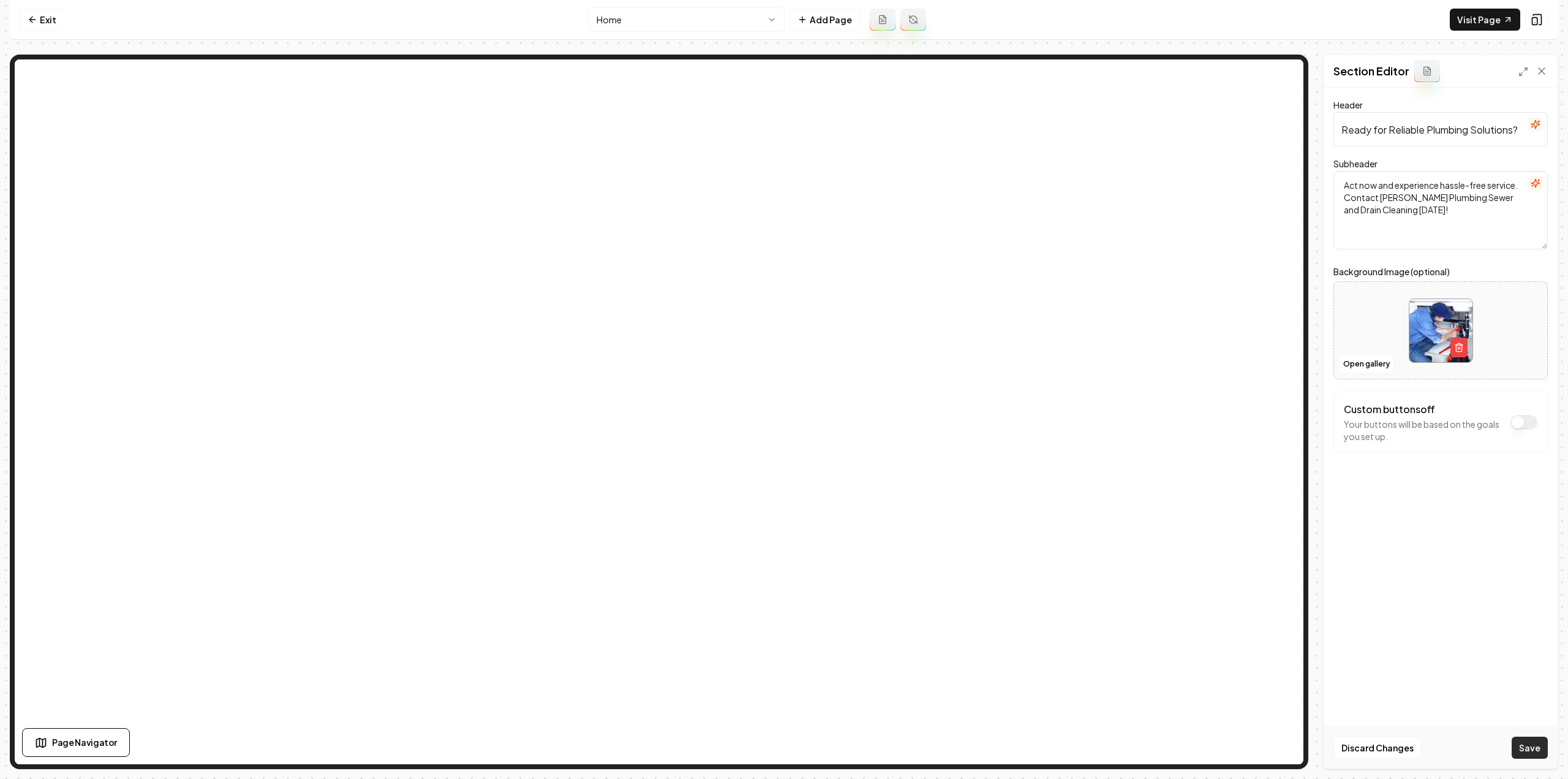
click at [931, 425] on button "Save" at bounding box center [1530, 748] width 36 height 22
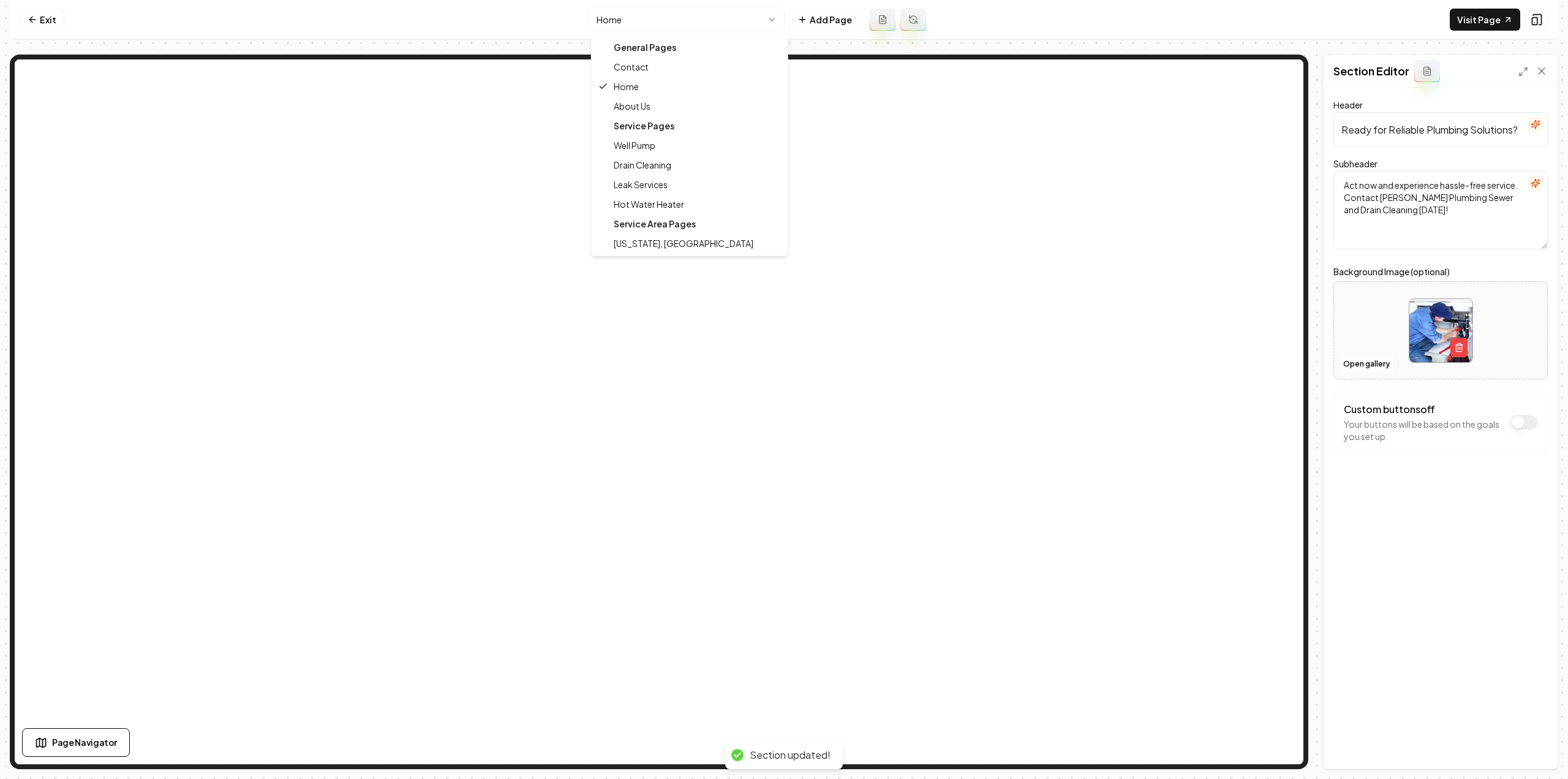
click at [610, 17] on html "Computer Required This feature is only available on a computer. Please switch t…" at bounding box center [784, 389] width 1568 height 779
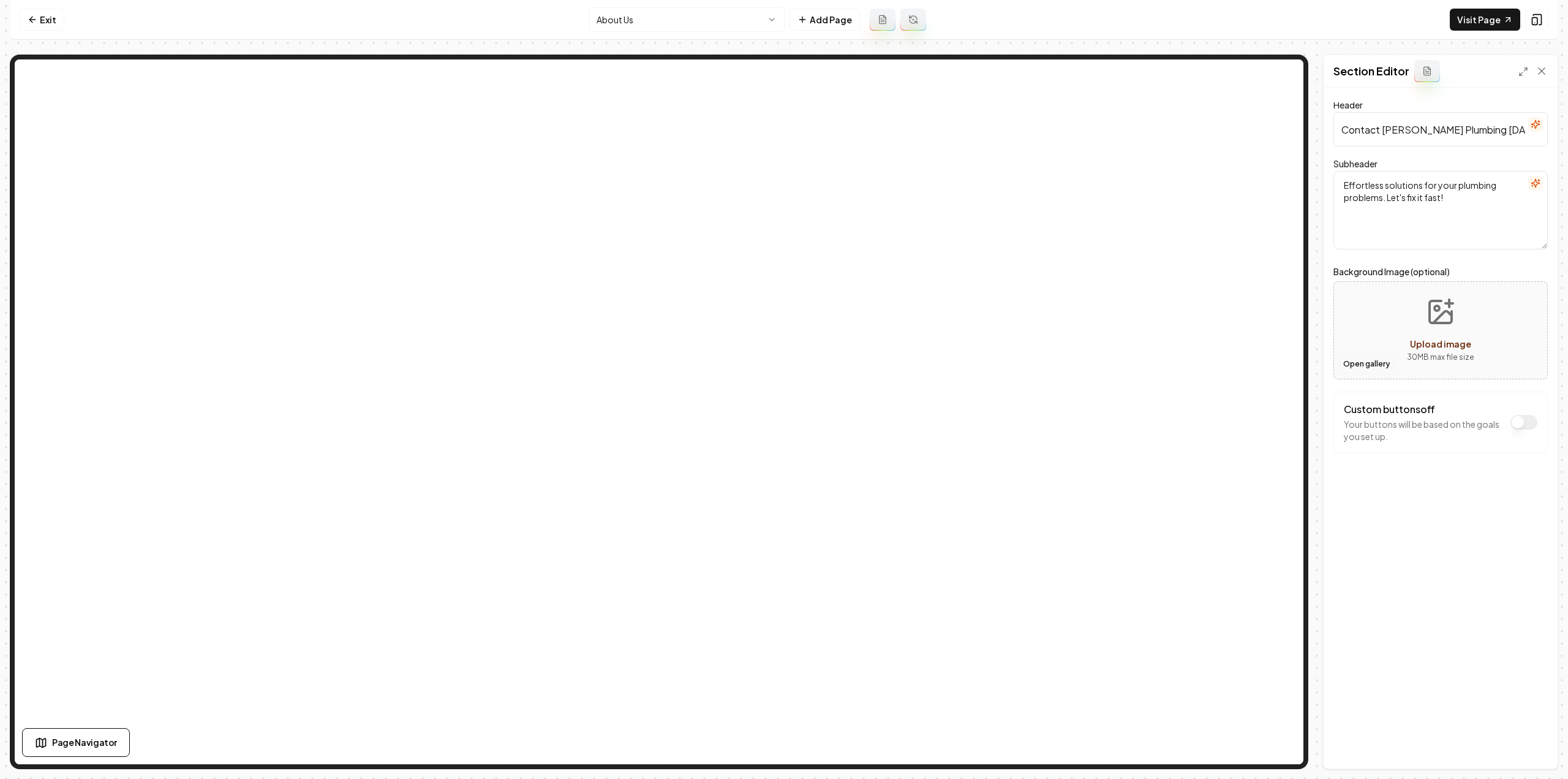
click at [931, 362] on button "Open gallery" at bounding box center [1366, 364] width 55 height 20
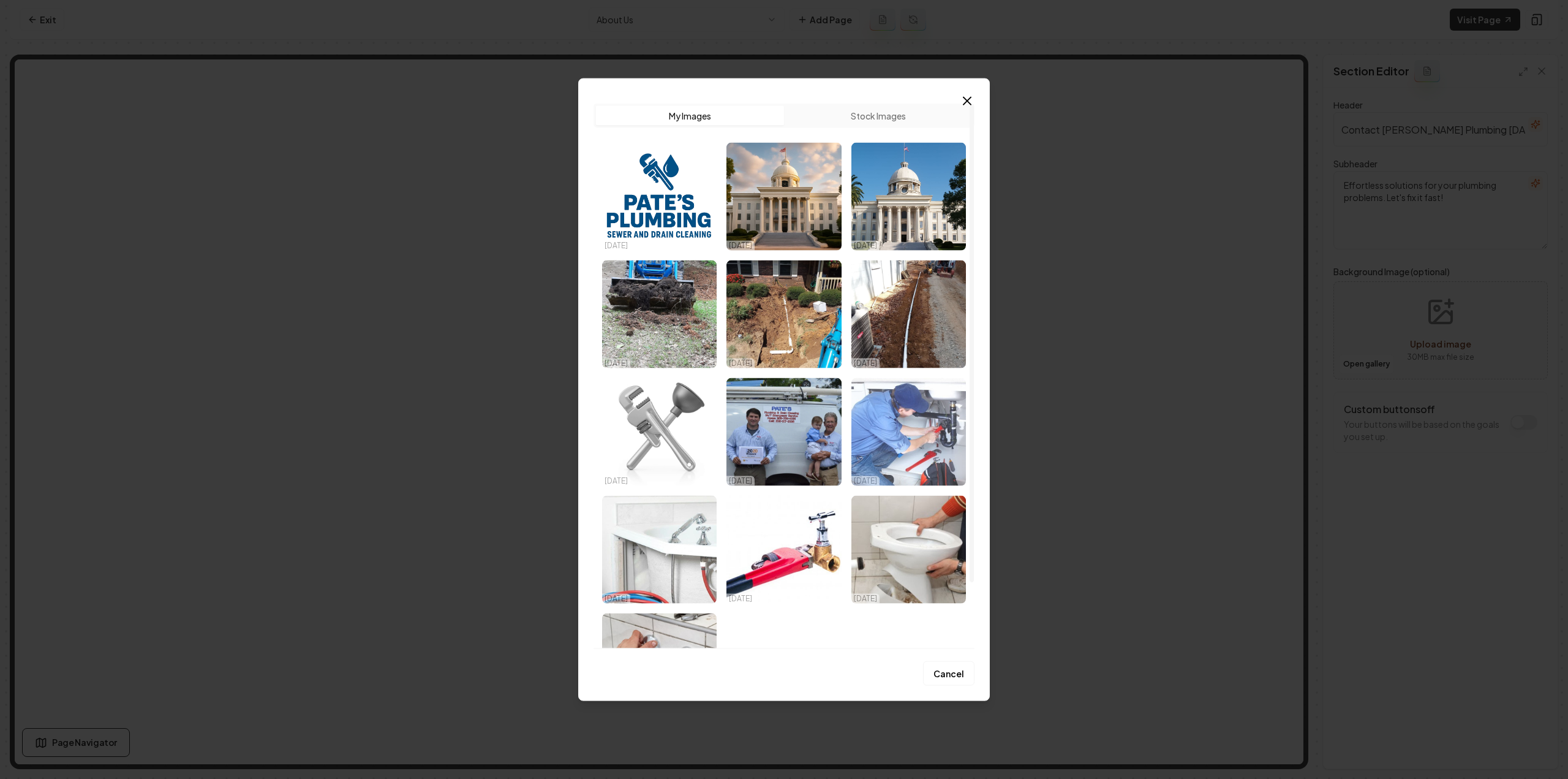
click at [897, 422] on img "Select image image_68dd80975c7cd75eb8fed0a9.jpeg" at bounding box center [908, 431] width 114 height 108
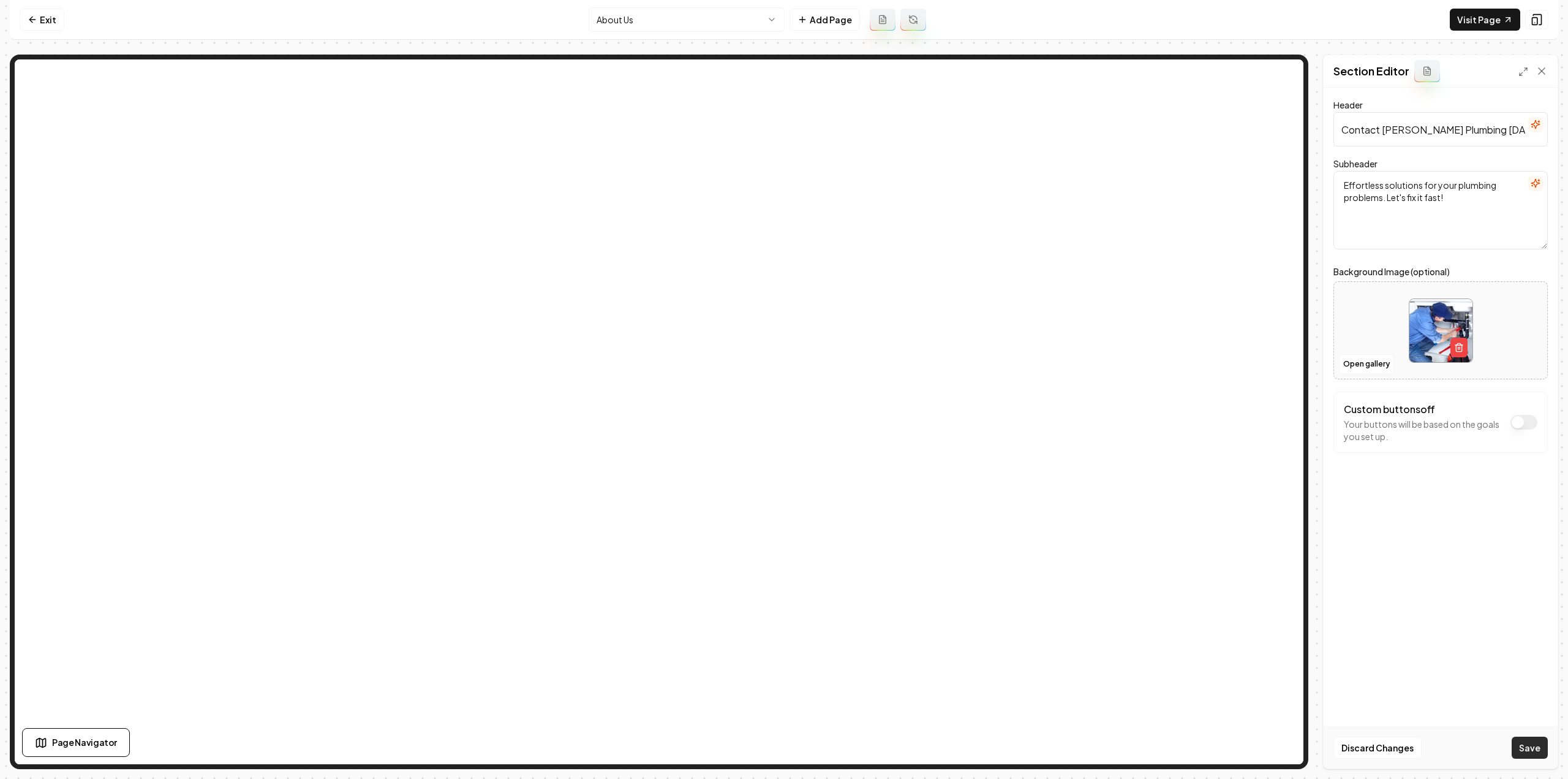
click at [931, 425] on button "Save" at bounding box center [1530, 748] width 36 height 22
click at [697, 15] on html "Computer Required This feature is only available on a computer. Please switch t…" at bounding box center [784, 389] width 1568 height 779
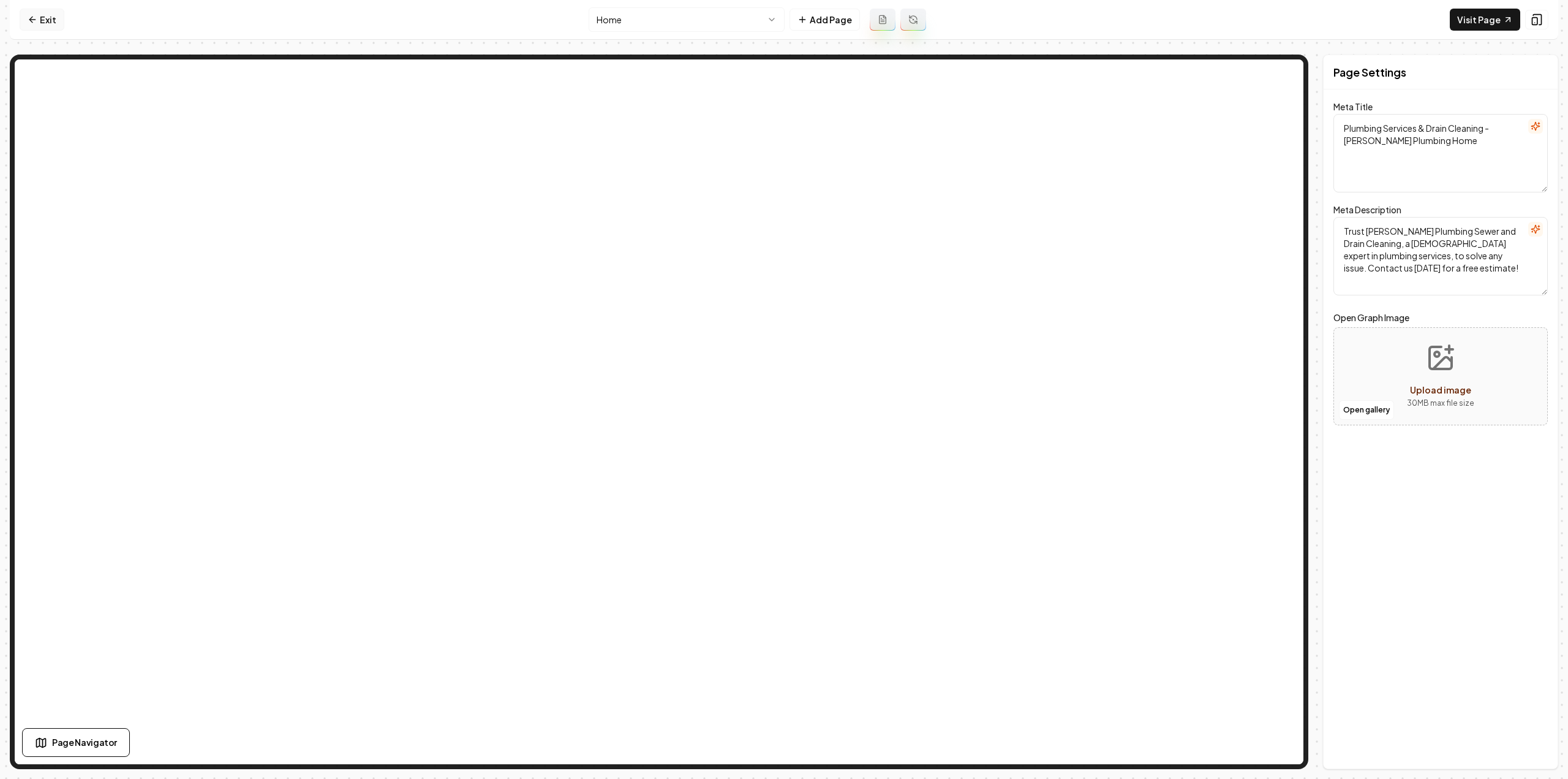
click at [31, 13] on link "Exit" at bounding box center [42, 20] width 45 height 22
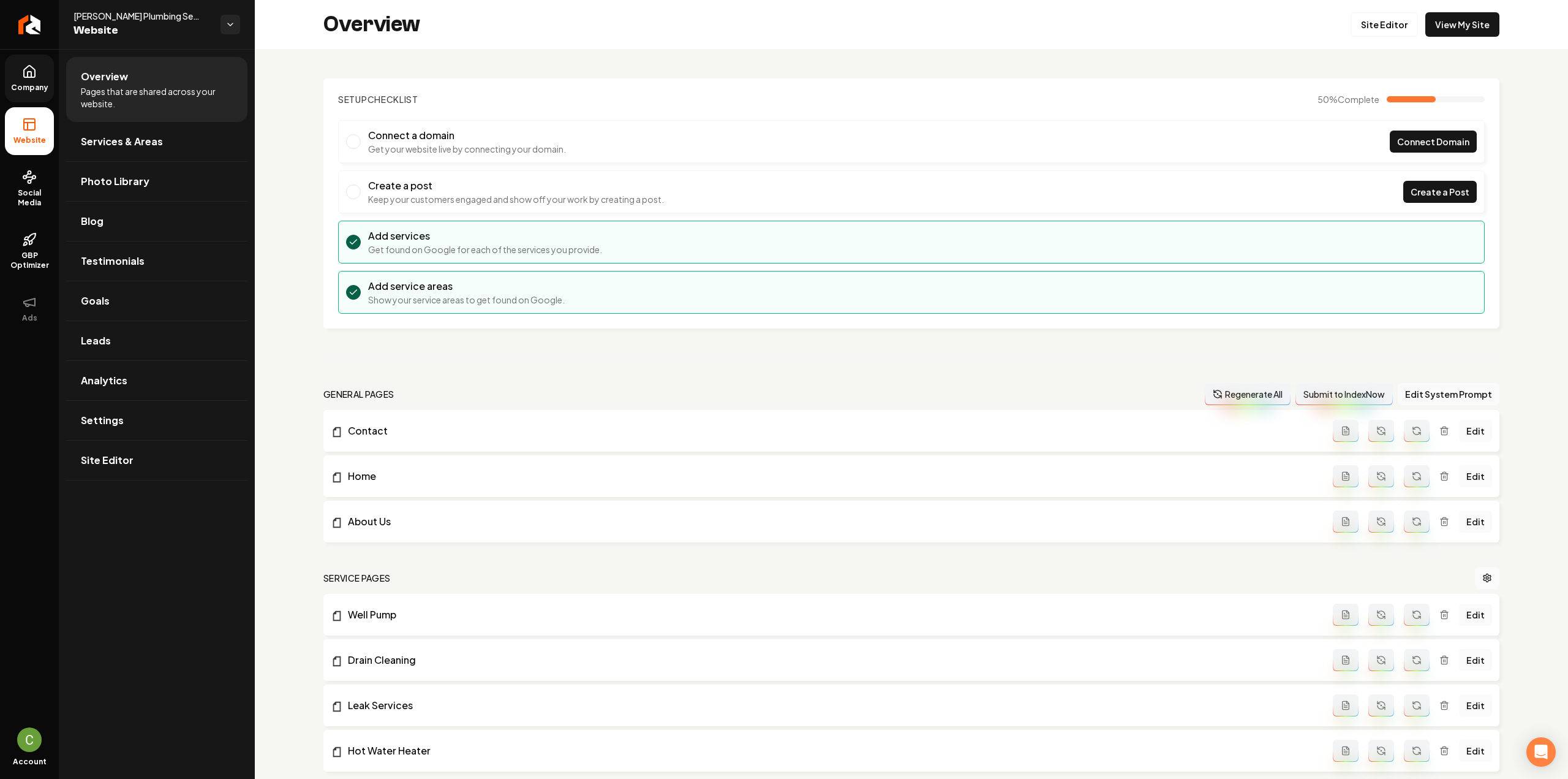
click at [34, 86] on span "Company" at bounding box center [30, 88] width 47 height 10
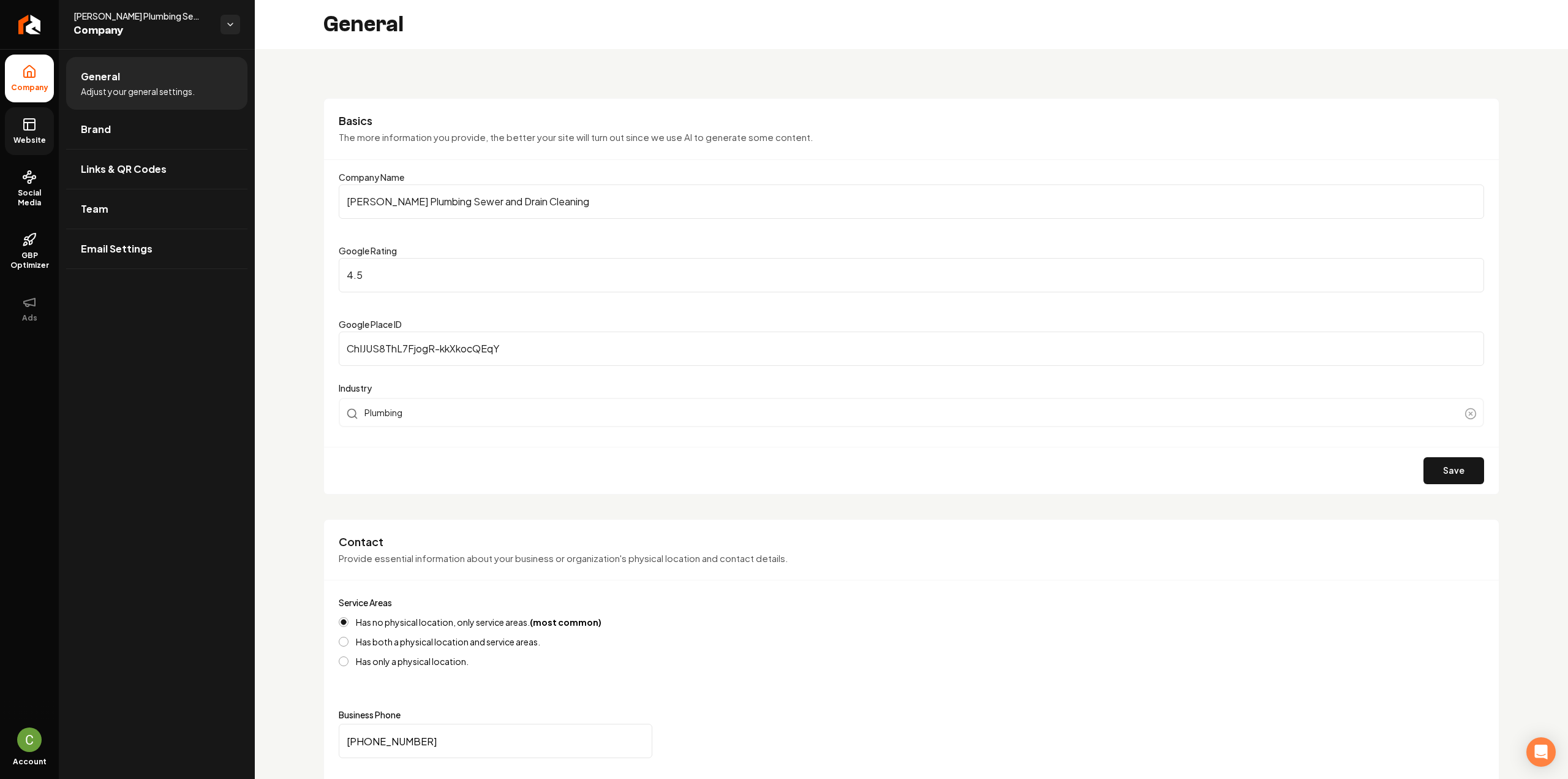
click at [38, 119] on link "Website" at bounding box center [29, 131] width 49 height 48
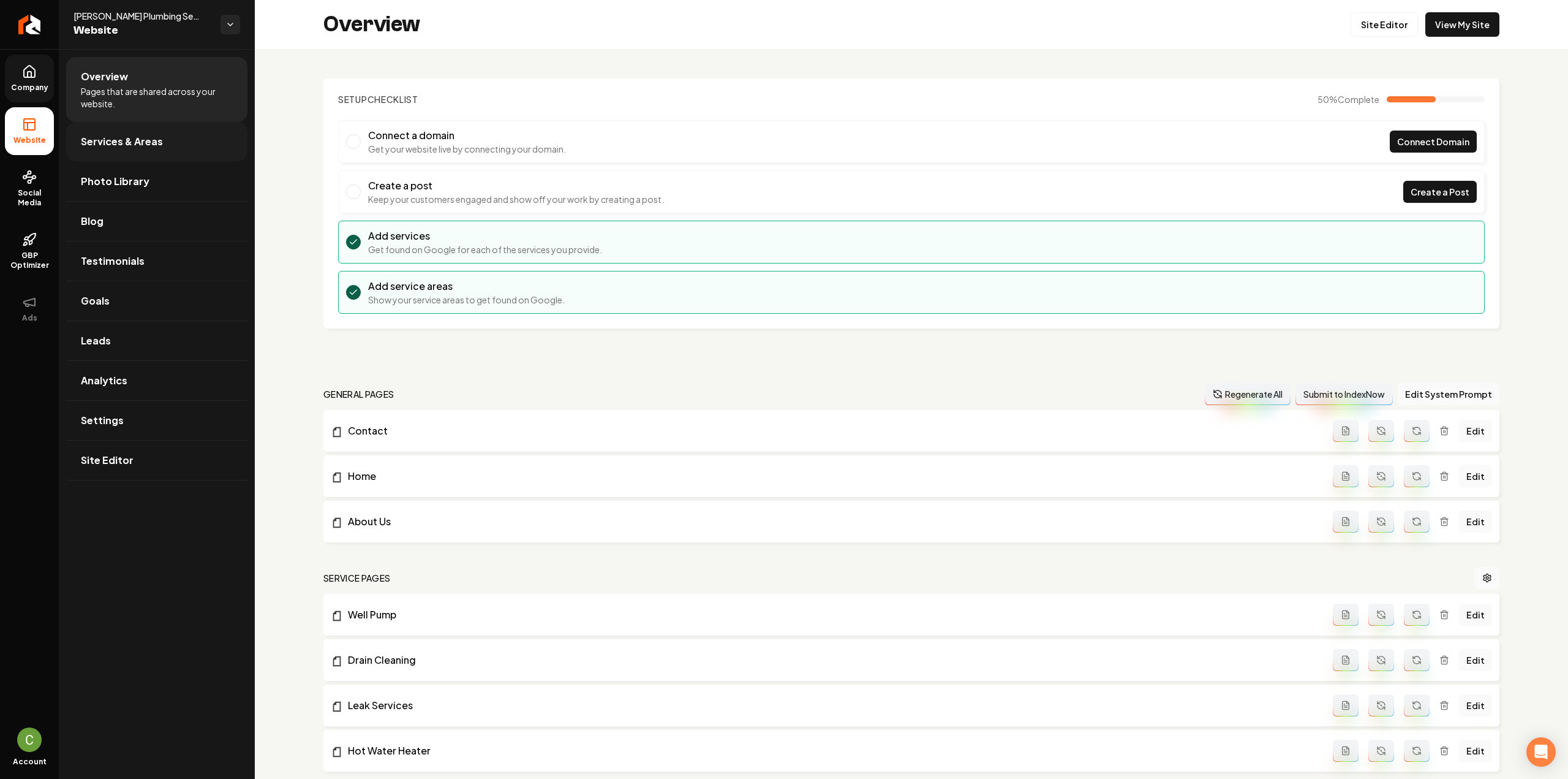
click at [108, 141] on span "Services & Areas" at bounding box center [122, 141] width 82 height 15
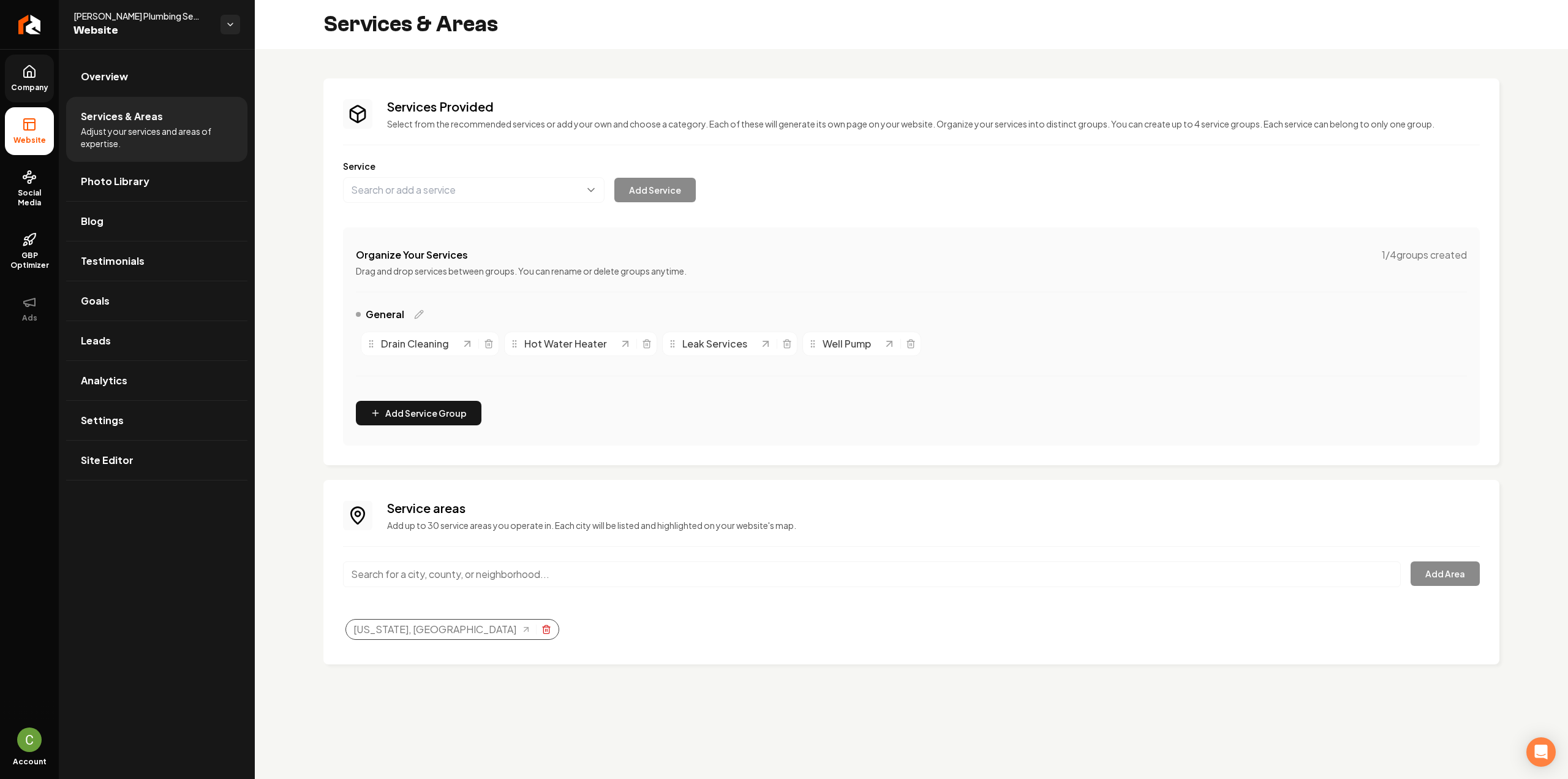
click at [543, 425] on icon "Selected tags" at bounding box center [546, 630] width 6 height 7
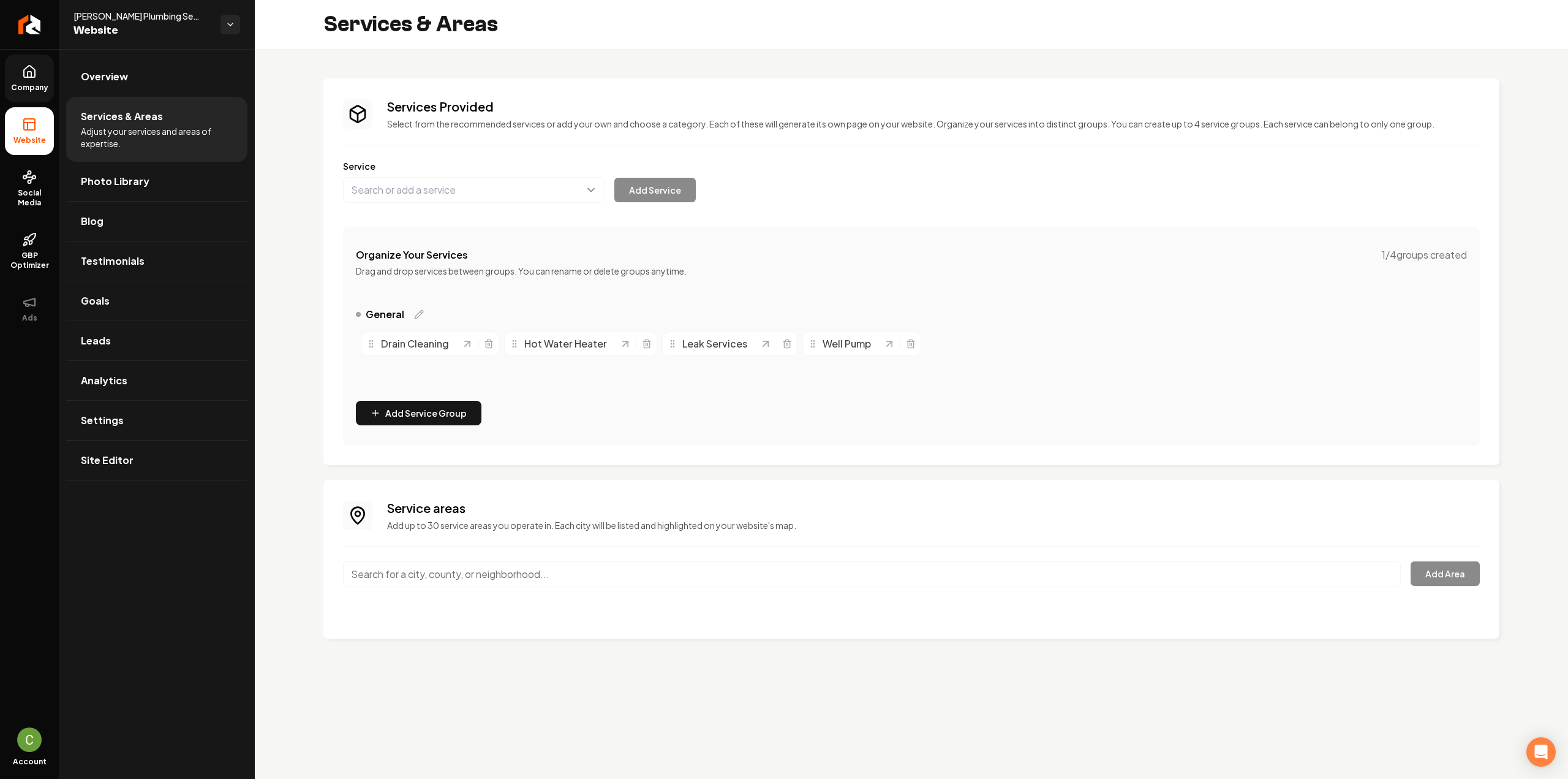
click at [535, 425] on input "Main content area" at bounding box center [871, 574] width 1058 height 26
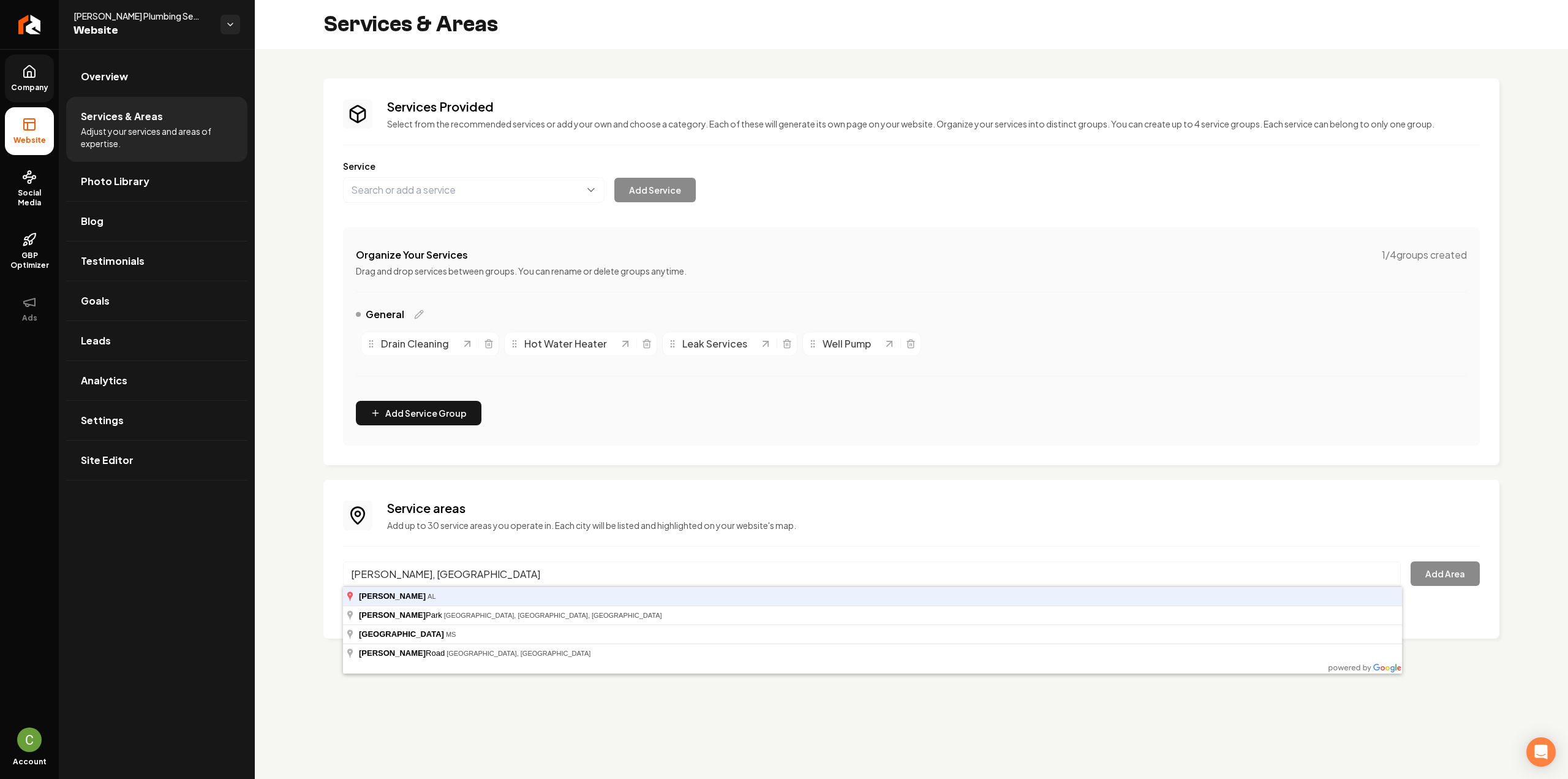
type input "[PERSON_NAME], [GEOGRAPHIC_DATA]"
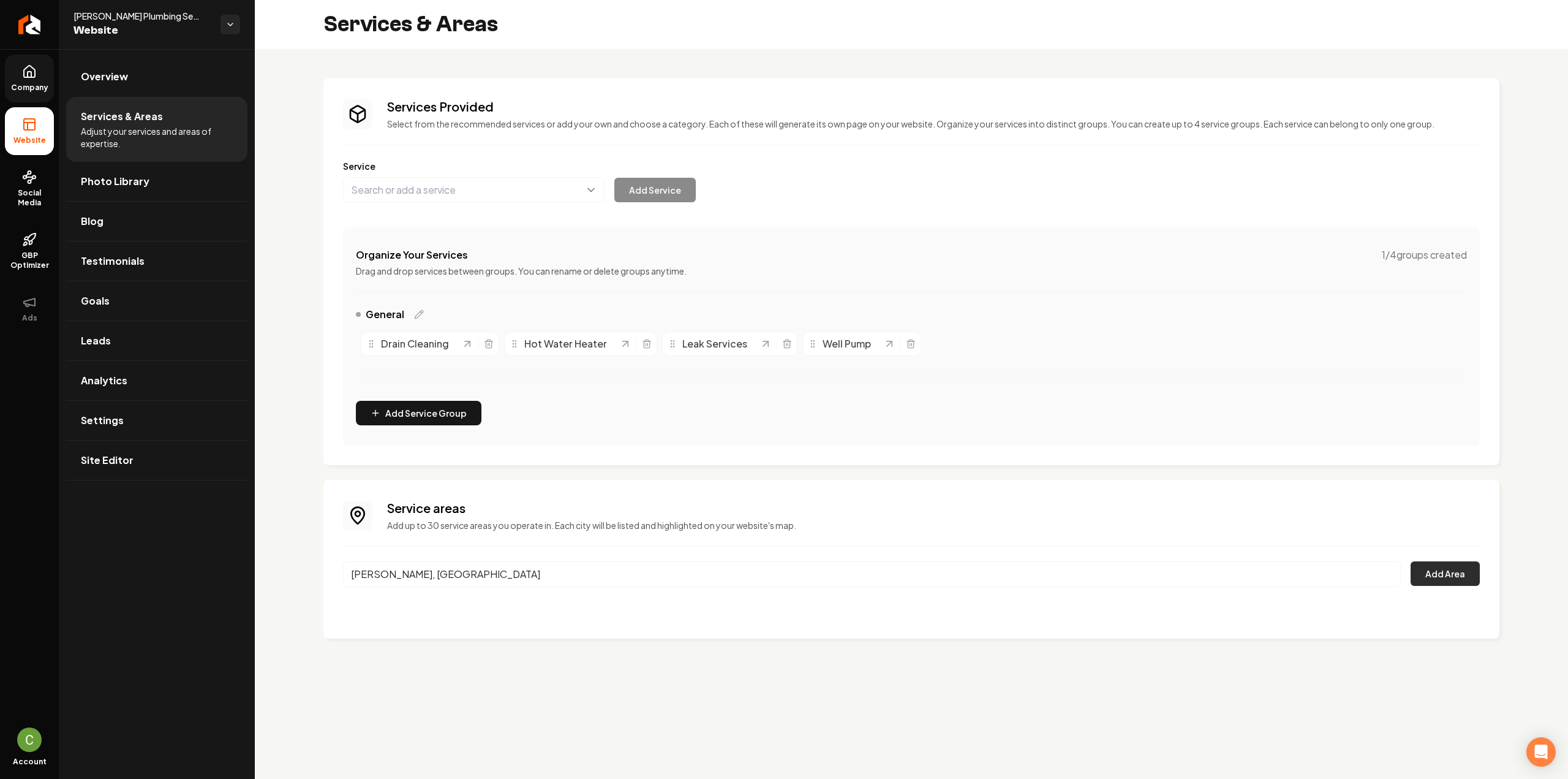
click at [931, 425] on button "Add Area" at bounding box center [1445, 573] width 69 height 24
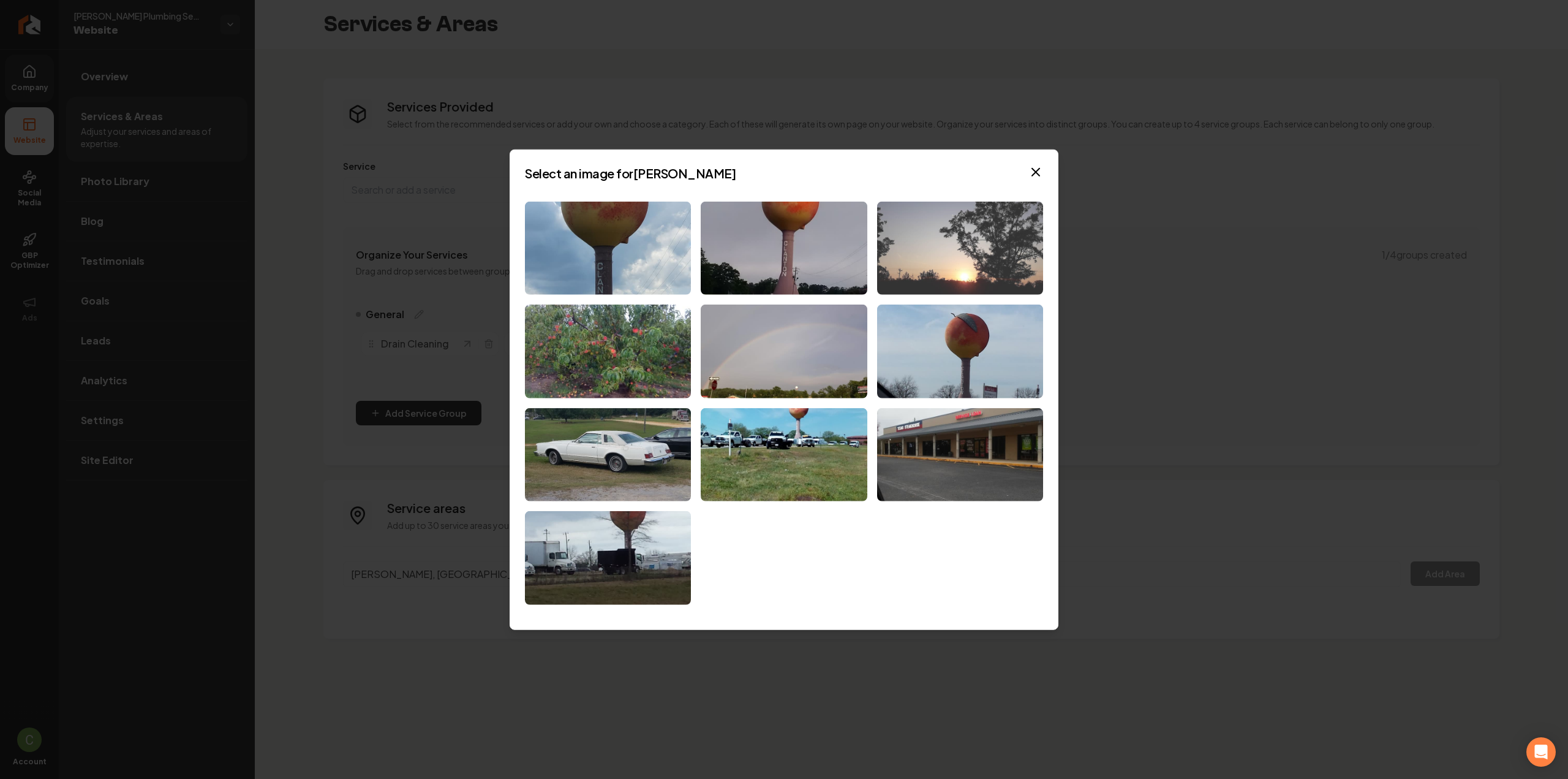
click at [925, 275] on img at bounding box center [960, 248] width 166 height 93
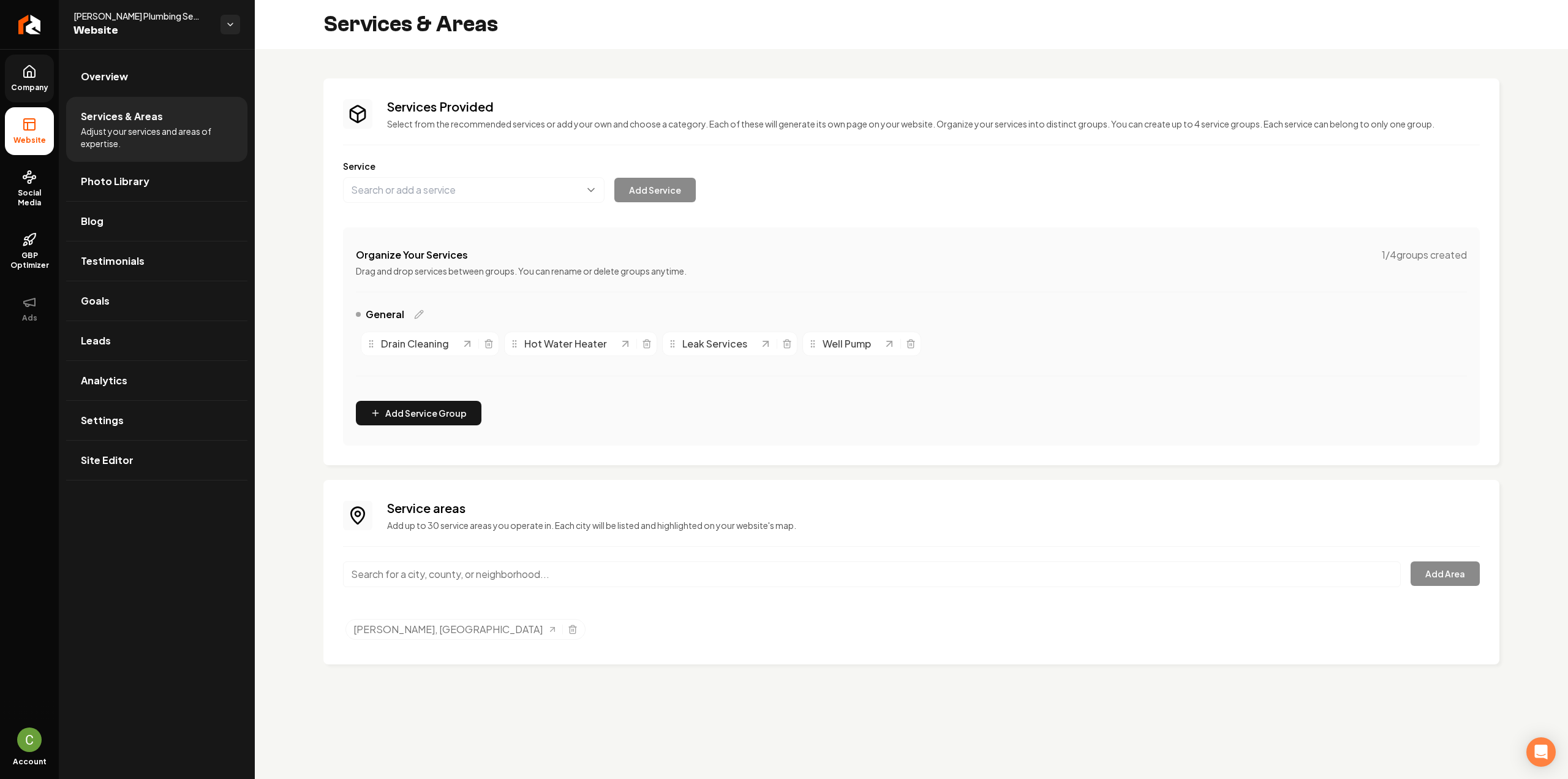
click at [46, 91] on span "Company" at bounding box center [30, 88] width 47 height 10
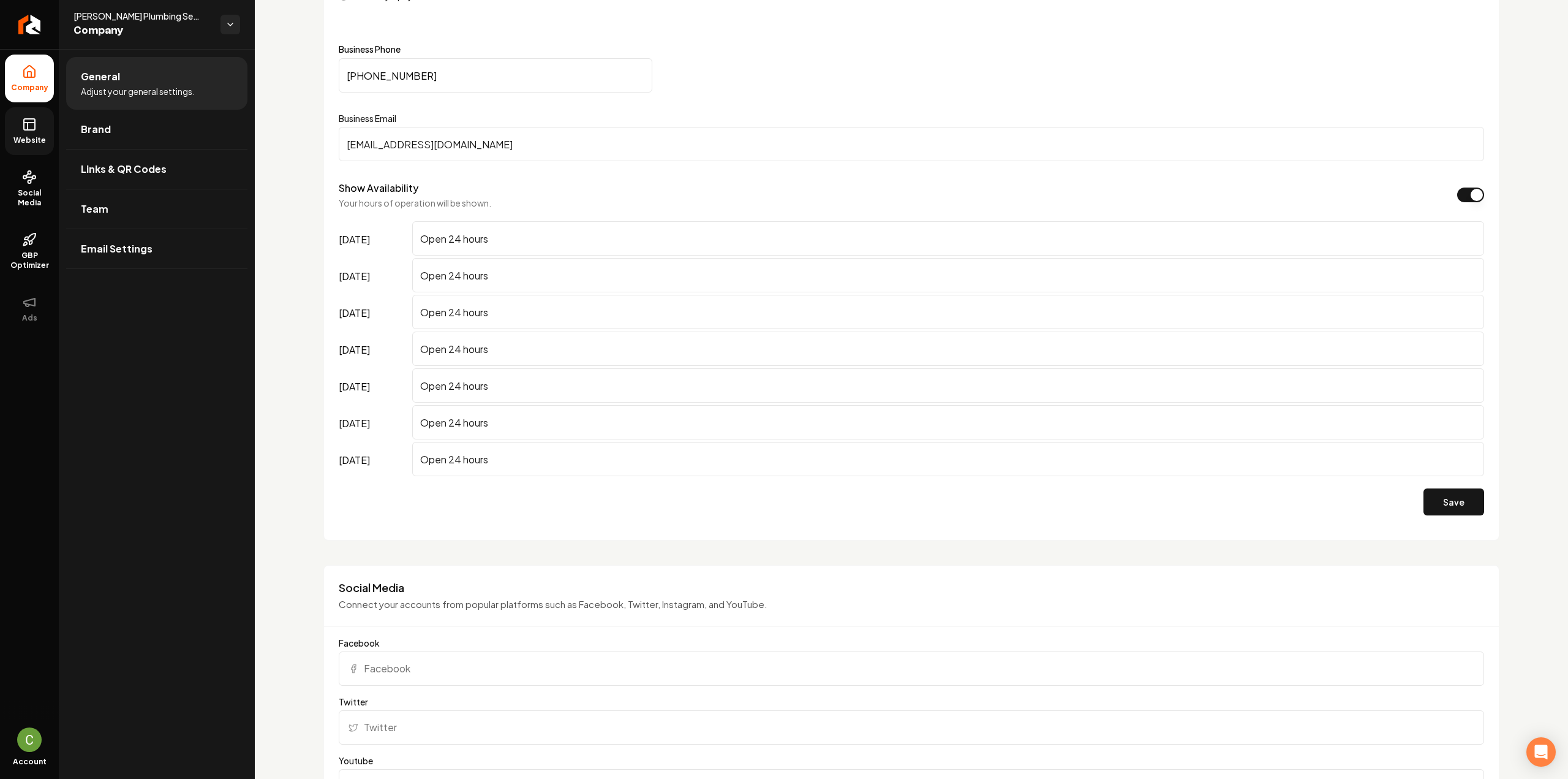
scroll to position [796, 0]
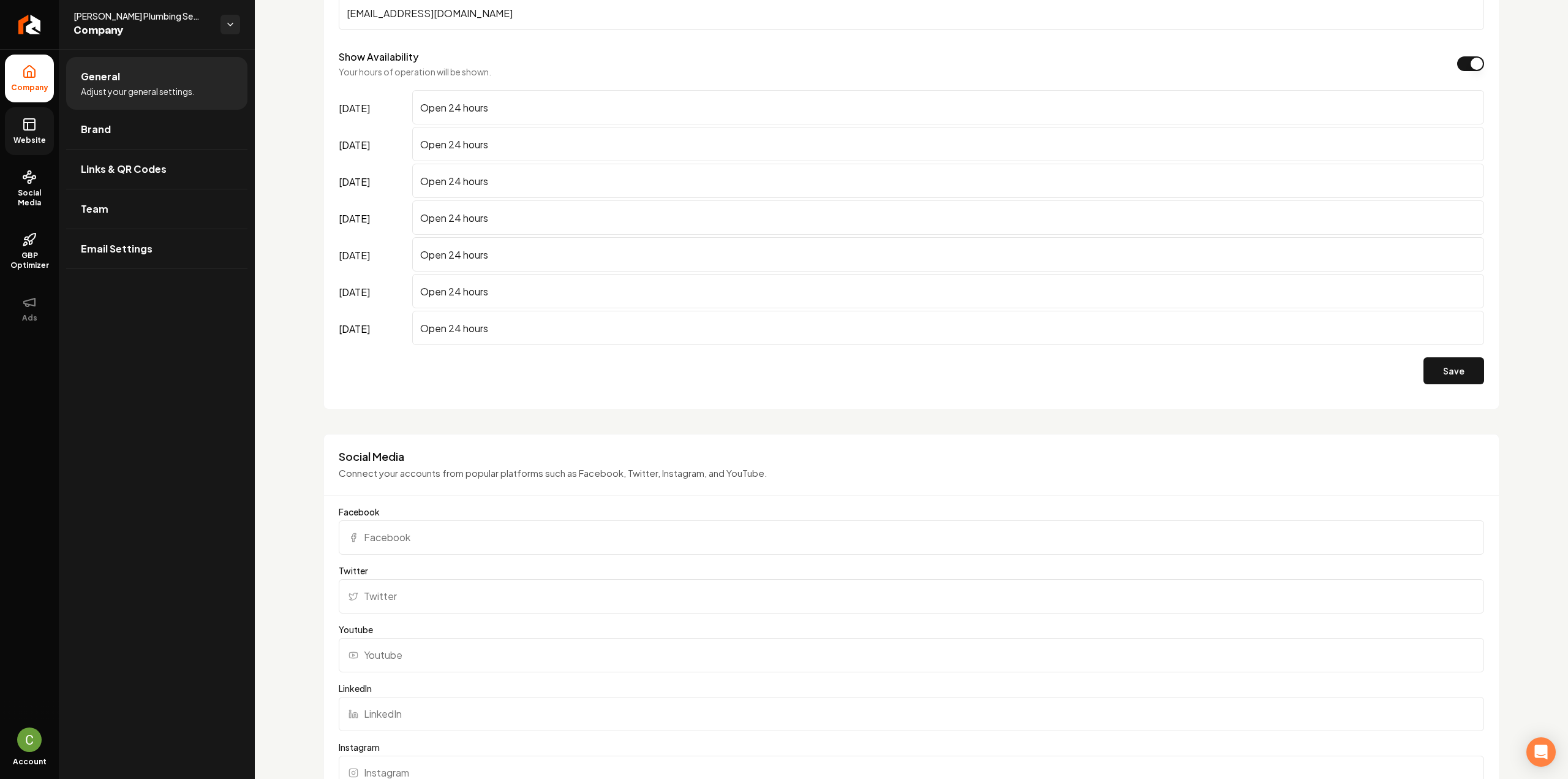
click at [439, 425] on input "Facebook" at bounding box center [911, 537] width 1145 height 34
paste input "[URL][DOMAIN_NAME]"
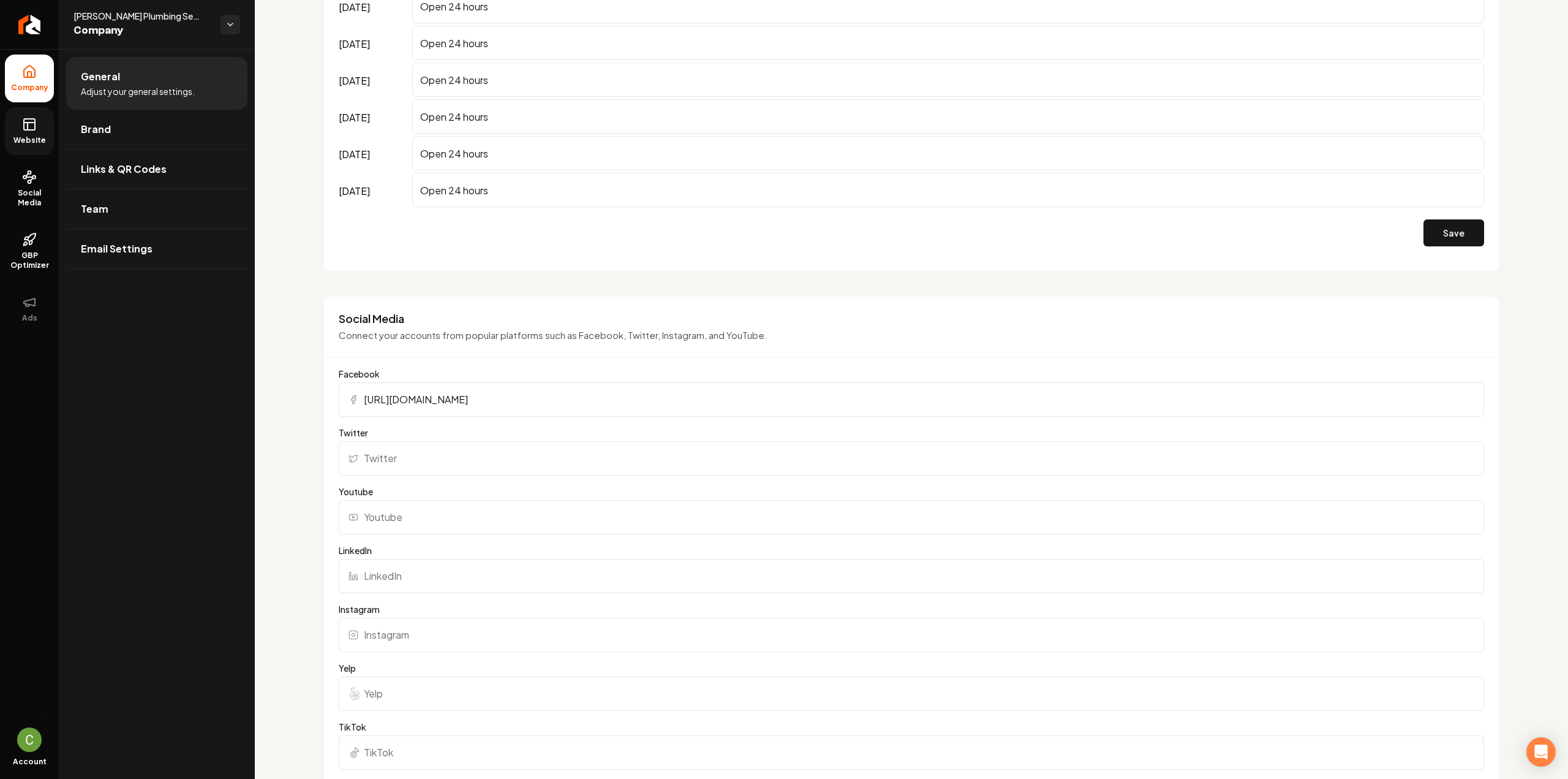
scroll to position [981, 0]
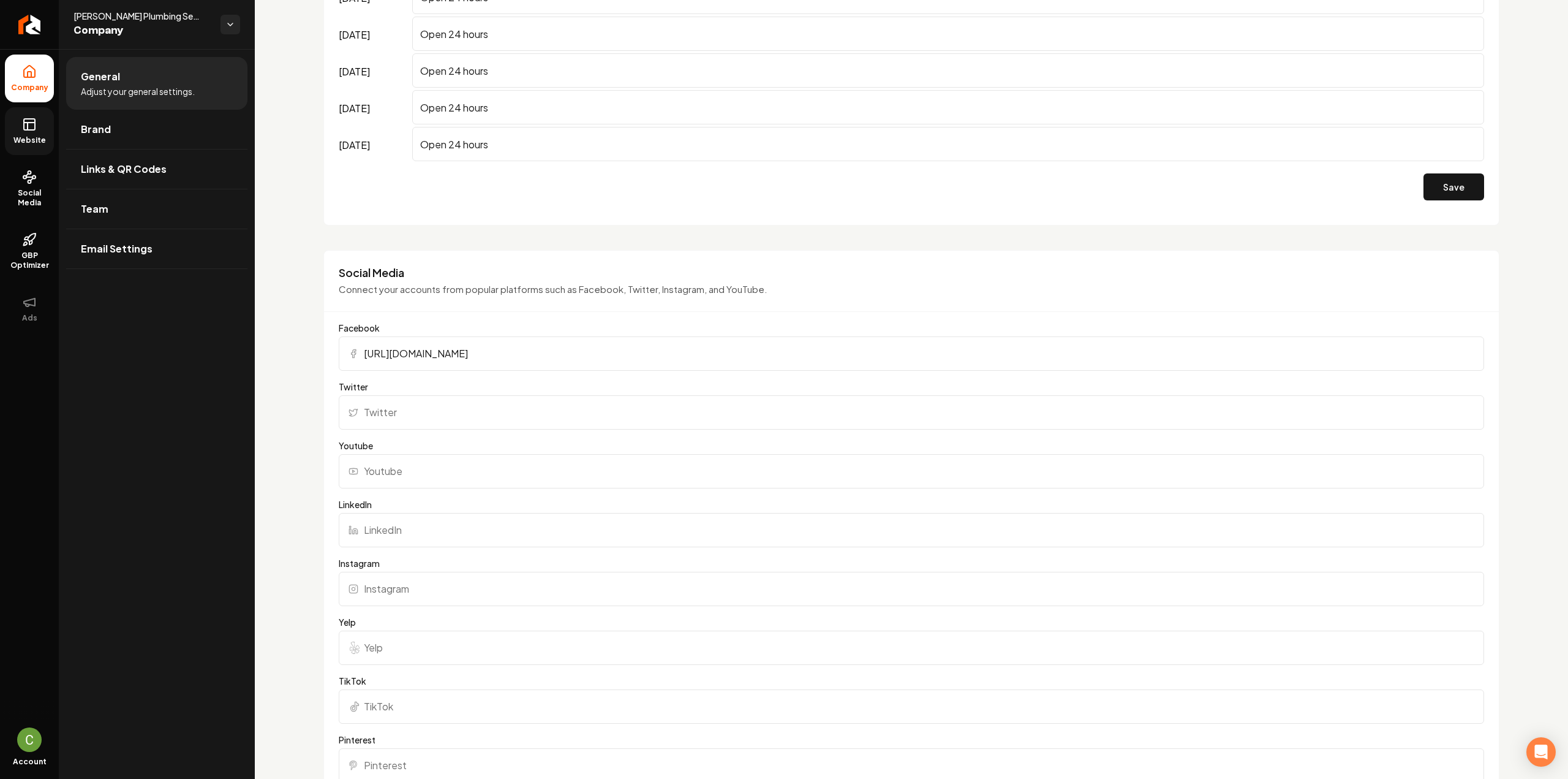
type input "[URL][DOMAIN_NAME]"
click at [471, 425] on input "Yelp" at bounding box center [911, 647] width 1145 height 34
paste input "[URL][DOMAIN_NAME][PERSON_NAME]"
type input "[URL][DOMAIN_NAME][PERSON_NAME]"
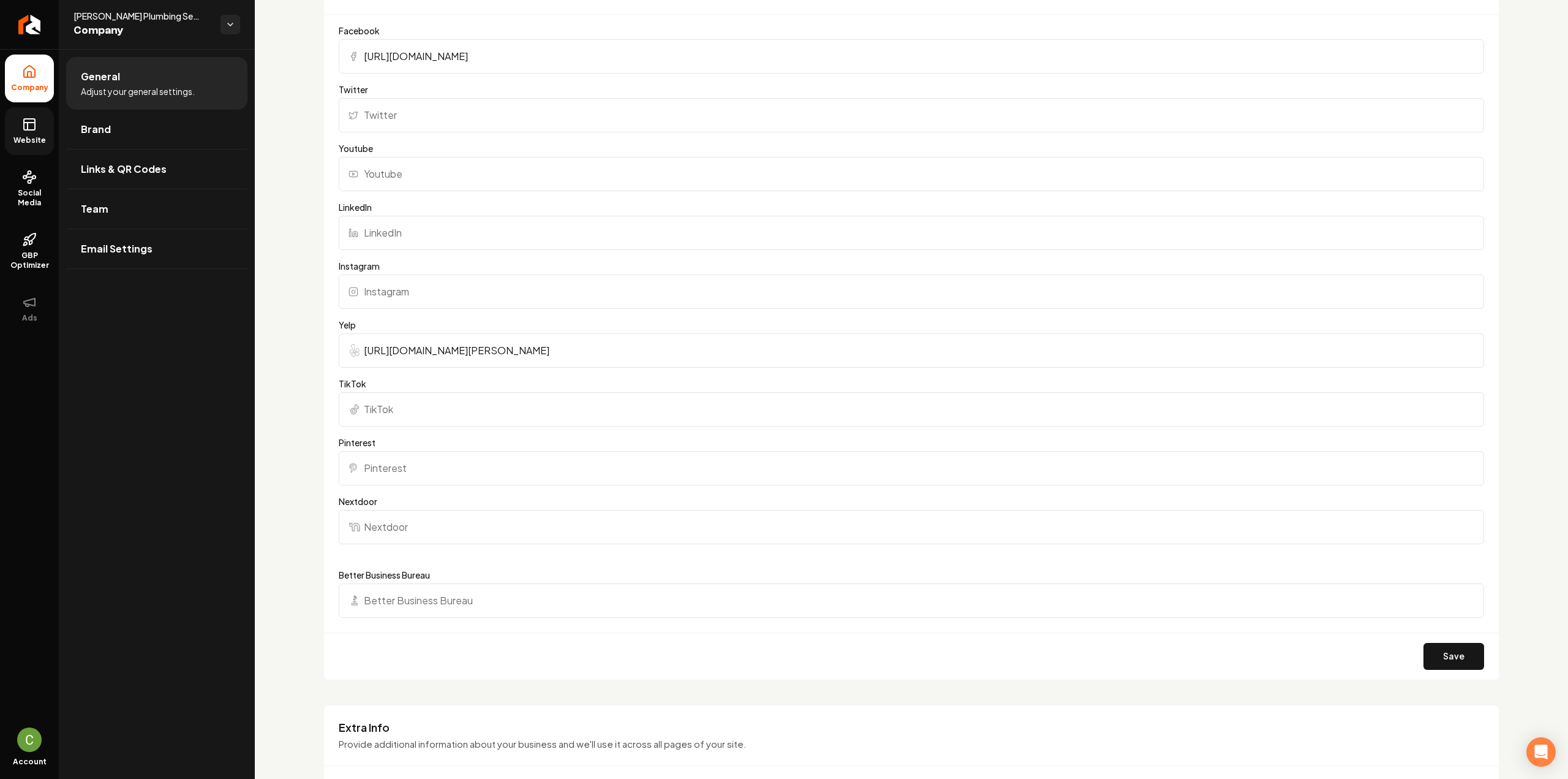
scroll to position [1409, 0]
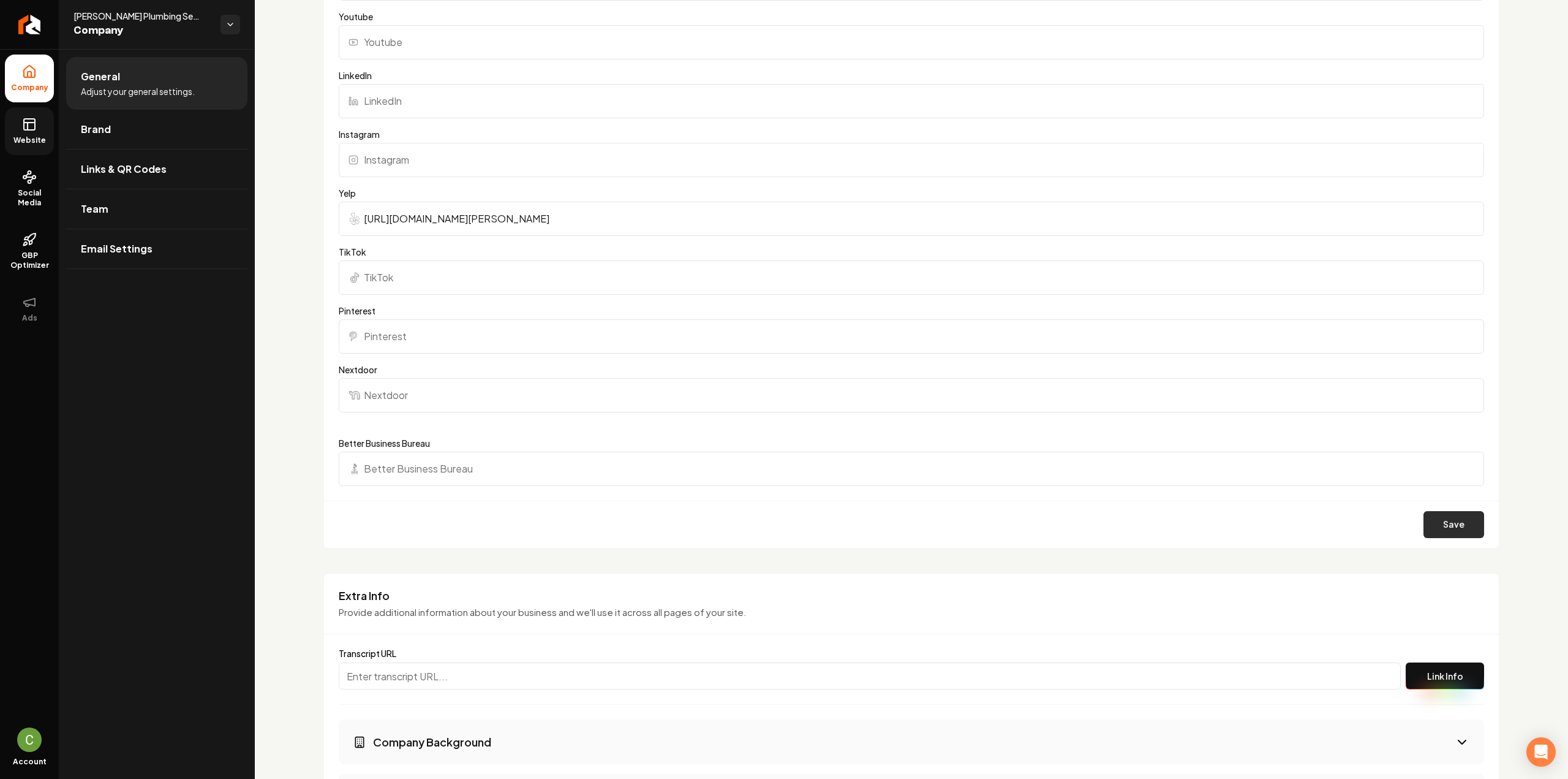
click at [931, 425] on button "Save" at bounding box center [1454, 524] width 61 height 27
click at [21, 133] on link "Website" at bounding box center [29, 131] width 49 height 48
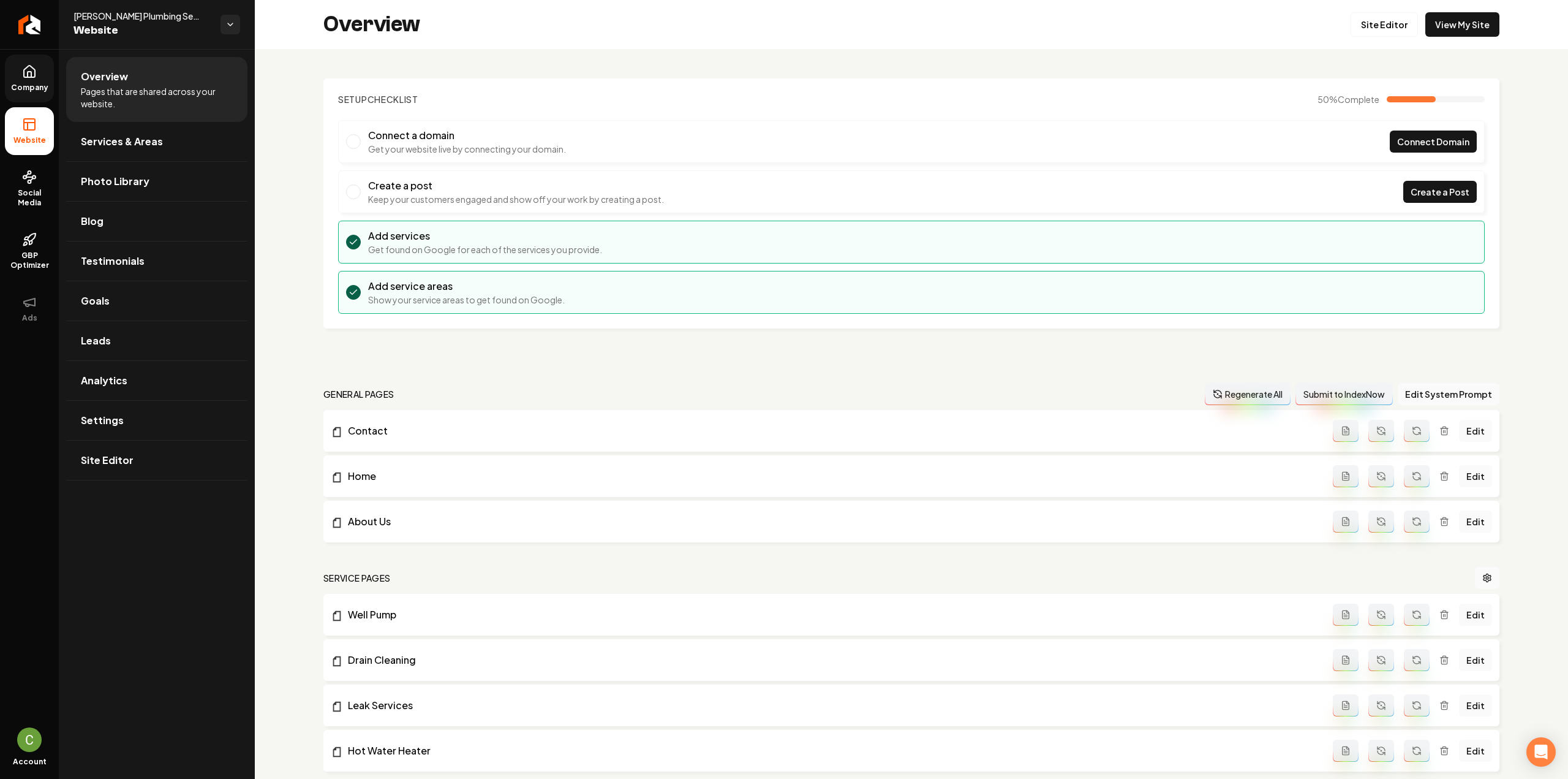
click at [42, 77] on link "Company" at bounding box center [29, 78] width 49 height 48
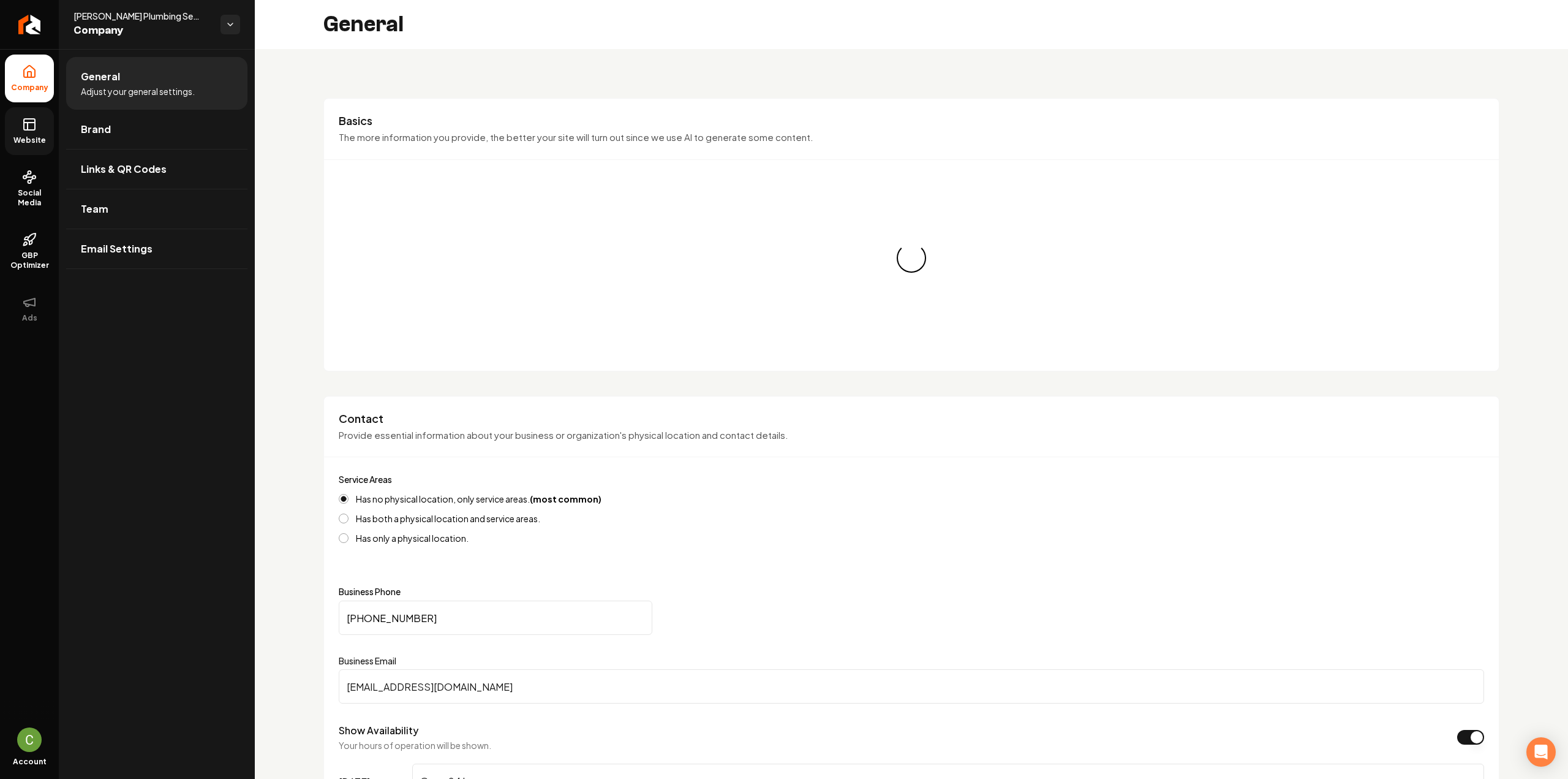
click at [34, 139] on span "Website" at bounding box center [29, 140] width 43 height 10
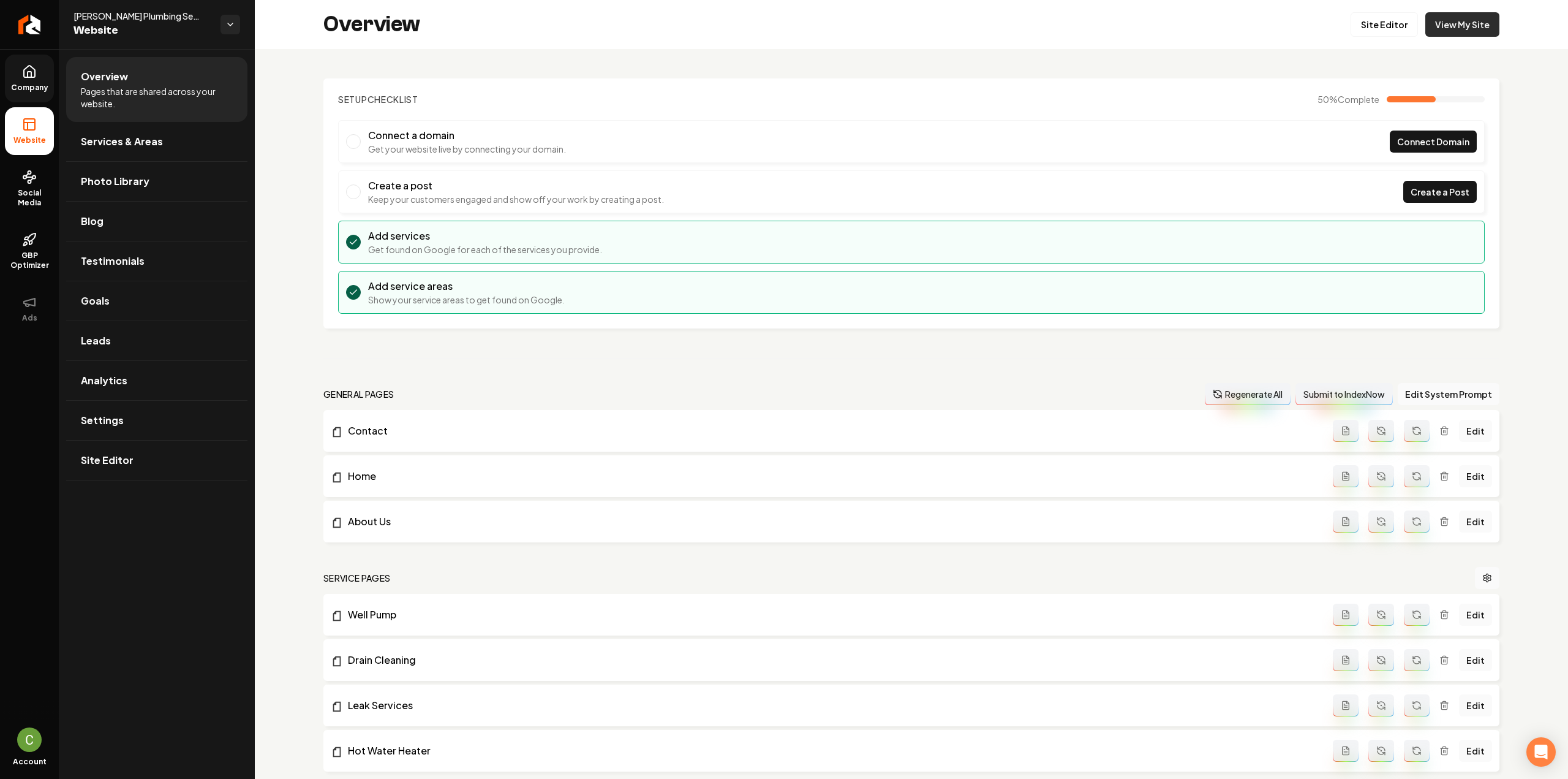
click at [931, 24] on link "View My Site" at bounding box center [1462, 24] width 74 height 24
click at [931, 25] on link "Site Editor" at bounding box center [1384, 24] width 68 height 24
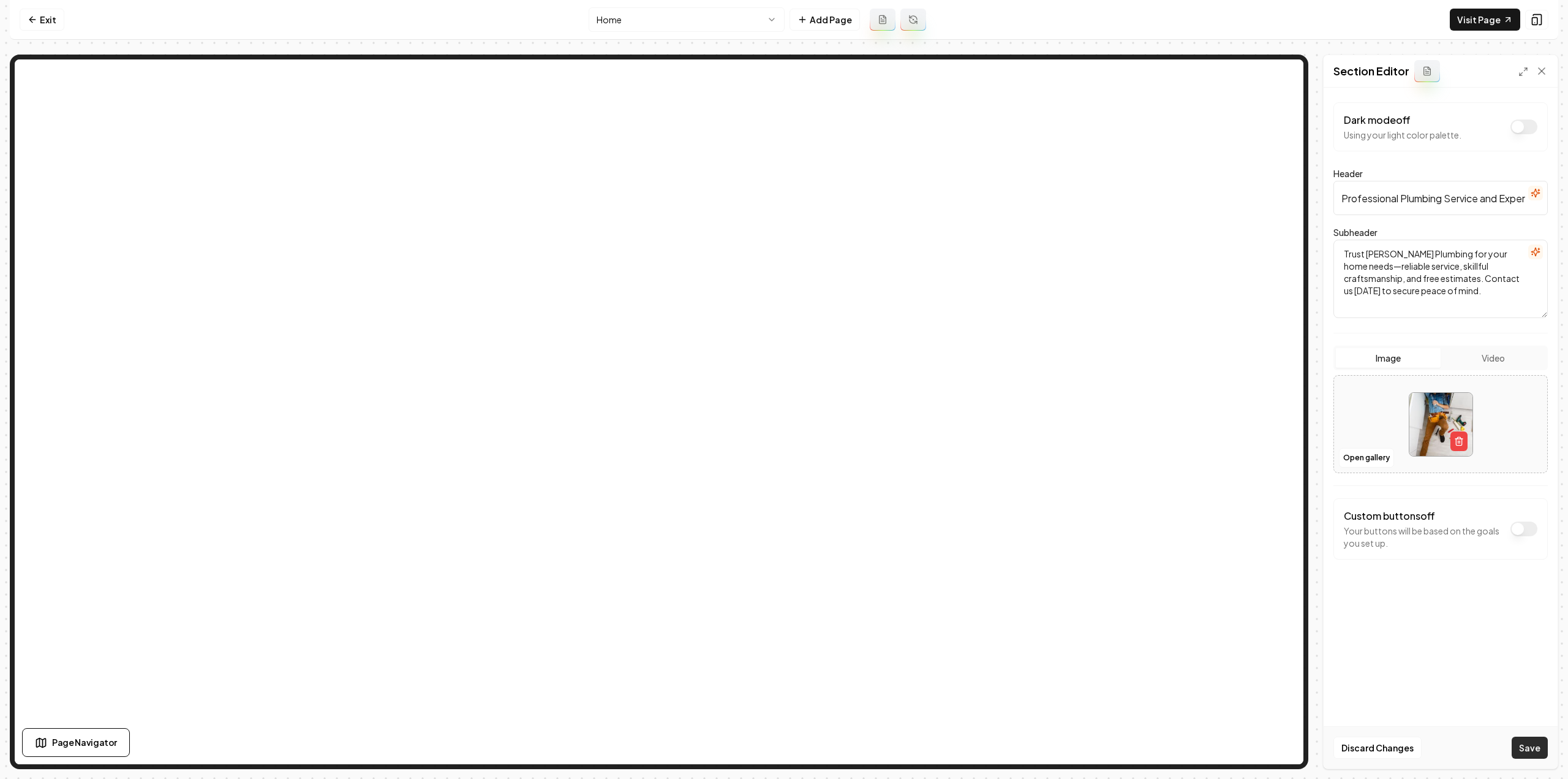
click at [931, 425] on button "Save" at bounding box center [1530, 748] width 36 height 22
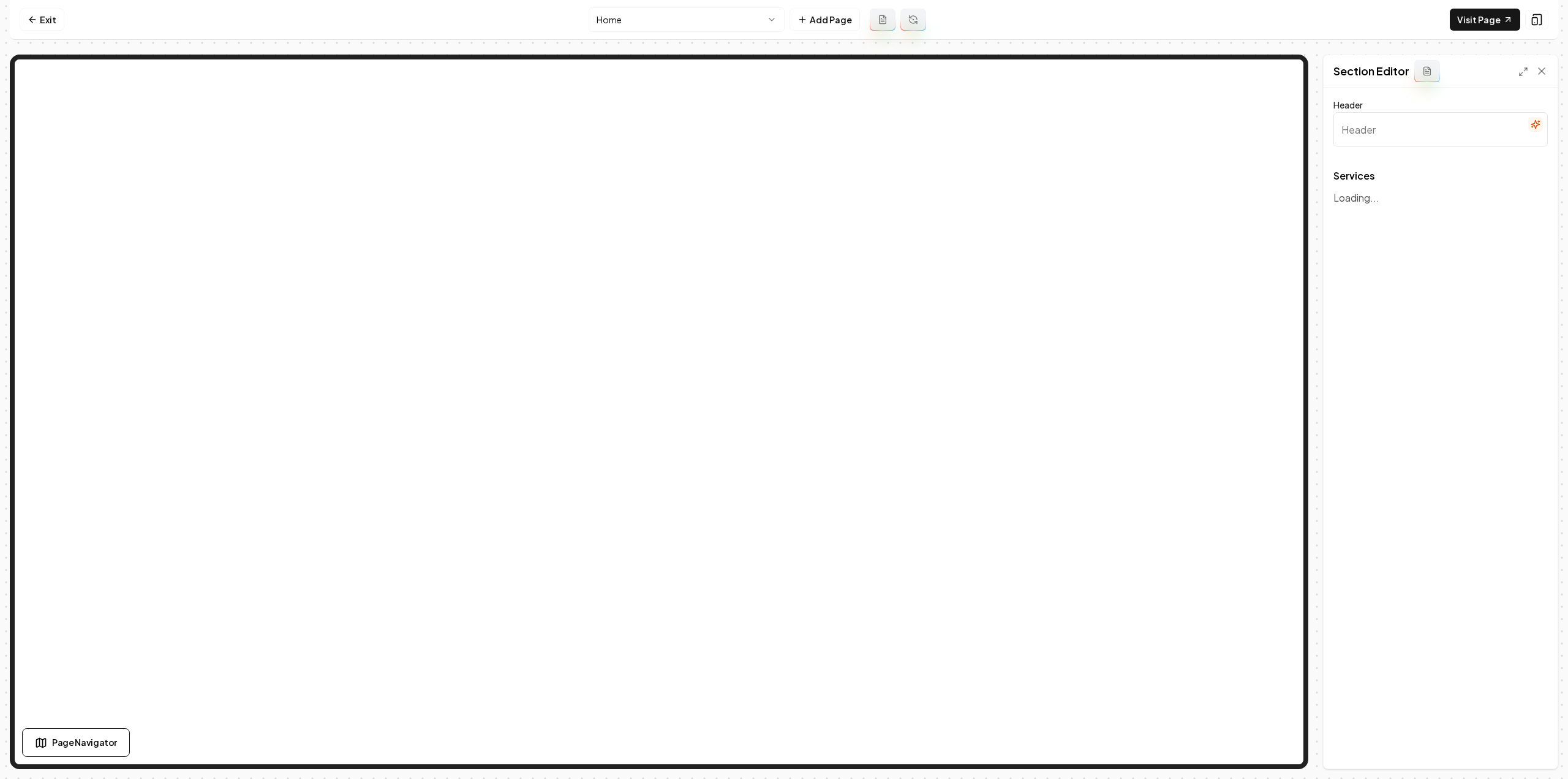
type input "Our Plumbing Services"
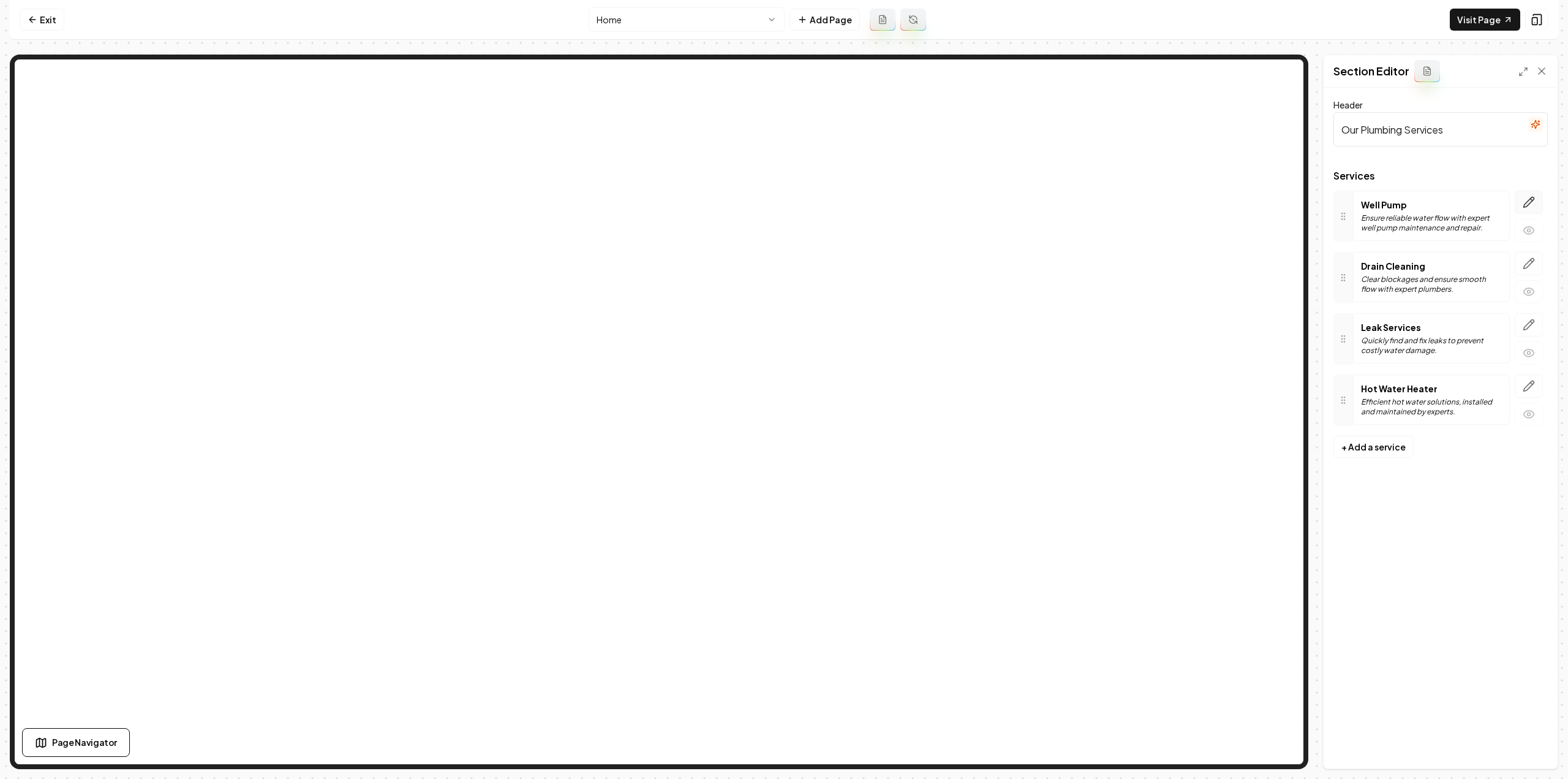
click at [931, 194] on button "button" at bounding box center [1529, 202] width 28 height 23
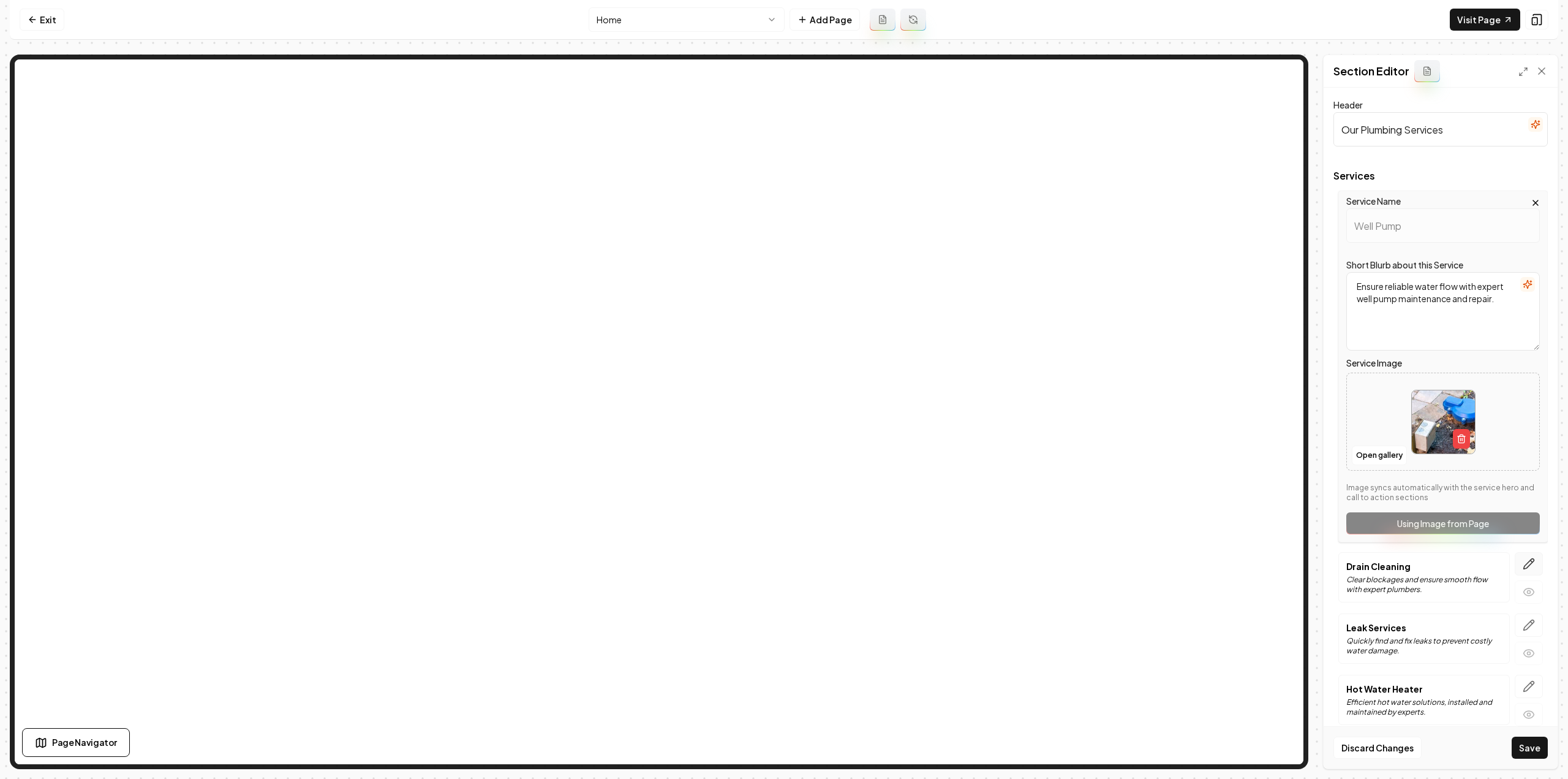
click at [931, 425] on icon "button" at bounding box center [1529, 564] width 13 height 13
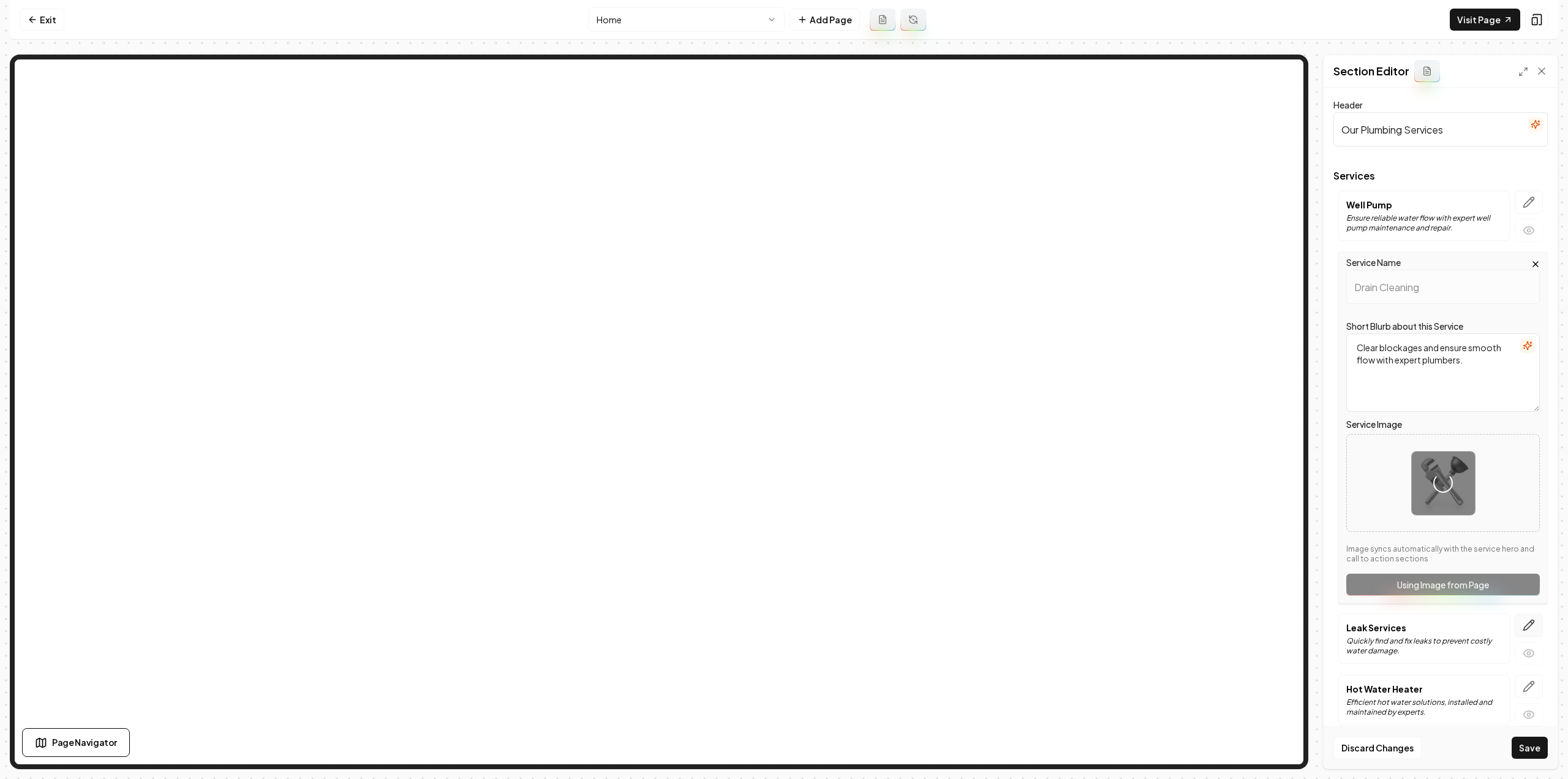
click at [931, 425] on icon "button" at bounding box center [1529, 625] width 13 height 13
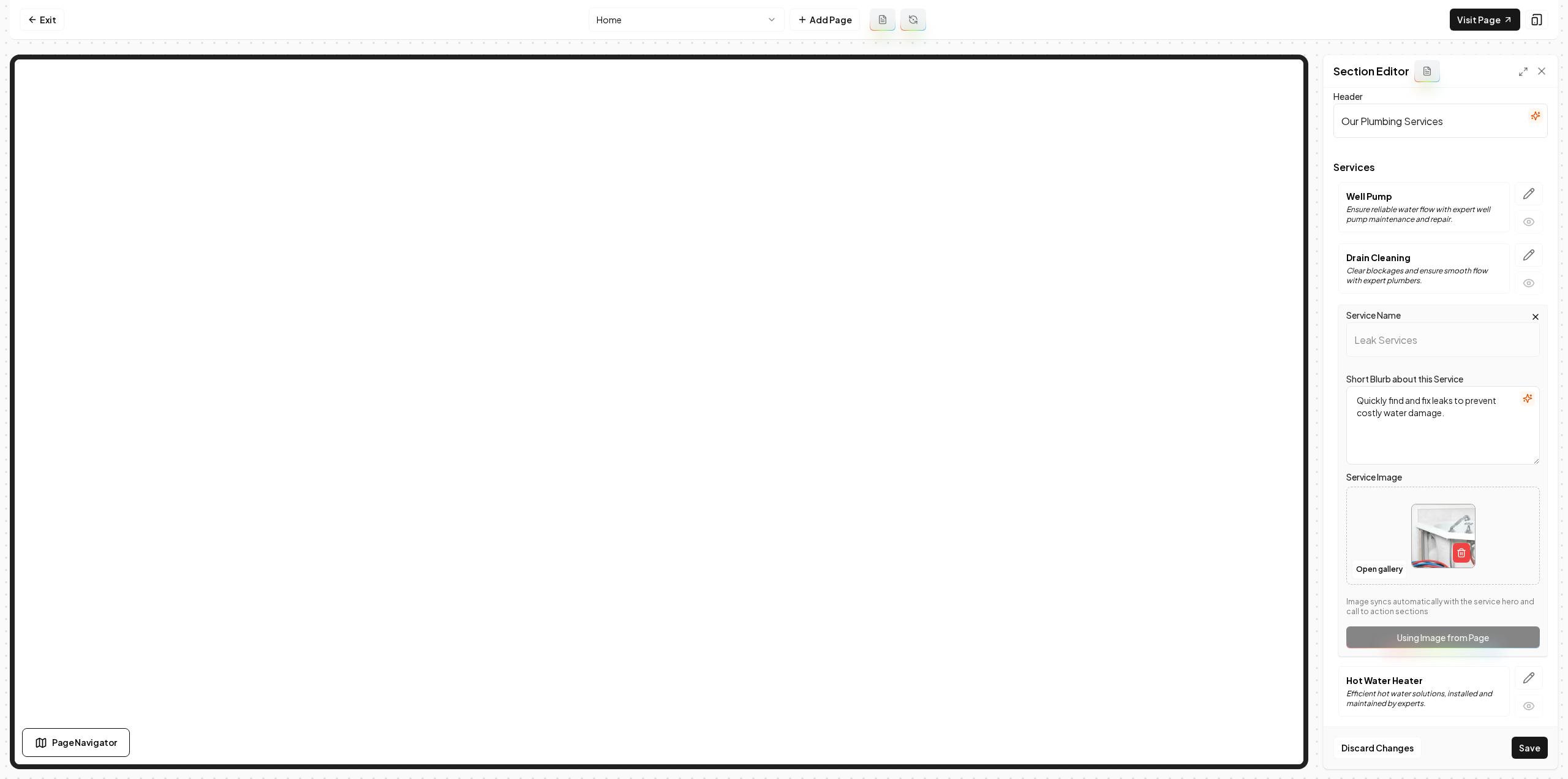
scroll to position [10, 0]
click at [931, 425] on button "button" at bounding box center [1529, 675] width 28 height 23
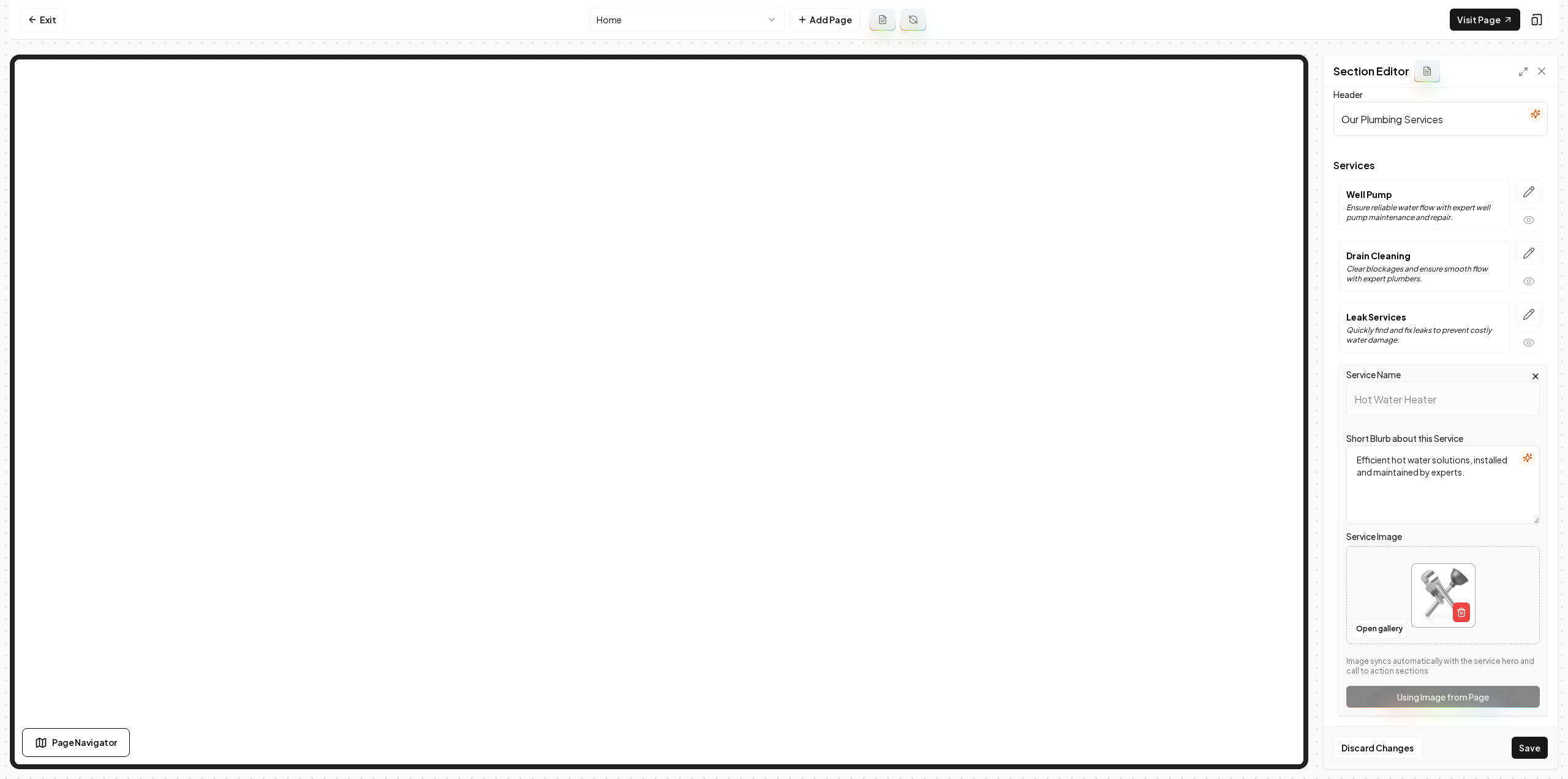
scroll to position [0, 0]
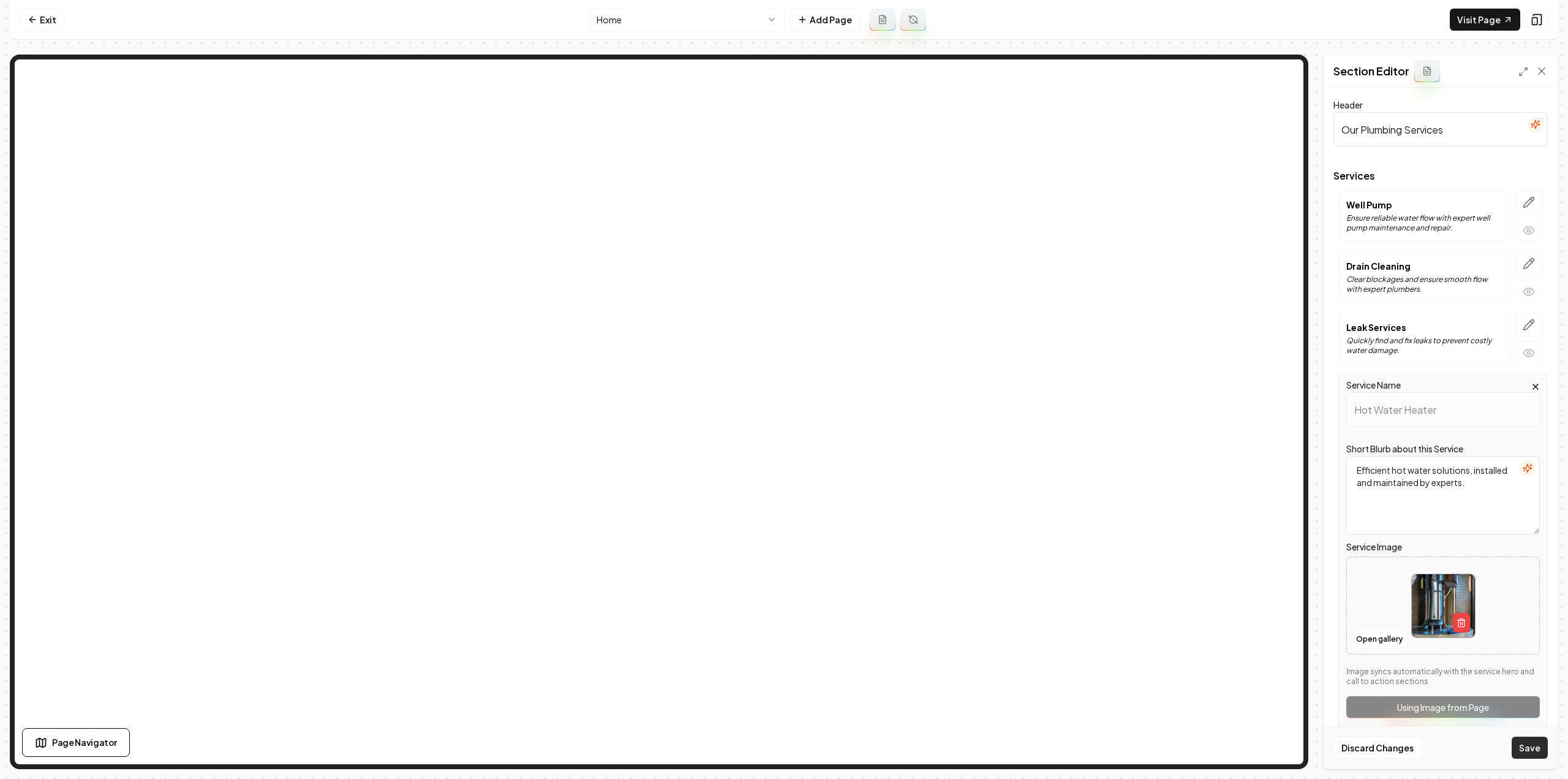
click at [931, 425] on button "Save" at bounding box center [1530, 748] width 36 height 22
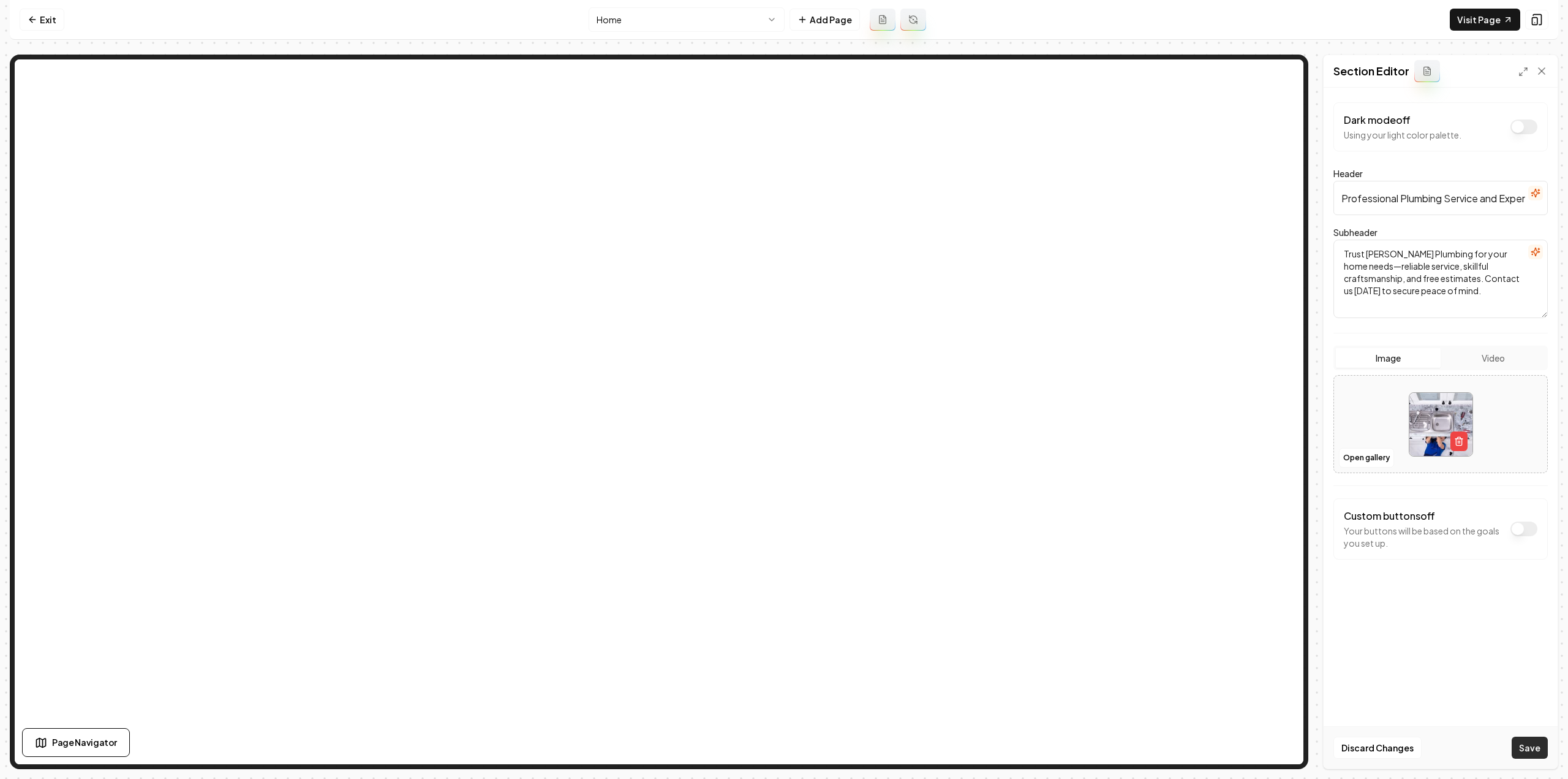
click at [931, 425] on button "Save" at bounding box center [1530, 748] width 36 height 22
click at [931, 18] on link "Visit Page" at bounding box center [1484, 20] width 70 height 22
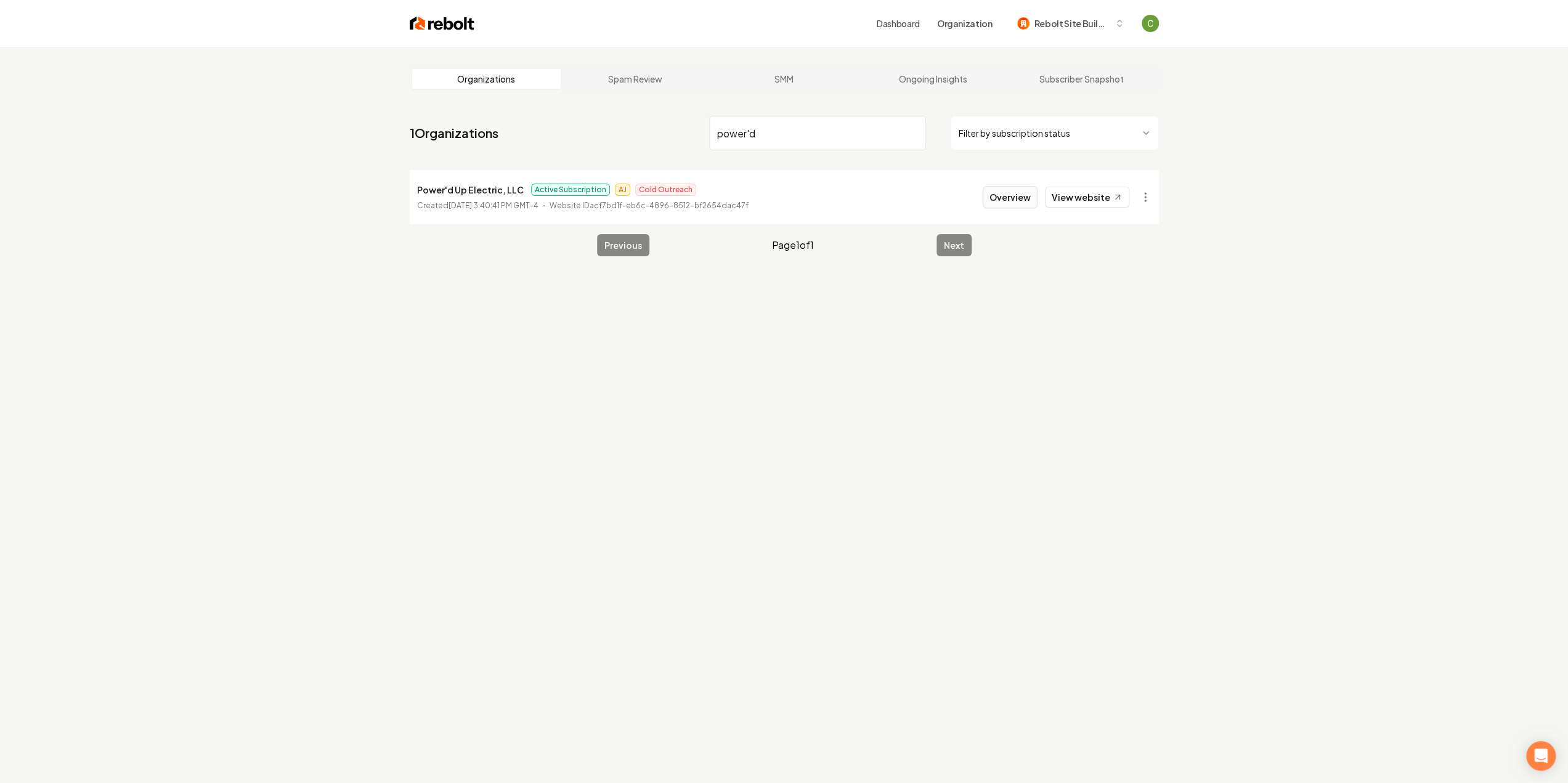
type input "power'd"
click at [1012, 199] on button "Overview" at bounding box center [1010, 197] width 55 height 22
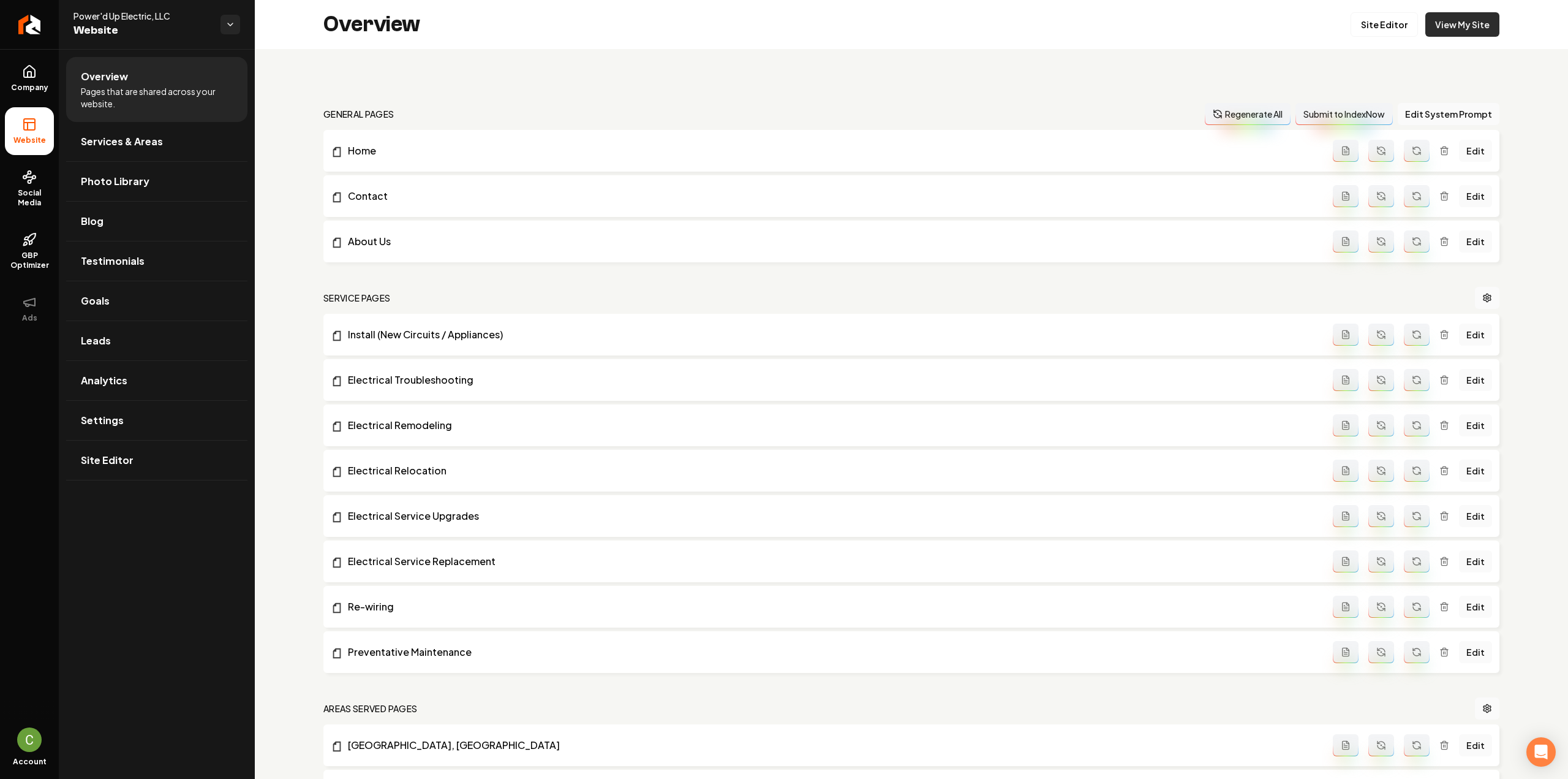
click at [1460, 33] on link "View My Site" at bounding box center [1462, 24] width 74 height 24
click at [128, 146] on span "Services & Areas" at bounding box center [122, 141] width 82 height 15
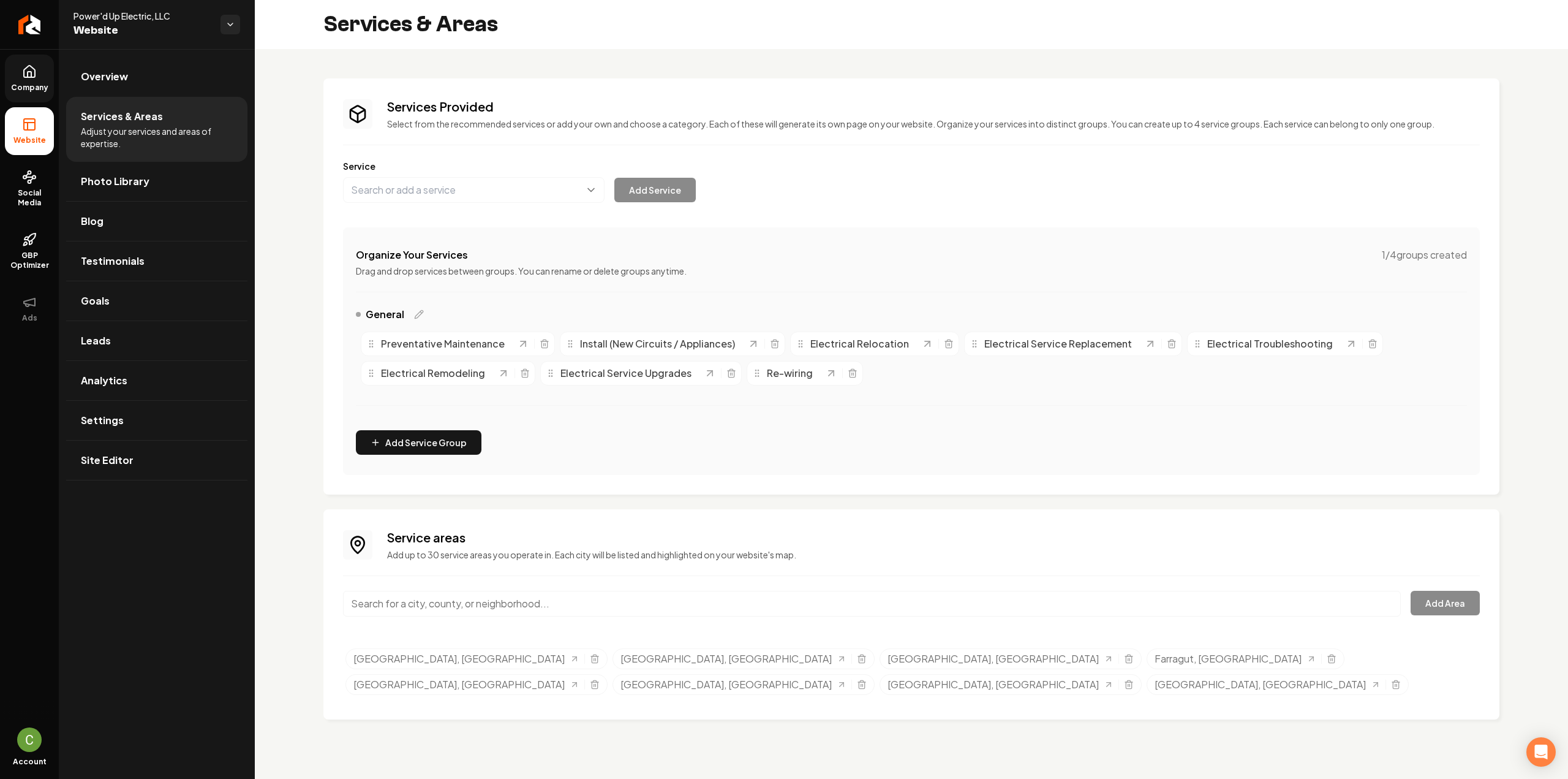
click at [48, 73] on link "Company" at bounding box center [29, 78] width 49 height 48
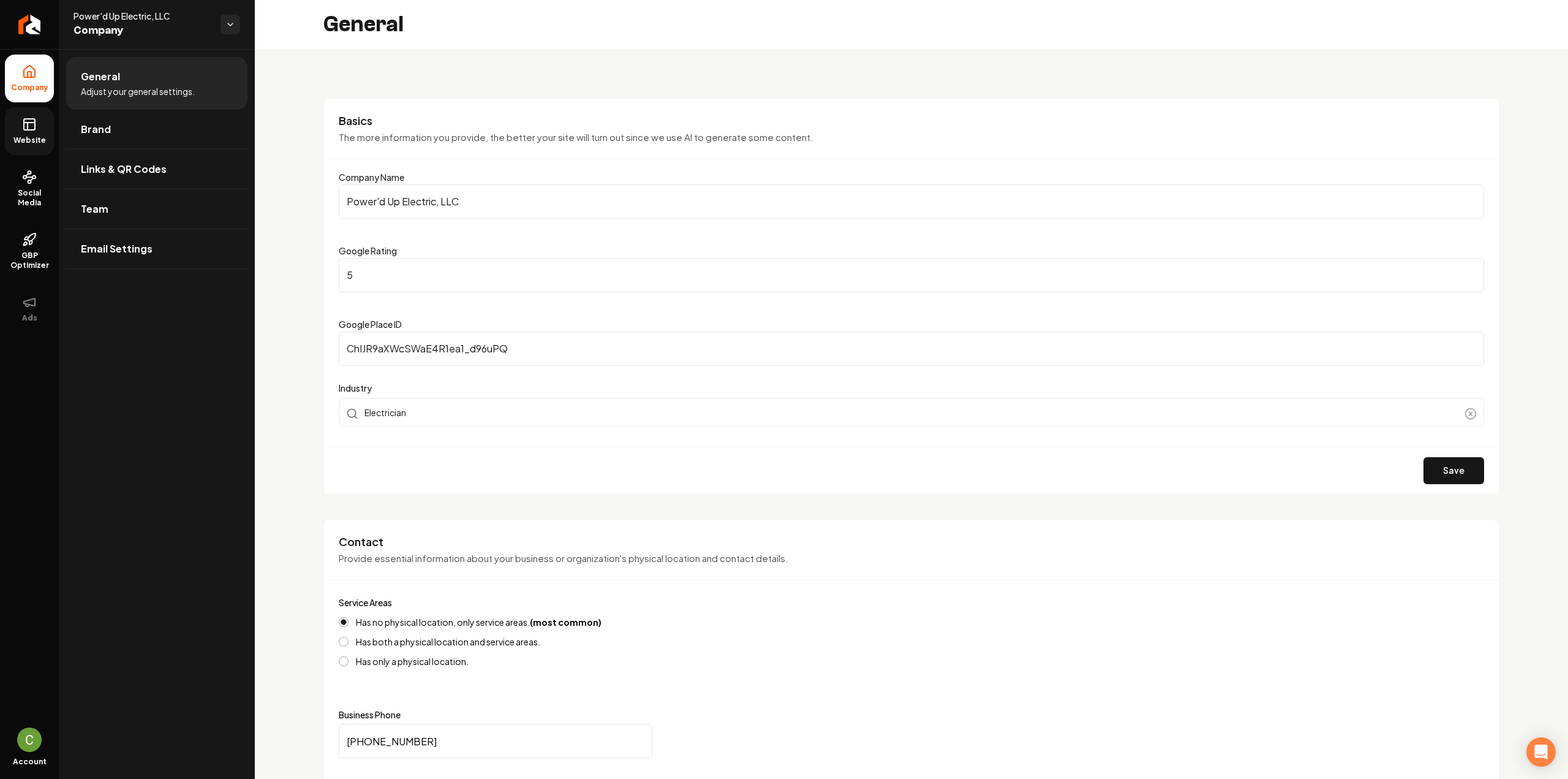
click at [33, 130] on rect at bounding box center [29, 124] width 11 height 11
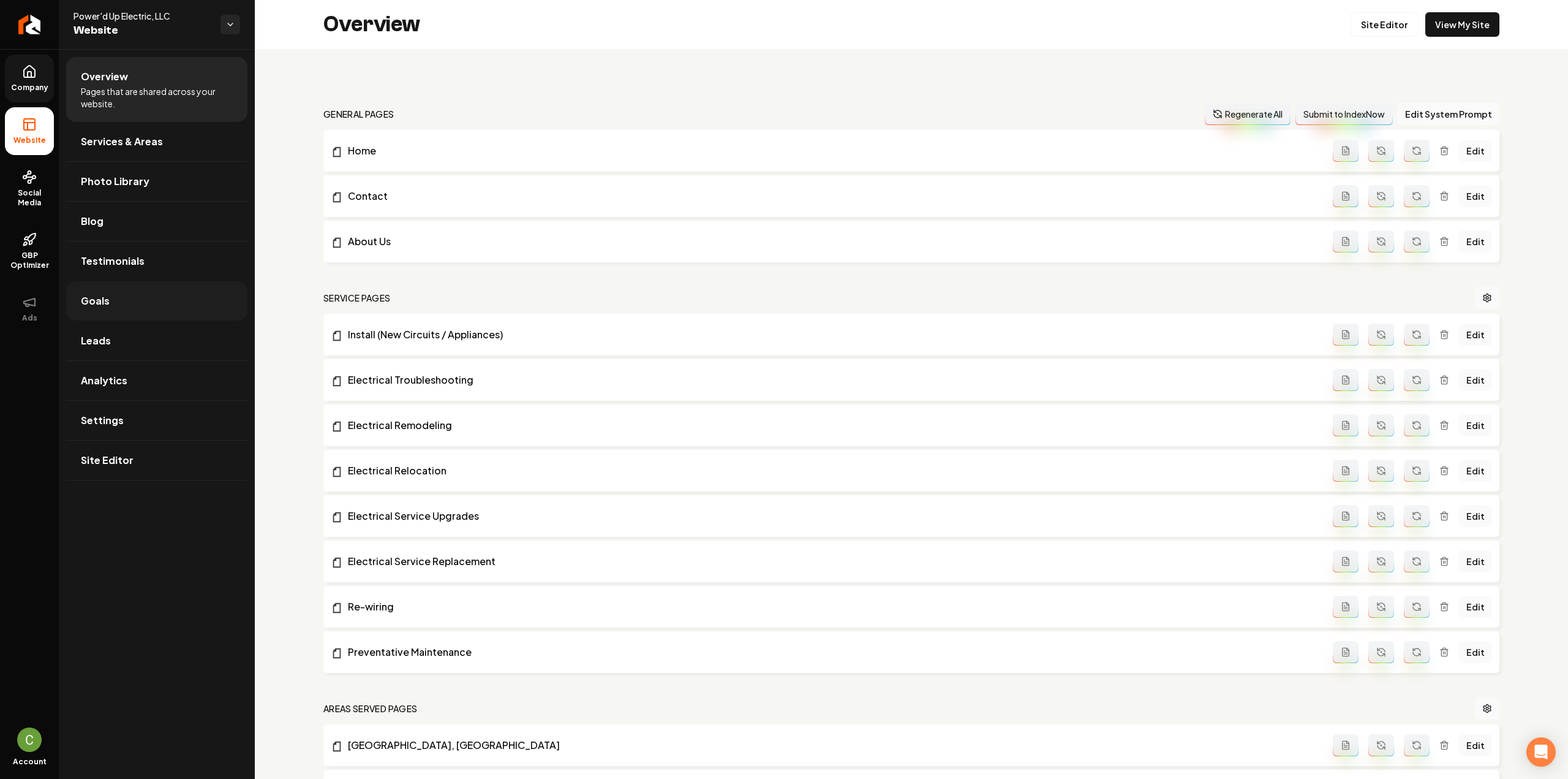
click at [131, 317] on link "Goals" at bounding box center [157, 301] width 181 height 39
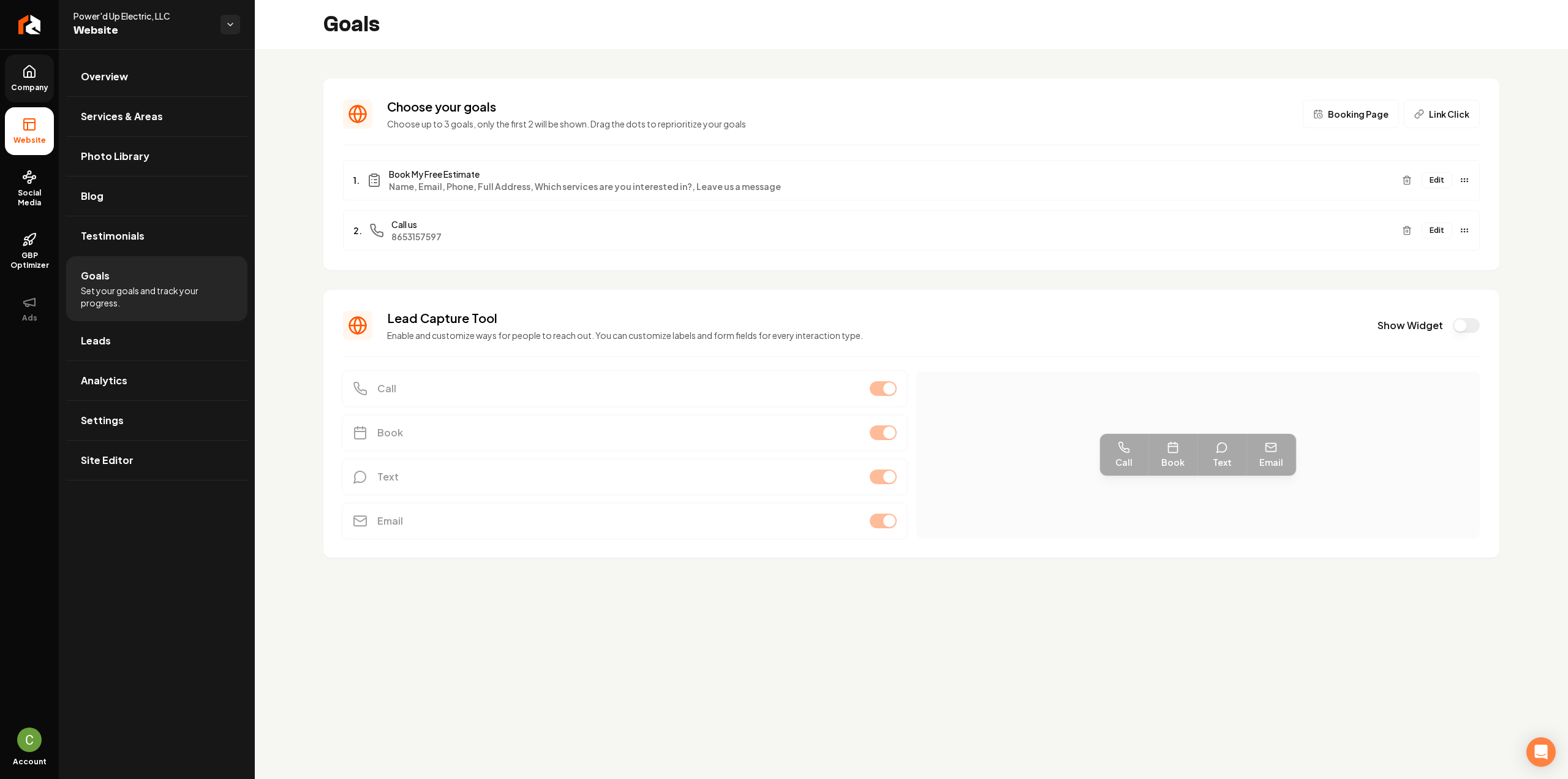
click at [1438, 186] on button "Edit" at bounding box center [1437, 180] width 31 height 16
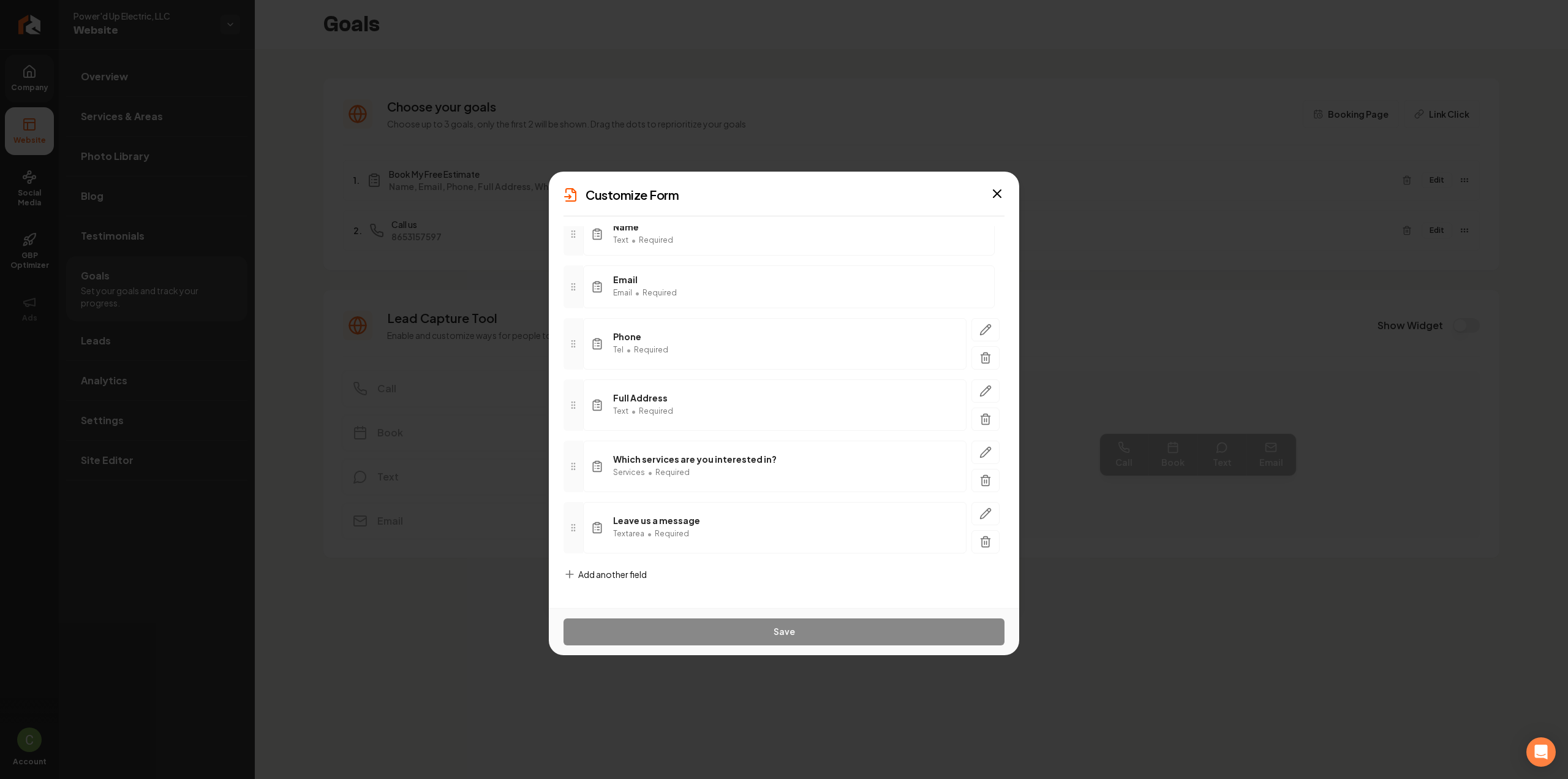
click at [630, 568] on span "Add another field" at bounding box center [612, 574] width 68 height 13
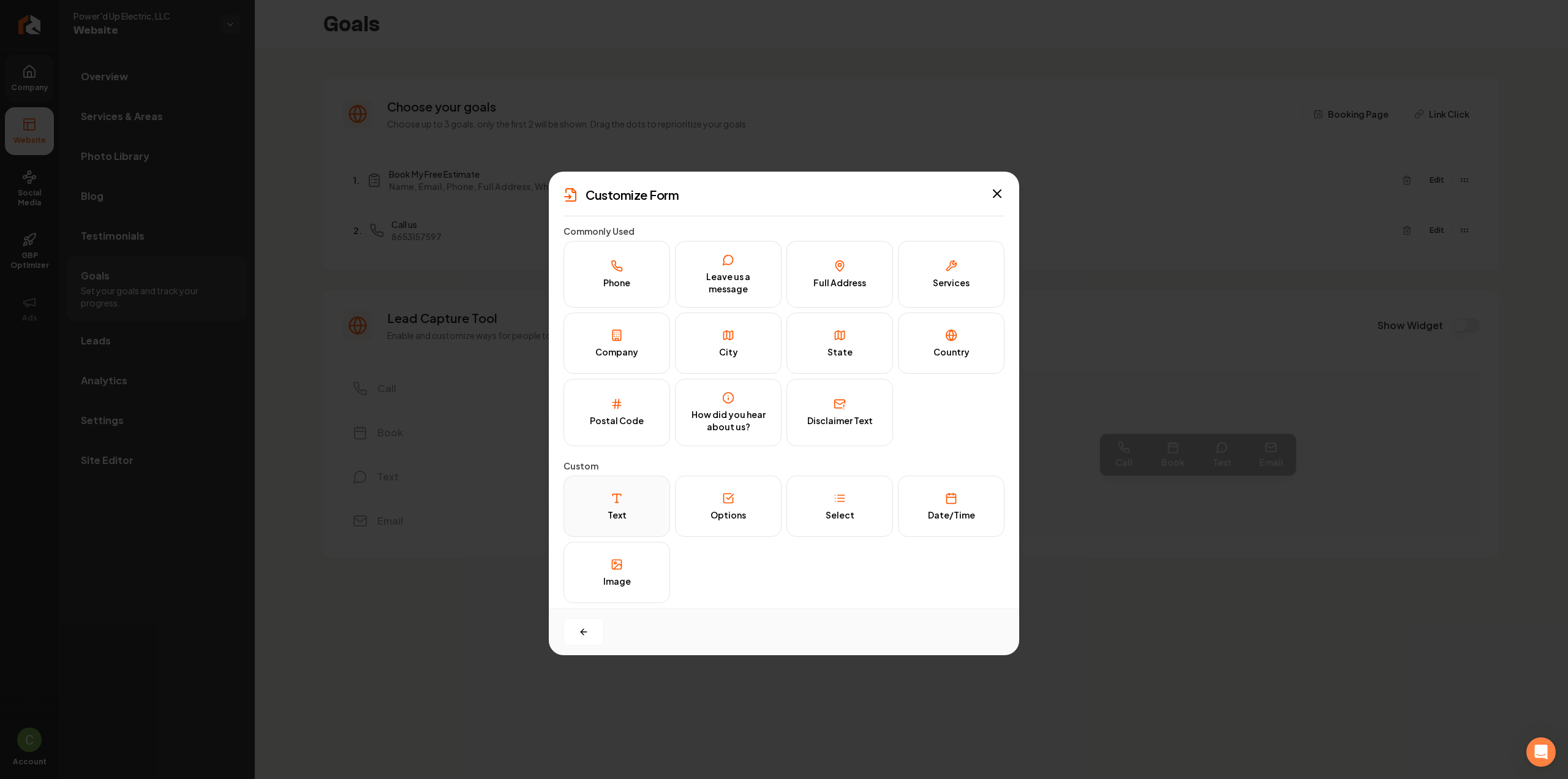
click at [650, 517] on button "Text" at bounding box center [616, 506] width 107 height 61
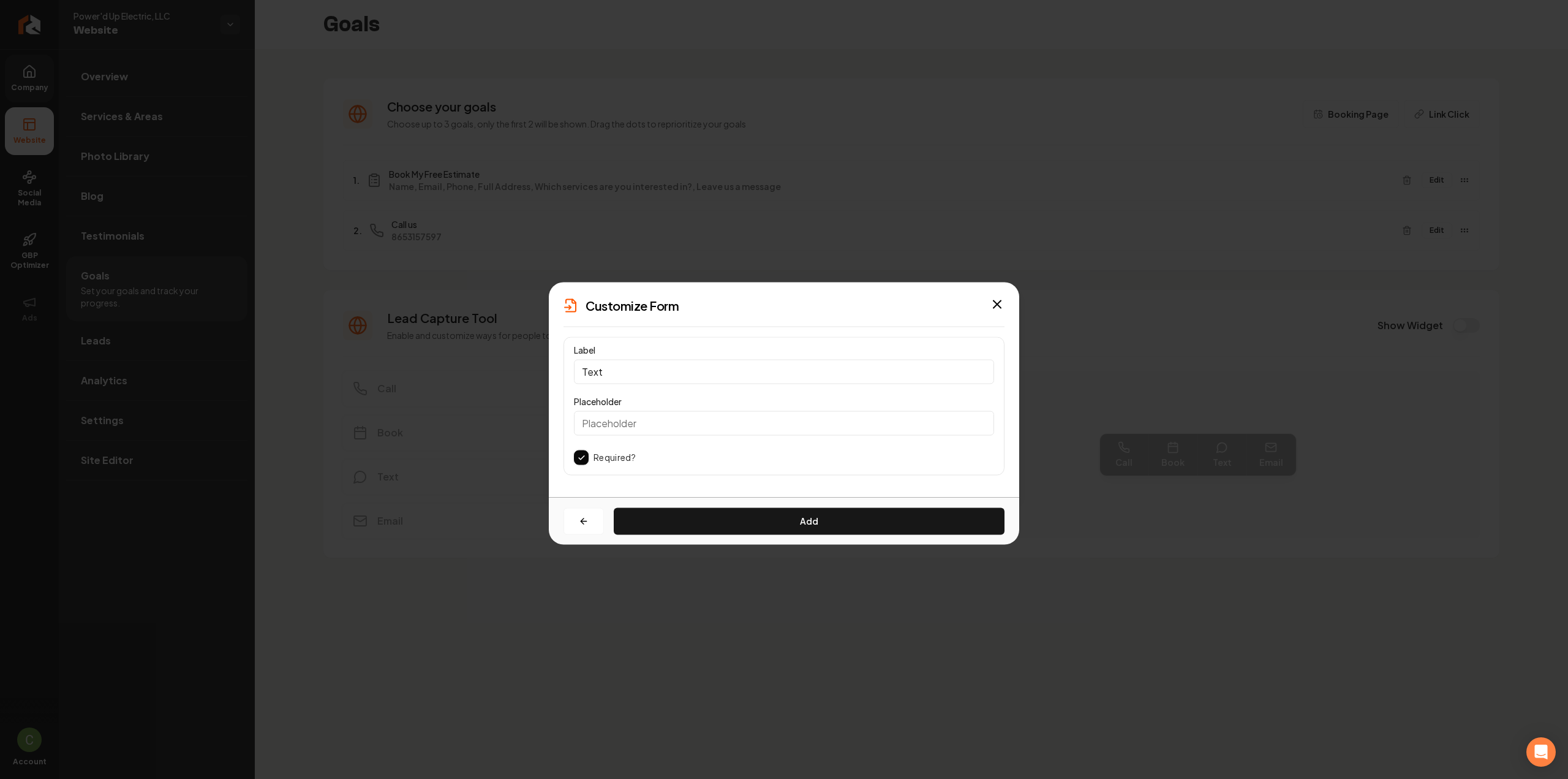
drag, startPoint x: 667, startPoint y: 348, endPoint x: 660, endPoint y: 361, distance: 14.8
click at [667, 348] on div "Label Text" at bounding box center [784, 363] width 420 height 42
click at [659, 365] on input "Text" at bounding box center [784, 371] width 420 height 24
click at [656, 371] on input "Text" at bounding box center [784, 371] width 420 height 24
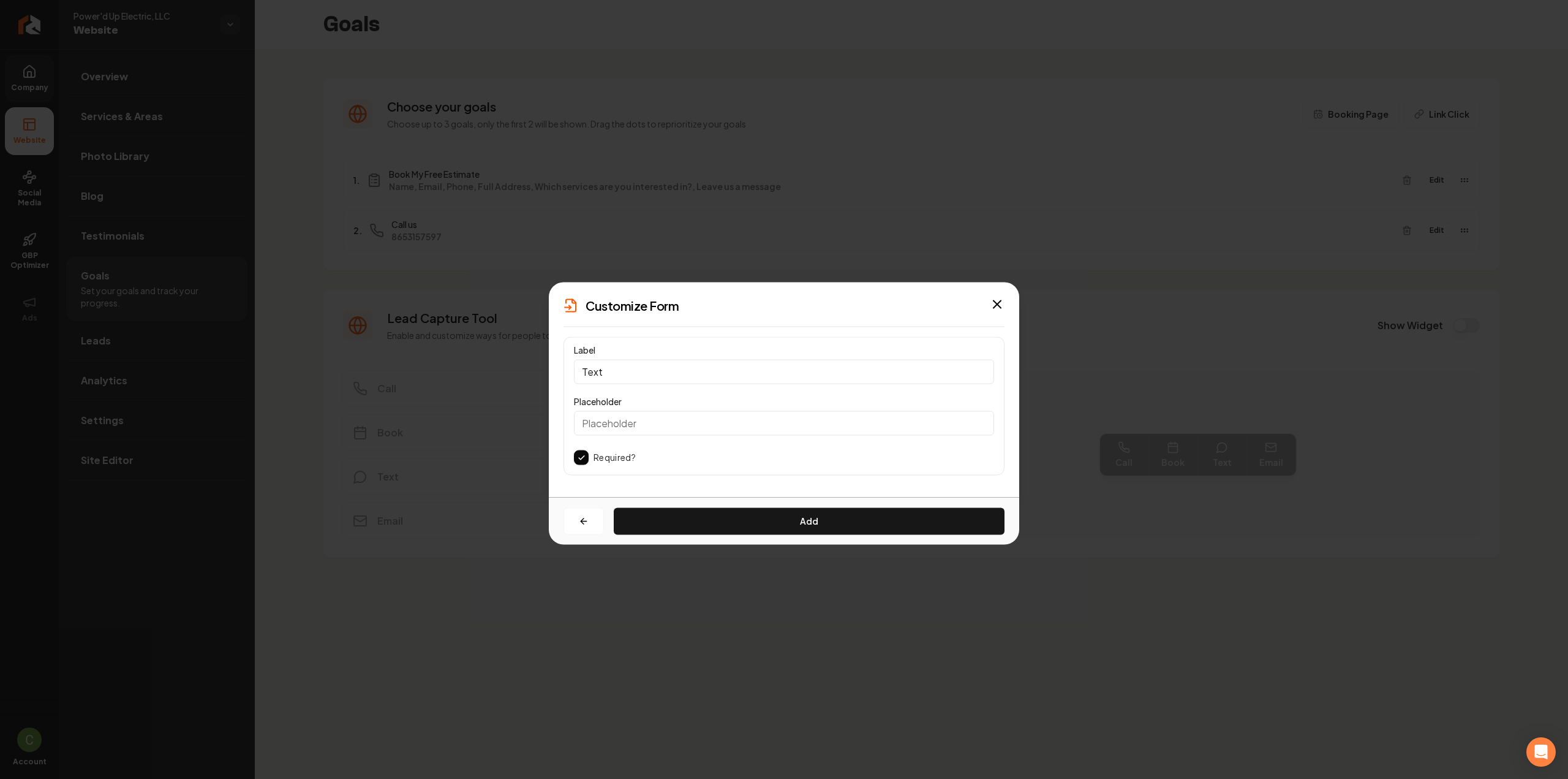
click at [656, 371] on input "Text" at bounding box center [784, 371] width 420 height 24
type input "Project Timeline"
click at [701, 527] on button "Add" at bounding box center [809, 520] width 390 height 27
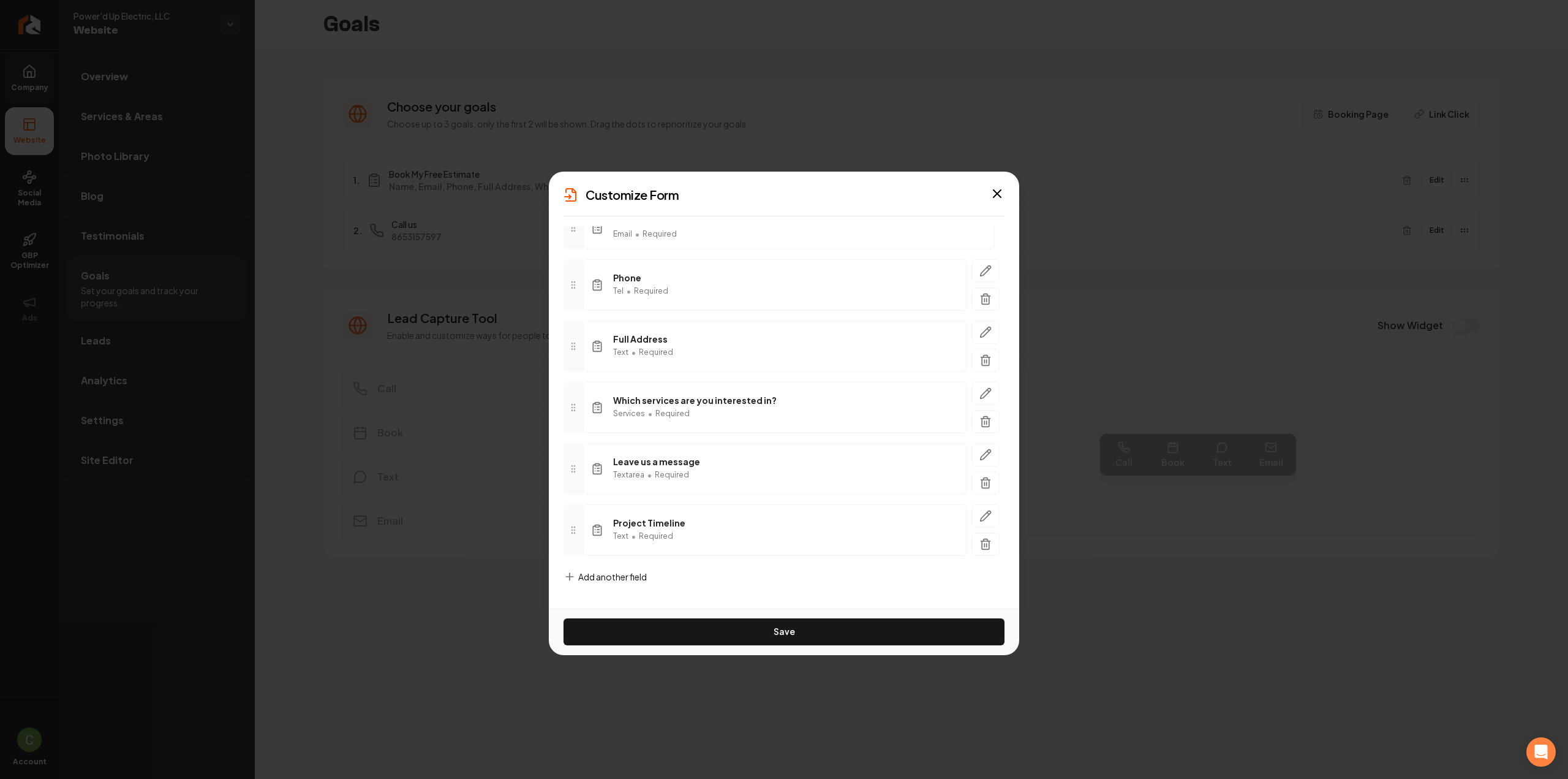
scroll to position [157, 0]
click at [704, 633] on button "Save" at bounding box center [784, 631] width 441 height 27
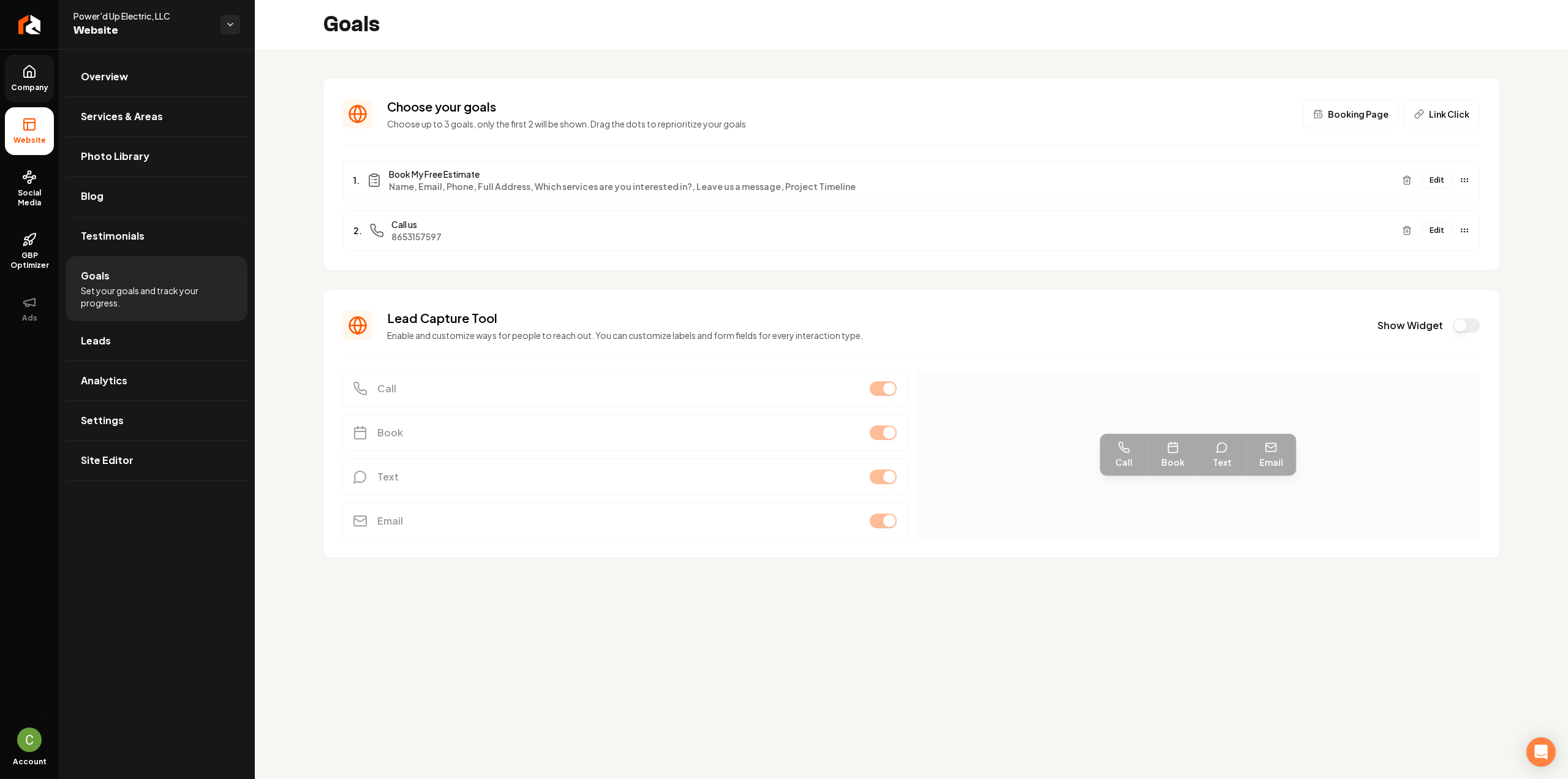
click at [1433, 187] on button "Edit" at bounding box center [1437, 180] width 31 height 16
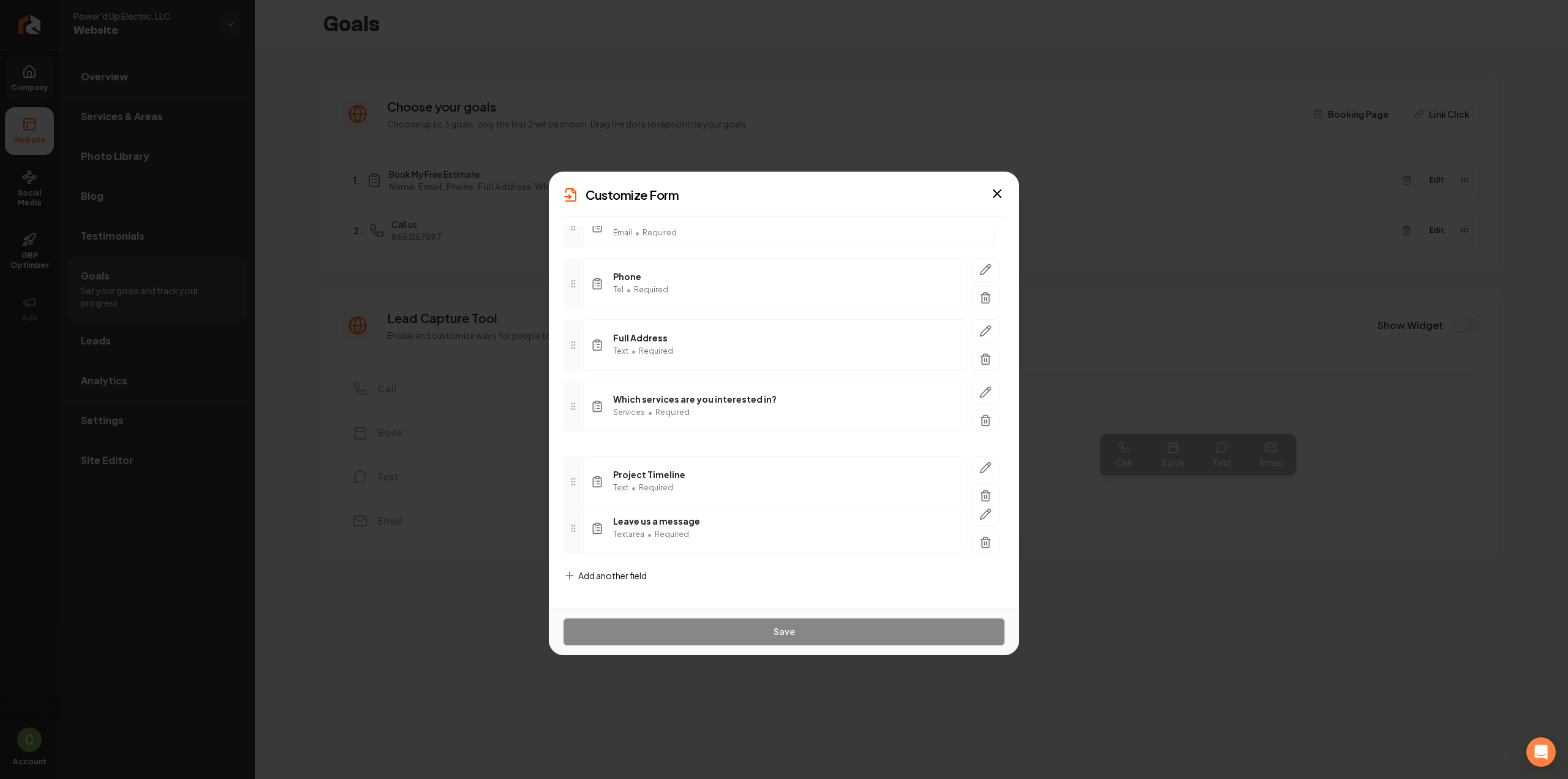
drag, startPoint x: 570, startPoint y: 531, endPoint x: 584, endPoint y: 467, distance: 65.5
click at [584, 467] on div "Project Timeline Text • Required" at bounding box center [784, 482] width 441 height 52
click at [637, 632] on button "Save" at bounding box center [784, 631] width 441 height 27
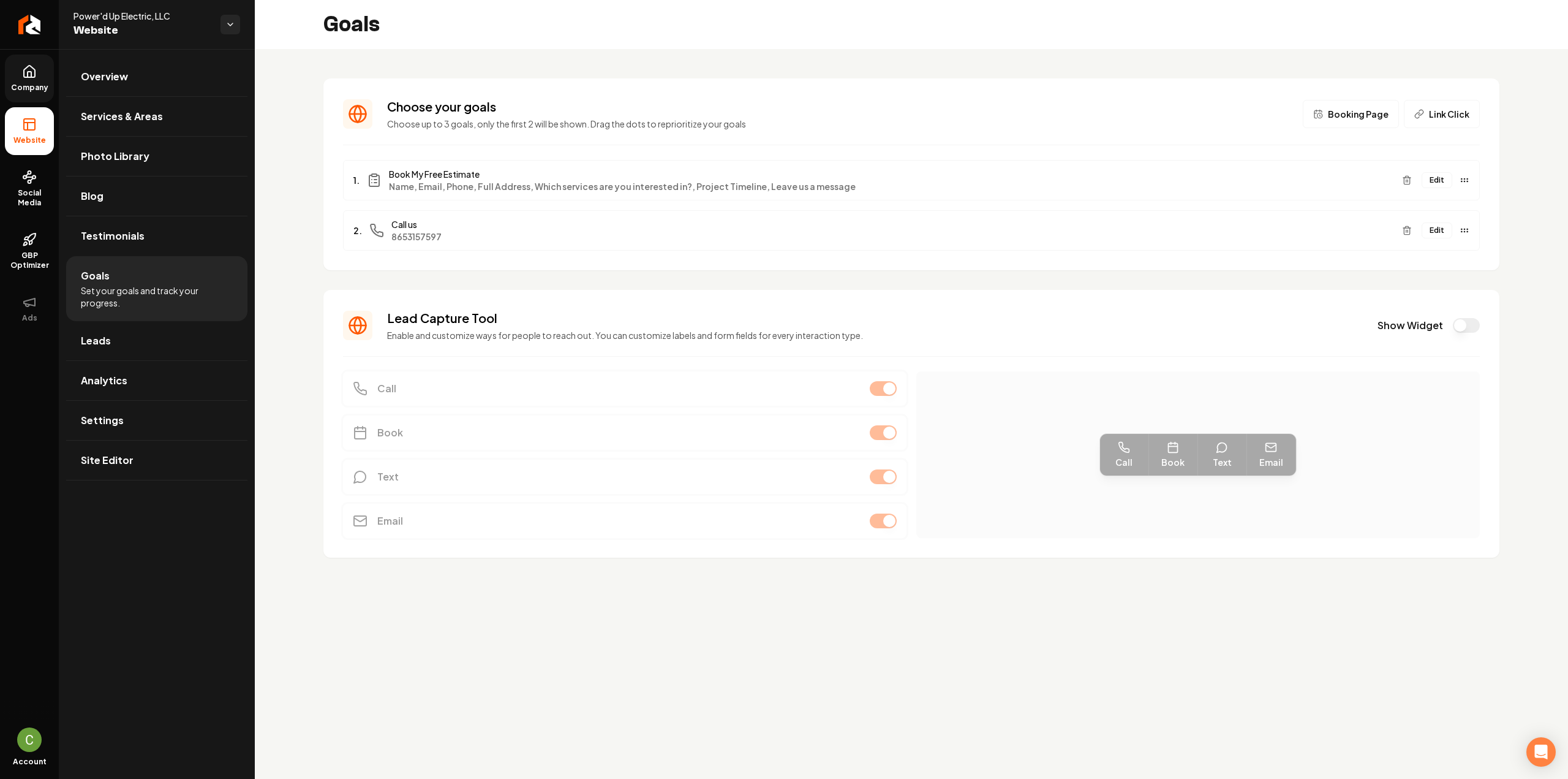
click at [17, 84] on span "Company" at bounding box center [30, 88] width 47 height 10
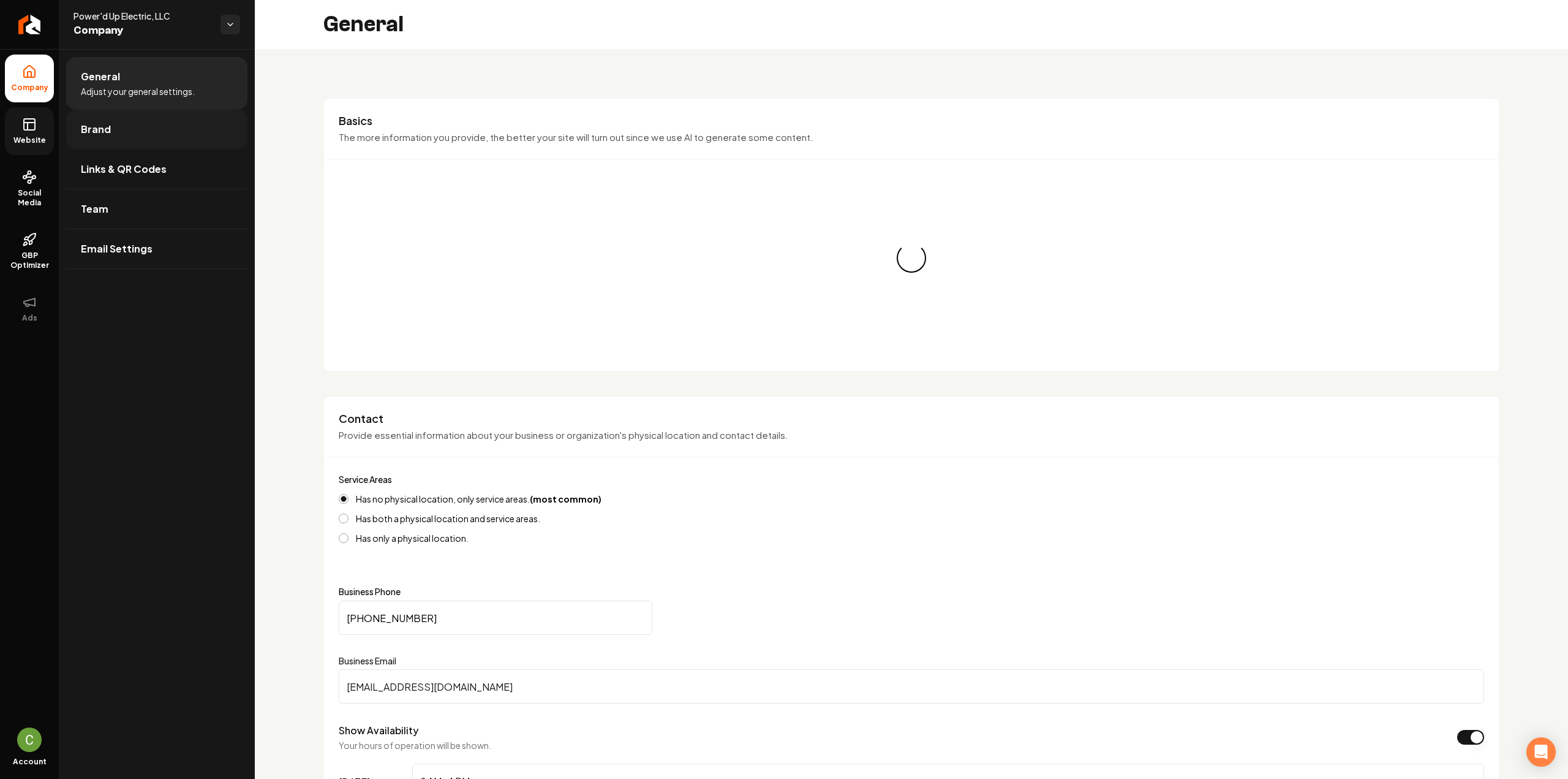
click at [93, 129] on span "Brand" at bounding box center [96, 129] width 30 height 15
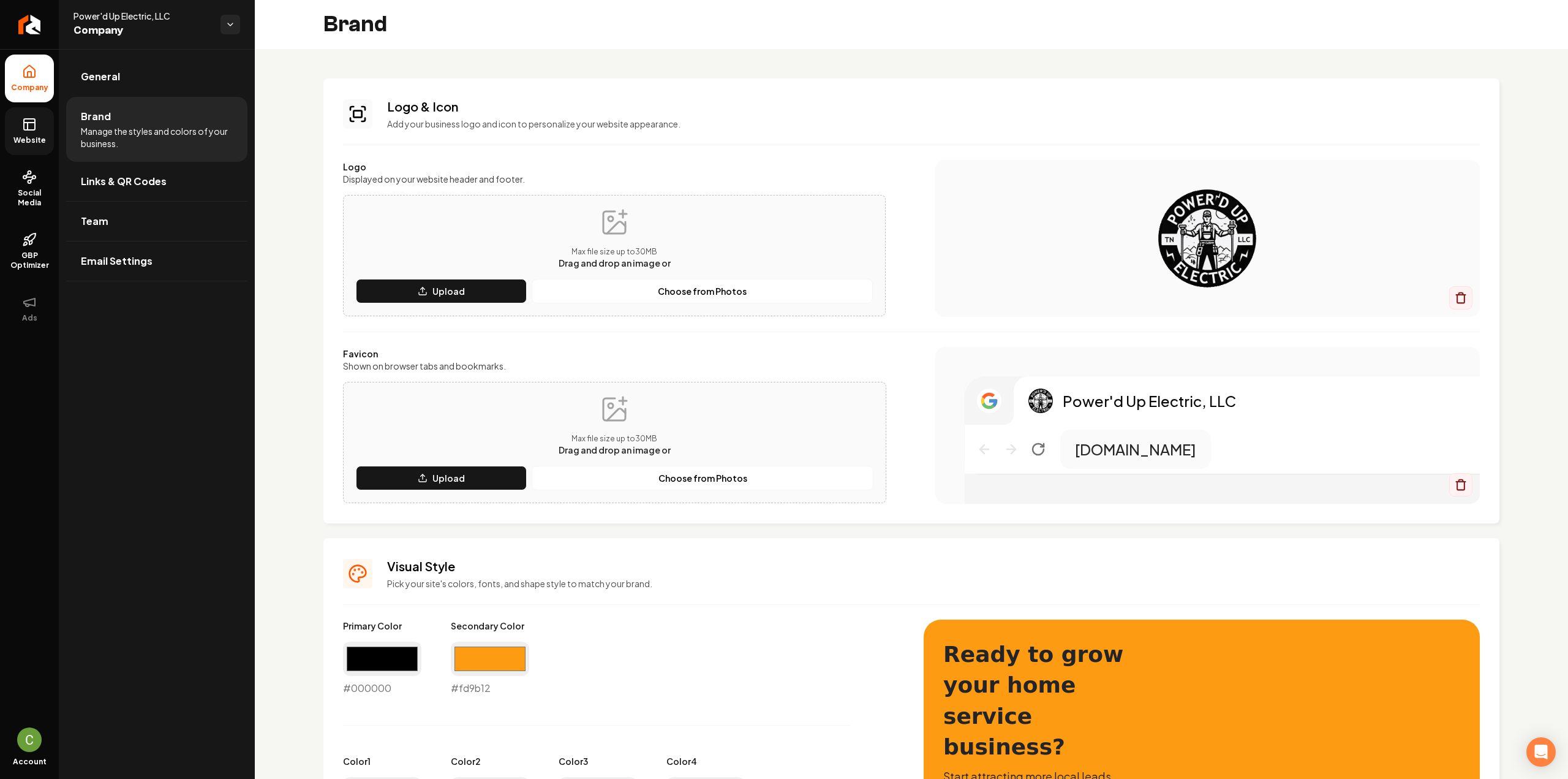
click at [7, 143] on link "Website" at bounding box center [29, 131] width 49 height 48
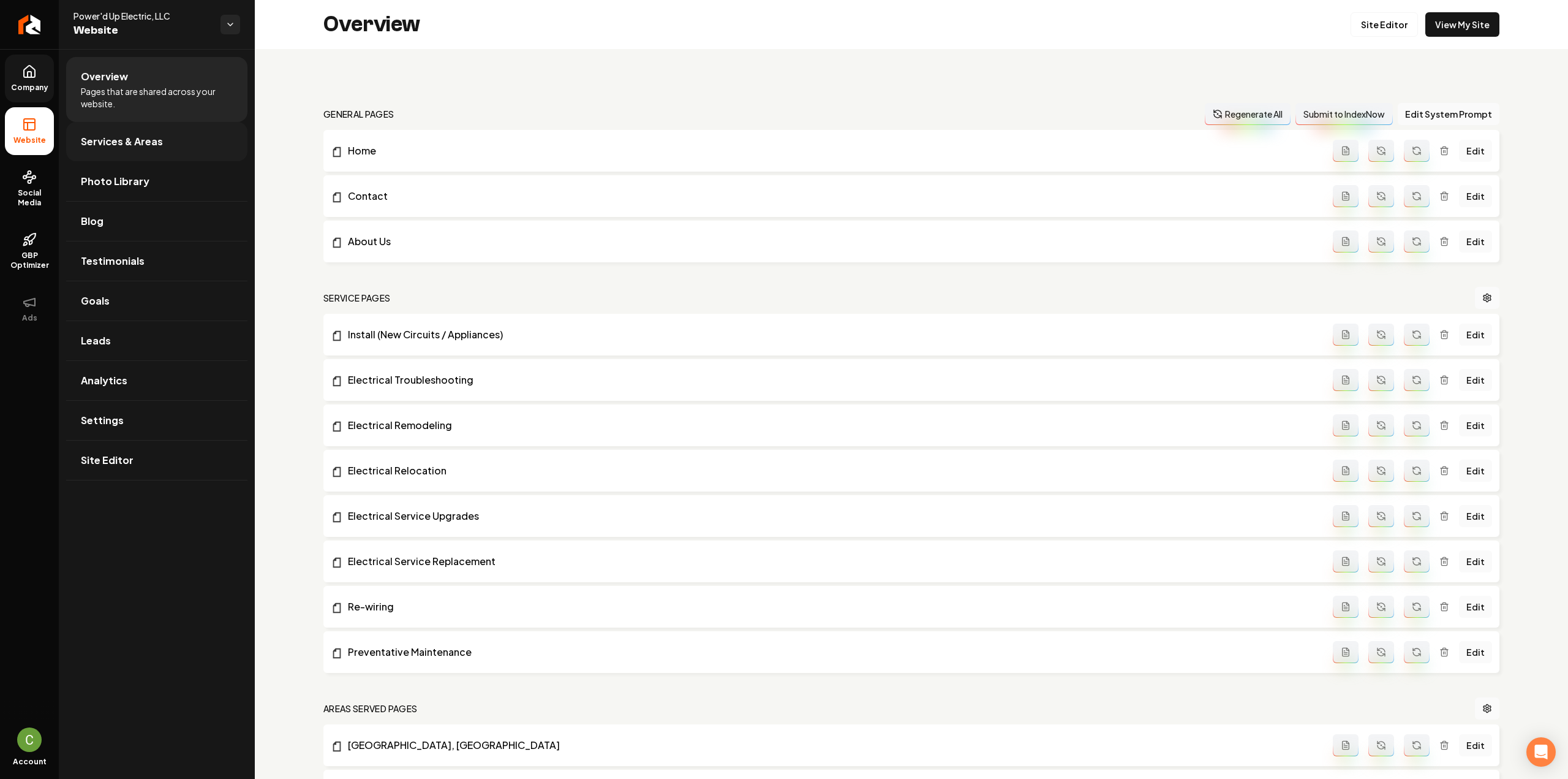
click at [125, 145] on span "Services & Areas" at bounding box center [122, 141] width 82 height 15
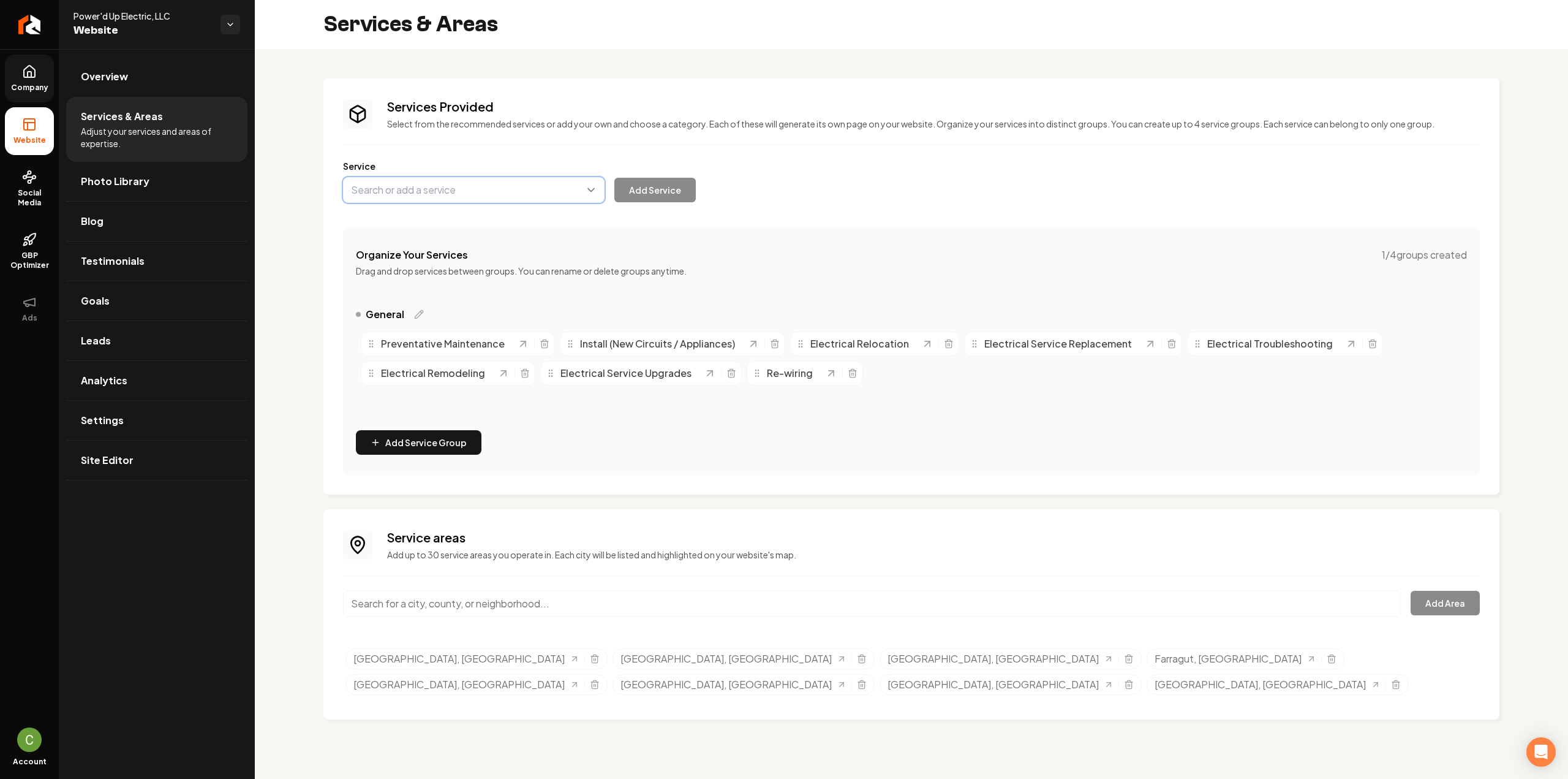
click at [406, 187] on button "Main content area" at bounding box center [473, 190] width 261 height 26
click at [443, 190] on button "Main content area" at bounding box center [473, 190] width 261 height 26
paste input "Outlet Switch Installation"
type input "Outlet Switch Installation"
click at [623, 194] on button "Add Service" at bounding box center [655, 190] width 82 height 24
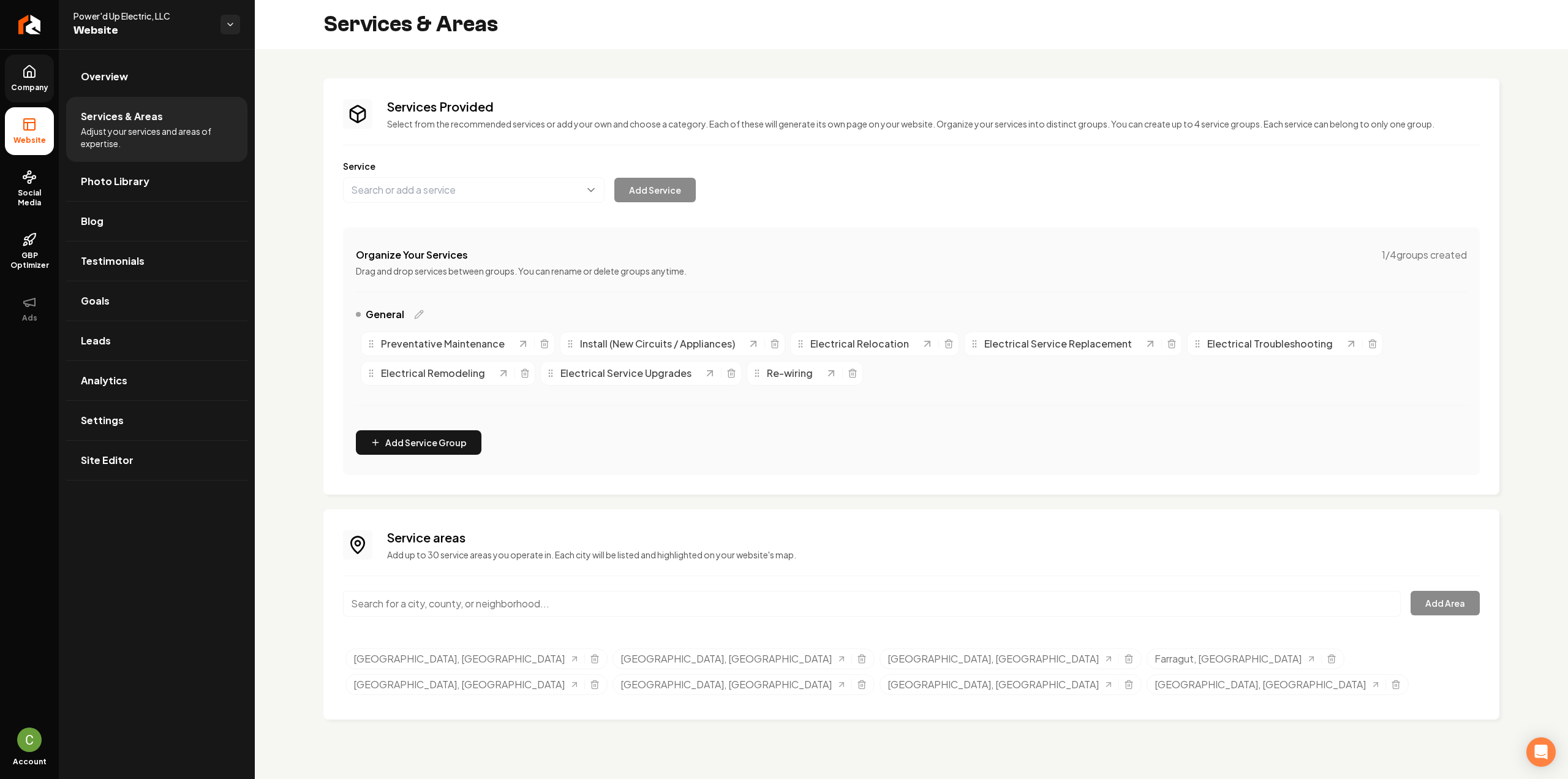
drag, startPoint x: 421, startPoint y: 176, endPoint x: 418, endPoint y: 191, distance: 15.3
click at [419, 183] on div "Service Add Service" at bounding box center [911, 181] width 1137 height 43
click at [418, 191] on button "Main content area" at bounding box center [473, 190] width 261 height 26
paste input "Outlet Switch Relocation"
type input "Outlet Switch Relocation"
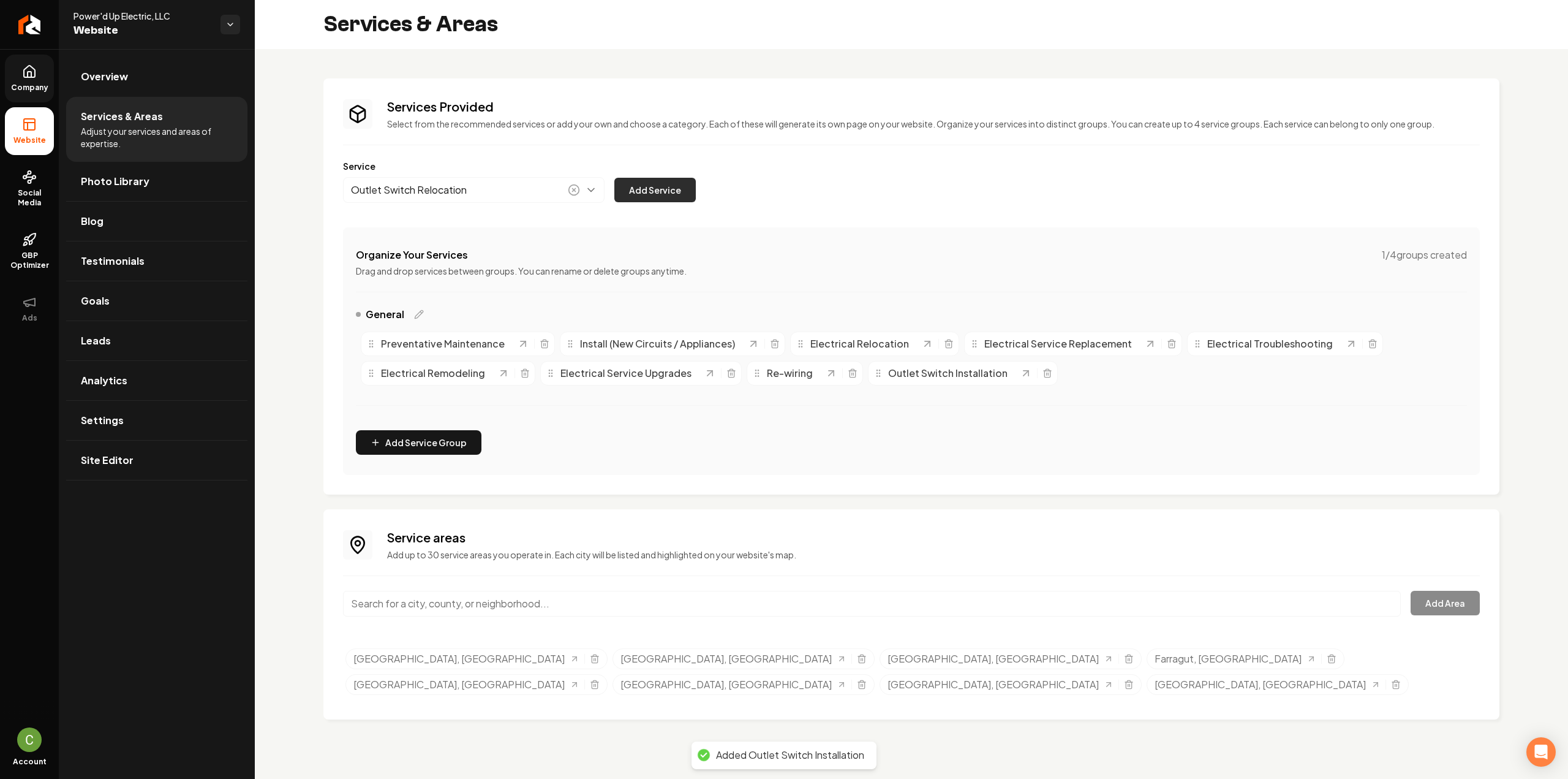
click at [638, 189] on button "Add Service" at bounding box center [655, 190] width 82 height 24
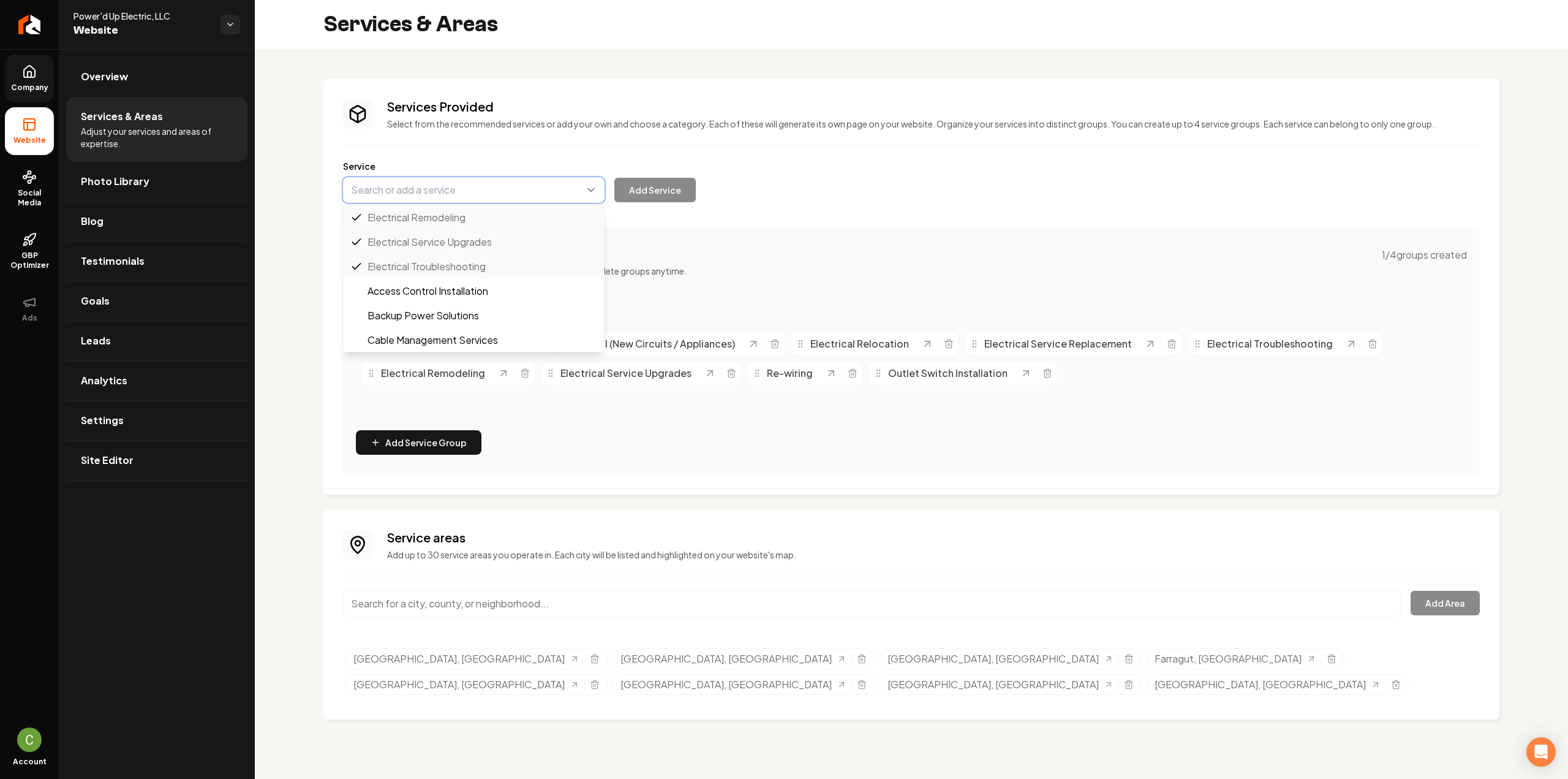
click at [436, 186] on button "Main content area" at bounding box center [473, 190] width 261 height 26
paste input "Outlet Switch Repair"
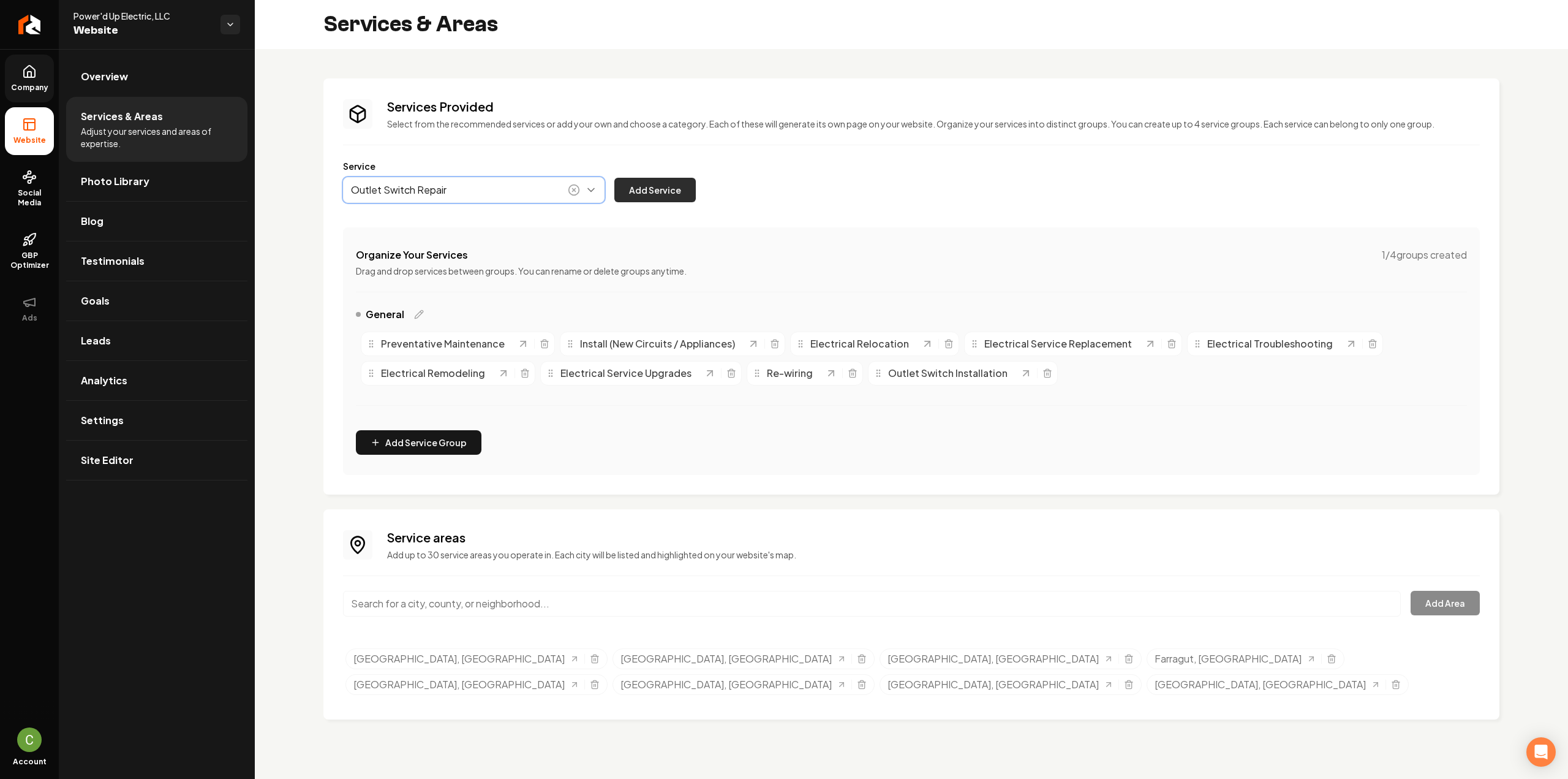
type input "Outlet Switch Repair"
click at [664, 186] on button "Add Service" at bounding box center [655, 190] width 82 height 24
click at [386, 190] on button "Main content area" at bounding box center [473, 190] width 261 height 26
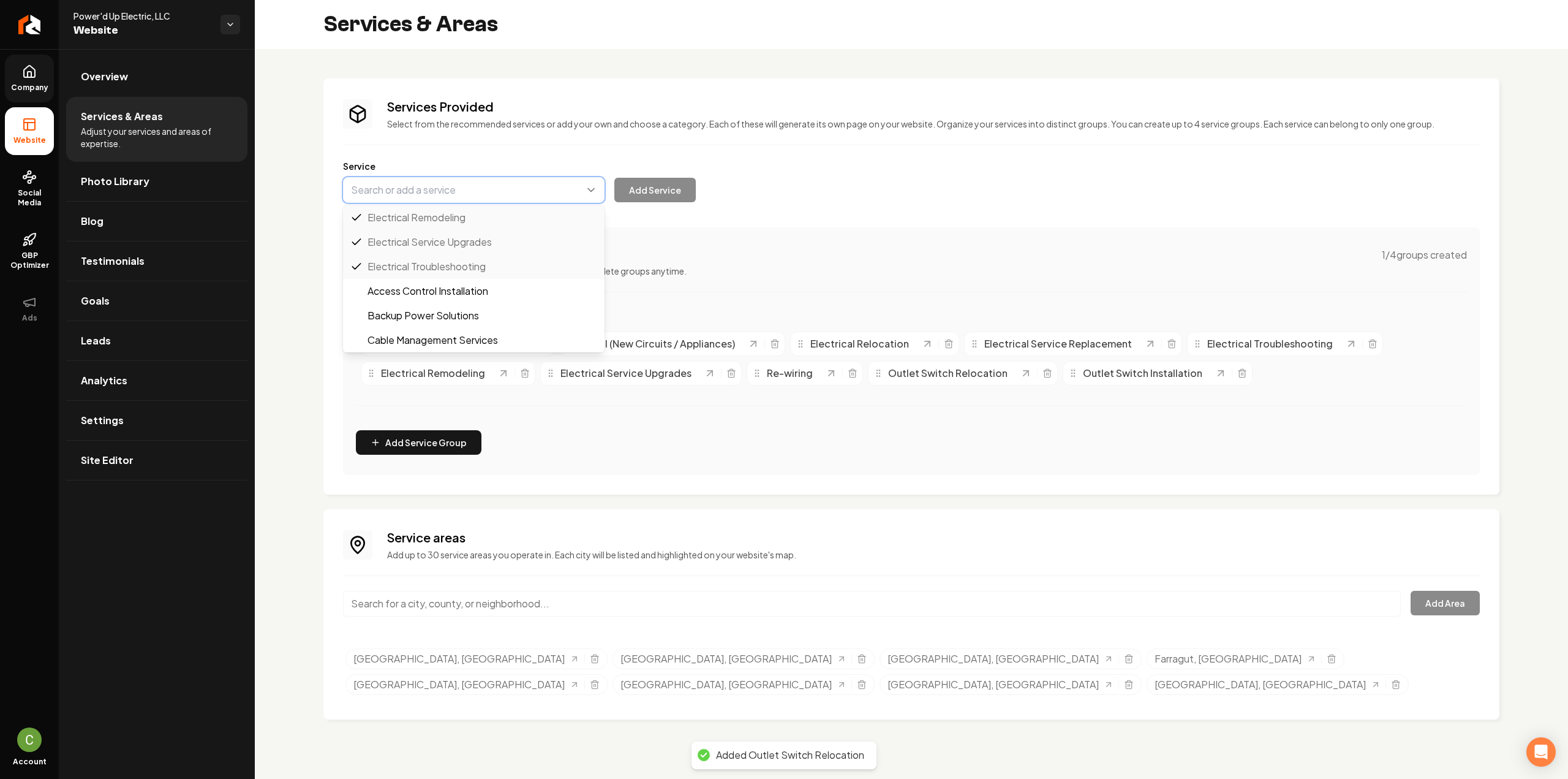
paste input "Light Fixture Installation"
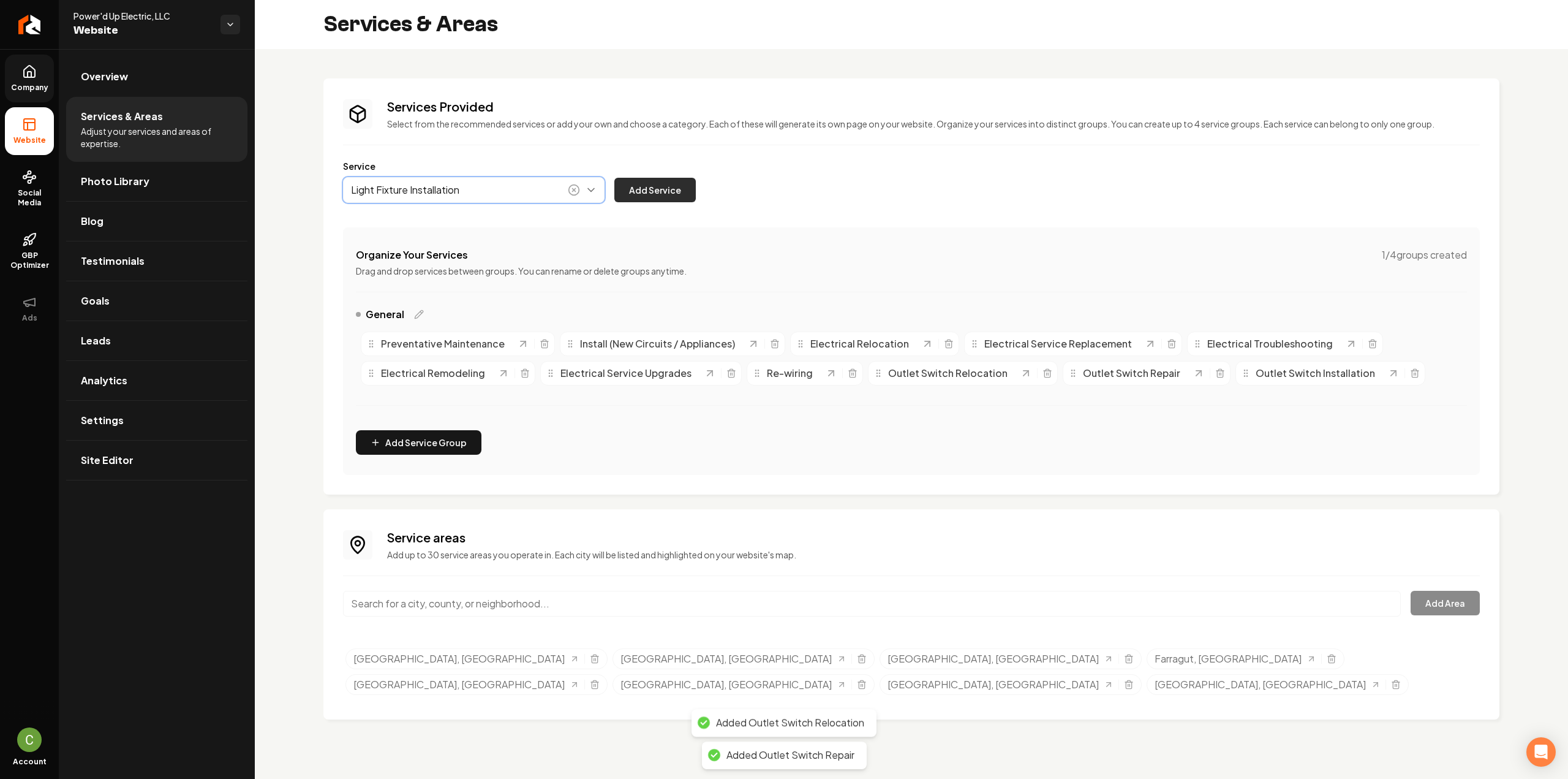
type input "Light Fixture Installation"
click at [648, 181] on button "Add Service" at bounding box center [655, 190] width 82 height 24
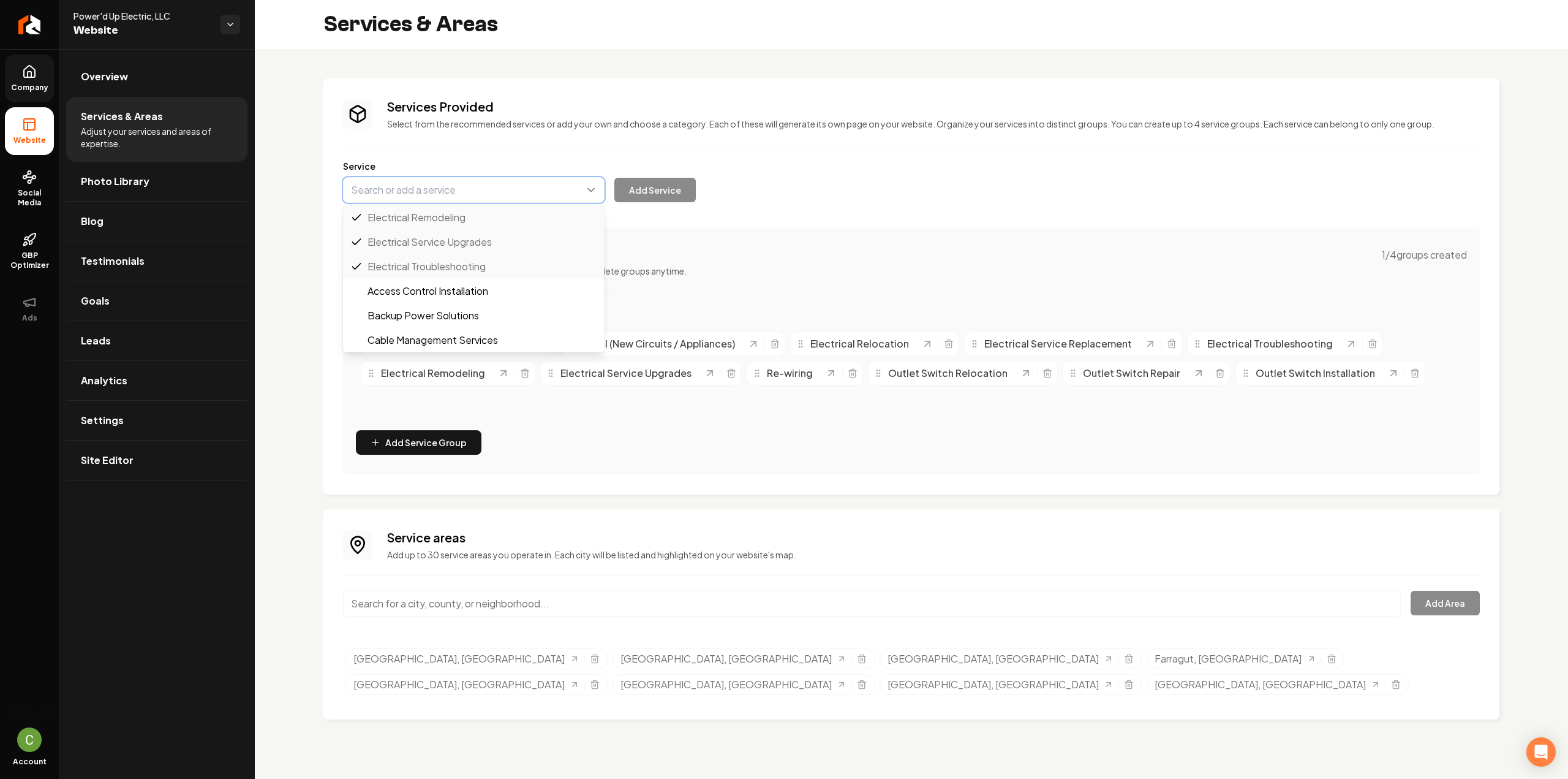
click at [402, 192] on button "Main content area" at bounding box center [473, 190] width 261 height 26
paste input "Outdoor Lighting Installation"
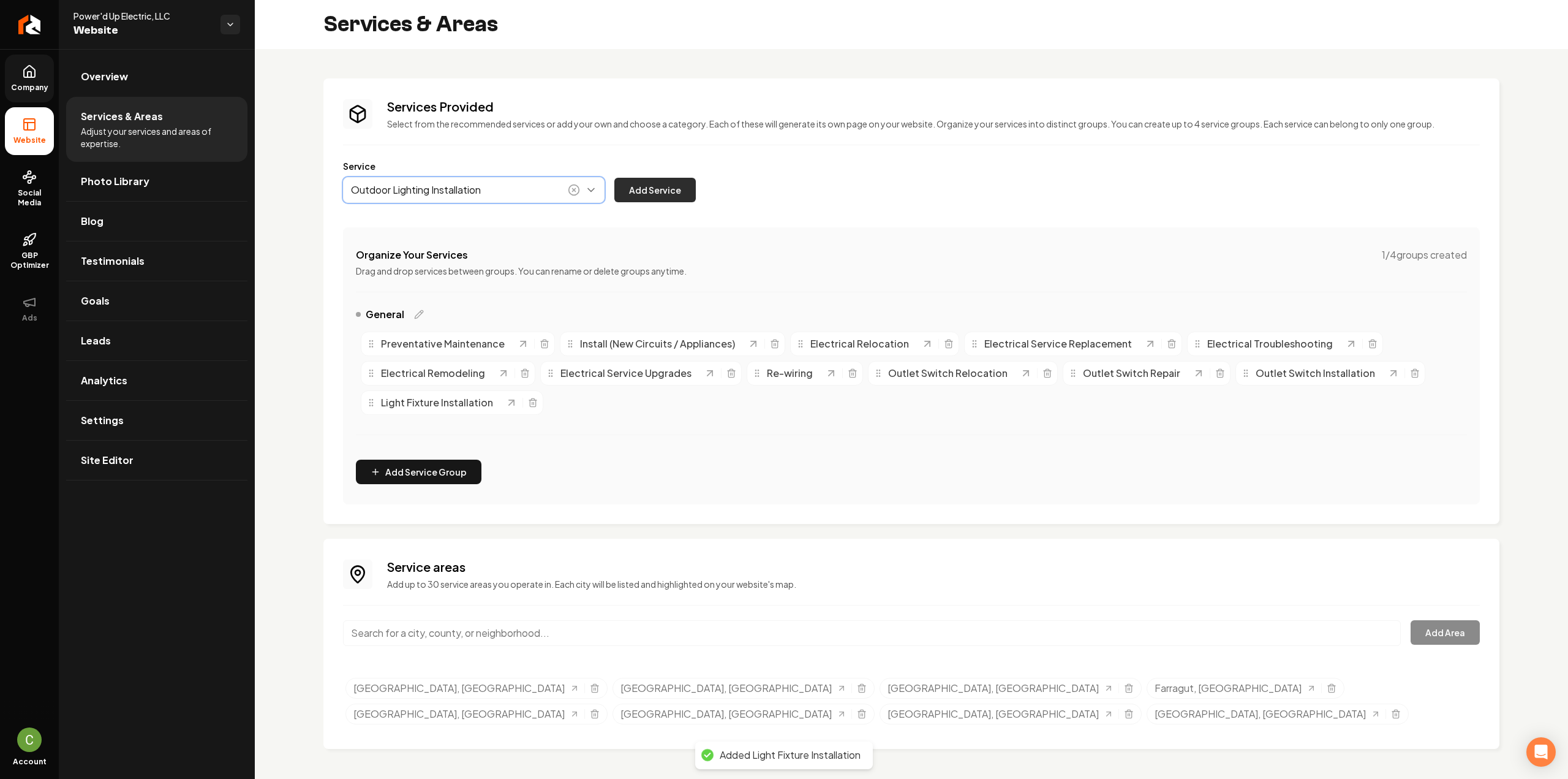
type input "Outdoor Lighting Installation"
click at [629, 199] on button "Add Service" at bounding box center [655, 190] width 82 height 24
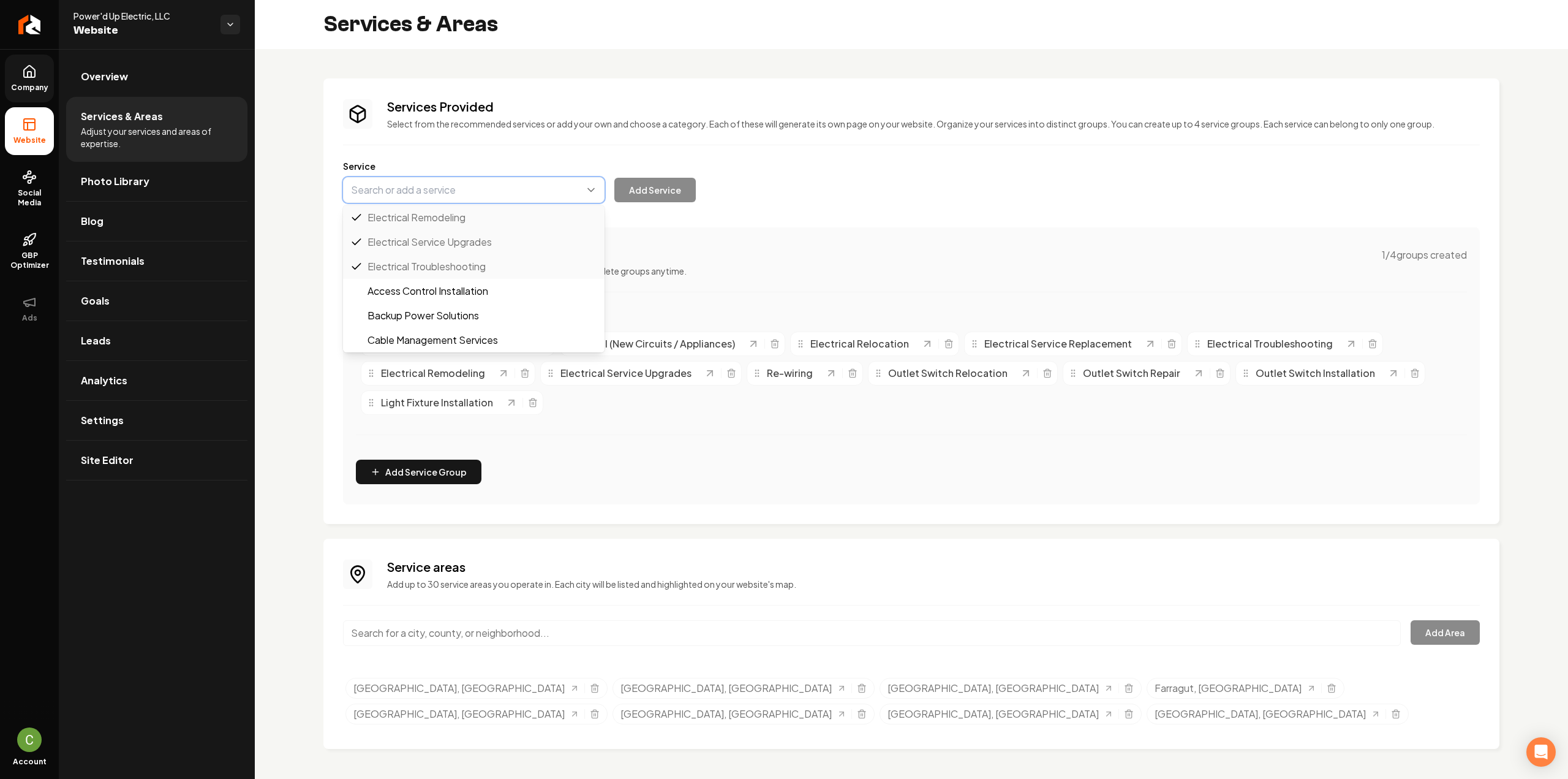
click at [402, 196] on button "Main content area" at bounding box center [473, 190] width 261 height 26
paste input "Electrical Fixture Installation"
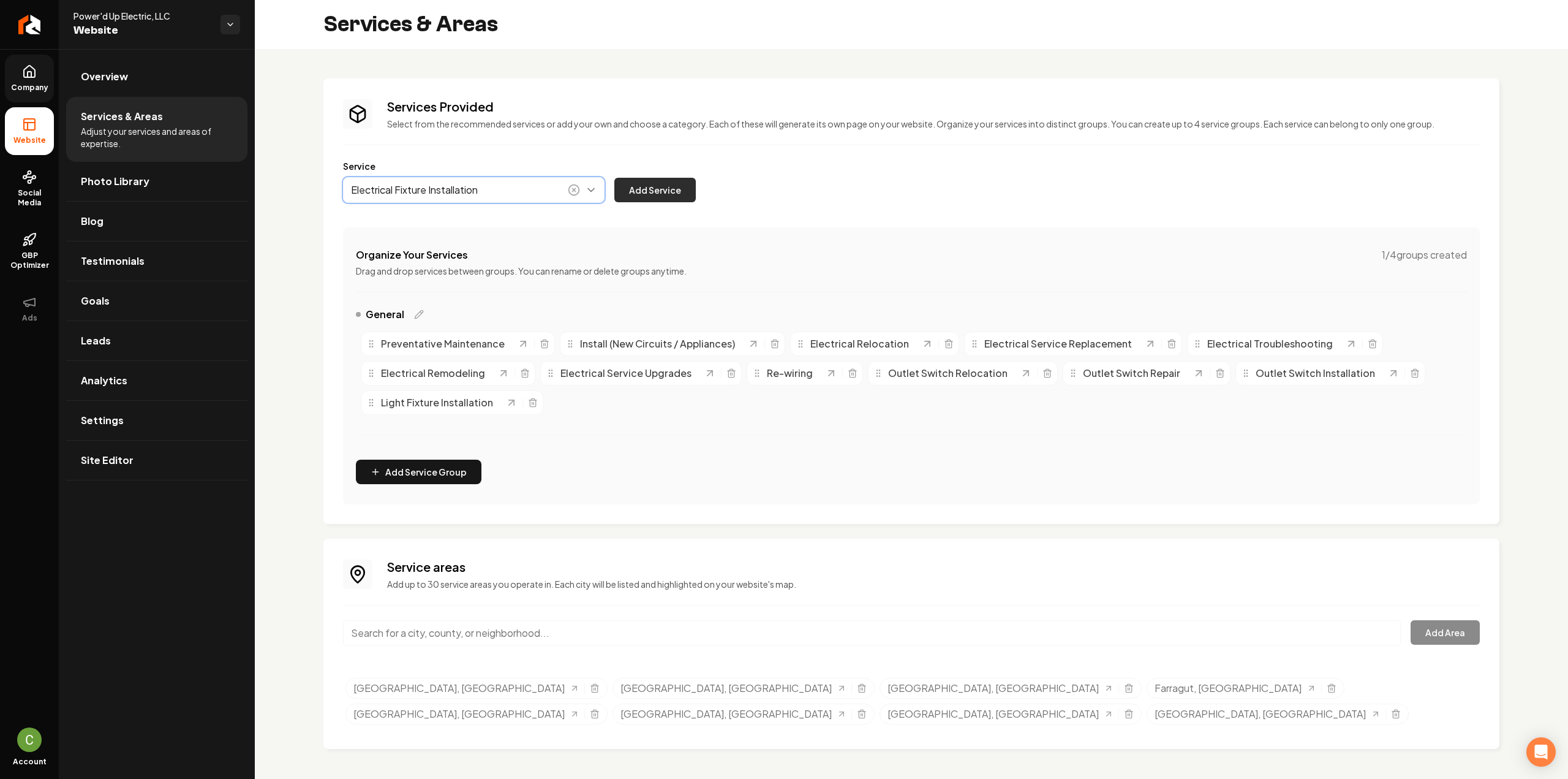
type input "Electrical Fixture Installation"
click at [630, 187] on button "Add Service" at bounding box center [655, 190] width 82 height 24
click at [413, 194] on button "Main content area" at bounding box center [473, 190] width 261 height 26
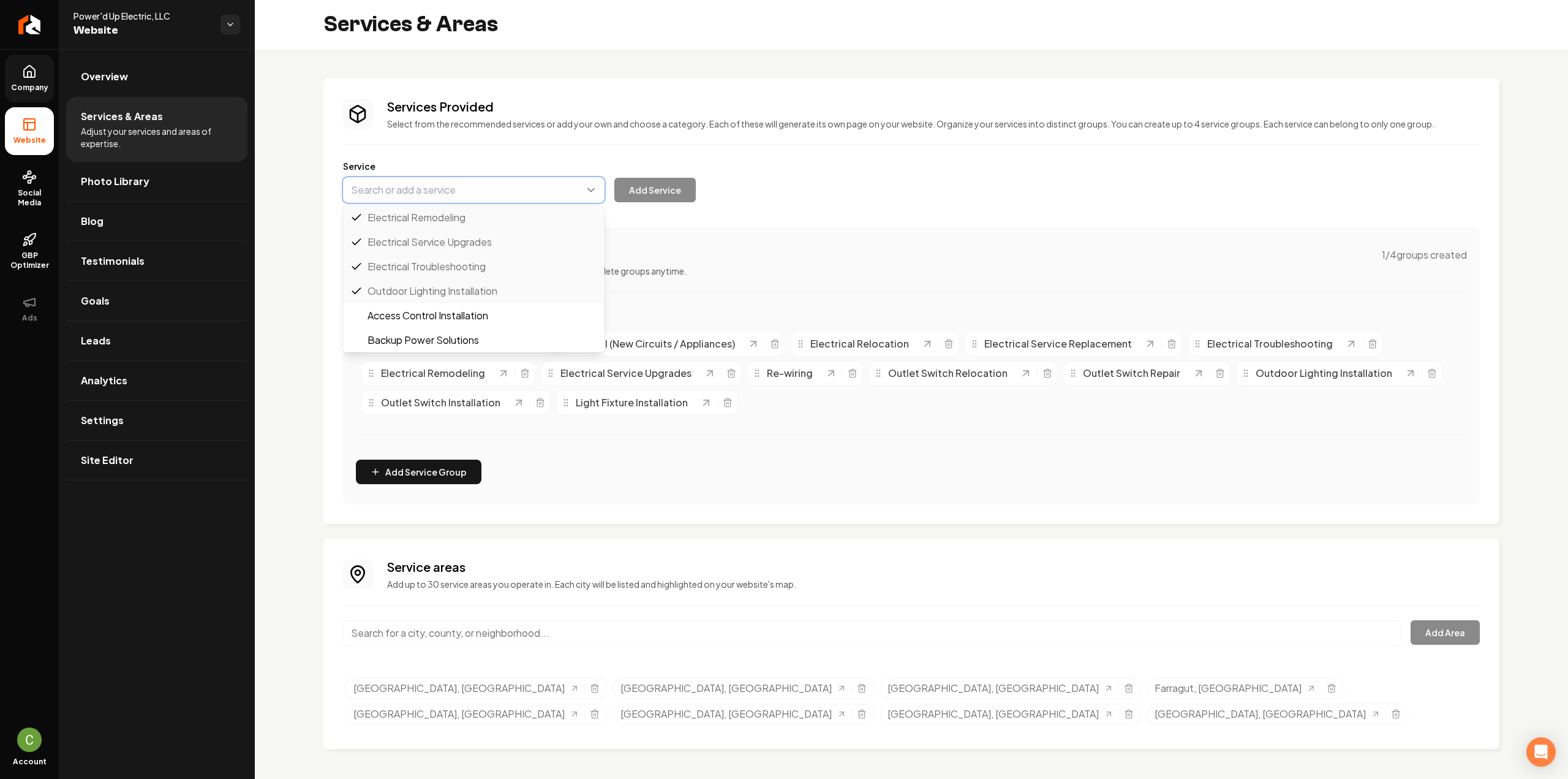
paste input "Electrical Fuse Changing"
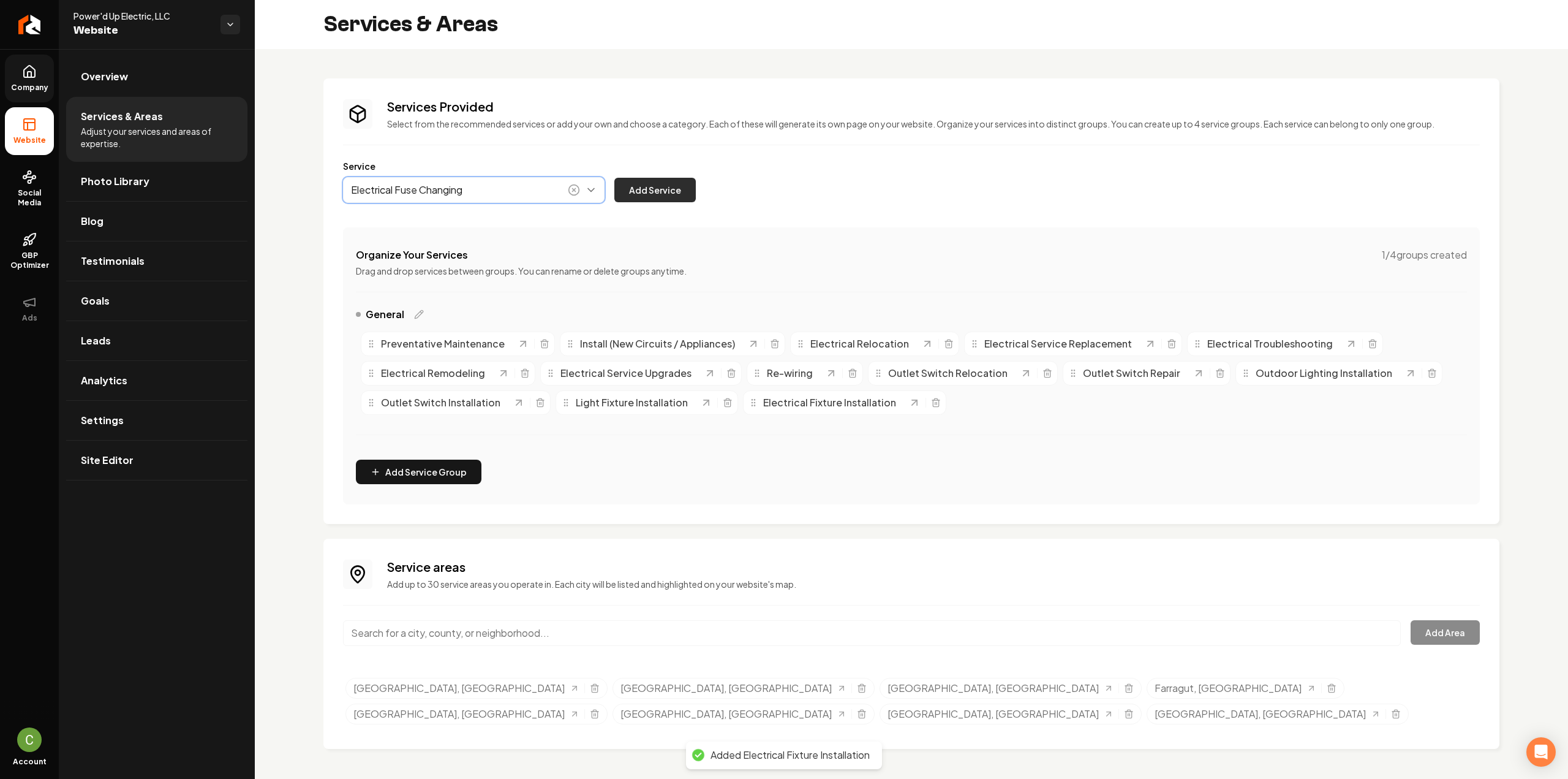
type input "Electrical Fuse Changing"
click at [648, 190] on button "Add Service" at bounding box center [655, 190] width 82 height 24
click at [391, 181] on button "Main content area" at bounding box center [473, 190] width 261 height 26
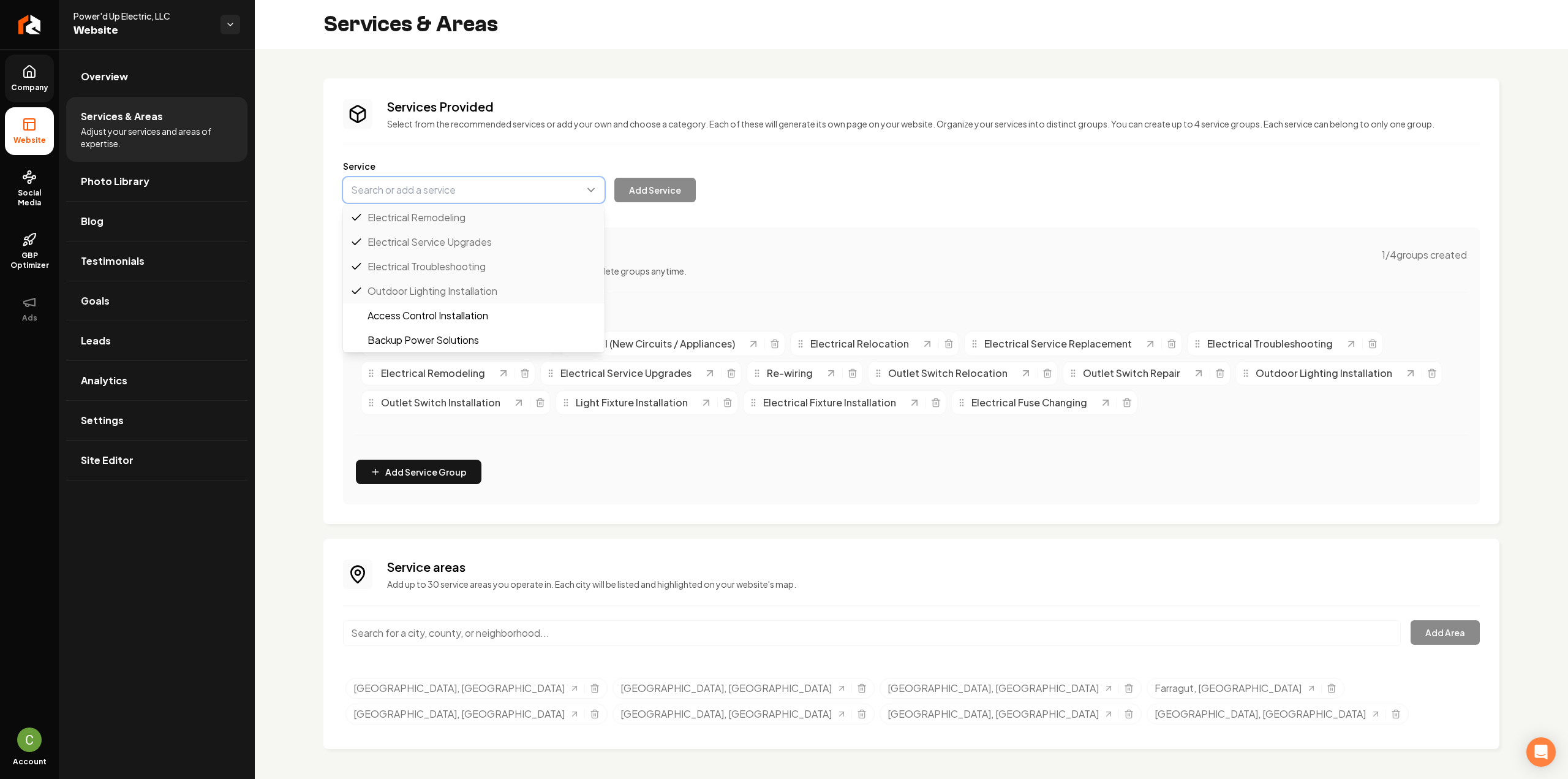
paste input "Light Fixture Installation"
type input "Light Fixture Installation"
click at [516, 194] on button "Main content area" at bounding box center [473, 190] width 261 height 26
click at [360, 186] on button "Main content area" at bounding box center [473, 190] width 261 height 26
paste input "Outdoor Lighting Installation"
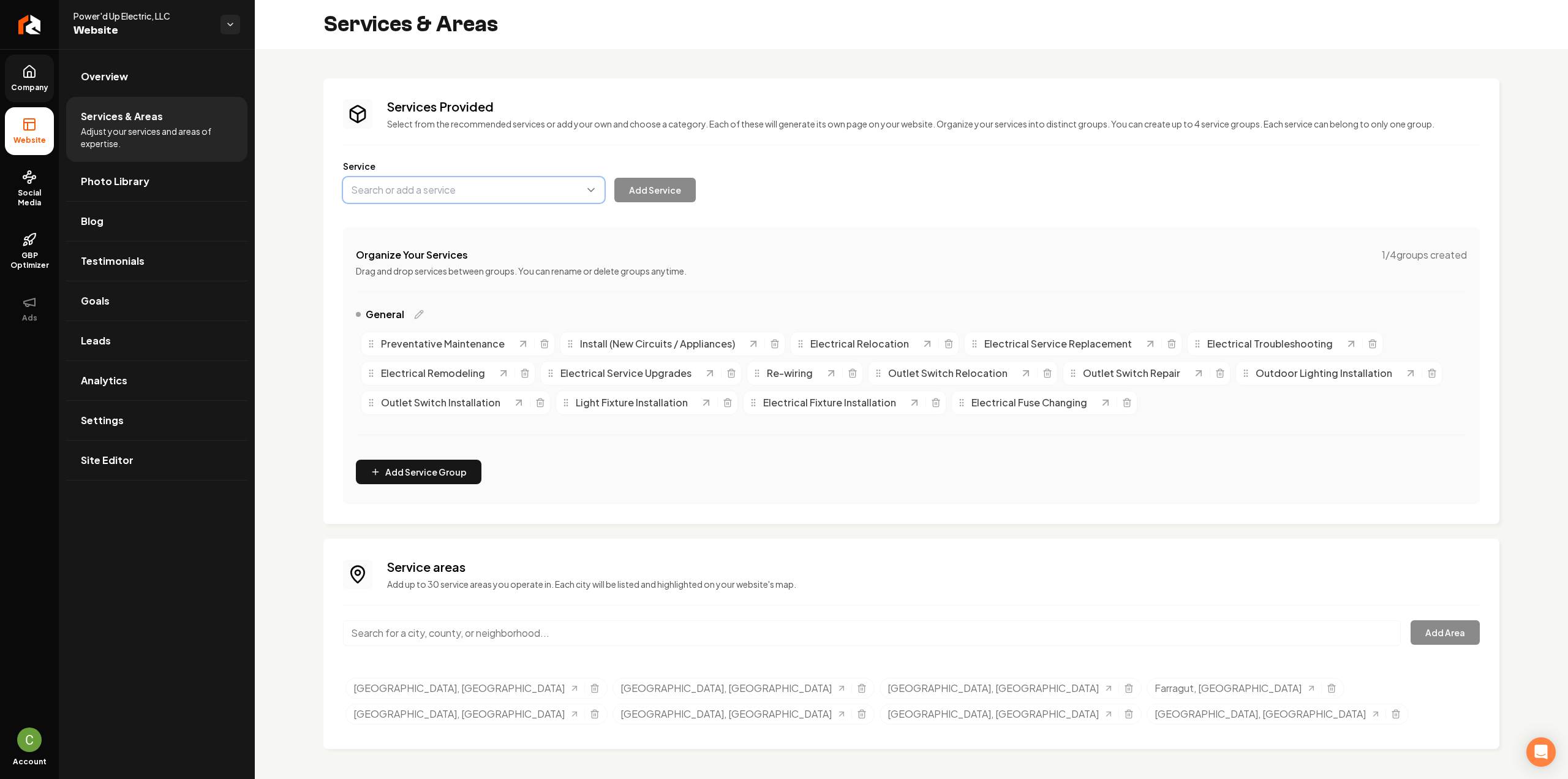
type input "Outdoor Lighting Installation"
click at [371, 200] on button "Main content area" at bounding box center [473, 190] width 261 height 26
paste input "Electrical Fixture Installation"
type input "Electrical Fixture Installation"
click at [654, 192] on button "Add Service" at bounding box center [655, 190] width 82 height 24
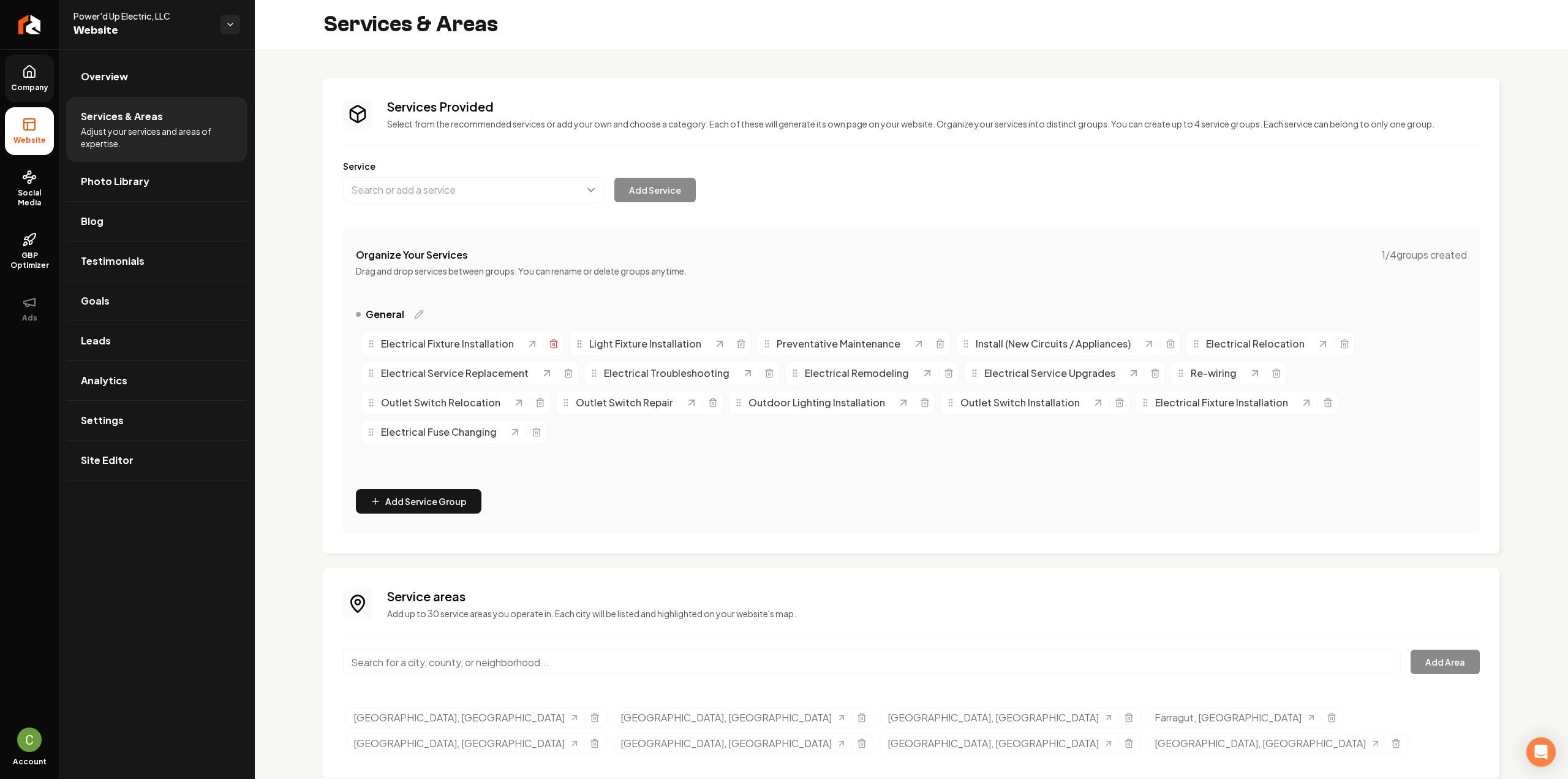
click at [549, 345] on icon "Main content area" at bounding box center [554, 344] width 10 height 10
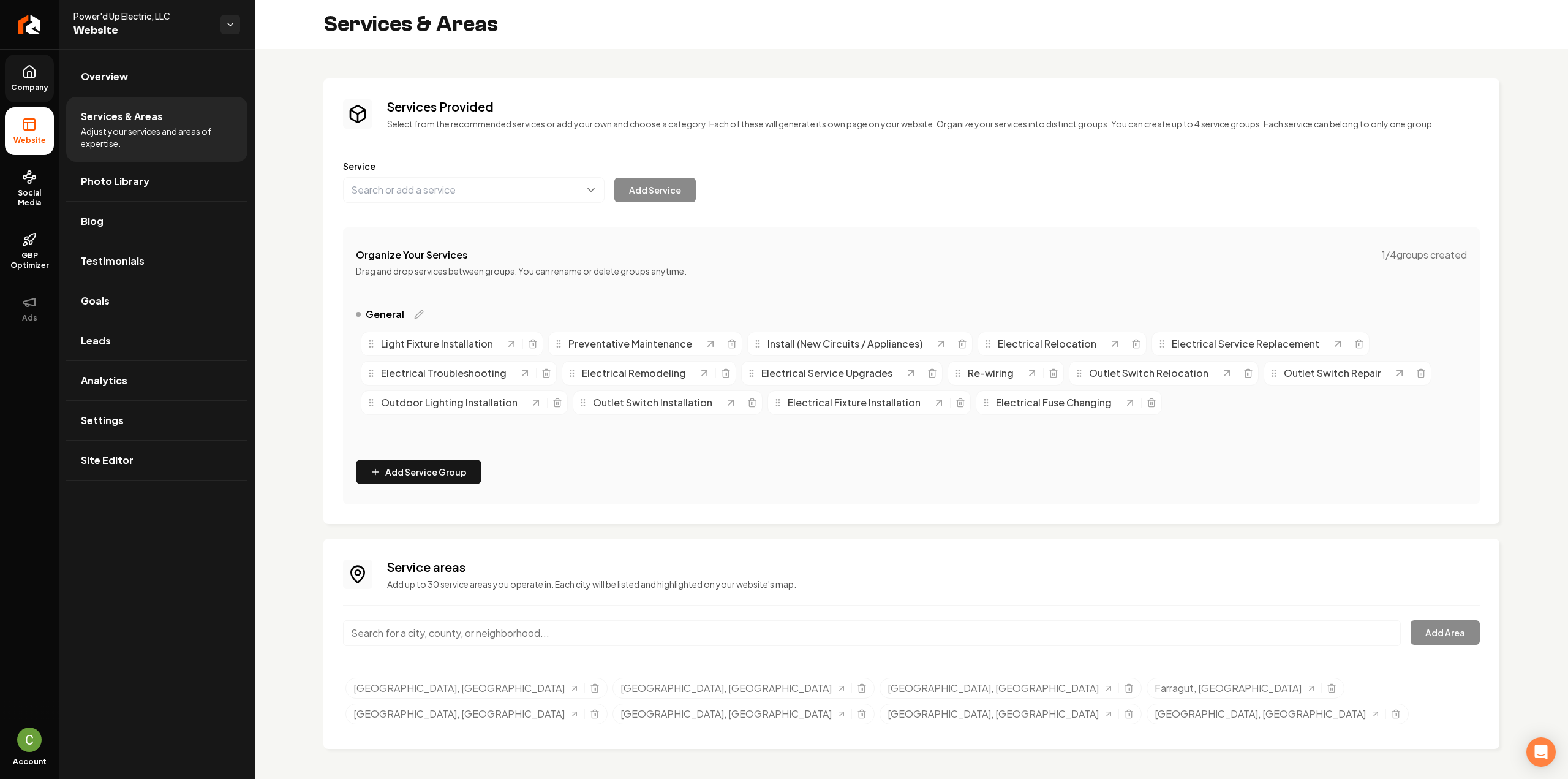
click at [574, 451] on div "Organize Your Services 1 / 4 groups created Drag and drop services between grou…" at bounding box center [911, 365] width 1137 height 277
click at [424, 172] on label "Service" at bounding box center [911, 166] width 1137 height 13
click at [409, 197] on button "Main content area" at bounding box center [473, 190] width 261 height 26
paste input "Electrical Heat Resistor Changing"
type input "Electrical Heat Resistor Changing"
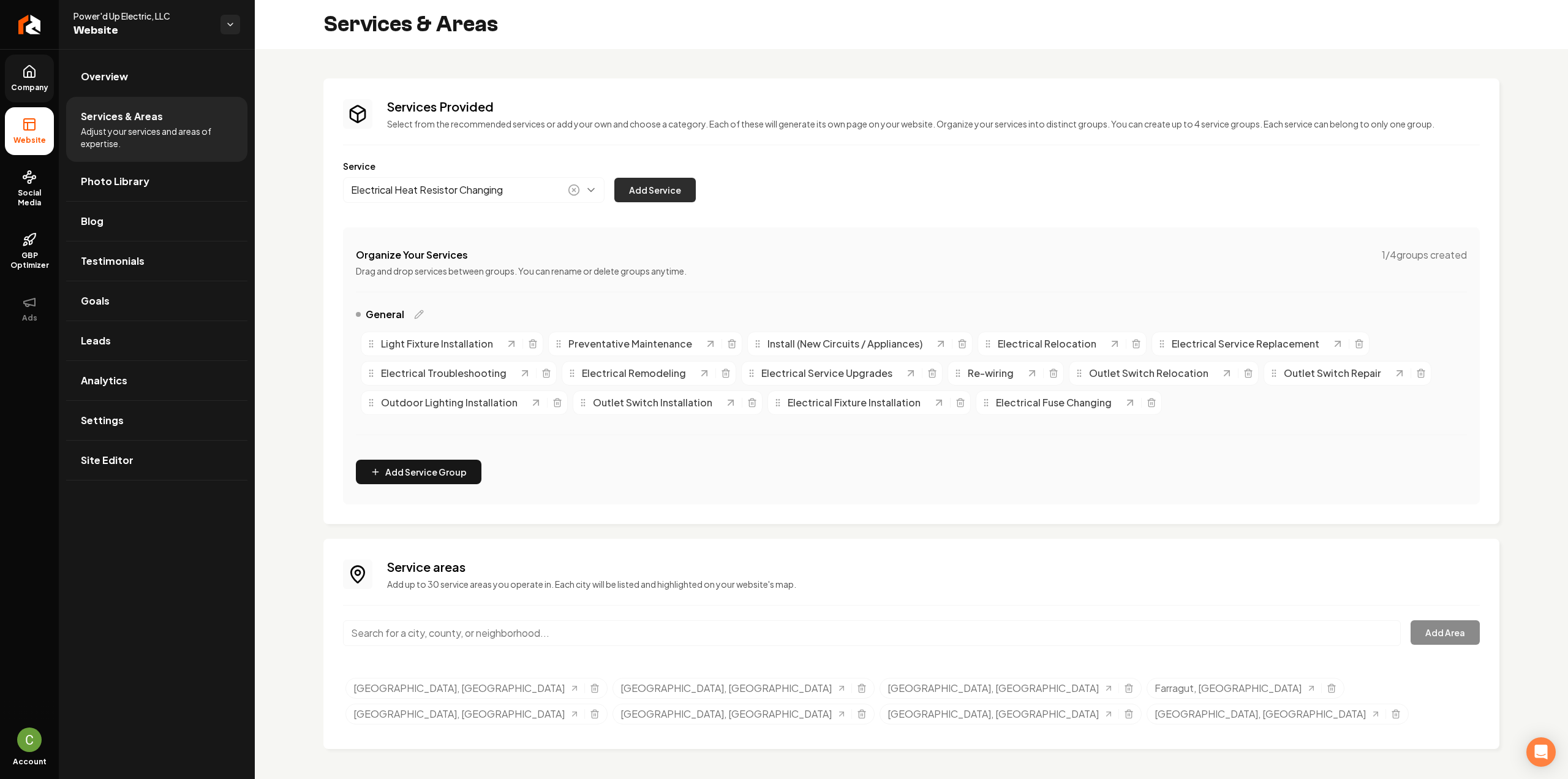
click at [644, 195] on button "Add Service" at bounding box center [655, 190] width 82 height 24
click at [390, 184] on button "Main content area" at bounding box center [473, 190] width 261 height 26
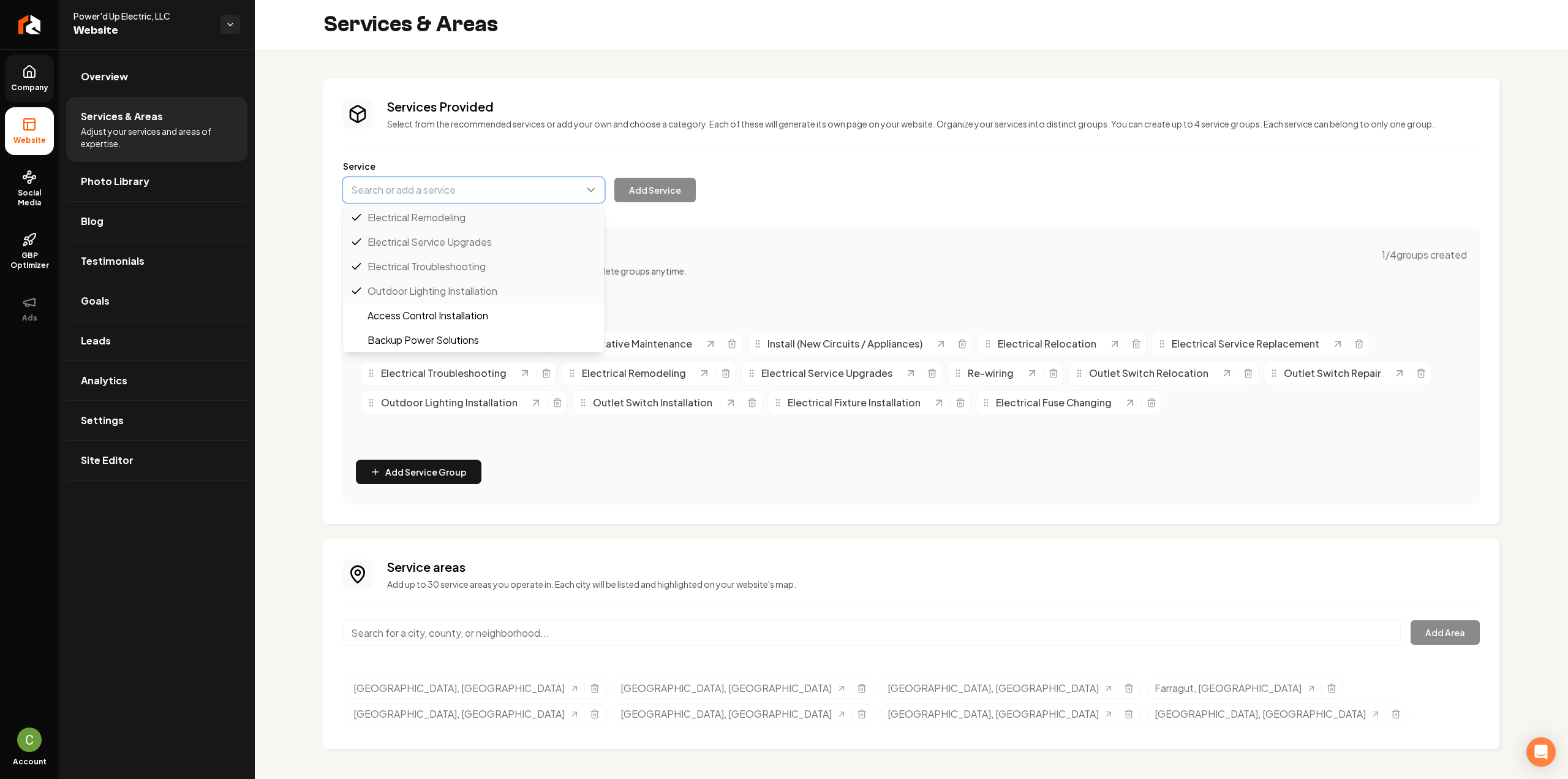
paste input "Electrical Inspection"
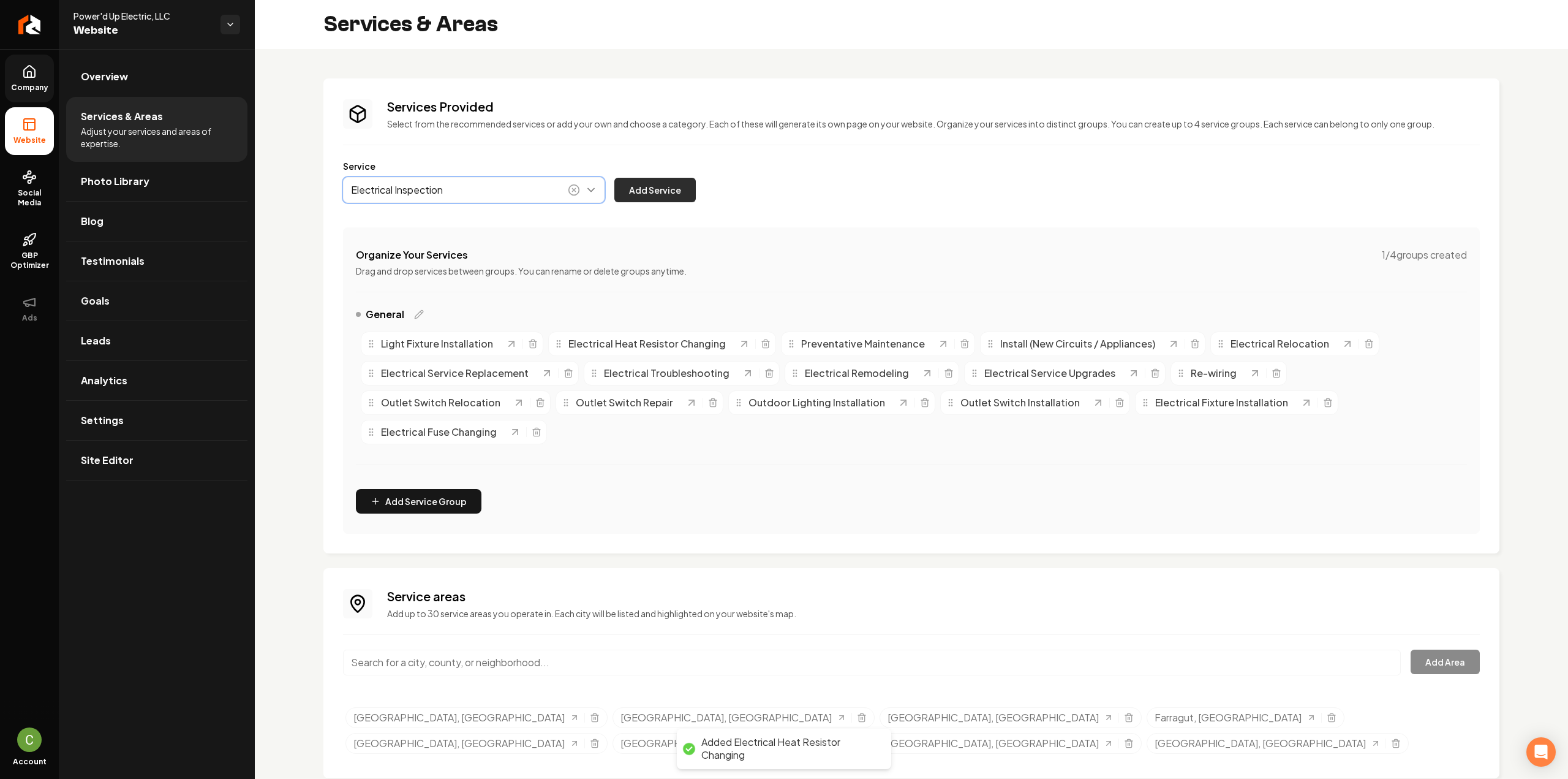
type input "Electrical Inspection"
click at [637, 191] on button "Add Service" at bounding box center [655, 190] width 82 height 24
click at [382, 188] on button "Main content area" at bounding box center [473, 190] width 261 height 26
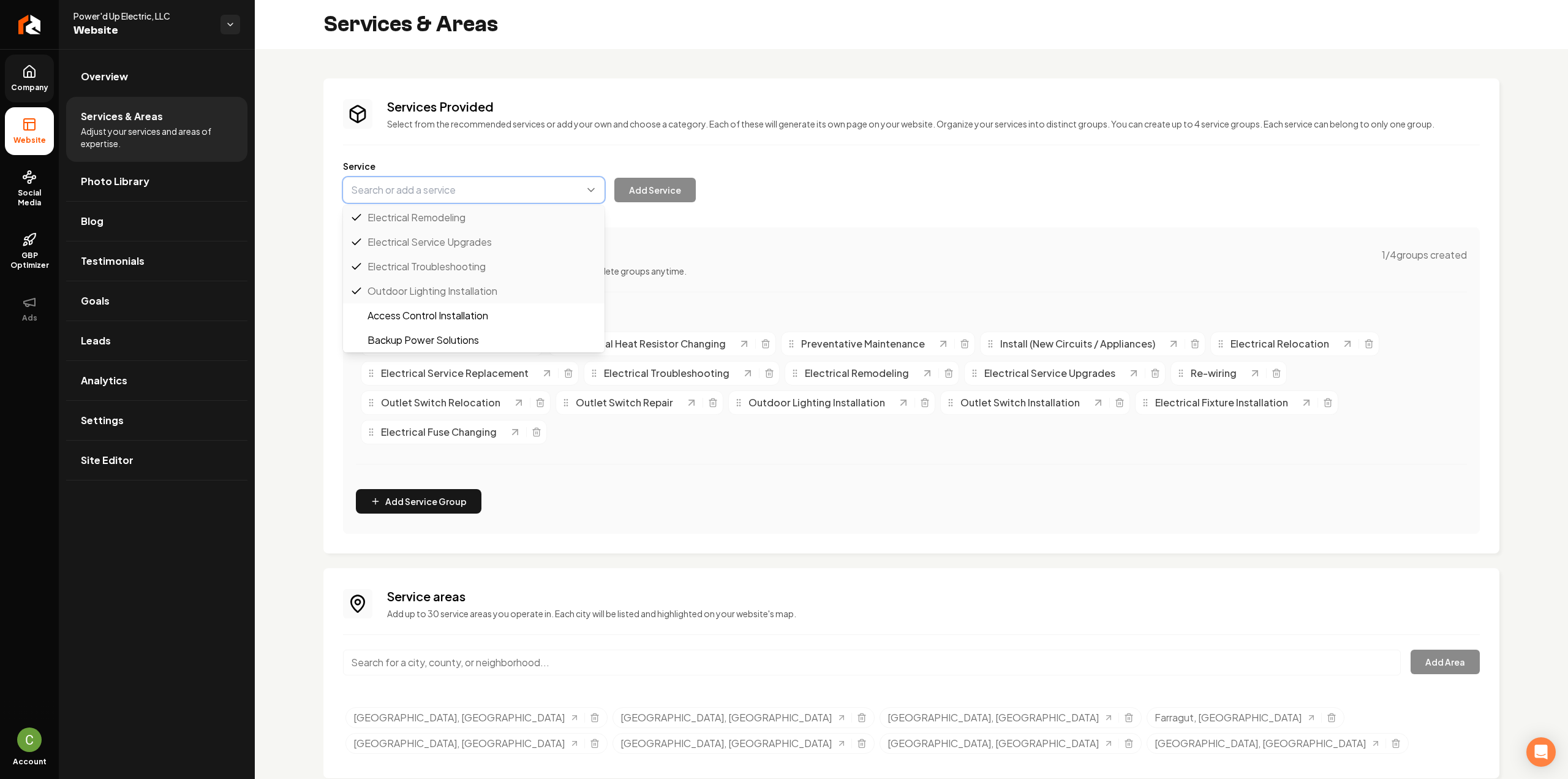
paste input "Electrical Panel Repair"
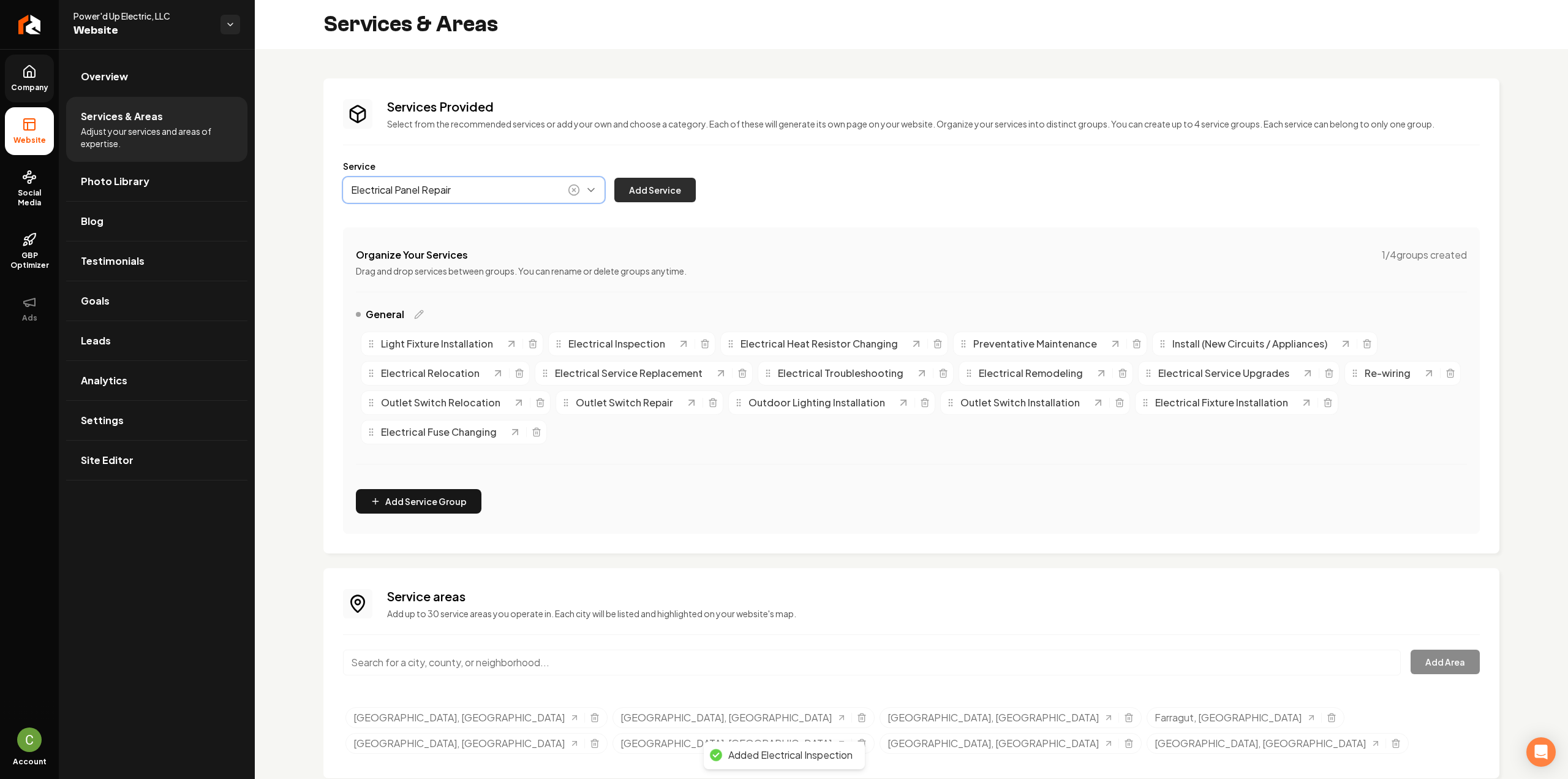
type input "Electrical Panel Repair"
click at [660, 182] on button "Add Service" at bounding box center [655, 190] width 82 height 24
click at [517, 197] on button "Main content area" at bounding box center [473, 190] width 261 height 26
paste input "Electrical Panel Replacement/Upgrade"
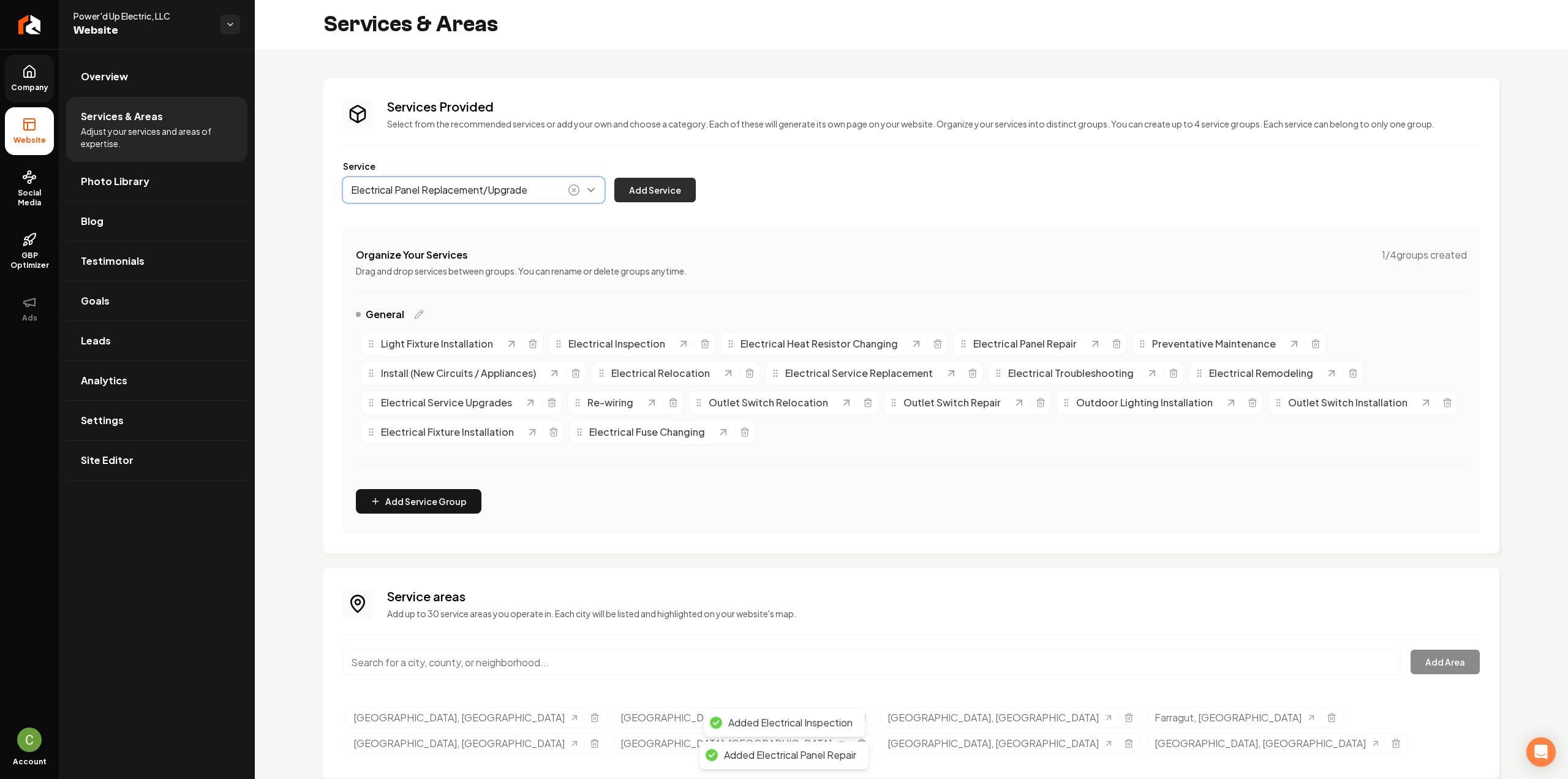
type input "Electrical Panel Replacement/Upgrade"
click at [668, 194] on button "Add Service" at bounding box center [655, 190] width 82 height 24
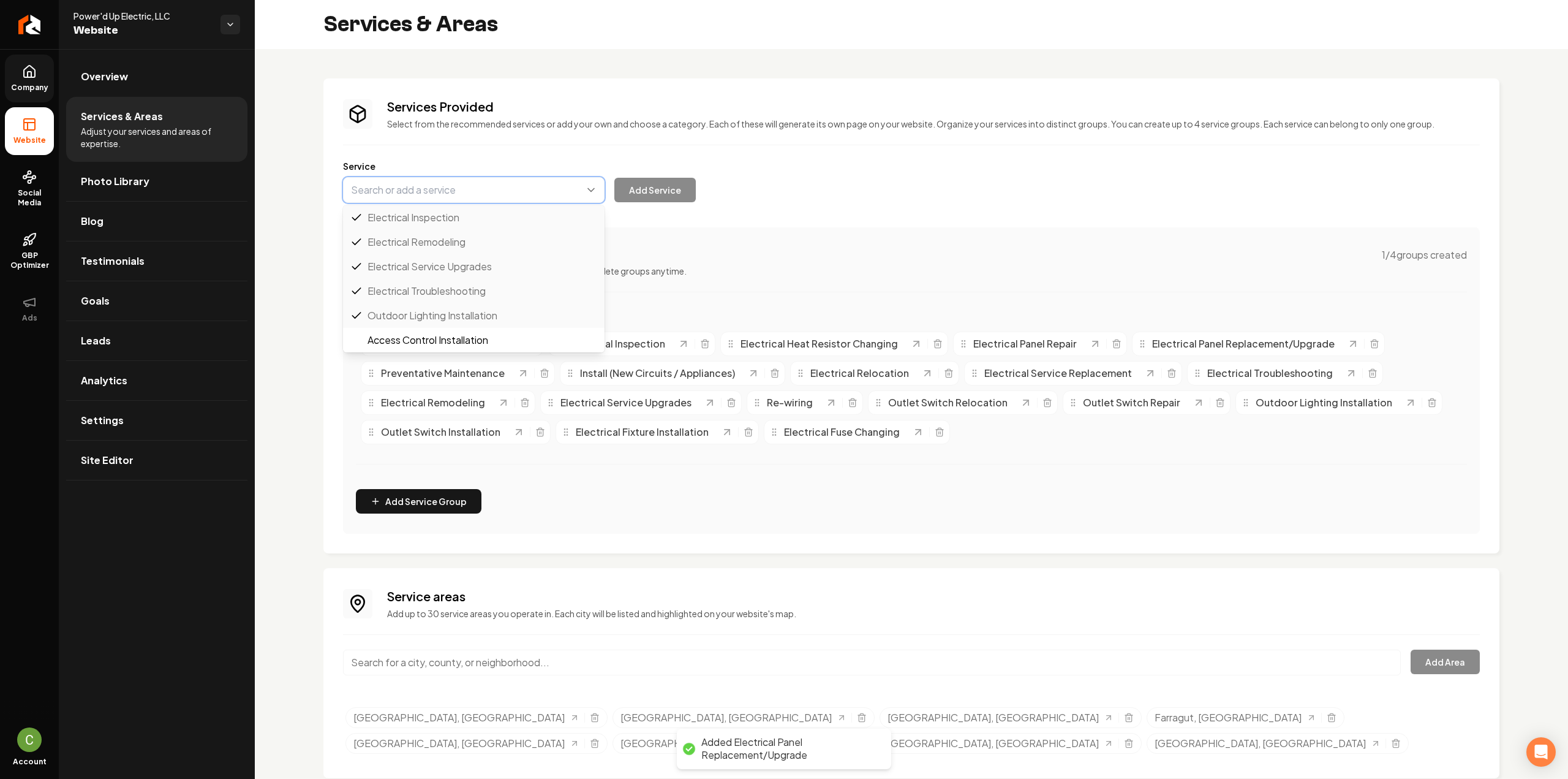
click at [498, 197] on button "Main content area" at bounding box center [473, 190] width 261 height 26
paste input "Electrical Parts Assembly"
type input "Electrical Parts Assembly"
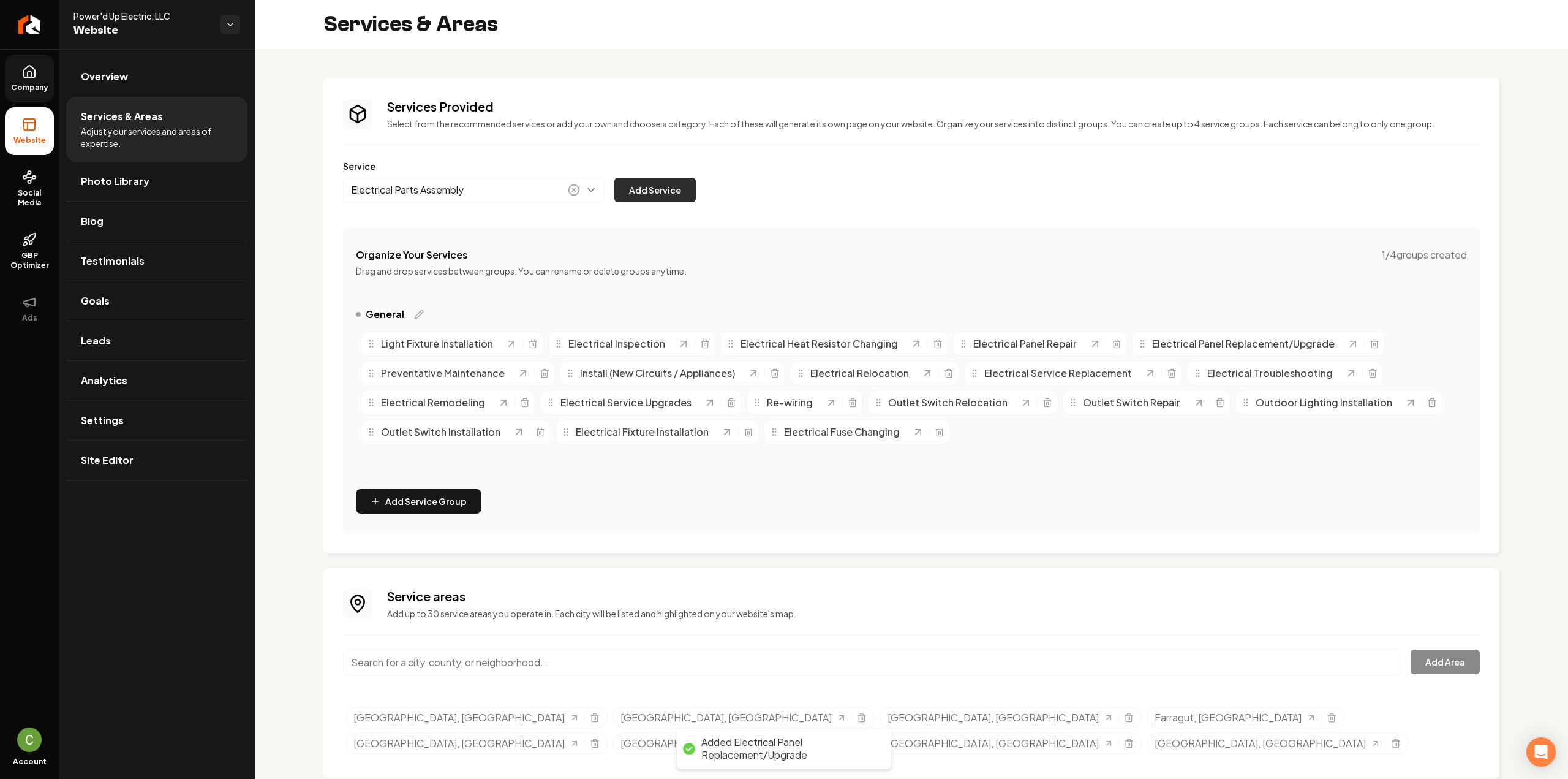
click at [653, 184] on button "Add Service" at bounding box center [655, 190] width 82 height 24
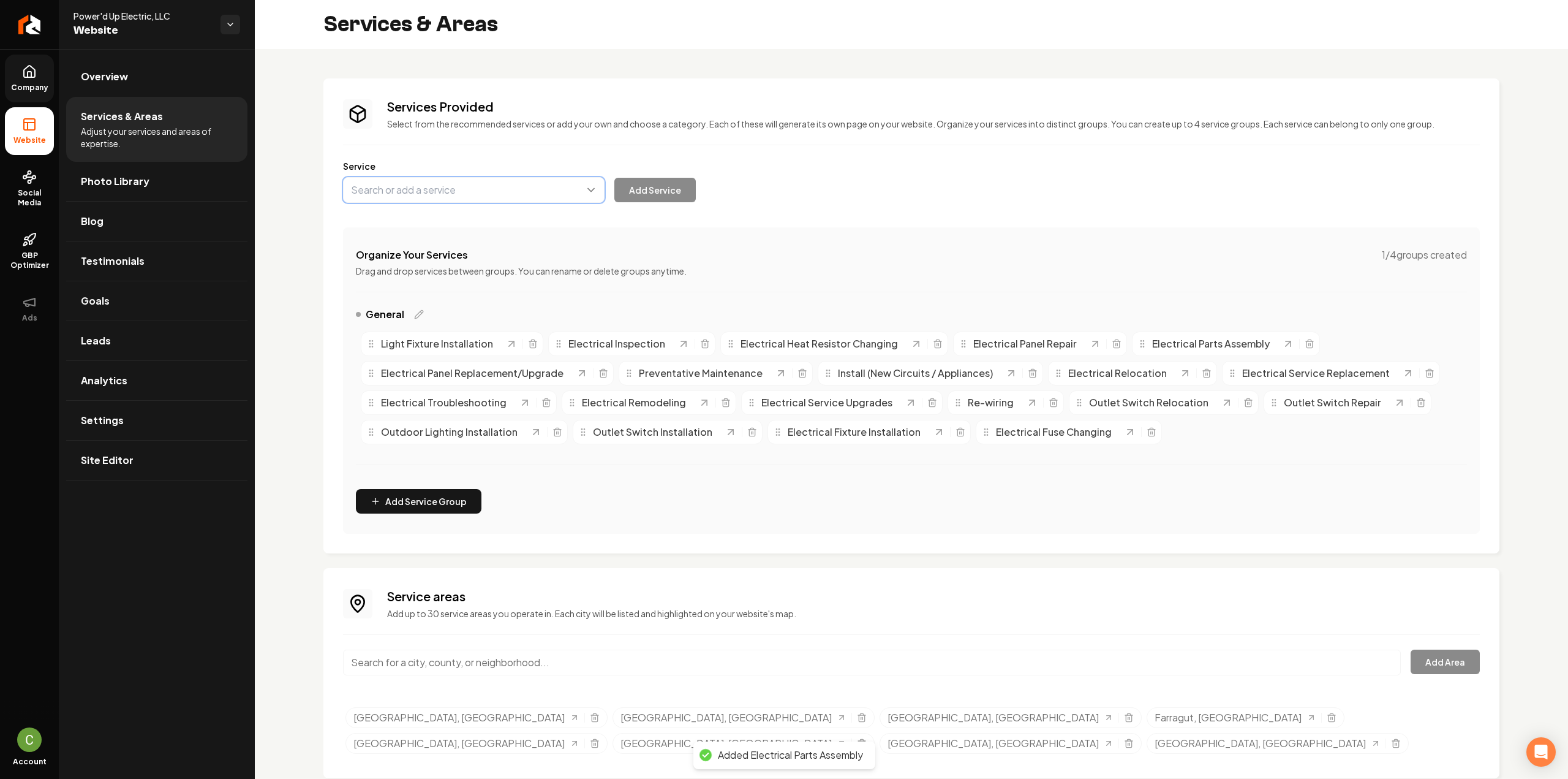
click at [392, 196] on button "Main content area" at bounding box center [473, 190] width 261 height 26
paste input "Electrical Power Restoration"
type input "Electrical Power Restoration"
click at [649, 190] on button "Add Service" at bounding box center [655, 190] width 82 height 24
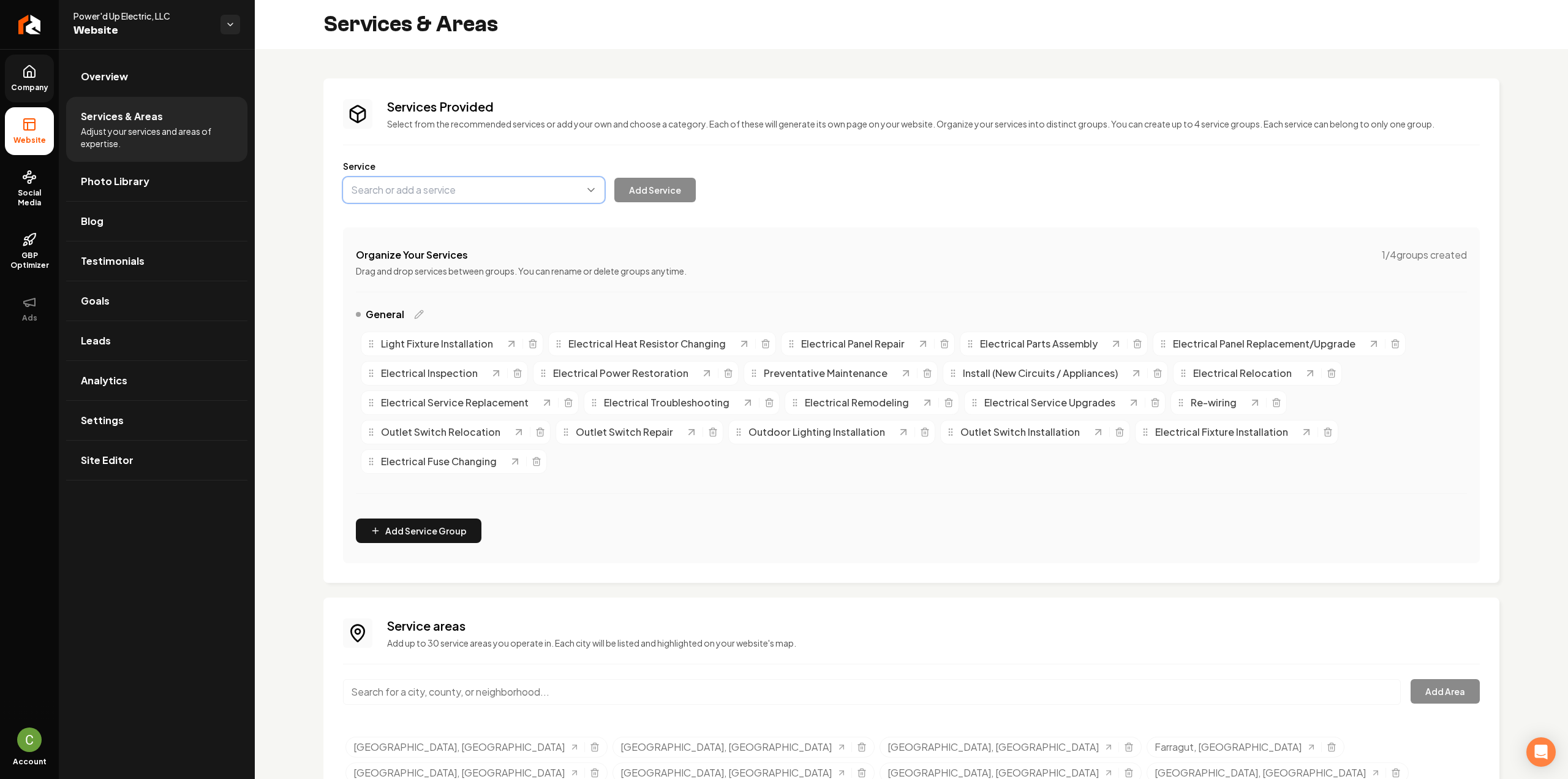
click at [402, 177] on button "Main content area" at bounding box center [473, 190] width 261 height 26
paste input "Wiring Installation"
type input "Wiring Installation"
click at [632, 188] on button "Add Service" at bounding box center [655, 190] width 82 height 24
click at [427, 195] on button "Main content area" at bounding box center [473, 190] width 261 height 26
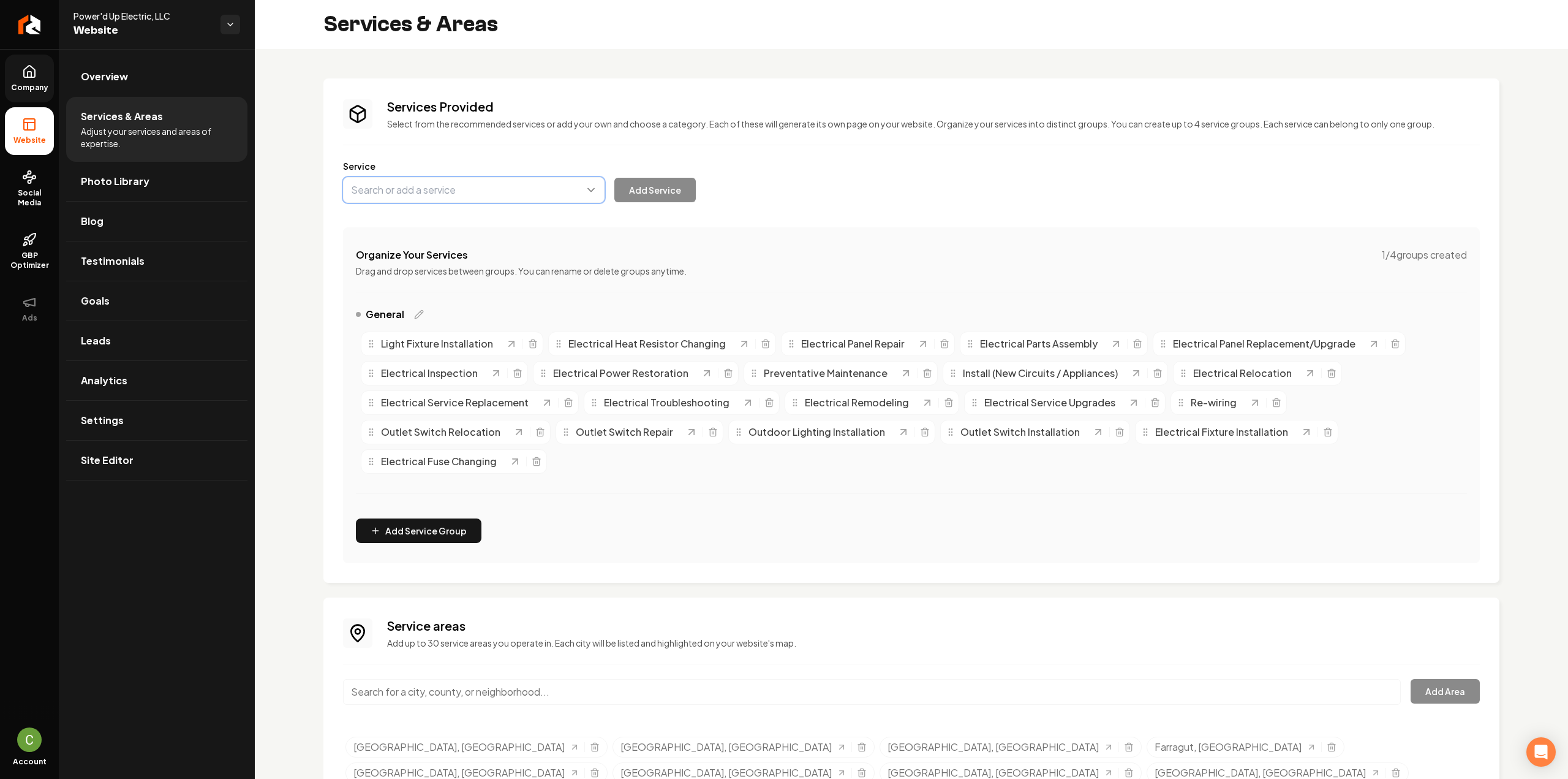
paste input "Wiring Repair"
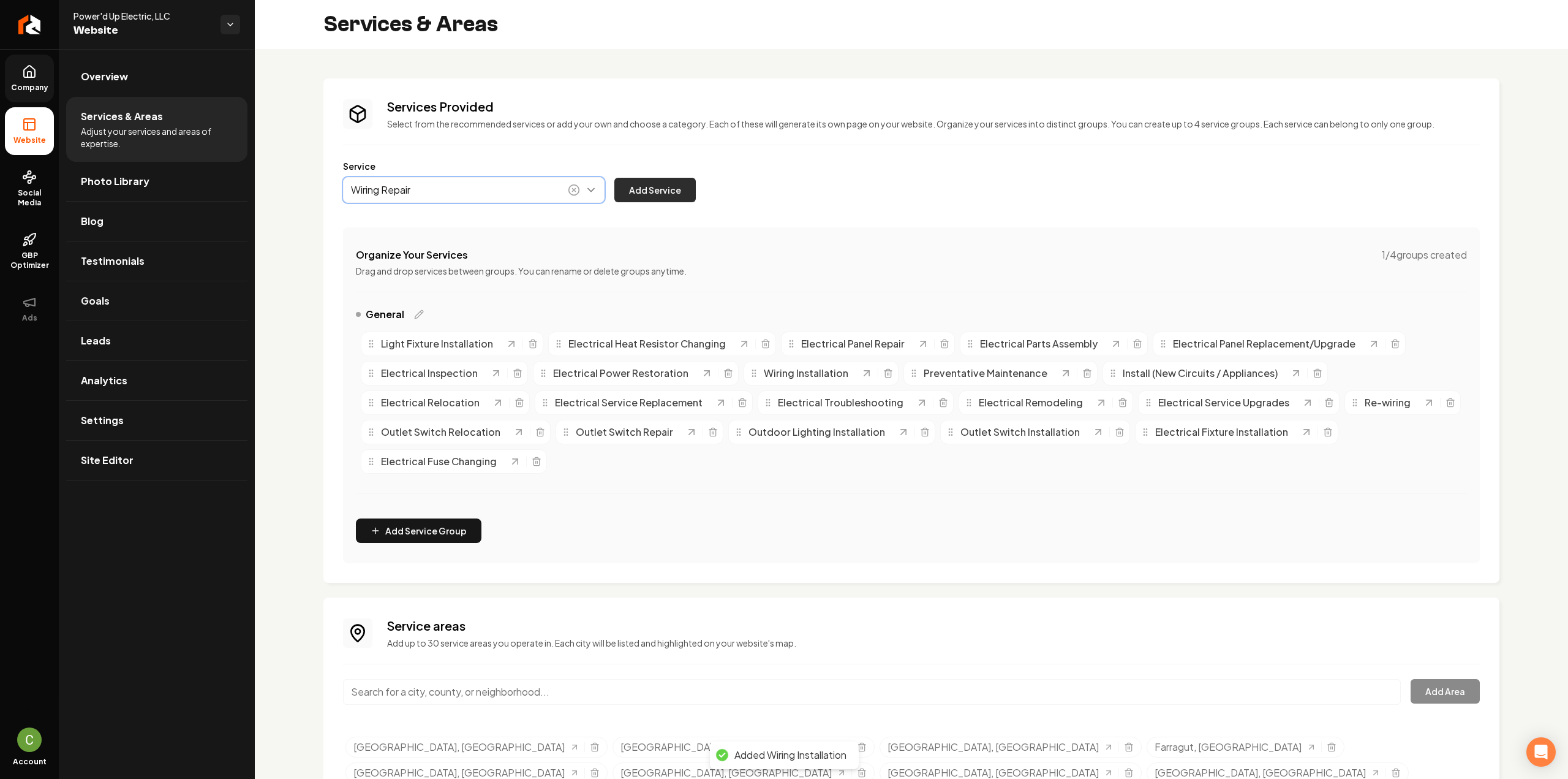
type input "Wiring Repair"
click at [657, 188] on button "Add Service" at bounding box center [655, 190] width 82 height 24
click at [483, 194] on button "Main content area" at bounding box center [473, 190] width 261 height 26
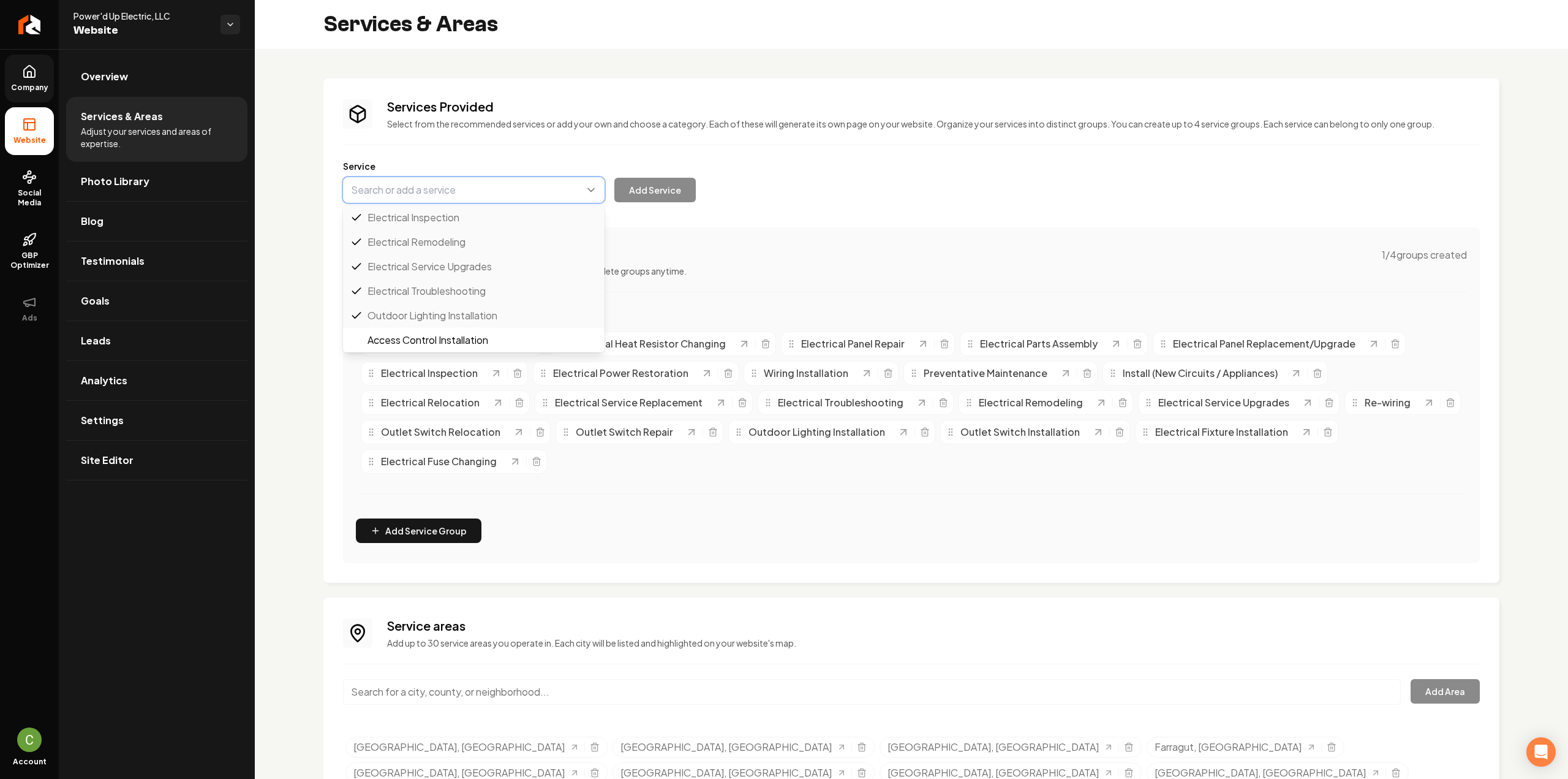
paste input "Electrical Troubleshooting"
type input "Electrical Troubleshooting"
click at [486, 221] on span "Electrical Troubleshooting" at bounding box center [481, 217] width 227 height 15
click at [528, 190] on button "Main content area" at bounding box center [473, 190] width 261 height 26
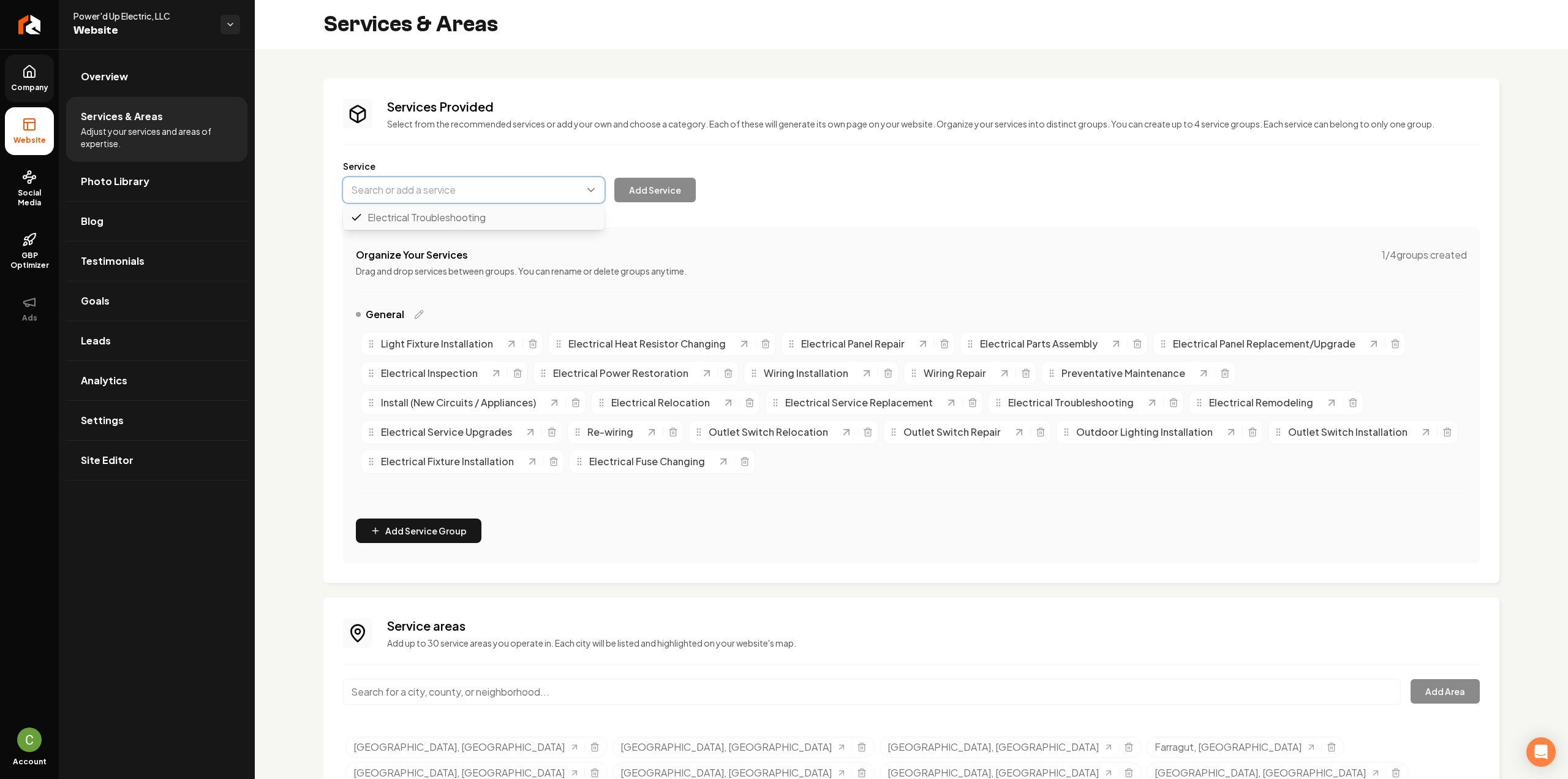
click at [358, 195] on button "Main content area" at bounding box center [473, 190] width 261 height 26
paste input "EV Charger Installation"
type input "EV Charger Installation"
click at [641, 189] on button "Add Service" at bounding box center [655, 190] width 82 height 24
click at [419, 194] on button "Main content area" at bounding box center [473, 190] width 261 height 26
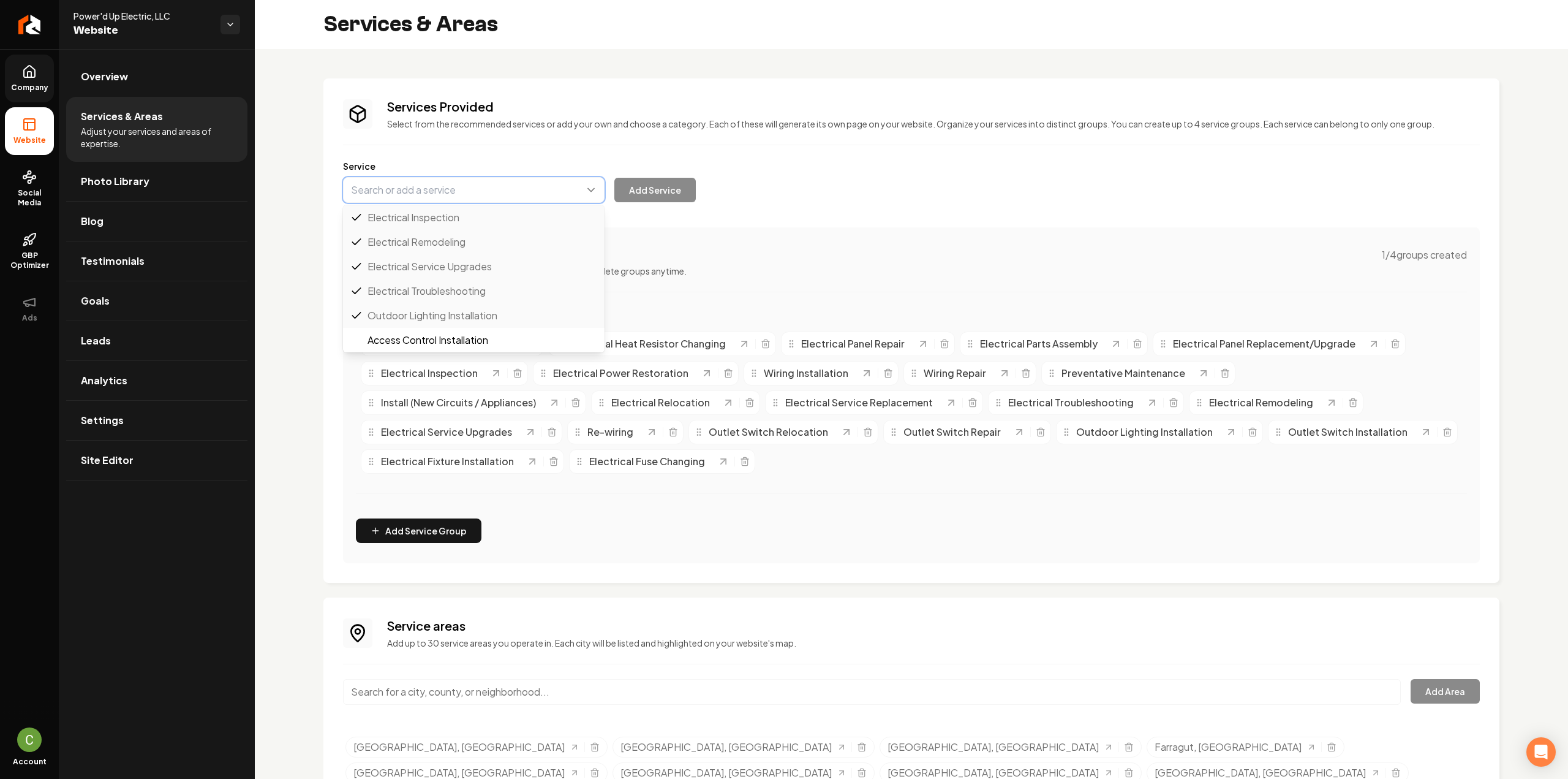
paste input "Fan Installation"
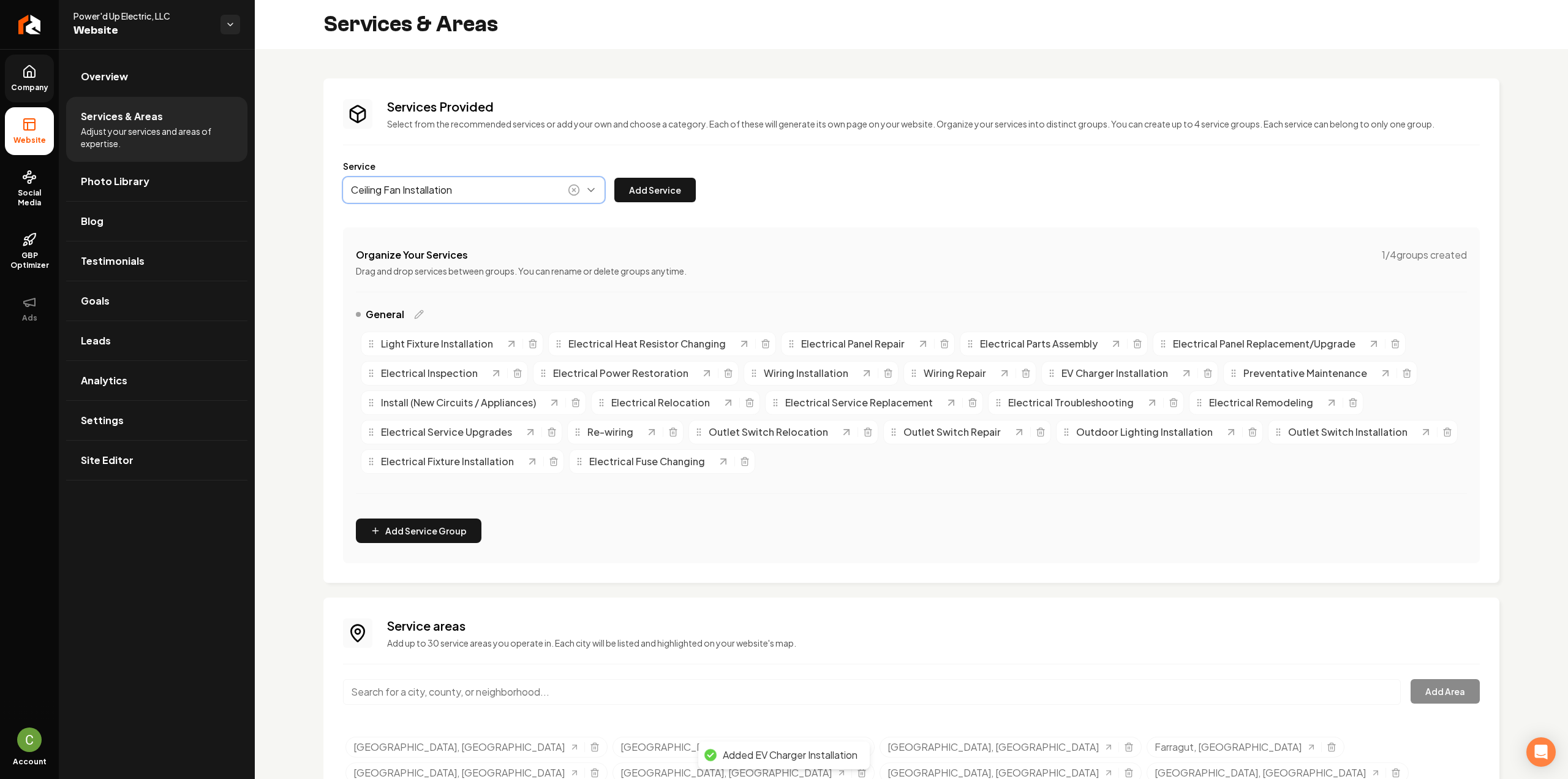
type input "Ceiling Fan Installation"
click at [579, 189] on icon "Main content area" at bounding box center [574, 190] width 13 height 13
click at [537, 192] on button "Main content area" at bounding box center [473, 190] width 261 height 26
click at [561, 188] on button "Main content area" at bounding box center [473, 190] width 261 height 26
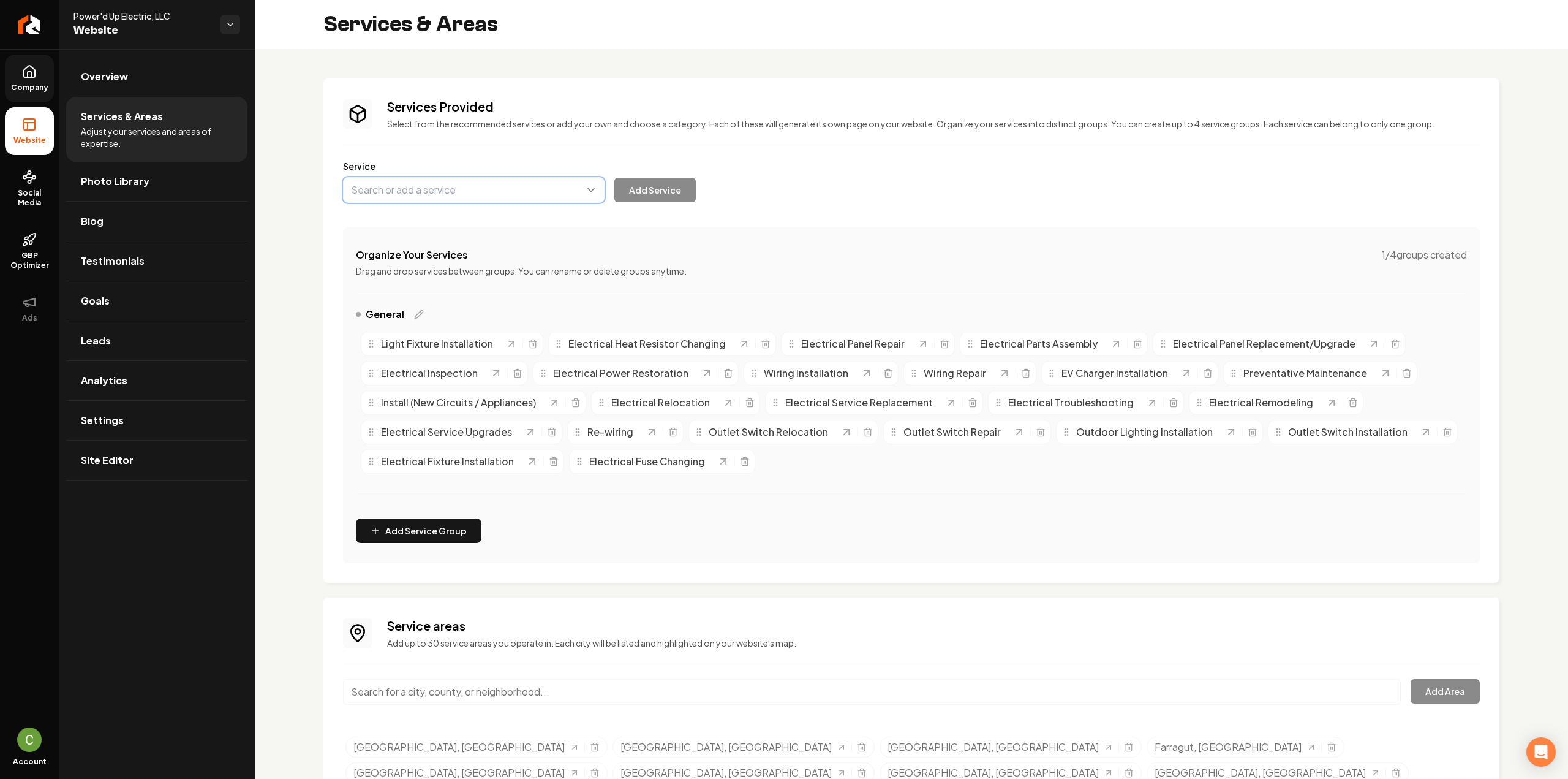
click at [561, 188] on button "Main content area" at bounding box center [473, 190] width 261 height 26
paste input "Fan Installation"
type input "Fan Installation"
click at [653, 189] on button "Add Service" at bounding box center [655, 190] width 82 height 24
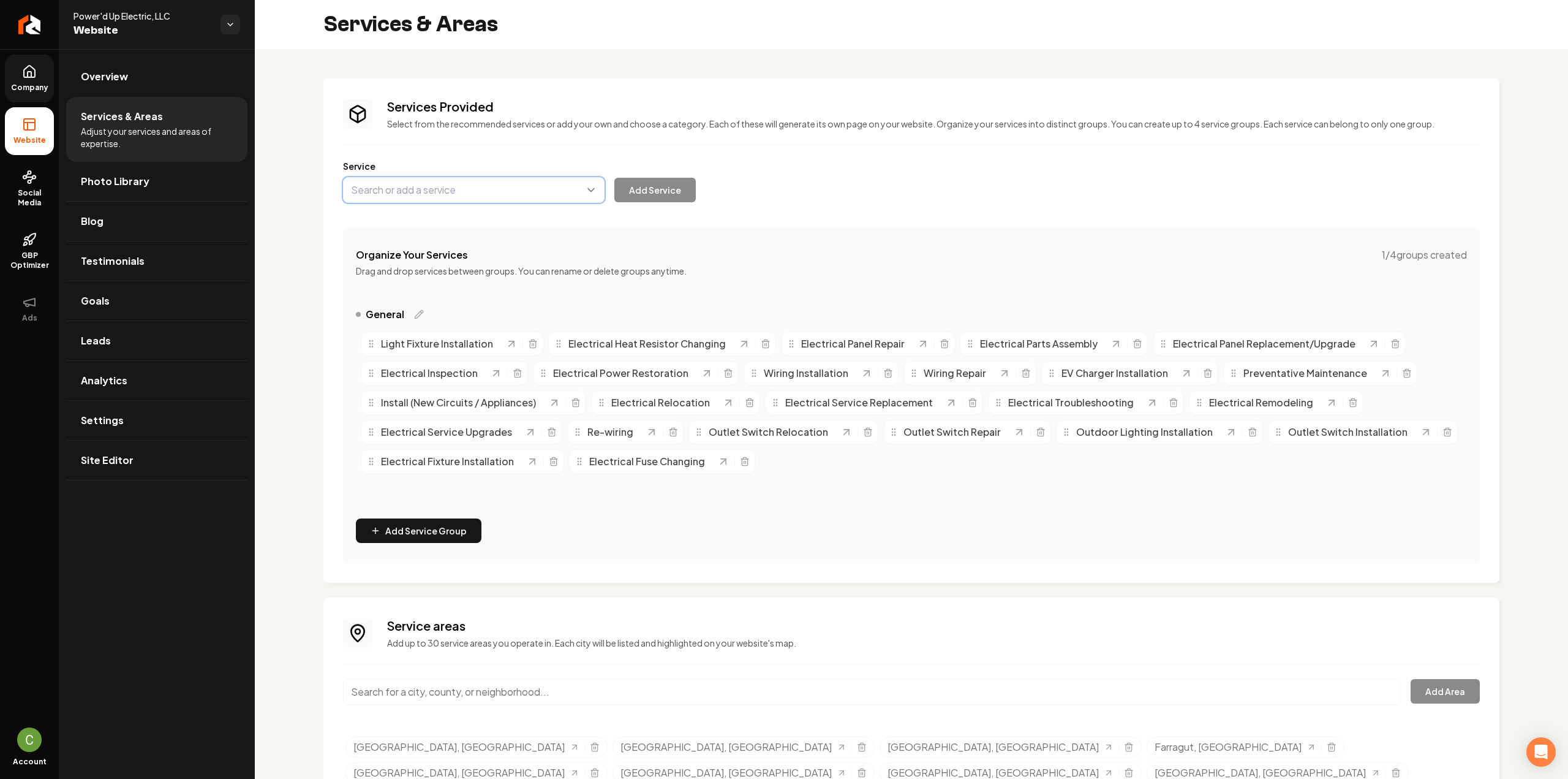
click at [391, 191] on button "Main content area" at bounding box center [473, 190] width 261 height 26
paste input "Smoke Alarm Installation"
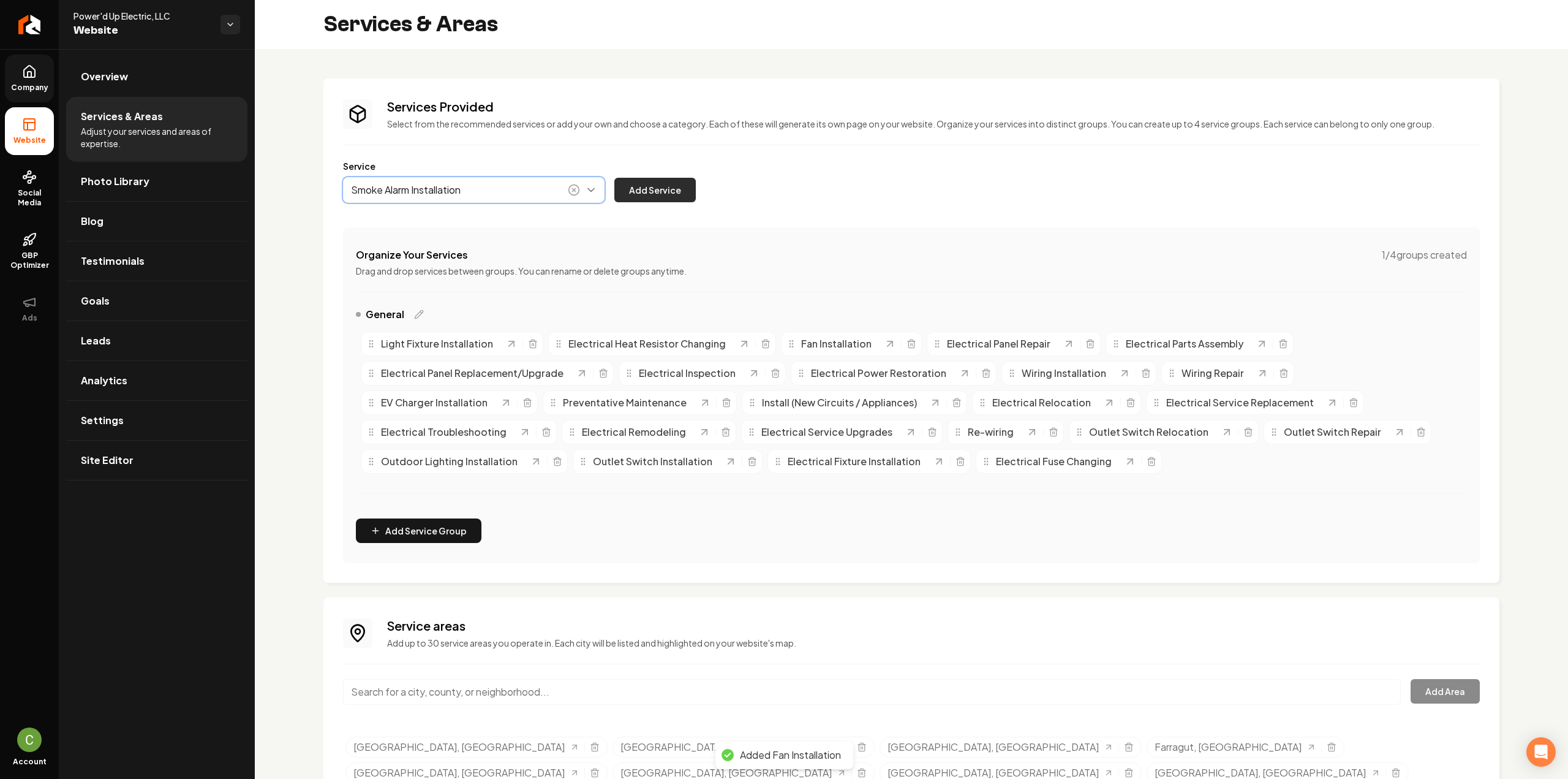
type input "Smoke Alarm Installation"
click at [638, 199] on button "Add Service" at bounding box center [655, 190] width 82 height 24
click at [437, 189] on button "Main content area" at bounding box center [473, 190] width 261 height 26
paste input "Electrical Remodeling"
type input "Electrical Remodeling"
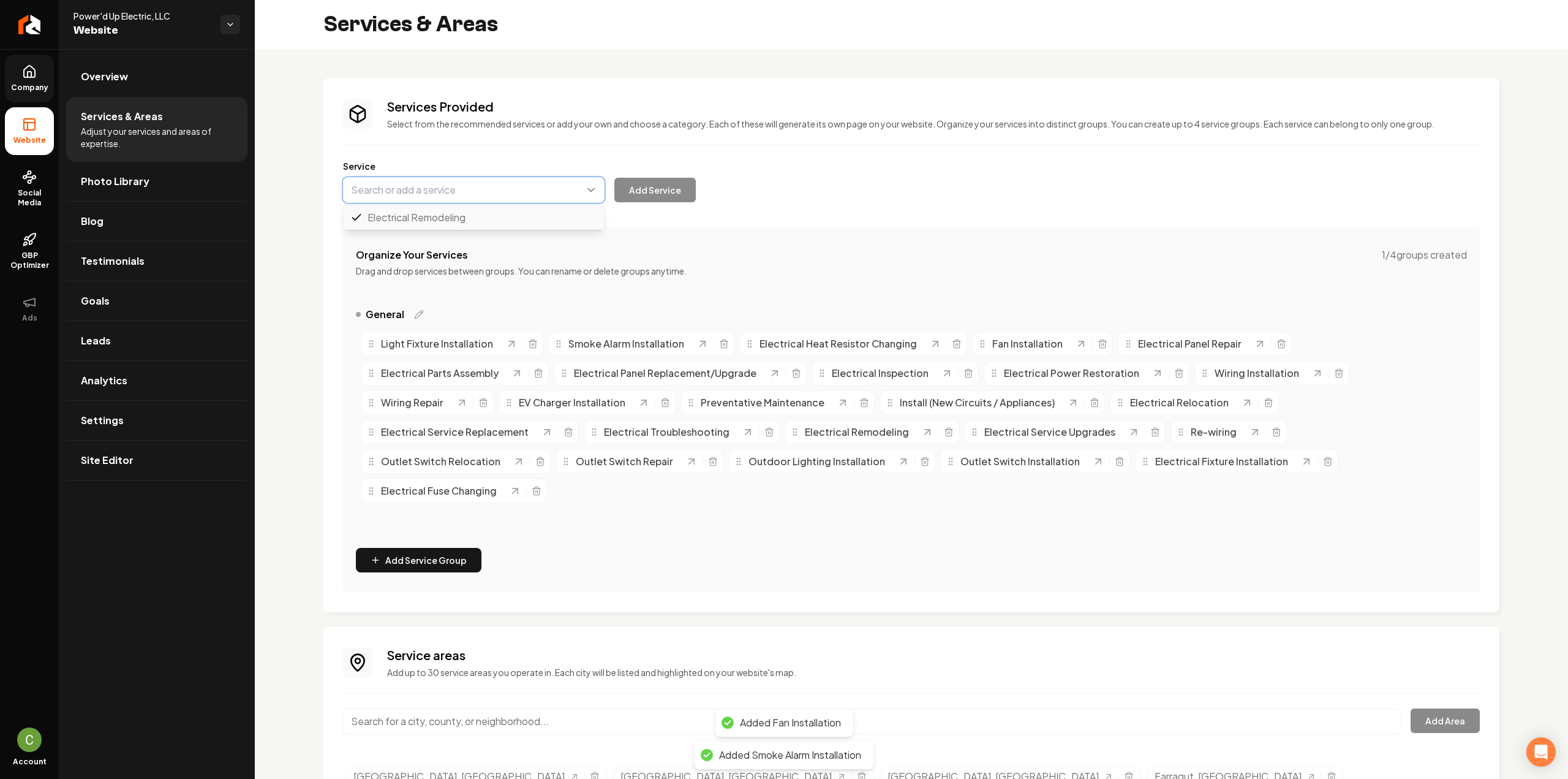
scroll to position [24, 0]
paste input "Electrical Remodeling"
type input "Electrical Remodeling"
click at [459, 167] on div "Service Electrical Inspection Electrical Remodeling Electrical Service Upgrades…" at bounding box center [911, 181] width 1137 height 43
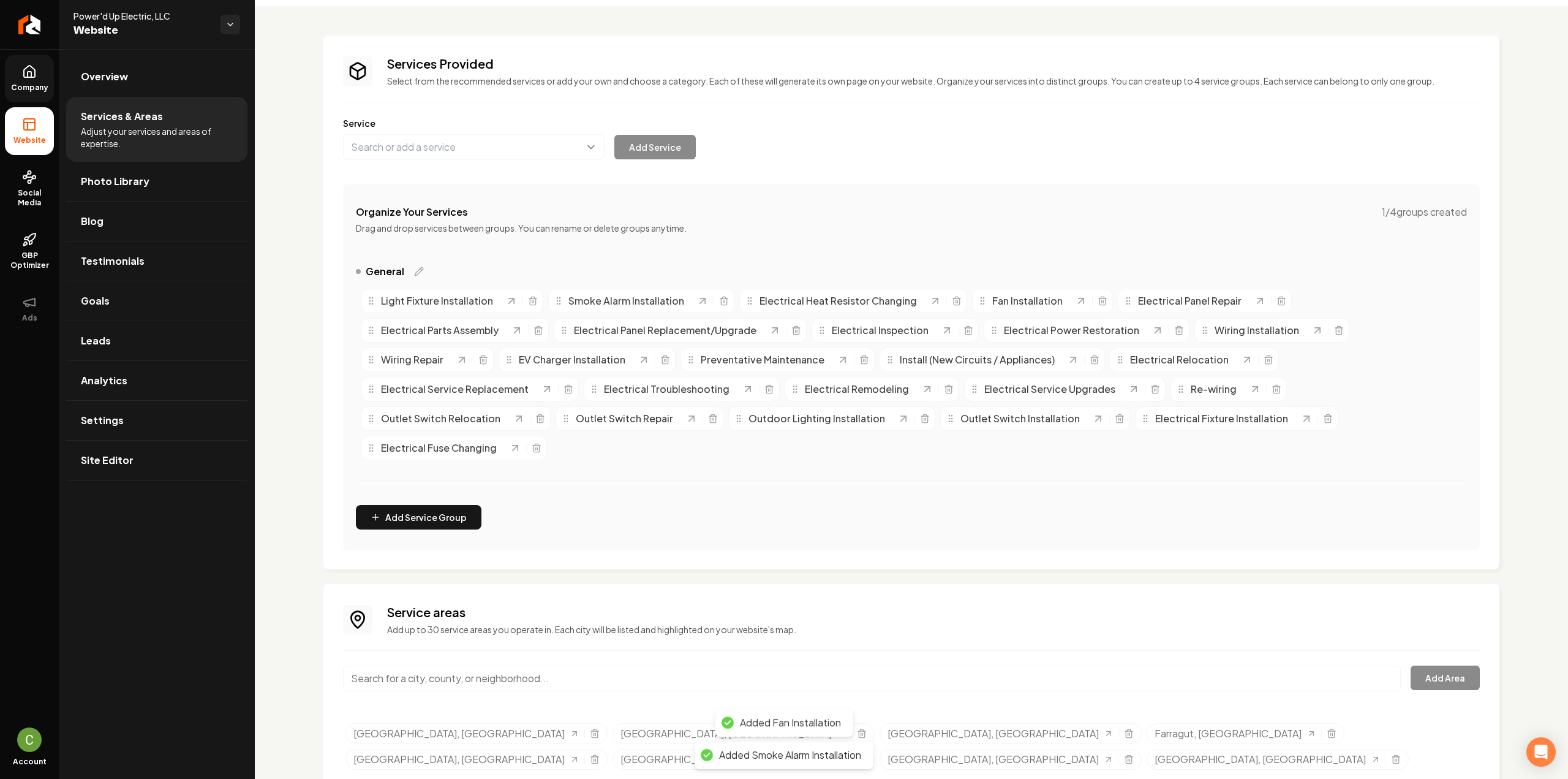
scroll to position [60, 0]
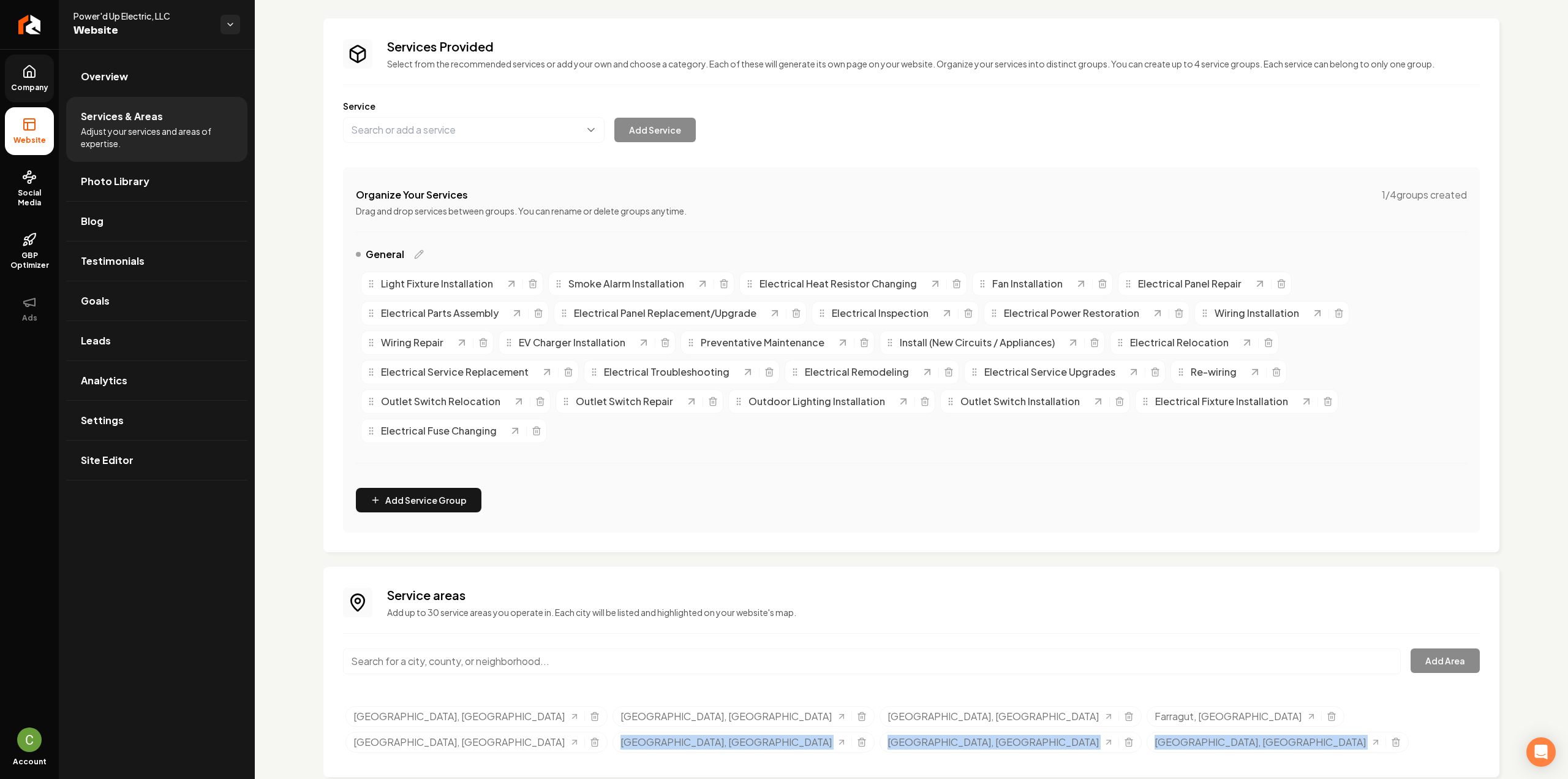
drag, startPoint x: 739, startPoint y: 727, endPoint x: 858, endPoint y: 761, distance: 123.8
click at [854, 763] on div "Company Website Social Media GBP Optimizer Ads Account Power'd Up Electric, LLC…" at bounding box center [784, 389] width 1568 height 779
click at [867, 753] on div "Services Provided Select from the recommended services or add your own and choo…" at bounding box center [911, 398] width 1314 height 817
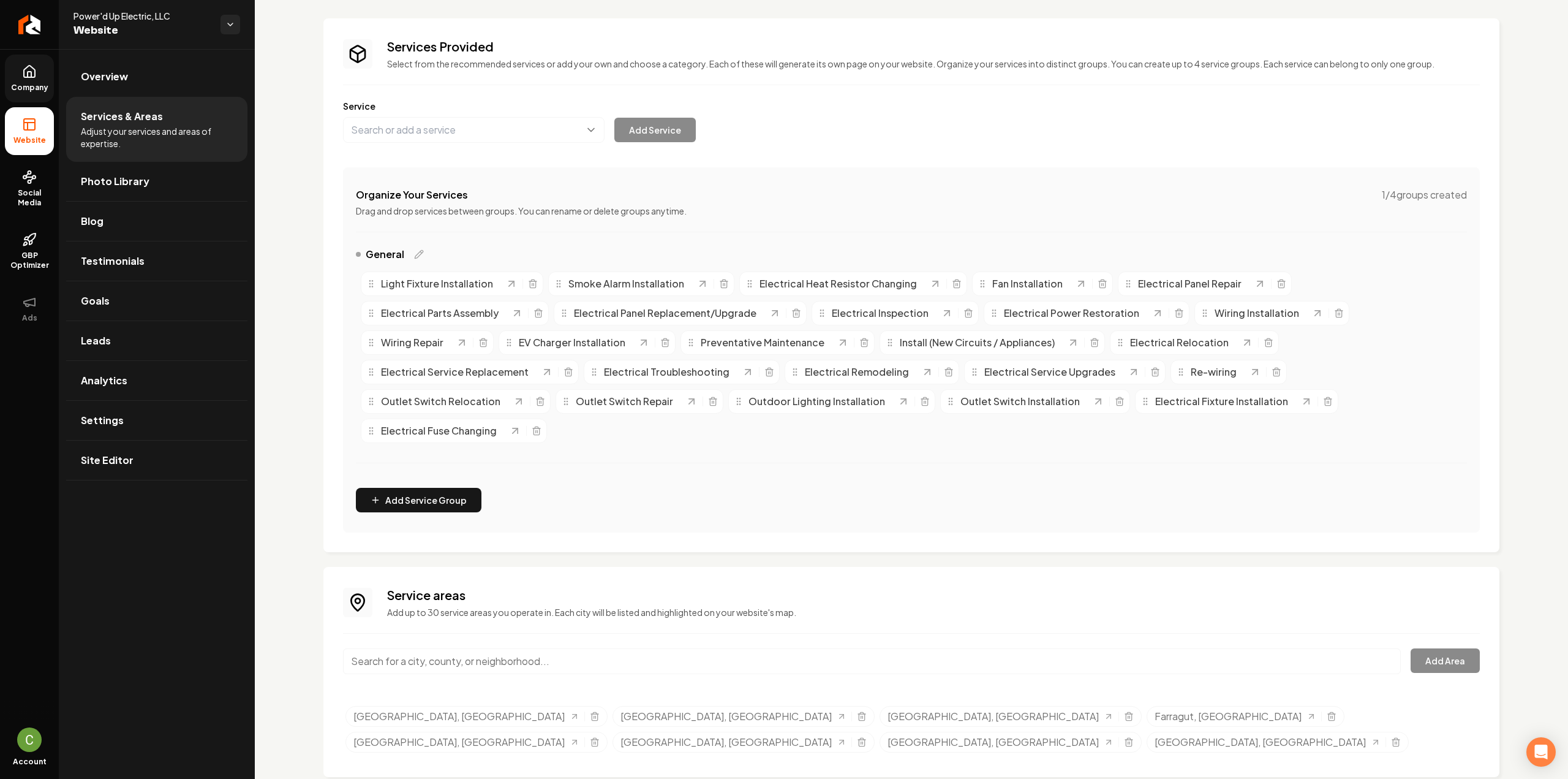
click at [10, 73] on link "Company" at bounding box center [29, 78] width 49 height 48
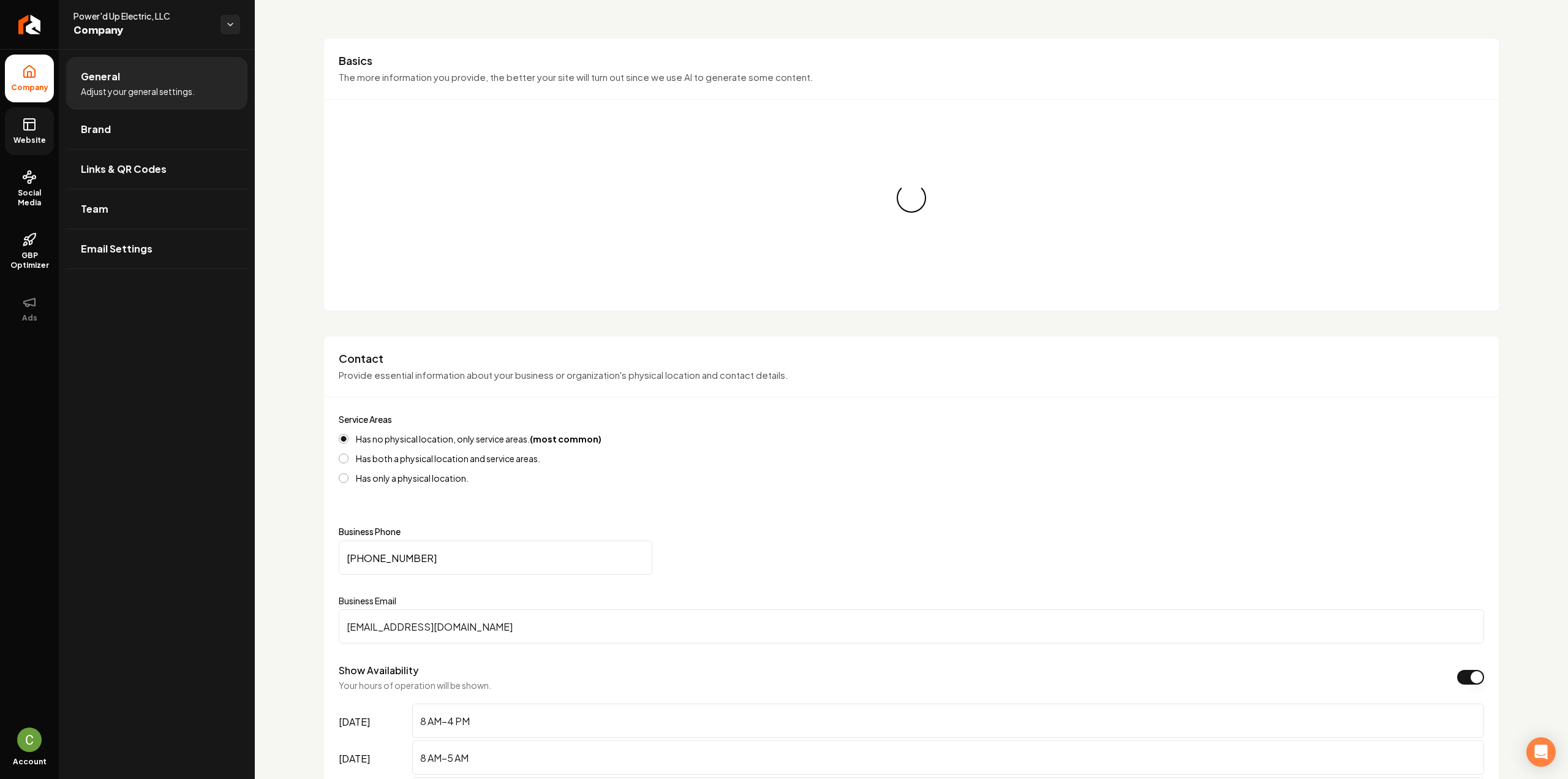
click at [17, 128] on link "Website" at bounding box center [29, 131] width 49 height 48
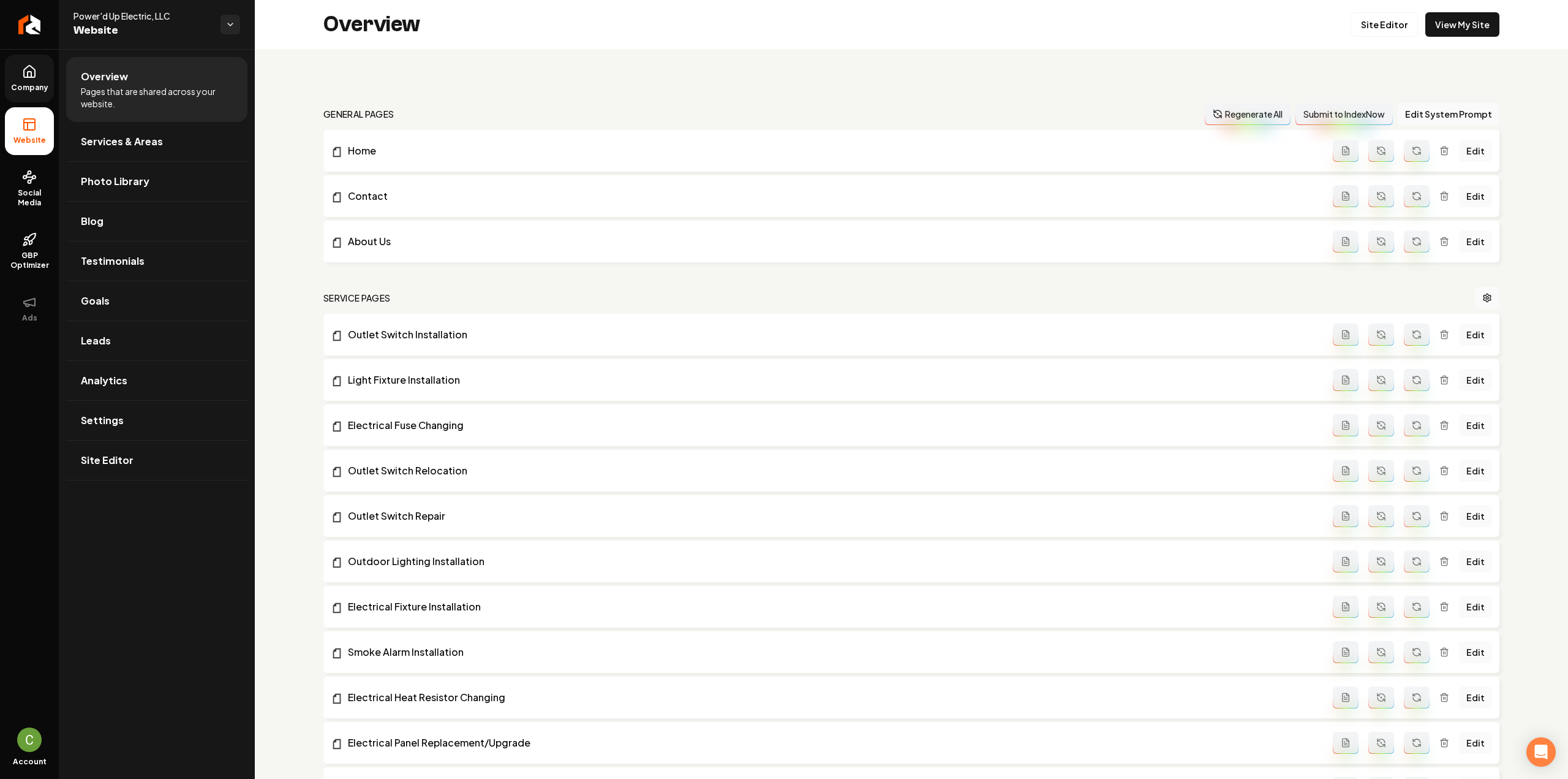
click at [1420, 37] on div "Overview Site Editor View My Site" at bounding box center [911, 24] width 1314 height 49
click at [1432, 33] on link "View My Site" at bounding box center [1462, 24] width 74 height 24
click at [115, 416] on span "Settings" at bounding box center [102, 420] width 43 height 15
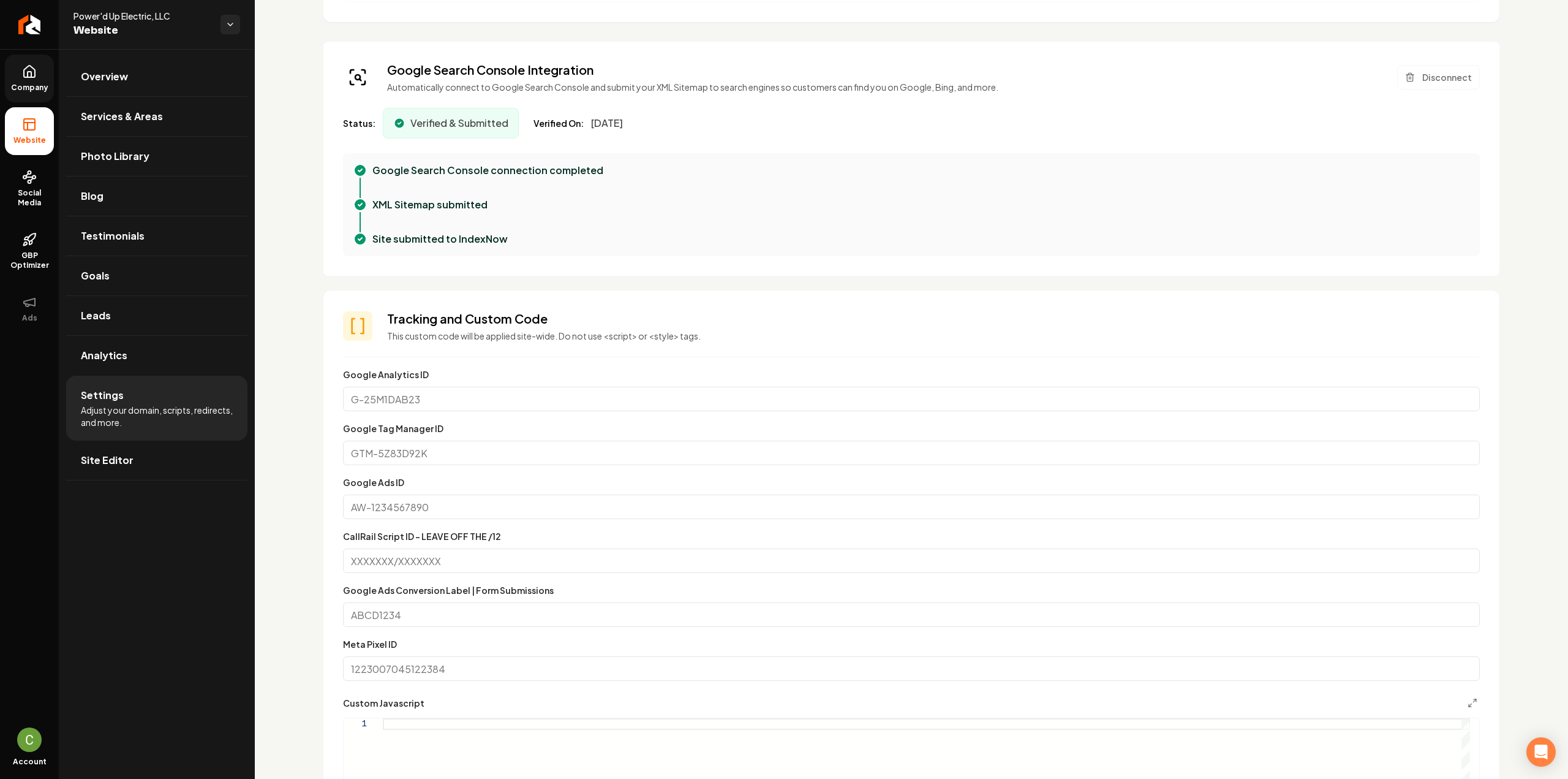
scroll to position [919, 0]
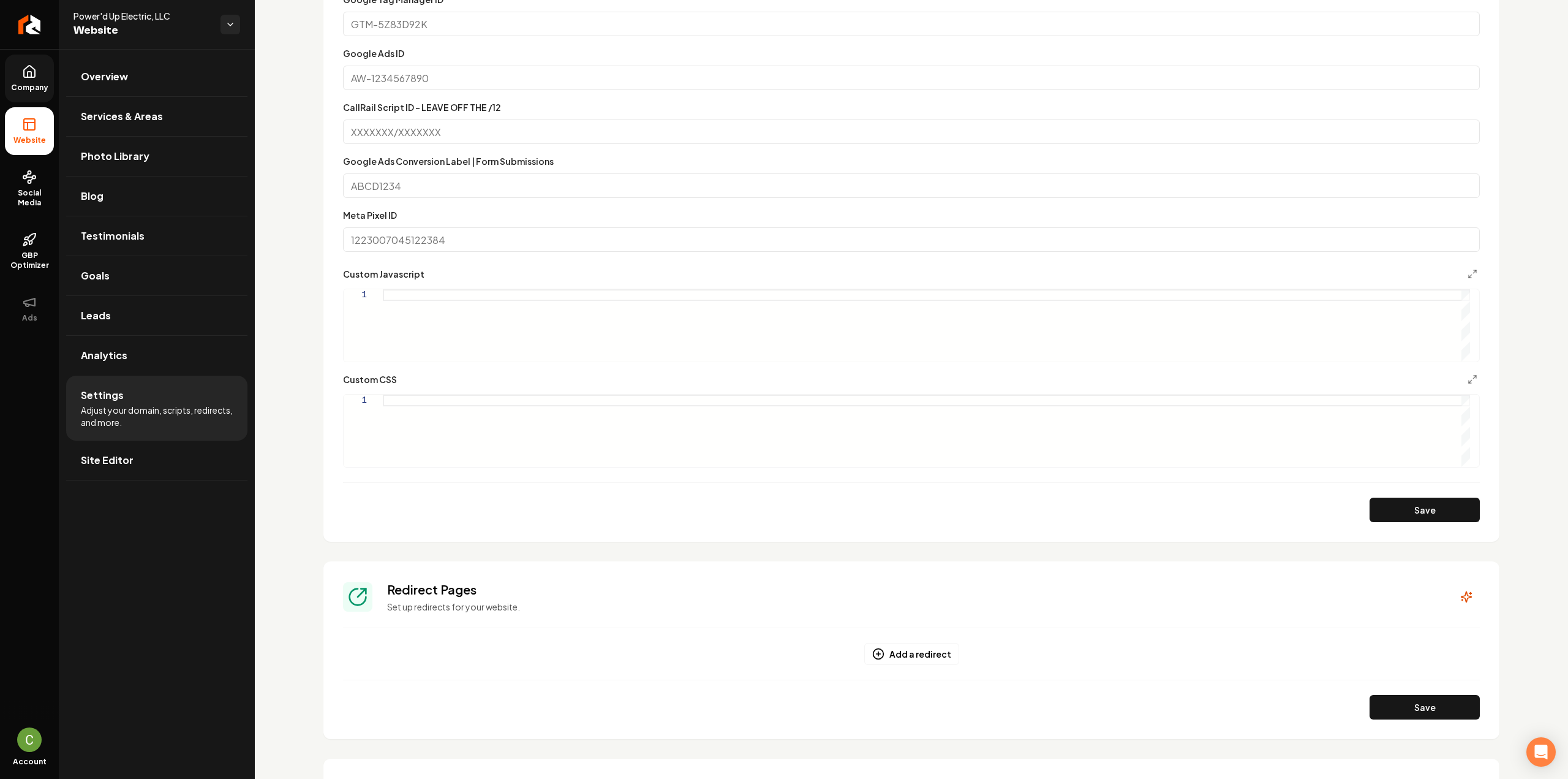
click at [518, 443] on div "Main content area" at bounding box center [926, 431] width 1087 height 73
type textarea "**********"
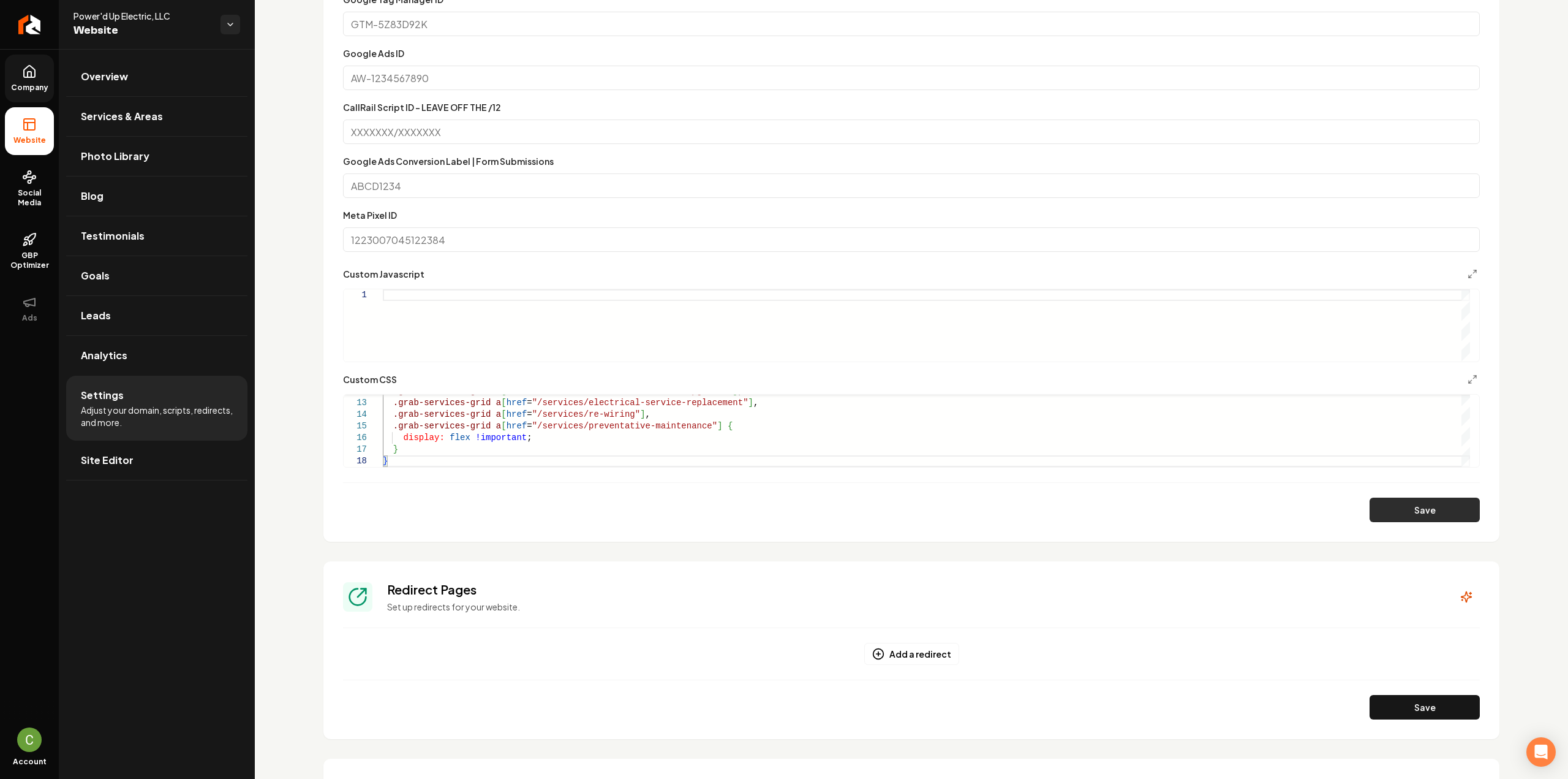
click at [1383, 502] on button "Save" at bounding box center [1424, 509] width 110 height 24
drag, startPoint x: 1413, startPoint y: 522, endPoint x: 1419, endPoint y: 521, distance: 6.1
click at [1417, 527] on section "**********" at bounding box center [911, 201] width 1176 height 680
click at [1419, 515] on button "Save" at bounding box center [1424, 509] width 110 height 24
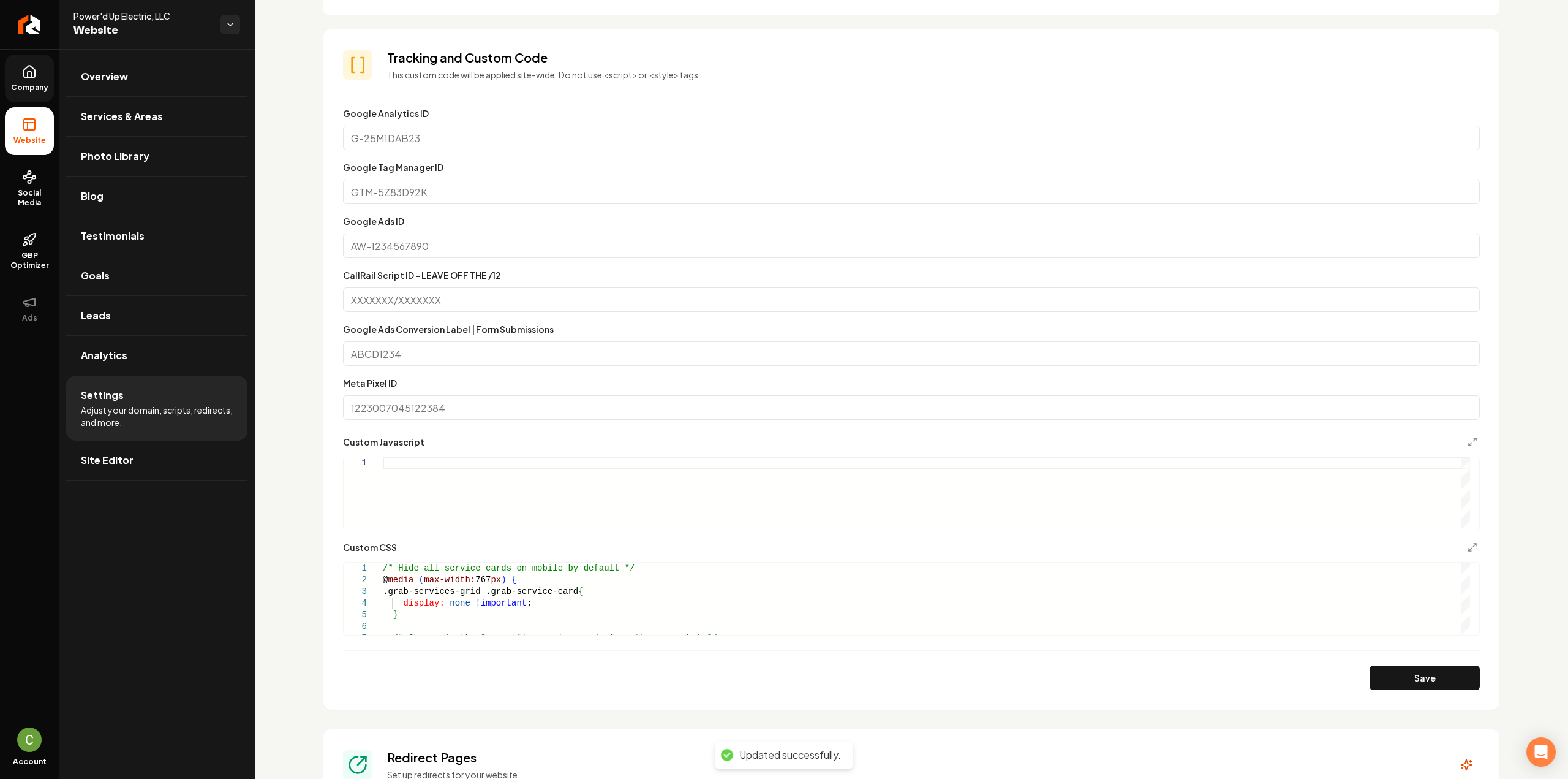
scroll to position [735, 0]
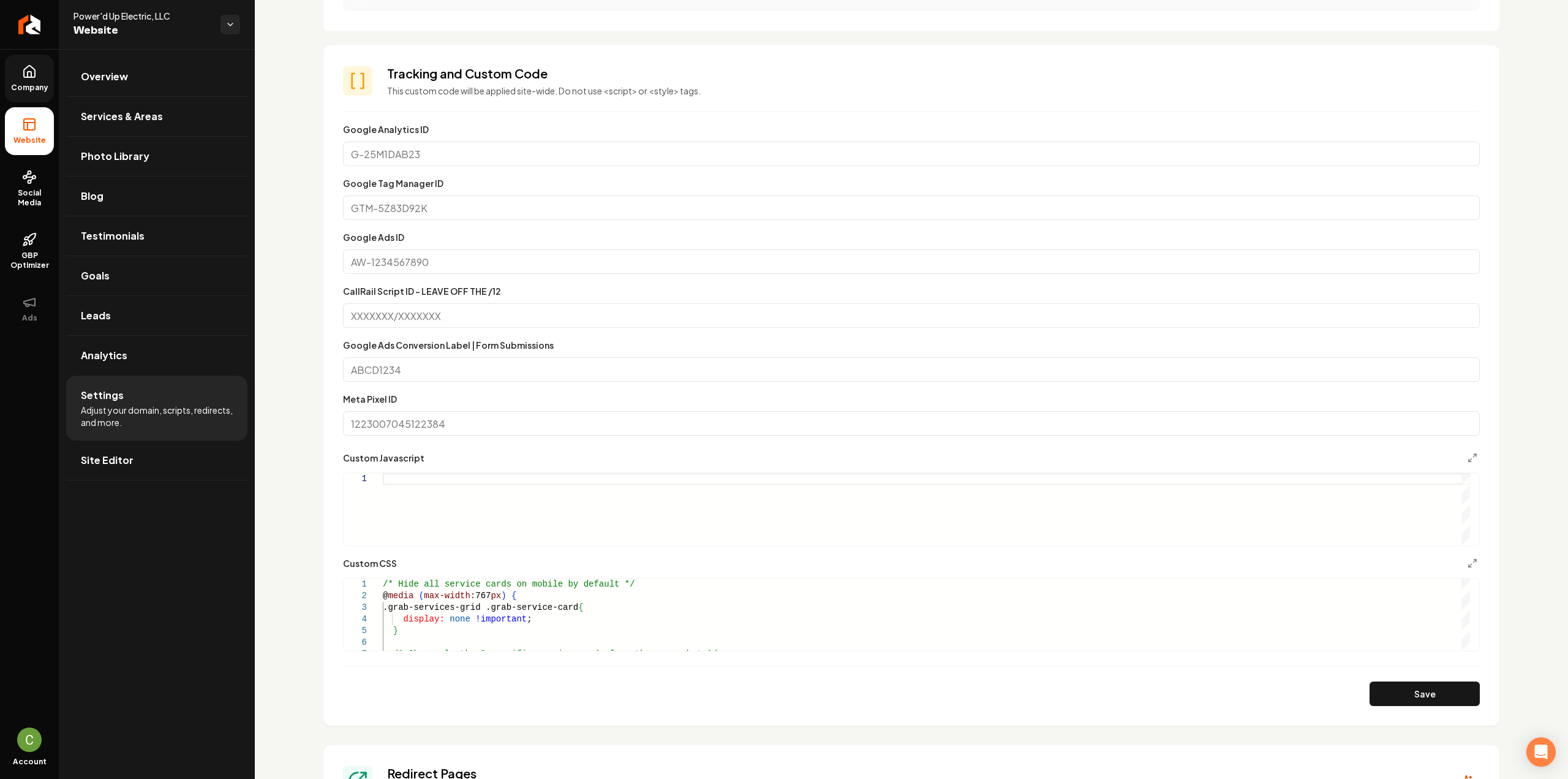
click at [43, 73] on link "Company" at bounding box center [29, 78] width 49 height 48
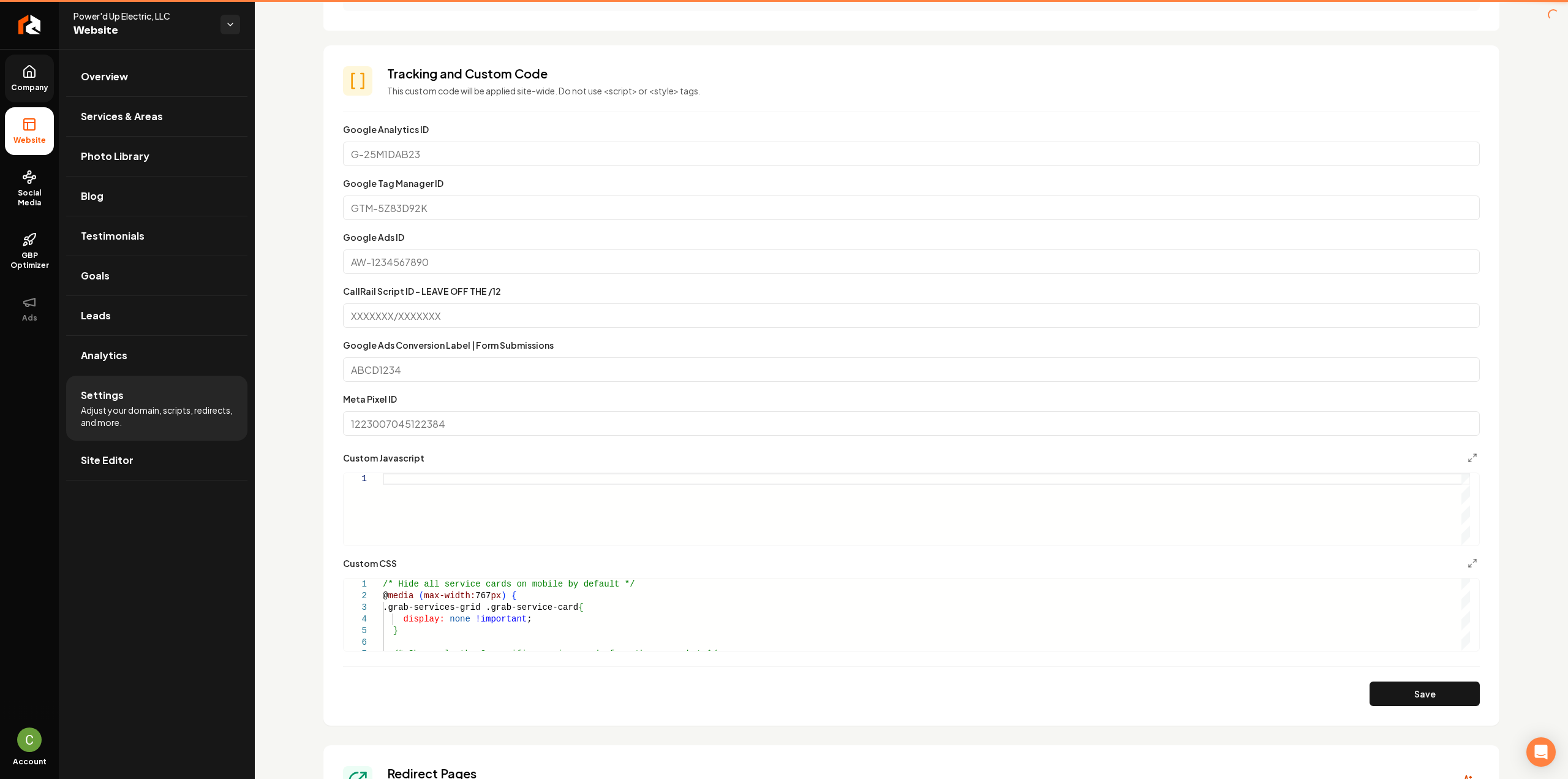
scroll to position [735, 0]
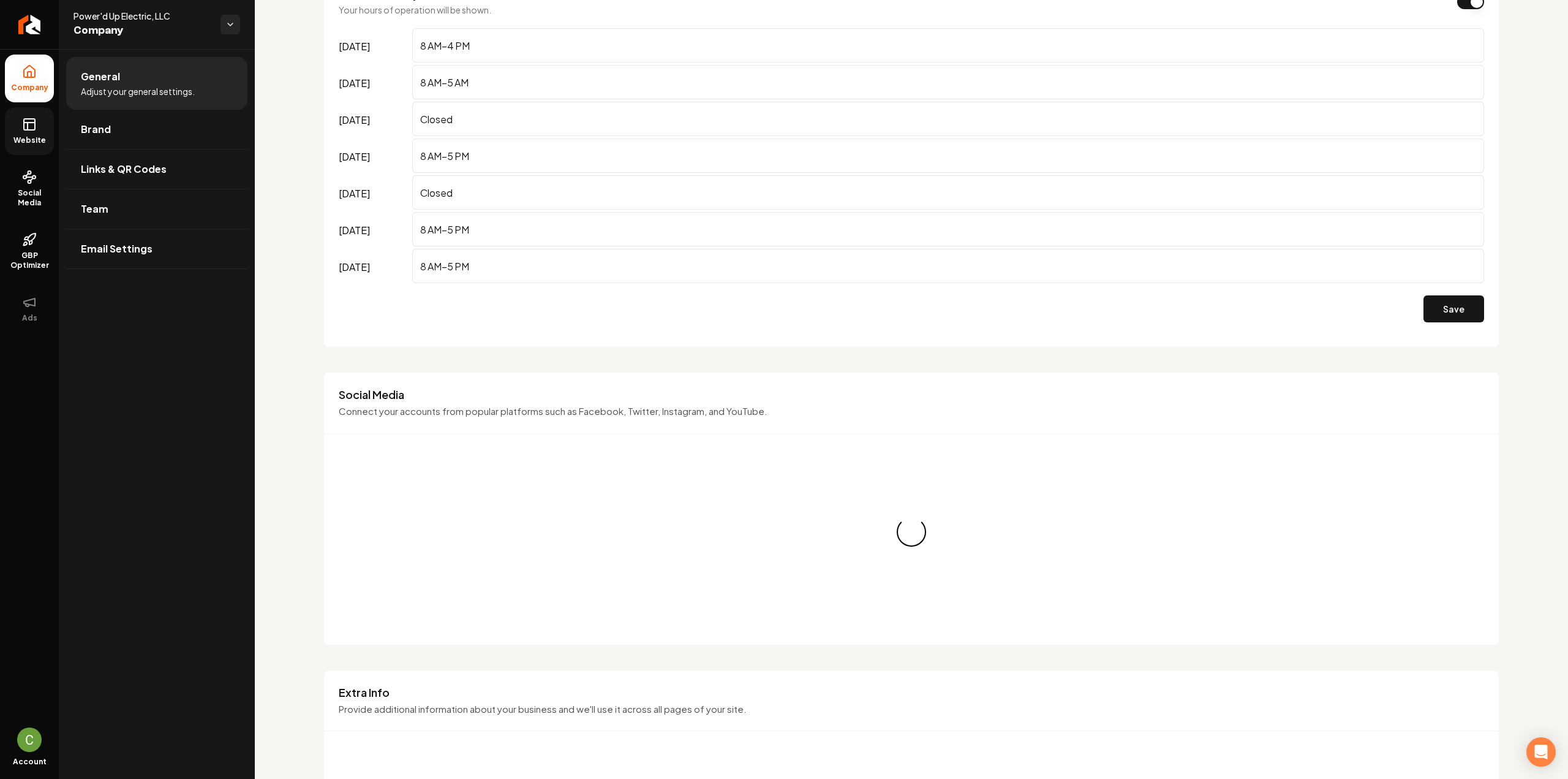
click at [36, 125] on icon at bounding box center [29, 124] width 15 height 15
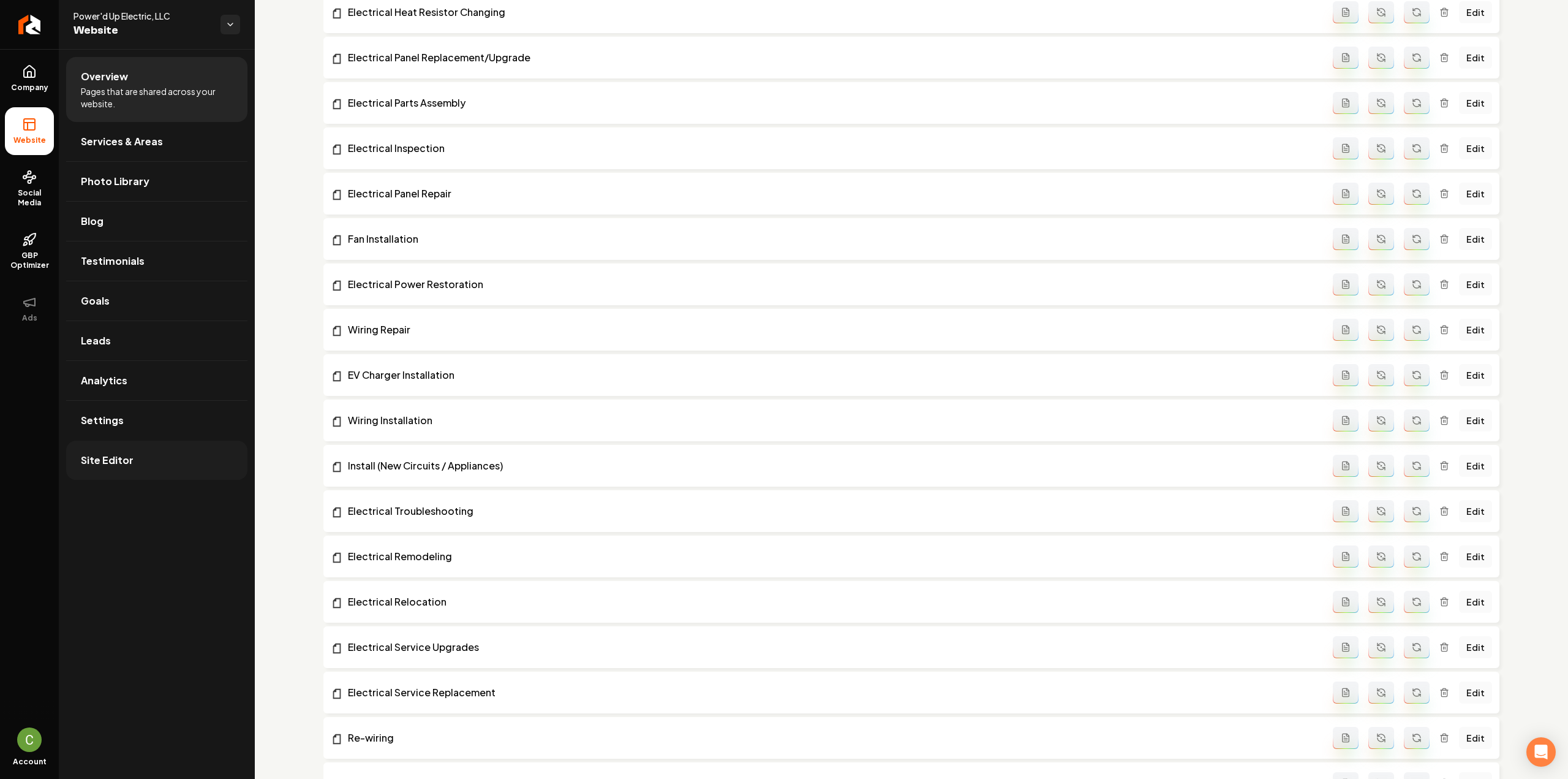
scroll to position [674, 0]
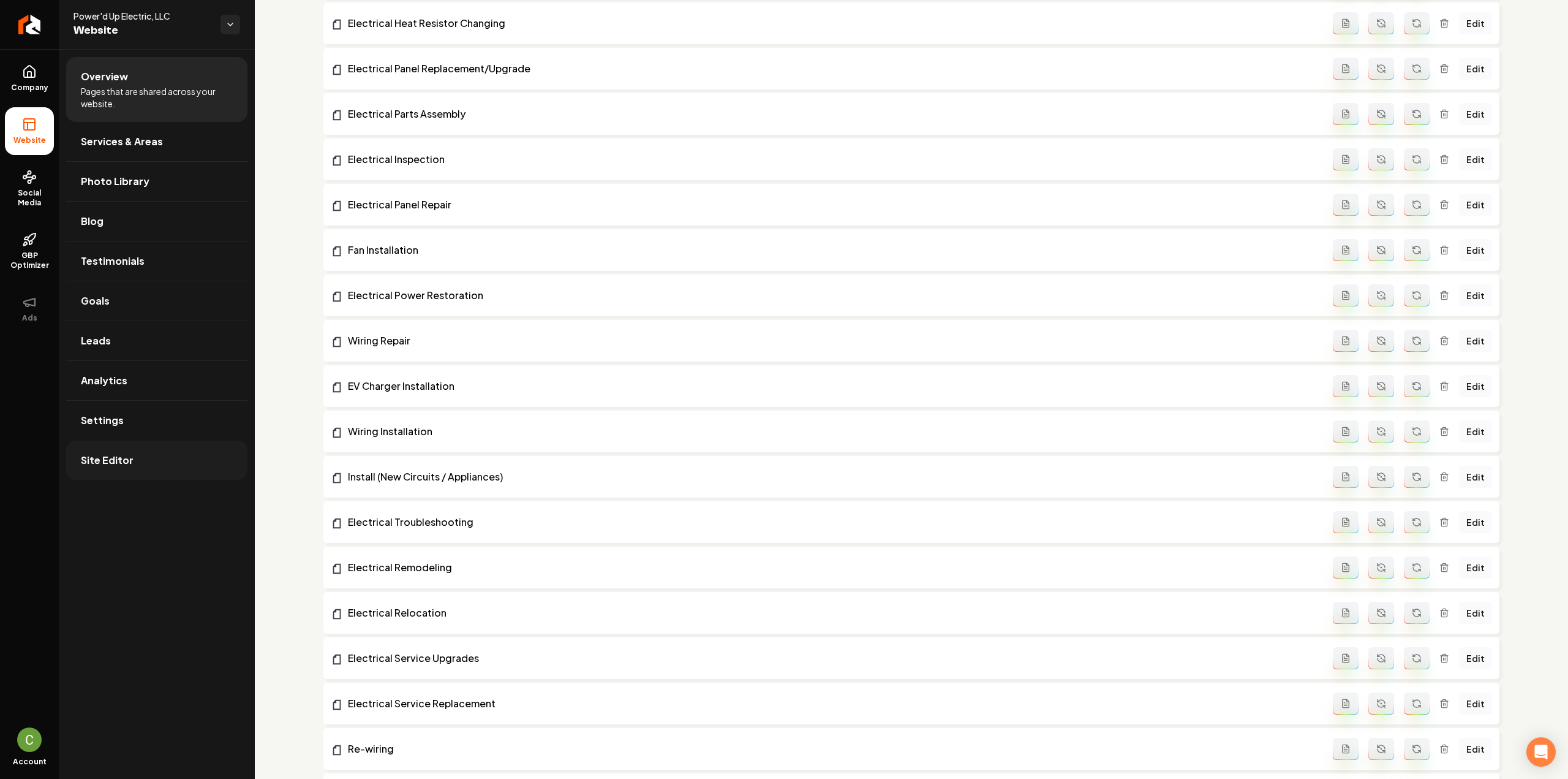
click at [145, 470] on link "Site Editor" at bounding box center [157, 460] width 181 height 39
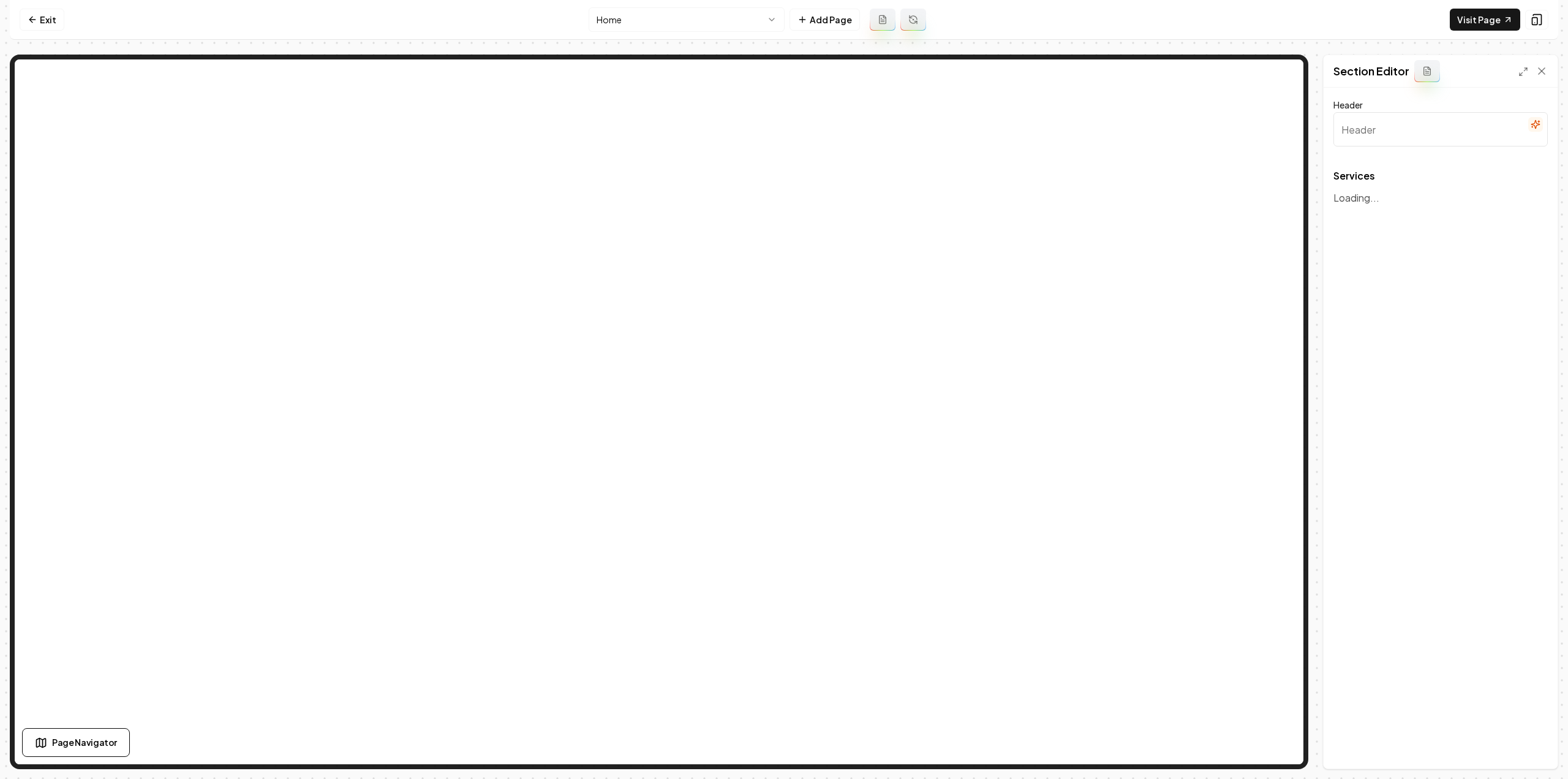
type input "Our Expert Electrical Services"
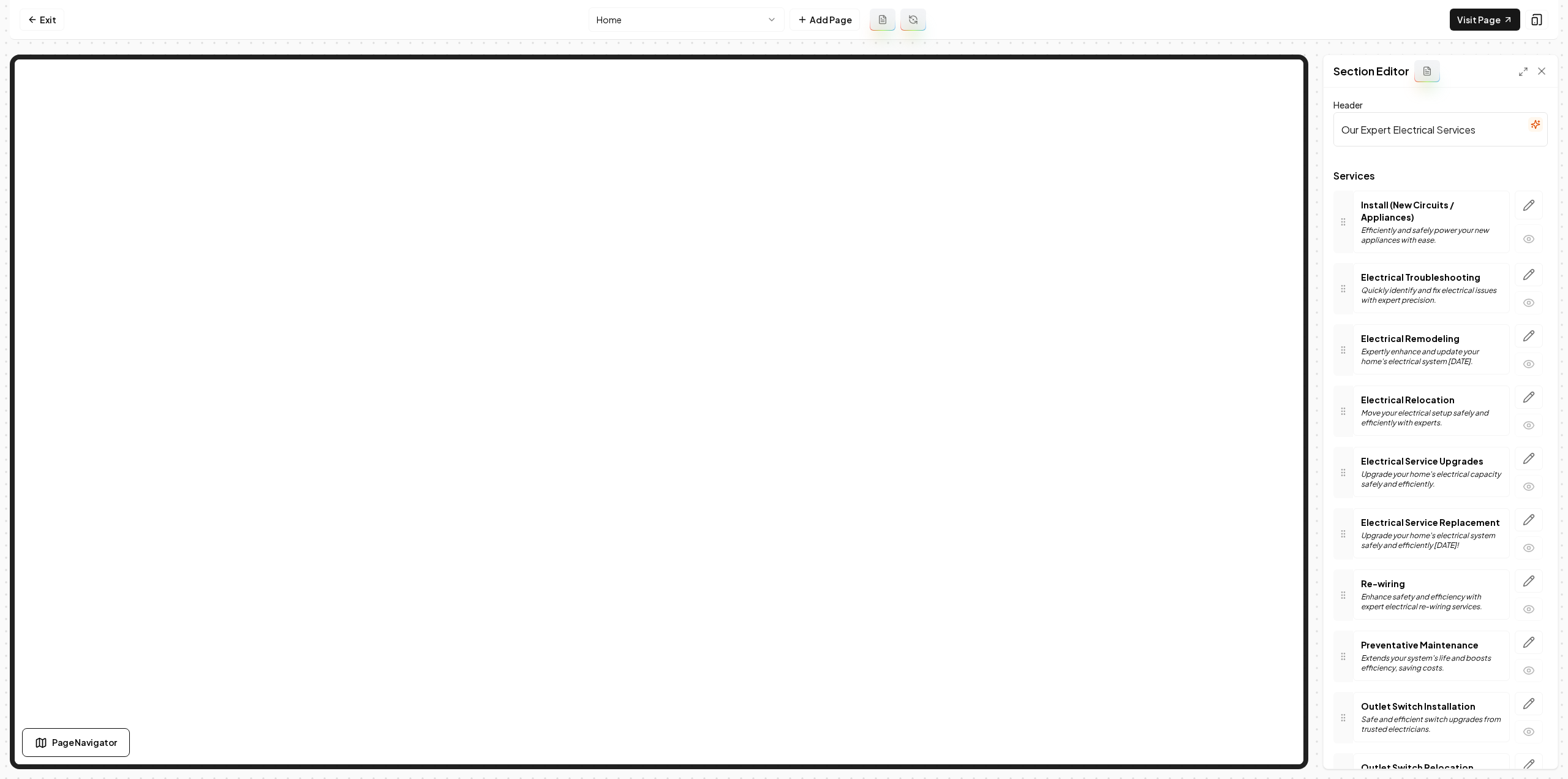
click at [632, 15] on html "Computer Required This feature is only available on a computer. Please switch t…" at bounding box center [784, 389] width 1568 height 779
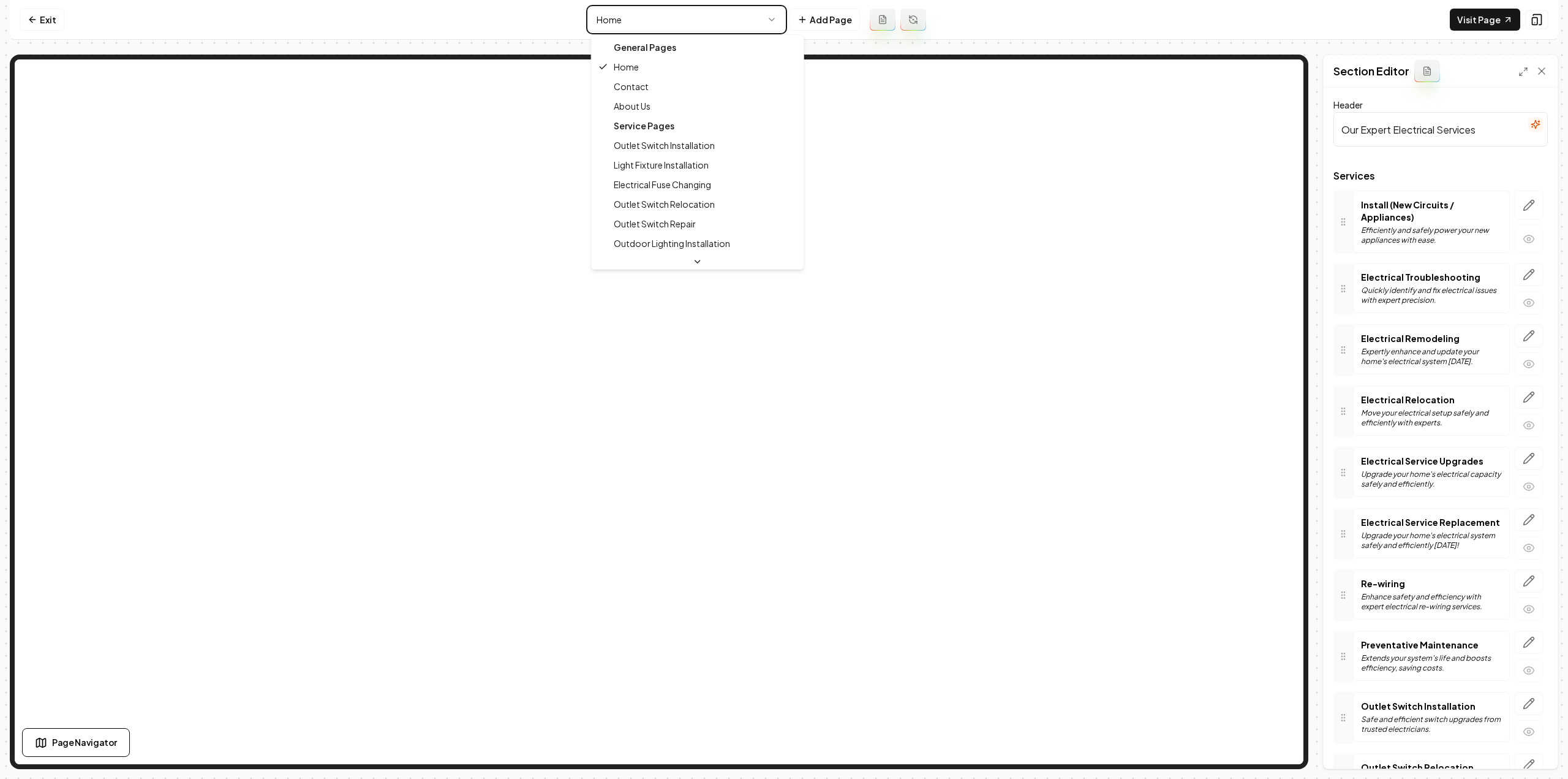
click at [1447, 633] on html "Computer Required This feature is only available on a computer. Please switch t…" at bounding box center [784, 389] width 1568 height 779
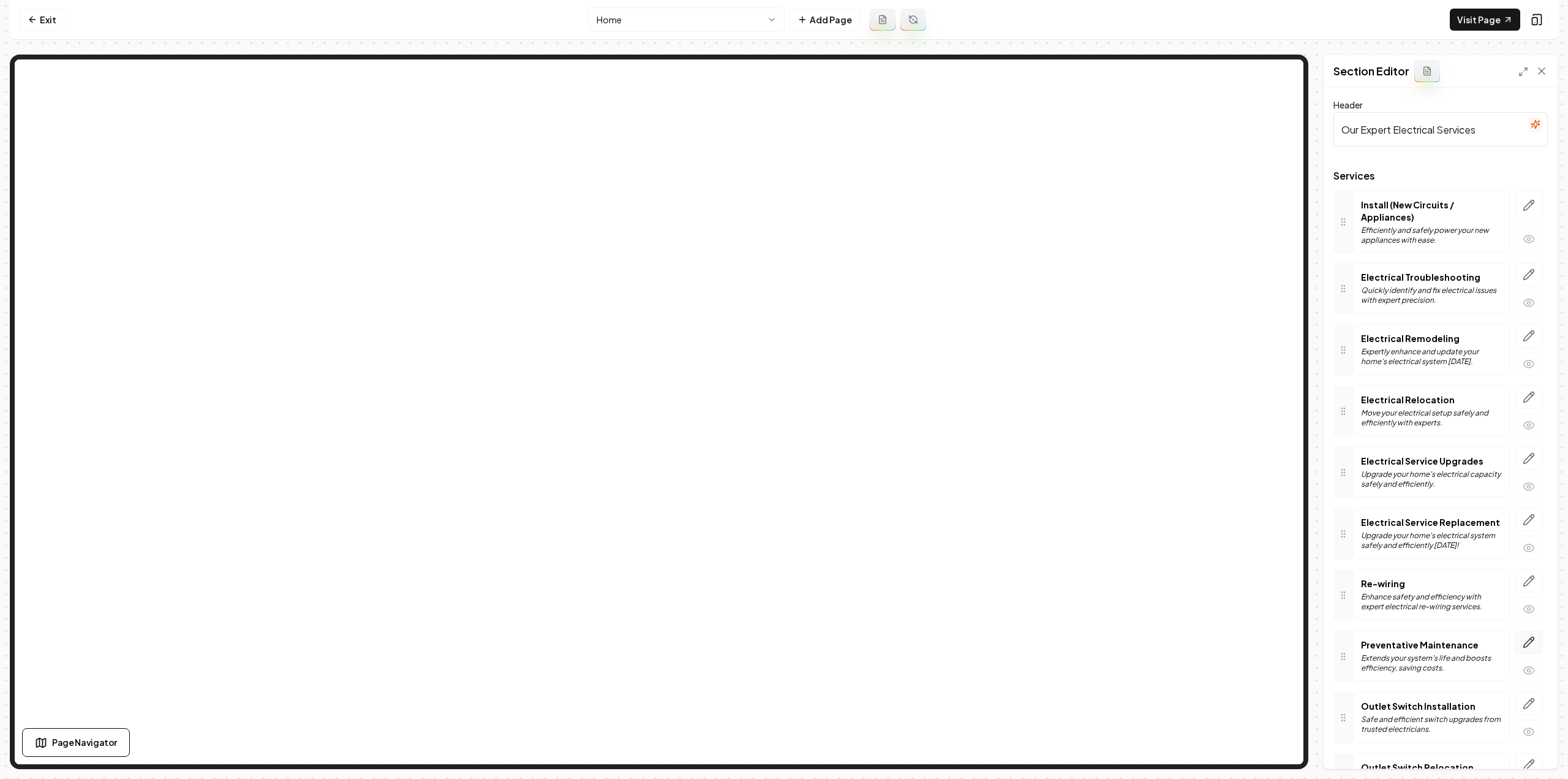
click at [1529, 630] on button "button" at bounding box center [1529, 642] width 28 height 23
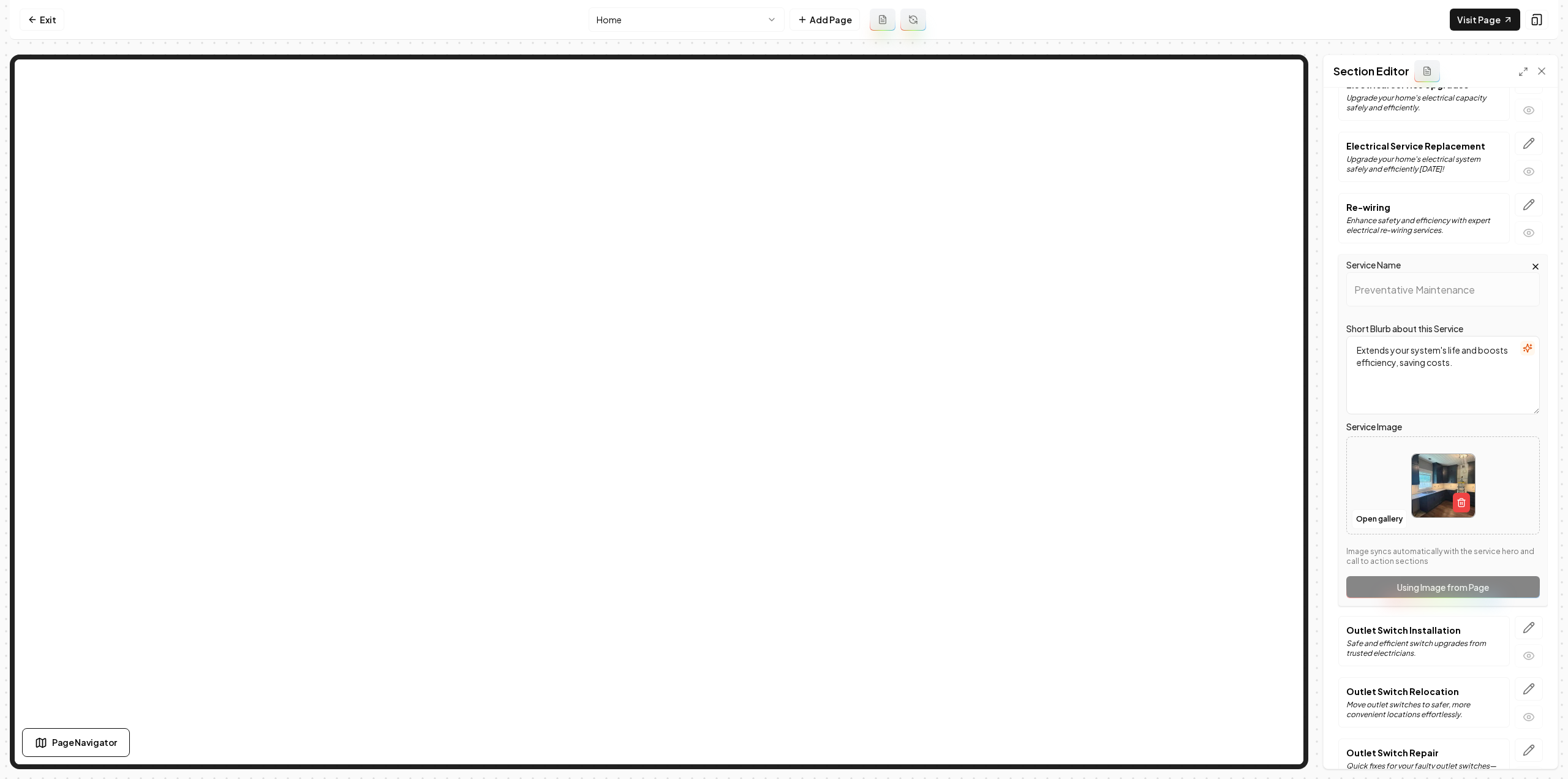
scroll to position [368, 0]
click at [1523, 620] on icon "button" at bounding box center [1529, 625] width 13 height 13
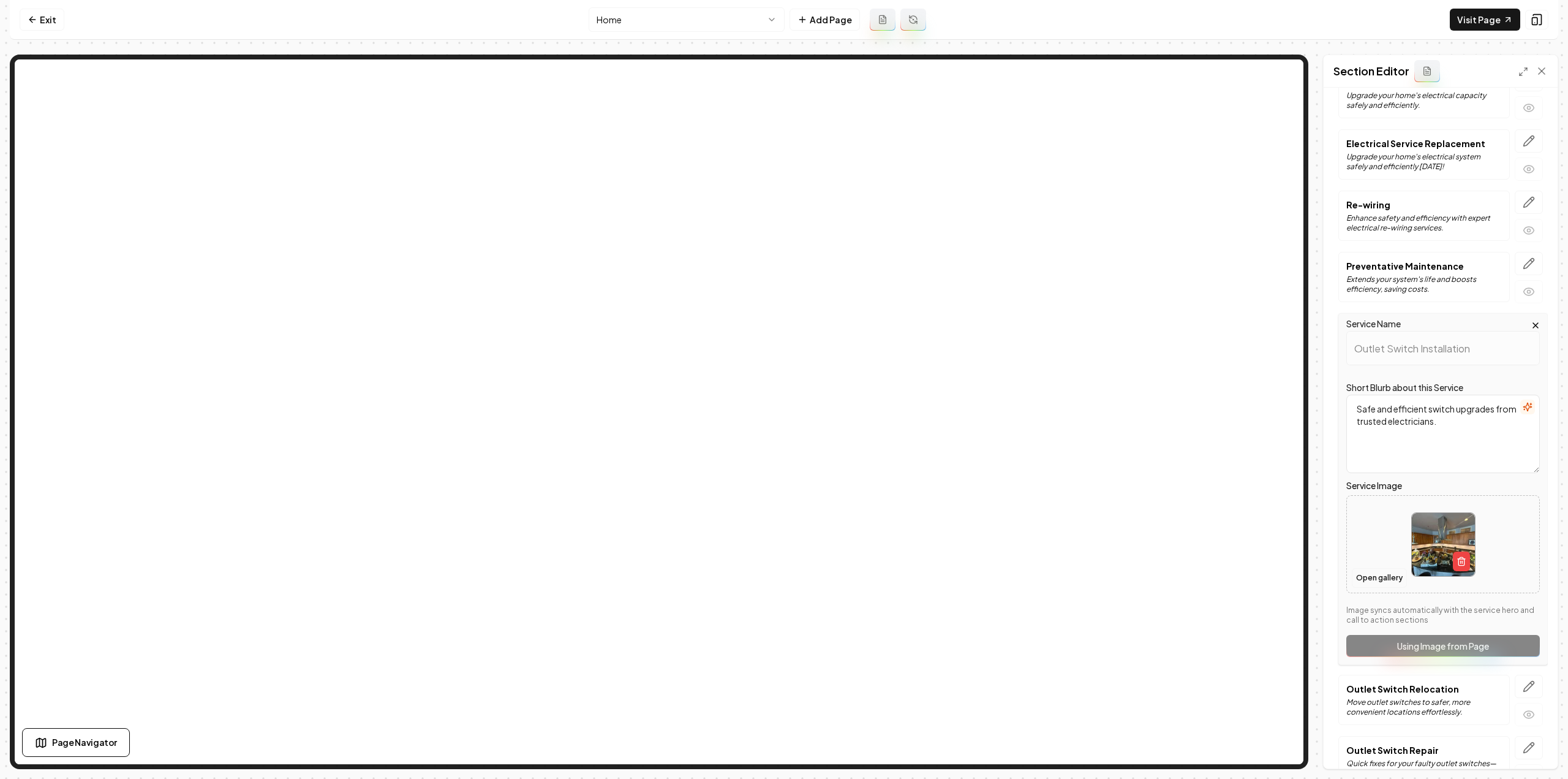
click at [1365, 568] on button "Open gallery" at bounding box center [1379, 577] width 55 height 20
click at [1374, 575] on button "Open gallery" at bounding box center [1379, 577] width 55 height 20
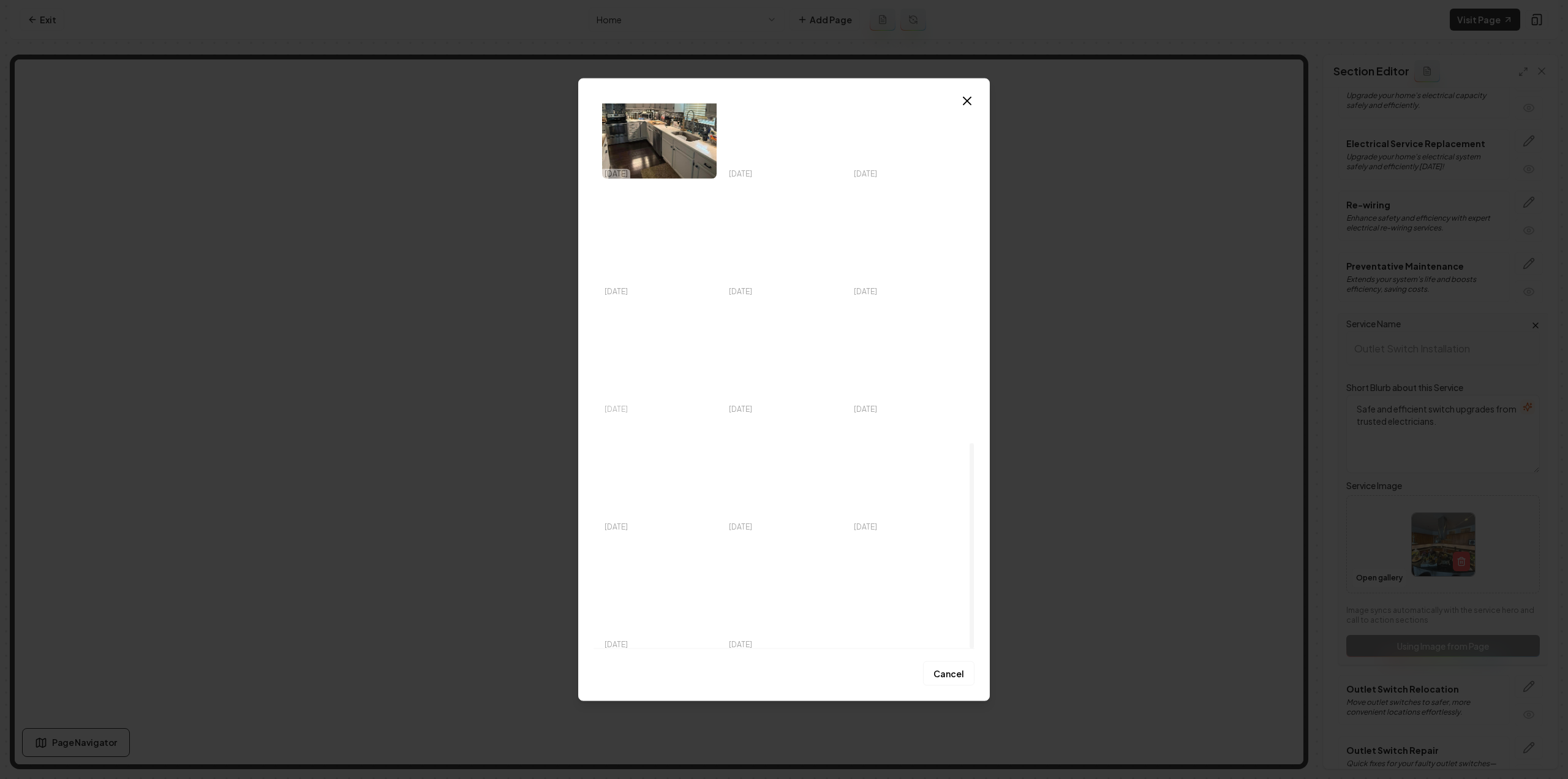
scroll to position [900, 0]
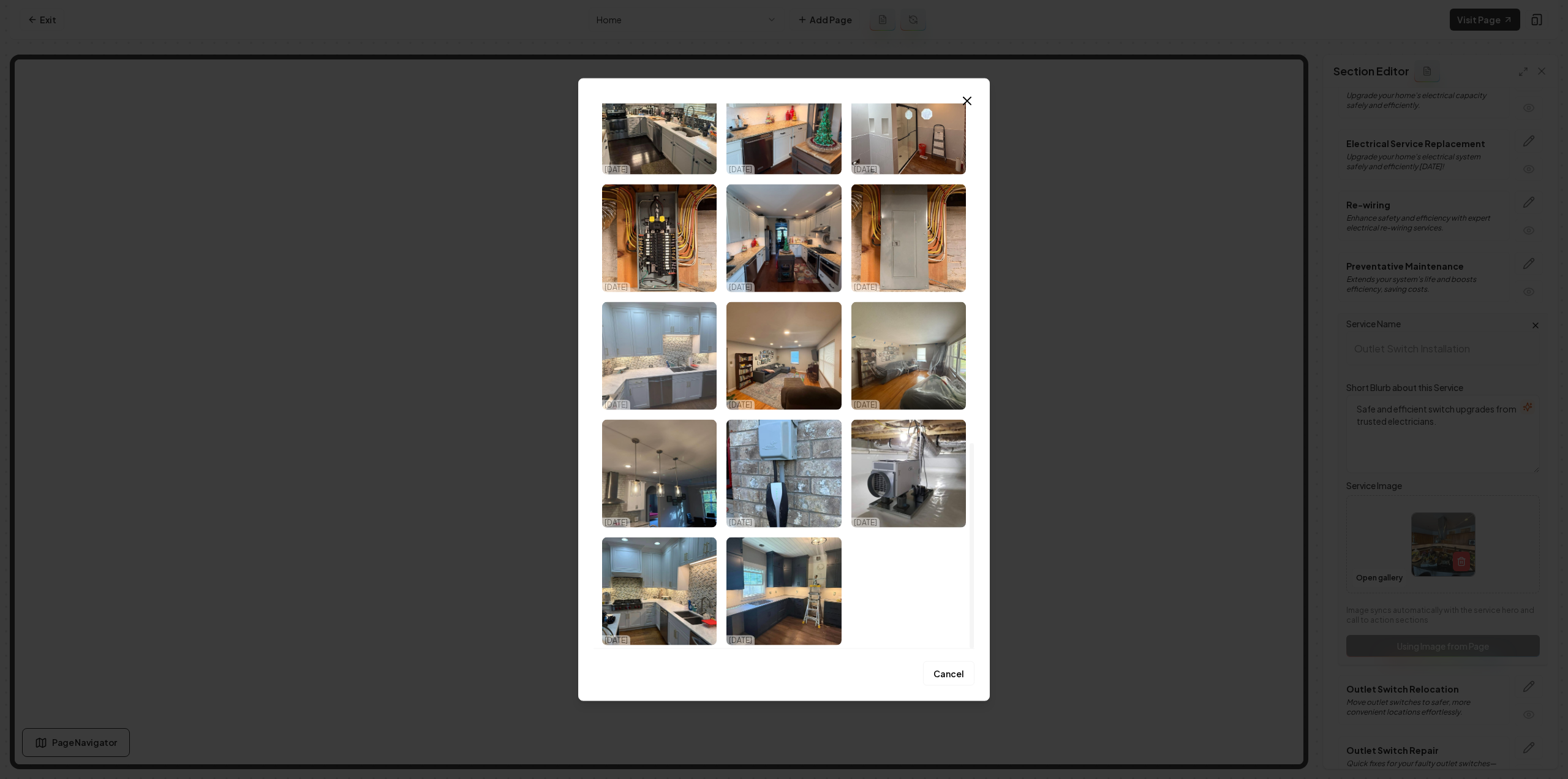
click at [630, 347] on img "Select image image_68d2c77b5c7cd75eb89931ba.jpeg" at bounding box center [660, 355] width 114 height 108
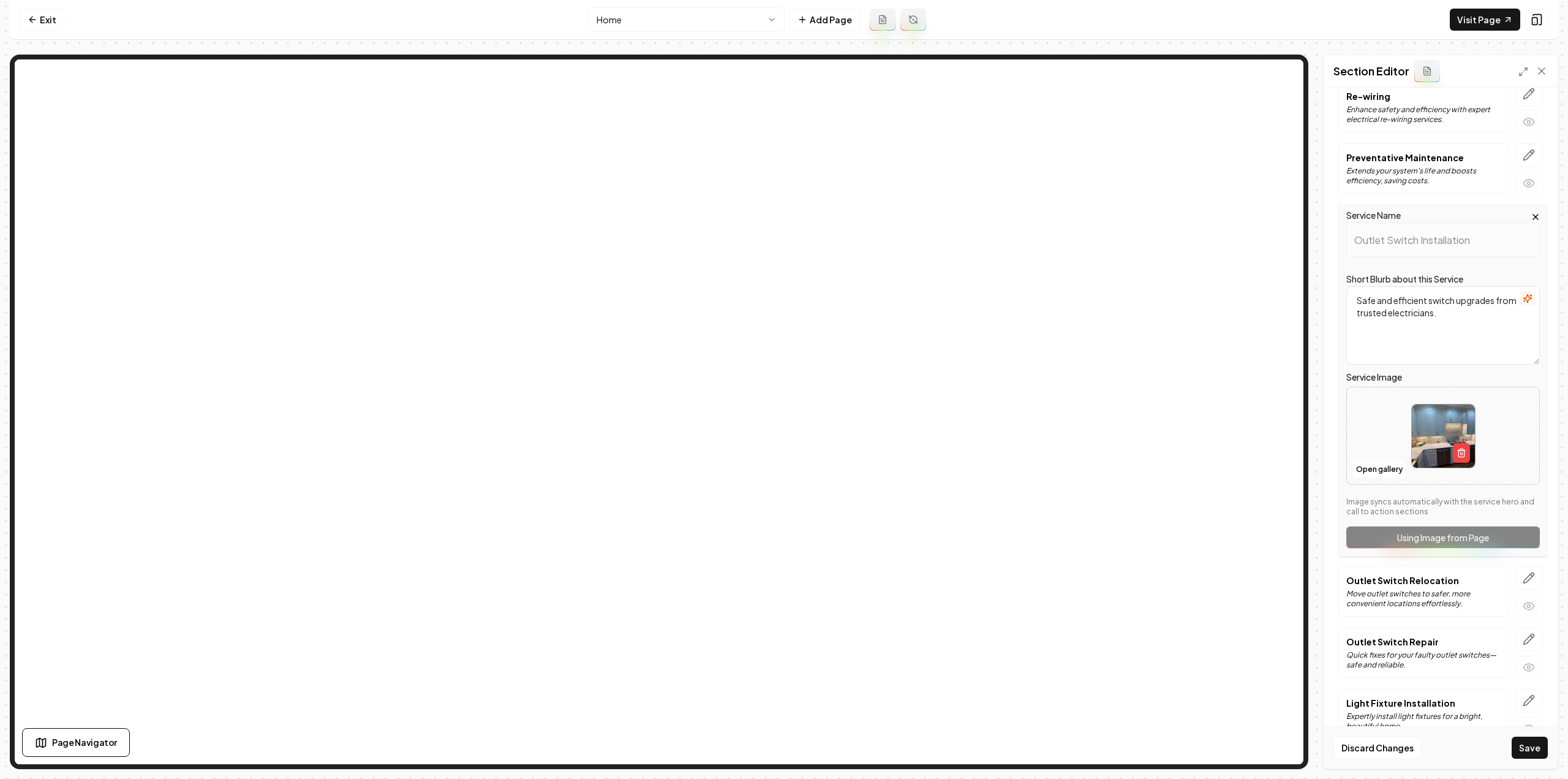
scroll to position [613, 0]
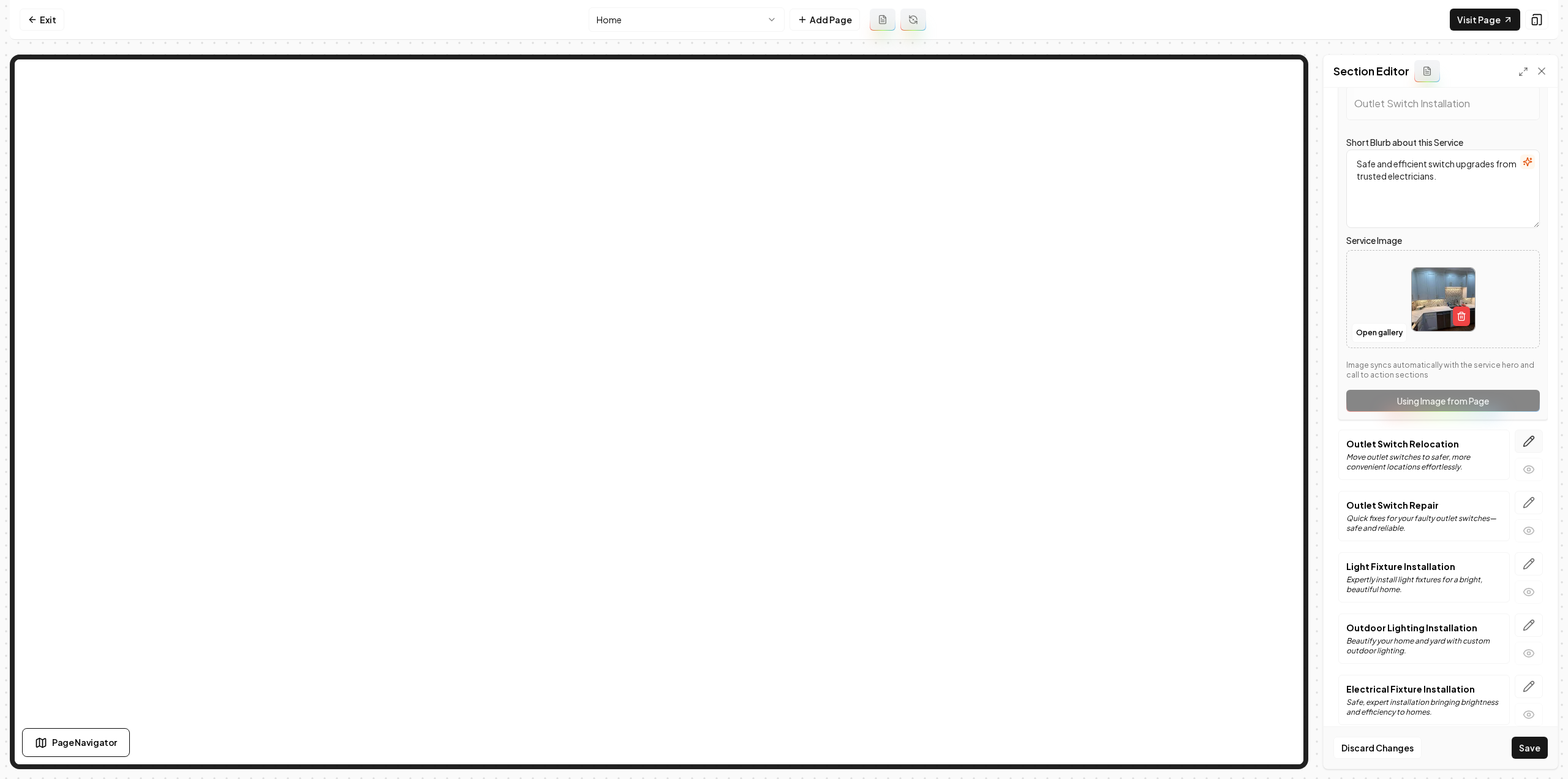
click at [1524, 437] on icon "button" at bounding box center [1529, 441] width 10 height 10
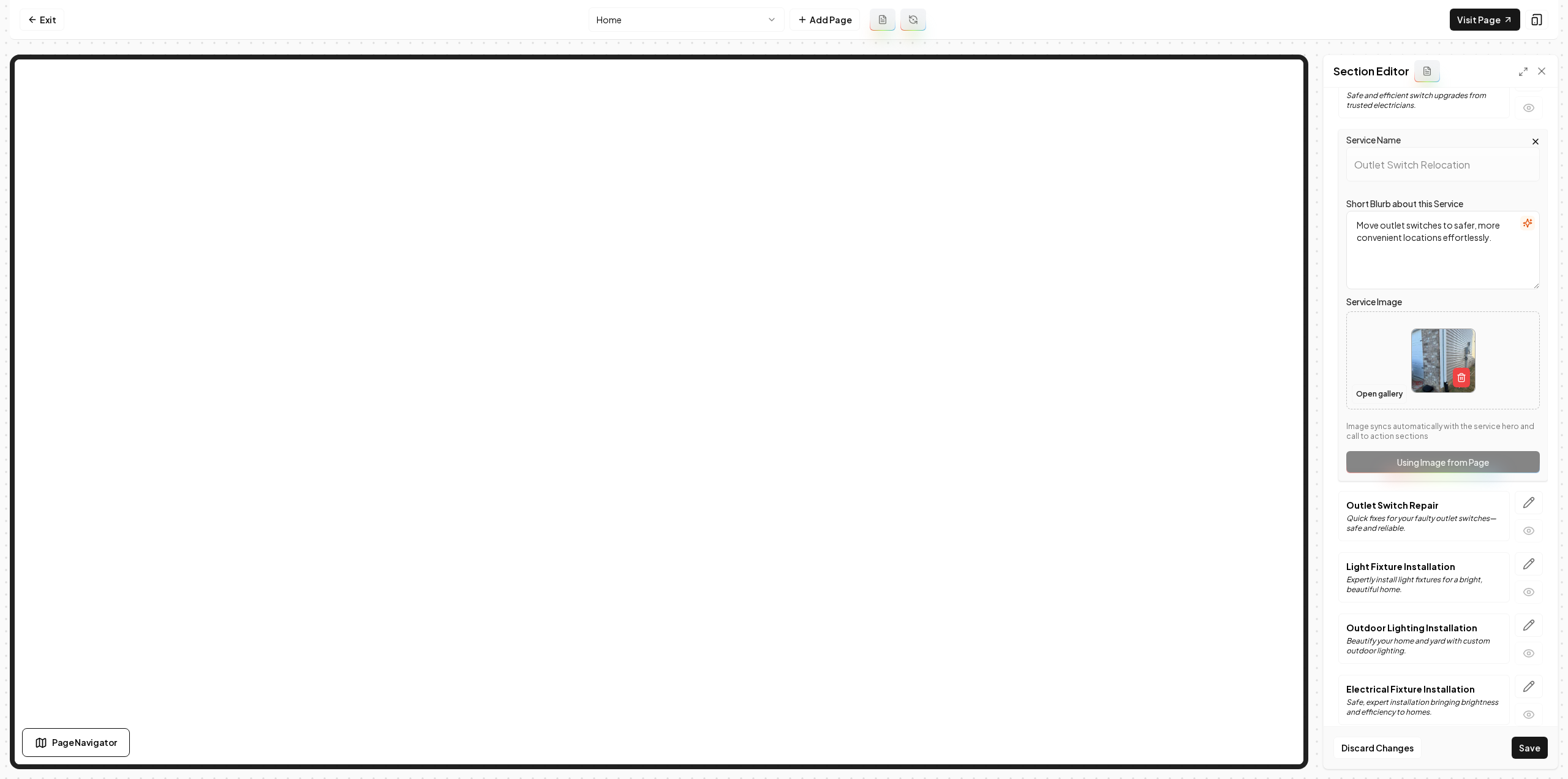
click at [1369, 391] on button "Open gallery" at bounding box center [1379, 394] width 55 height 20
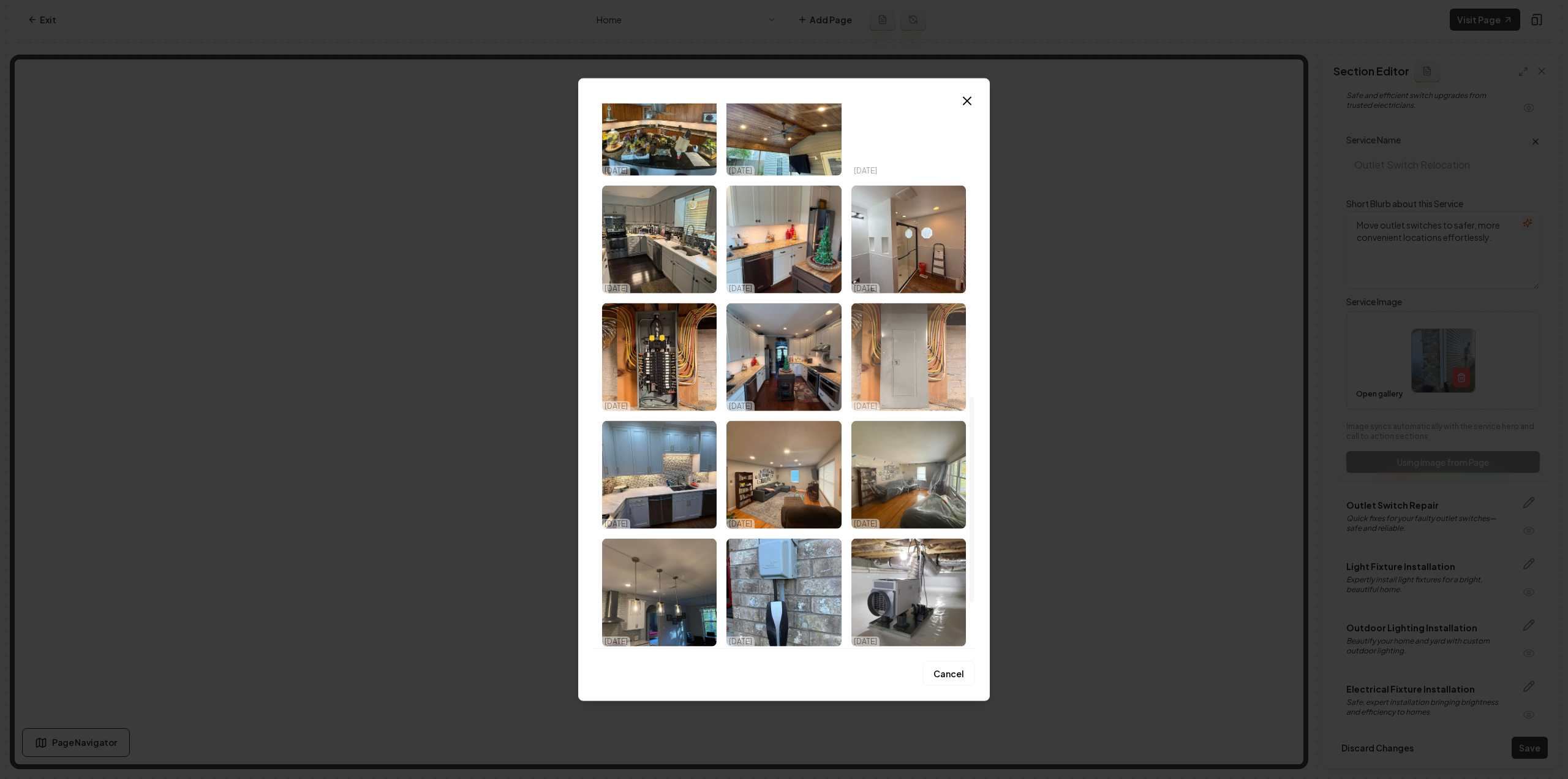
scroll to position [777, 0]
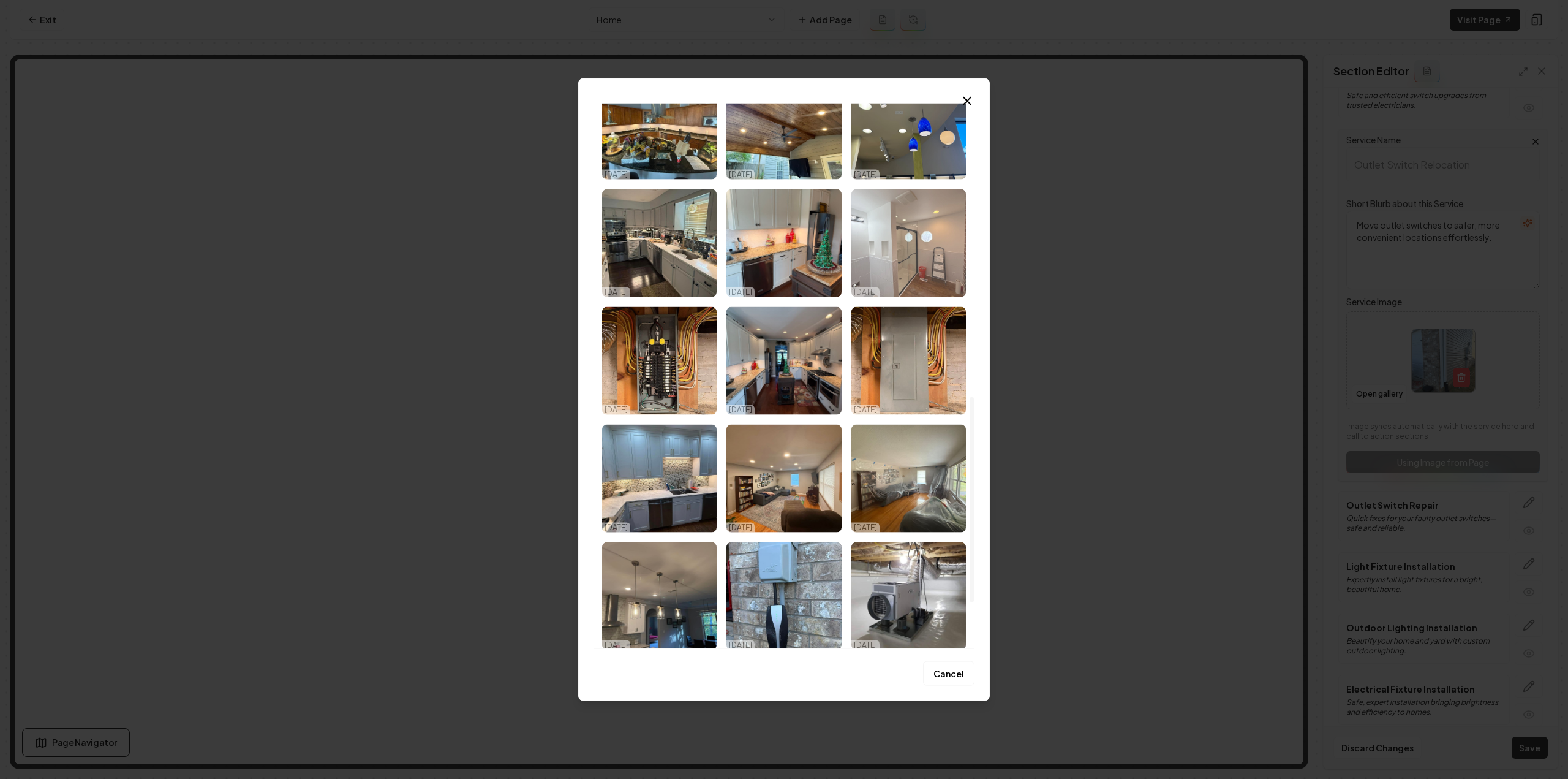
click at [888, 266] on img "Select image image_68d2c77b5c7cd75eb8993594.jpeg" at bounding box center [908, 243] width 114 height 108
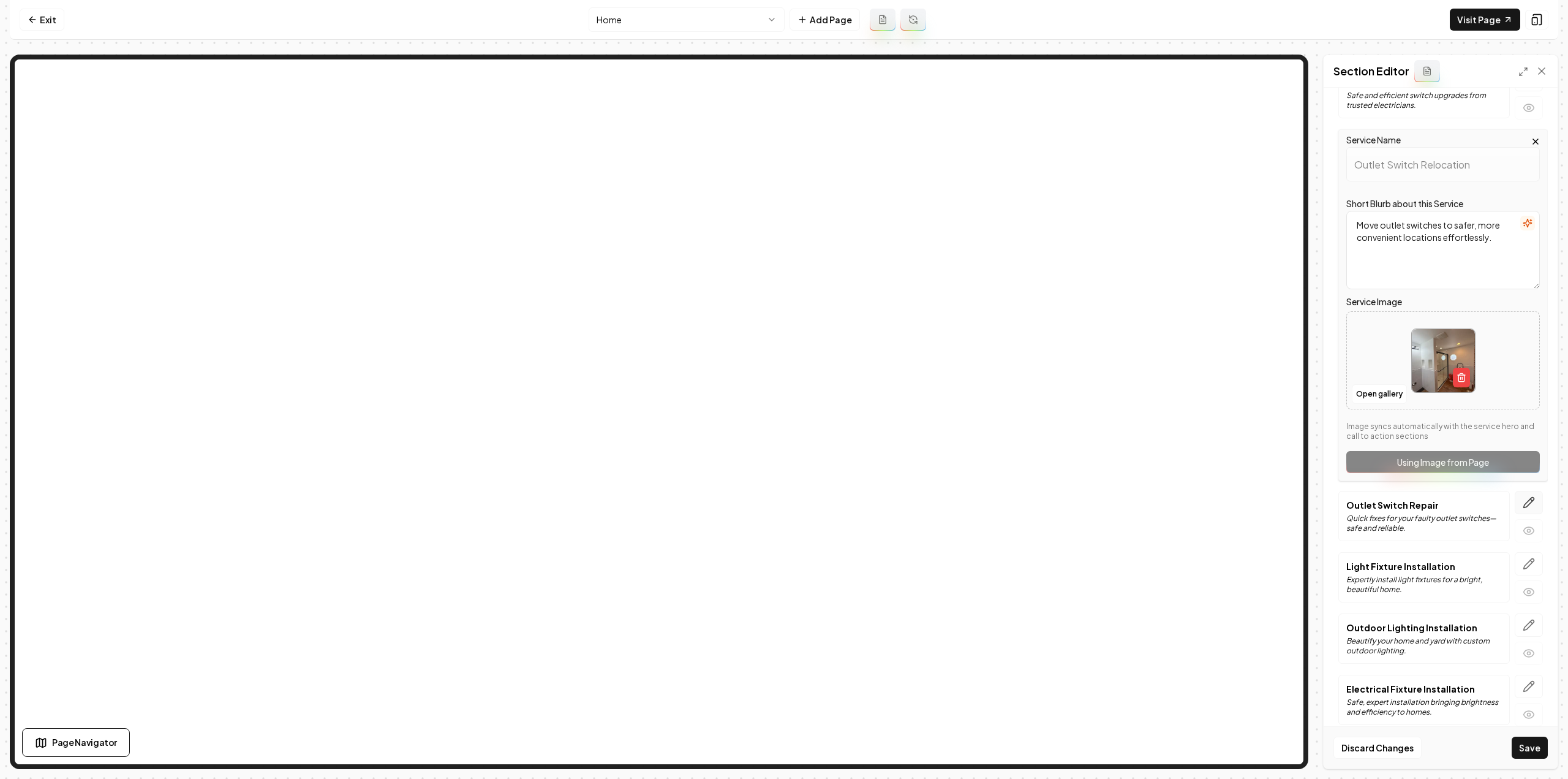
click at [1523, 497] on icon "button" at bounding box center [1529, 503] width 13 height 13
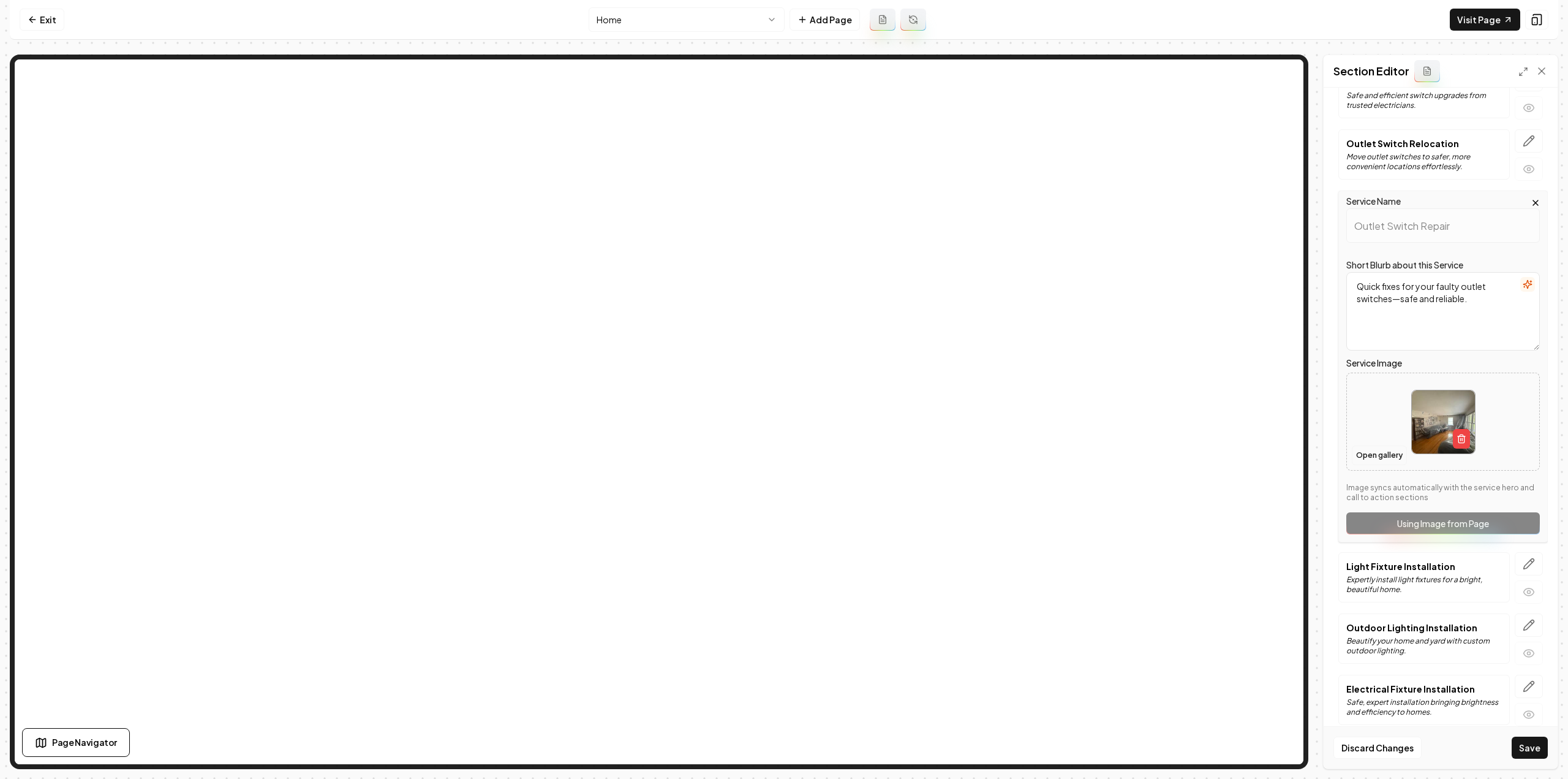
click at [1380, 451] on button "Open gallery" at bounding box center [1379, 455] width 55 height 20
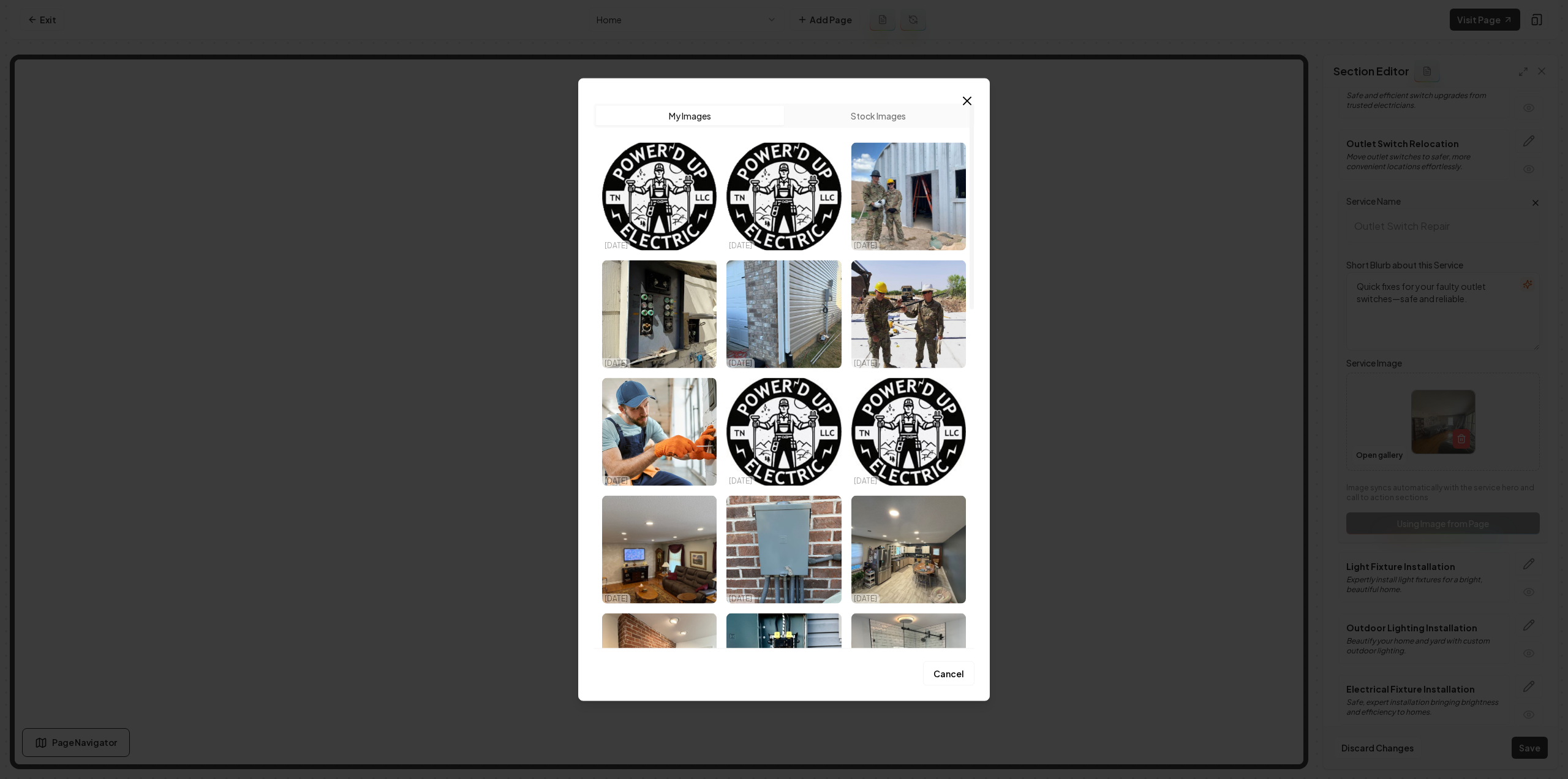
click at [867, 114] on button "Stock Images" at bounding box center [878, 115] width 188 height 20
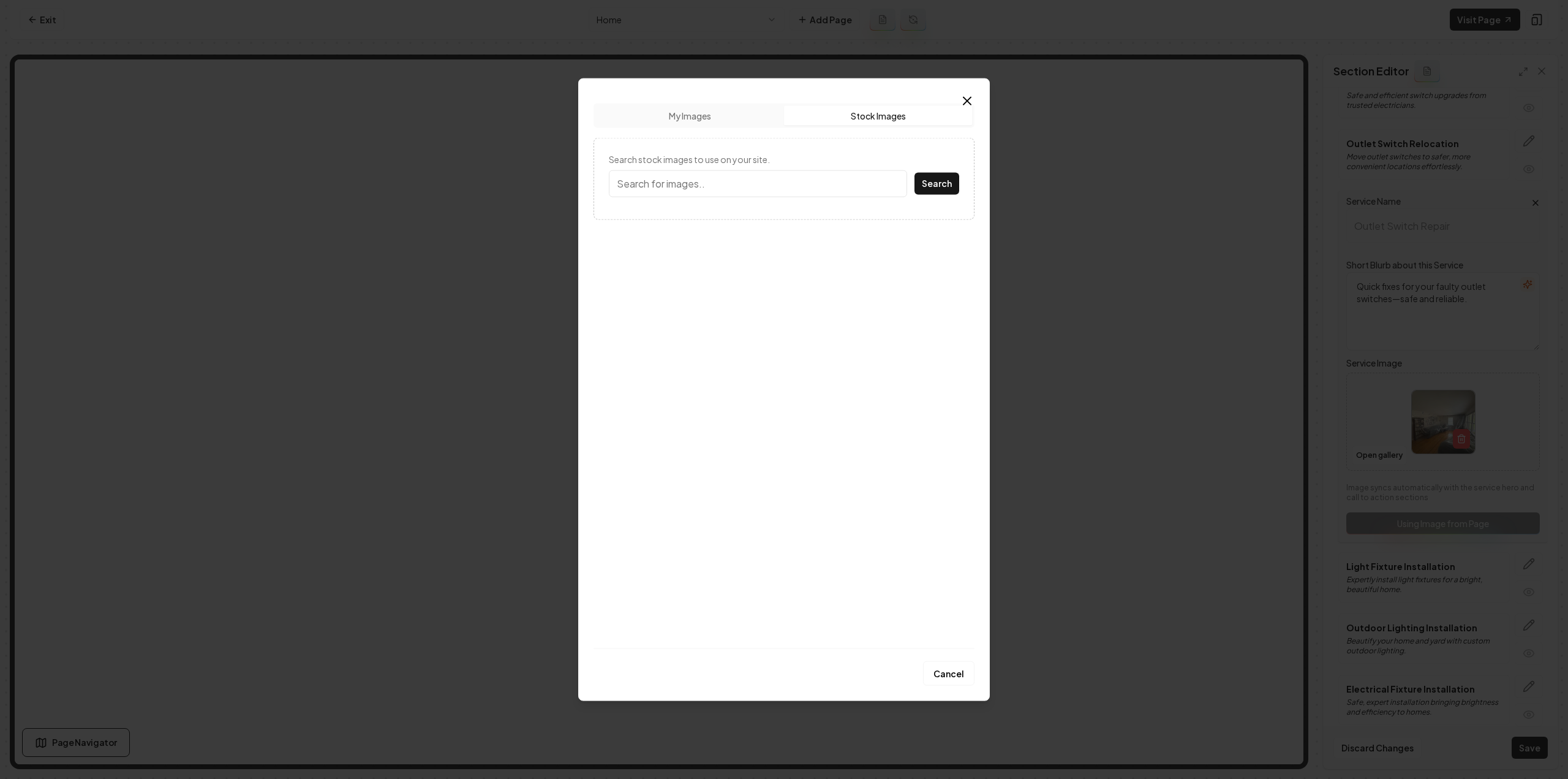
click at [694, 204] on form "Search stock images to use on your site. Search" at bounding box center [784, 179] width 351 height 52
click at [696, 182] on input "Search stock images to use on your site." at bounding box center [758, 183] width 298 height 27
type input "light switch"
click at [915, 172] on button "Search" at bounding box center [937, 183] width 45 height 22
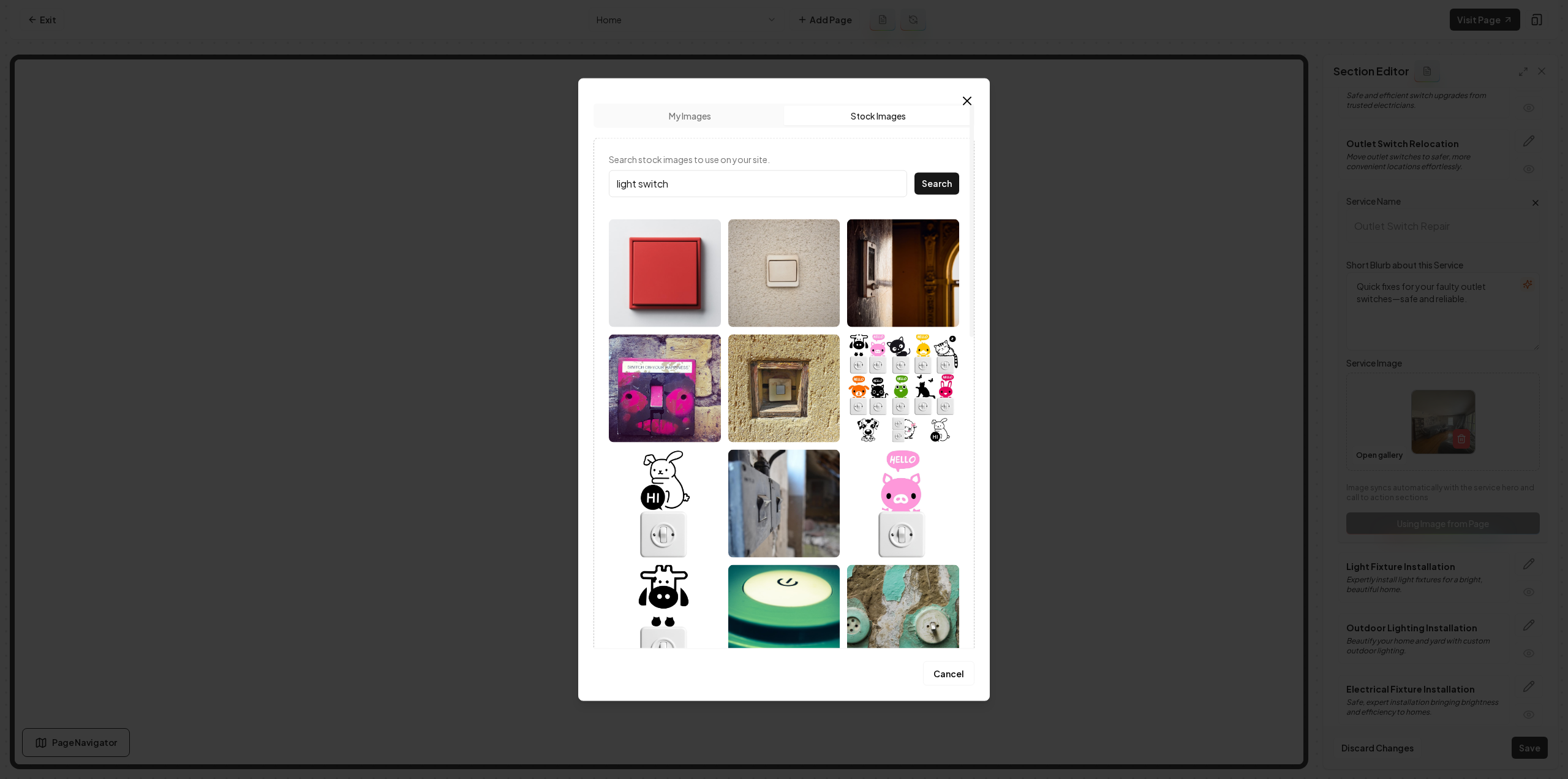
click at [779, 289] on img at bounding box center [784, 273] width 112 height 108
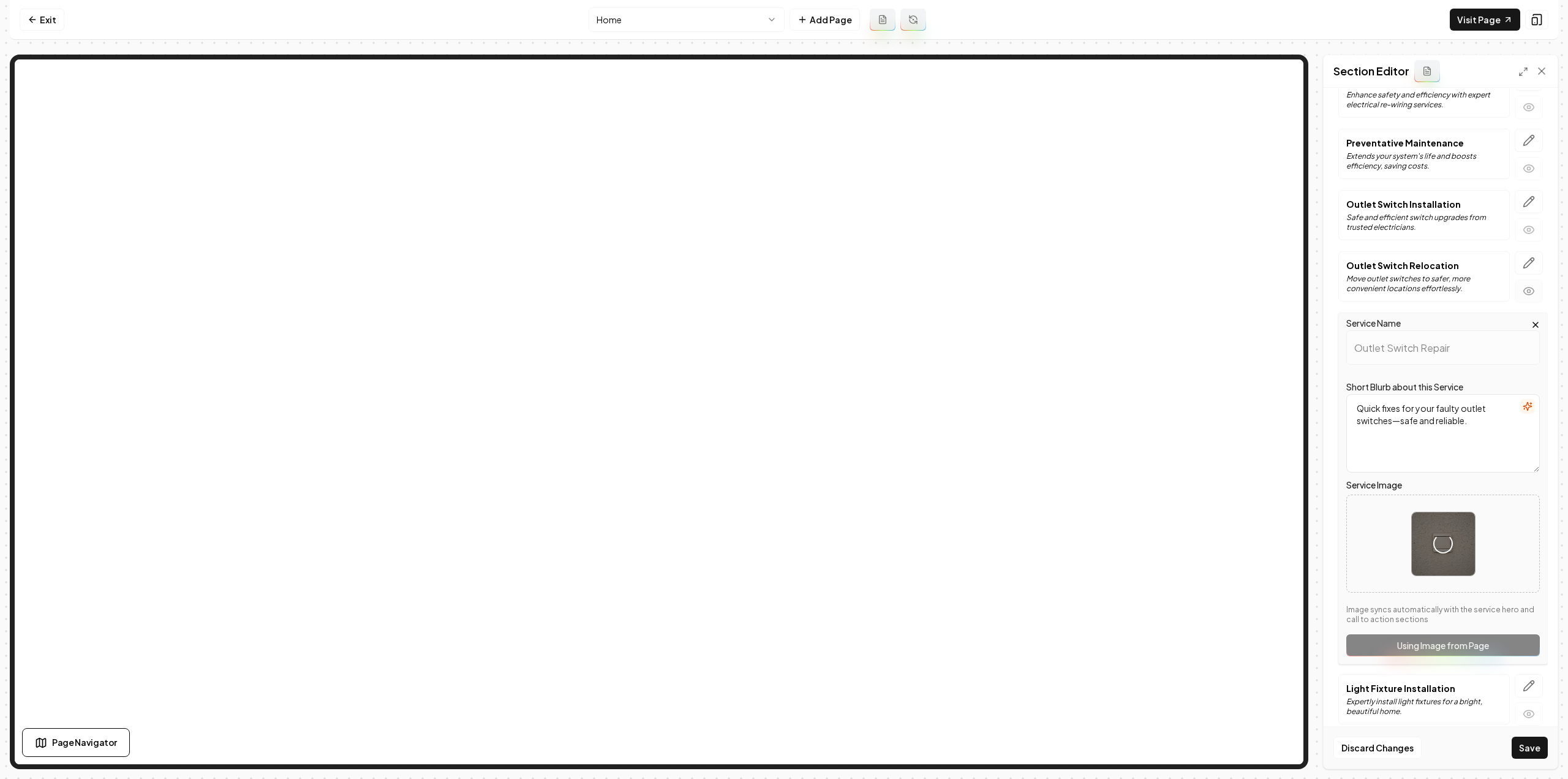
scroll to position [490, 0]
click at [1524, 259] on icon "button" at bounding box center [1529, 264] width 10 height 10
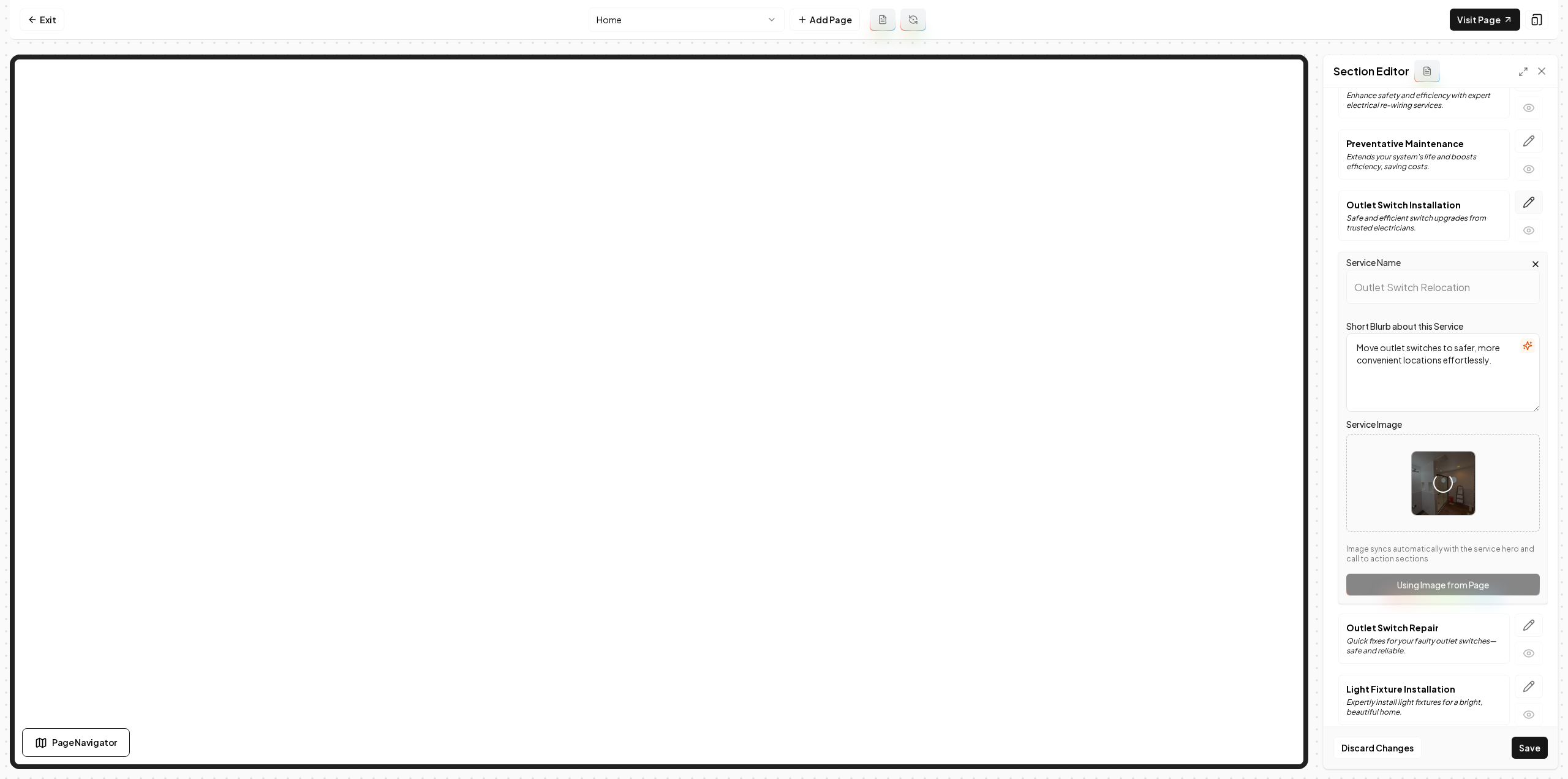
click at [1528, 198] on button "button" at bounding box center [1529, 202] width 28 height 23
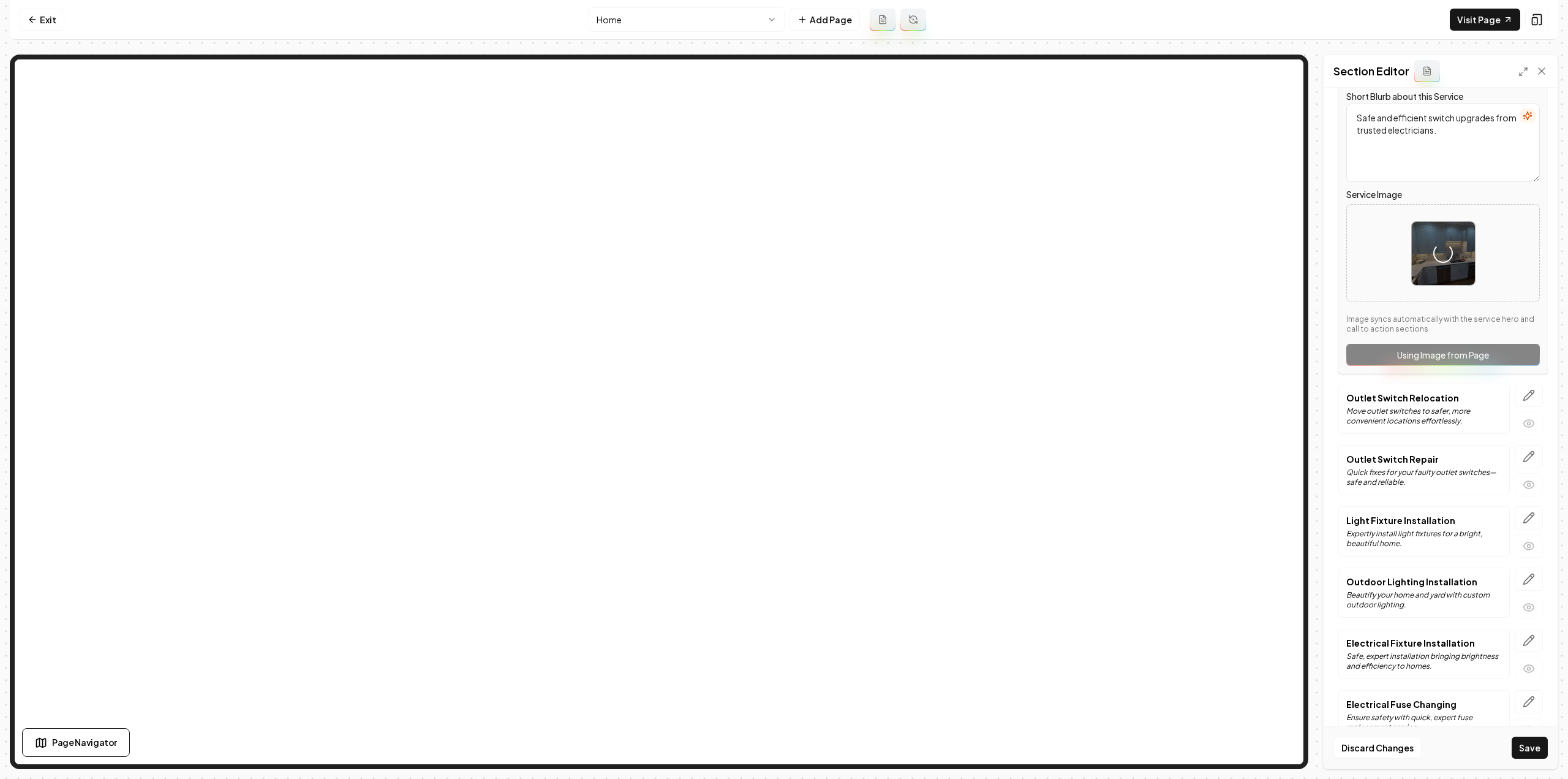
scroll to position [674, 0]
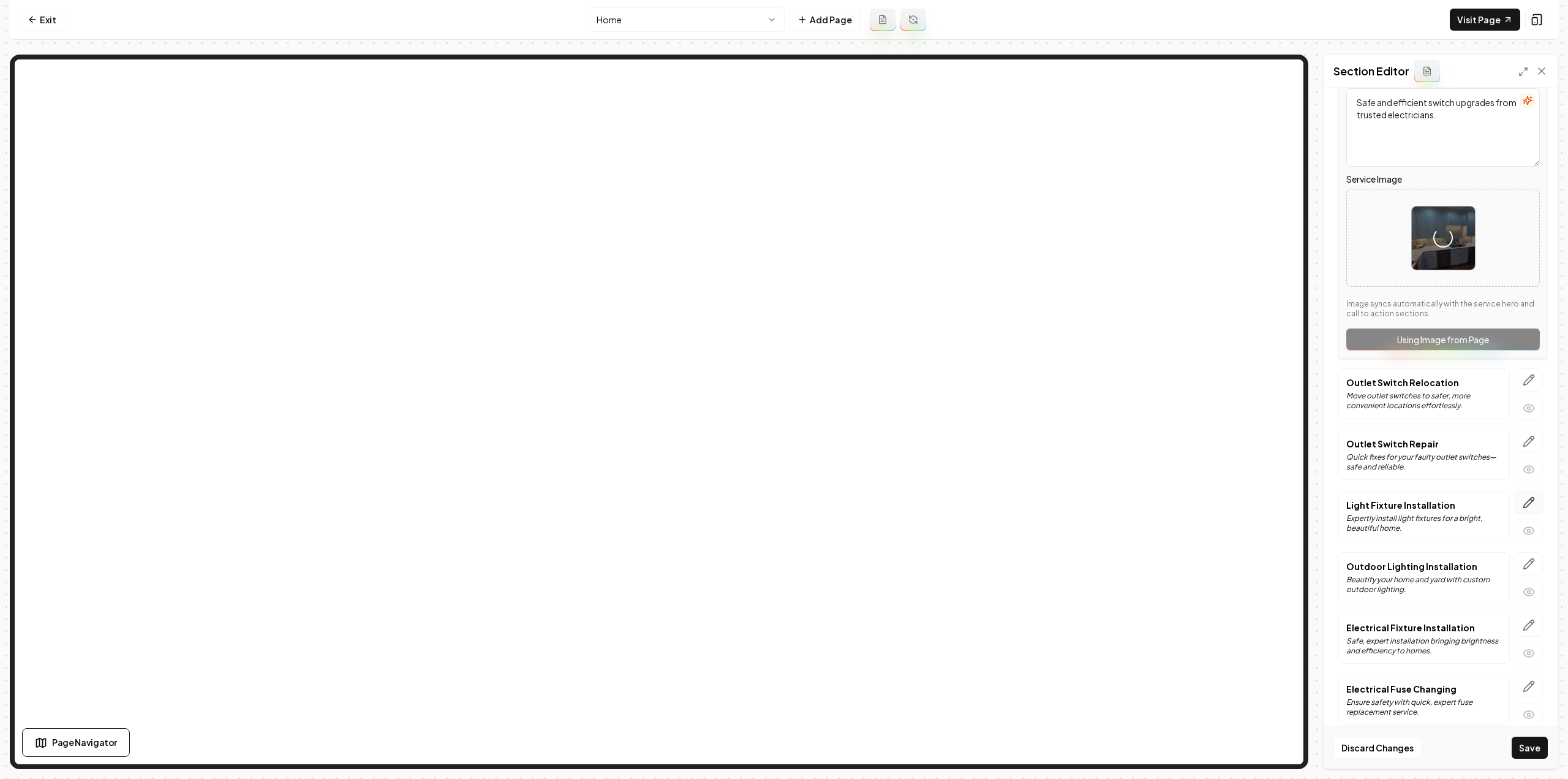
click at [1523, 497] on icon "button" at bounding box center [1529, 503] width 13 height 13
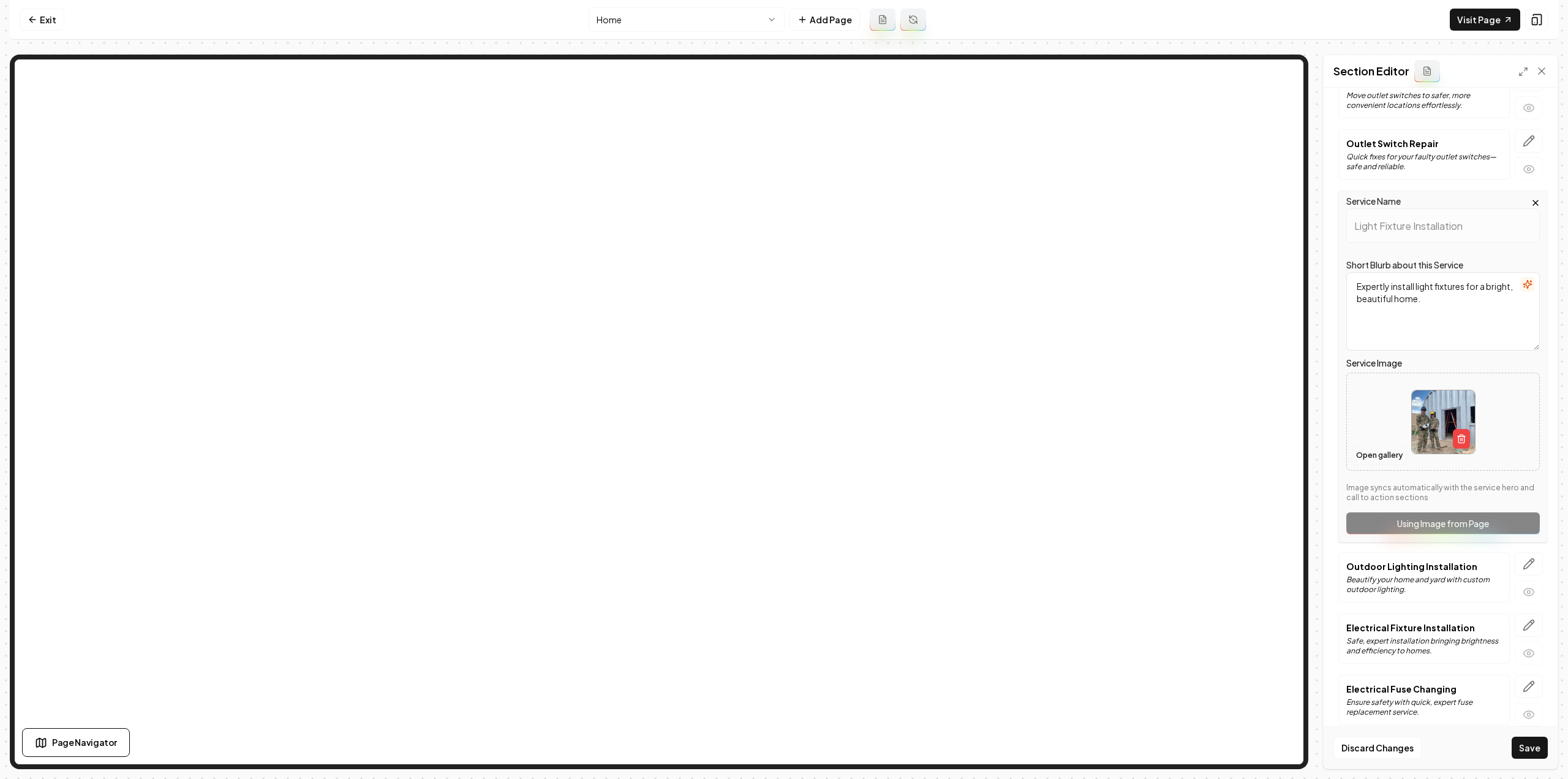
click at [1383, 449] on button "Open gallery" at bounding box center [1379, 455] width 55 height 20
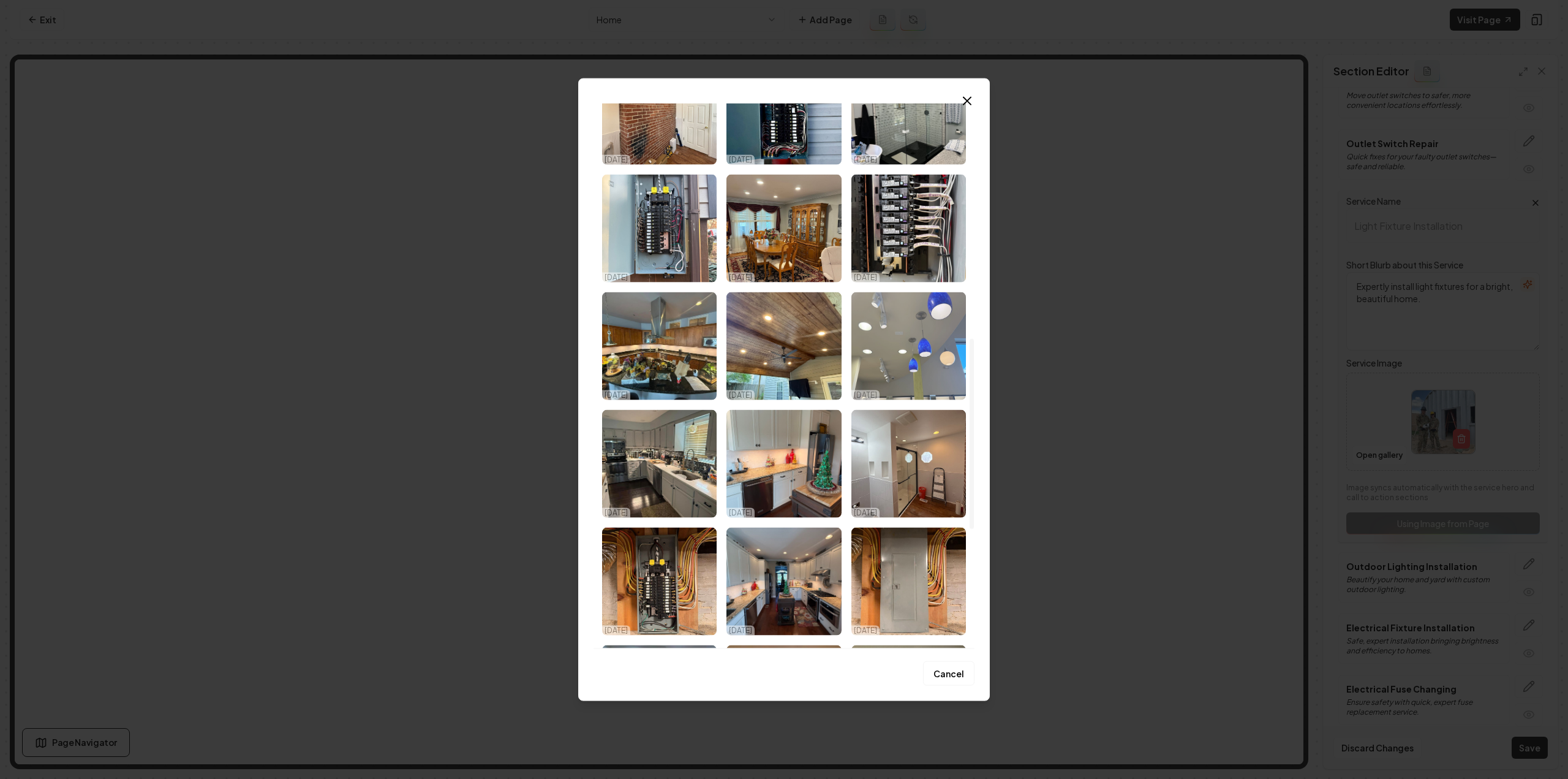
click at [915, 351] on img "Select image image_68d2c77b5c7cd75eb899377f.jpeg" at bounding box center [908, 345] width 114 height 108
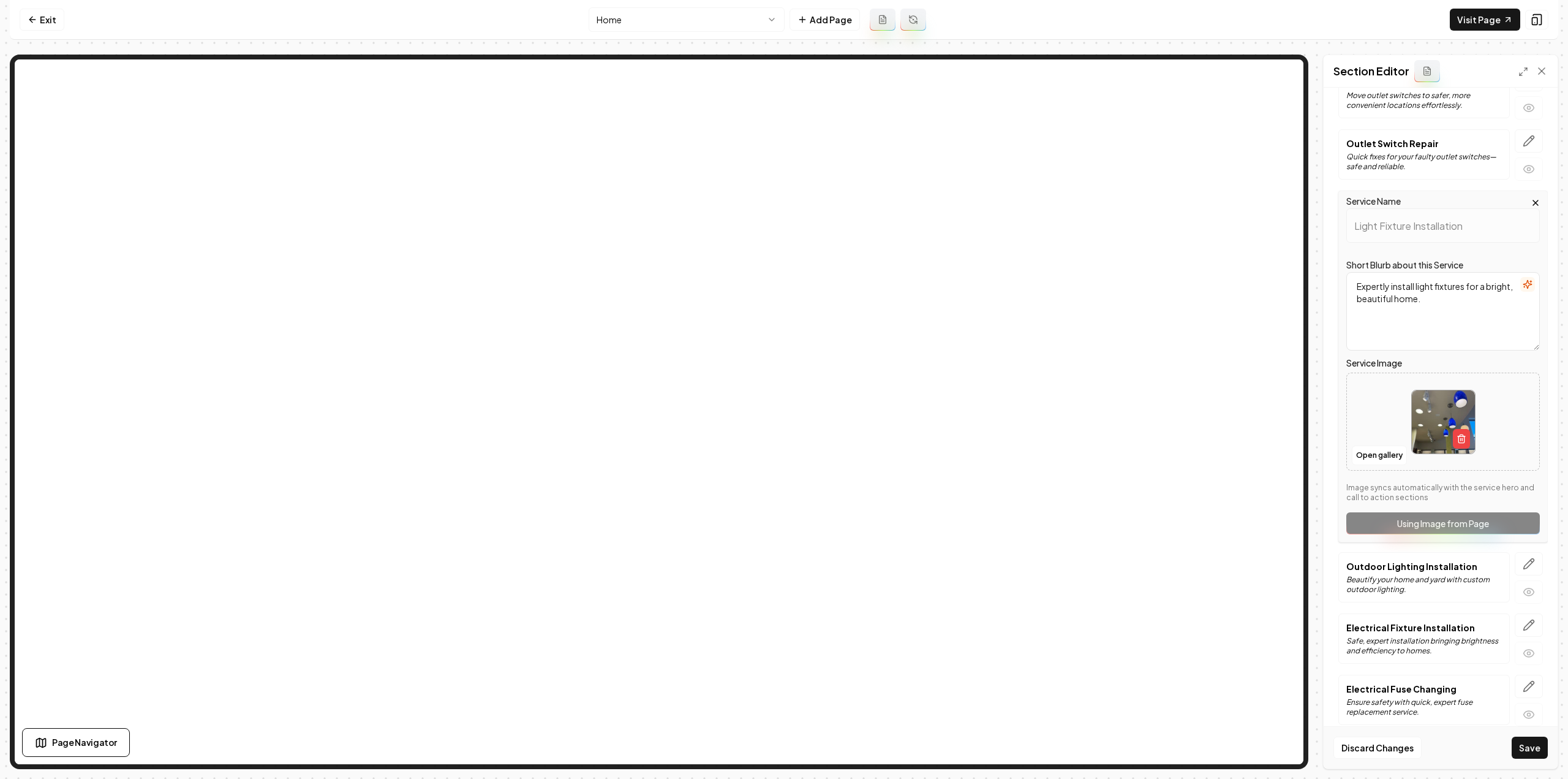
scroll to position [858, 0]
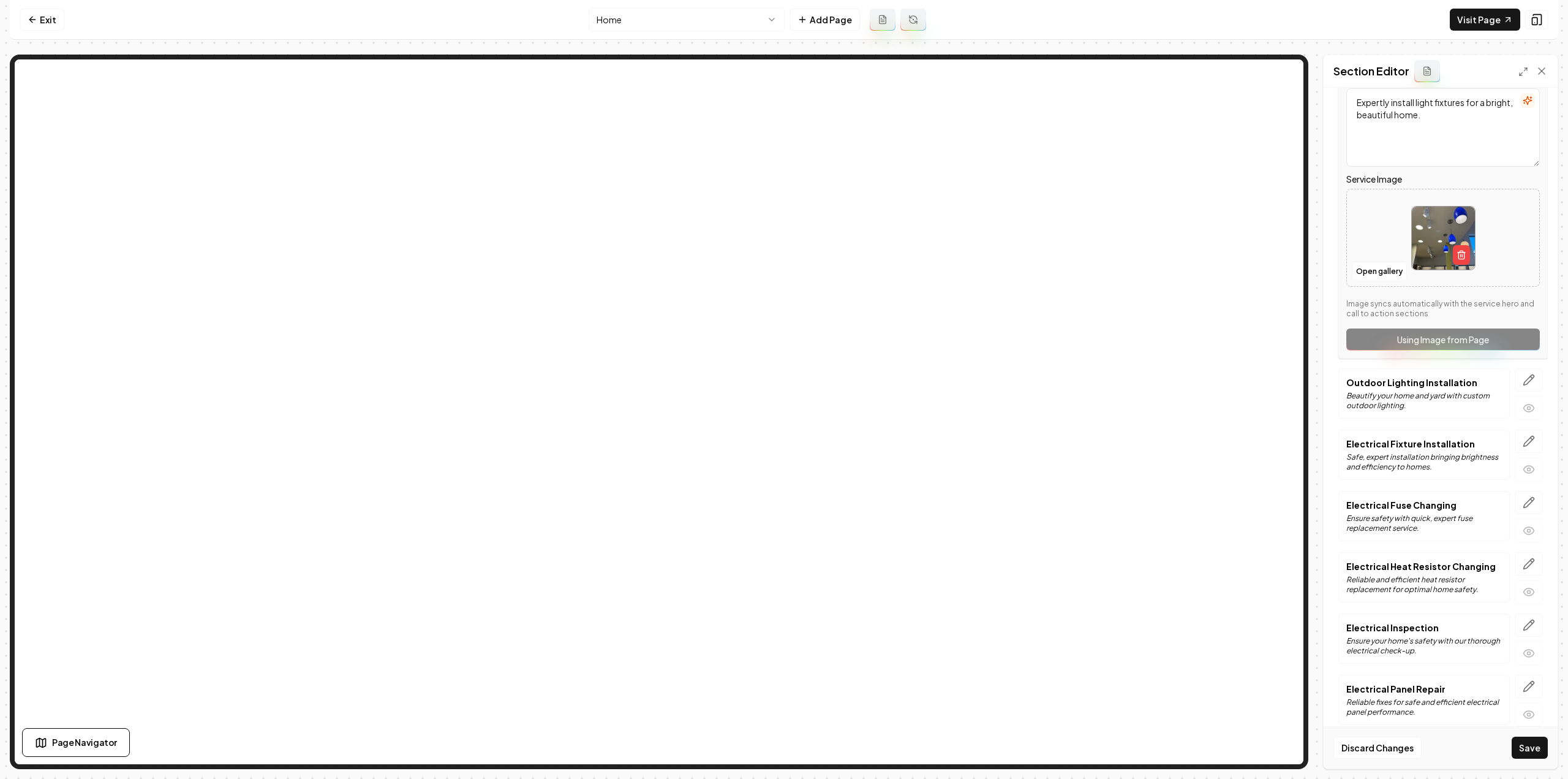
click at [1524, 375] on icon "button" at bounding box center [1529, 380] width 10 height 10
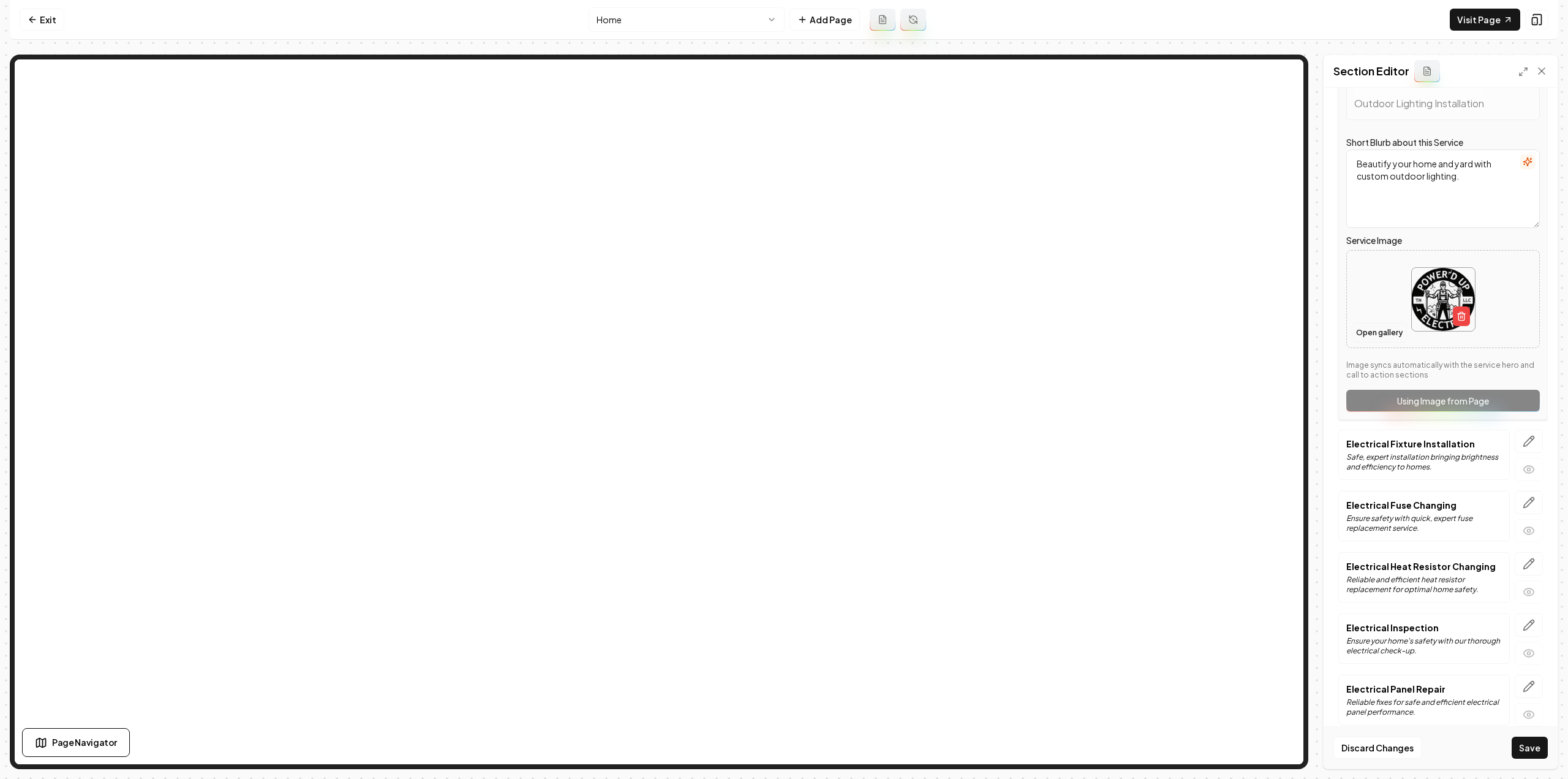
click at [1387, 326] on button "Open gallery" at bounding box center [1379, 333] width 55 height 20
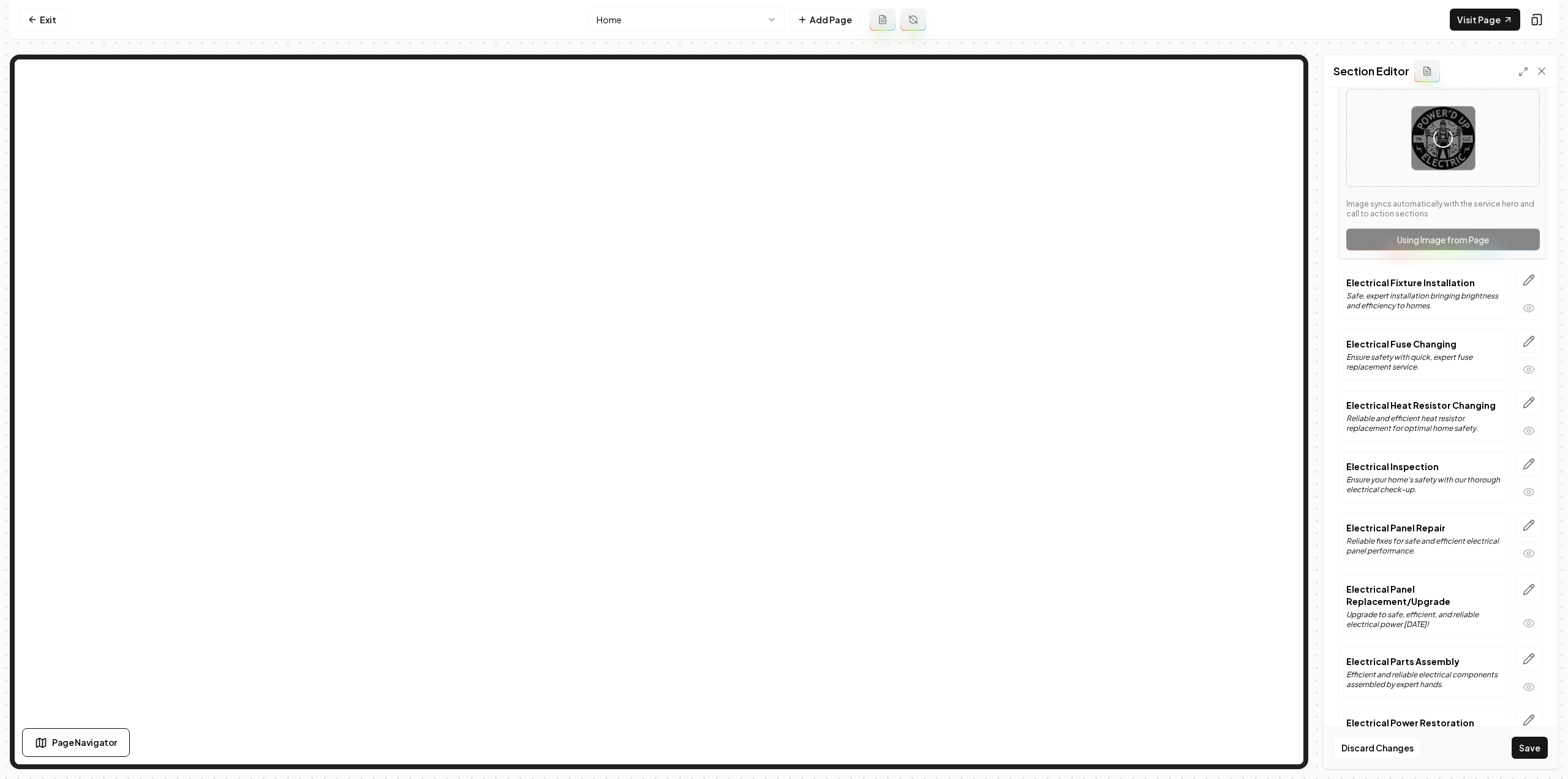
scroll to position [1041, 0]
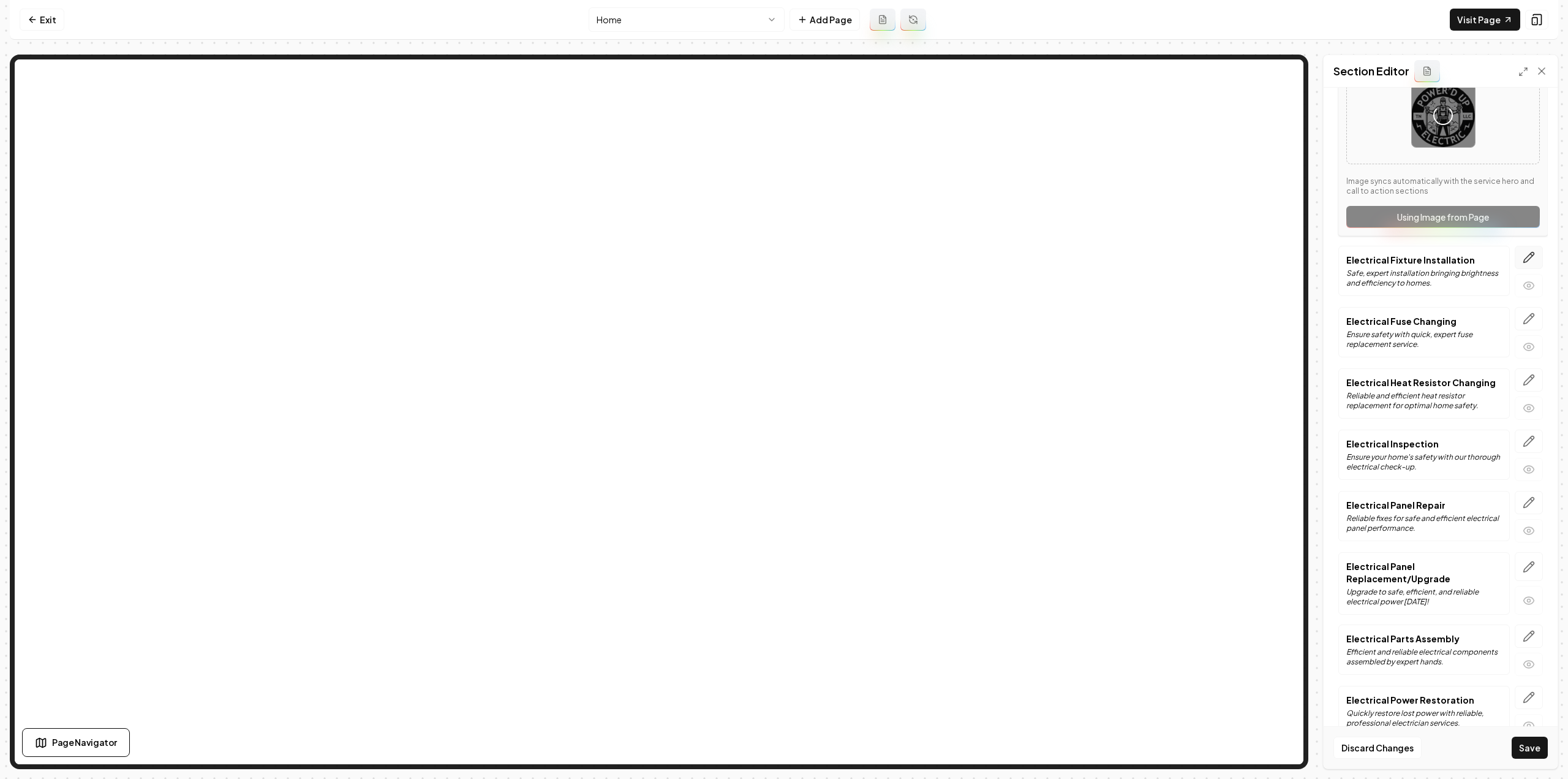
click at [1523, 251] on icon "button" at bounding box center [1529, 257] width 13 height 13
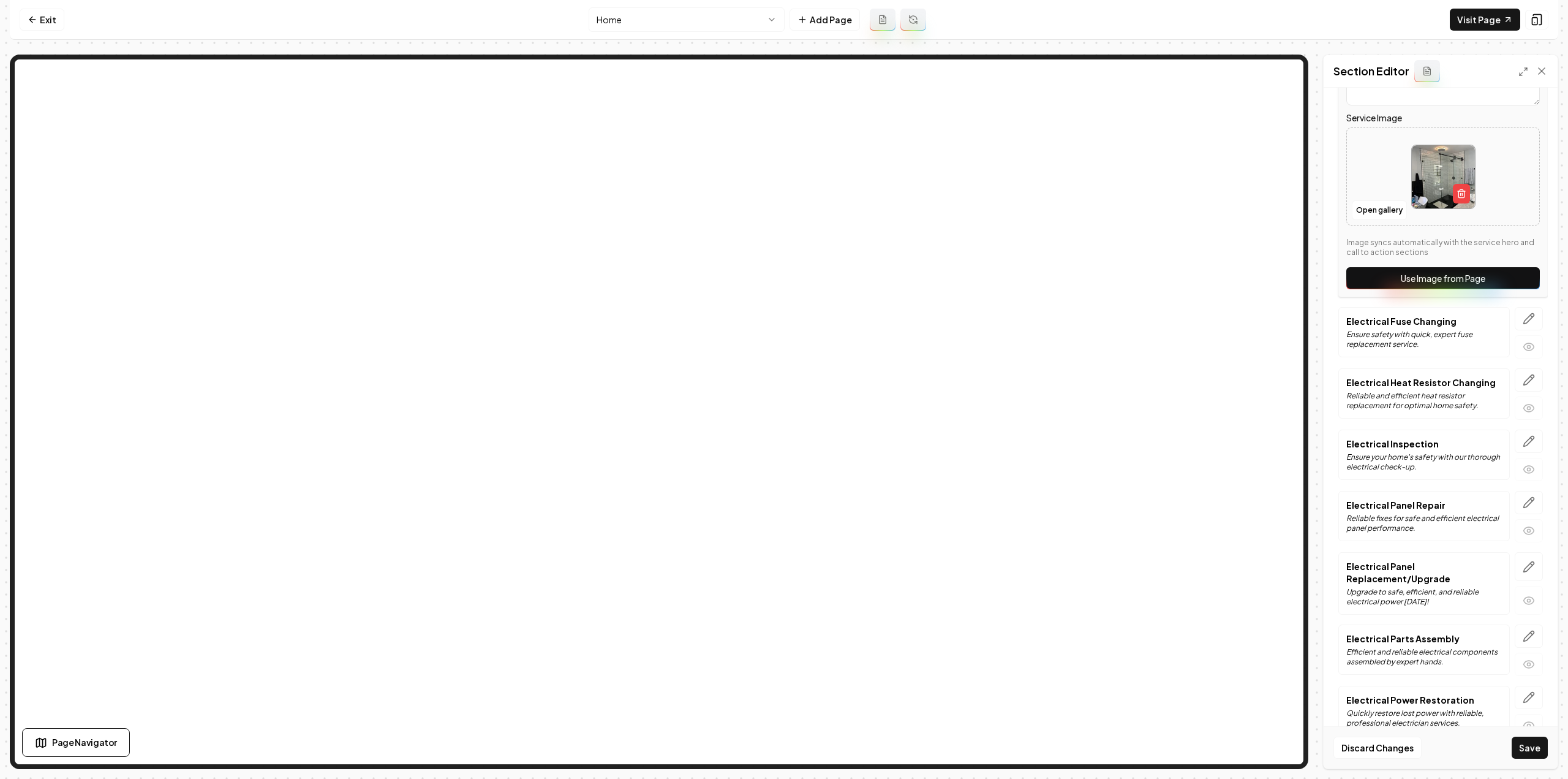
click at [1399, 273] on button "Use Image from Page" at bounding box center [1443, 278] width 194 height 22
click at [1380, 200] on button "Open gallery" at bounding box center [1379, 210] width 55 height 20
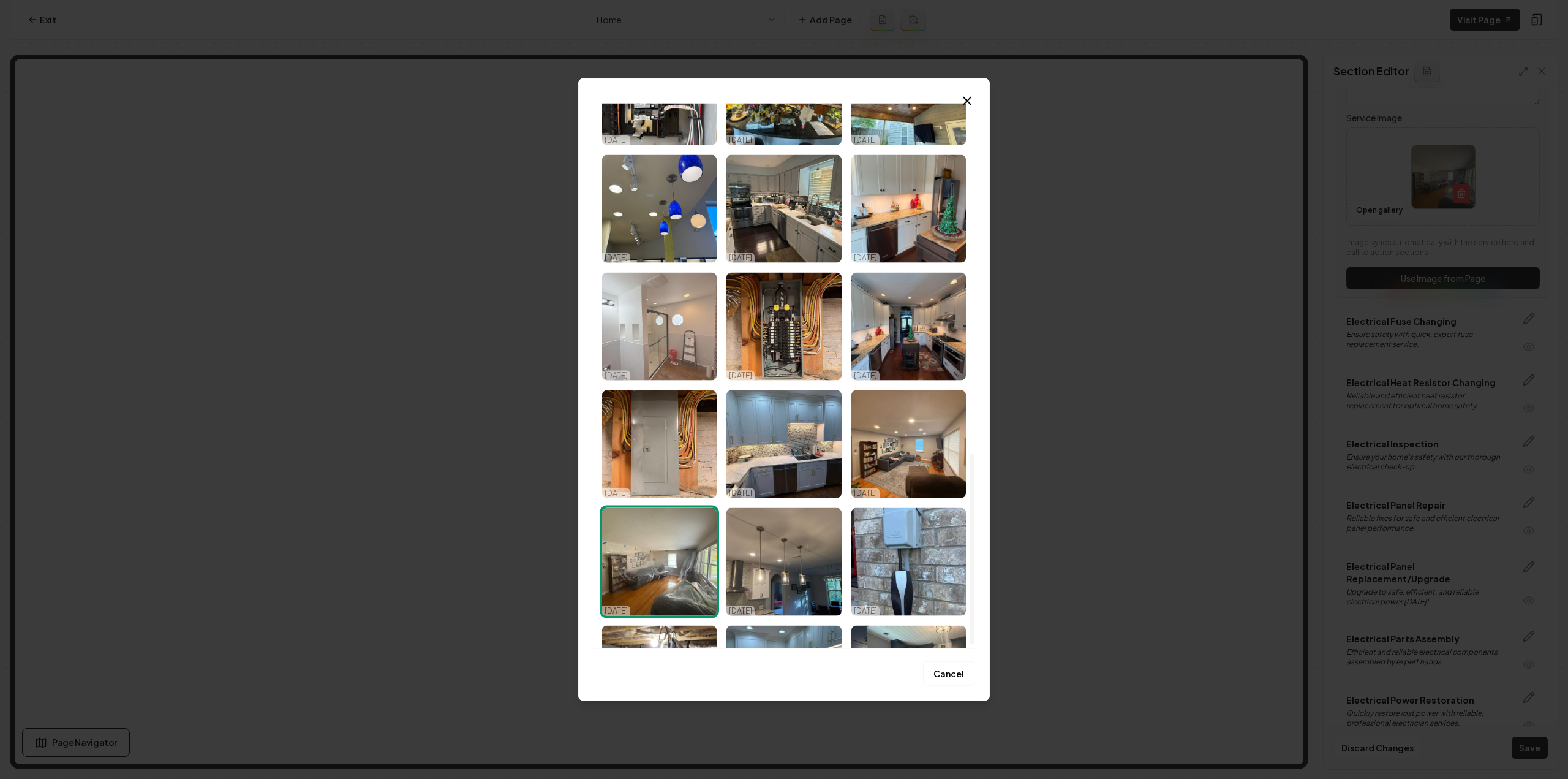
scroll to position [1017, 0]
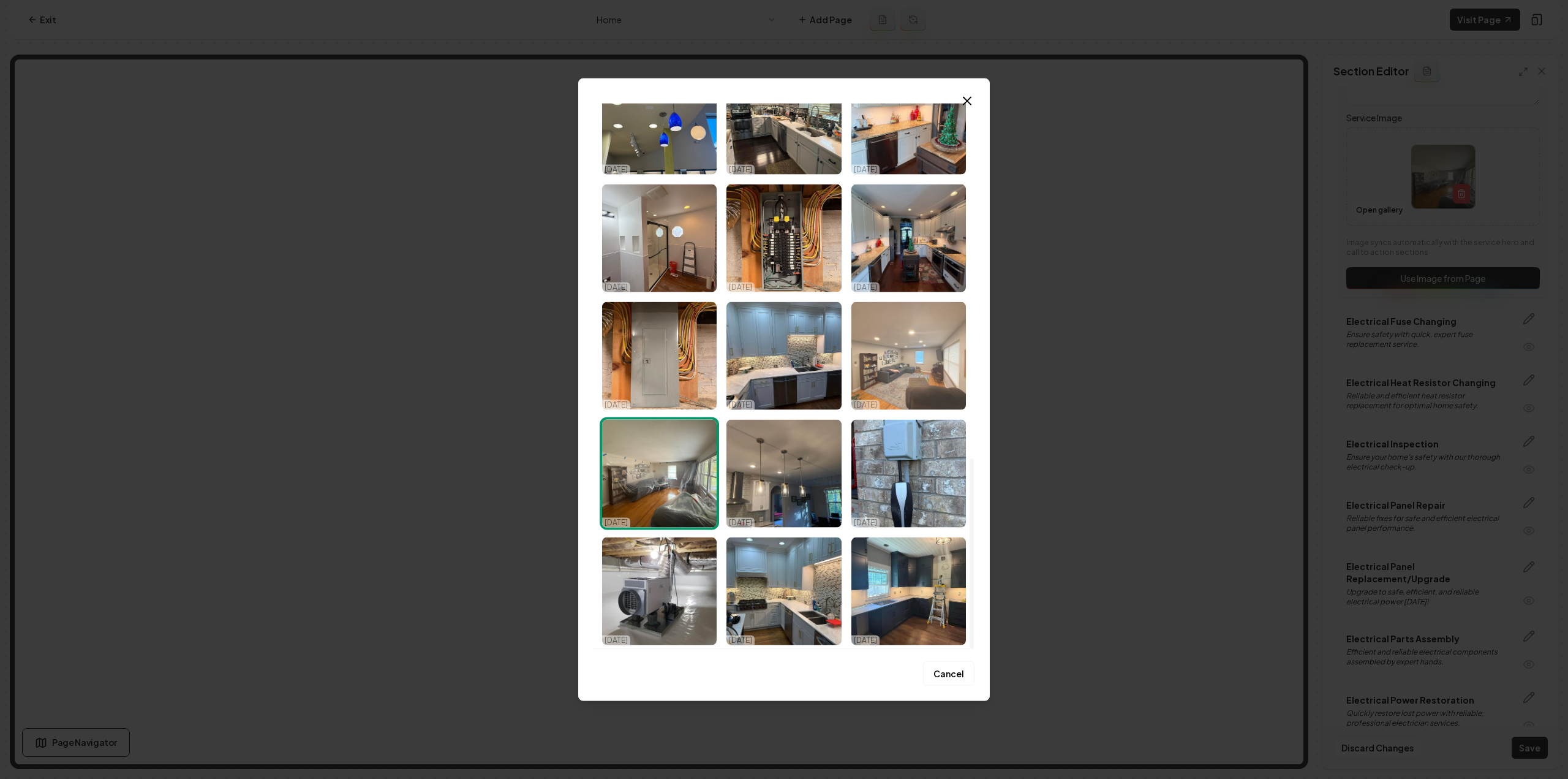
click at [901, 383] on img "Select image image_68d2c77b5c7cd75eb8992f3e.jpeg" at bounding box center [908, 355] width 114 height 108
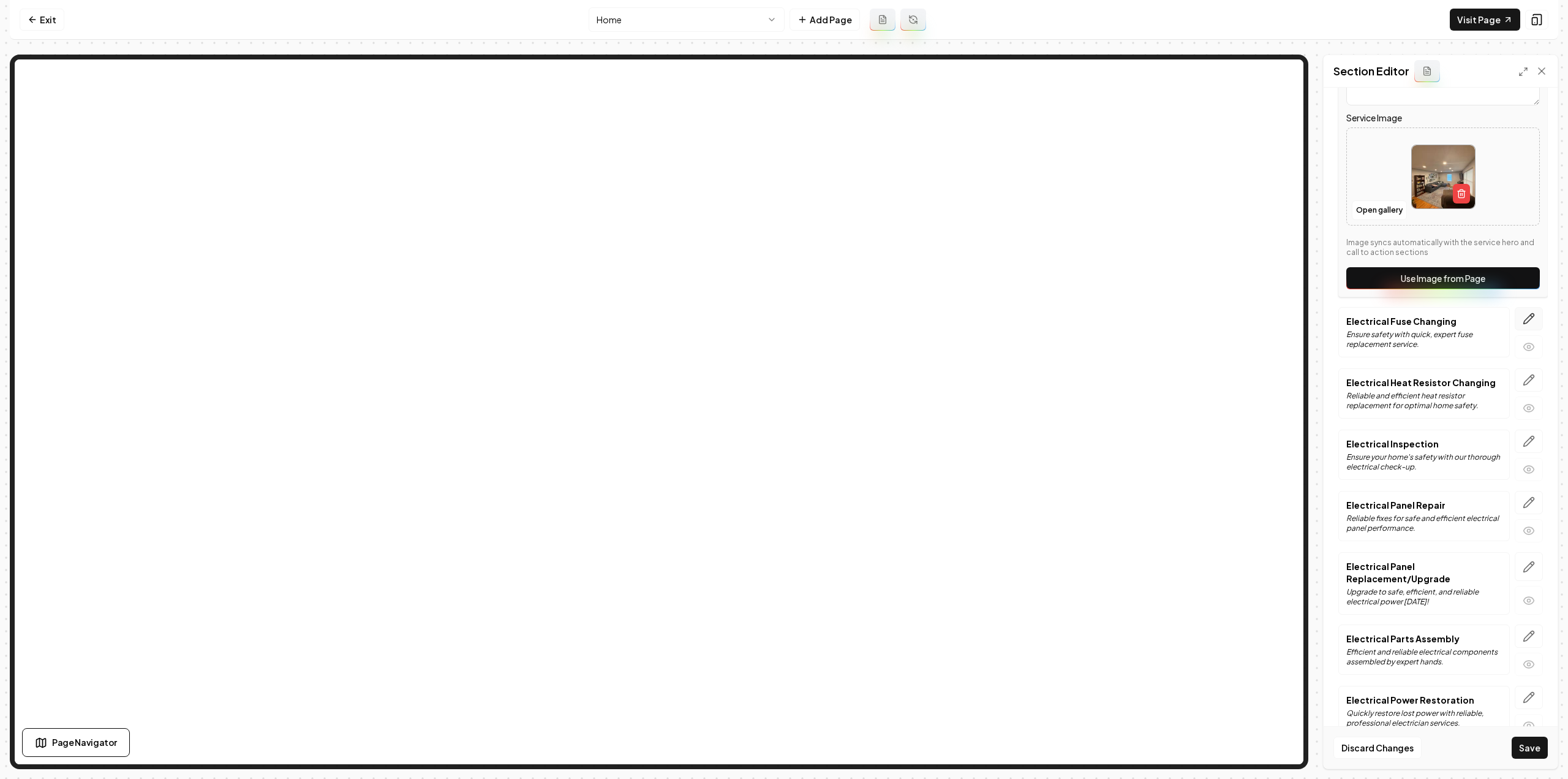
click at [1523, 312] on icon "button" at bounding box center [1529, 319] width 13 height 13
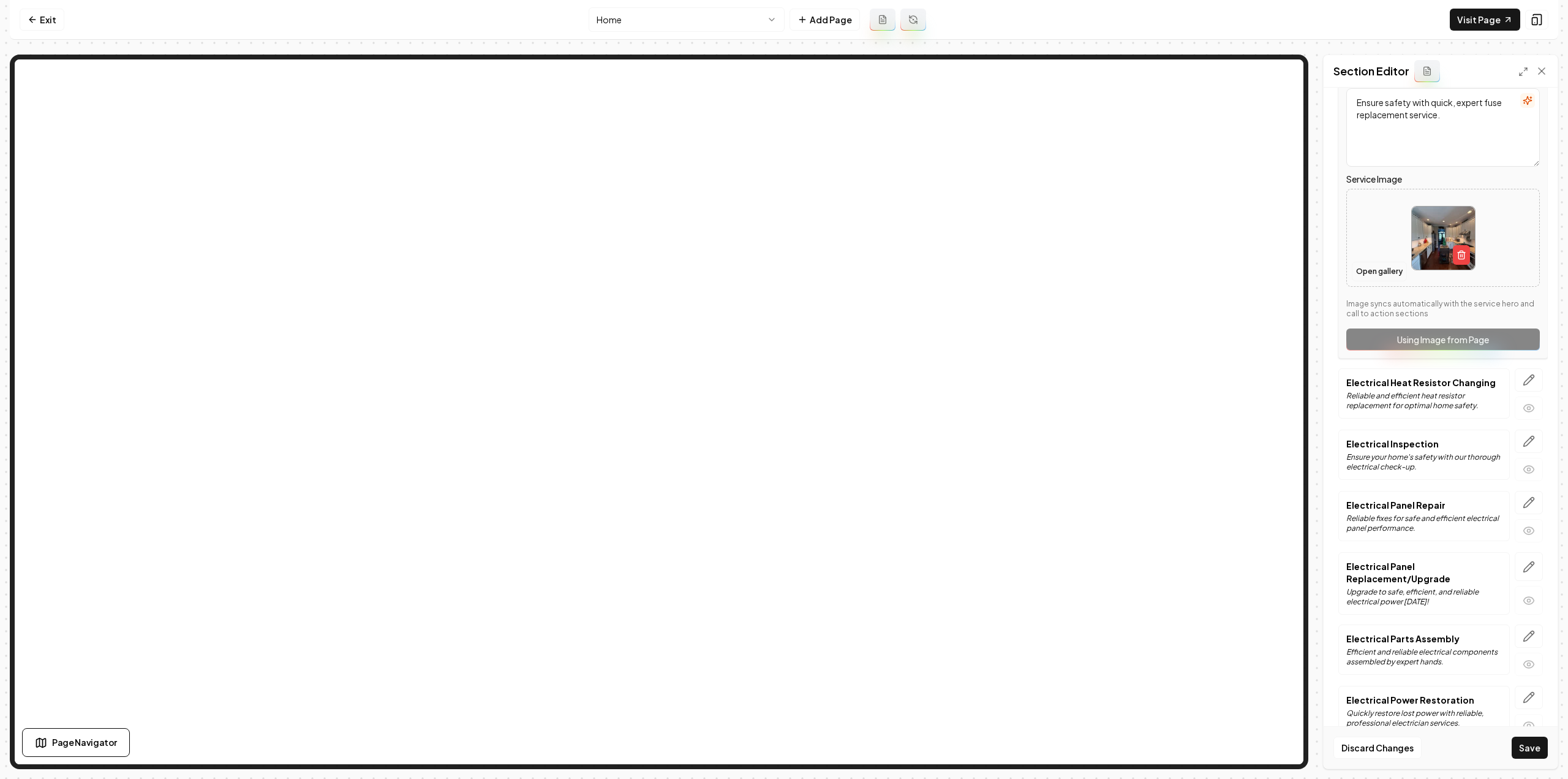
click at [1380, 262] on button "Open gallery" at bounding box center [1379, 271] width 55 height 20
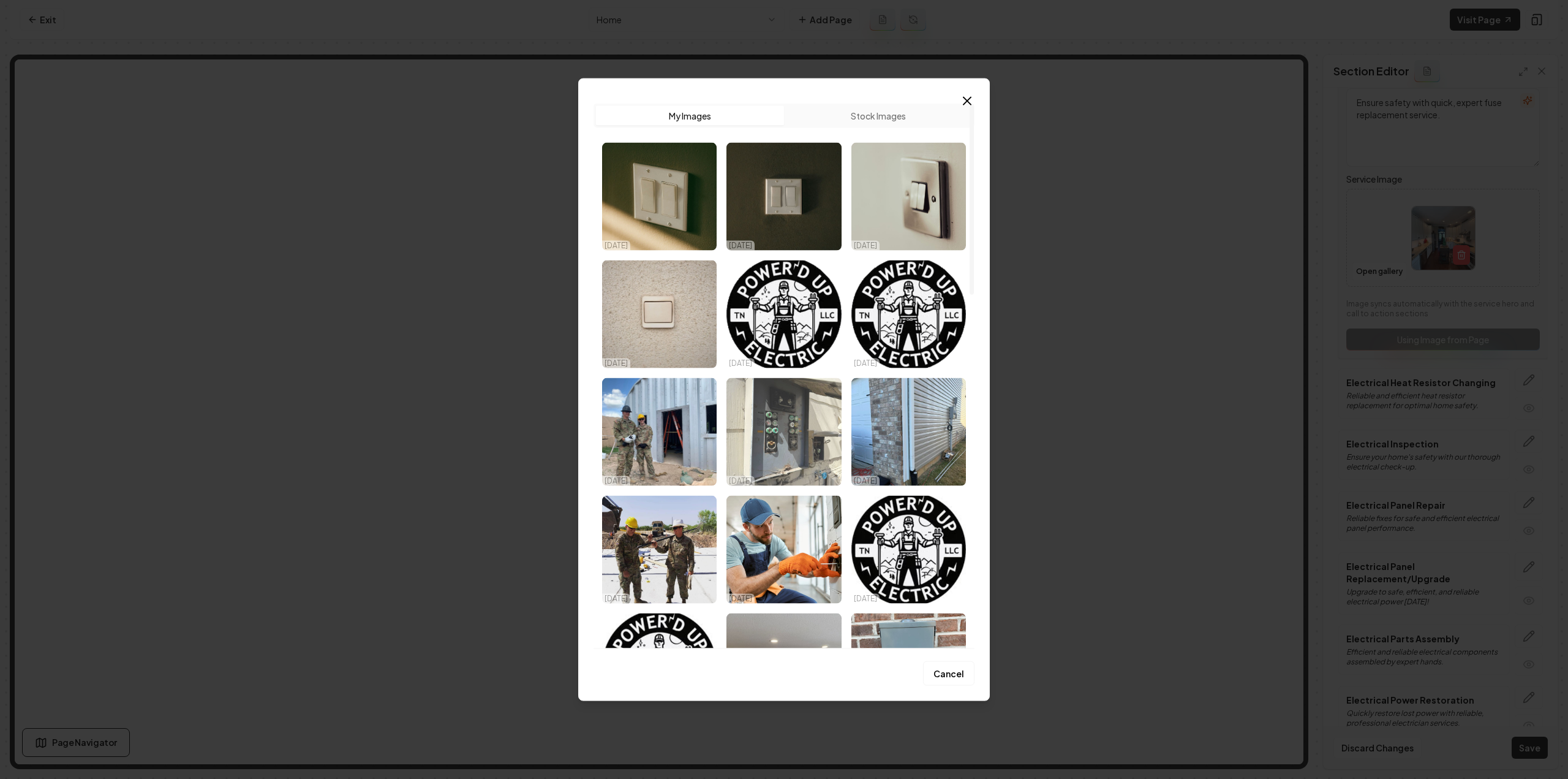
click at [795, 439] on img "Select image image_68d2c9635c7cd75eb8a7e80e.jpg" at bounding box center [784, 431] width 114 height 108
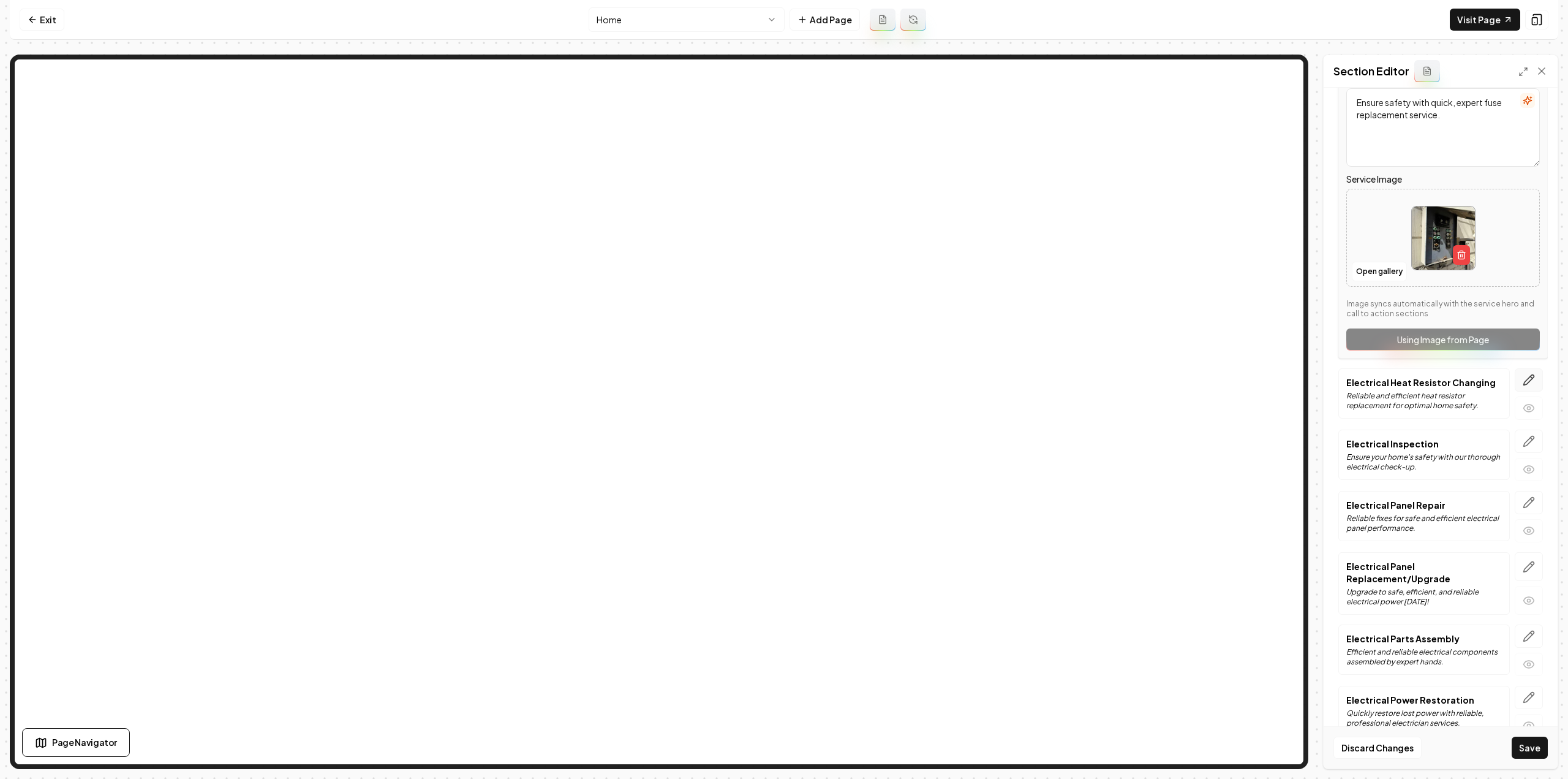
click at [1523, 374] on icon "button" at bounding box center [1529, 380] width 13 height 13
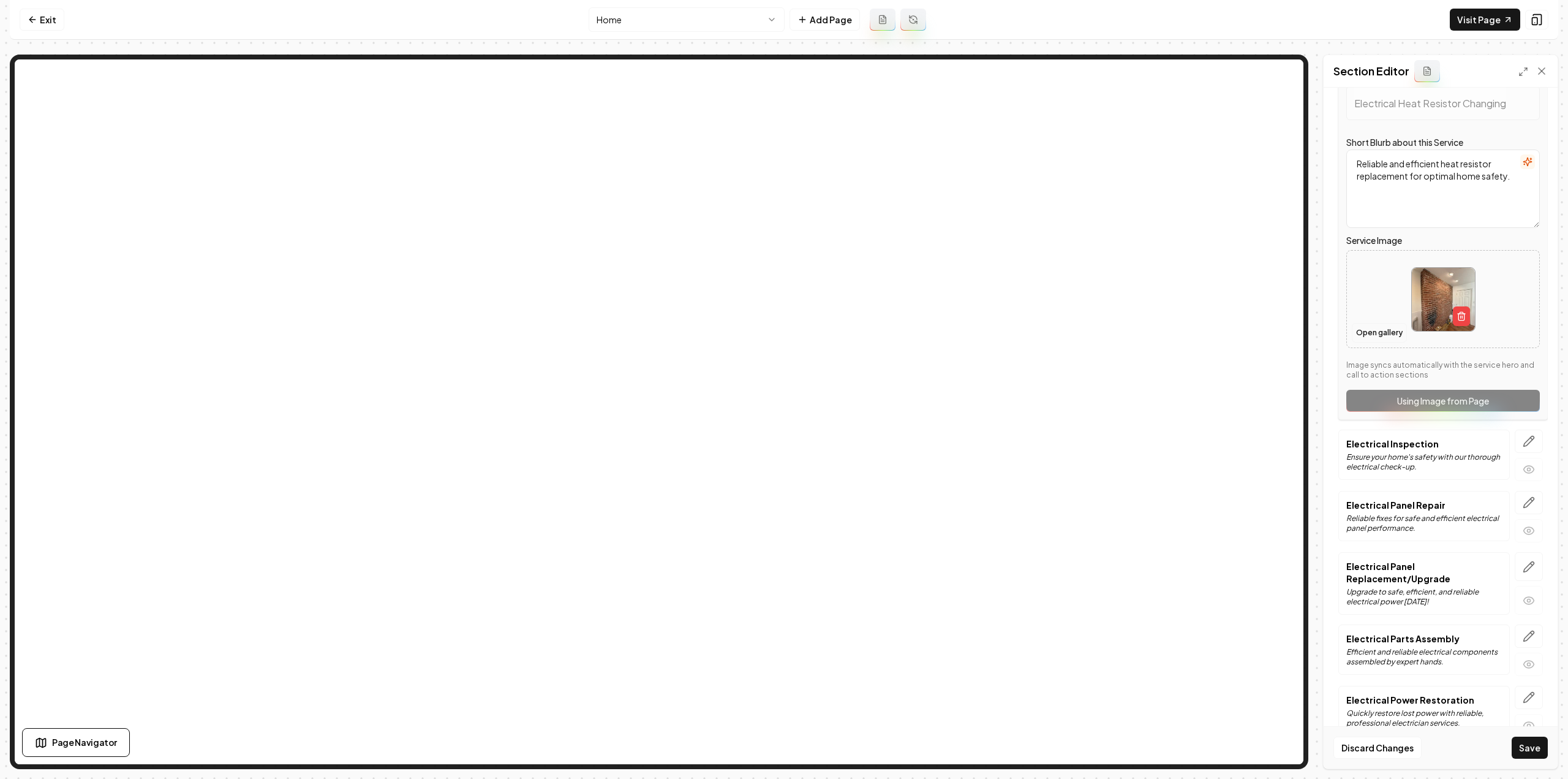
click at [1369, 323] on button "Open gallery" at bounding box center [1379, 333] width 55 height 20
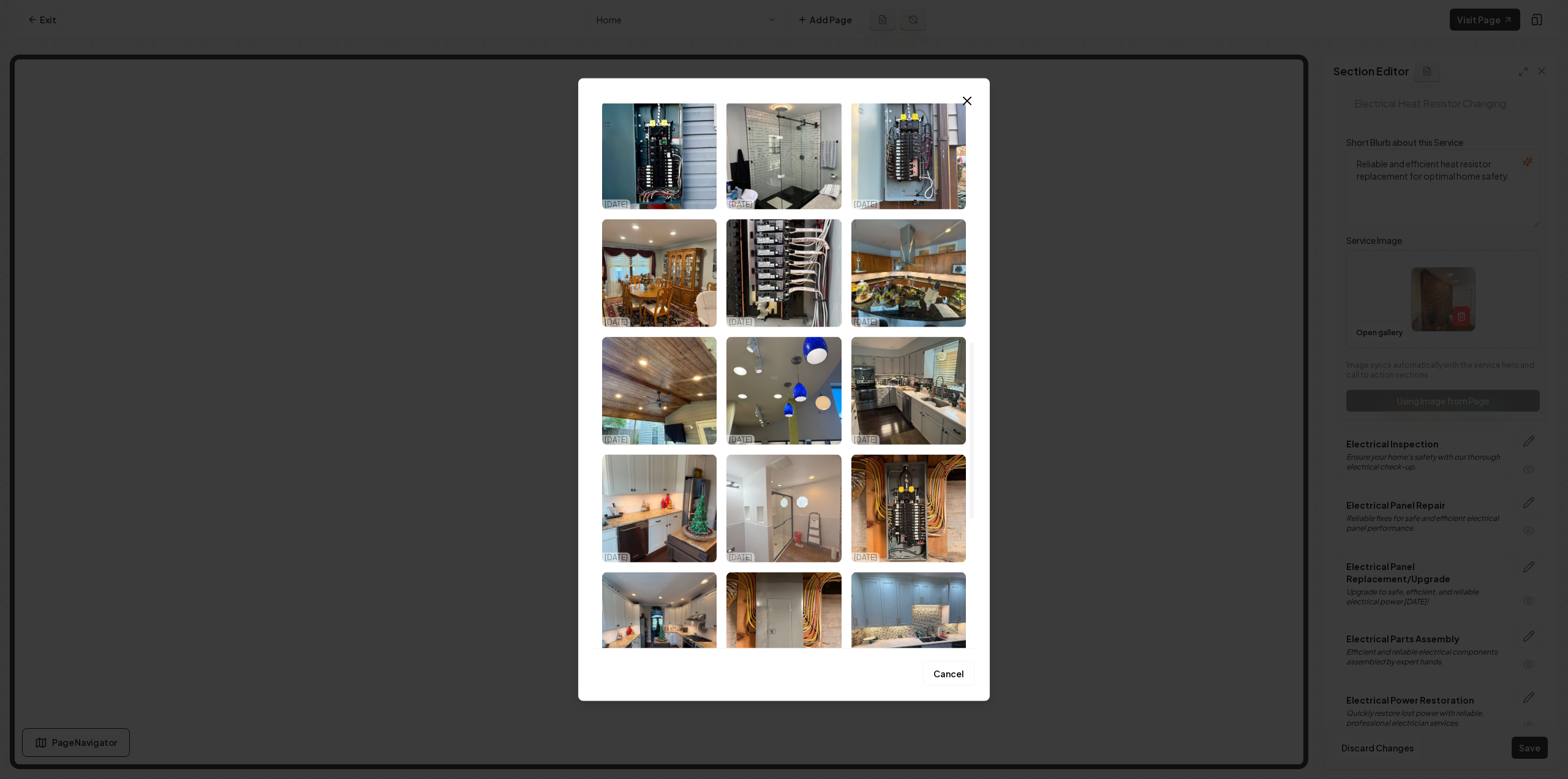
scroll to position [735, 0]
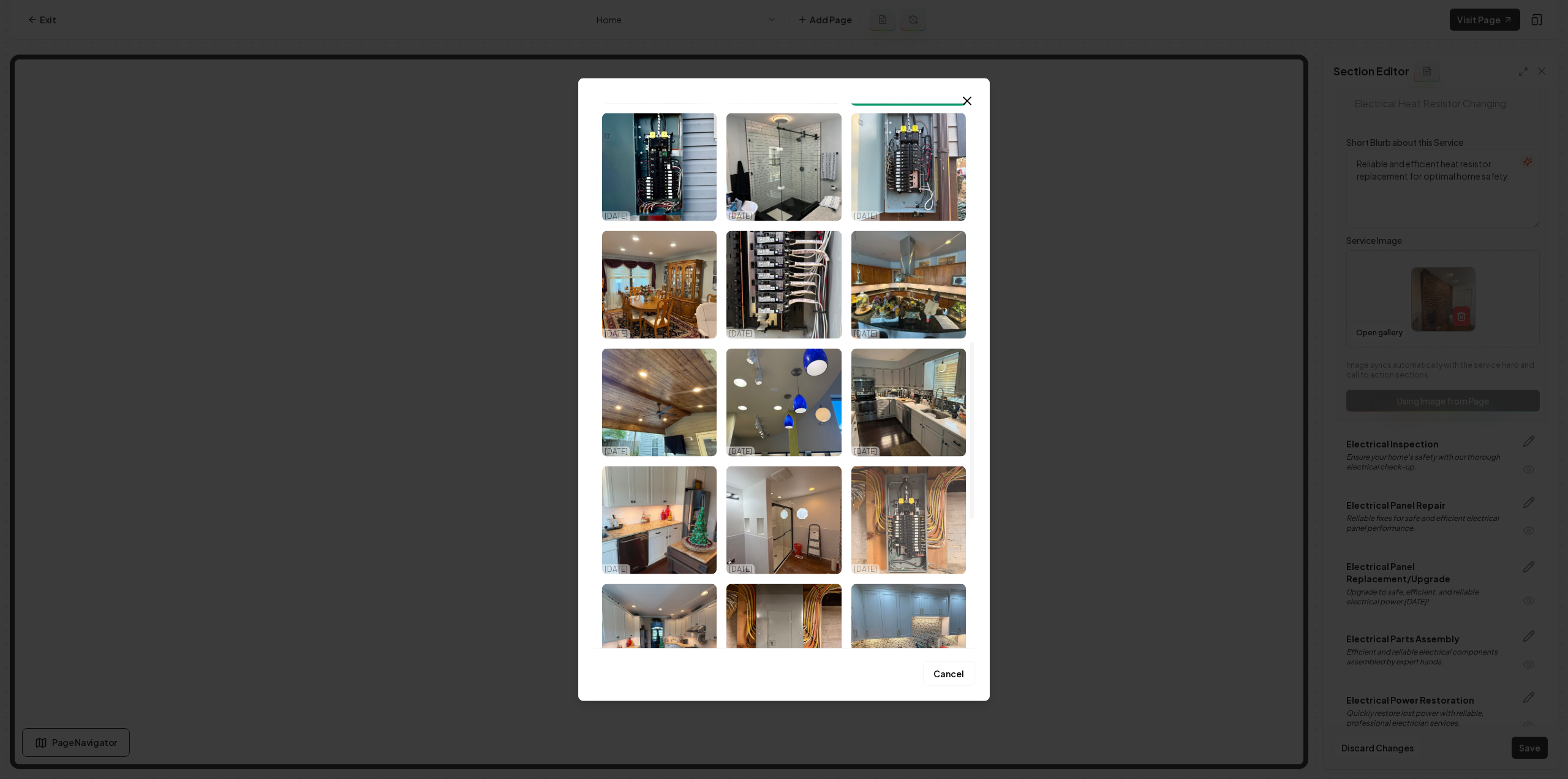
click at [931, 508] on img "Select image image_68d2c77b5c7cd75eb8993543.jpeg" at bounding box center [908, 520] width 114 height 108
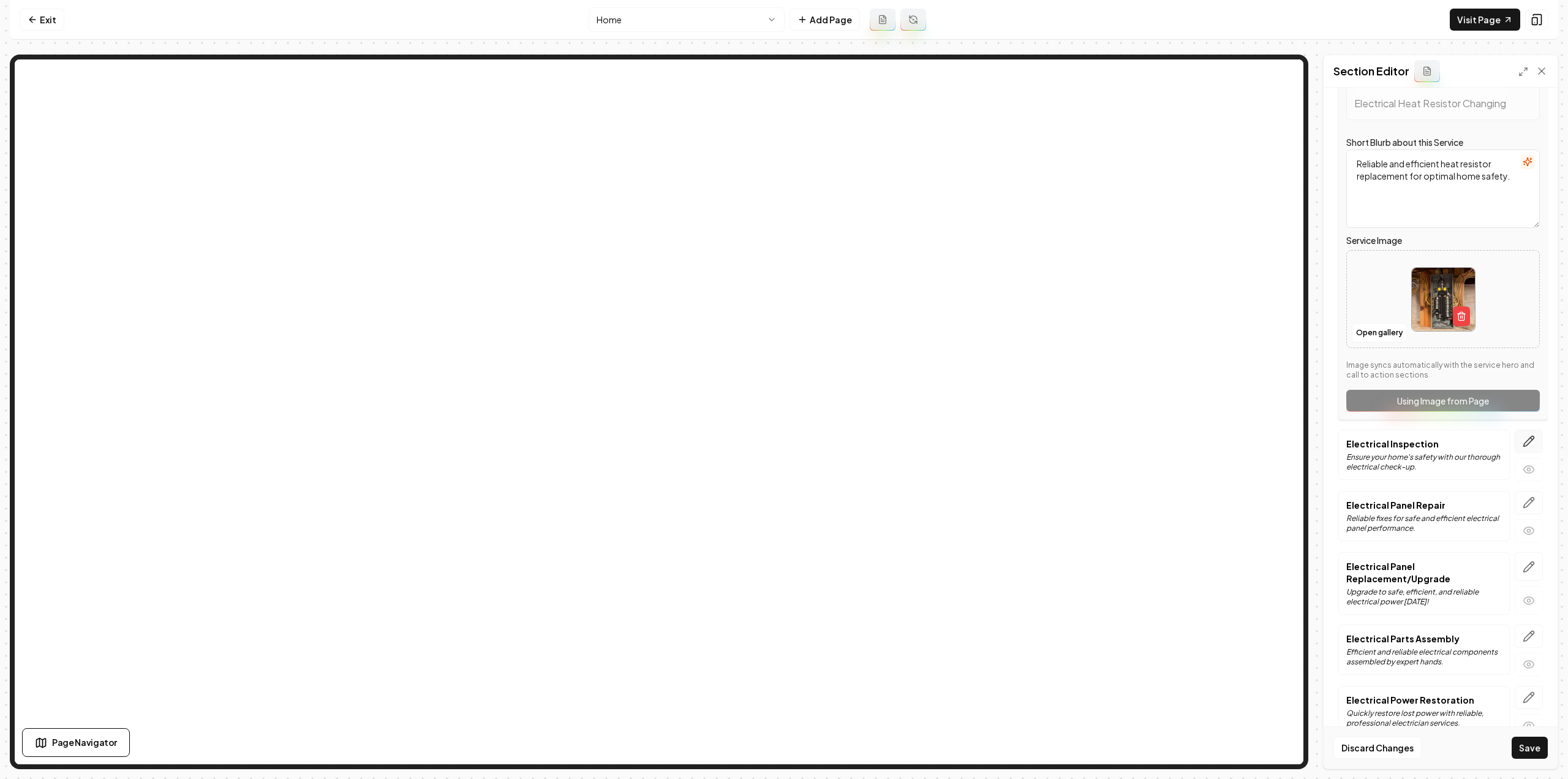
click at [1523, 435] on icon "button" at bounding box center [1529, 441] width 13 height 13
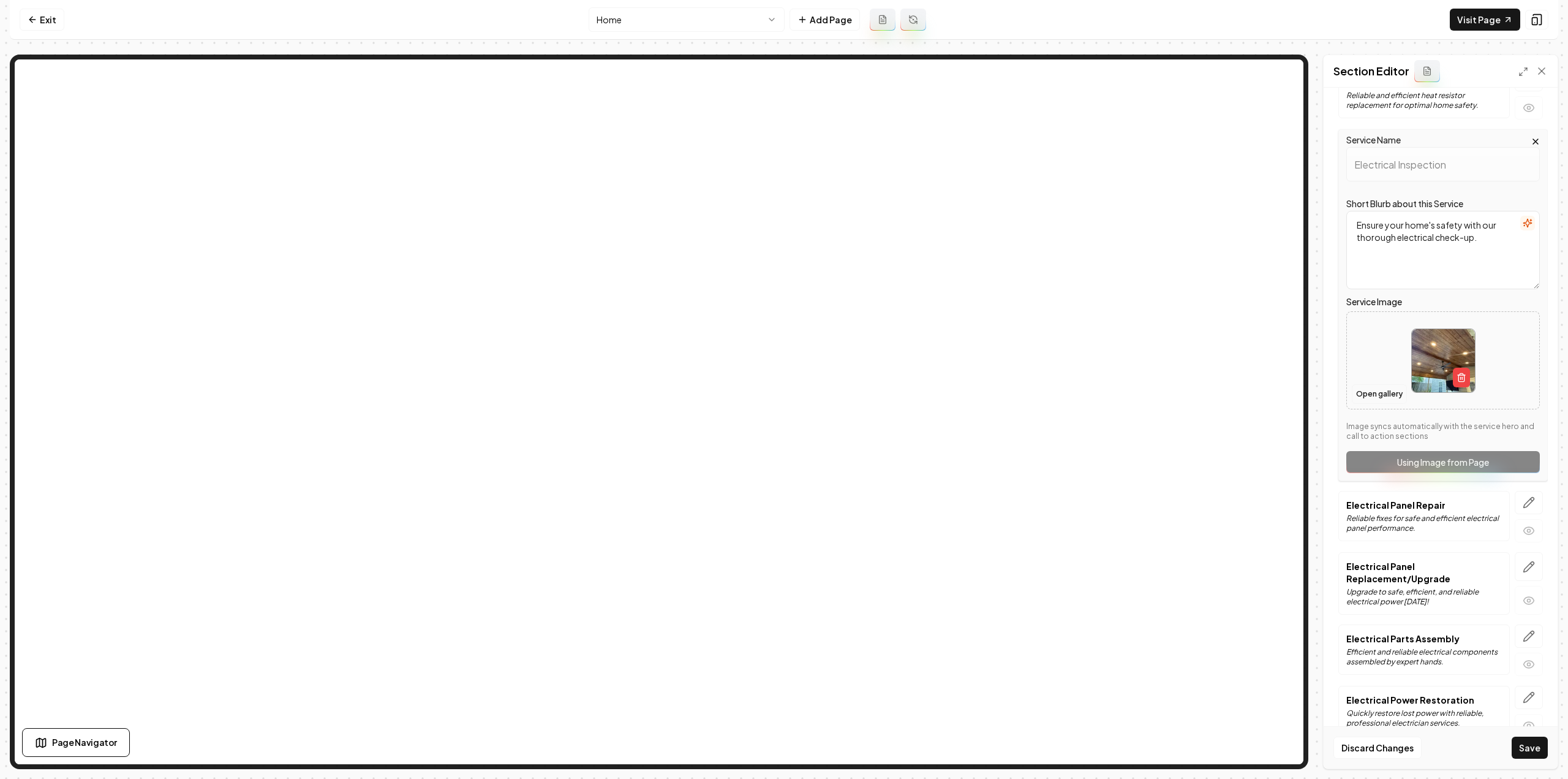
click at [1385, 384] on button "Open gallery" at bounding box center [1379, 394] width 55 height 20
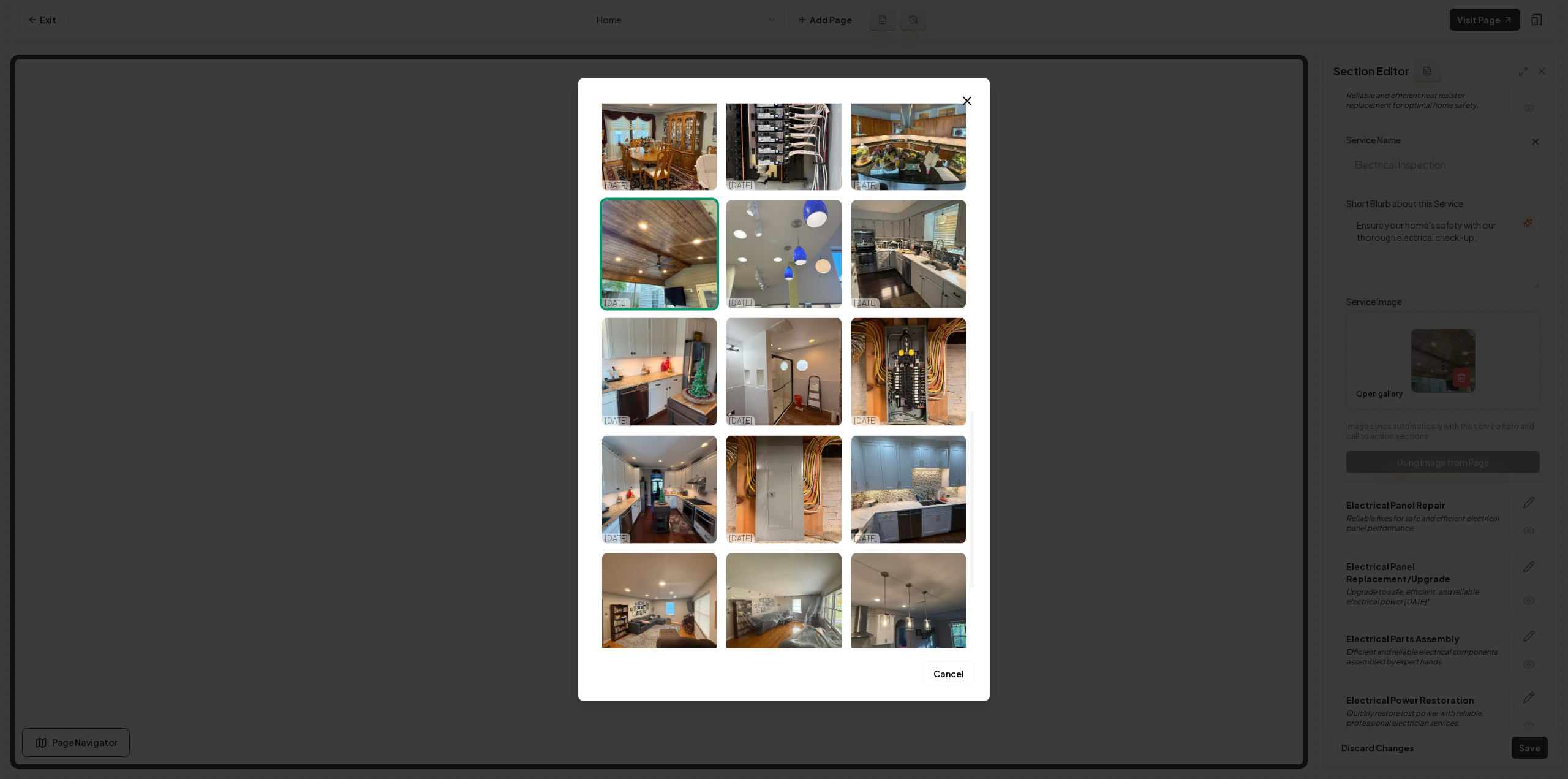
scroll to position [858, 0]
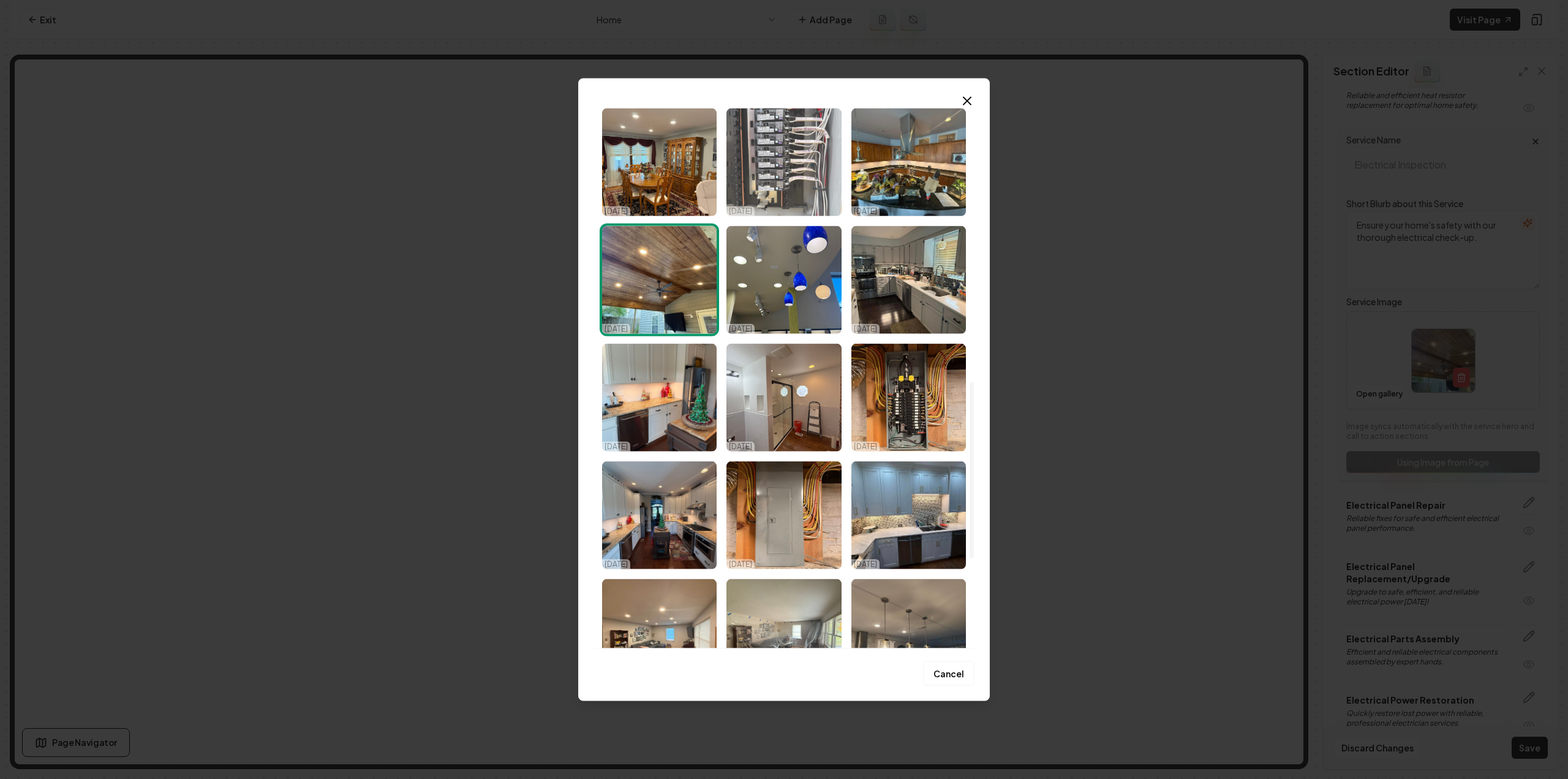
click at [814, 185] on img "Select image image_68d2c77c5c7cd75eb8993836.jpeg" at bounding box center [784, 162] width 114 height 108
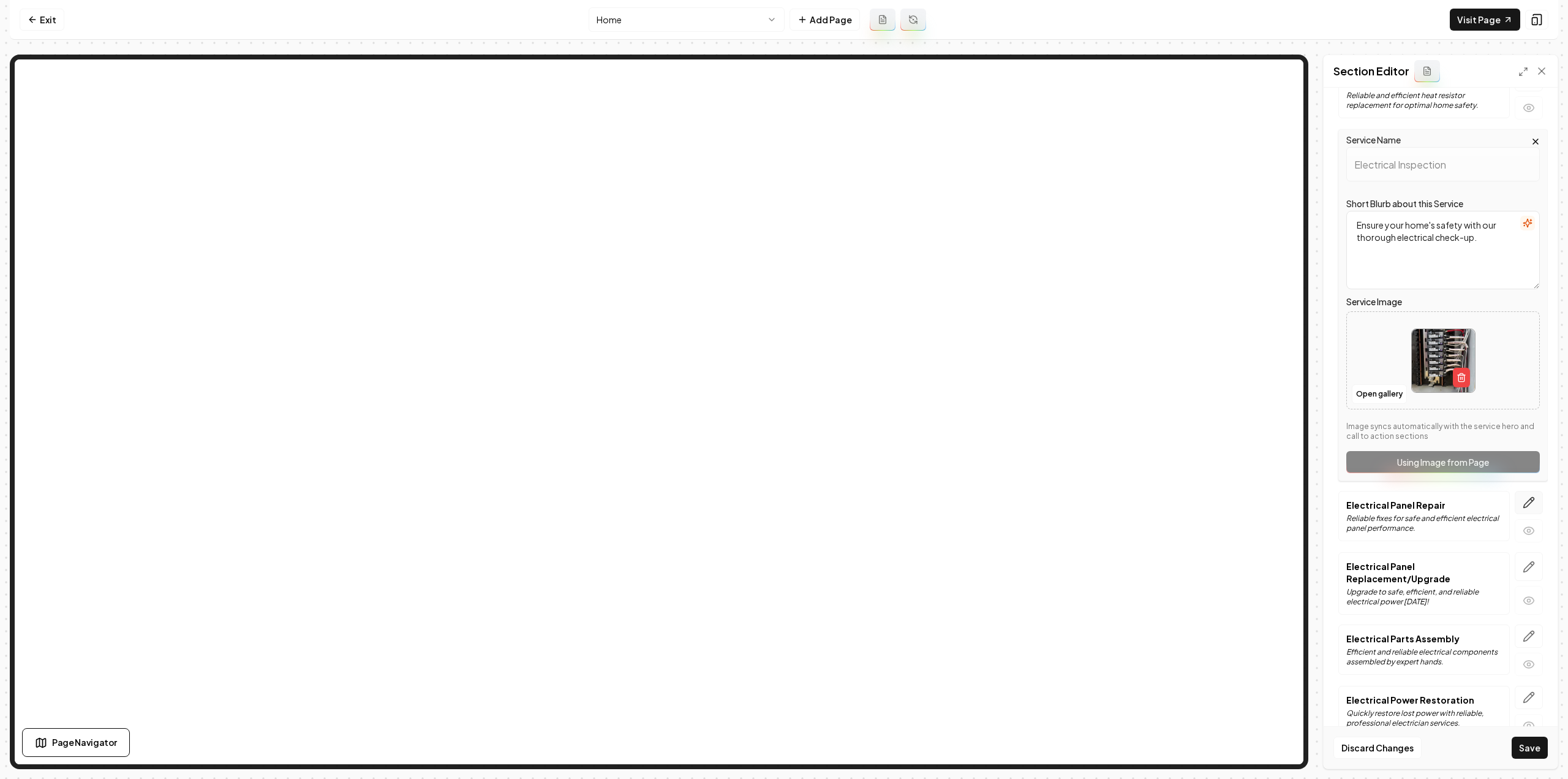
click at [1523, 497] on icon "button" at bounding box center [1529, 503] width 13 height 13
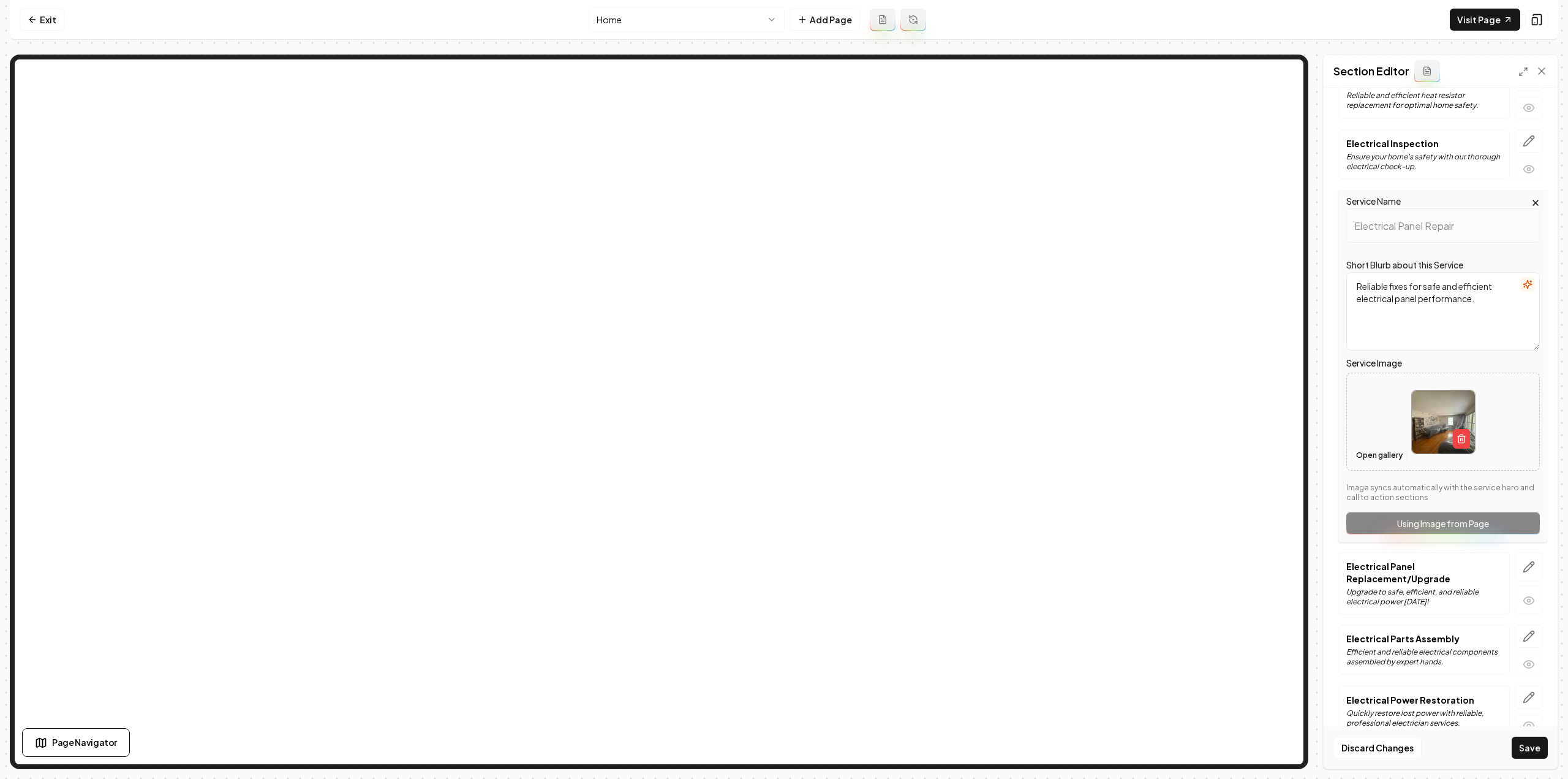
click at [1371, 446] on button "Open gallery" at bounding box center [1379, 455] width 55 height 20
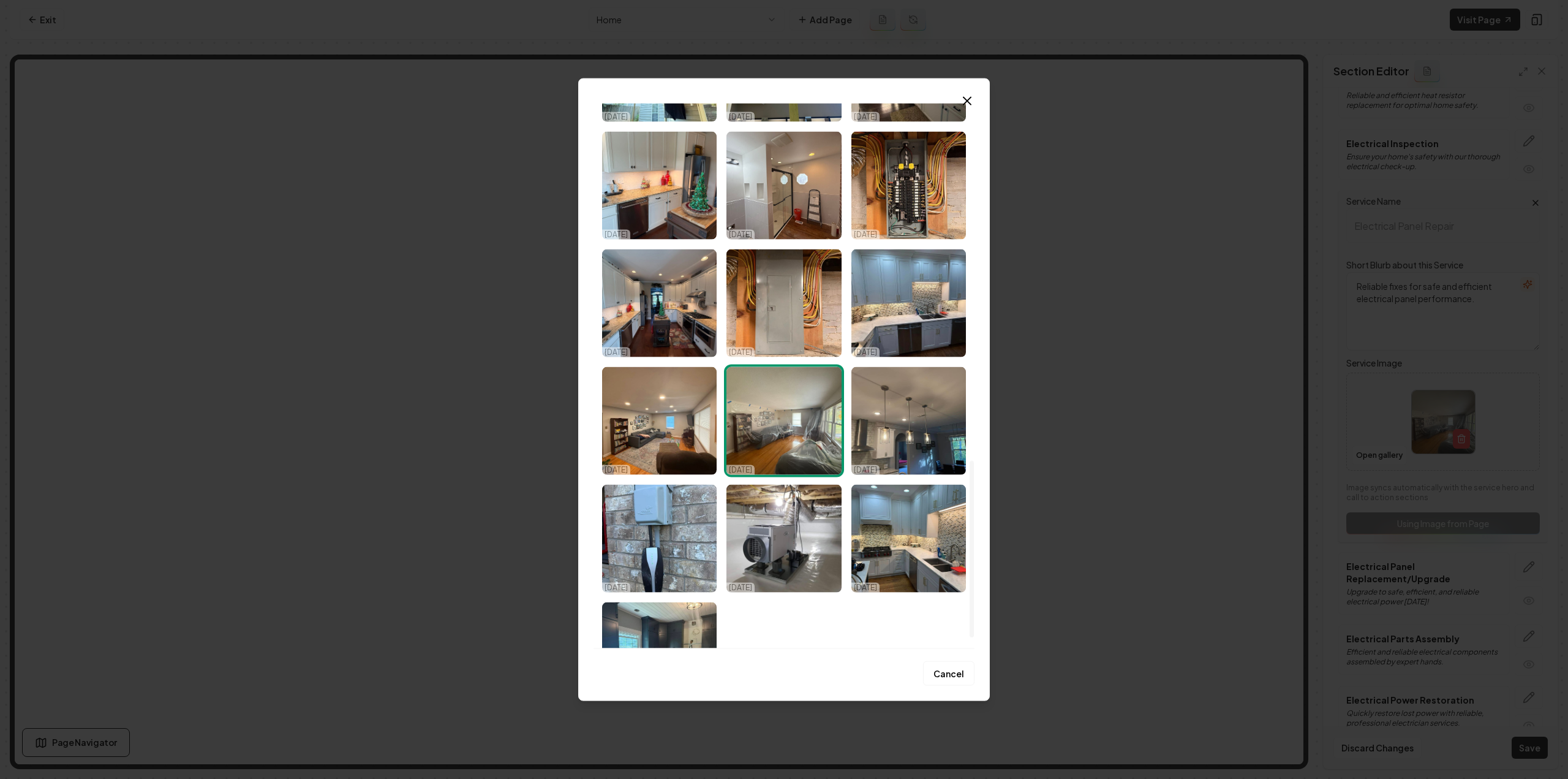
scroll to position [1103, 0]
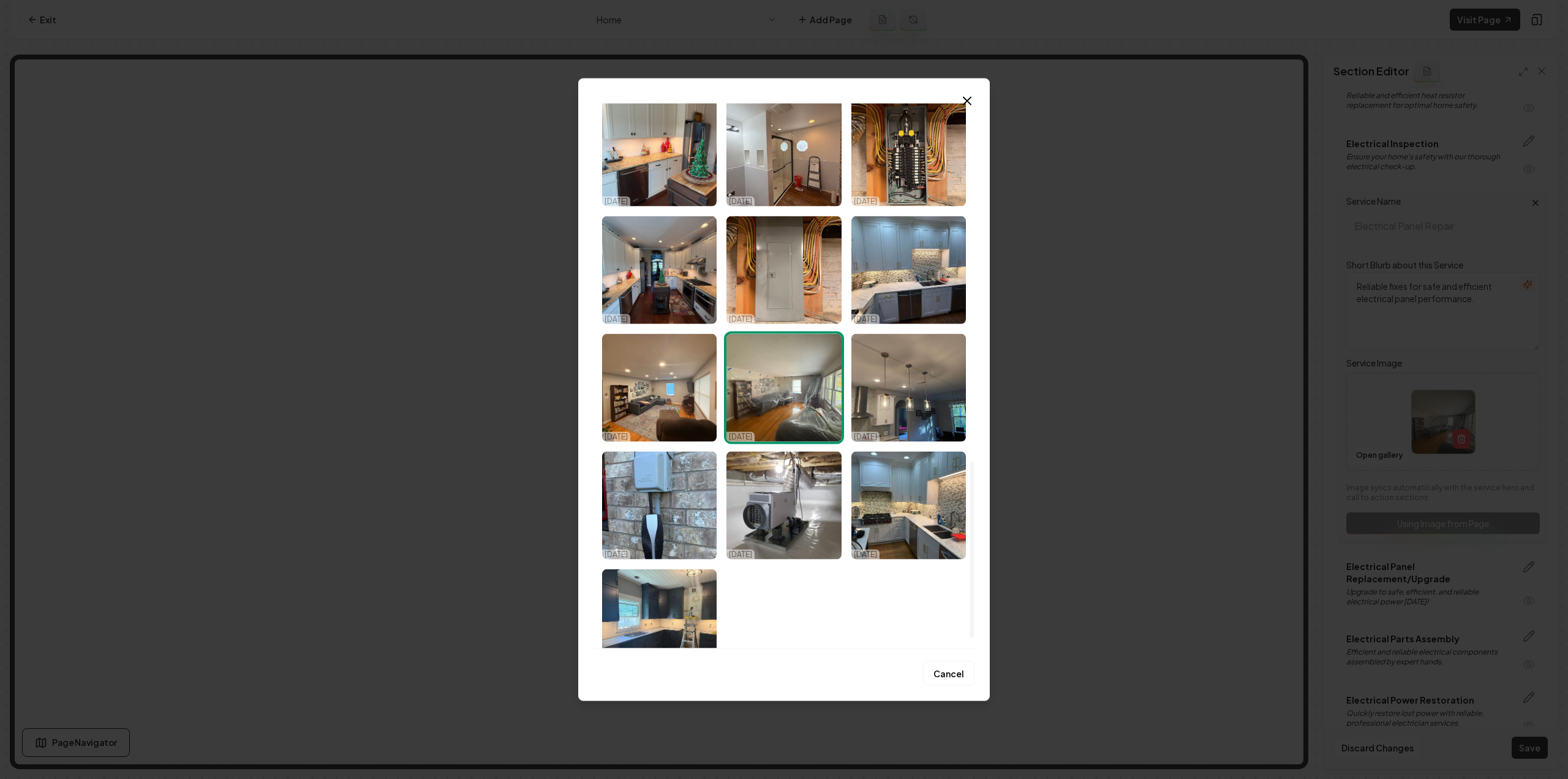
click at [932, 154] on img "Select image image_68d2c77b5c7cd75eb8993543.jpeg" at bounding box center [908, 152] width 114 height 108
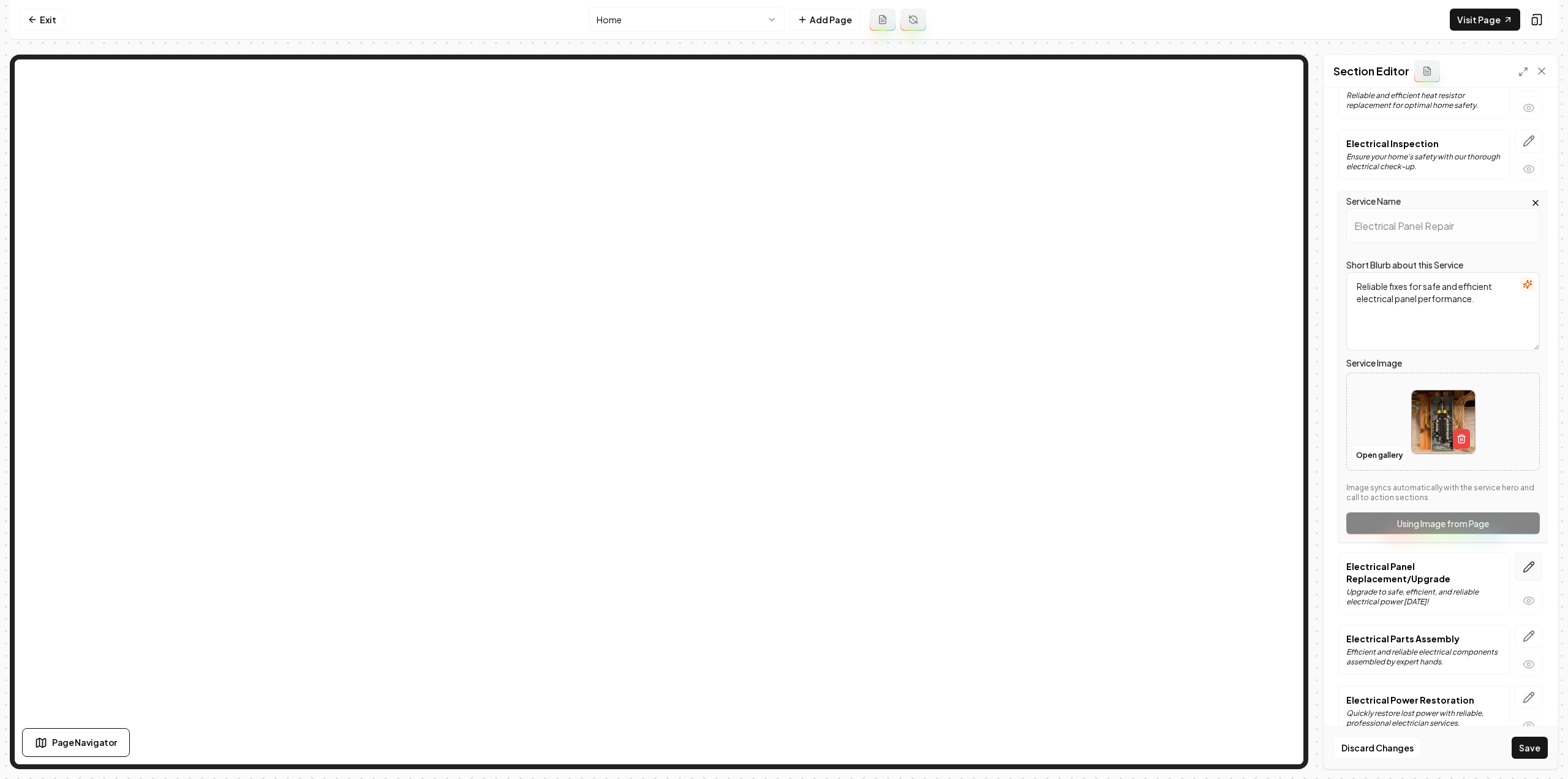
click at [1523, 561] on icon "button" at bounding box center [1529, 567] width 13 height 13
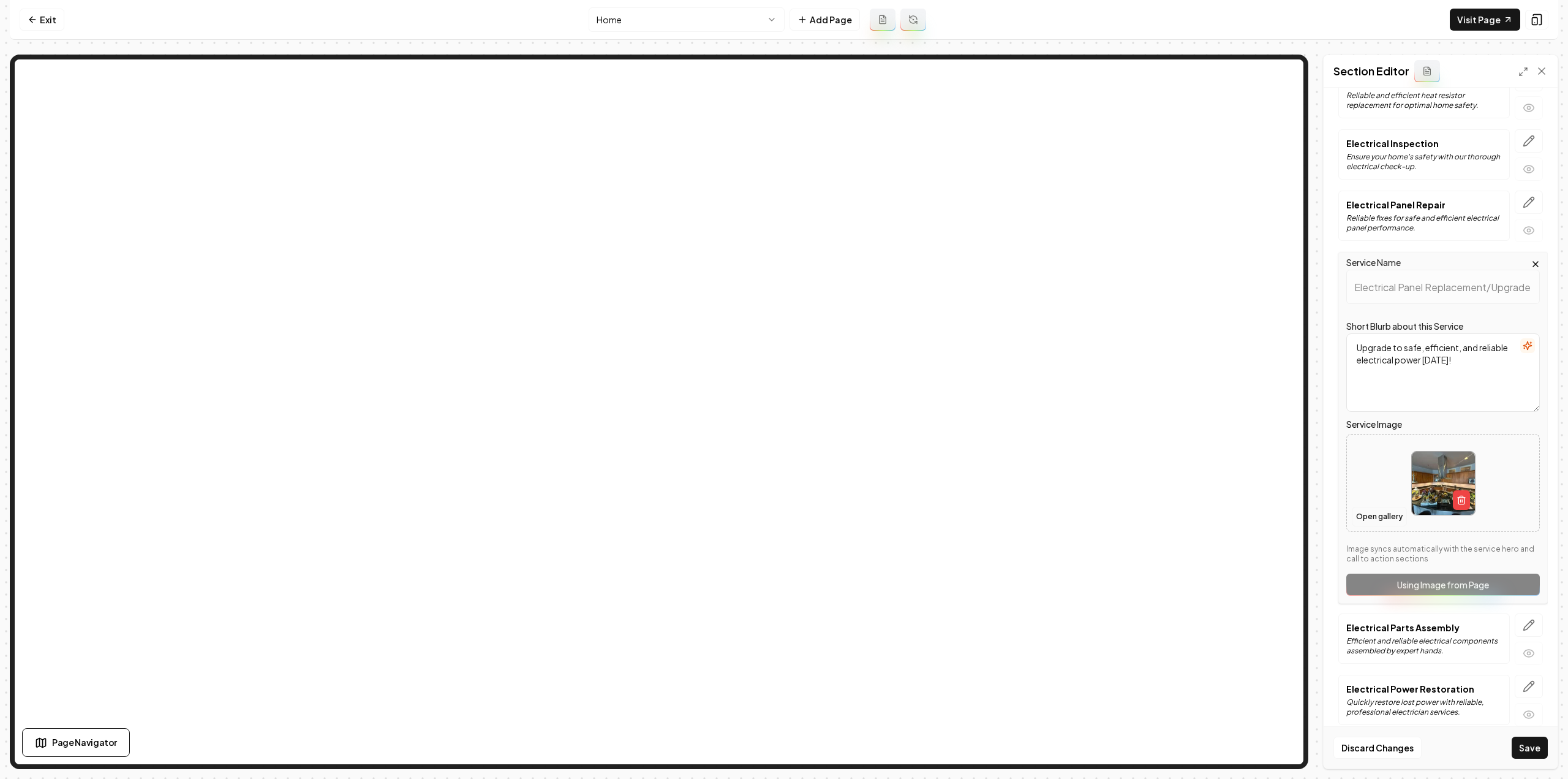
click at [1366, 507] on button "Open gallery" at bounding box center [1379, 517] width 55 height 20
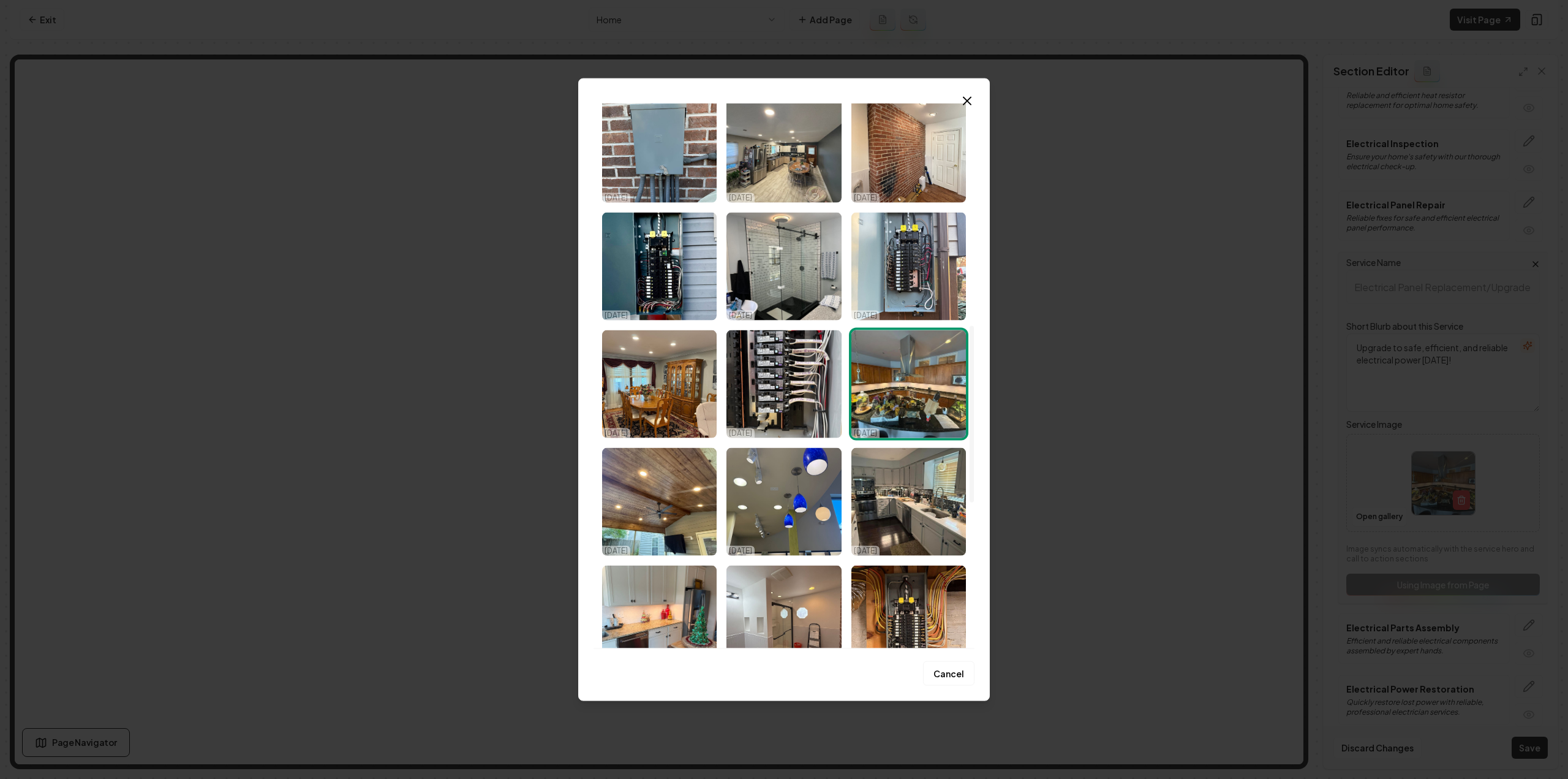
scroll to position [583, 0]
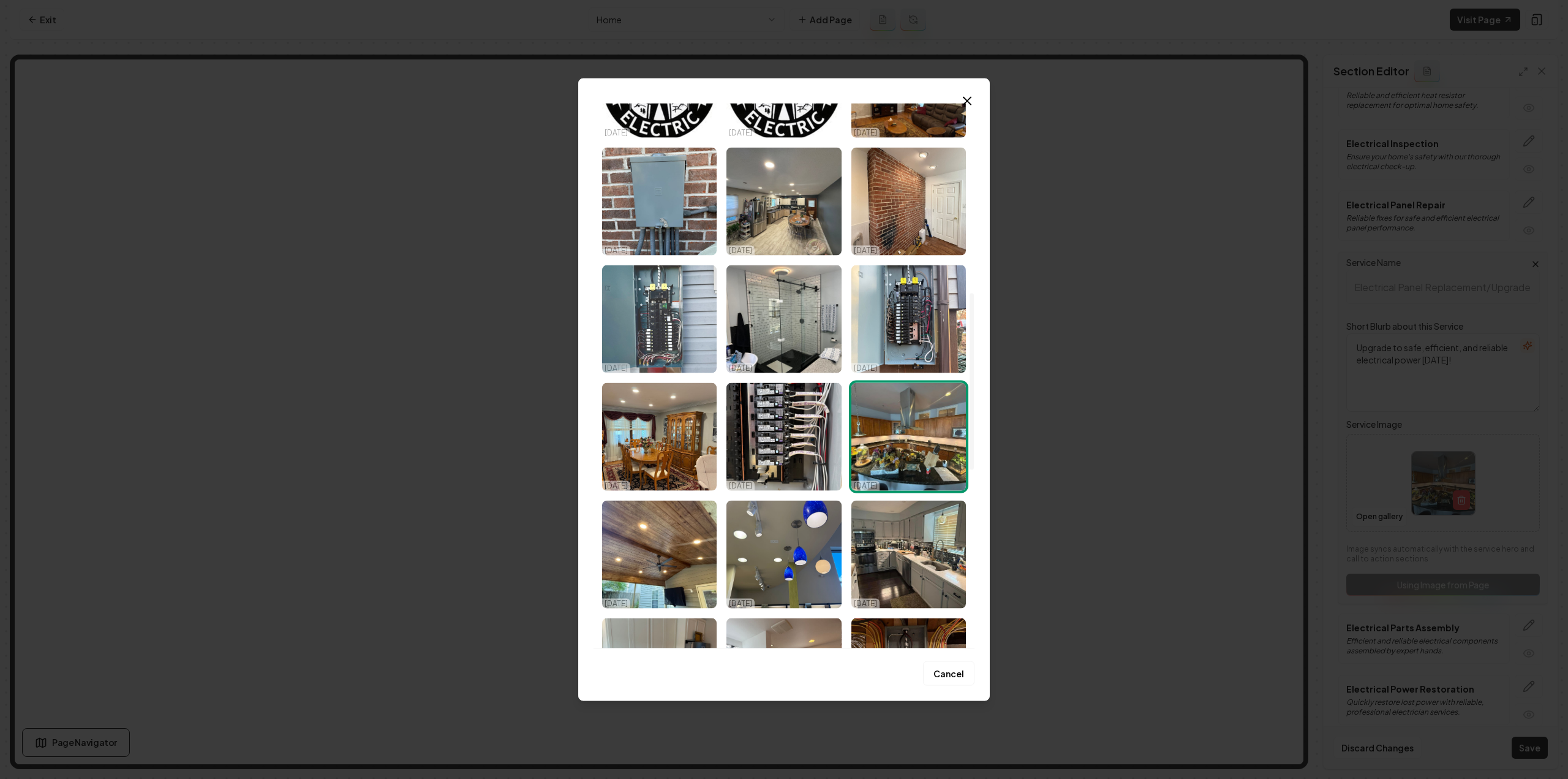
click at [685, 337] on img "Select image image_68d2c77c5c7cd75eb8993b16.jpeg" at bounding box center [660, 319] width 114 height 108
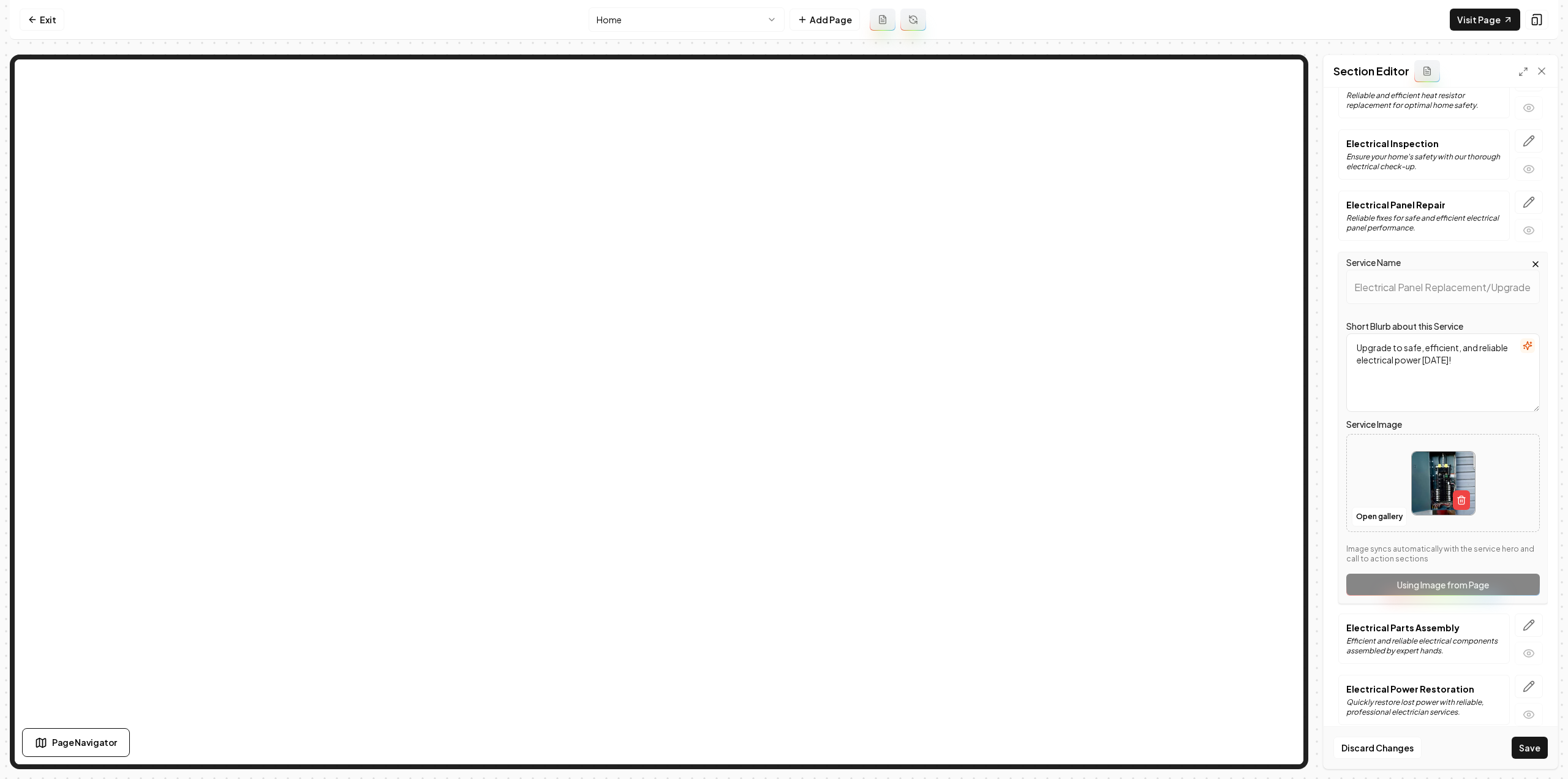
scroll to position [1340, 0]
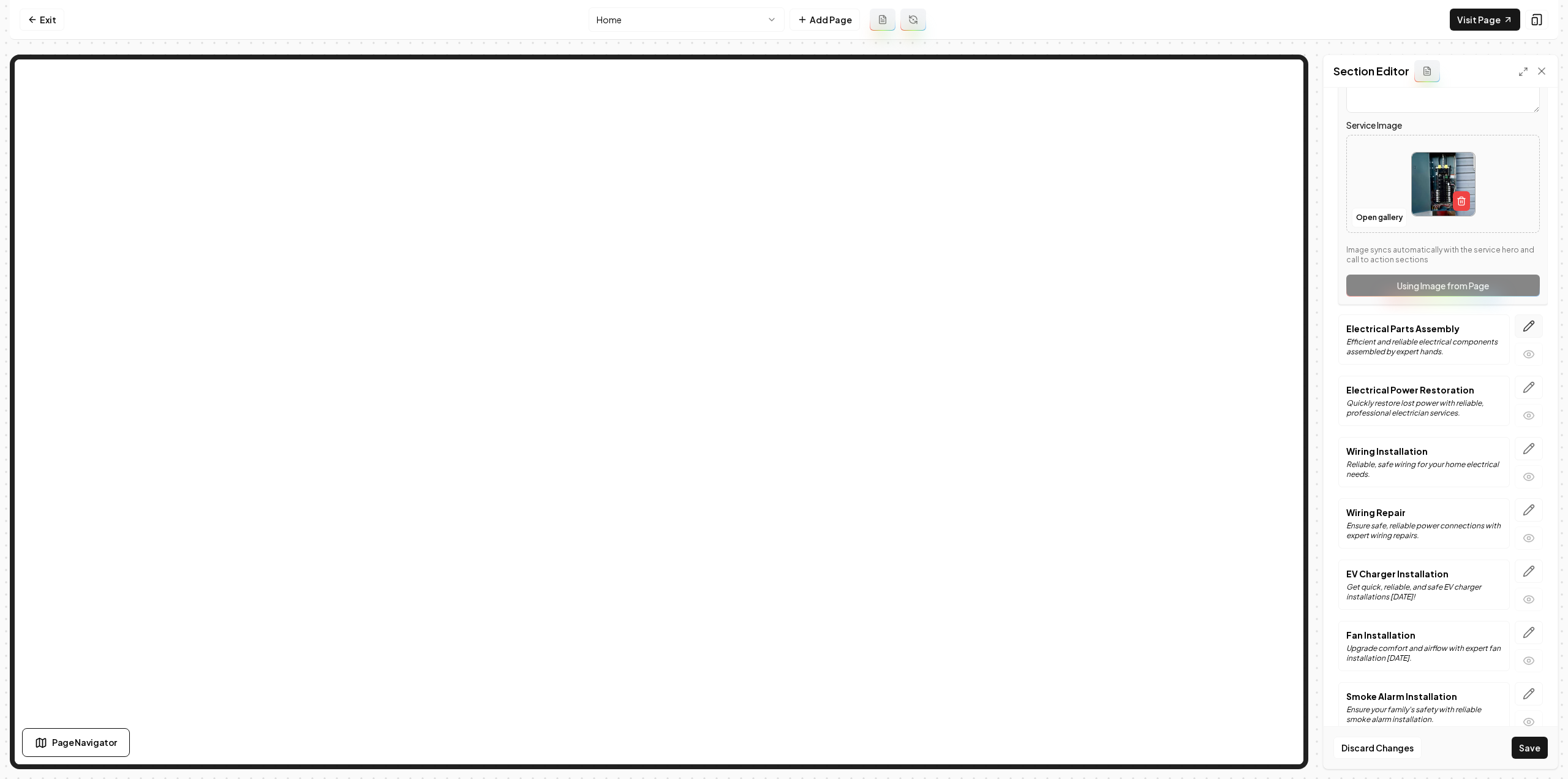
click at [1515, 317] on button "button" at bounding box center [1529, 326] width 28 height 23
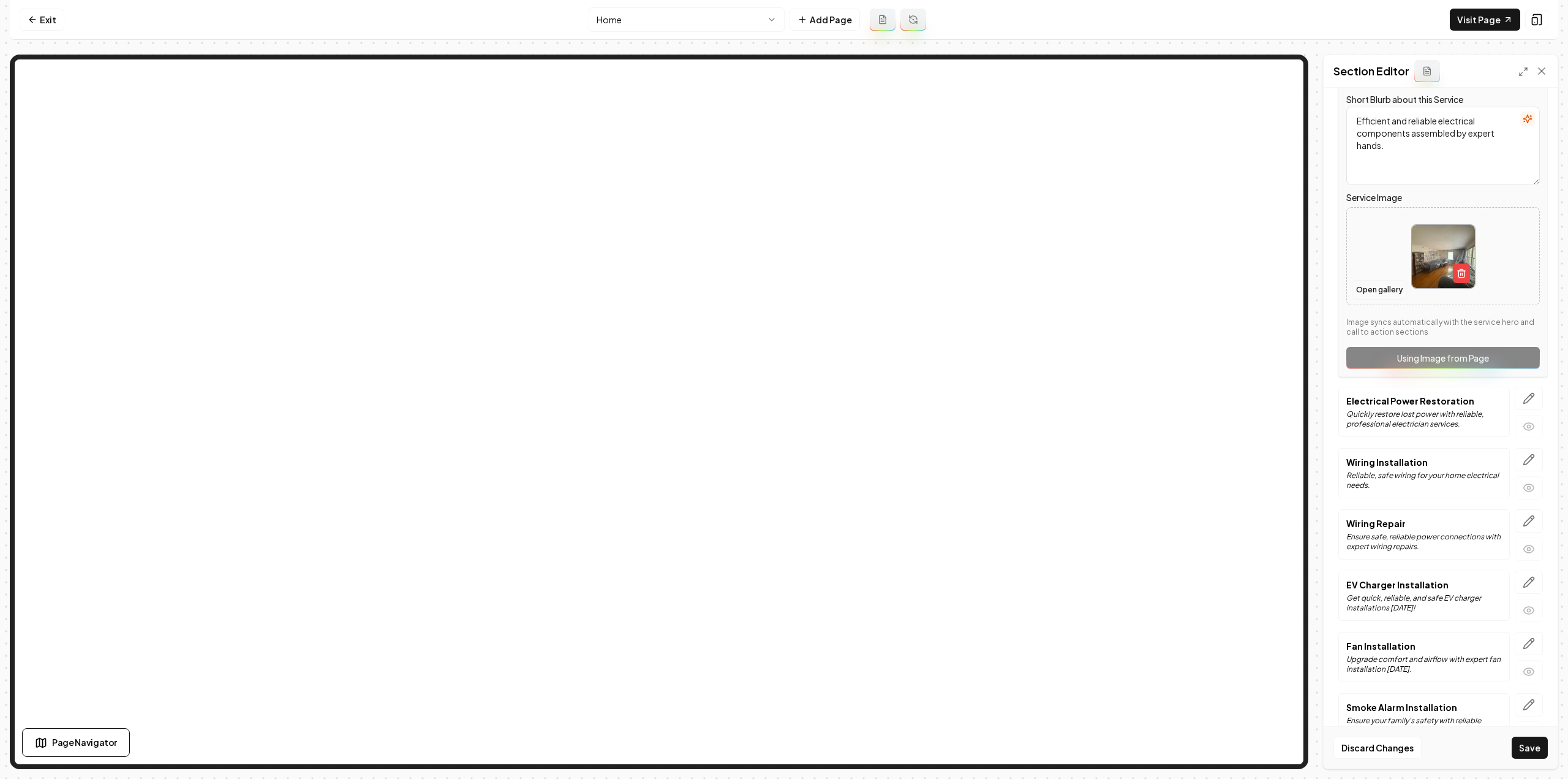
click at [1378, 280] on button "Open gallery" at bounding box center [1379, 289] width 55 height 20
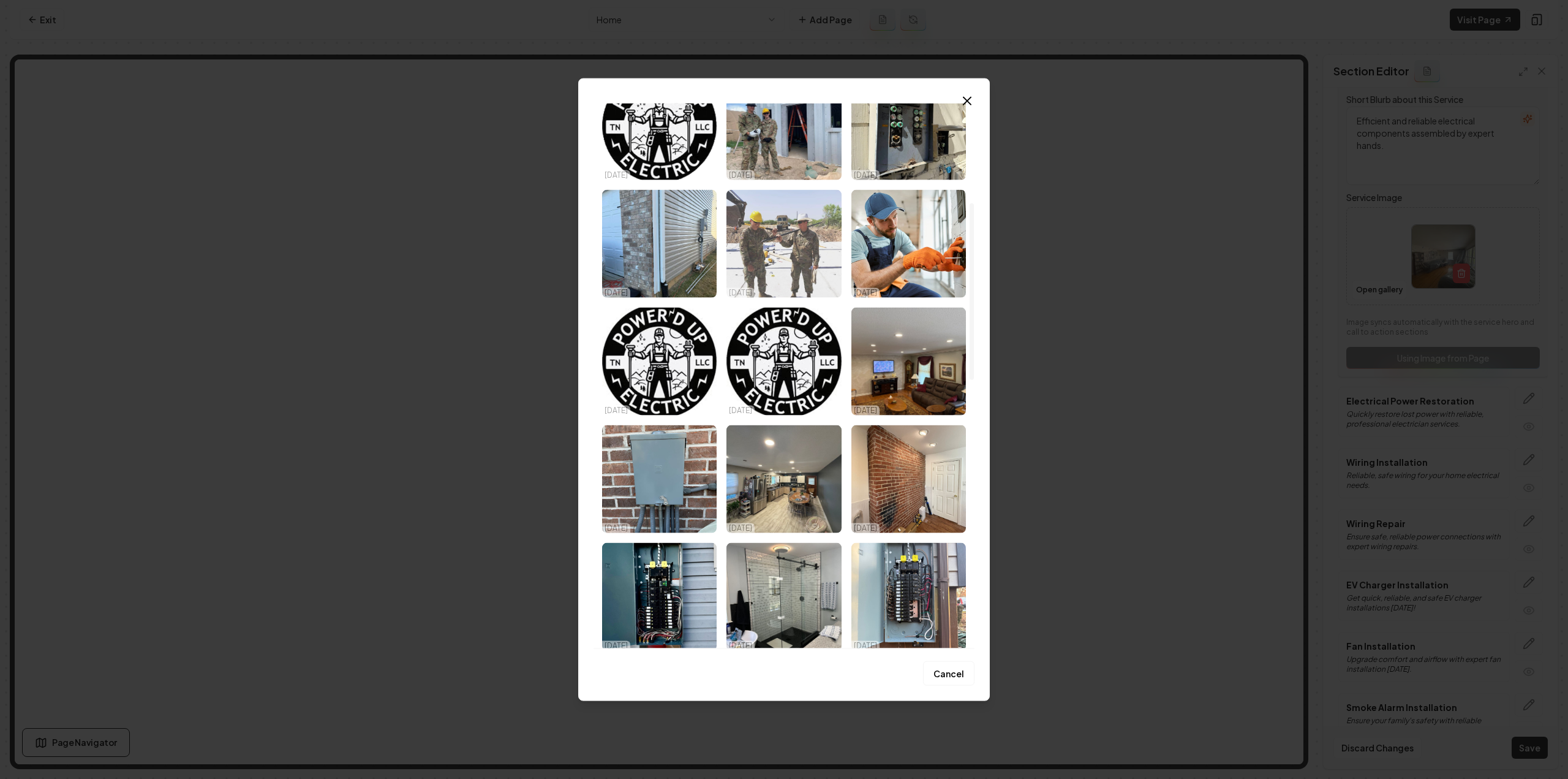
scroll to position [306, 0]
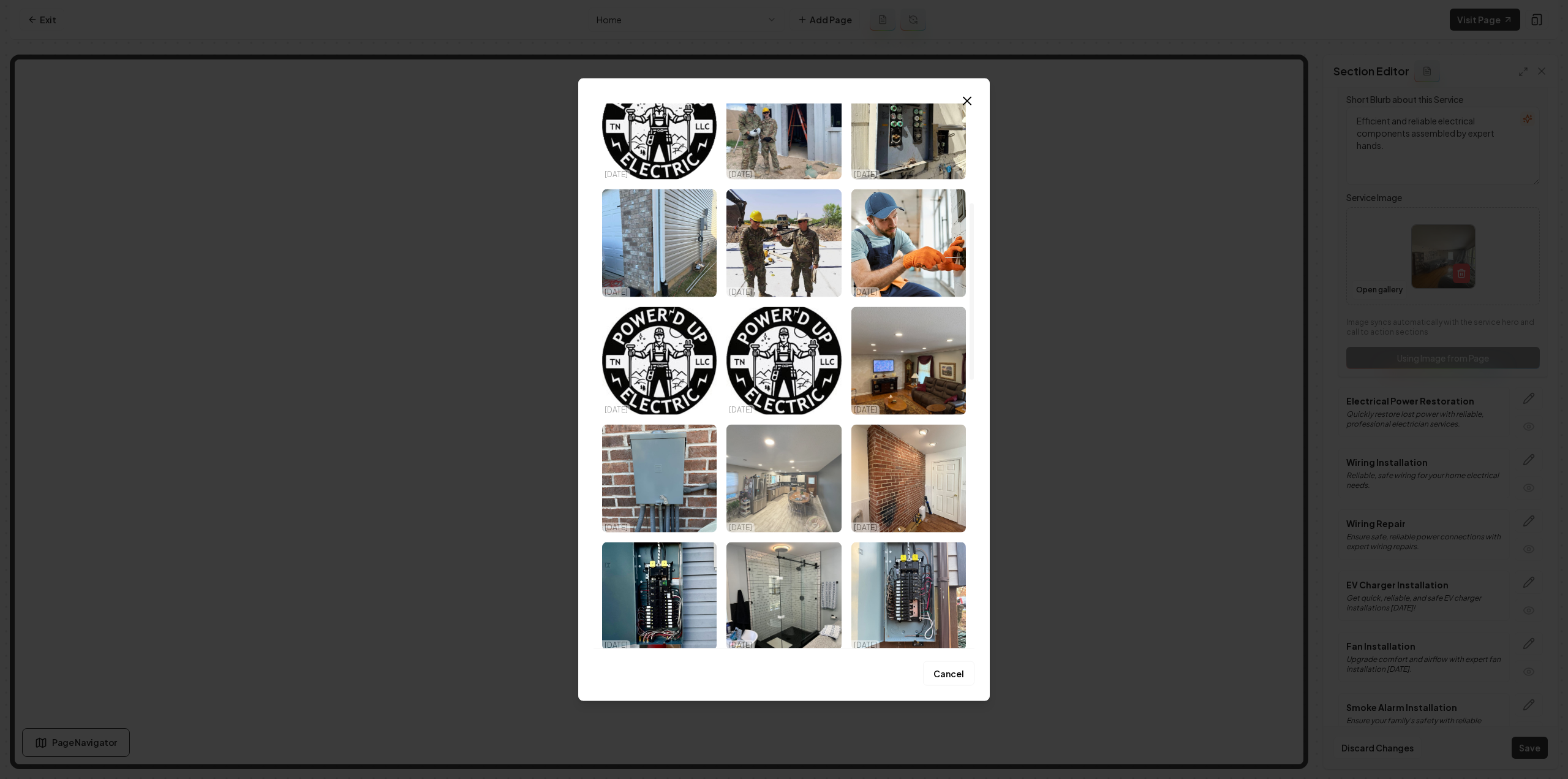
click at [803, 497] on img "Select image image_68d2c77c5c7cd75eb8993ae3.jpeg" at bounding box center [784, 478] width 114 height 108
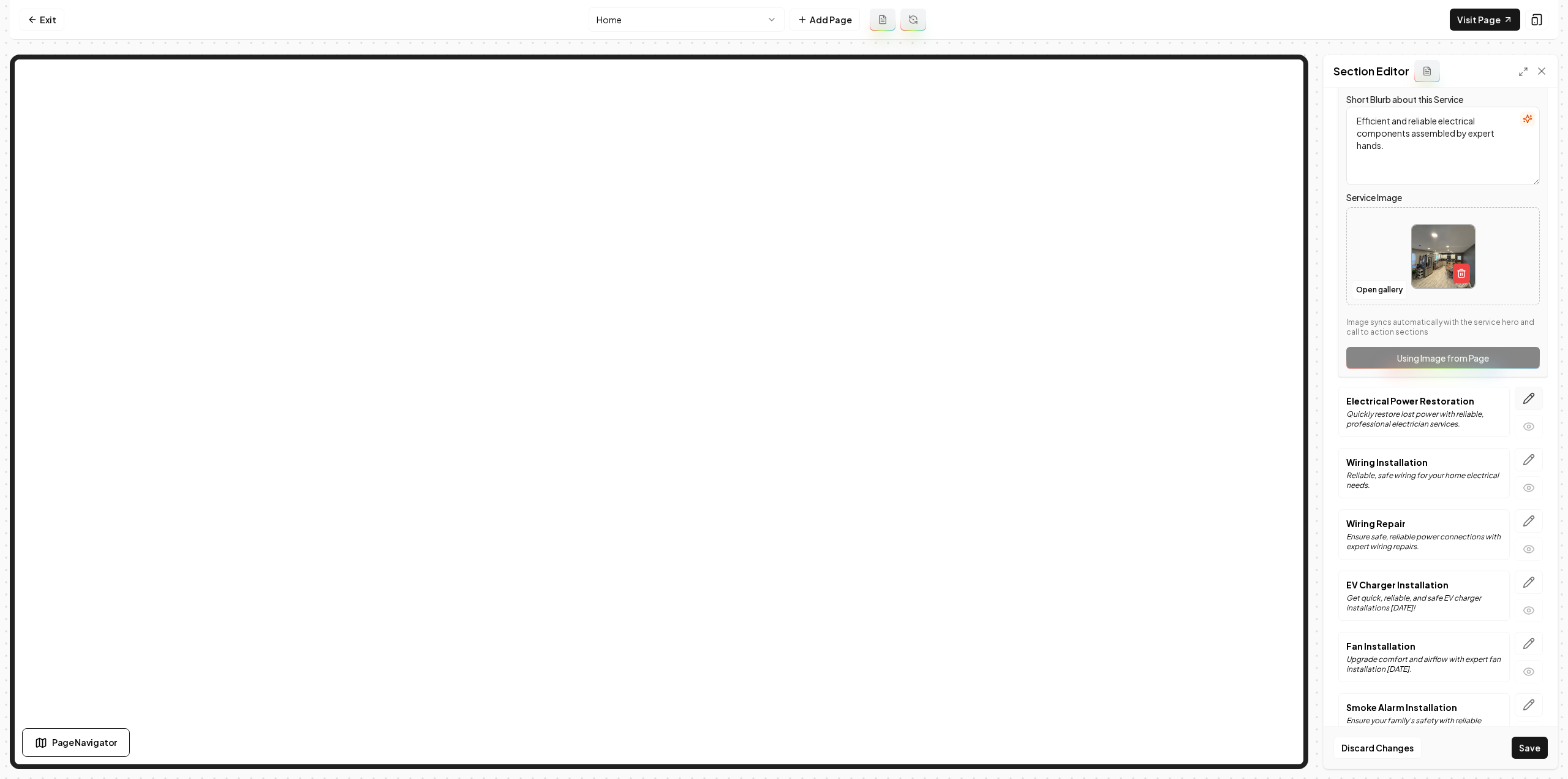
click at [1523, 392] on icon "button" at bounding box center [1529, 398] width 13 height 13
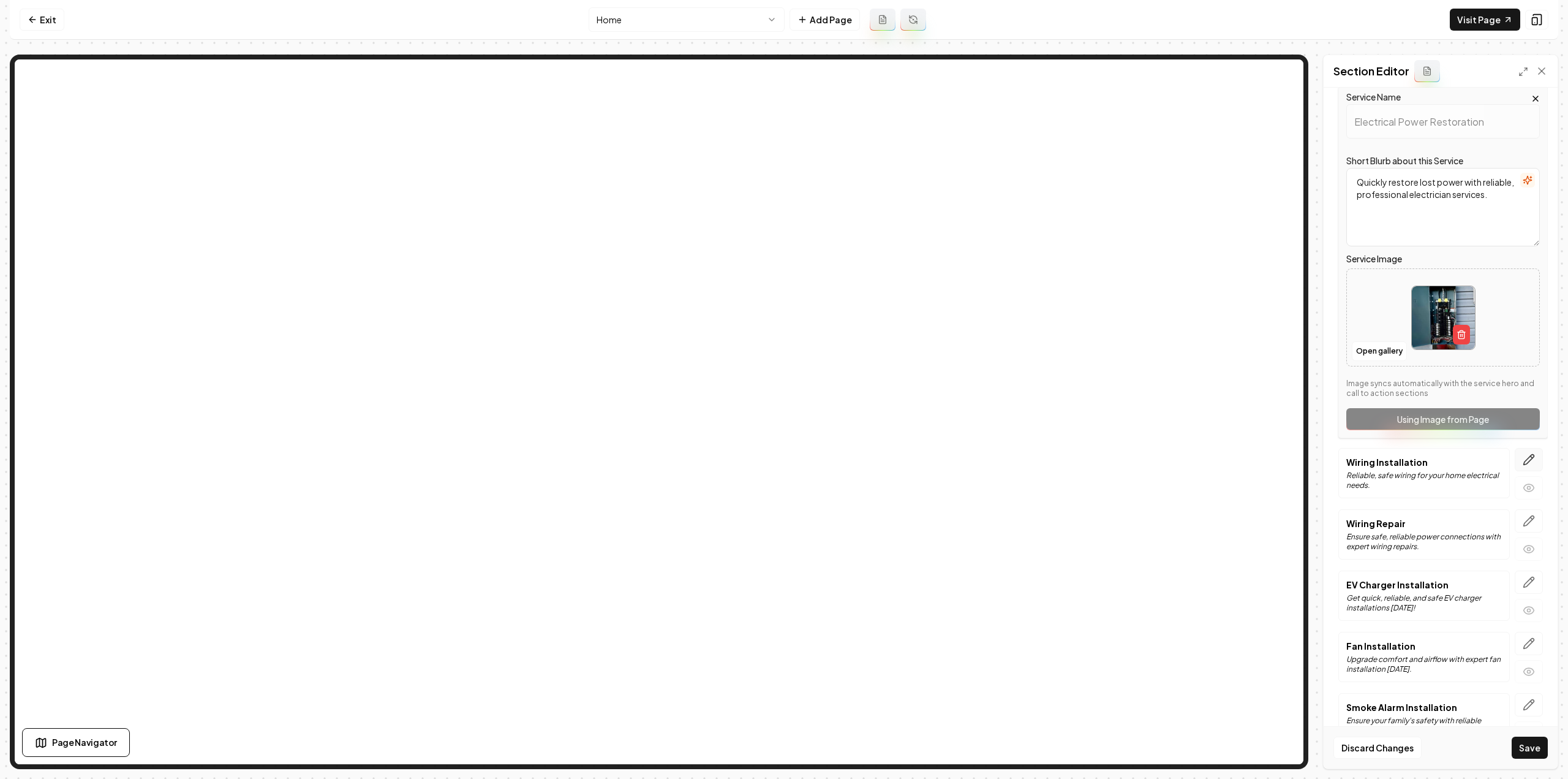
click at [1524, 455] on icon "button" at bounding box center [1529, 460] width 10 height 10
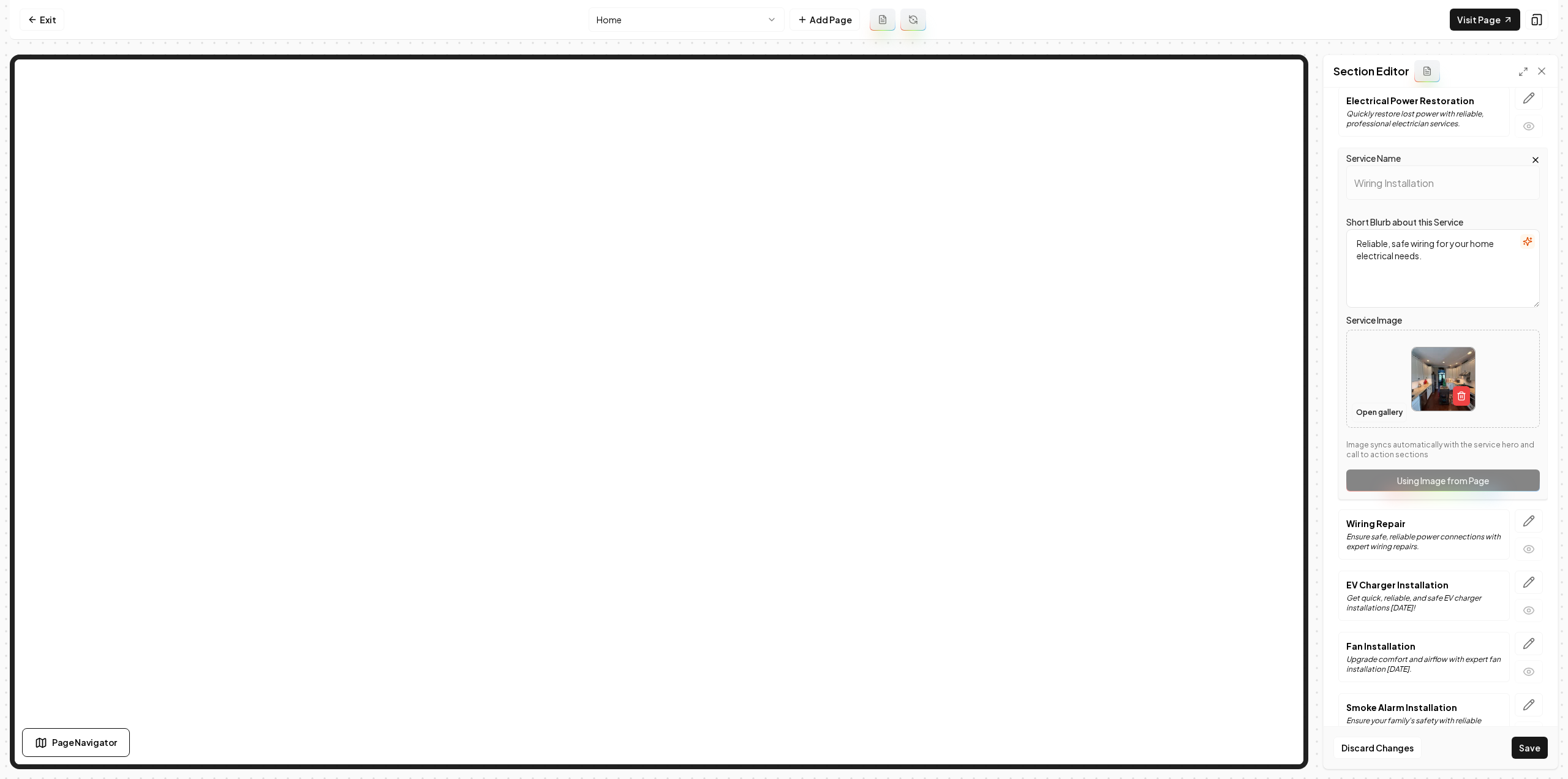
click at [1385, 402] on button "Open gallery" at bounding box center [1379, 412] width 55 height 20
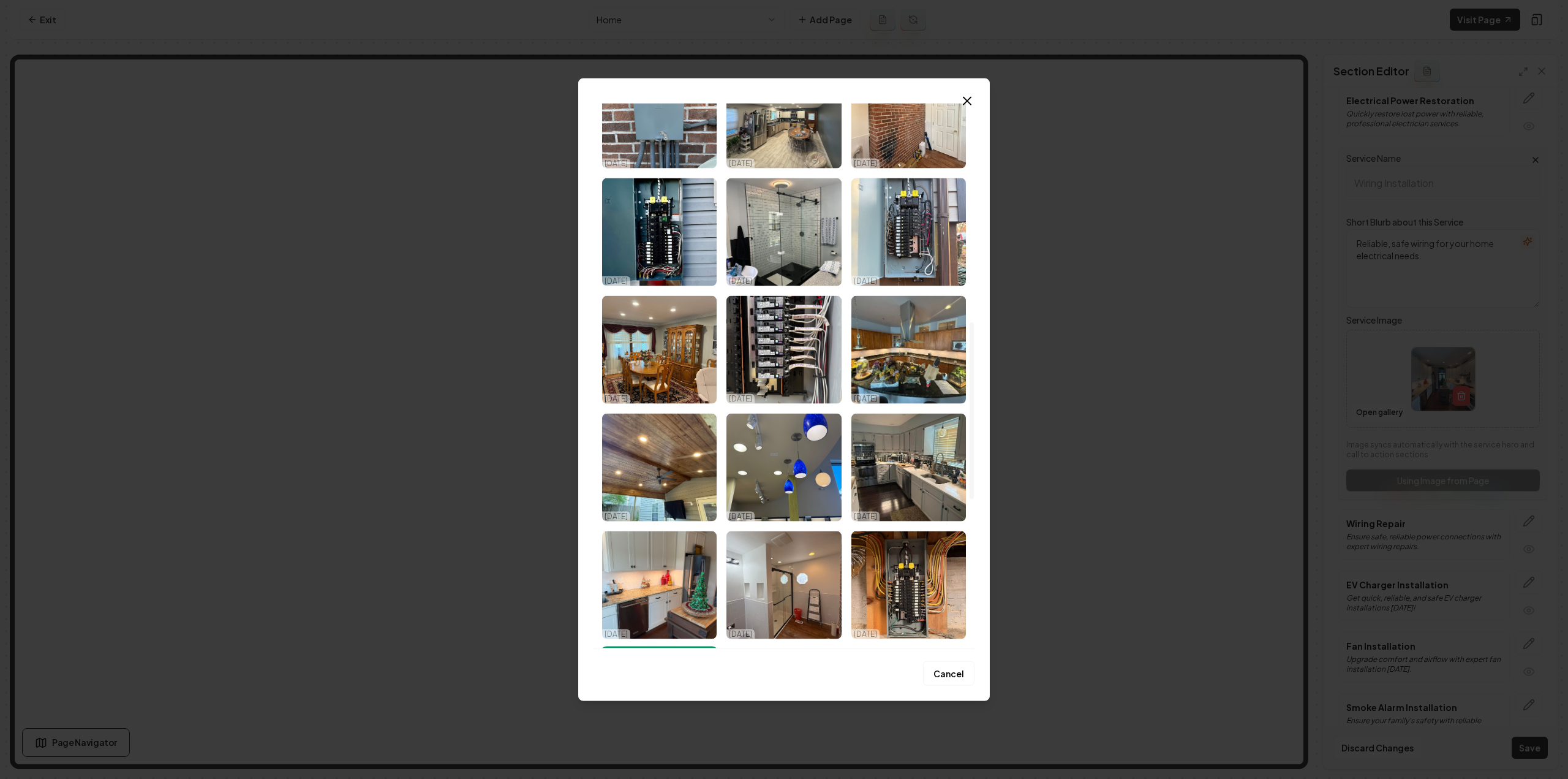
scroll to position [674, 0]
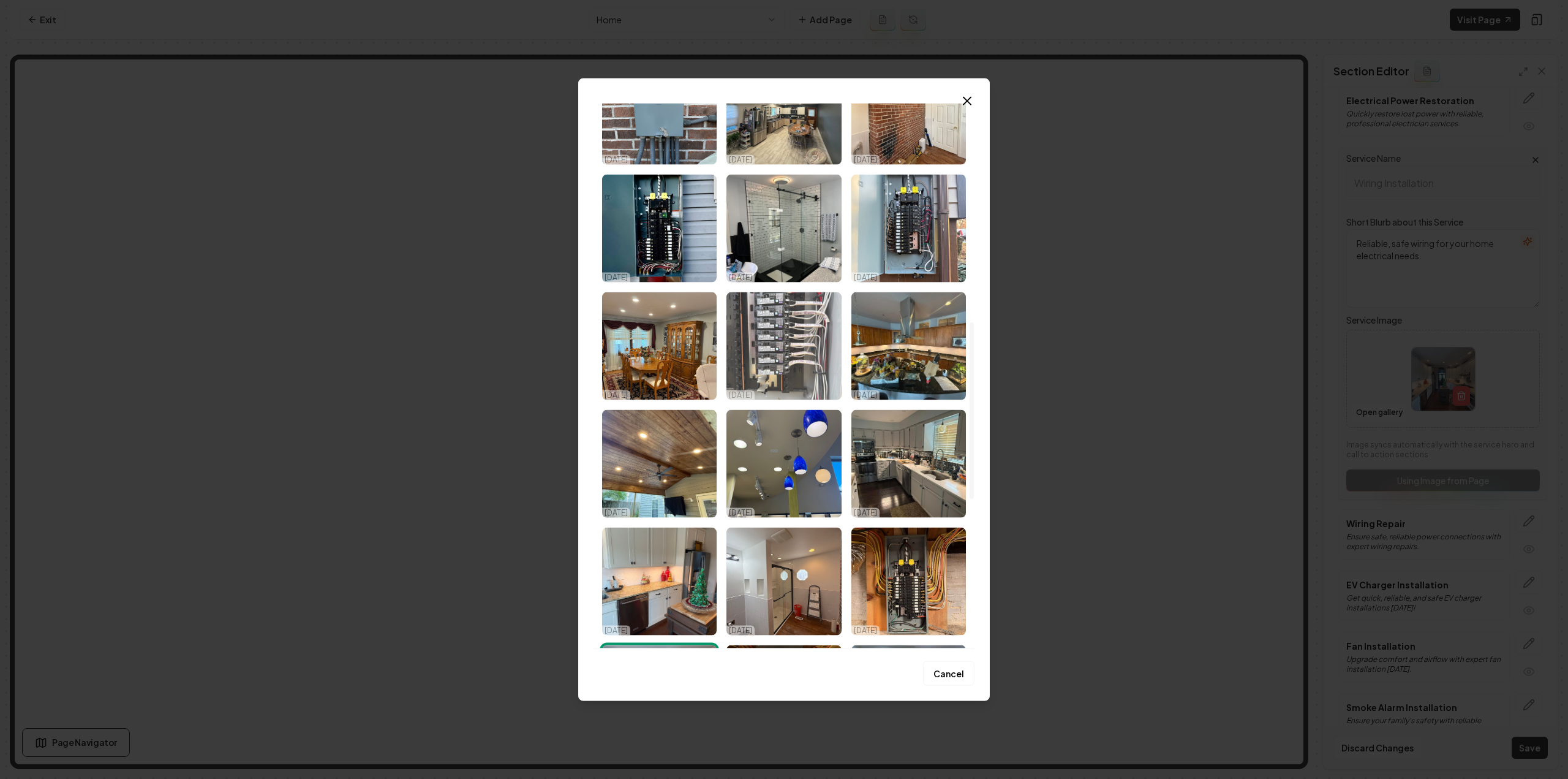
click at [795, 349] on img "Select image image_68d2c77c5c7cd75eb8993836.jpeg" at bounding box center [784, 345] width 114 height 108
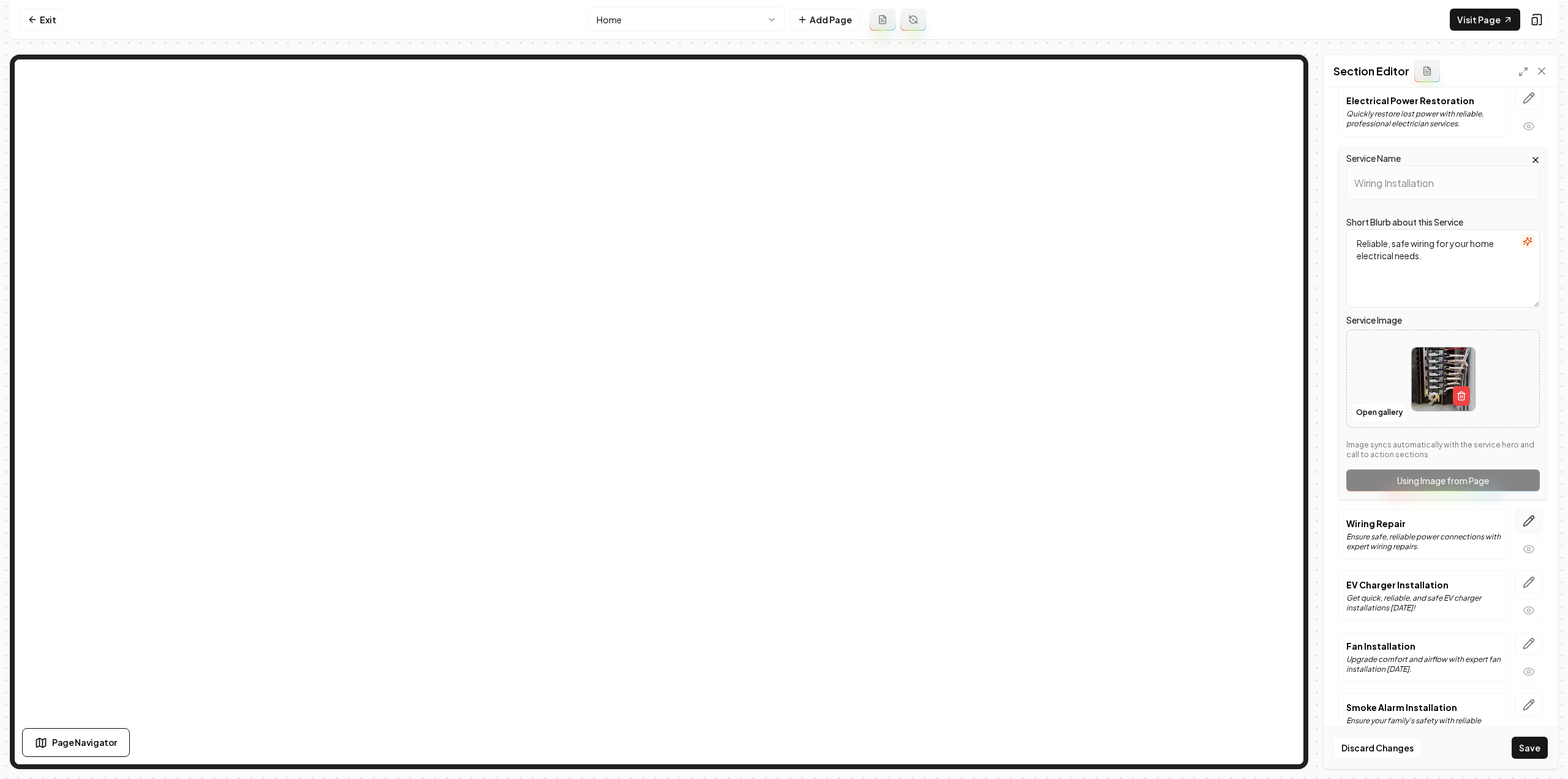
click at [1523, 515] on icon "button" at bounding box center [1529, 521] width 13 height 13
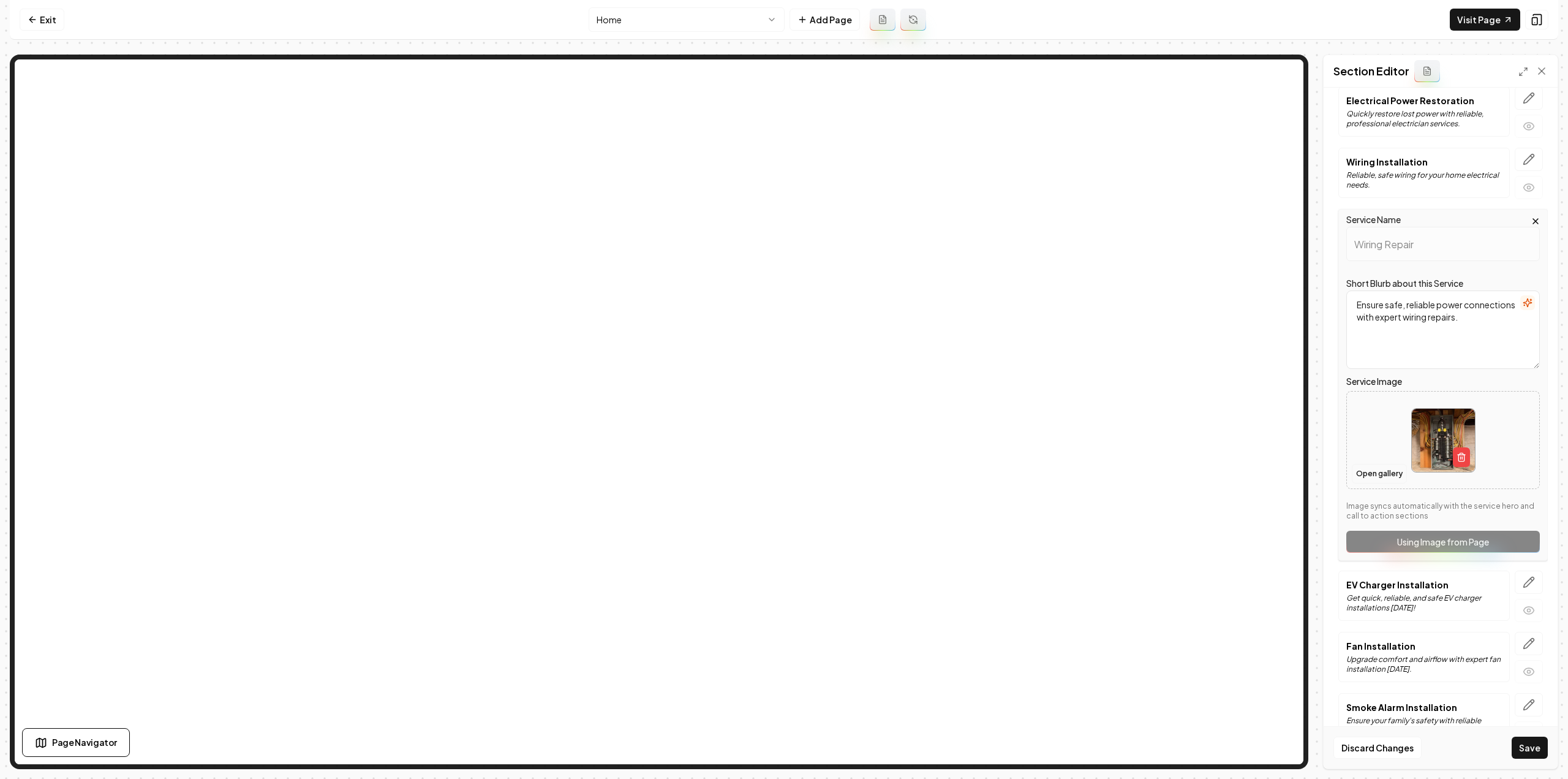
click at [1376, 464] on button "Open gallery" at bounding box center [1379, 474] width 55 height 20
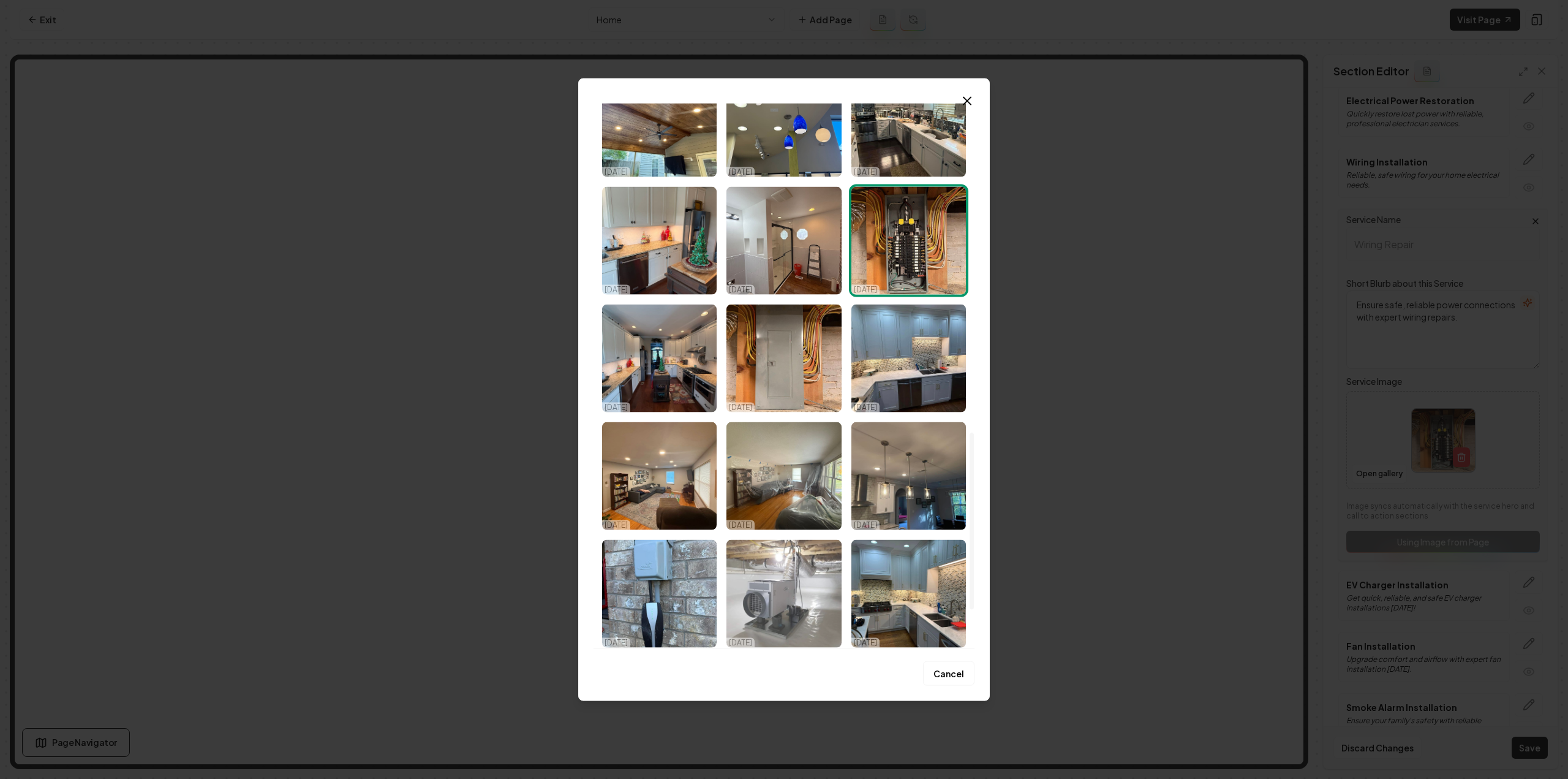
scroll to position [890, 0]
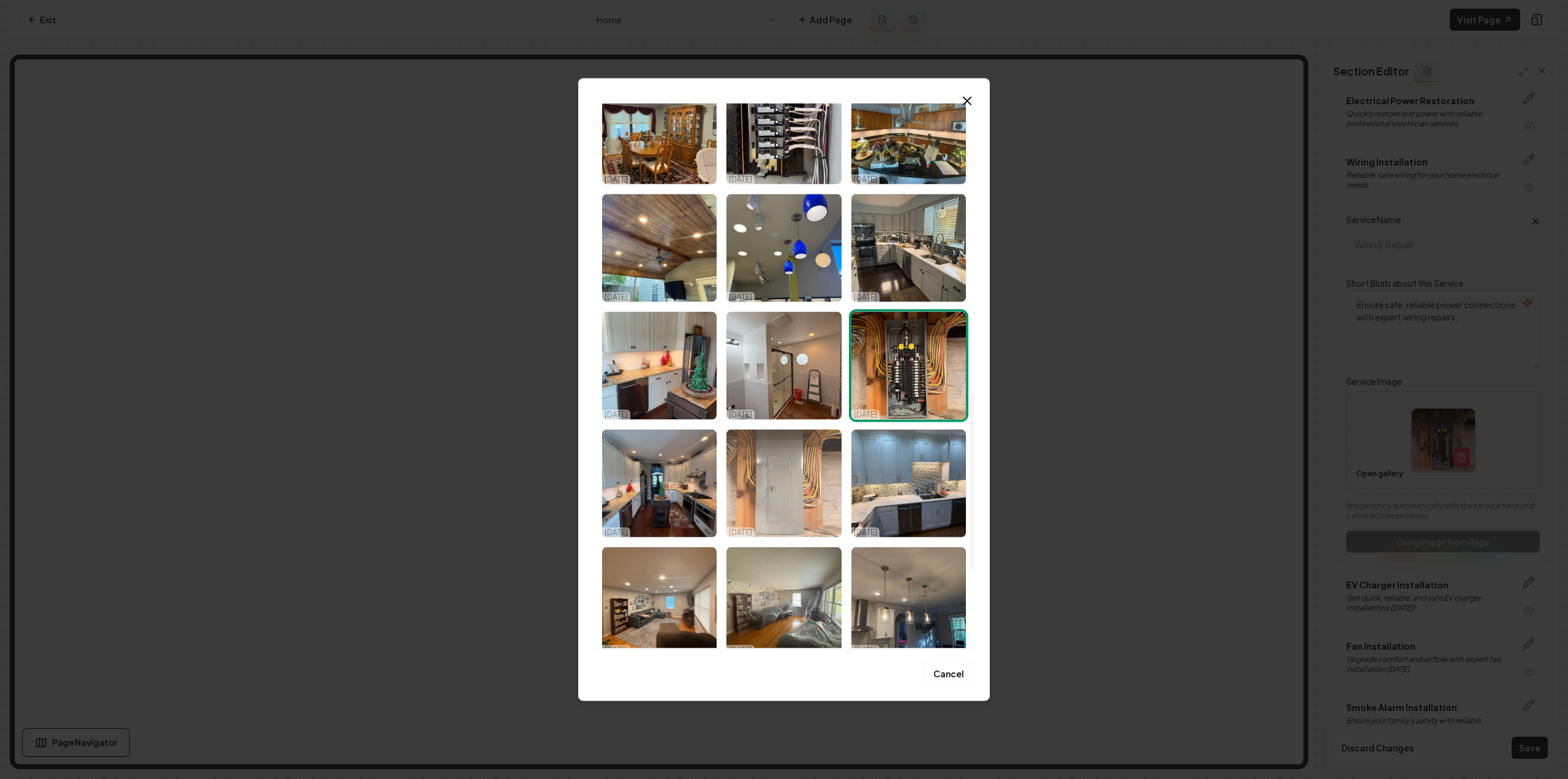
click at [772, 477] on img "Select image image_68d2c77b5c7cd75eb899321a.jpeg" at bounding box center [784, 483] width 114 height 108
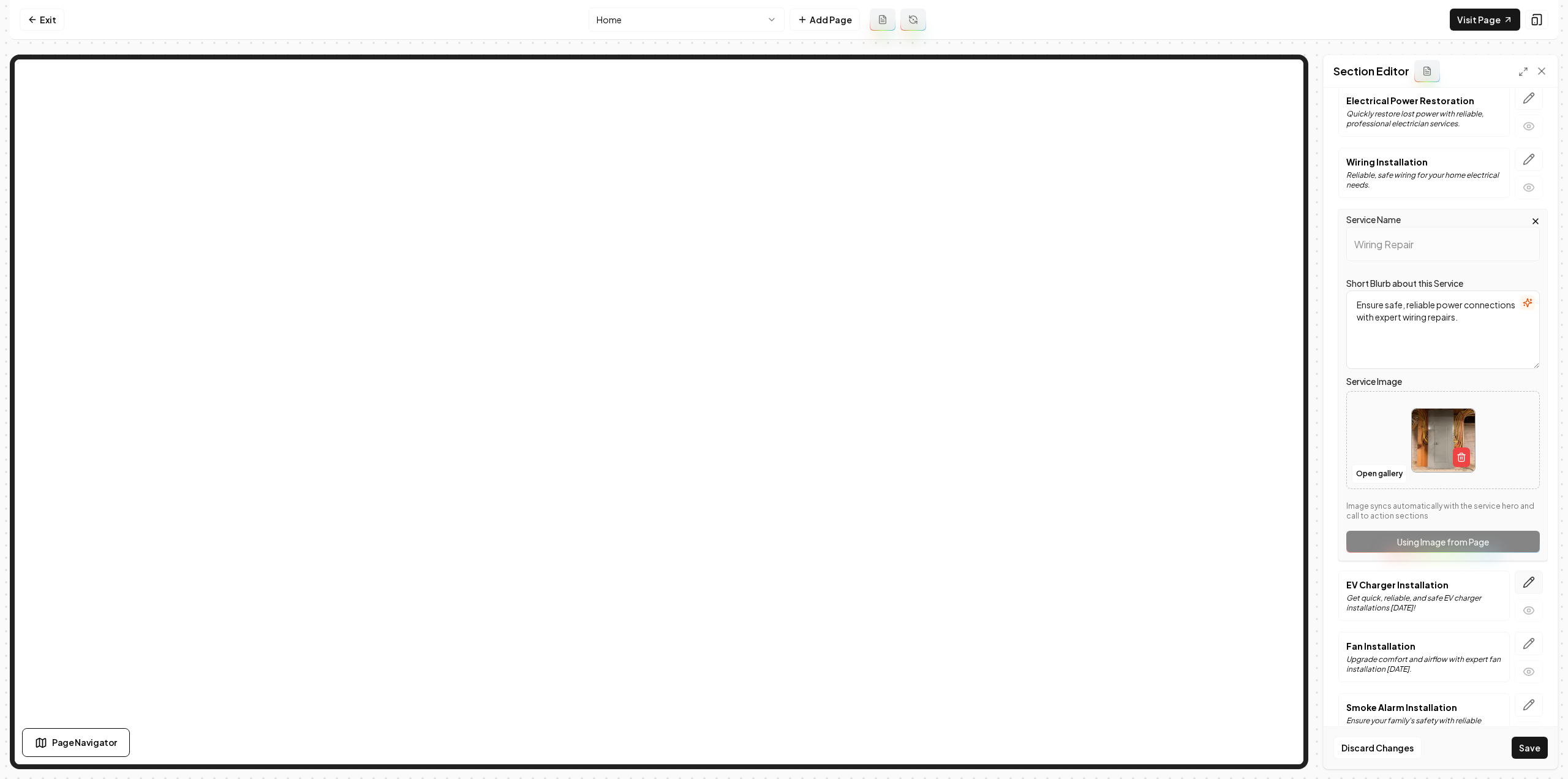
click at [1525, 570] on button "button" at bounding box center [1529, 582] width 28 height 23
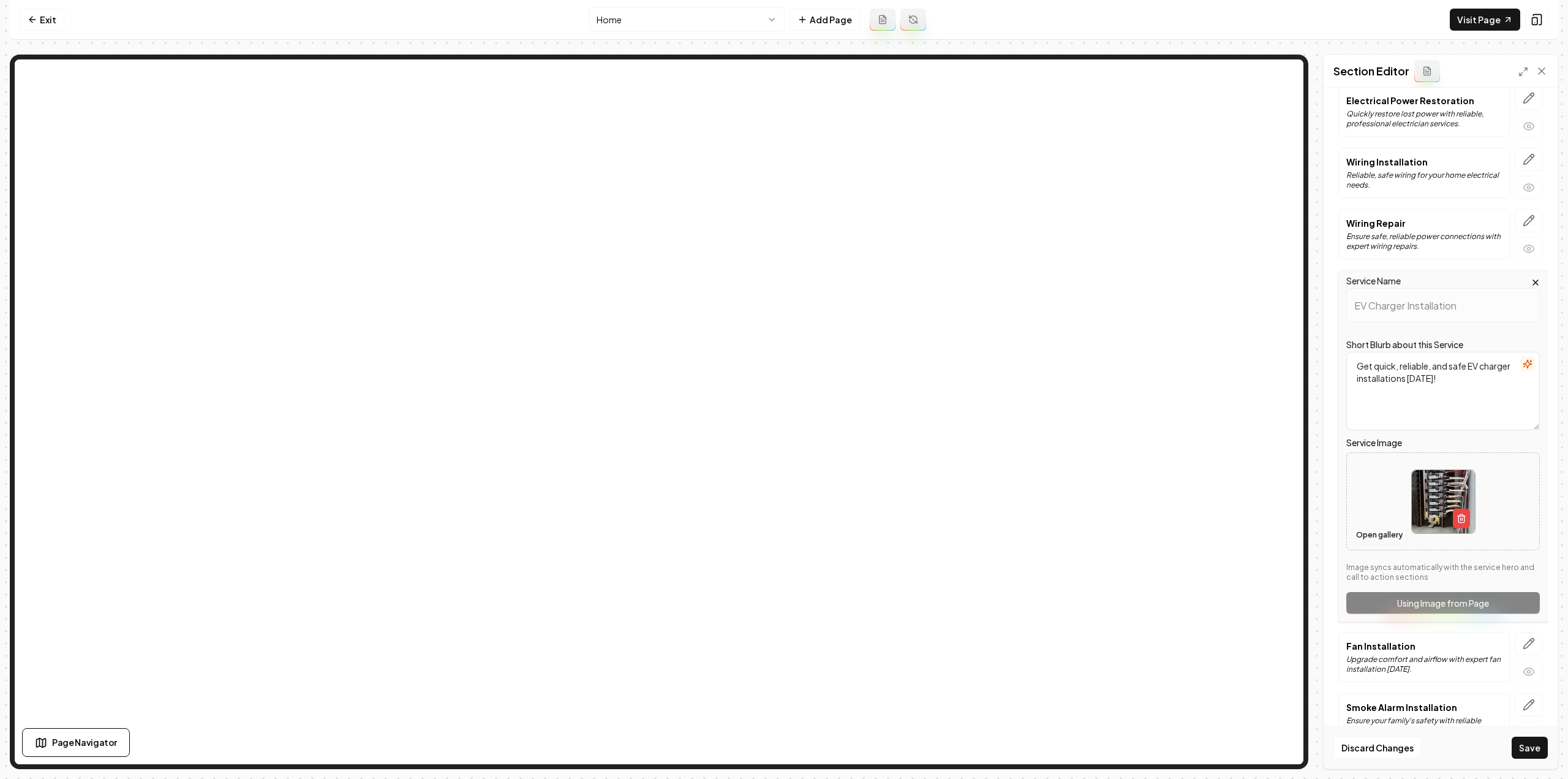
click at [1368, 525] on button "Open gallery" at bounding box center [1379, 535] width 55 height 20
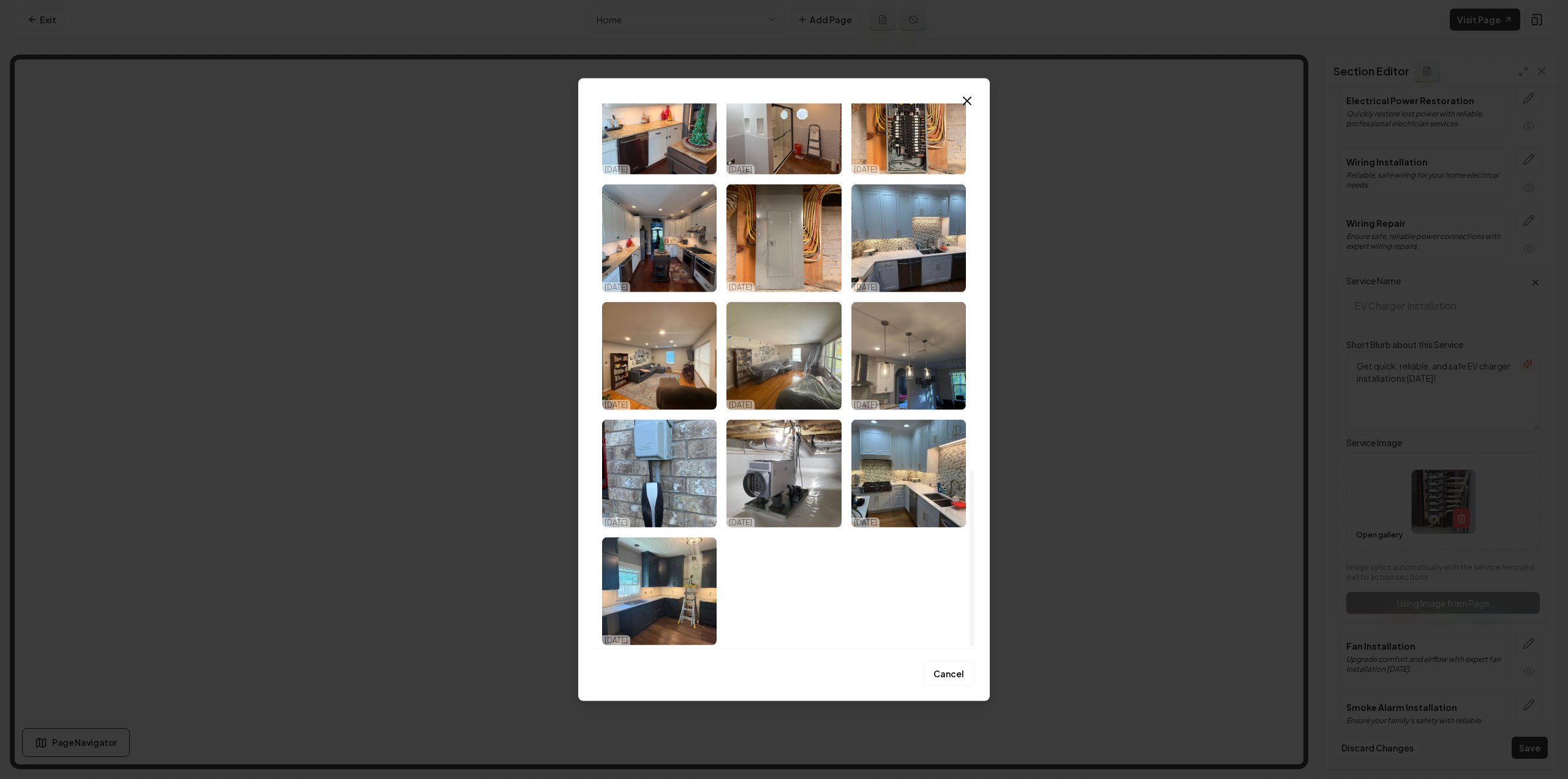
scroll to position [0, 0]
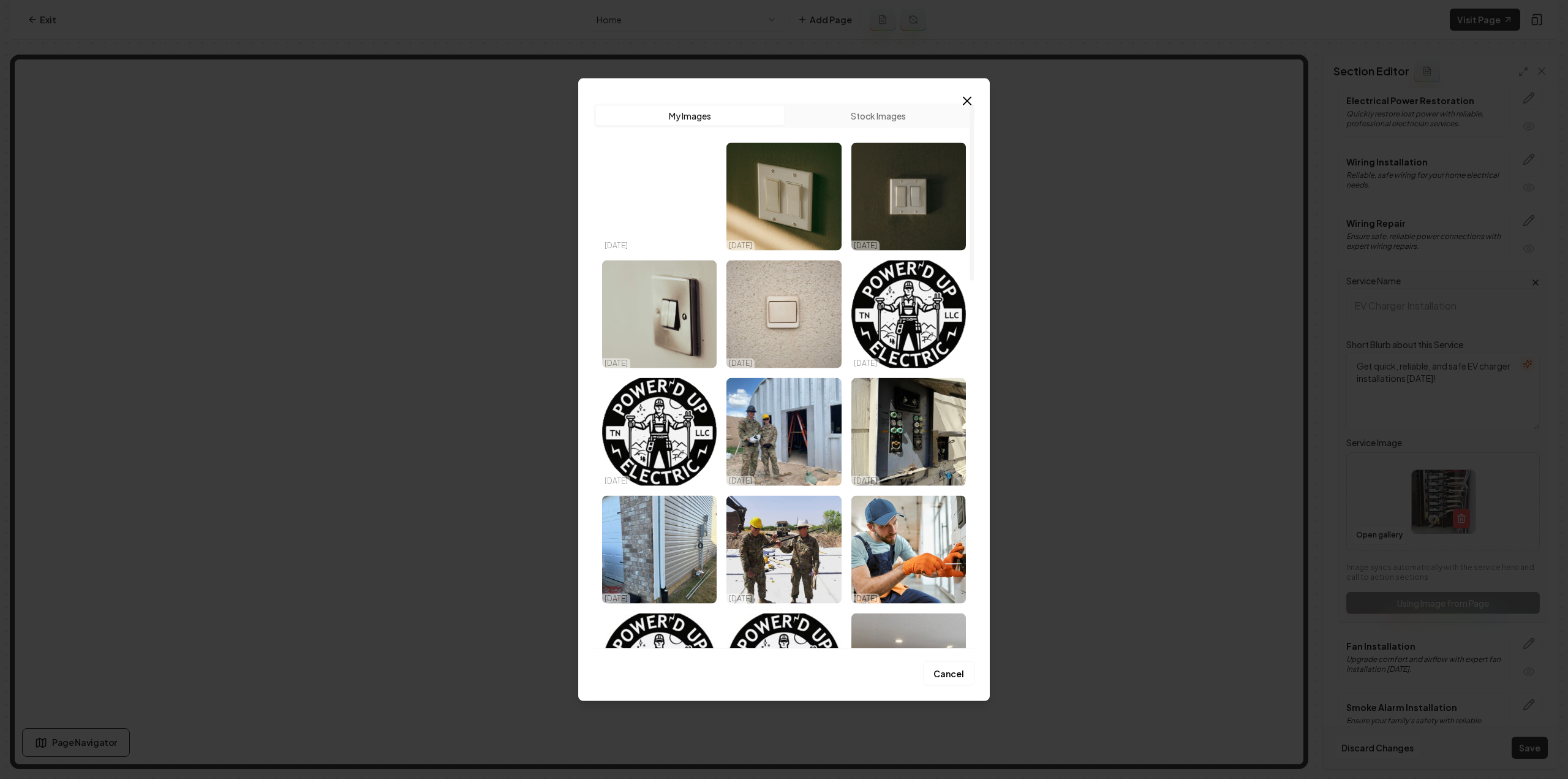
drag, startPoint x: 799, startPoint y: 490, endPoint x: 795, endPoint y: 255, distance: 235.0
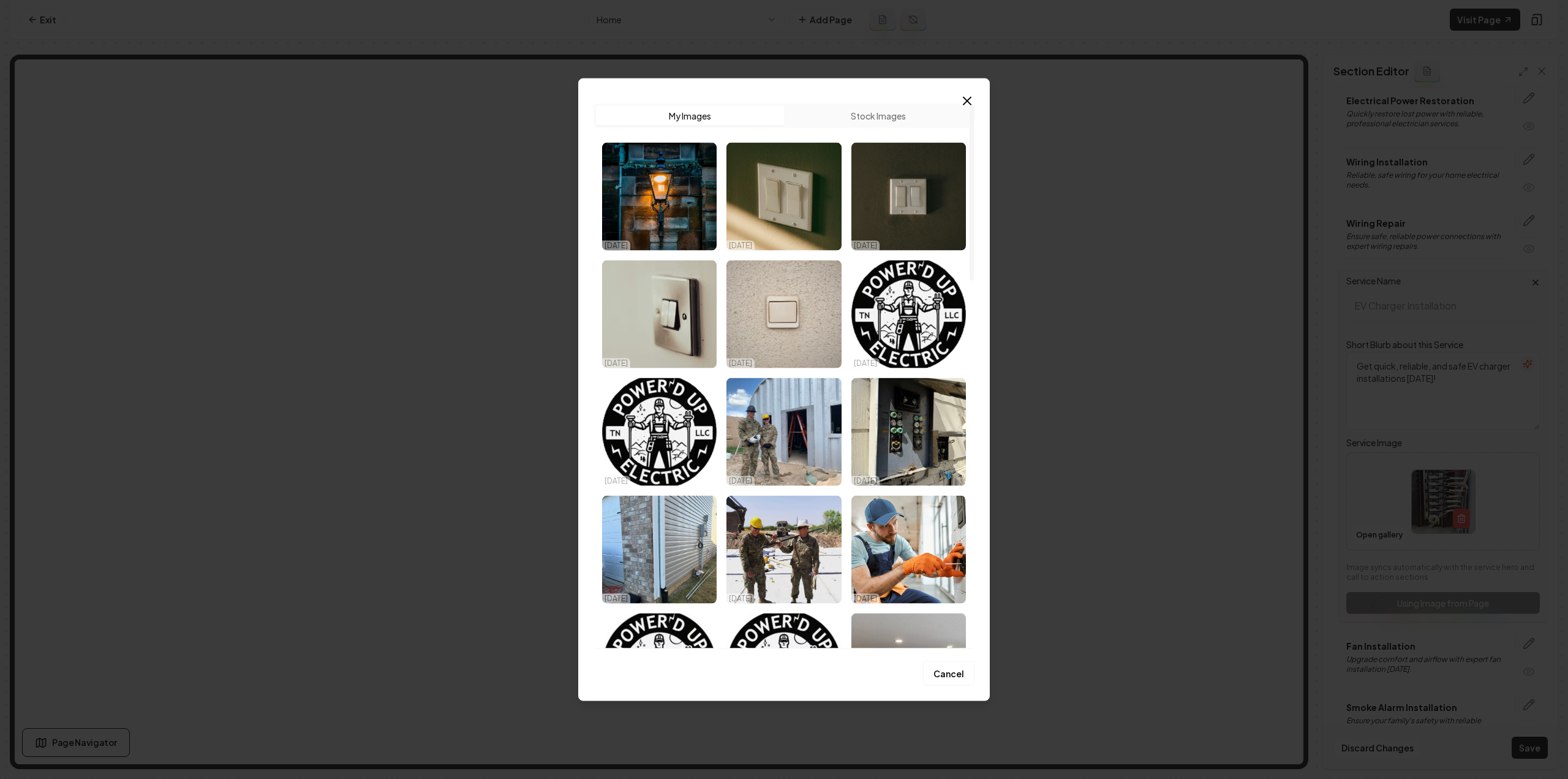
click at [833, 126] on div "Upload My Images Stock Images" at bounding box center [784, 115] width 381 height 24
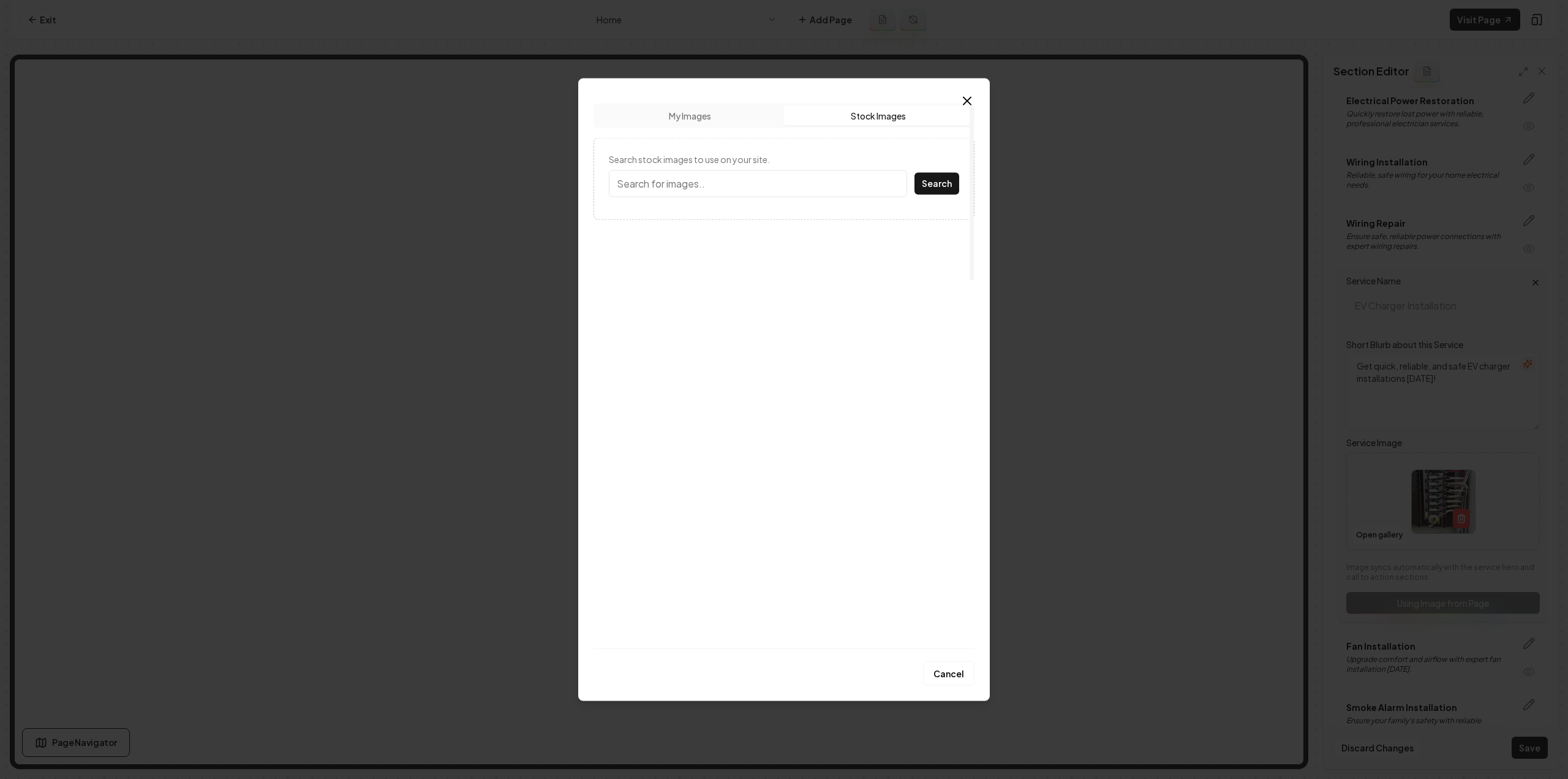
click at [853, 117] on button "Stock Images" at bounding box center [878, 115] width 188 height 20
click at [706, 181] on input "Search stock images to use on your site." at bounding box center [758, 183] width 298 height 27
type input "EV charger"
click at [915, 172] on button "Search" at bounding box center [937, 183] width 45 height 22
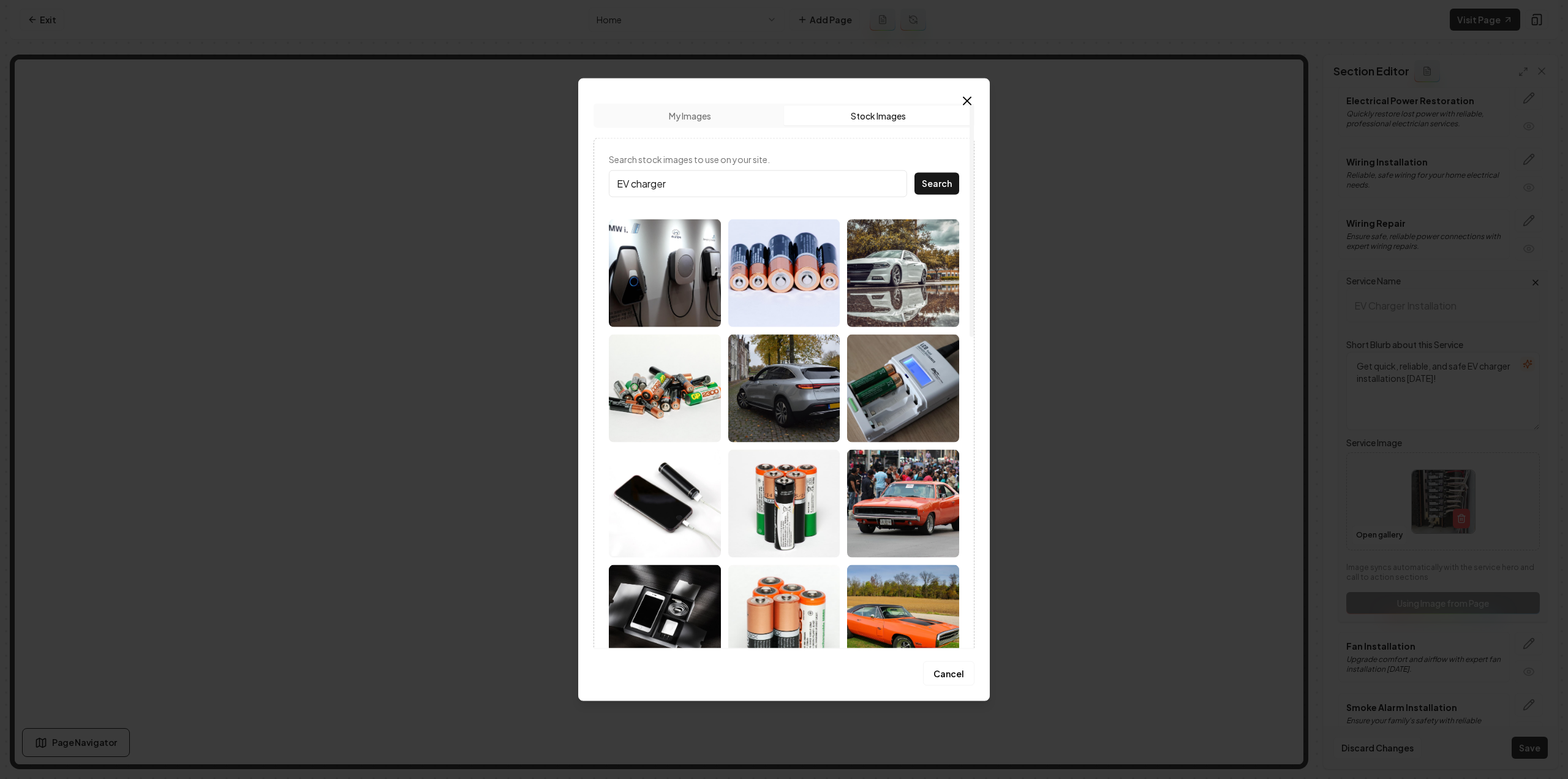
click at [676, 252] on img at bounding box center [664, 273] width 112 height 108
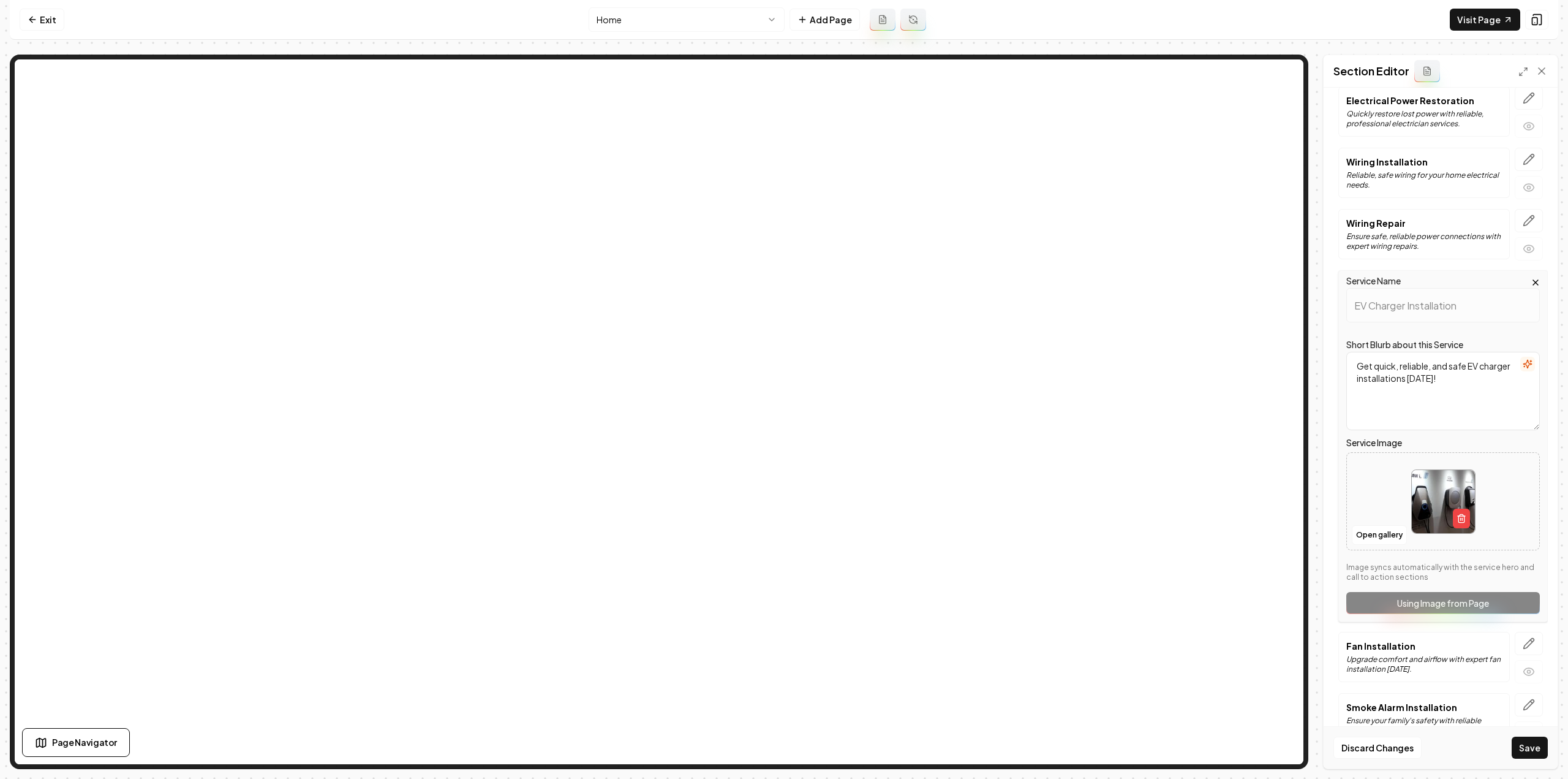
click at [1524, 638] on icon "button" at bounding box center [1529, 643] width 10 height 10
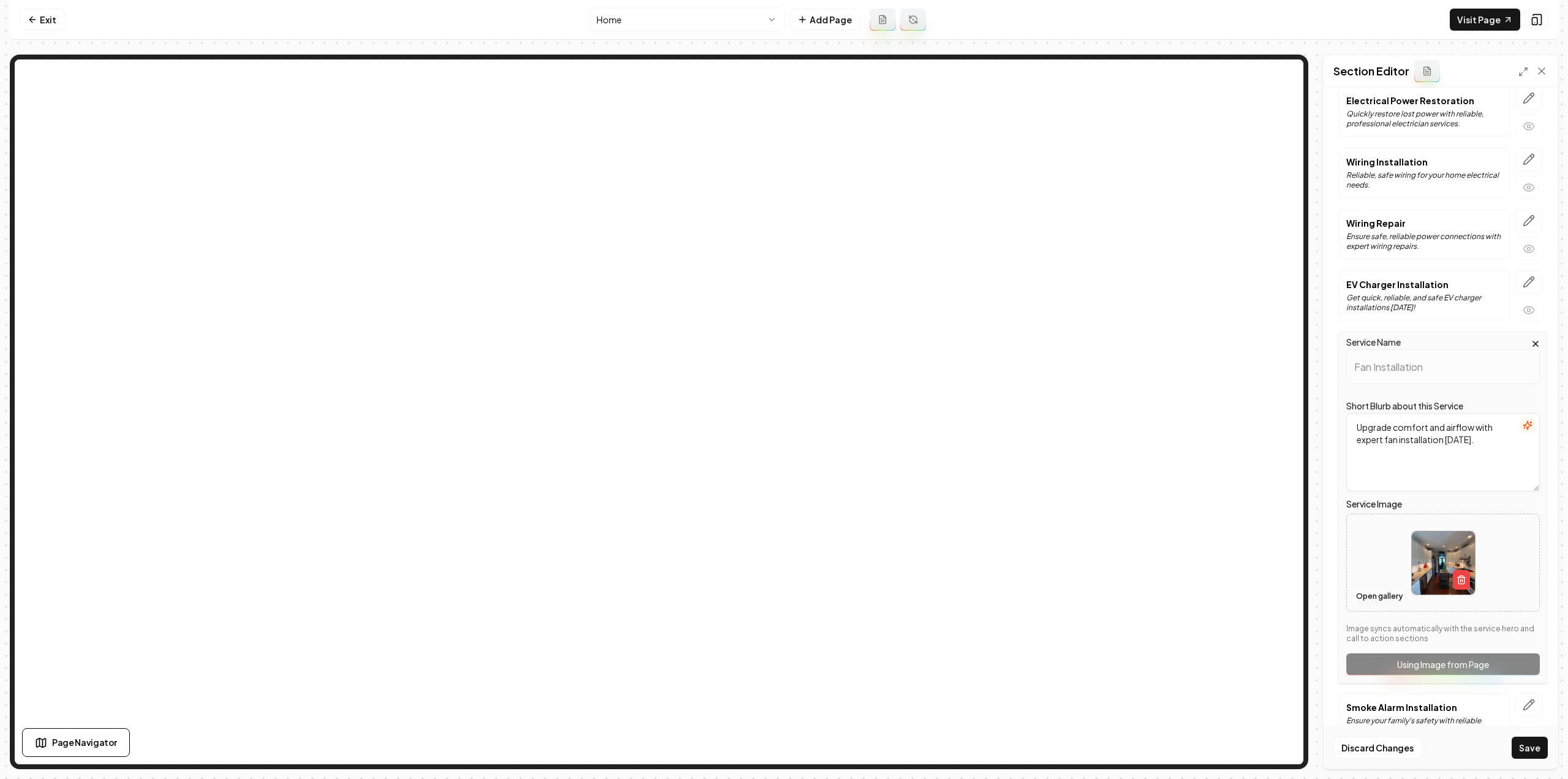
click at [1373, 587] on button "Open gallery" at bounding box center [1379, 596] width 55 height 20
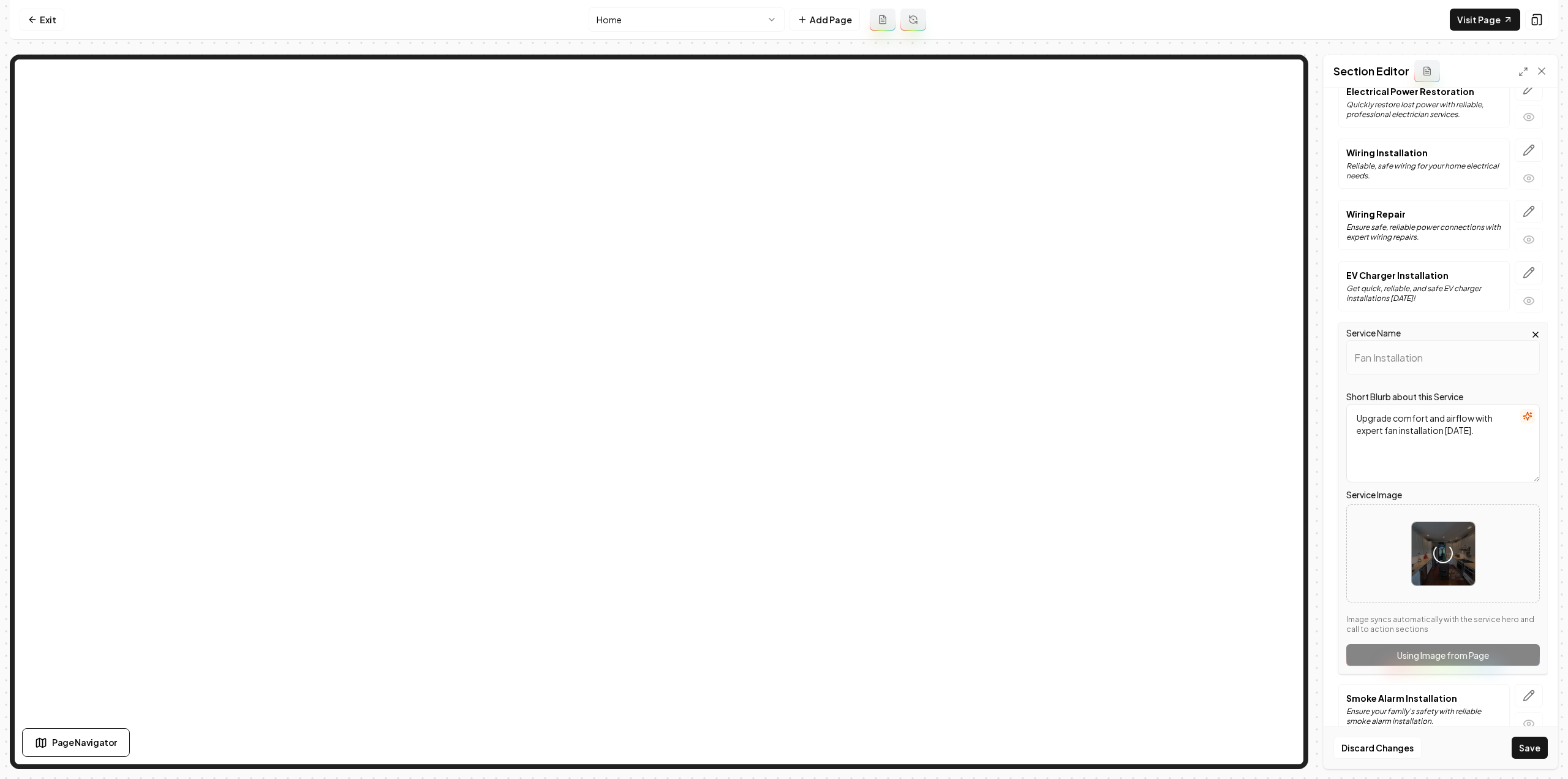
scroll to position [1352, 0]
click at [1523, 688] on icon "button" at bounding box center [1529, 694] width 13 height 13
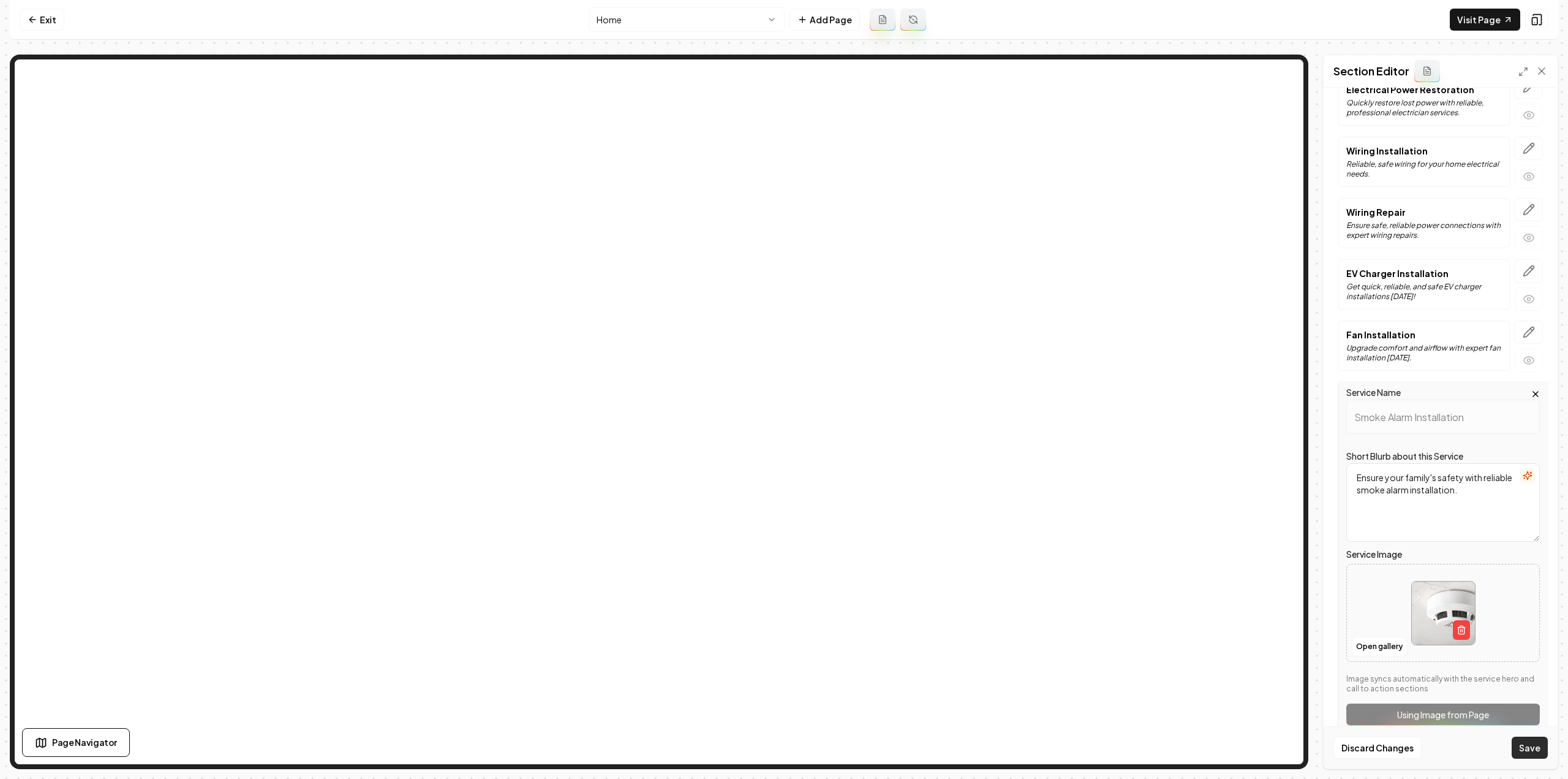
click at [1531, 744] on button "Save" at bounding box center [1530, 748] width 36 height 22
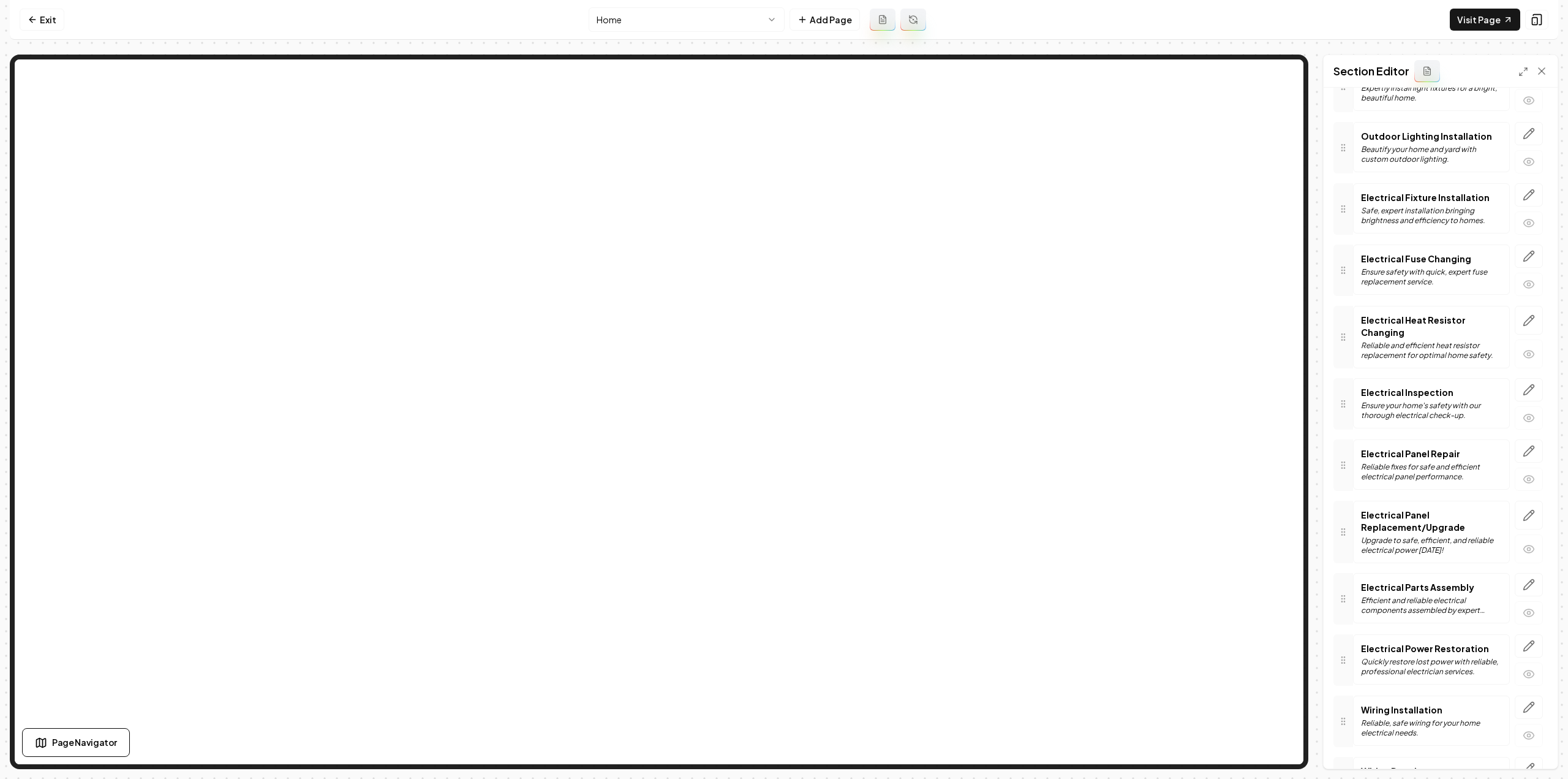
scroll to position [768, 0]
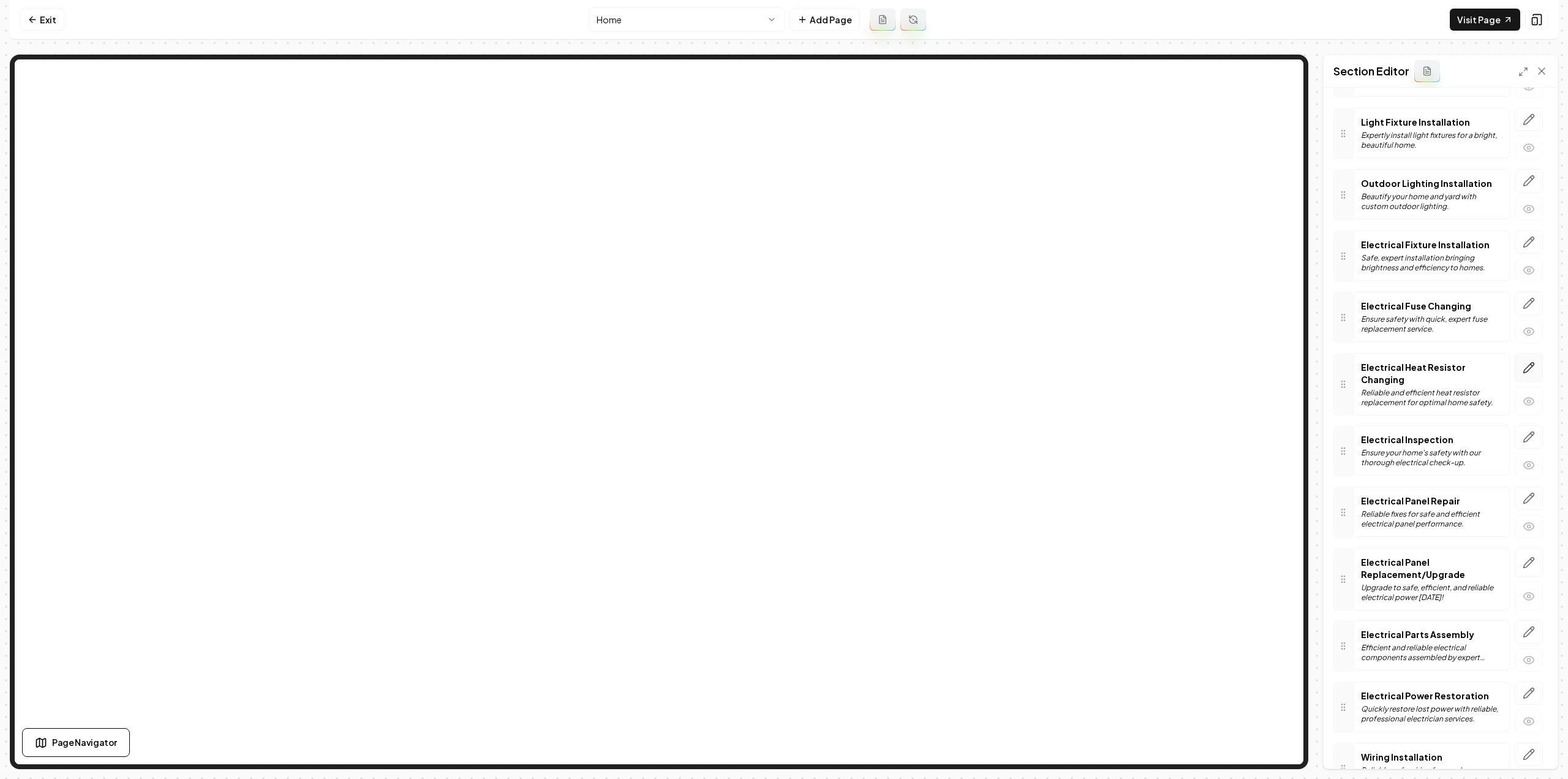
click at [1523, 361] on icon "button" at bounding box center [1529, 368] width 13 height 13
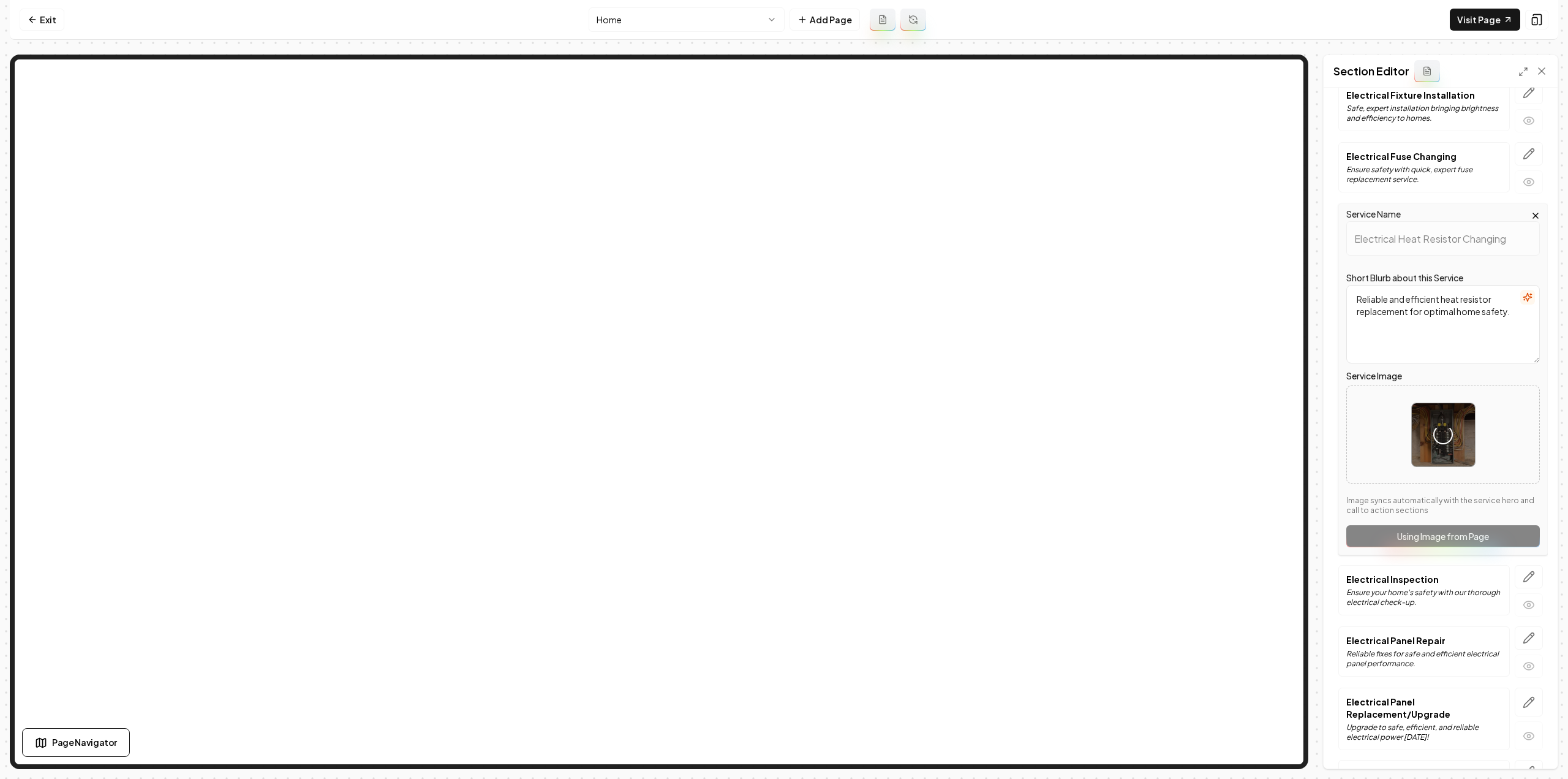
scroll to position [951, 0]
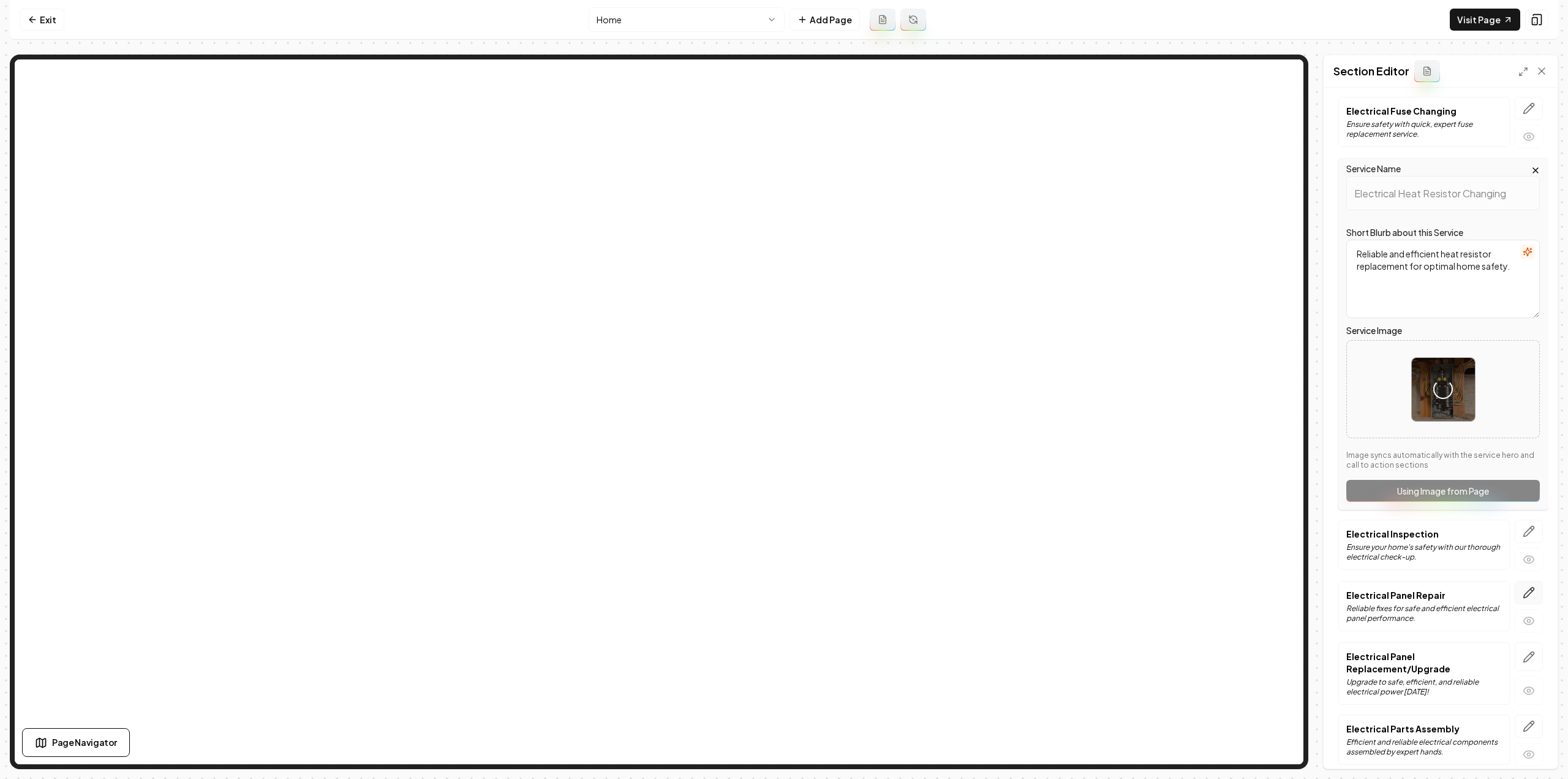
click at [1524, 588] on icon "button" at bounding box center [1529, 593] width 10 height 10
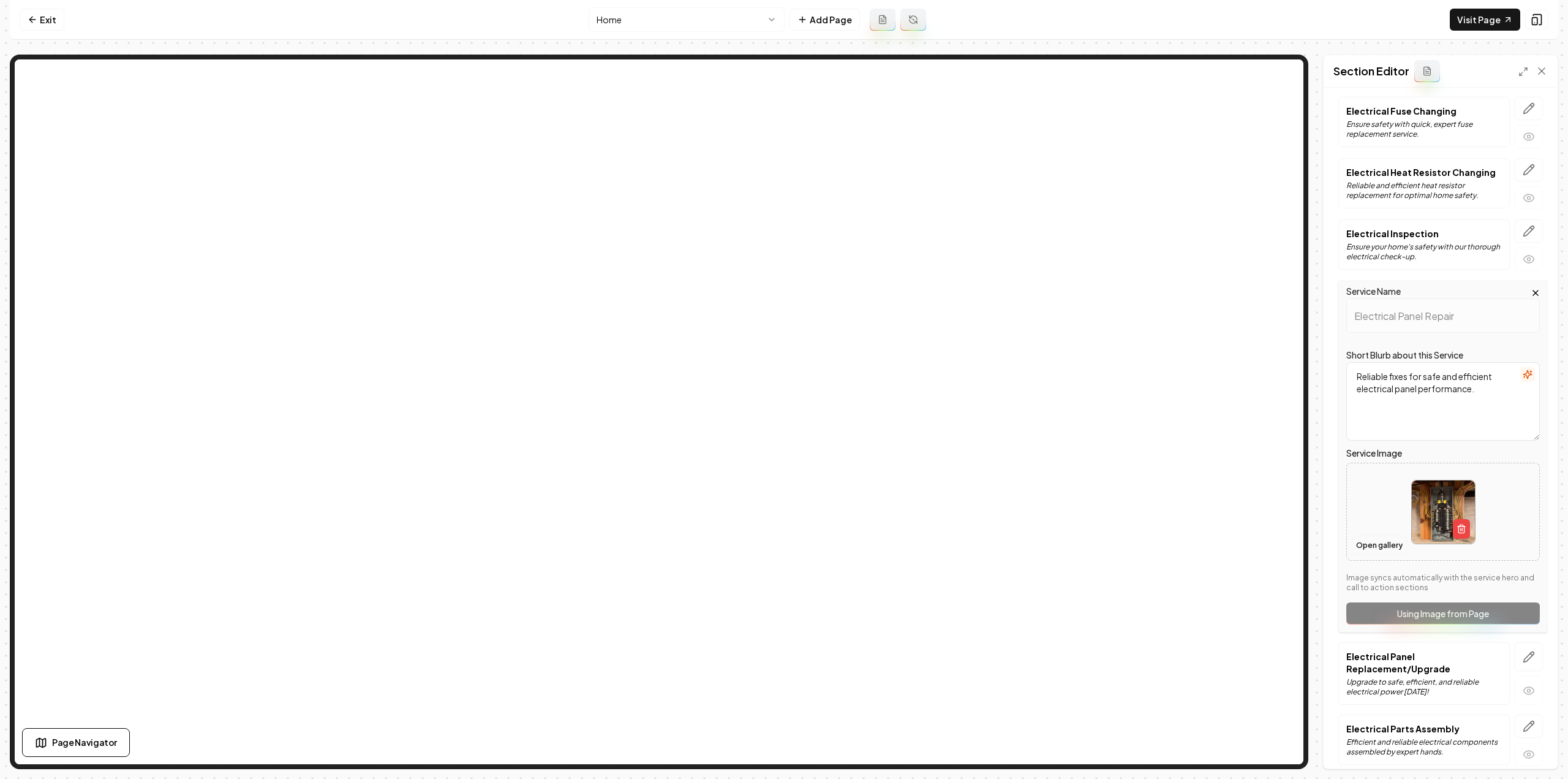
click at [1371, 536] on button "Open gallery" at bounding box center [1379, 545] width 55 height 20
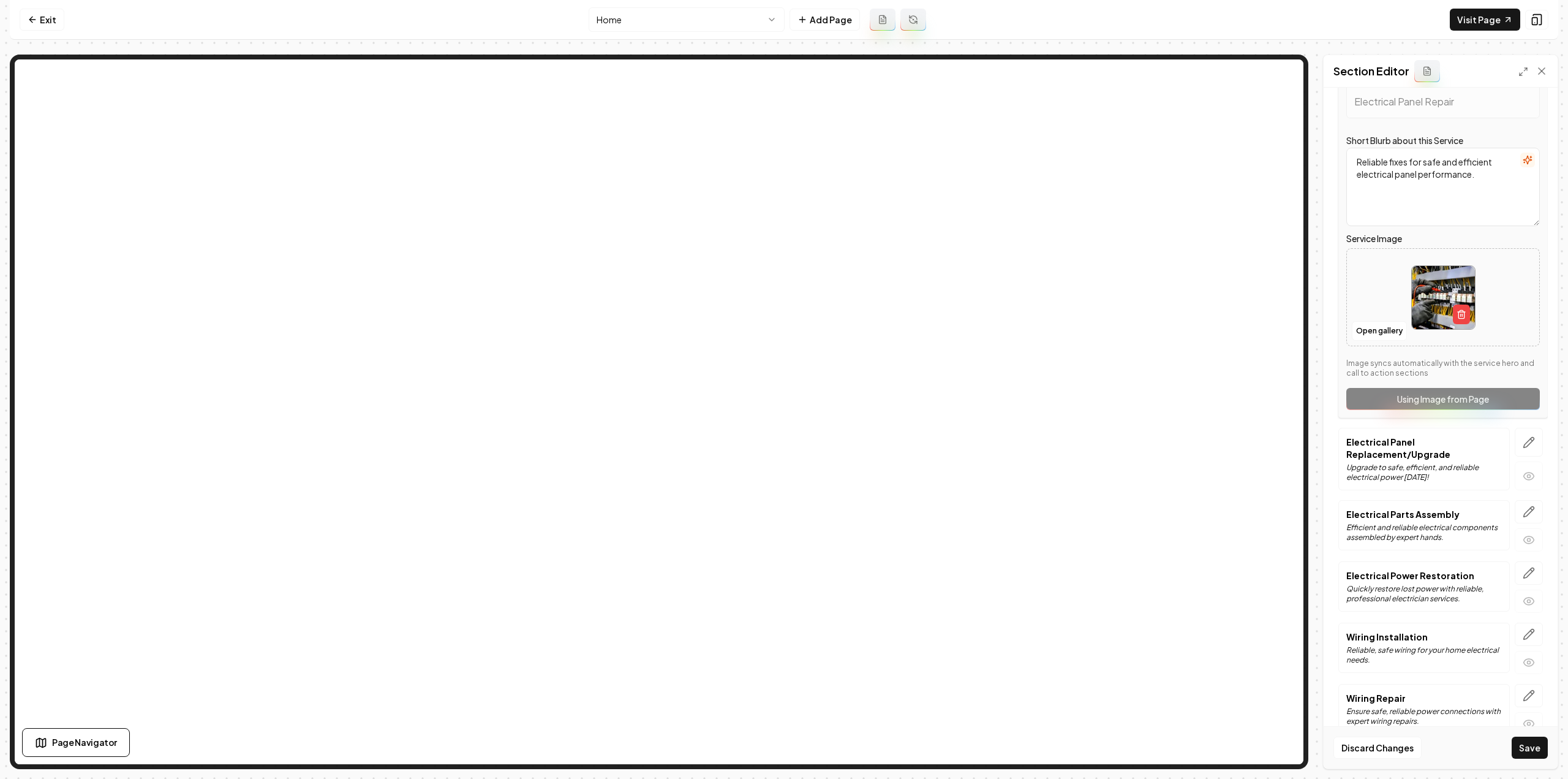
scroll to position [1258, 0]
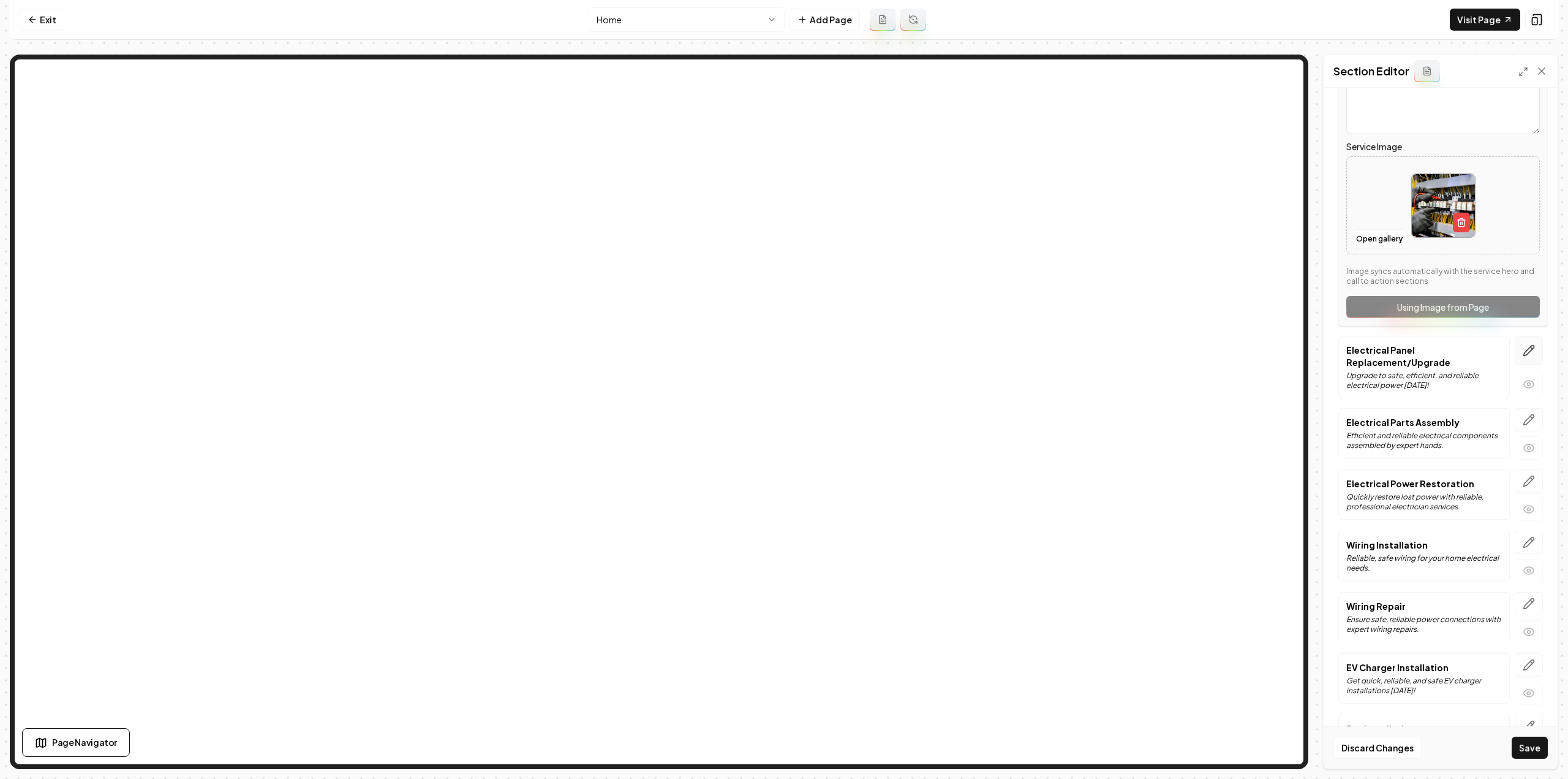
click at [1523, 345] on icon "button" at bounding box center [1529, 351] width 13 height 13
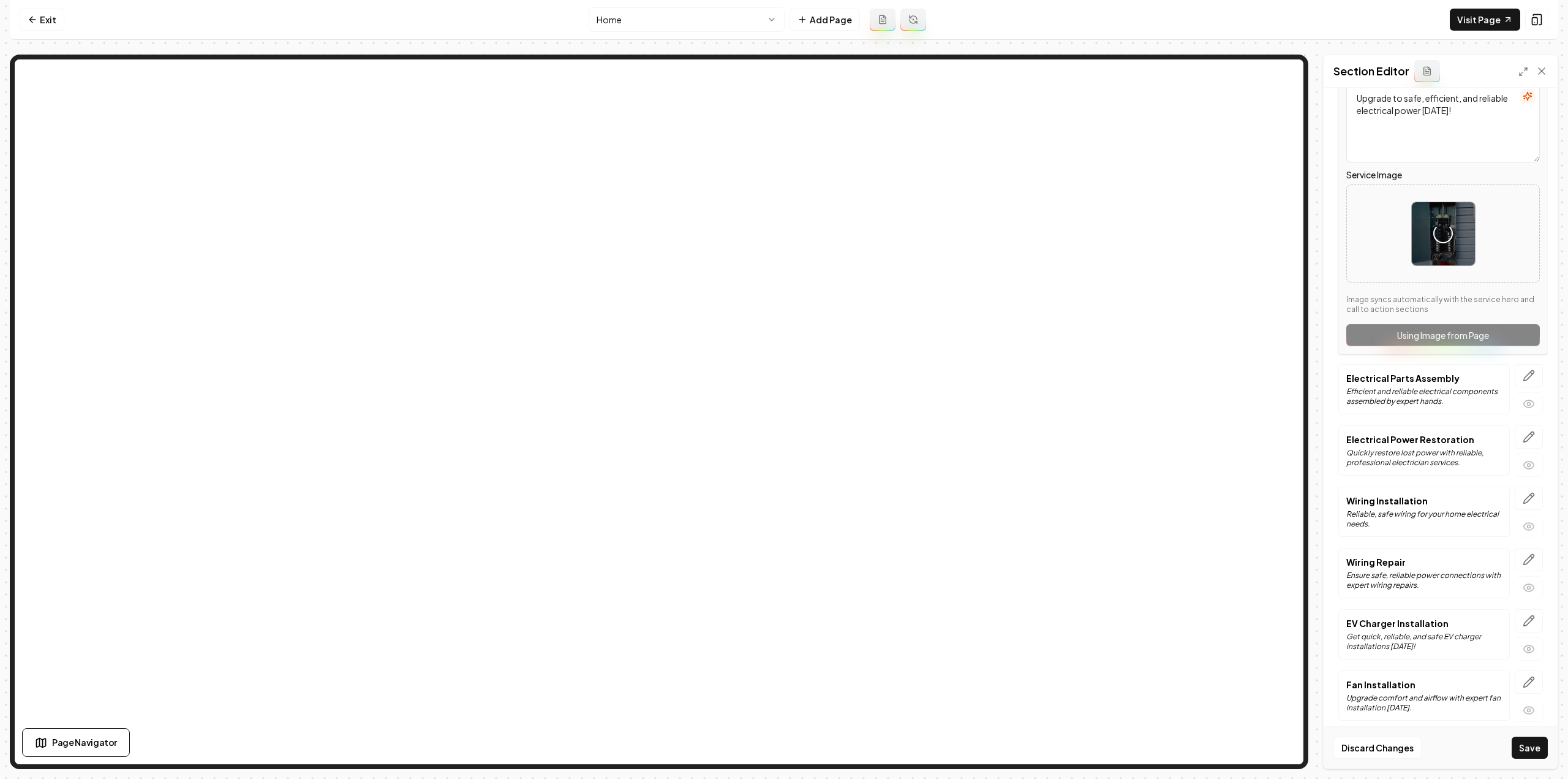
scroll to position [1340, 0]
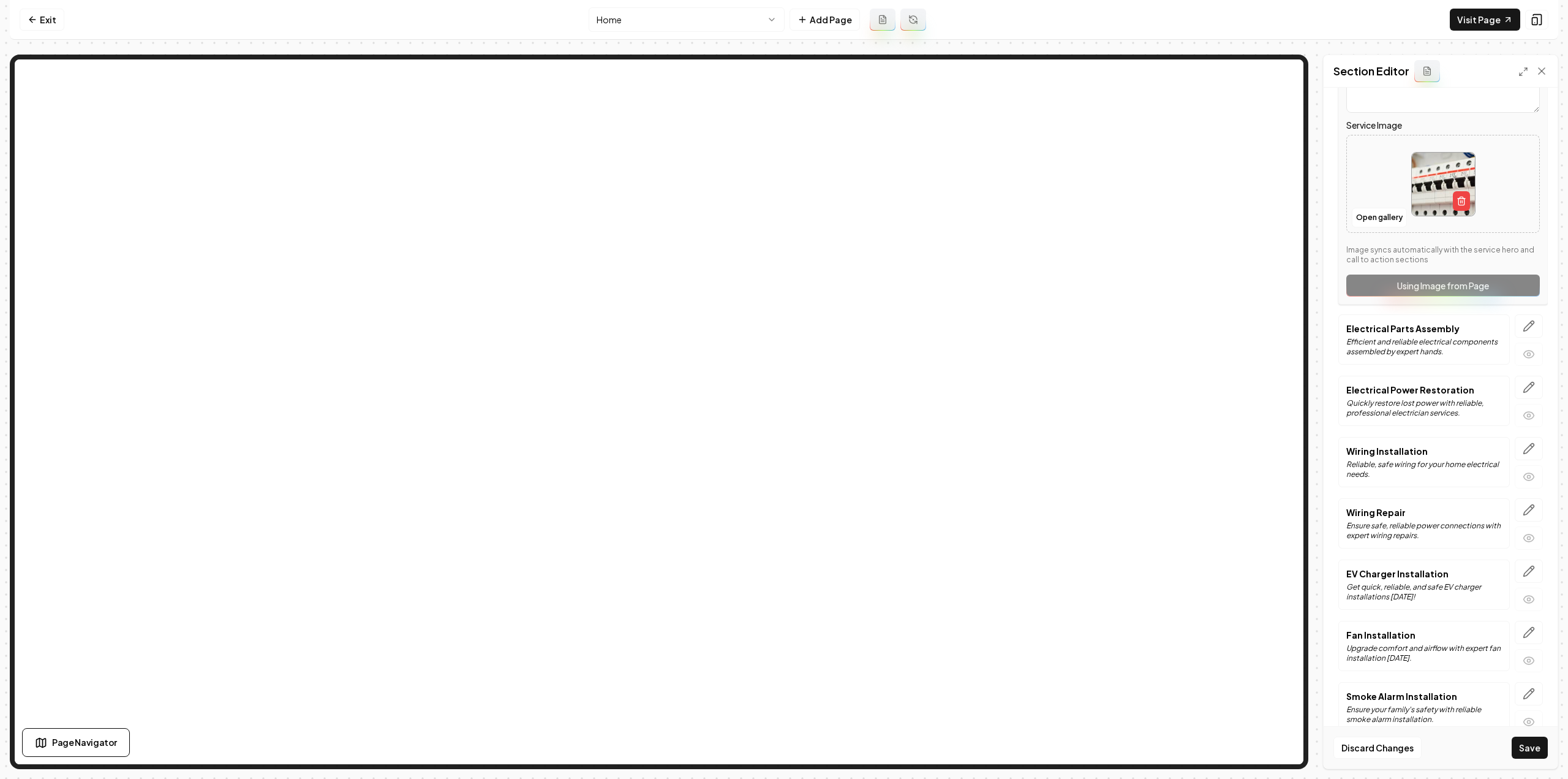
click at [1523, 504] on icon "button" at bounding box center [1529, 510] width 13 height 13
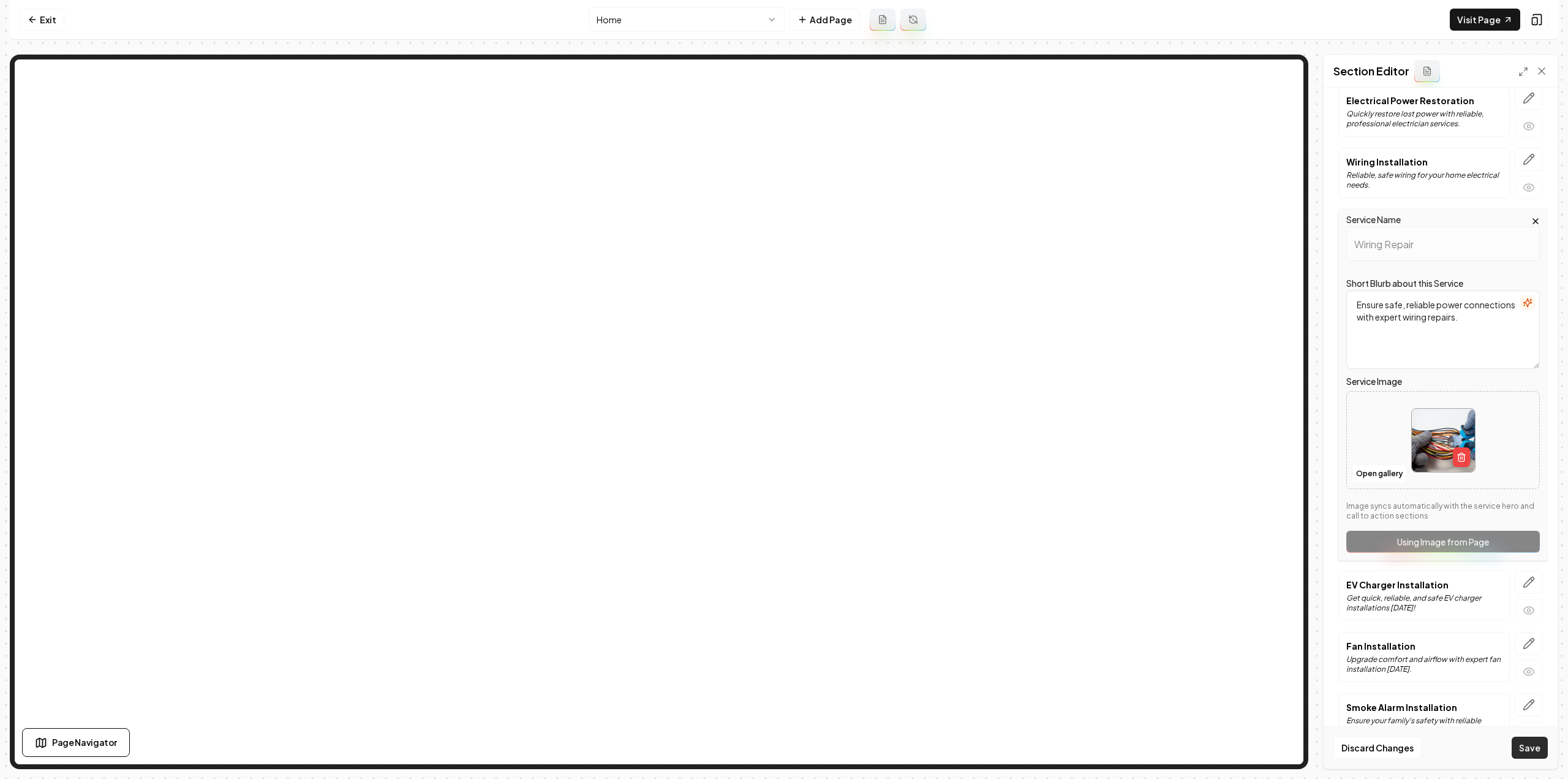
click at [1540, 742] on button "Save" at bounding box center [1530, 748] width 36 height 22
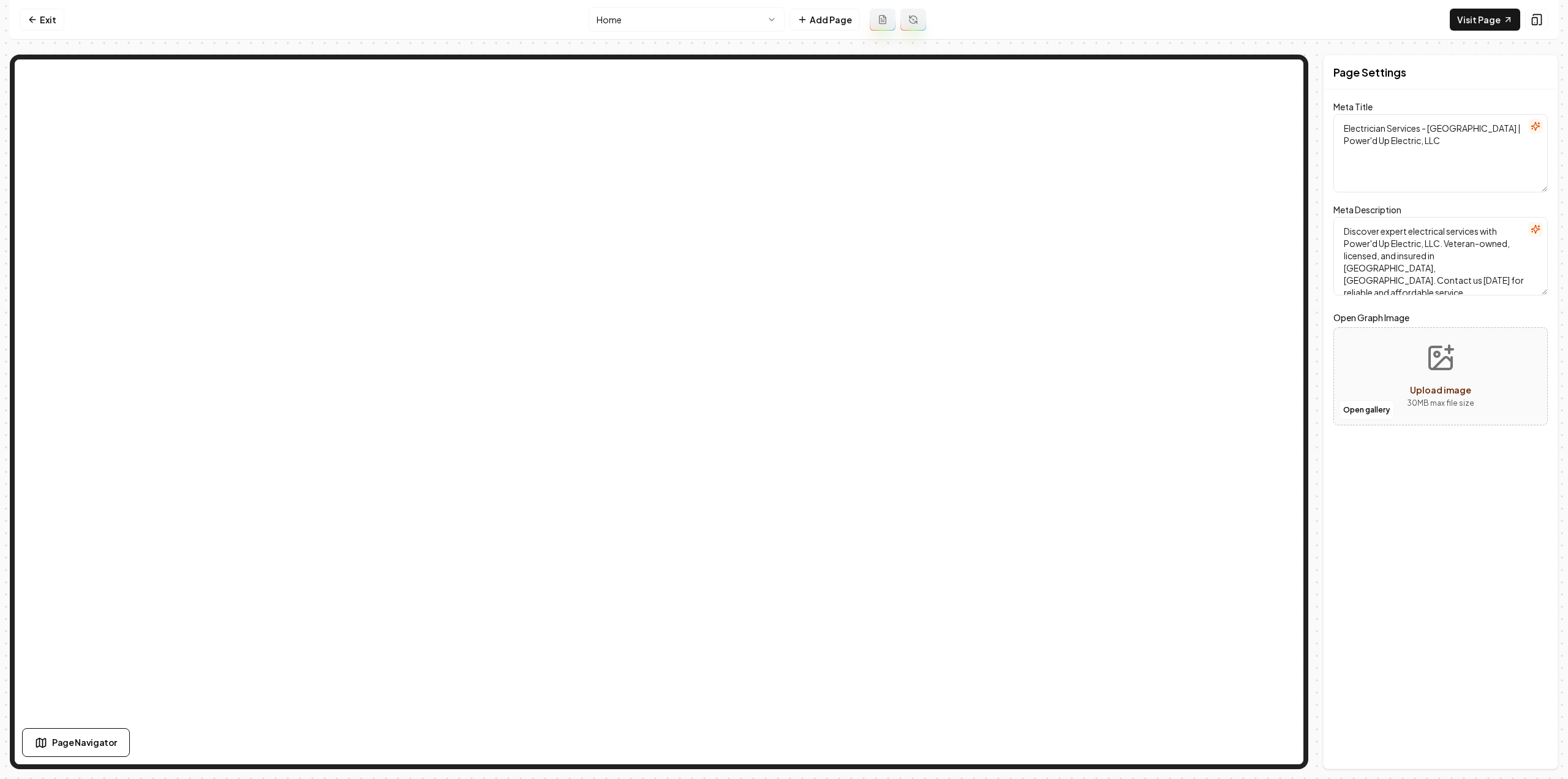
scroll to position [0, 0]
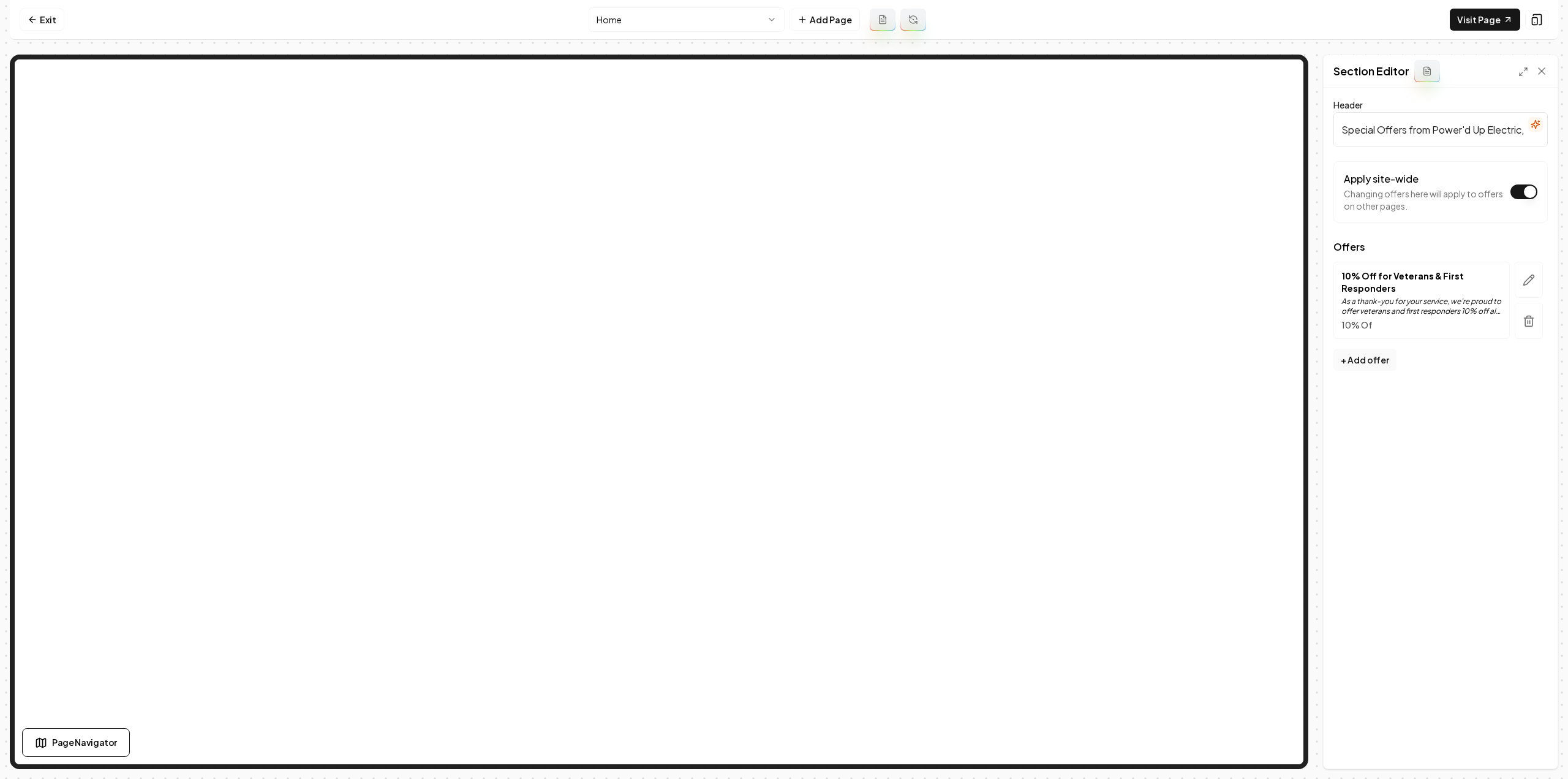
click at [634, 22] on html "Computer Required This feature is only available on a computer. Please switch t…" at bounding box center [784, 389] width 1568 height 779
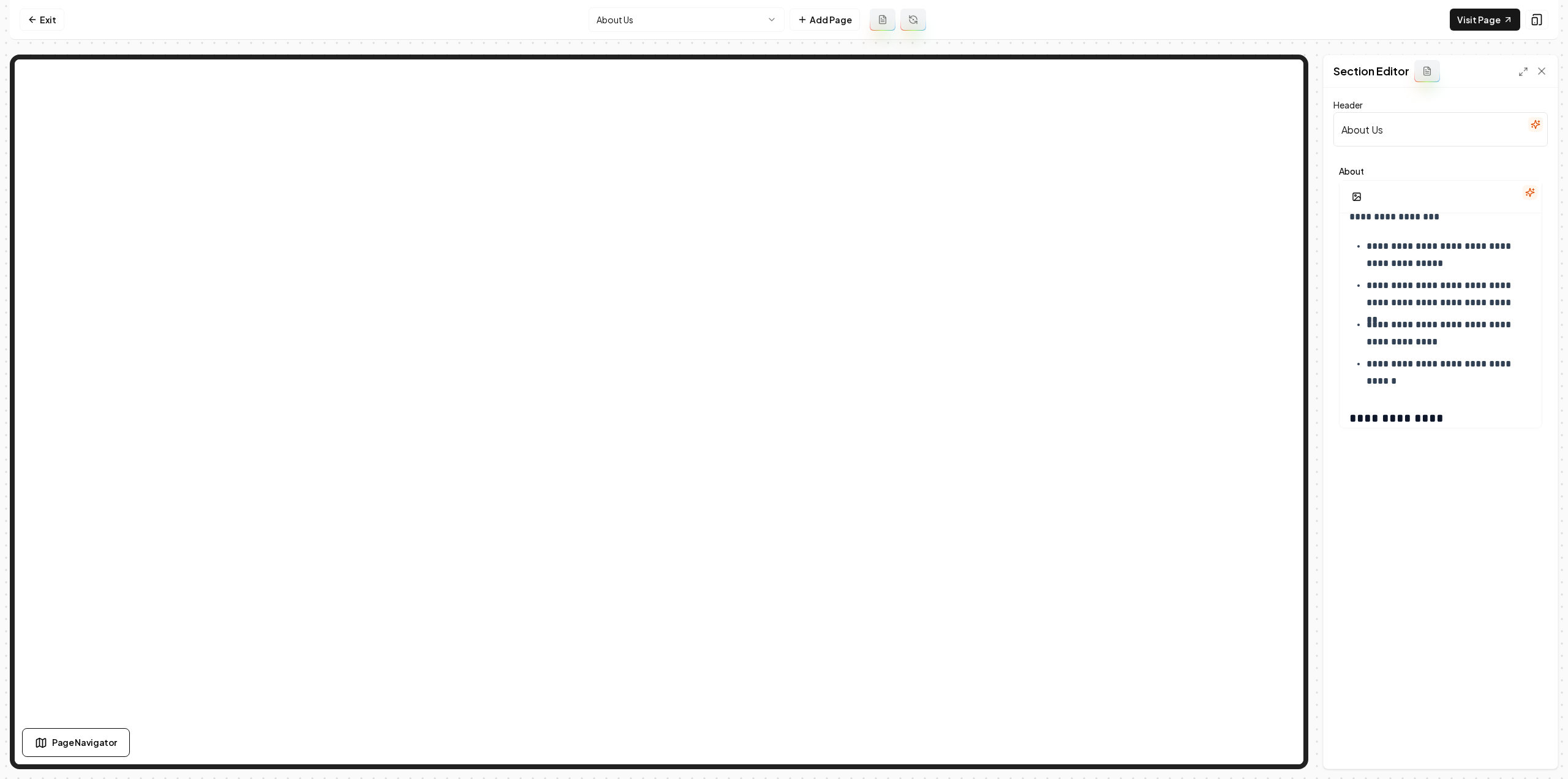
scroll to position [628, 0]
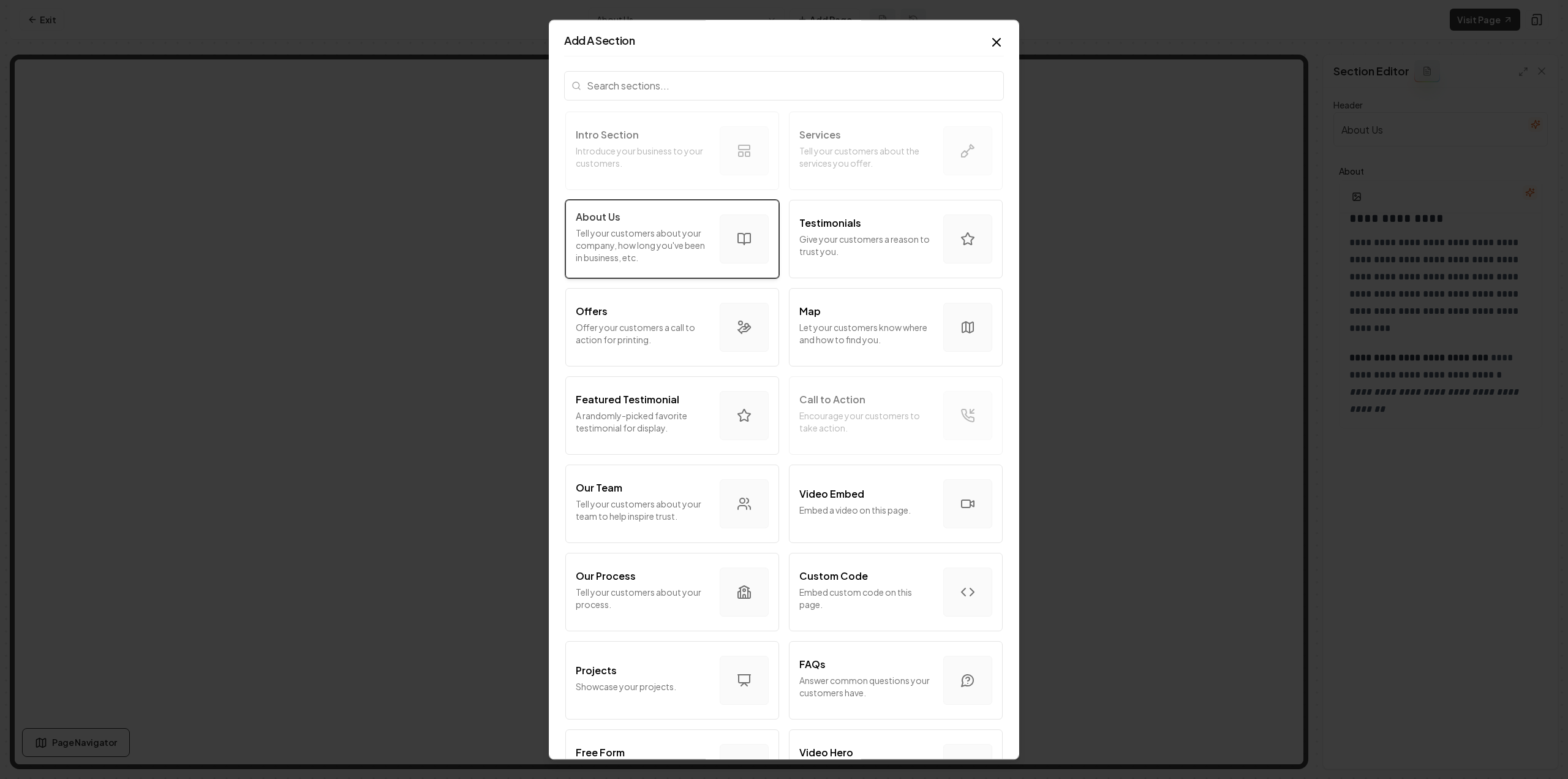
click at [660, 220] on div "About Us" at bounding box center [643, 216] width 134 height 15
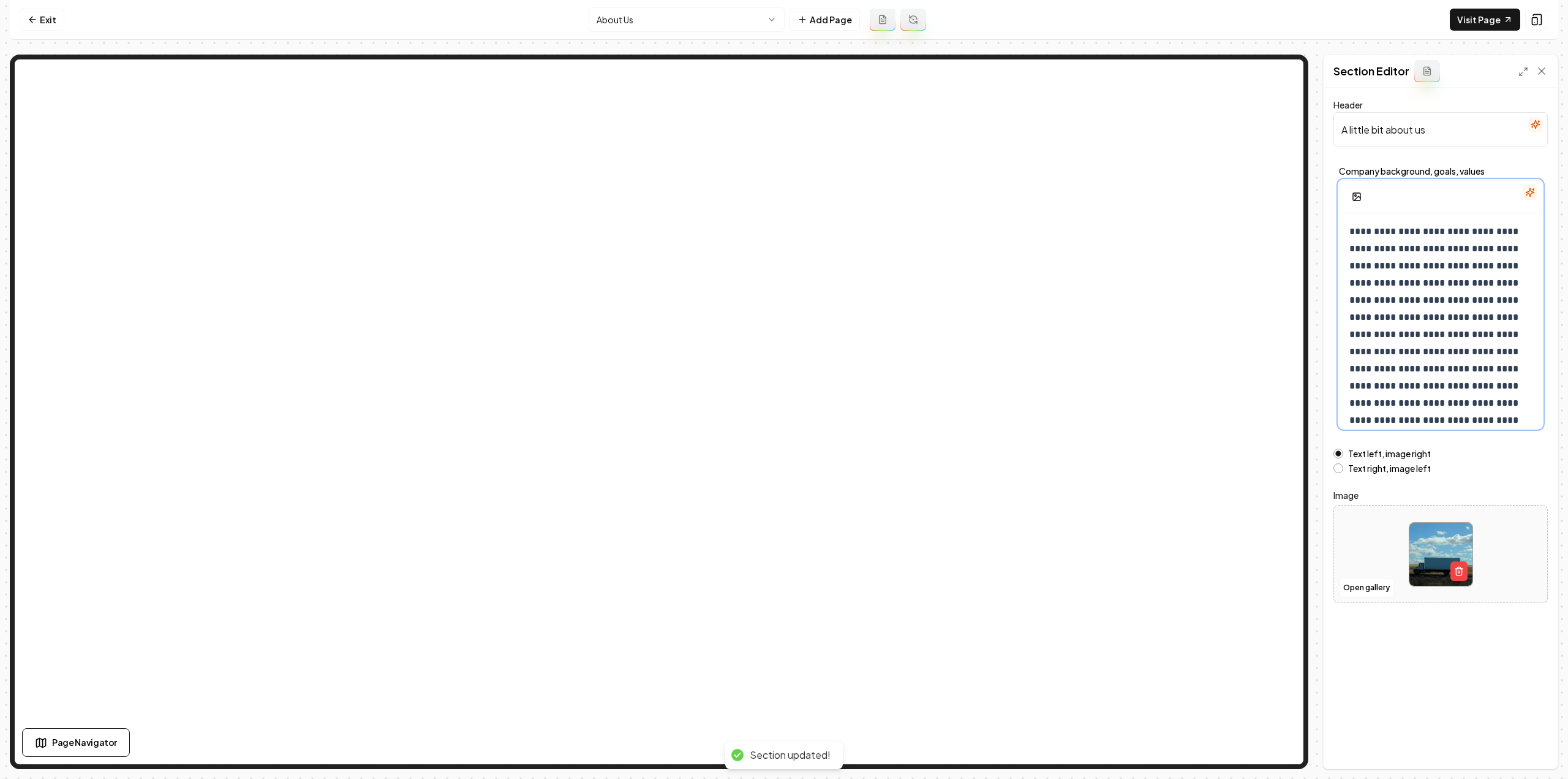
click at [1393, 284] on p "**********" at bounding box center [1436, 369] width 174 height 292
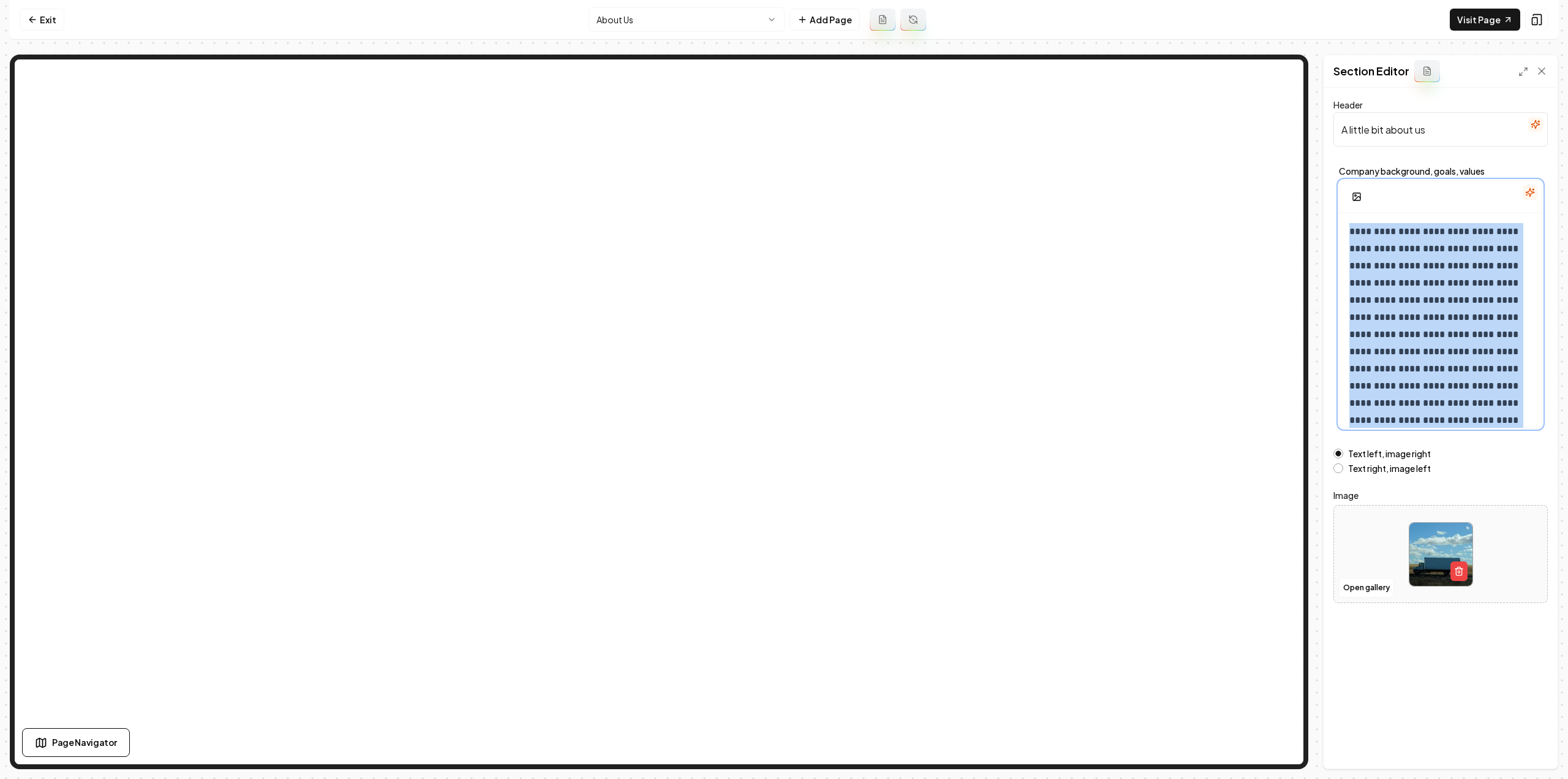
click at [1393, 284] on p "**********" at bounding box center [1436, 369] width 174 height 292
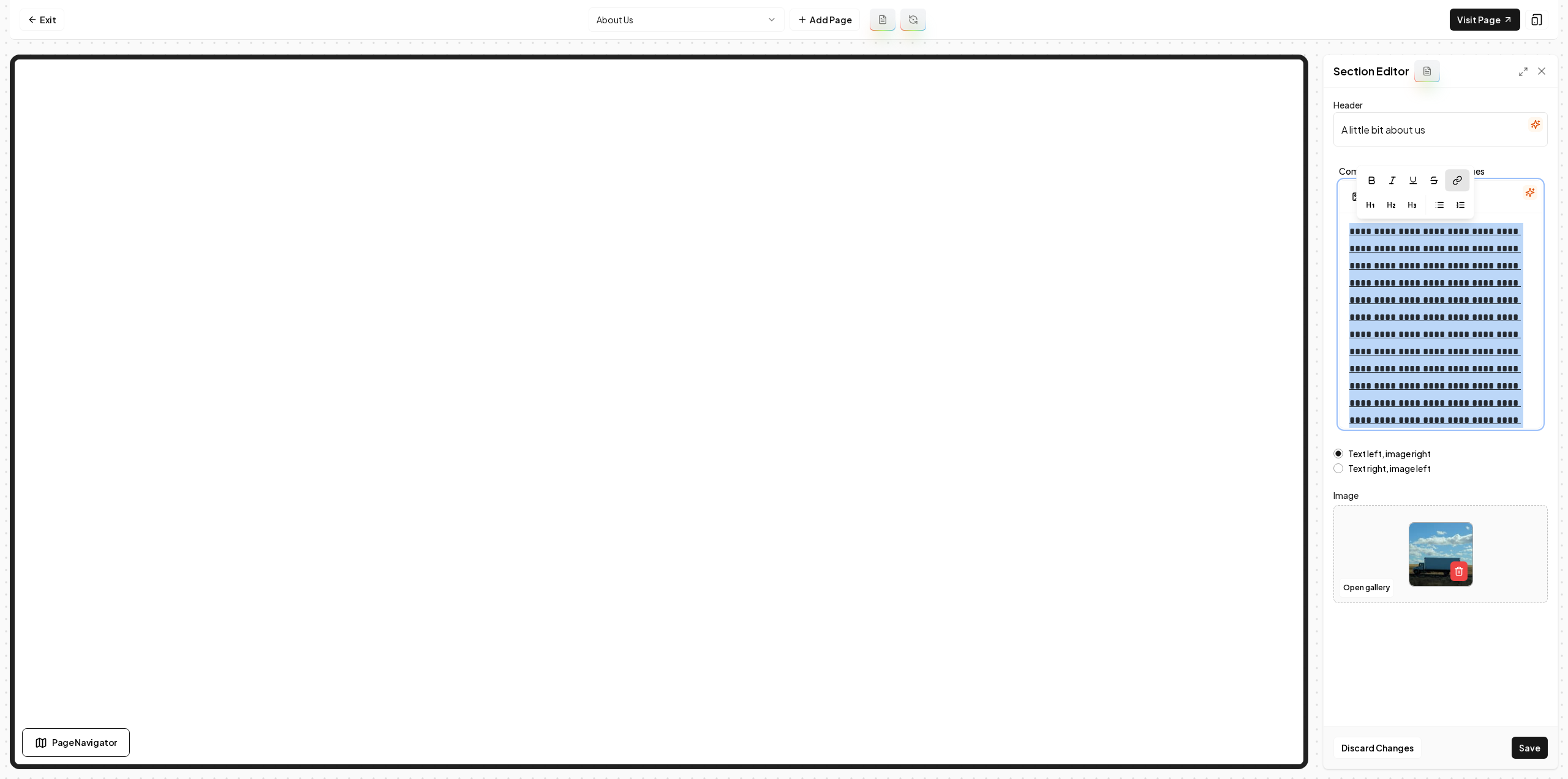
click at [1515, 379] on link "**********" at bounding box center [1435, 368] width 172 height 284
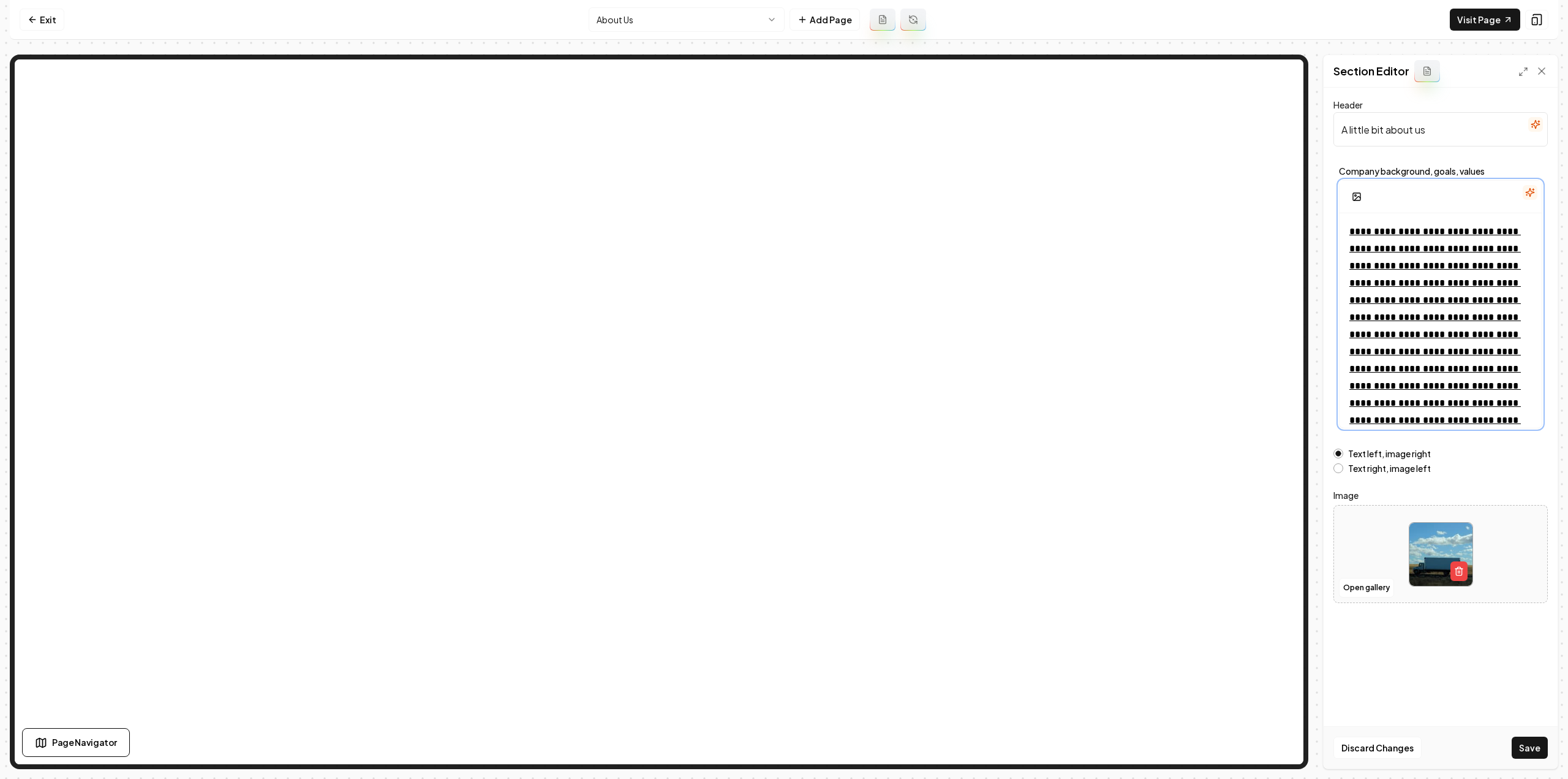
click at [1424, 361] on p "**********" at bounding box center [1436, 369] width 174 height 292
click at [1508, 426] on p "**********" at bounding box center [1436, 369] width 174 height 292
click at [1474, 176] on icon at bounding box center [1479, 179] width 10 height 10
click at [1507, 423] on p "**********" at bounding box center [1436, 369] width 174 height 292
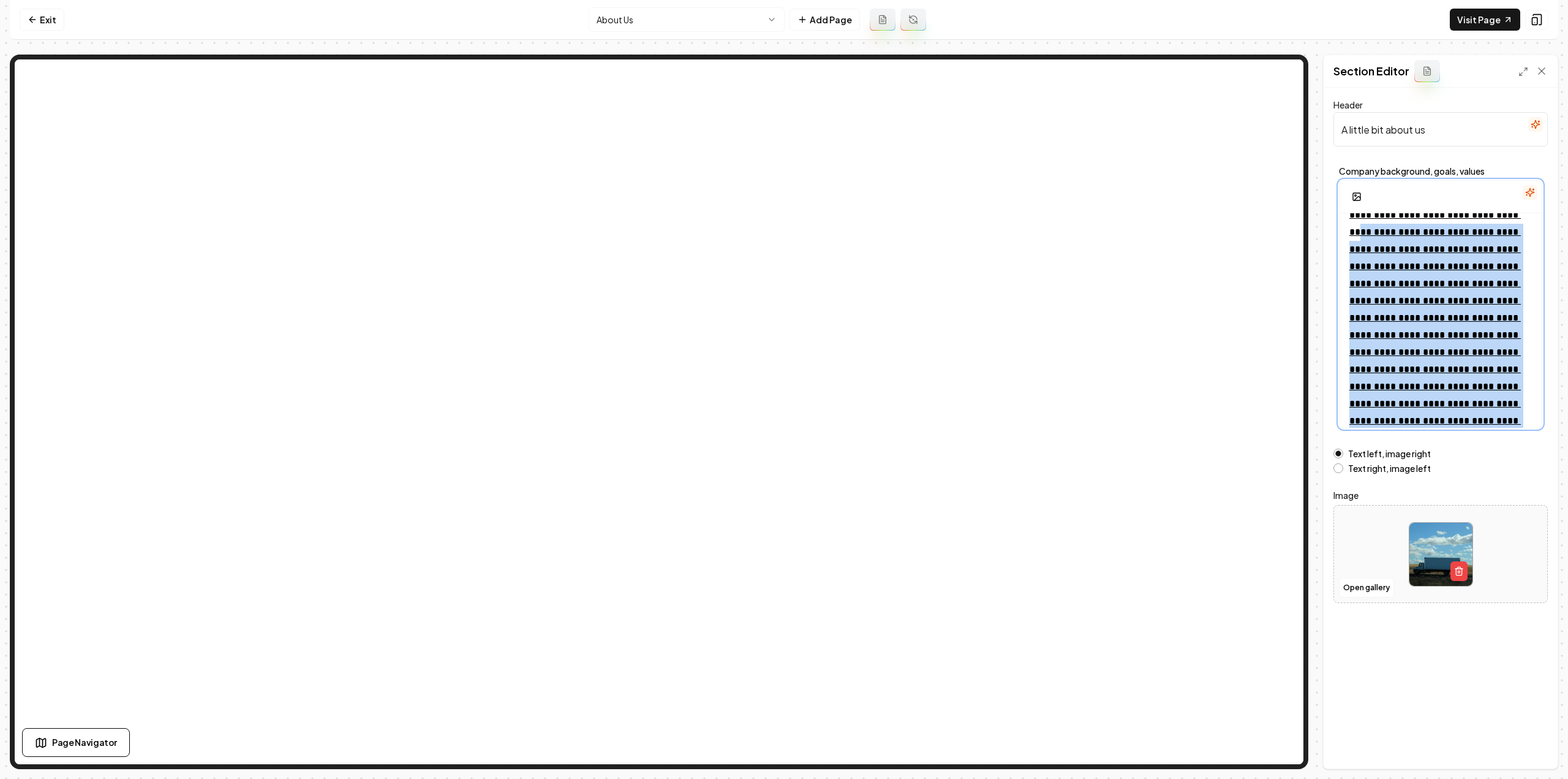
drag, startPoint x: 1511, startPoint y: 413, endPoint x: 1303, endPoint y: 218, distance: 285.1
click at [1218, 53] on div "**********" at bounding box center [784, 384] width 1548 height 769
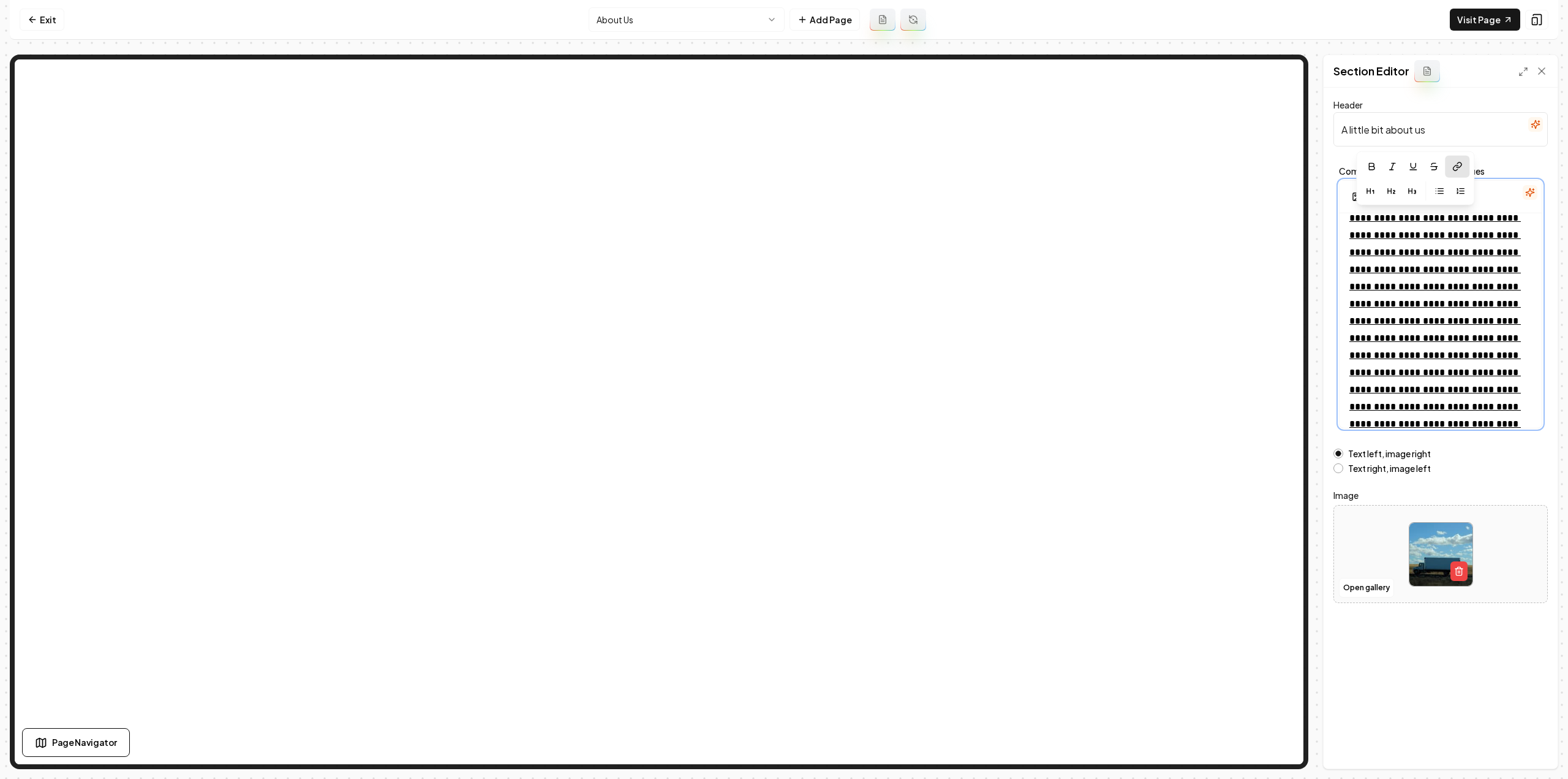
scroll to position [9, 0]
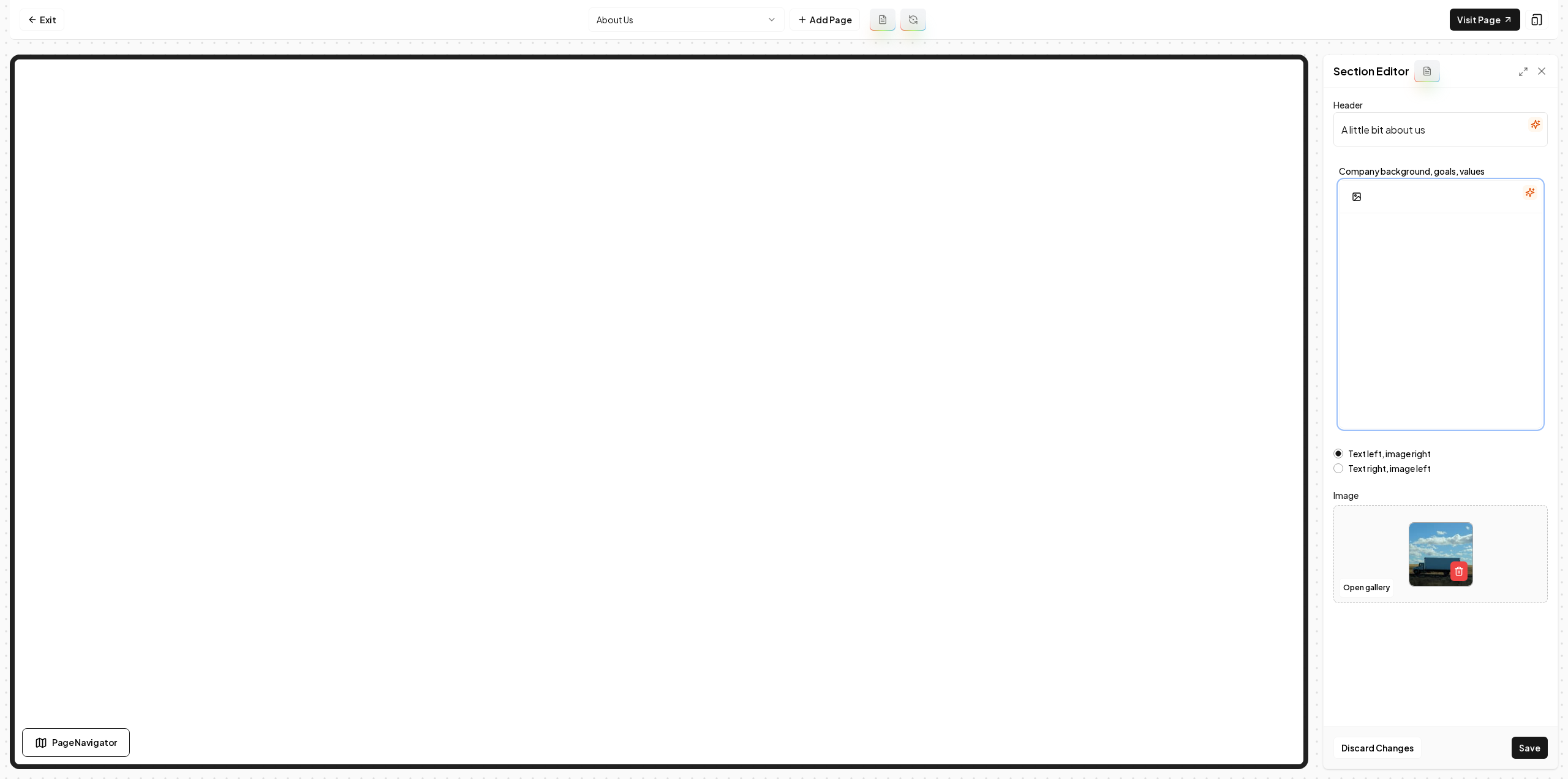
click at [1444, 273] on div at bounding box center [1440, 322] width 202 height 235
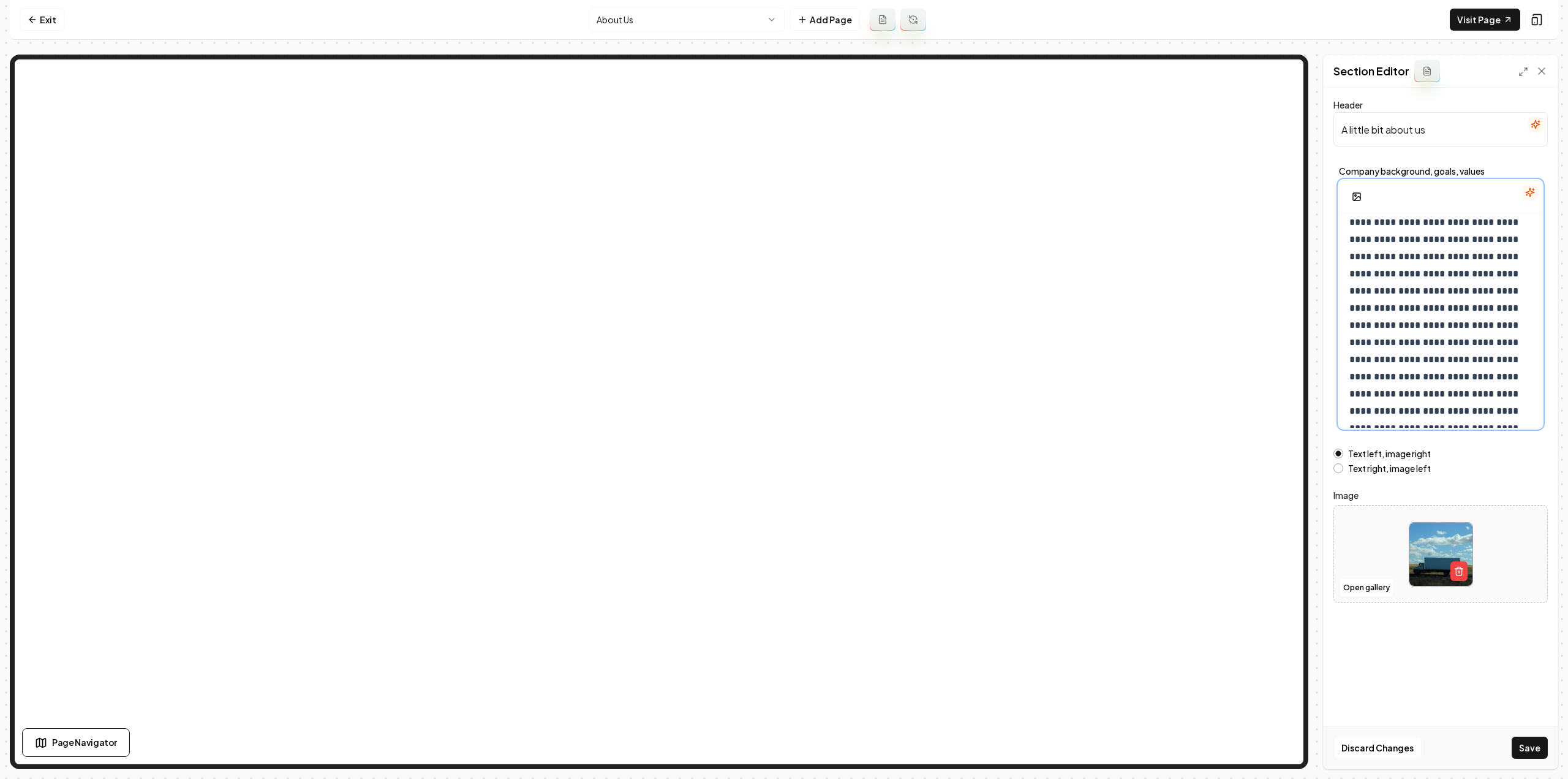
scroll to position [208, 0]
click at [1532, 749] on button "Save" at bounding box center [1530, 748] width 36 height 22
click at [1353, 582] on button "Open gallery" at bounding box center [1366, 587] width 55 height 20
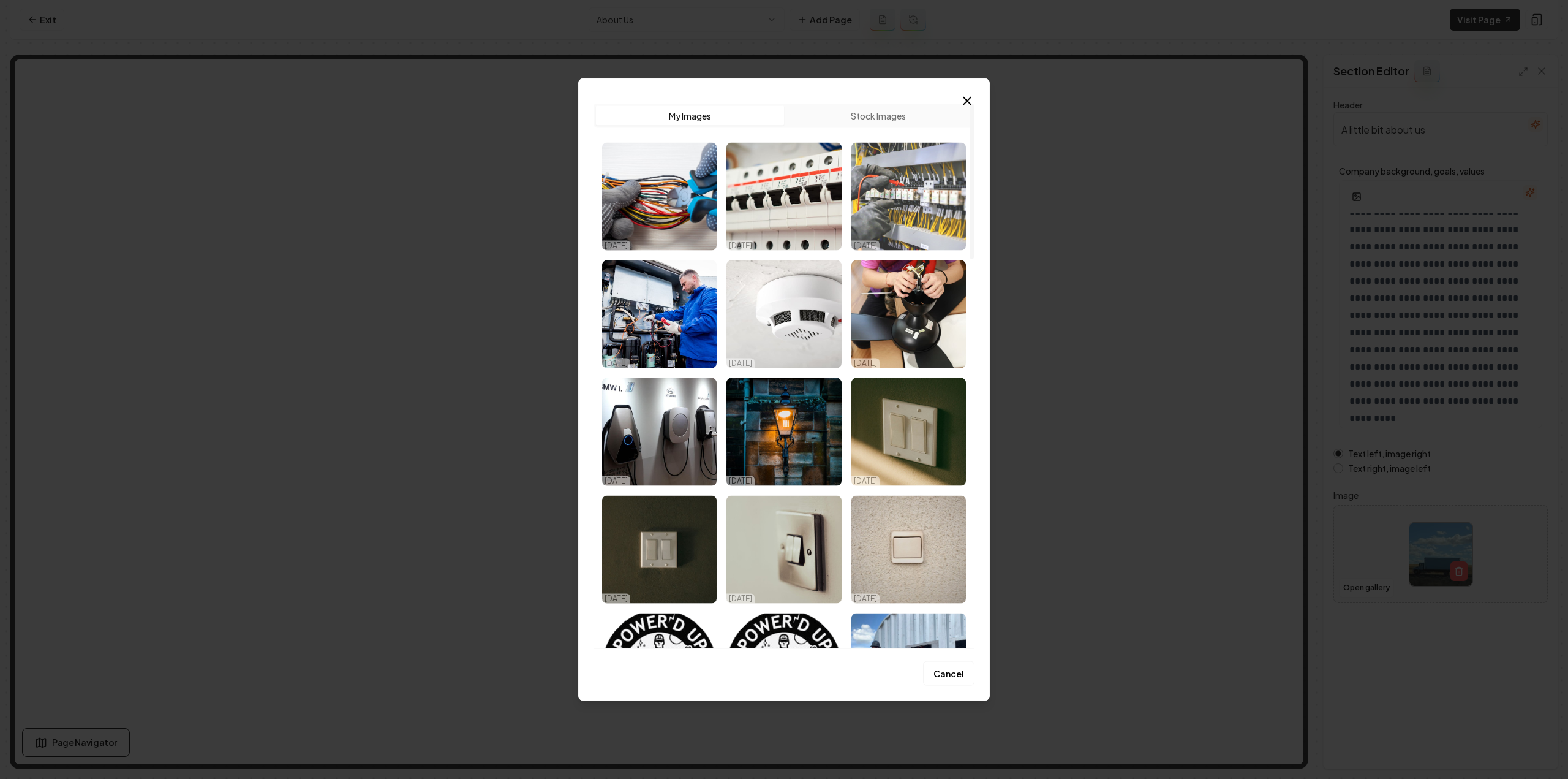
click at [904, 214] on img "Select image image_68dd89b85c7cd75eb835cf35.jpeg" at bounding box center [908, 196] width 114 height 108
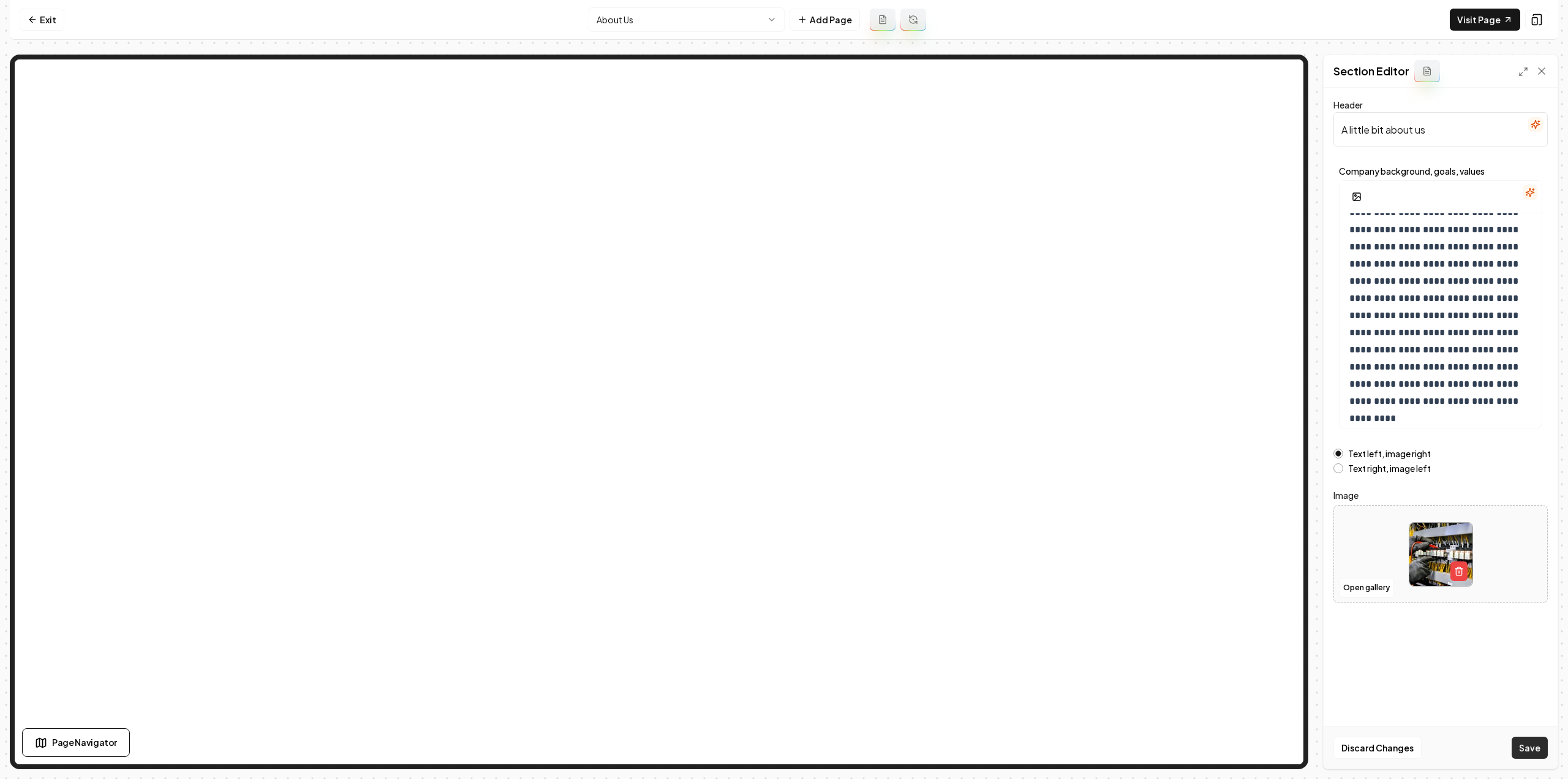
click at [1513, 747] on button "Save" at bounding box center [1530, 748] width 36 height 22
click at [1465, 369] on p "**********" at bounding box center [1436, 429] width 174 height 411
click at [1534, 743] on button "Save" at bounding box center [1530, 748] width 36 height 22
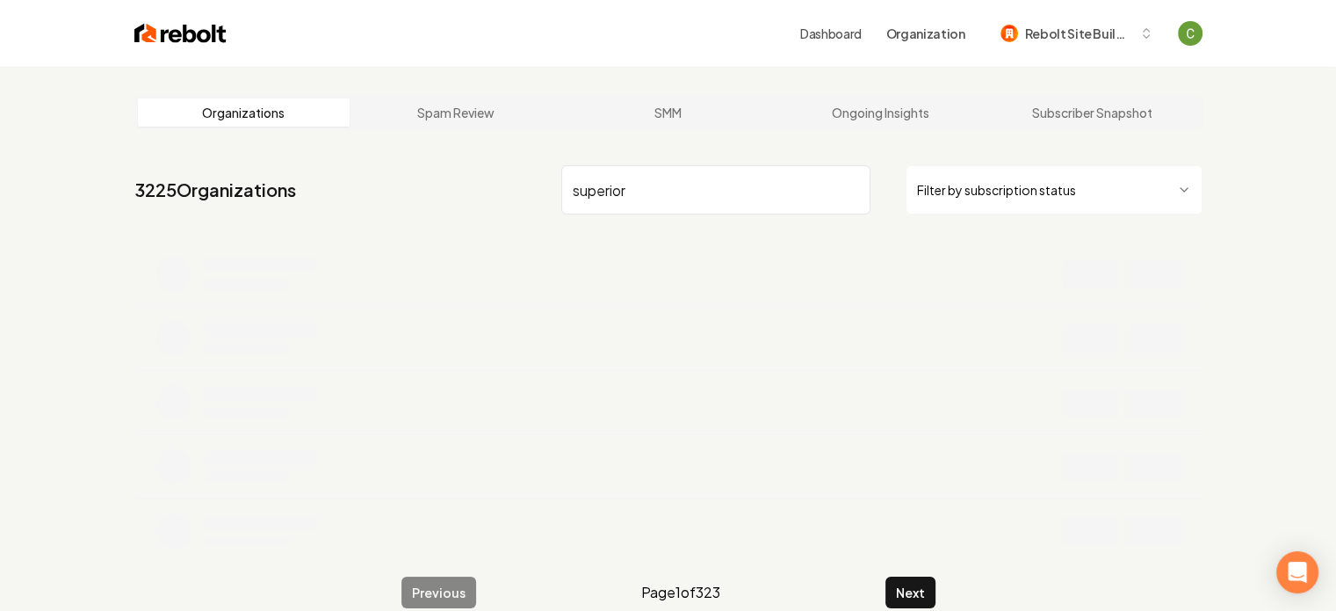
scroll to position [67, 0]
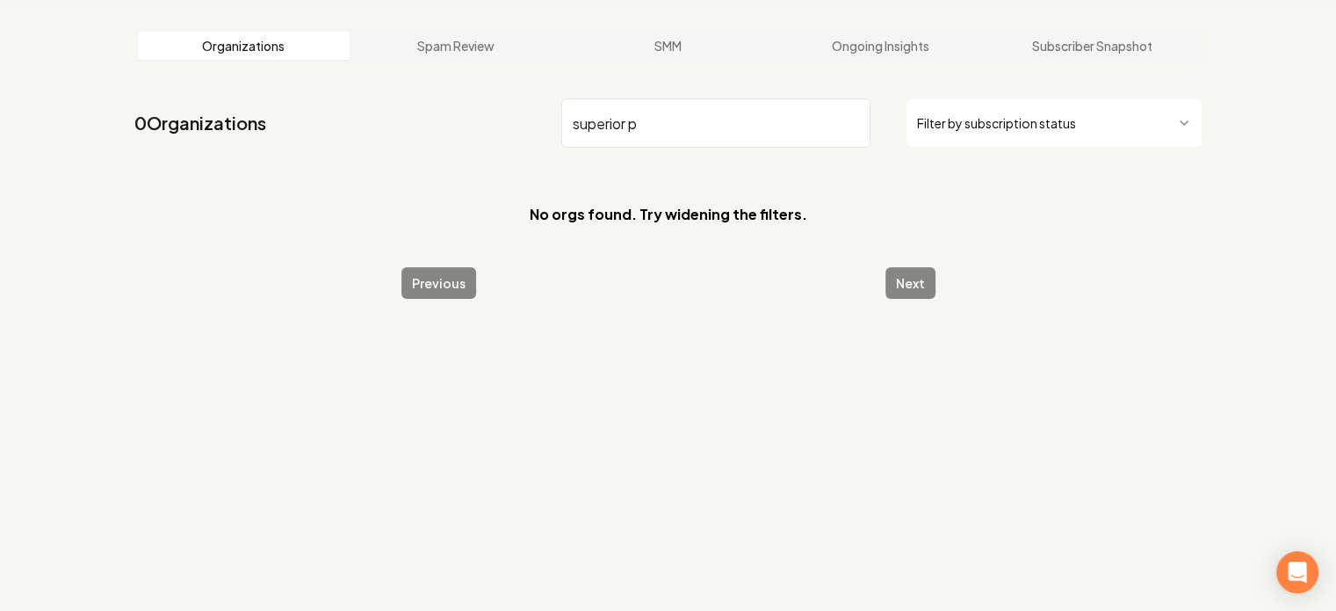
type input "superior p"
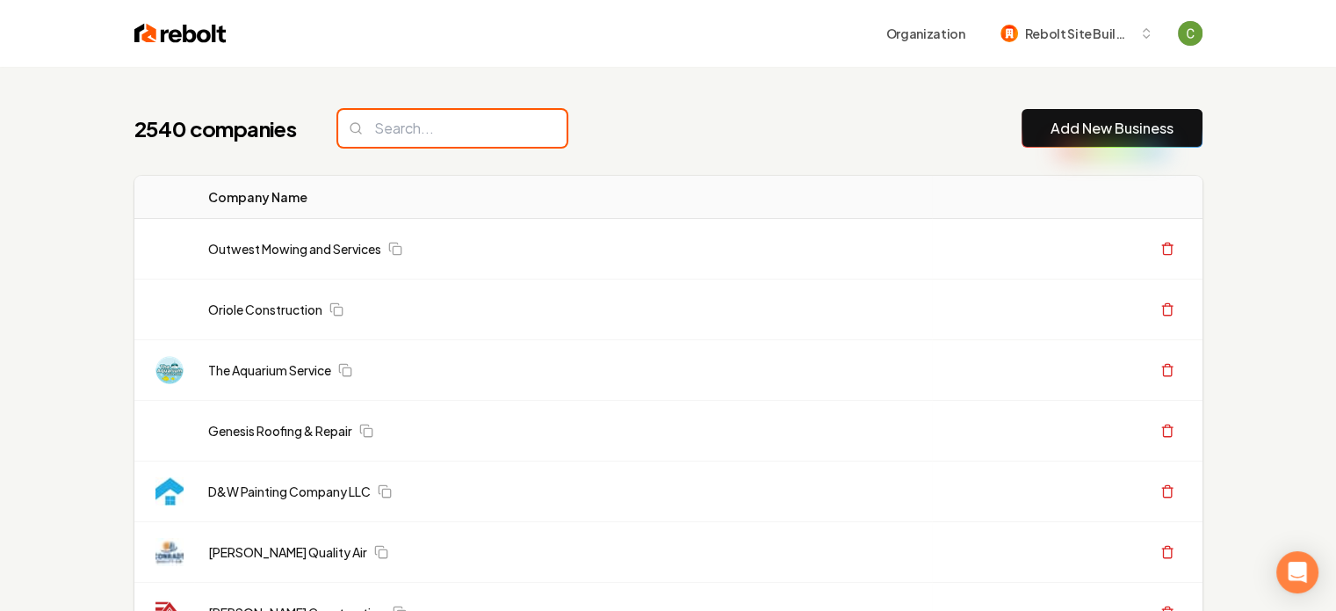
click at [445, 112] on input "search" at bounding box center [452, 128] width 228 height 37
click at [451, 127] on input "search" at bounding box center [452, 128] width 228 height 37
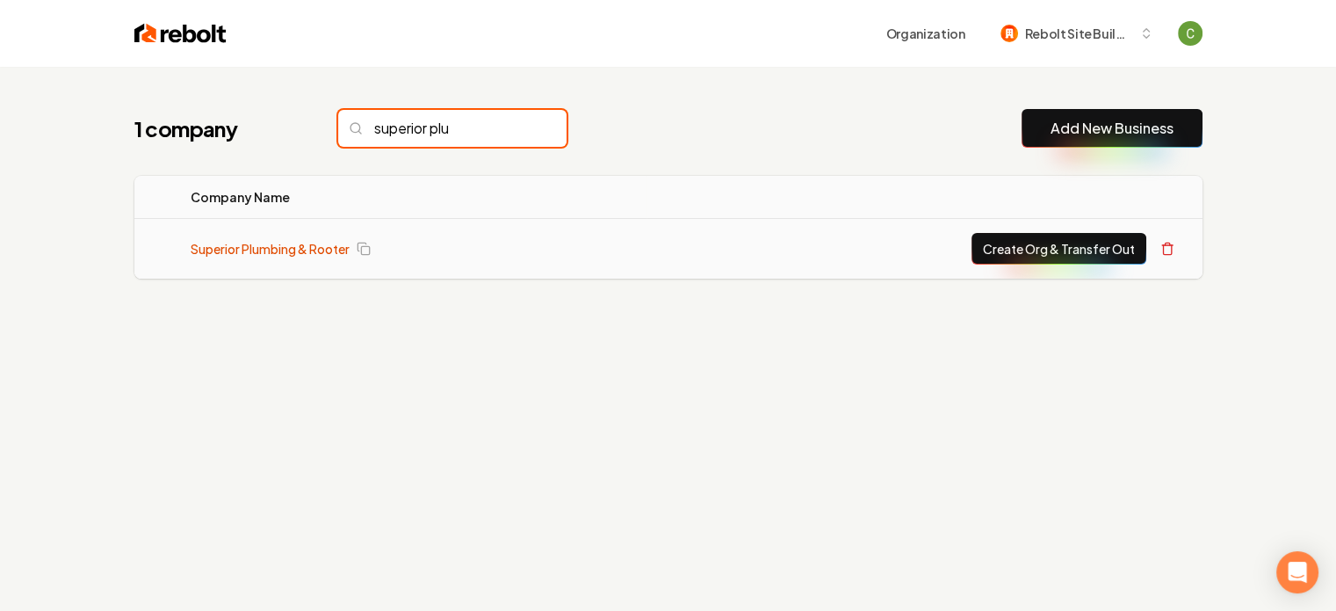
type input "superior plu"
click at [283, 245] on link "Superior Plumbing & Rooter" at bounding box center [270, 249] width 159 height 18
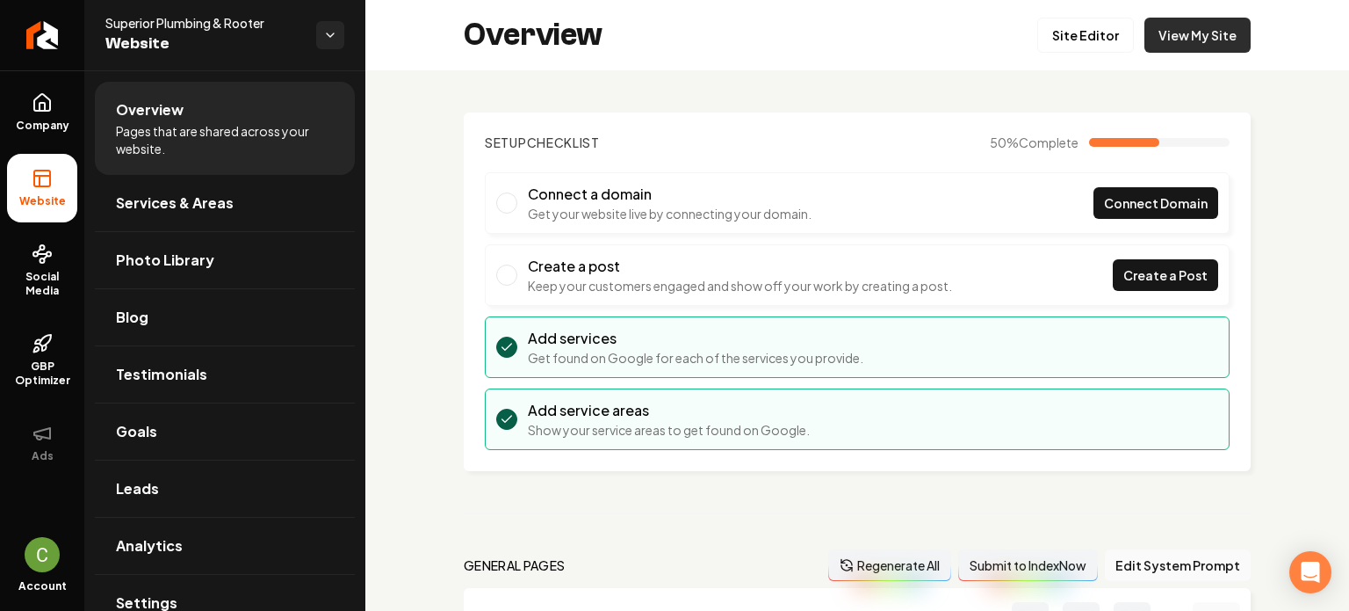
click at [1171, 33] on link "View My Site" at bounding box center [1198, 35] width 106 height 35
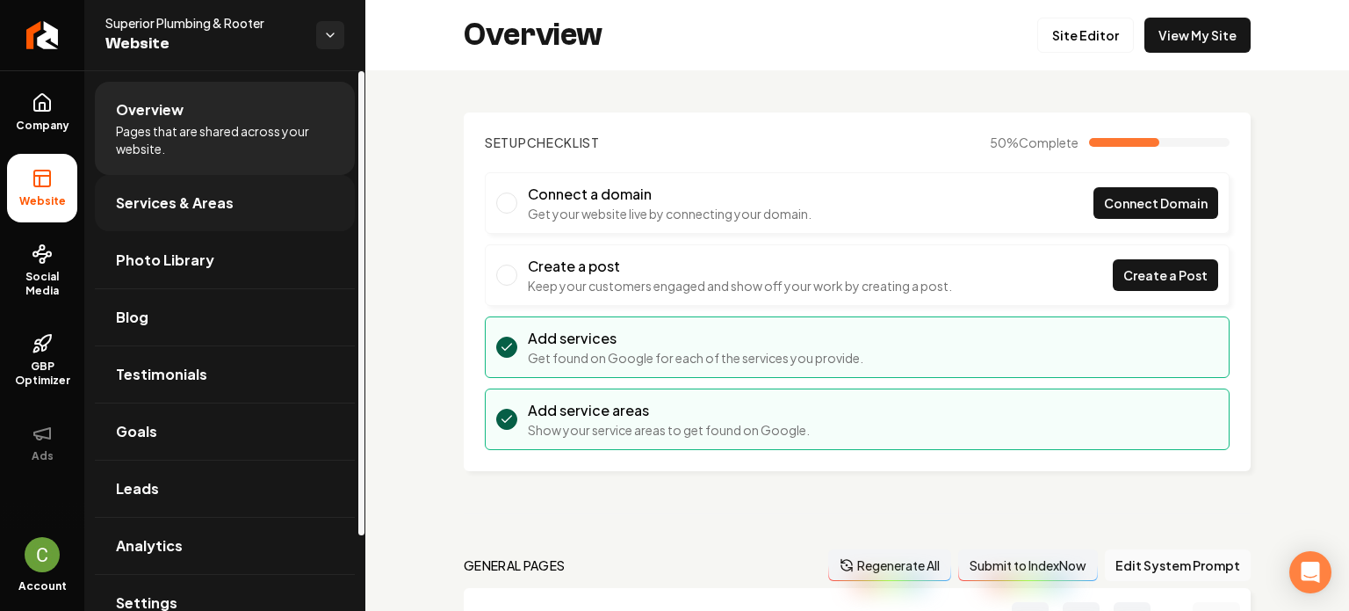
click at [122, 192] on span "Services & Areas" at bounding box center [175, 202] width 118 height 21
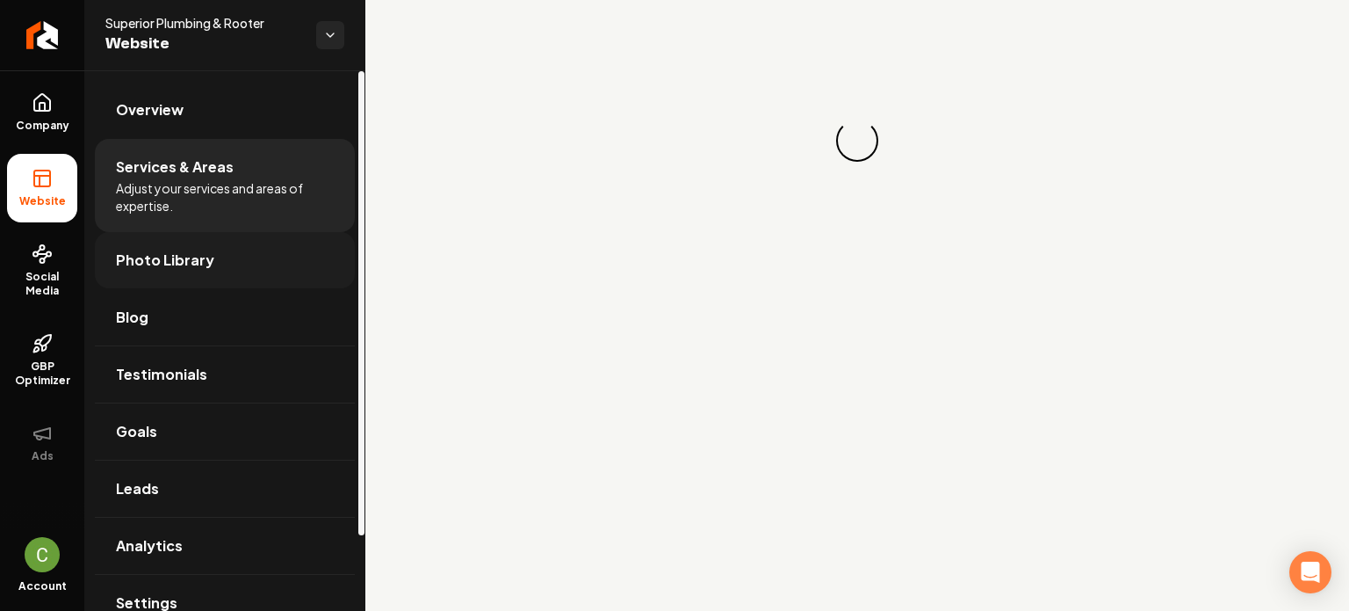
click at [112, 268] on link "Photo Library" at bounding box center [225, 260] width 260 height 56
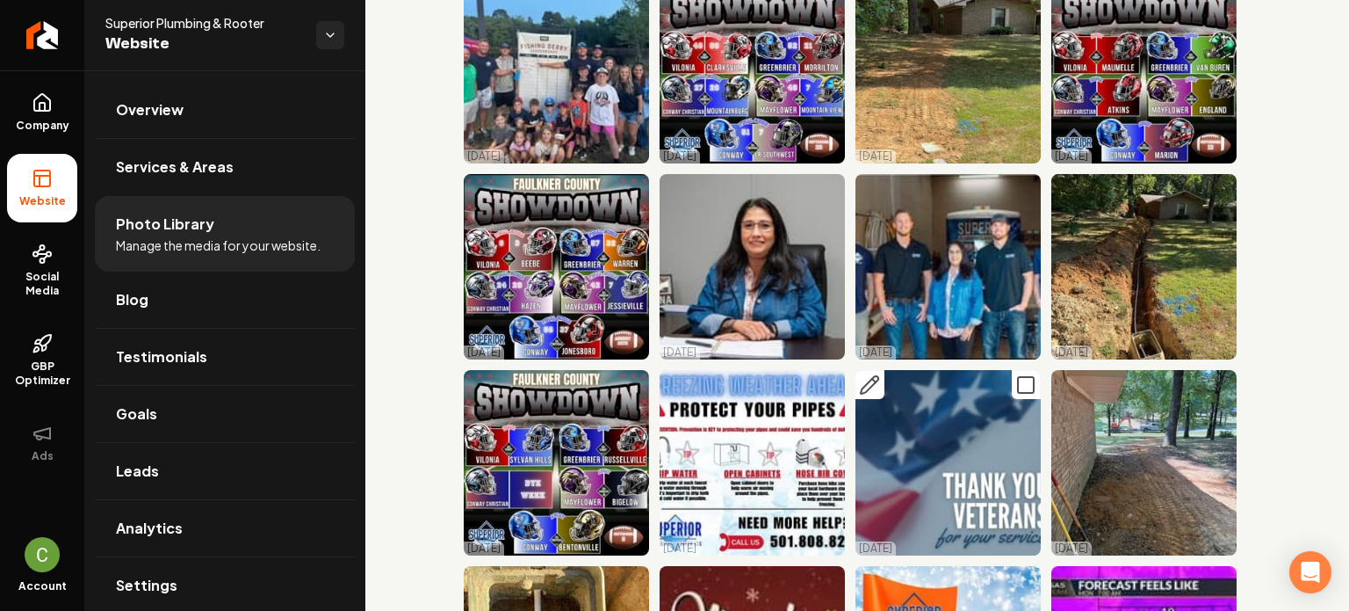
scroll to position [495, 0]
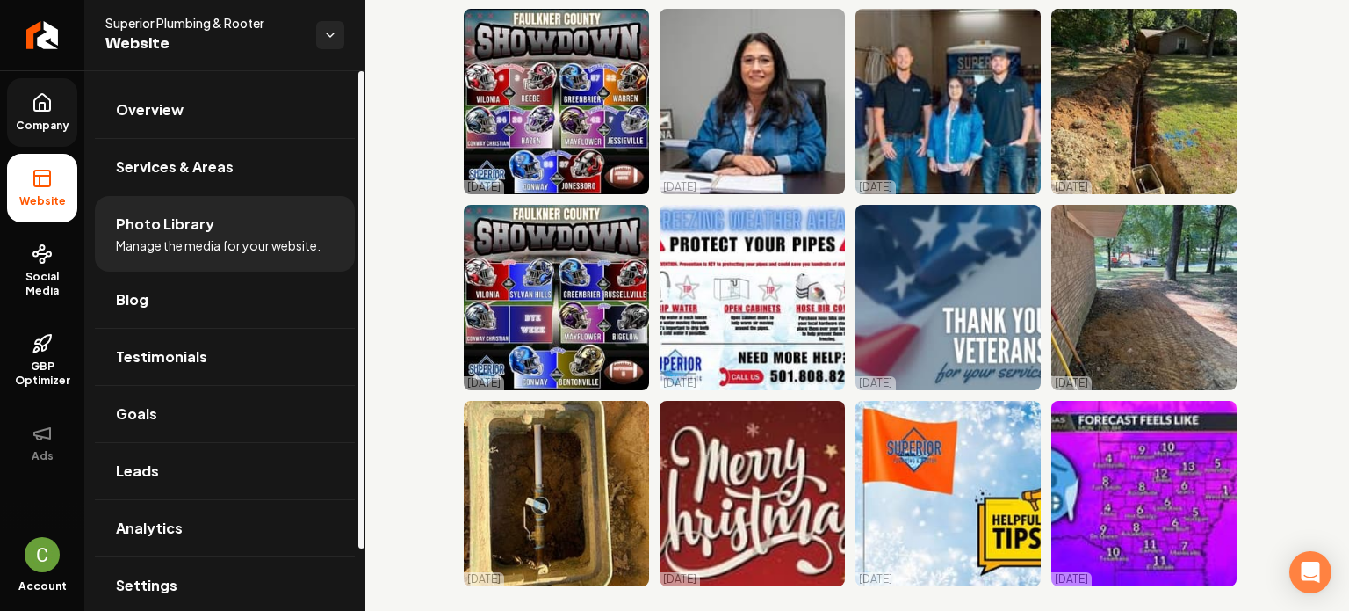
click at [49, 105] on icon at bounding box center [42, 102] width 16 height 17
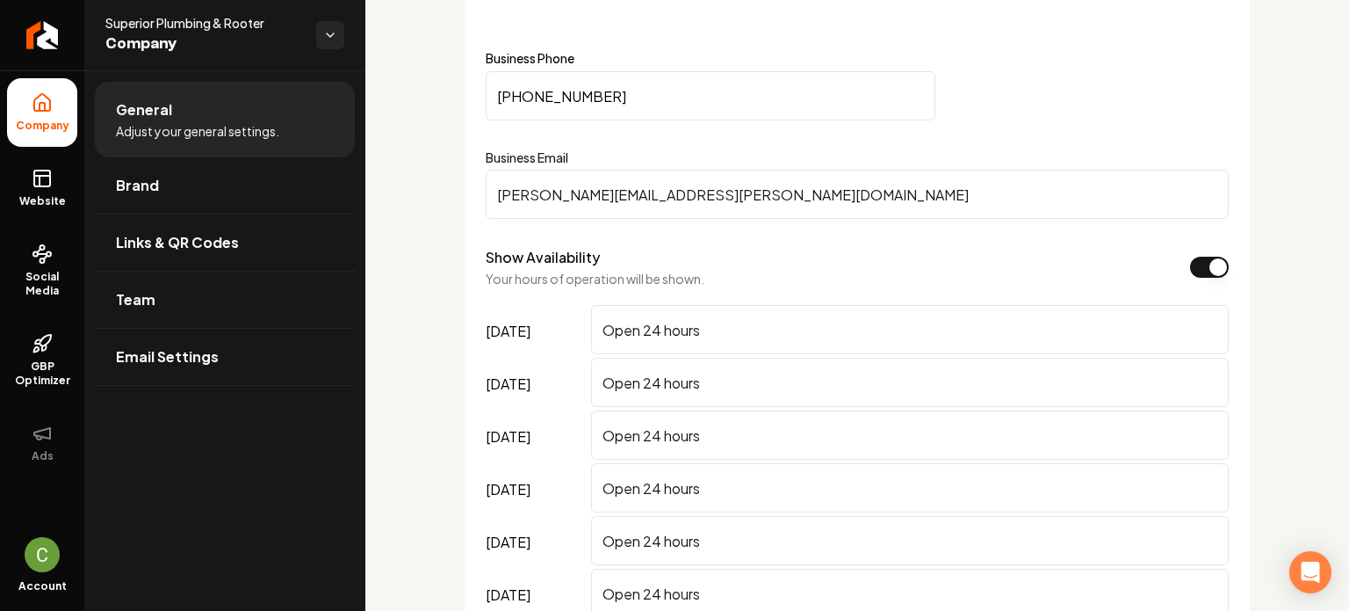
scroll to position [1110, 0]
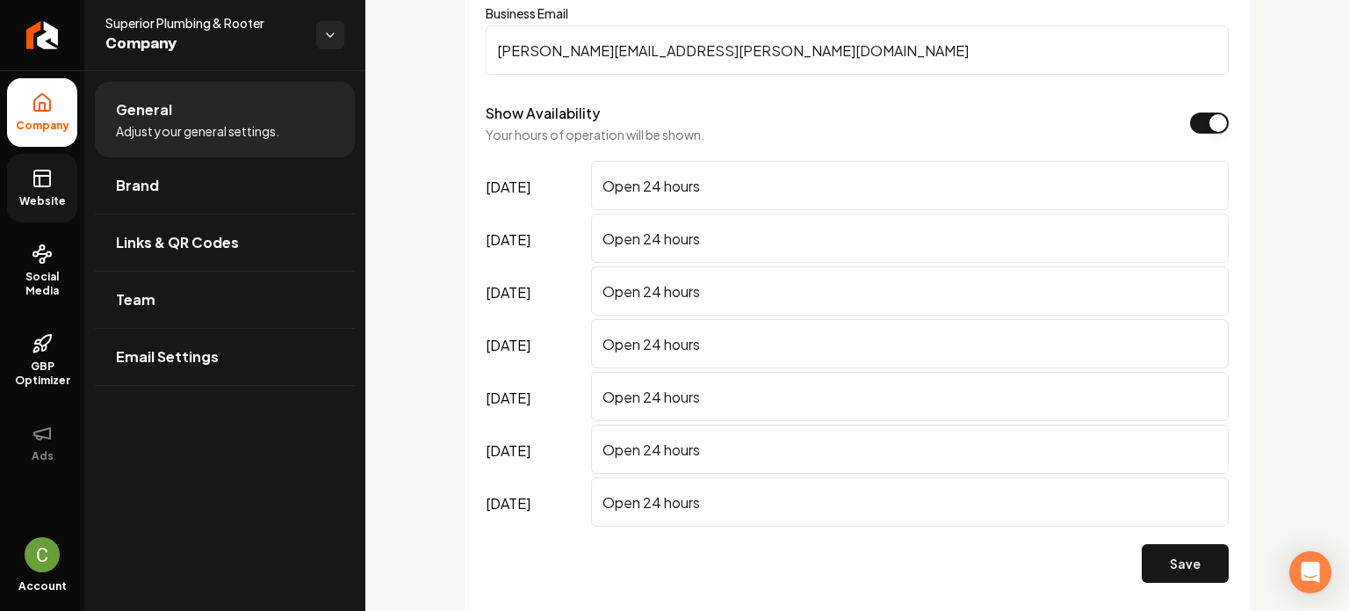
click at [42, 182] on icon at bounding box center [42, 178] width 21 height 21
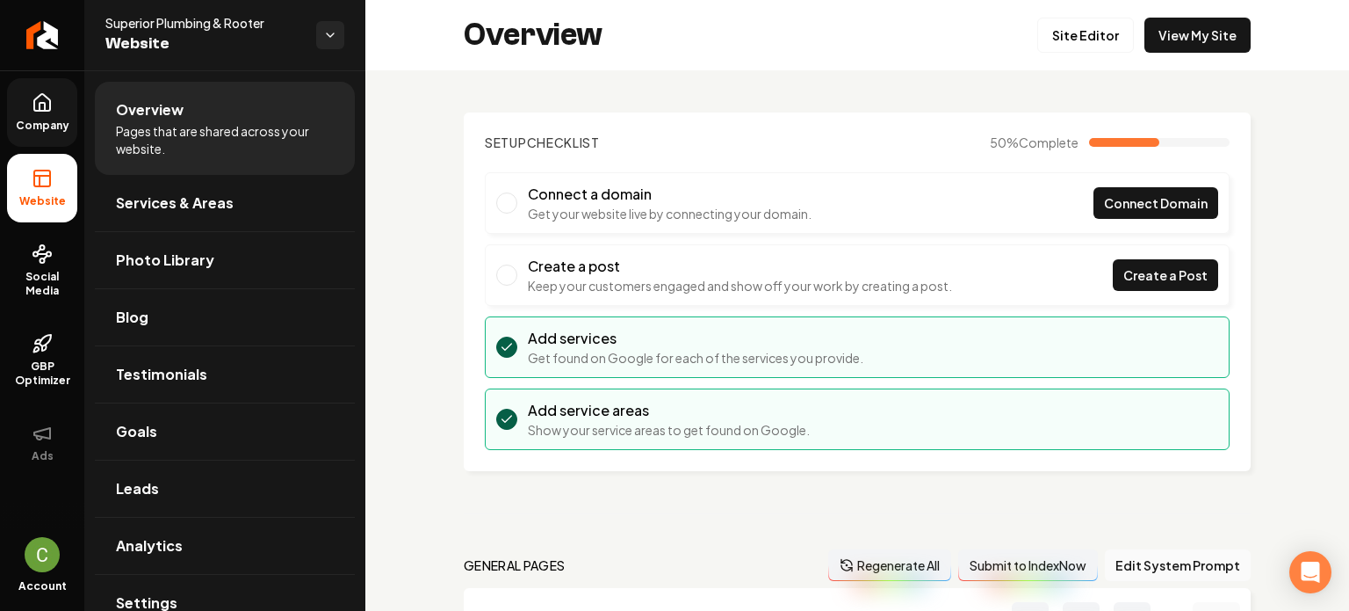
click at [1215, 54] on div "Overview Site Editor View My Site" at bounding box center [857, 35] width 984 height 70
click at [1204, 40] on link "View My Site" at bounding box center [1198, 35] width 106 height 35
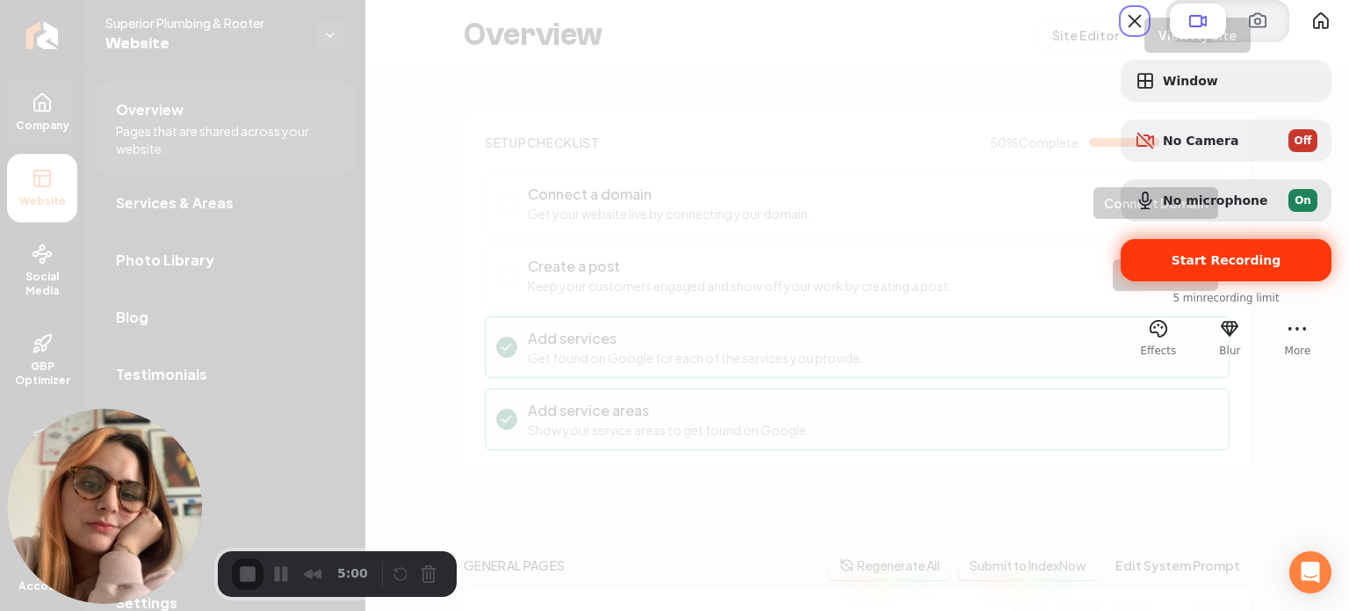
click at [1236, 267] on span "Start Recording" at bounding box center [1227, 260] width 110 height 14
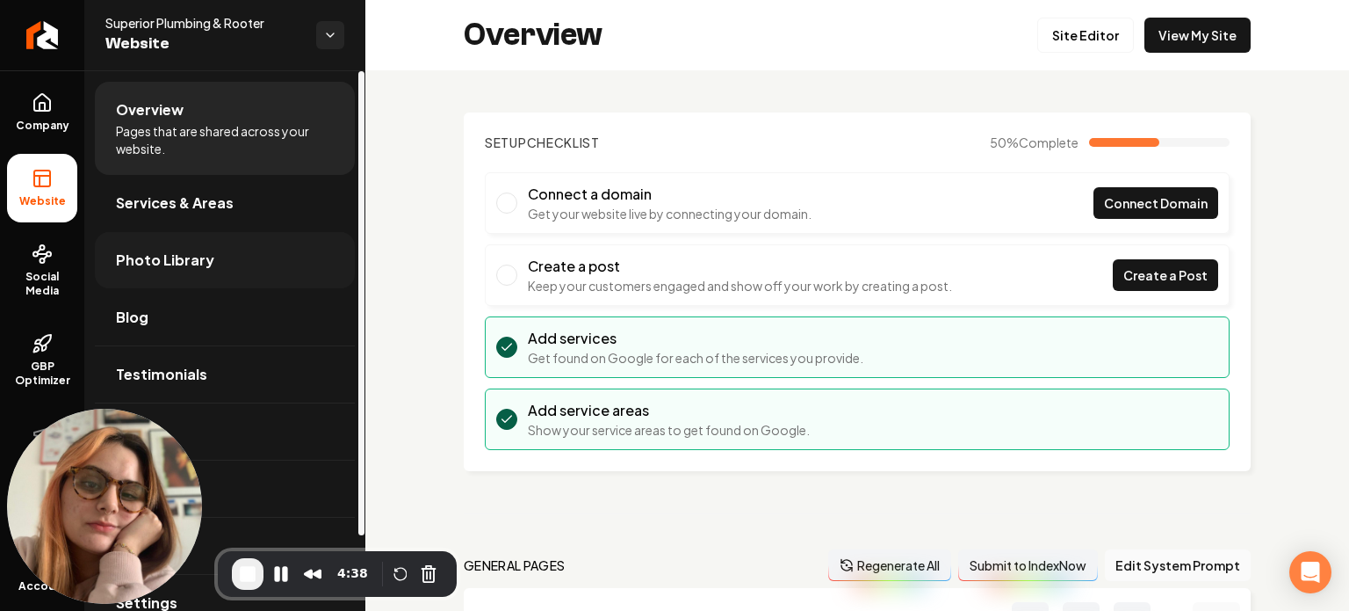
click at [158, 268] on span "Photo Library" at bounding box center [165, 260] width 98 height 21
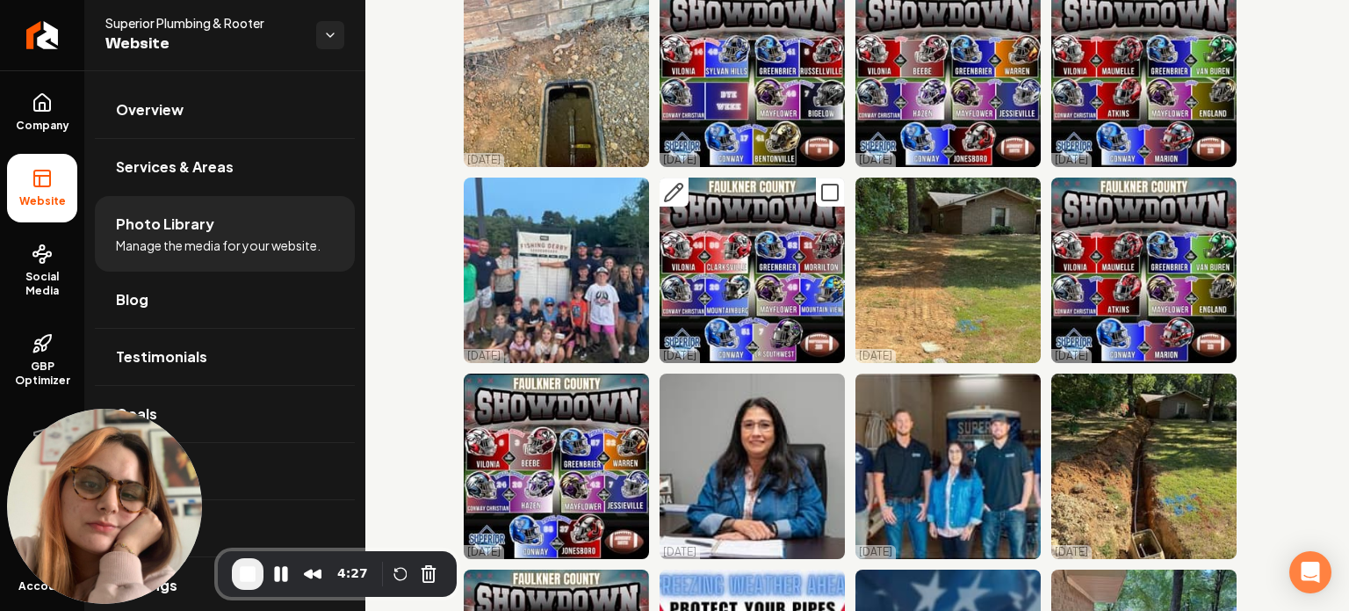
scroll to position [176, 0]
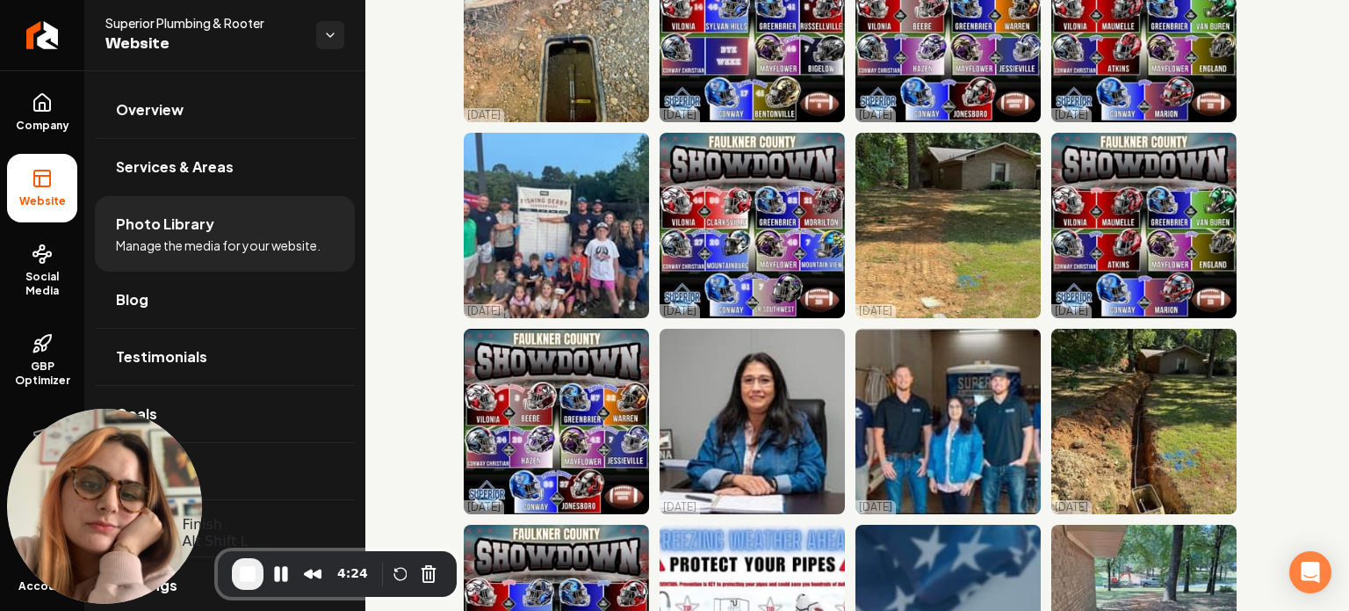
click at [253, 568] on span "End Recording" at bounding box center [247, 573] width 21 height 21
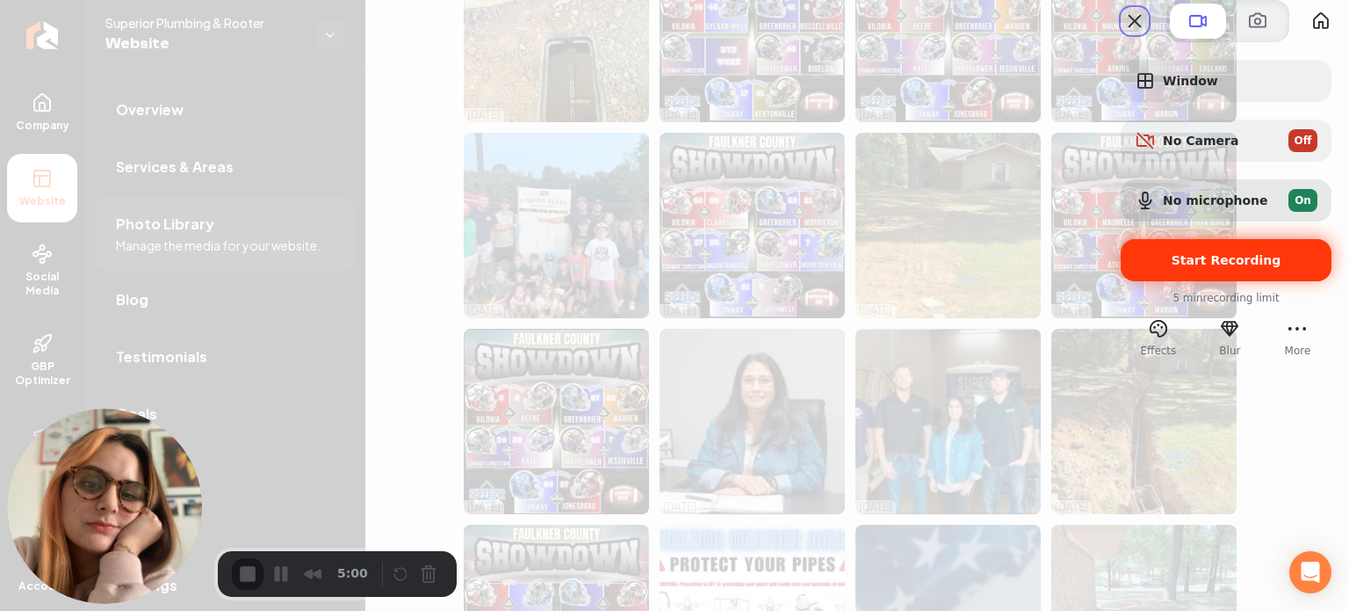
click at [1135, 267] on span "Start Recording" at bounding box center [1226, 260] width 183 height 14
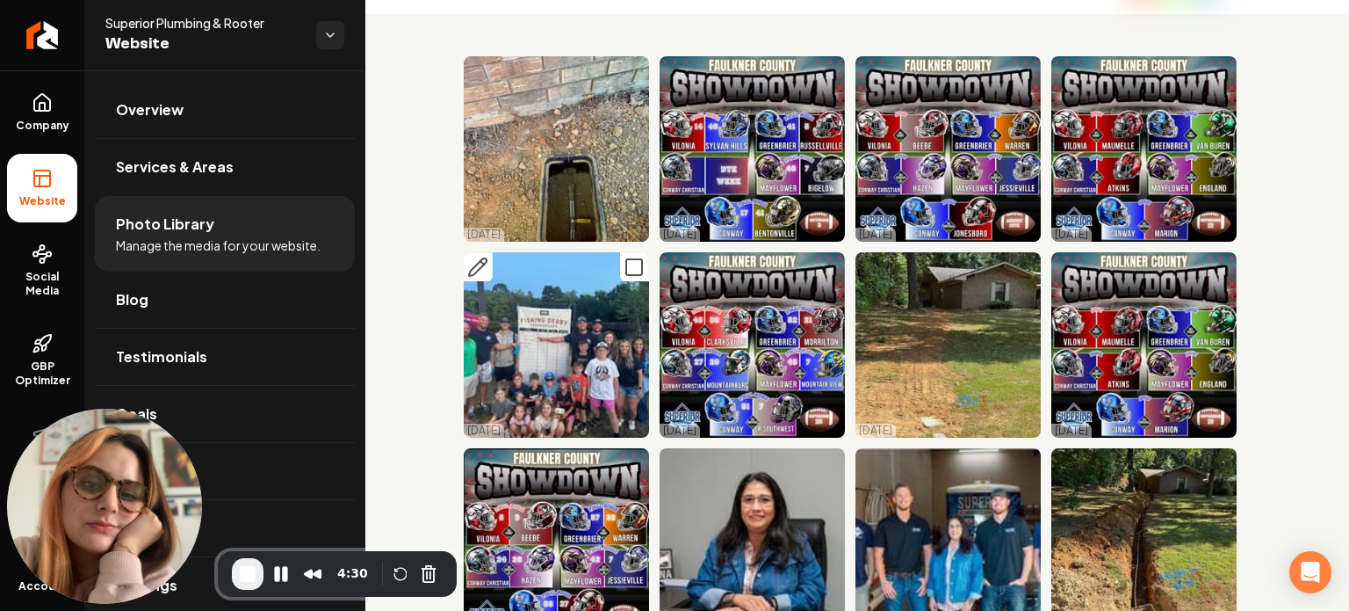
scroll to position [0, 0]
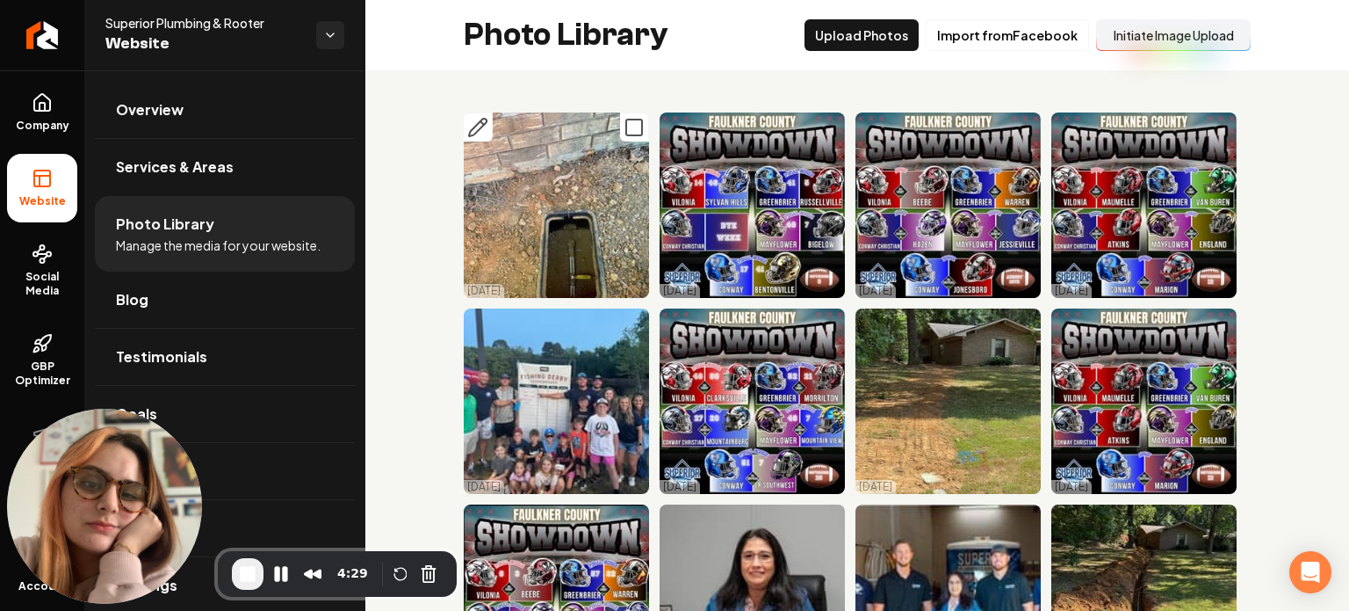
click at [632, 124] on icon "Main content area" at bounding box center [634, 127] width 21 height 21
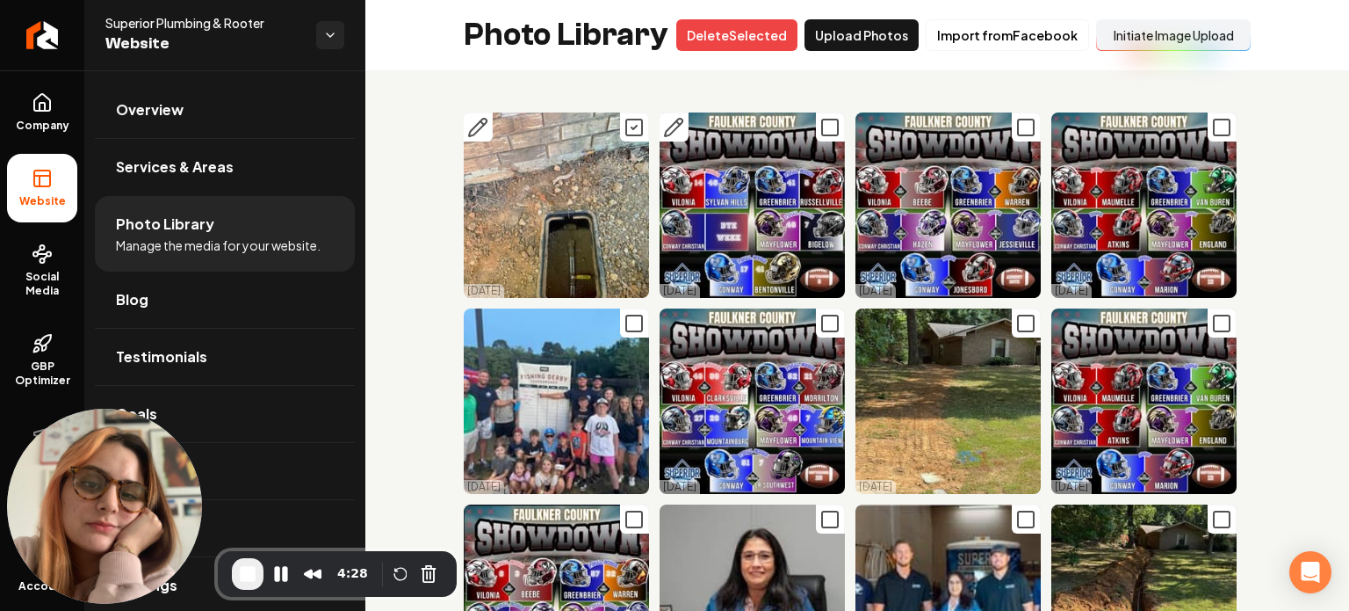
click at [822, 128] on icon "Main content area" at bounding box center [830, 127] width 21 height 21
click at [1019, 126] on icon "Main content area" at bounding box center [1026, 127] width 21 height 21
click at [1211, 121] on icon "Main content area" at bounding box center [1221, 127] width 21 height 21
click at [1216, 322] on rect "Main content area" at bounding box center [1222, 323] width 16 height 16
click at [1020, 323] on icon "Main content area" at bounding box center [1026, 323] width 21 height 21
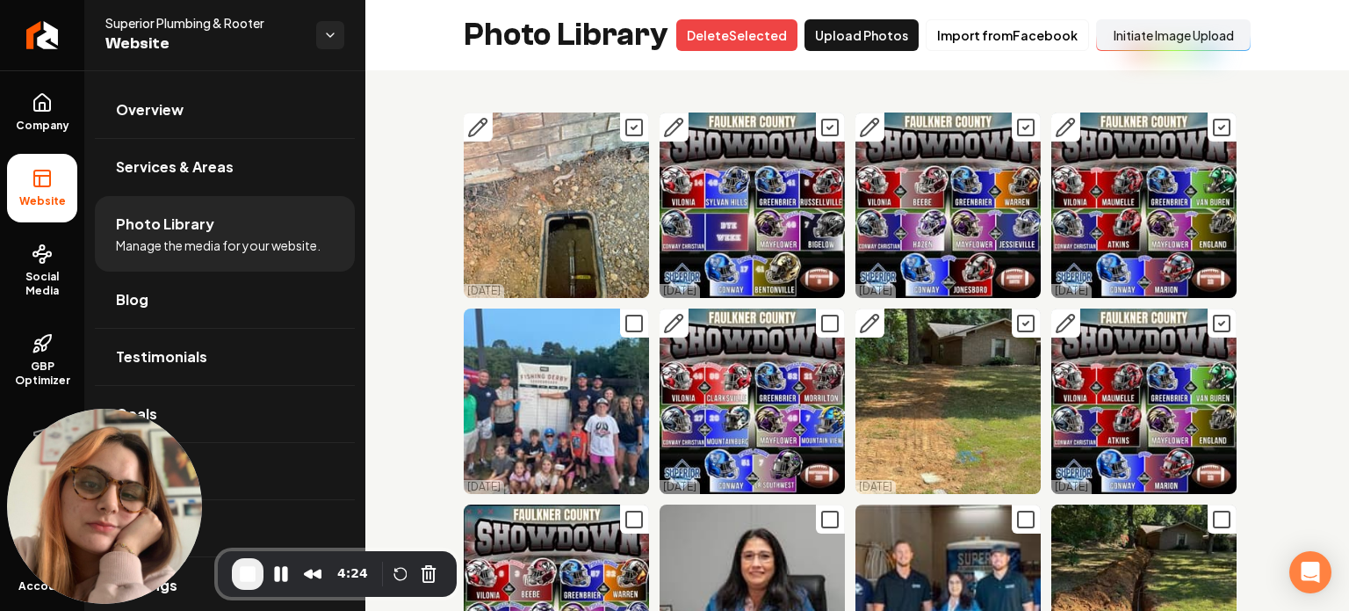
click at [820, 320] on icon "Main content area" at bounding box center [830, 323] width 21 height 21
click at [640, 313] on icon "Main content area" at bounding box center [634, 323] width 21 height 21
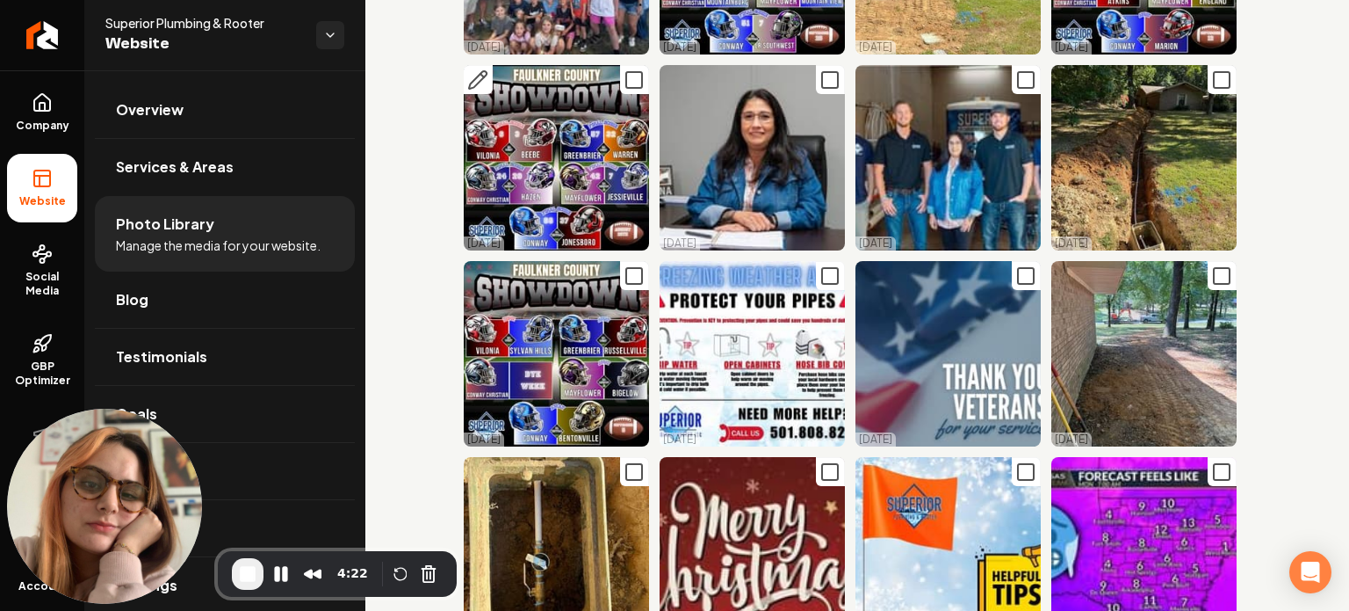
click at [632, 70] on icon "Main content area" at bounding box center [634, 79] width 21 height 21
click at [821, 74] on icon "Main content area" at bounding box center [830, 79] width 21 height 21
click at [1216, 72] on rect "Main content area" at bounding box center [1222, 80] width 16 height 16
click at [1019, 69] on icon "Main content area" at bounding box center [1026, 79] width 21 height 21
click at [1214, 268] on rect "Main content area" at bounding box center [1222, 276] width 16 height 16
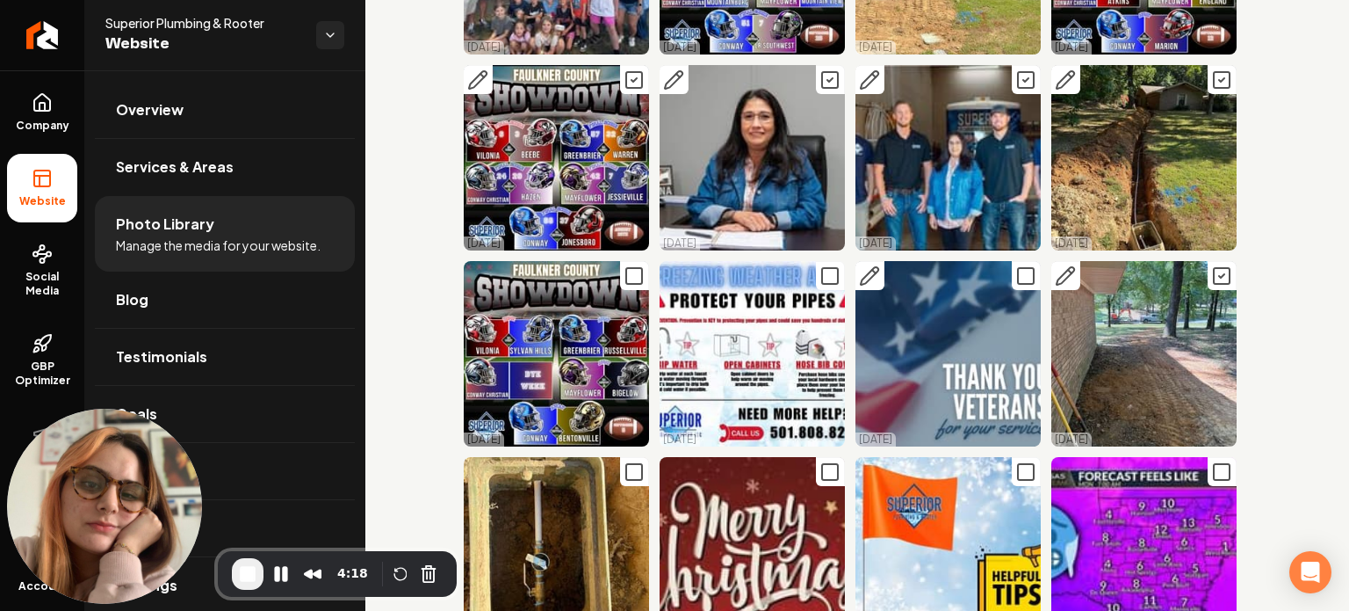
click at [1016, 265] on icon "Main content area" at bounding box center [1026, 275] width 21 height 21
click at [822, 273] on rect "Main content area" at bounding box center [830, 276] width 16 height 16
click at [629, 271] on icon "Main content area" at bounding box center [634, 275] width 21 height 21
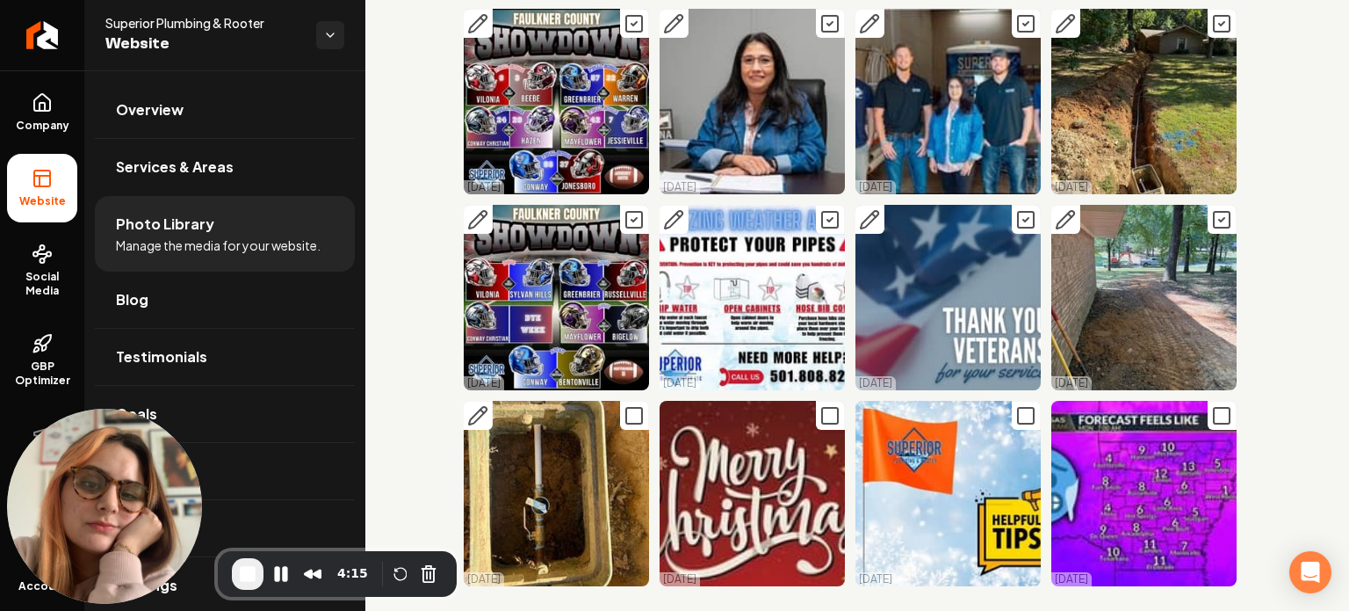
click at [620, 401] on button "Main content area" at bounding box center [634, 415] width 29 height 29
click at [829, 405] on icon "Main content area" at bounding box center [830, 415] width 21 height 21
click at [1018, 408] on rect "Main content area" at bounding box center [1026, 416] width 16 height 16
click at [1211, 407] on icon "Main content area" at bounding box center [1221, 415] width 21 height 21
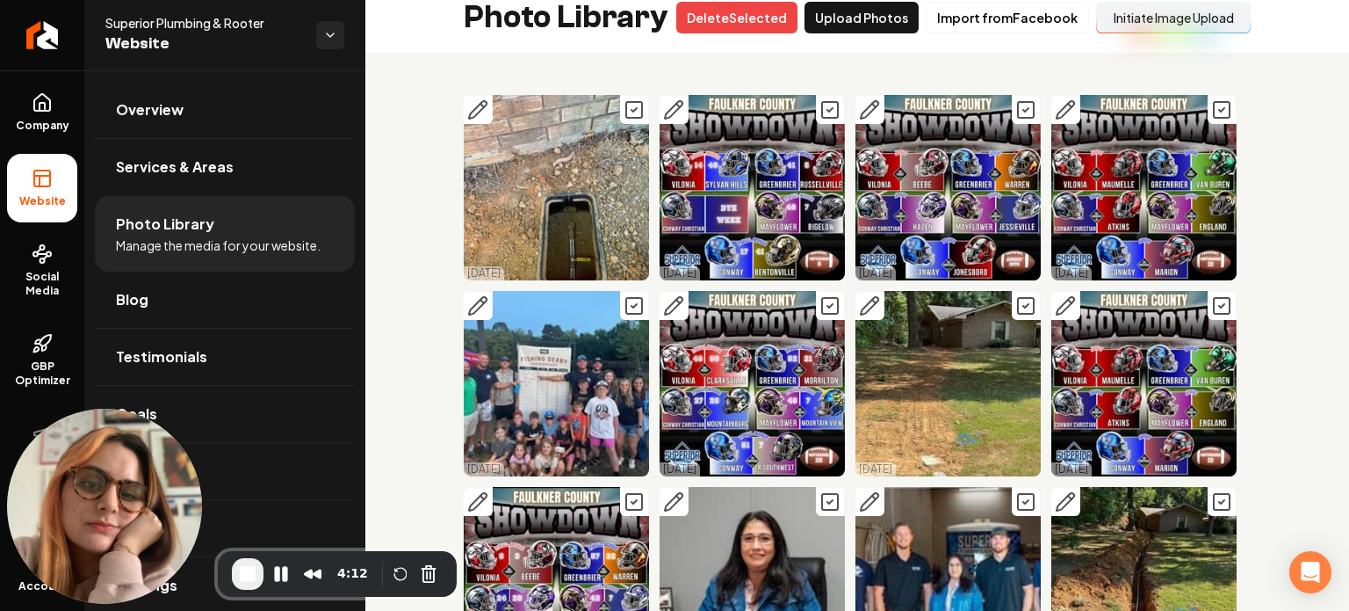
scroll to position [0, 0]
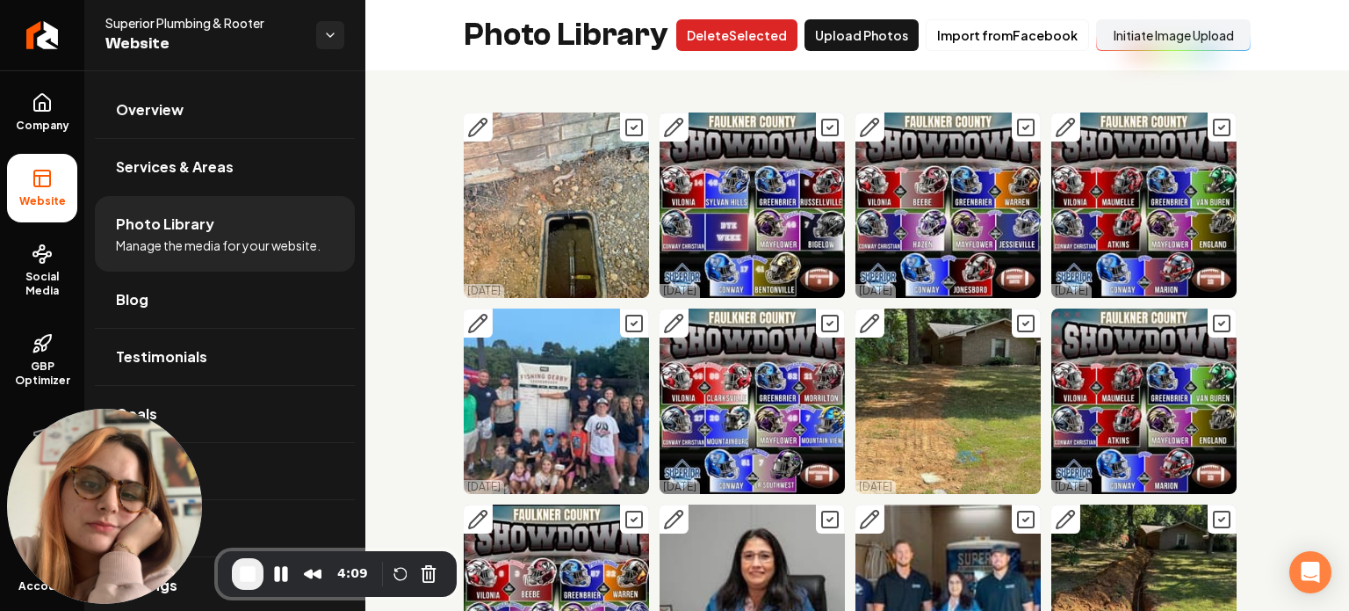
click at [728, 40] on button "Delet e Selected" at bounding box center [736, 35] width 121 height 32
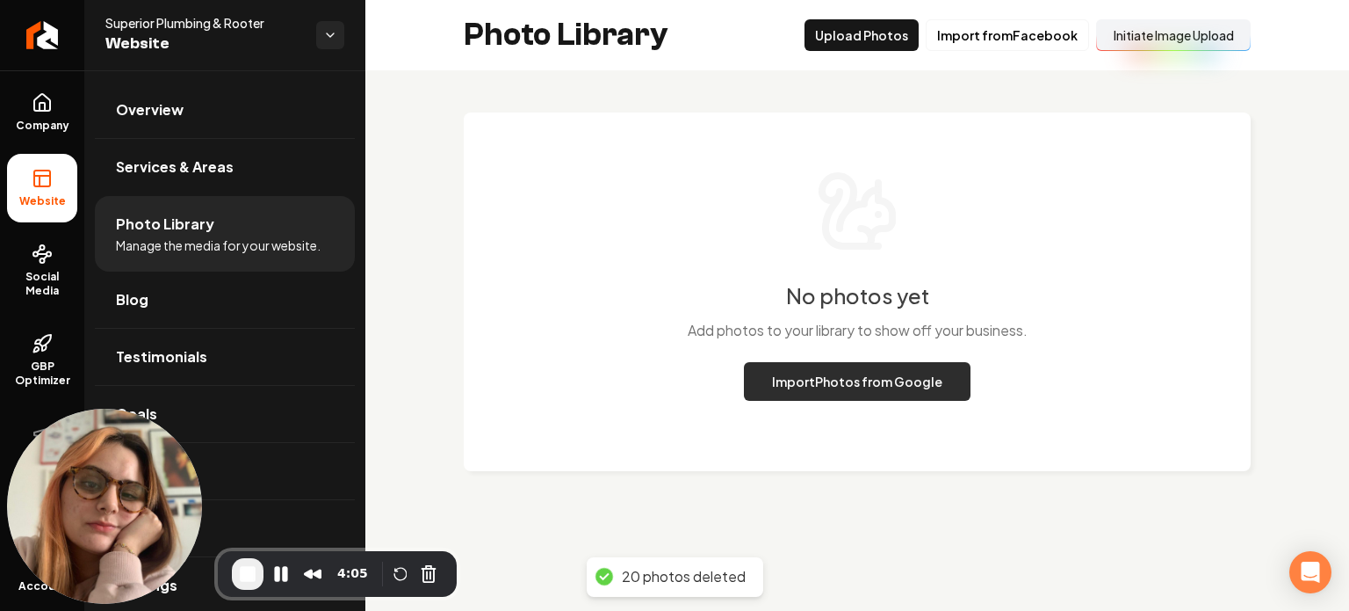
click at [849, 386] on button "Import Photos from Google" at bounding box center [857, 381] width 227 height 39
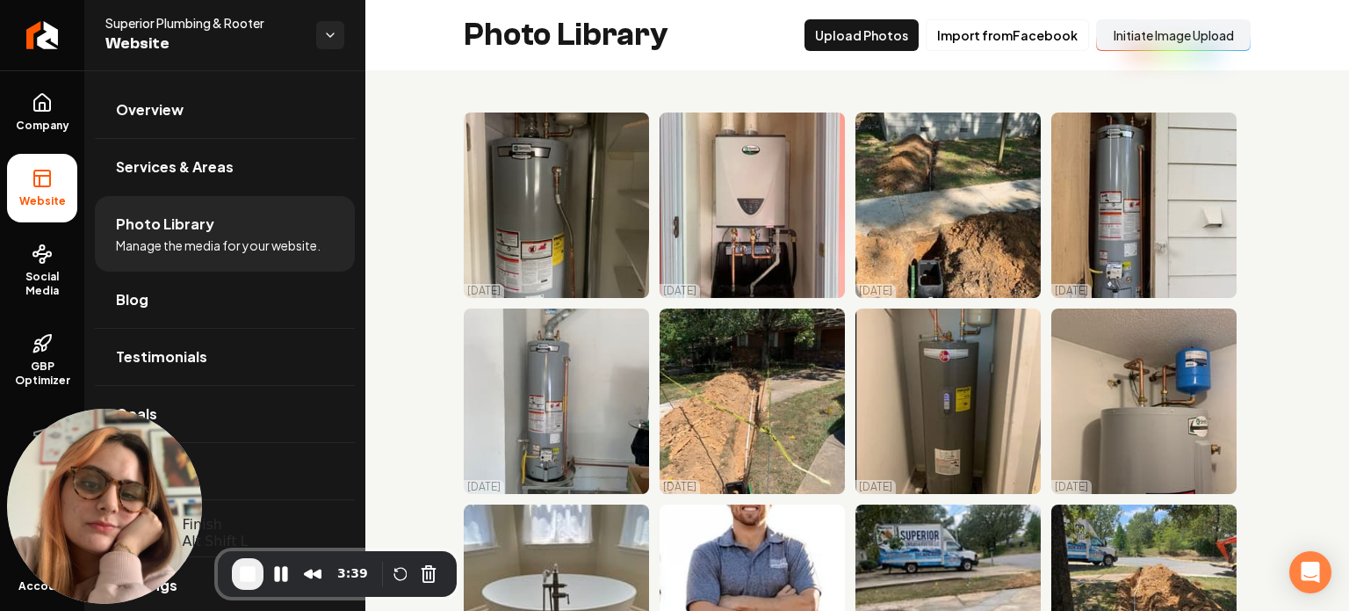
click at [253, 573] on span "End Recording" at bounding box center [247, 573] width 21 height 21
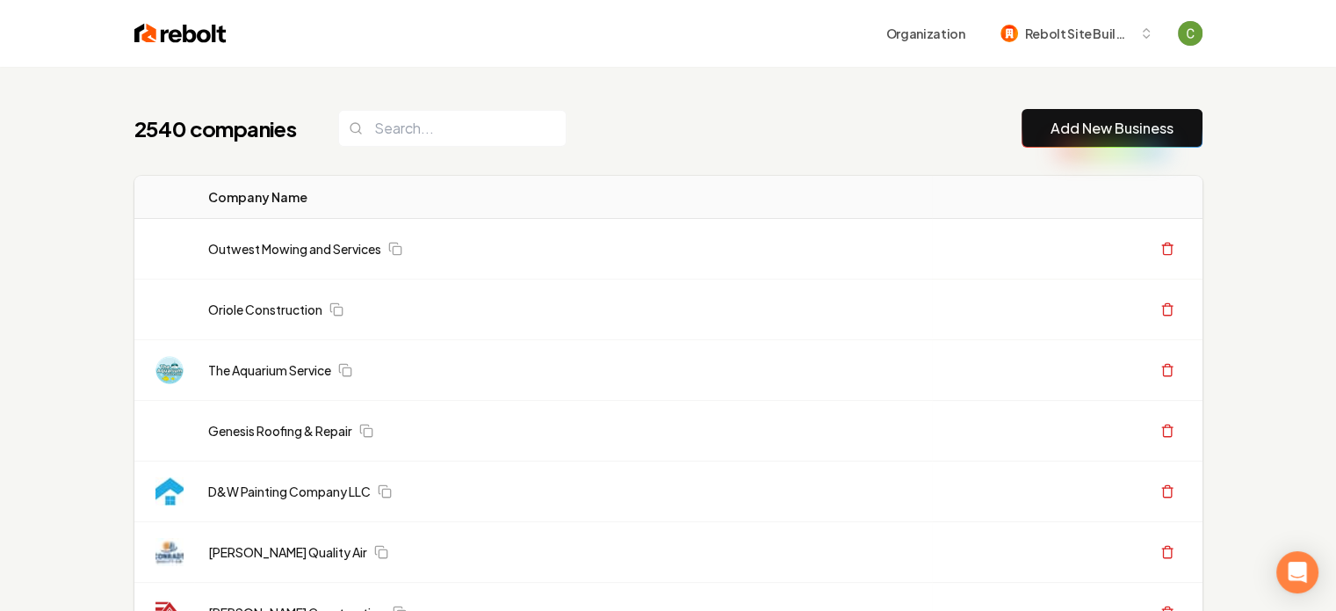
click at [1074, 123] on link "Add New Business" at bounding box center [1112, 128] width 123 height 21
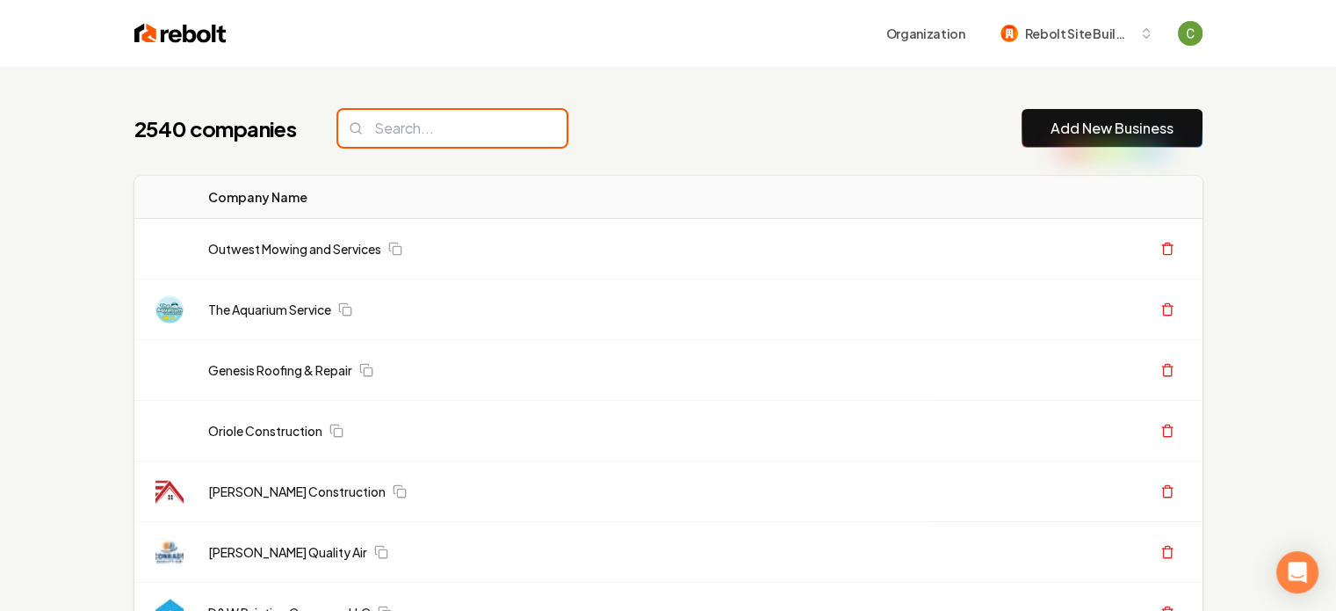
click at [380, 129] on input "search" at bounding box center [452, 128] width 228 height 37
click at [409, 143] on input "search" at bounding box center [452, 128] width 228 height 37
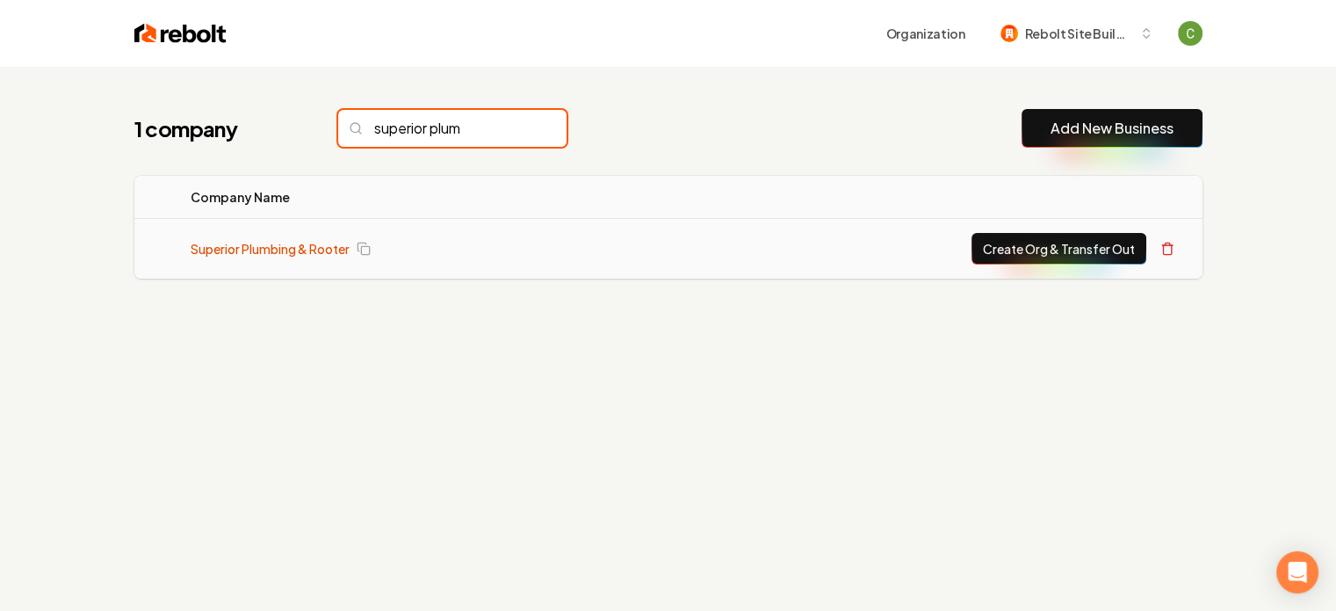
type input "superior plum"
click at [225, 254] on link "Superior Plumbing & Rooter" at bounding box center [270, 249] width 159 height 18
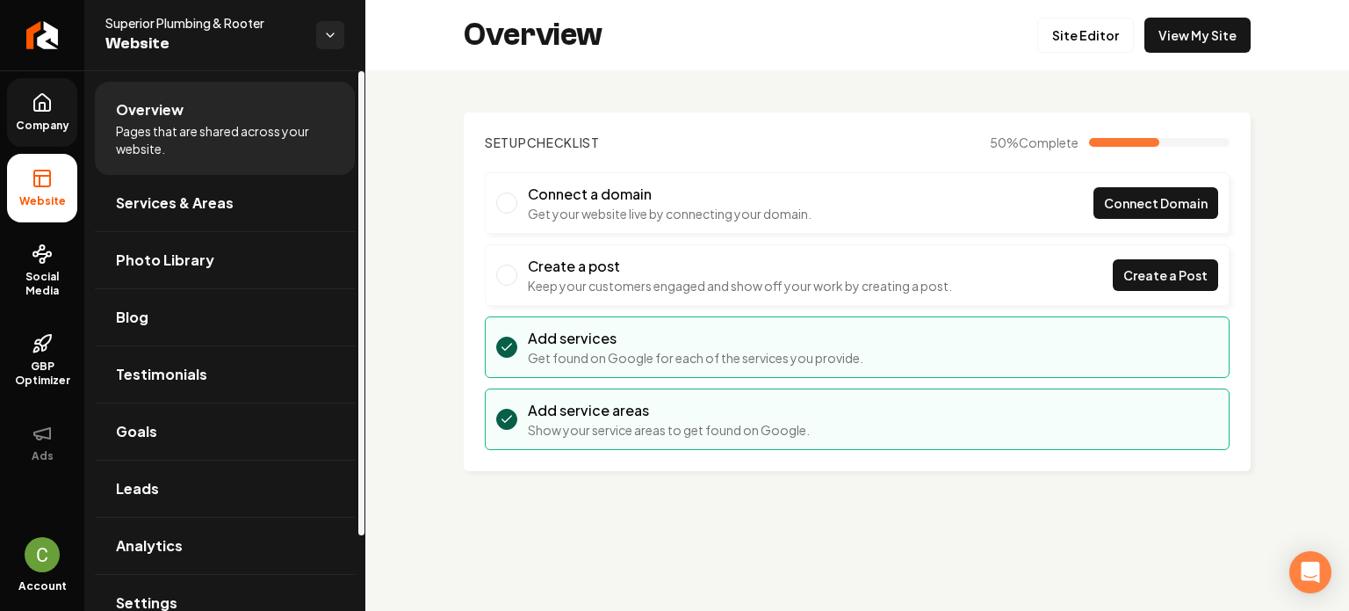
click at [35, 129] on span "Company" at bounding box center [43, 126] width 68 height 14
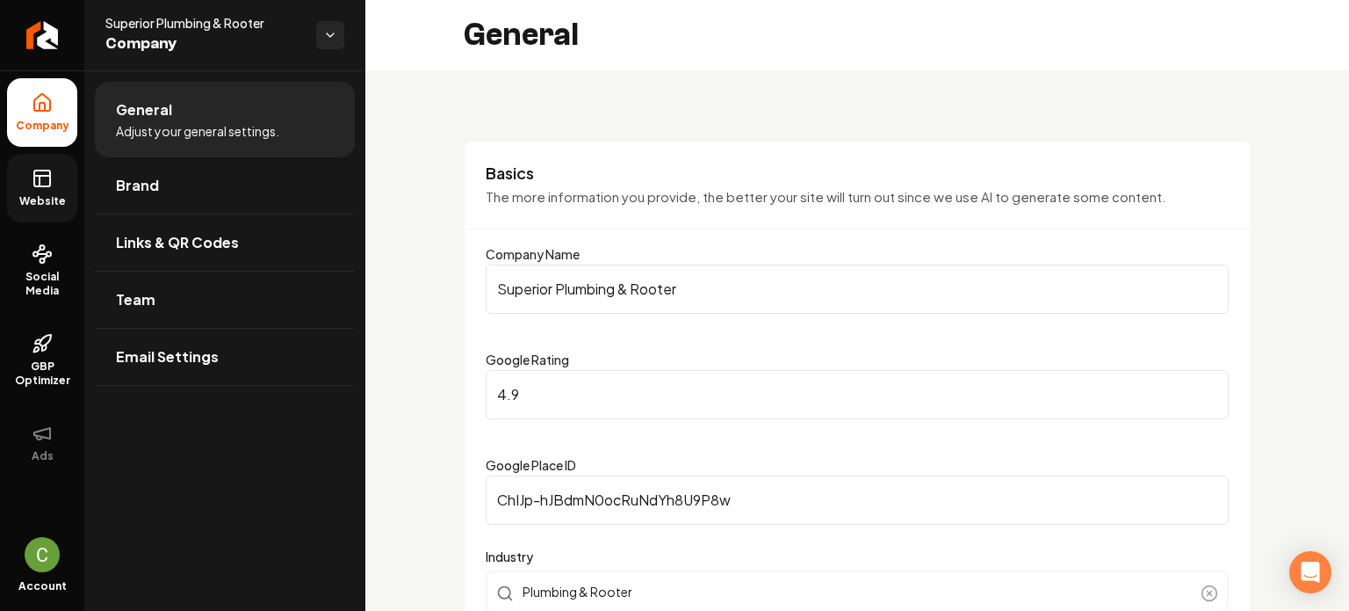
click at [42, 179] on icon at bounding box center [42, 178] width 21 height 21
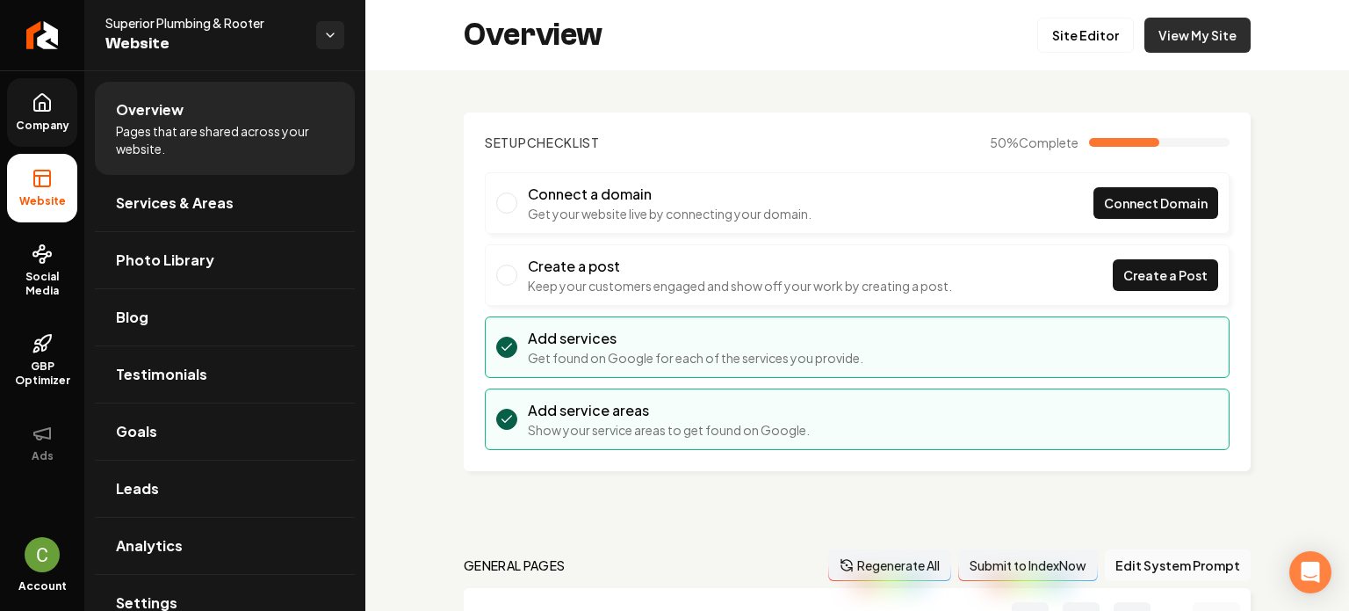
click at [1175, 34] on link "View My Site" at bounding box center [1198, 35] width 106 height 35
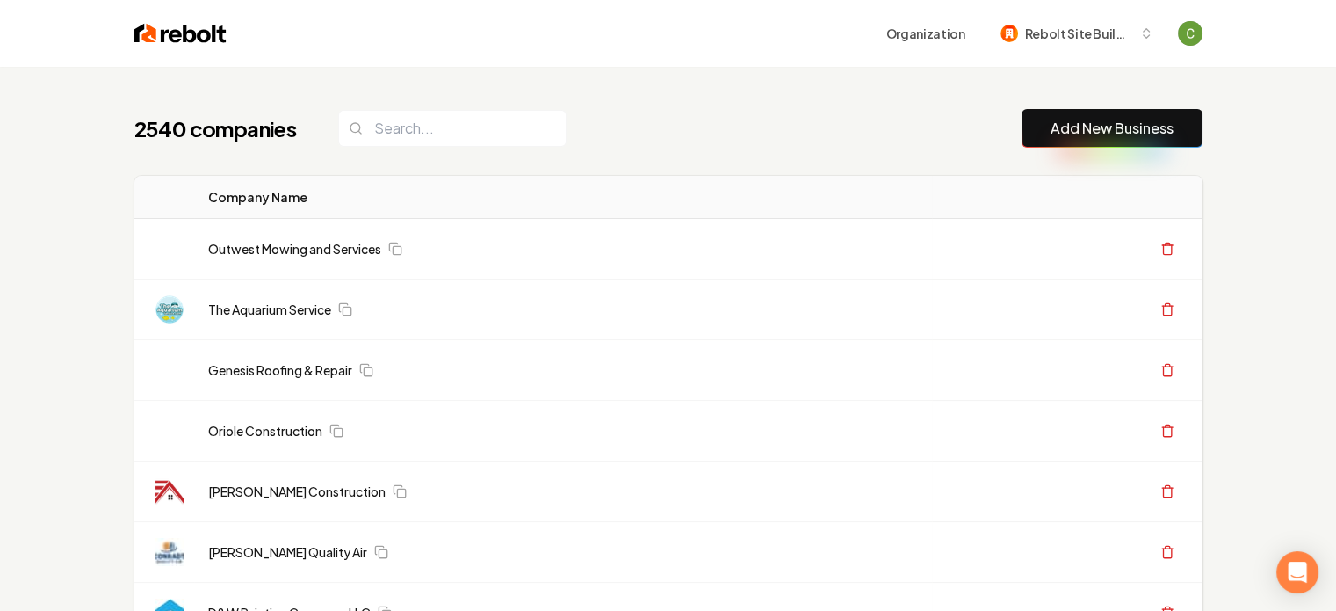
click at [1102, 122] on link "Add New Business" at bounding box center [1112, 128] width 123 height 21
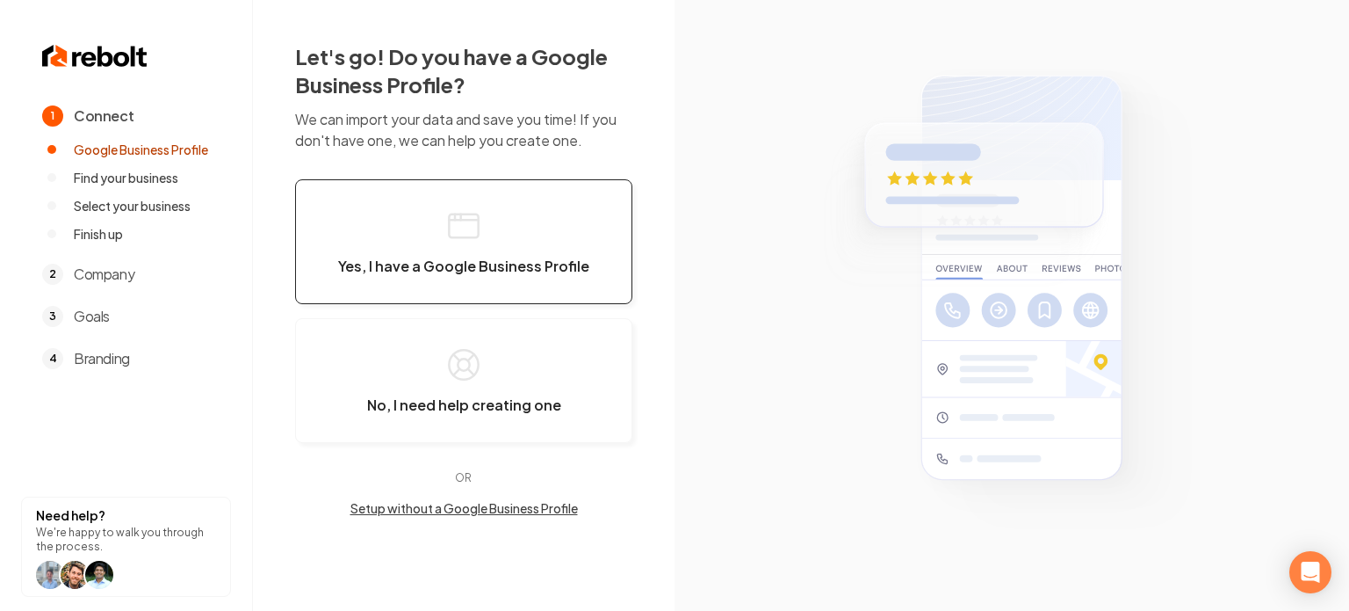
click at [474, 212] on icon "button" at bounding box center [463, 225] width 35 height 35
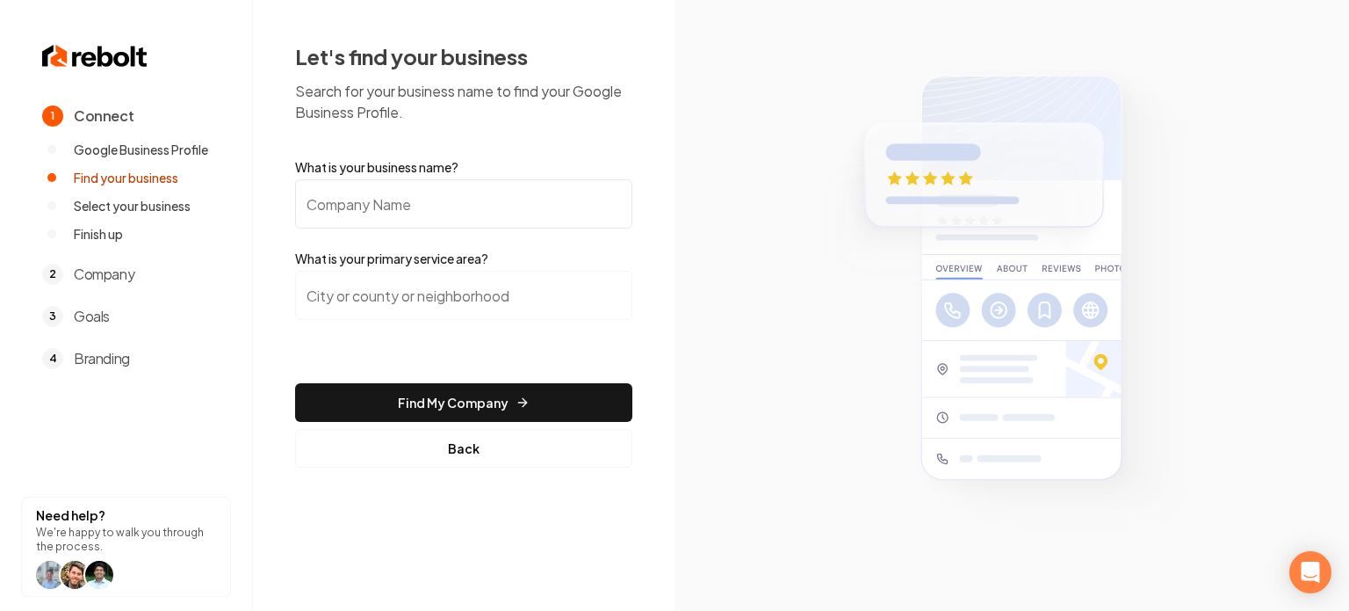
click at [480, 194] on input "What is your business name?" at bounding box center [463, 203] width 337 height 49
paste input "Superior Plumbing & Rooter"
type input "Superior Plumbing & Rooter"
click at [506, 279] on input "search" at bounding box center [463, 295] width 337 height 49
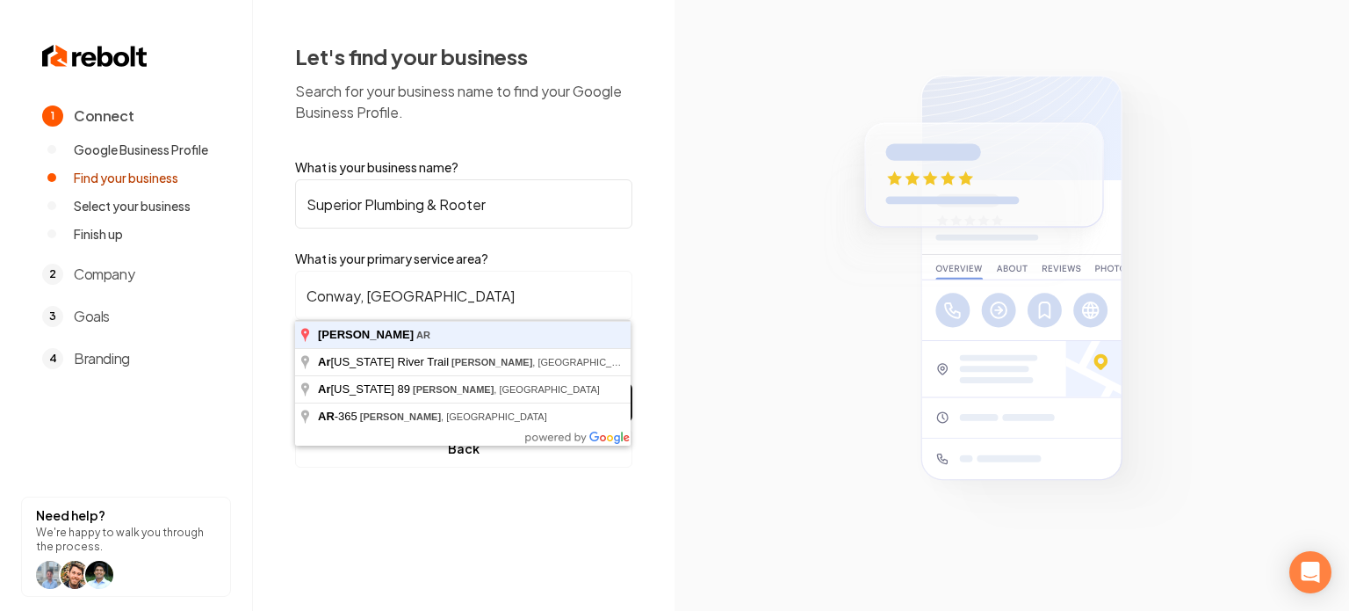
type input "Conway, [GEOGRAPHIC_DATA]"
click at [295, 383] on button "Find My Company" at bounding box center [463, 402] width 337 height 39
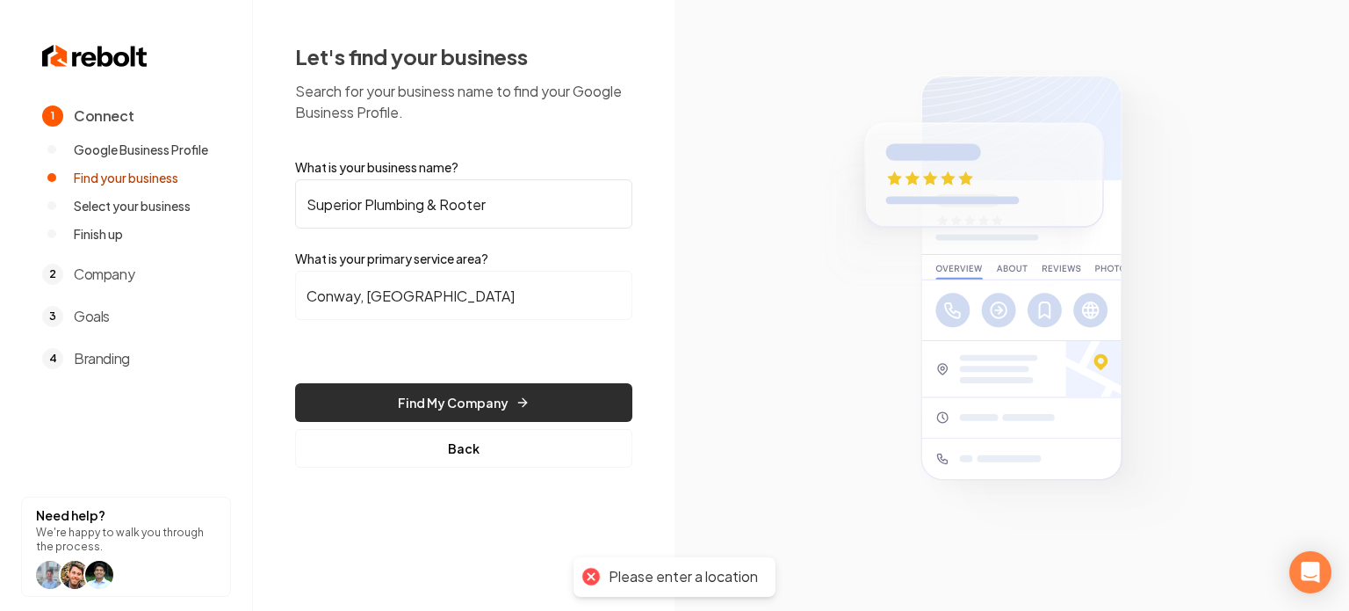
click at [550, 394] on button "Find My Company" at bounding box center [463, 402] width 337 height 39
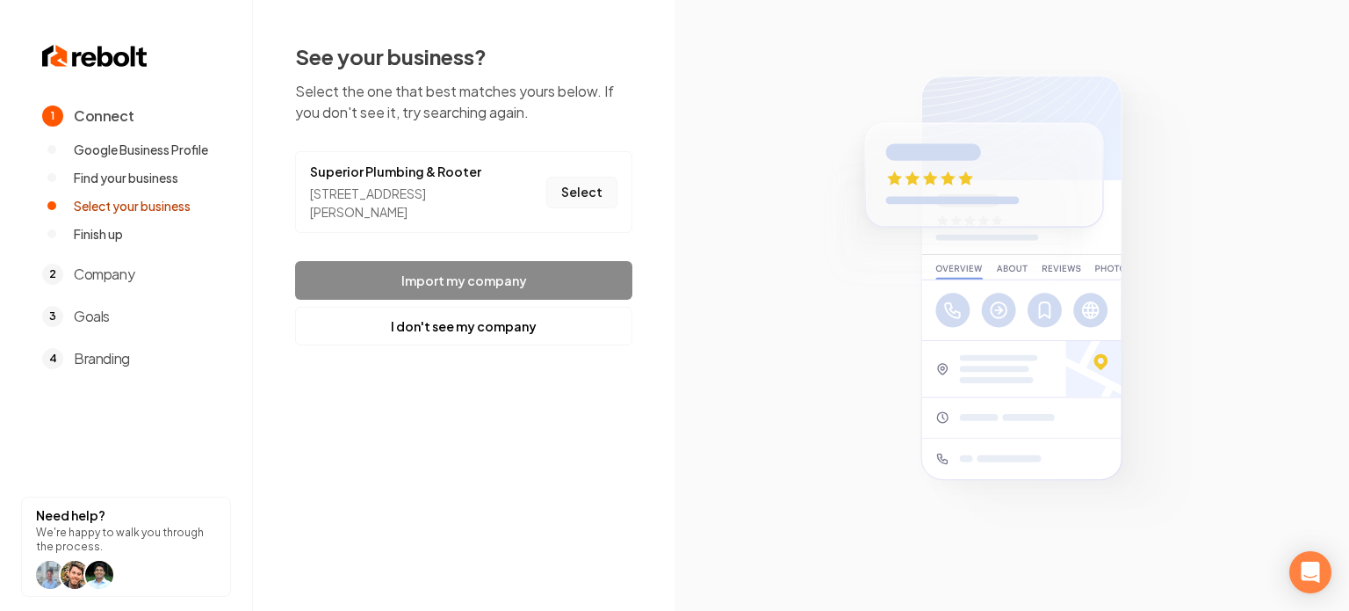
click at [583, 181] on button "Select" at bounding box center [581, 193] width 71 height 32
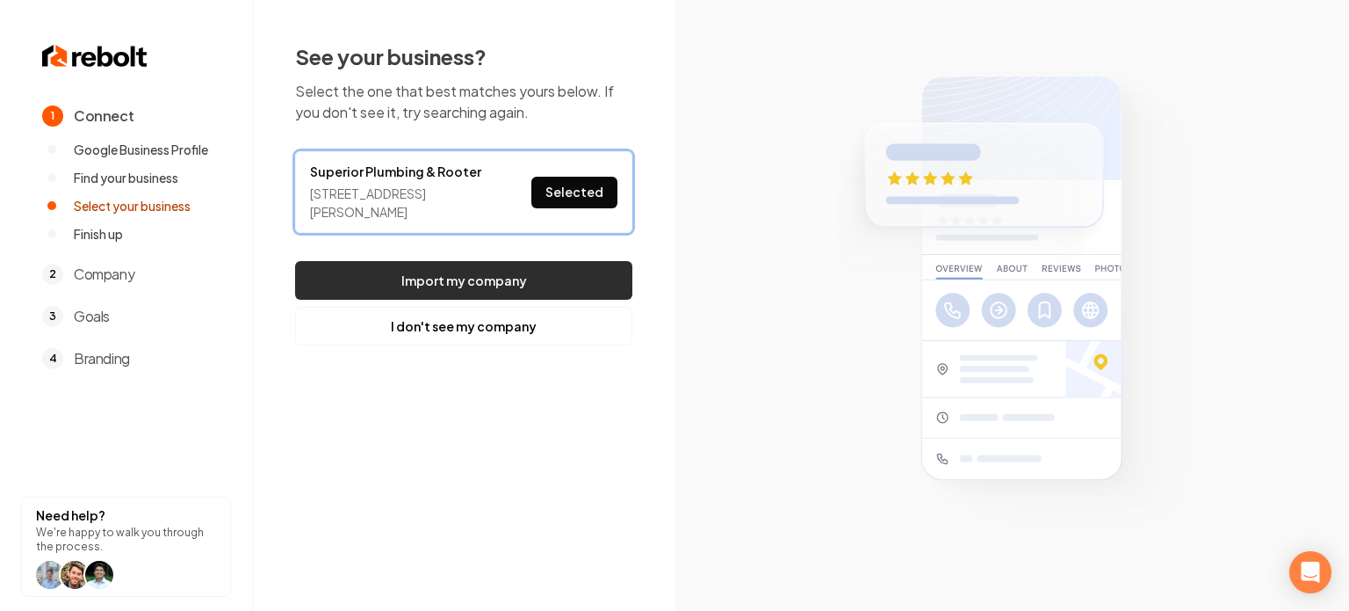
click at [517, 279] on button "Import my company" at bounding box center [463, 280] width 337 height 39
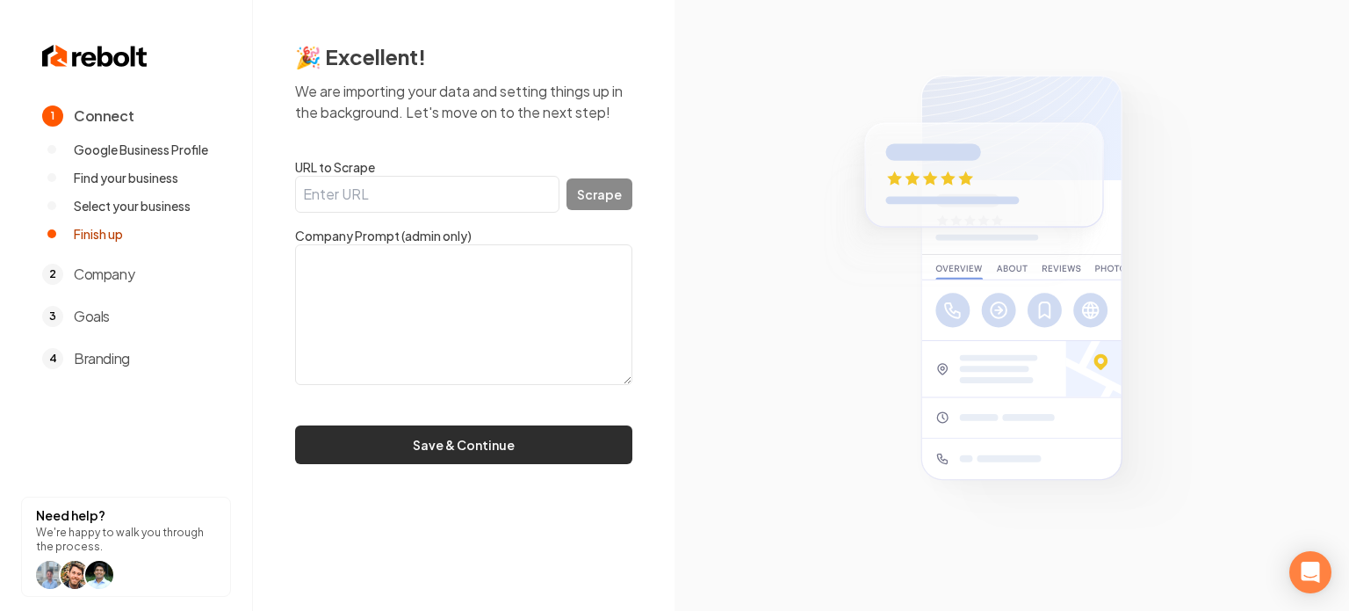
click at [479, 459] on button "Save & Continue" at bounding box center [463, 444] width 337 height 39
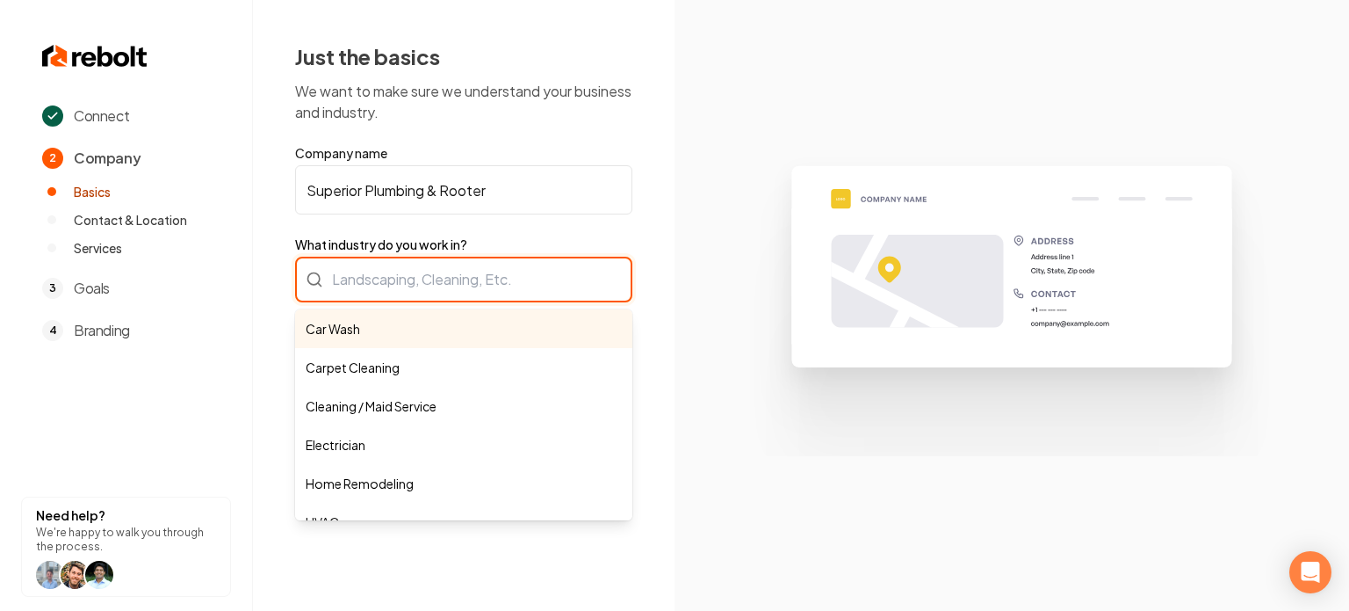
click at [429, 273] on div "Car Wash Carpet Cleaning Cleaning / Maid Service Electrician Home Remodeling HV…" at bounding box center [463, 280] width 337 height 46
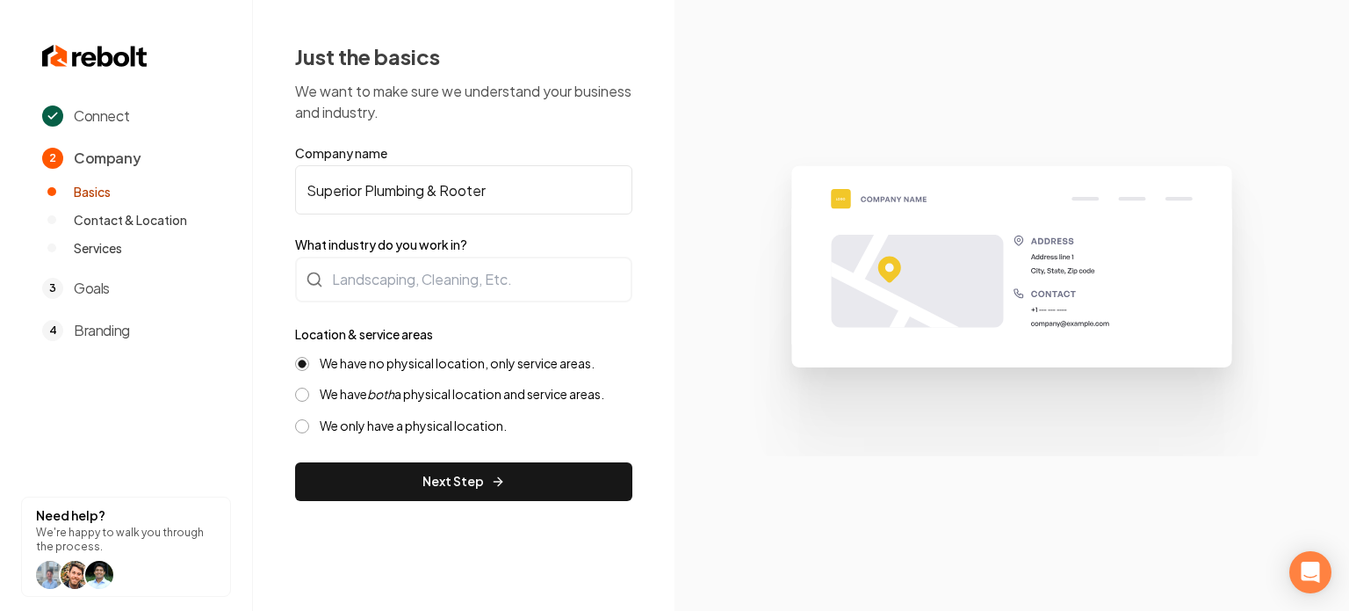
click at [417, 201] on form "Company name Superior Plumbing & Rooter What industry do you work in? Location …" at bounding box center [463, 322] width 337 height 357
click at [417, 201] on input "Superior Plumbing & Rooter" at bounding box center [463, 189] width 337 height 49
click at [516, 189] on input "Superior Plumbing & Rooter" at bounding box center [463, 189] width 337 height 49
drag, startPoint x: 516, startPoint y: 189, endPoint x: 396, endPoint y: 174, distance: 120.4
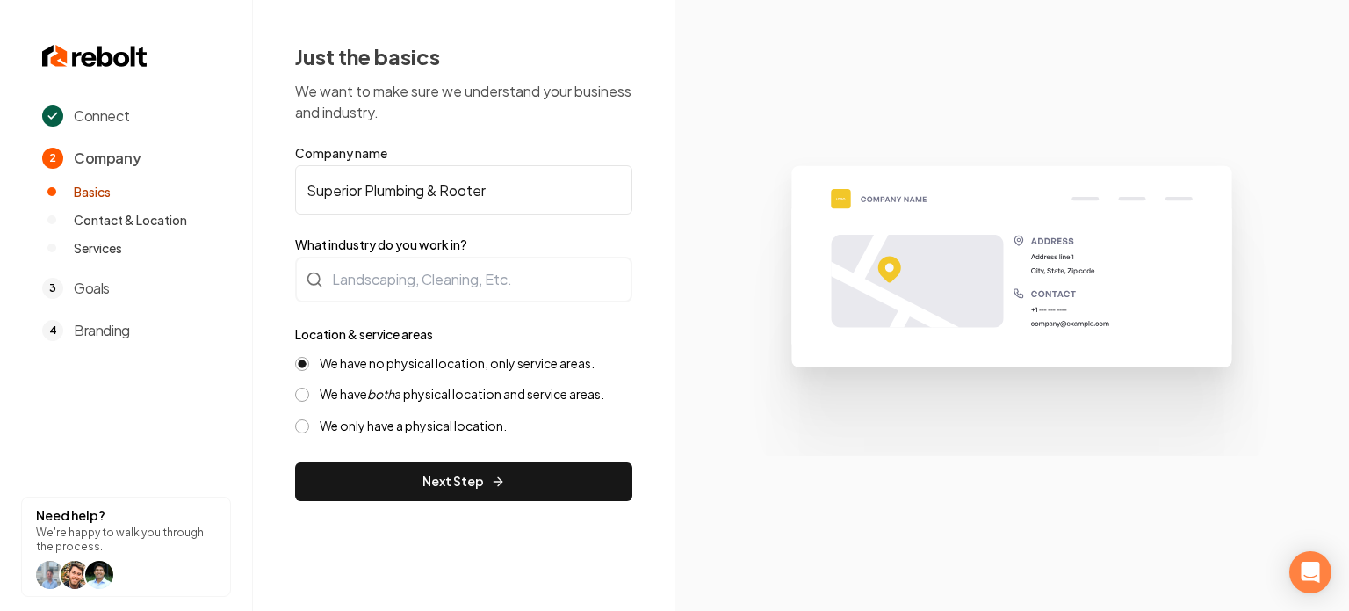
click at [396, 174] on input "Superior Plumbing & Rooter" at bounding box center [463, 189] width 337 height 49
type input "Superior Test"
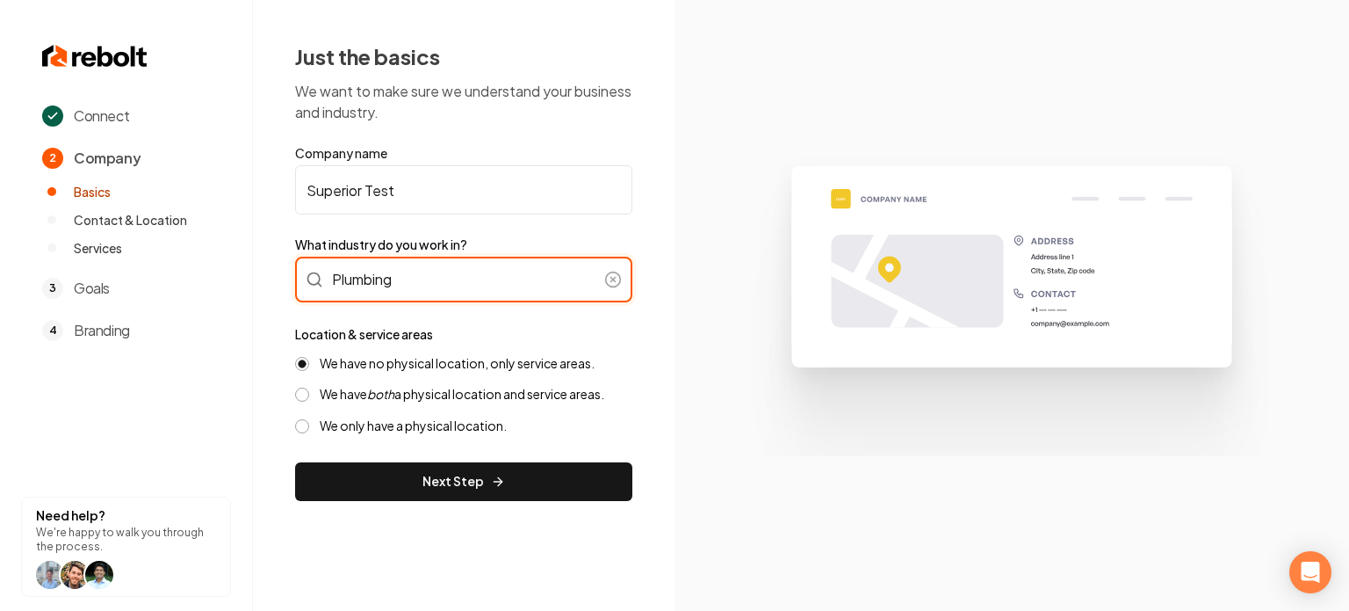
type input "Plumbing"
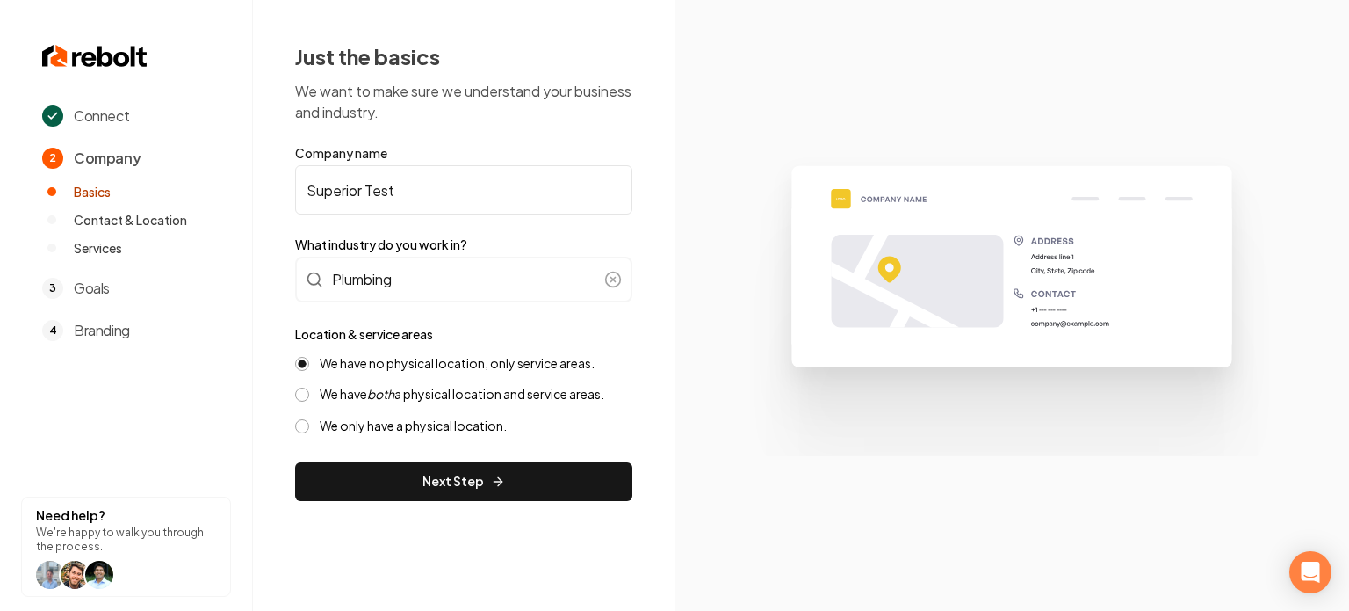
click at [460, 503] on div "Just the basics We want to make sure we understand your business and industry. …" at bounding box center [464, 271] width 422 height 543
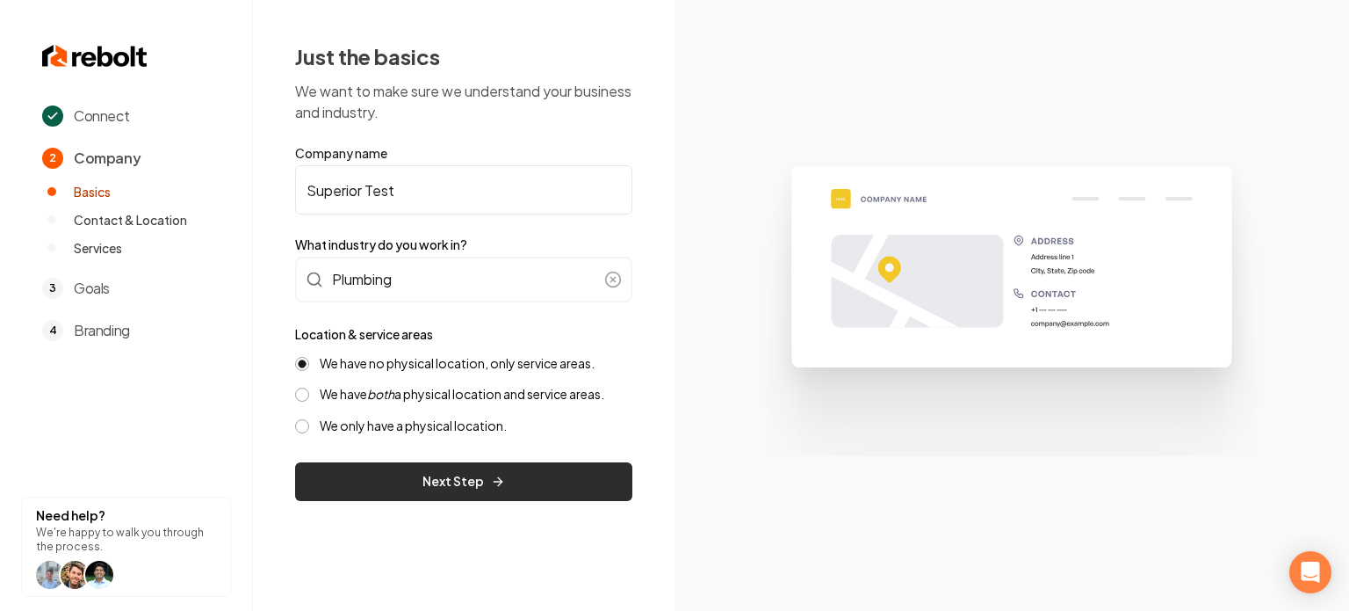
click at [413, 484] on button "Next Step" at bounding box center [463, 481] width 337 height 39
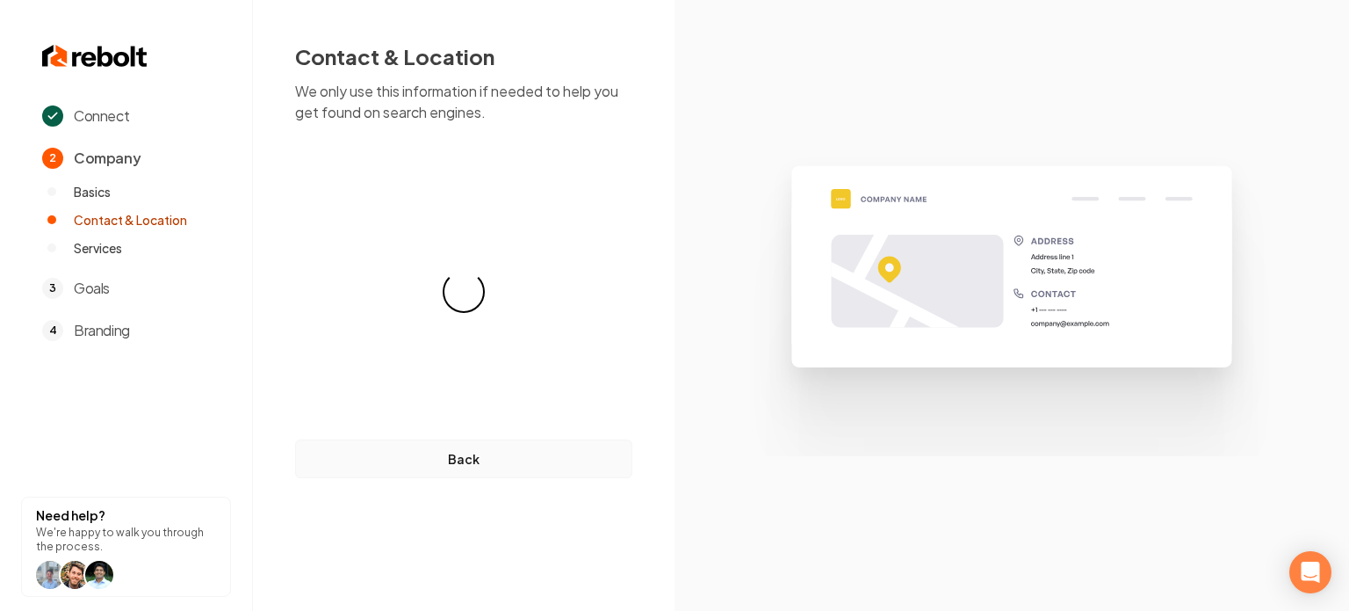
click at [459, 458] on button "Back" at bounding box center [463, 458] width 337 height 39
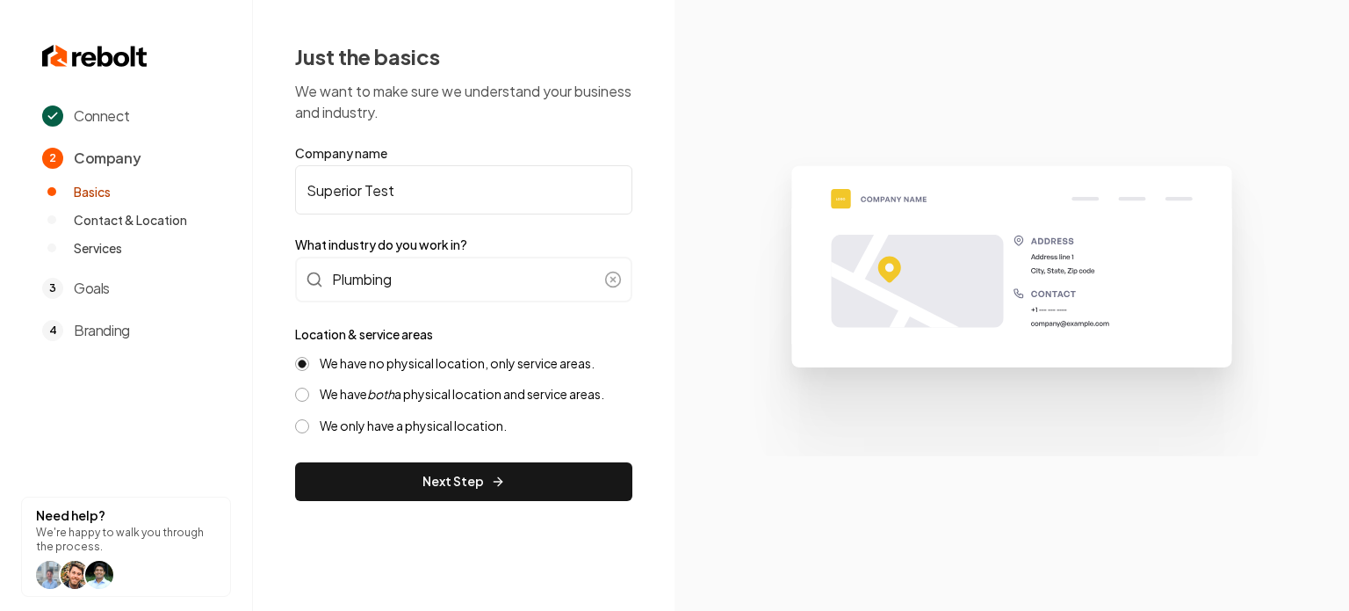
click at [384, 197] on input "Superior Test" at bounding box center [463, 189] width 337 height 49
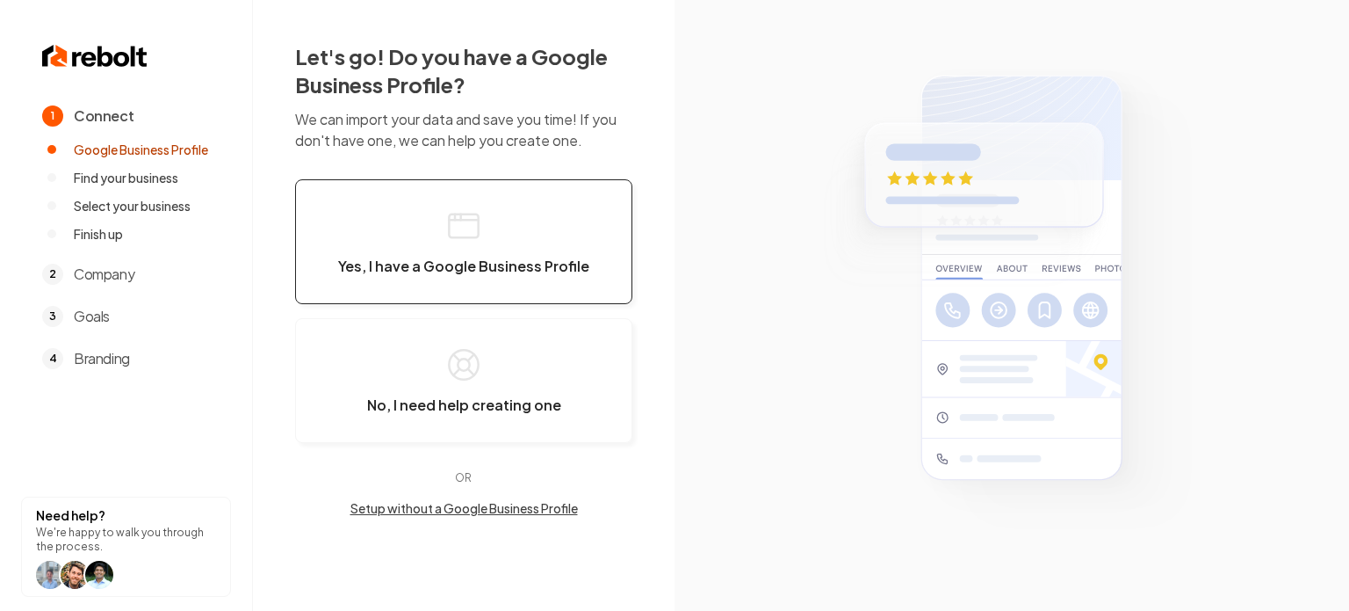
click at [380, 228] on button "Yes, I have a Google Business Profile" at bounding box center [463, 241] width 337 height 125
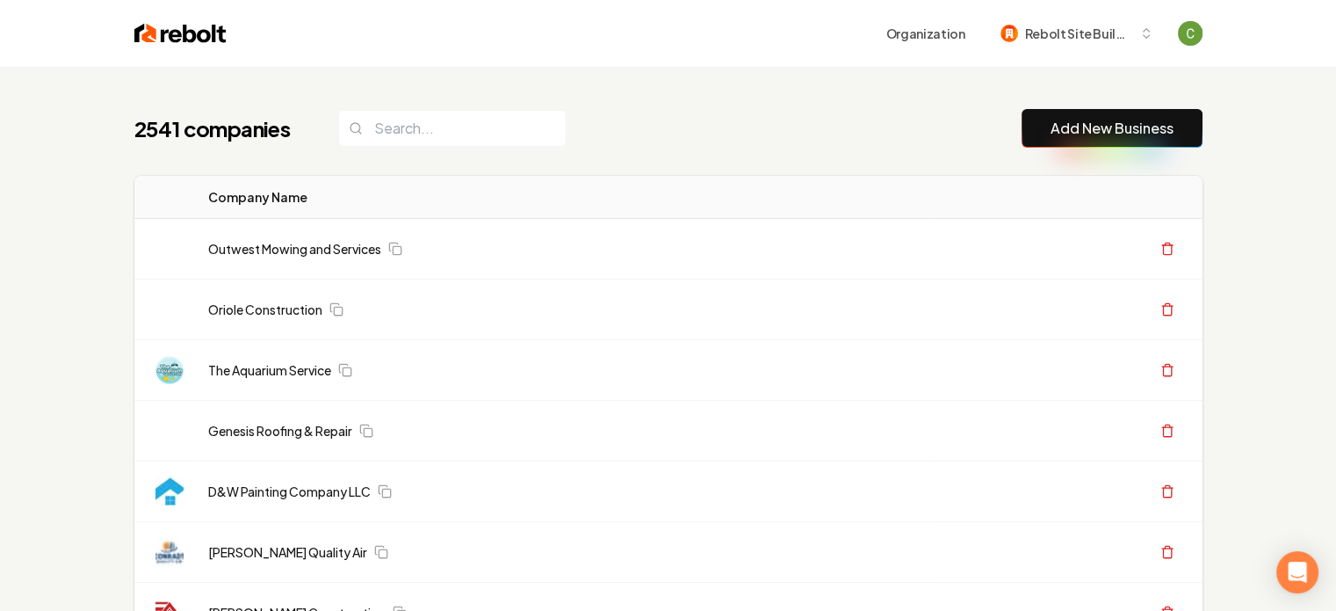
click at [1089, 115] on button "Add New Business" at bounding box center [1112, 128] width 181 height 39
click at [1098, 128] on link "Add New Business" at bounding box center [1112, 128] width 123 height 21
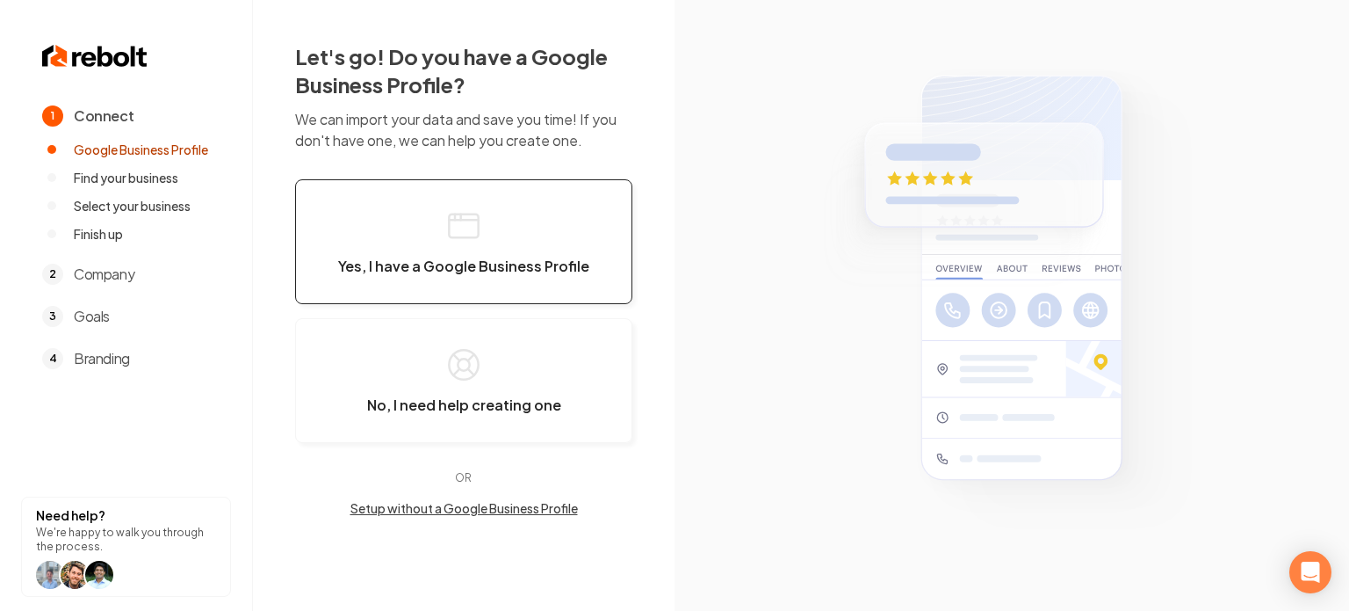
click at [527, 210] on button "Yes, I have a Google Business Profile" at bounding box center [463, 241] width 337 height 125
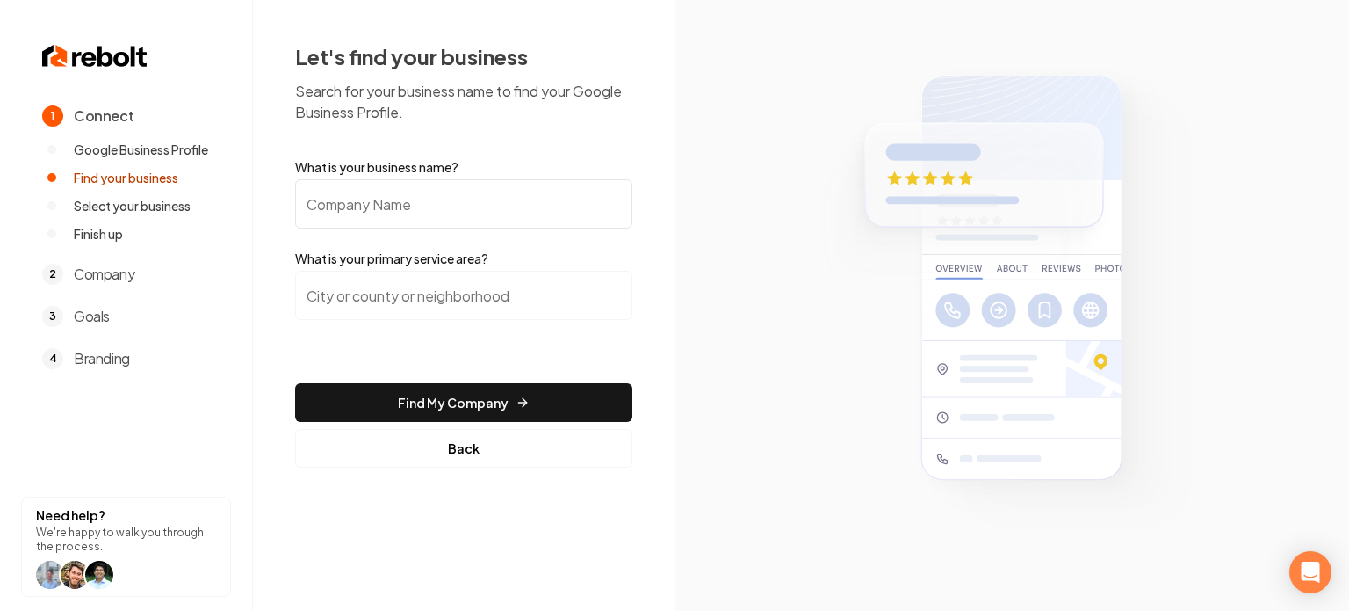
click at [375, 227] on form "What is your business name? What is your primary service area? Find My Company …" at bounding box center [463, 312] width 337 height 309
click at [375, 227] on input "What is your business name?" at bounding box center [463, 203] width 337 height 49
paste input "Superior Plumbing & Rooter"
type input "Superior Plumbing & Rooter"
click at [409, 302] on input "search" at bounding box center [463, 295] width 337 height 49
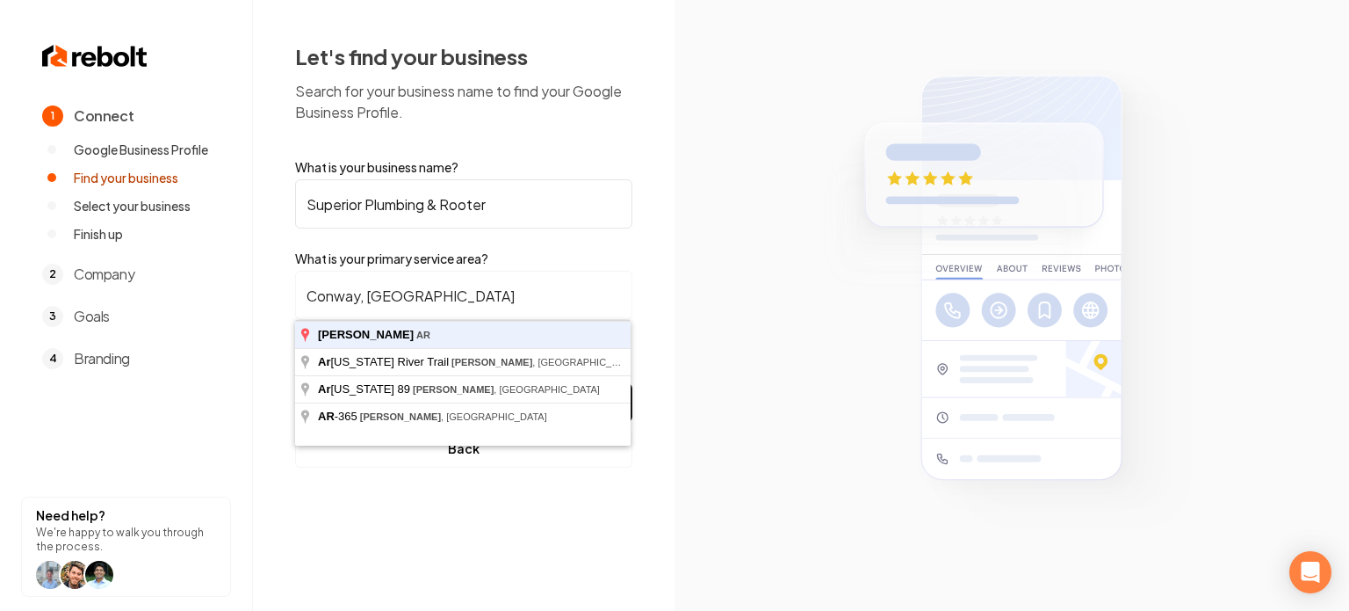
type input "Conway, [GEOGRAPHIC_DATA]"
click at [295, 383] on button "Find My Company" at bounding box center [463, 402] width 337 height 39
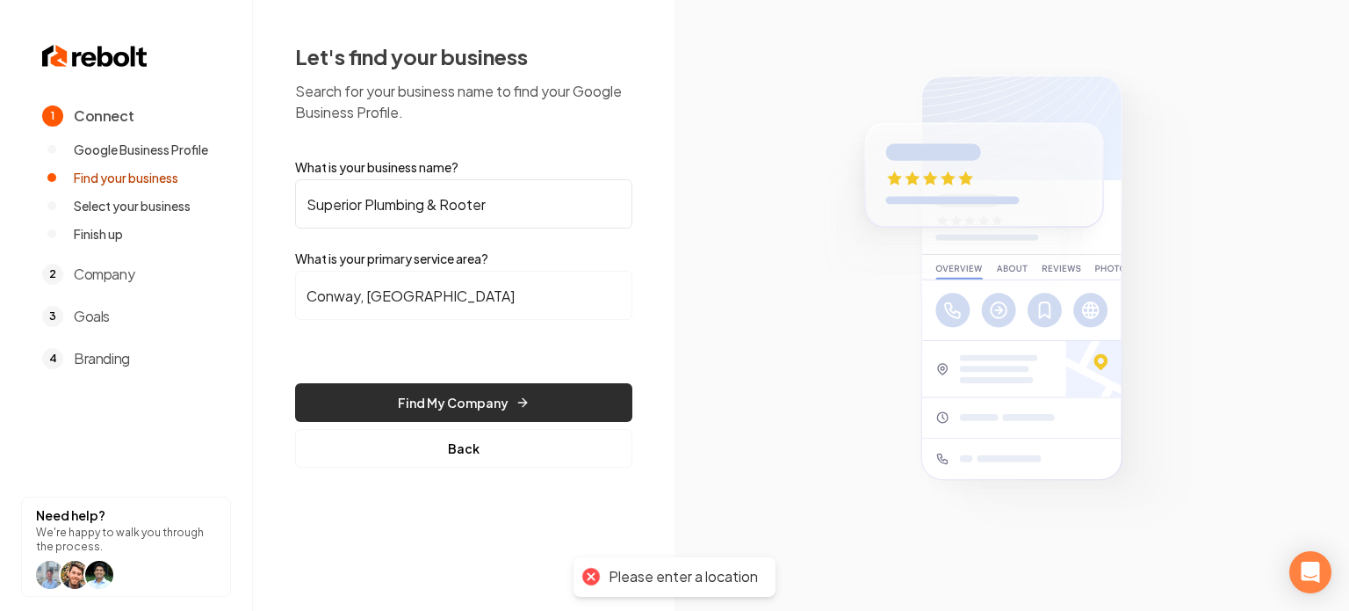
click at [497, 417] on button "Find My Company" at bounding box center [463, 402] width 337 height 39
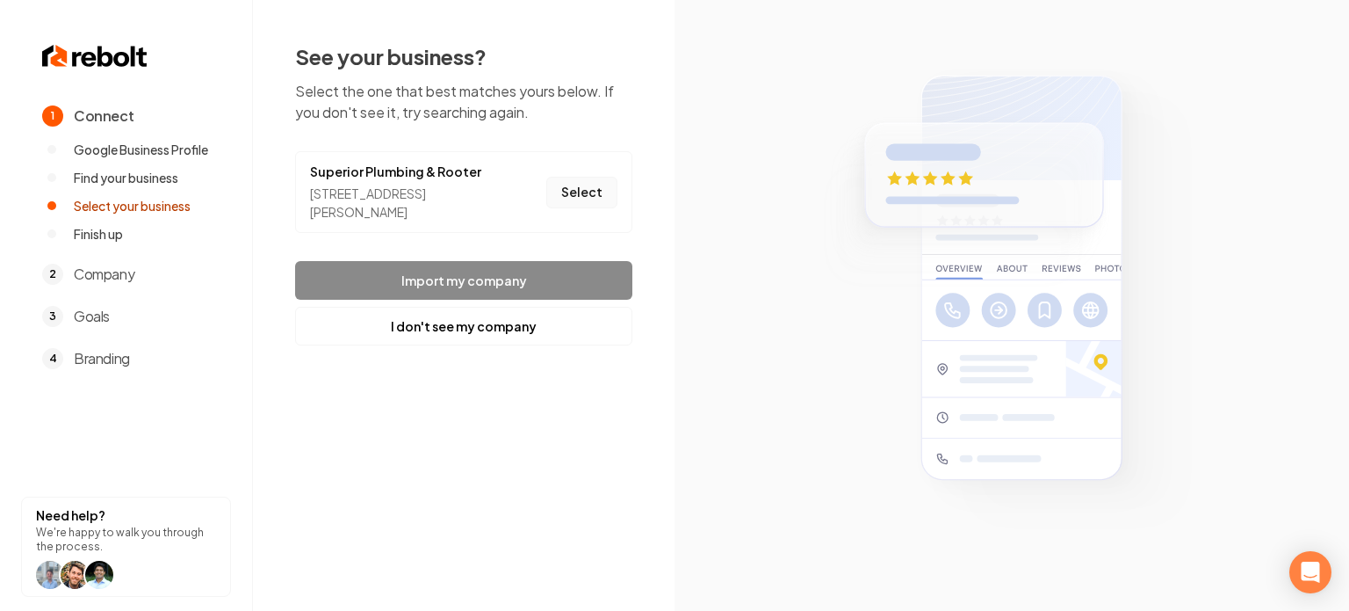
click at [600, 185] on button "Select" at bounding box center [581, 193] width 71 height 32
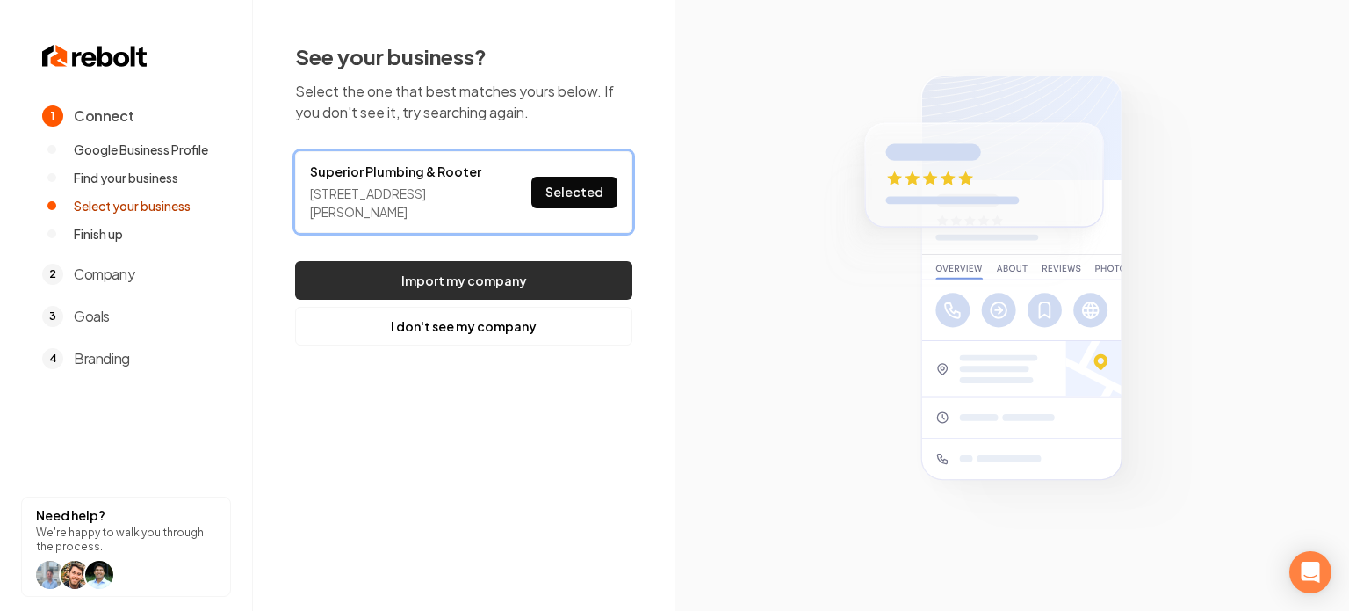
click at [545, 277] on button "Import my company" at bounding box center [463, 280] width 337 height 39
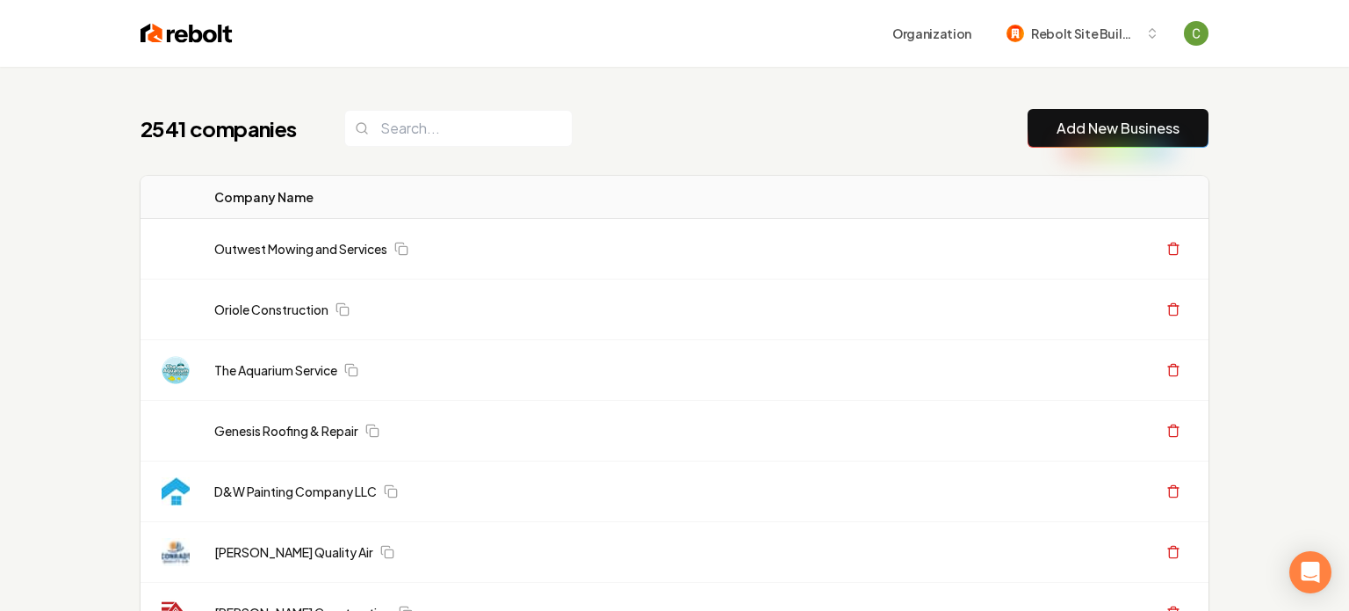
click at [1096, 147] on button "Add New Business" at bounding box center [1118, 128] width 181 height 39
click at [1121, 120] on link "Add New Business" at bounding box center [1118, 128] width 123 height 21
click at [1078, 128] on link "Add New Business" at bounding box center [1118, 128] width 123 height 21
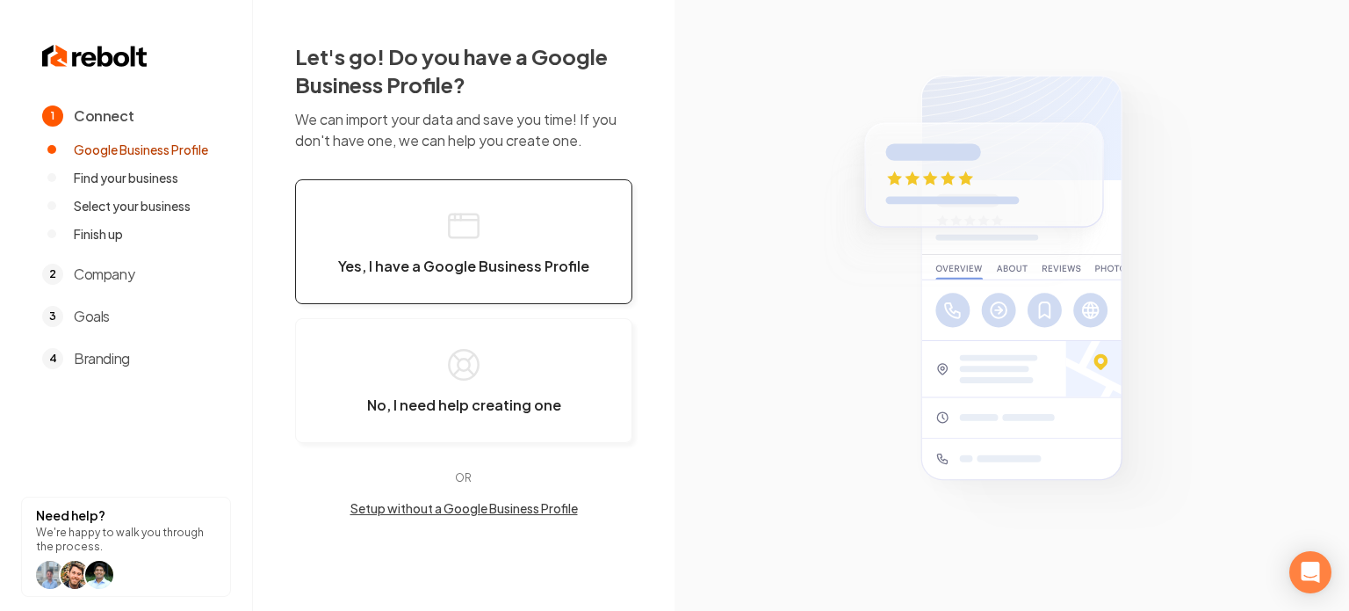
click at [416, 268] on span "Yes, I have a Google Business Profile" at bounding box center [463, 266] width 251 height 18
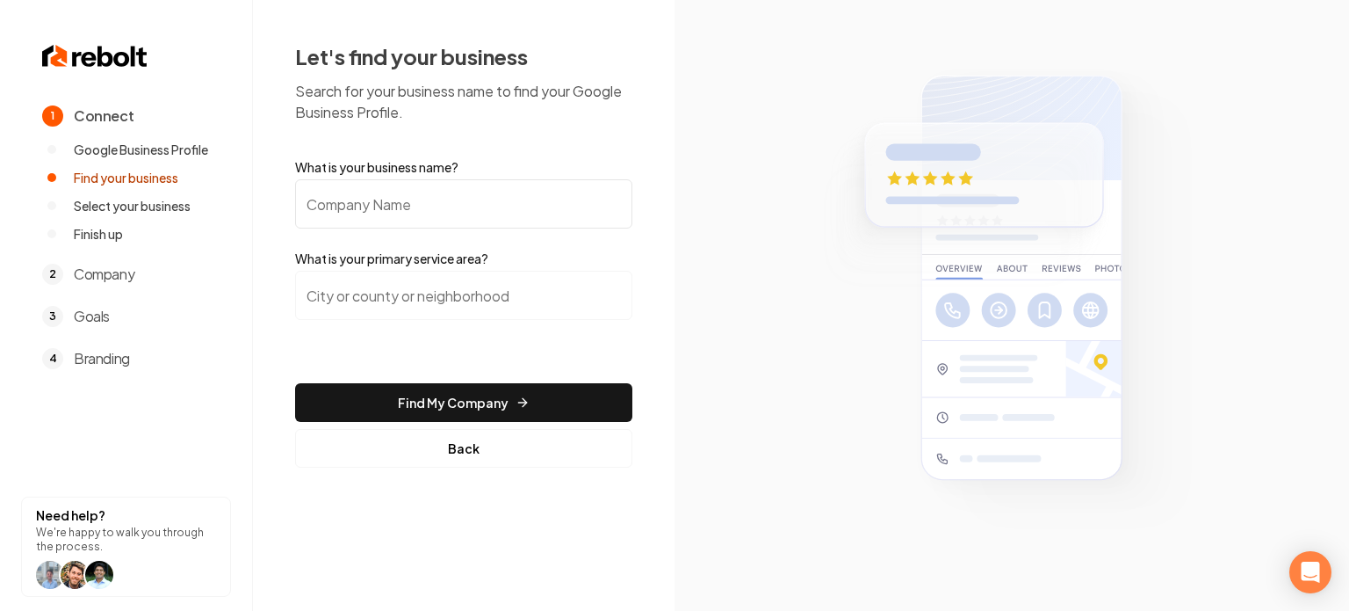
click at [430, 206] on input "What is your business name?" at bounding box center [463, 203] width 337 height 49
paste input "Superior Plumbing & Rooter"
type input "Superior Plumbing & Rooter"
click at [411, 300] on input "search" at bounding box center [463, 295] width 337 height 49
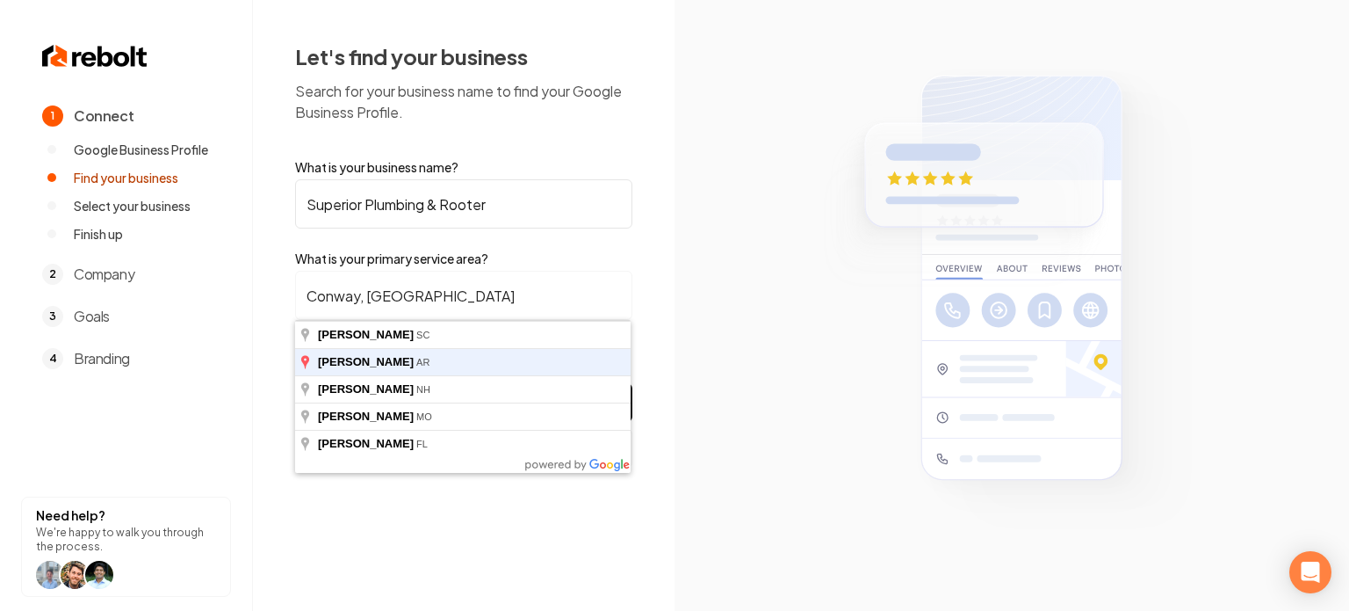
type input "Conway, [GEOGRAPHIC_DATA]"
click at [295, 383] on button "Find My Company" at bounding box center [463, 402] width 337 height 39
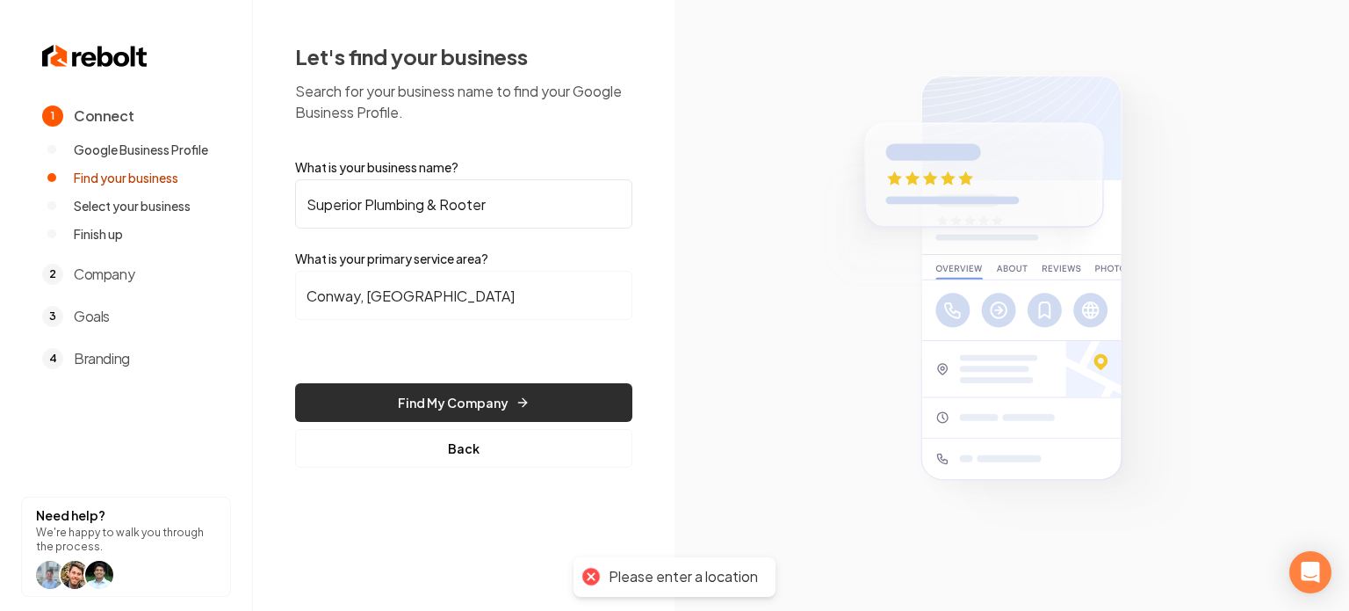
click at [488, 392] on button "Find My Company" at bounding box center [463, 402] width 337 height 39
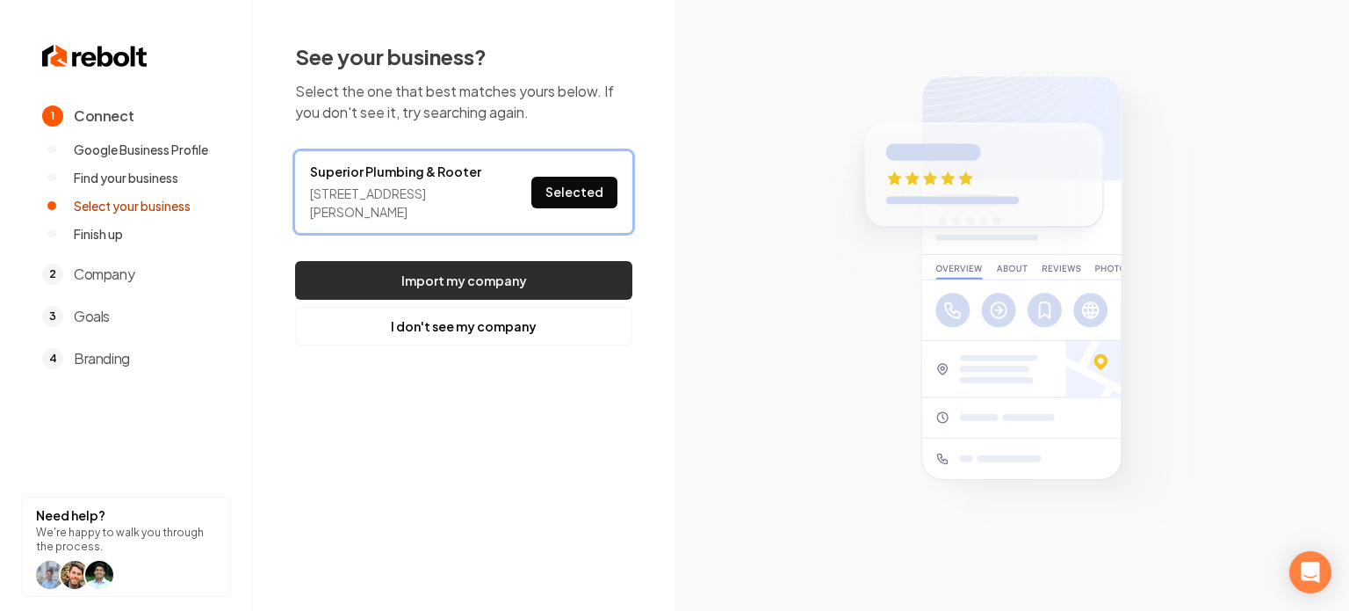
click at [509, 261] on button "Import my company" at bounding box center [463, 280] width 337 height 39
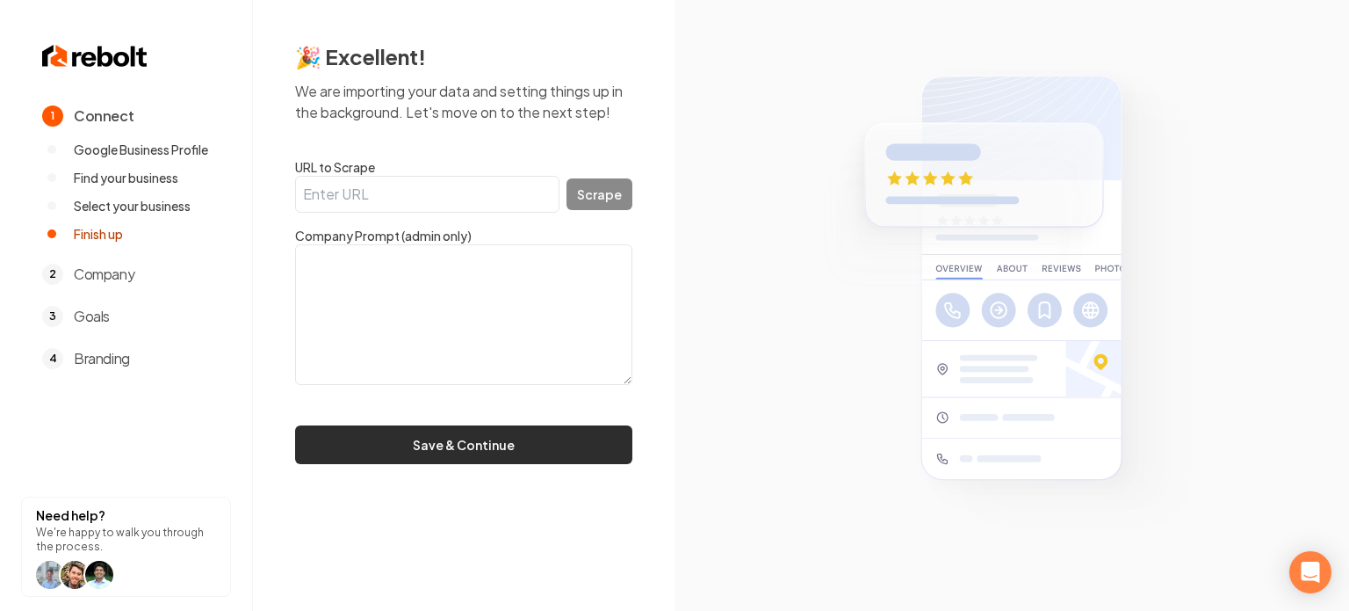
click at [519, 439] on button "Save & Continue" at bounding box center [463, 444] width 337 height 39
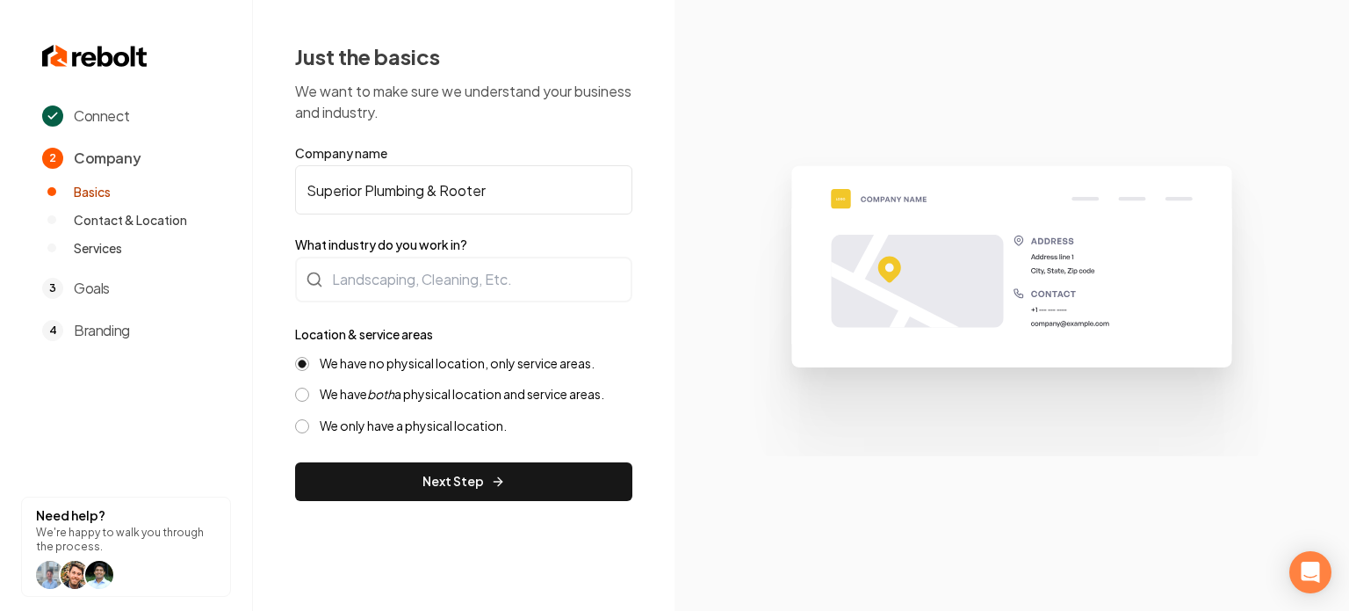
click at [369, 199] on input "Superior Plumbing & Rooter" at bounding box center [463, 189] width 337 height 49
click at [519, 190] on input "Superior Plumbing & Rooter" at bounding box center [463, 189] width 337 height 49
drag, startPoint x: 519, startPoint y: 190, endPoint x: 376, endPoint y: 182, distance: 143.4
click at [376, 182] on input "Superior Plumbing & Rooter" at bounding box center [463, 189] width 337 height 49
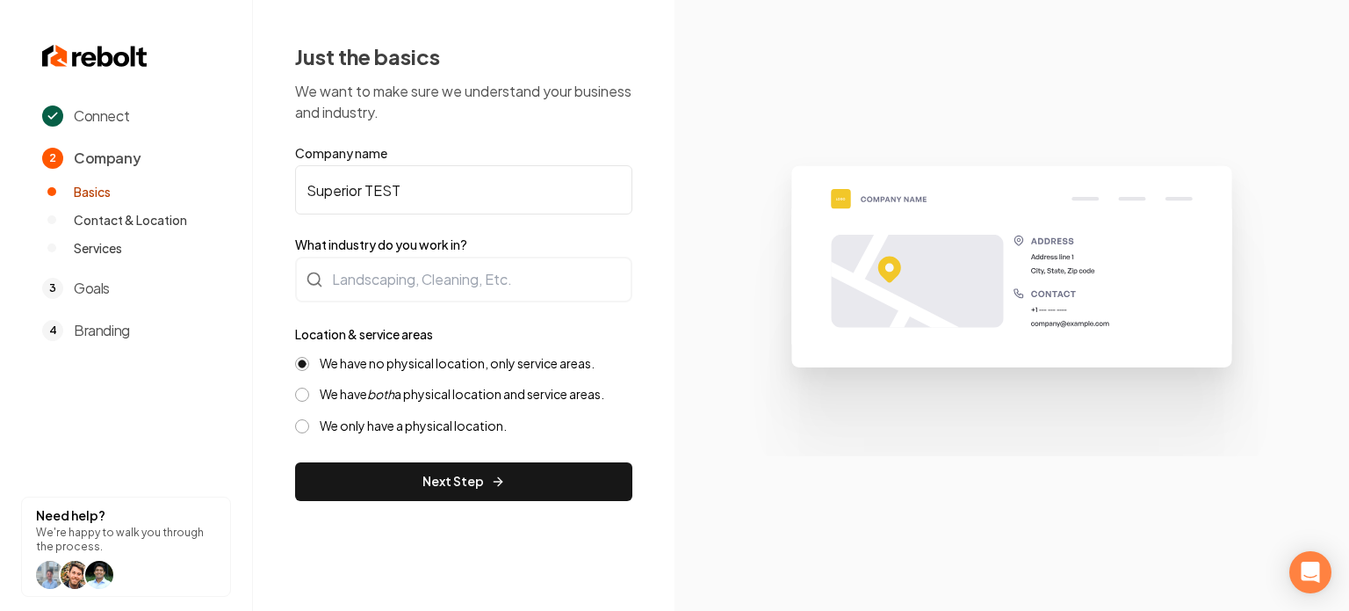
type input "Superior TEST"
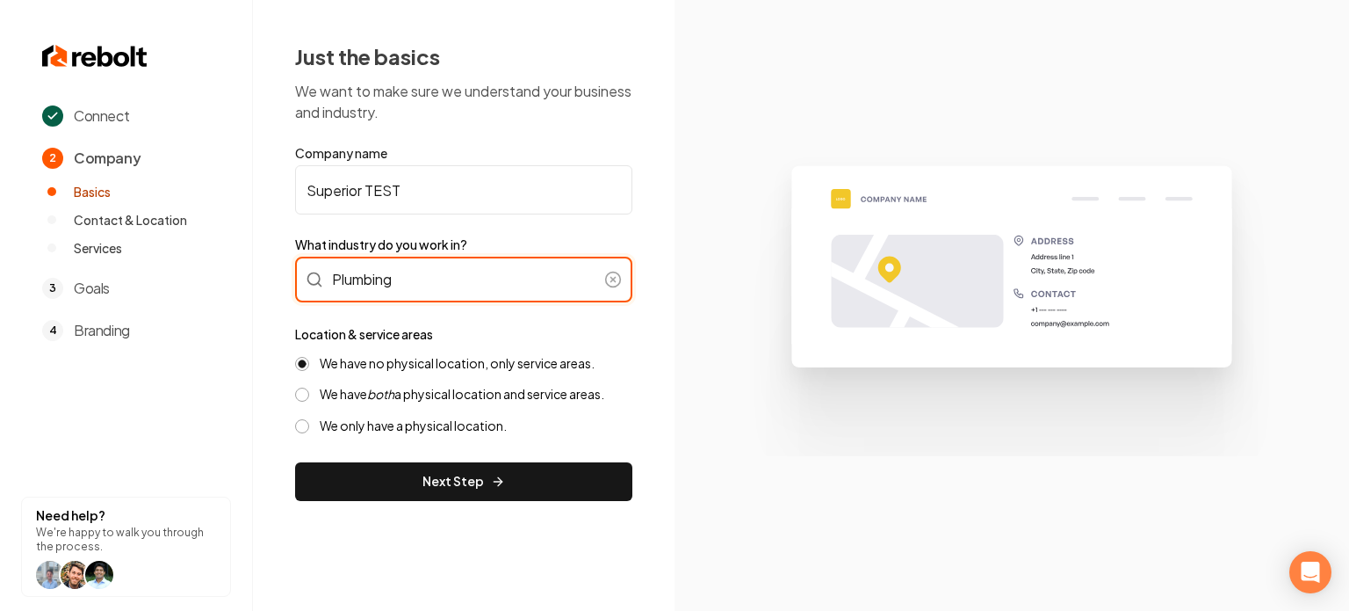
type input "Plumbing"
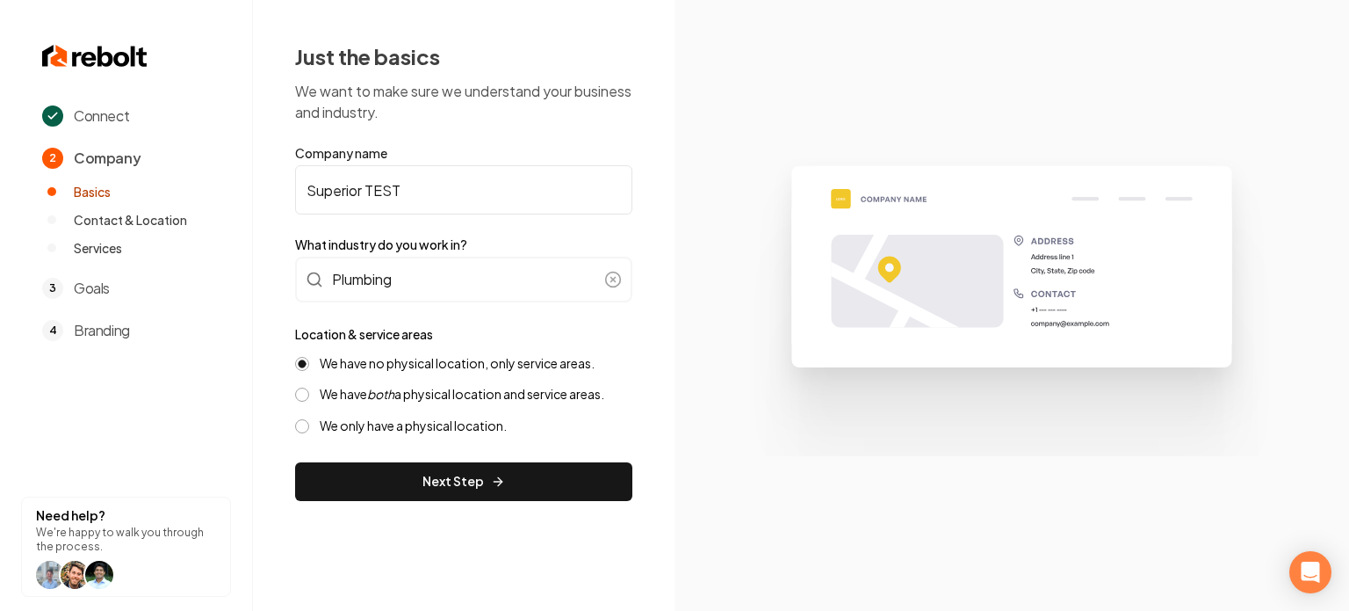
click at [422, 400] on label "We have both a physical location and service areas." at bounding box center [462, 394] width 285 height 17
click at [309, 400] on button "We have both a physical location and service areas." at bounding box center [302, 394] width 14 height 14
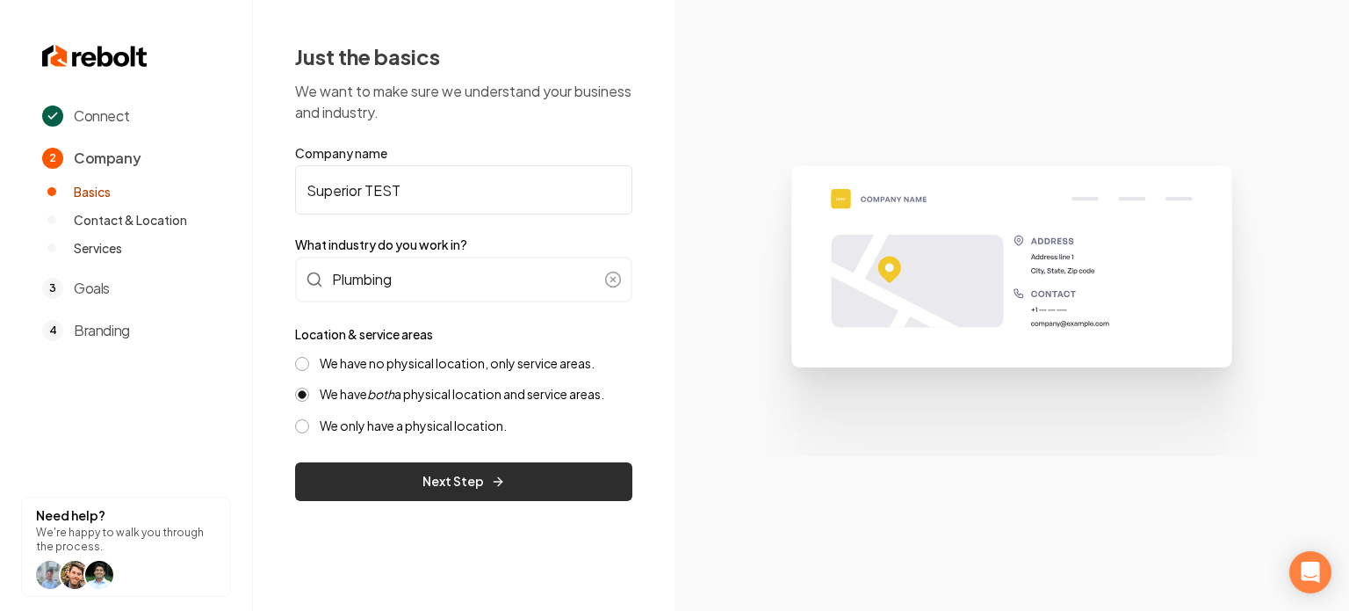
click at [427, 476] on button "Next Step" at bounding box center [463, 481] width 337 height 39
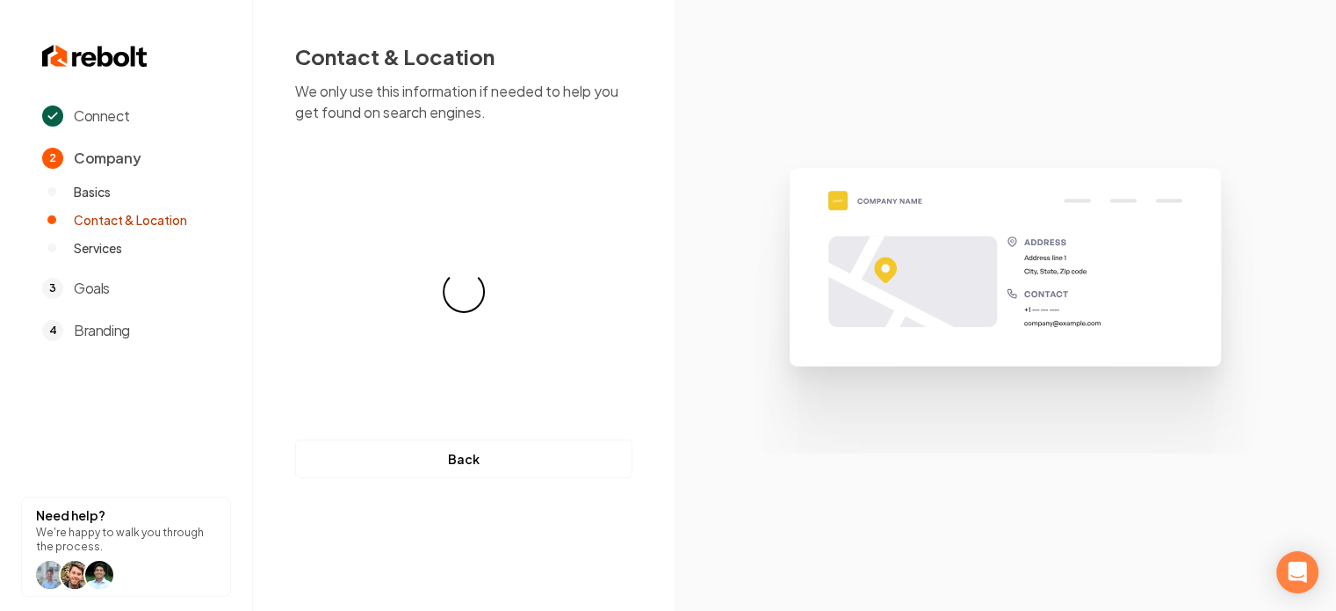
select select "**"
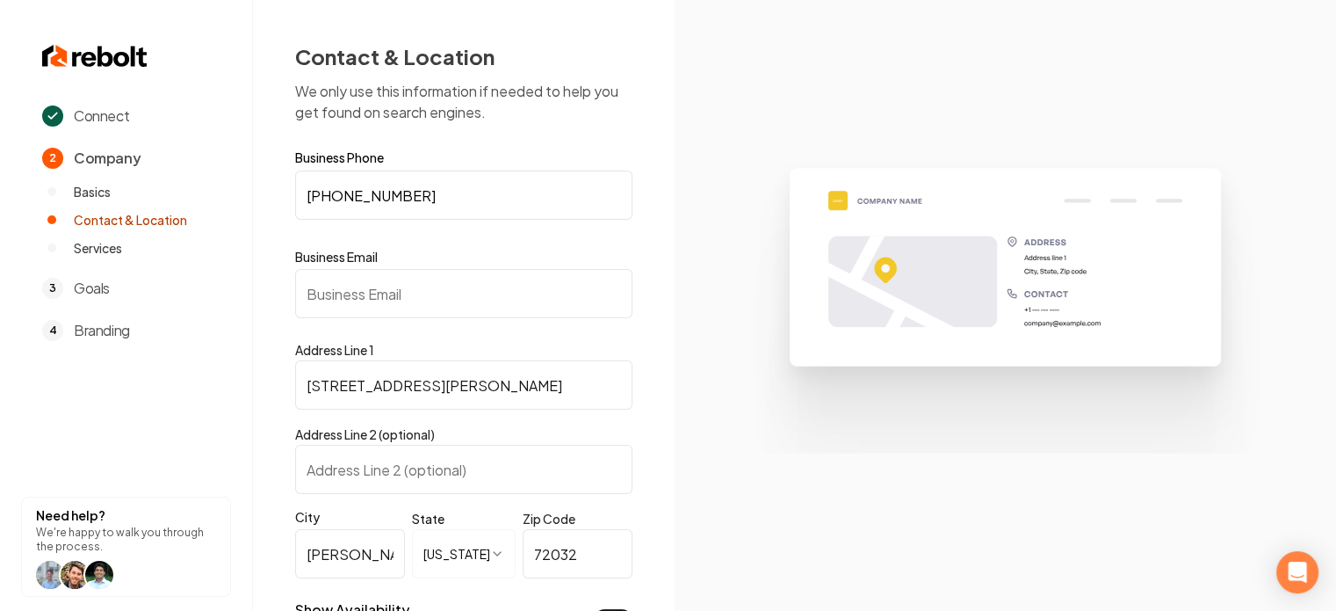
click at [399, 289] on input "Business Email" at bounding box center [463, 293] width 337 height 49
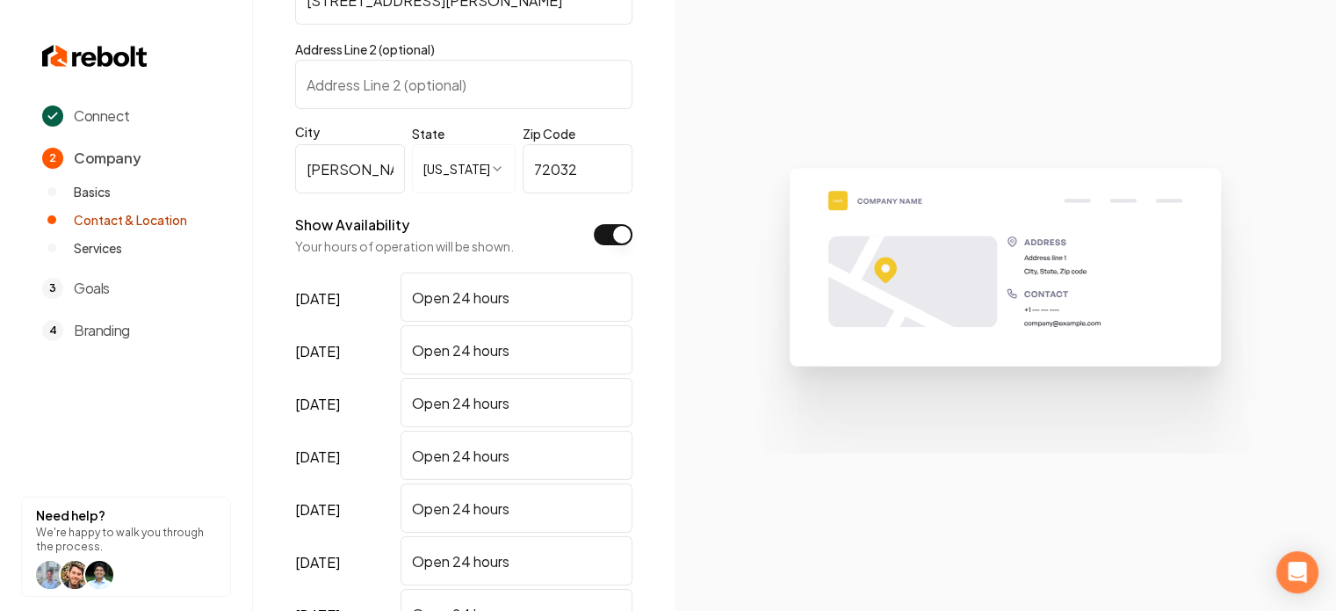
scroll to position [597, 0]
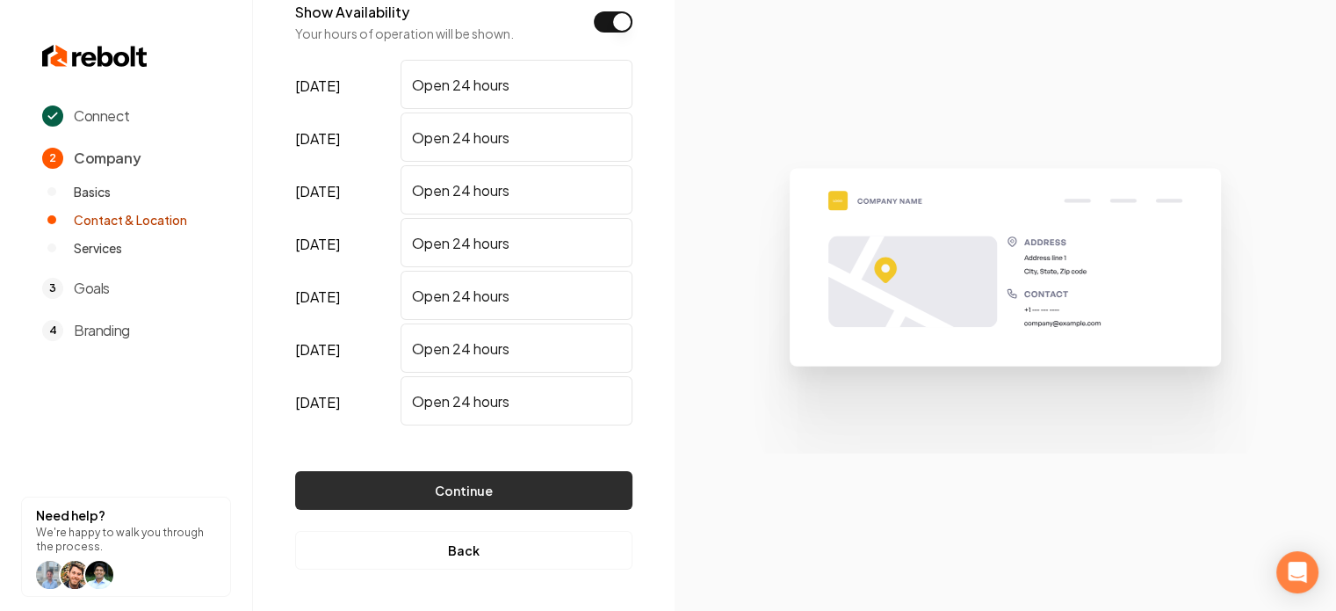
type input "[EMAIL_ADDRESS][DOMAIN_NAME]"
click at [493, 503] on button "Continue" at bounding box center [463, 490] width 337 height 39
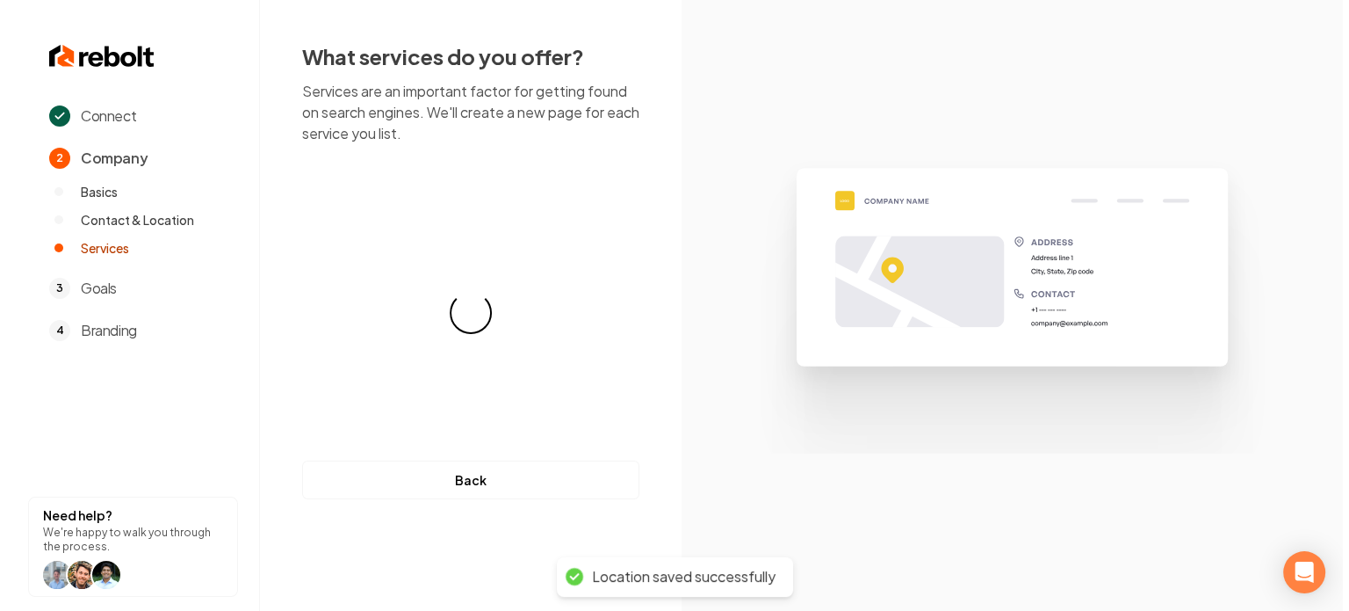
scroll to position [0, 0]
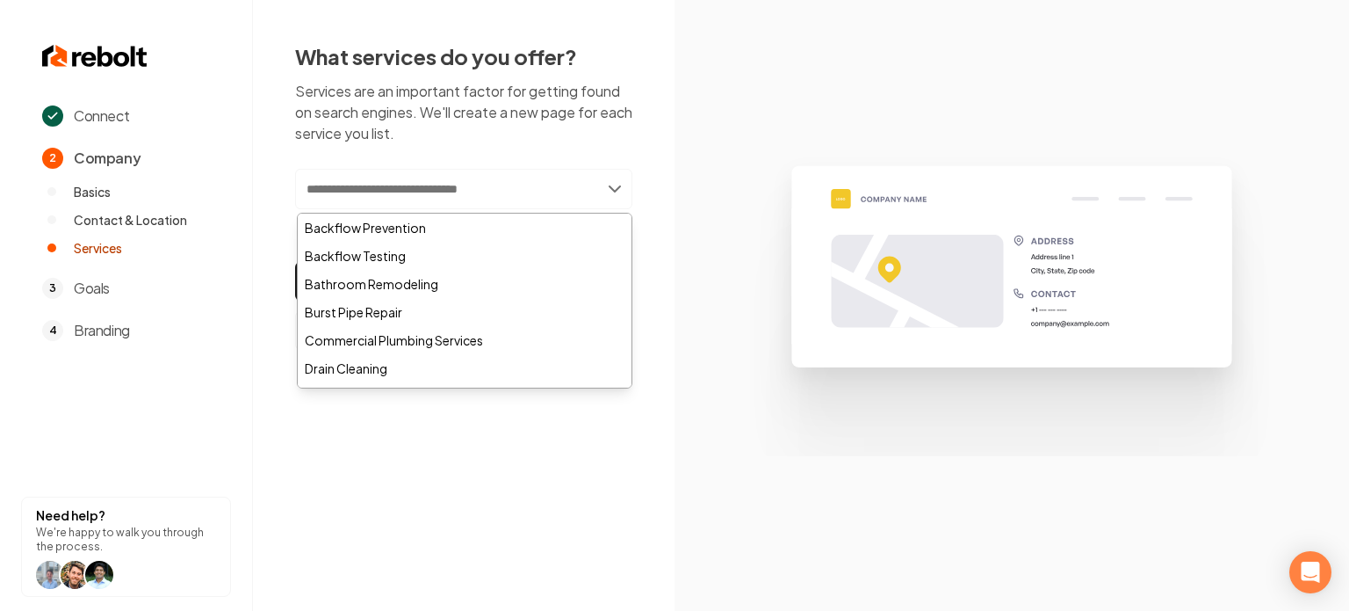
click at [404, 204] on input "text" at bounding box center [463, 189] width 337 height 40
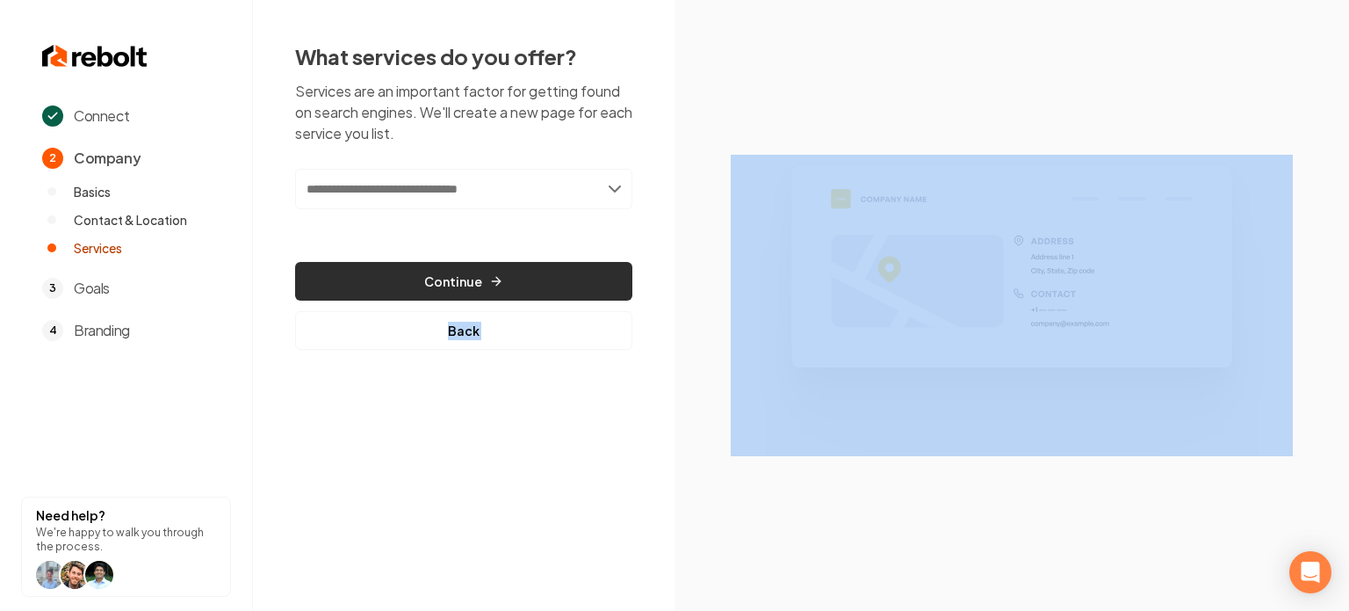
drag, startPoint x: 684, startPoint y: 205, endPoint x: 474, endPoint y: 288, distance: 225.9
click at [474, 288] on div "Connect 2 Company Basics Contact & Location Services 3 Goals 4 Branding Need he…" at bounding box center [674, 305] width 1349 height 611
click at [474, 288] on button "Continue" at bounding box center [463, 281] width 337 height 39
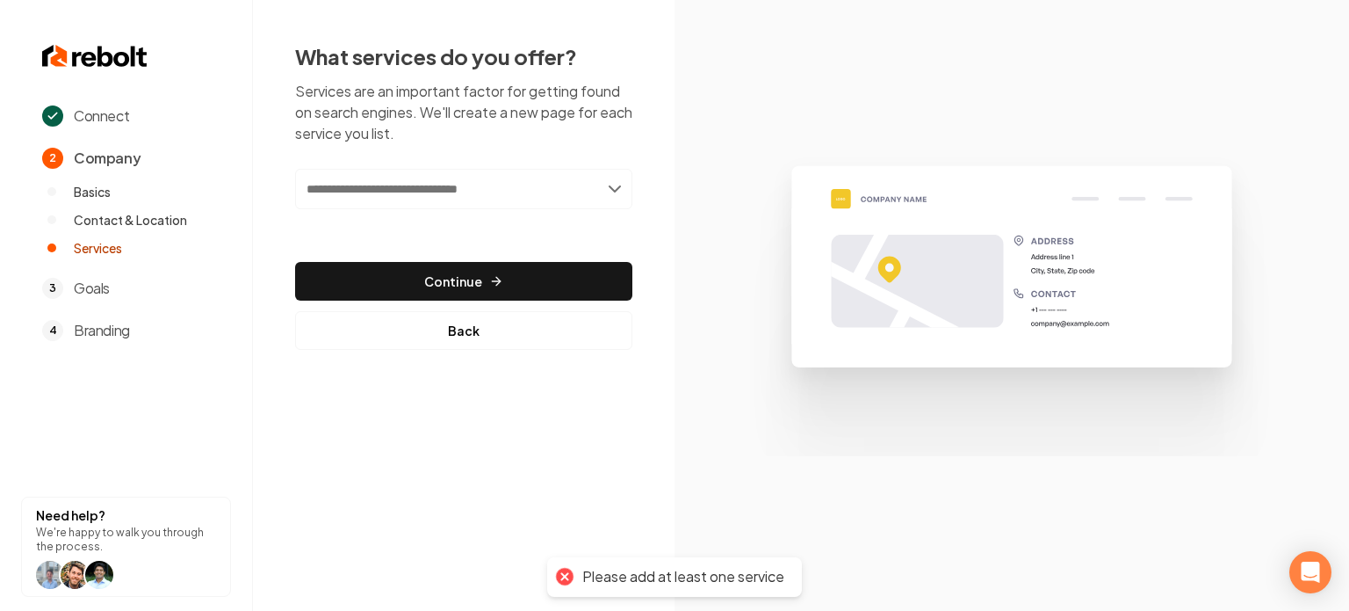
drag, startPoint x: 466, startPoint y: 166, endPoint x: 445, endPoint y: 189, distance: 31.7
click at [445, 189] on div "What services do you offer? Services are an important factor for getting found …" at bounding box center [463, 195] width 337 height 307
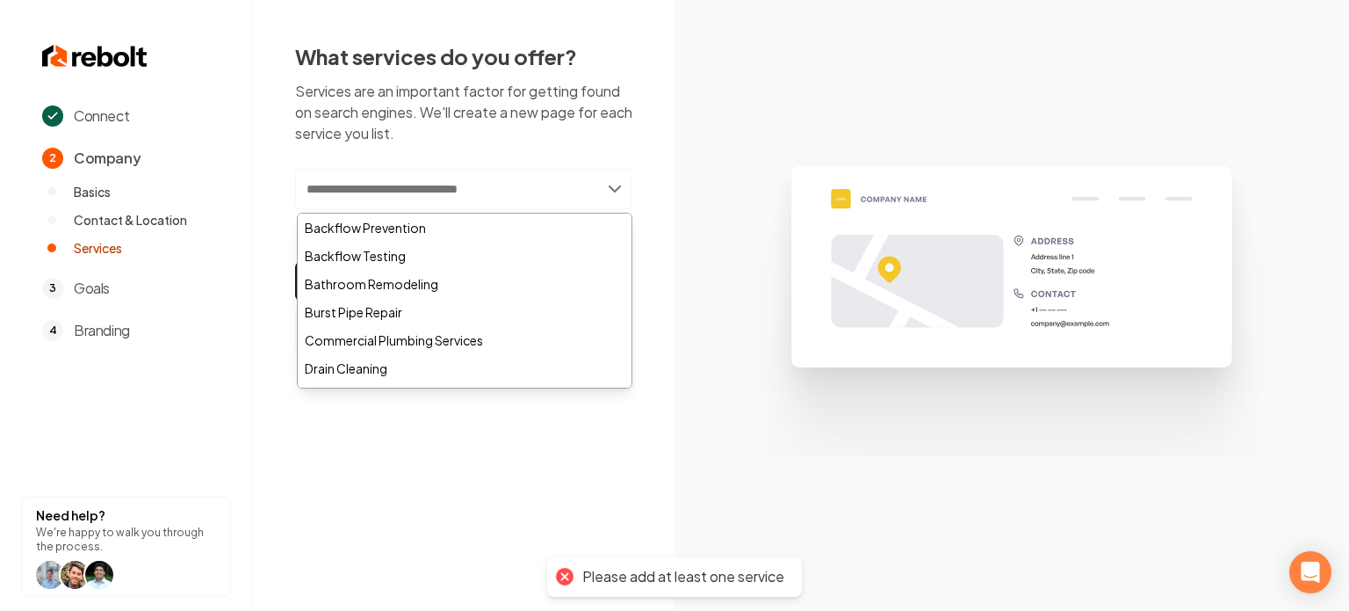
click at [445, 189] on input "text" at bounding box center [463, 189] width 337 height 40
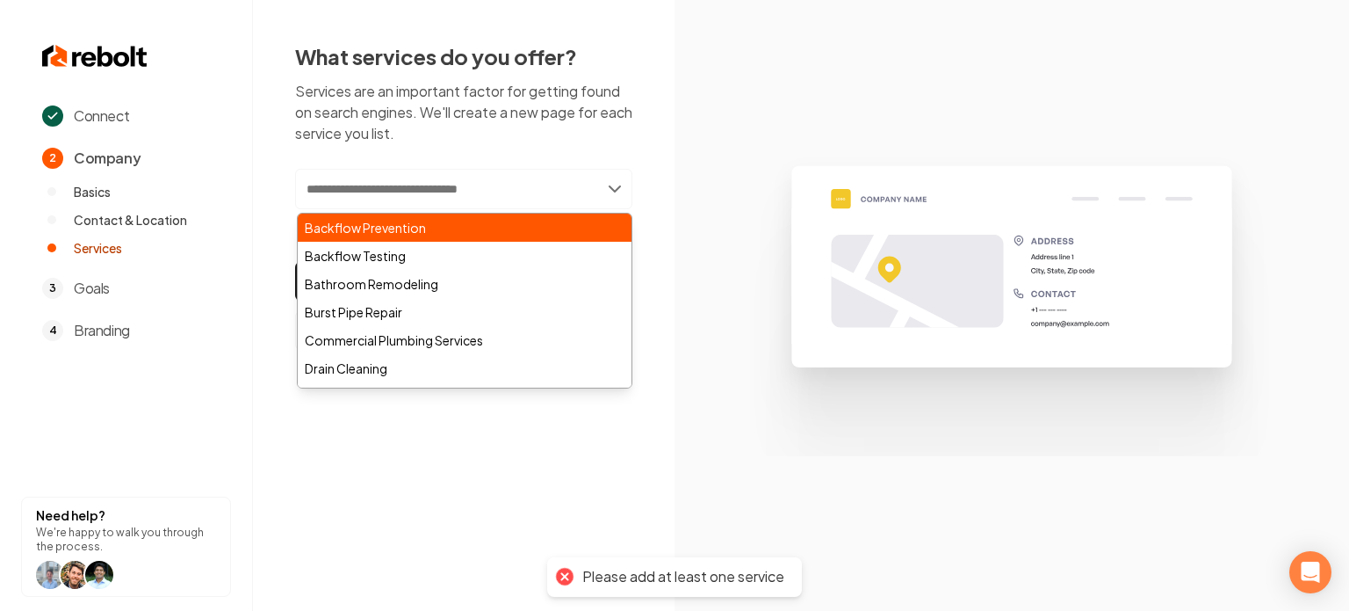
click at [422, 232] on div "Backflow Prevention" at bounding box center [465, 227] width 334 height 28
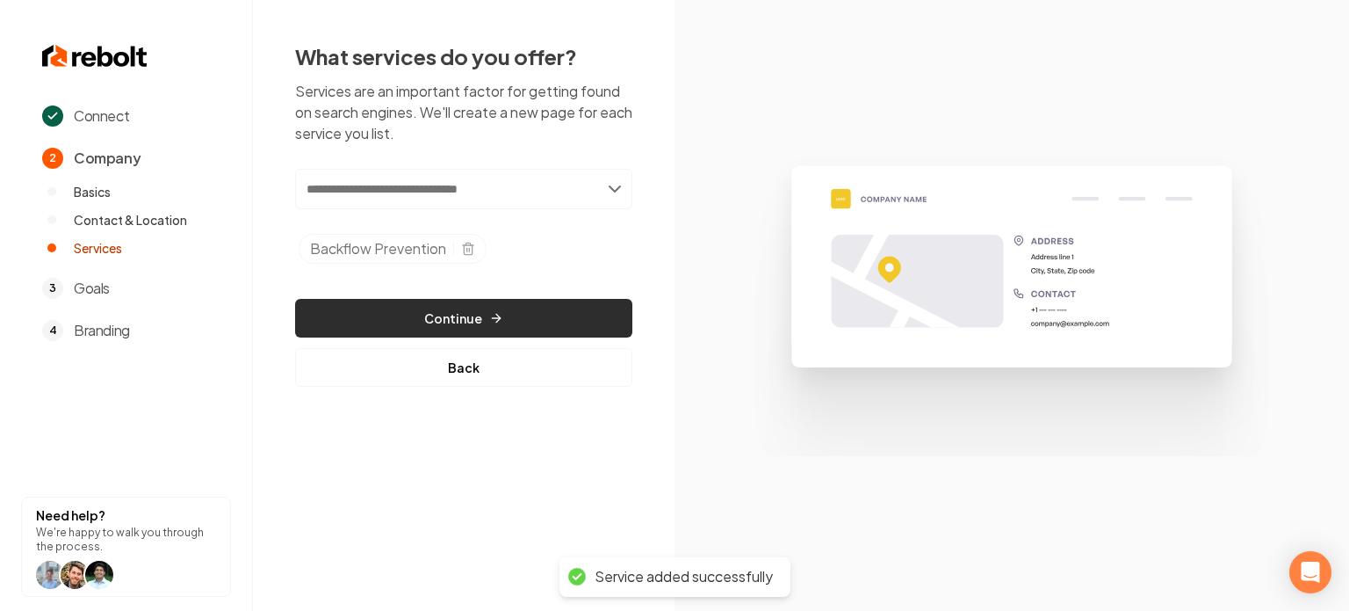
click at [506, 301] on button "Continue" at bounding box center [463, 318] width 337 height 39
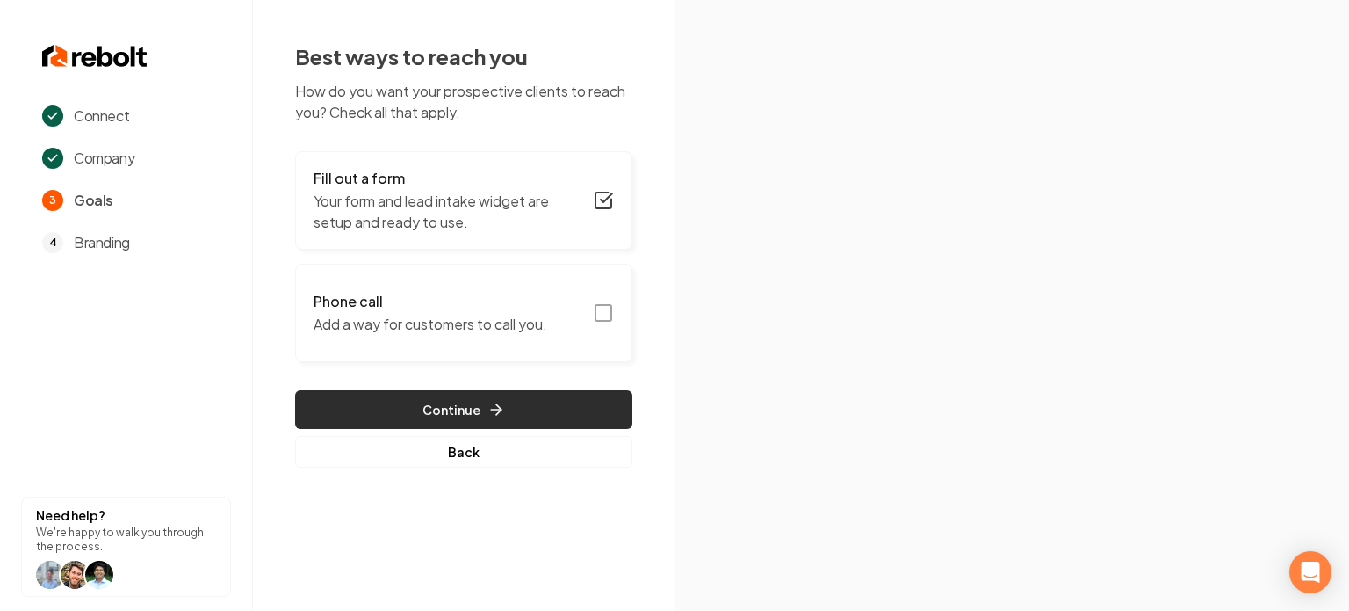
click at [573, 391] on button "Continue" at bounding box center [463, 409] width 337 height 39
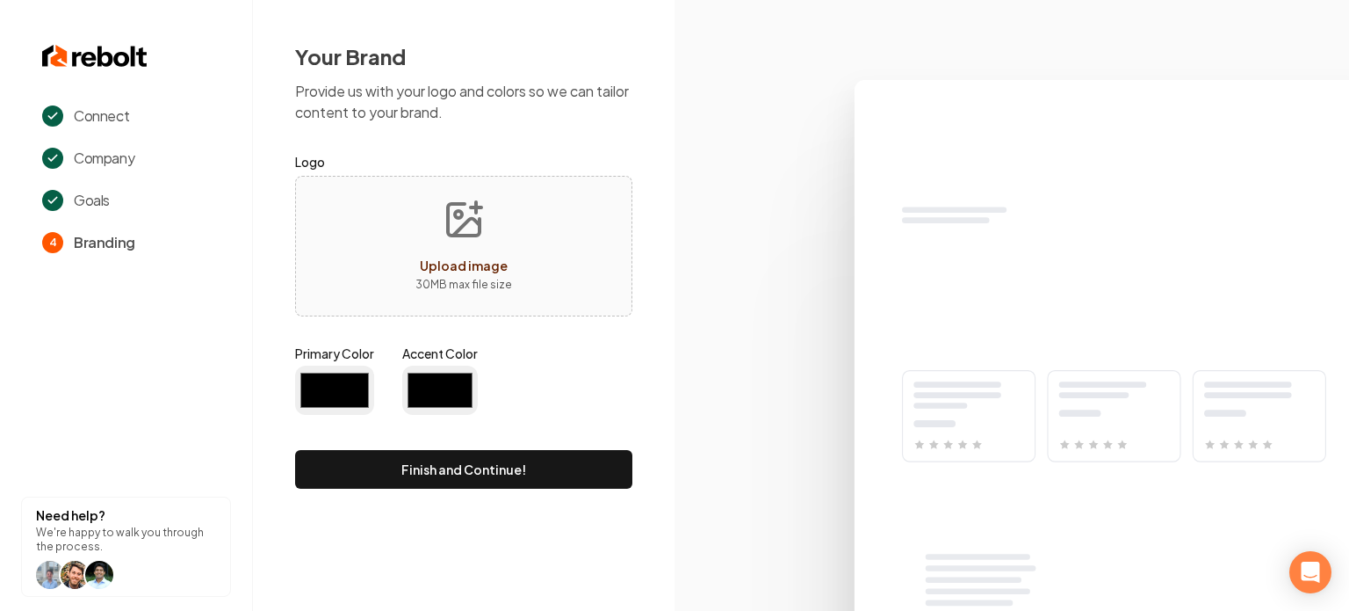
type input "#194d33"
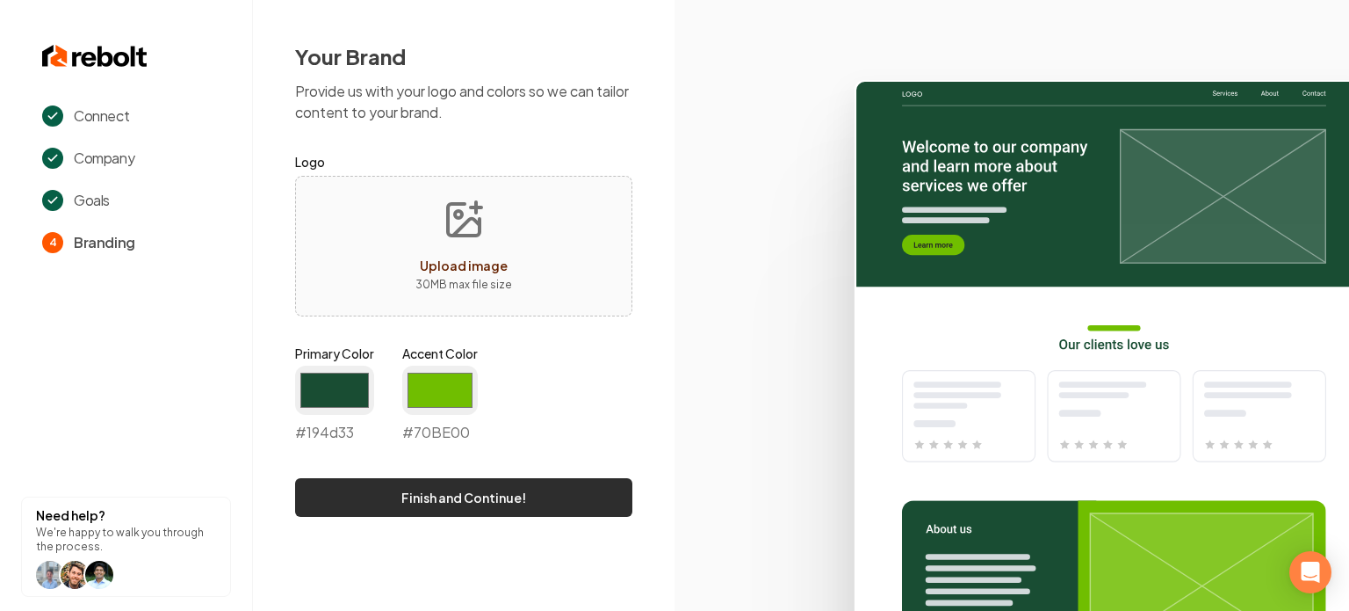
click at [499, 480] on button "Finish and Continue!" at bounding box center [463, 497] width 337 height 39
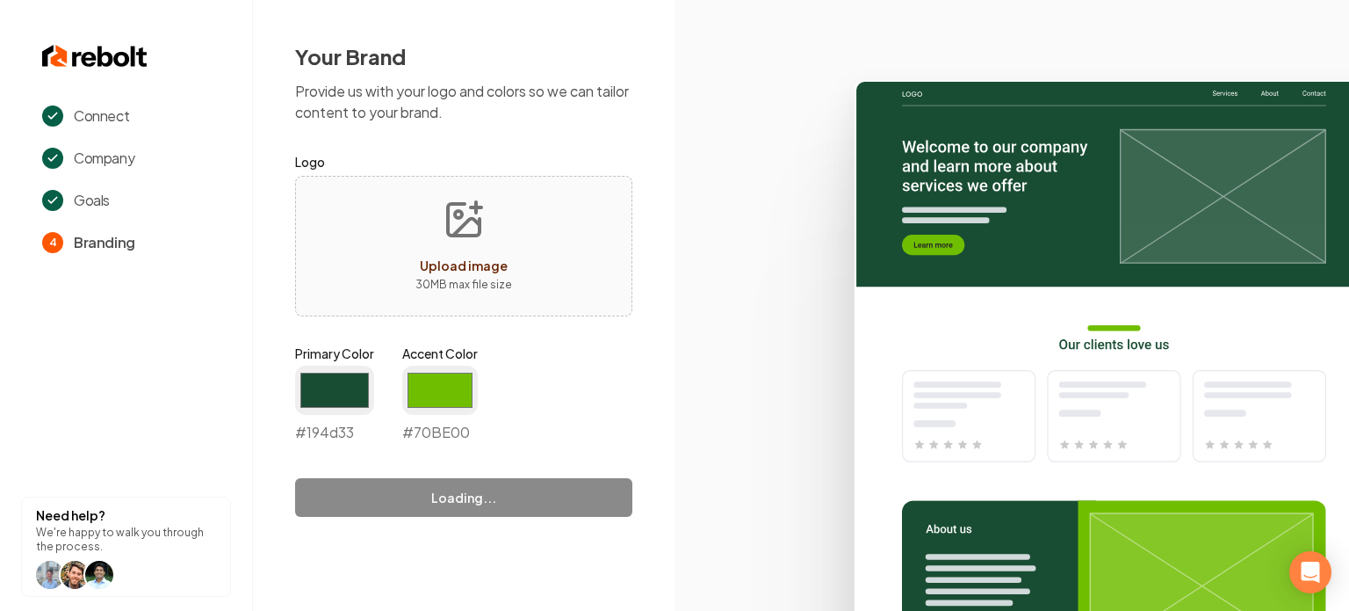
type input "#70be00"
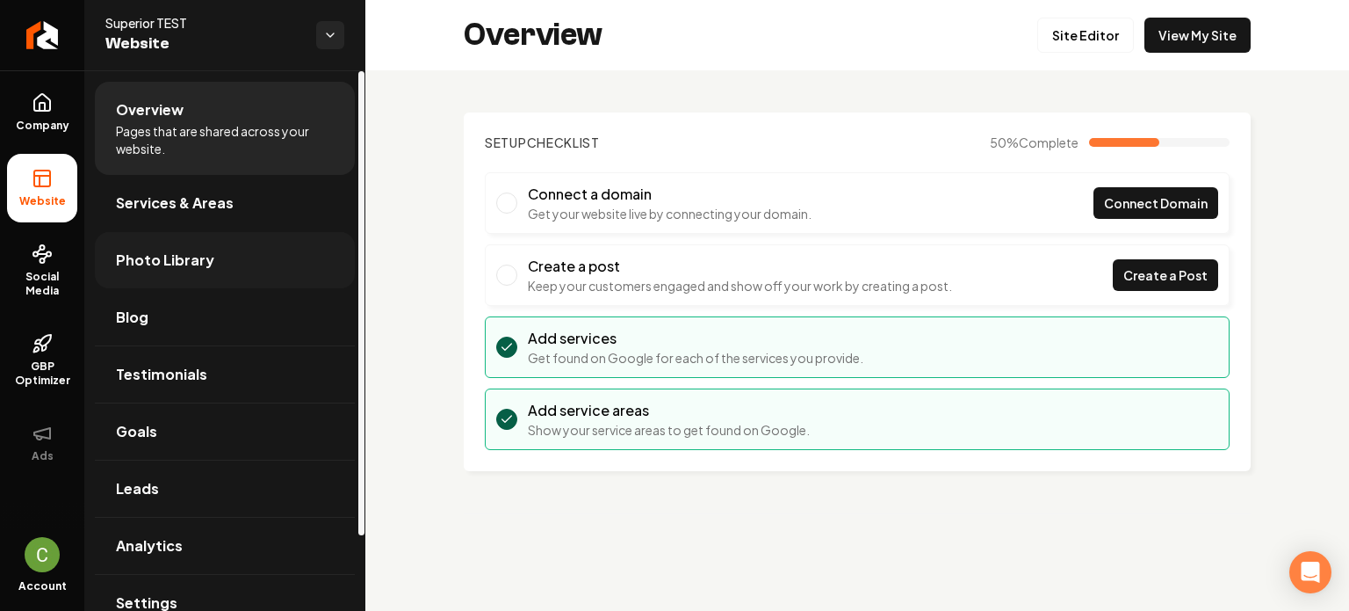
click at [171, 253] on span "Photo Library" at bounding box center [165, 260] width 98 height 21
